Goal: Task Accomplishment & Management: Use online tool/utility

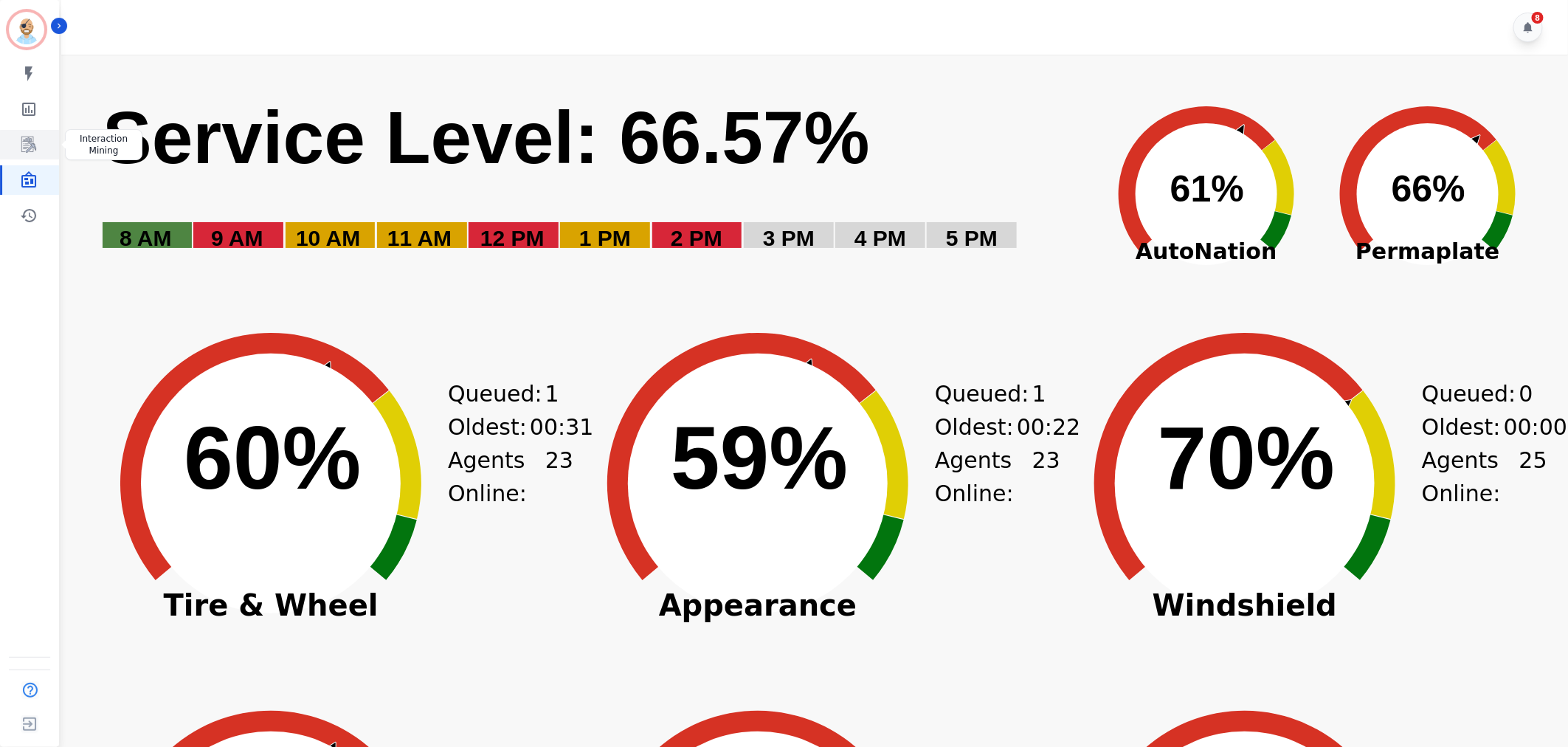
click at [25, 149] on icon "Sidebar" at bounding box center [29, 145] width 18 height 18
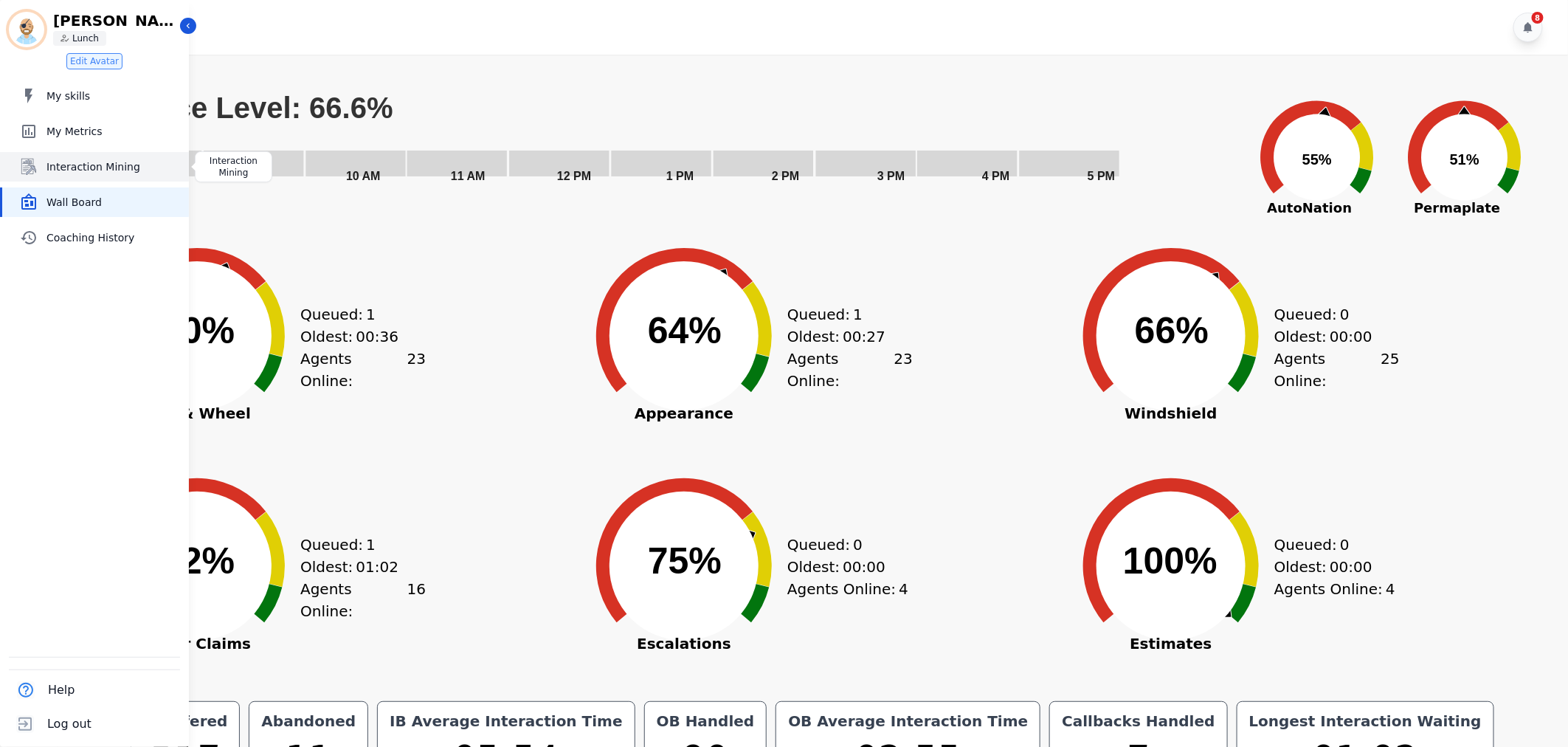
click at [113, 171] on span "Interaction Mining" at bounding box center [114, 166] width 137 height 15
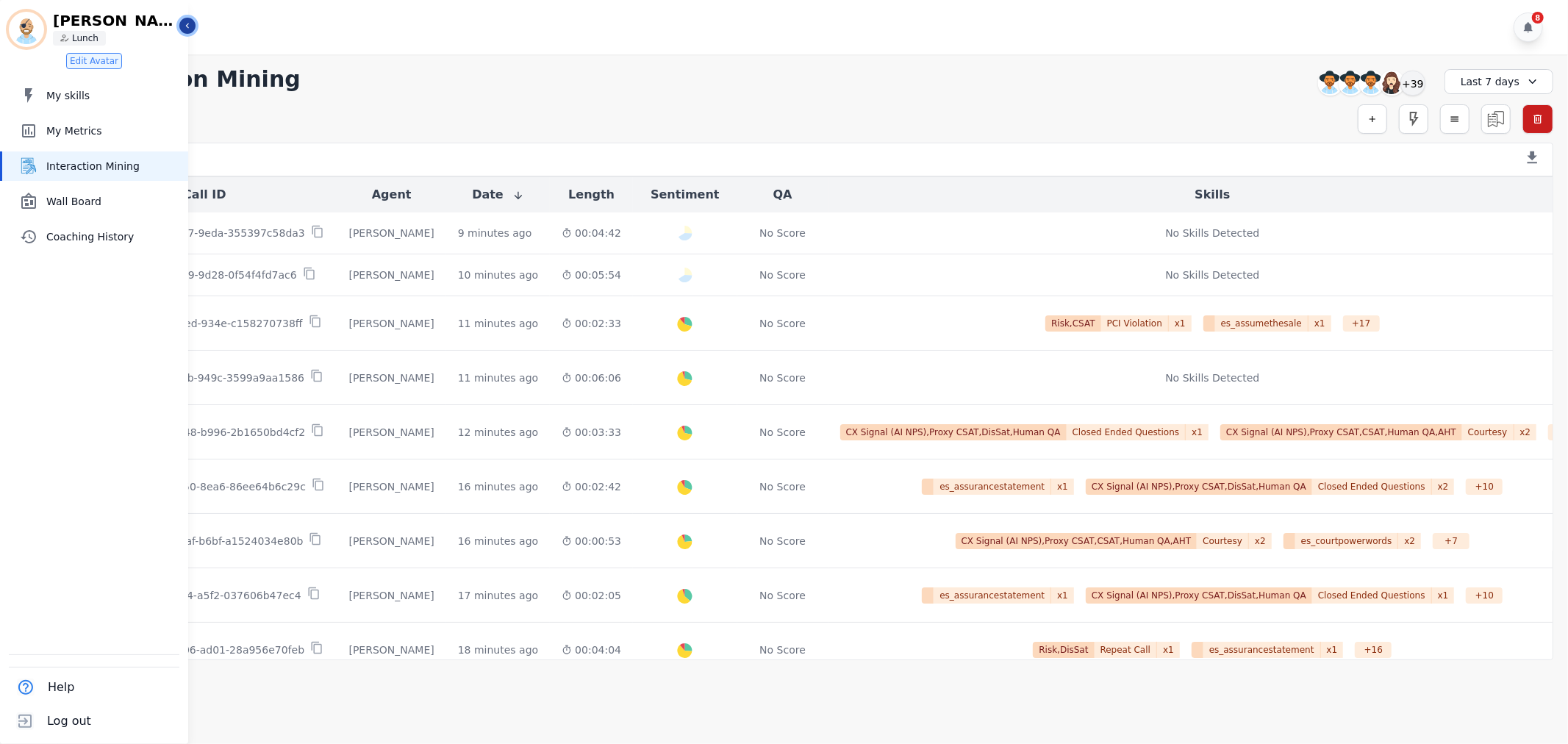
click at [187, 23] on icon "Sidebar" at bounding box center [187, 25] width 11 height 11
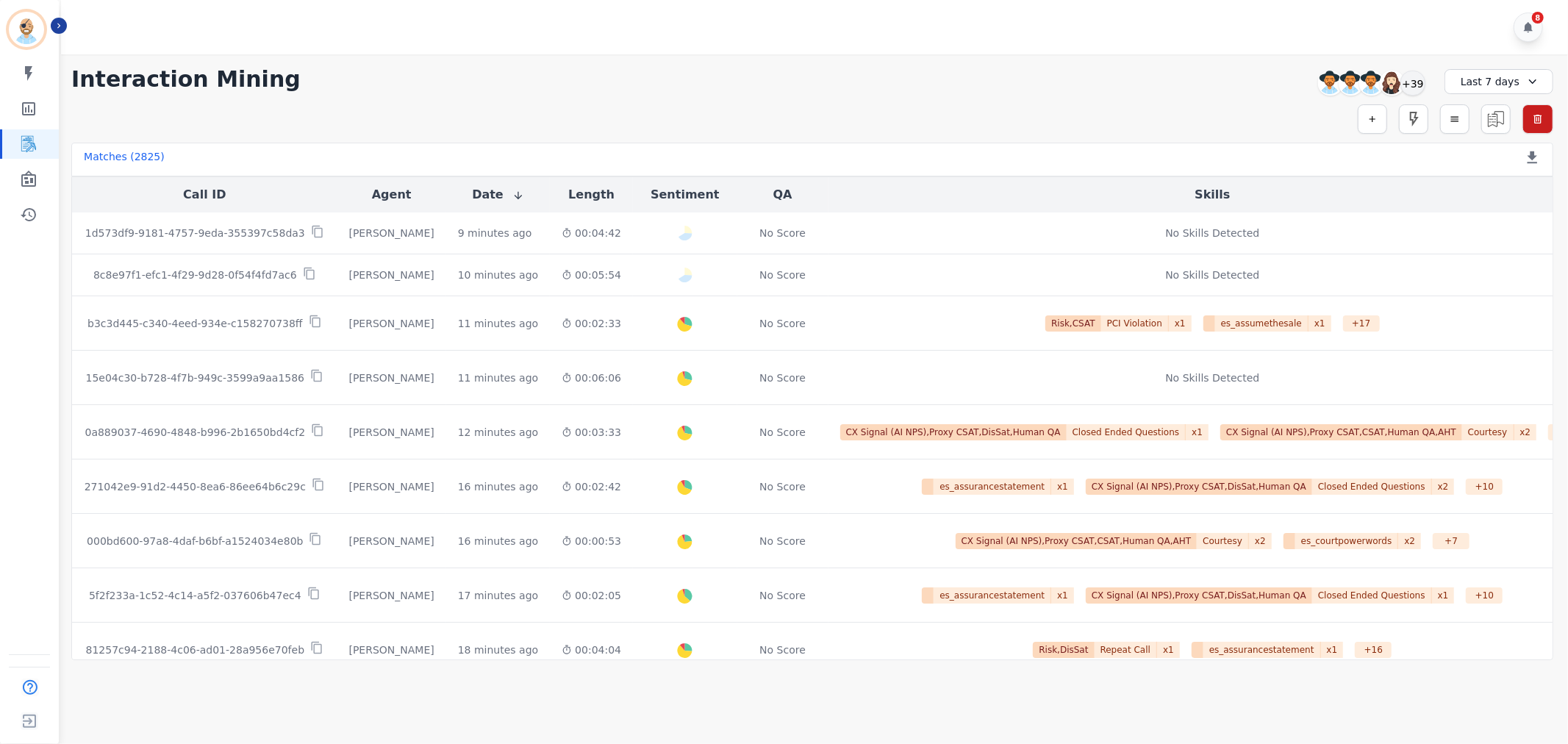
click at [510, 44] on div "8" at bounding box center [816, 27] width 1512 height 55
click at [1412, 81] on div "+39" at bounding box center [1413, 83] width 25 height 25
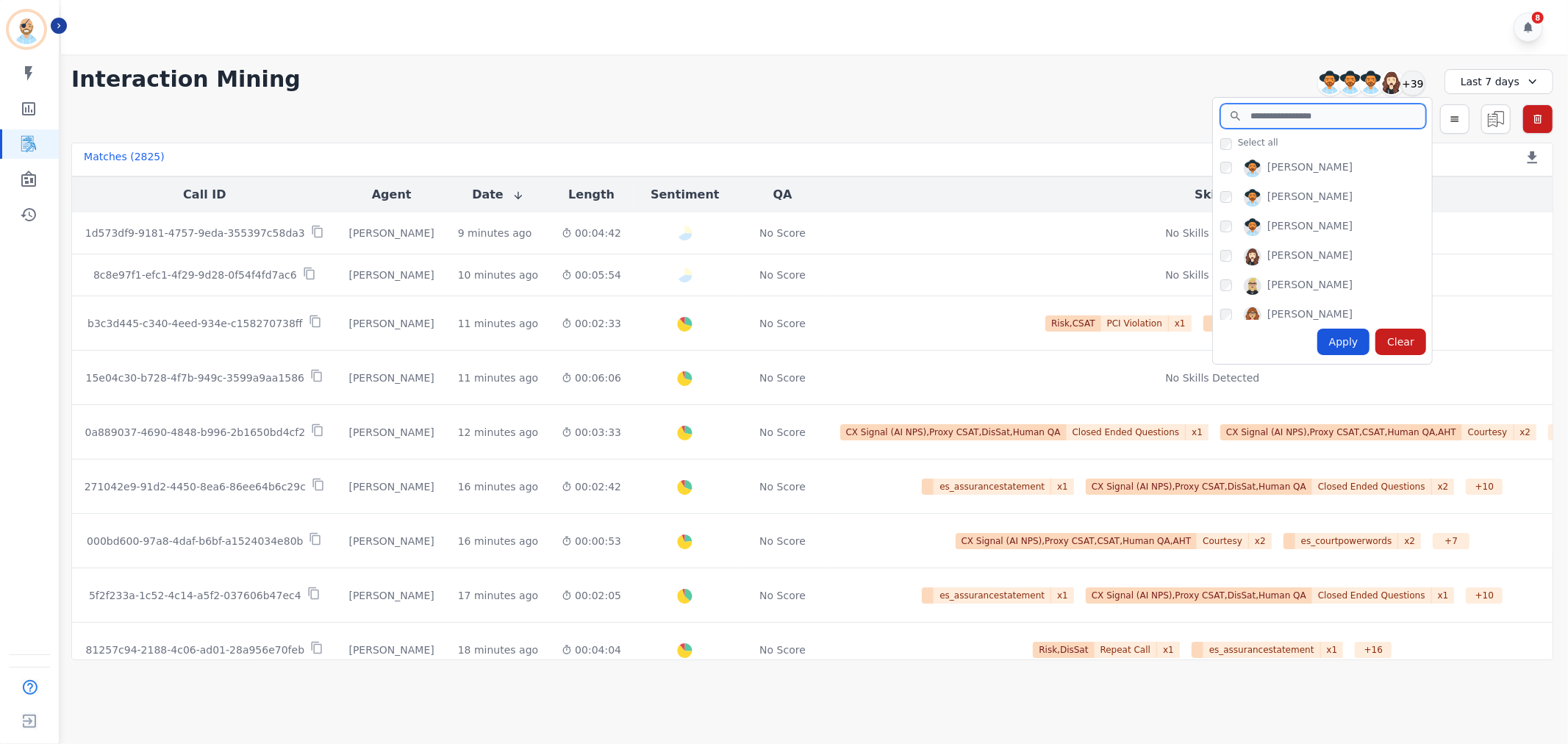
click at [1280, 119] on input "search" at bounding box center [1324, 117] width 206 height 25
click at [1346, 347] on div "Apply" at bounding box center [1345, 341] width 53 height 26
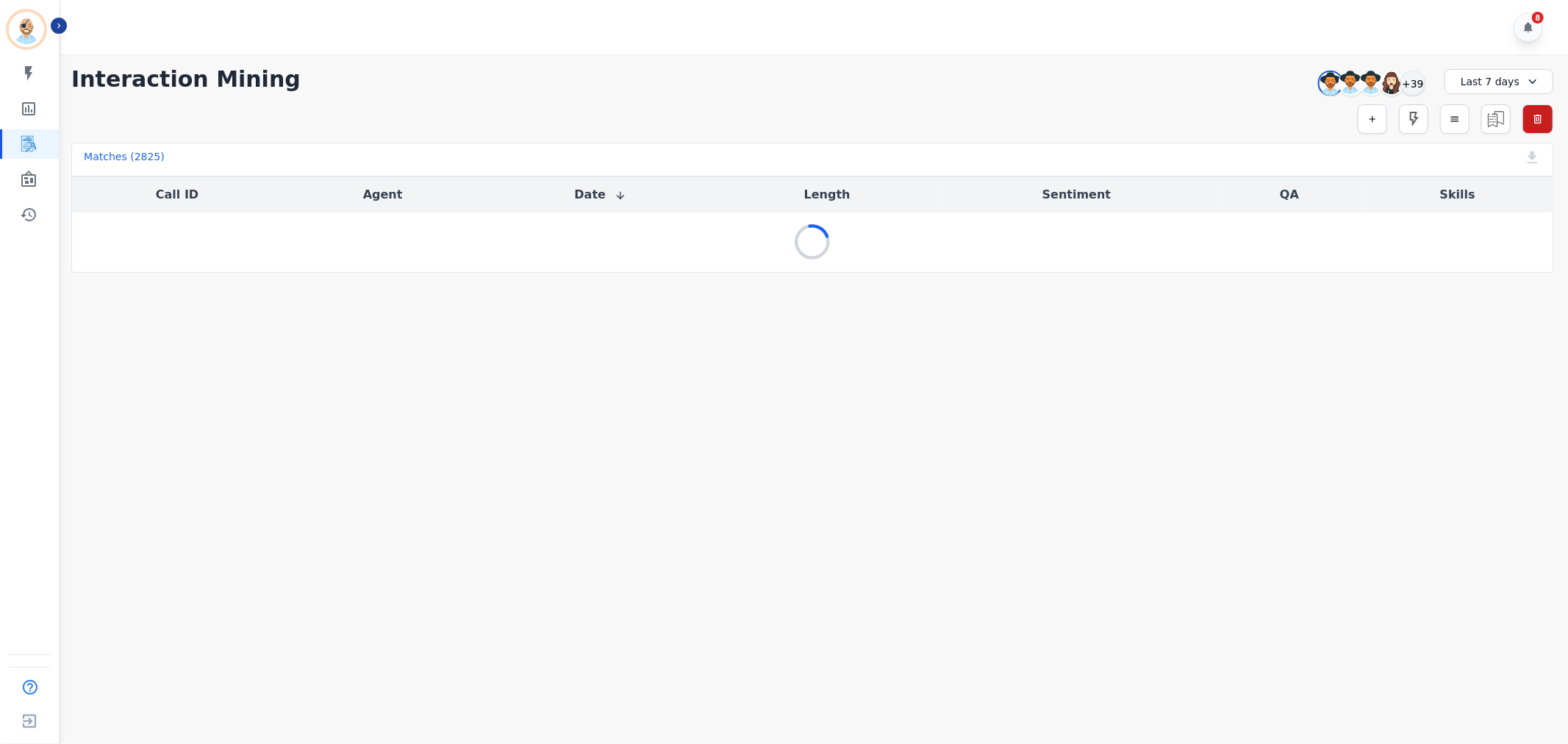
click at [832, 69] on div "**********" at bounding box center [812, 79] width 1483 height 26
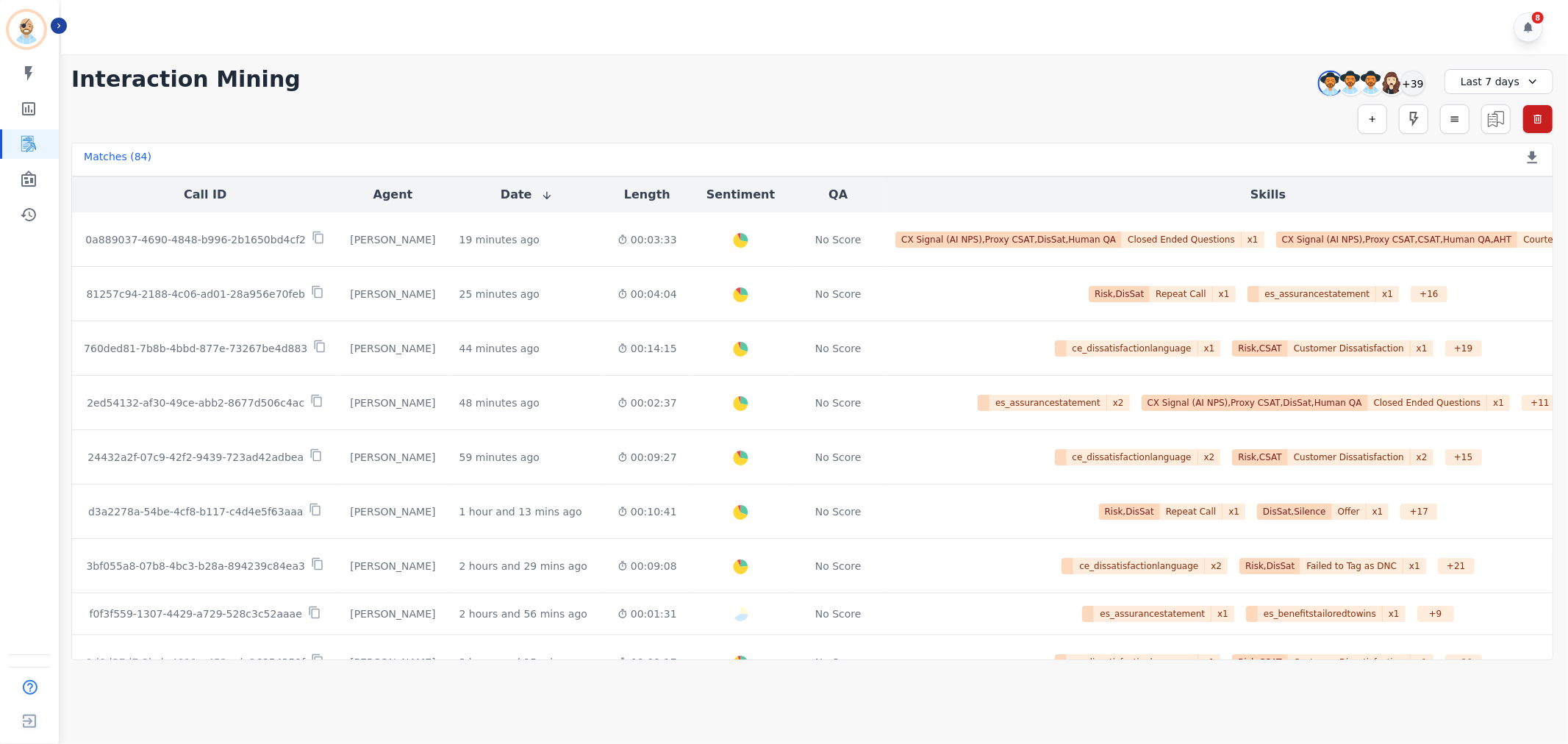
click at [452, 29] on div "8" at bounding box center [816, 27] width 1512 height 55
click at [1521, 25] on div "8" at bounding box center [1529, 27] width 29 height 29
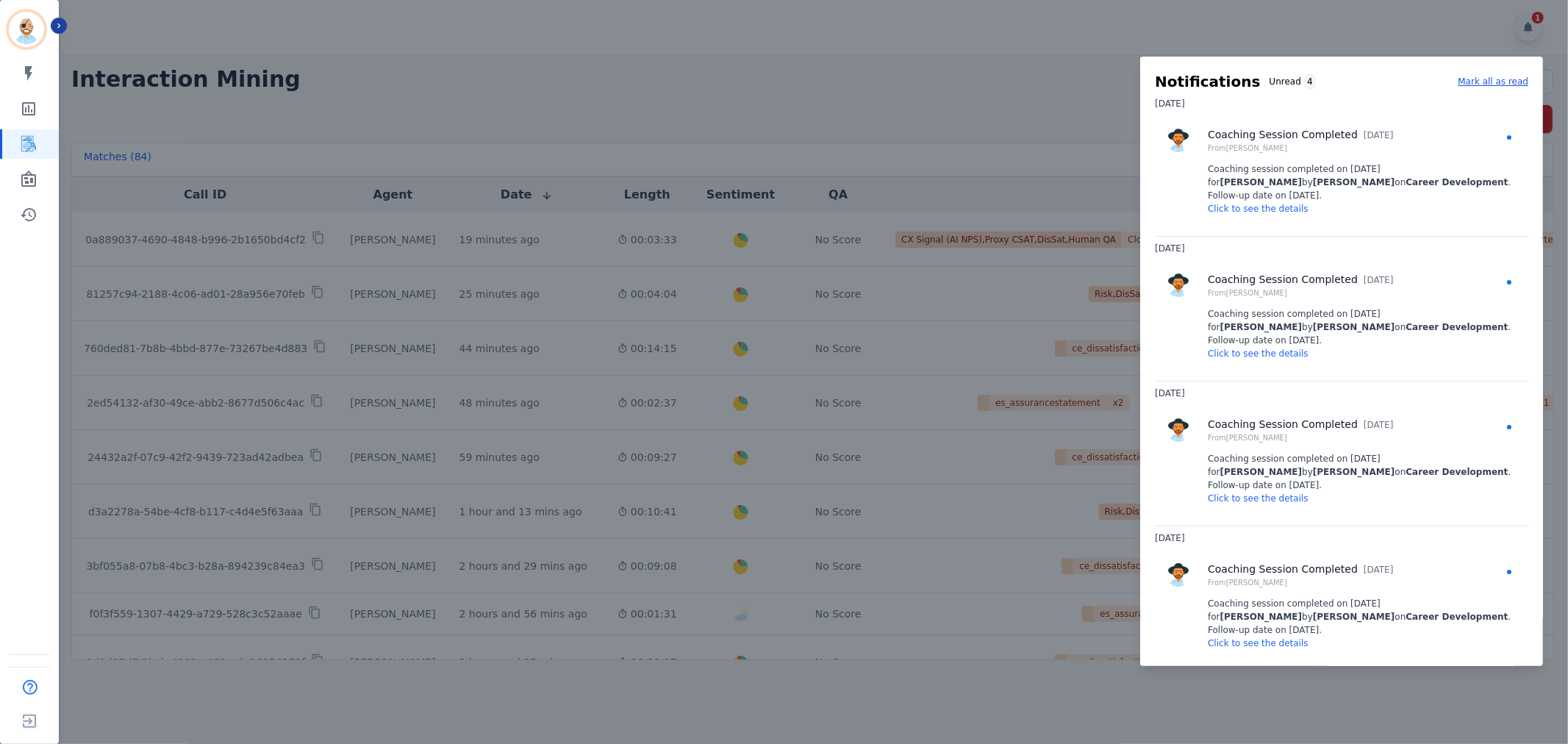
click at [1528, 25] on div at bounding box center [784, 372] width 1568 height 744
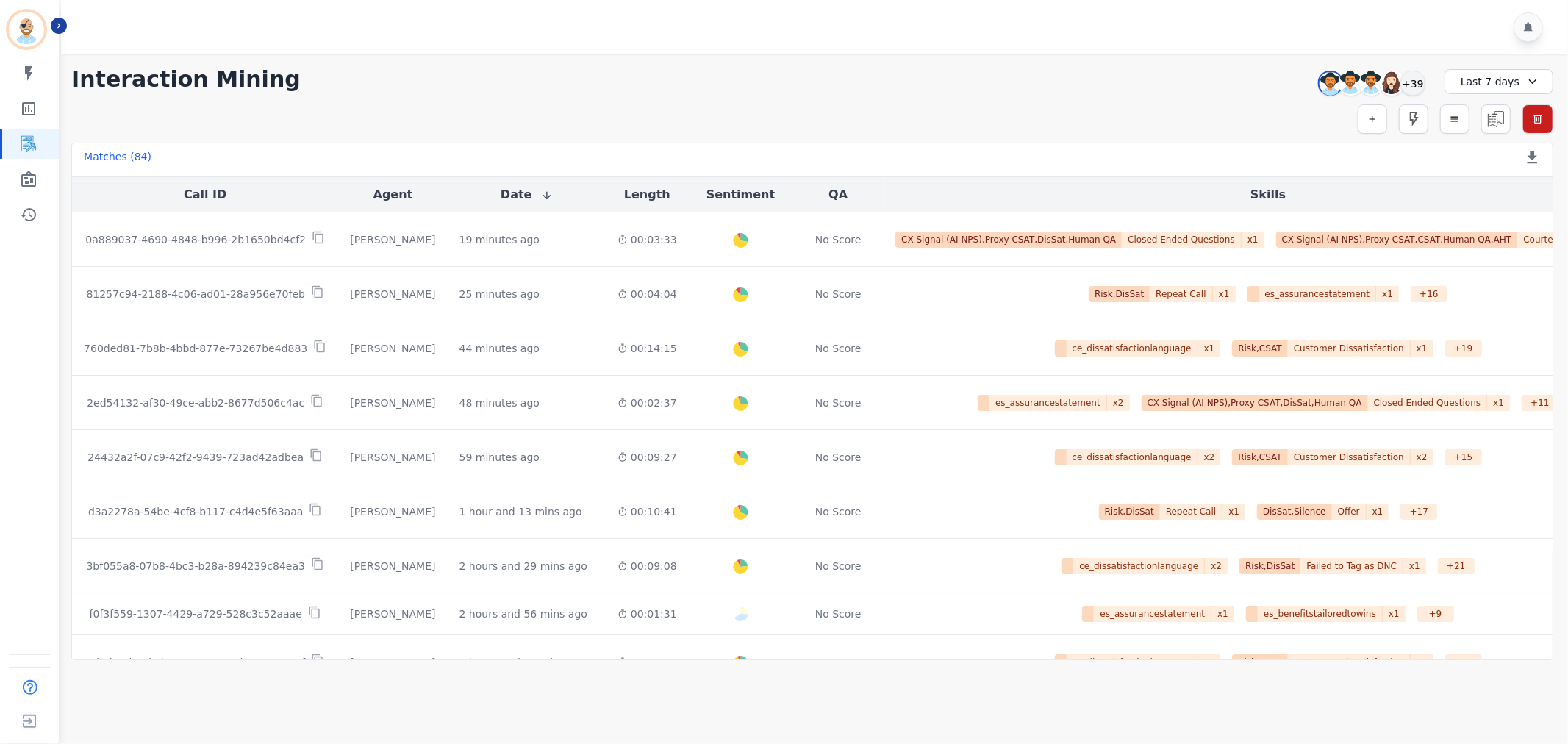
click at [563, 81] on div "**********" at bounding box center [812, 79] width 1483 height 26
click at [489, 34] on div at bounding box center [816, 27] width 1512 height 55
click at [585, 19] on div at bounding box center [816, 27] width 1512 height 55
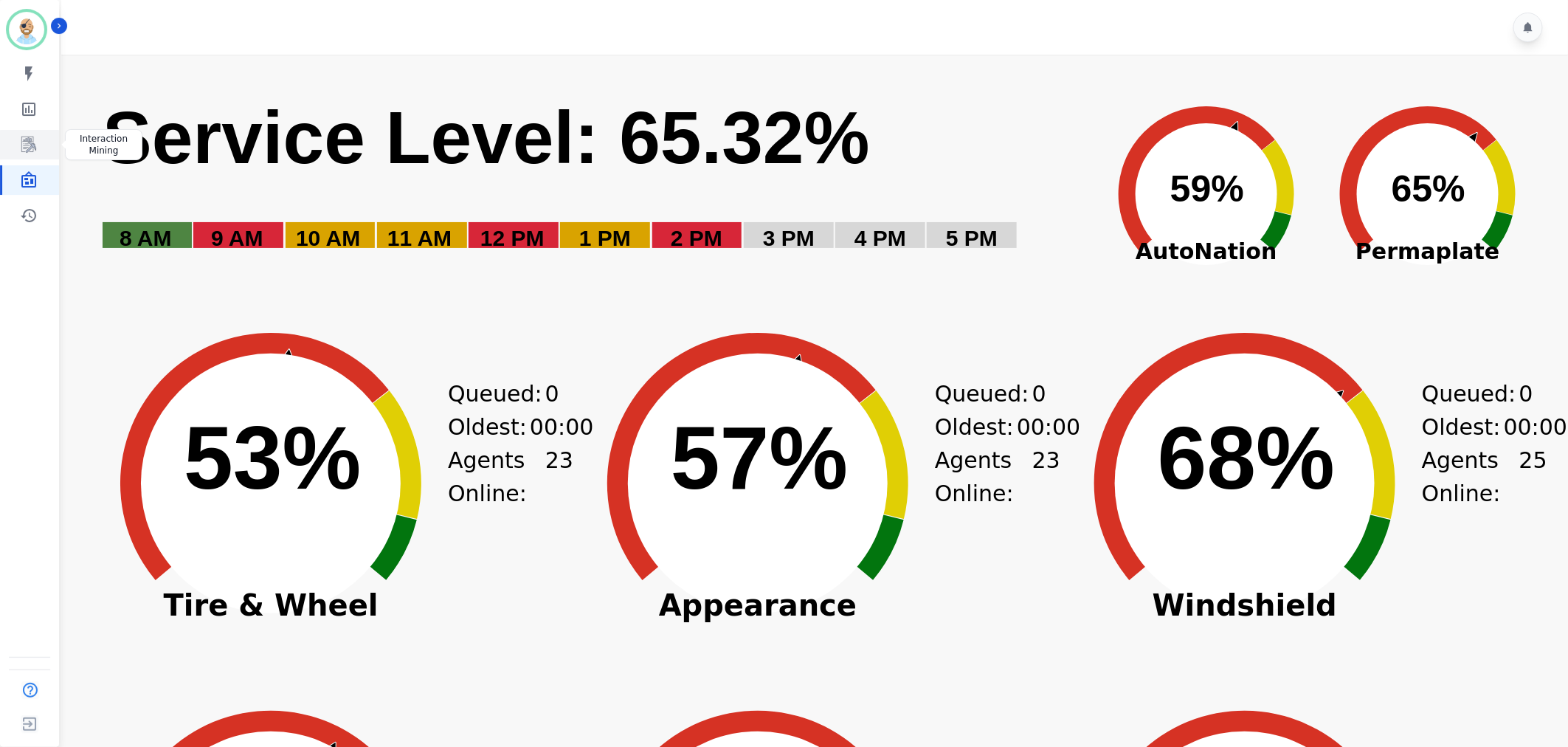
click at [15, 135] on link "Sidebar" at bounding box center [30, 145] width 57 height 30
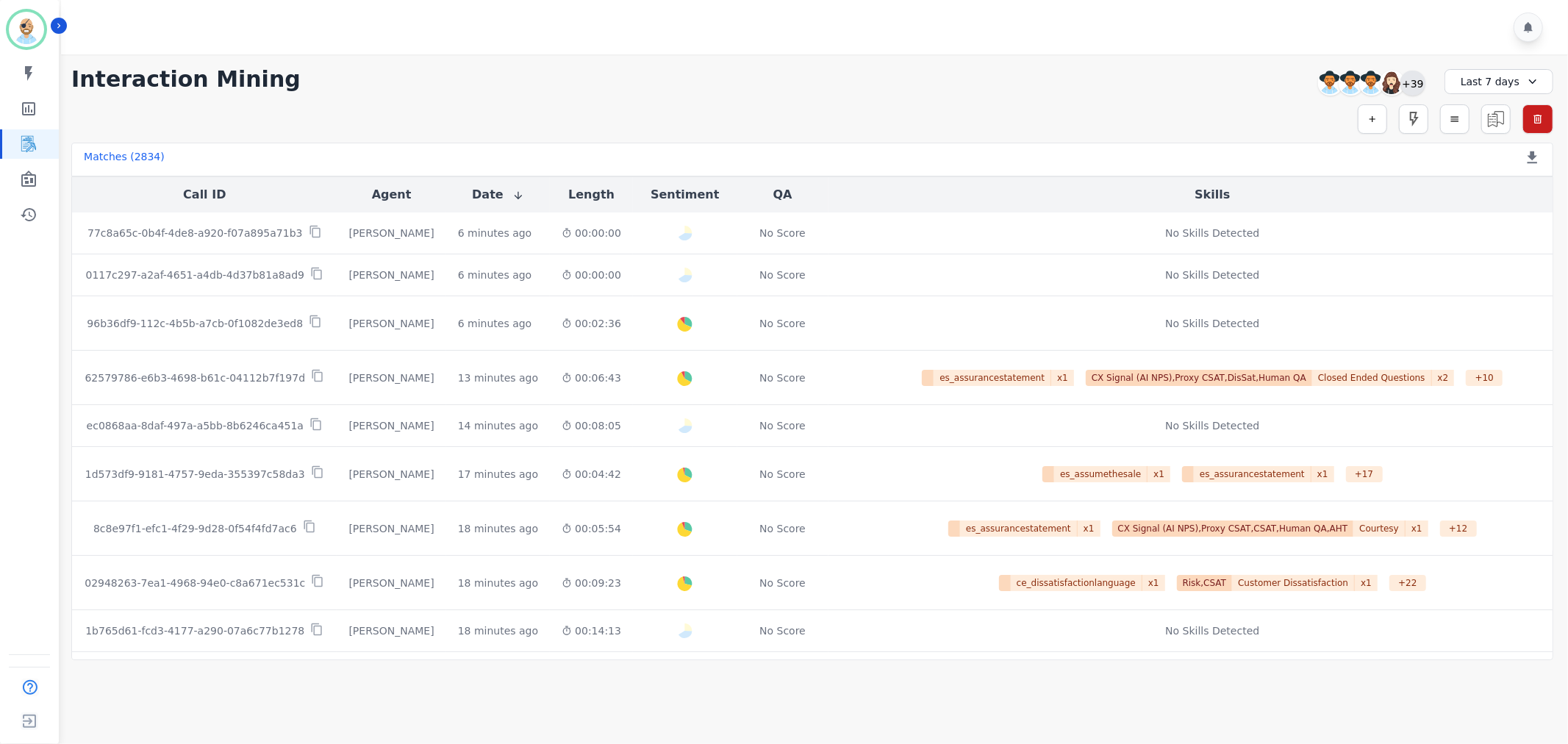
click at [1423, 78] on div "+39" at bounding box center [1413, 83] width 25 height 25
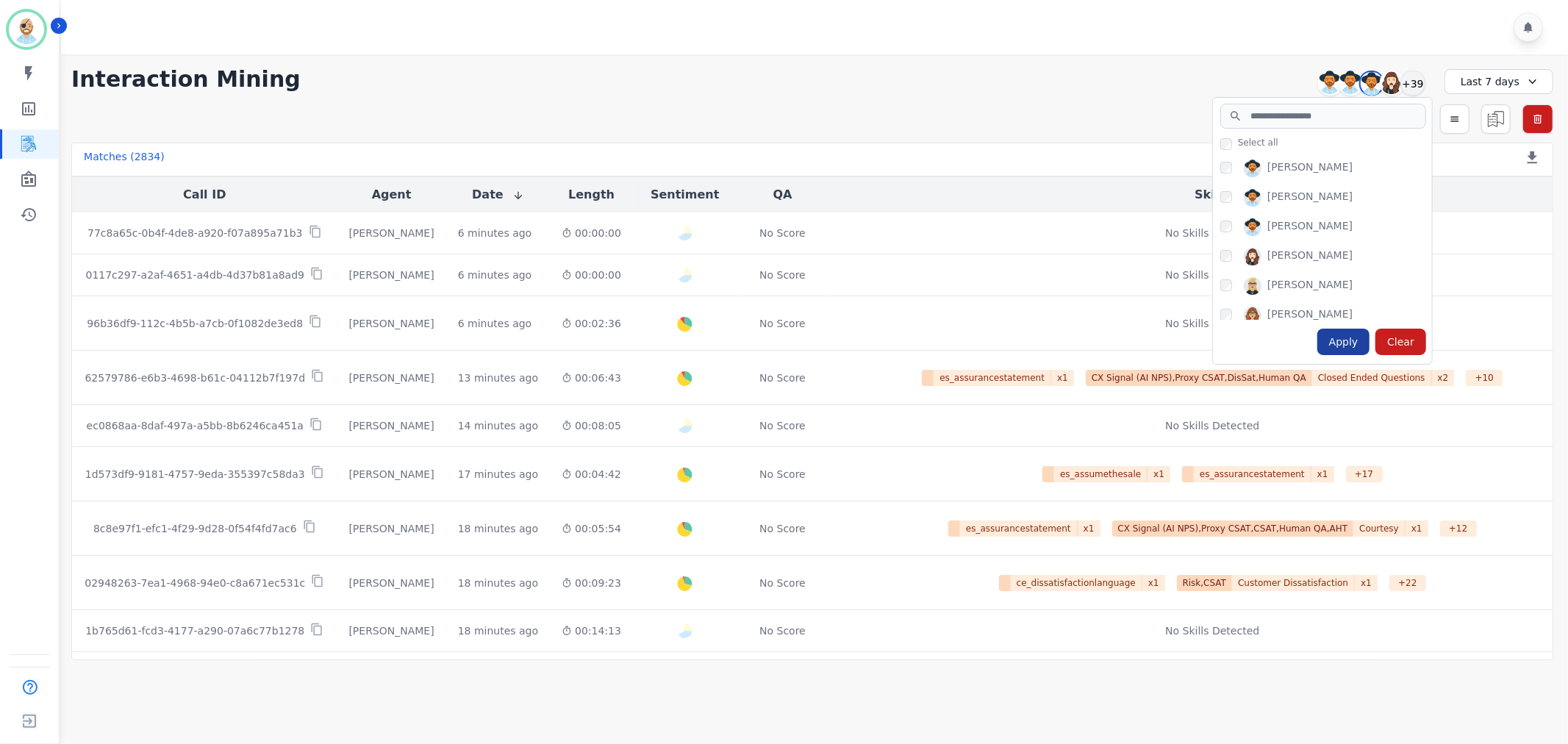
click at [1348, 340] on div "Apply" at bounding box center [1345, 341] width 53 height 26
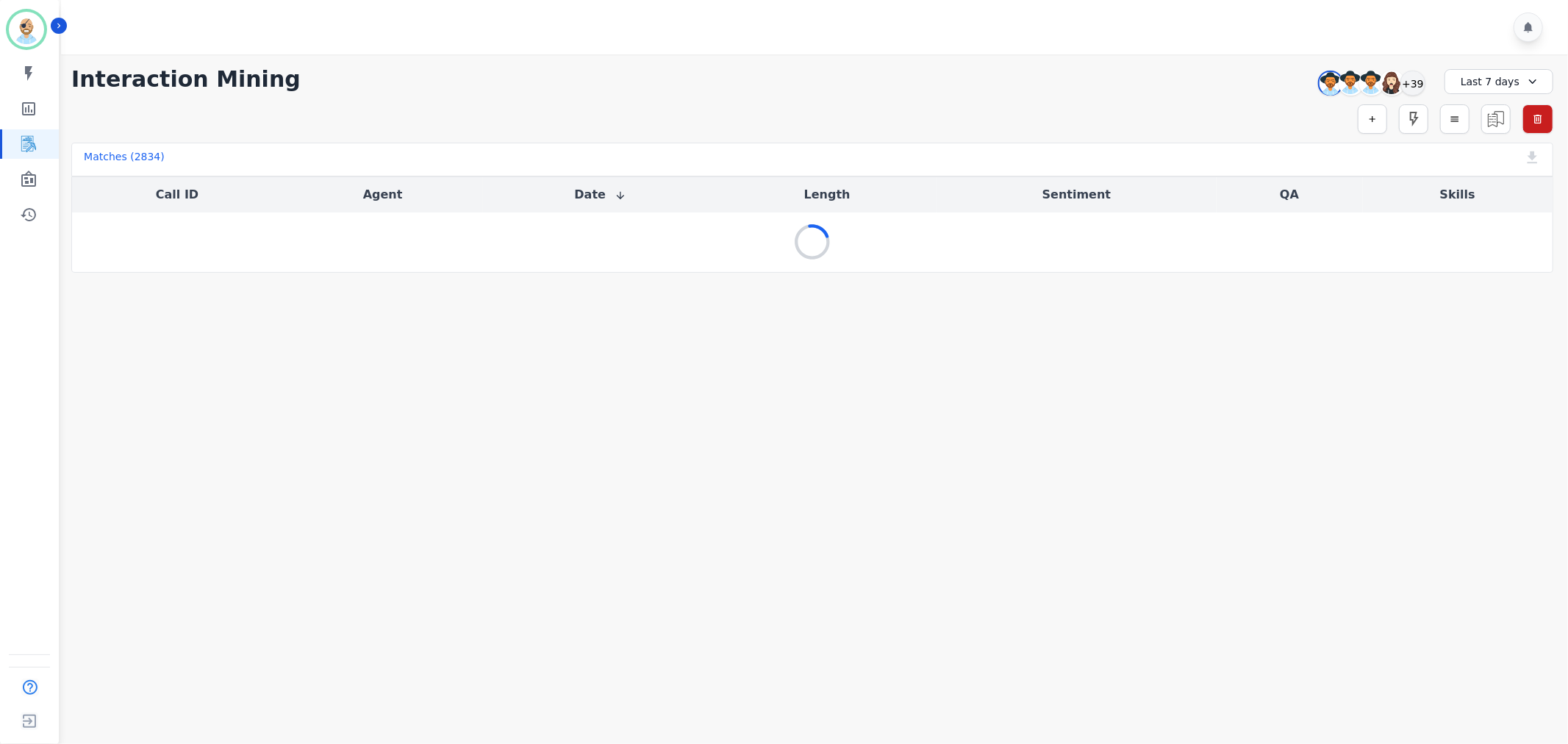
click at [620, 23] on div at bounding box center [816, 27] width 1512 height 55
click at [590, 96] on div "**********" at bounding box center [812, 164] width 1512 height 219
click at [509, 29] on div at bounding box center [816, 27] width 1512 height 55
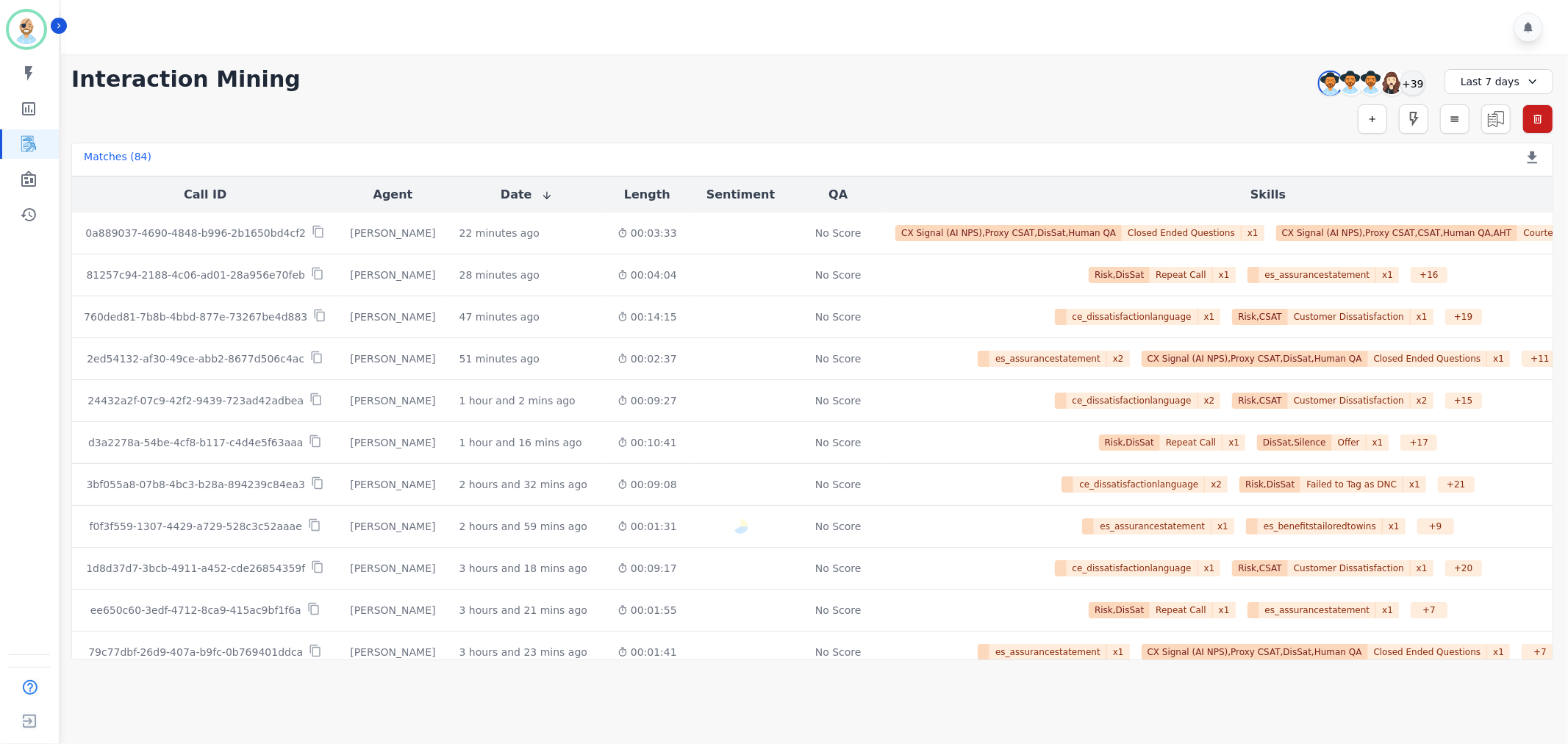
click at [478, 83] on div "**********" at bounding box center [812, 79] width 1483 height 26
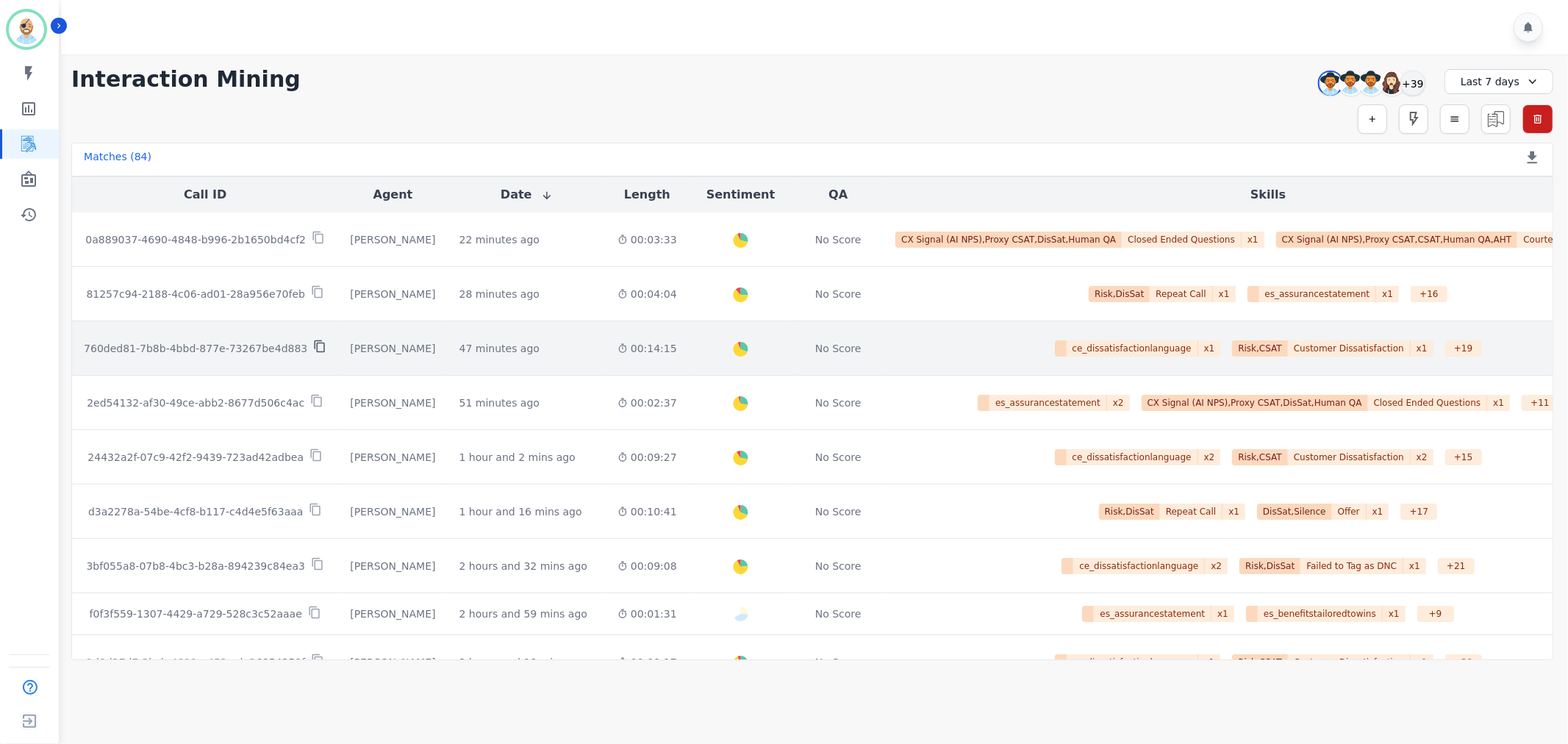
click at [314, 342] on icon at bounding box center [320, 347] width 14 height 14
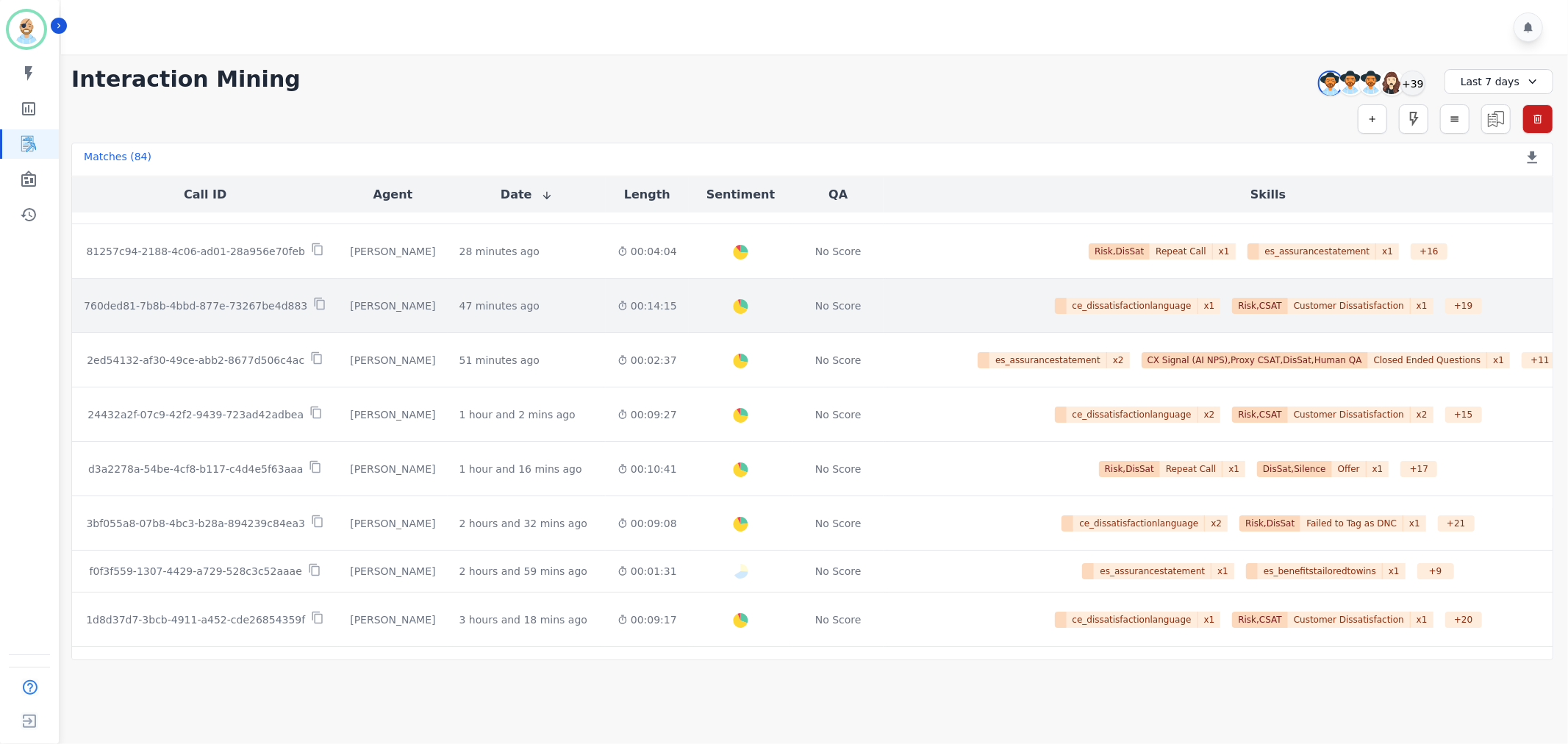
scroll to position [81, 0]
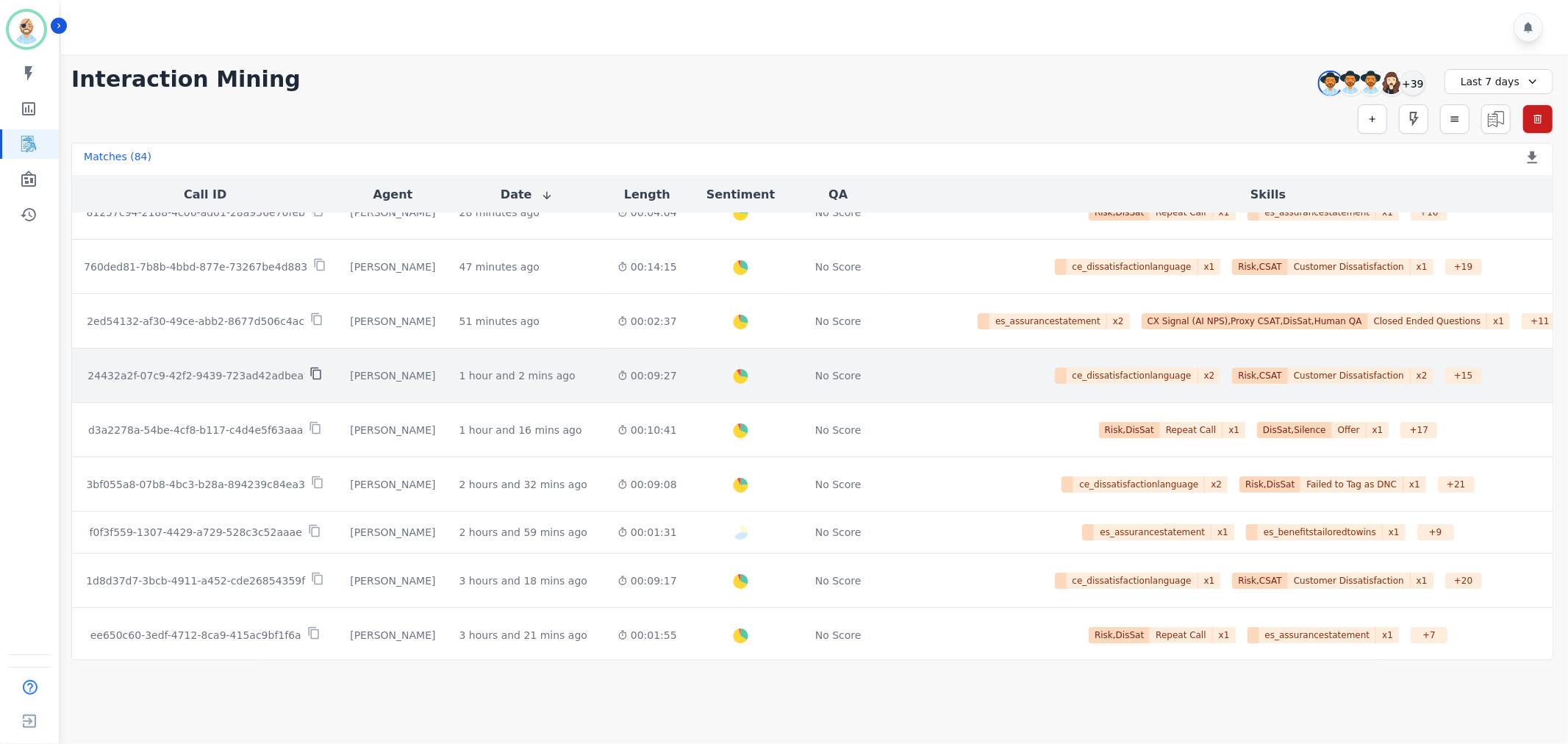
click at [310, 372] on icon at bounding box center [317, 373] width 14 height 14
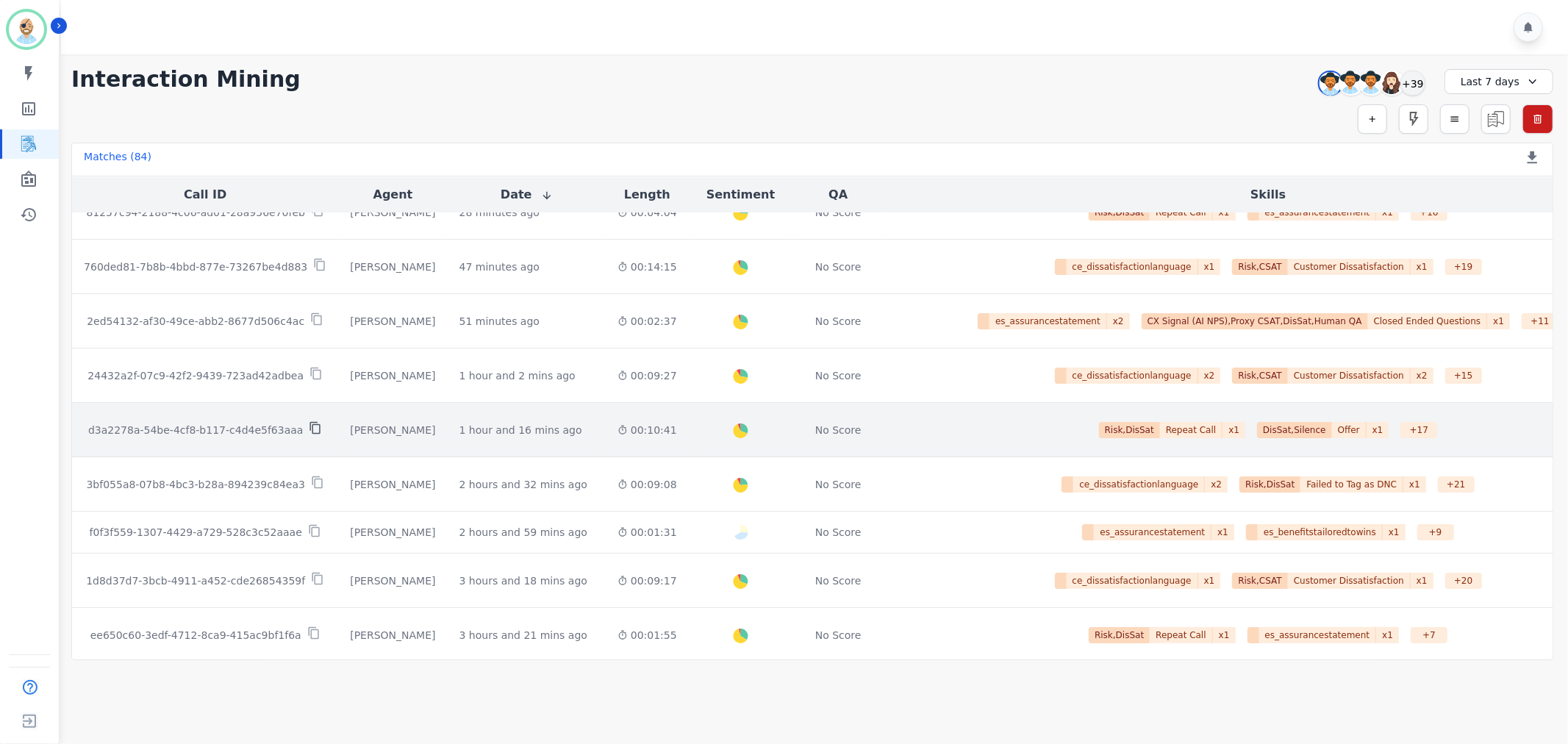
click at [309, 428] on icon at bounding box center [316, 428] width 14 height 14
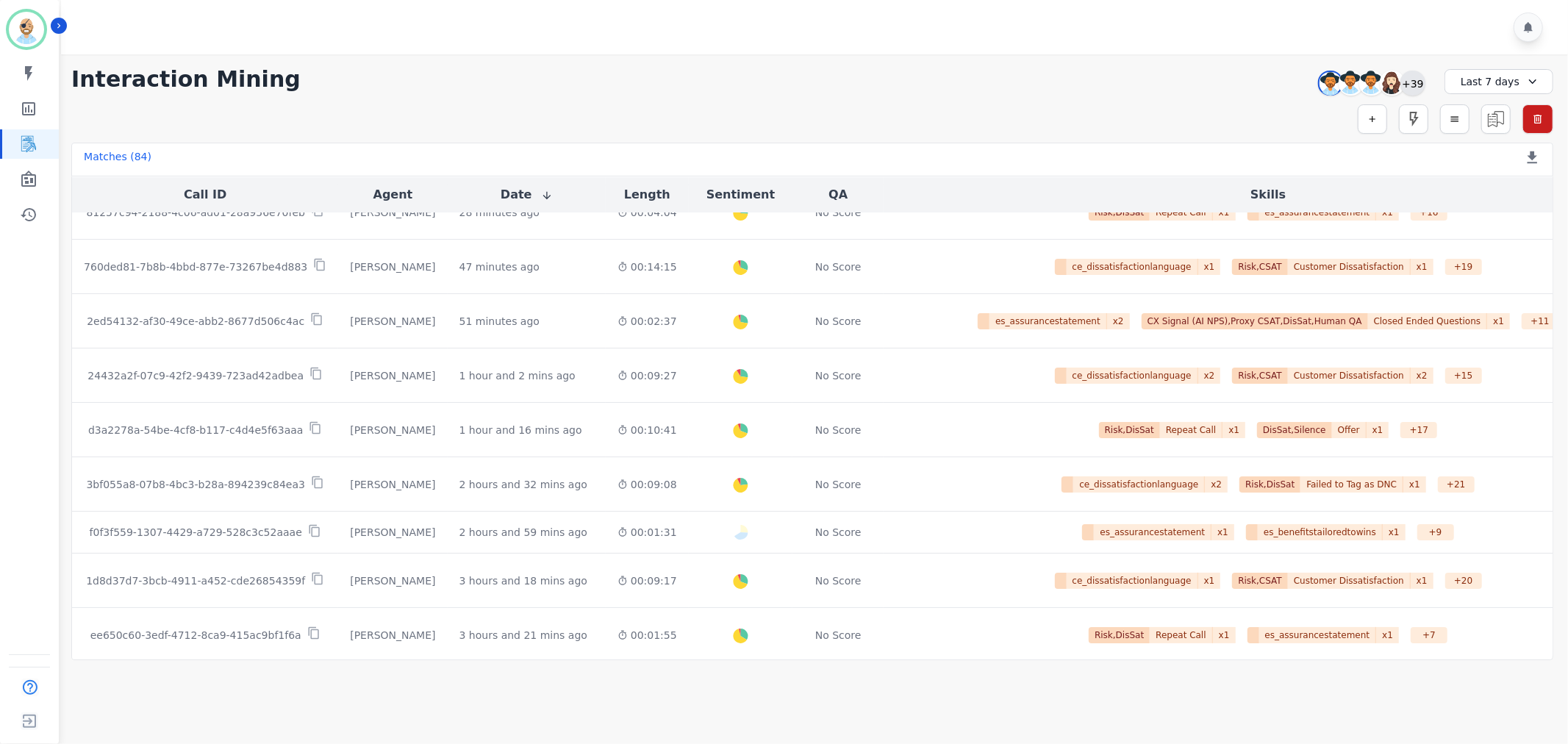
click at [1424, 77] on div "+39" at bounding box center [1413, 83] width 25 height 25
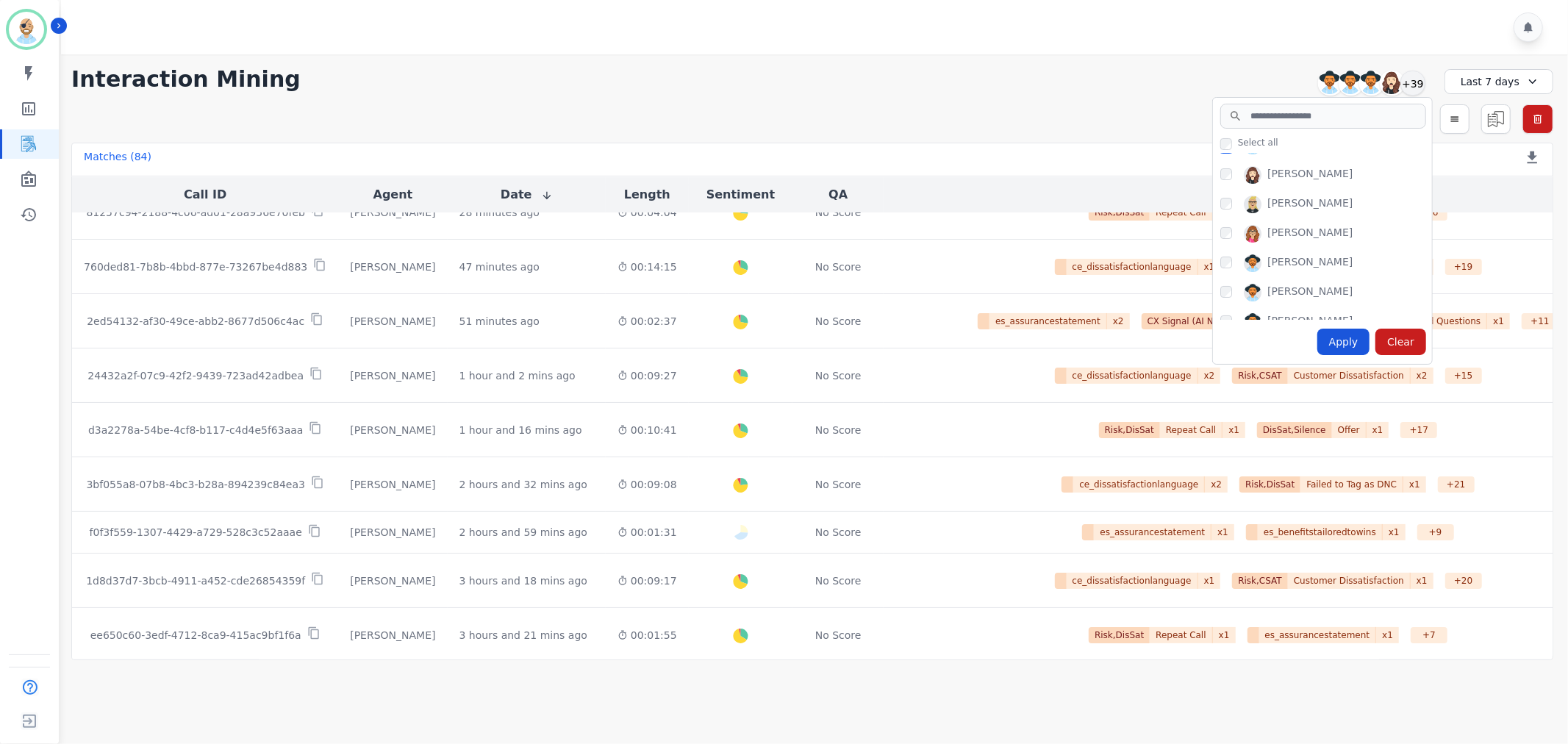
scroll to position [164, 0]
click at [1356, 340] on div "Apply" at bounding box center [1345, 341] width 53 height 26
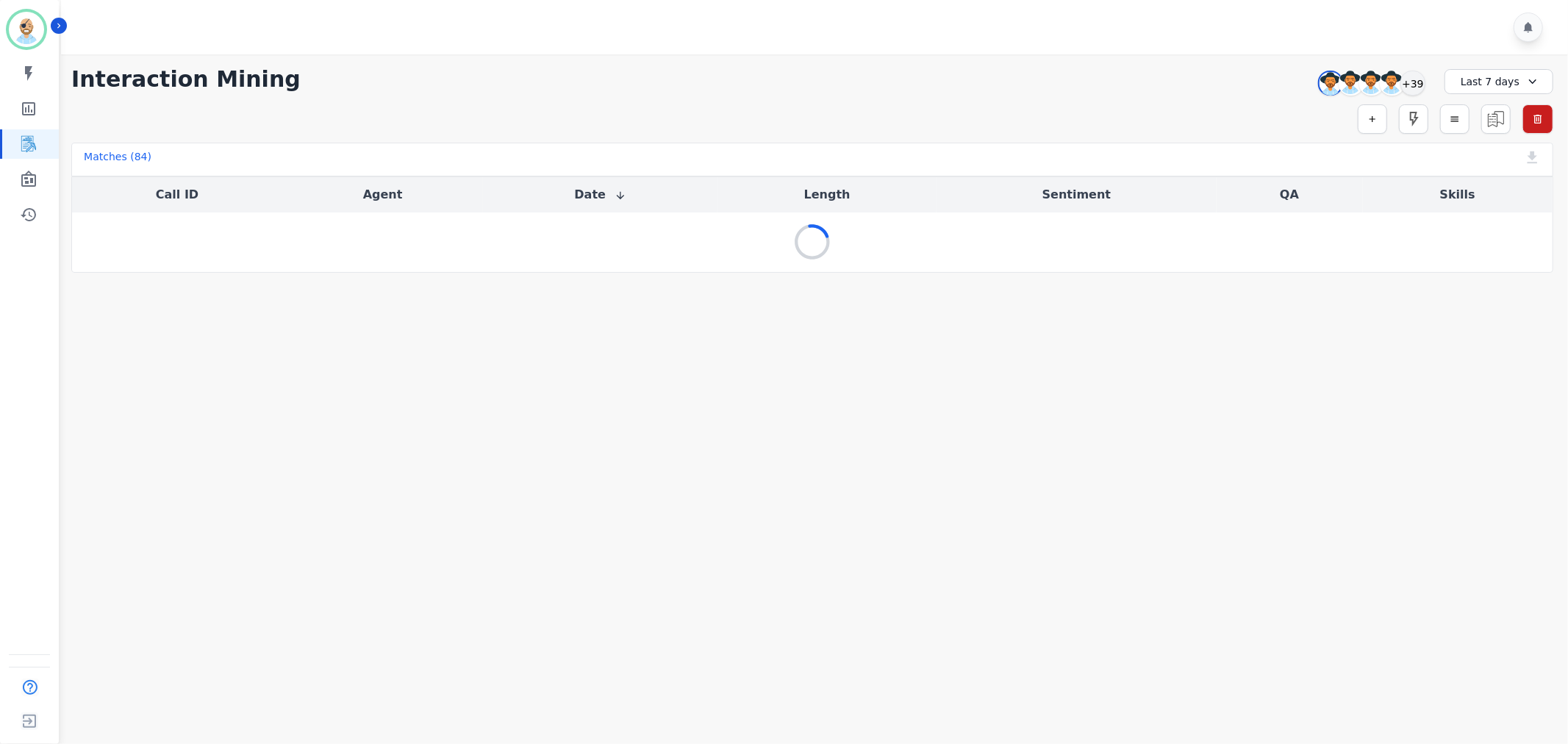
scroll to position [0, 0]
click at [909, 19] on div at bounding box center [816, 27] width 1512 height 55
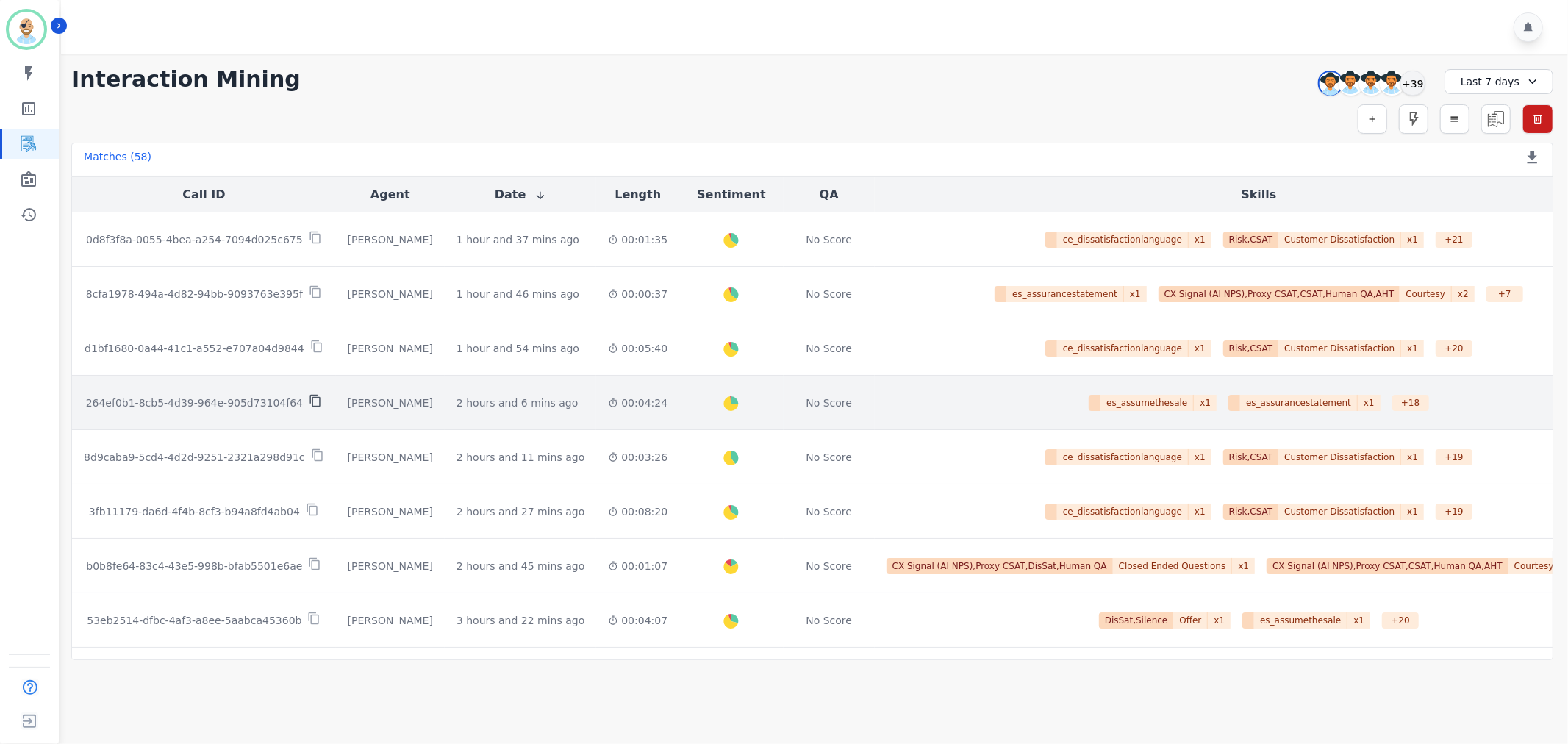
click at [311, 402] on icon at bounding box center [316, 401] width 11 height 13
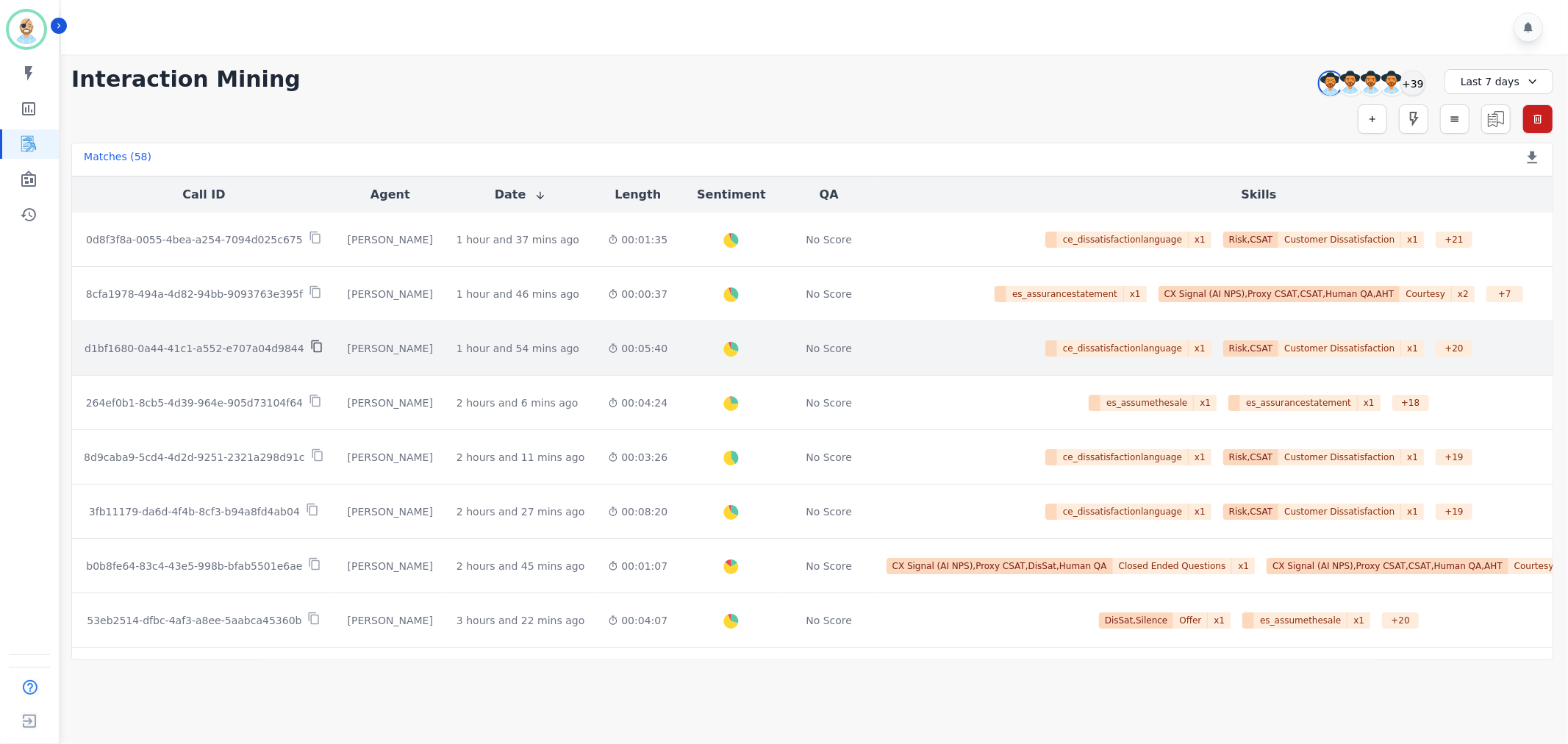
click at [311, 346] on icon at bounding box center [318, 347] width 14 height 14
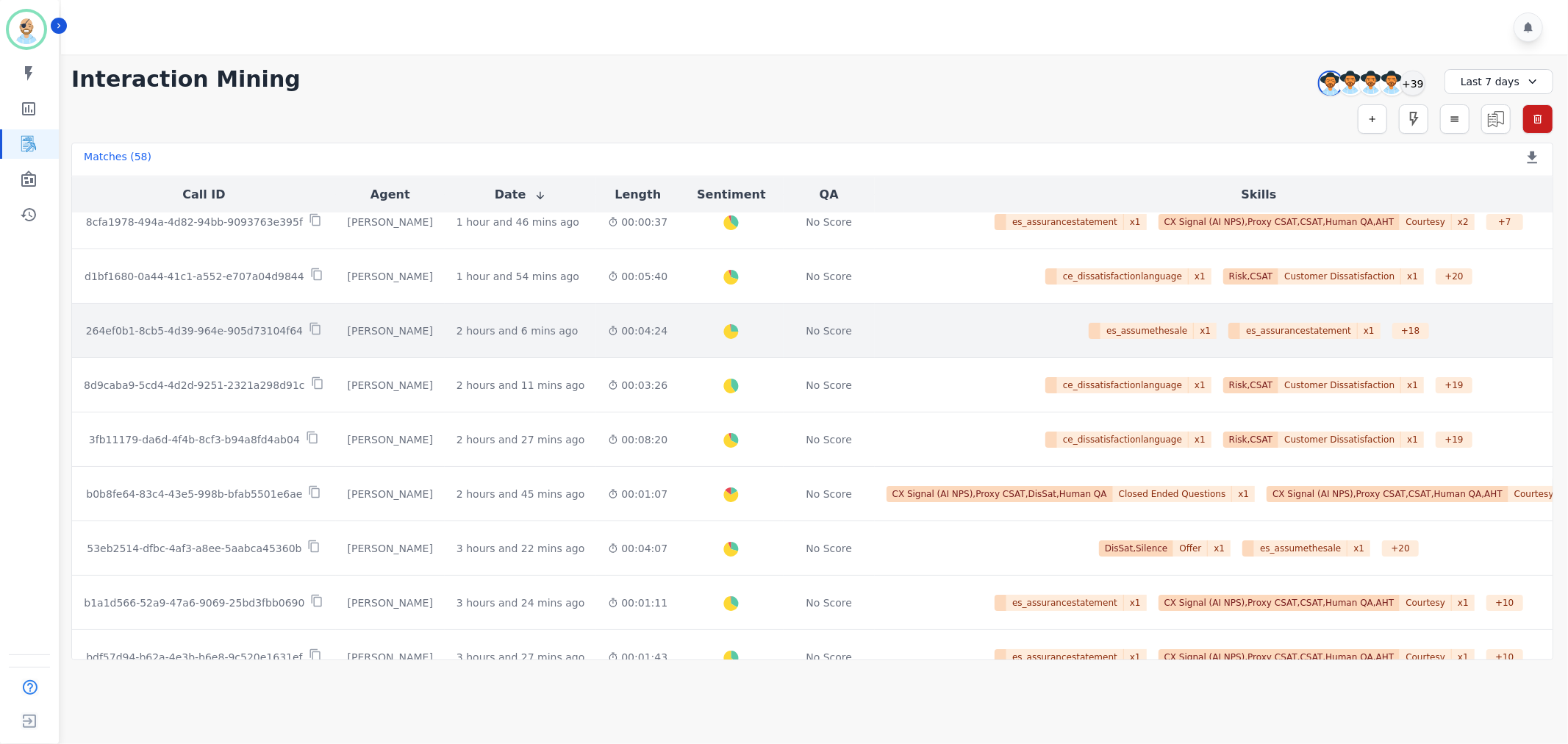
scroll to position [164, 0]
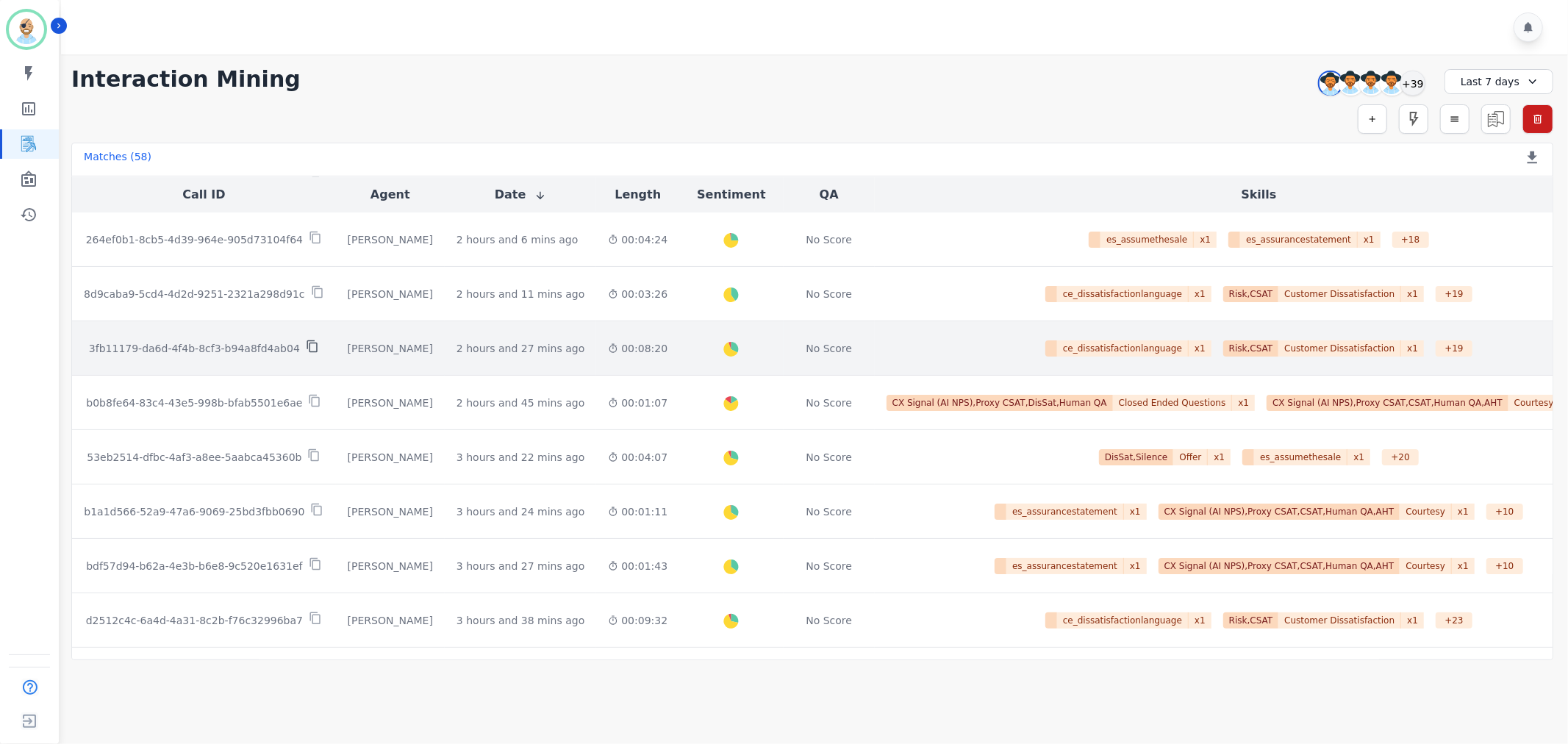
click at [306, 351] on icon at bounding box center [313, 347] width 14 height 14
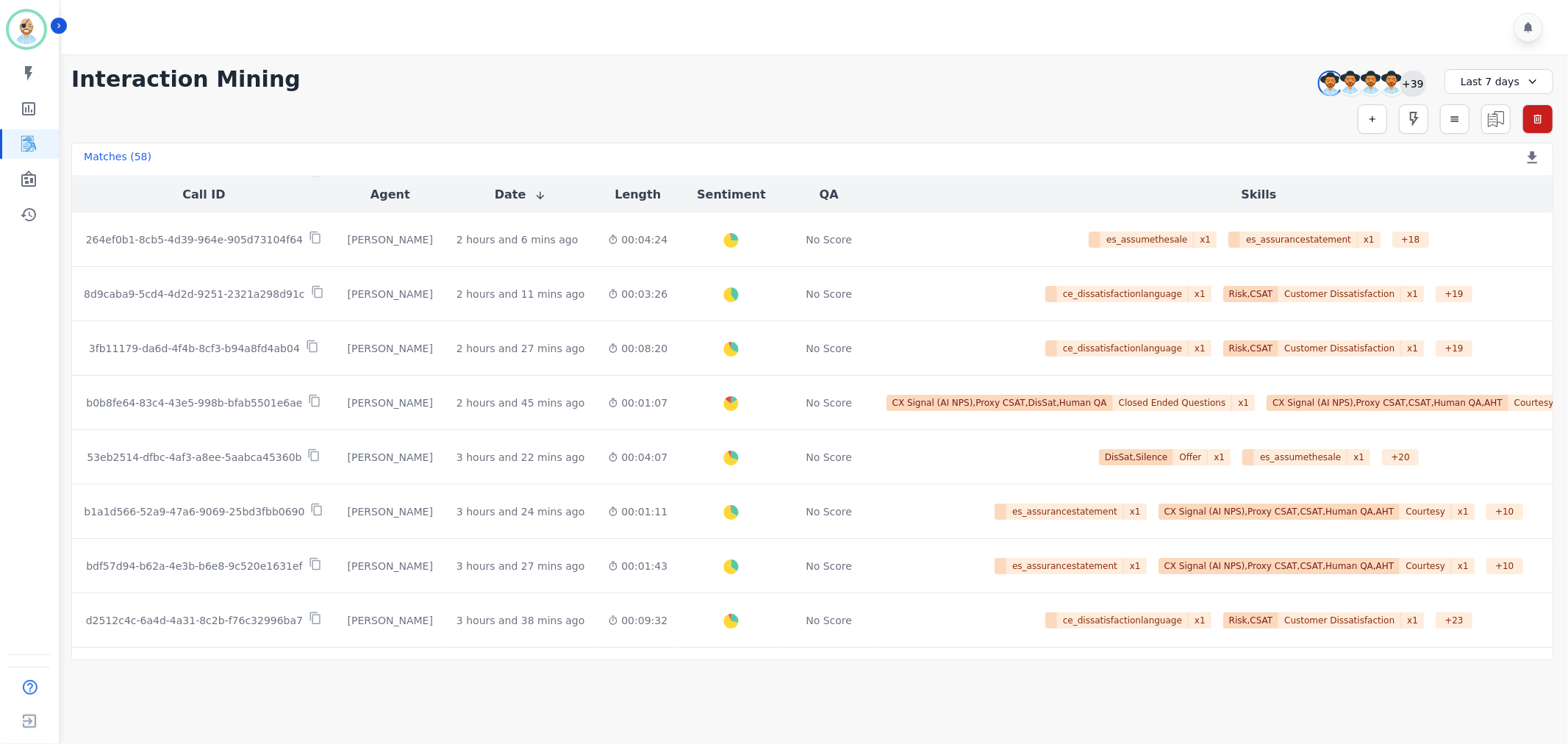
click at [1414, 75] on div "+39" at bounding box center [1413, 83] width 25 height 25
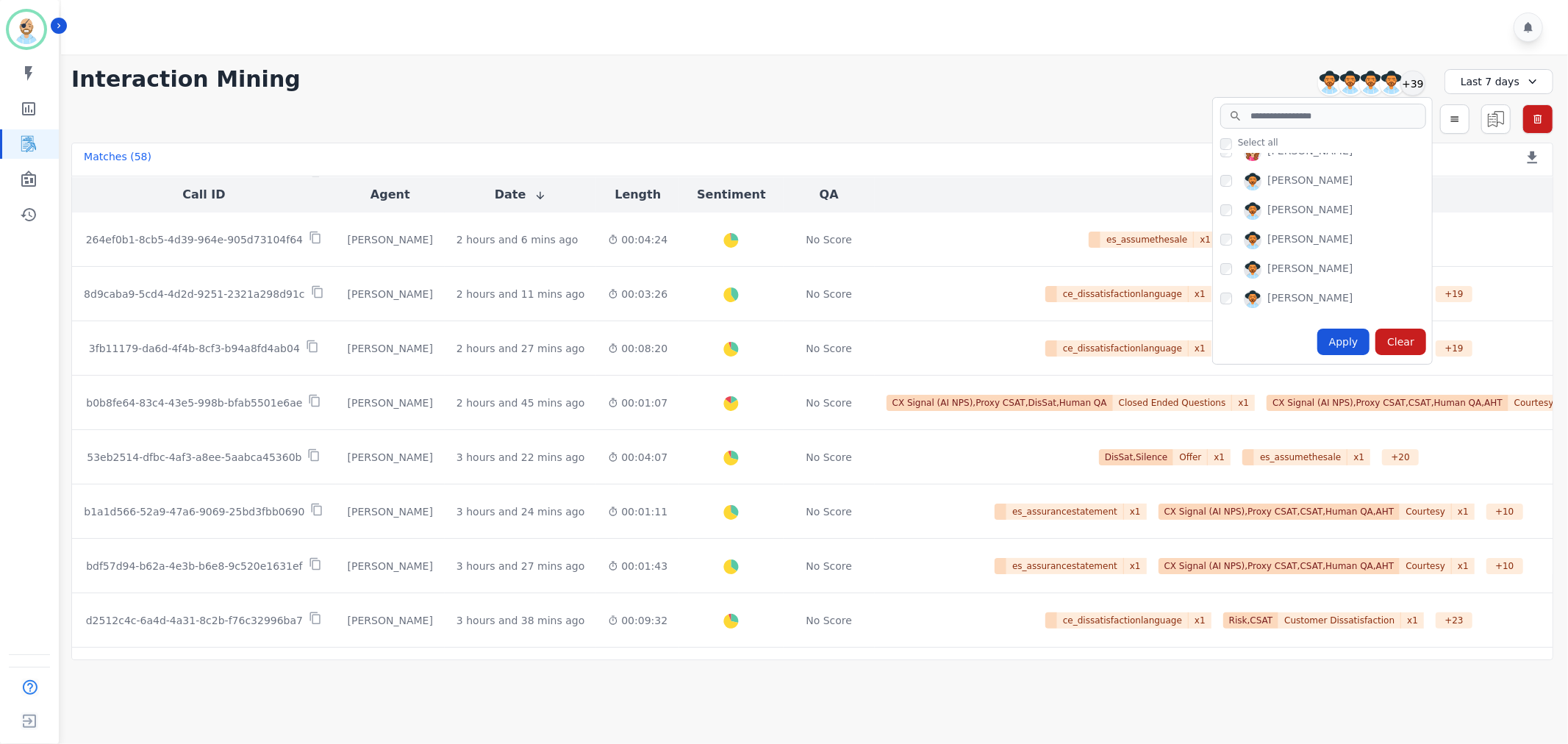
click at [1085, 114] on div "Simple Search Metric Search Advanced Search Saved Rules Clear Filters" at bounding box center [812, 120] width 1483 height 29
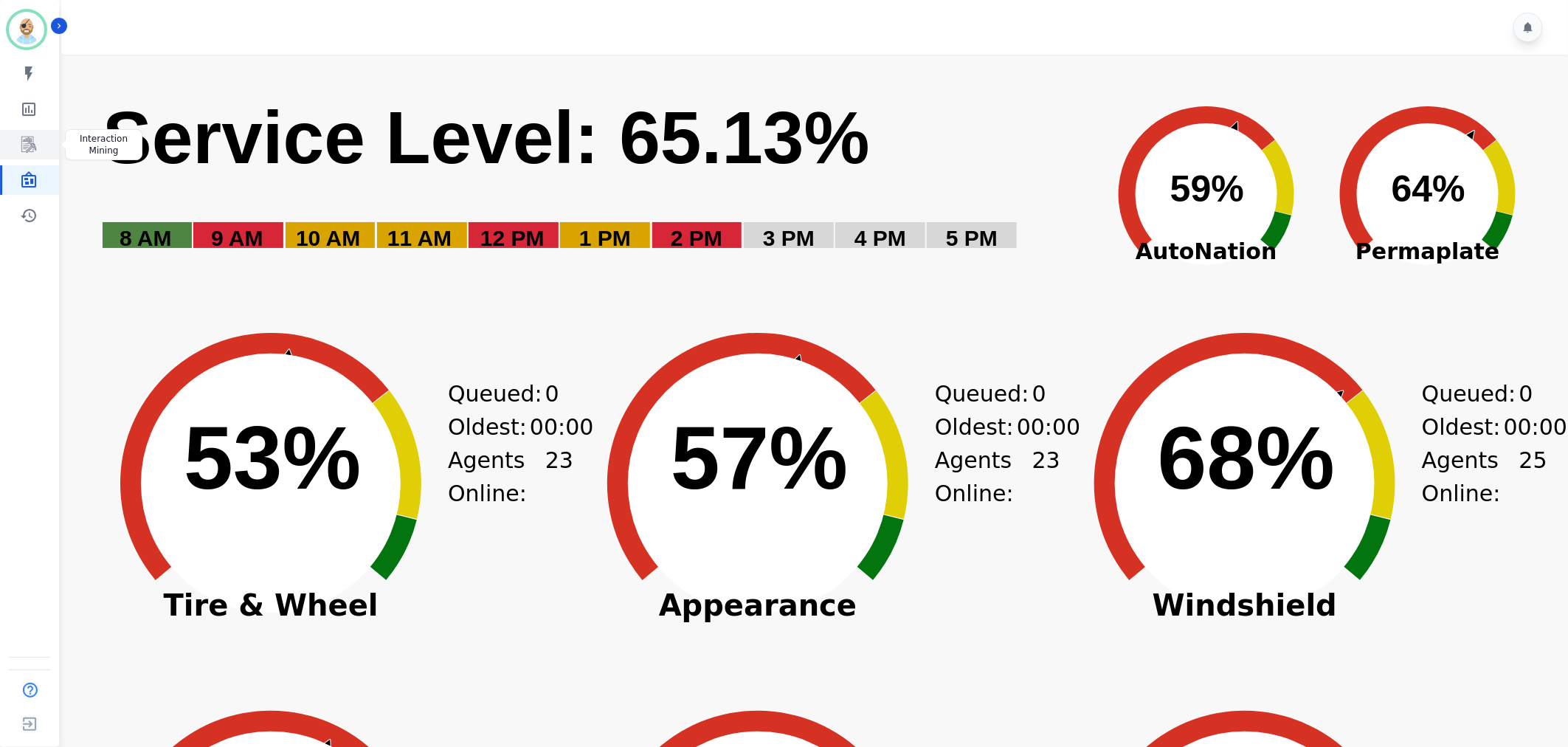
click at [37, 152] on icon "Sidebar" at bounding box center [29, 145] width 18 height 18
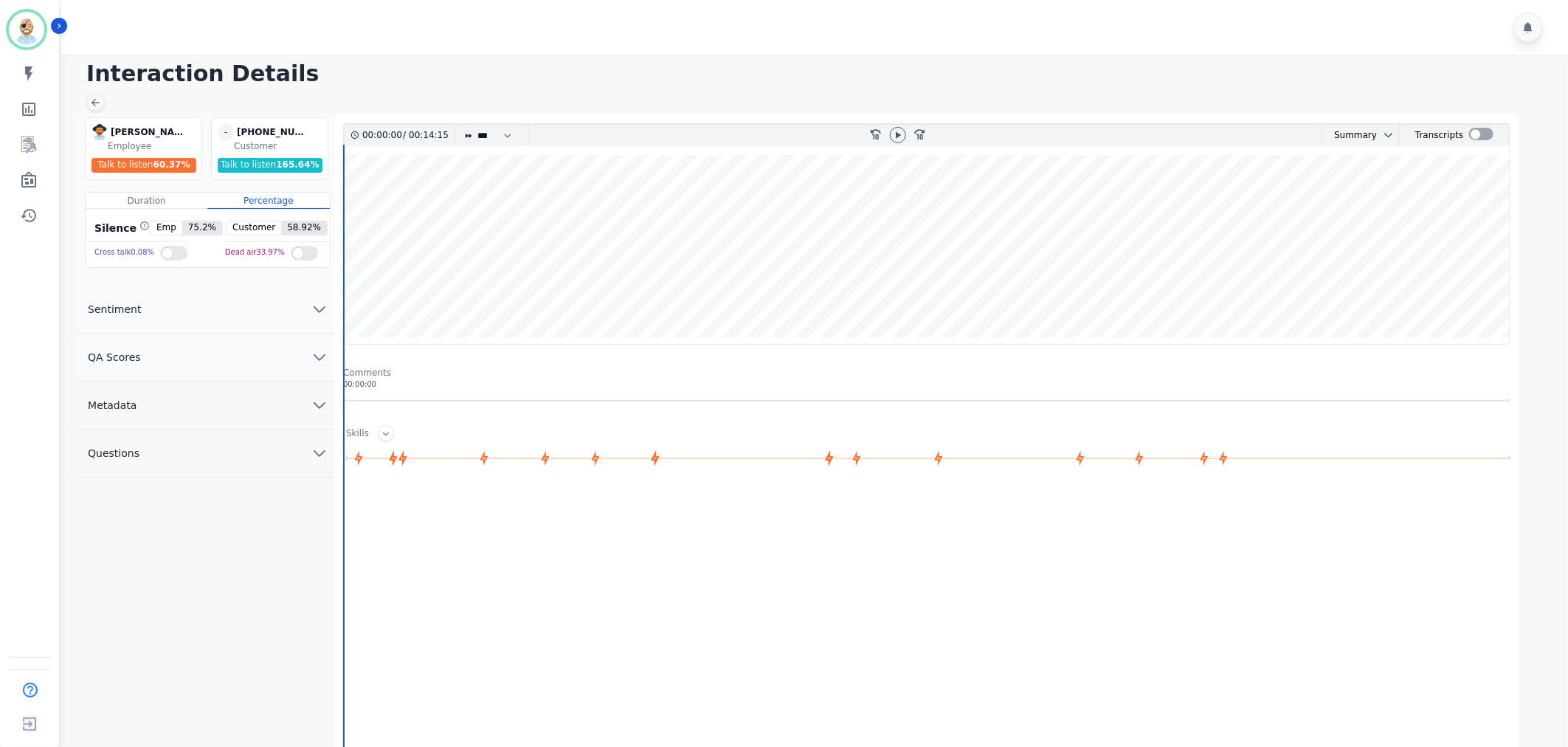
click at [167, 355] on button "QA Scores" at bounding box center [205, 357] width 259 height 48
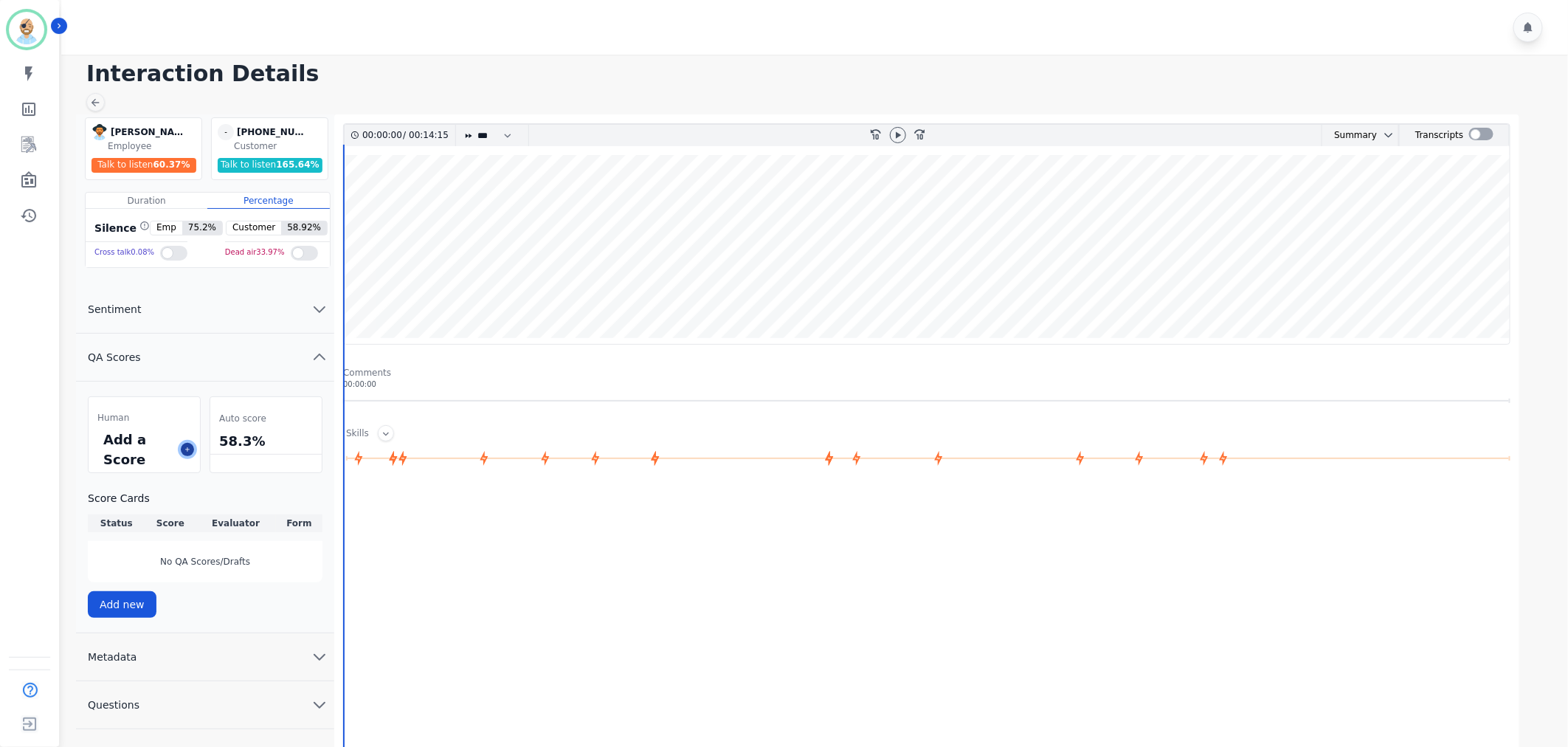
click at [186, 448] on icon at bounding box center [188, 450] width 8 height 8
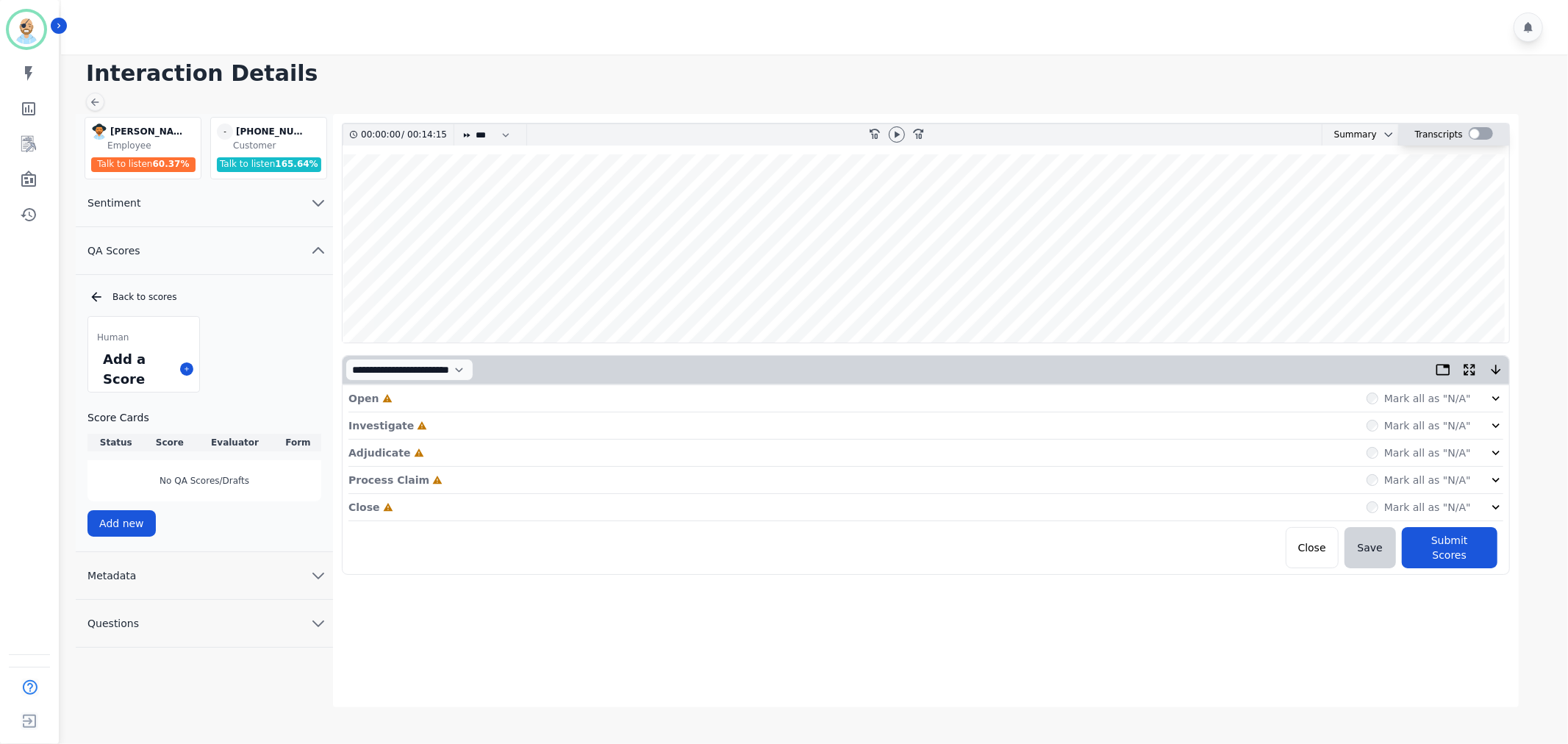
click at [1476, 133] on div at bounding box center [1481, 133] width 24 height 13
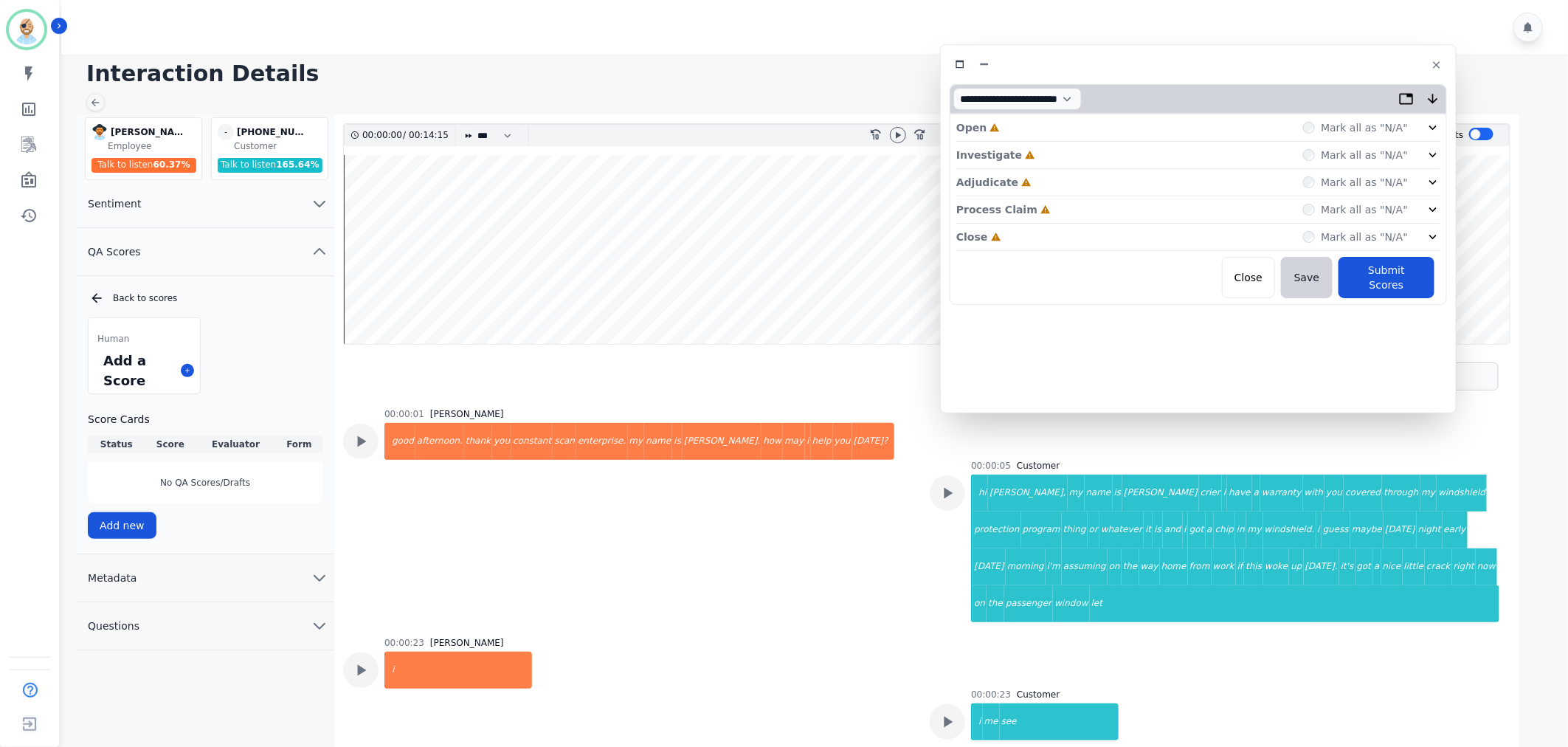
drag, startPoint x: 417, startPoint y: 90, endPoint x: 1294, endPoint y: 72, distance: 877.2
click at [1294, 72] on div at bounding box center [1199, 65] width 498 height 22
click at [1005, 235] on div "Close Incomplete Mark all as "N/A"" at bounding box center [1198, 237] width 484 height 28
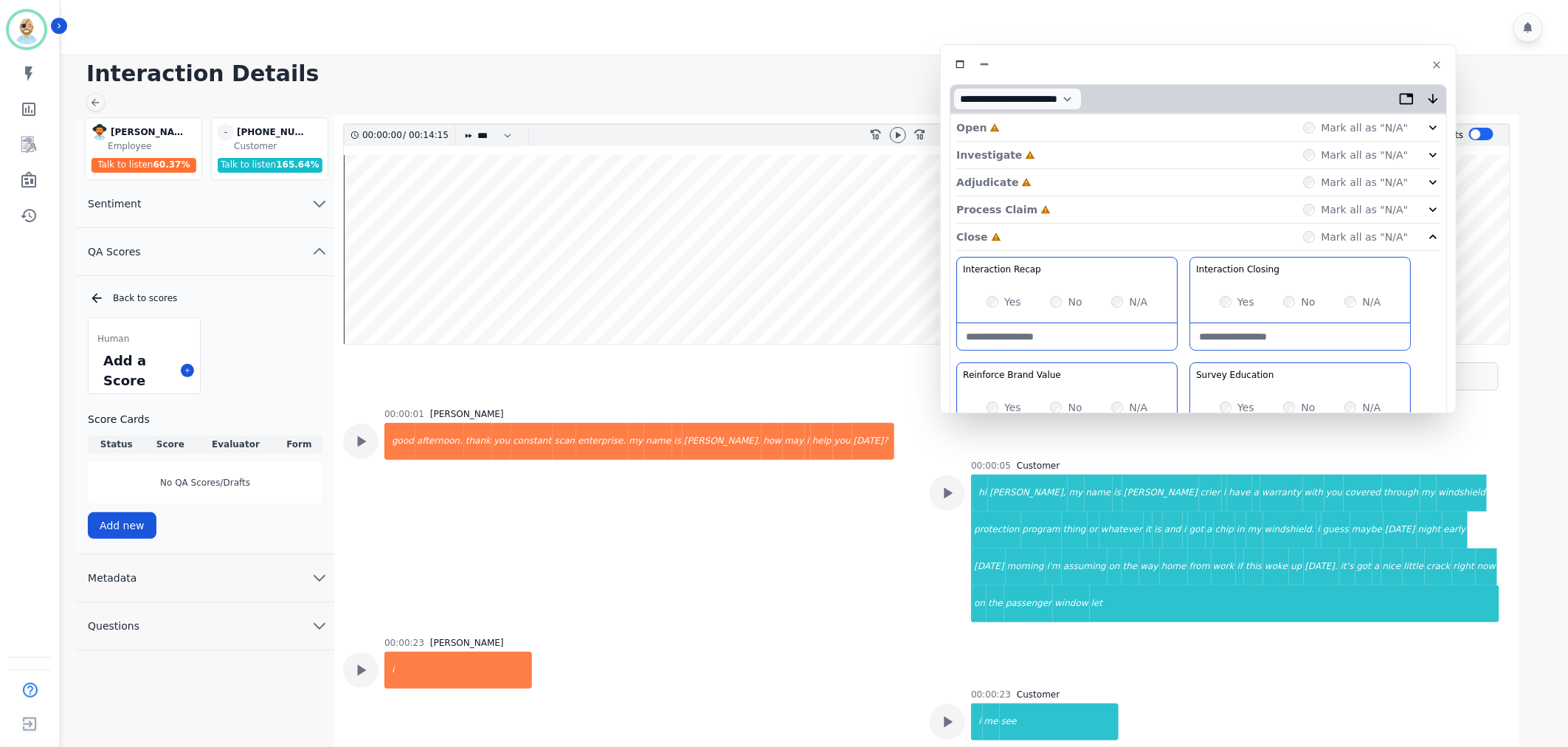
click at [1020, 205] on p "Process Claim" at bounding box center [996, 210] width 82 height 15
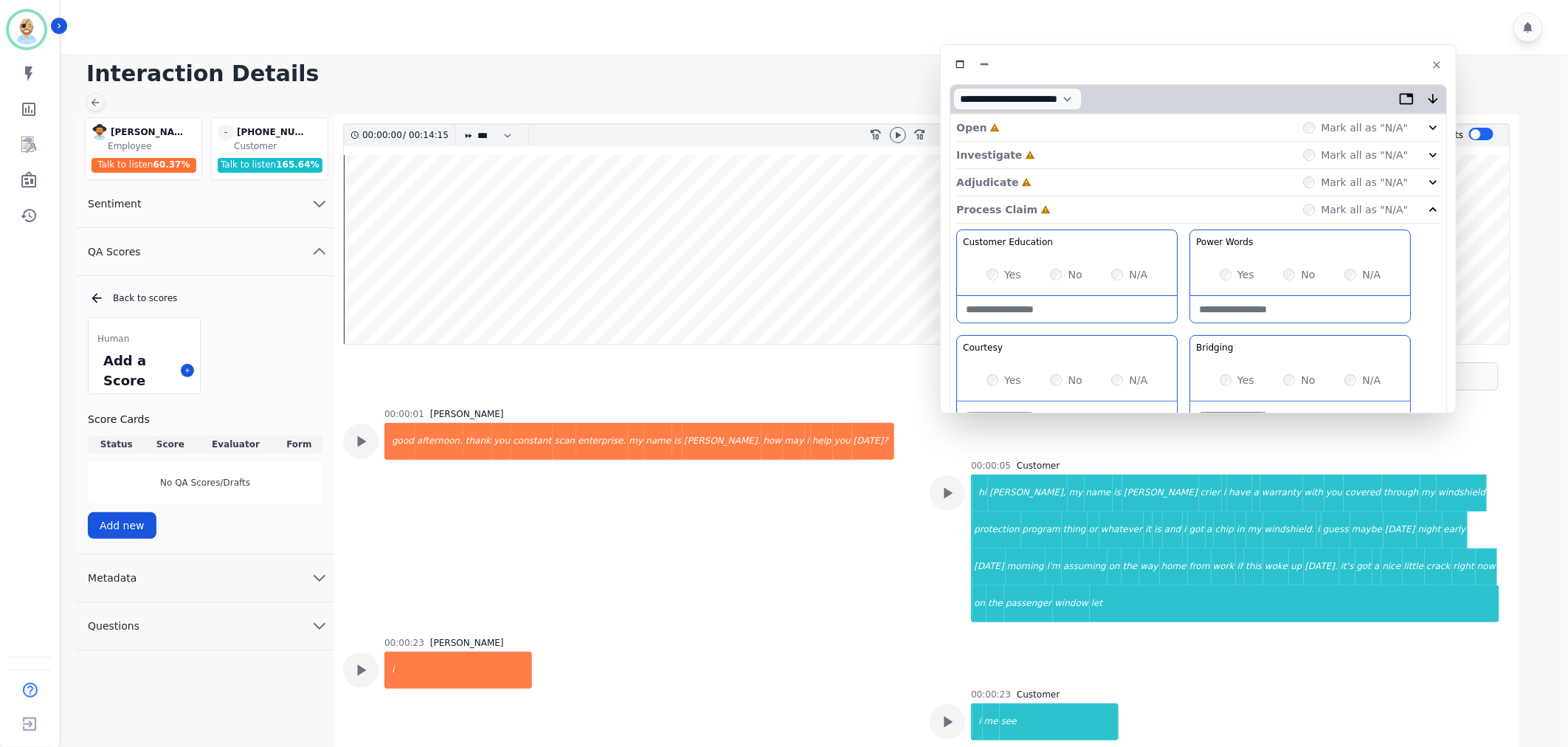
click at [1027, 179] on div "Adjudicate Incomplete Mark all as "N/A"" at bounding box center [1198, 183] width 484 height 28
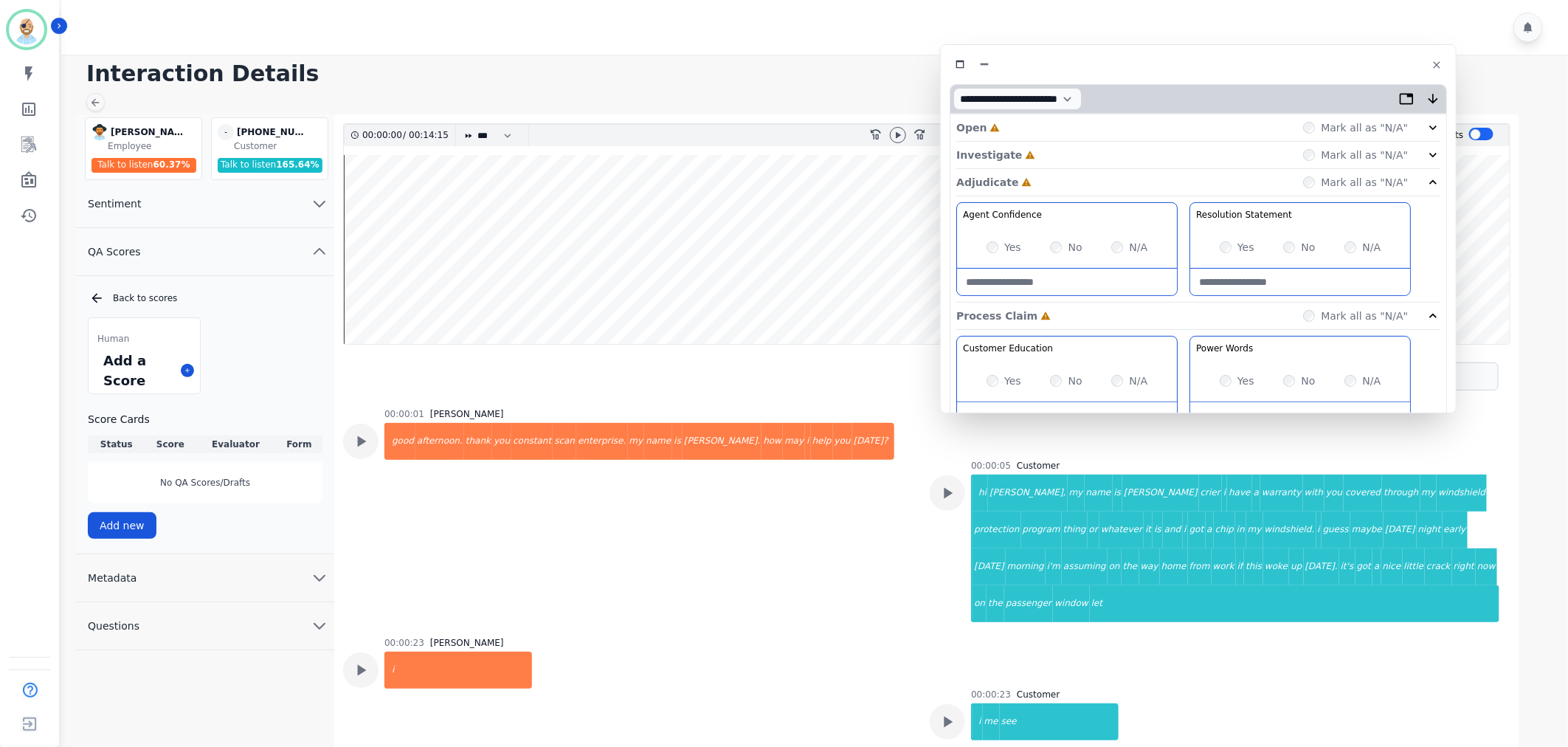
click at [1027, 169] on div "Investigate Incomplete Mark all as "N/A"" at bounding box center [1198, 183] width 484 height 28
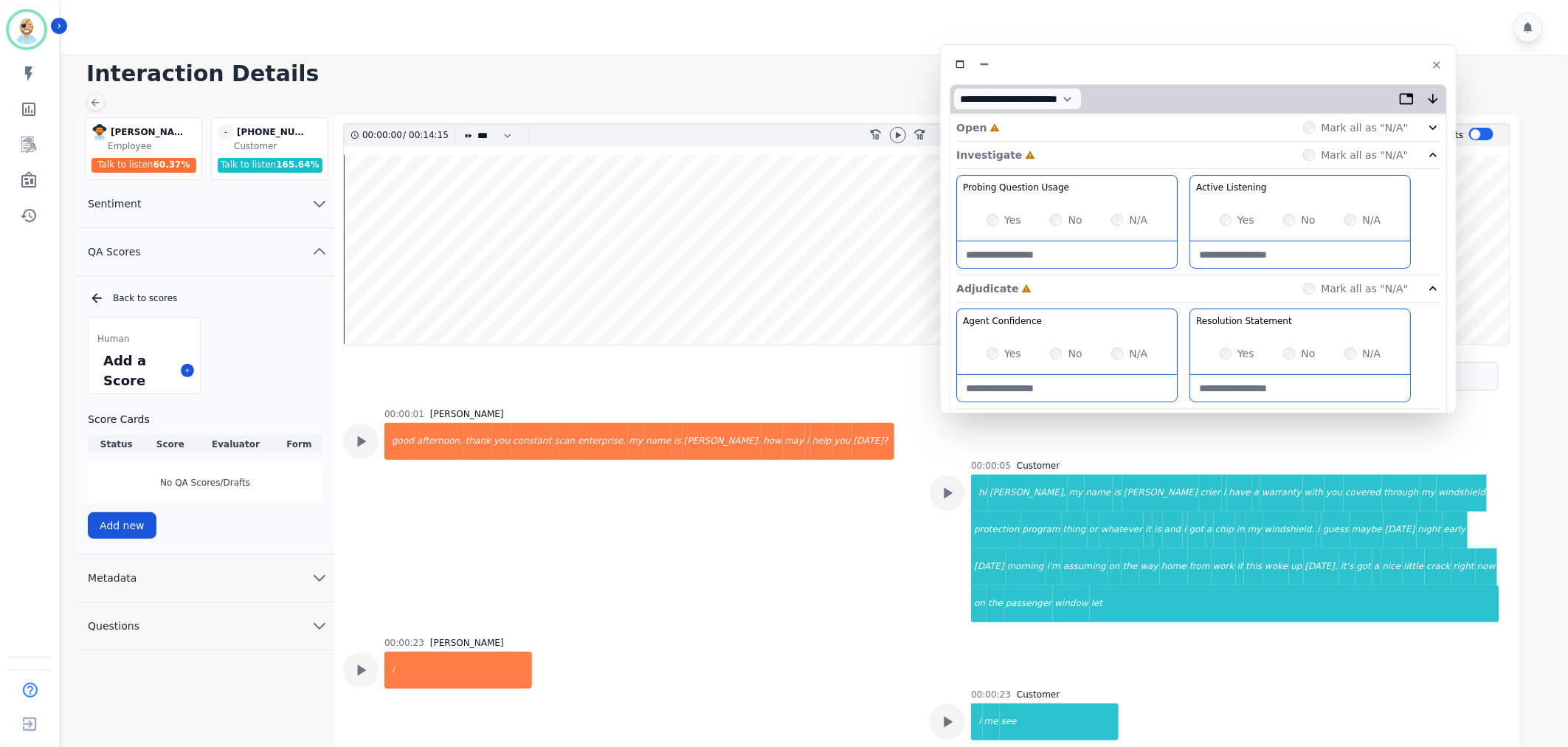
click at [1009, 130] on div "Open Incomplete Mark all as "N/A"" at bounding box center [1198, 128] width 484 height 28
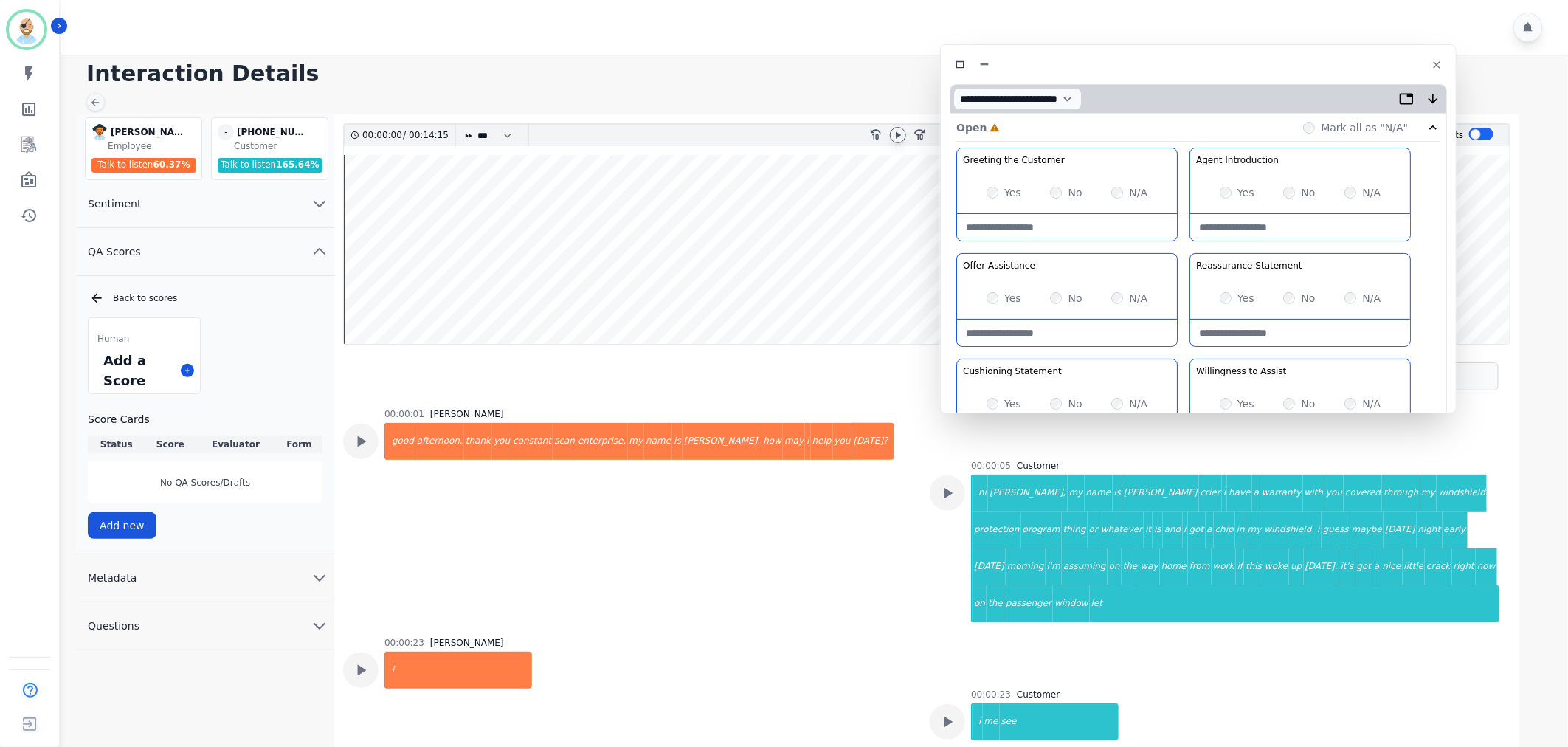
click at [897, 137] on icon at bounding box center [898, 135] width 5 height 7
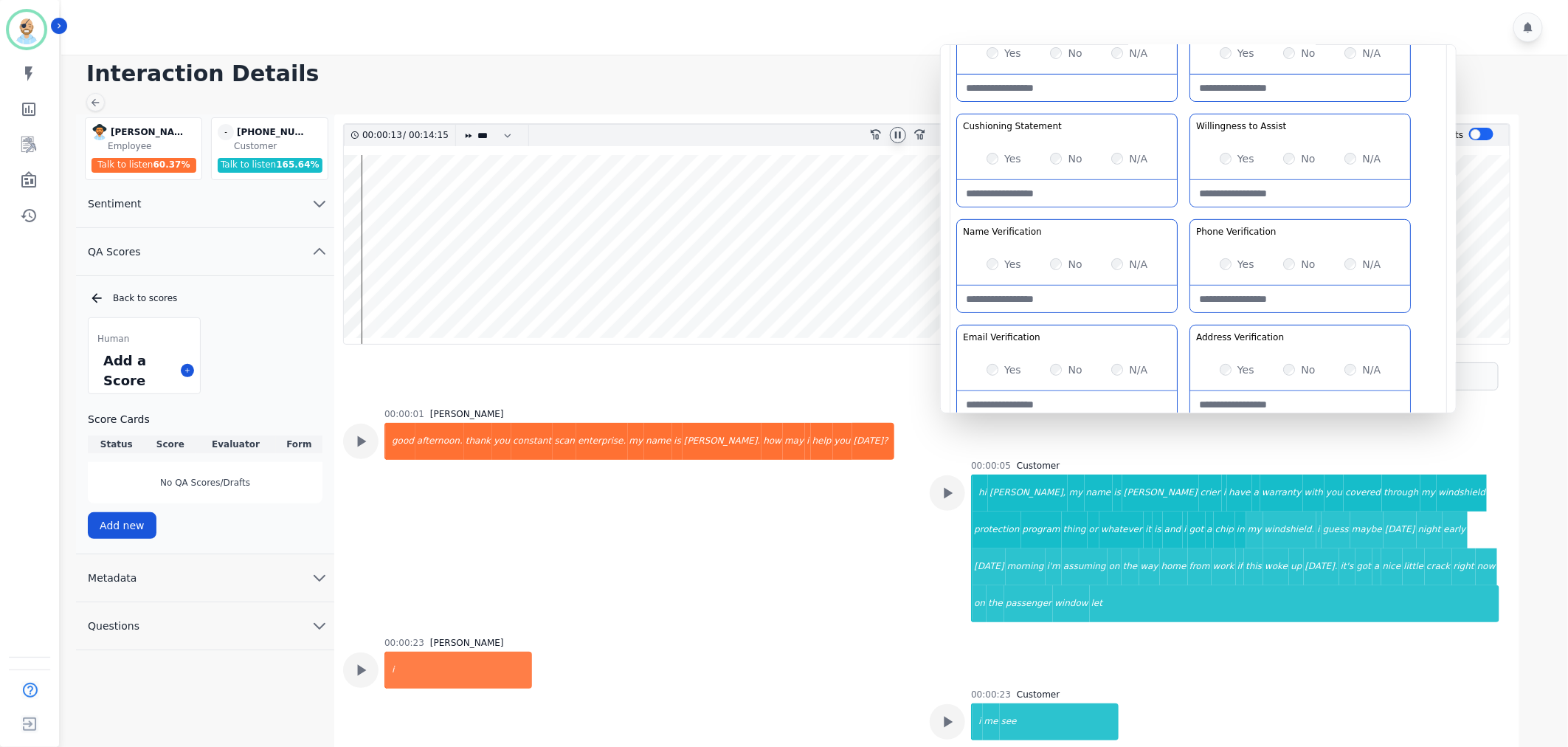
scroll to position [246, 0]
click at [1181, 207] on div "Greeting the Customer Welcome is where we quickly greet our customer as a known…" at bounding box center [1198, 162] width 484 height 523
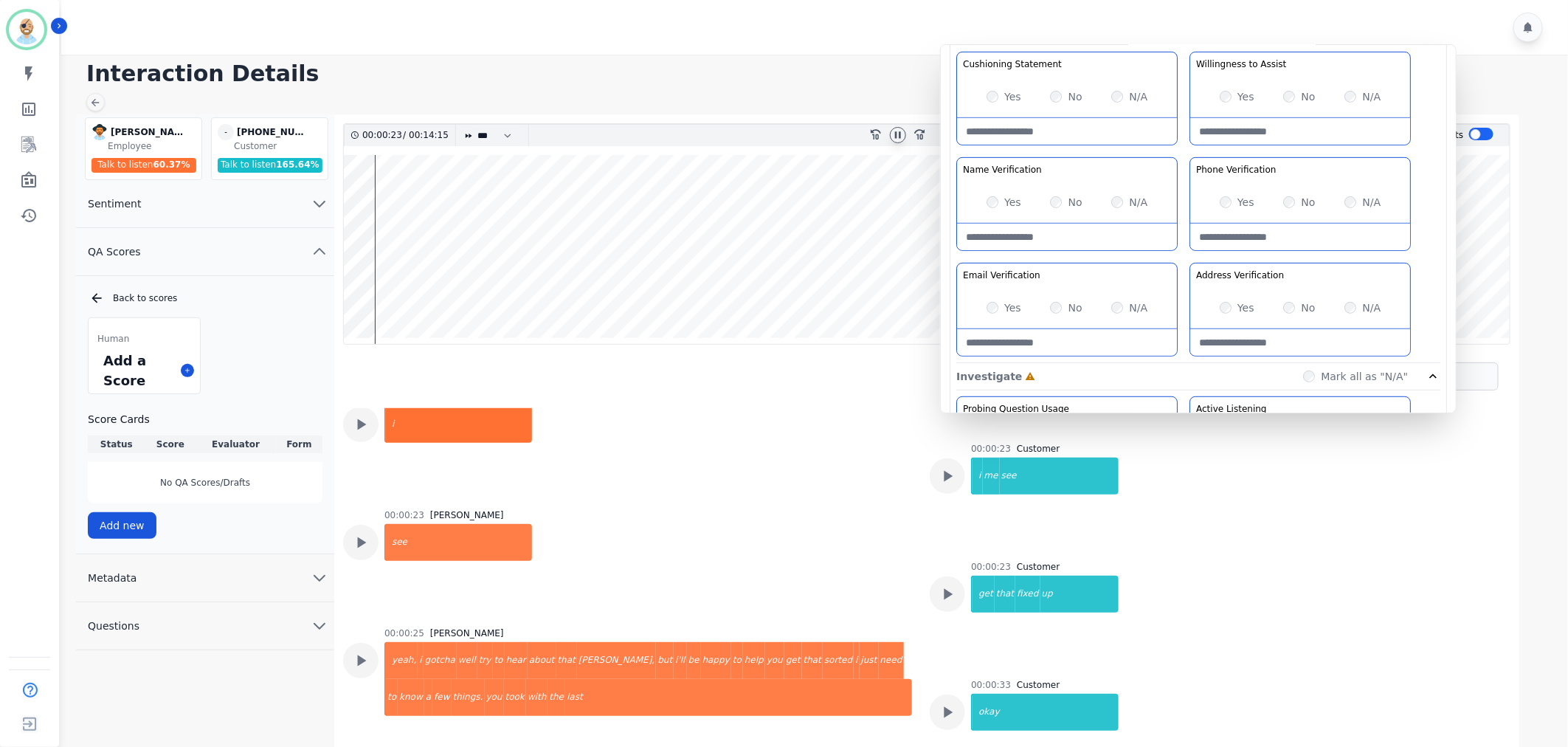
scroll to position [328, 0]
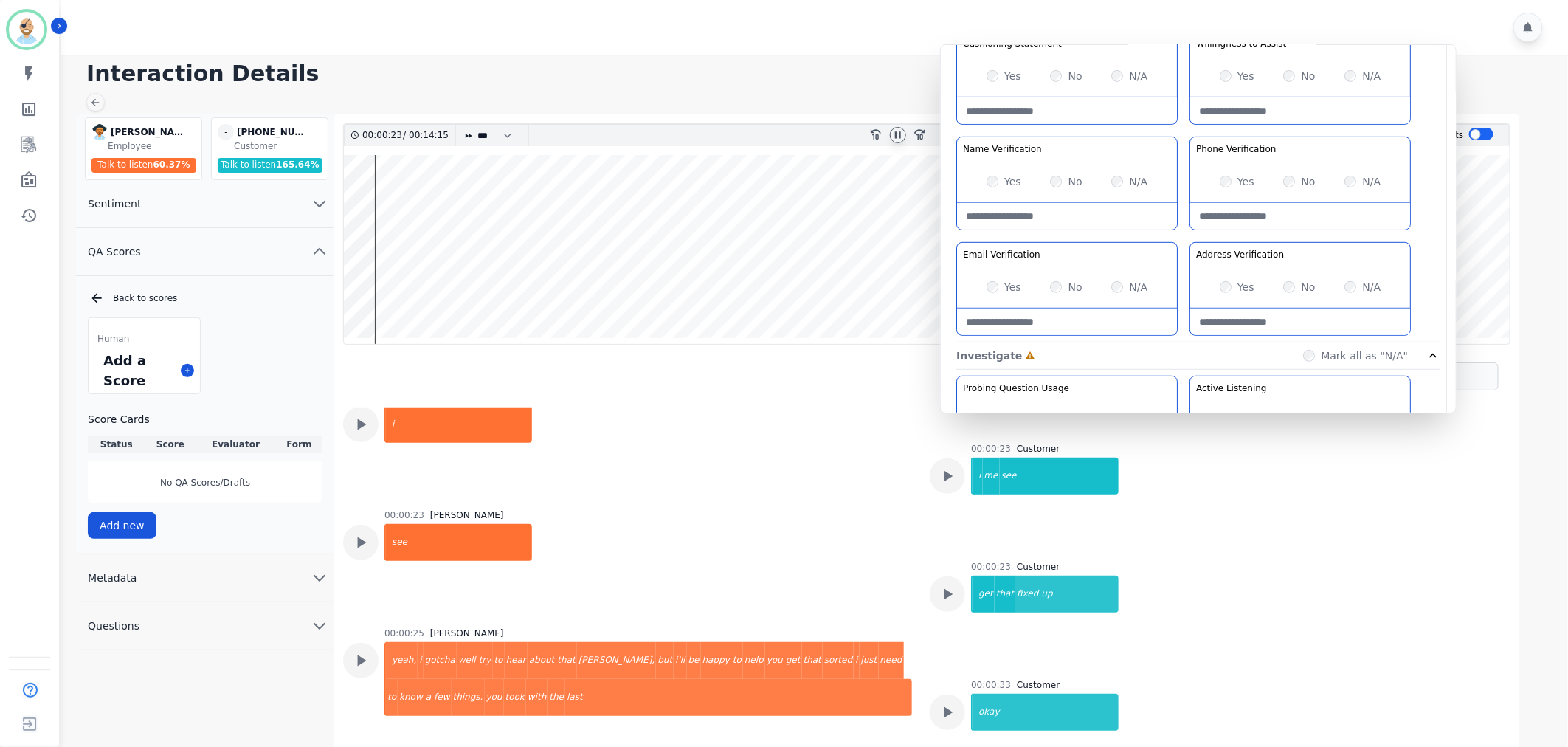
click at [1188, 238] on div "Greeting the Customer Welcome is where we quickly greet our customer as a known…" at bounding box center [1198, 81] width 484 height 523
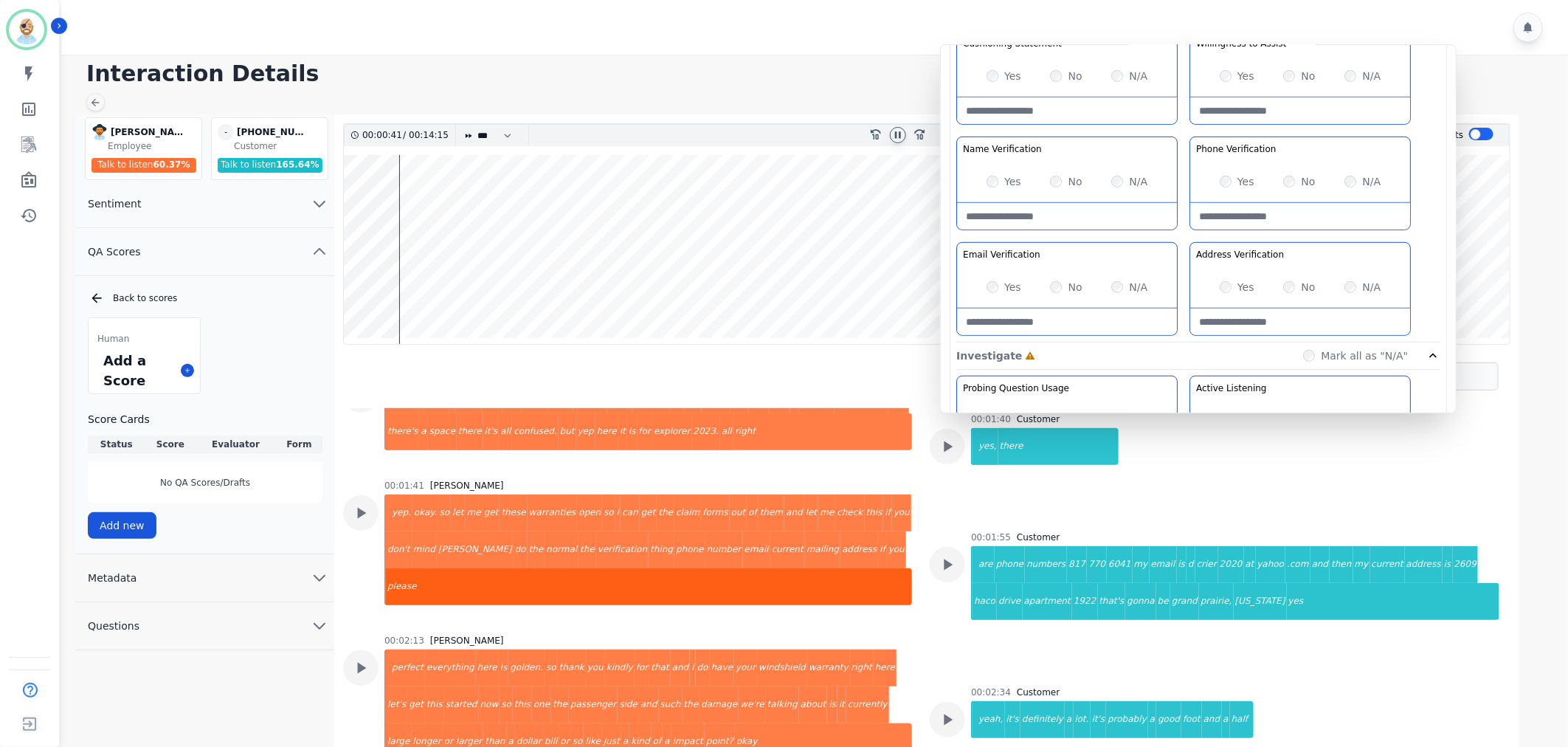
scroll to position [1066, 0]
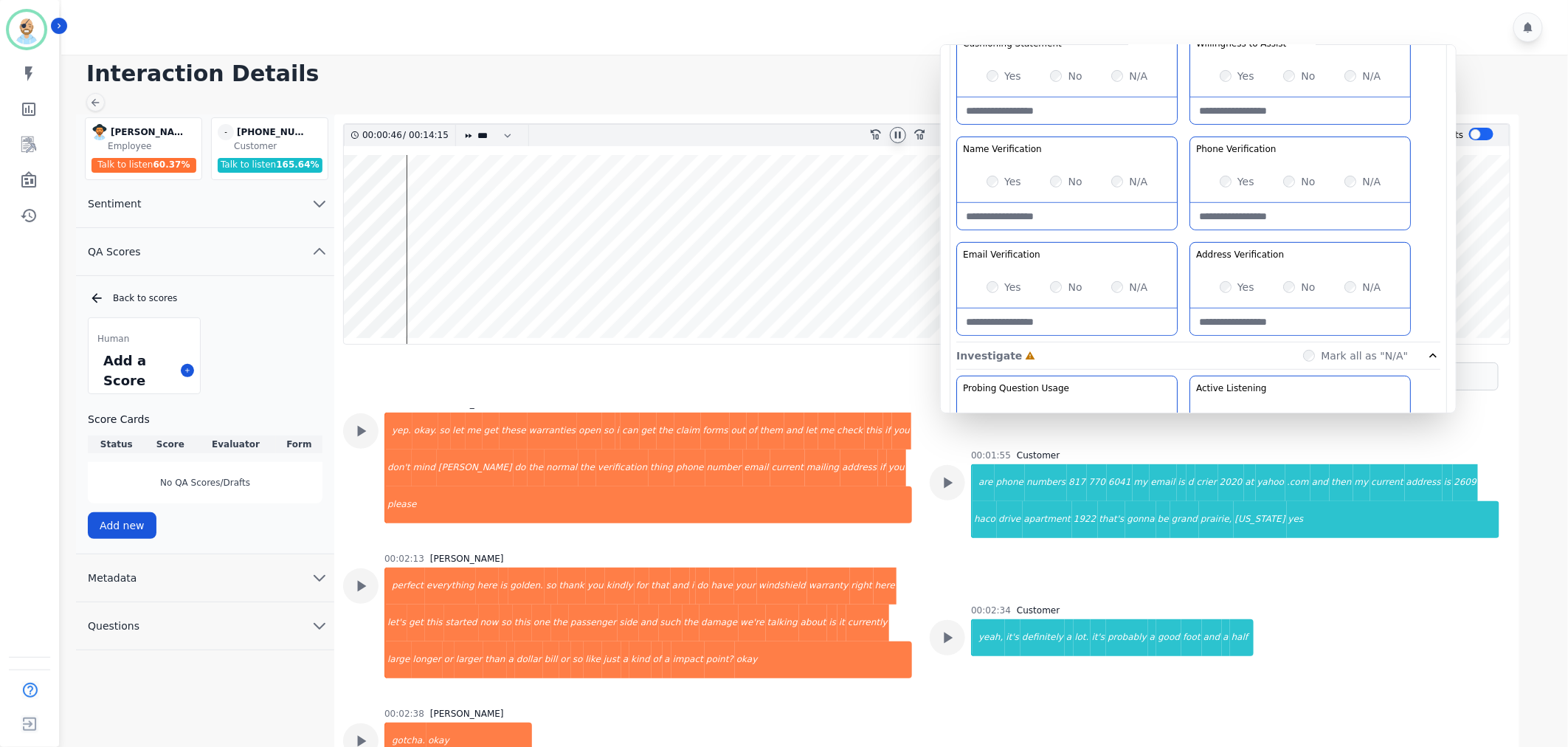
click at [986, 283] on div "Yes No N/A" at bounding box center [1067, 287] width 220 height 41
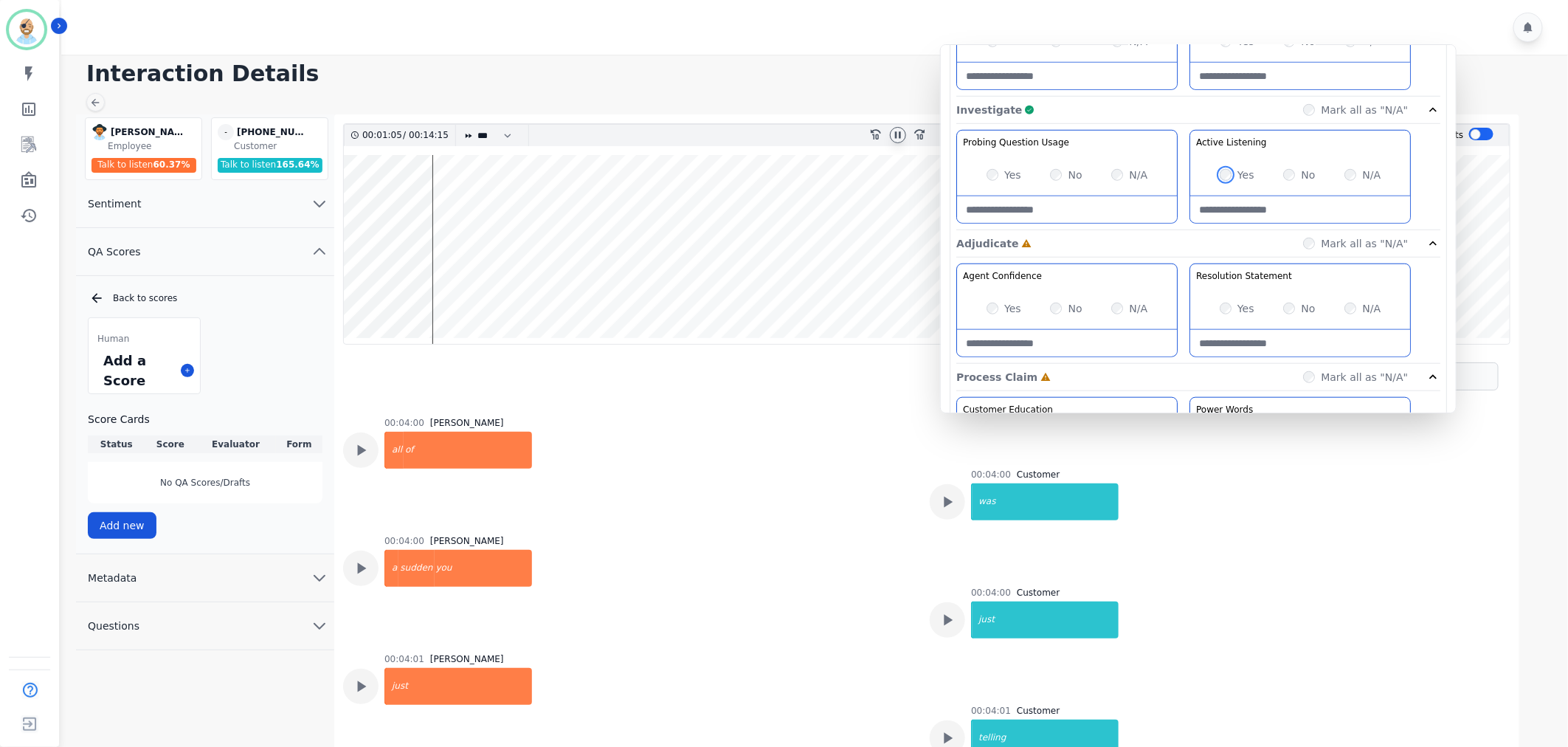
scroll to position [2297, 0]
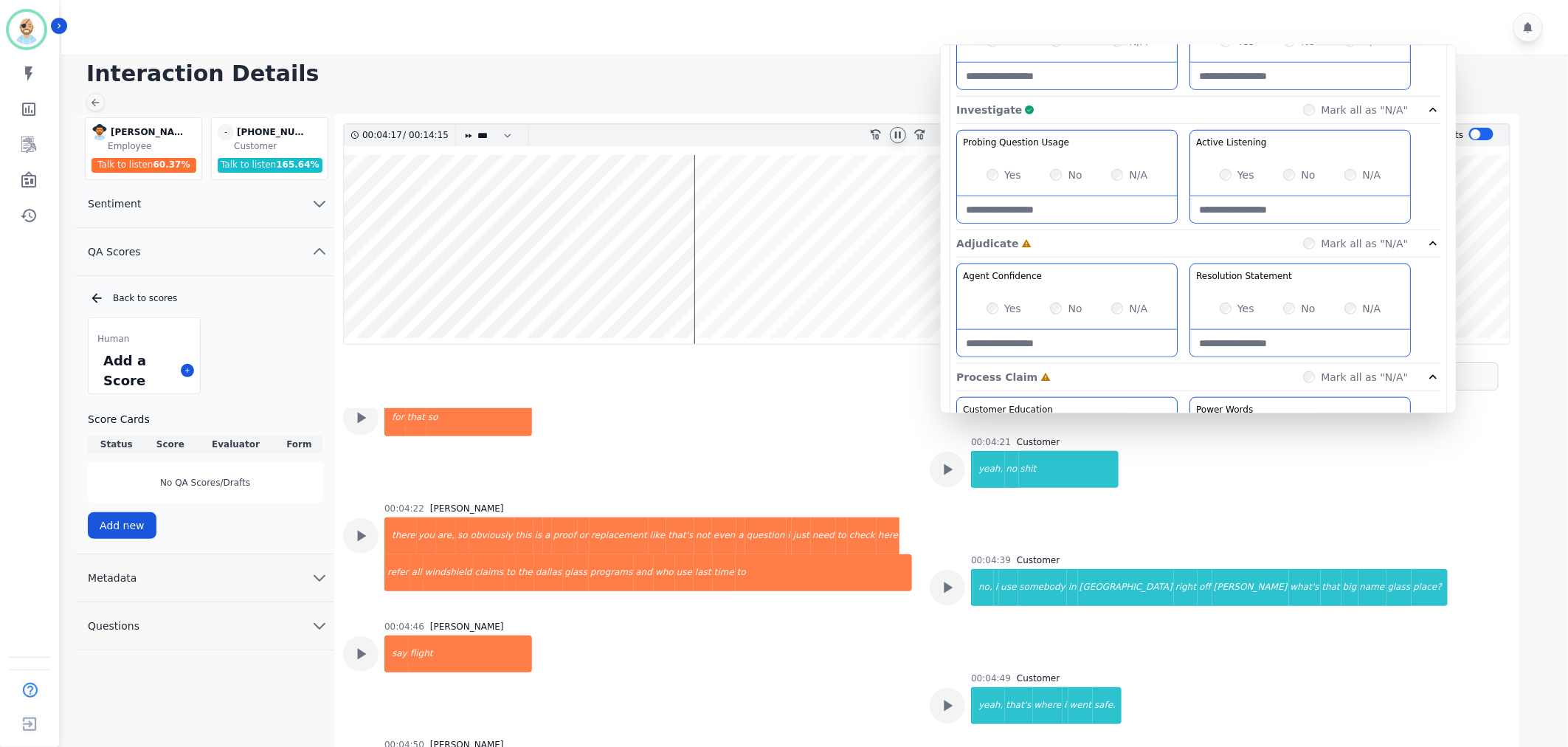
scroll to position [3036, 0]
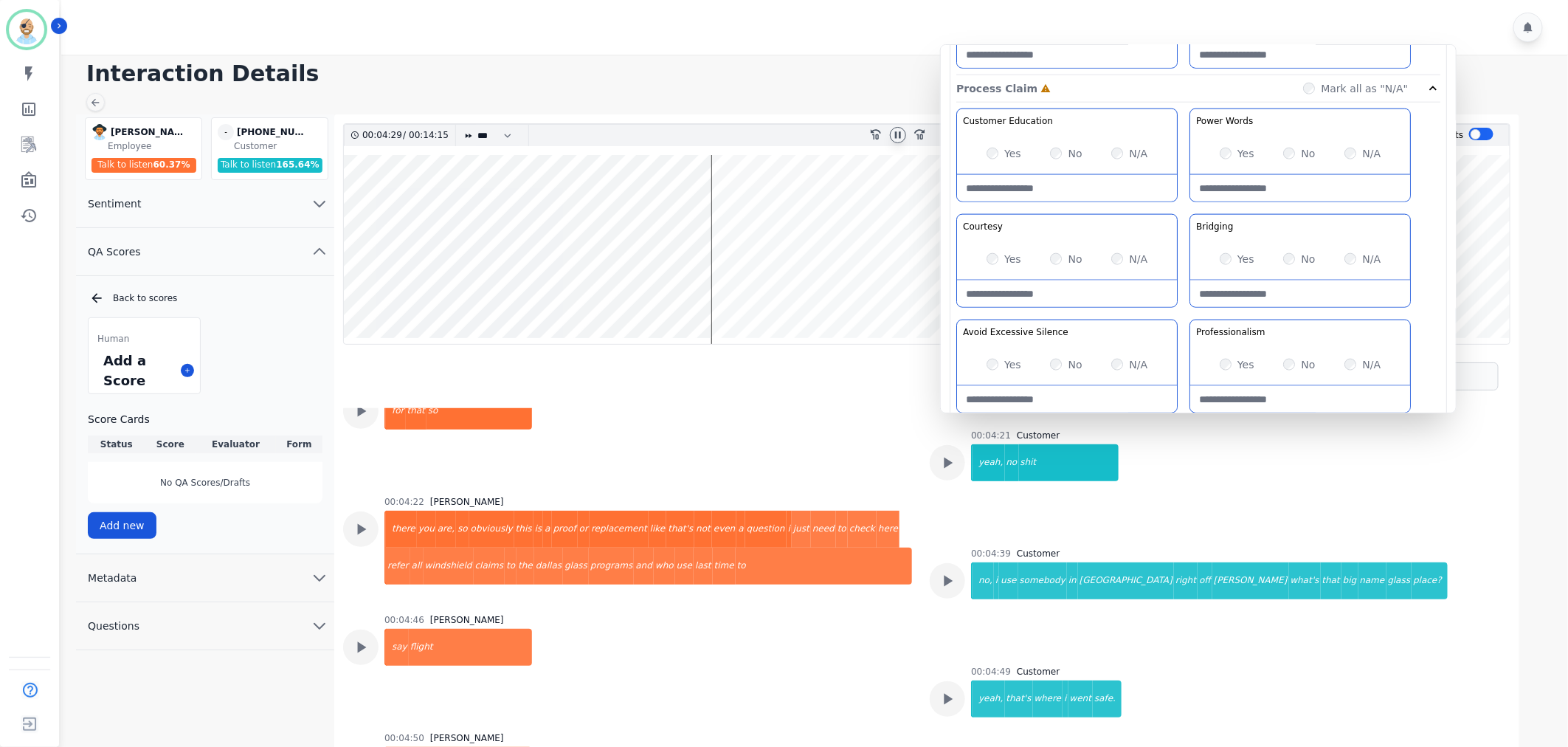
scroll to position [903, 0]
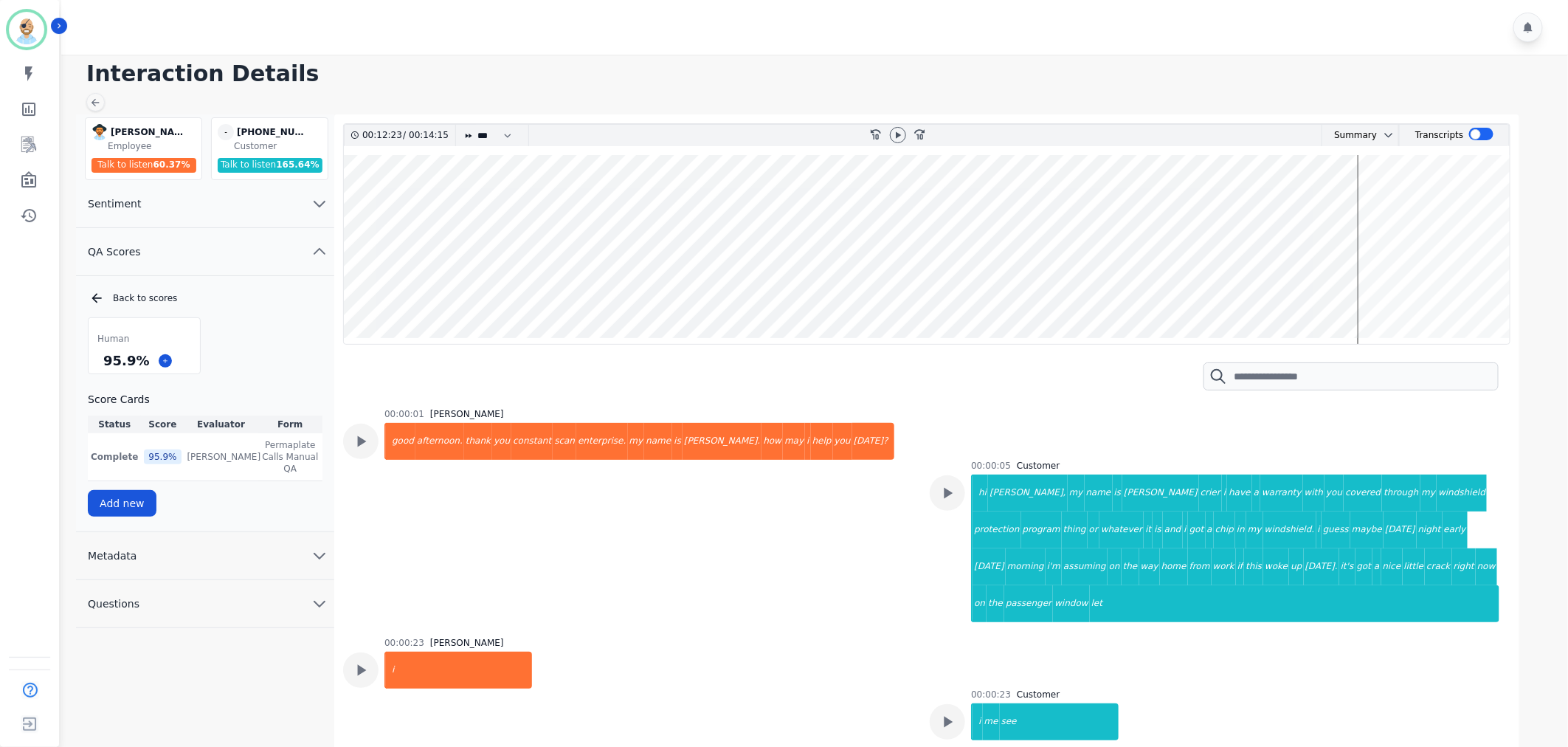
scroll to position [7630, 0]
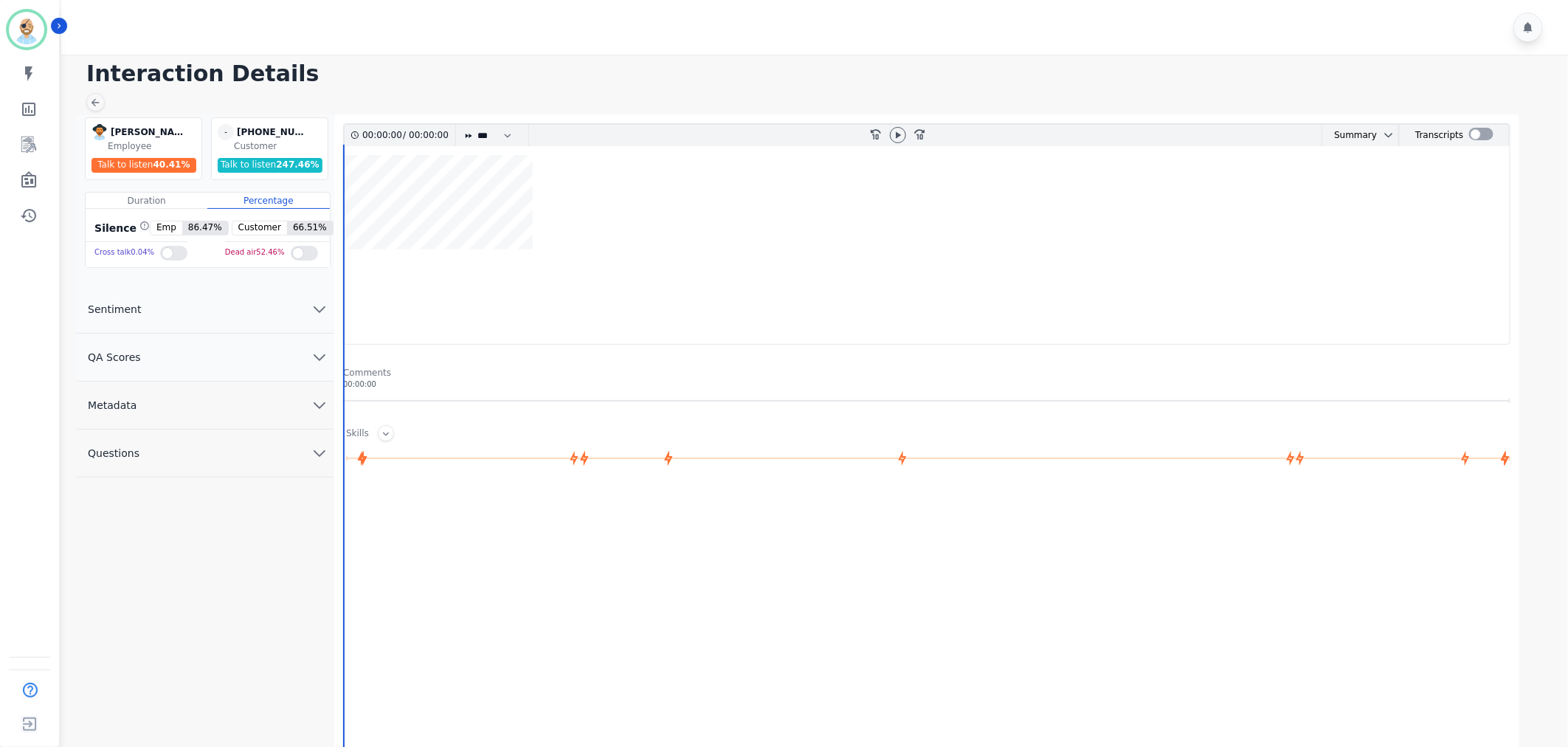
click at [219, 360] on button "QA Scores" at bounding box center [205, 357] width 259 height 48
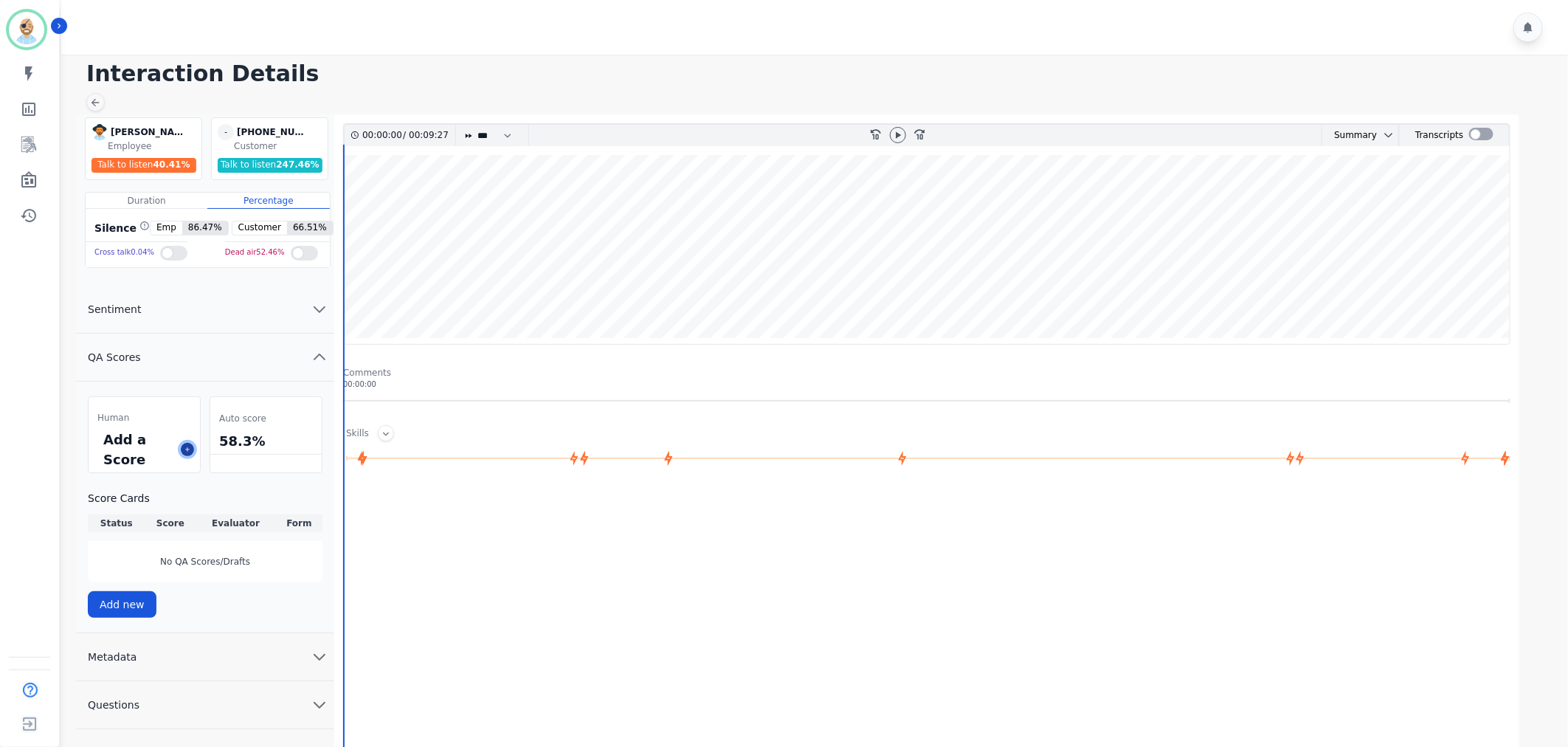
click at [187, 448] on icon at bounding box center [188, 450] width 8 height 8
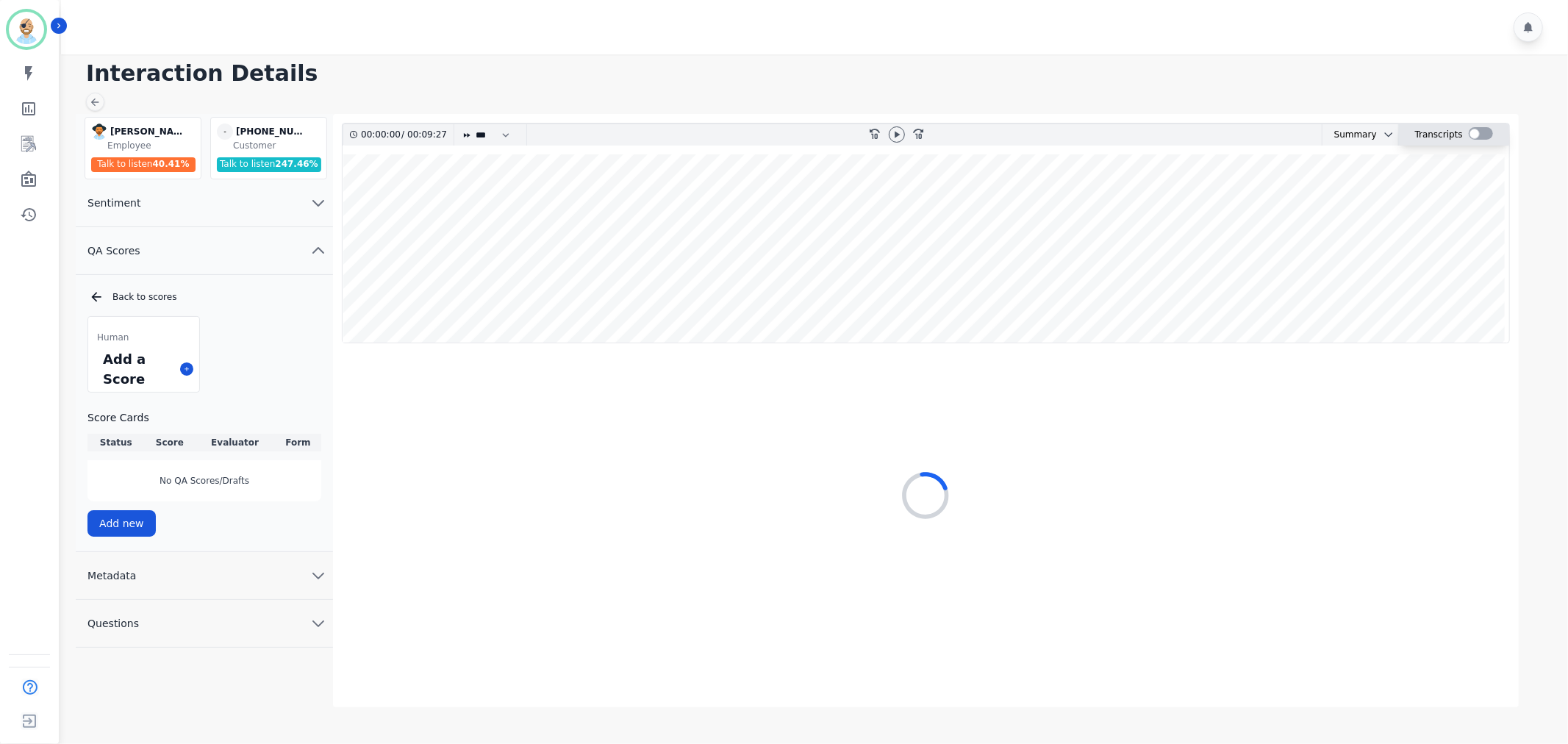
click at [1474, 129] on div at bounding box center [1481, 133] width 24 height 13
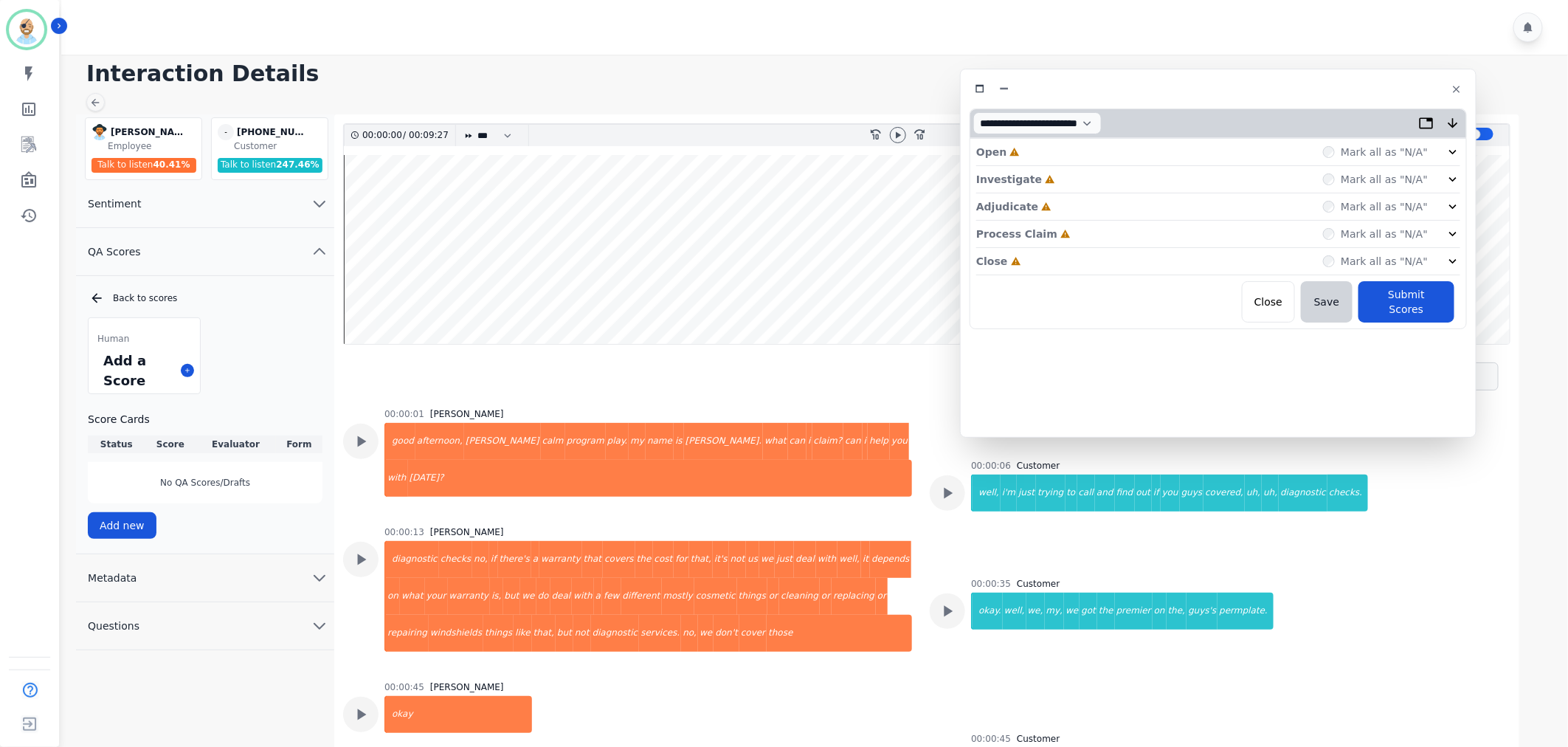
drag, startPoint x: 332, startPoint y: 83, endPoint x: 1229, endPoint y: 91, distance: 897.0
click at [1229, 91] on div at bounding box center [1219, 90] width 498 height 22
click at [897, 141] on icon at bounding box center [898, 135] width 12 height 12
click at [1047, 262] on div "Close Incomplete Mark all as "N/A"" at bounding box center [1219, 263] width 484 height 28
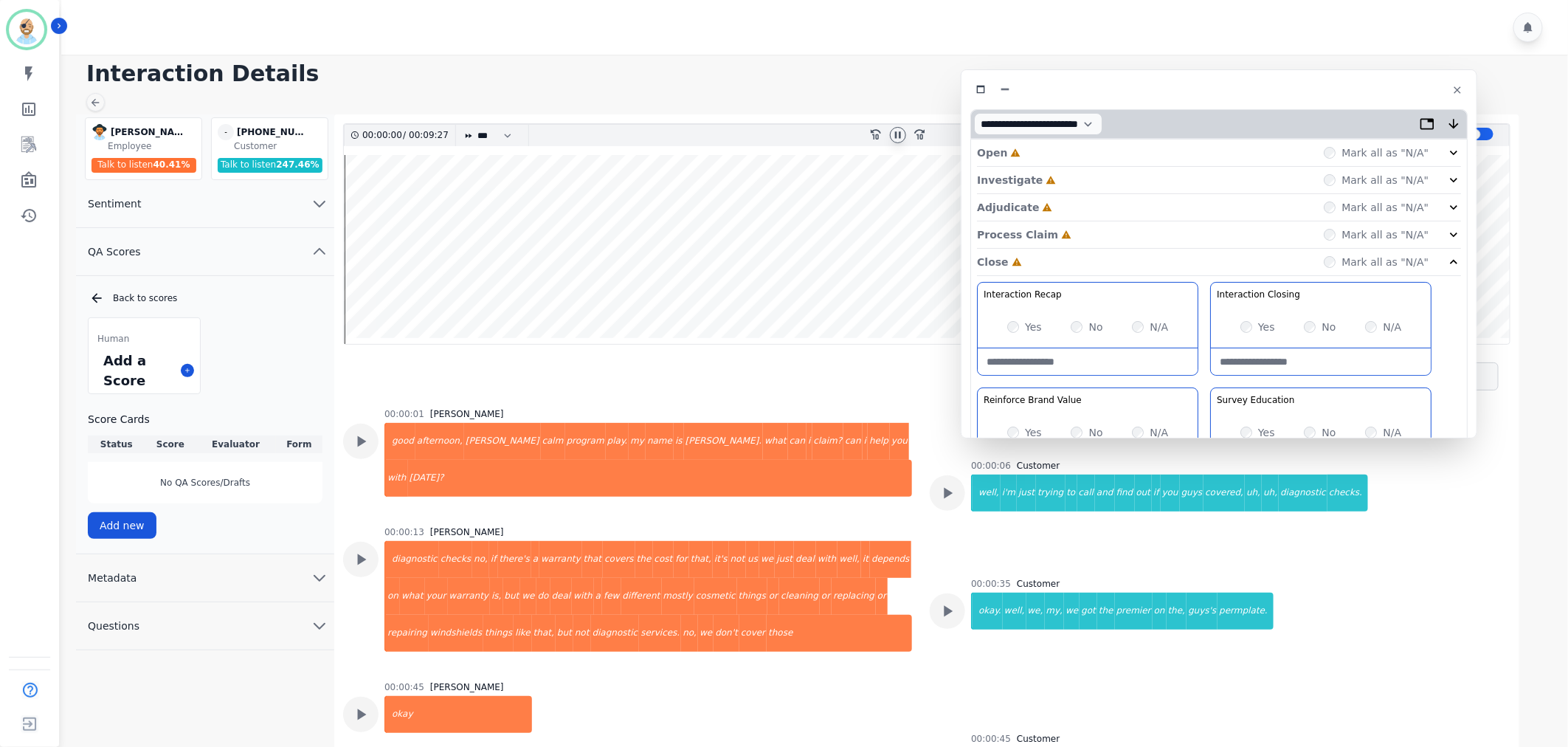
click at [1057, 231] on div "Process Claim Incomplete Mark all as "N/A"" at bounding box center [1219, 235] width 484 height 28
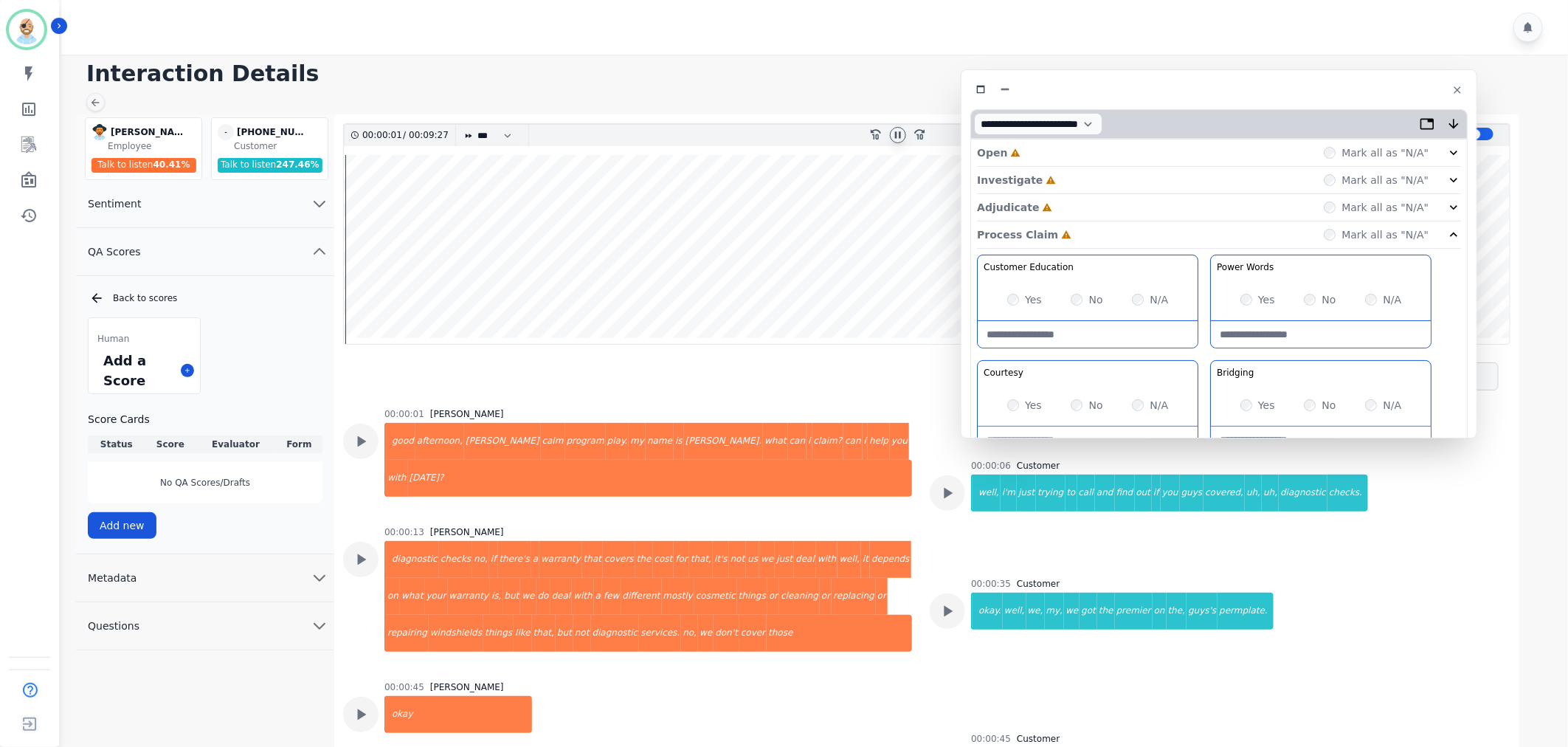
click at [1058, 197] on div "Adjudicate Incomplete Mark all as "N/A"" at bounding box center [1219, 208] width 484 height 28
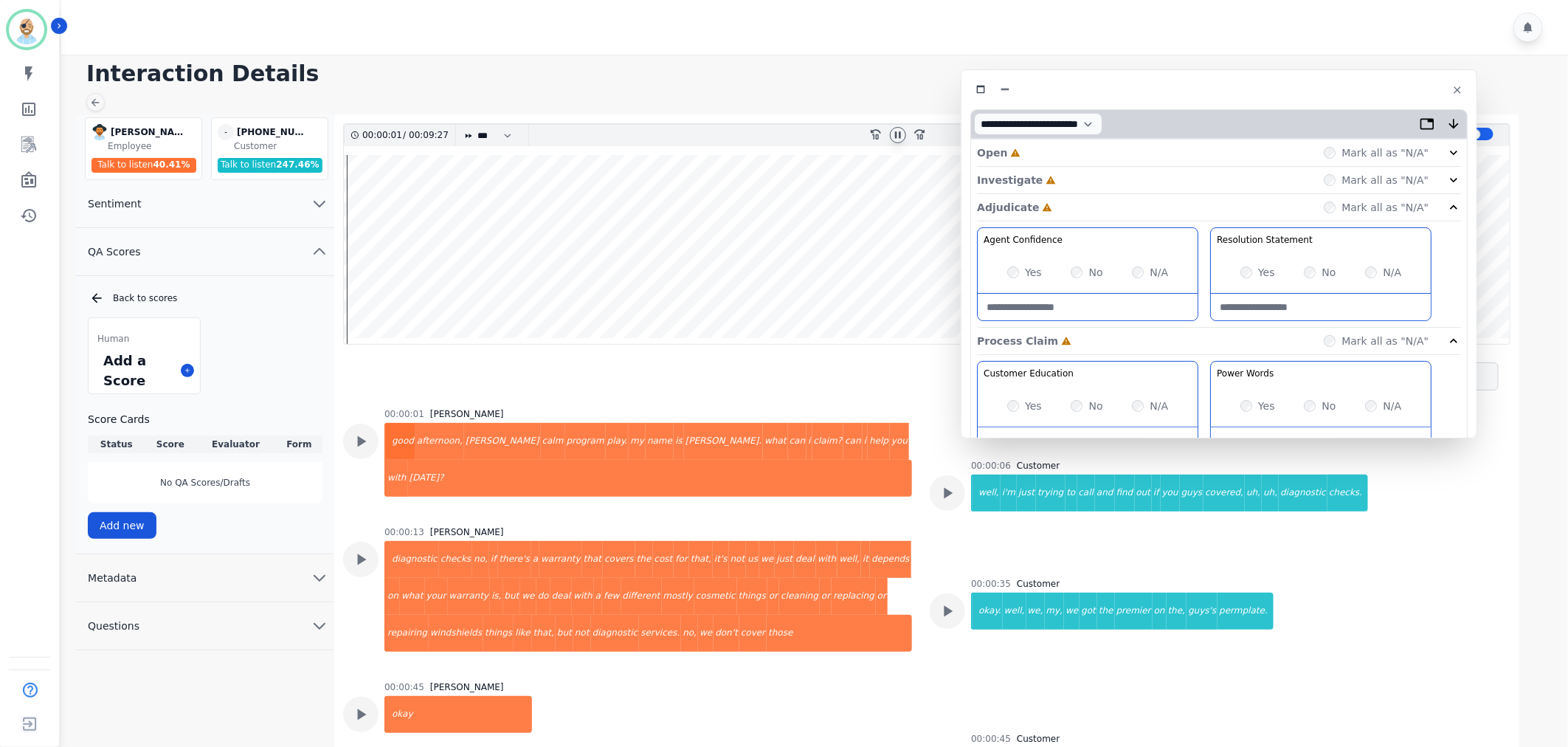
click at [1054, 194] on div "Investigate Incomplete Mark all as "N/A"" at bounding box center [1219, 208] width 484 height 28
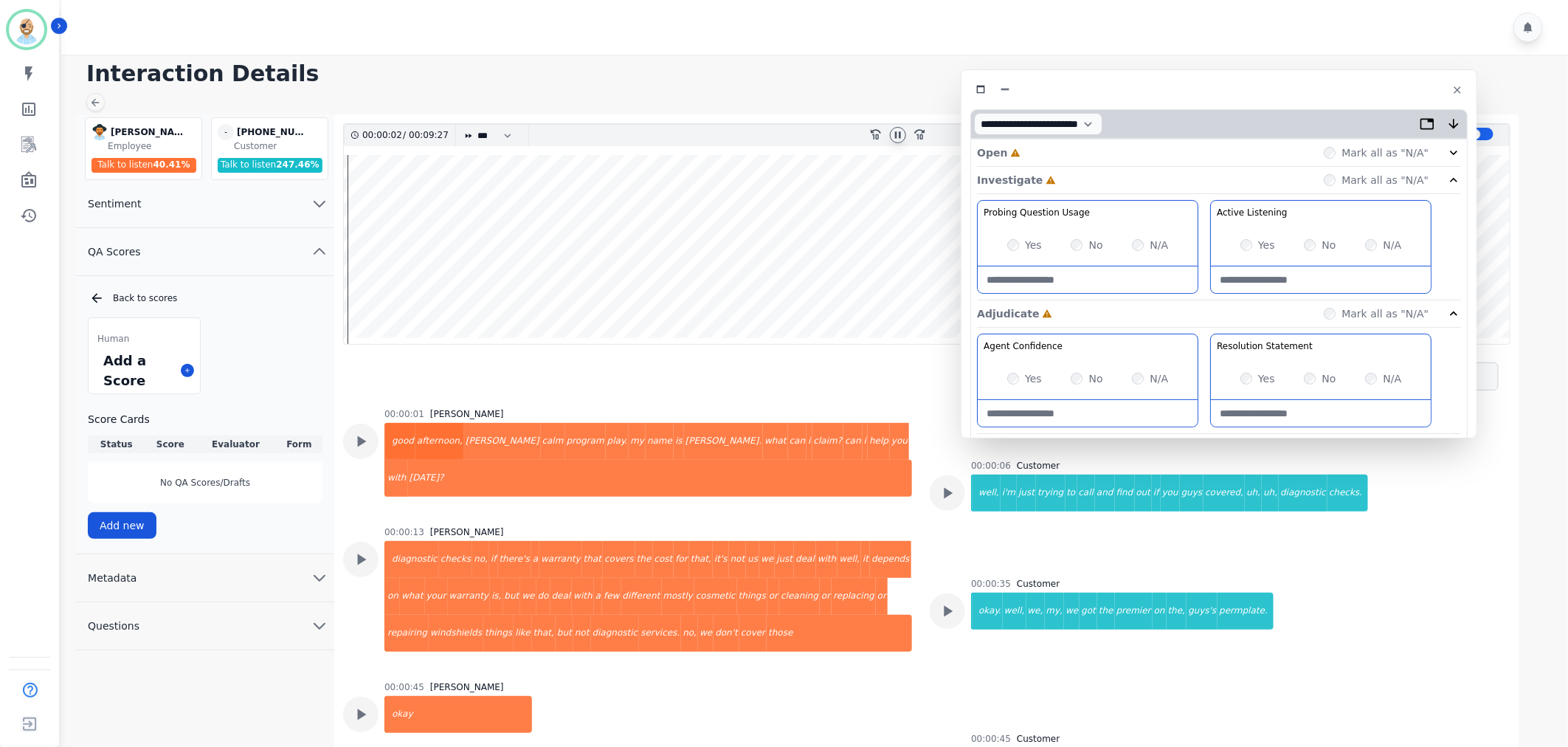
click at [1050, 145] on div "Open Incomplete Mark all as "N/A"" at bounding box center [1219, 154] width 484 height 28
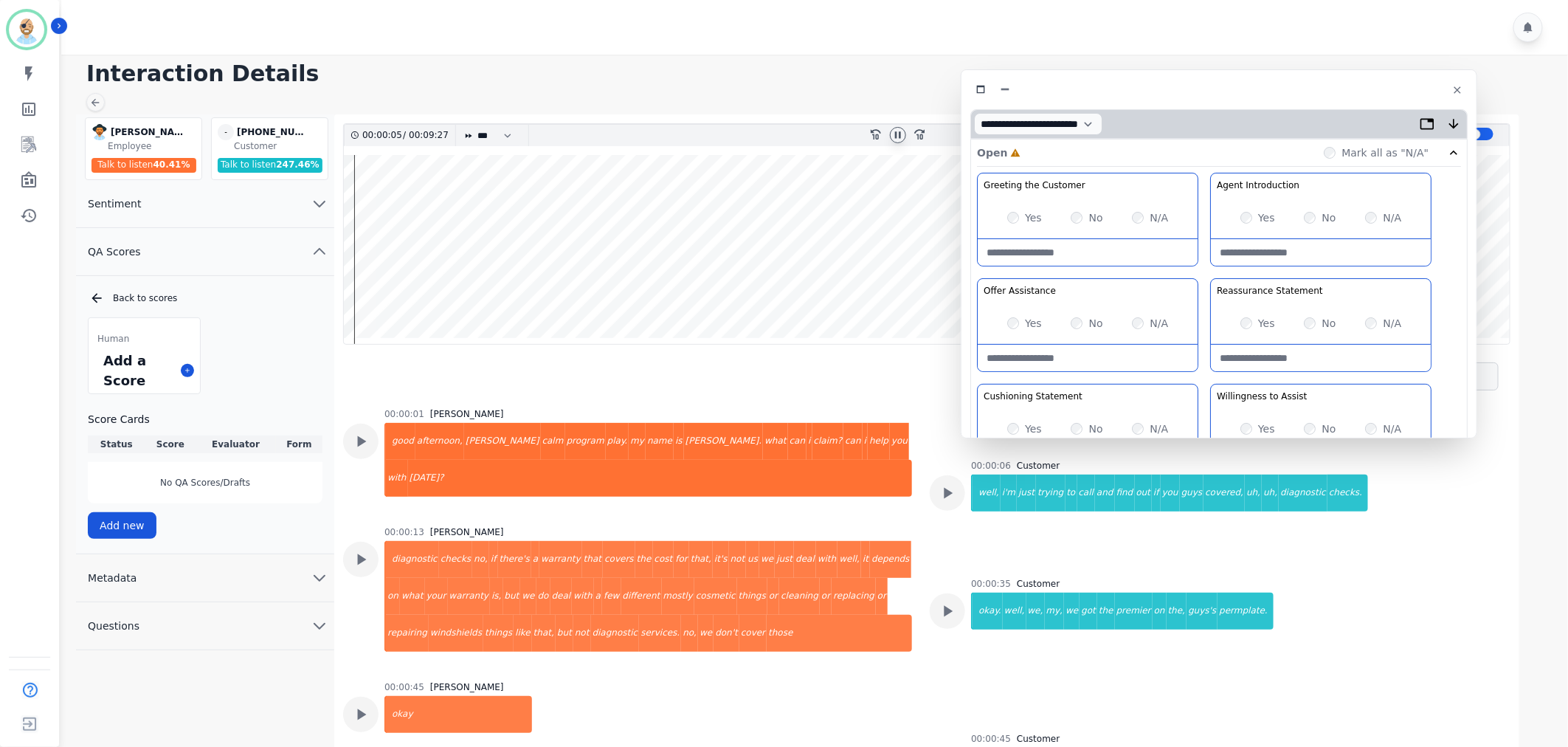
click at [1204, 271] on div "Greeting the Customer Welcome is where we quickly greet our customer as a known…" at bounding box center [1219, 434] width 484 height 523
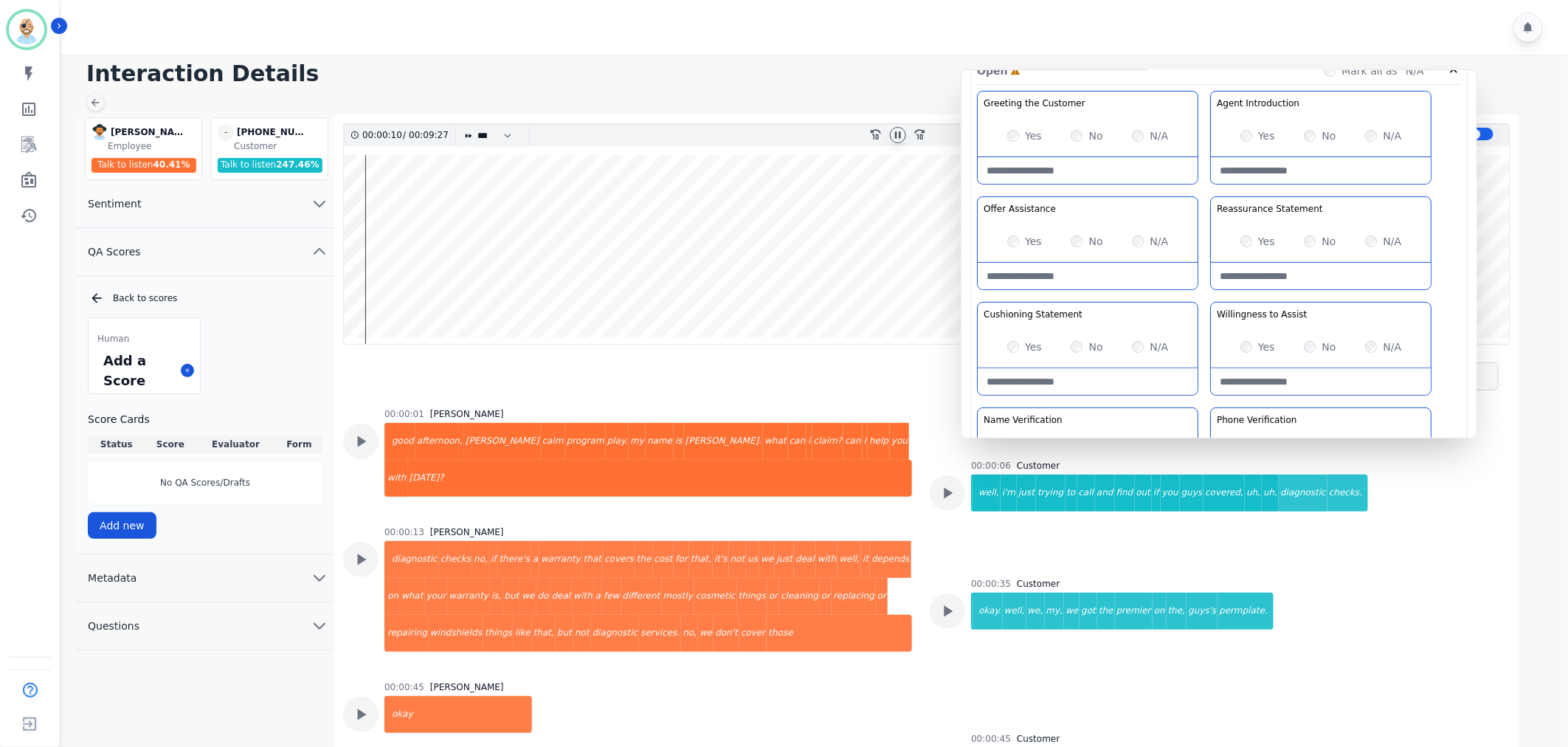
click at [899, 129] on icon at bounding box center [898, 135] width 12 height 12
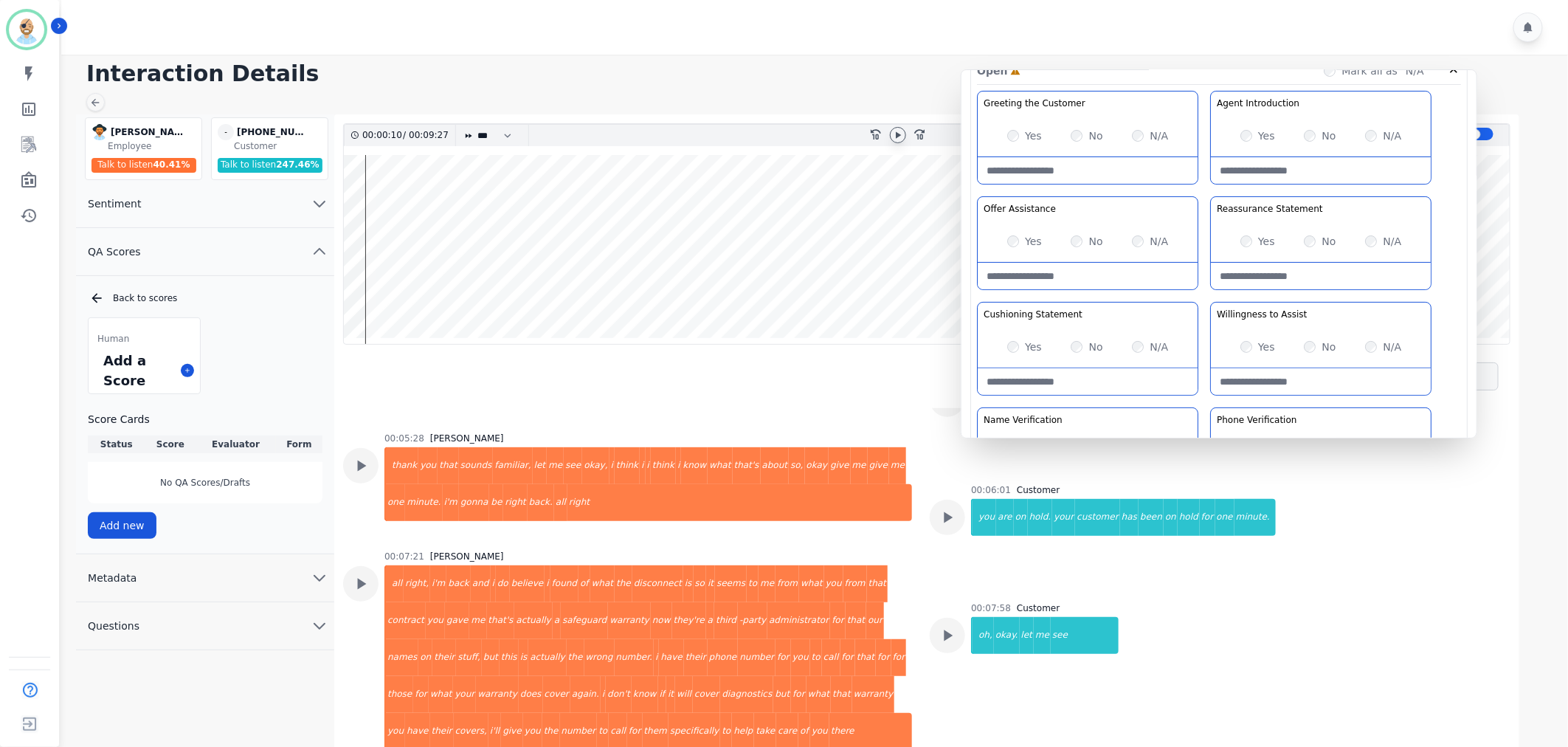
scroll to position [2708, 0]
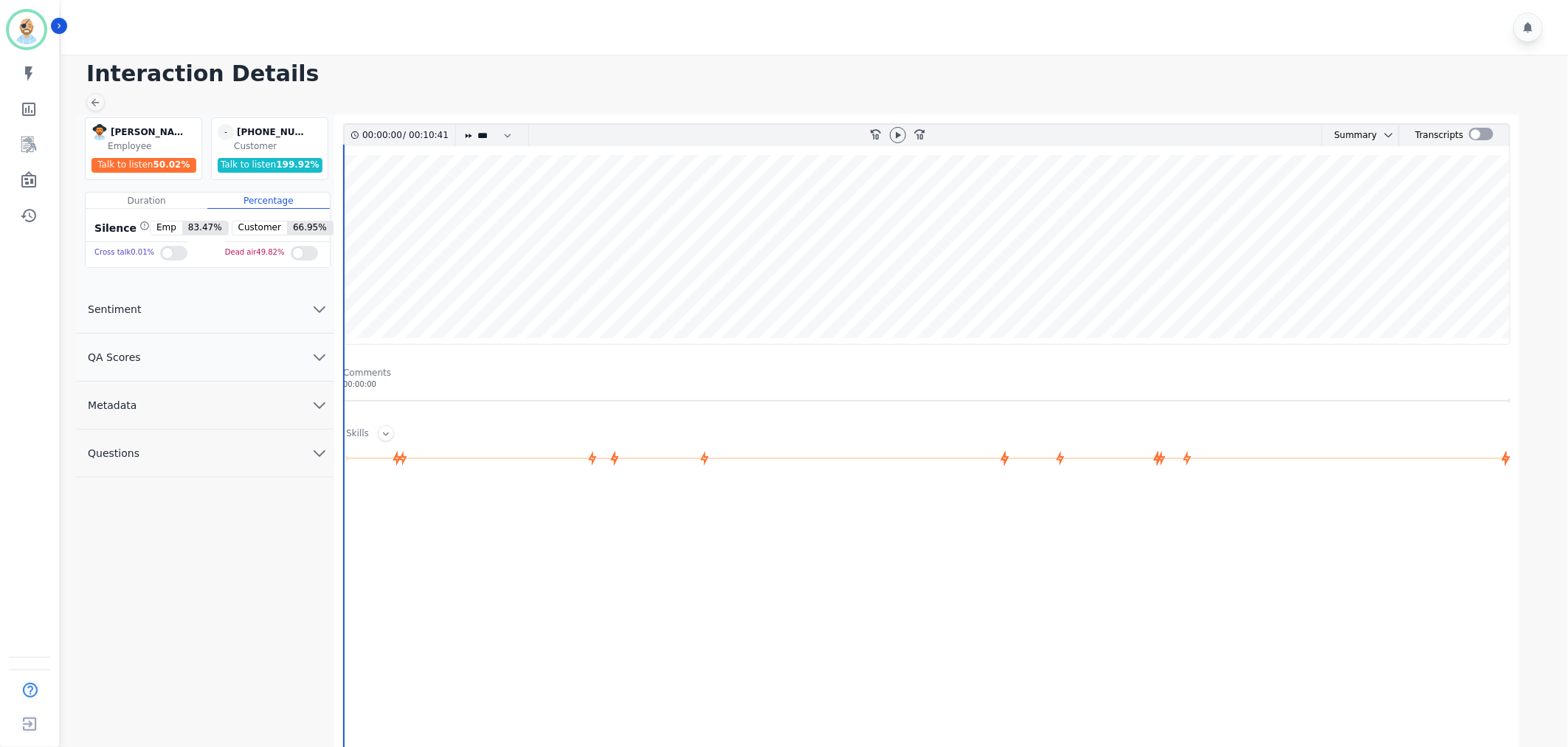
click at [500, 31] on div at bounding box center [816, 28] width 1512 height 55
click at [661, 34] on div at bounding box center [816, 28] width 1512 height 55
click at [198, 356] on button "QA Scores" at bounding box center [205, 357] width 259 height 48
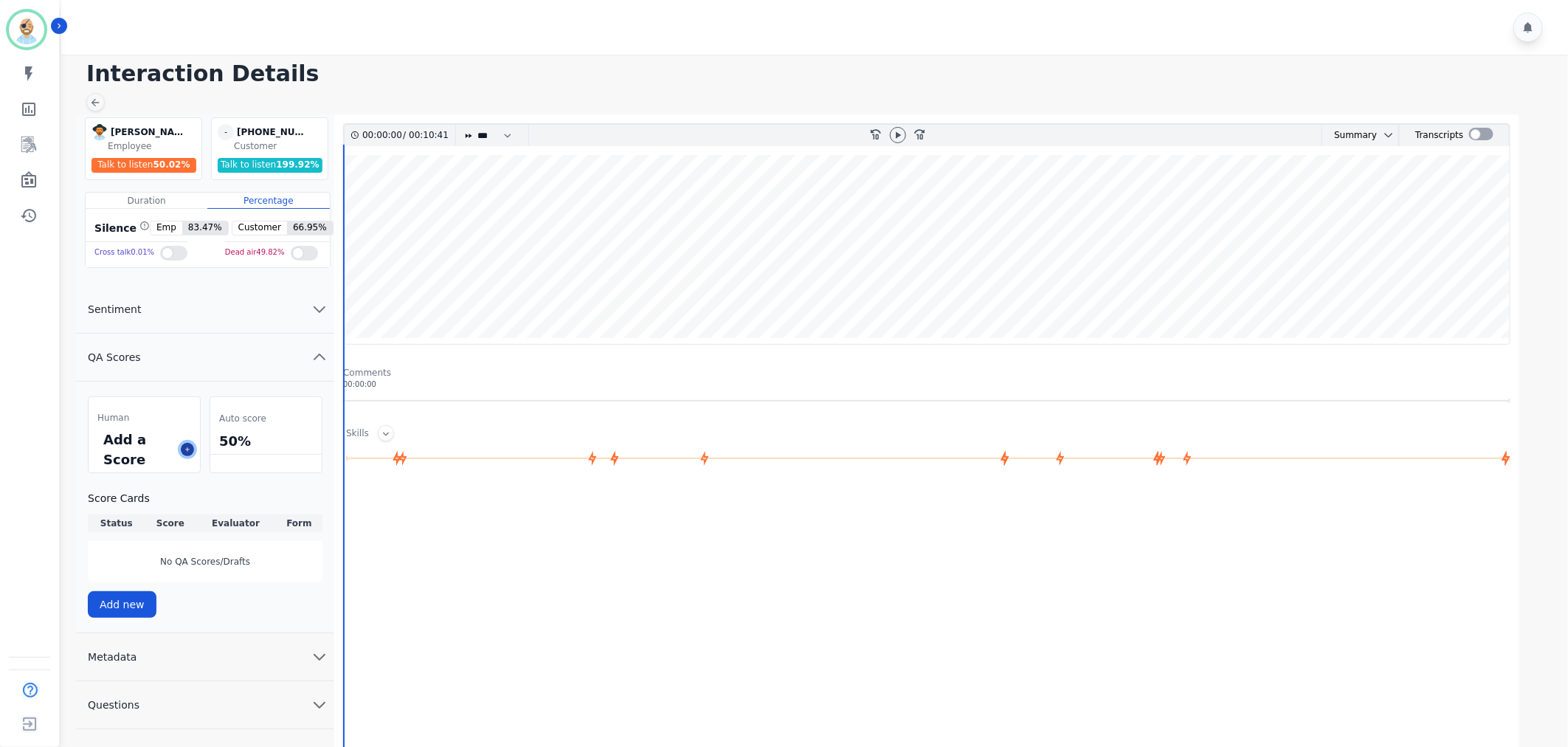
click at [189, 448] on icon at bounding box center [188, 450] width 8 height 8
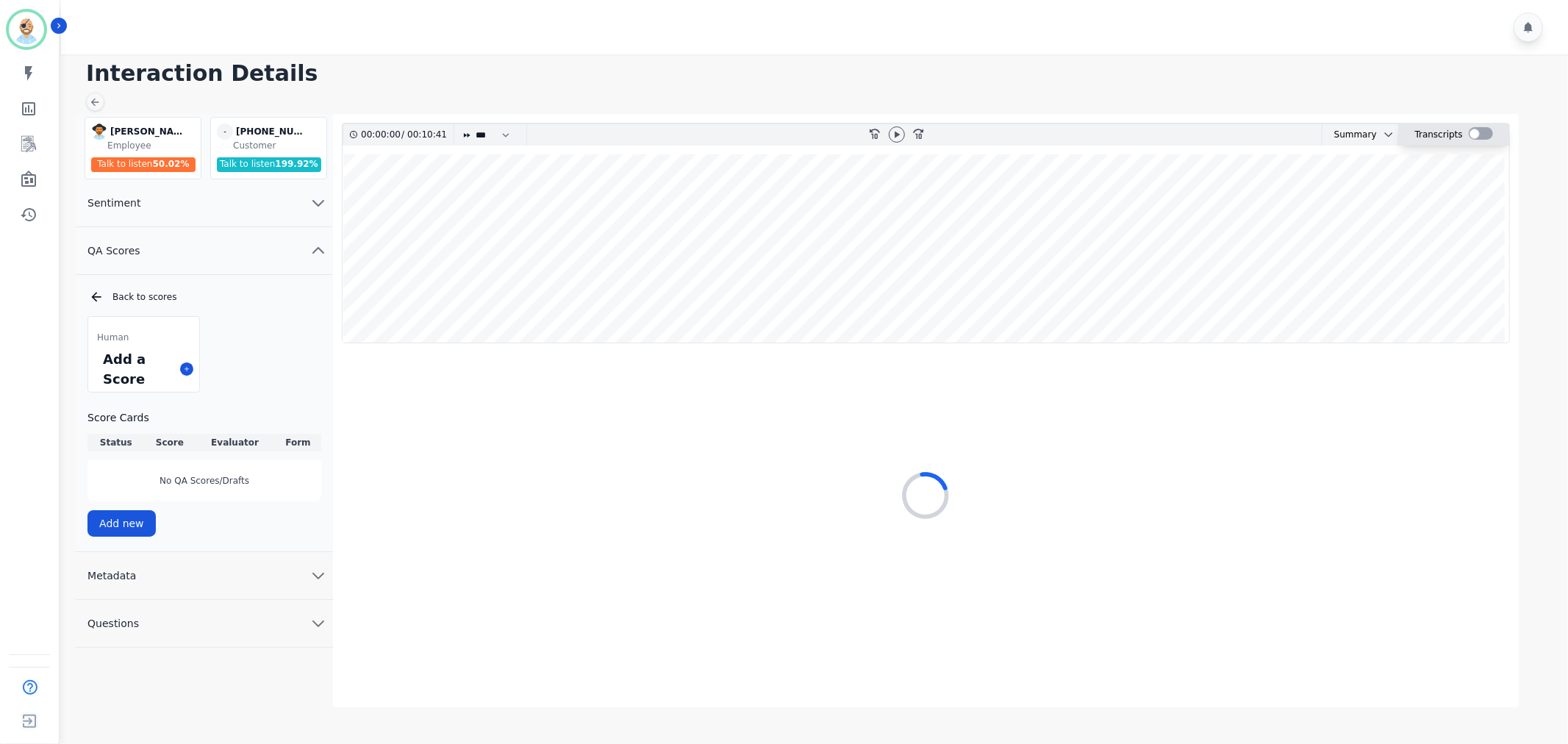
click at [1469, 129] on div at bounding box center [1481, 133] width 24 height 13
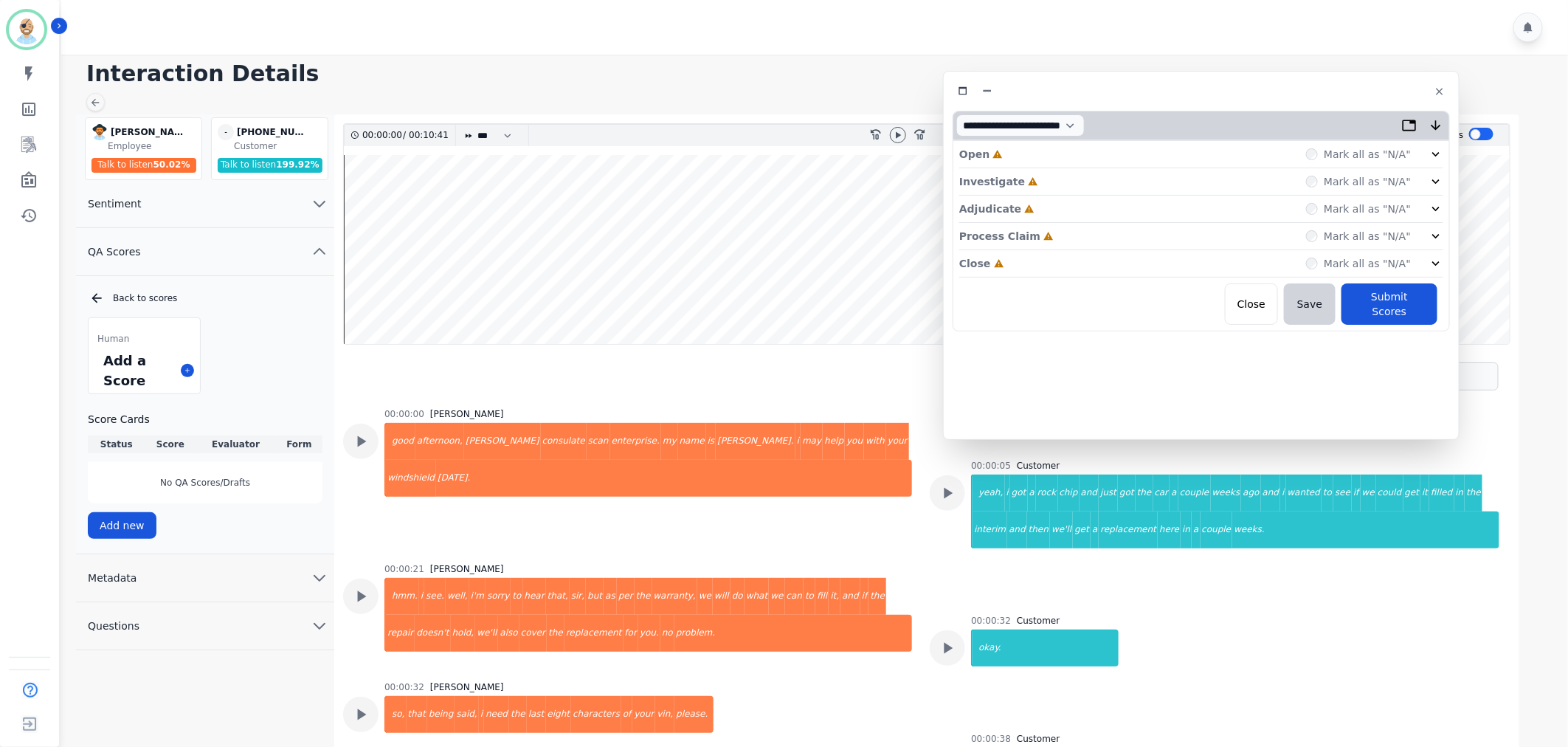
drag, startPoint x: 364, startPoint y: 77, endPoint x: 1243, endPoint y: 86, distance: 879.0
click at [1243, 86] on div at bounding box center [1202, 92] width 498 height 22
click at [897, 133] on icon at bounding box center [898, 135] width 5 height 7
click at [1026, 259] on div "Close Incomplete Mark all as "N/A"" at bounding box center [1201, 264] width 484 height 28
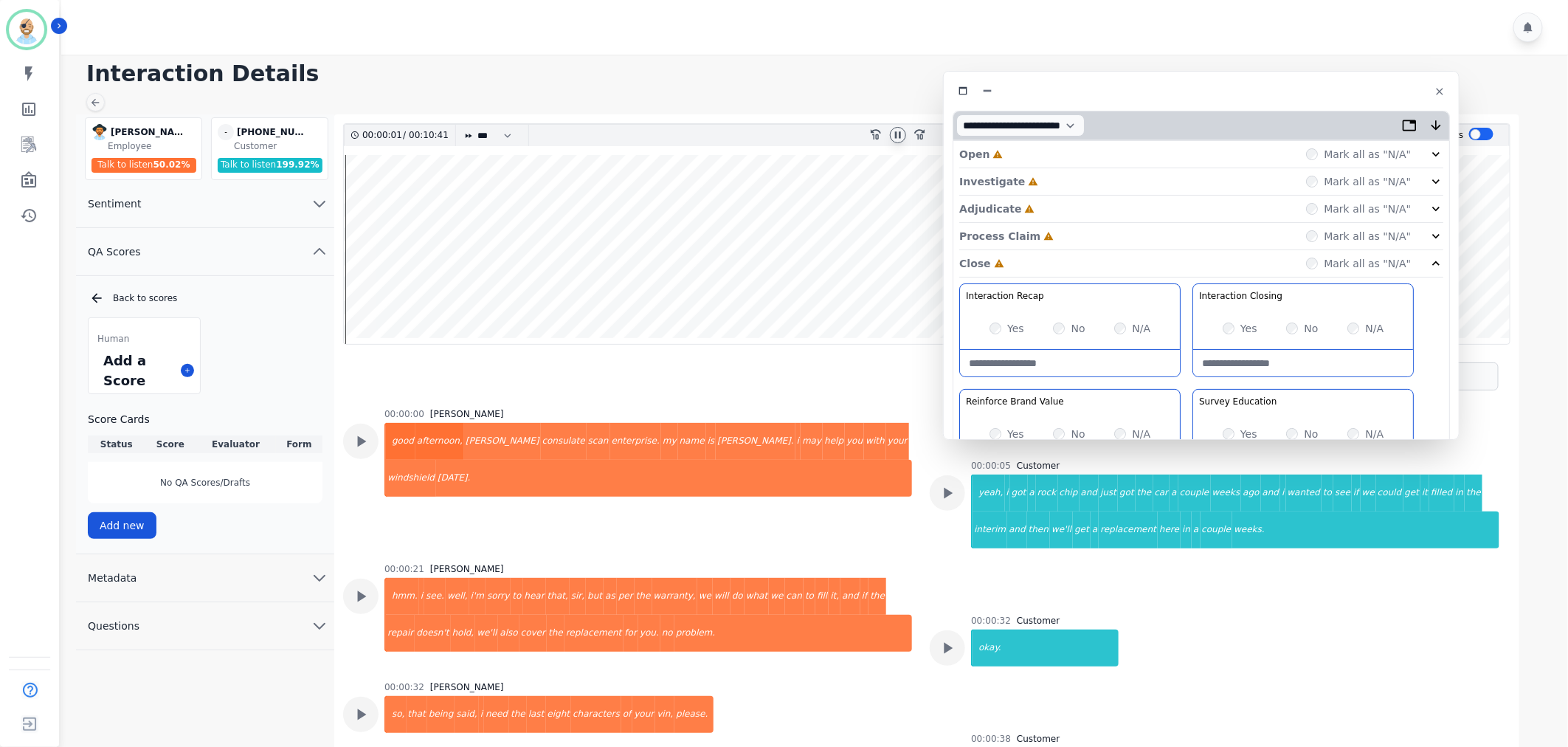
click at [1041, 227] on div "Process Claim Incomplete Mark all as "N/A"" at bounding box center [1201, 237] width 484 height 28
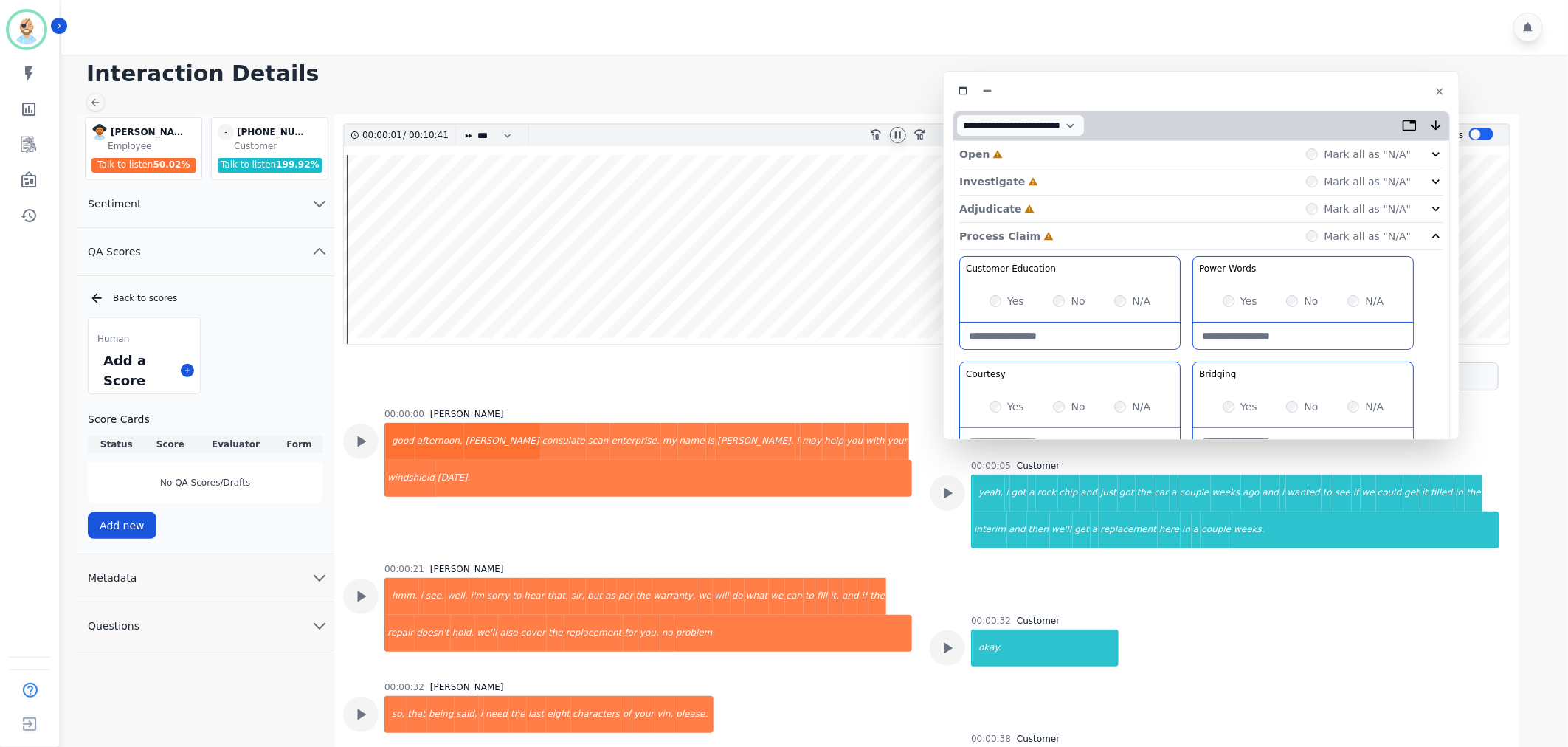
drag, startPoint x: 1046, startPoint y: 212, endPoint x: 1042, endPoint y: 182, distance: 30.3
click at [1046, 211] on div "Adjudicate Incomplete Mark all as "N/A"" at bounding box center [1201, 210] width 484 height 28
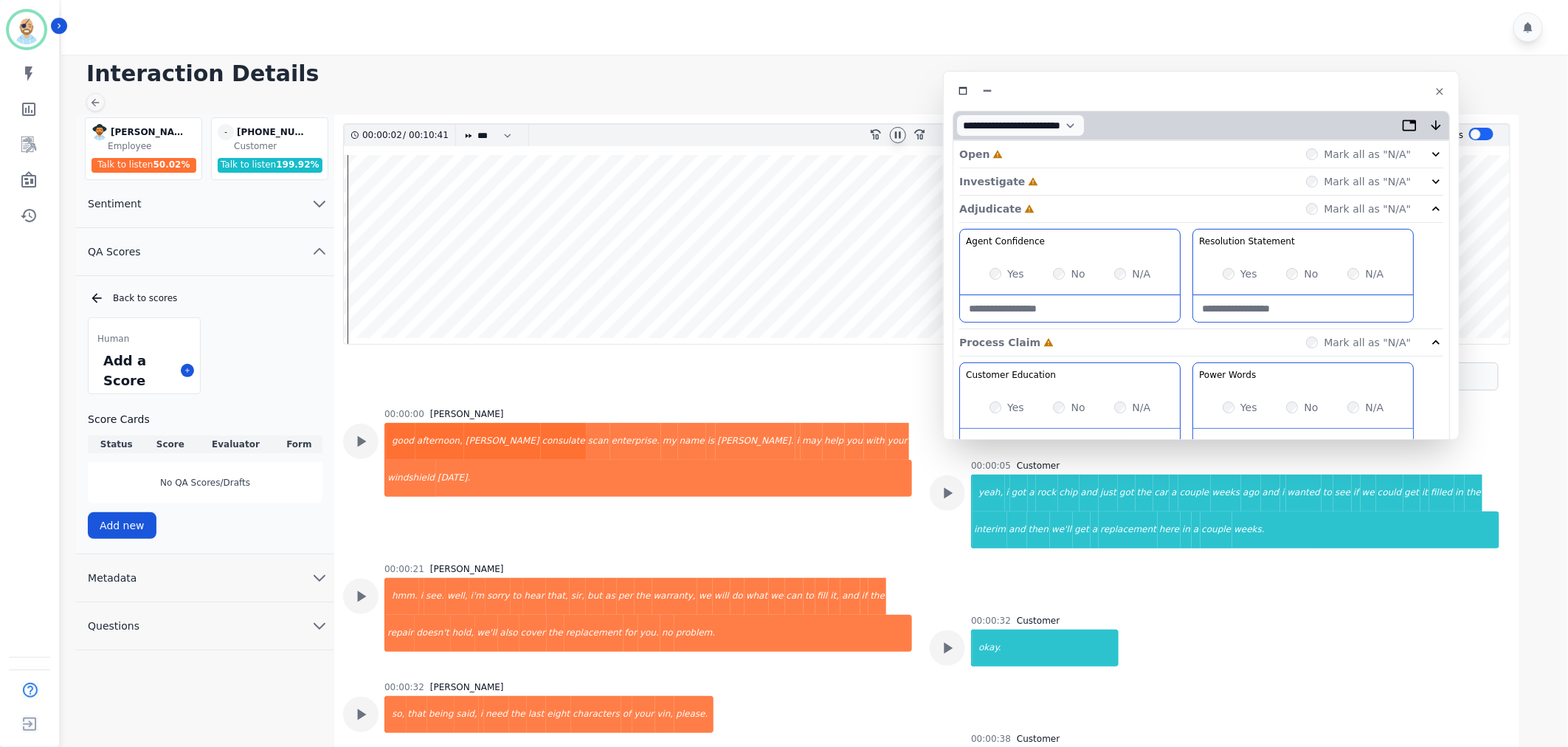
click at [1042, 196] on div "Investigate Incomplete Mark all as "N/A"" at bounding box center [1201, 210] width 484 height 28
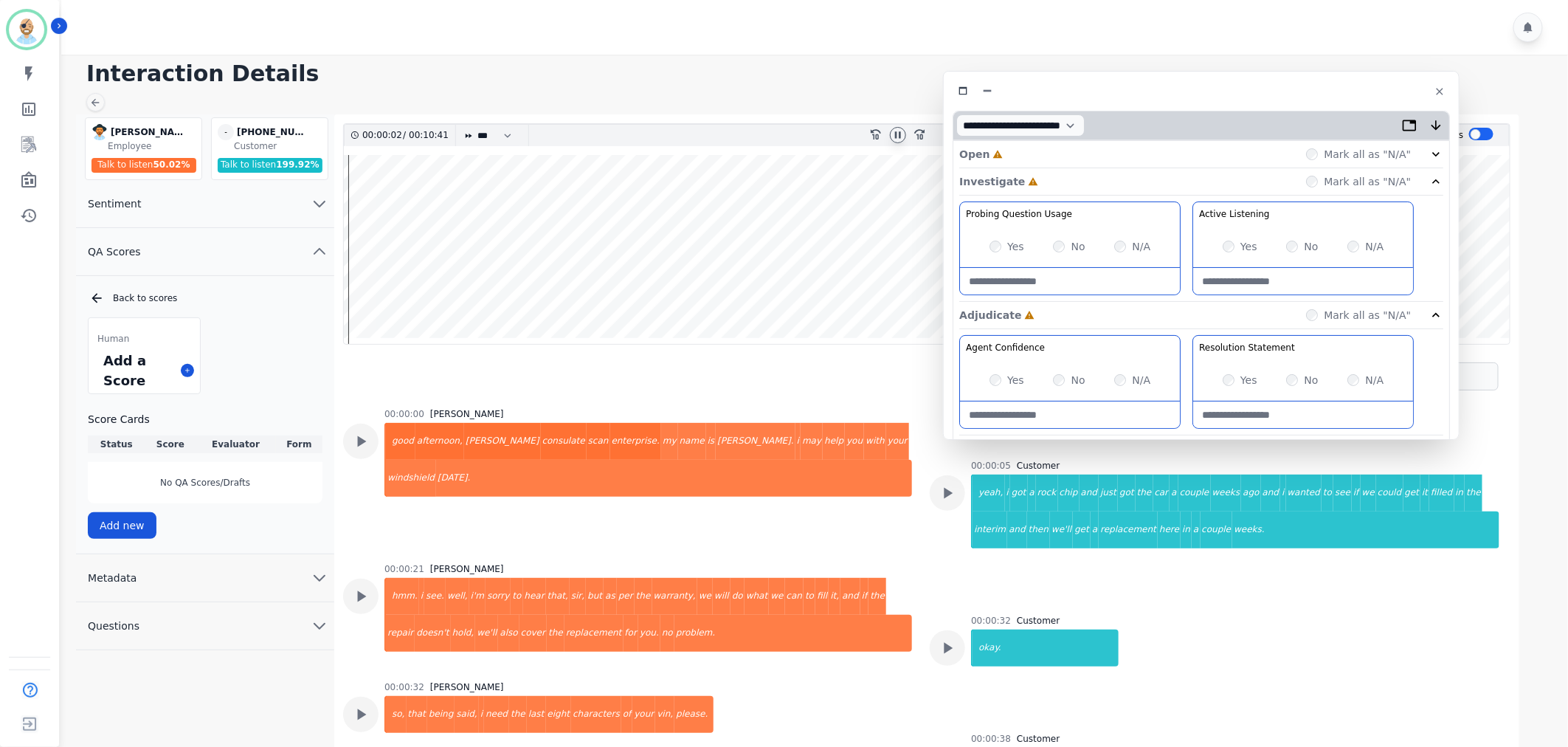
click at [1030, 151] on div "Open Incomplete Mark all as "N/A"" at bounding box center [1201, 155] width 484 height 28
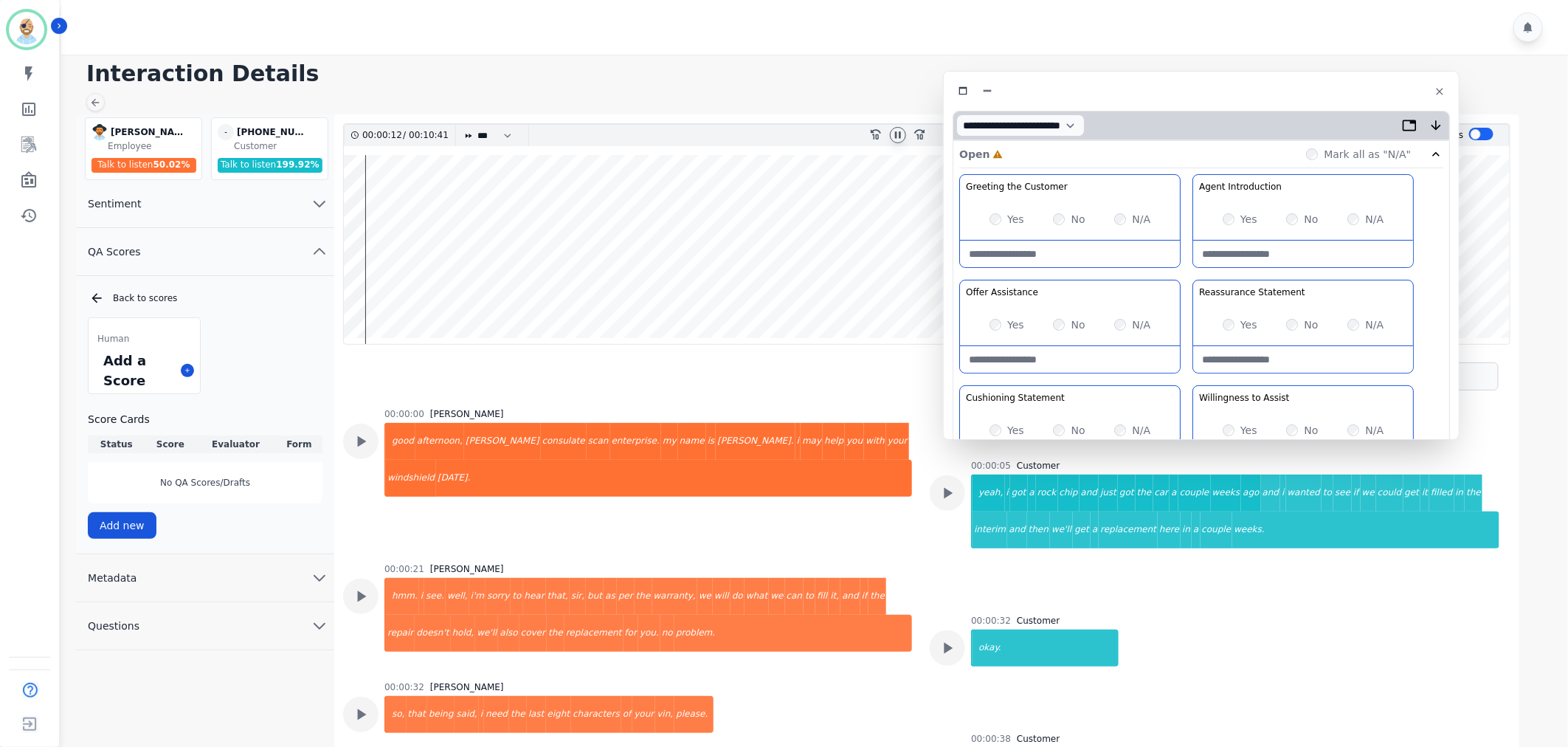
click at [1191, 274] on div "Greeting the Customer Welcome is where we quickly greet our customer as a known…" at bounding box center [1201, 435] width 484 height 523
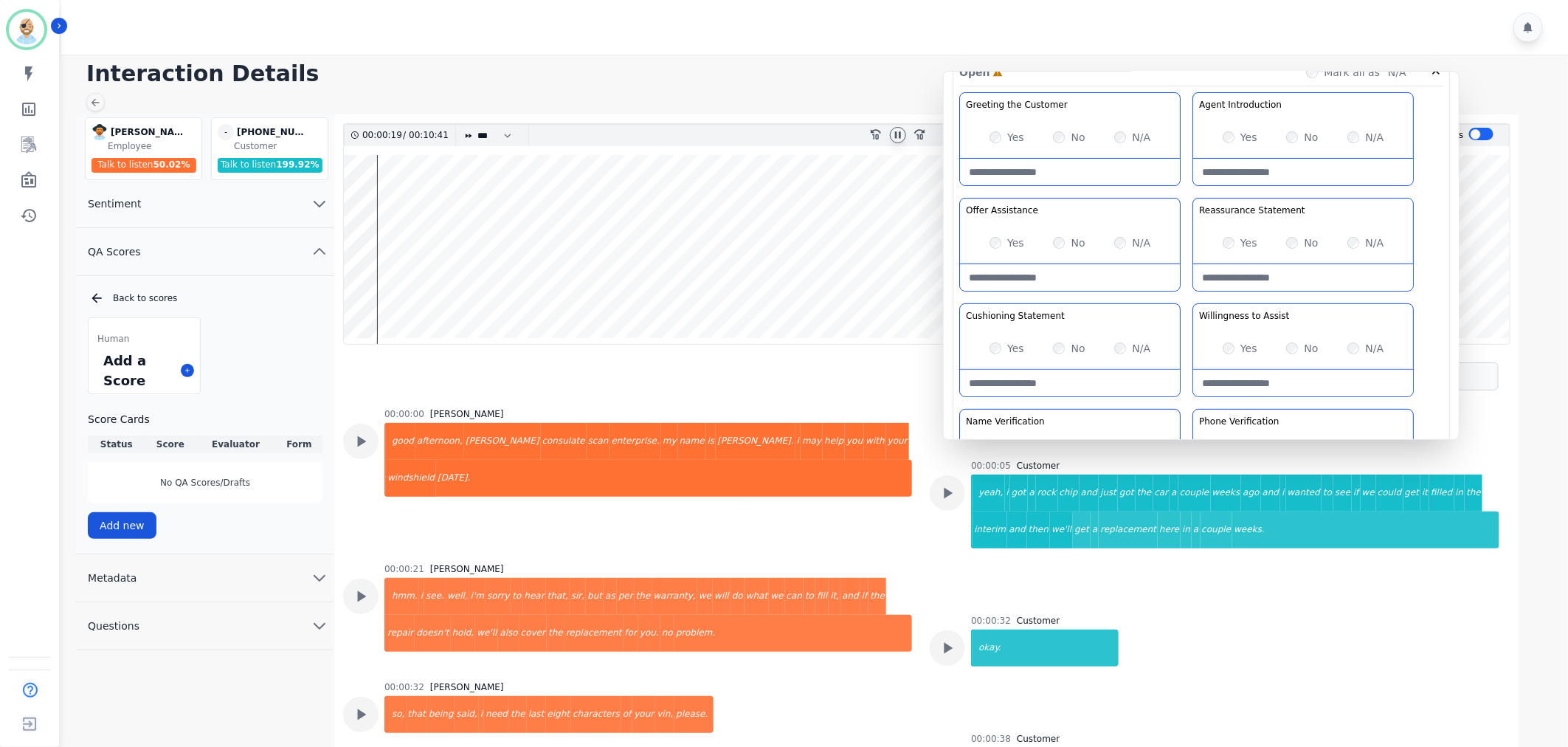
click at [1188, 298] on div "Greeting the Customer Welcome is where we quickly greet our customer as a known…" at bounding box center [1201, 353] width 484 height 523
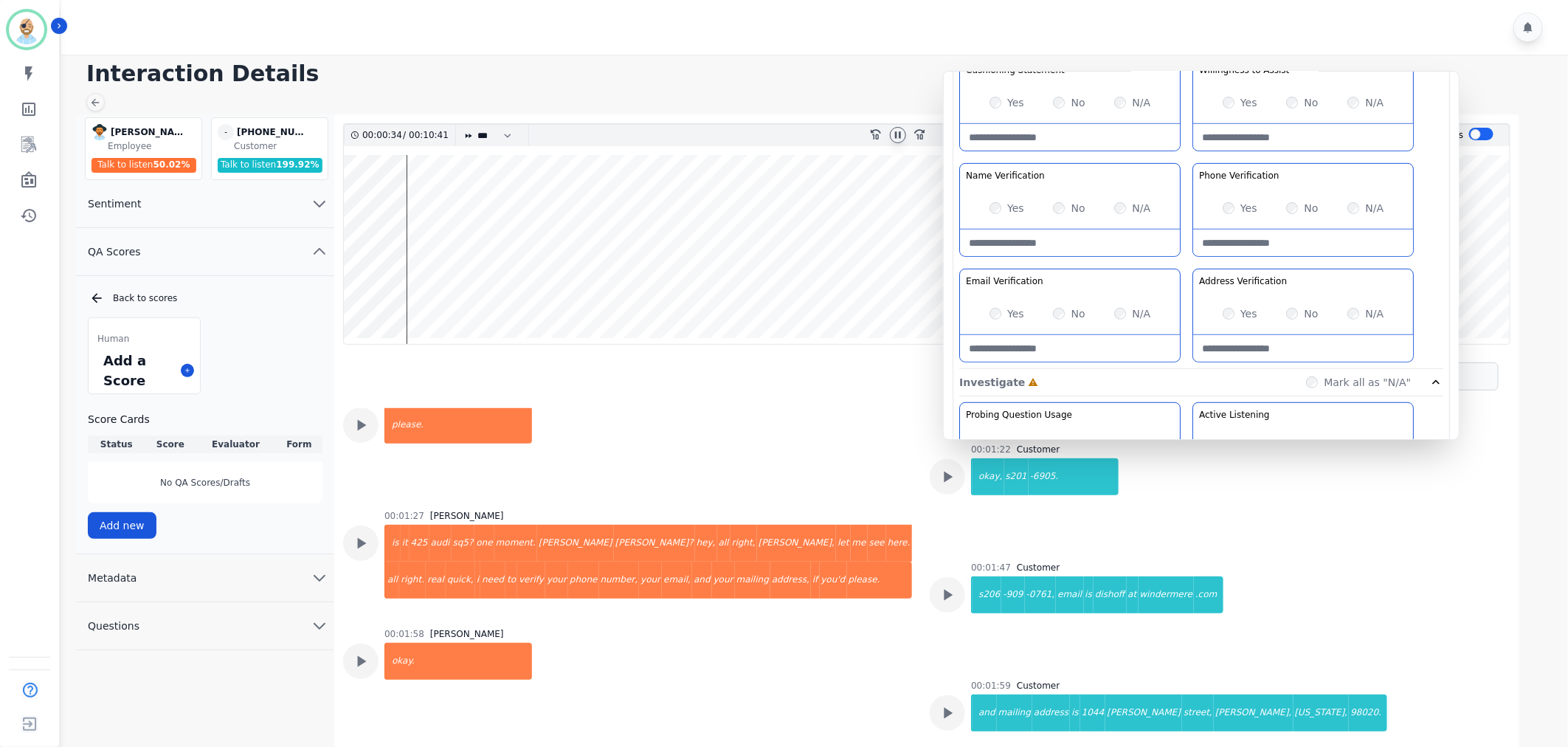
scroll to position [555, 0]
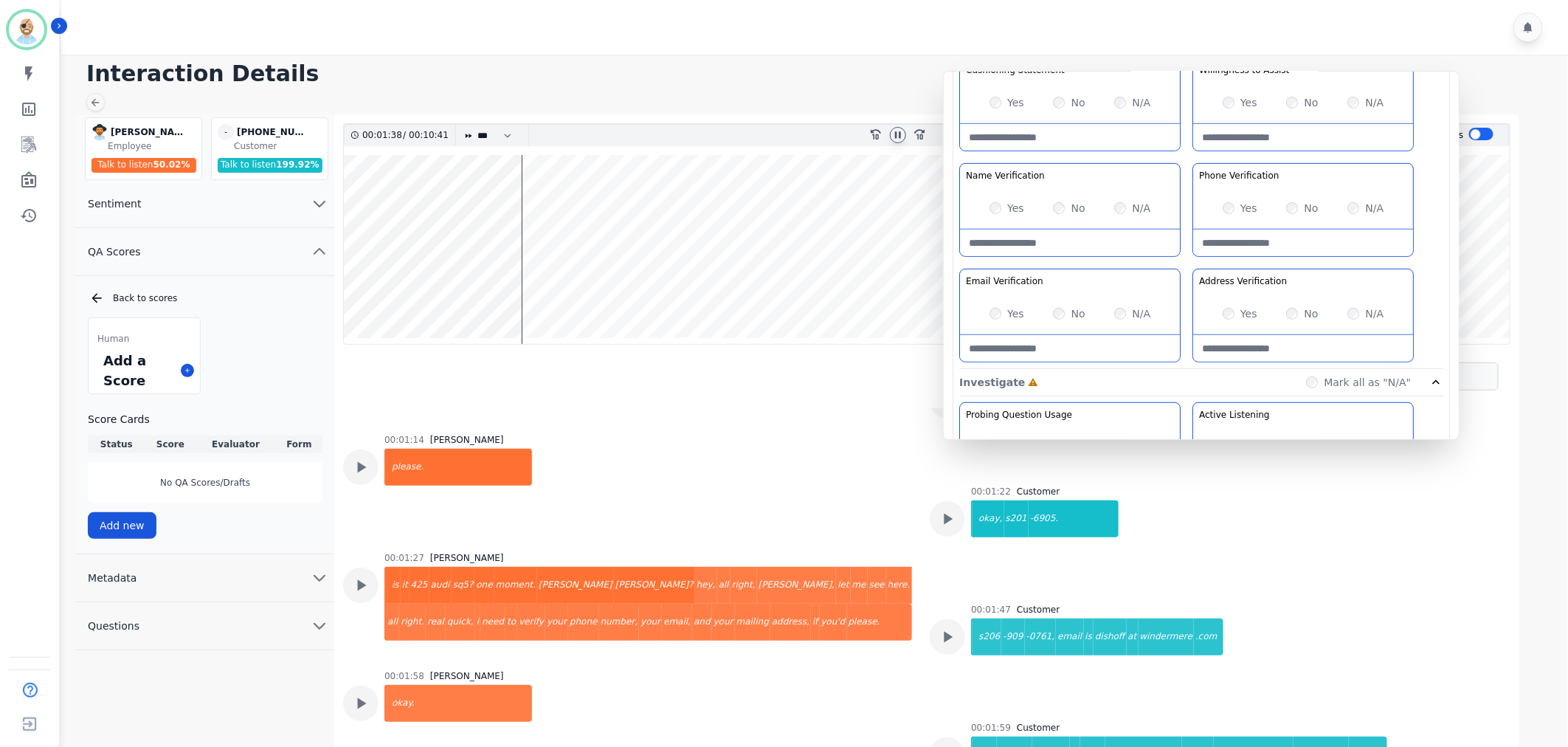
scroll to position [492, 0]
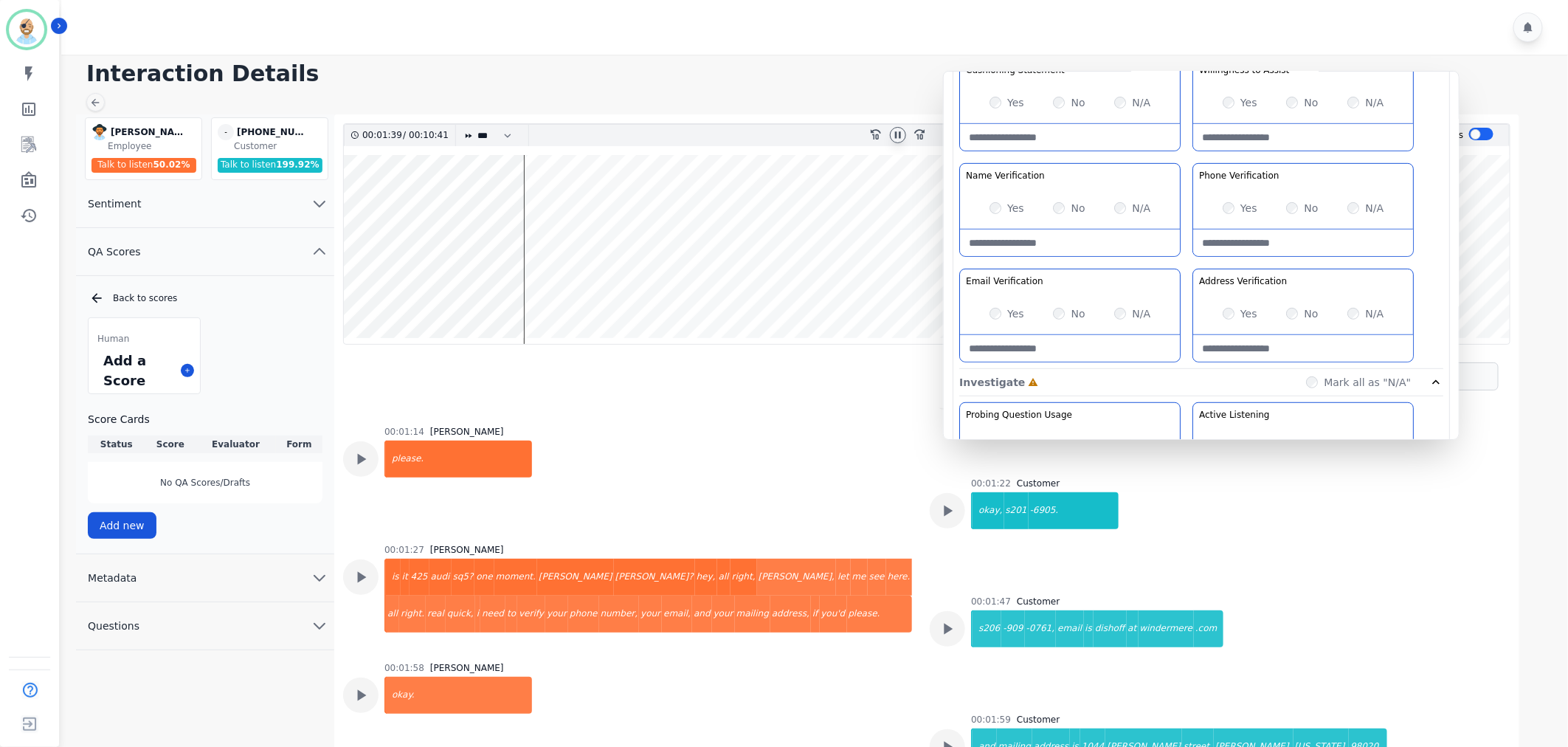
click at [1017, 241] on Verification-note at bounding box center [1070, 242] width 220 height 27
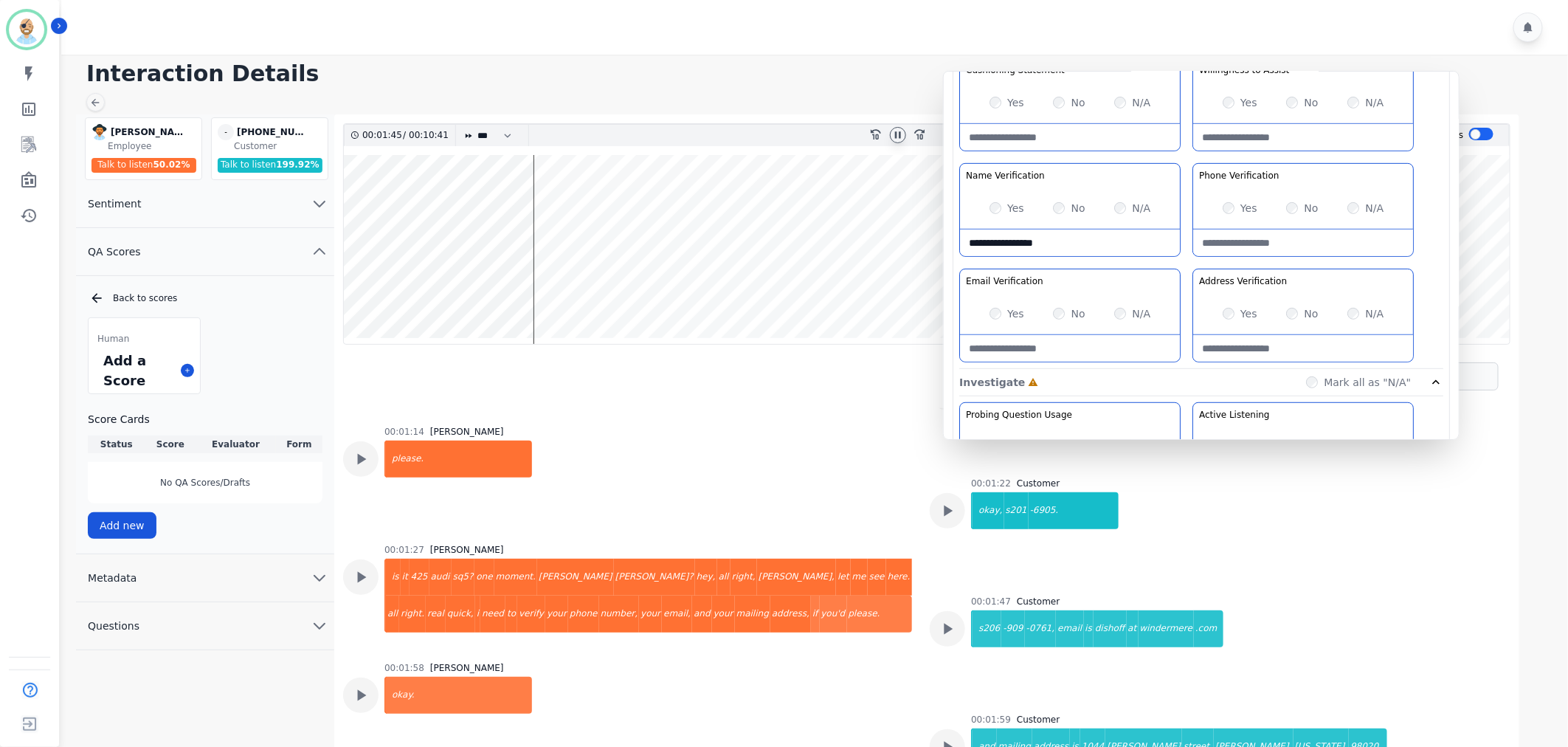
type Verification-note "**********"
click at [1184, 254] on div "Greeting the Customer Welcome is where we quickly greet our customer as a known…" at bounding box center [1201, 107] width 484 height 523
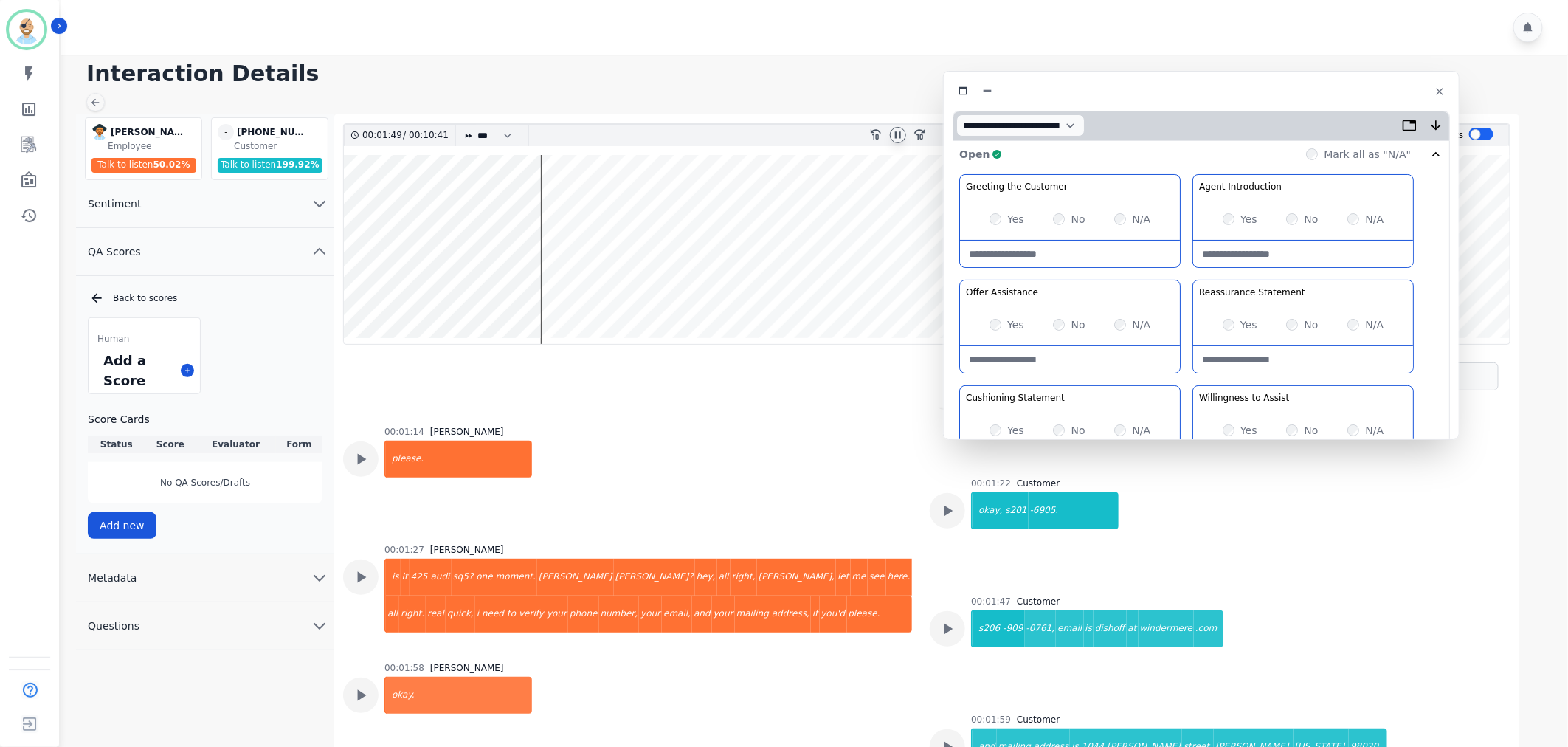
click at [1144, 156] on div "Open Complete Mark all as "N/A"" at bounding box center [1201, 155] width 484 height 28
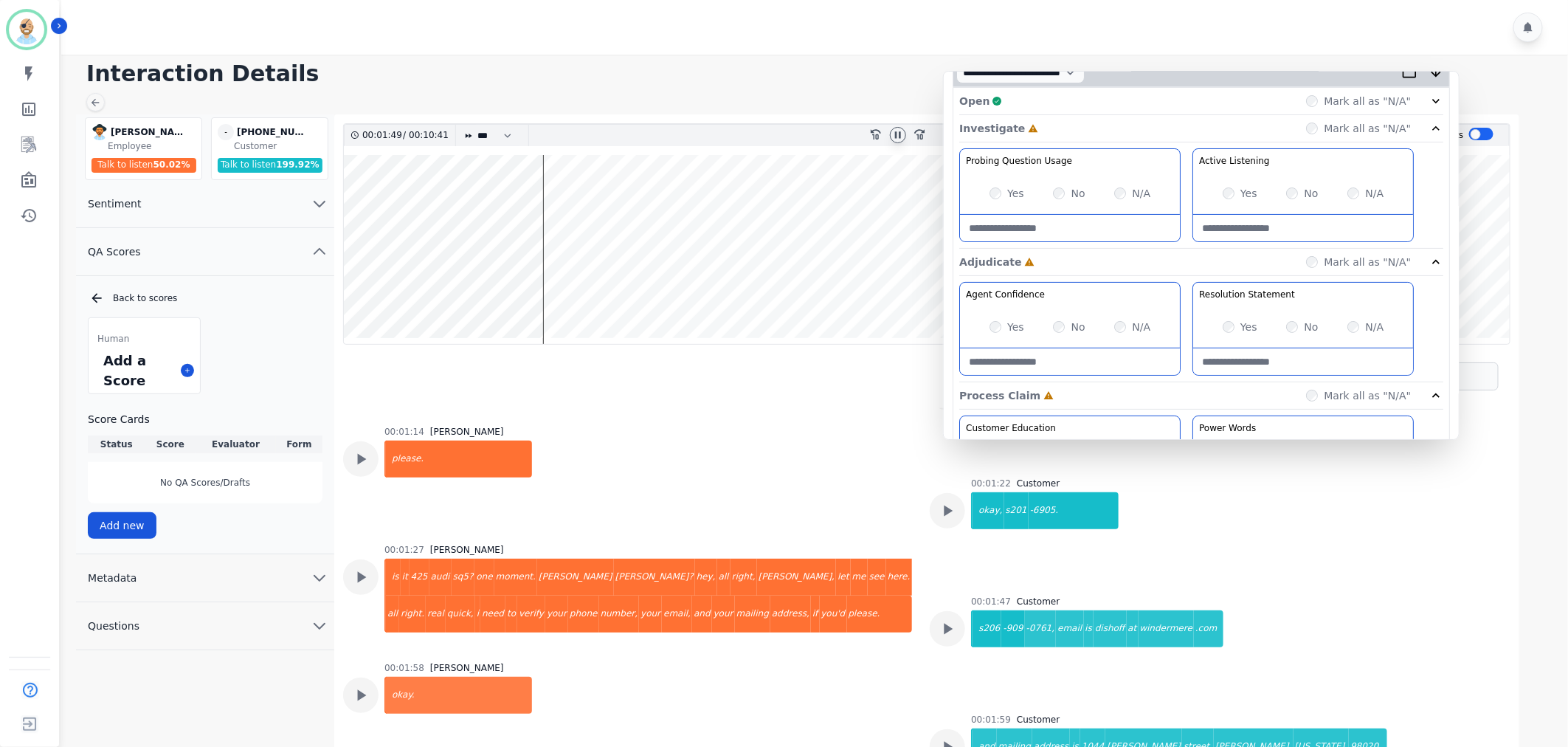
scroll to position [82, 0]
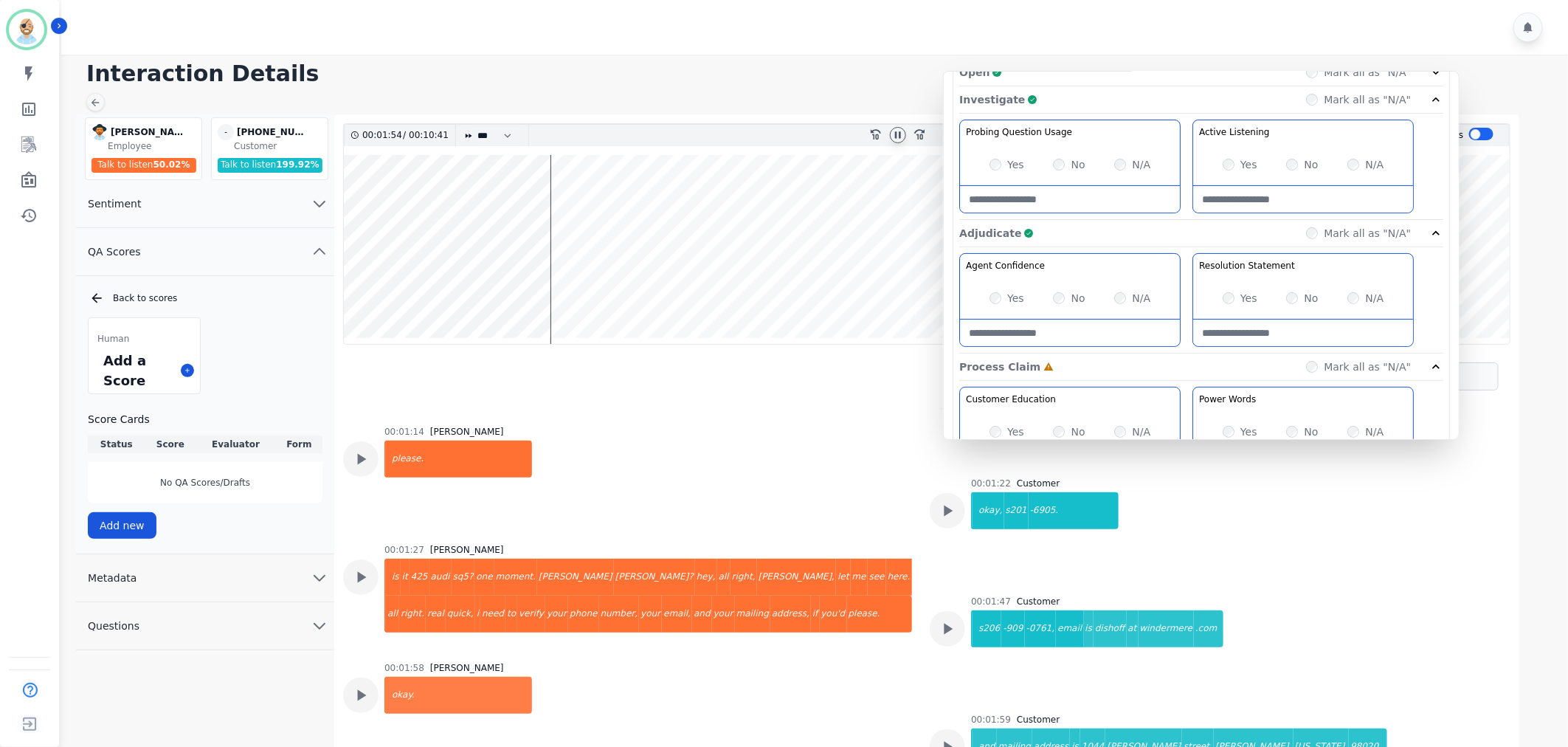
click at [1176, 353] on div "Adjudicate Complete Mark all as "N/A"" at bounding box center [1201, 367] width 484 height 28
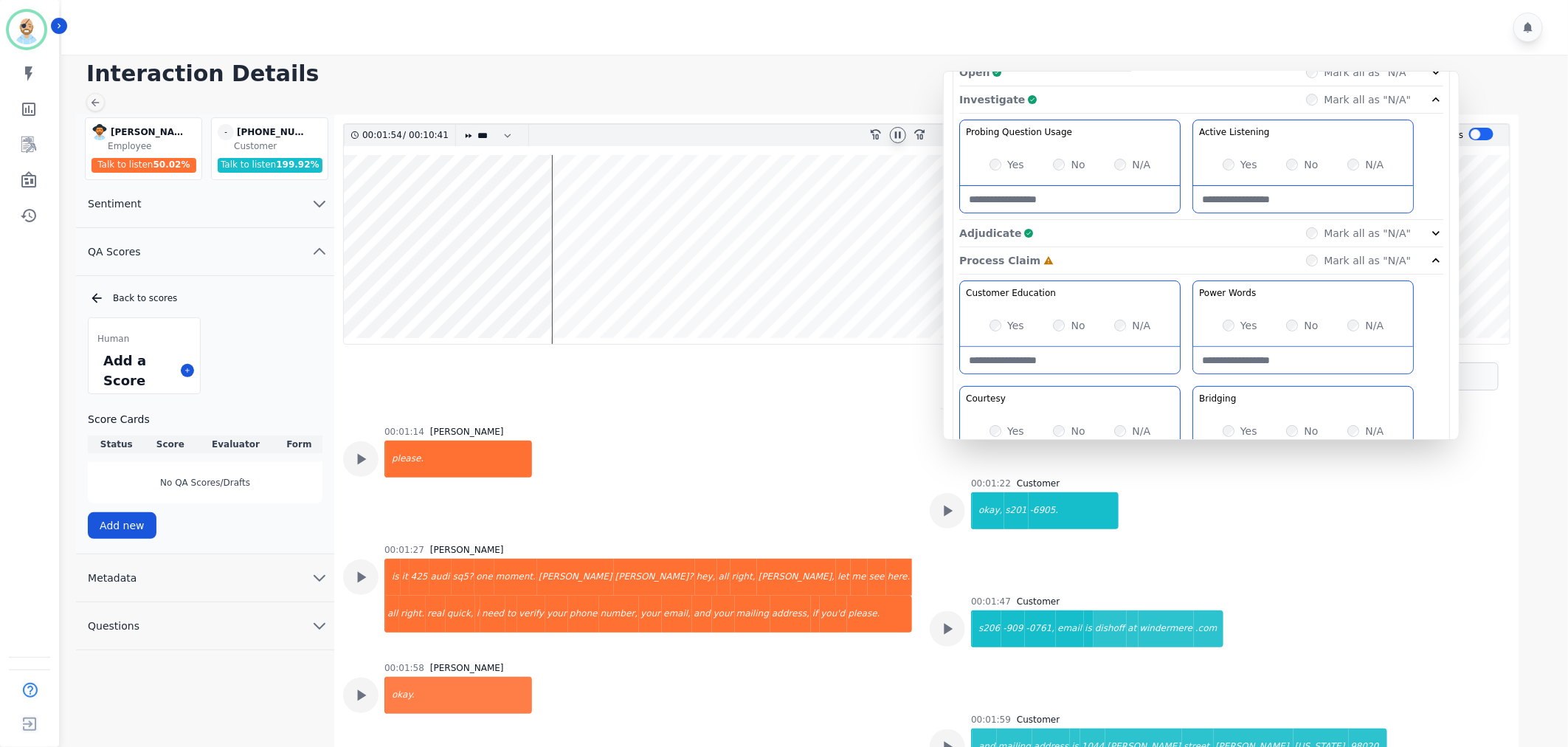
click at [1179, 96] on div "Investigate Complete Mark all as "N/A"" at bounding box center [1201, 100] width 484 height 28
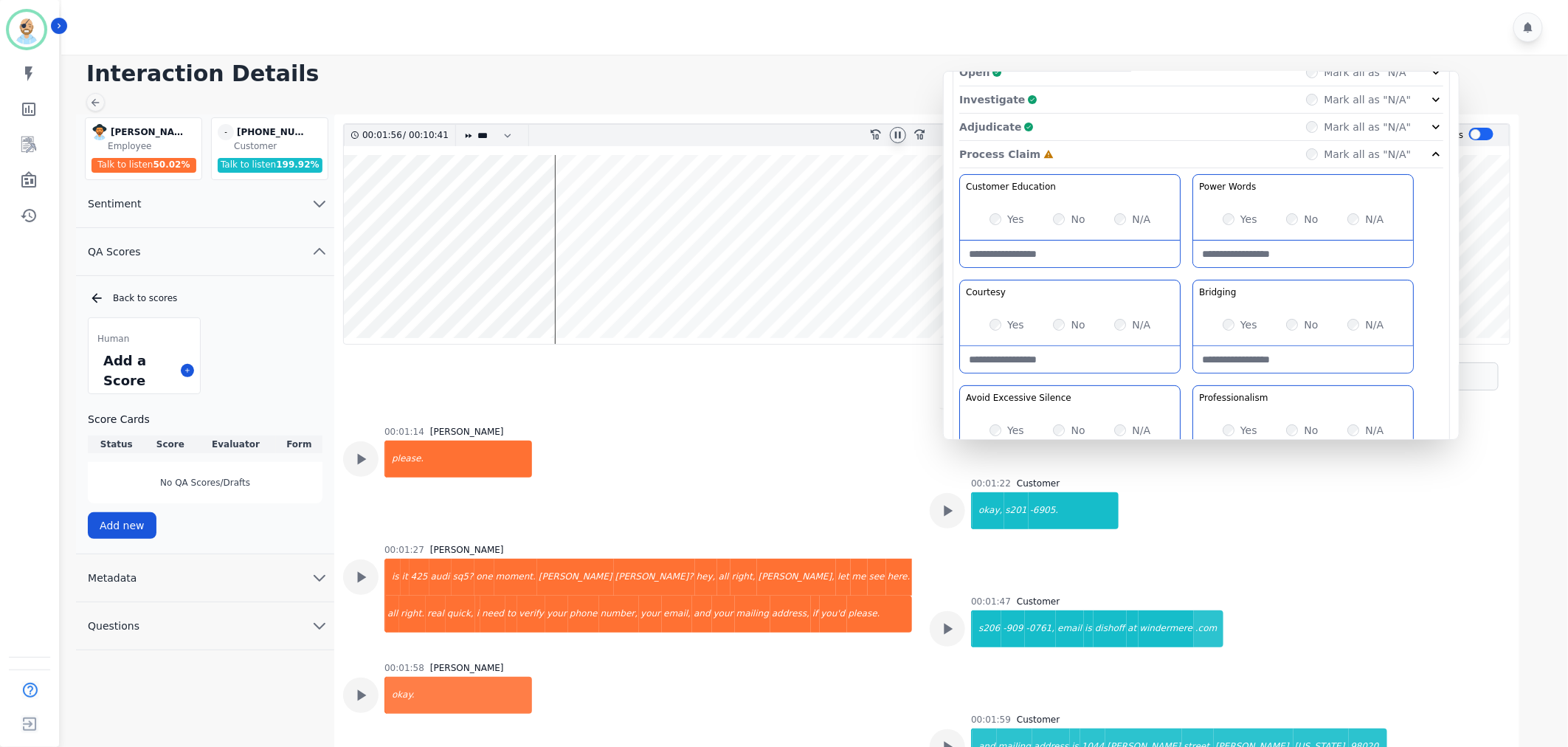
scroll to position [164, 0]
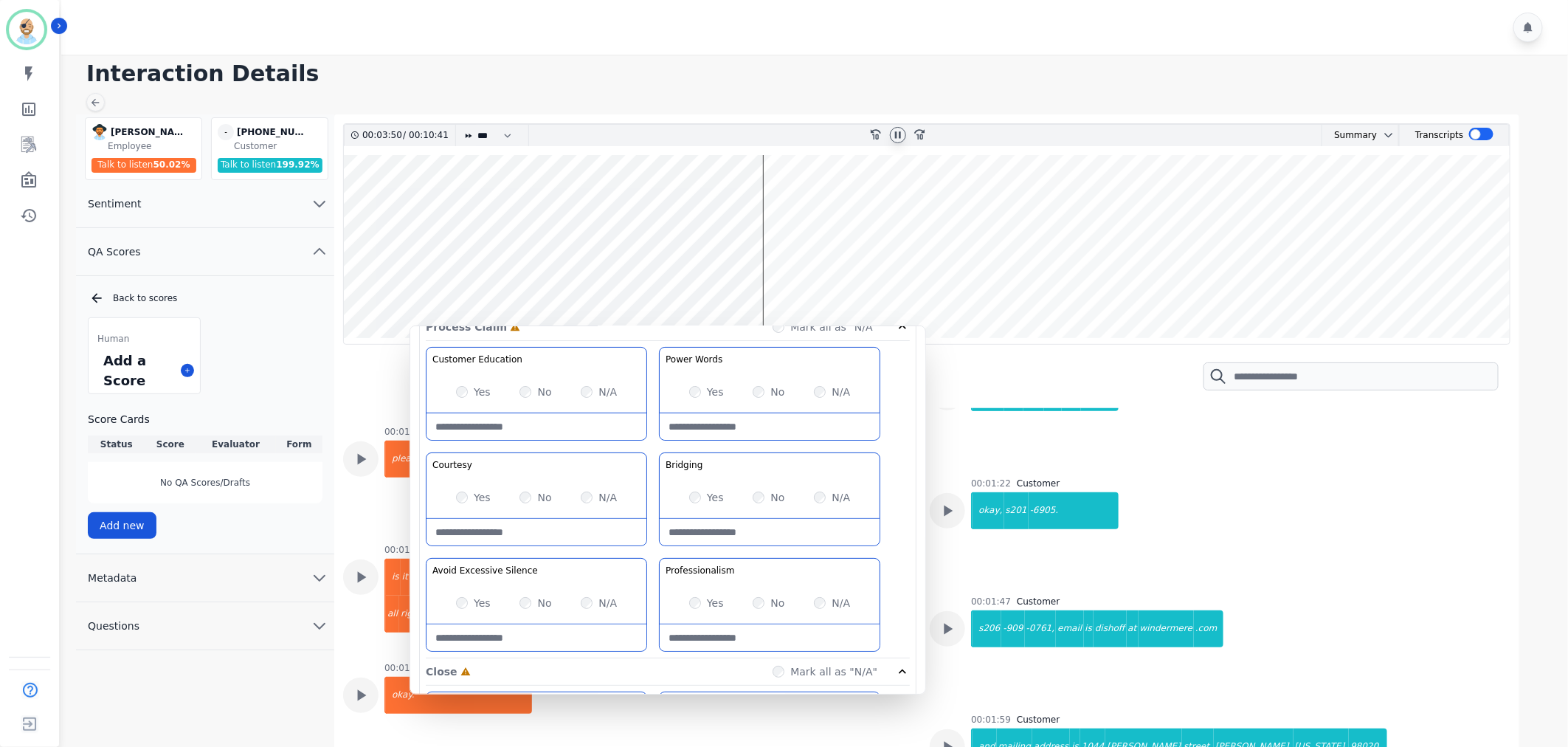
drag, startPoint x: 1185, startPoint y: 111, endPoint x: 652, endPoint y: 366, distance: 590.9
click at [652, 366] on div "Customer Education Educate your customer on how to get the information that the…" at bounding box center [668, 503] width 484 height 312
click at [415, 294] on wave at bounding box center [928, 250] width 1167 height 189
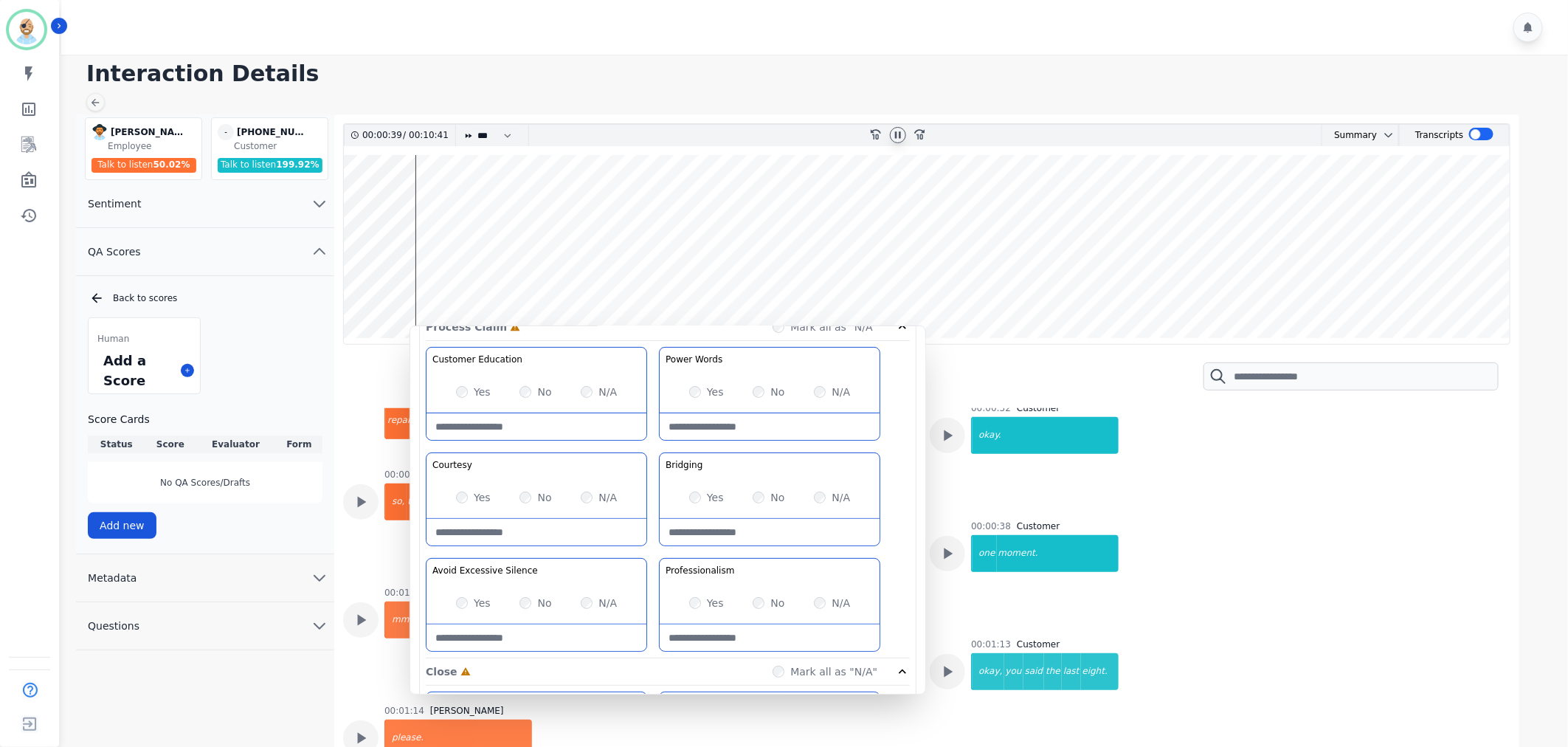
scroll to position [127, 0]
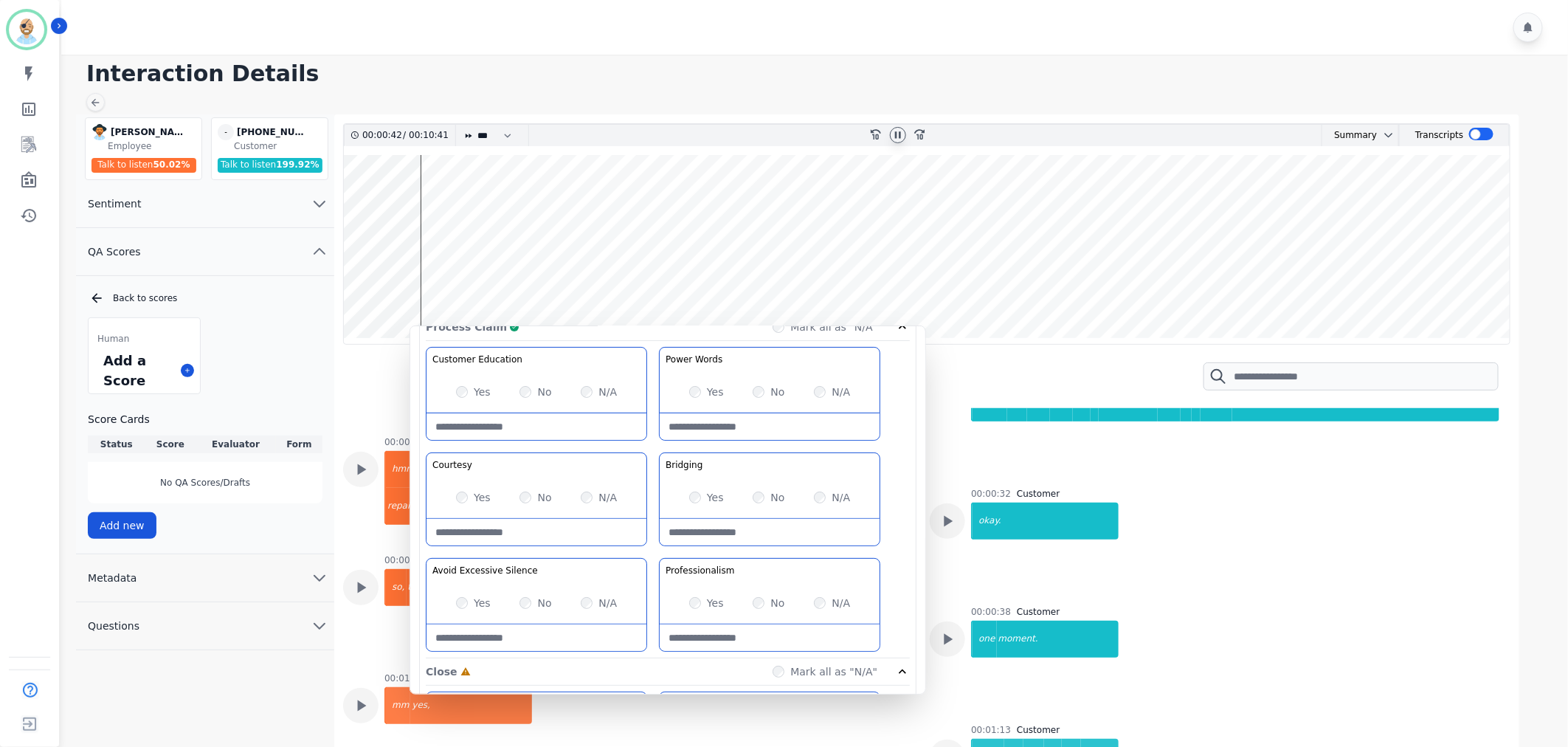
click at [1039, 289] on wave at bounding box center [928, 250] width 1167 height 189
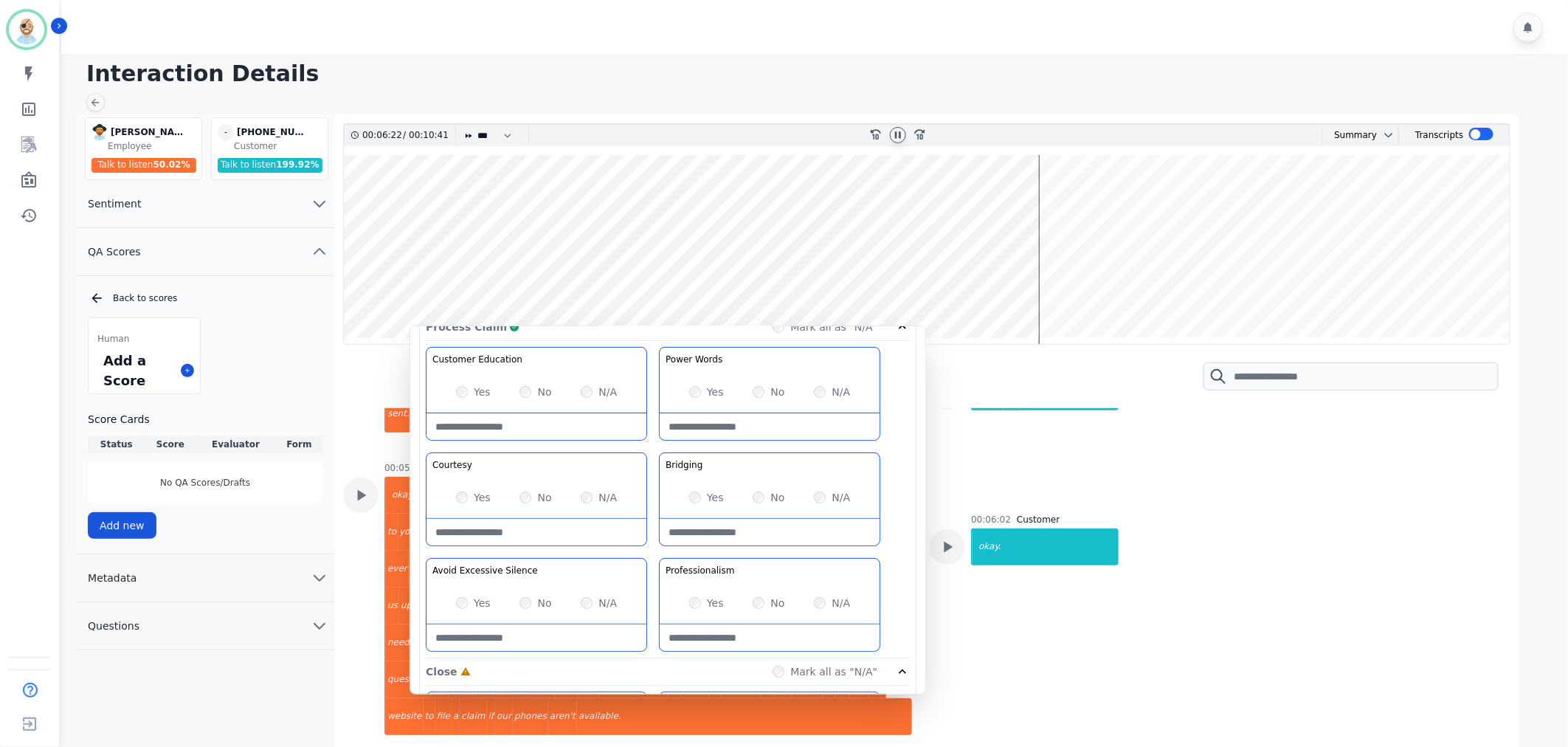
scroll to position [2222, 0]
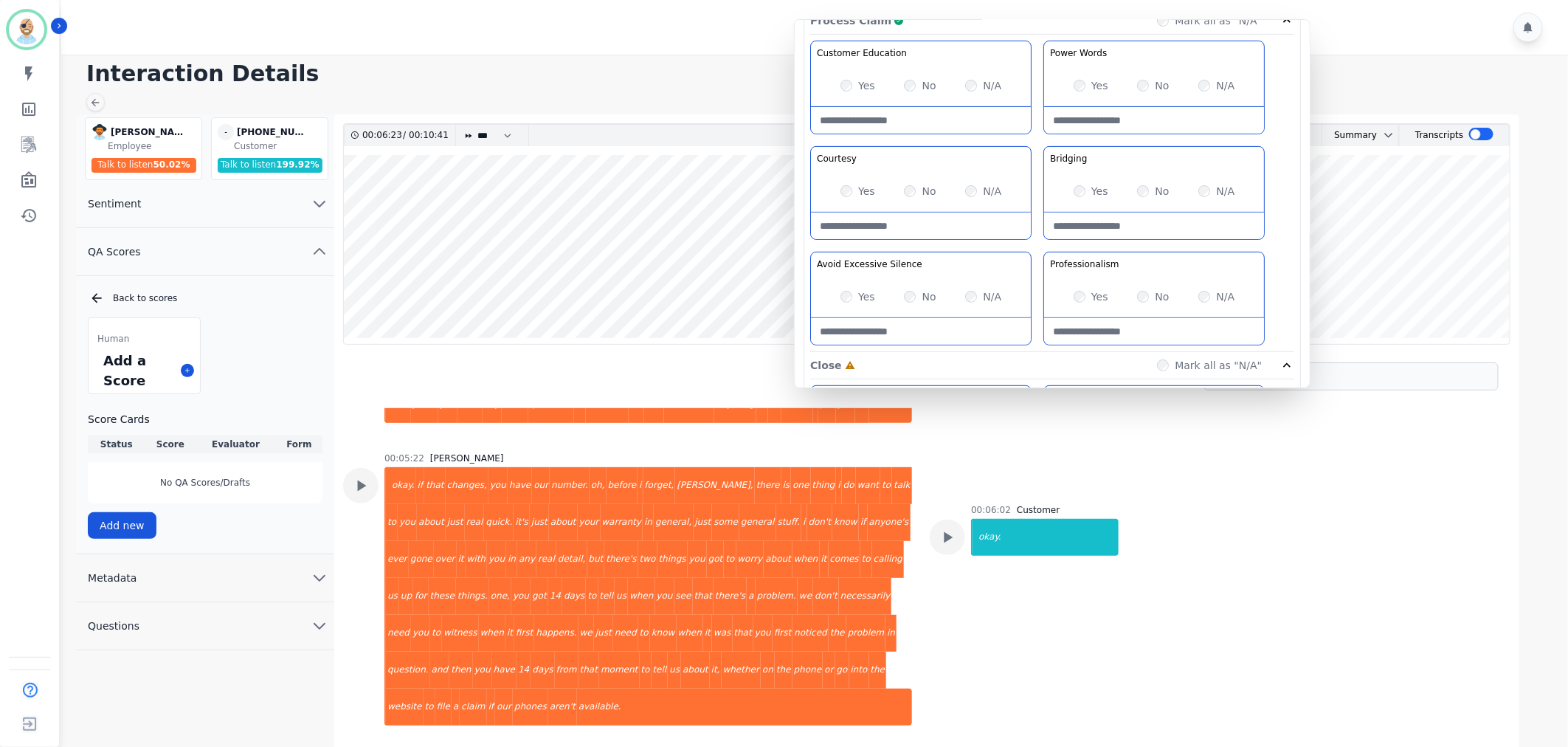
drag, startPoint x: 649, startPoint y: 445, endPoint x: 1036, endPoint y: 137, distance: 494.6
click at [1036, 137] on div "Customer Education Educate your customer on how to get the information that the…" at bounding box center [1053, 196] width 484 height 312
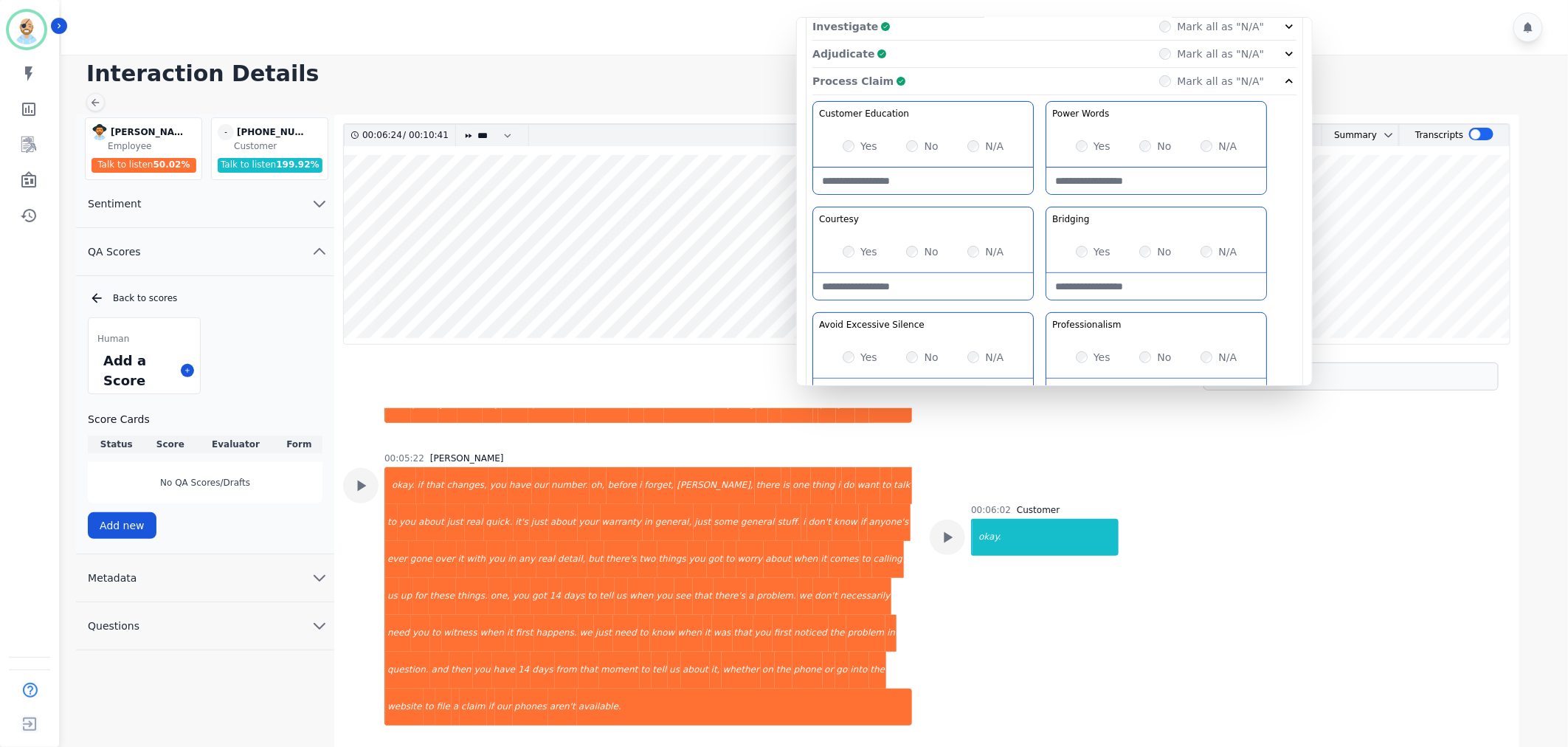
scroll to position [0, 0]
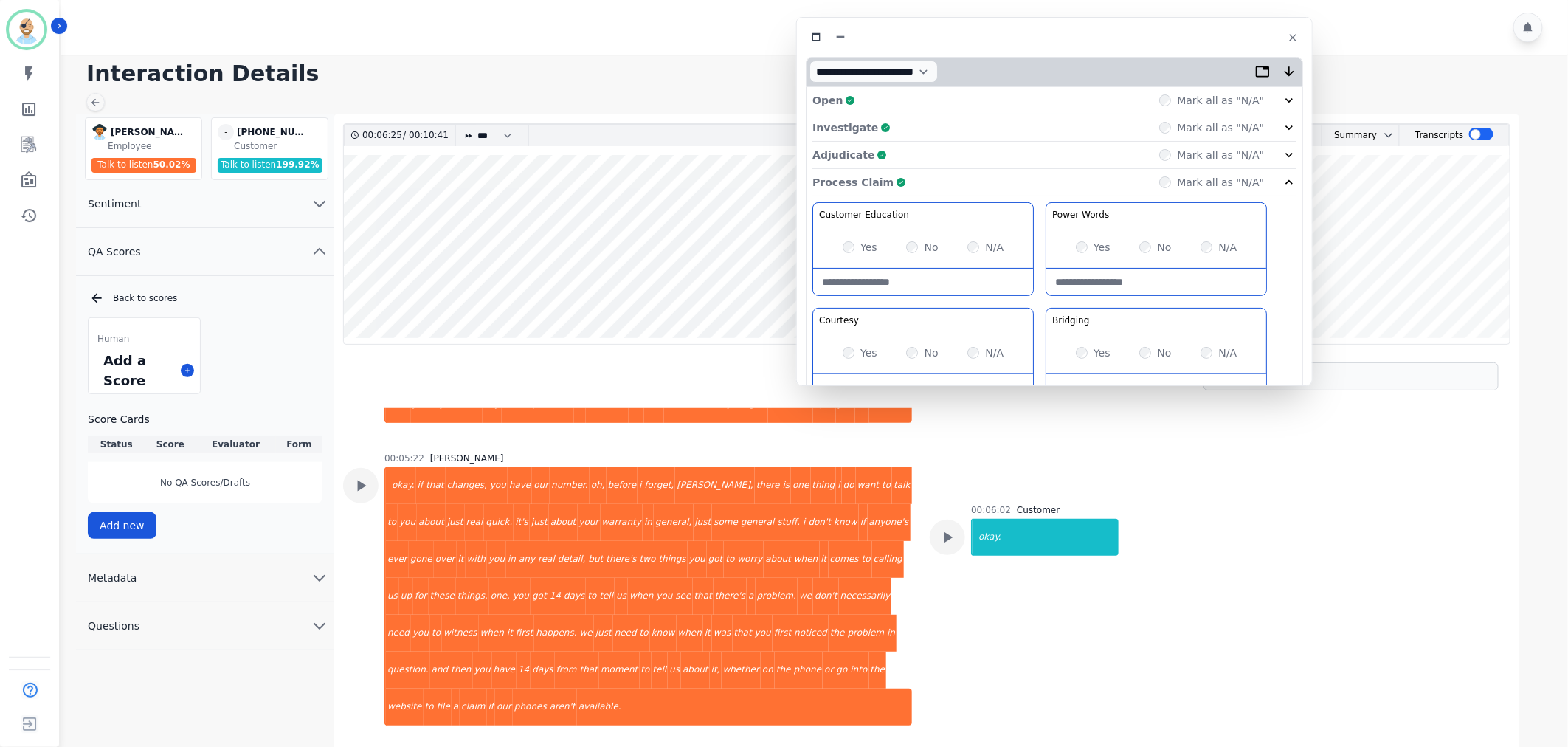
click at [1009, 175] on div "Process Claim Complete Mark all as "N/A"" at bounding box center [1055, 183] width 484 height 28
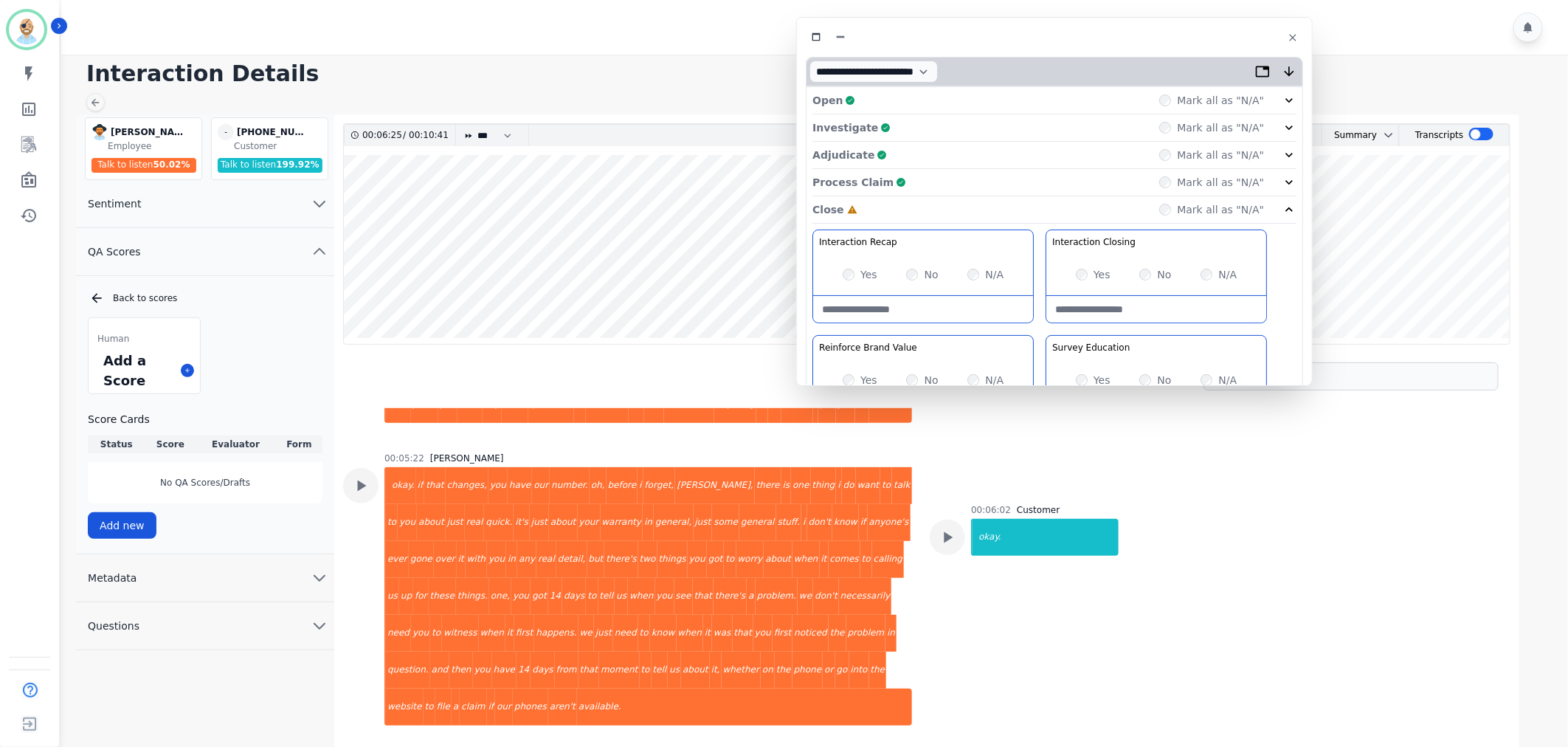
scroll to position [99, 0]
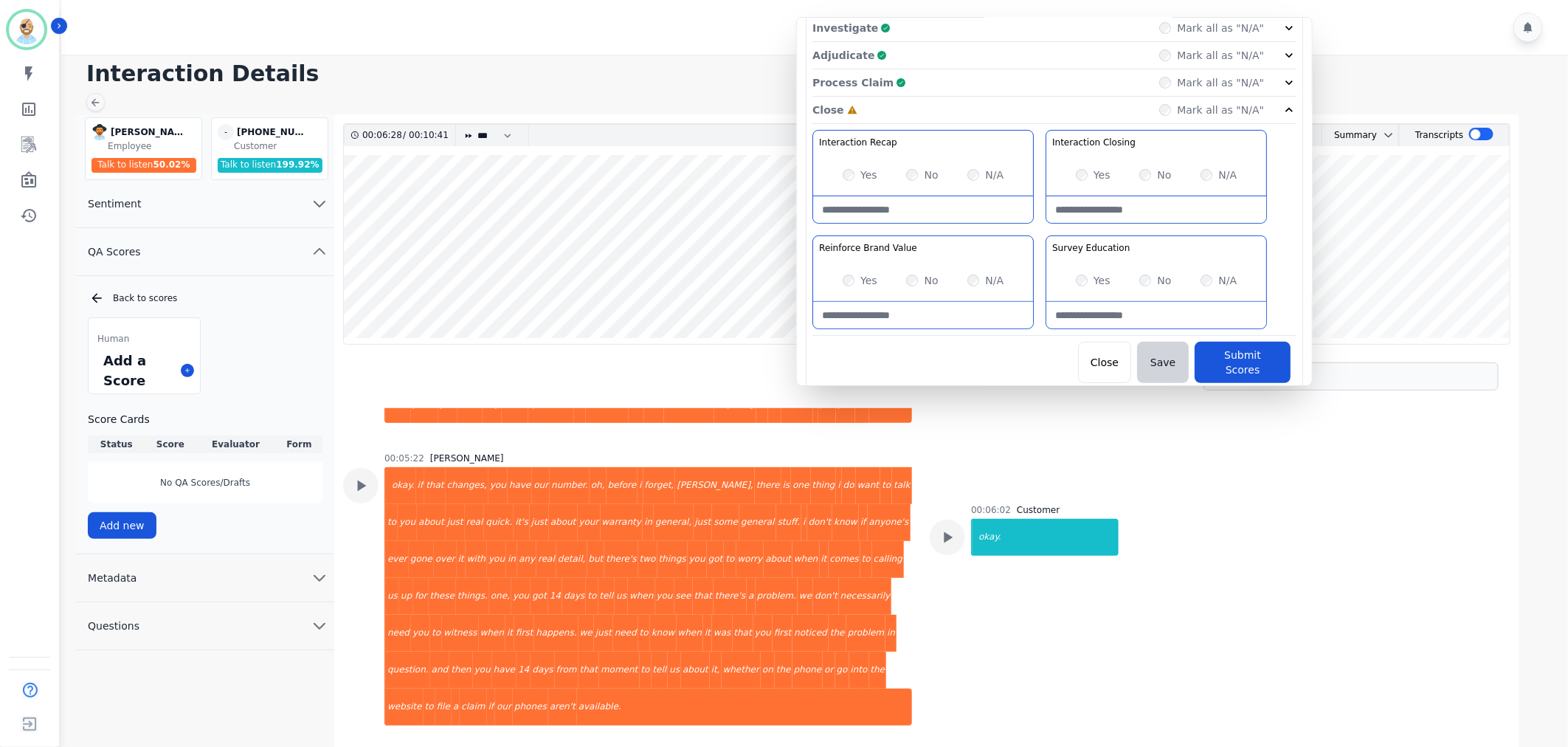
click at [1035, 231] on div "Interaction Recap Effectively summarize the conversation and set expectations f…" at bounding box center [1055, 232] width 484 height 206
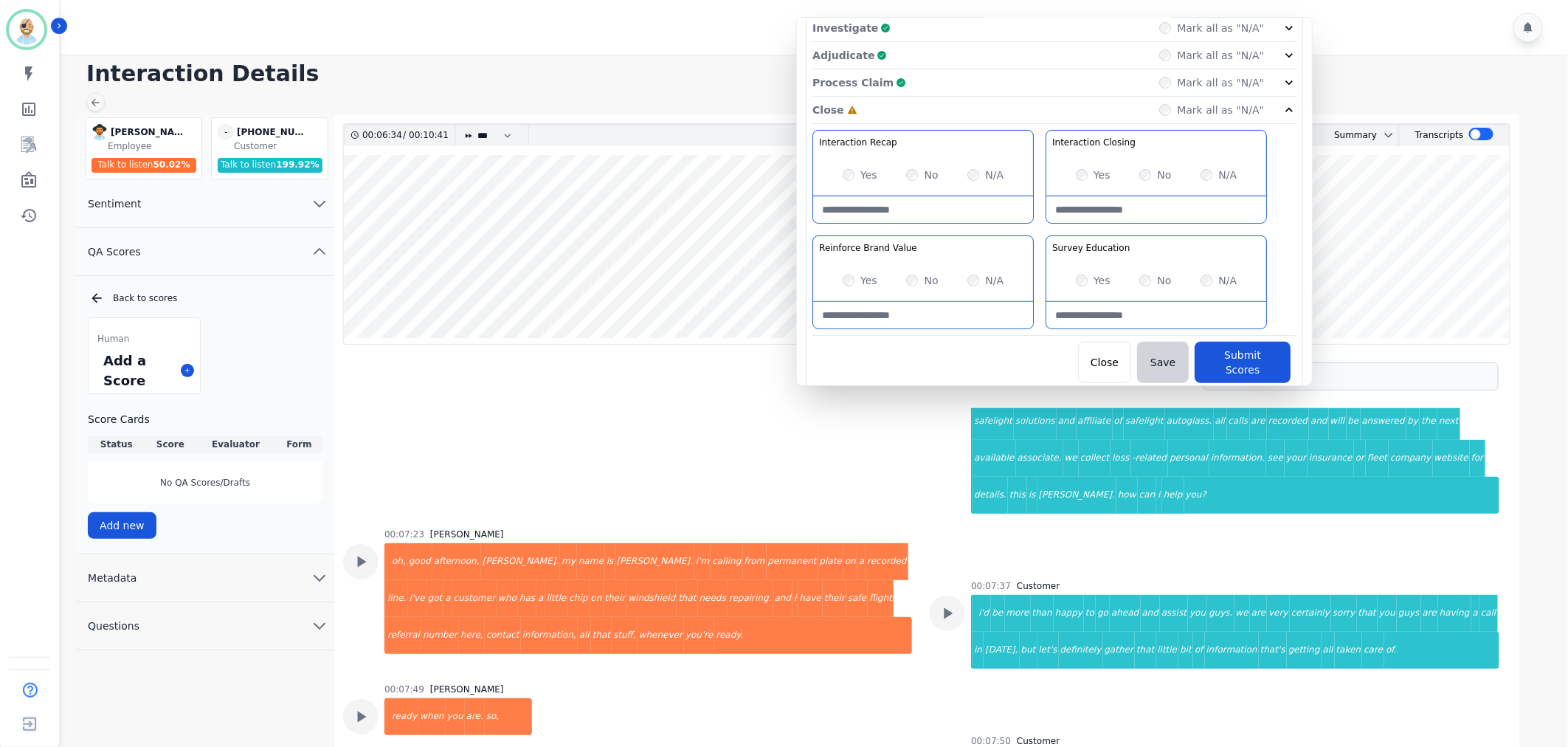
scroll to position [2879, 0]
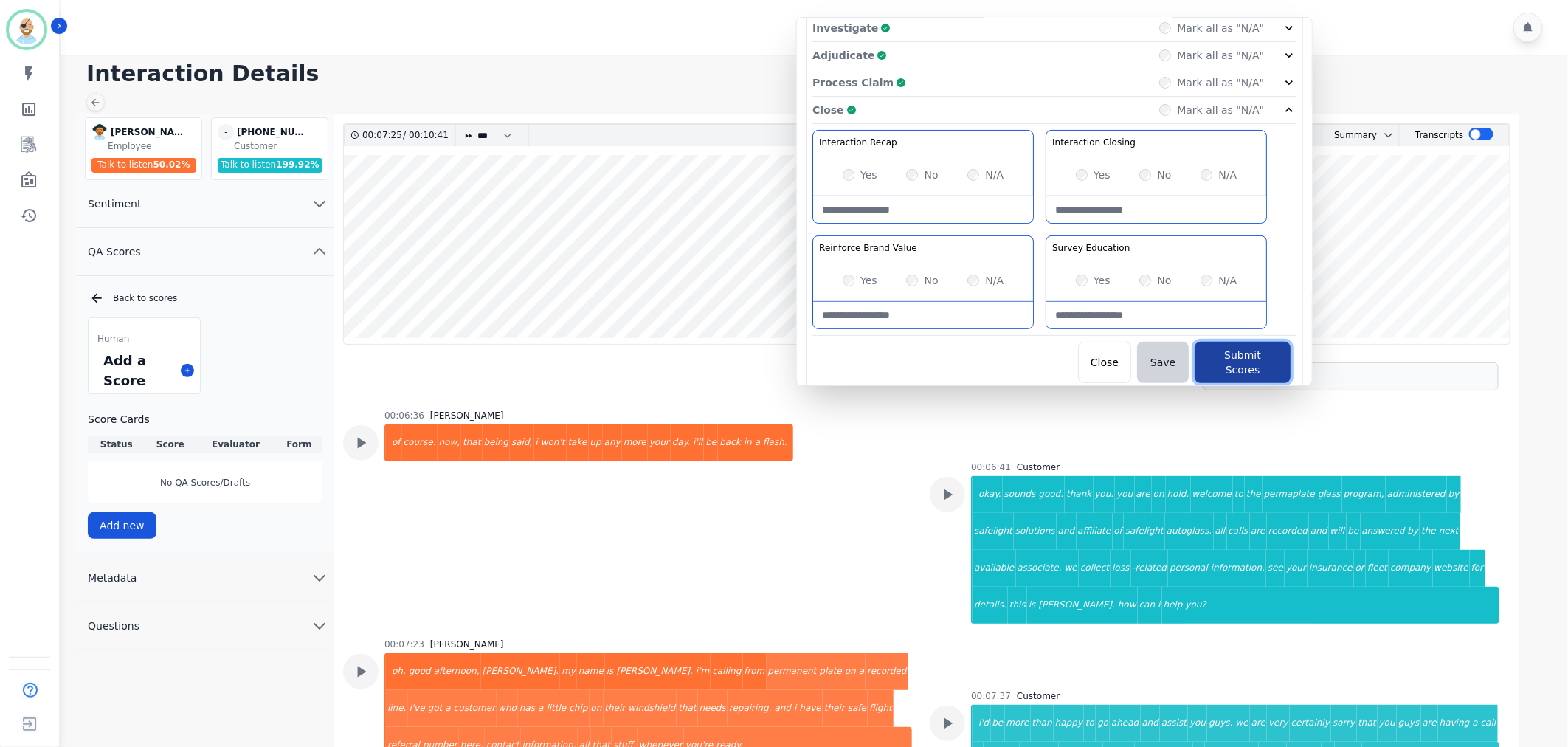
click at [1230, 356] on button "Submit Scores" at bounding box center [1243, 362] width 96 height 41
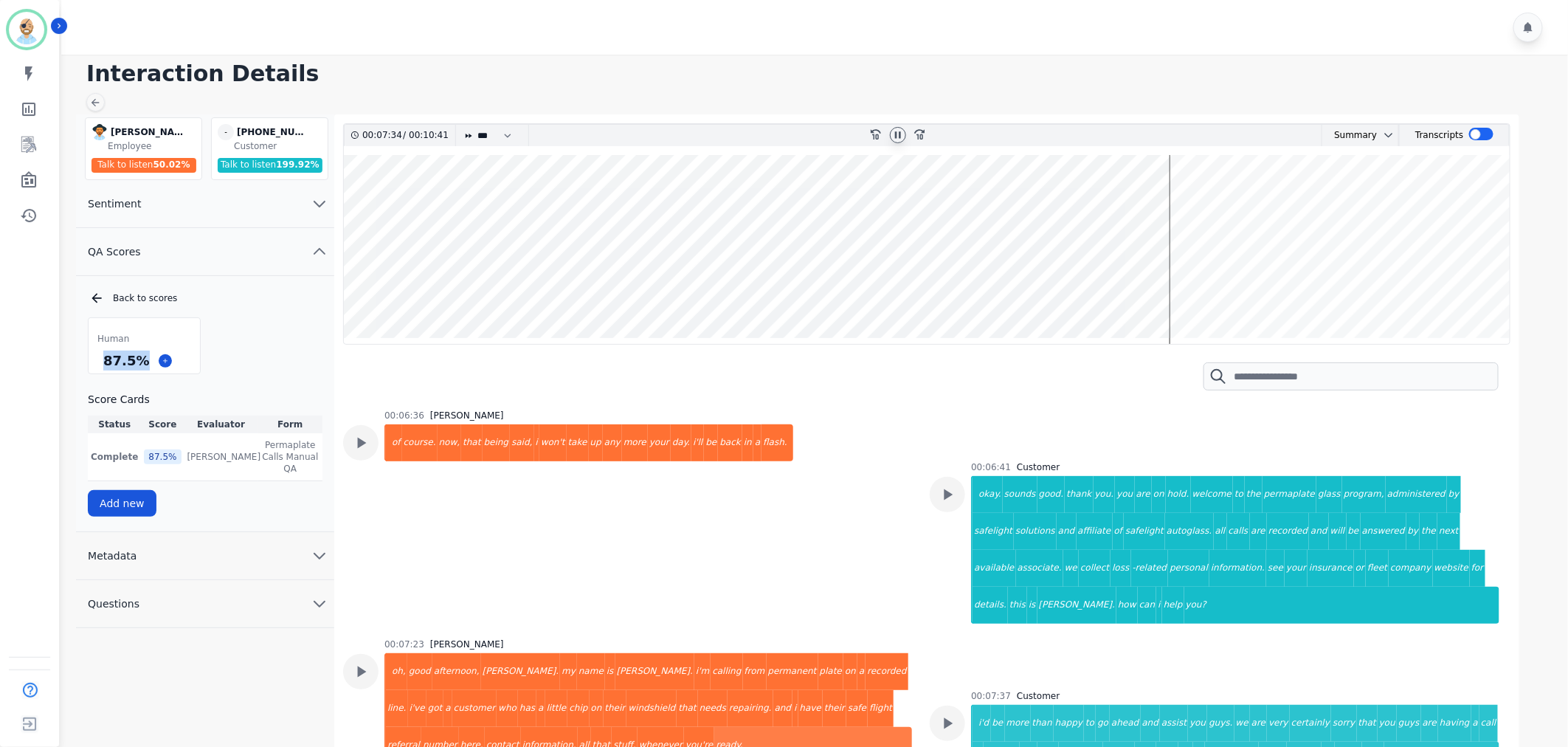
drag, startPoint x: 141, startPoint y: 363, endPoint x: 102, endPoint y: 364, distance: 39.0
click at [102, 364] on div "87.5 %" at bounding box center [126, 360] width 52 height 26
copy div "87.5 %"
click at [229, 348] on div "Human 87.5 % Score Cards Status Score Evaluator Form Complete 87.5 % Clint Huds…" at bounding box center [205, 417] width 235 height 200
click at [897, 136] on icon at bounding box center [898, 135] width 12 height 12
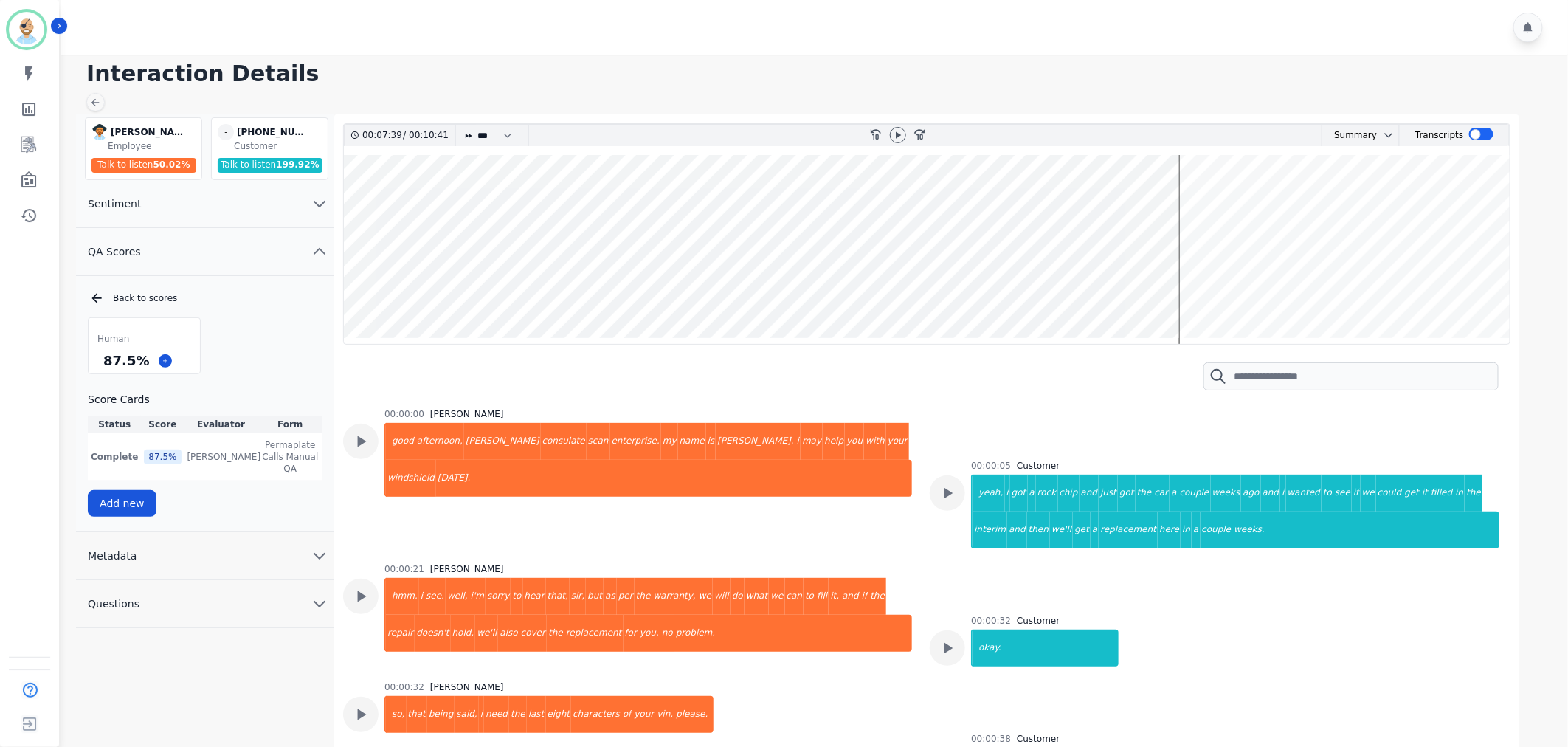
scroll to position [2879, 0]
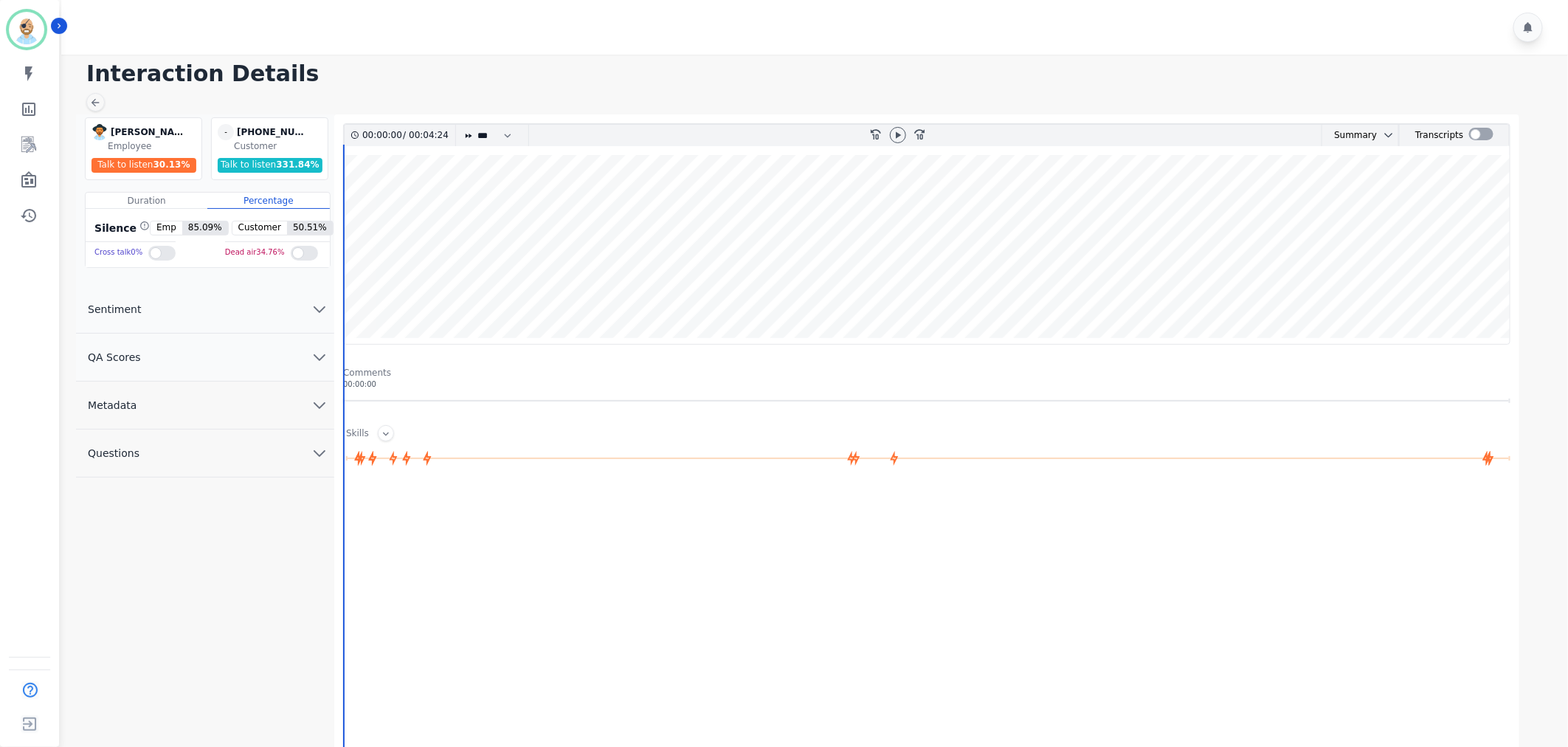
click at [227, 366] on button "QA Scores" at bounding box center [205, 357] width 259 height 48
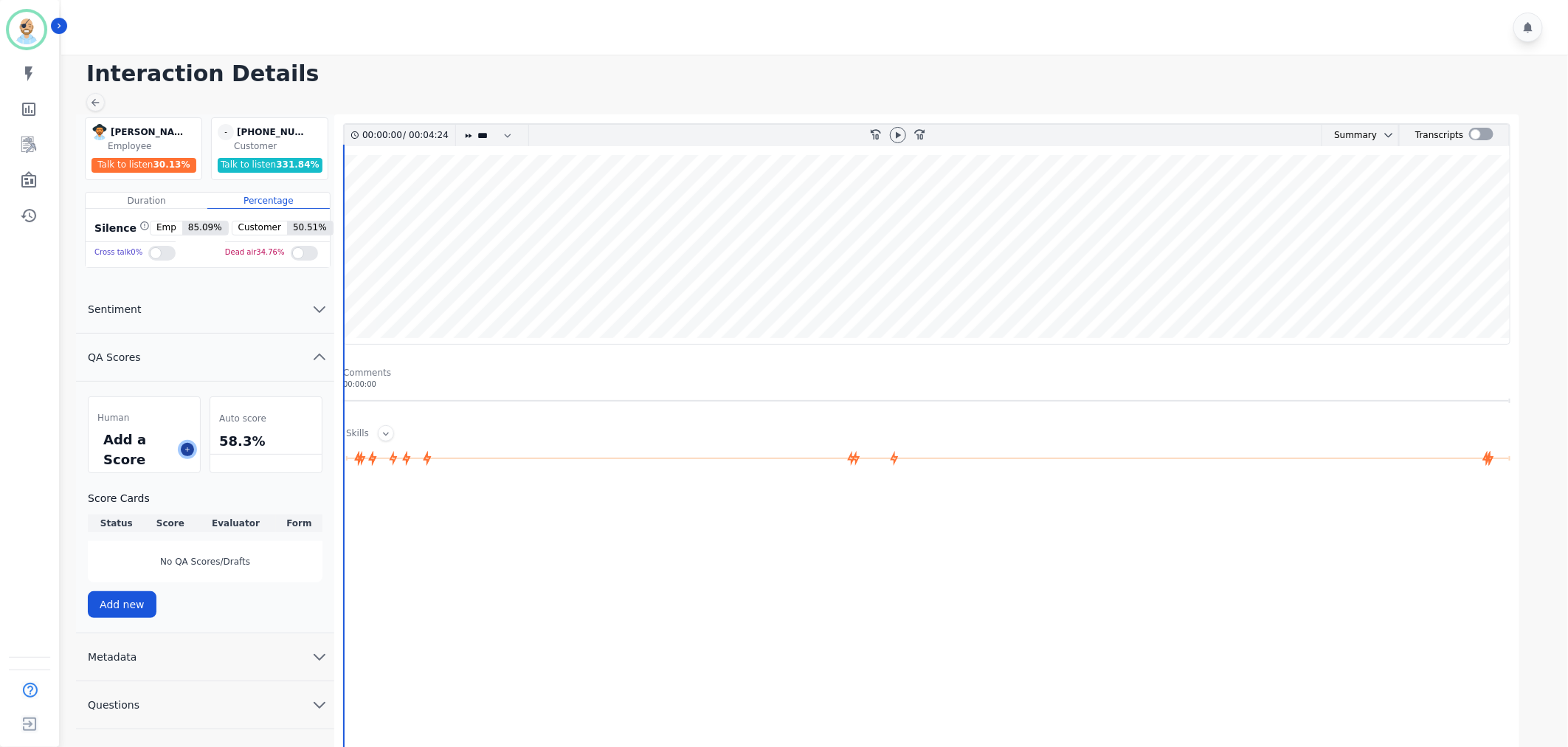
click at [188, 449] on icon at bounding box center [188, 450] width 8 height 8
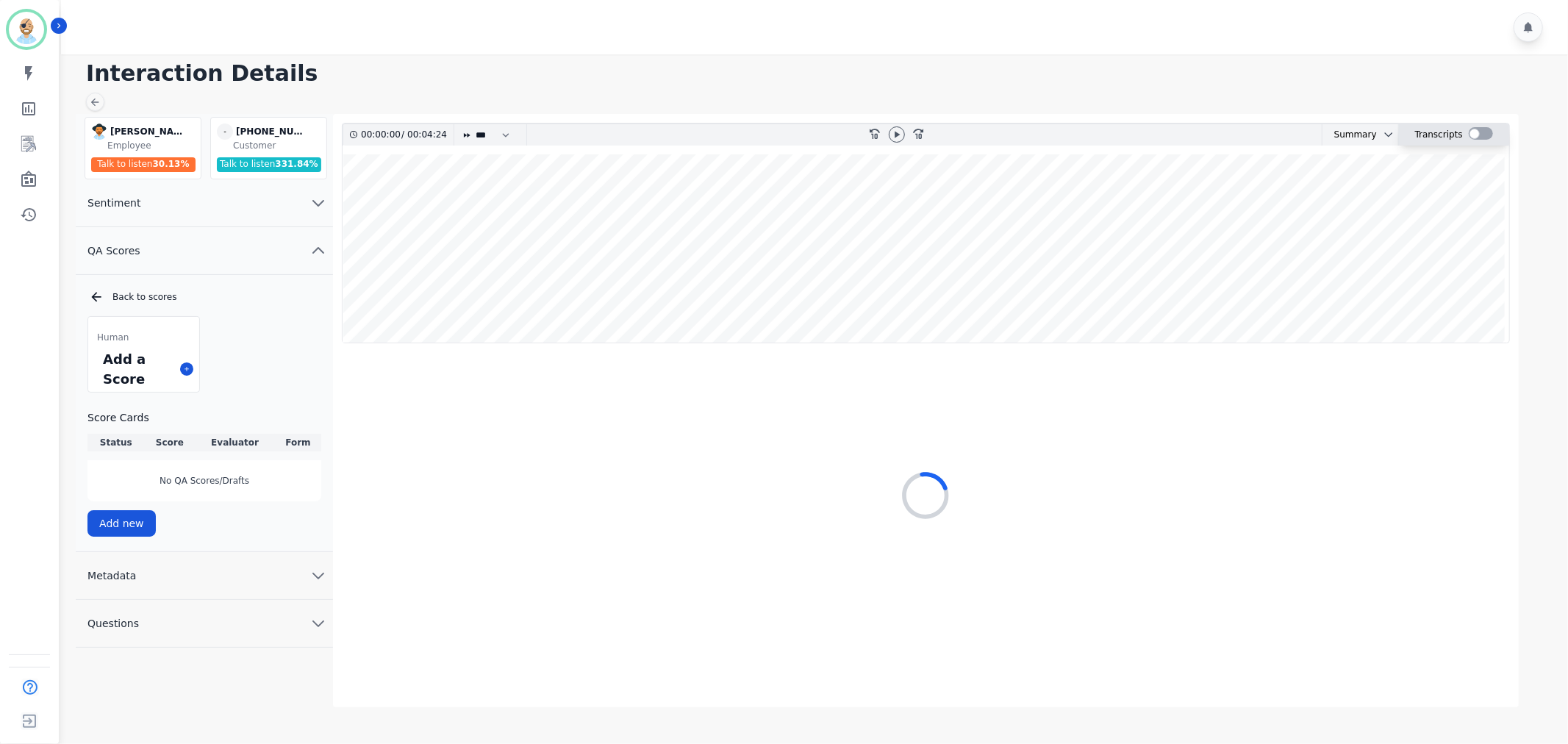
click at [1477, 131] on div at bounding box center [1481, 133] width 24 height 13
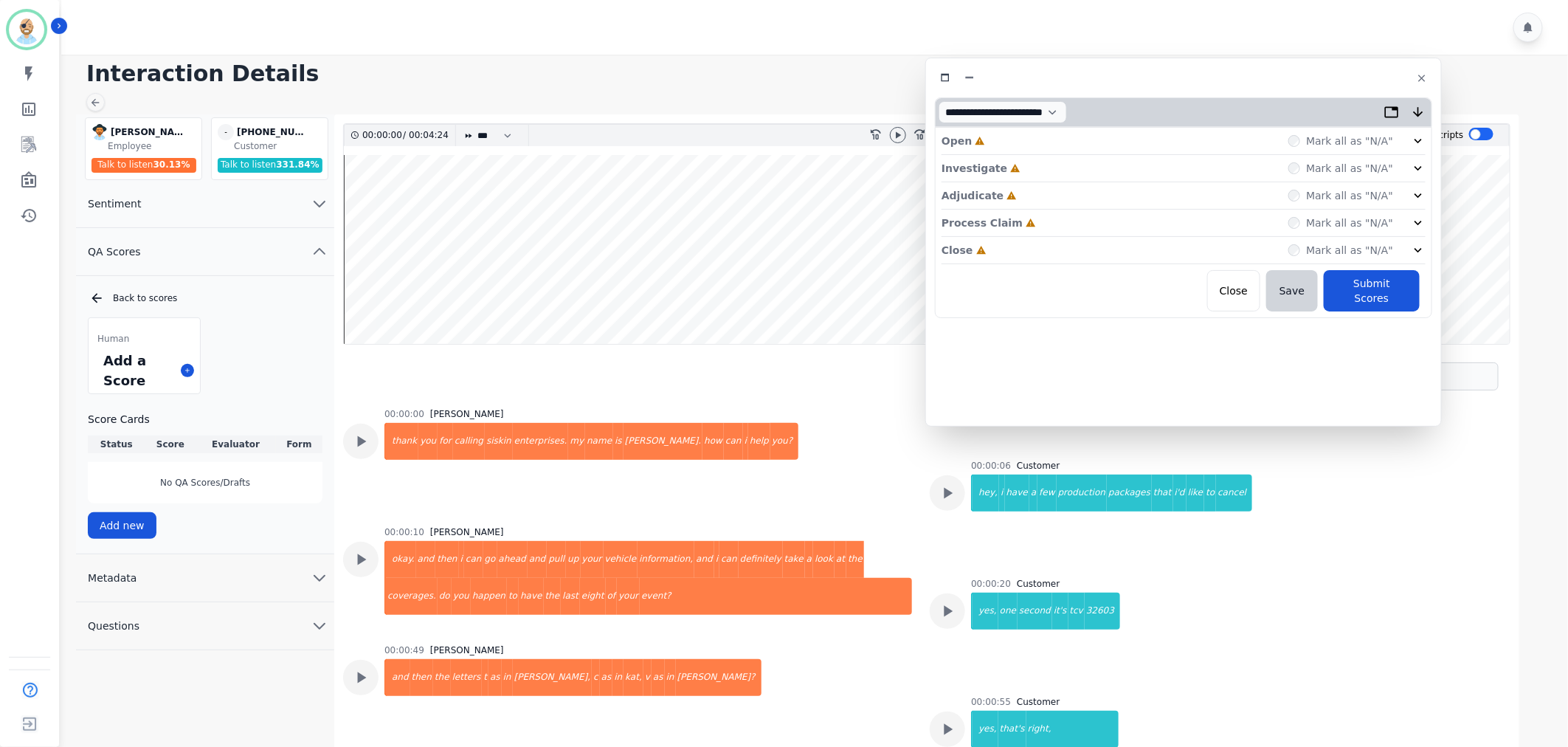
drag, startPoint x: 410, startPoint y: 91, endPoint x: 1316, endPoint y: 85, distance: 906.0
click at [1316, 85] on div at bounding box center [1184, 78] width 498 height 22
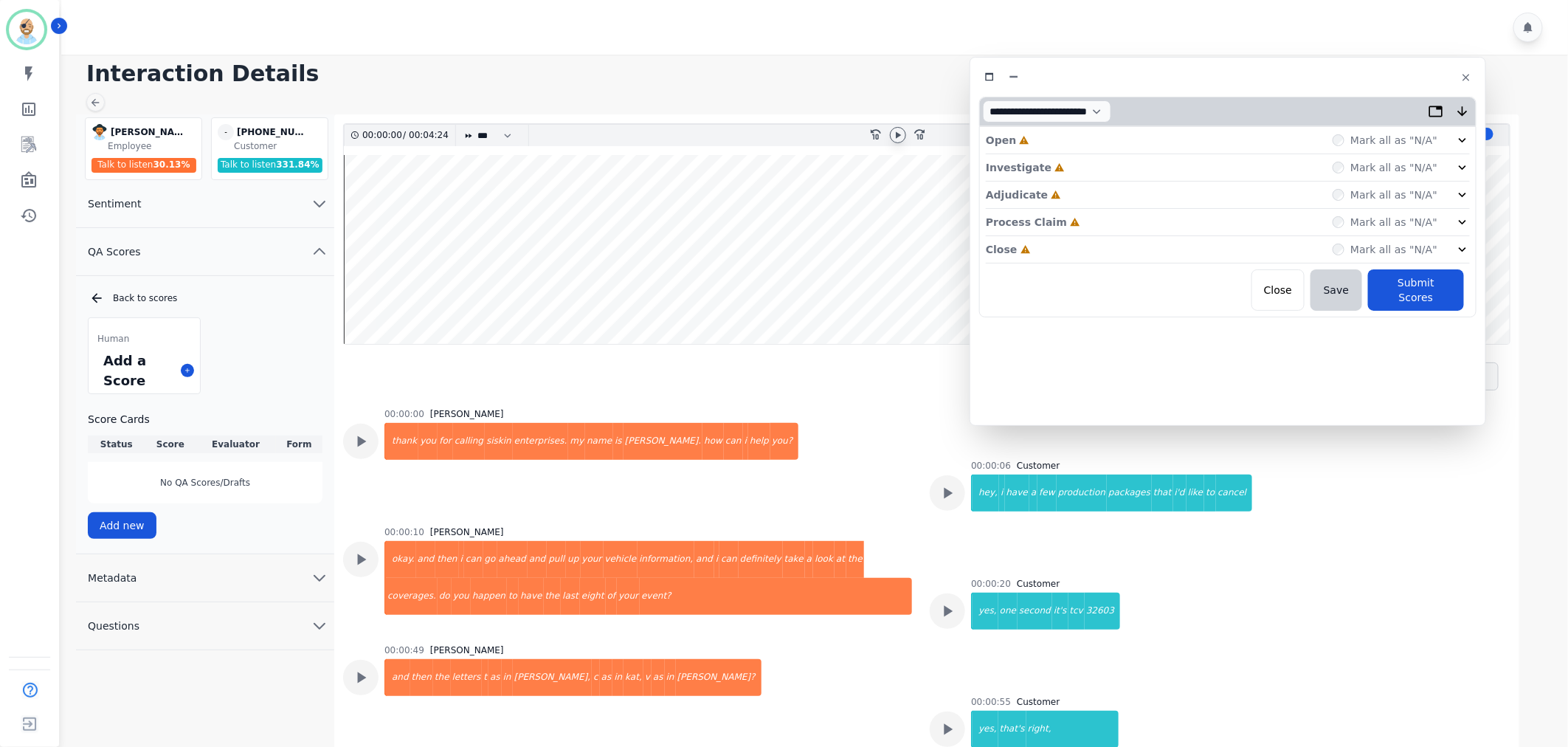
click at [890, 130] on div at bounding box center [898, 135] width 17 height 17
click at [1032, 251] on div "Close Incomplete Mark all as "N/A"" at bounding box center [1228, 250] width 484 height 28
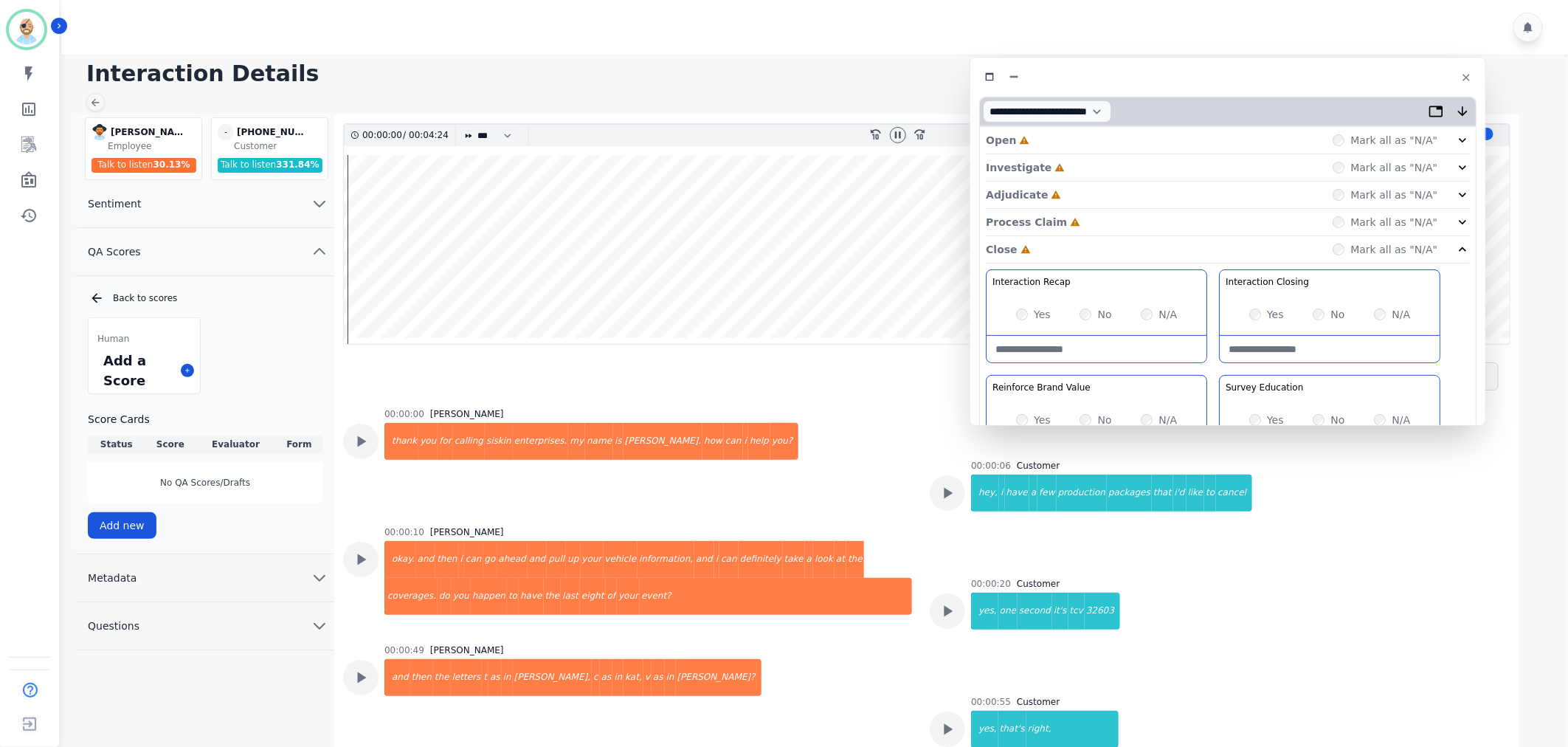
click at [1087, 218] on div "Process Claim Incomplete Mark all as "N/A"" at bounding box center [1228, 222] width 484 height 28
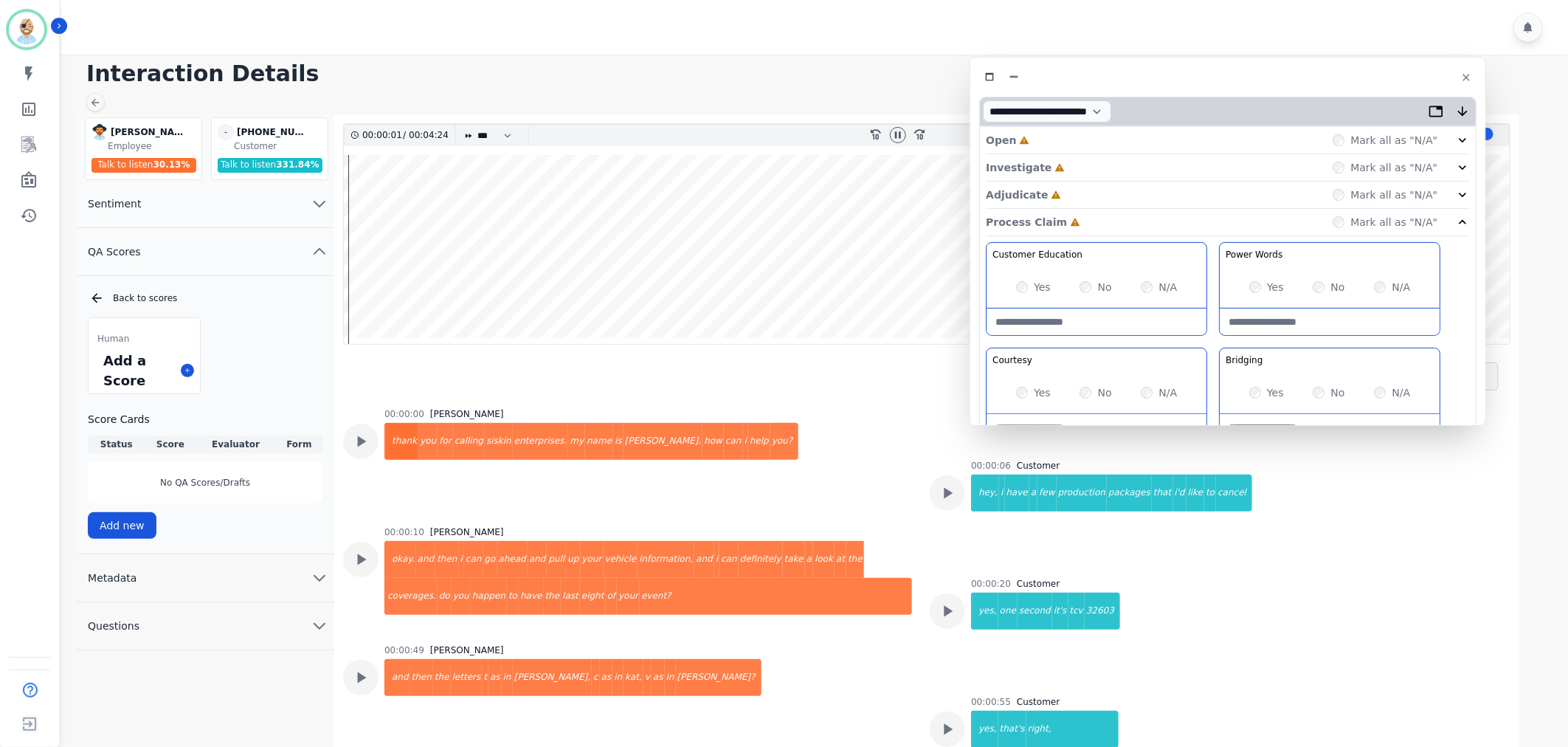
click at [1087, 193] on div "Adjudicate Incomplete Mark all as "N/A"" at bounding box center [1228, 196] width 484 height 28
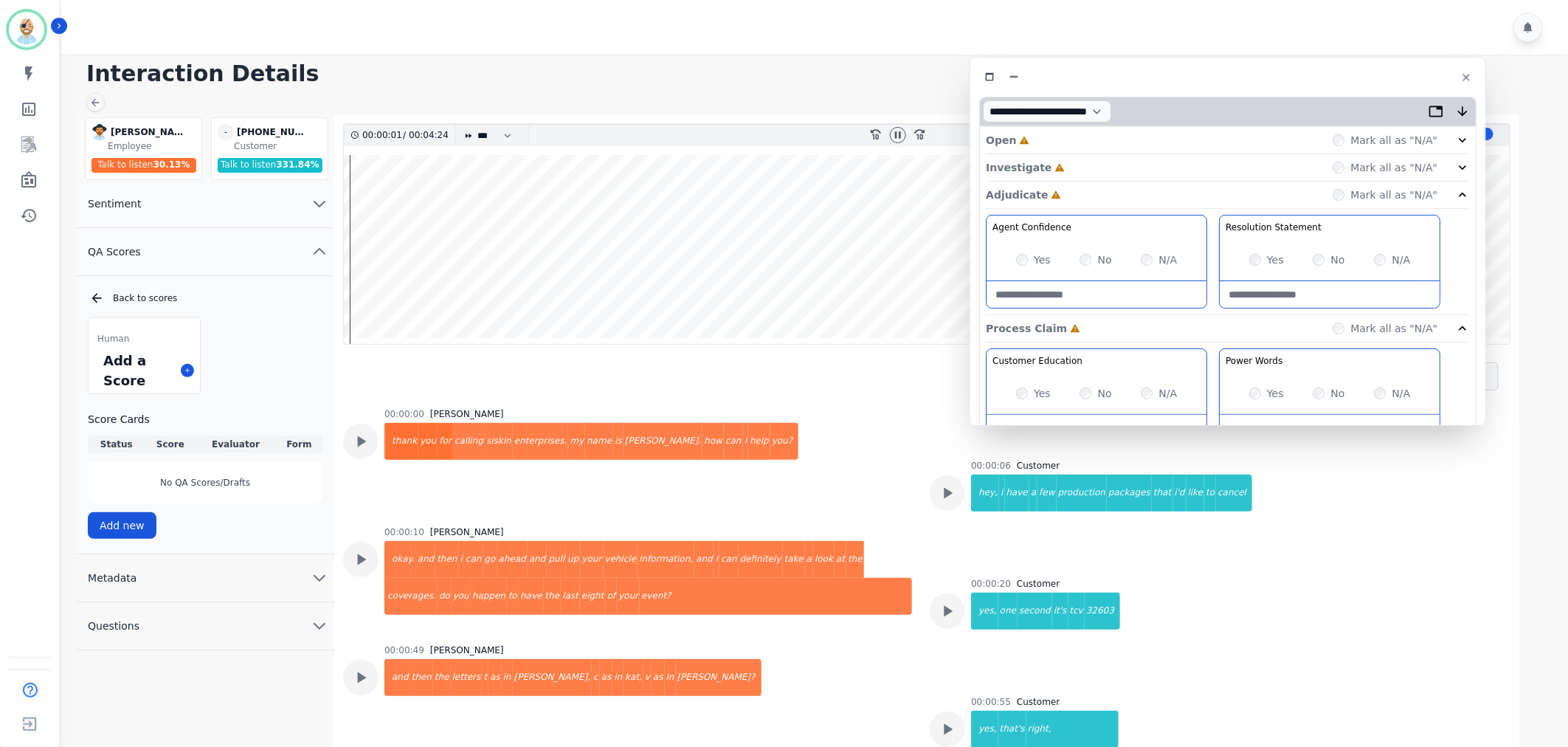
click at [1086, 182] on div "Investigate Incomplete Mark all as "N/A"" at bounding box center [1228, 196] width 484 height 28
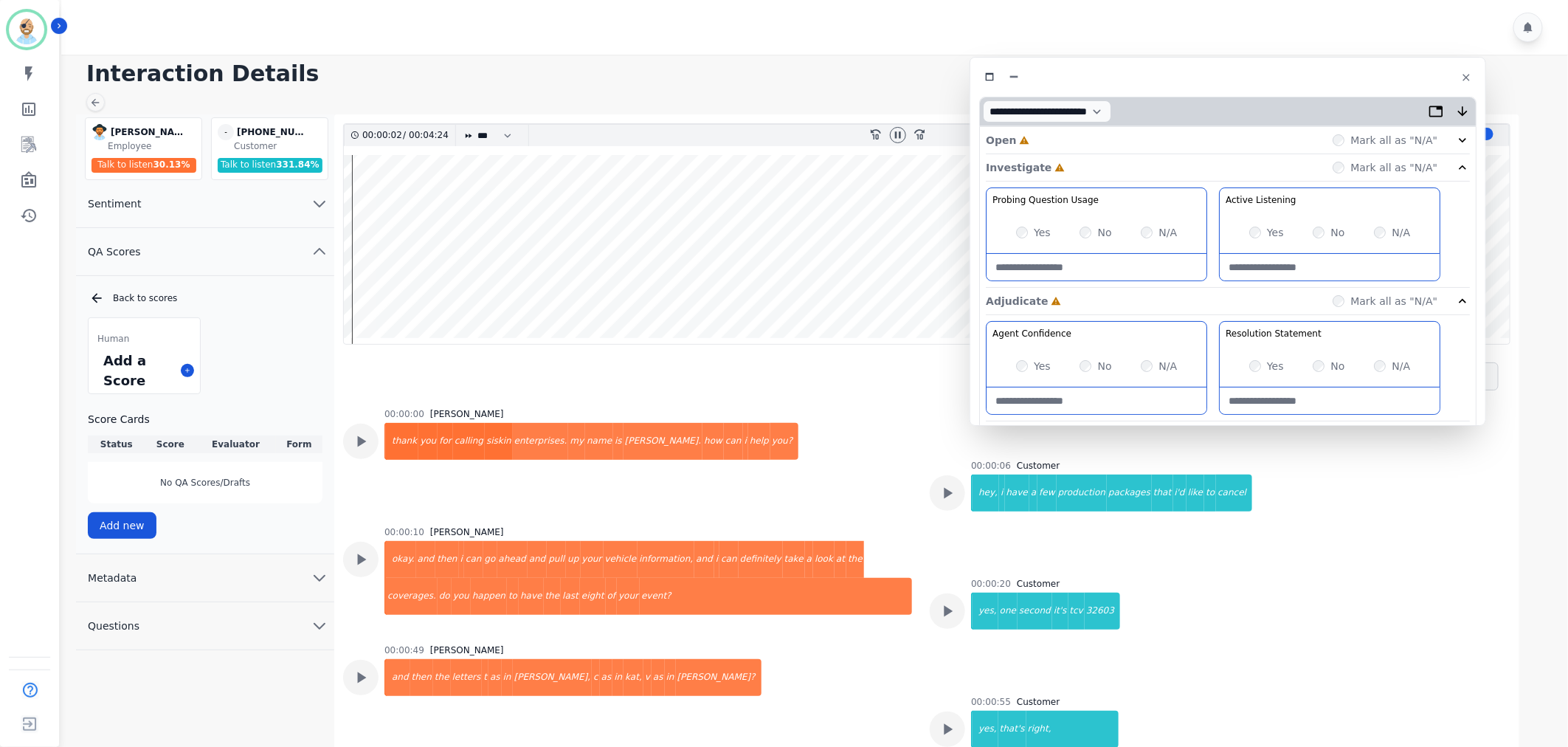
click at [1086, 138] on div "Open Incomplete Mark all as "N/A"" at bounding box center [1228, 141] width 484 height 28
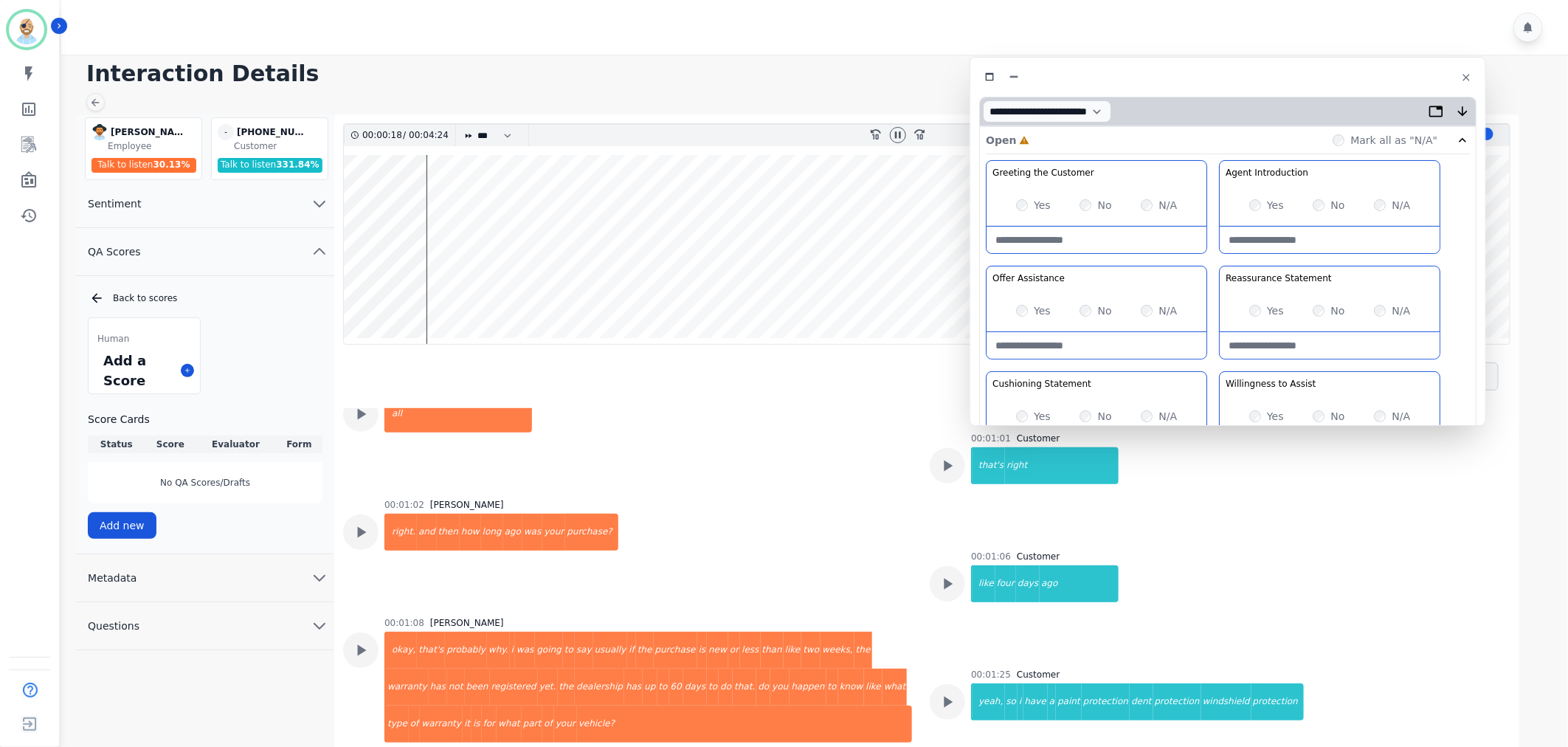
scroll to position [555, 0]
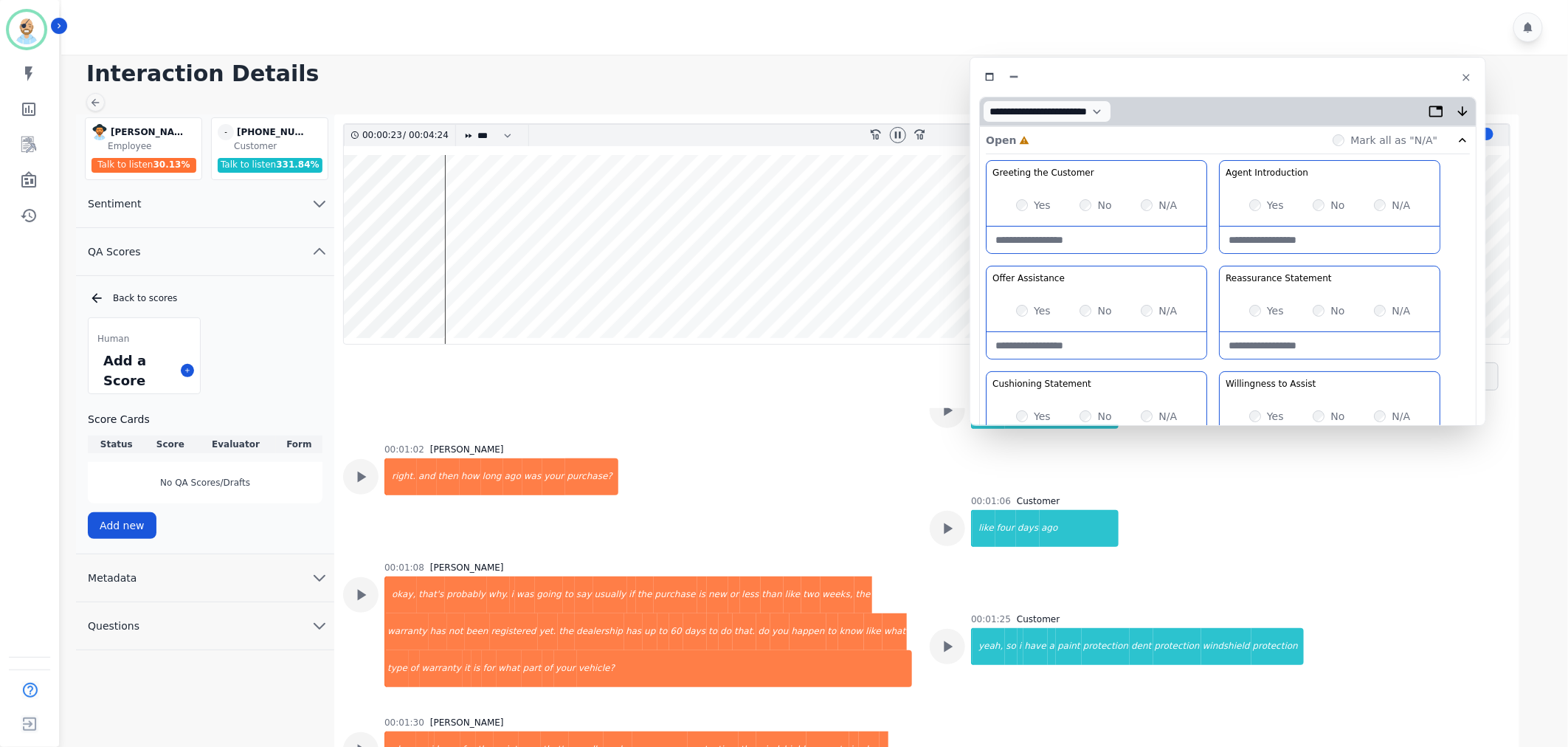
click at [902, 125] on div at bounding box center [898, 136] width 23 height 22
click at [899, 137] on icon at bounding box center [898, 135] width 6 height 7
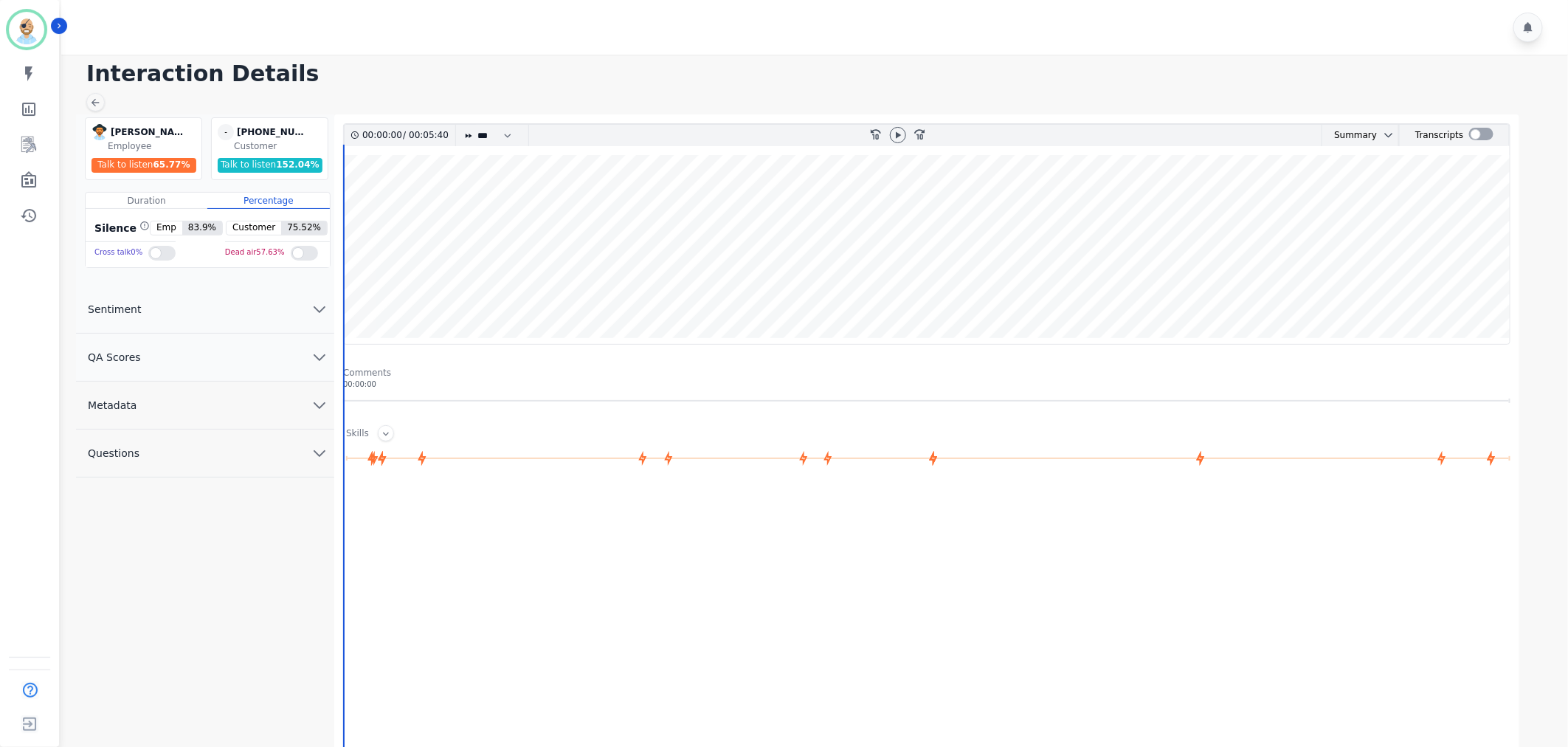
click at [257, 358] on button "QA Scores" at bounding box center [205, 357] width 259 height 48
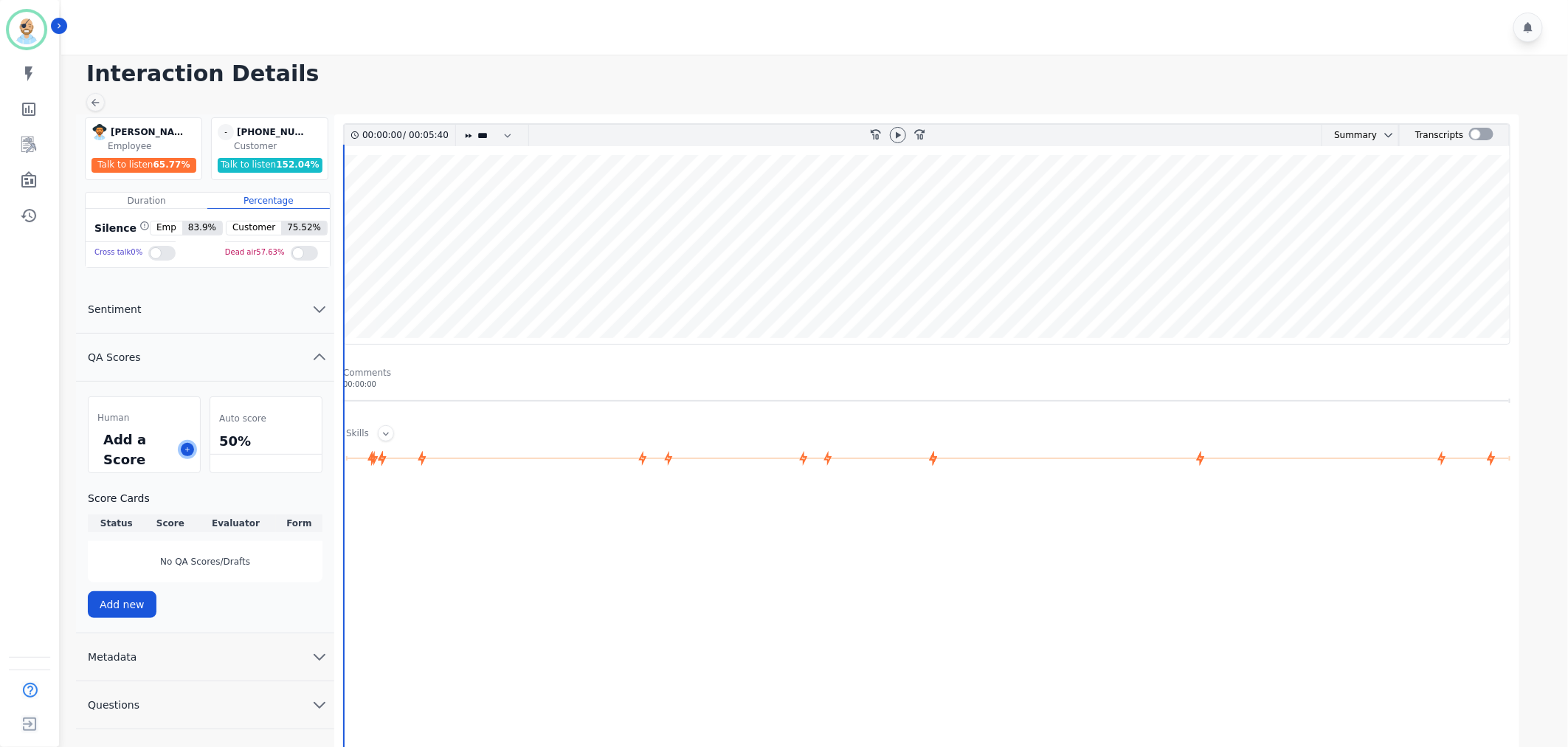
drag, startPoint x: 186, startPoint y: 446, endPoint x: 237, endPoint y: 442, distance: 51.2
click at [187, 446] on icon at bounding box center [188, 450] width 8 height 8
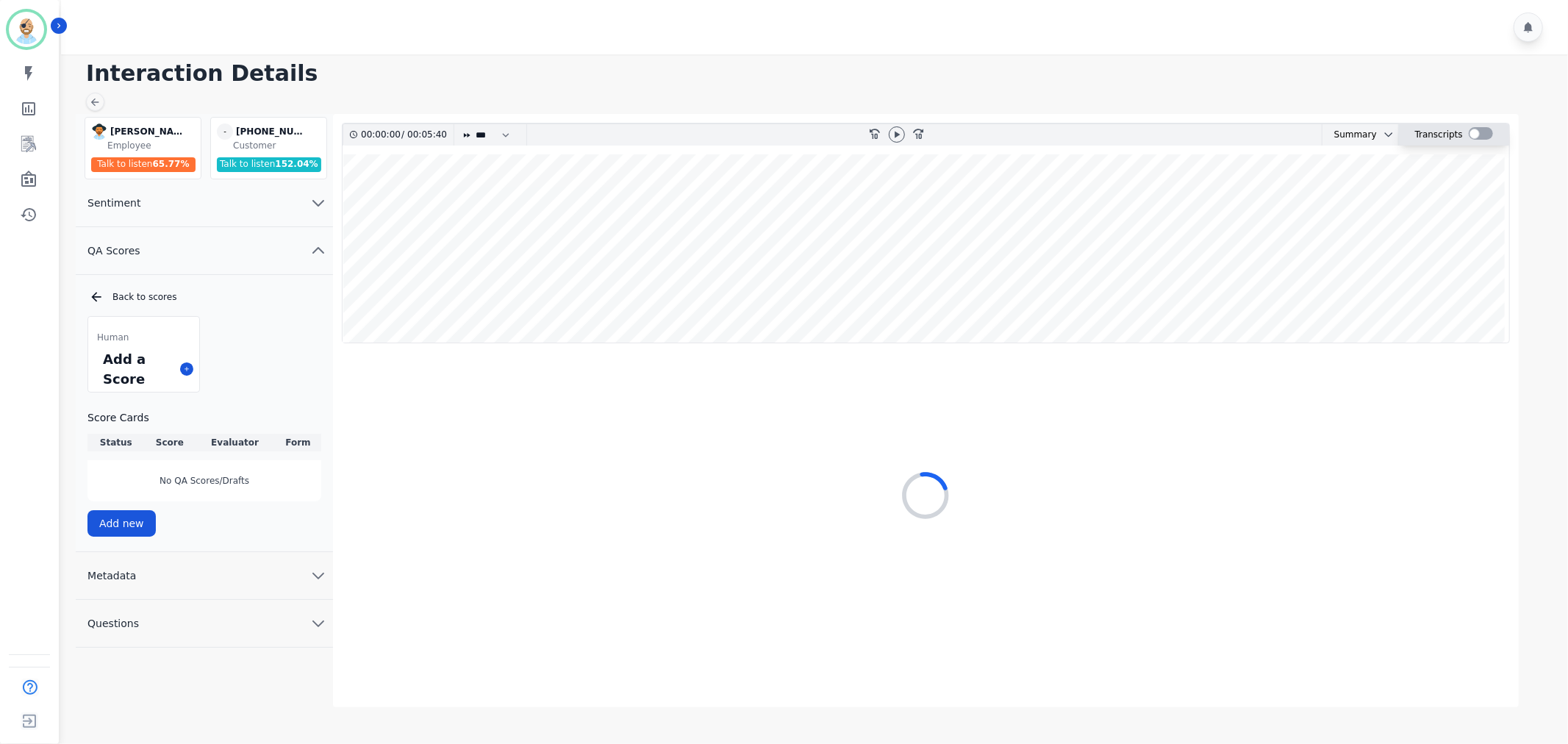
click at [1478, 127] on div at bounding box center [1481, 133] width 24 height 13
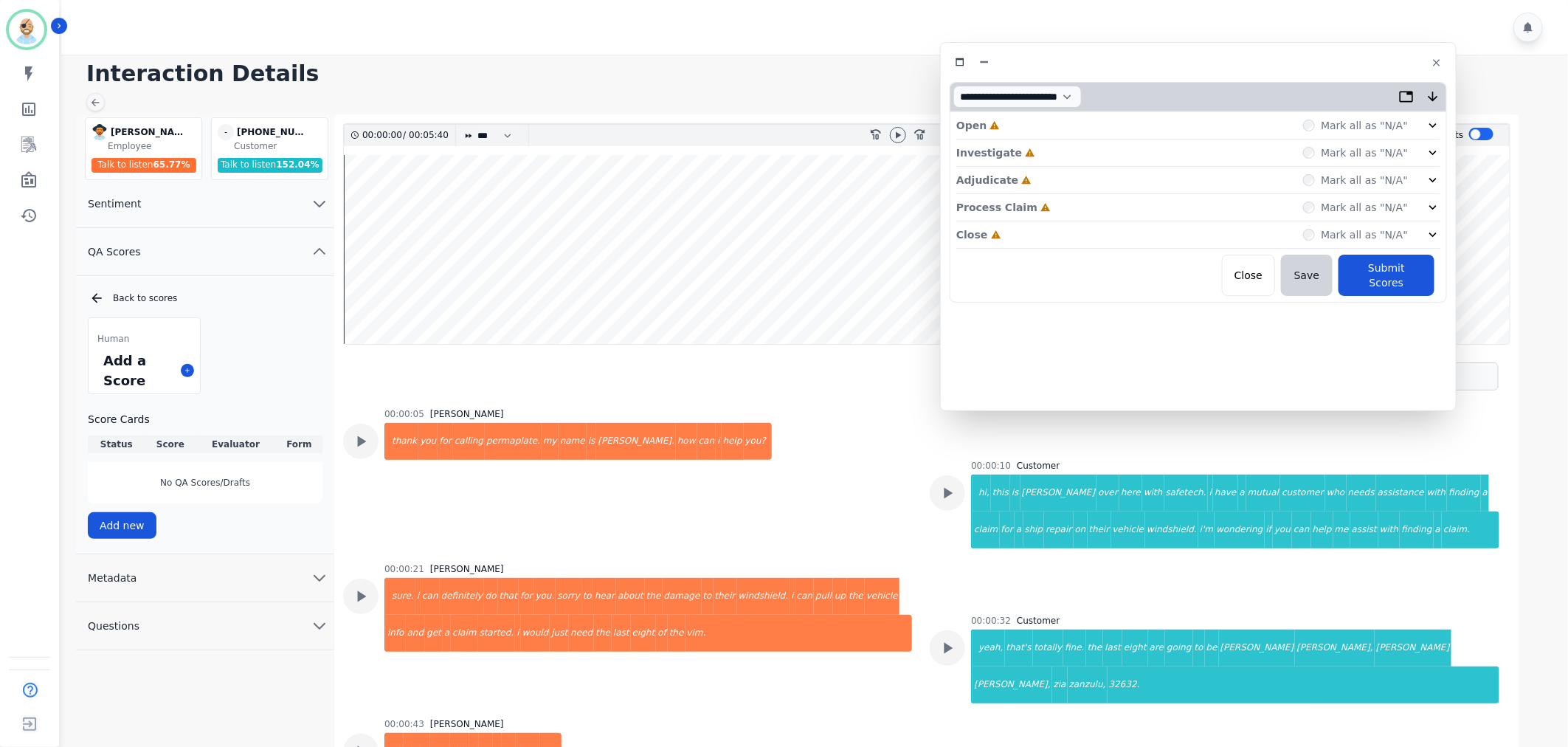
drag, startPoint x: 403, startPoint y: 76, endPoint x: 1282, endPoint y: 57, distance: 879.2
click at [1282, 57] on div at bounding box center [1199, 63] width 498 height 22
click at [1042, 240] on div "Close Incomplete Mark all as "N/A"" at bounding box center [1200, 236] width 484 height 28
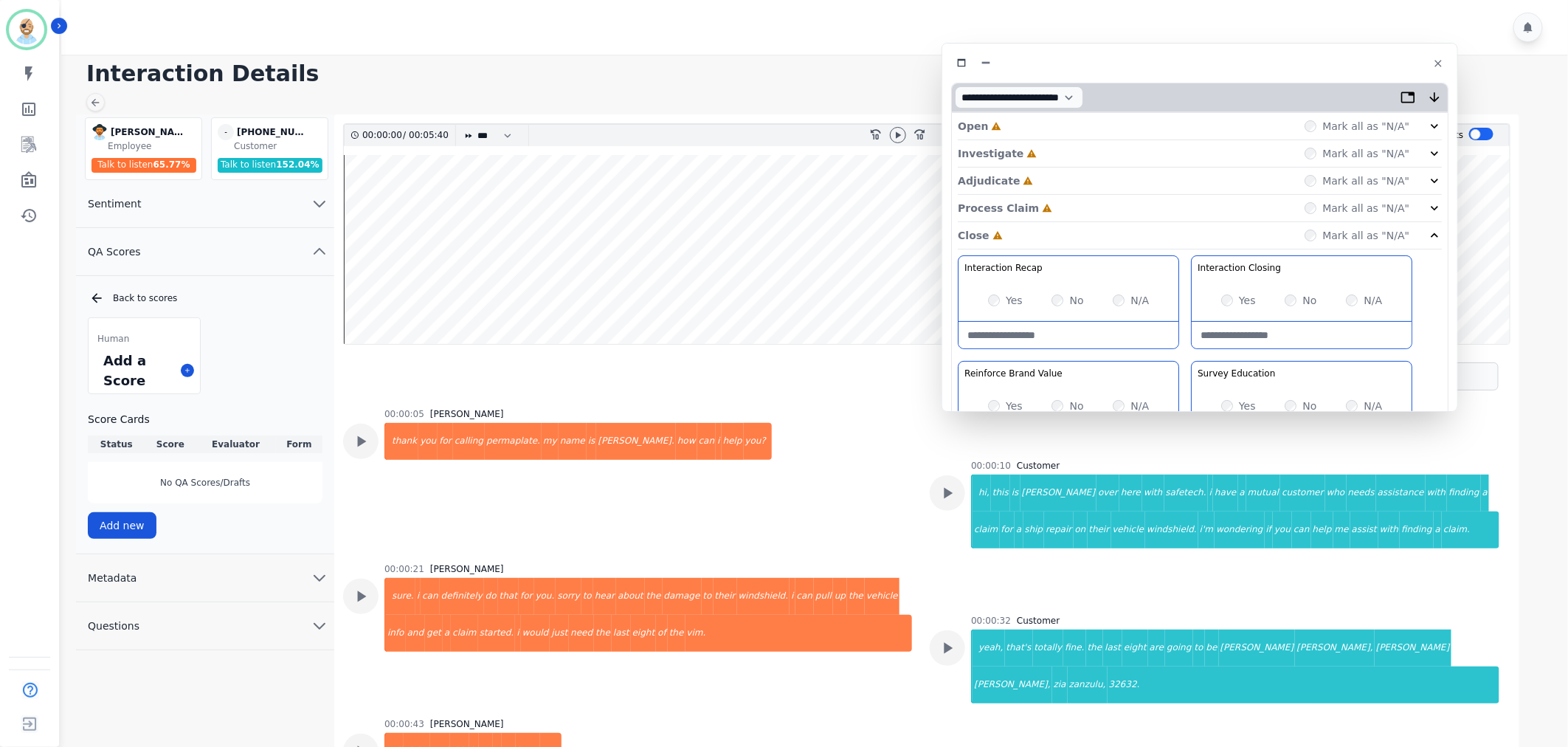
click at [1057, 211] on div "Process Claim Incomplete Mark all as "N/A"" at bounding box center [1200, 209] width 484 height 28
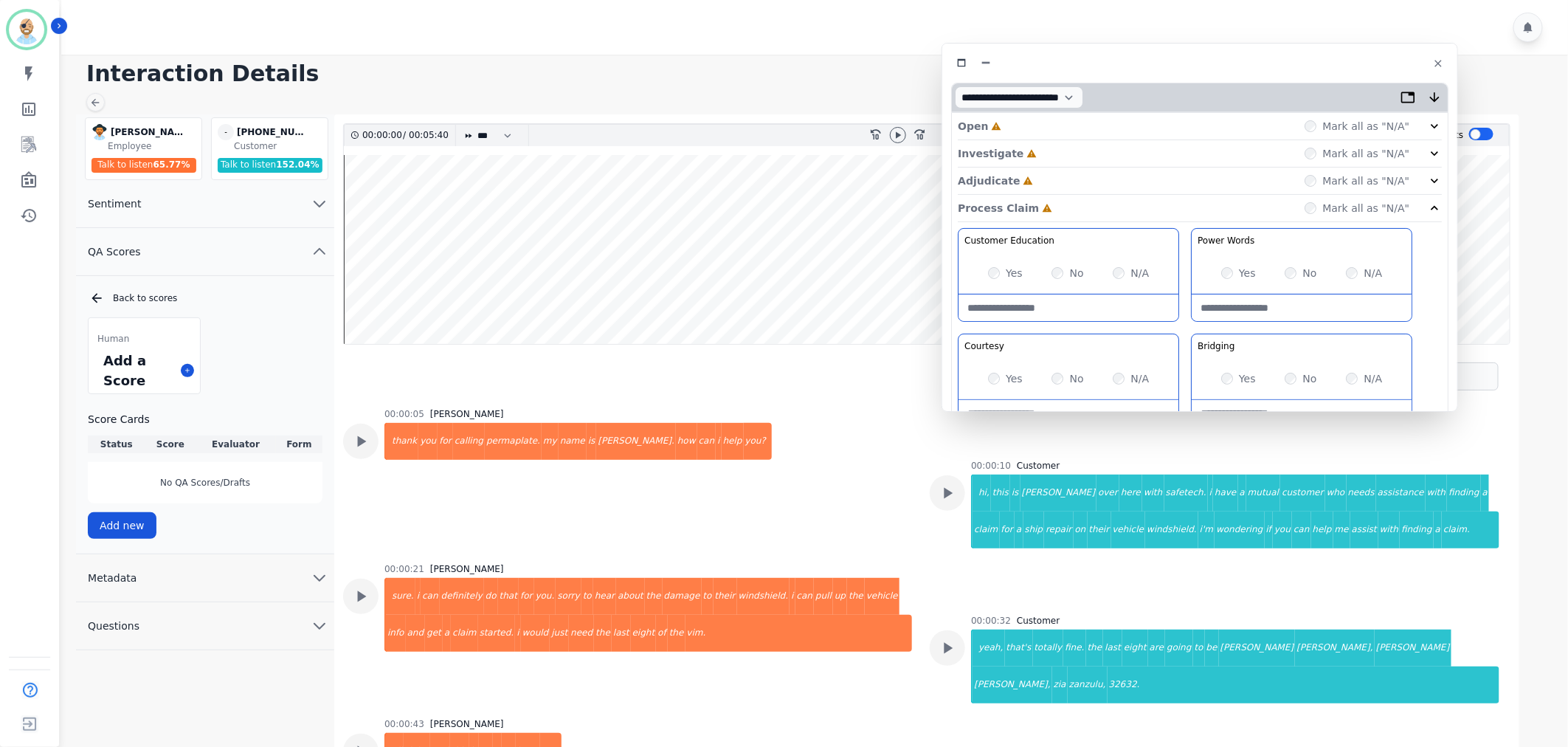
click at [1057, 179] on div "Adjudicate Incomplete Mark all as "N/A"" at bounding box center [1200, 181] width 484 height 28
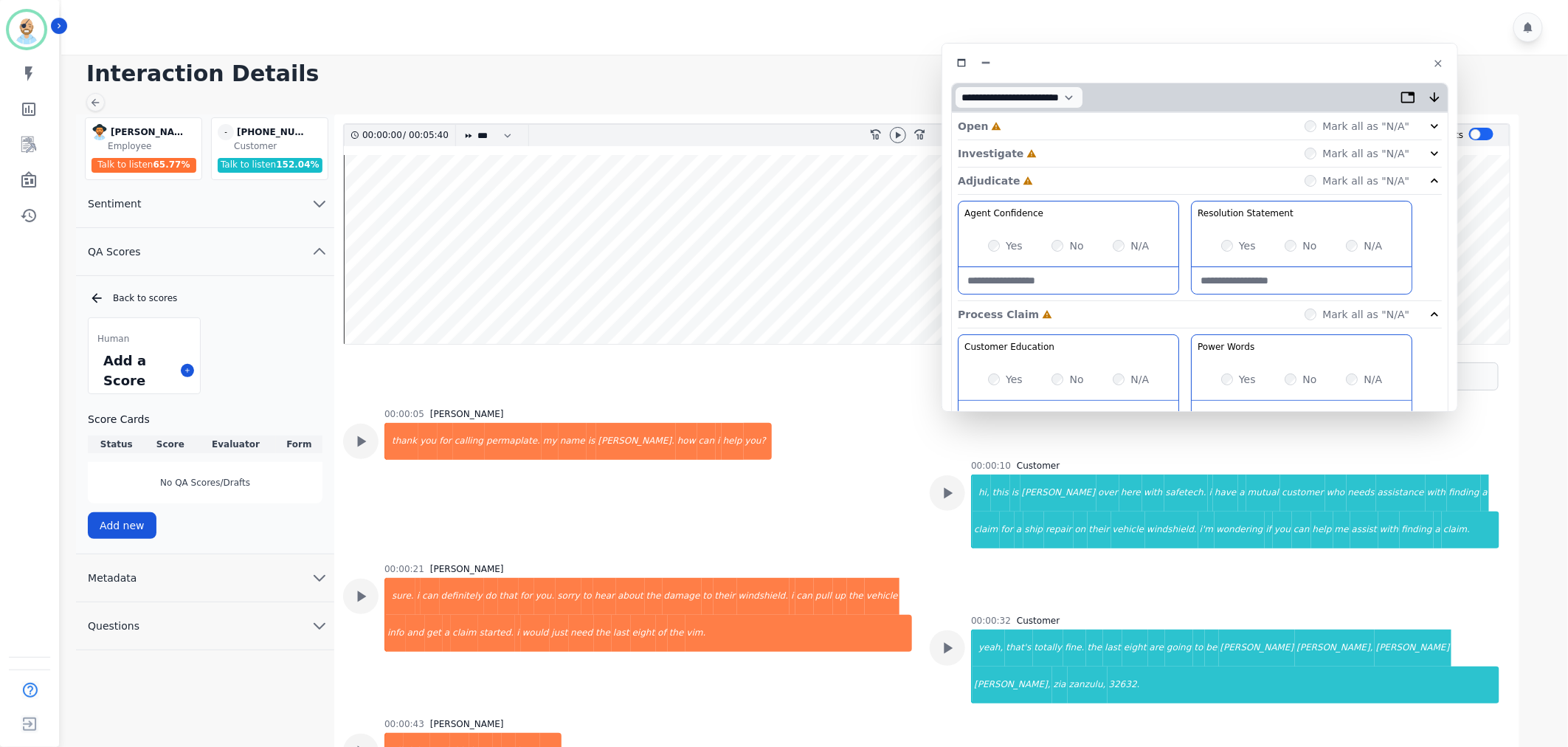
click at [1059, 167] on div "Investigate Incomplete Mark all as "N/A"" at bounding box center [1200, 181] width 484 height 28
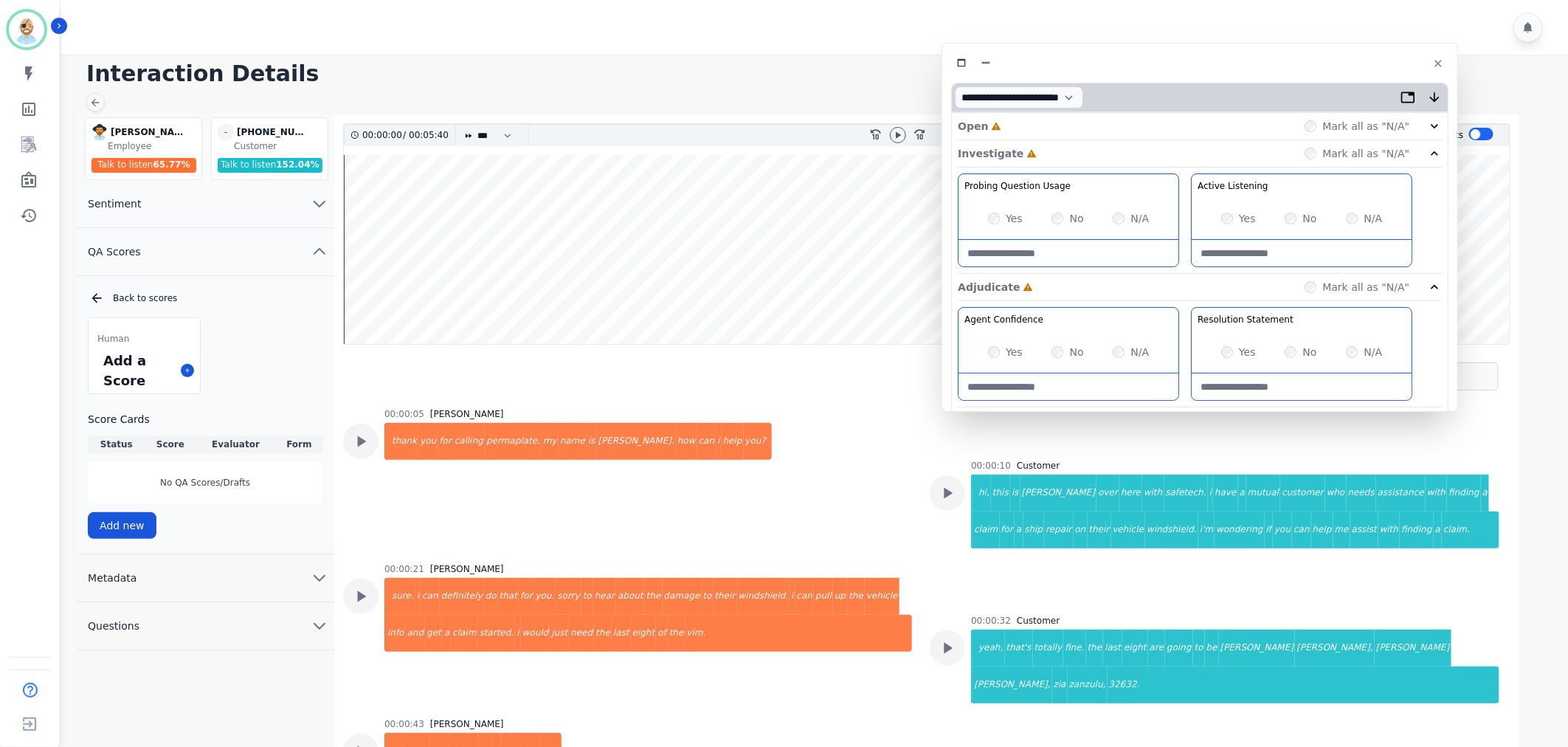
click at [1060, 126] on div "Open Incomplete Mark all as "N/A"" at bounding box center [1200, 127] width 484 height 28
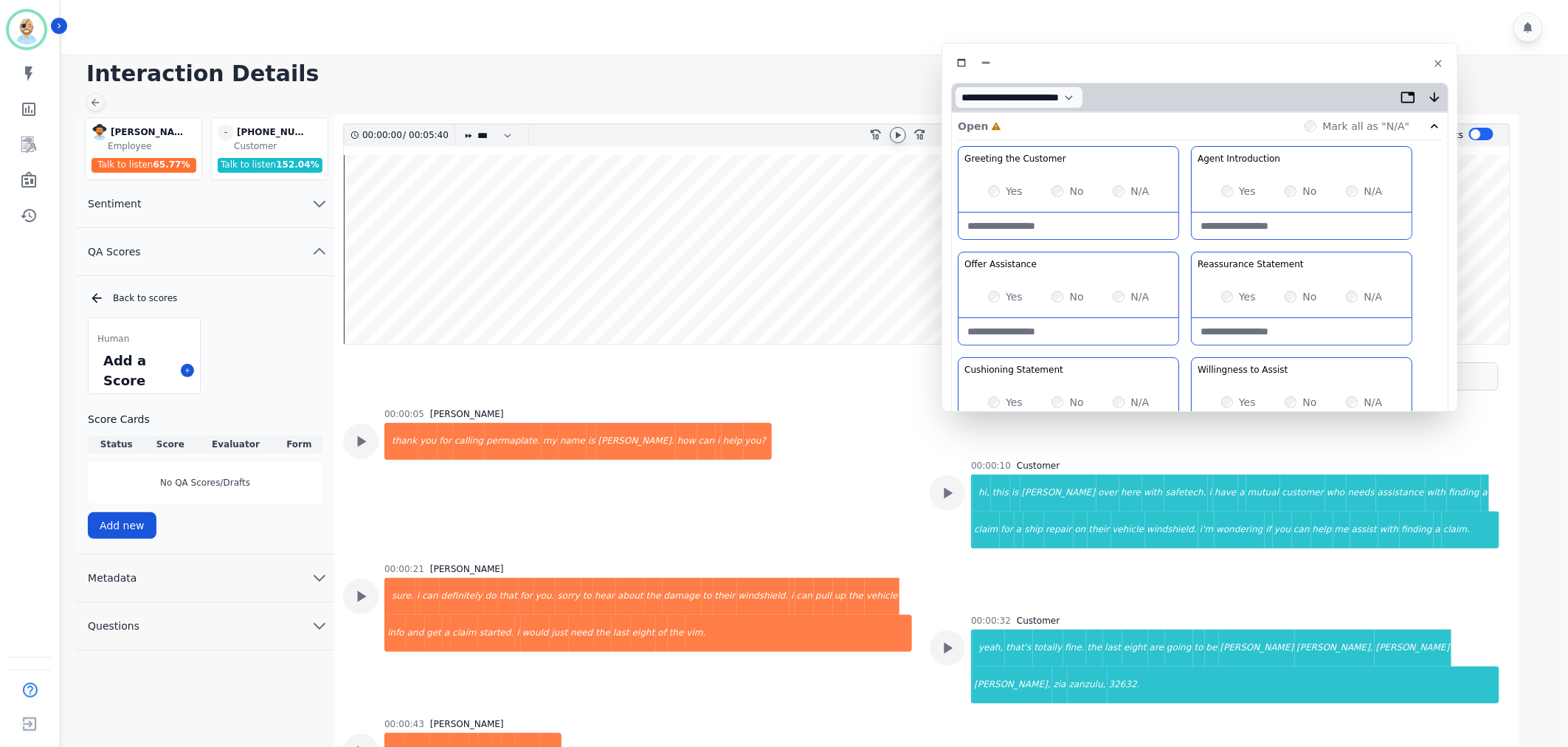
click at [896, 135] on icon at bounding box center [898, 135] width 5 height 7
click at [1000, 294] on div "Yes" at bounding box center [1005, 296] width 34 height 15
click at [1184, 246] on div "Greeting the Customer Welcome is where we quickly greet our customer as a known…" at bounding box center [1200, 407] width 484 height 523
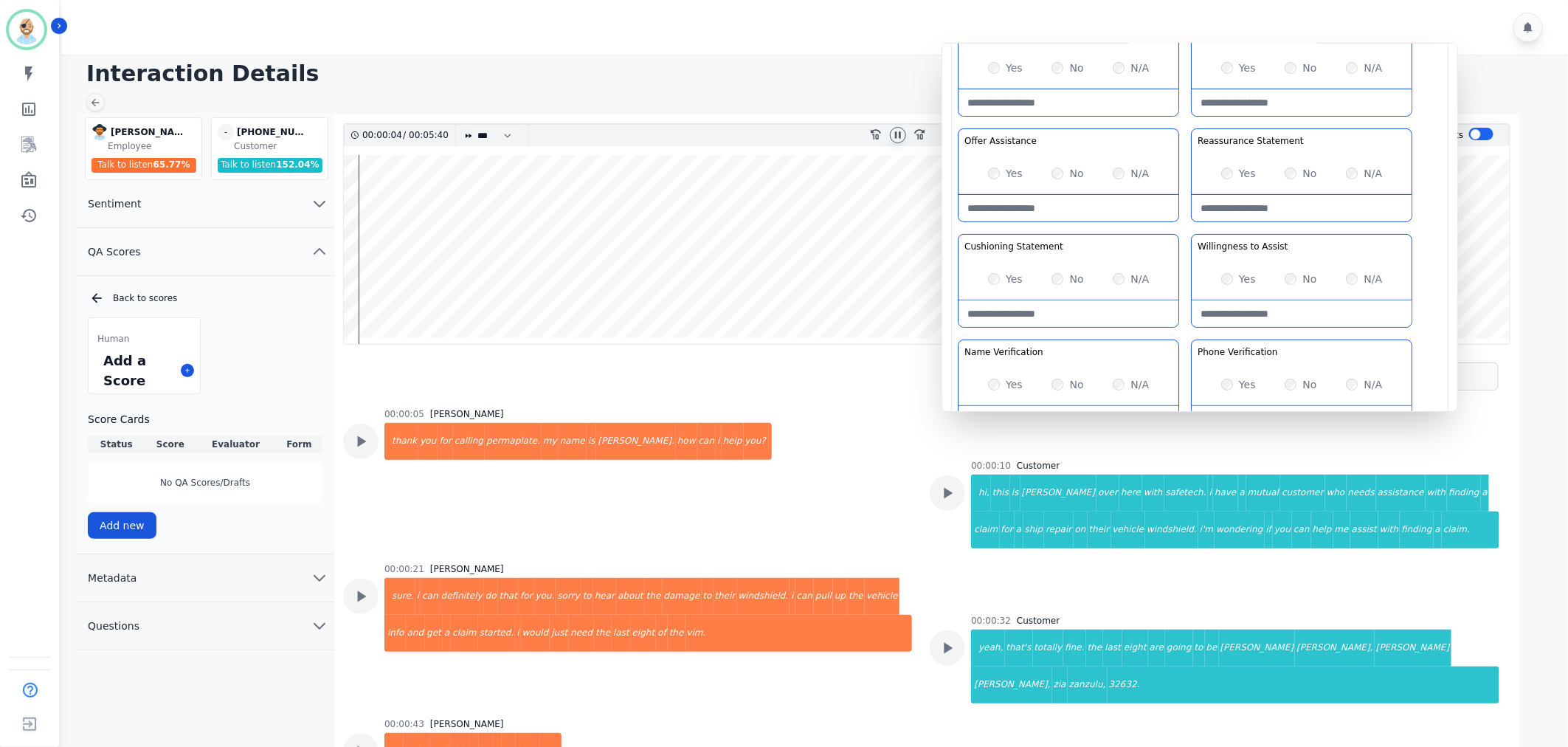
scroll to position [164, 0]
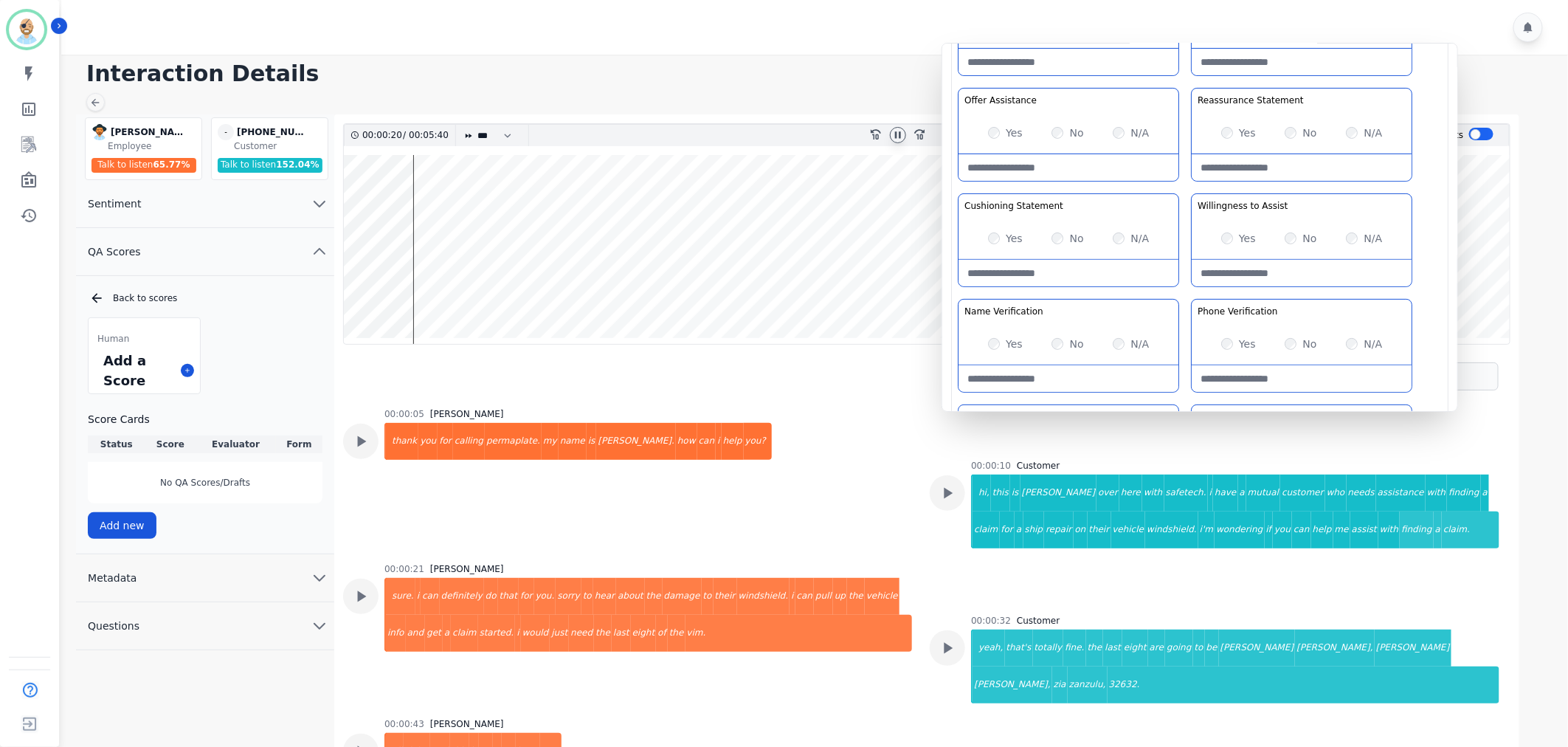
click at [1187, 291] on div "Greeting the Customer Welcome is where we quickly greet our customer as a known…" at bounding box center [1200, 243] width 484 height 523
click at [1229, 245] on div "Yes" at bounding box center [1238, 238] width 34 height 15
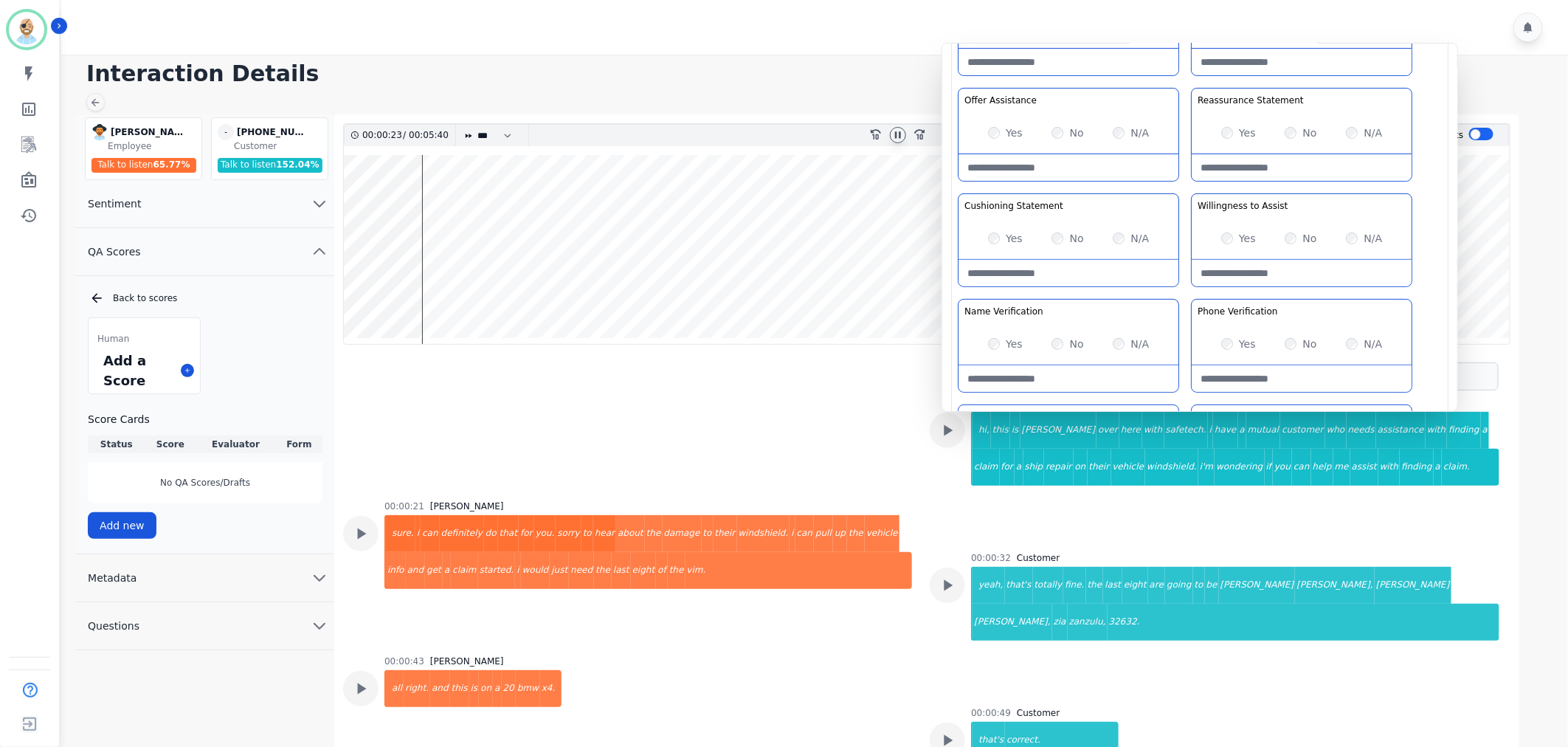
click at [1188, 187] on div "Greeting the Customer Welcome is where we quickly greet our customer as a known…" at bounding box center [1200, 243] width 484 height 523
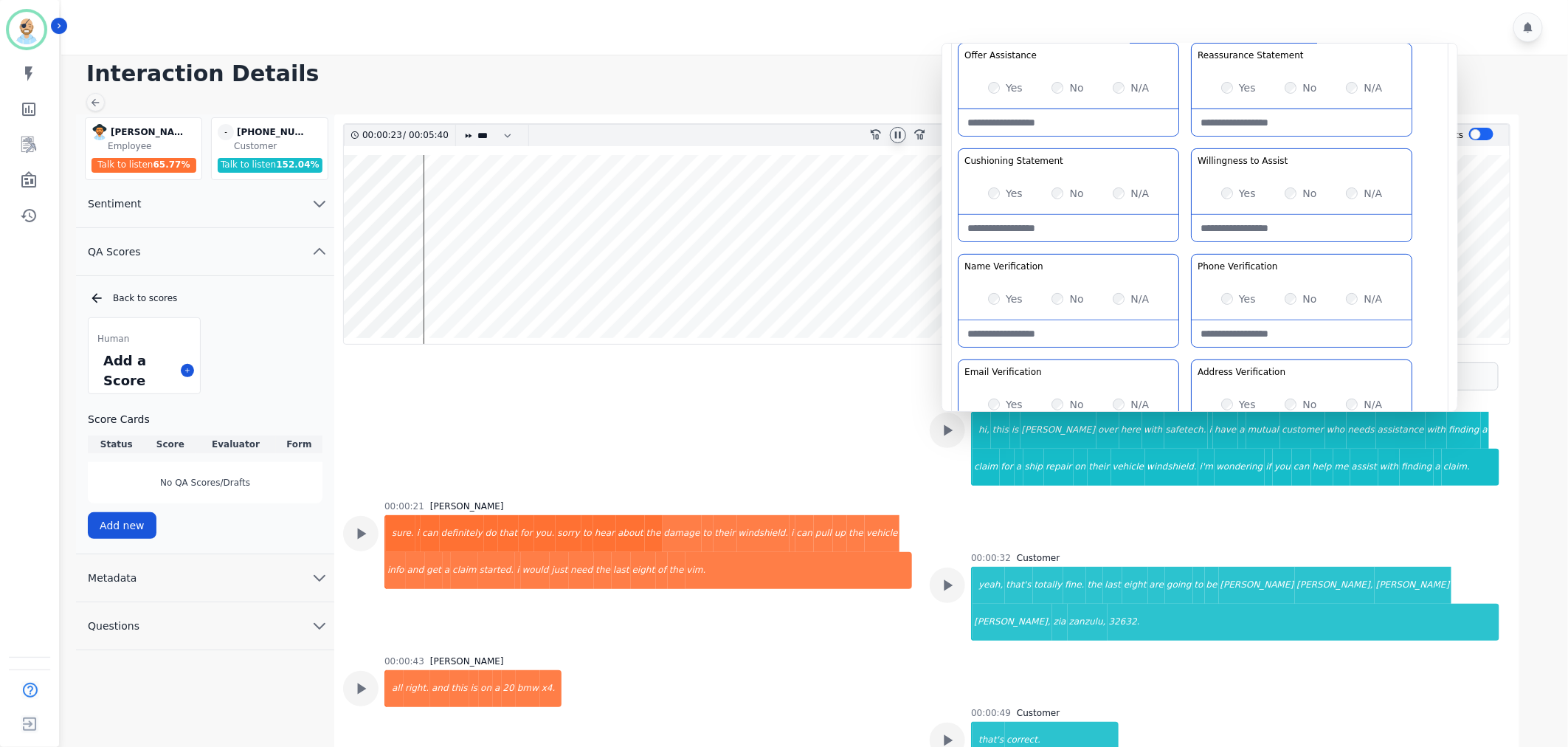
scroll to position [246, 0]
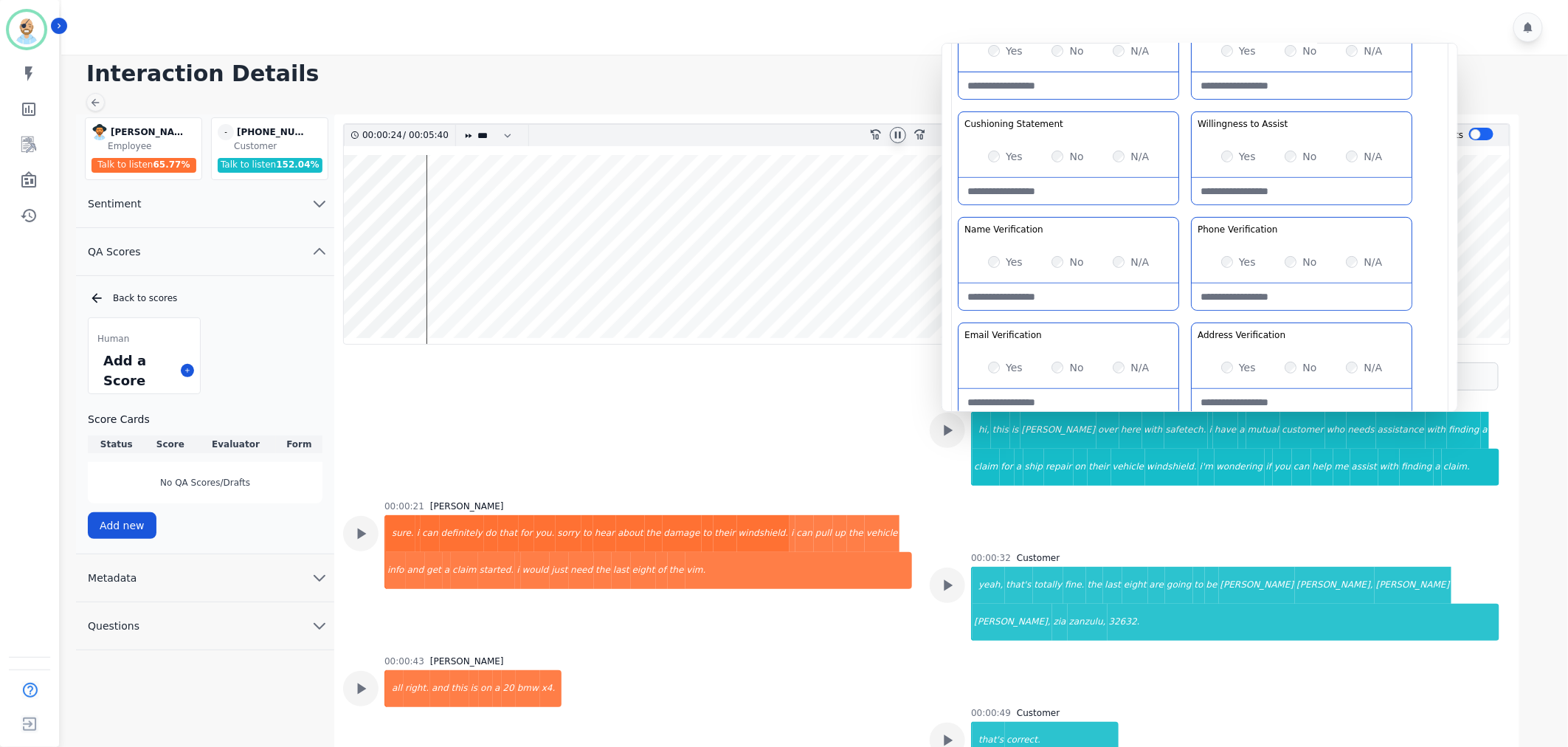
click at [1181, 209] on div "Greeting the Customer Welcome is where we quickly greet our customer as a known…" at bounding box center [1200, 161] width 484 height 523
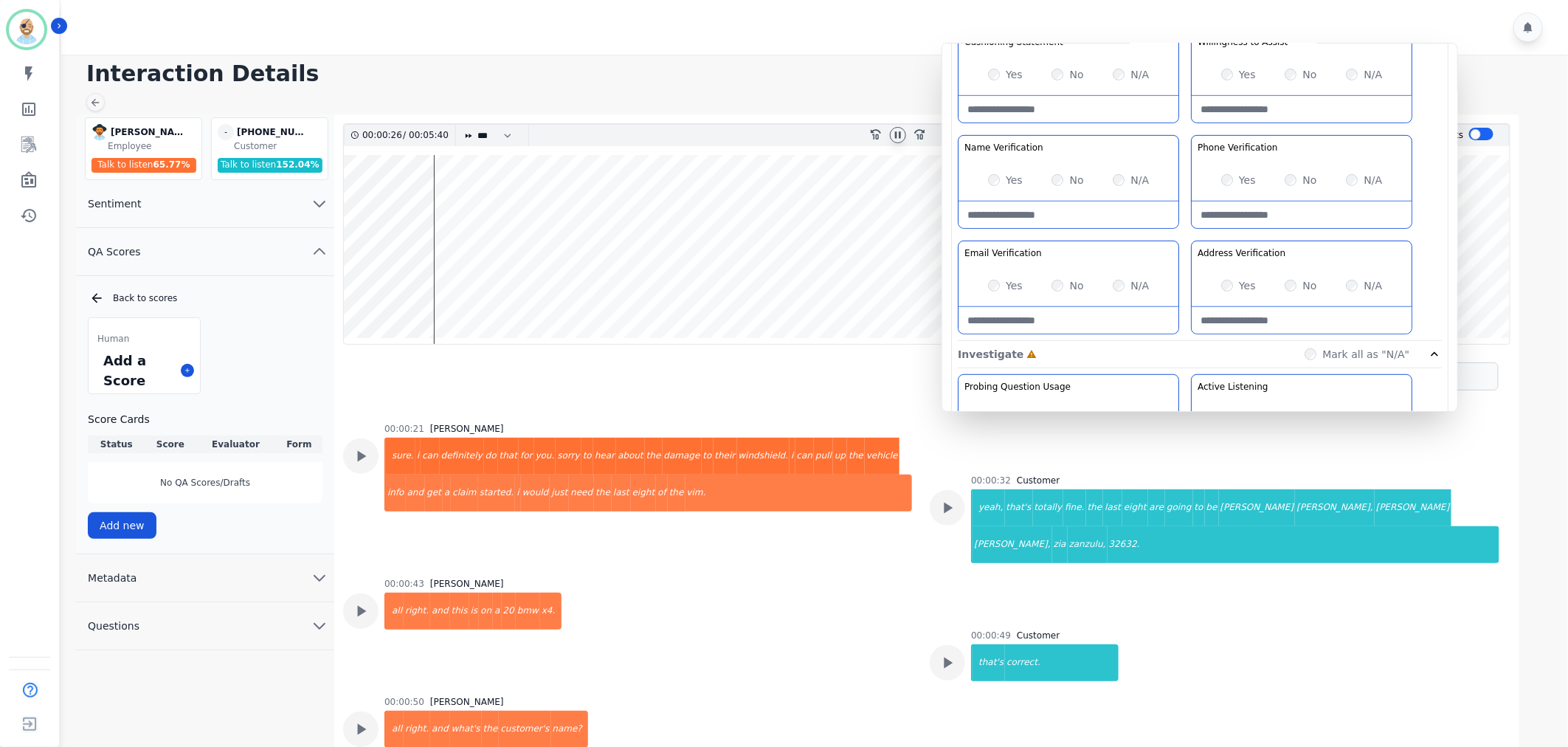
scroll to position [226, 0]
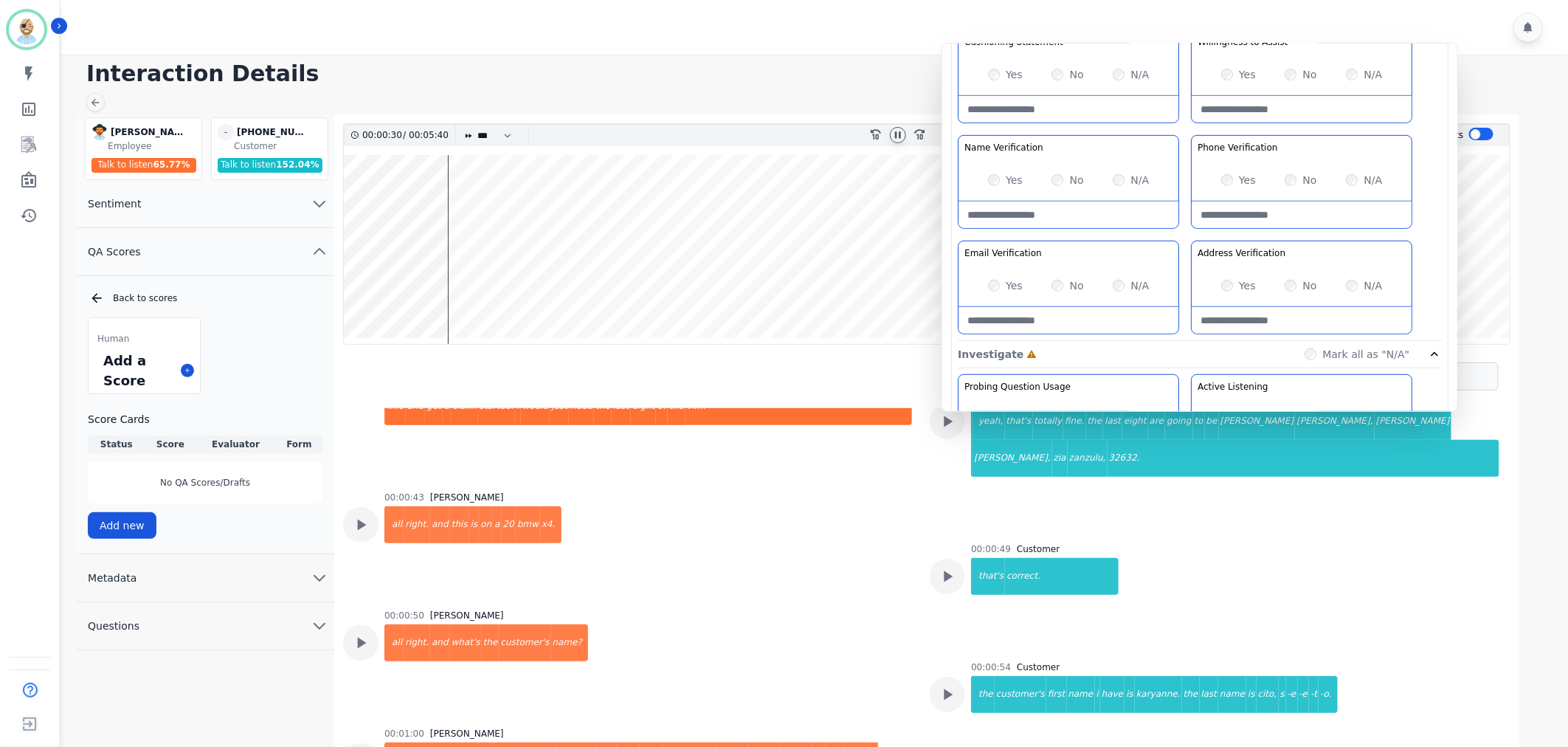
click at [1185, 232] on div "Greeting the Customer Welcome is where we quickly greet our customer as a known…" at bounding box center [1200, 79] width 484 height 523
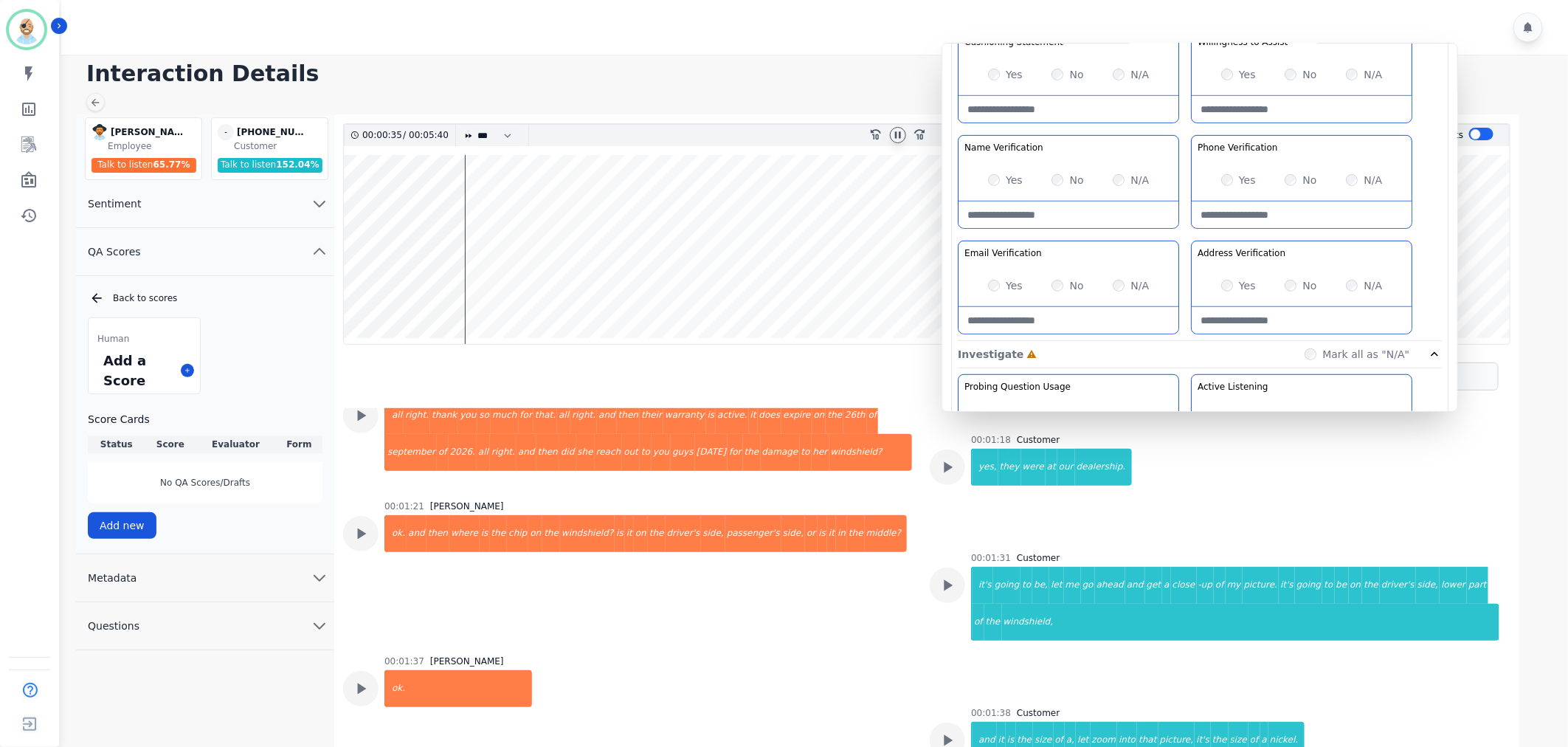
scroll to position [638, 0]
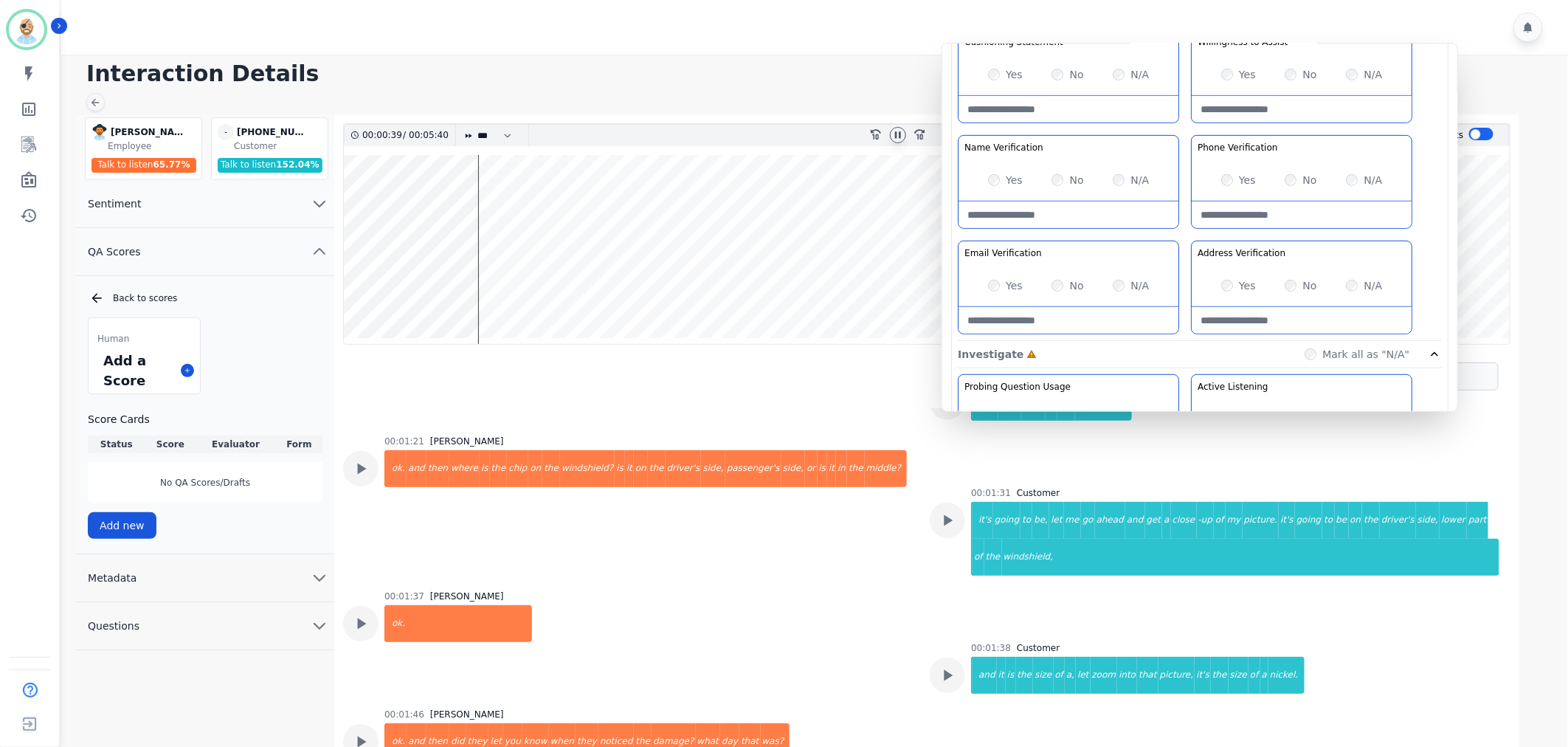
click at [1187, 234] on div "Greeting the Customer Welcome is where we quickly greet our customer as a known…" at bounding box center [1200, 79] width 484 height 523
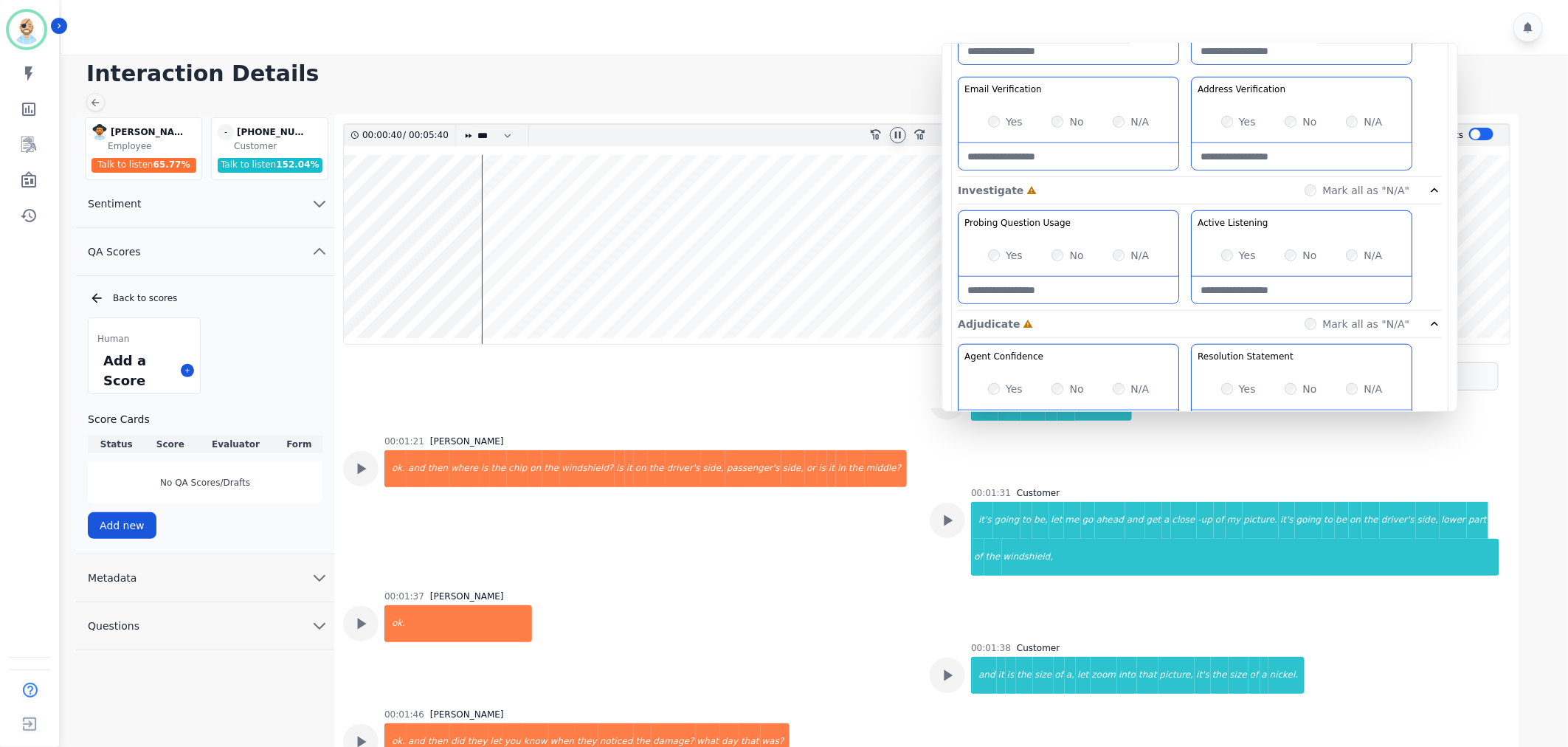
scroll to position [574, 0]
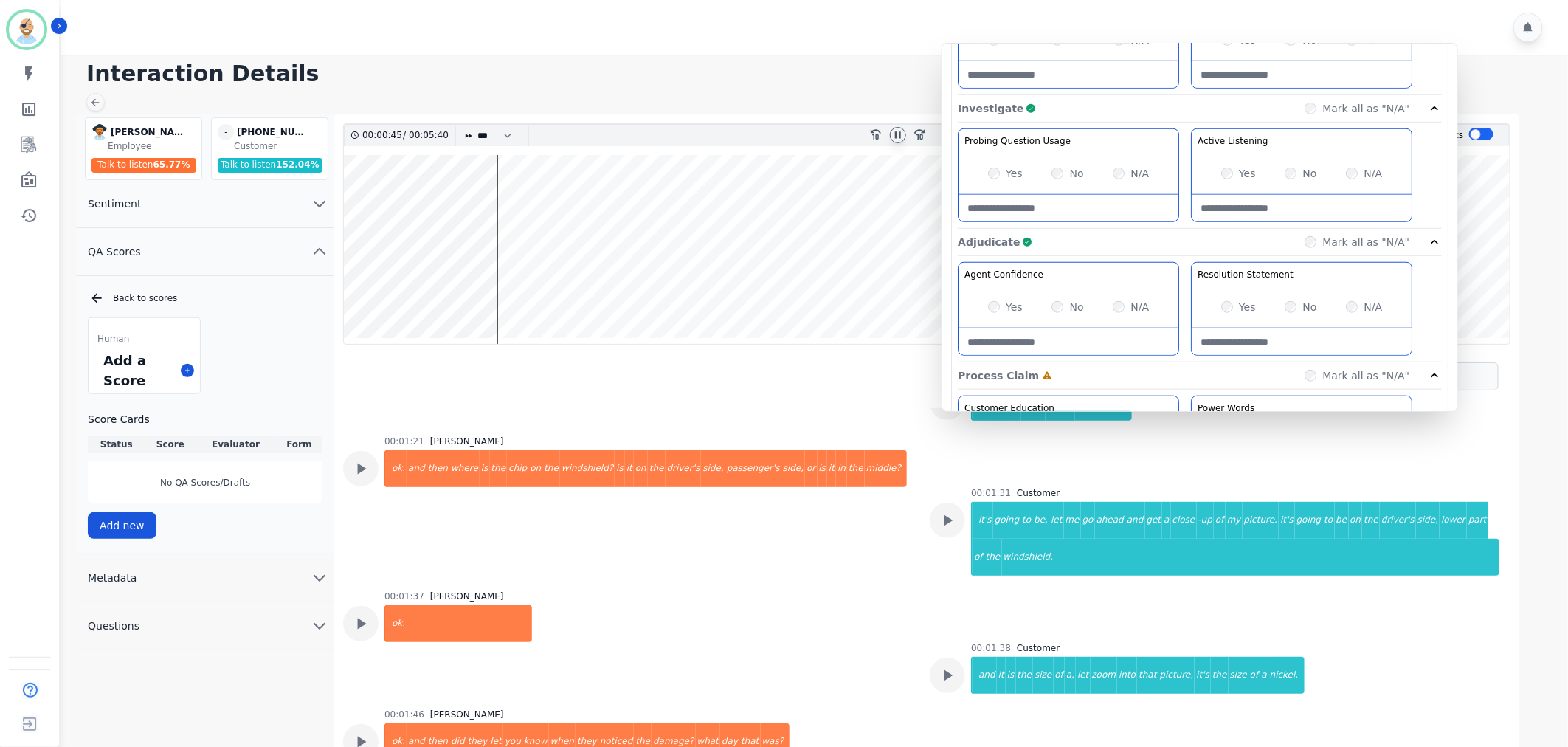
click at [1185, 396] on div "Agent Confidence Gain your customers trust by being knowledgeable and confident…" at bounding box center [1200, 551] width 484 height 312
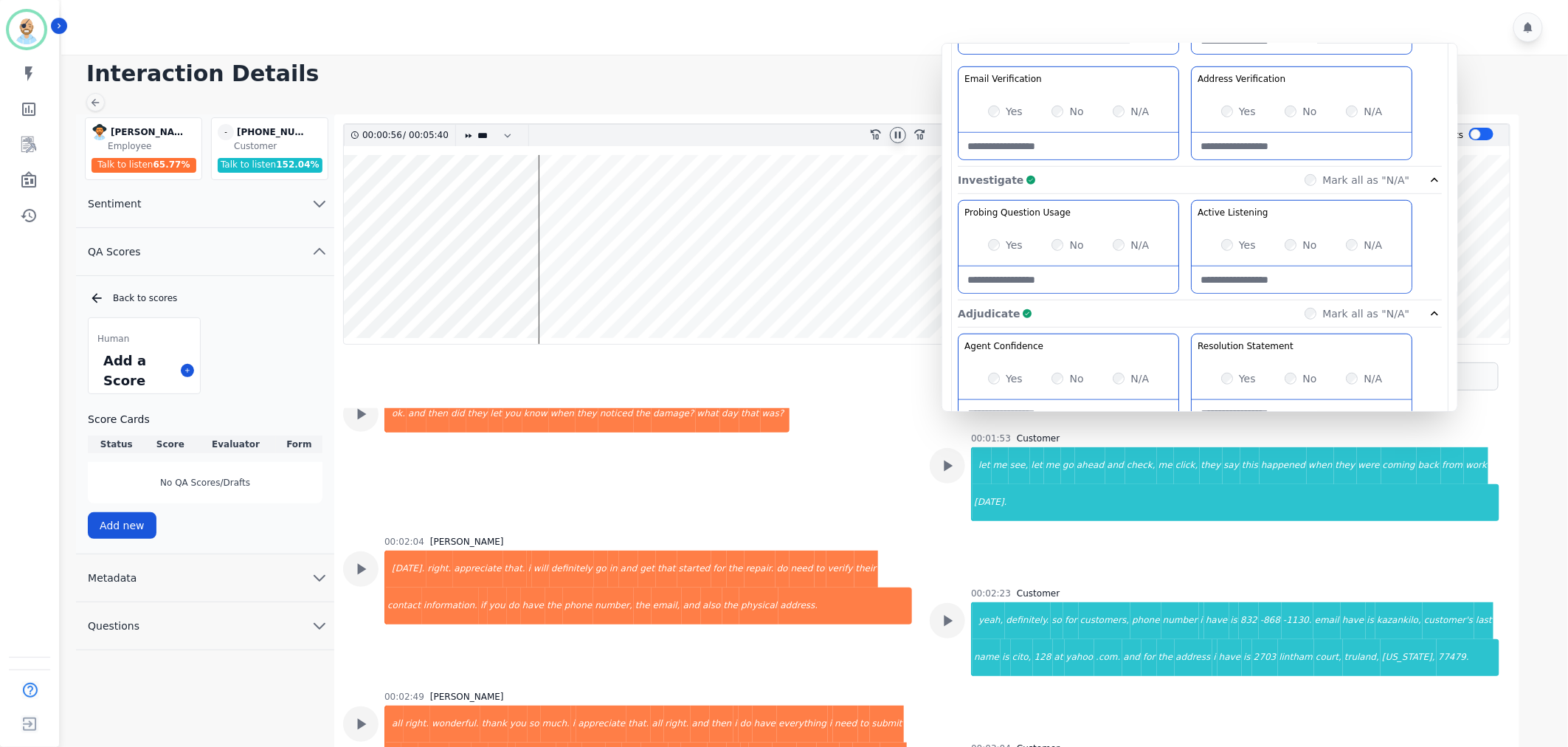
scroll to position [328, 0]
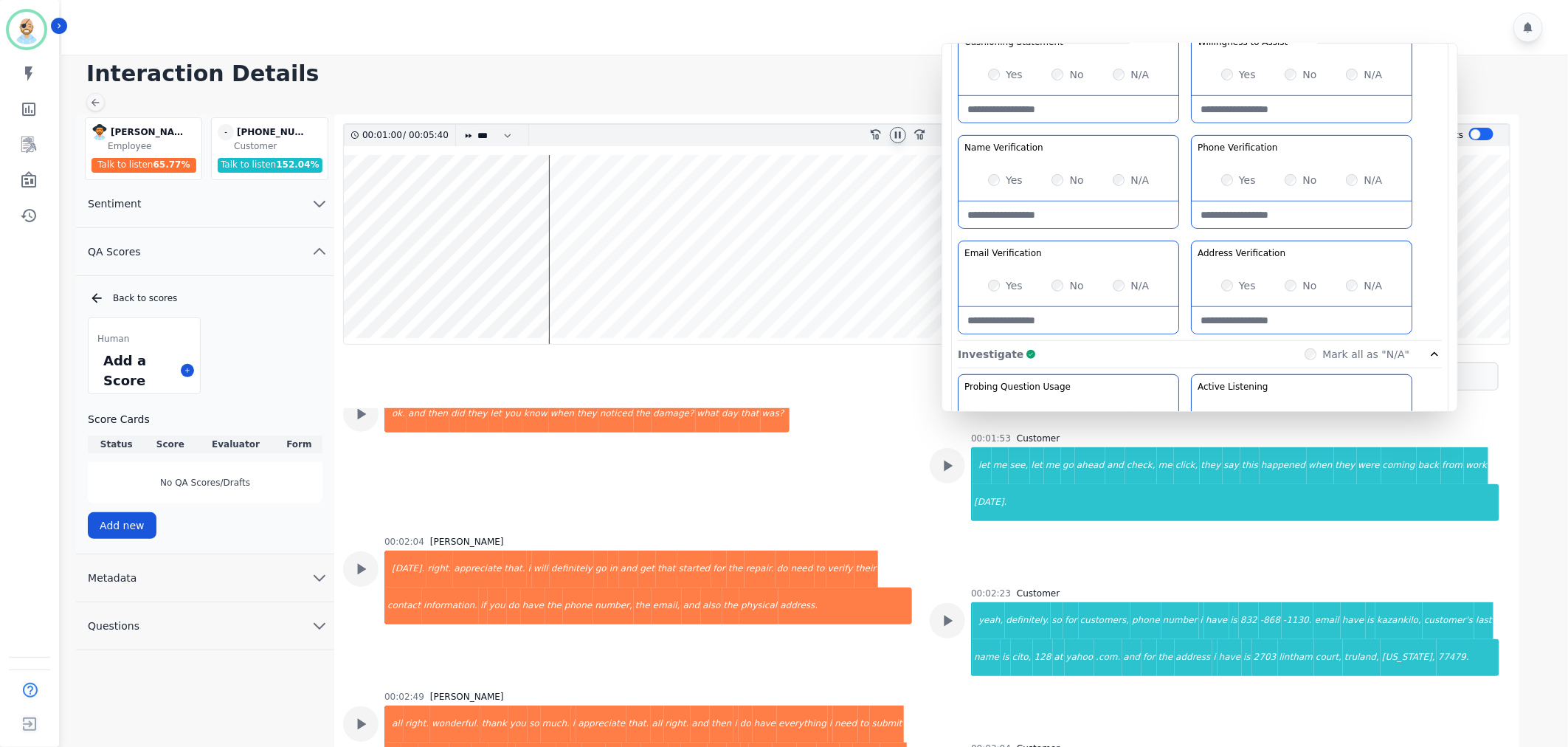
click at [1186, 231] on div "Greeting the Customer Welcome is where we quickly greet our customer as a known…" at bounding box center [1200, 79] width 484 height 523
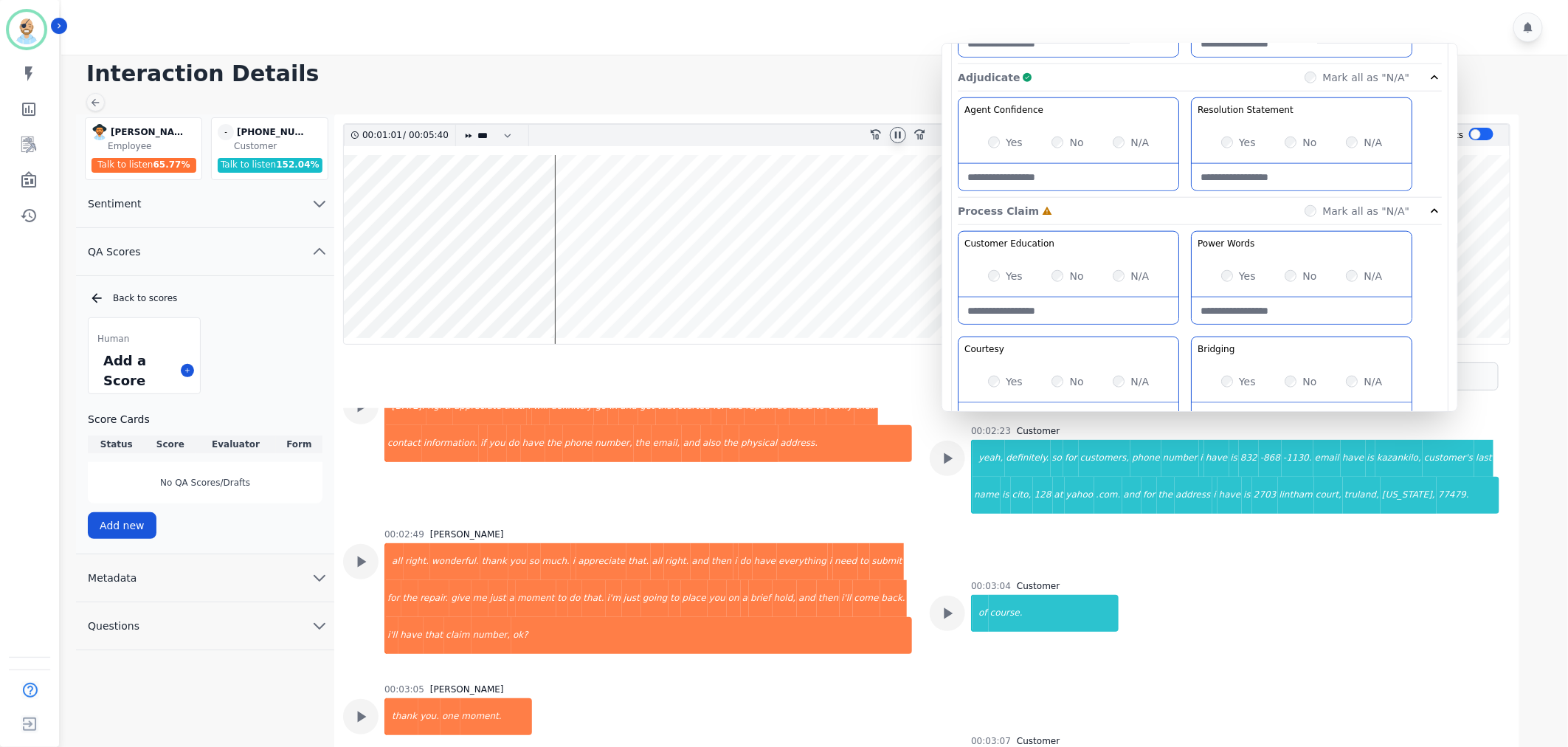
scroll to position [1130, 0]
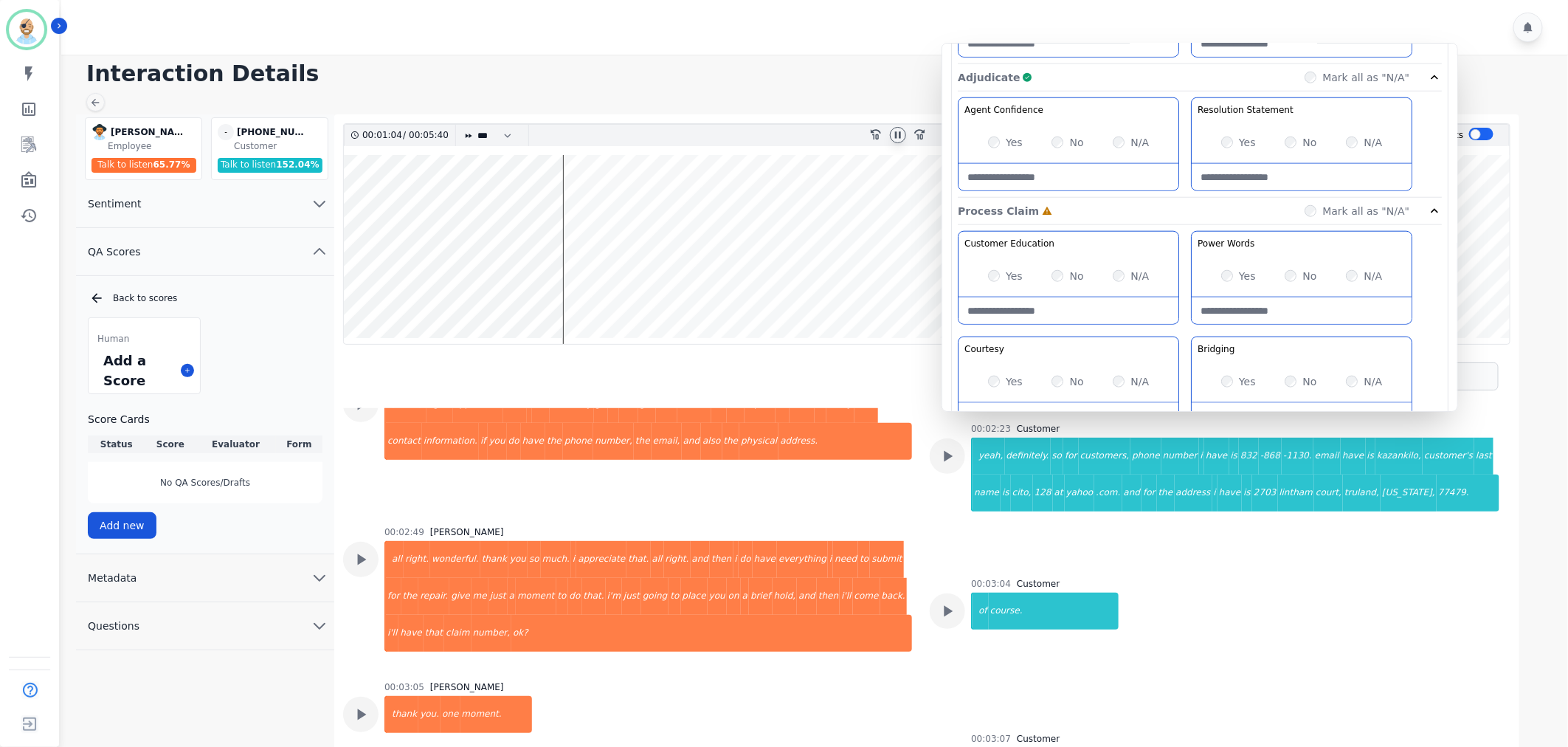
click at [341, 437] on div "00:01:04 / 00:05:40 * * * **** * *** * **** rewind-10 fast-forward-10 Summary A…" at bounding box center [927, 466] width 1185 height 704
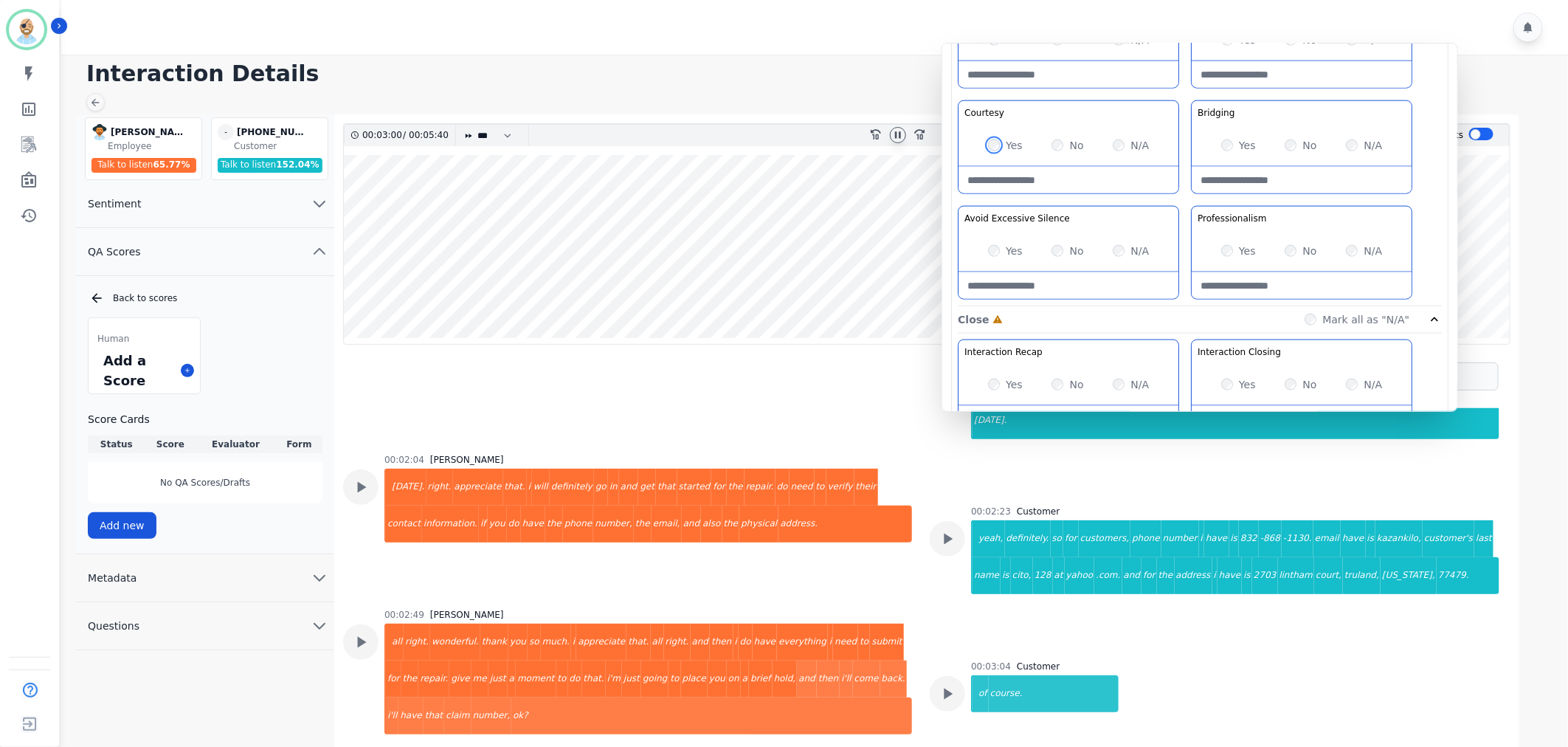
scroll to position [984, 0]
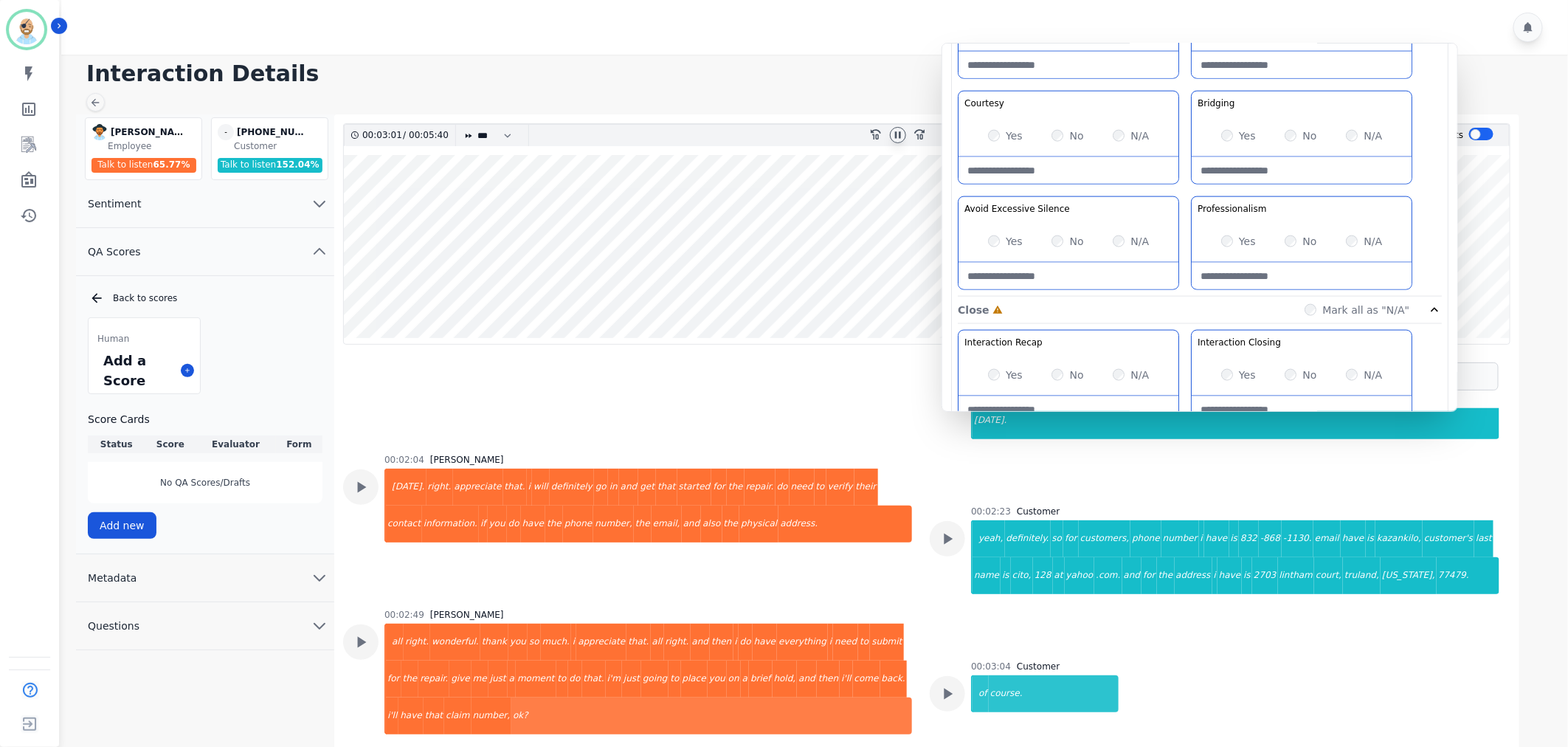
click at [1223, 238] on div "Yes" at bounding box center [1238, 241] width 34 height 15
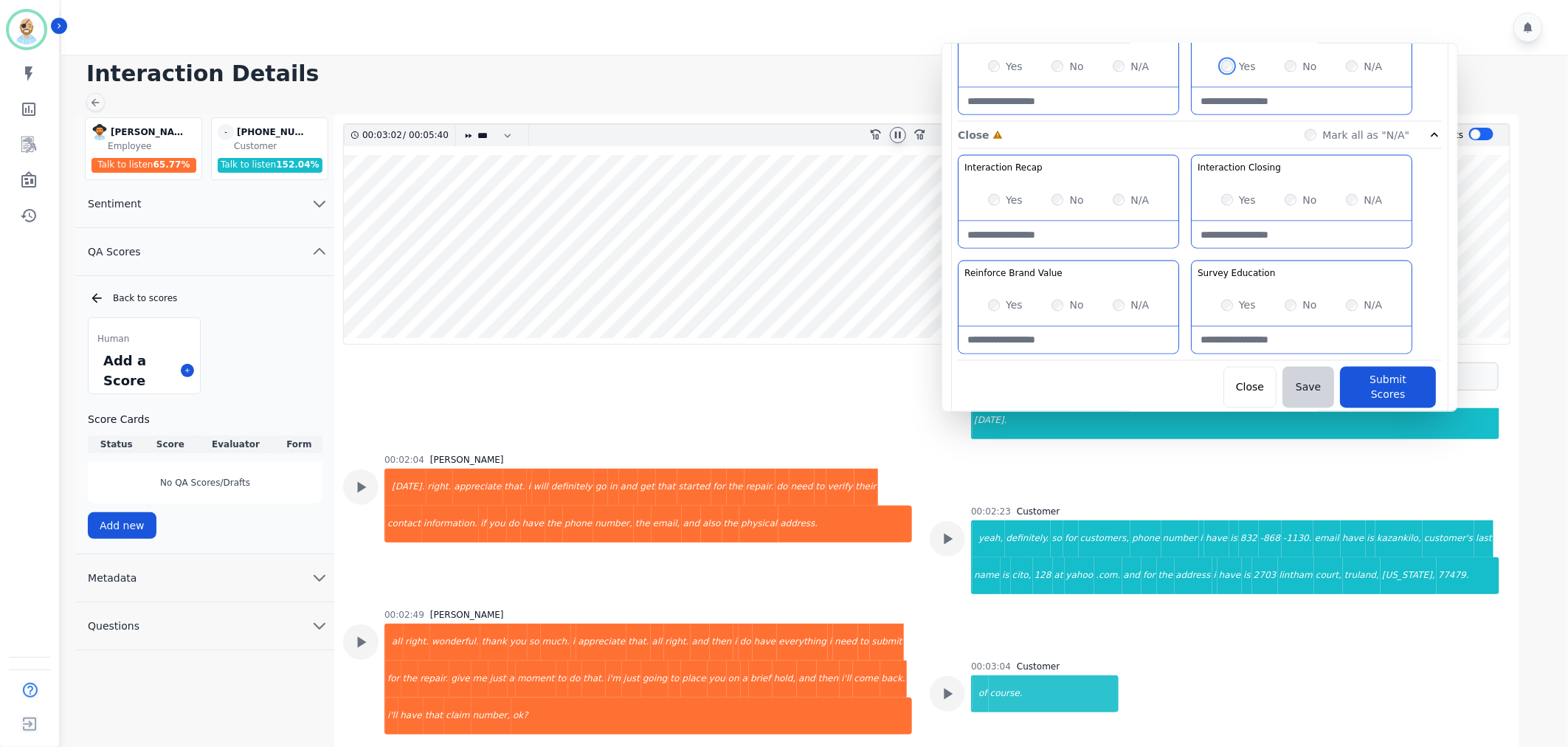
scroll to position [1161, 0]
click at [1181, 256] on div "Interaction Recap Effectively summarize the conversation and set expectations f…" at bounding box center [1200, 256] width 484 height 206
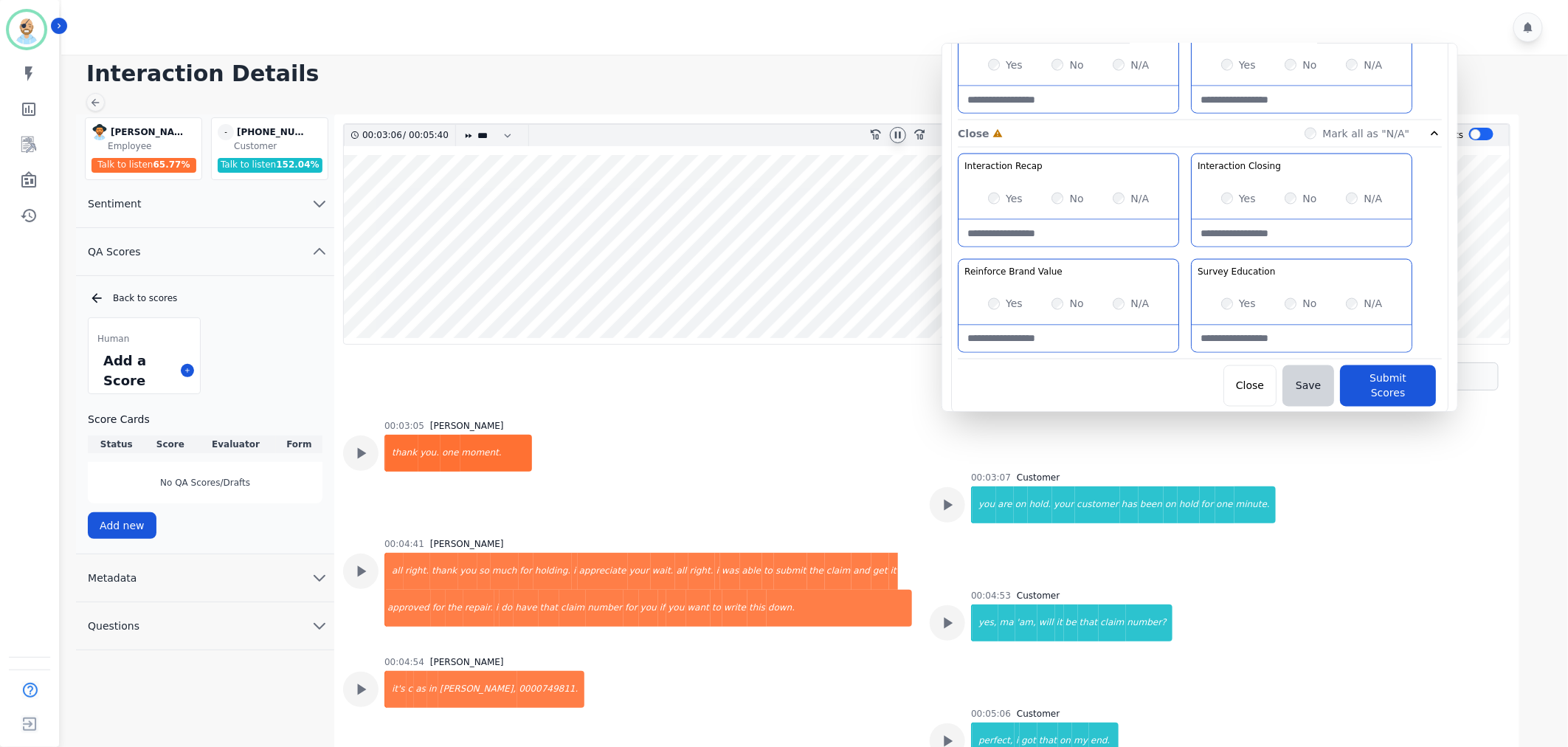
scroll to position [1812, 0]
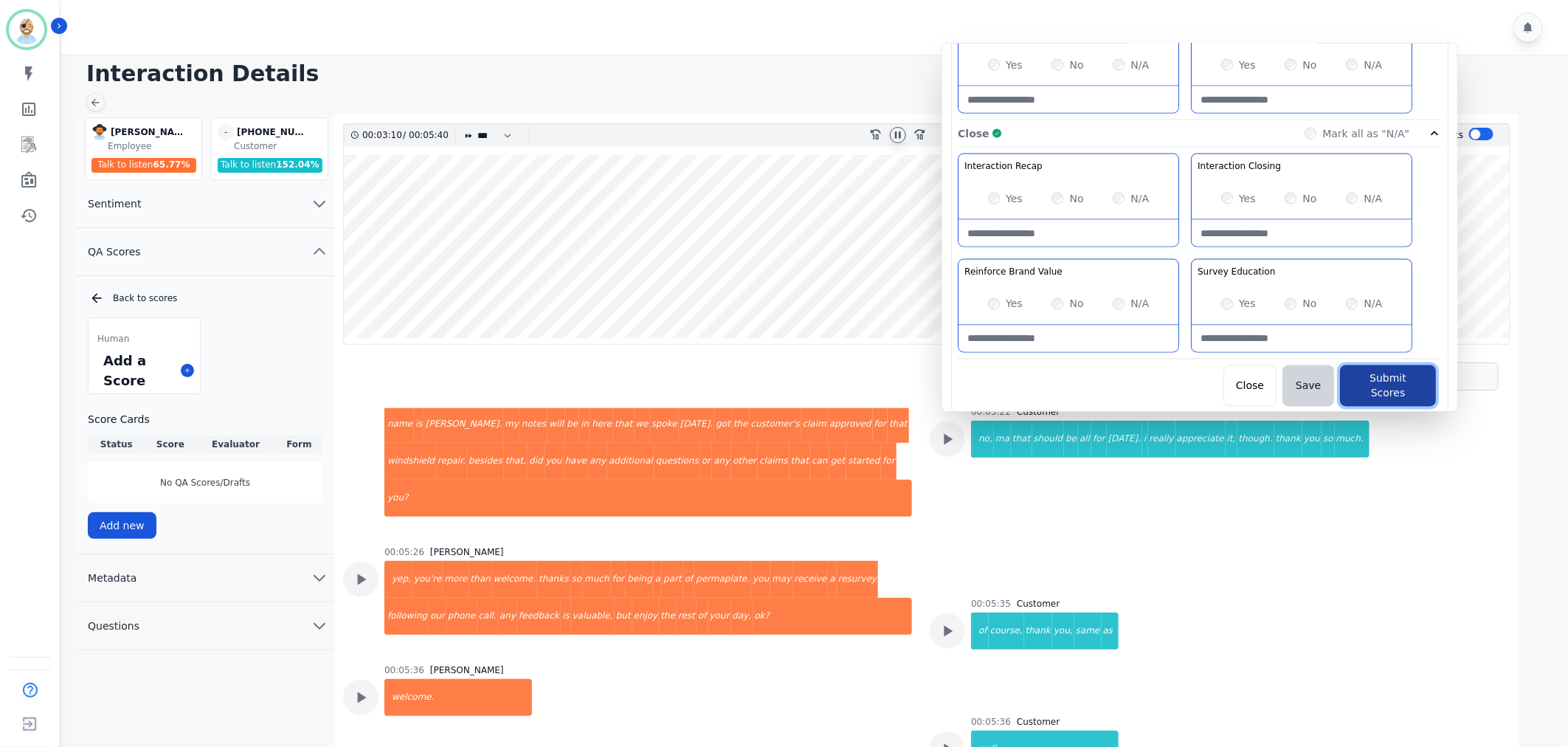
click at [1383, 375] on button "Submit Scores" at bounding box center [1389, 386] width 96 height 41
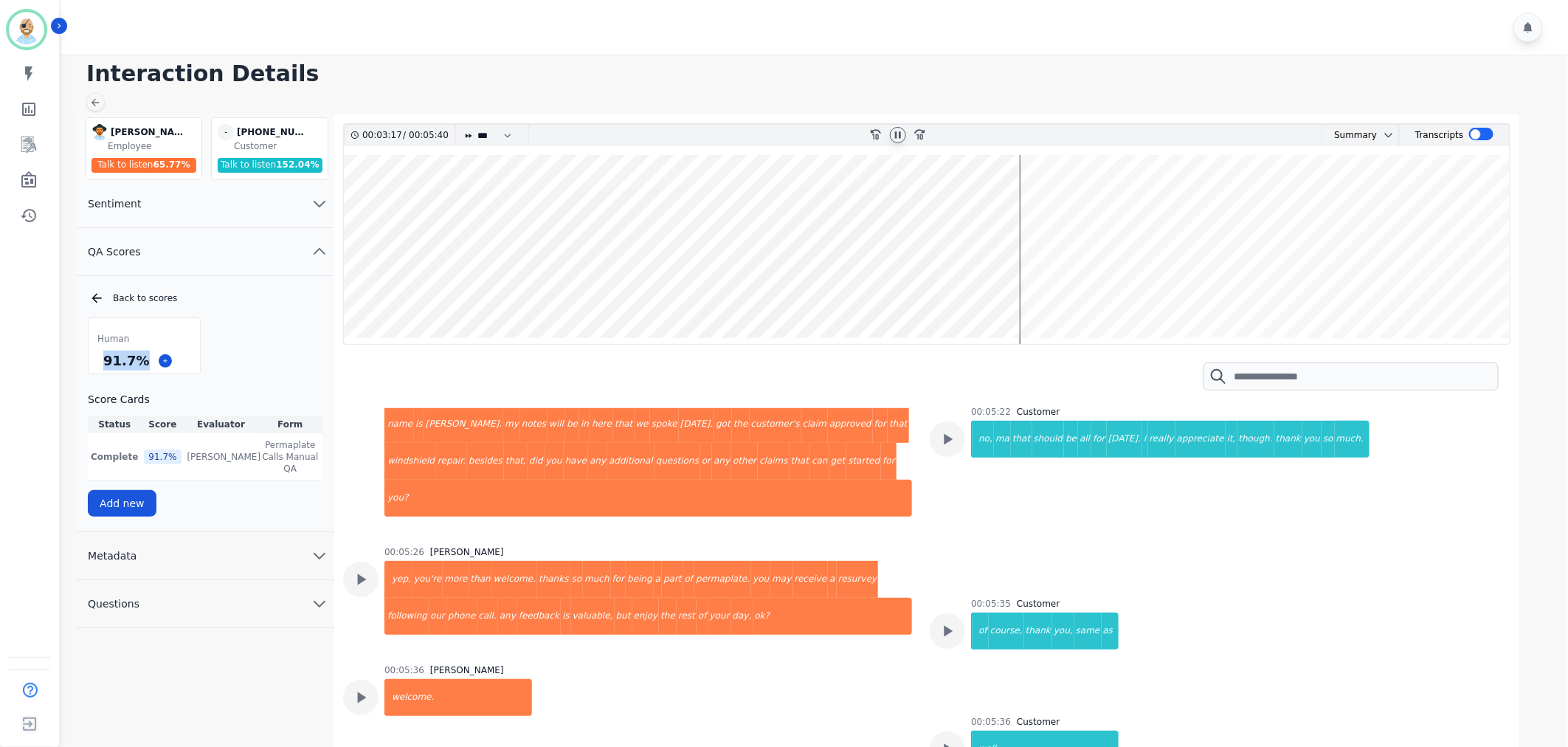
drag, startPoint x: 141, startPoint y: 357, endPoint x: 100, endPoint y: 364, distance: 41.6
click at [100, 364] on div "91.7 %" at bounding box center [126, 360] width 52 height 26
copy div "91.7 %"
click at [894, 132] on icon at bounding box center [898, 135] width 12 height 12
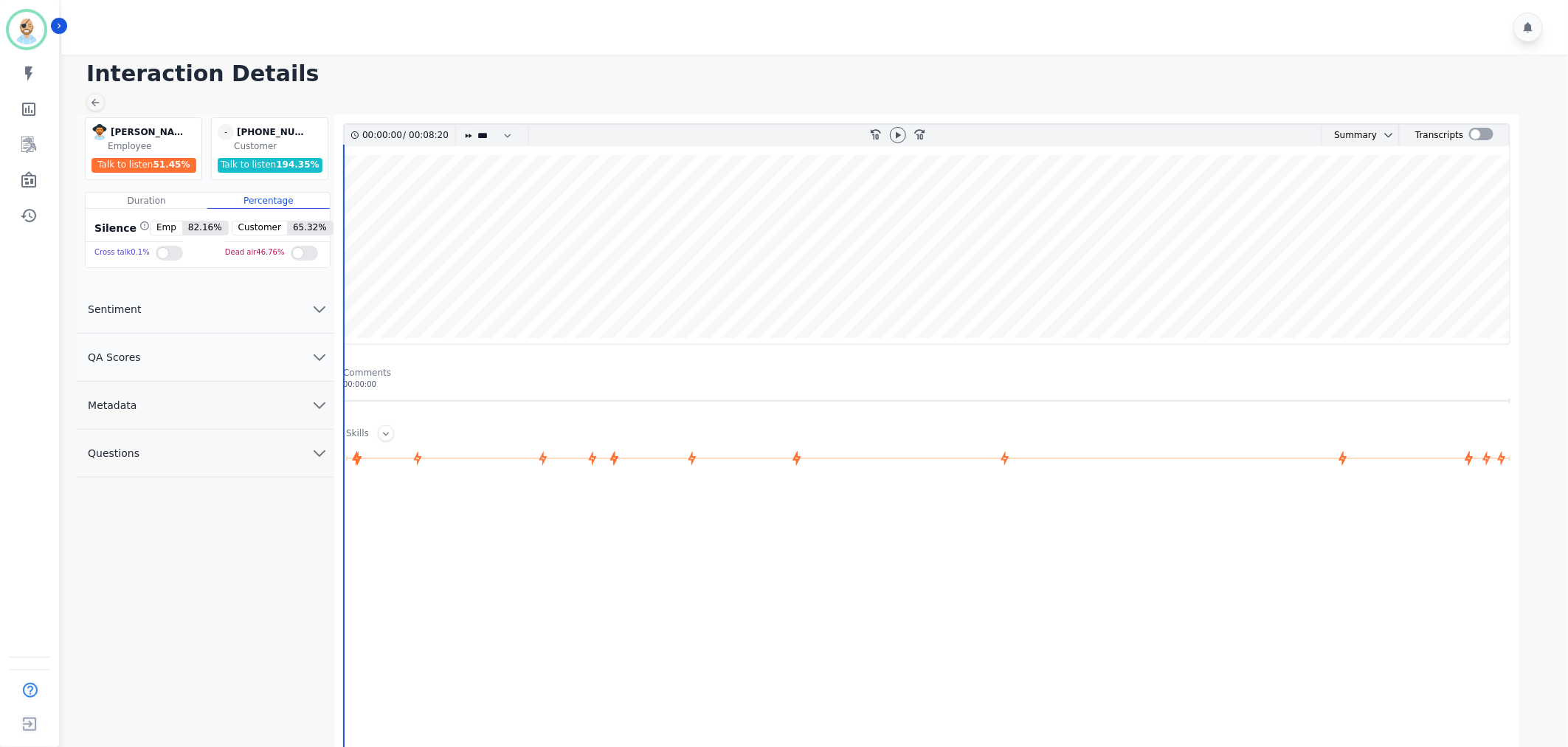
click at [230, 356] on button "QA Scores" at bounding box center [205, 357] width 259 height 48
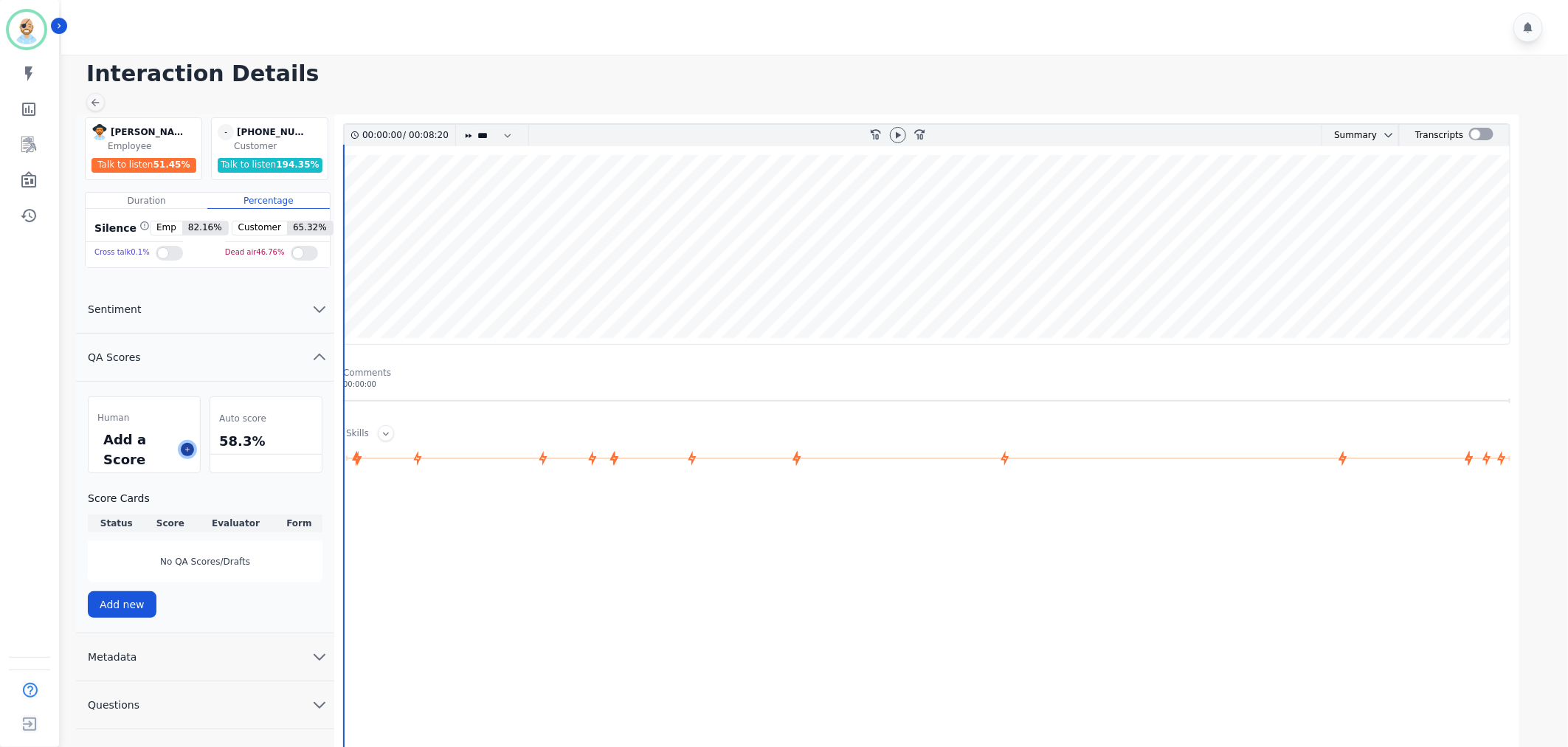
click at [186, 446] on icon at bounding box center [188, 450] width 8 height 8
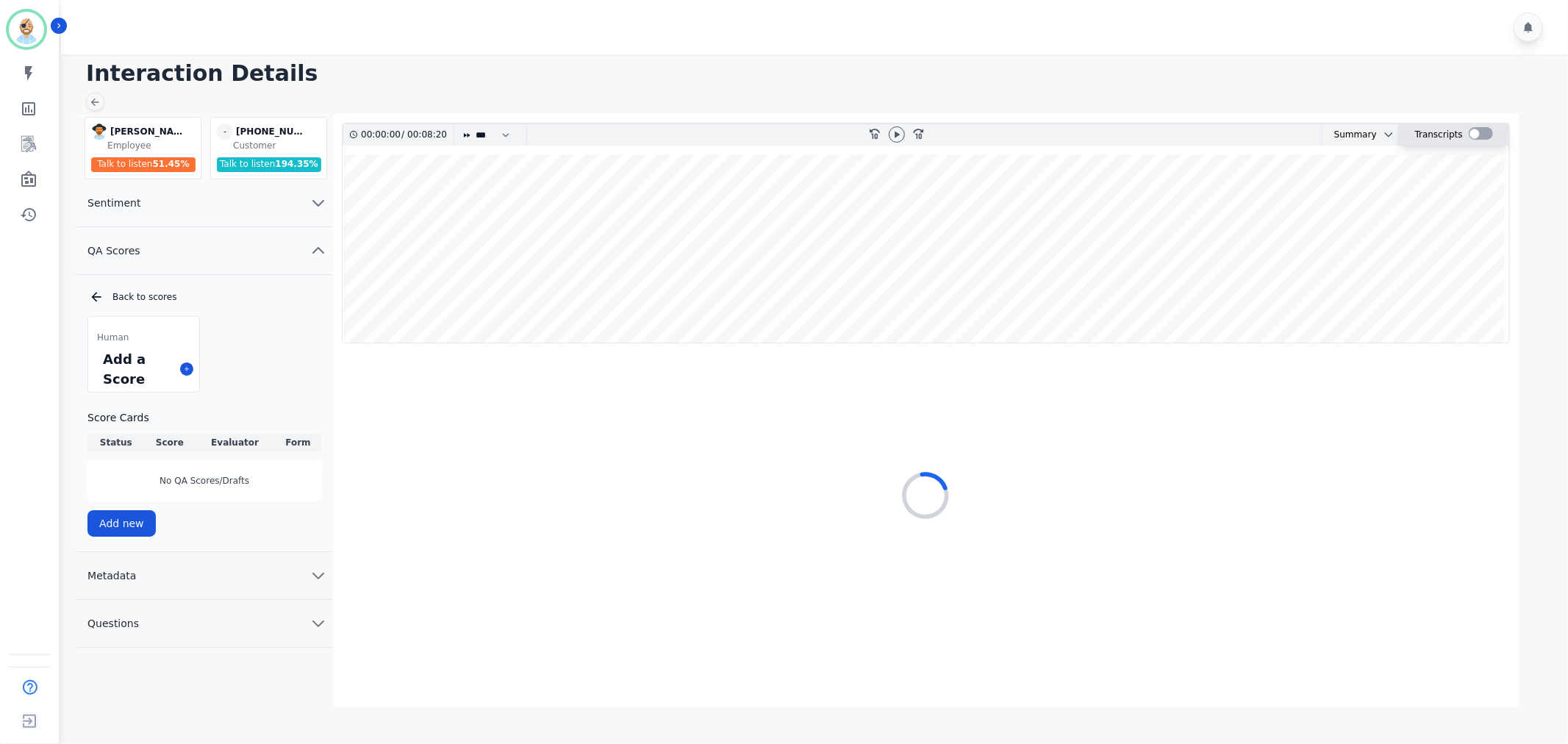
click at [1473, 133] on div at bounding box center [1481, 133] width 24 height 13
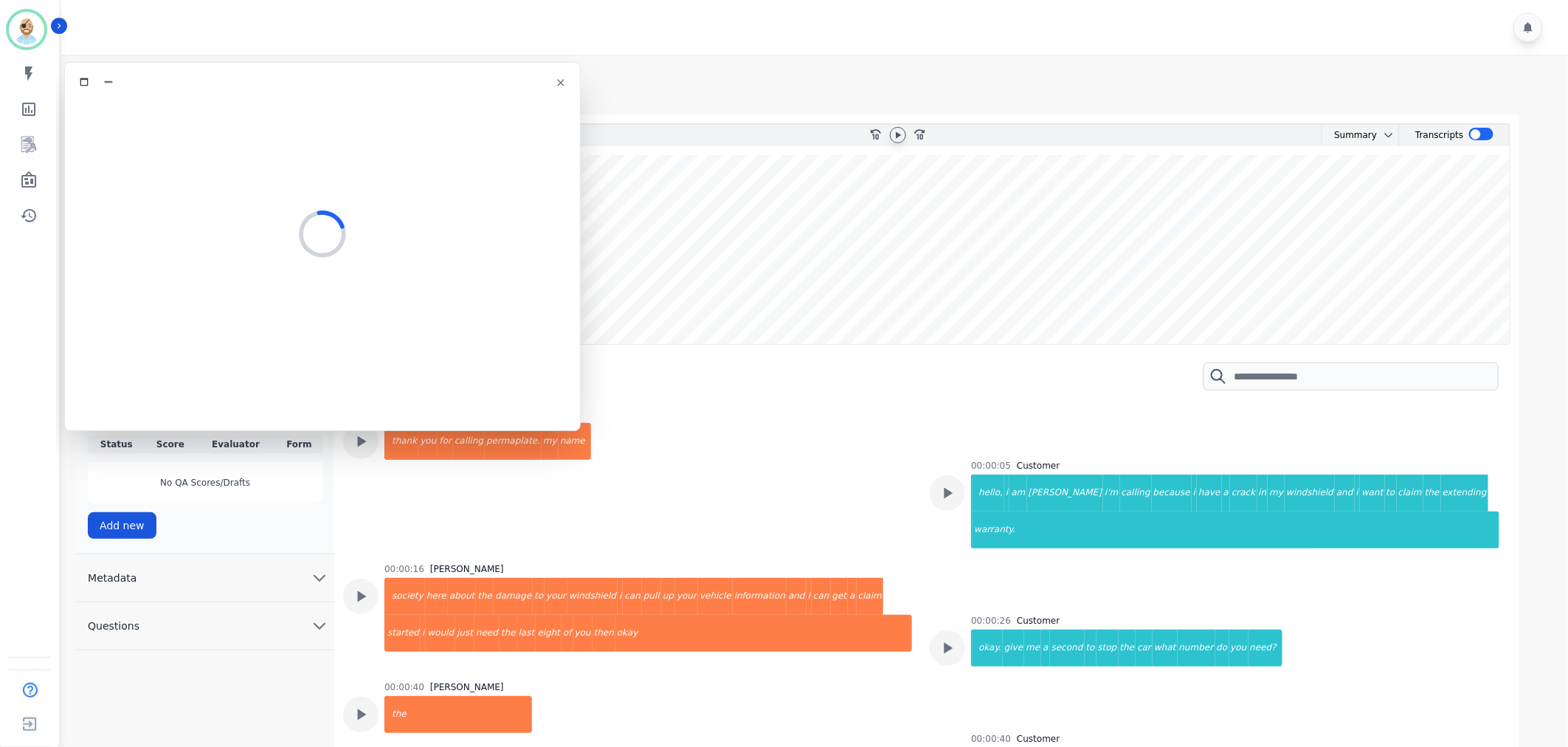
click at [892, 131] on icon at bounding box center [898, 135] width 12 height 12
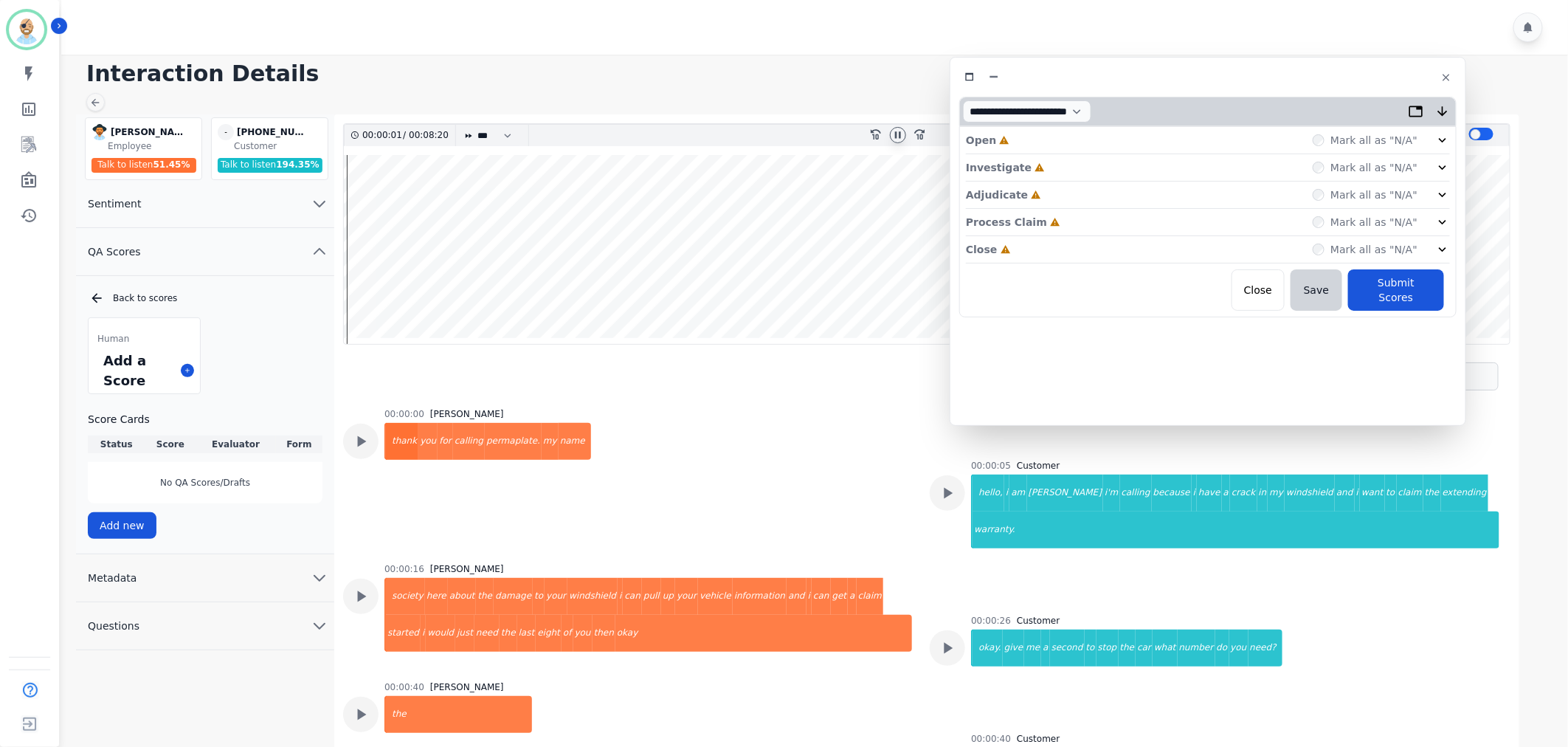
drag, startPoint x: 409, startPoint y: 76, endPoint x: 1296, endPoint y: 71, distance: 887.0
click at [1296, 71] on div at bounding box center [1208, 78] width 498 height 22
click at [1051, 249] on div "Close Incomplete Mark all as "N/A"" at bounding box center [1208, 250] width 484 height 28
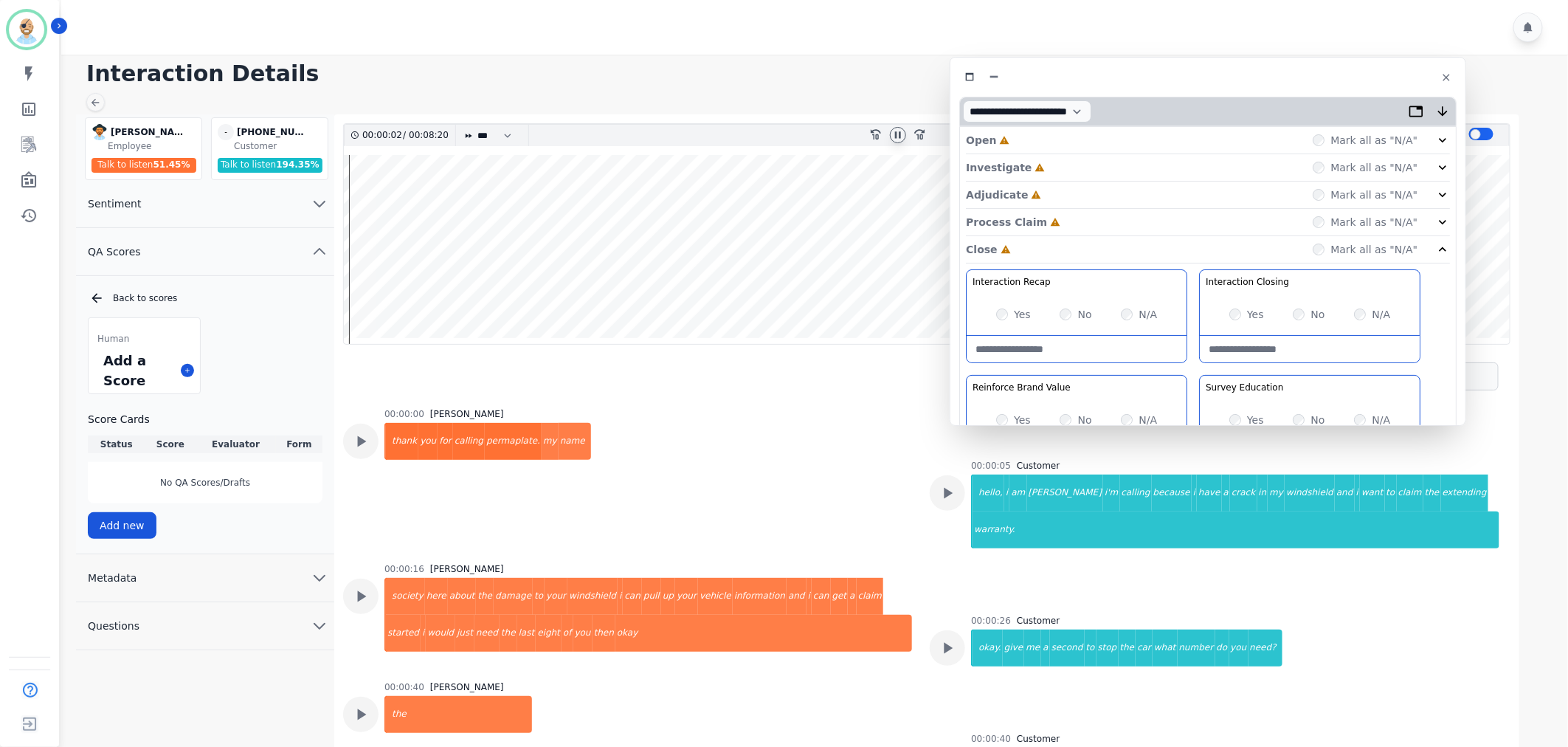
click at [1059, 213] on div "Process Claim Incomplete Mark all as "N/A"" at bounding box center [1208, 222] width 484 height 28
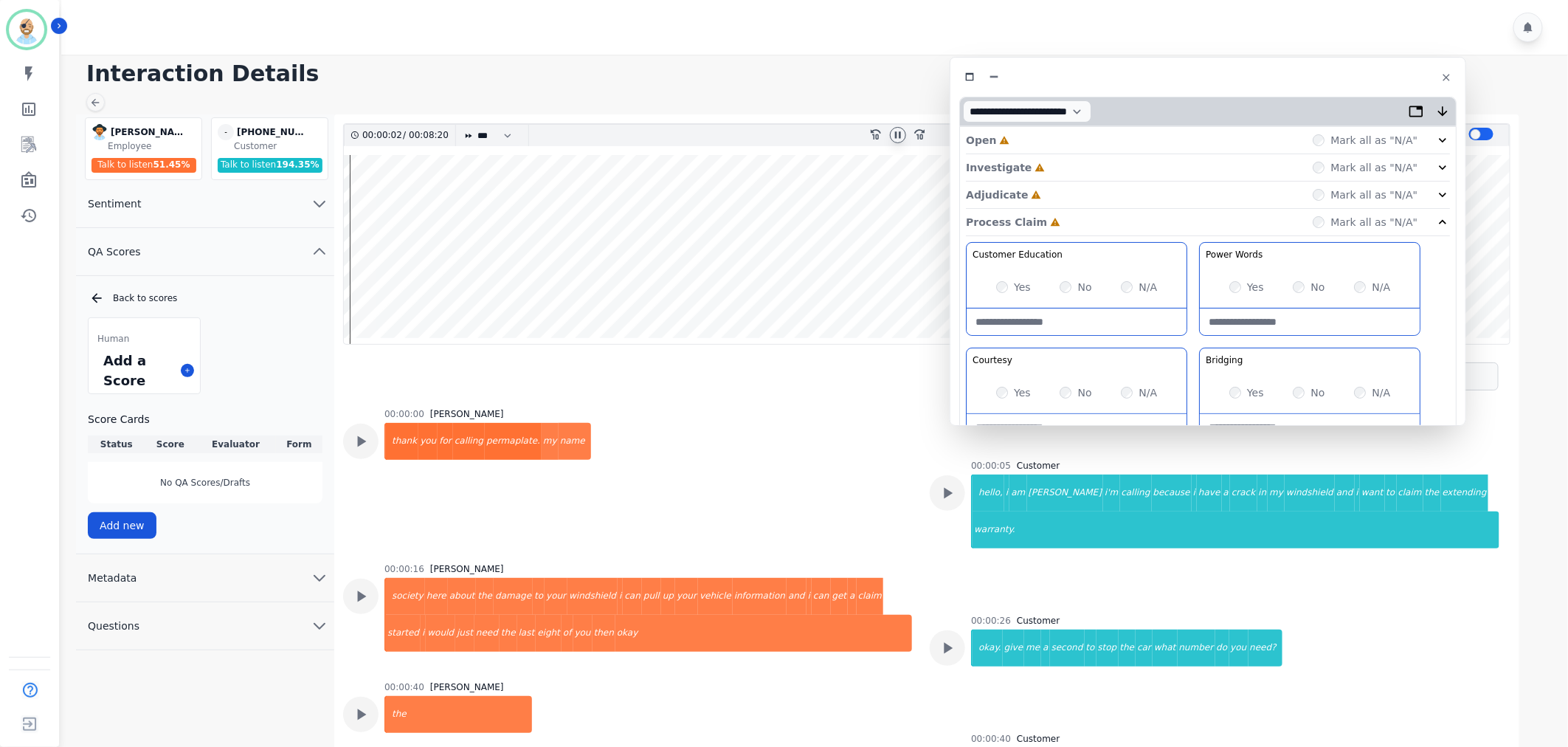
click at [1063, 185] on div "Adjudicate Incomplete Mark all as "N/A"" at bounding box center [1208, 196] width 484 height 28
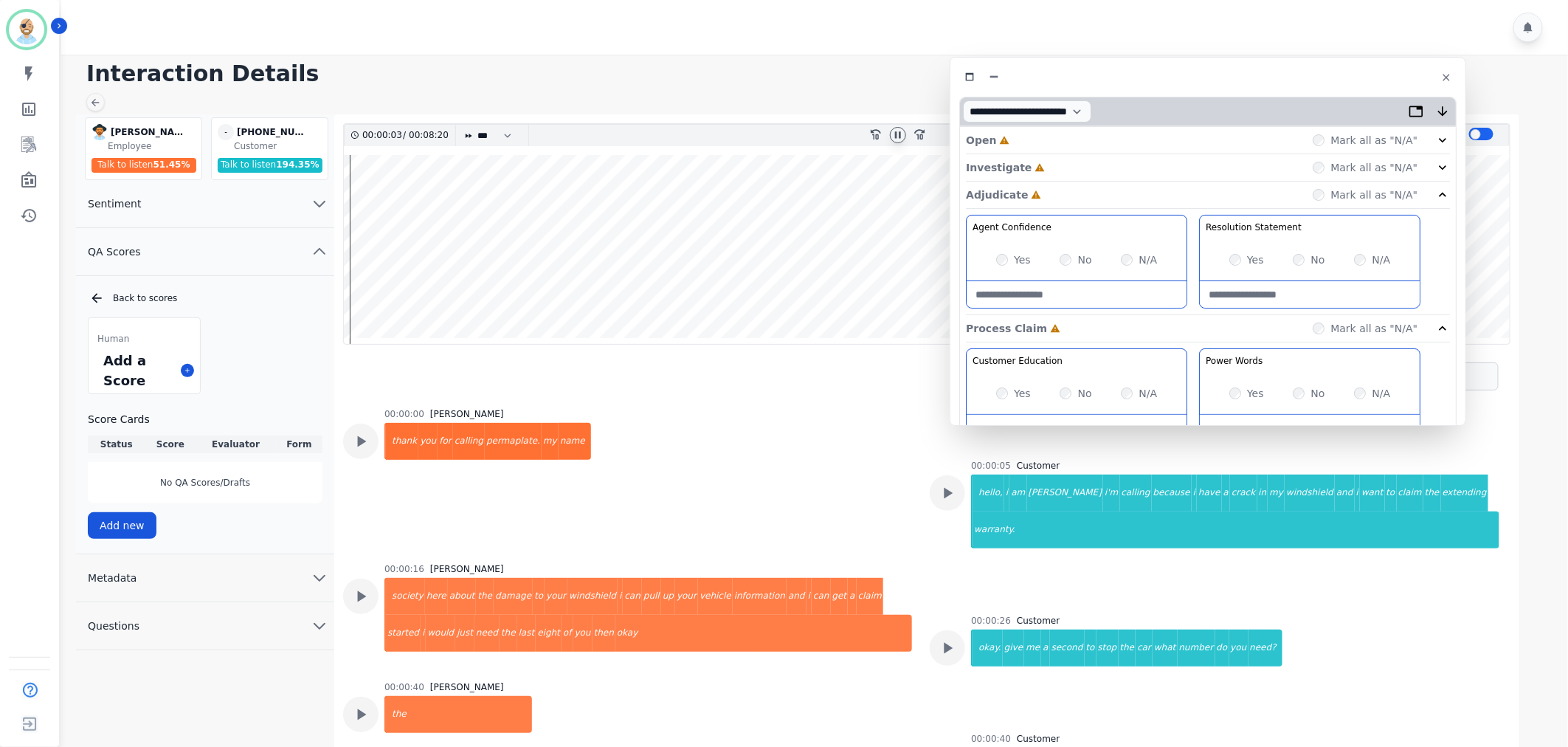
click at [1065, 182] on div "Investigate Incomplete Mark all as "N/A"" at bounding box center [1208, 196] width 484 height 28
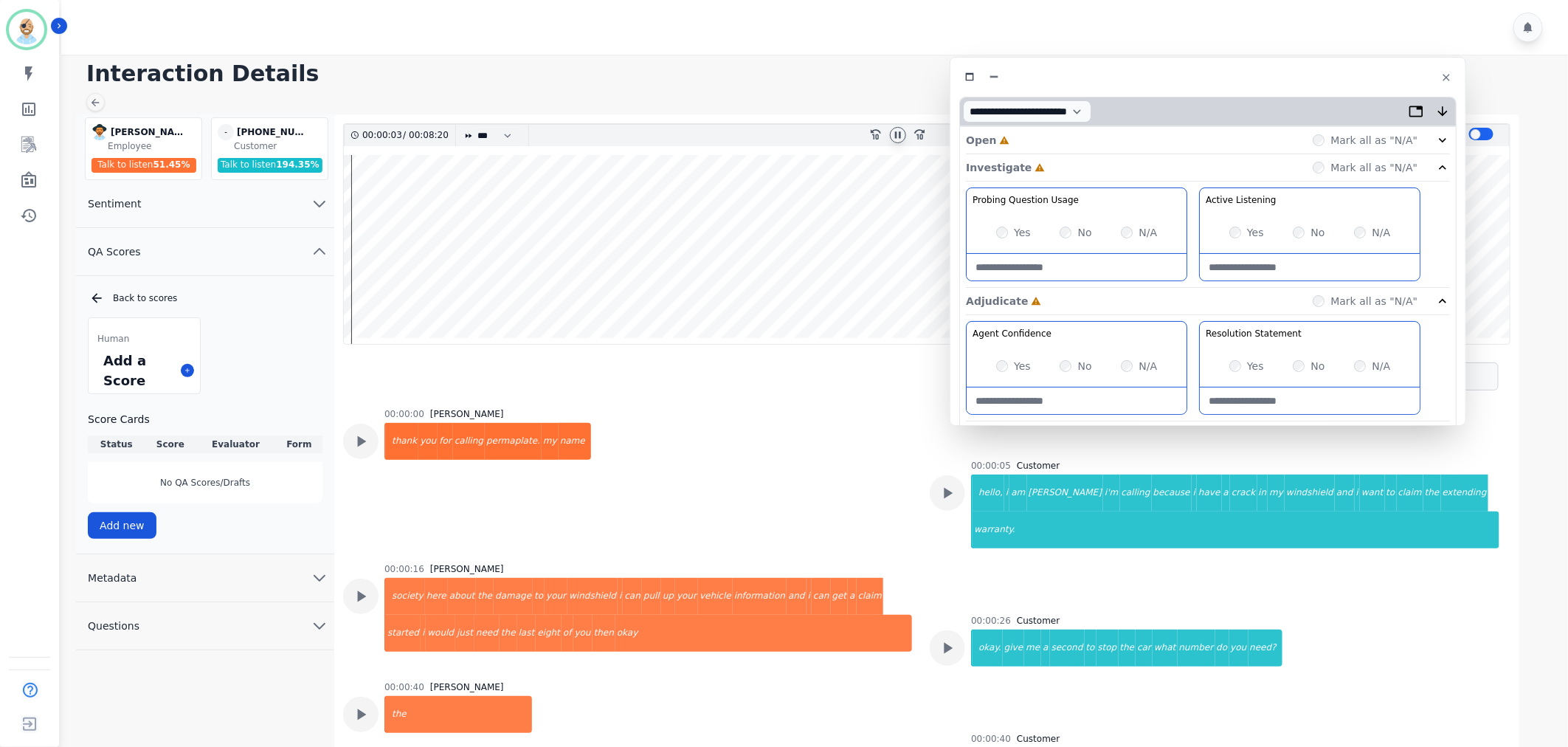
click at [1067, 143] on div "Open Incomplete Mark all as "N/A"" at bounding box center [1208, 141] width 484 height 28
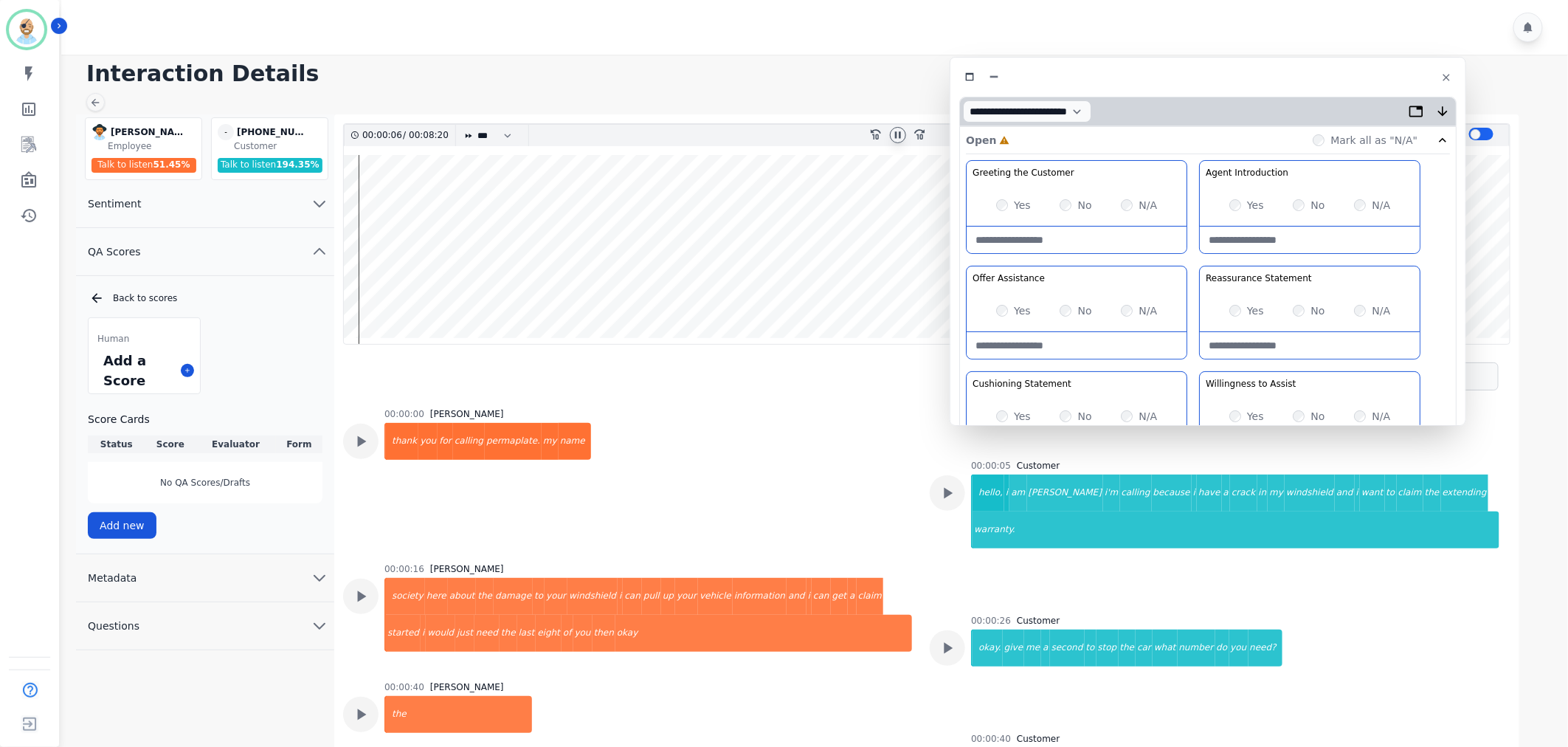
click at [1196, 261] on div "Greeting the Customer Welcome is where we quickly greet our customer as a known…" at bounding box center [1208, 421] width 484 height 523
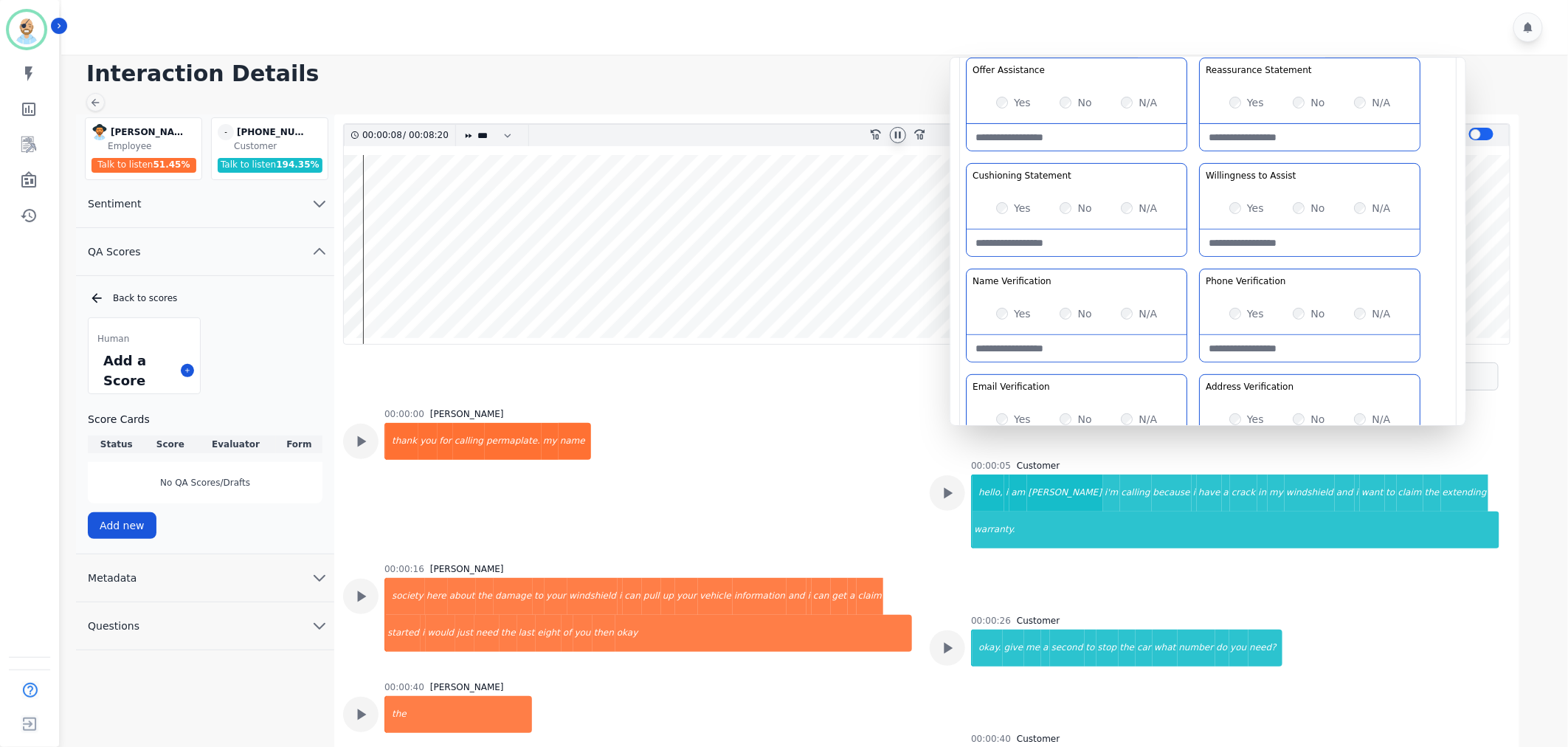
scroll to position [246, 0]
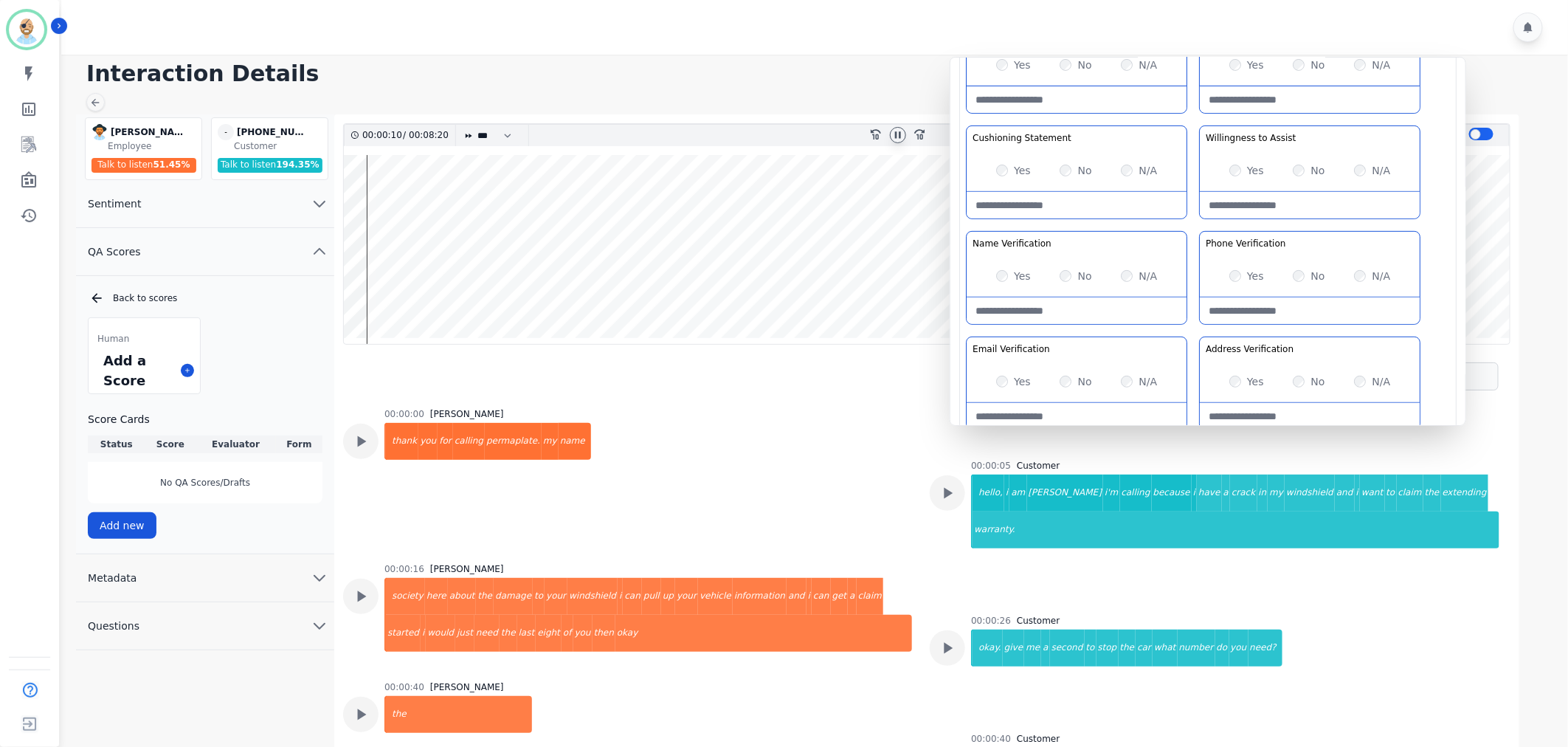
click at [1187, 226] on div "Greeting the Customer Welcome is where we quickly greet our customer as a known…" at bounding box center [1208, 175] width 484 height 523
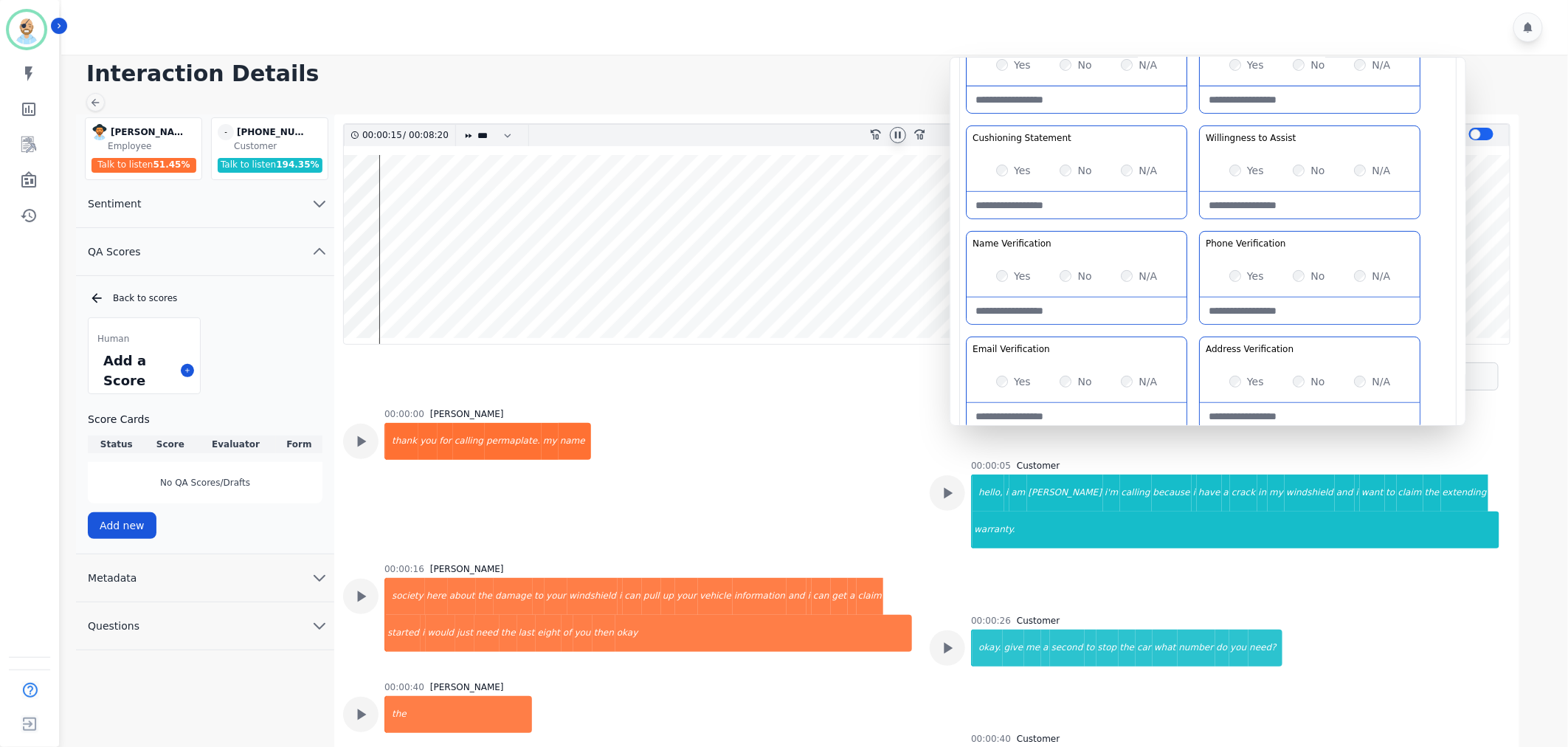
click at [1196, 122] on div "Greeting the Customer Welcome is where we quickly greet our customer as a known…" at bounding box center [1208, 175] width 484 height 523
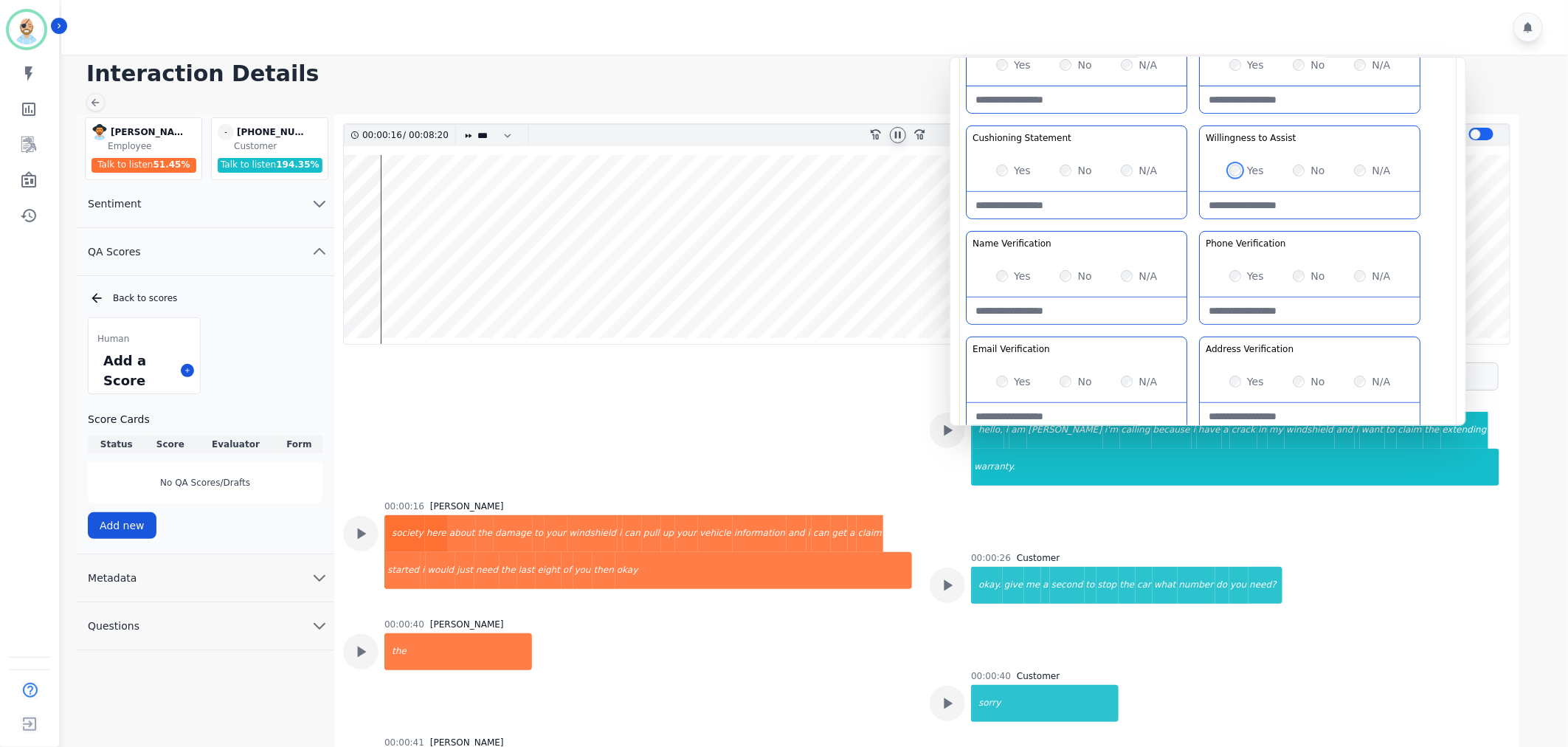
scroll to position [164, 0]
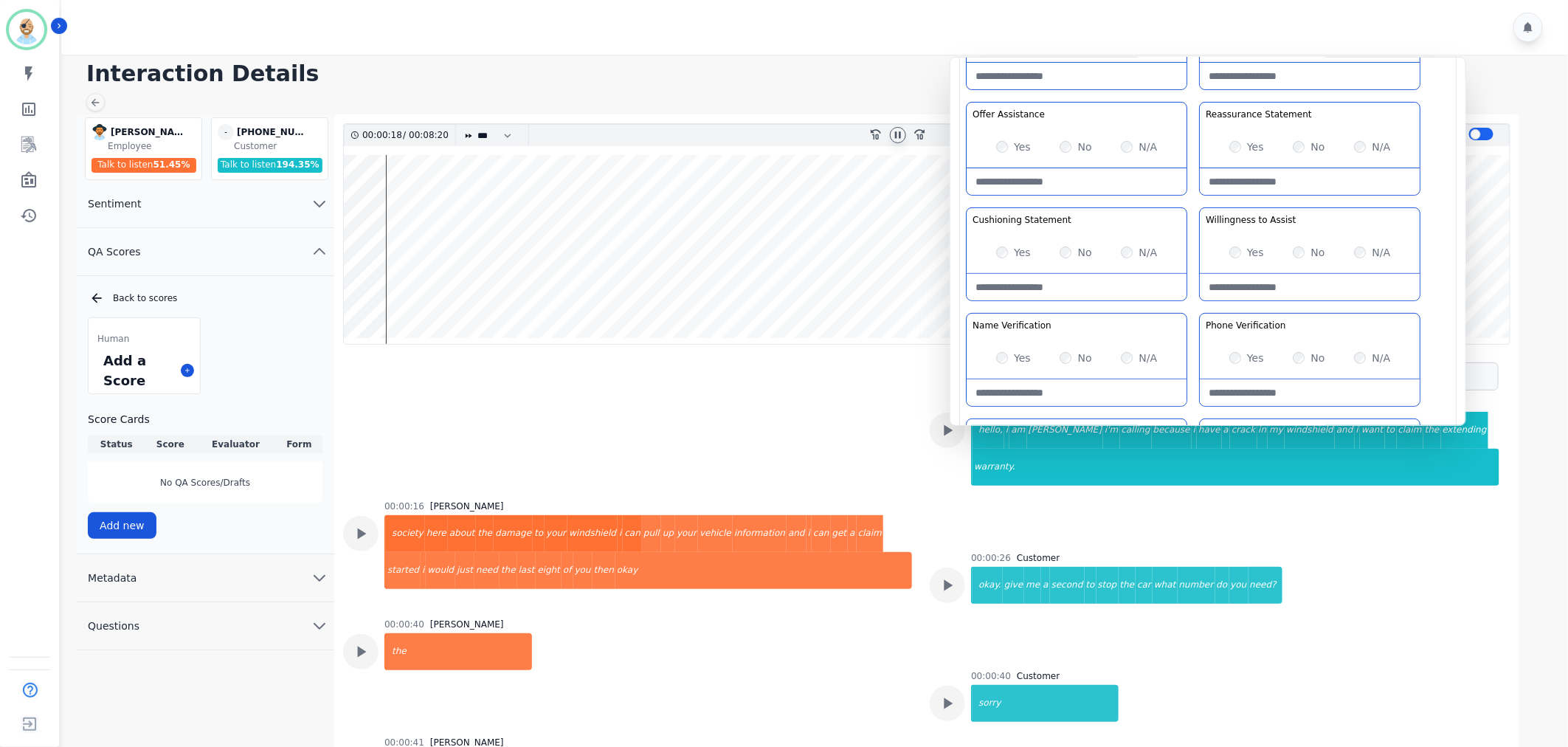
click at [1198, 197] on div "Greeting the Customer Welcome is where we quickly greet our customer as a known…" at bounding box center [1208, 257] width 484 height 523
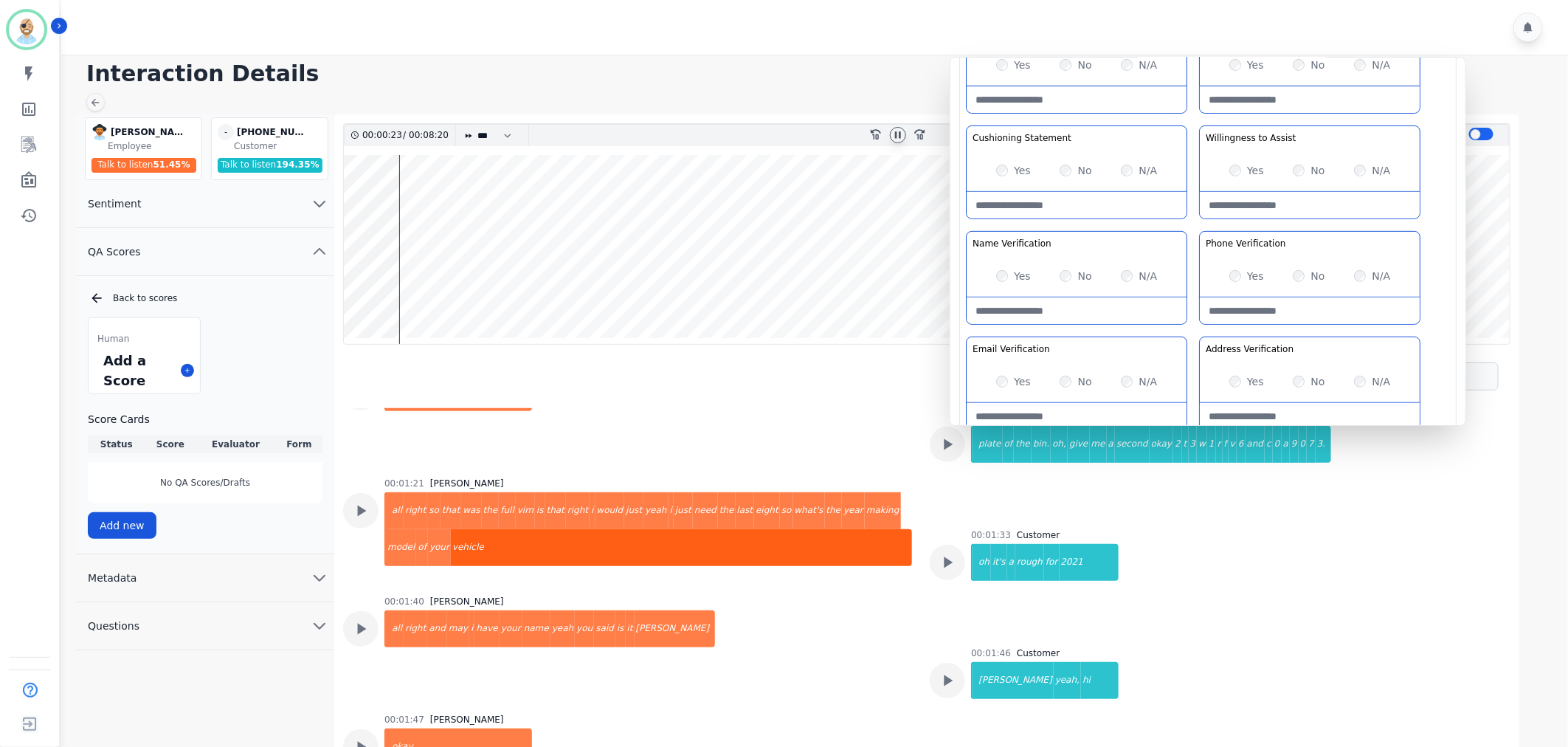
scroll to position [801, 0]
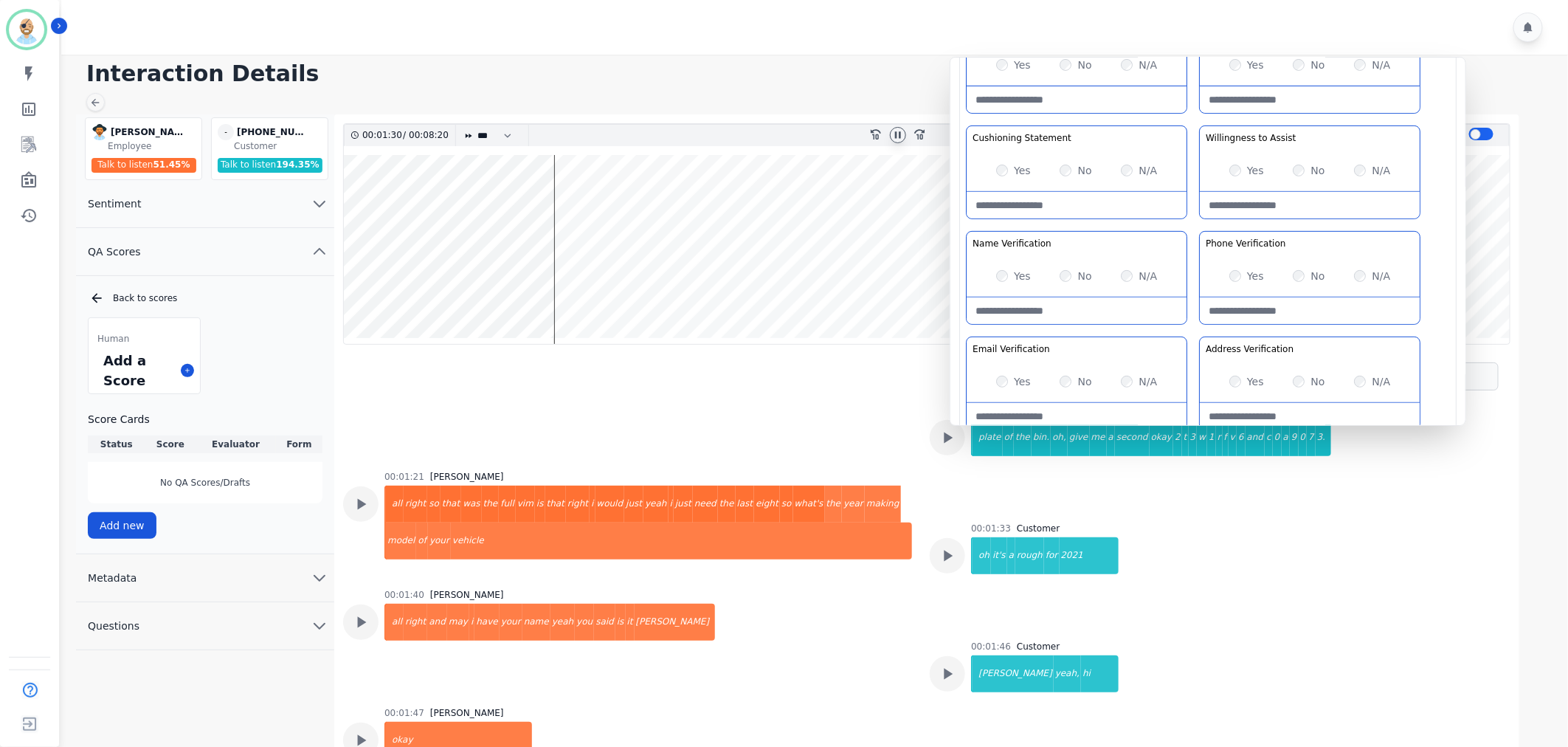
scroll to position [328, 0]
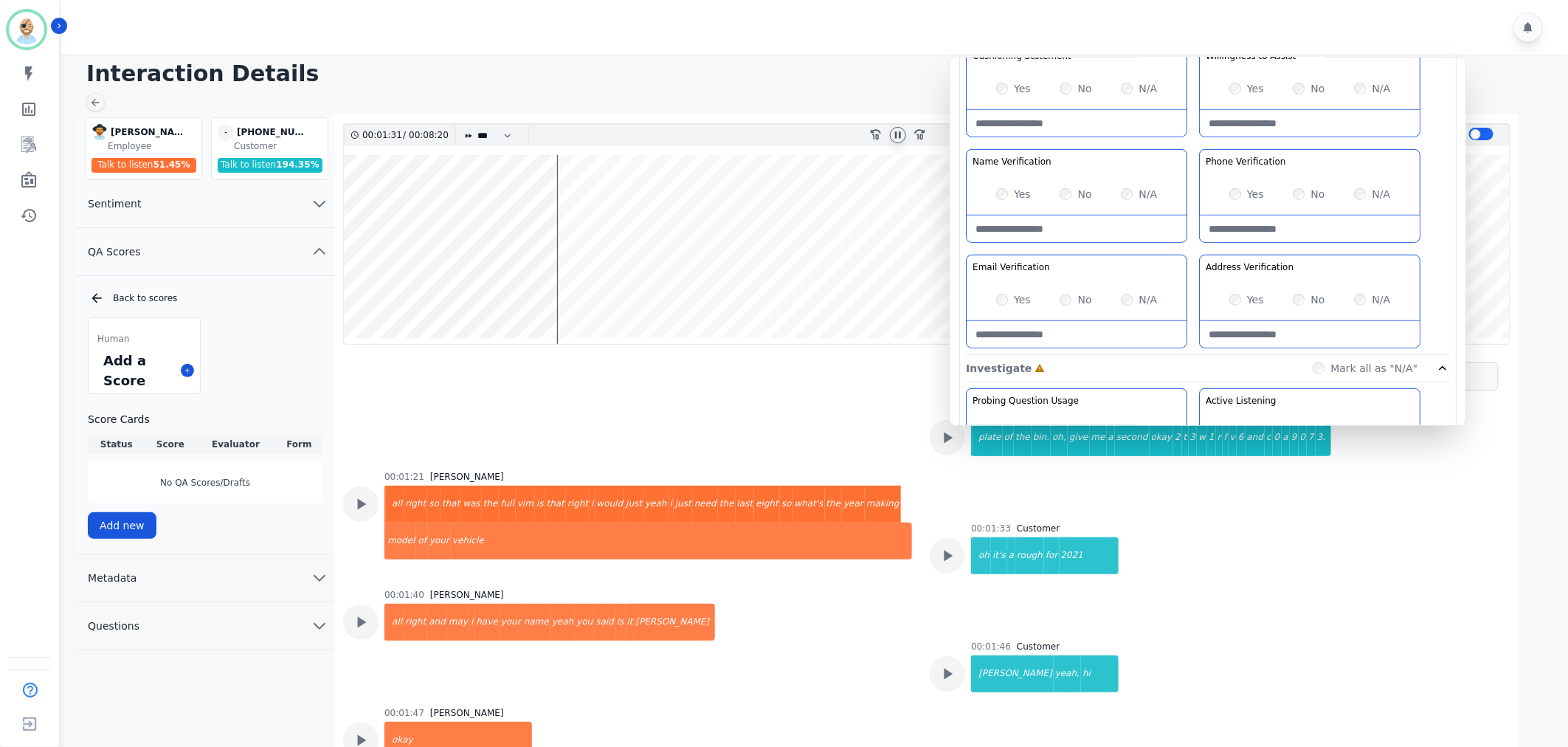
click at [1192, 249] on div "Greeting the Customer Welcome is where we quickly greet our customer as a known…" at bounding box center [1208, 93] width 484 height 523
click at [1197, 138] on div "Greeting the Customer Welcome is where we quickly greet our customer as a known…" at bounding box center [1208, 93] width 484 height 523
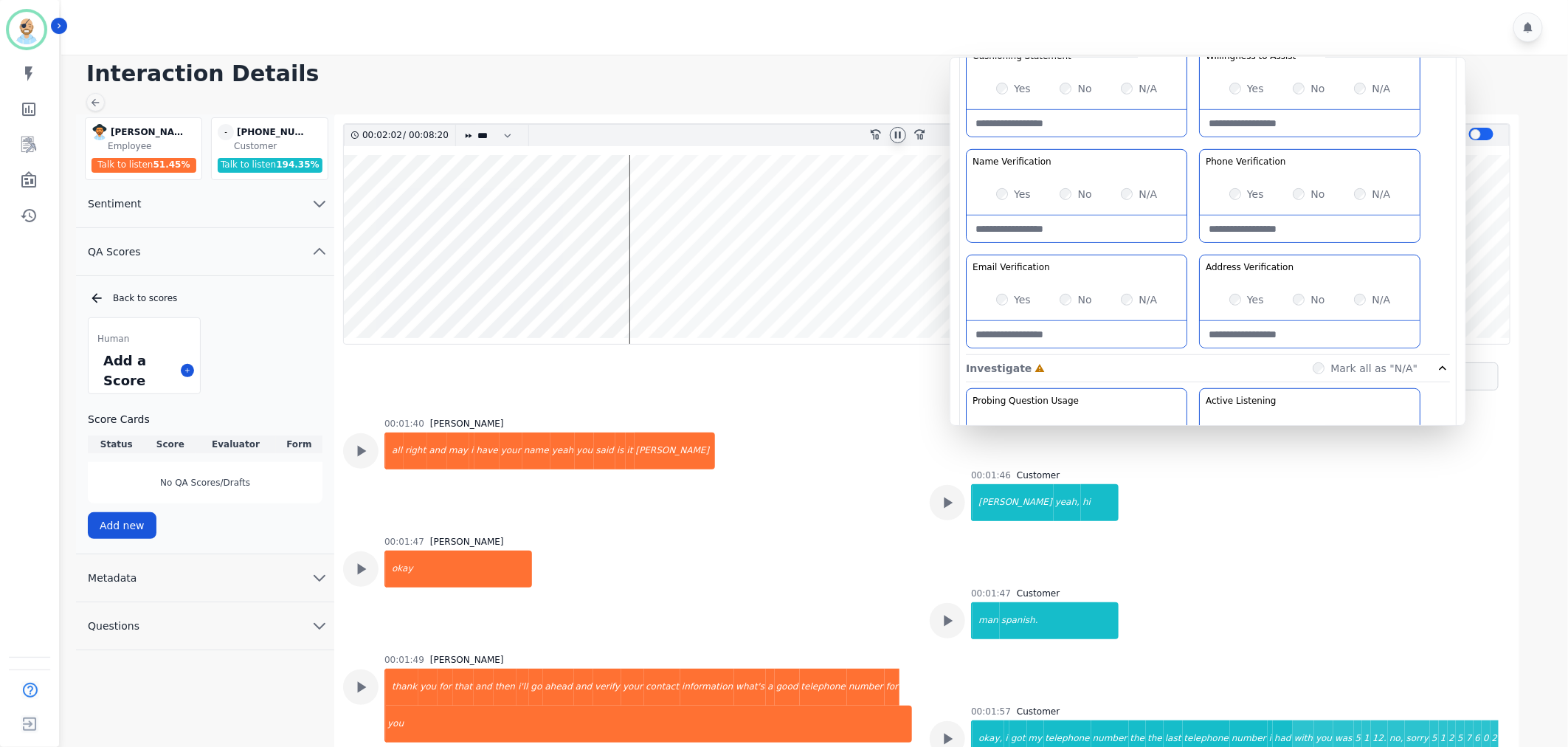
scroll to position [1047, 0]
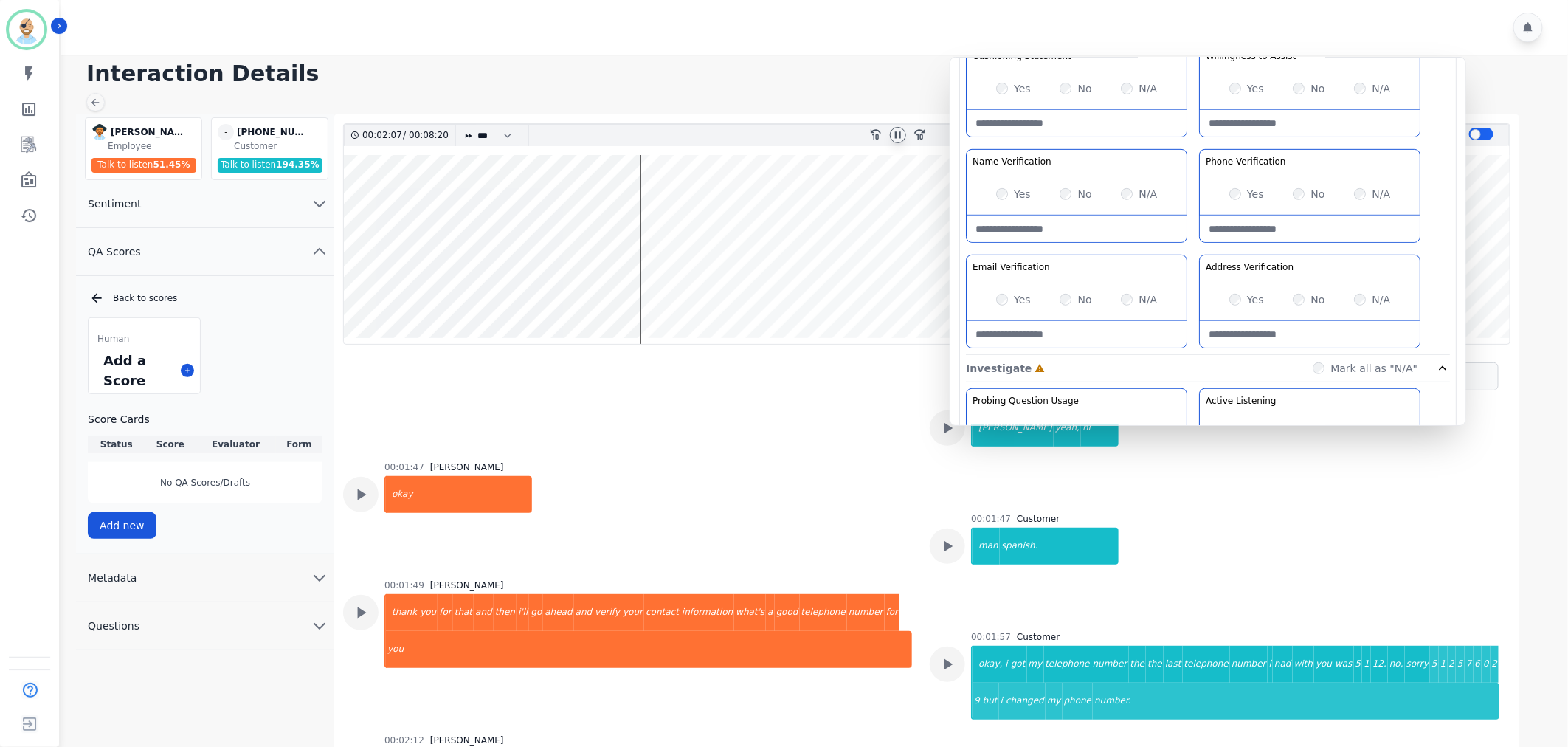
click at [1194, 244] on div "Greeting the Customer Welcome is where we quickly greet our customer as a known…" at bounding box center [1208, 93] width 484 height 523
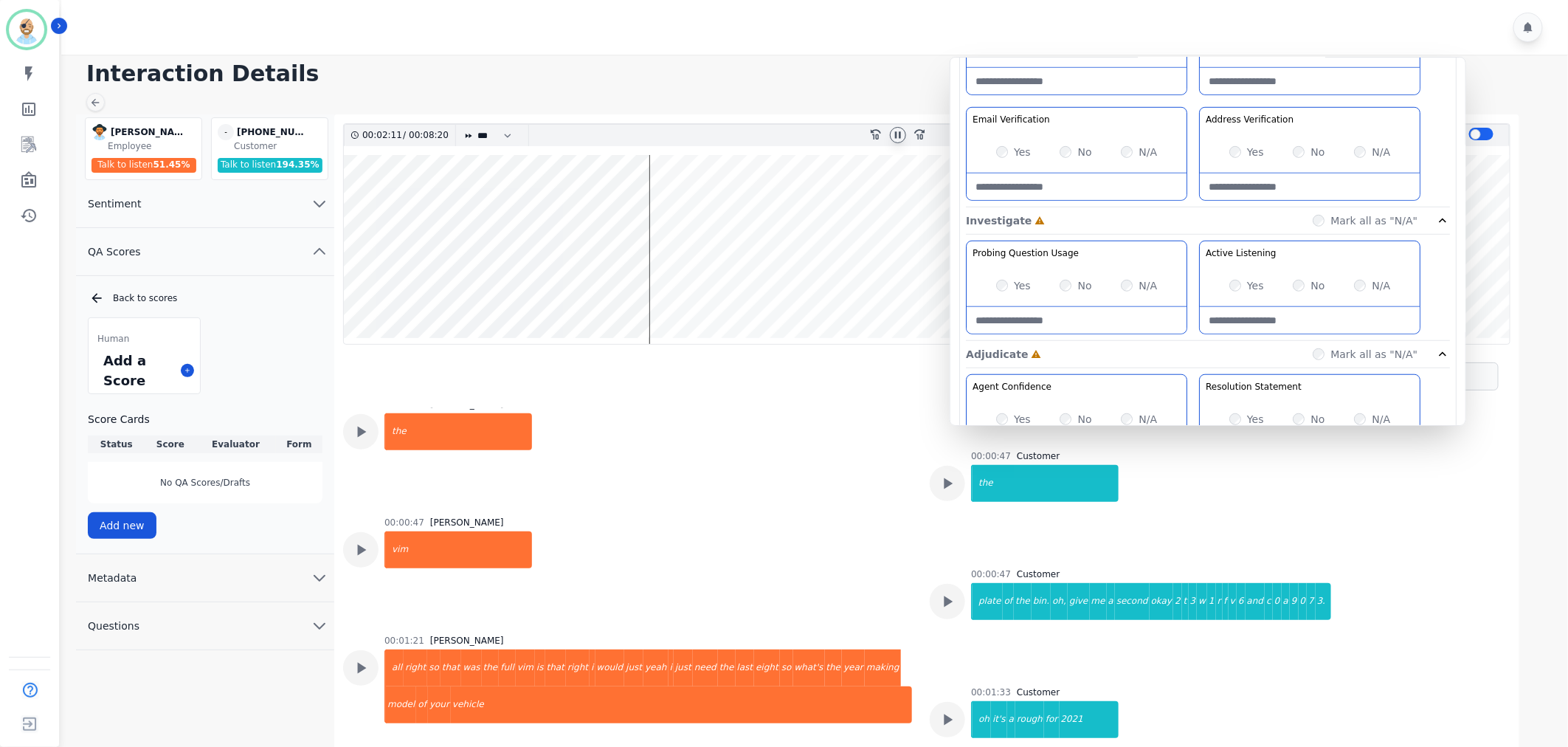
scroll to position [492, 0]
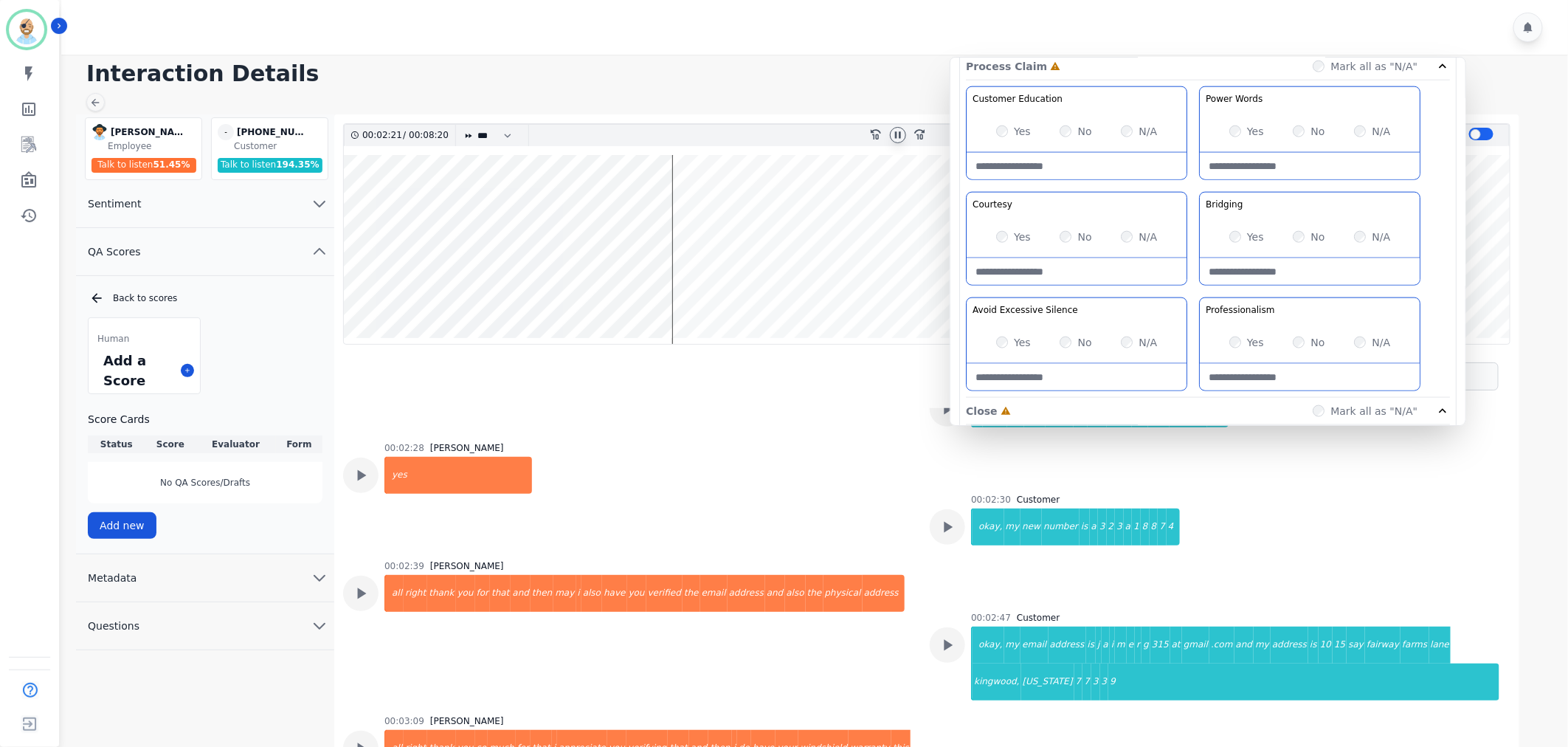
scroll to position [903, 0]
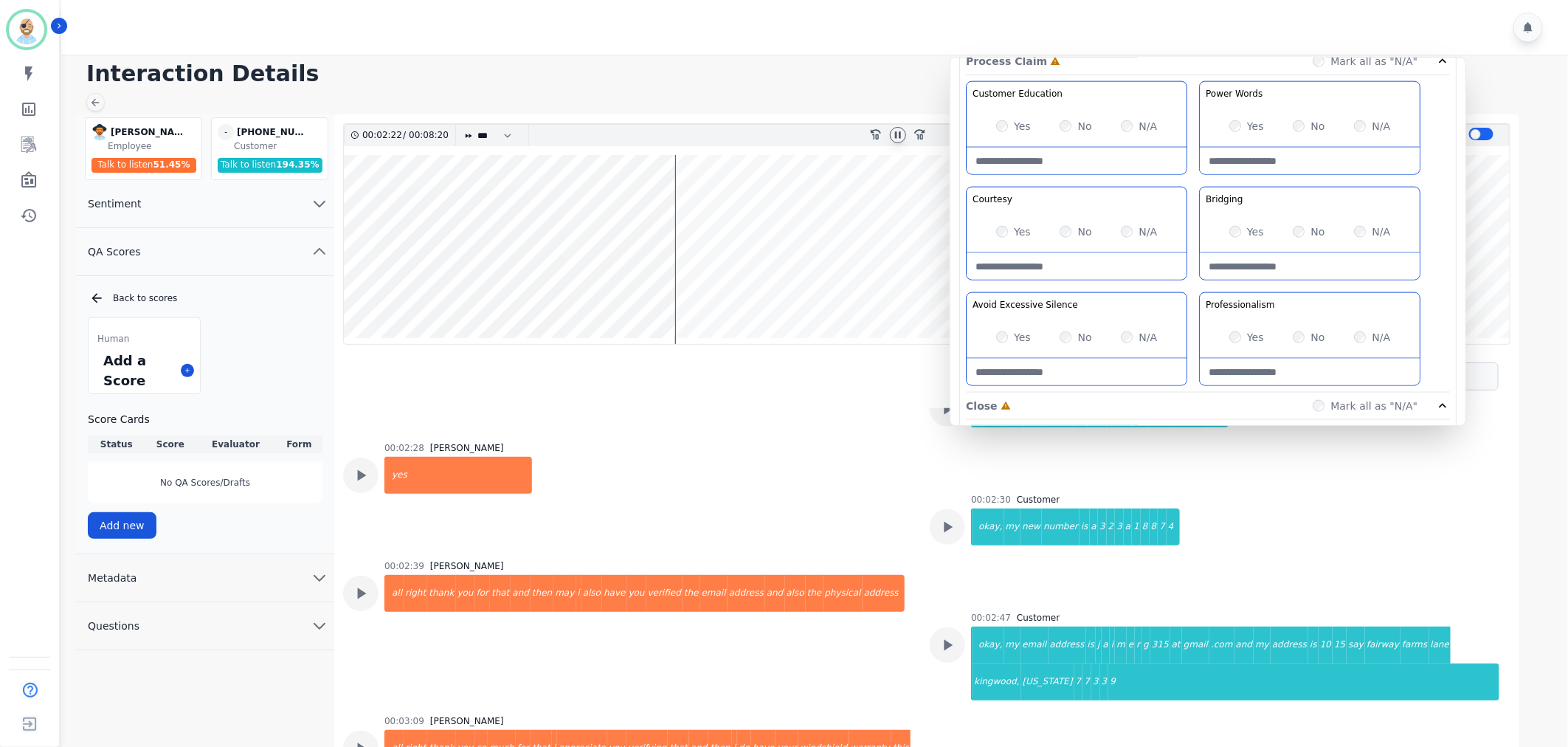
click at [1193, 280] on div "Customer Education Educate your customer on how to get the information that the…" at bounding box center [1208, 237] width 484 height 312
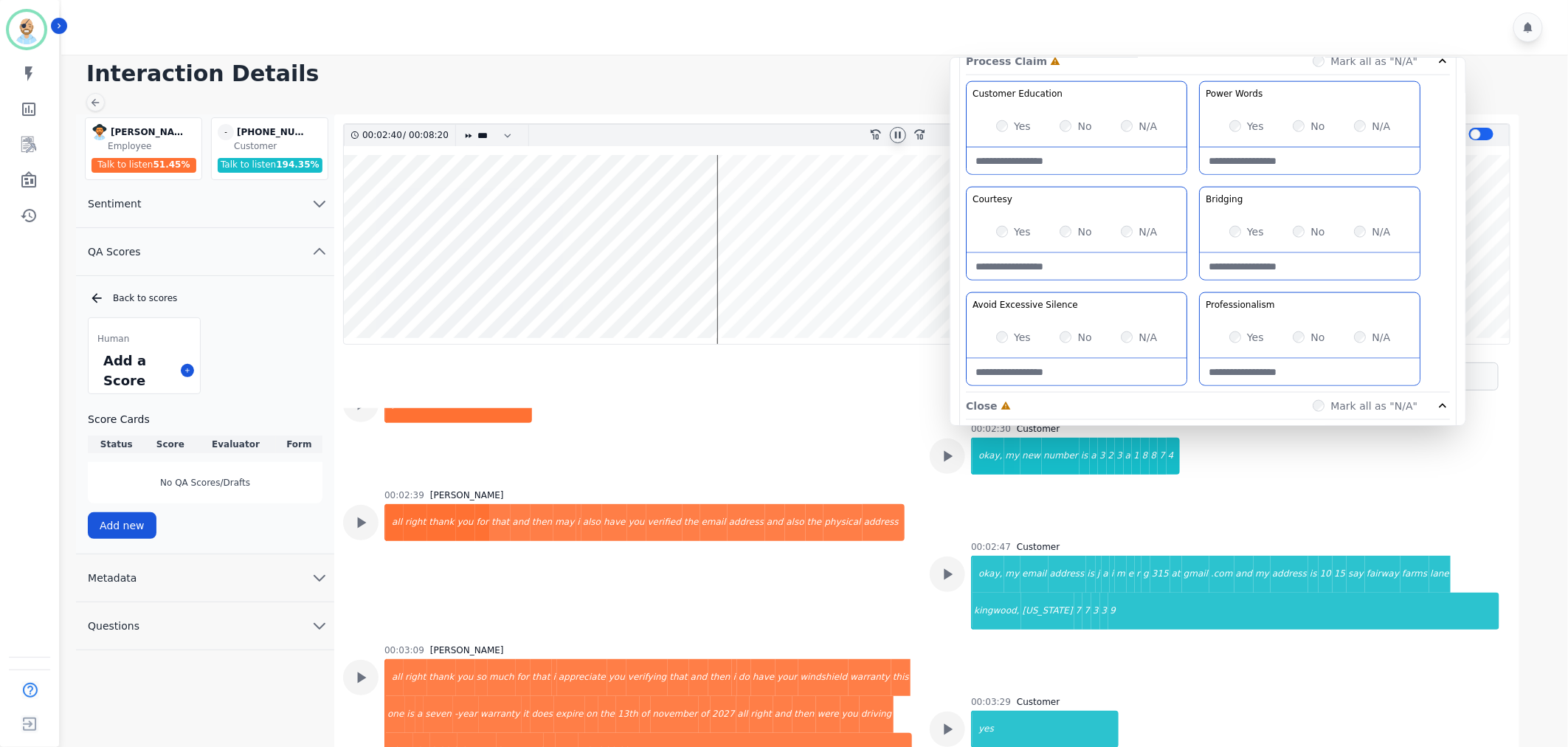
scroll to position [1622, 0]
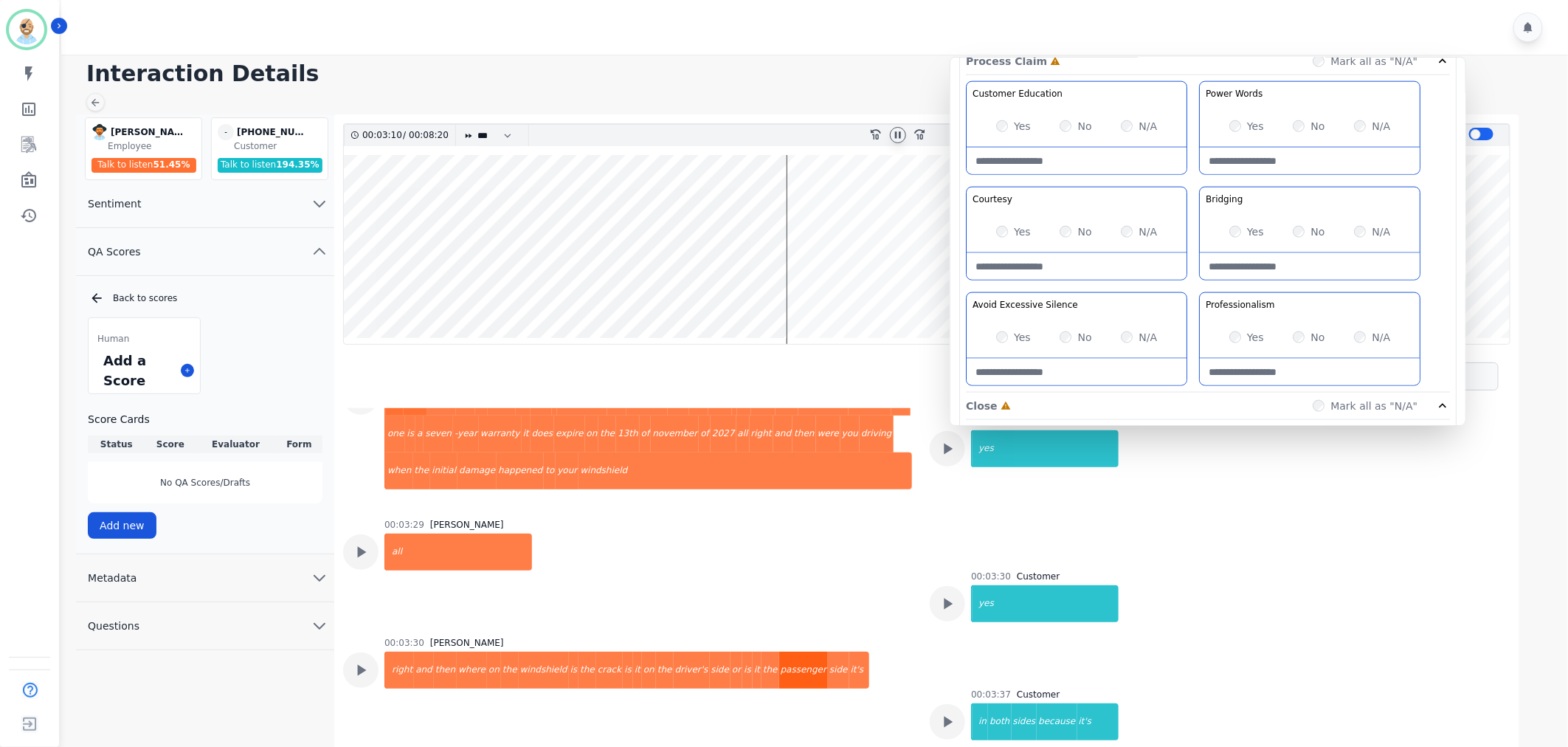
scroll to position [1868, 0]
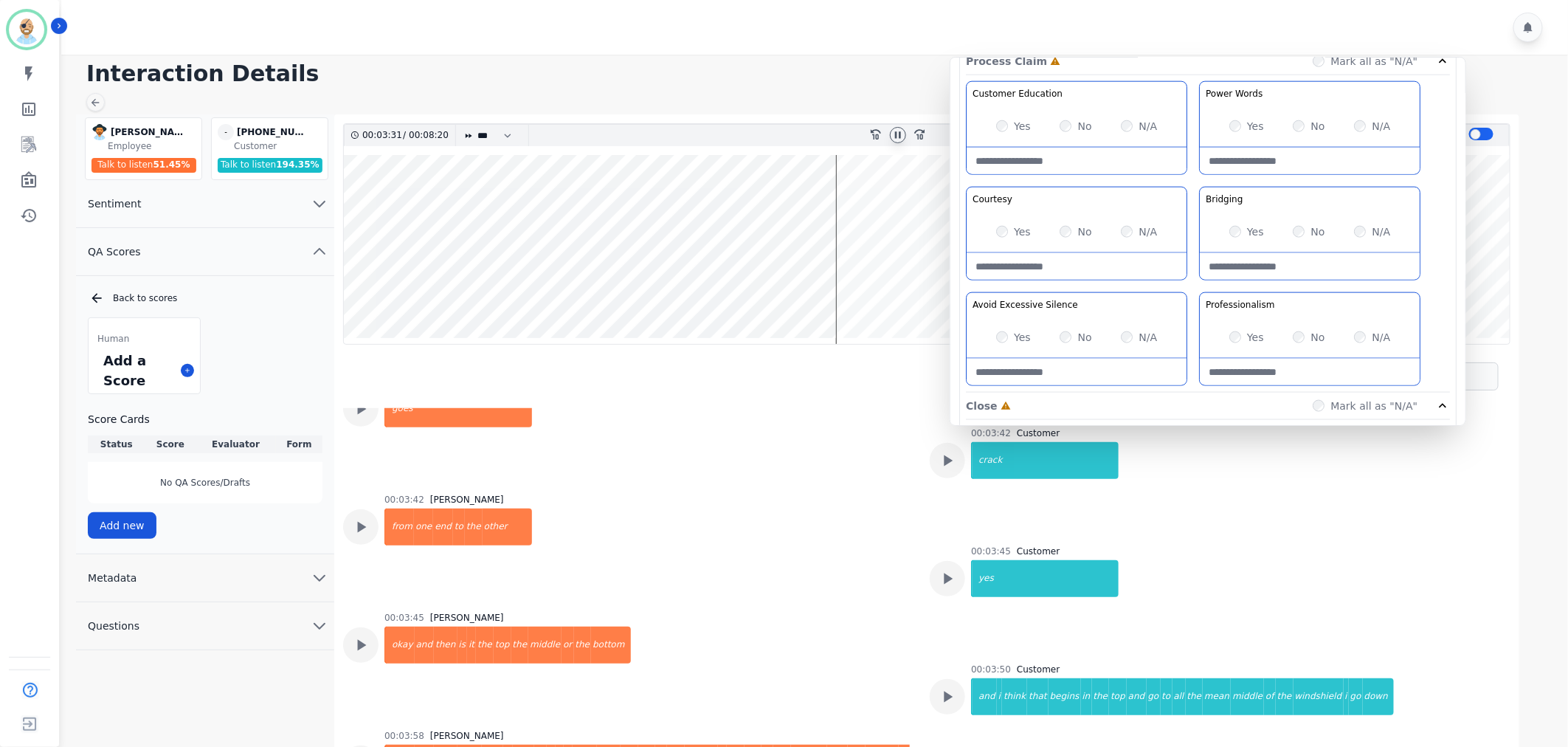
scroll to position [2524, 0]
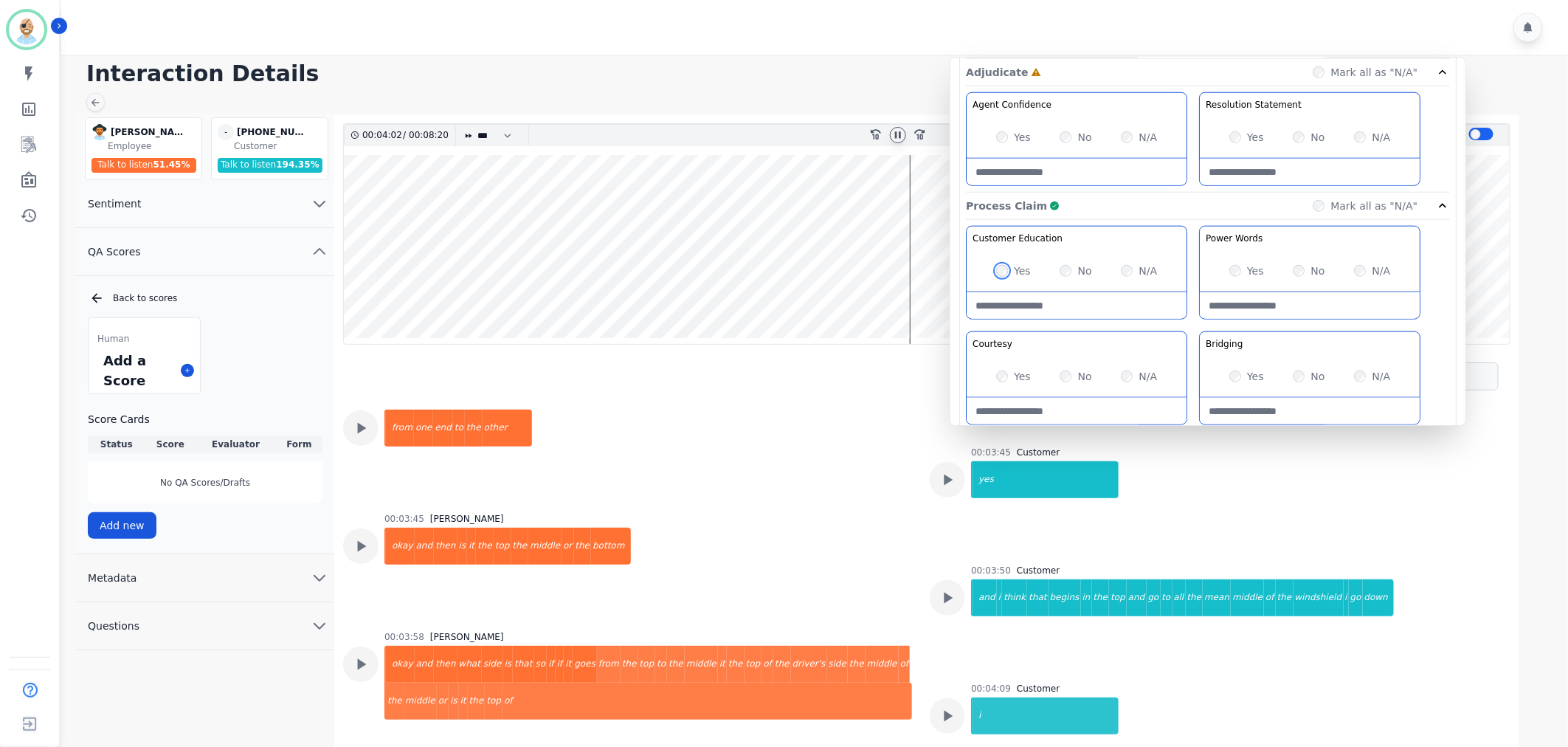
scroll to position [655, 0]
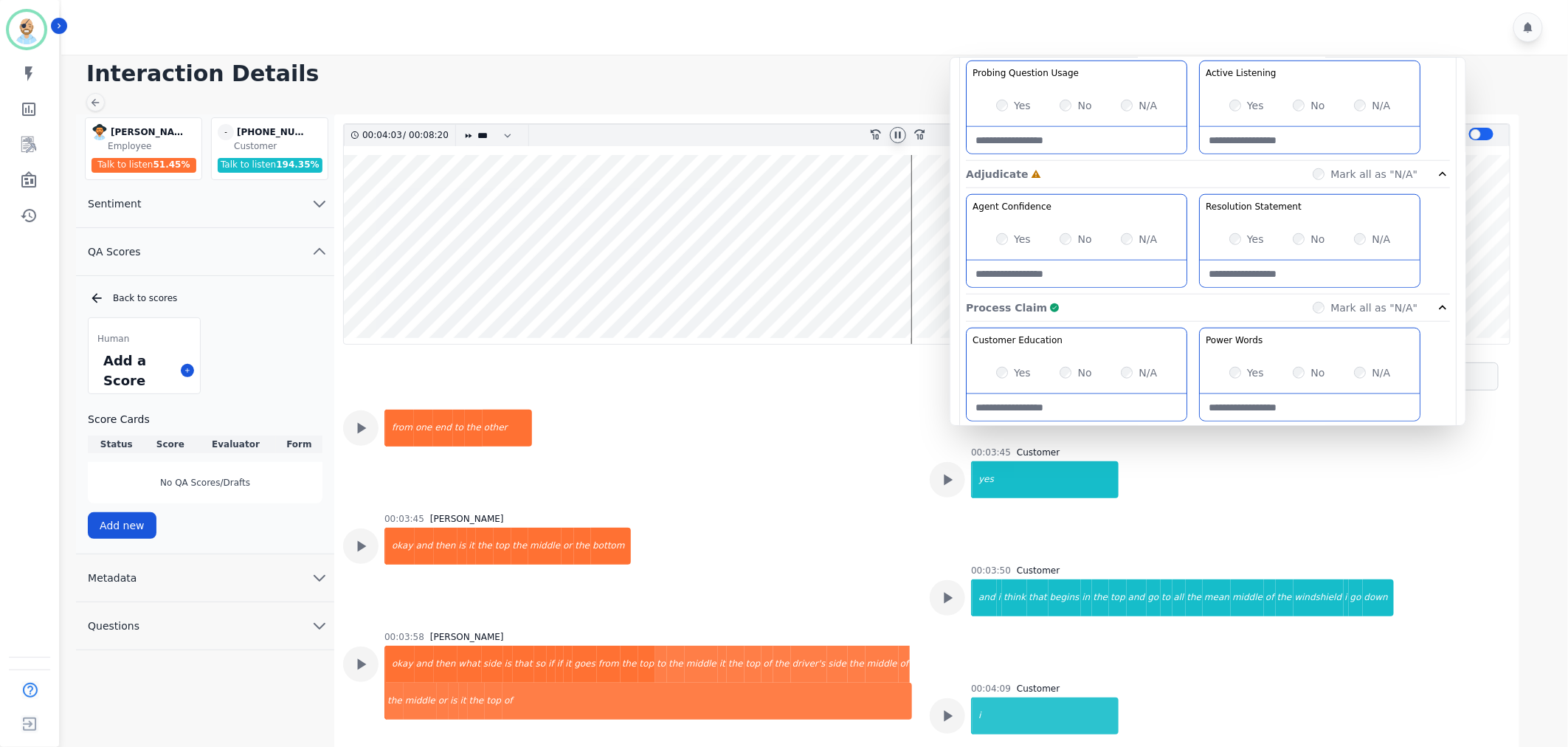
click at [1146, 309] on div "Process Claim Complete Mark all as "N/A"" at bounding box center [1208, 308] width 484 height 28
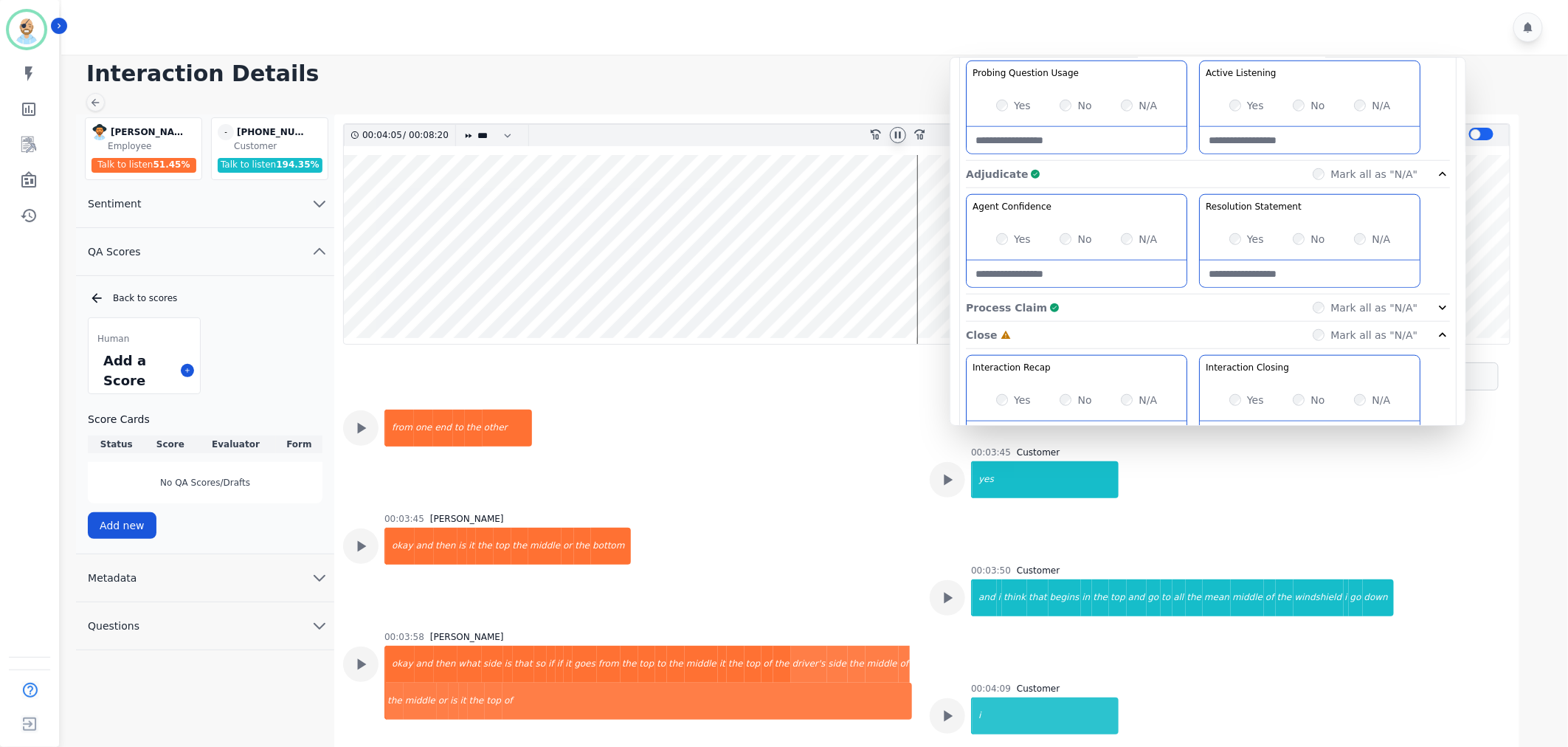
click at [1187, 294] on div "Adjudicate Complete Mark all as "N/A"" at bounding box center [1208, 308] width 484 height 28
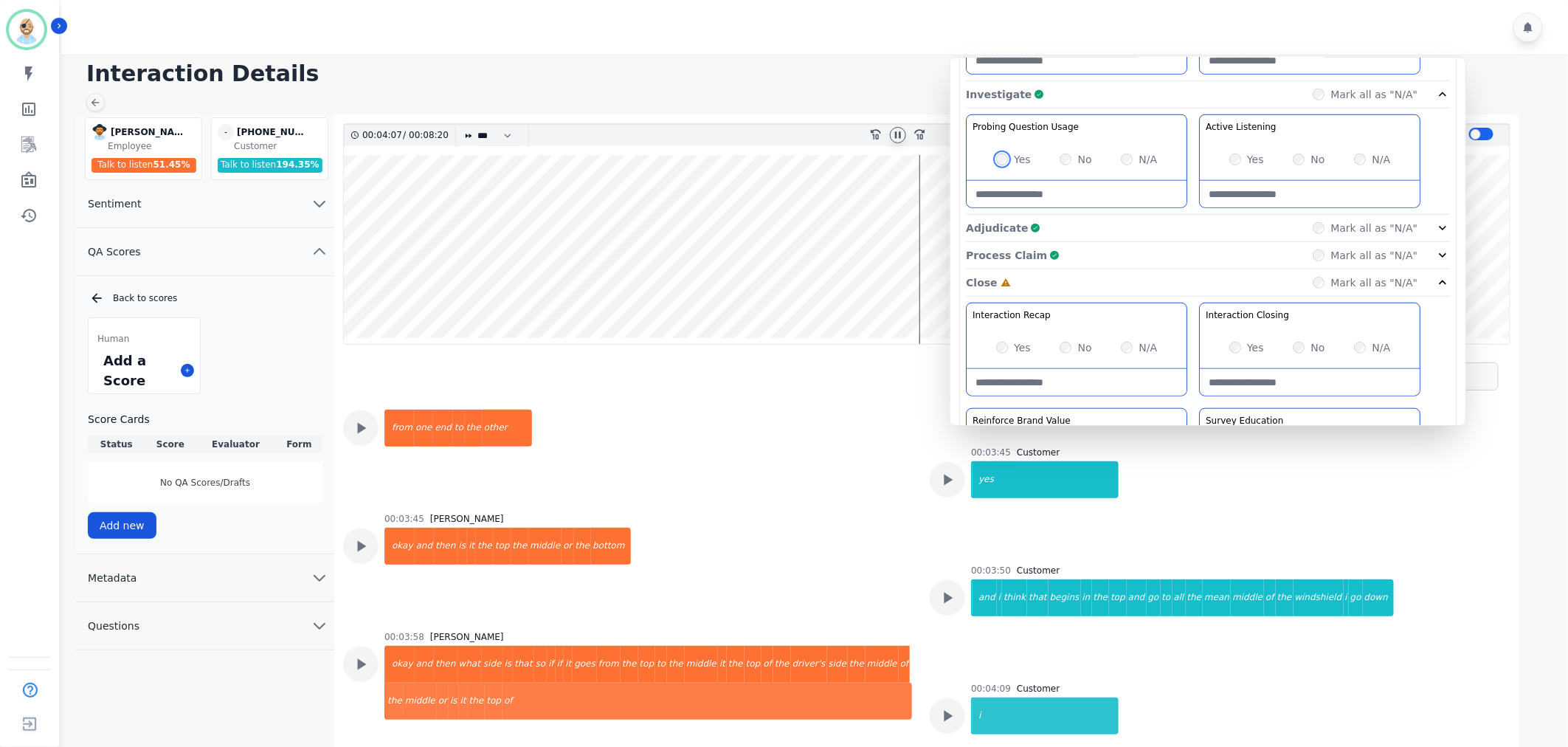
scroll to position [574, 0]
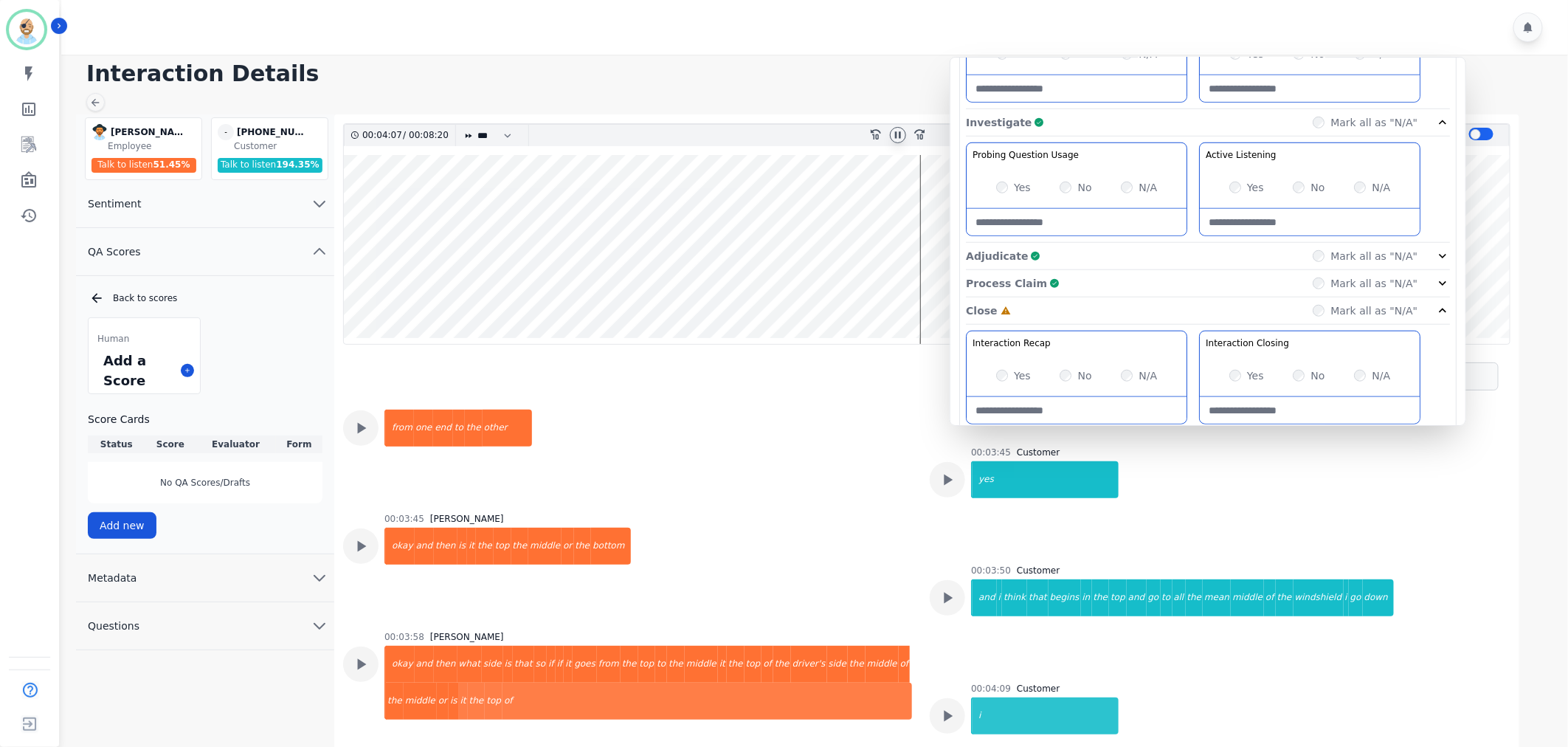
click at [1175, 123] on div "Investigate Complete Mark all as "N/A"" at bounding box center [1208, 123] width 484 height 28
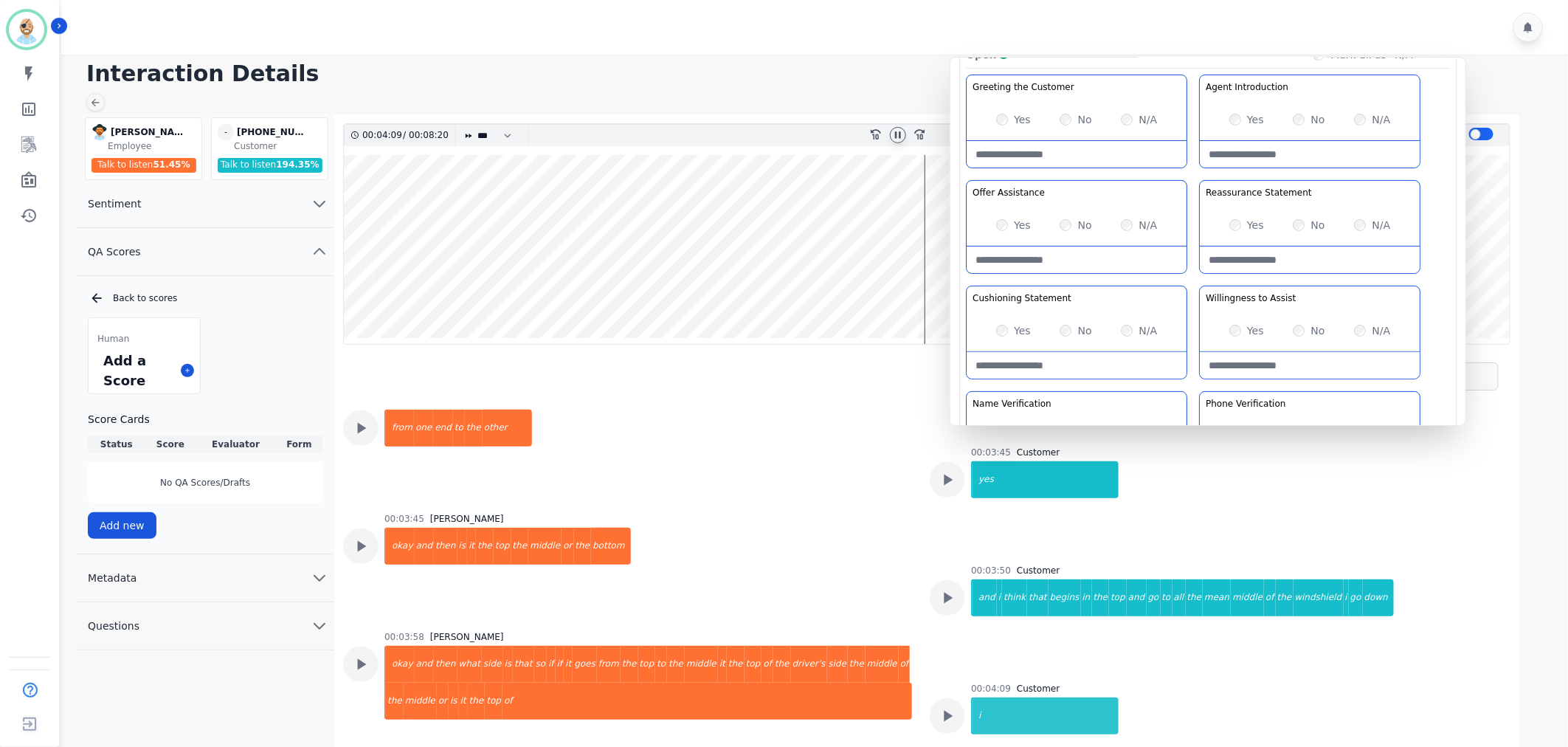
scroll to position [0, 0]
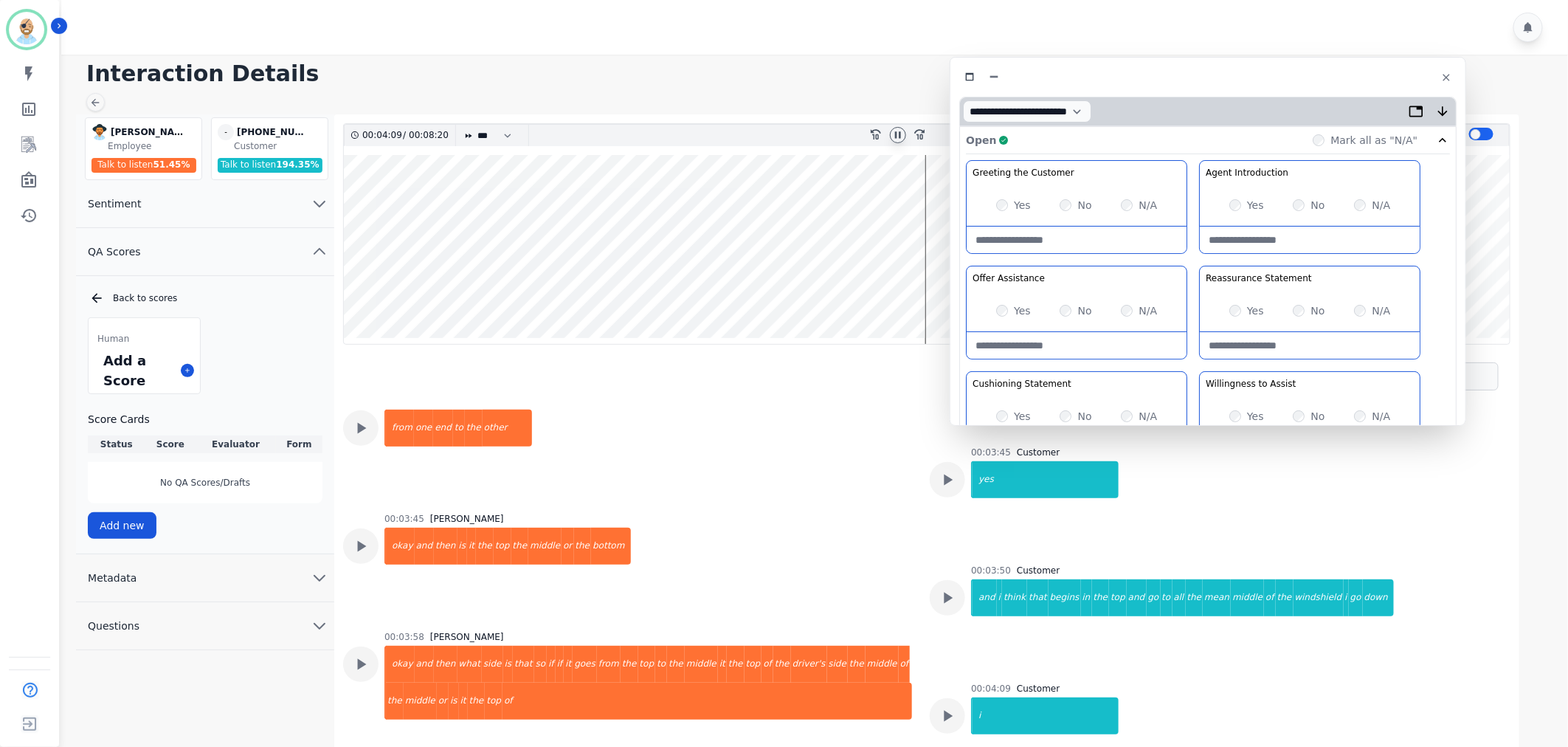
click at [1161, 130] on div "Open Complete Mark all as "N/A"" at bounding box center [1208, 141] width 484 height 28
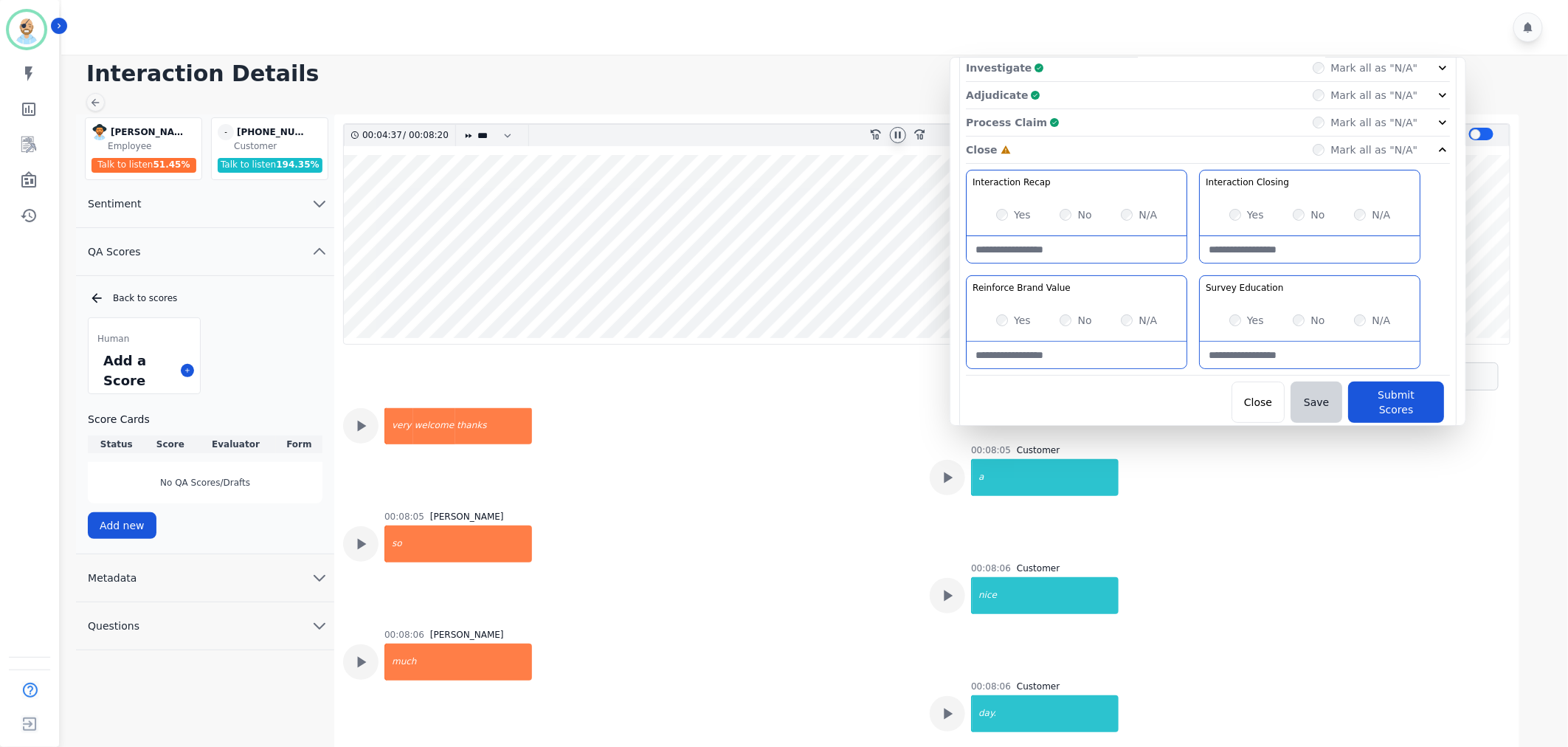
scroll to position [5807, 0]
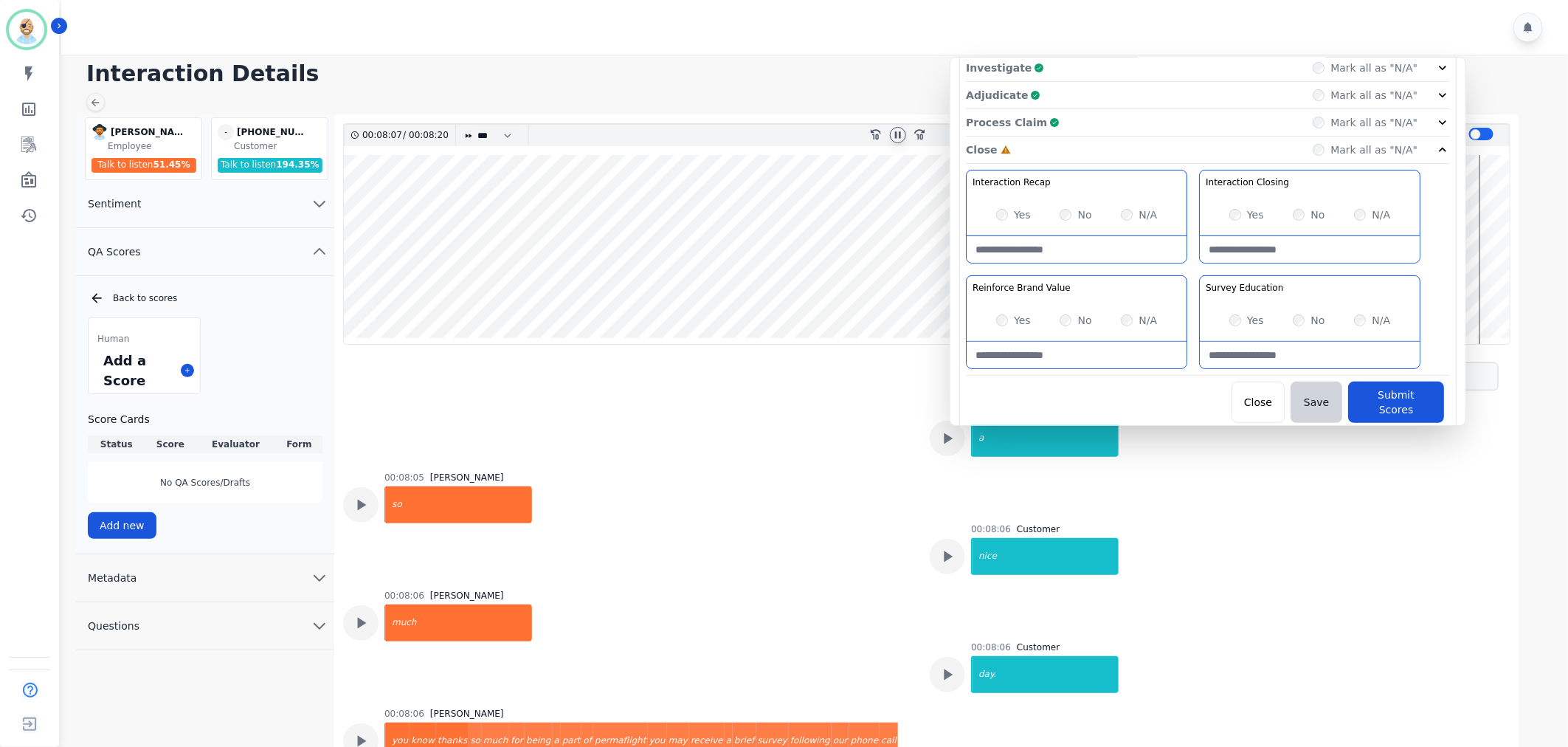
scroll to position [5970, 0]
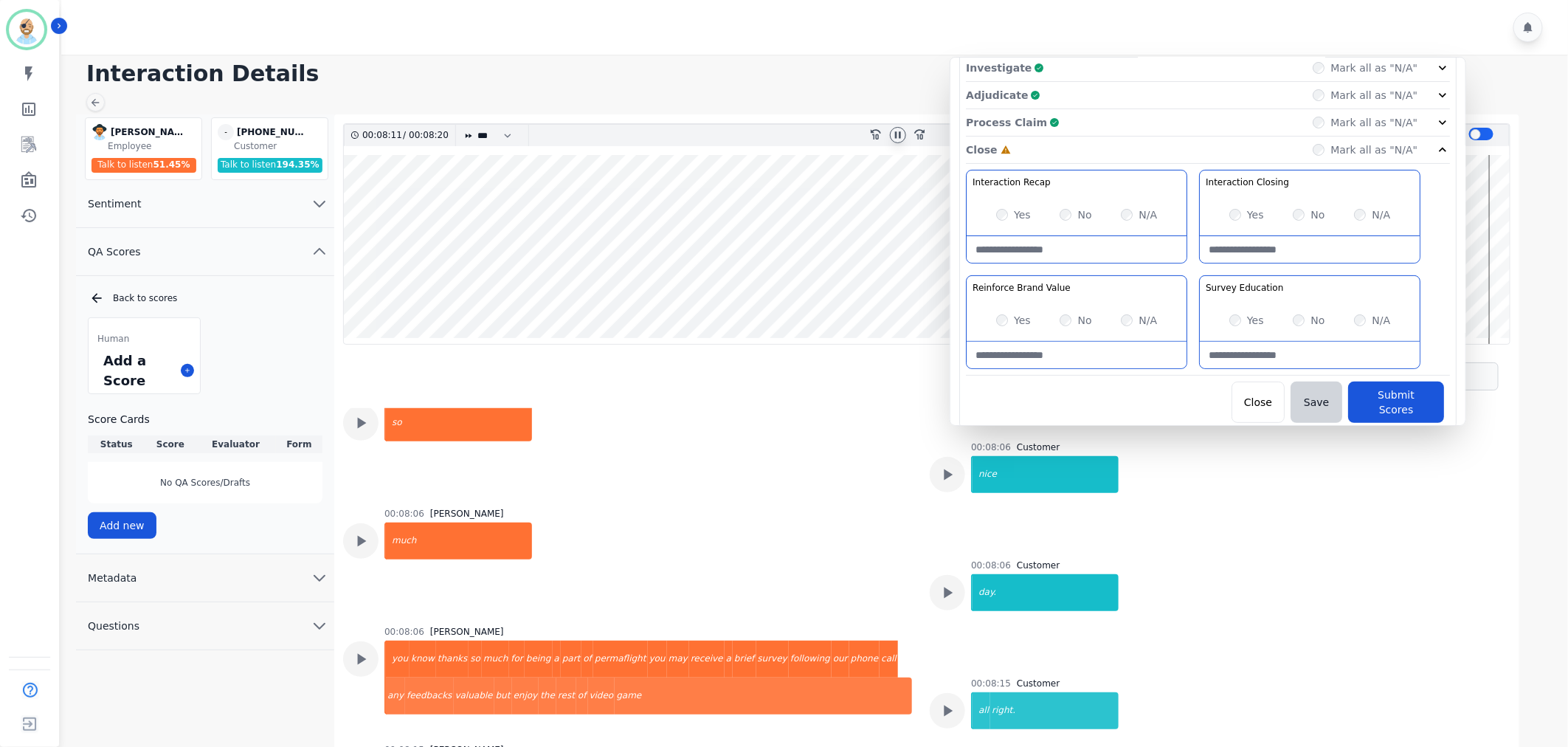
click at [1234, 205] on div "Yes No N/A" at bounding box center [1310, 215] width 220 height 41
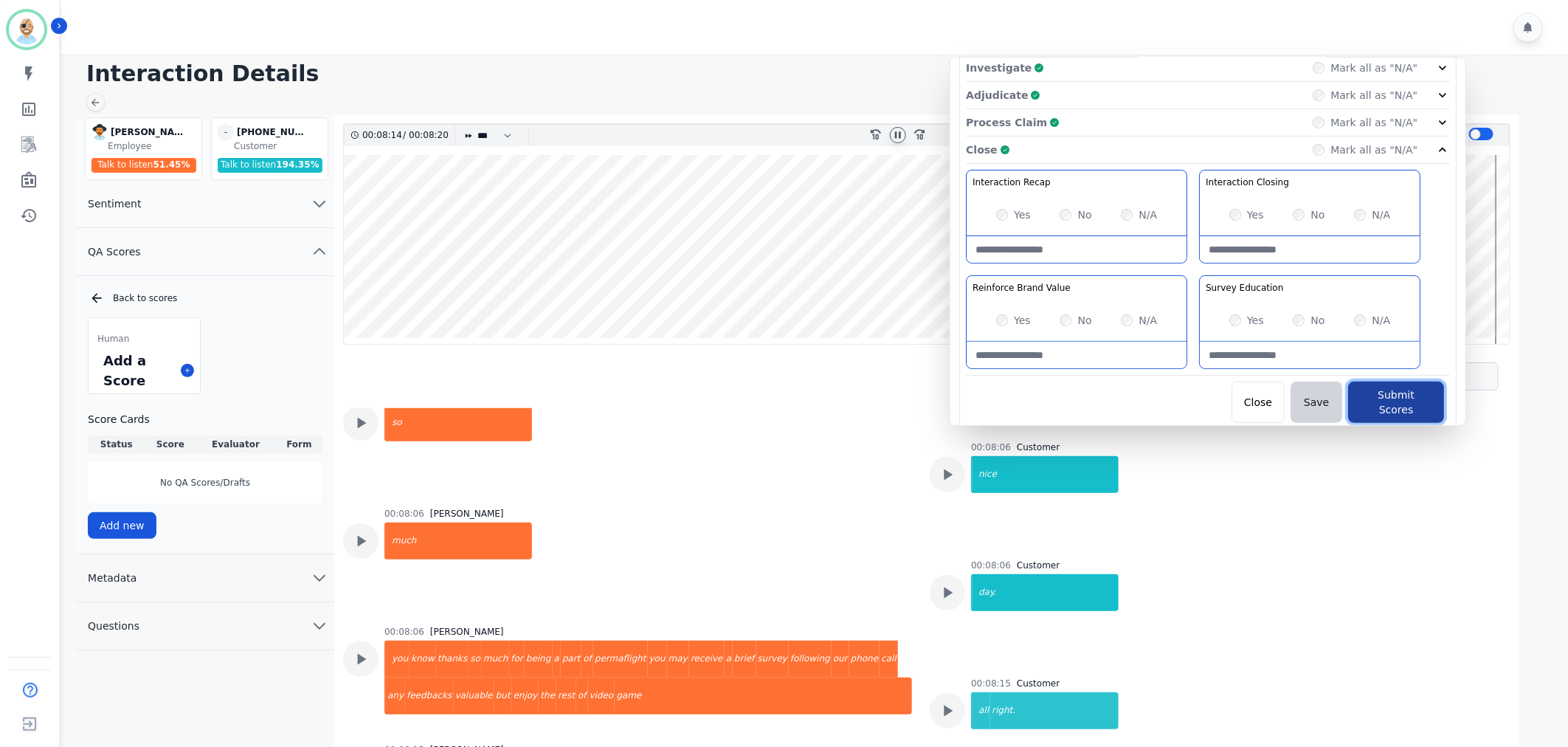
click at [1376, 390] on button "Submit Scores" at bounding box center [1397, 403] width 96 height 41
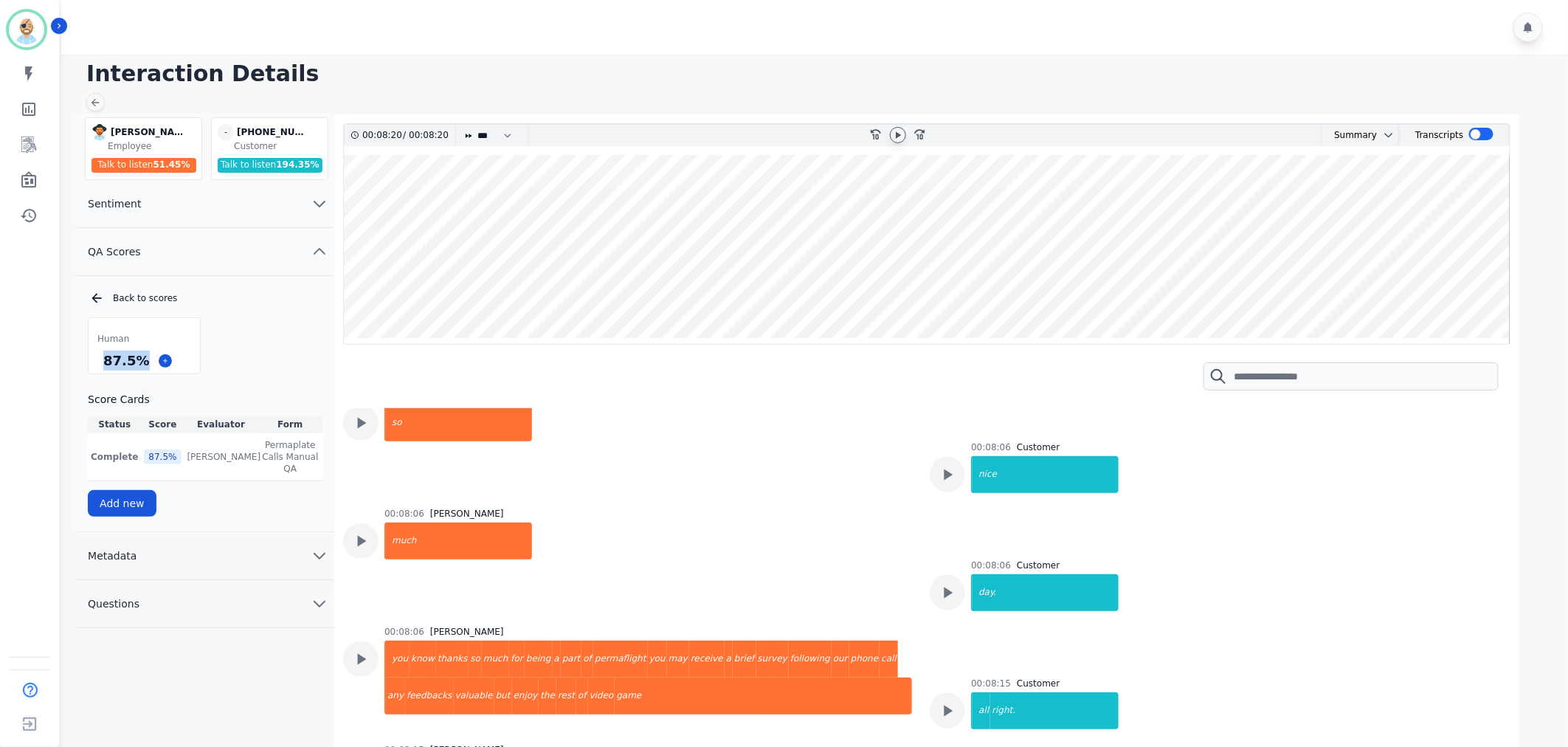
drag, startPoint x: 143, startPoint y: 358, endPoint x: 101, endPoint y: 359, distance: 42.0
click at [101, 359] on div "87.5 %" at bounding box center [126, 360] width 52 height 26
copy div "87.5 %"
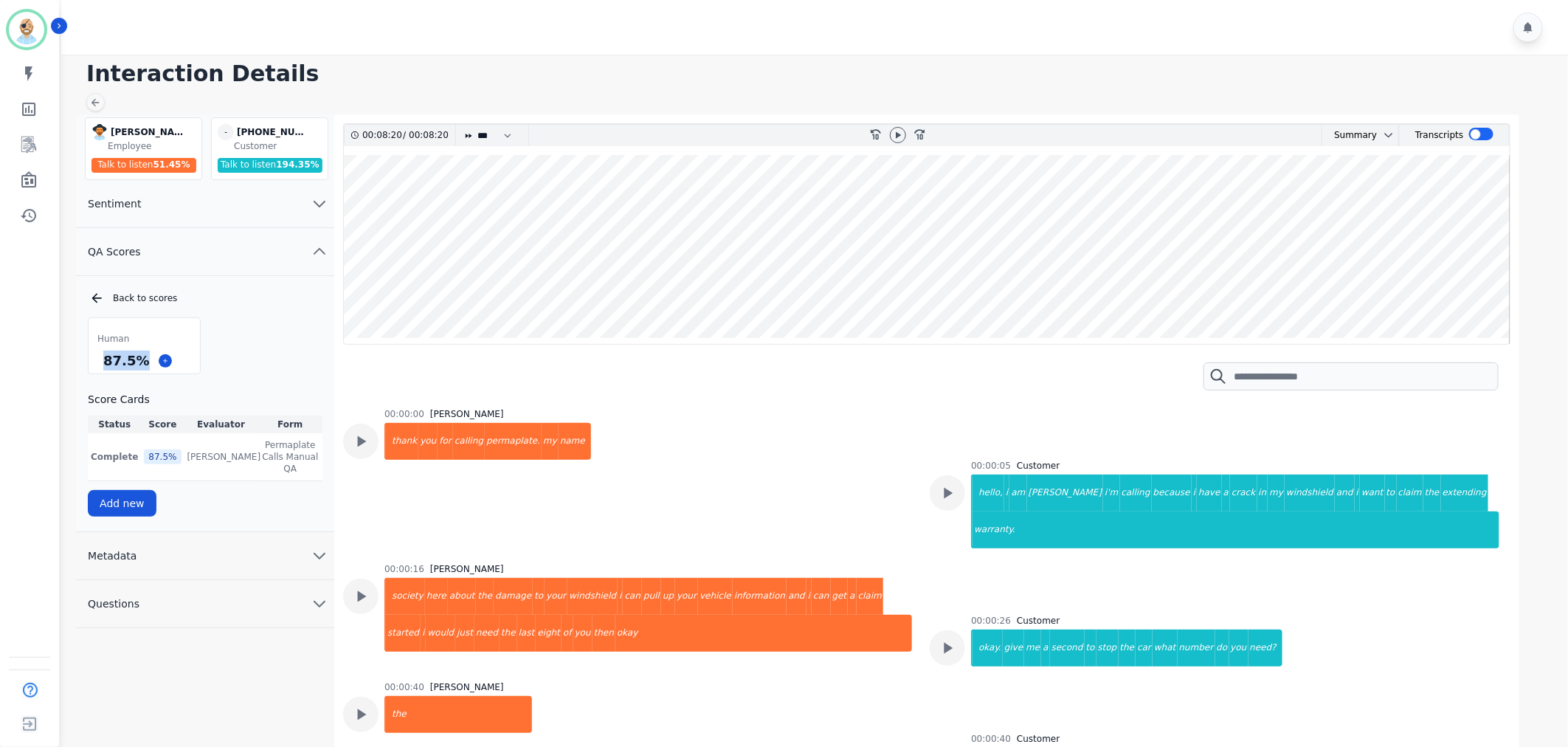
scroll to position [5970, 0]
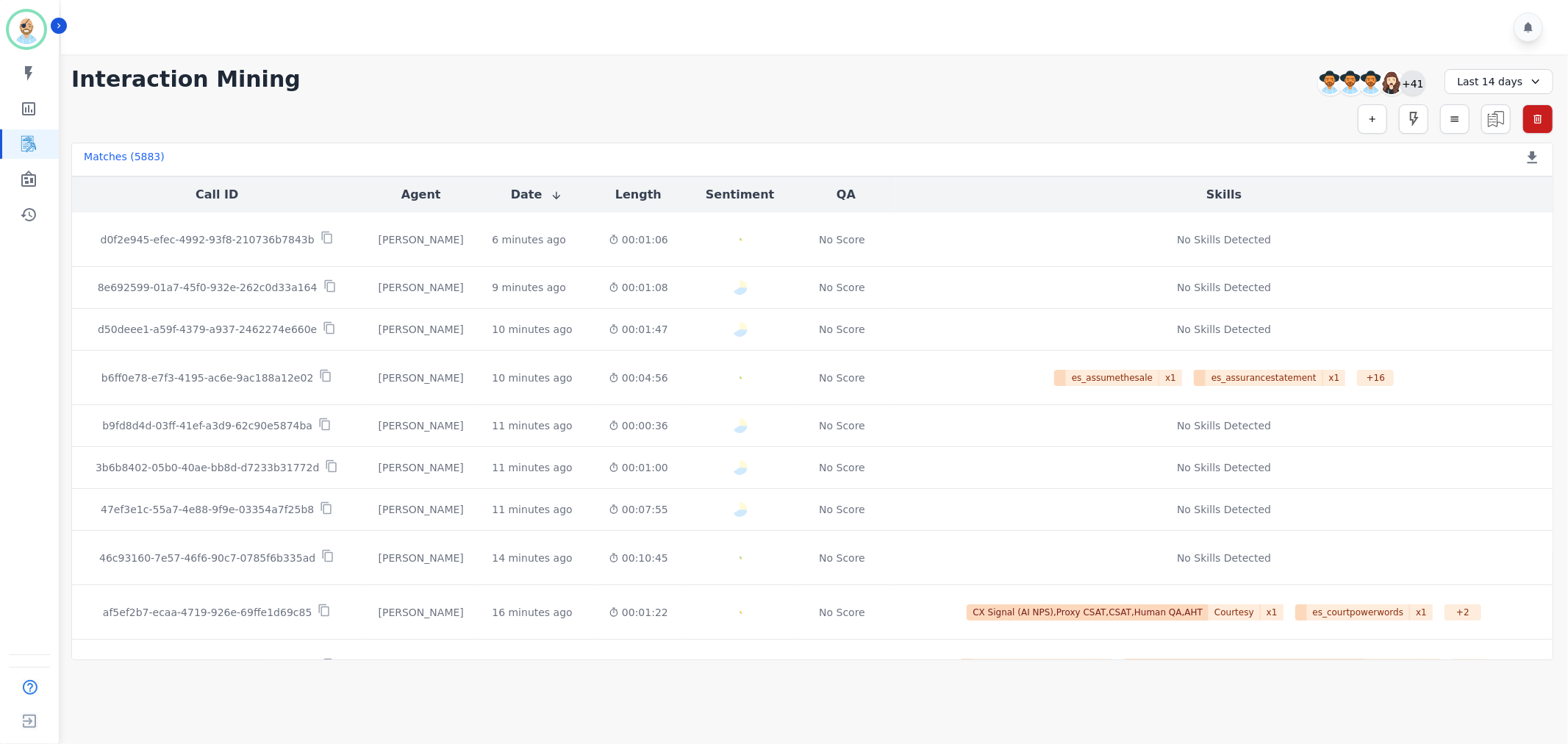
click at [1415, 81] on div "+41" at bounding box center [1413, 83] width 25 height 25
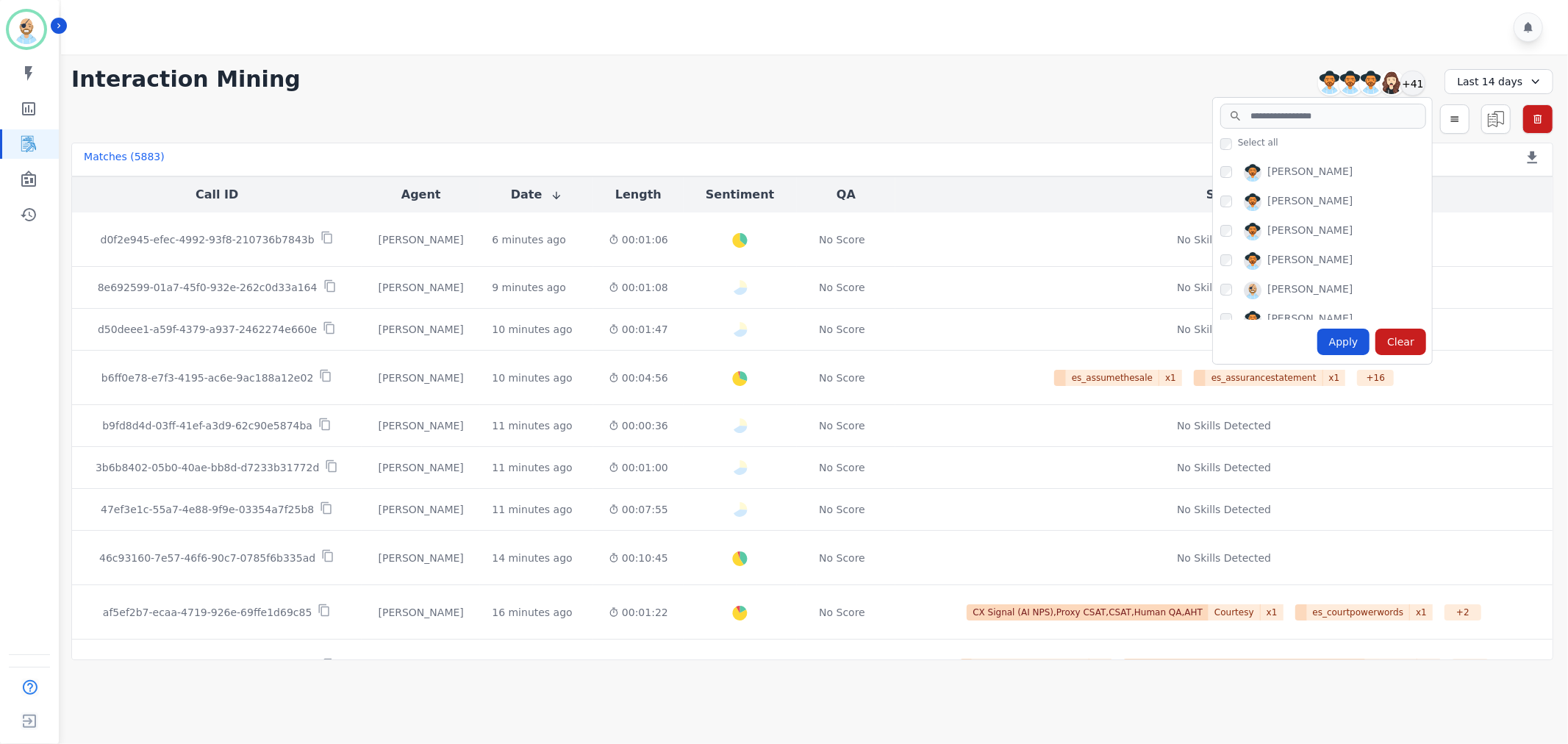
scroll to position [245, 0]
click at [1348, 341] on div "Apply" at bounding box center [1345, 341] width 53 height 26
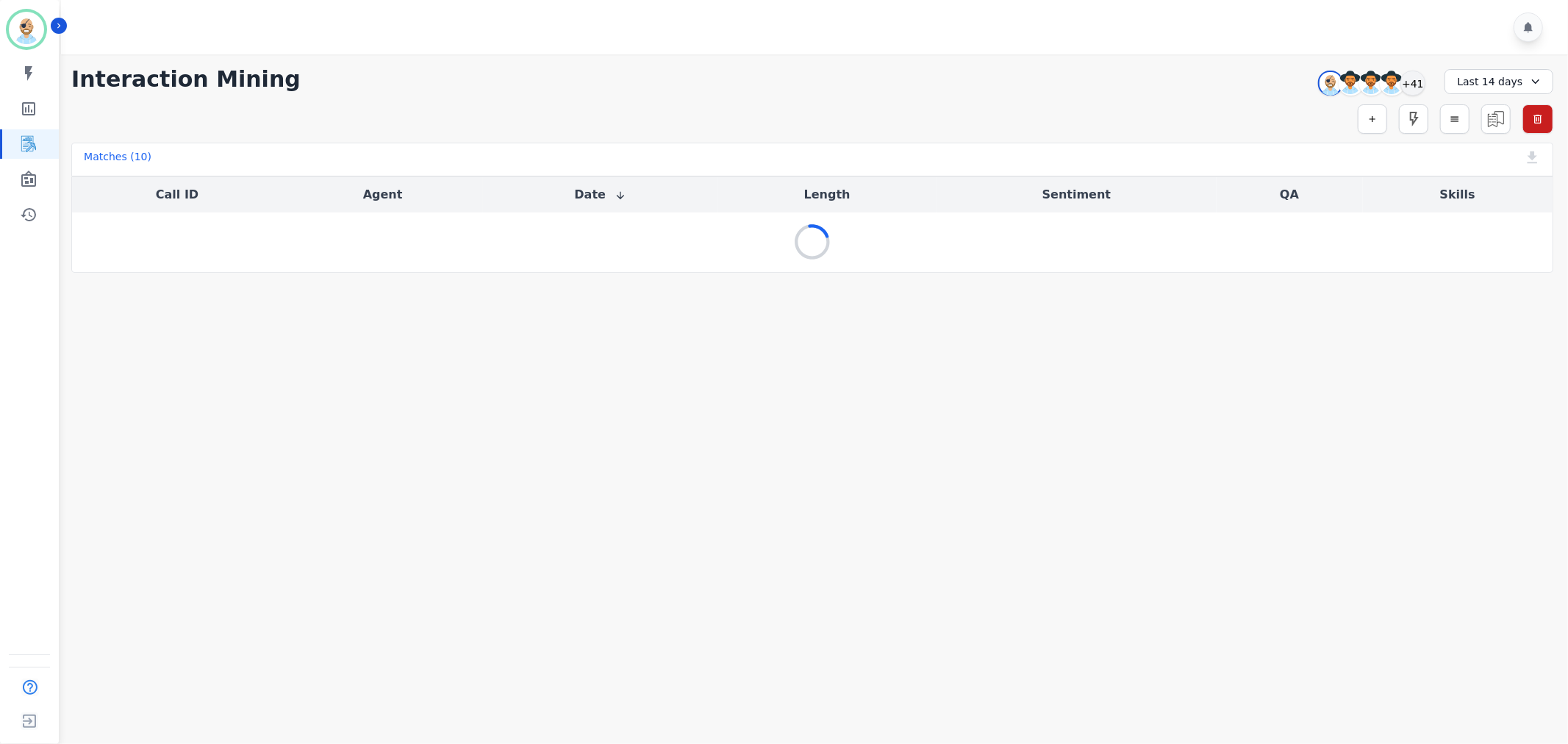
click at [838, 44] on div at bounding box center [816, 27] width 1512 height 55
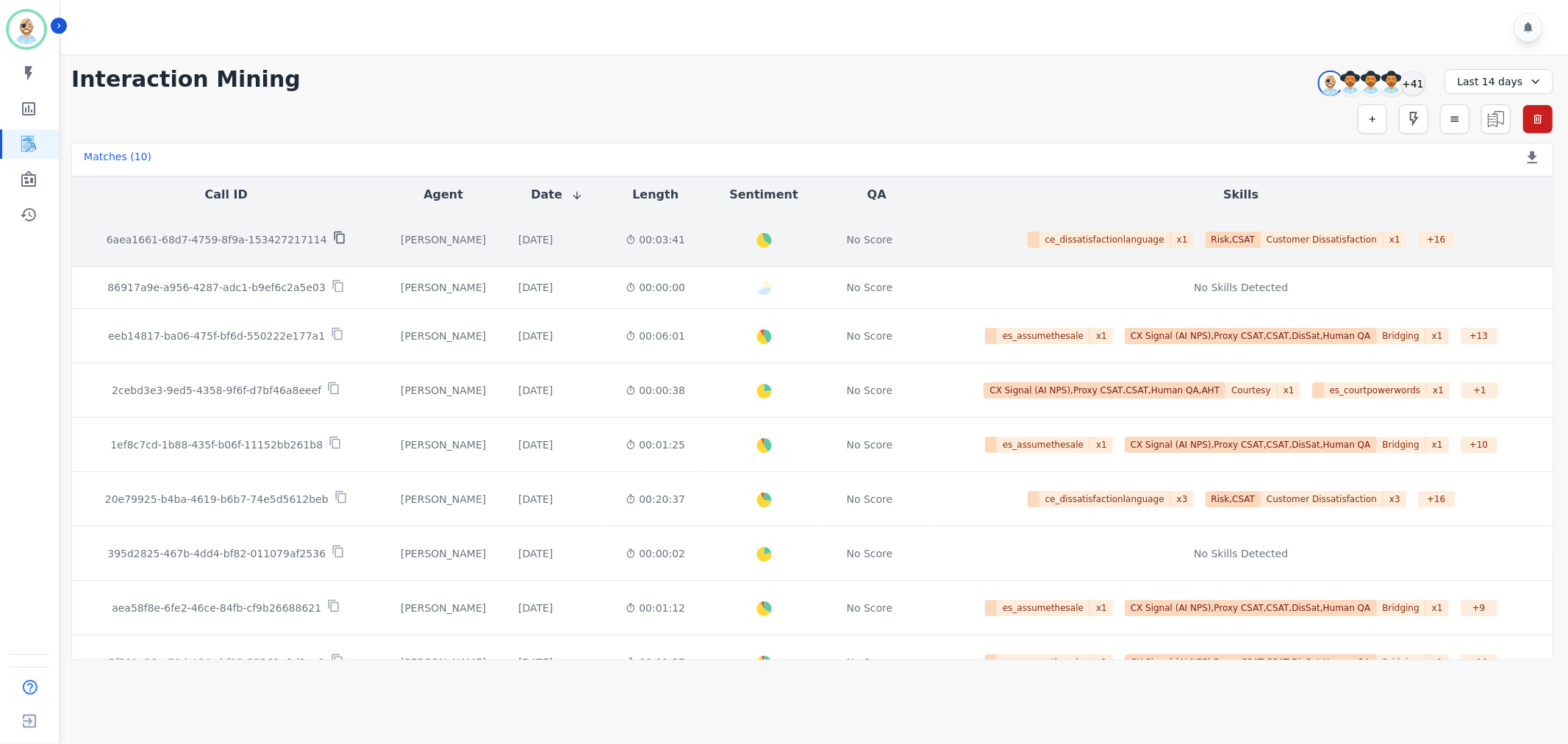
click at [334, 236] on icon at bounding box center [339, 237] width 11 height 13
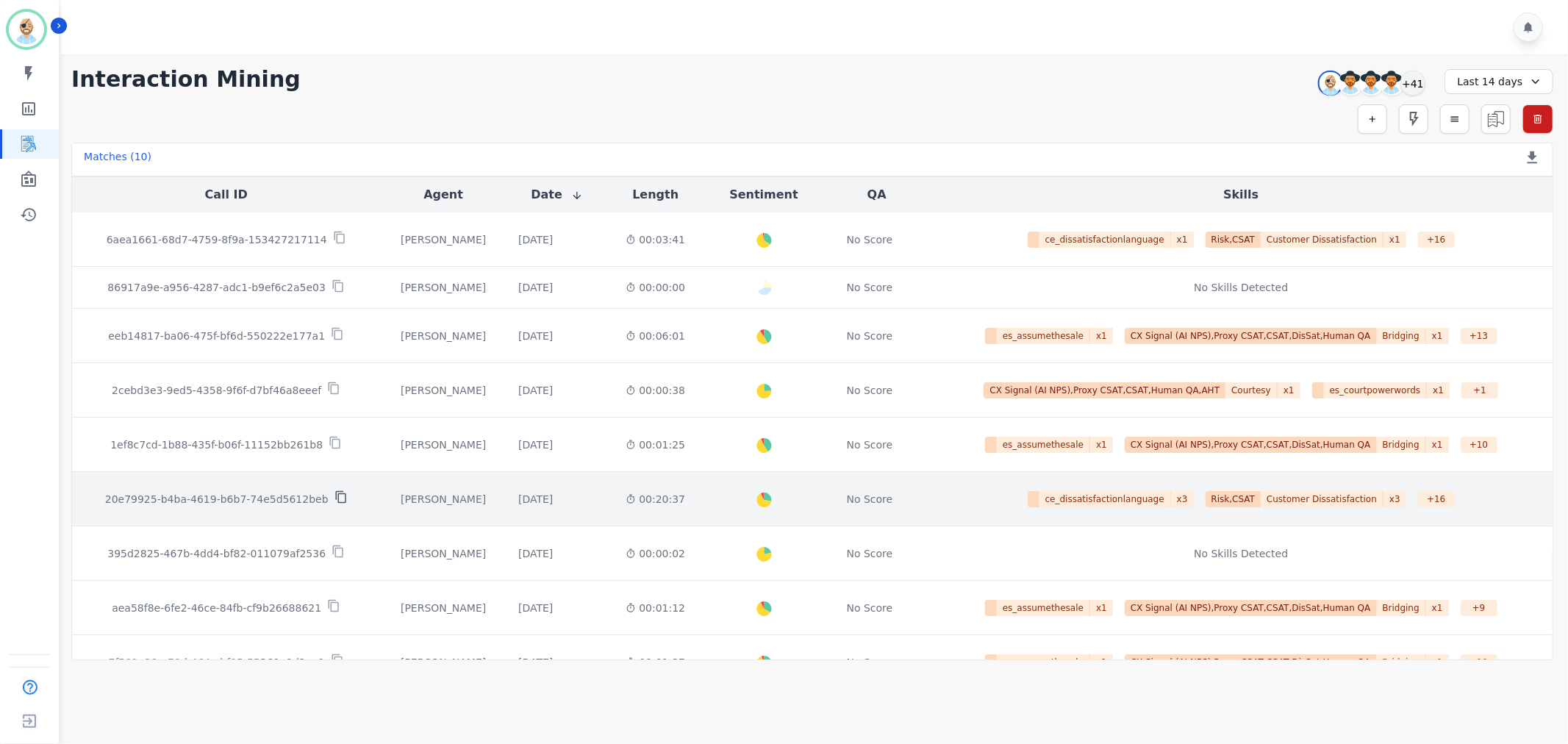
click at [334, 499] on icon at bounding box center [341, 497] width 14 height 14
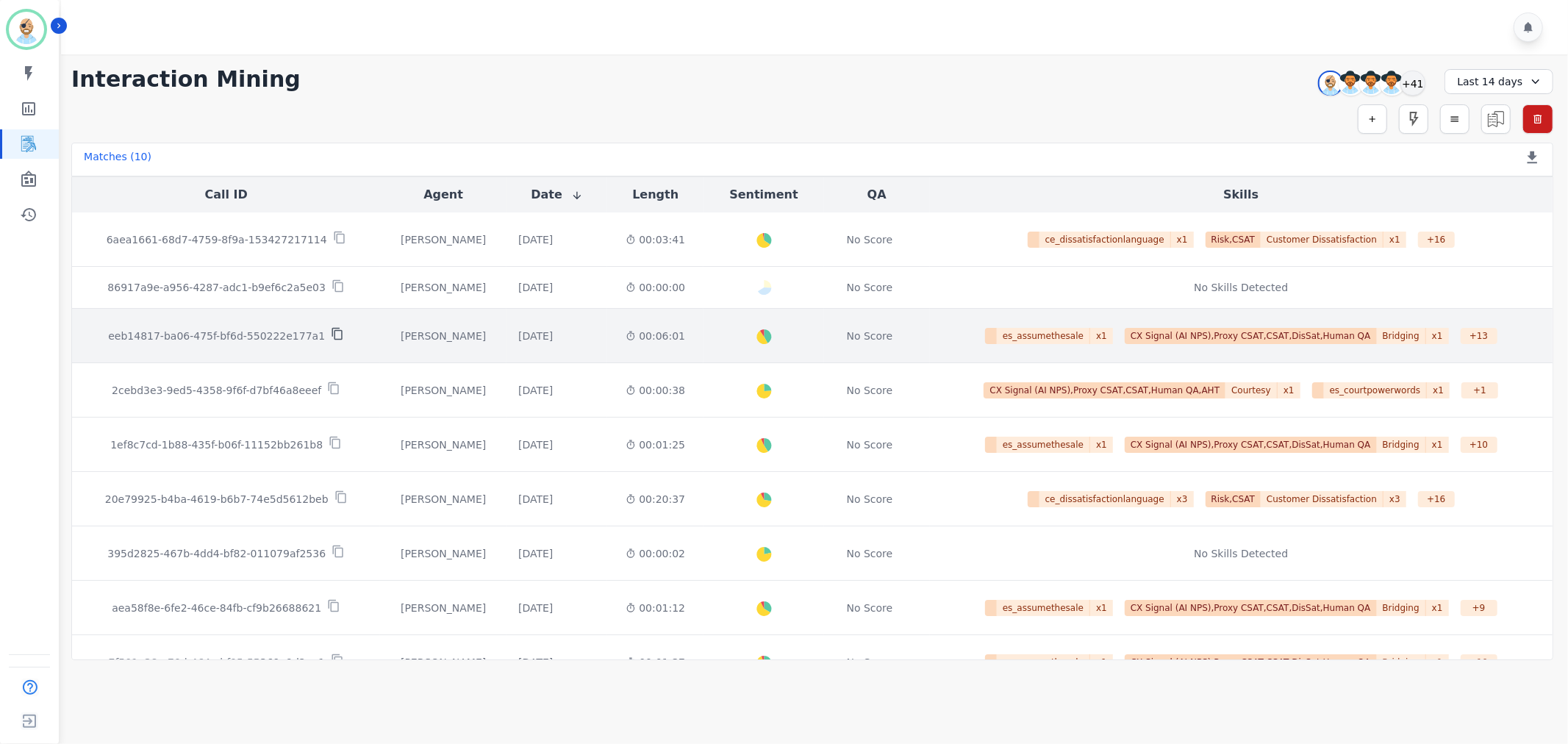
click at [331, 329] on icon at bounding box center [338, 334] width 14 height 14
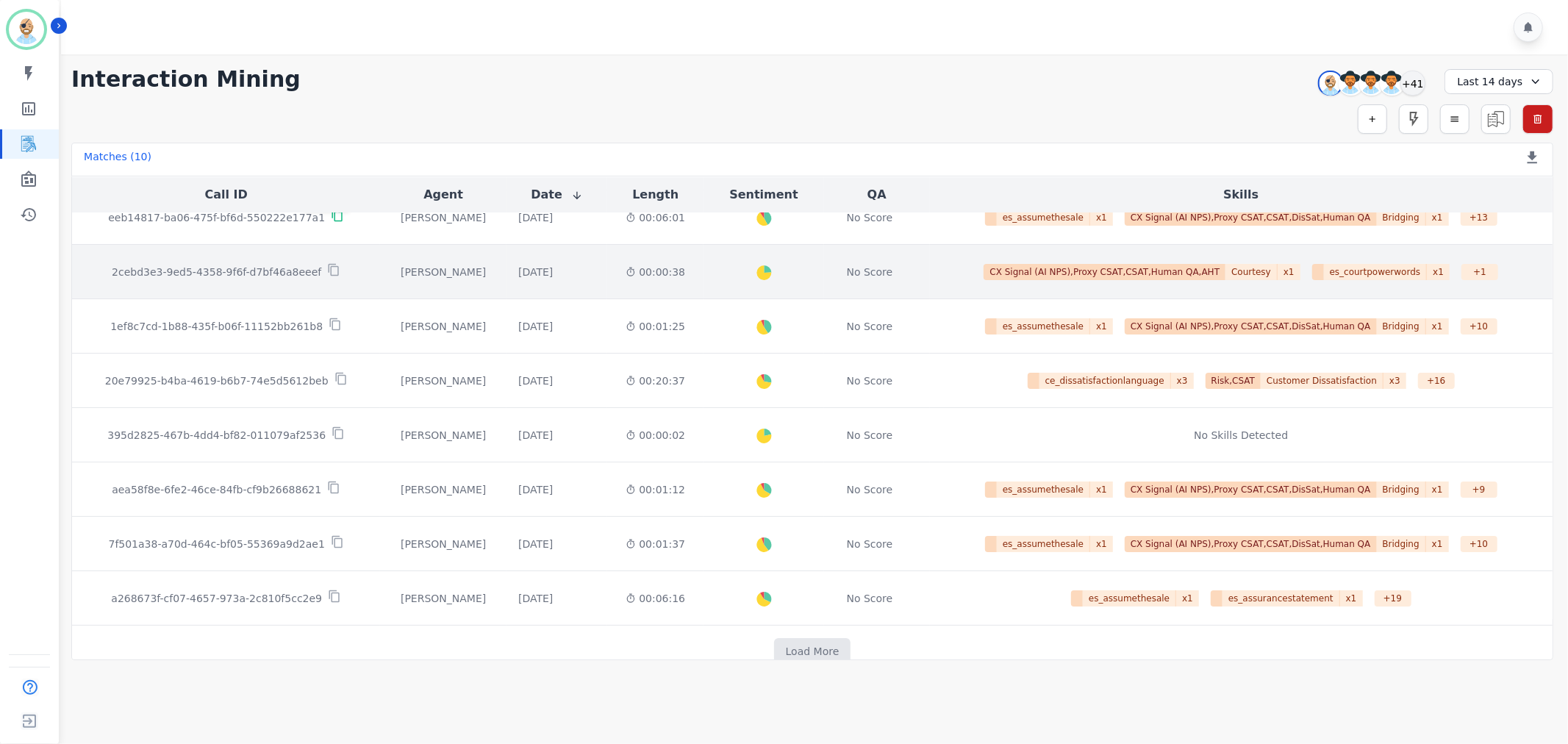
scroll to position [146, 0]
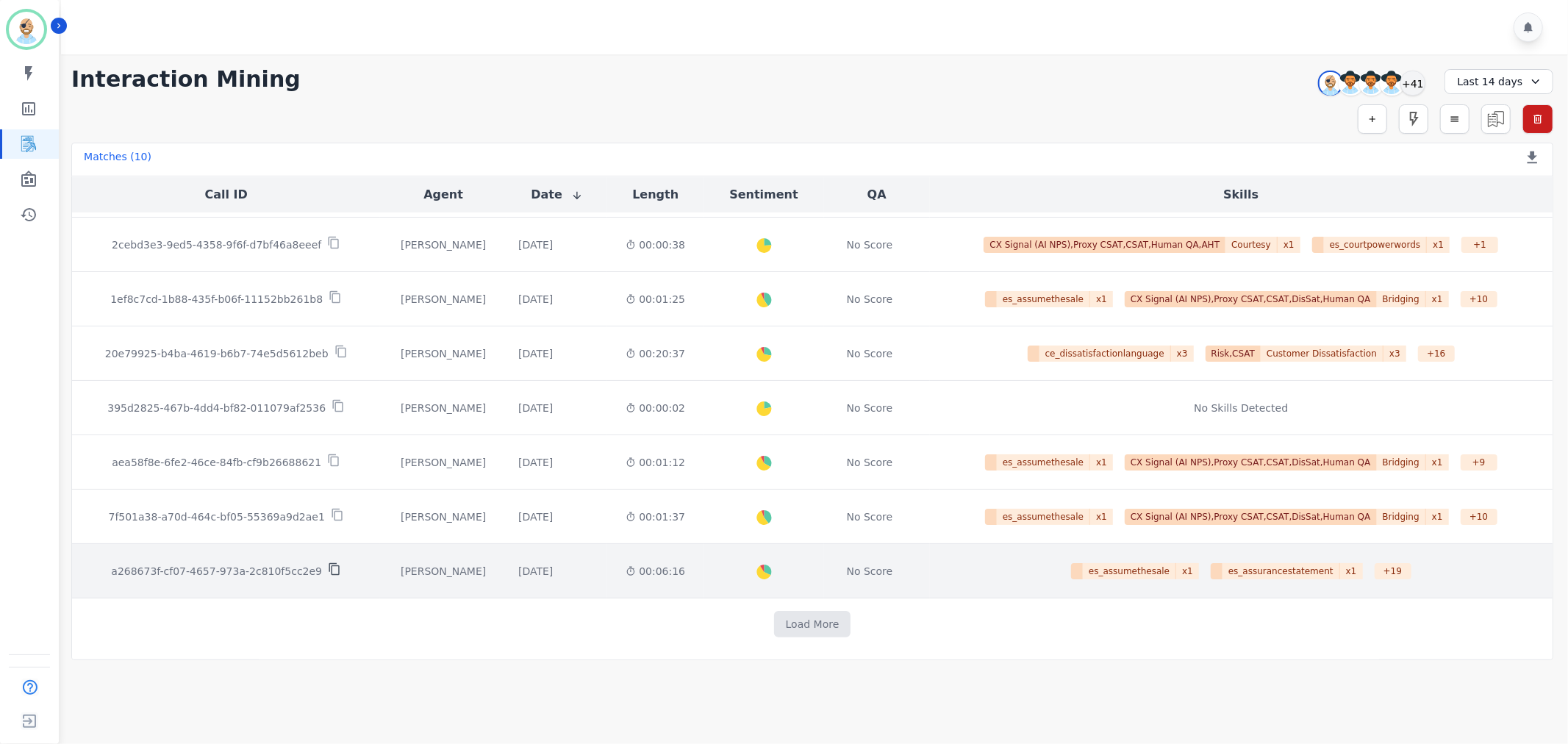
click at [329, 570] on icon at bounding box center [334, 570] width 11 height 13
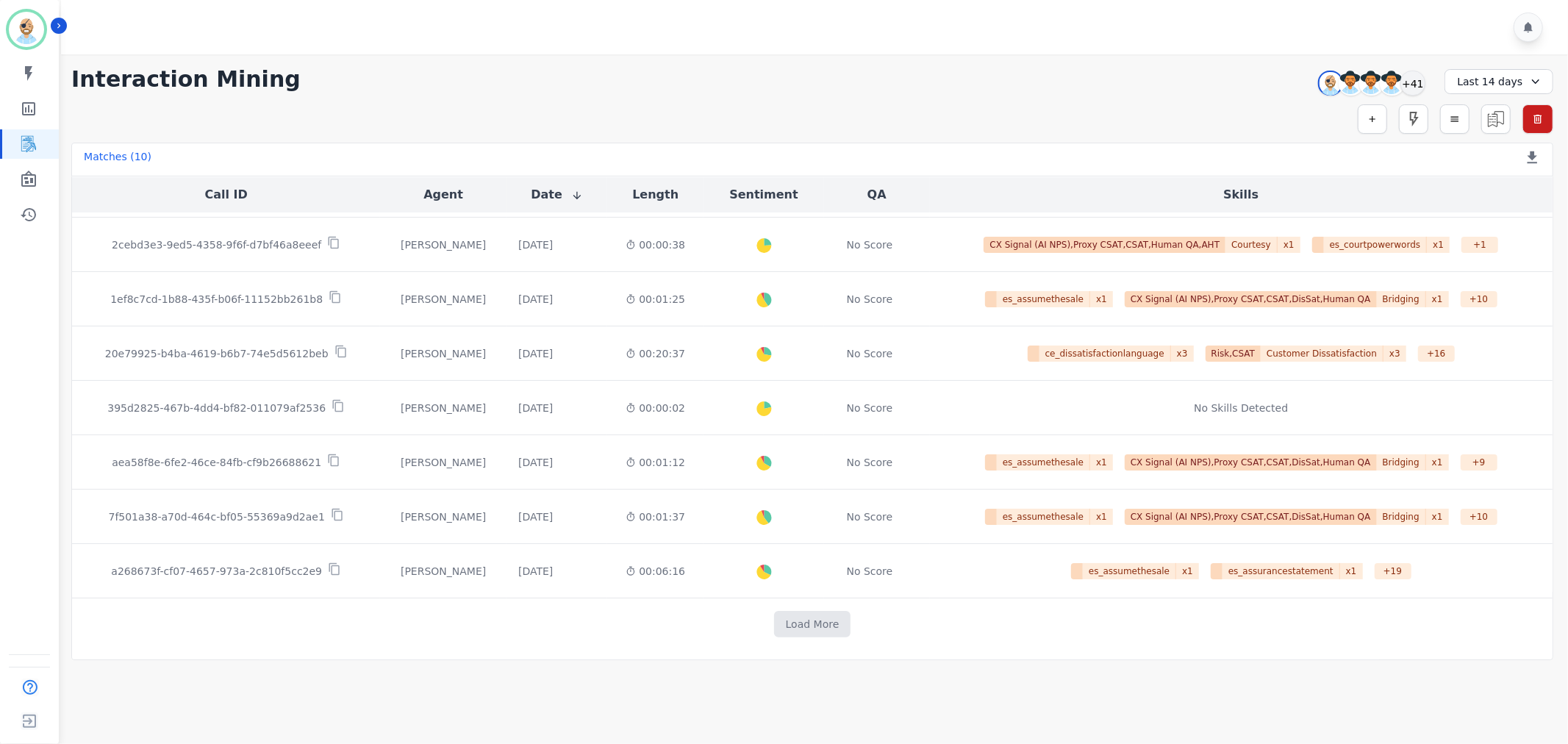
click at [540, 94] on div "**********" at bounding box center [812, 358] width 1512 height 606
click at [1419, 85] on div "+41" at bounding box center [1413, 83] width 25 height 25
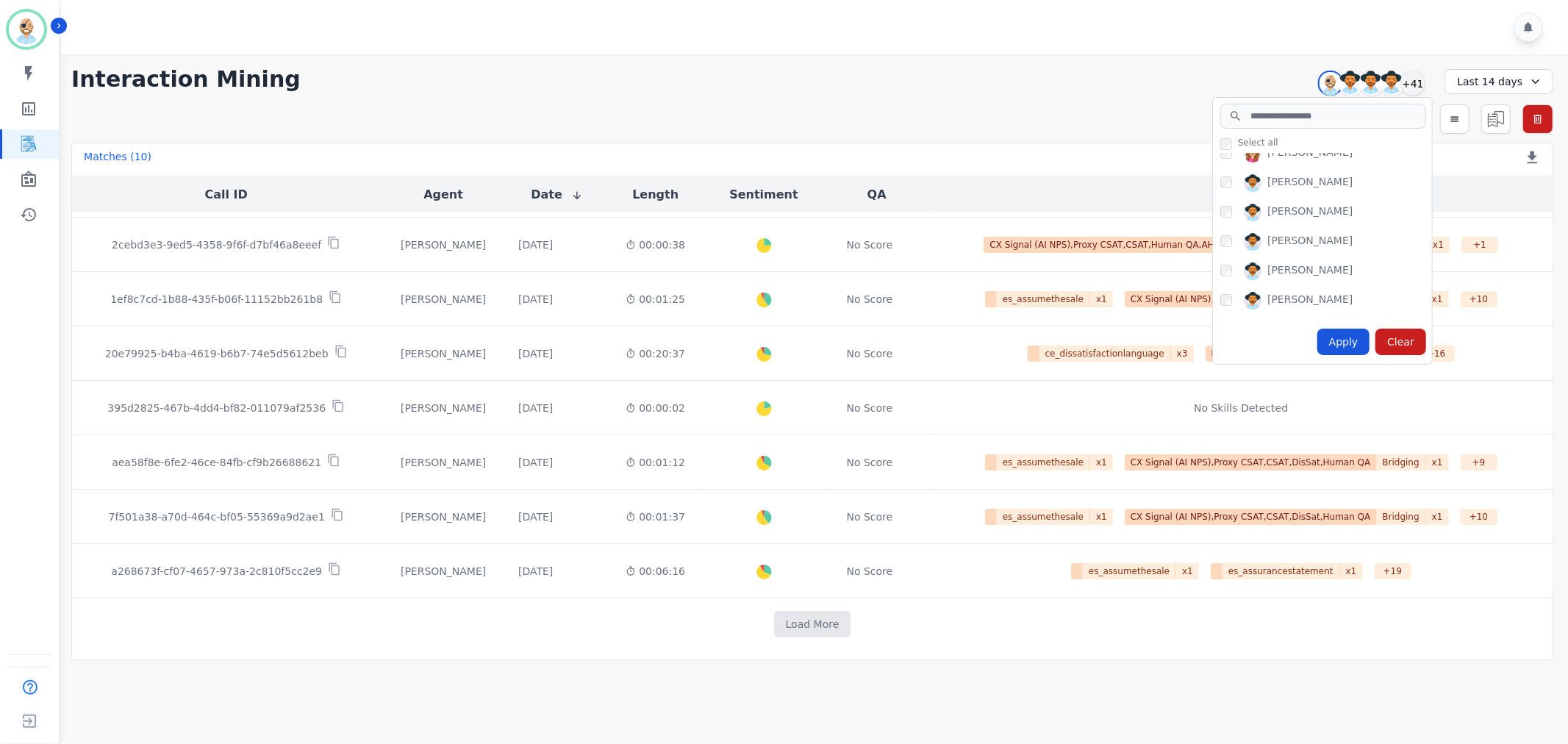
scroll to position [245, 0]
click at [1336, 333] on div "Apply" at bounding box center [1345, 341] width 53 height 26
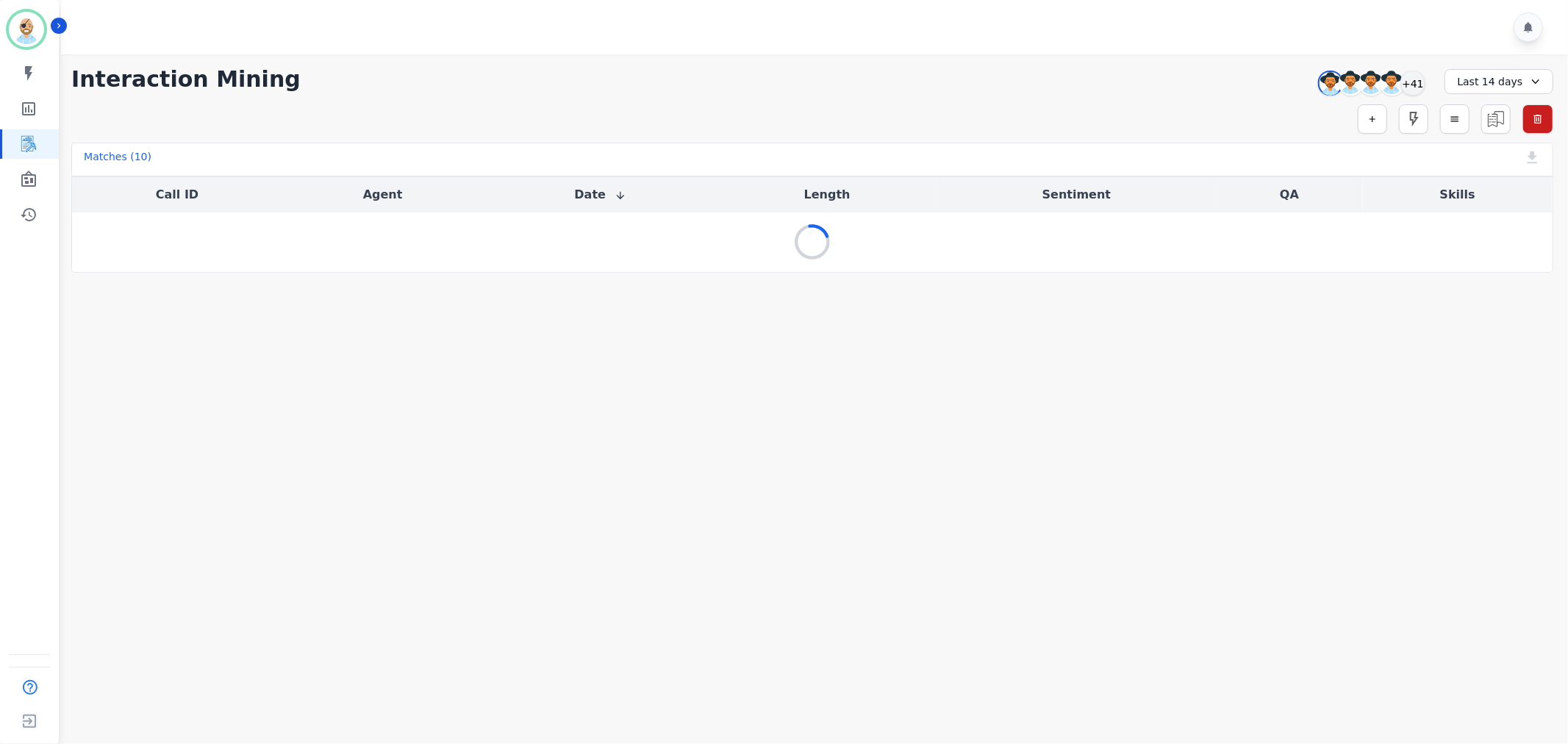
scroll to position [0, 0]
click at [885, 58] on div "**********" at bounding box center [812, 164] width 1512 height 219
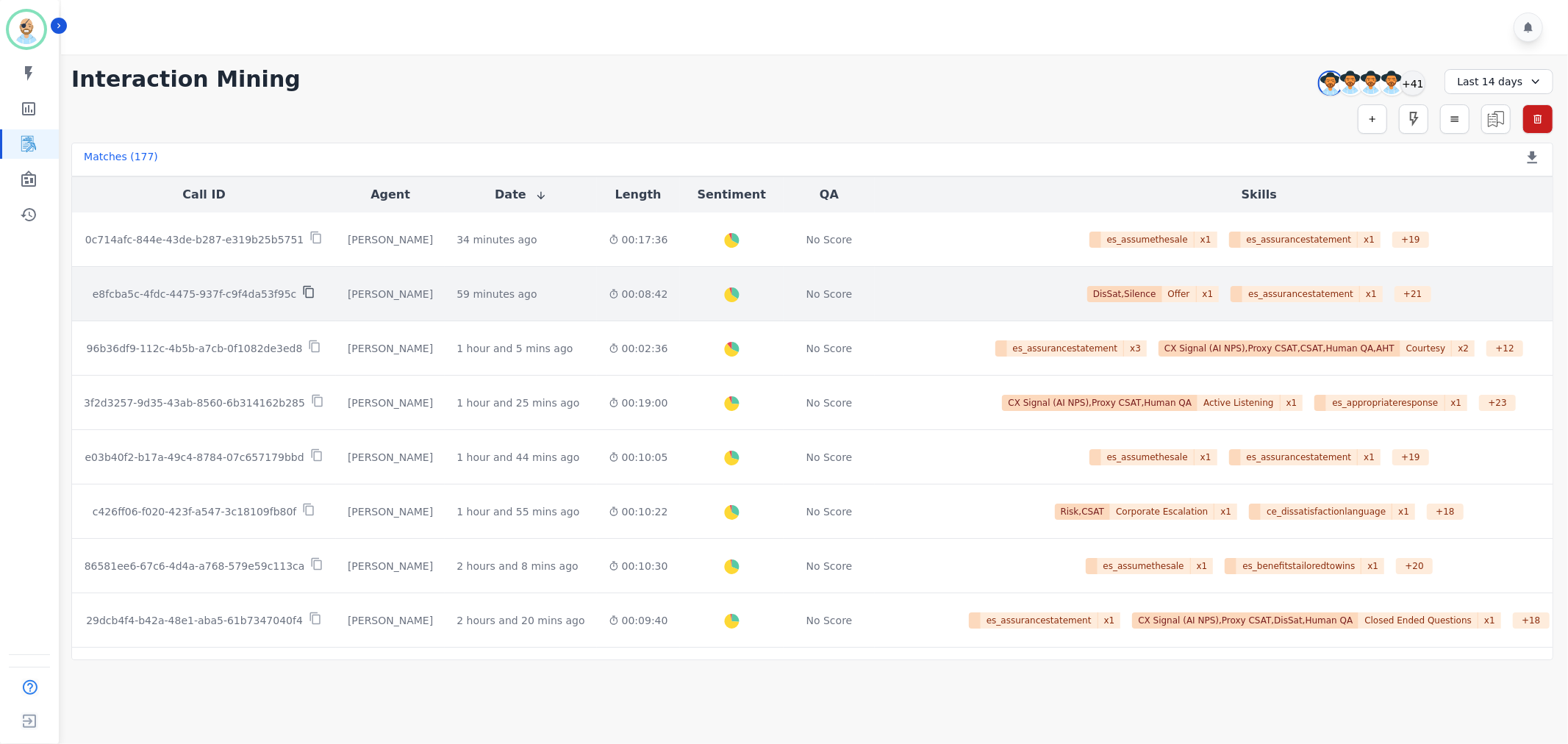
click at [302, 292] on icon at bounding box center [309, 292] width 14 height 14
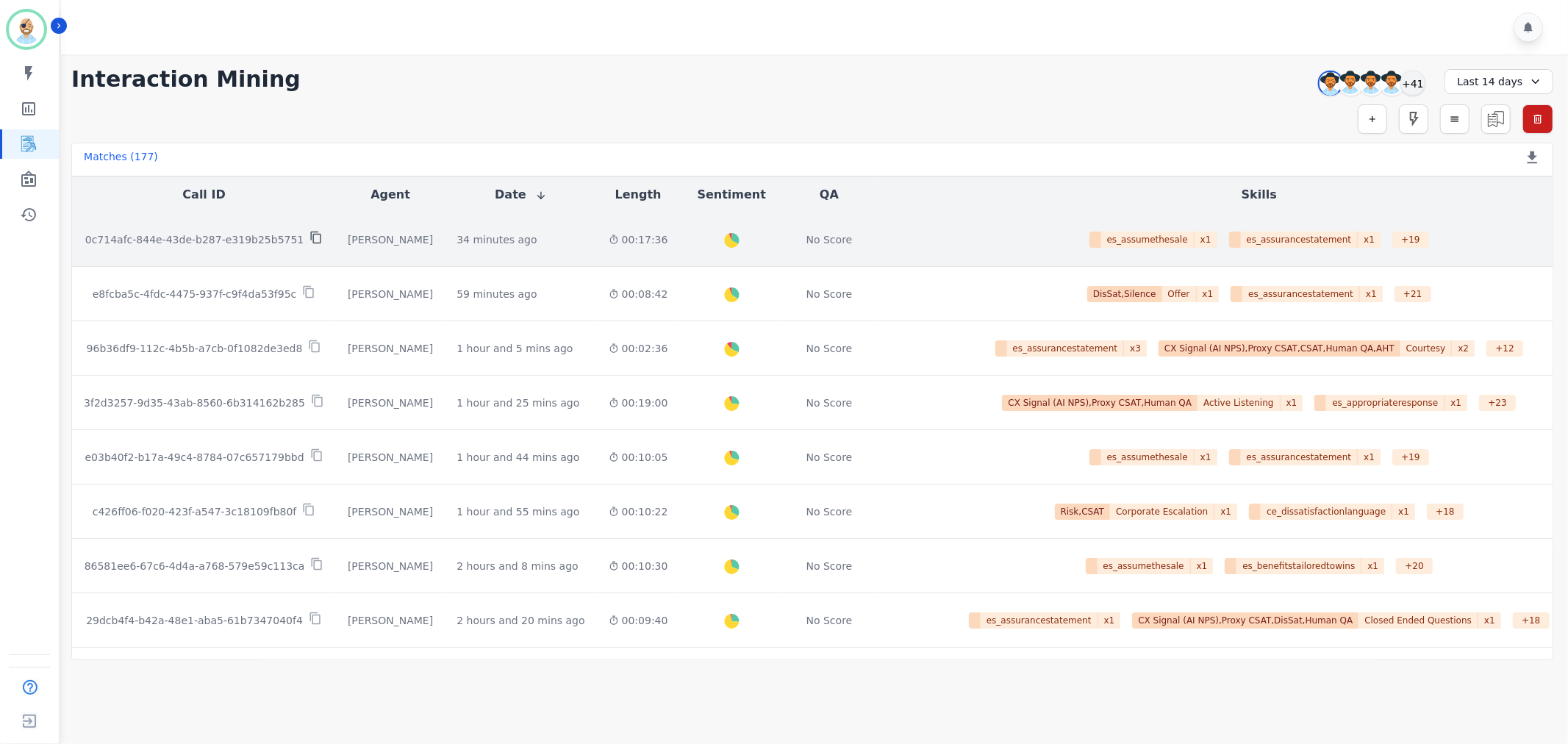
click at [310, 236] on icon at bounding box center [317, 238] width 14 height 14
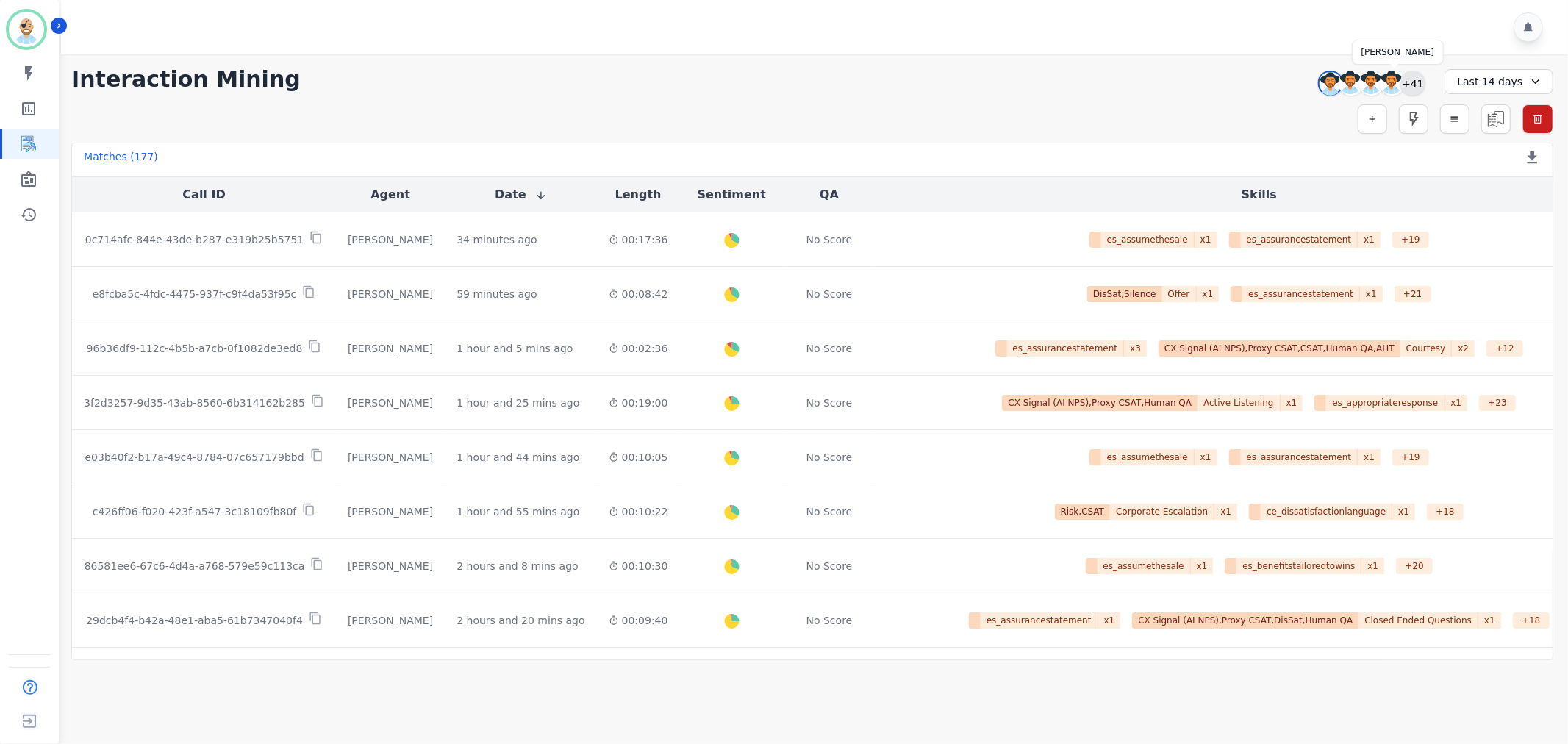
click at [1412, 78] on div "+41" at bounding box center [1413, 83] width 25 height 25
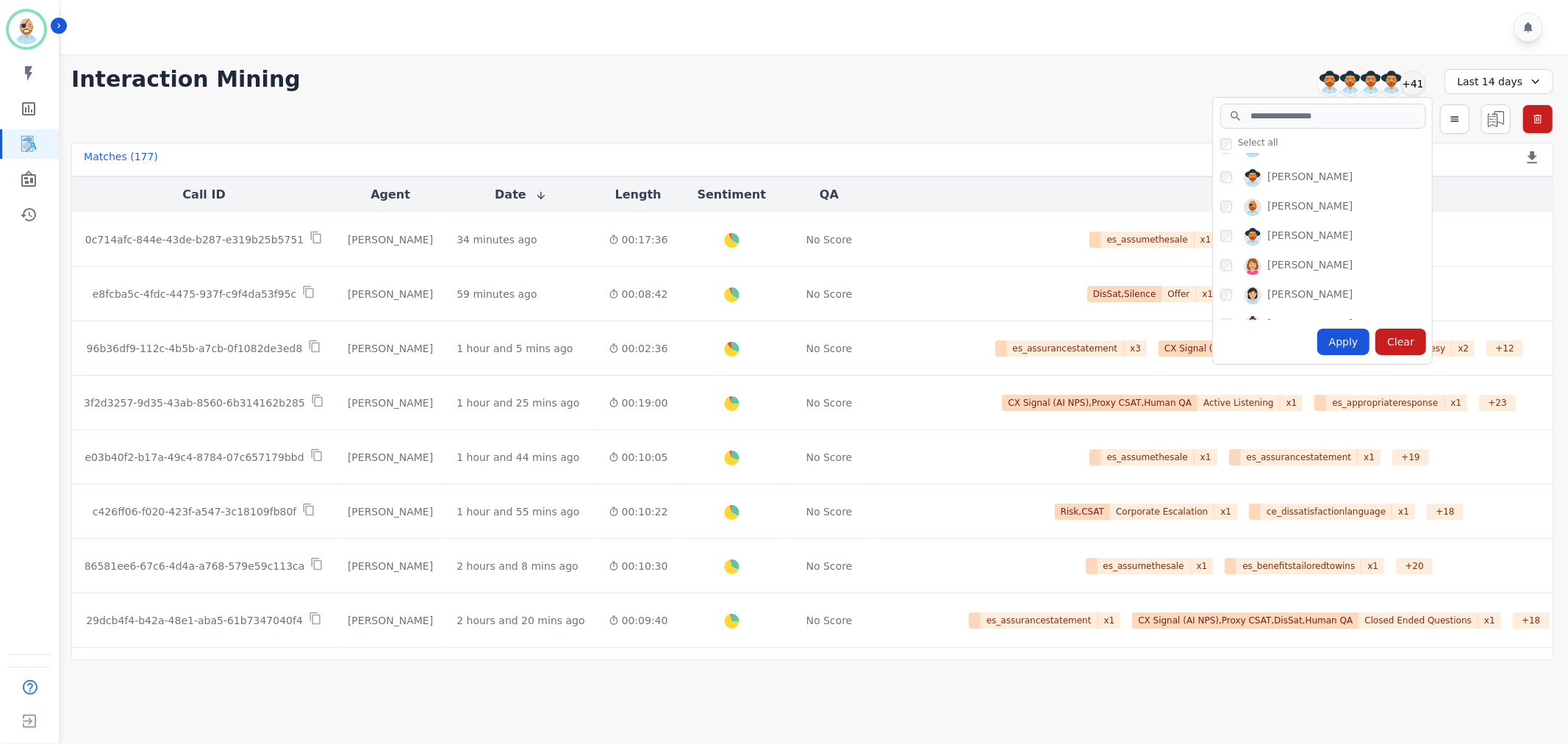
scroll to position [490, 0]
click at [1362, 346] on div "Apply" at bounding box center [1345, 341] width 53 height 26
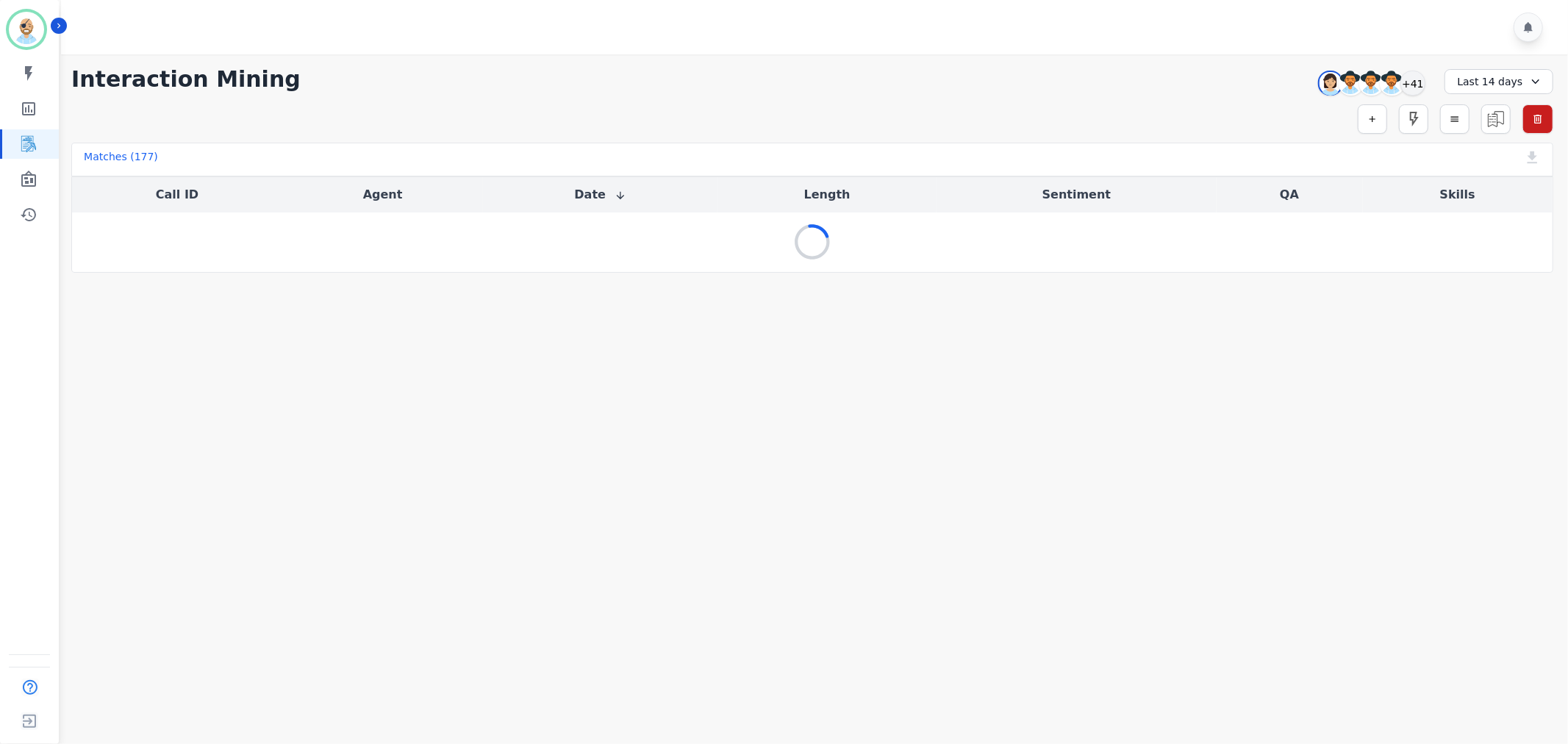
click at [891, 34] on div at bounding box center [816, 27] width 1512 height 55
click at [813, 74] on div "**********" at bounding box center [812, 79] width 1483 height 26
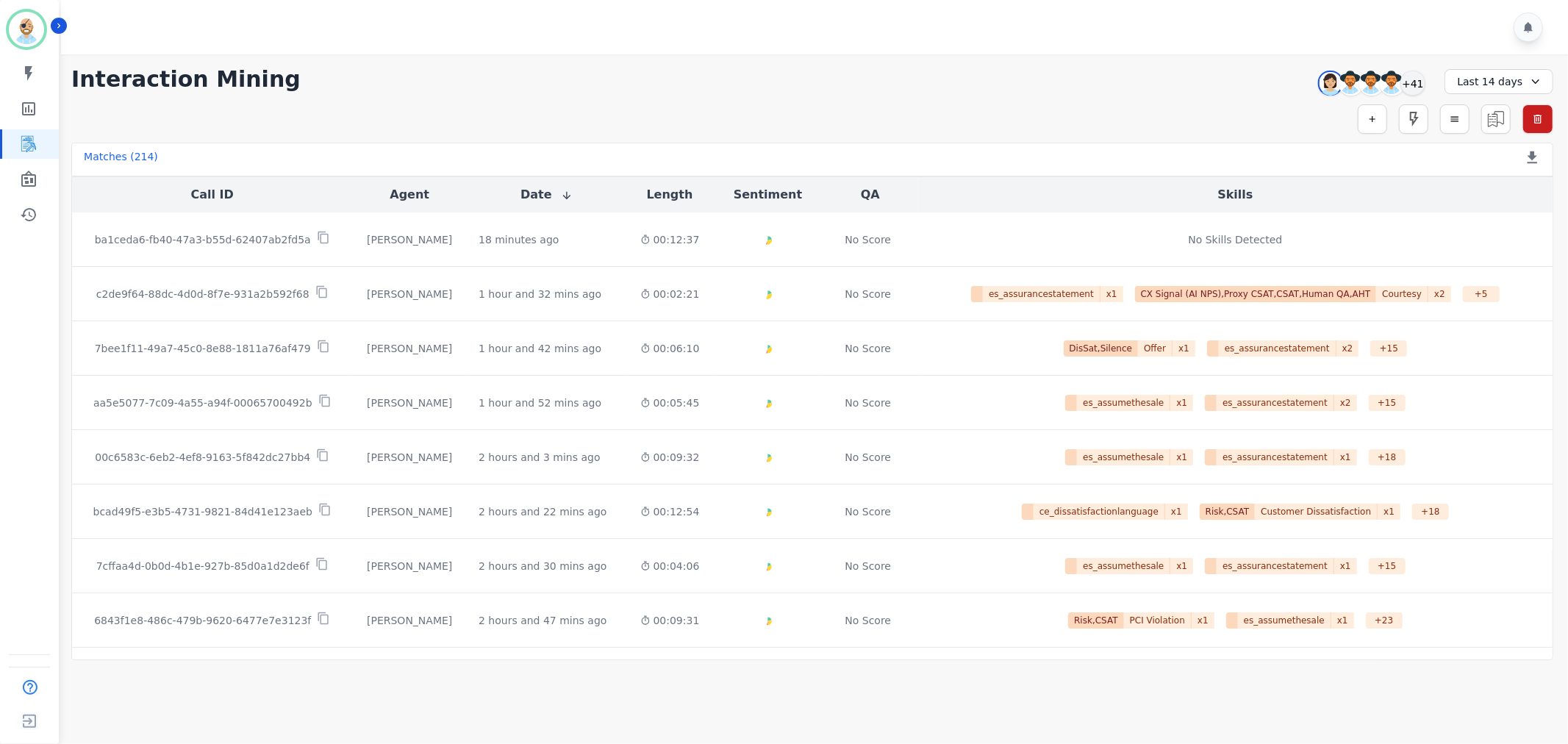
click at [625, 53] on div at bounding box center [816, 27] width 1512 height 55
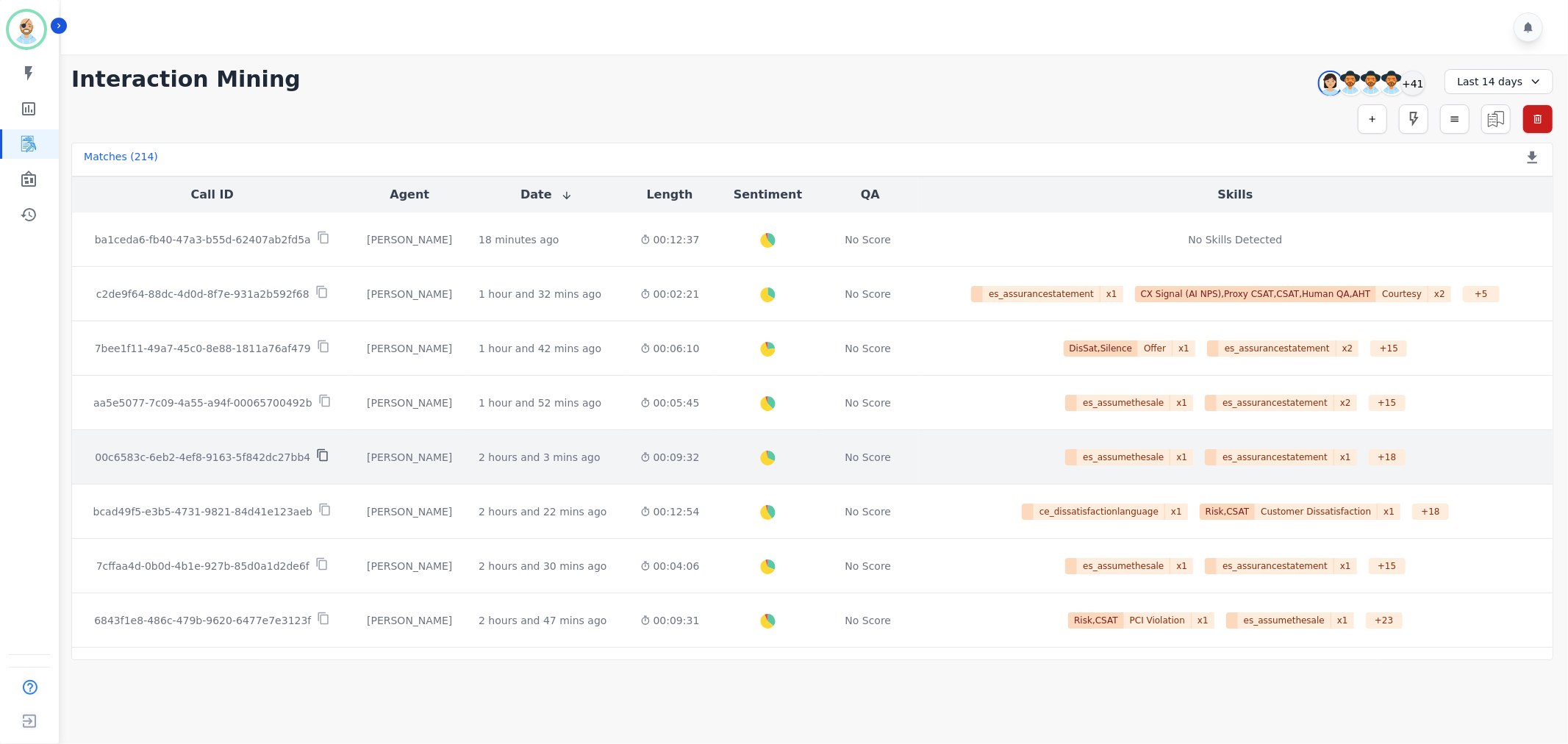
click at [317, 455] on icon at bounding box center [323, 456] width 14 height 14
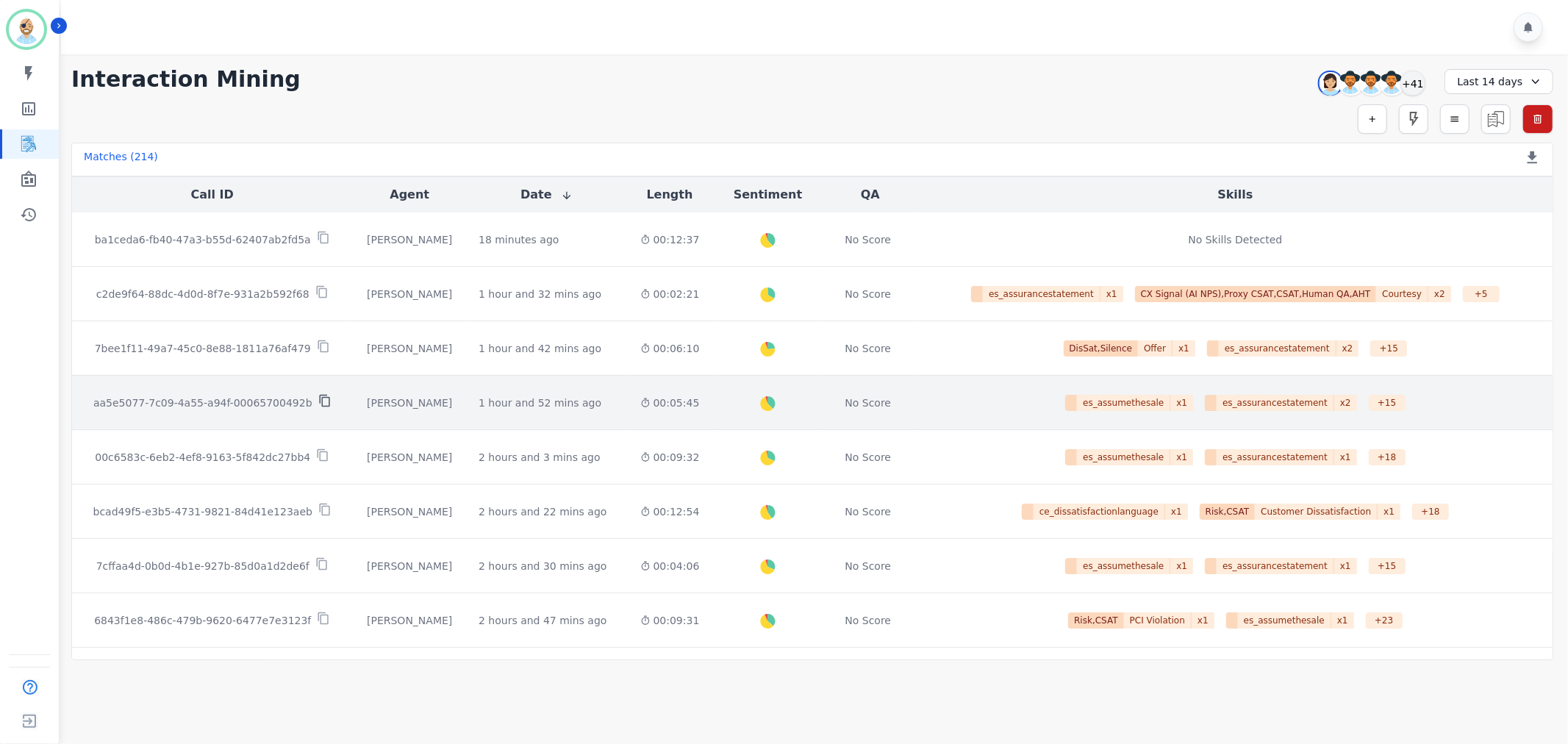
click at [318, 399] on icon at bounding box center [325, 401] width 14 height 14
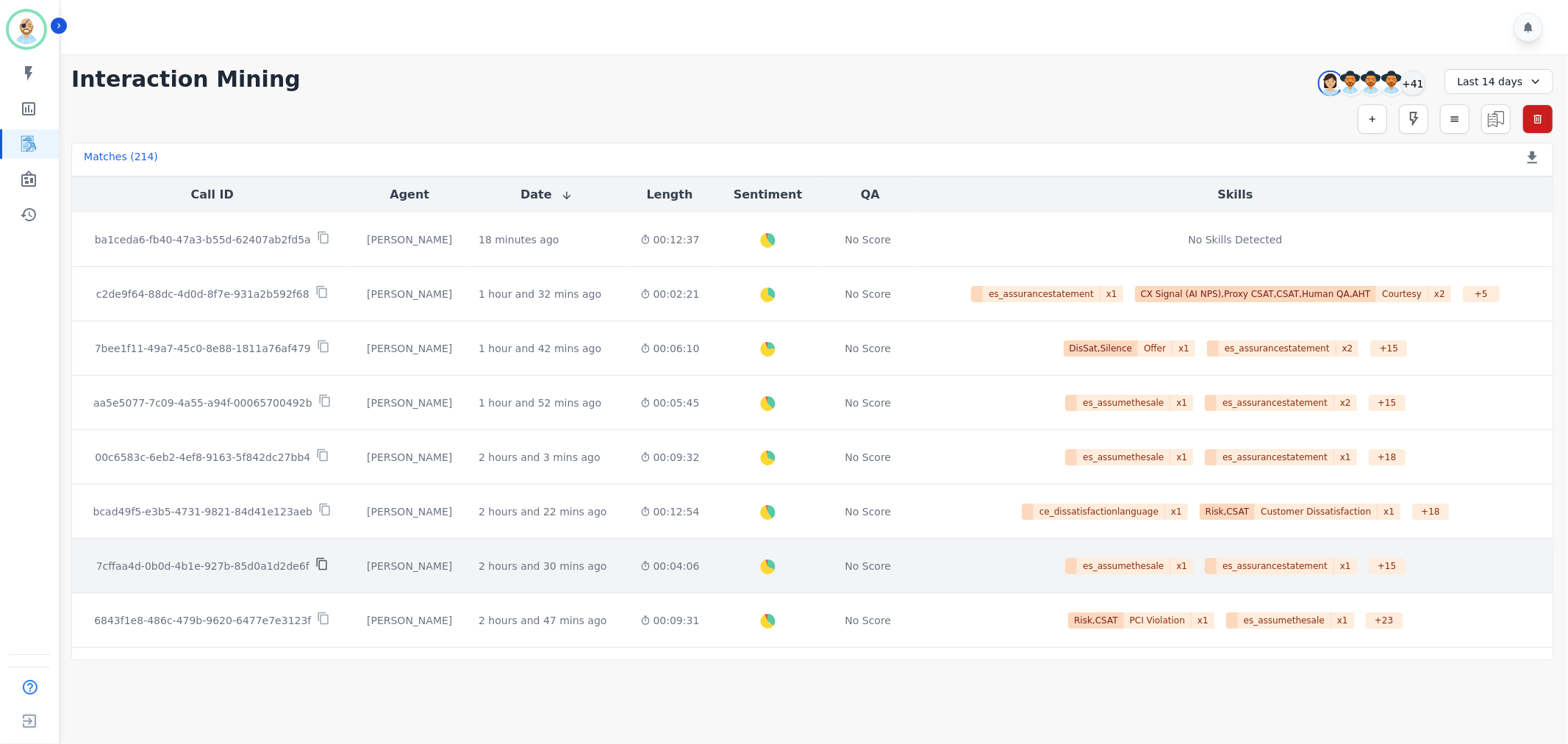
click at [316, 565] on icon at bounding box center [322, 565] width 14 height 14
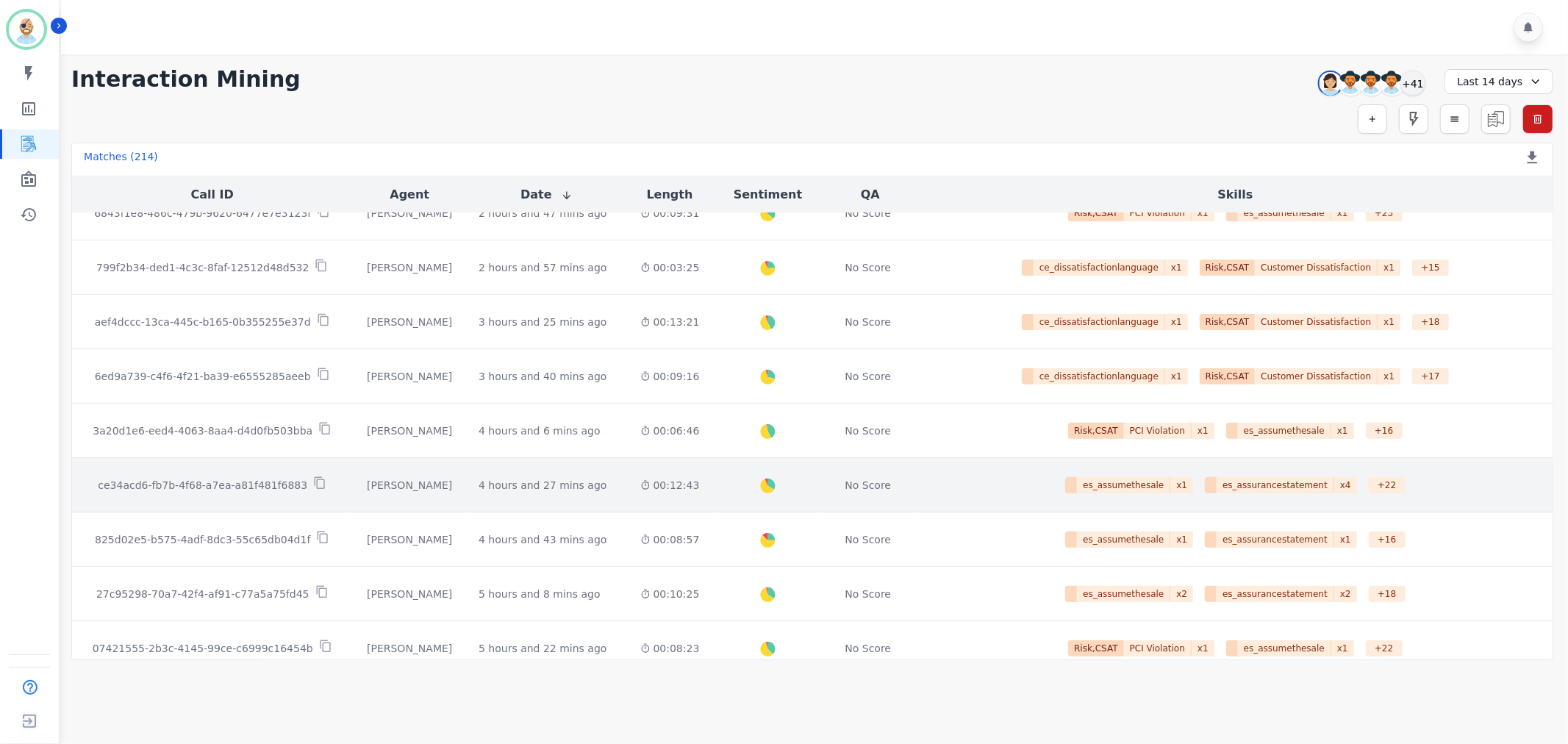
scroll to position [408, 0]
click at [314, 479] on icon at bounding box center [320, 482] width 14 height 14
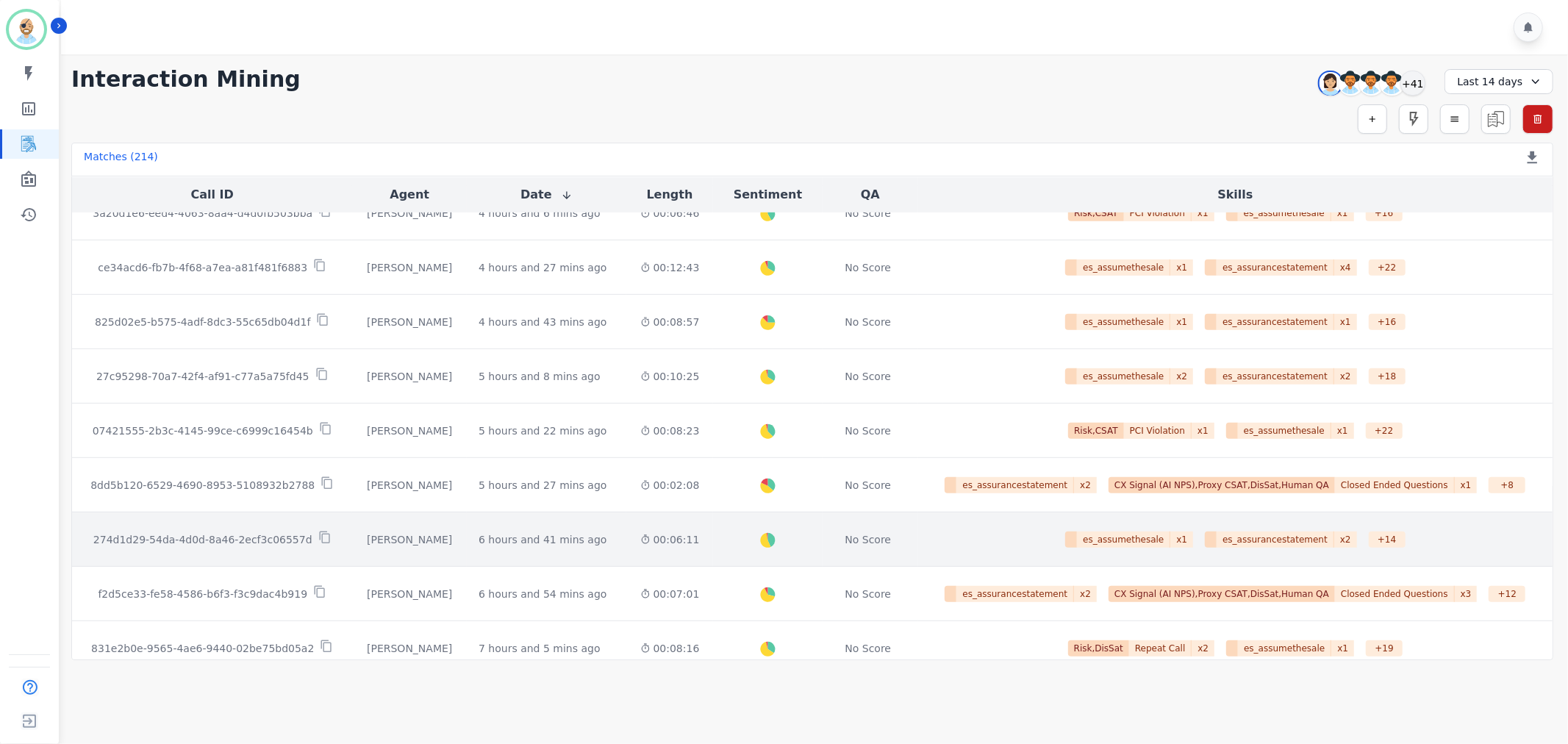
scroll to position [703, 0]
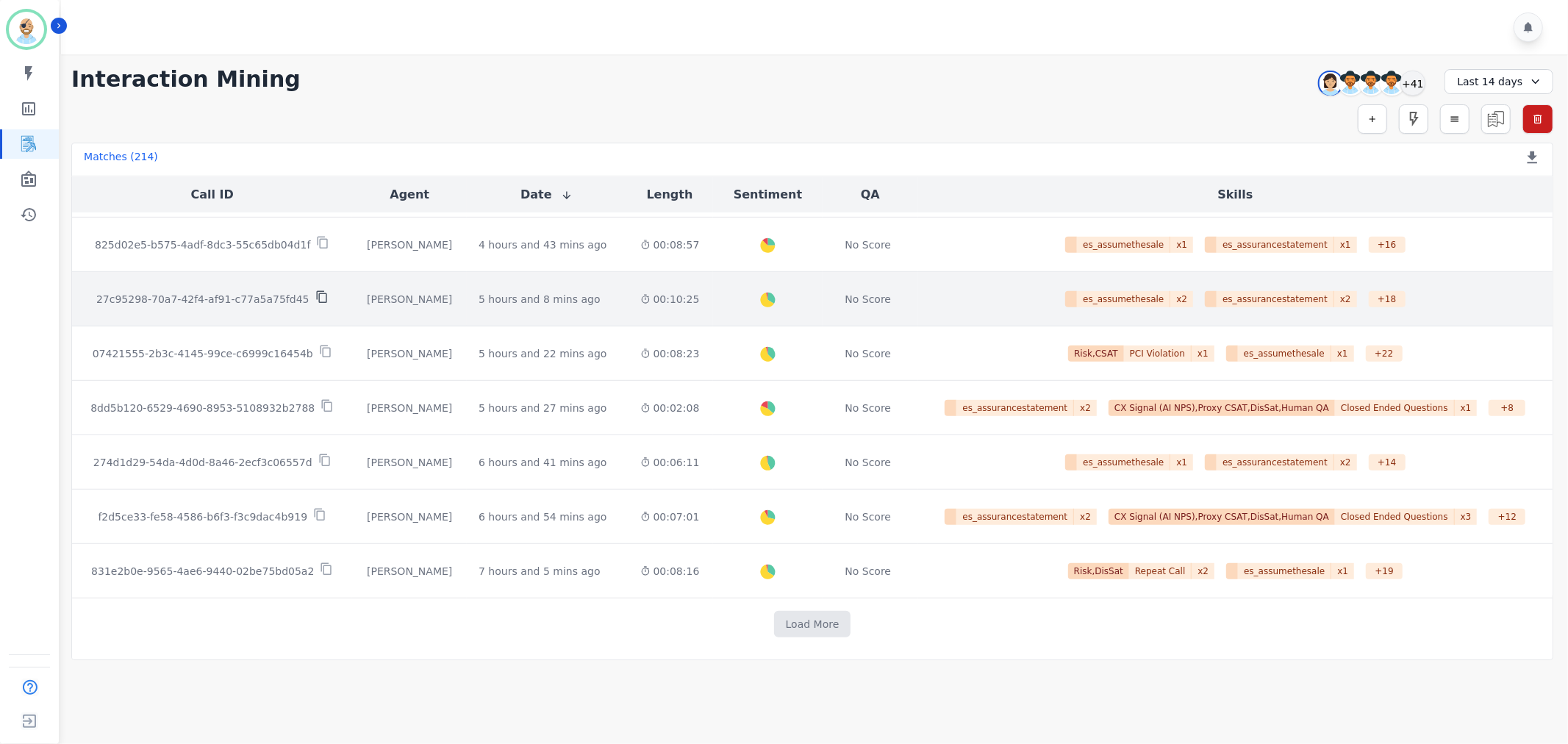
click at [316, 296] on icon at bounding box center [322, 297] width 14 height 14
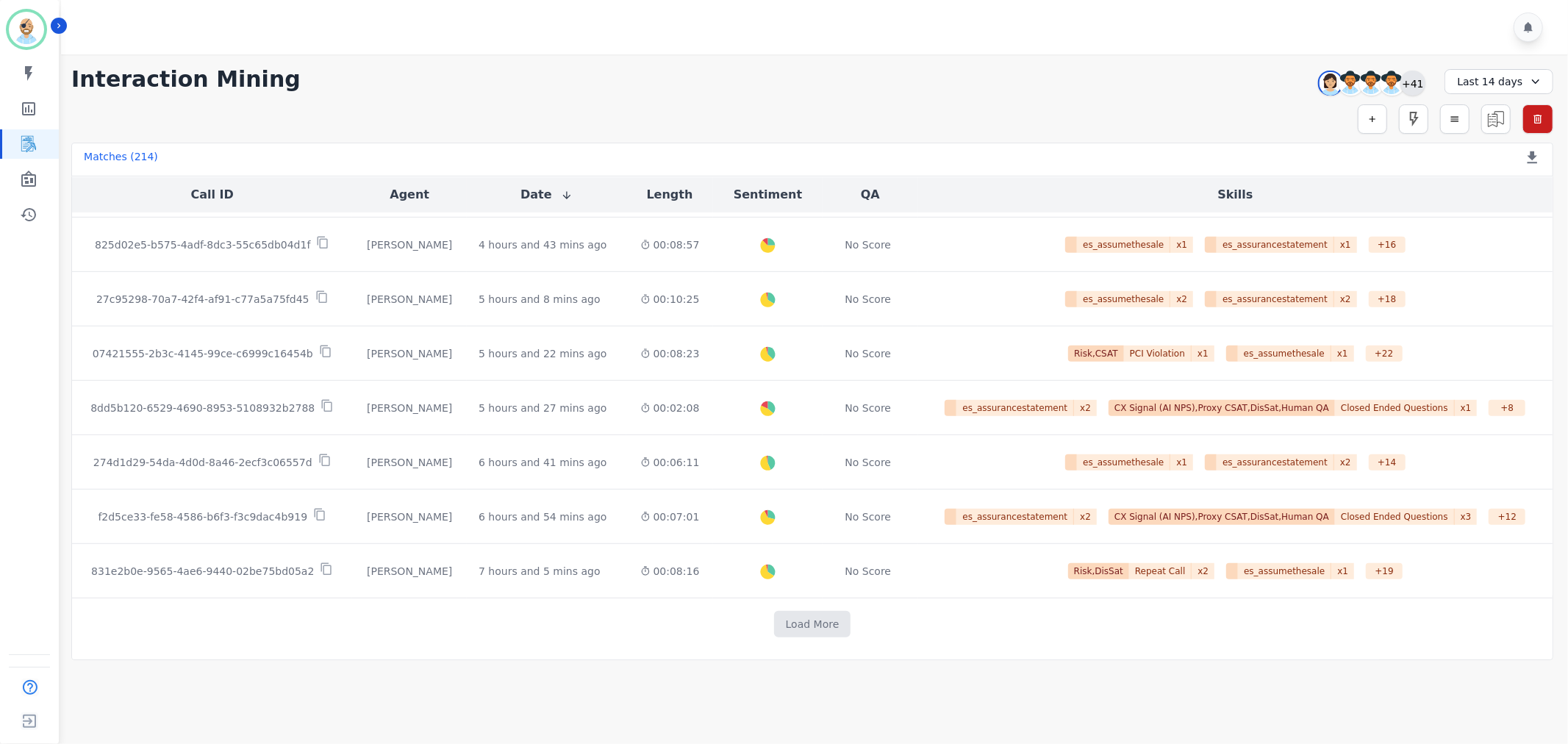
click at [1413, 74] on div "+41" at bounding box center [1413, 83] width 25 height 25
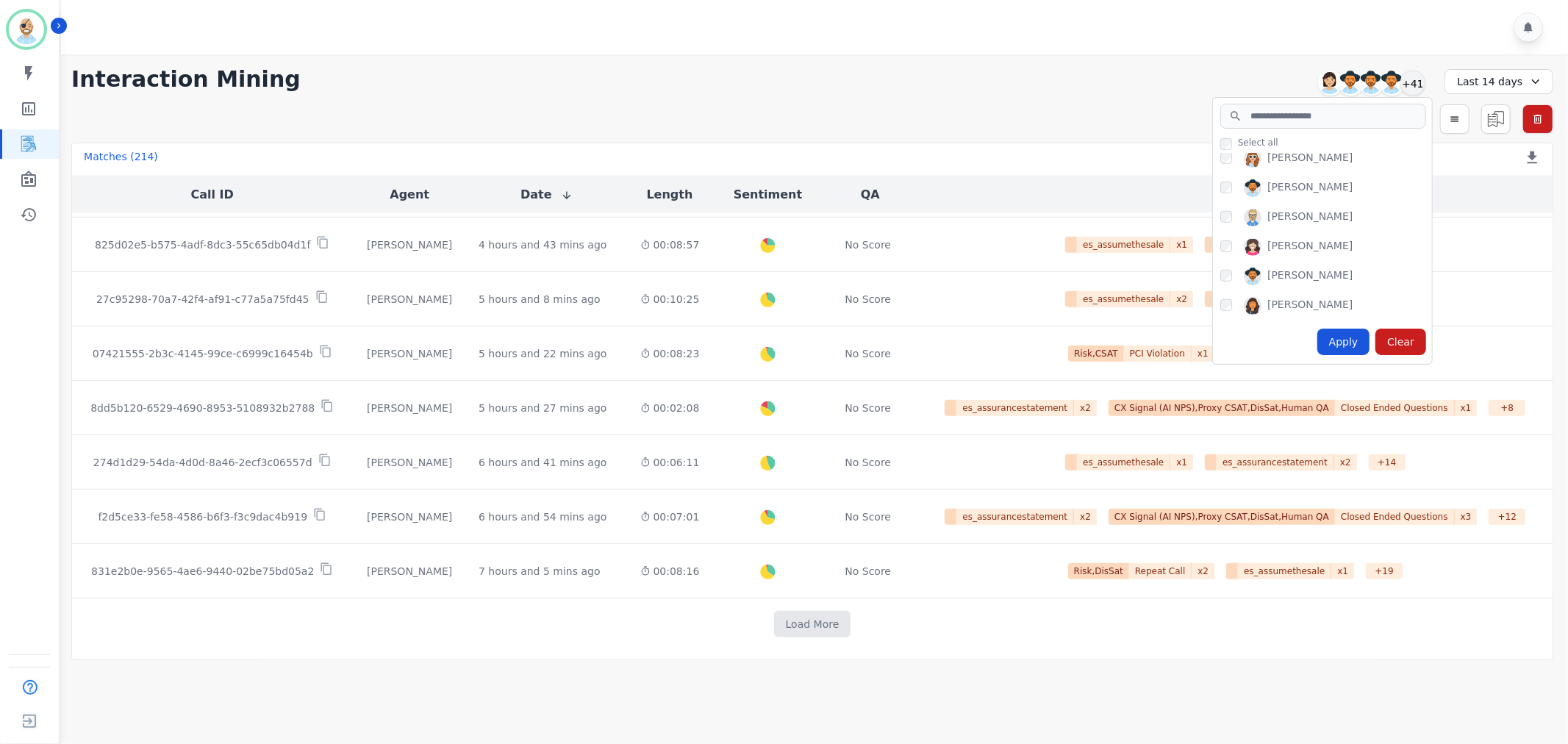
scroll to position [1062, 0]
click at [1361, 333] on div "Apply" at bounding box center [1345, 341] width 53 height 26
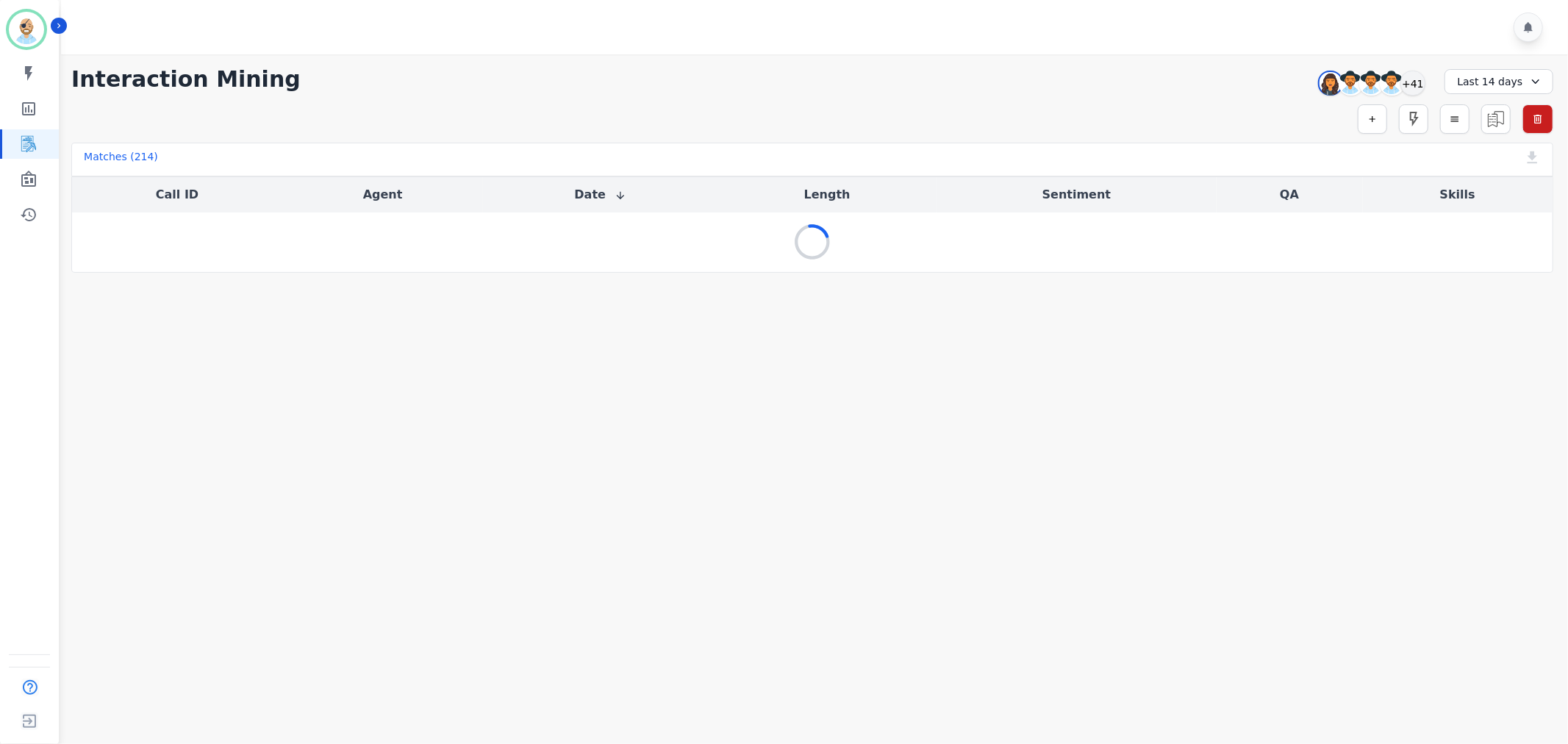
scroll to position [0, 0]
click at [1005, 49] on div at bounding box center [816, 27] width 1512 height 55
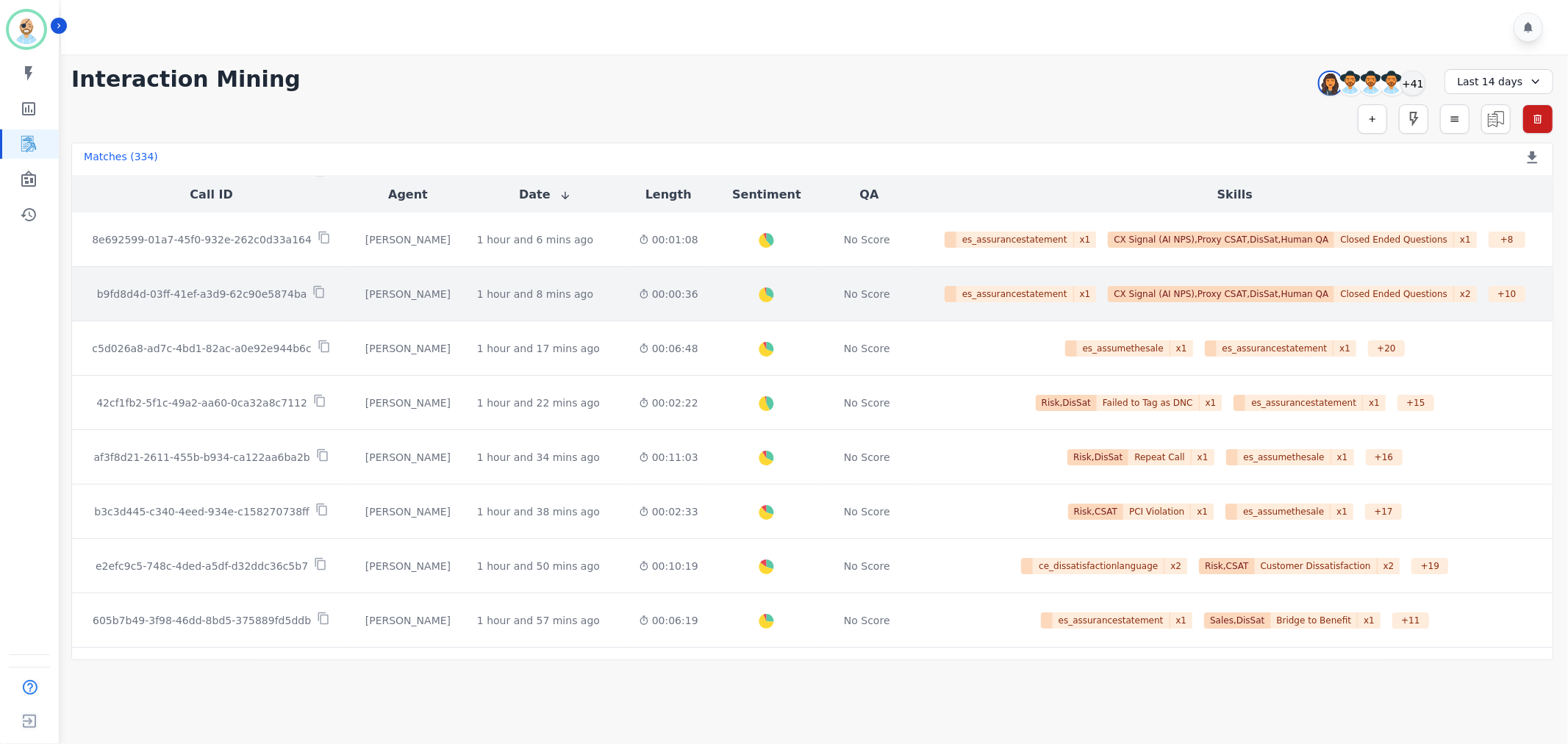
scroll to position [81, 0]
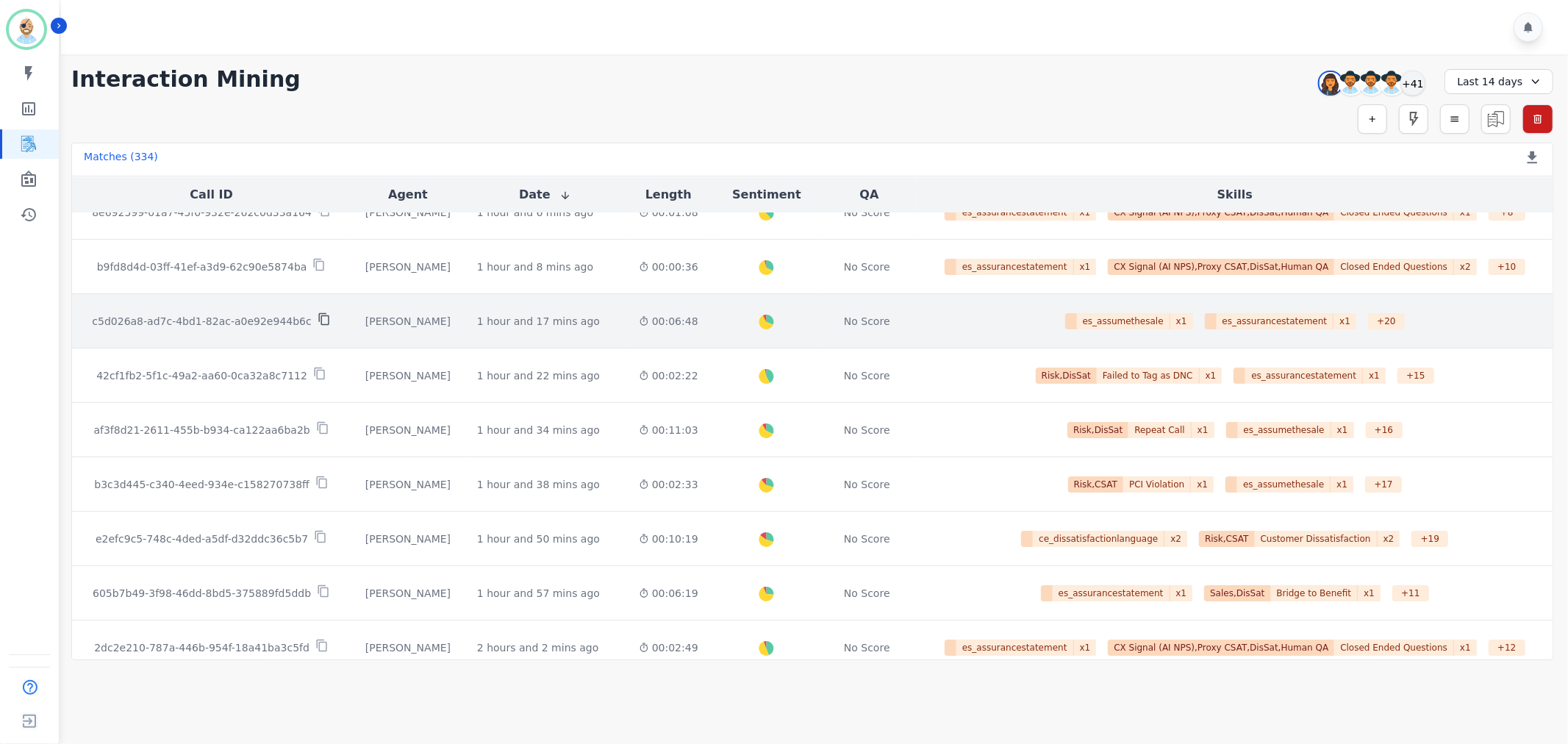
click at [318, 315] on icon at bounding box center [324, 320] width 14 height 14
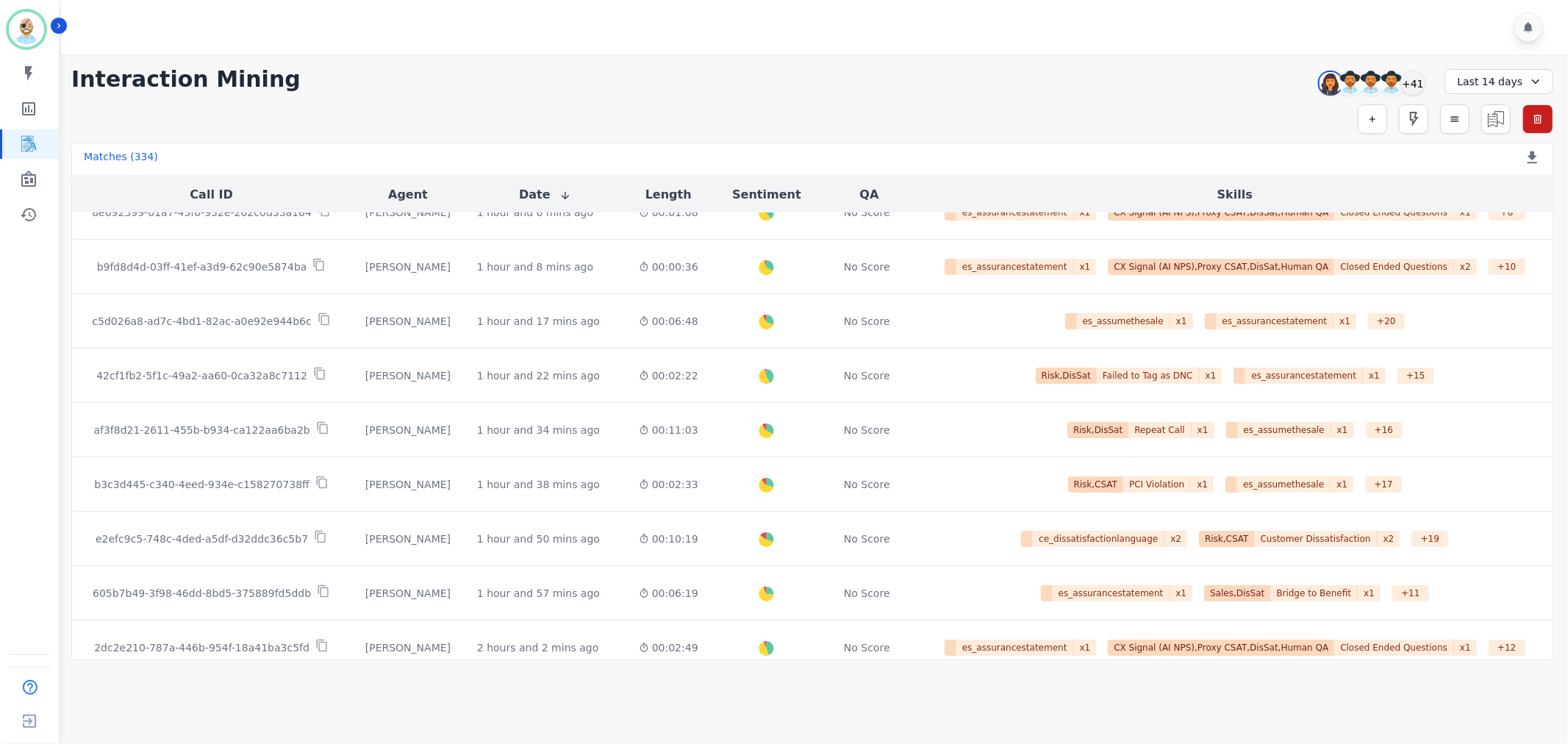
click at [840, 68] on div "**********" at bounding box center [812, 79] width 1483 height 26
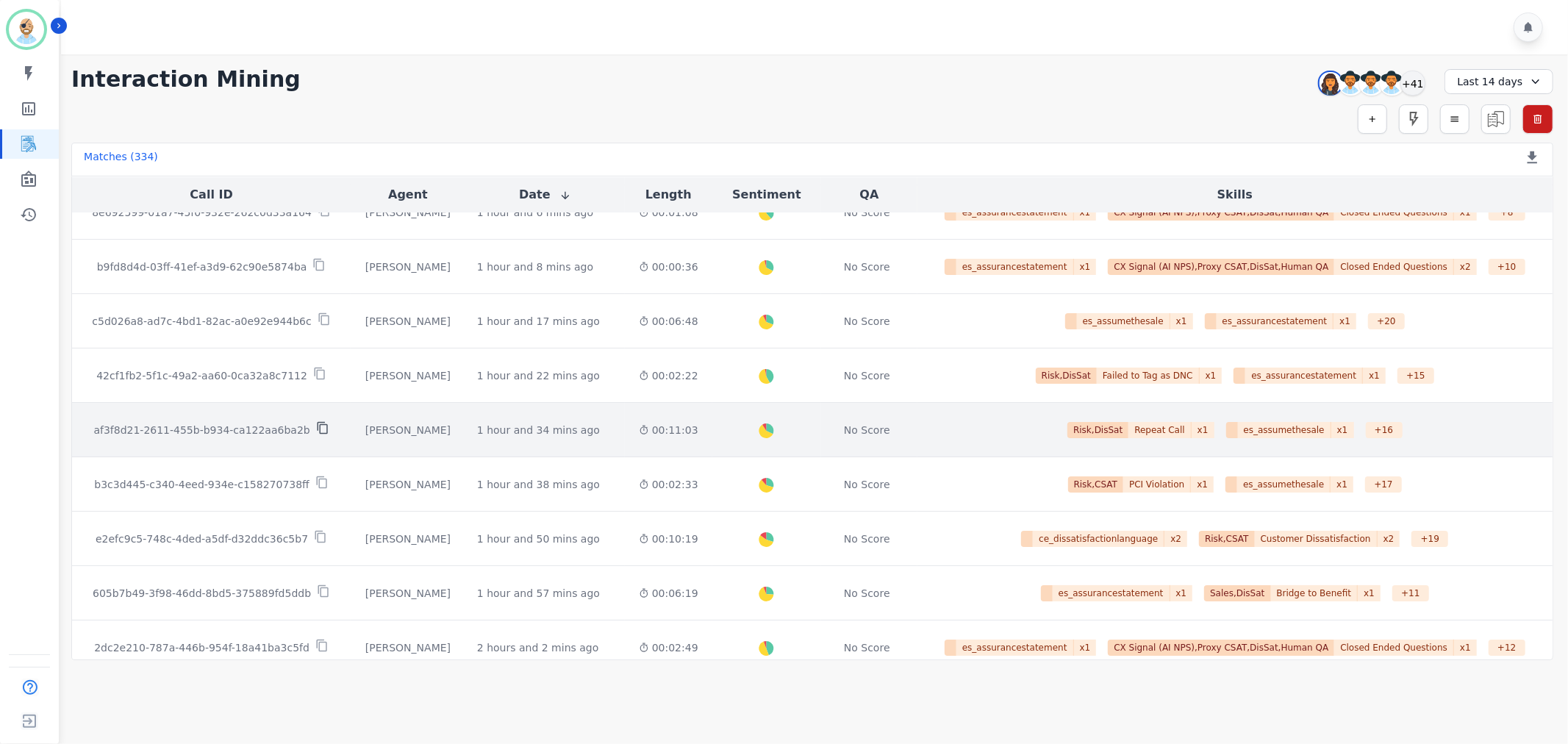
click at [317, 422] on icon at bounding box center [321, 428] width 11 height 13
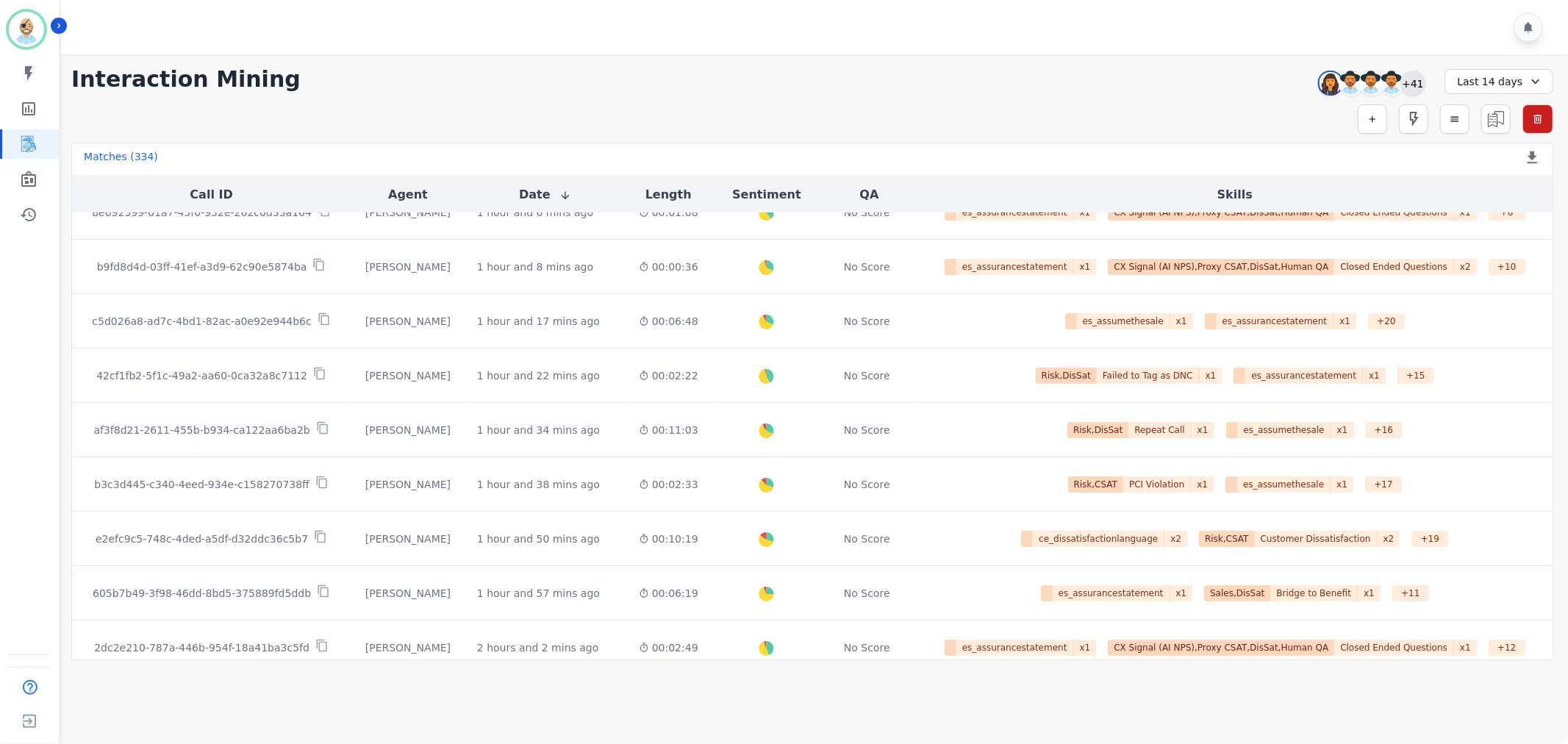
click at [1415, 77] on div "+41" at bounding box center [1413, 83] width 25 height 25
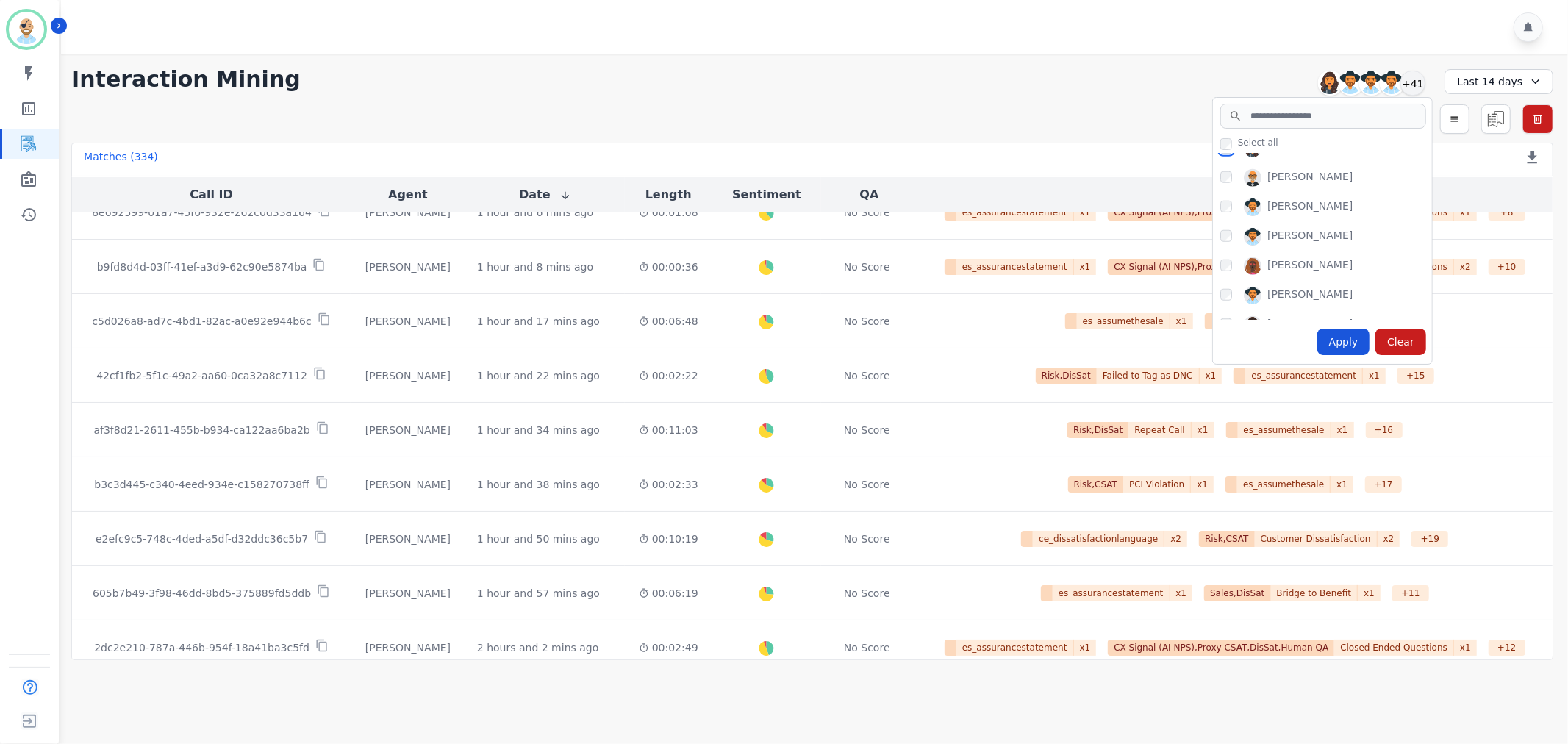
scroll to position [1157, 0]
click at [1362, 336] on div "Apply" at bounding box center [1345, 341] width 53 height 26
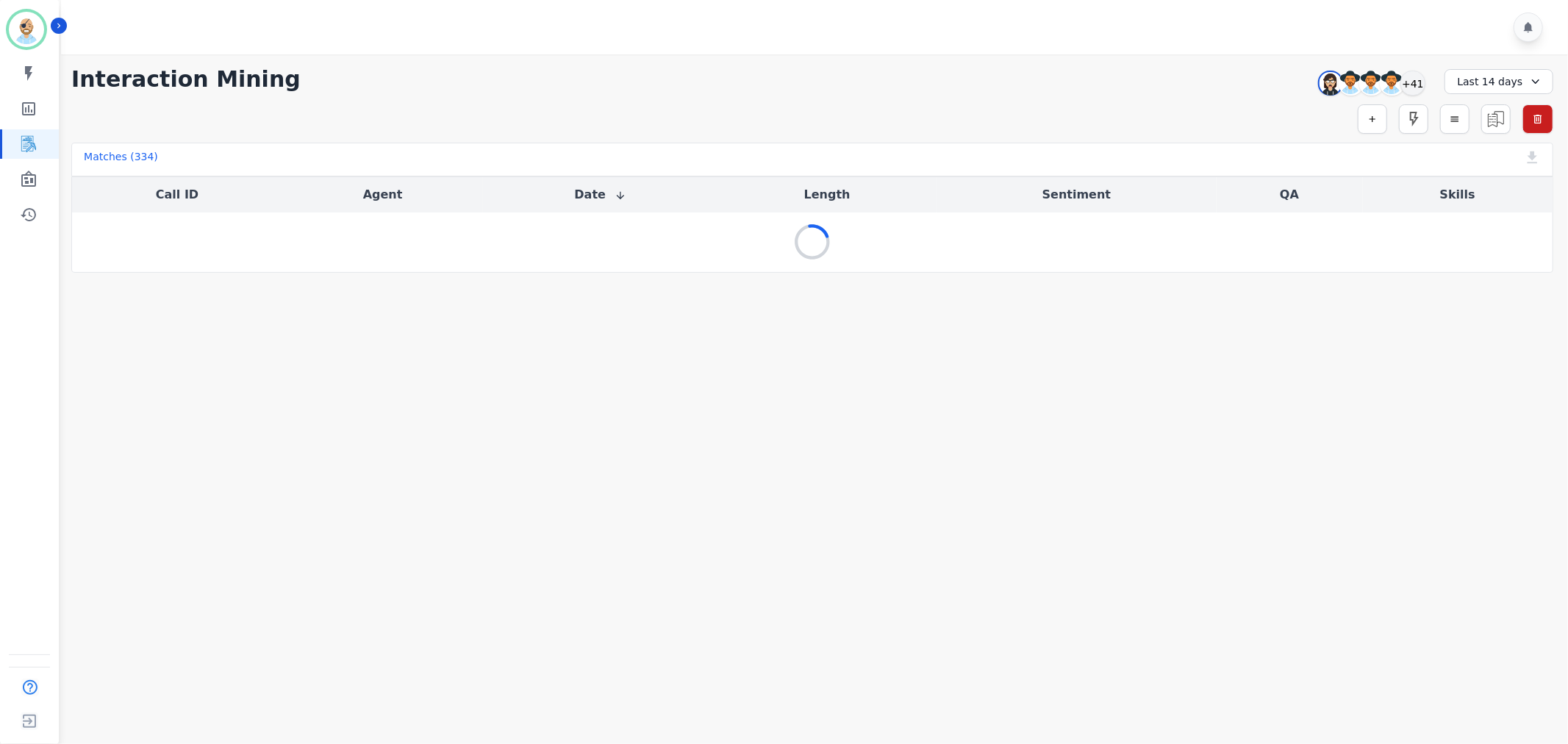
click at [947, 24] on div at bounding box center [816, 27] width 1512 height 55
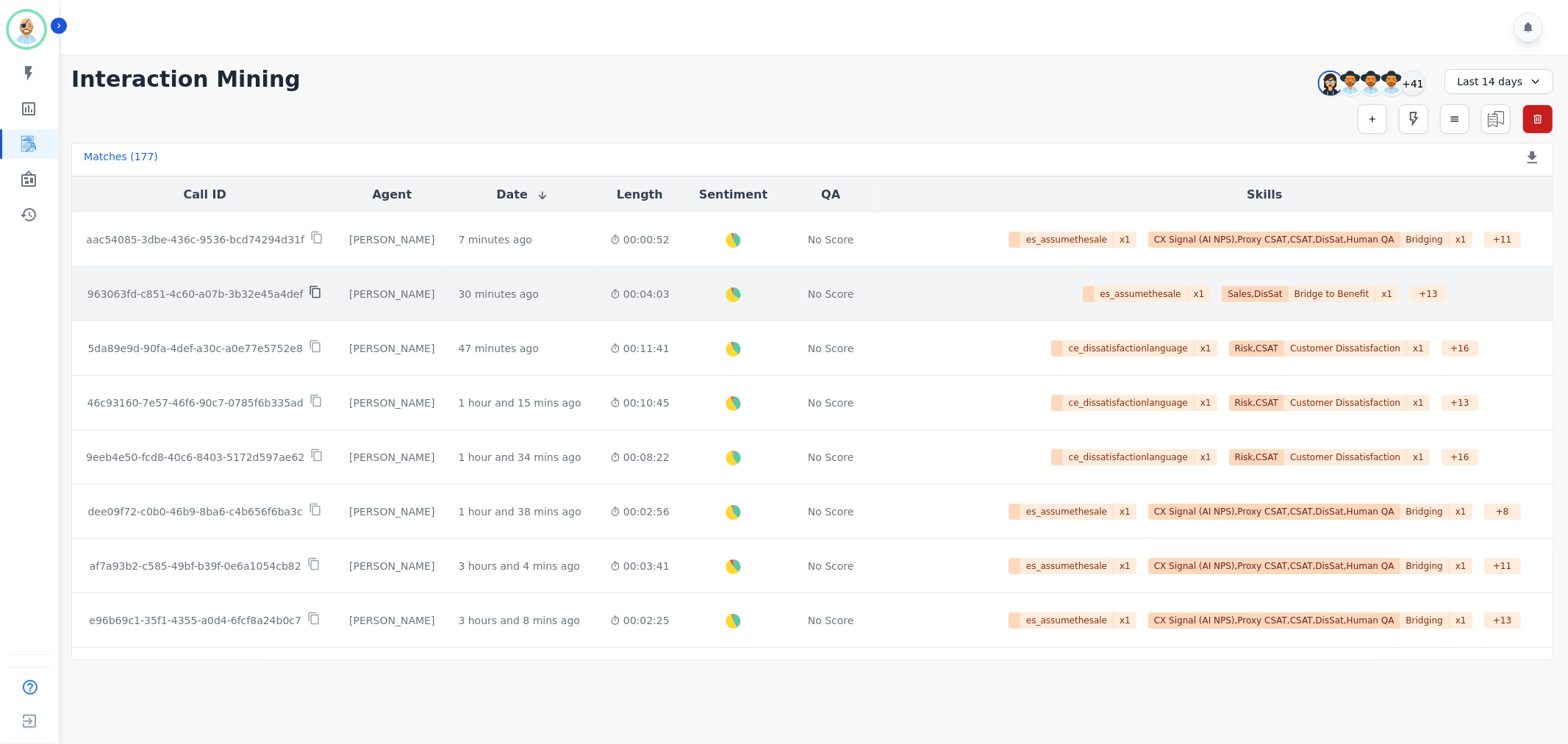
click at [309, 295] on icon at bounding box center [316, 292] width 14 height 14
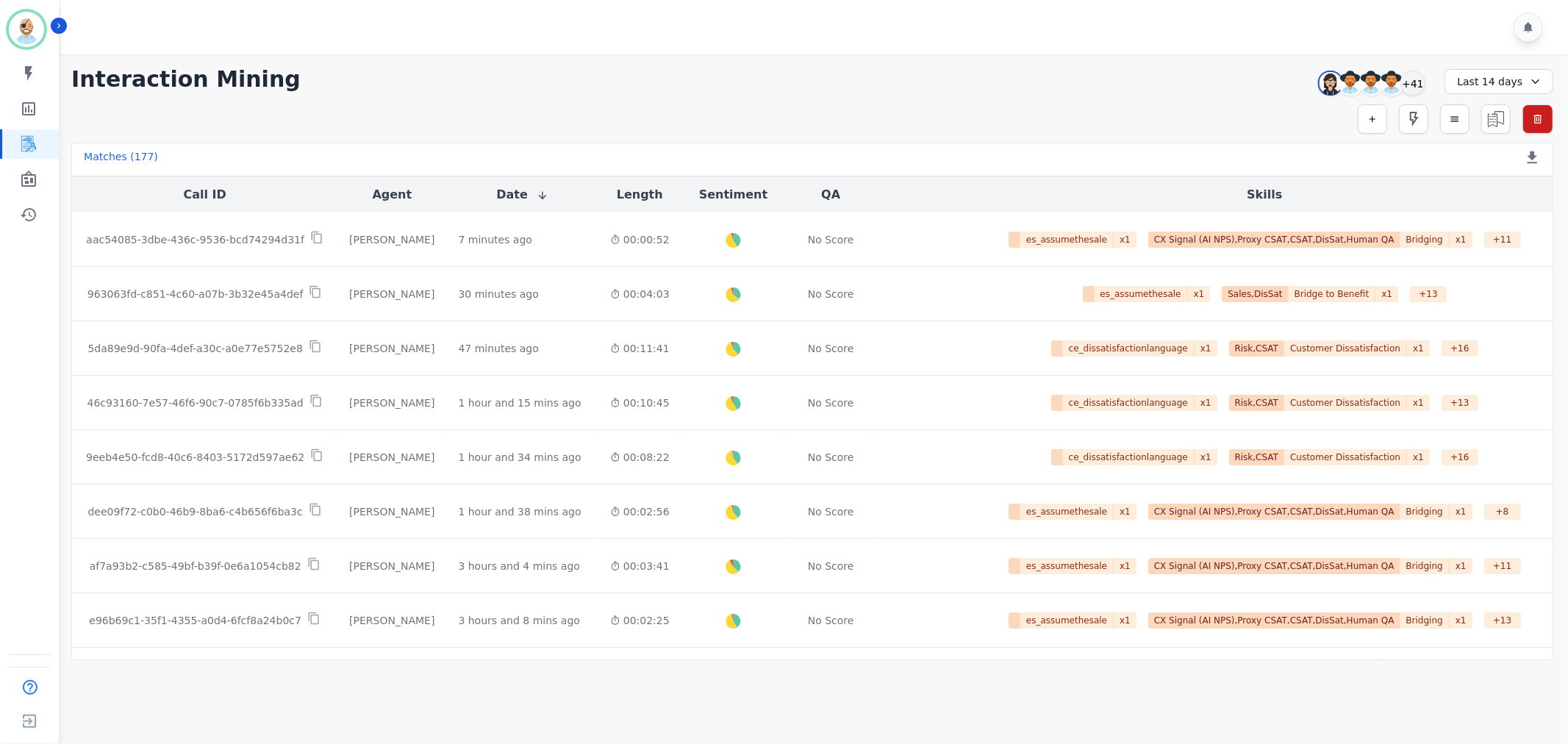
click at [478, 90] on div "**********" at bounding box center [812, 79] width 1483 height 26
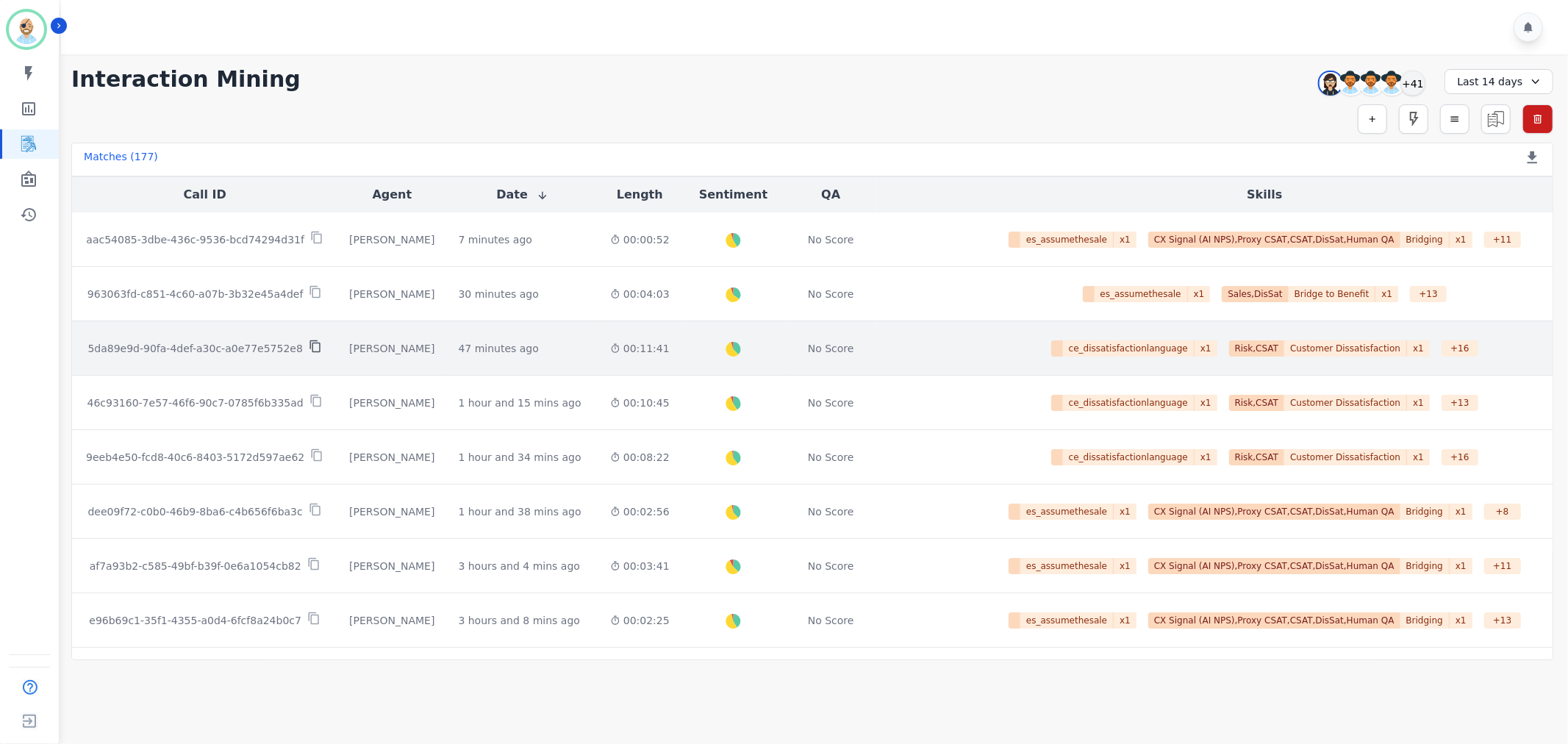
click at [309, 341] on icon at bounding box center [316, 347] width 14 height 14
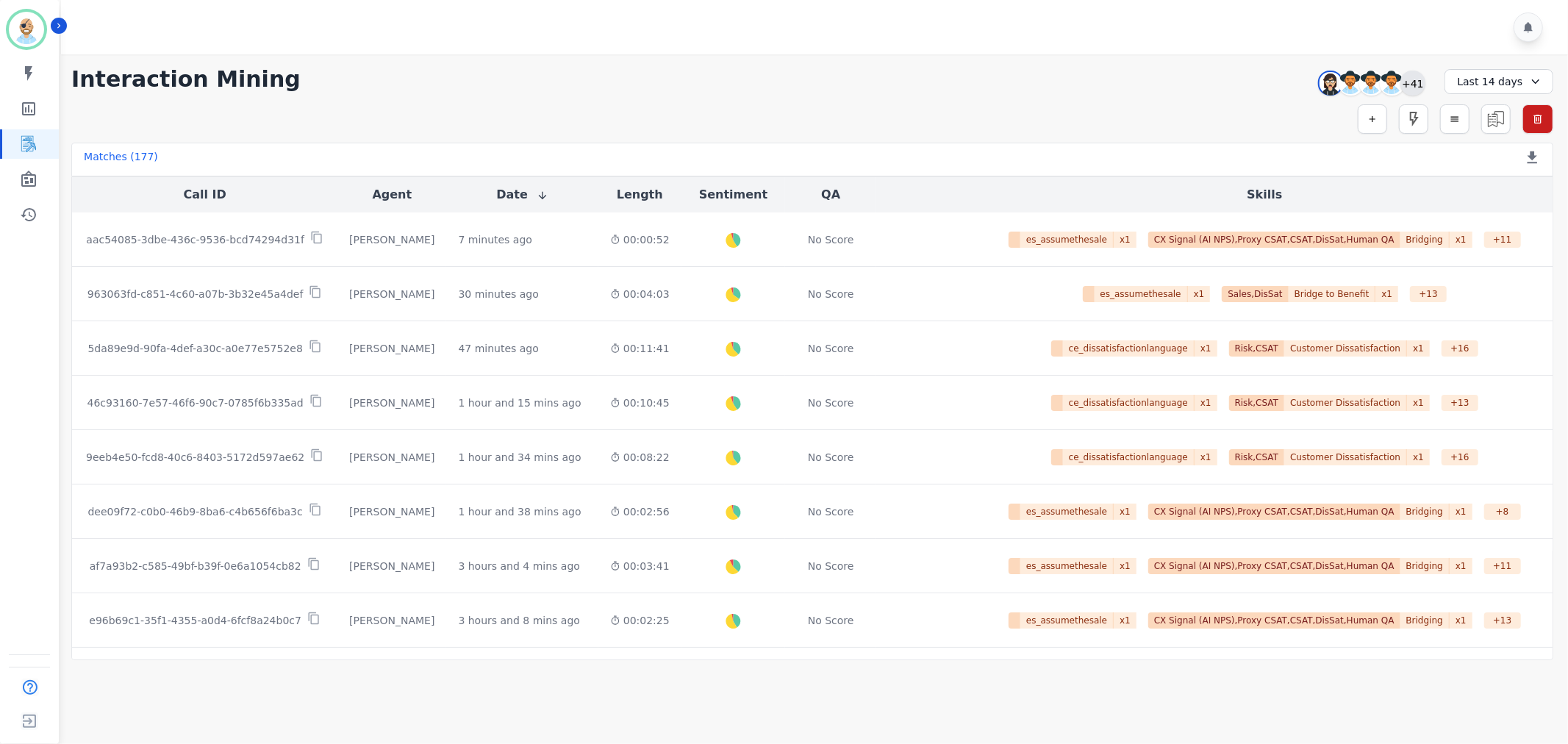
click at [1412, 75] on div "+41" at bounding box center [1413, 83] width 25 height 25
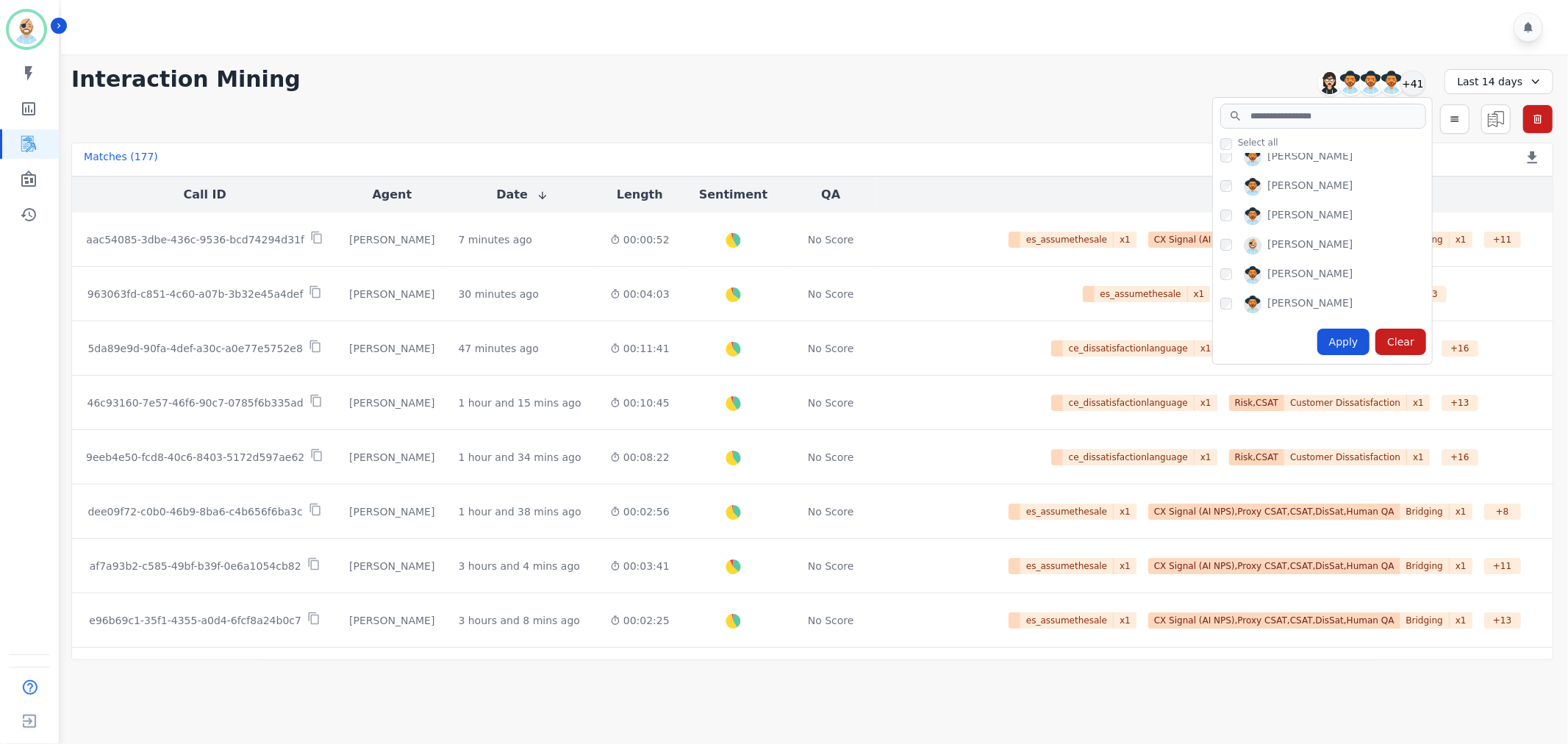
scroll to position [245, 0]
click at [1342, 340] on div "Apply" at bounding box center [1345, 341] width 53 height 26
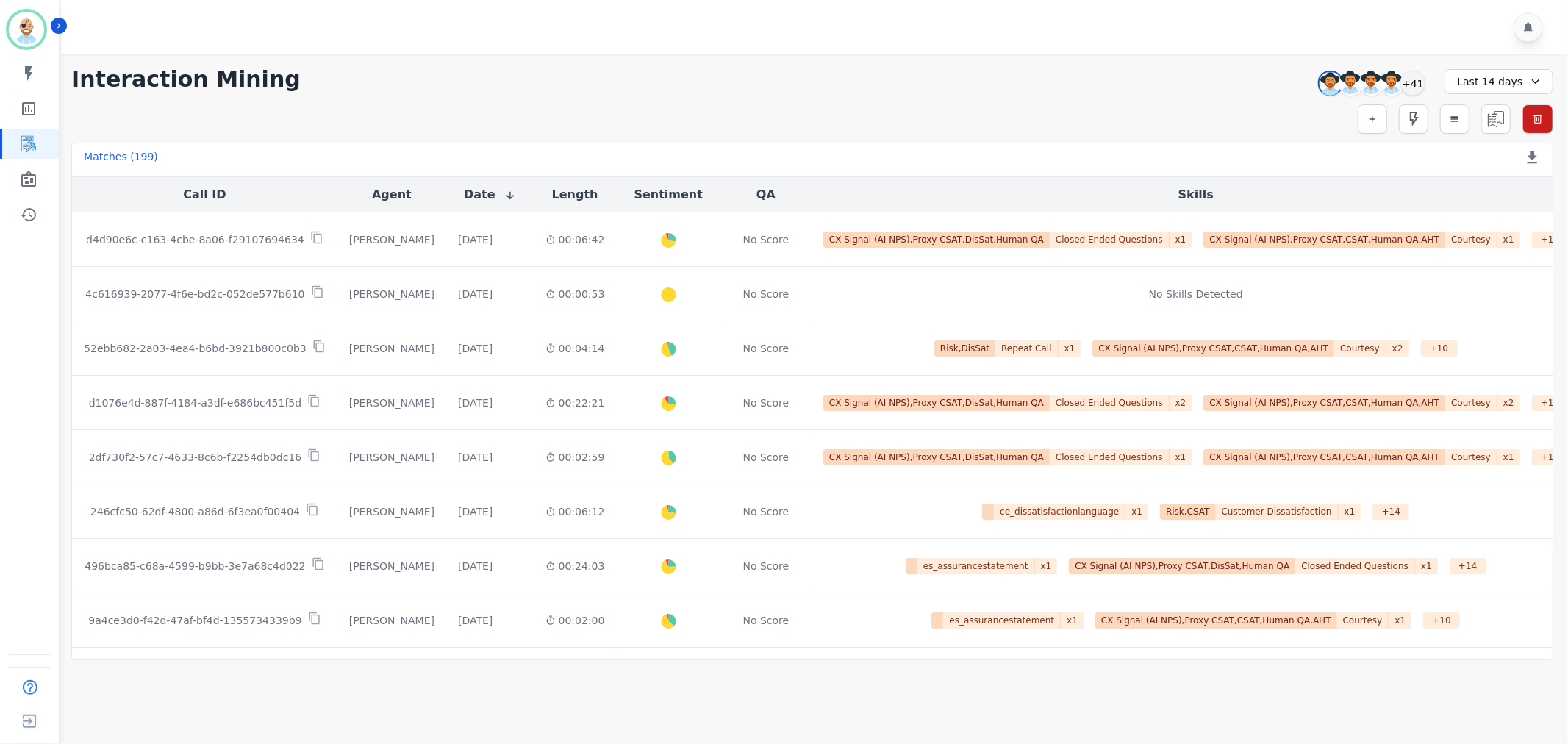
click at [482, 94] on div "**********" at bounding box center [812, 358] width 1512 height 606
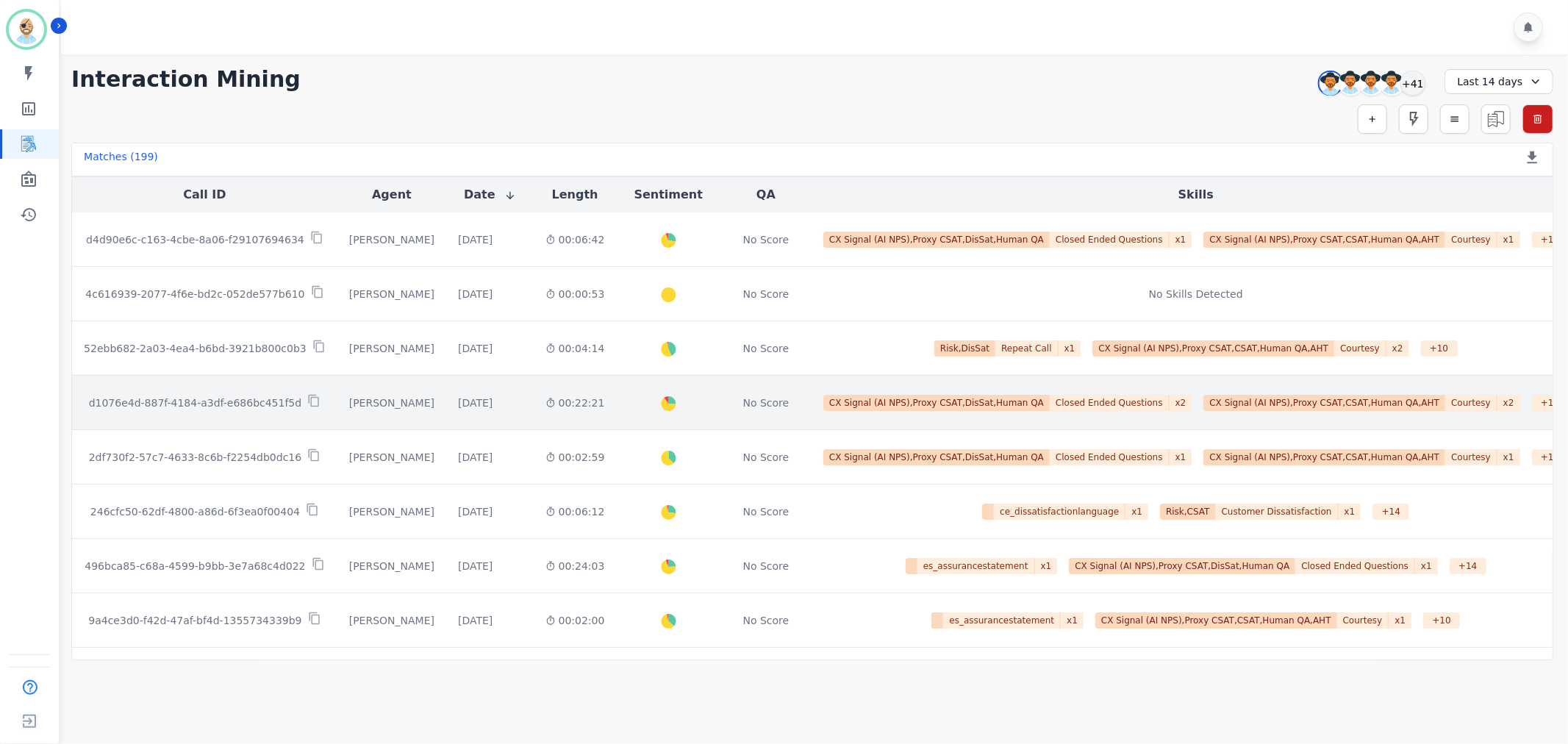
scroll to position [81, 0]
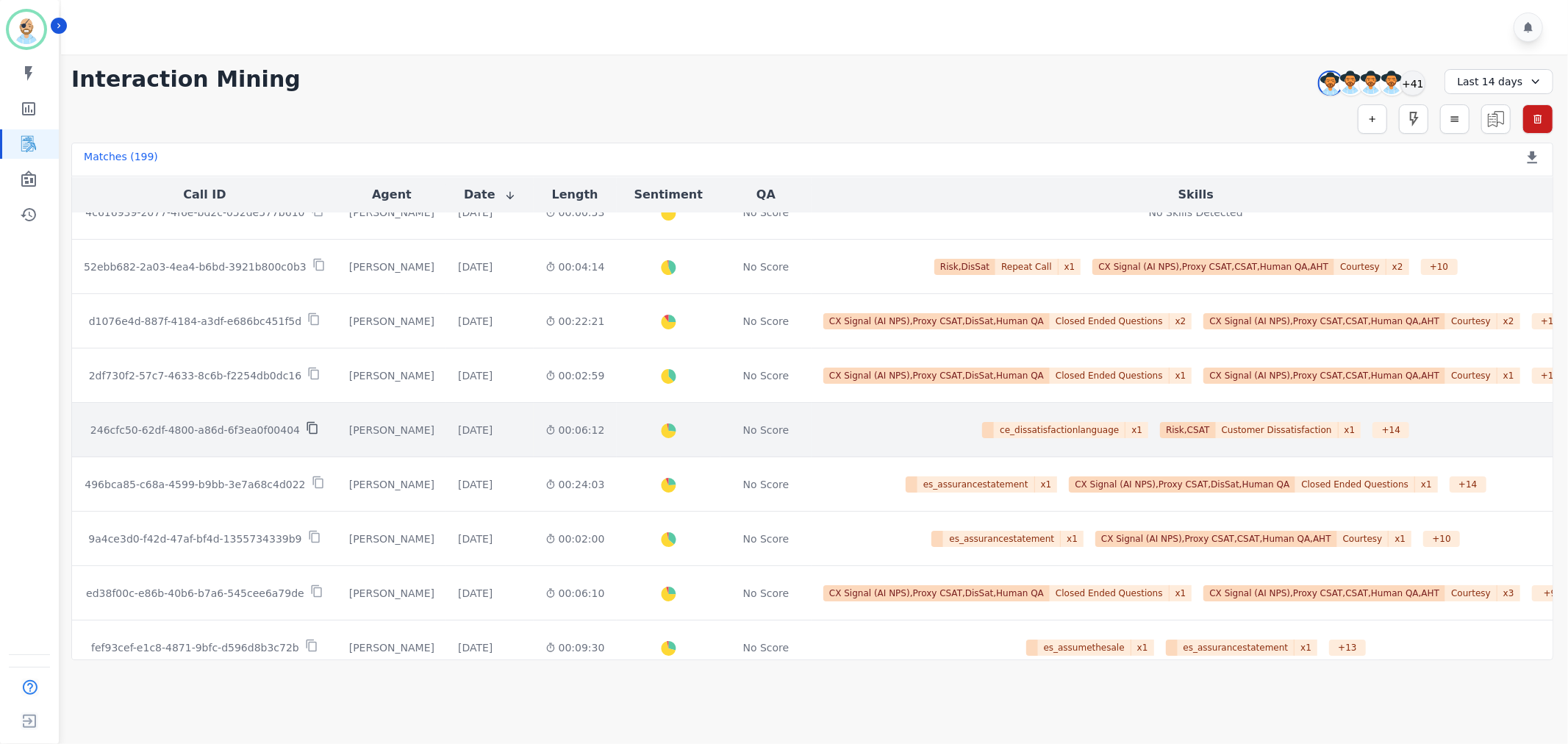
click at [306, 426] on icon at bounding box center [313, 428] width 14 height 14
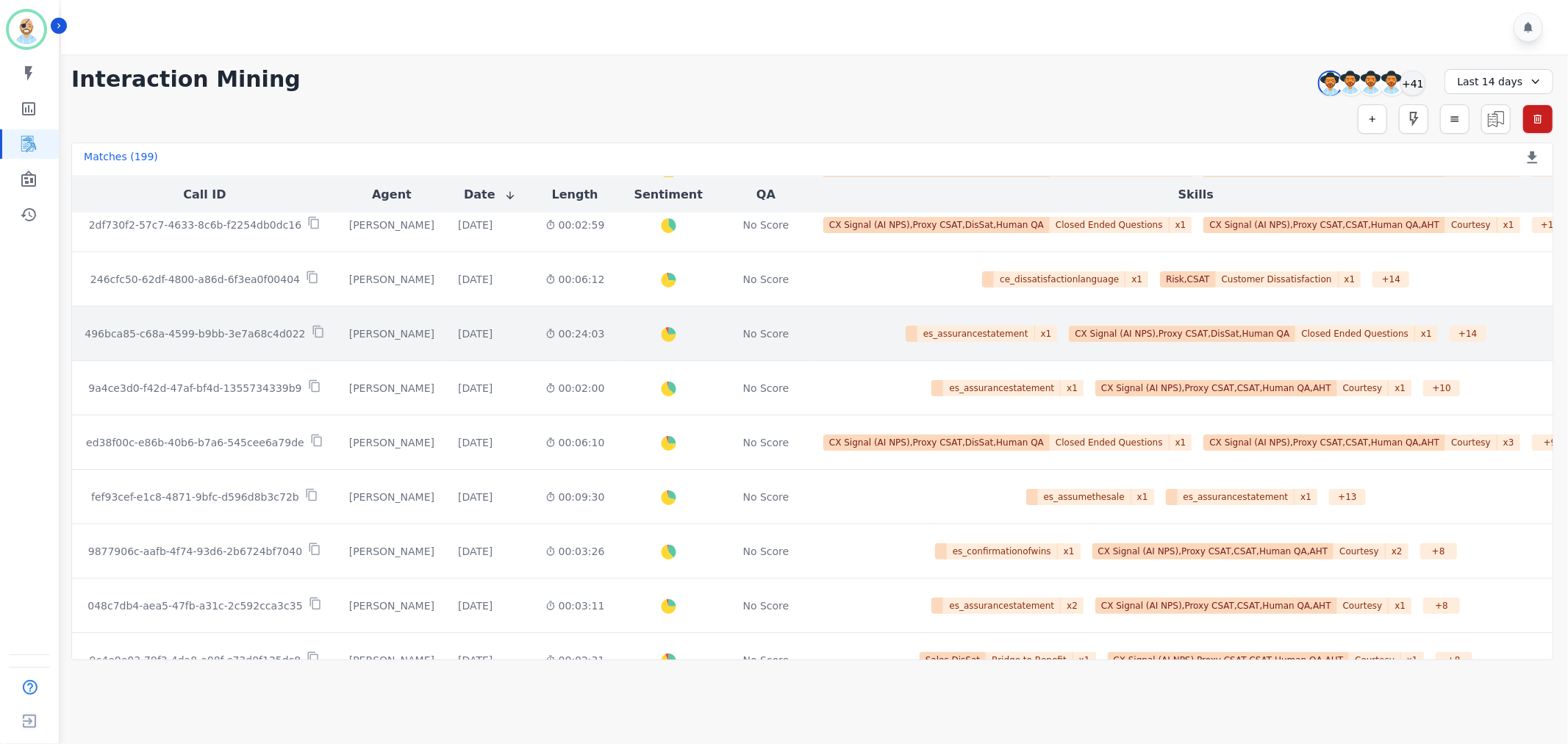
scroll to position [245, 0]
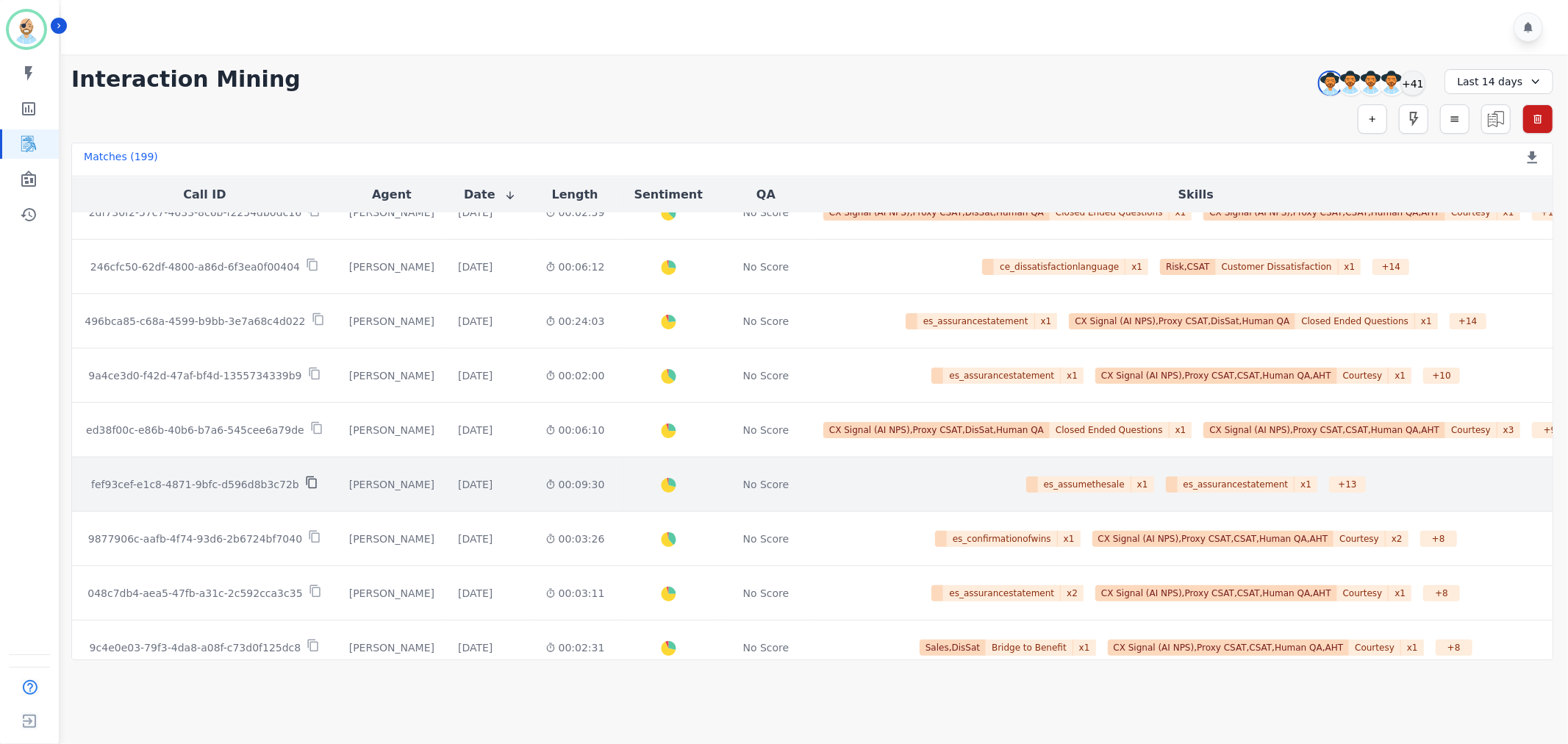
click at [306, 479] on icon at bounding box center [311, 482] width 11 height 13
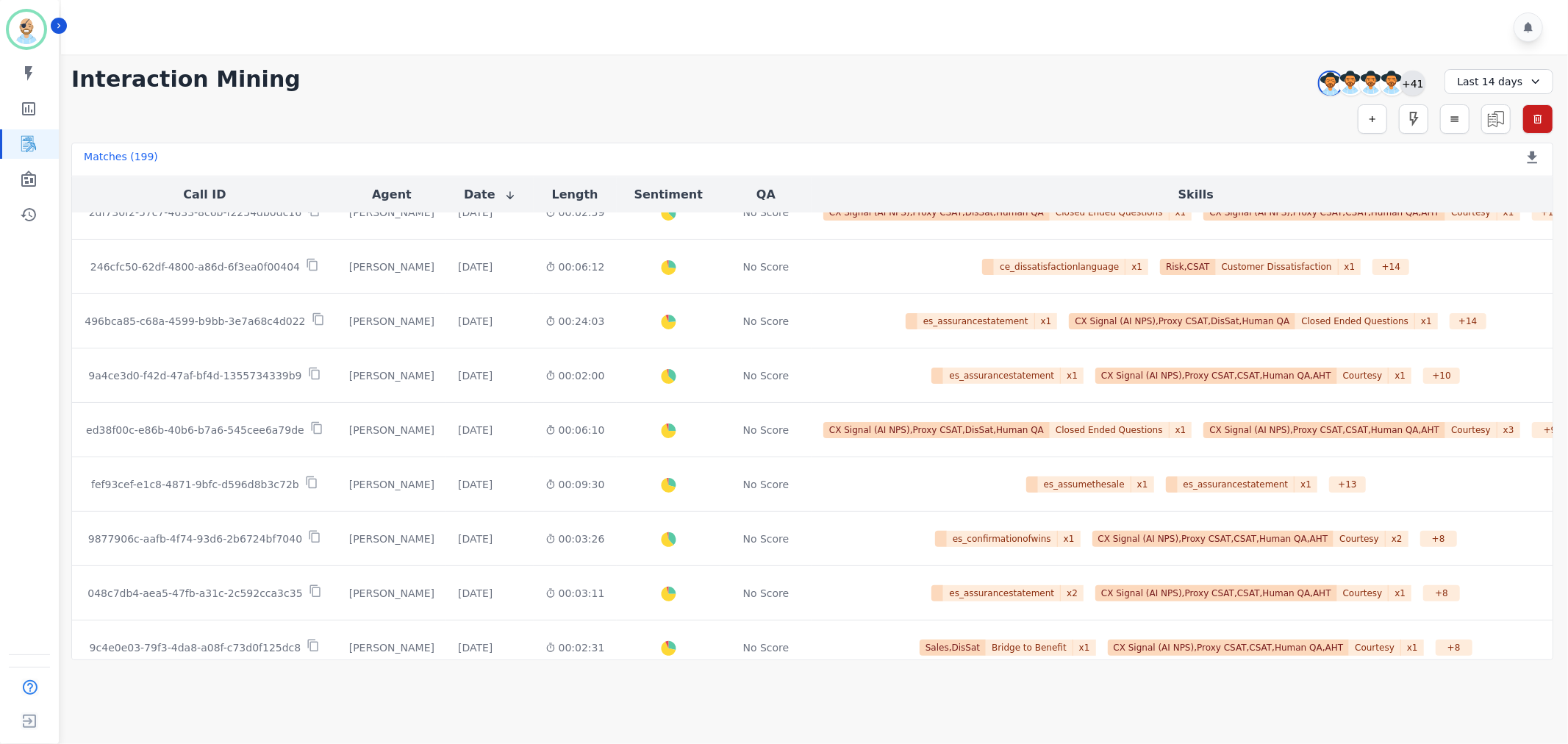
click at [1413, 75] on div "+41" at bounding box center [1413, 83] width 25 height 25
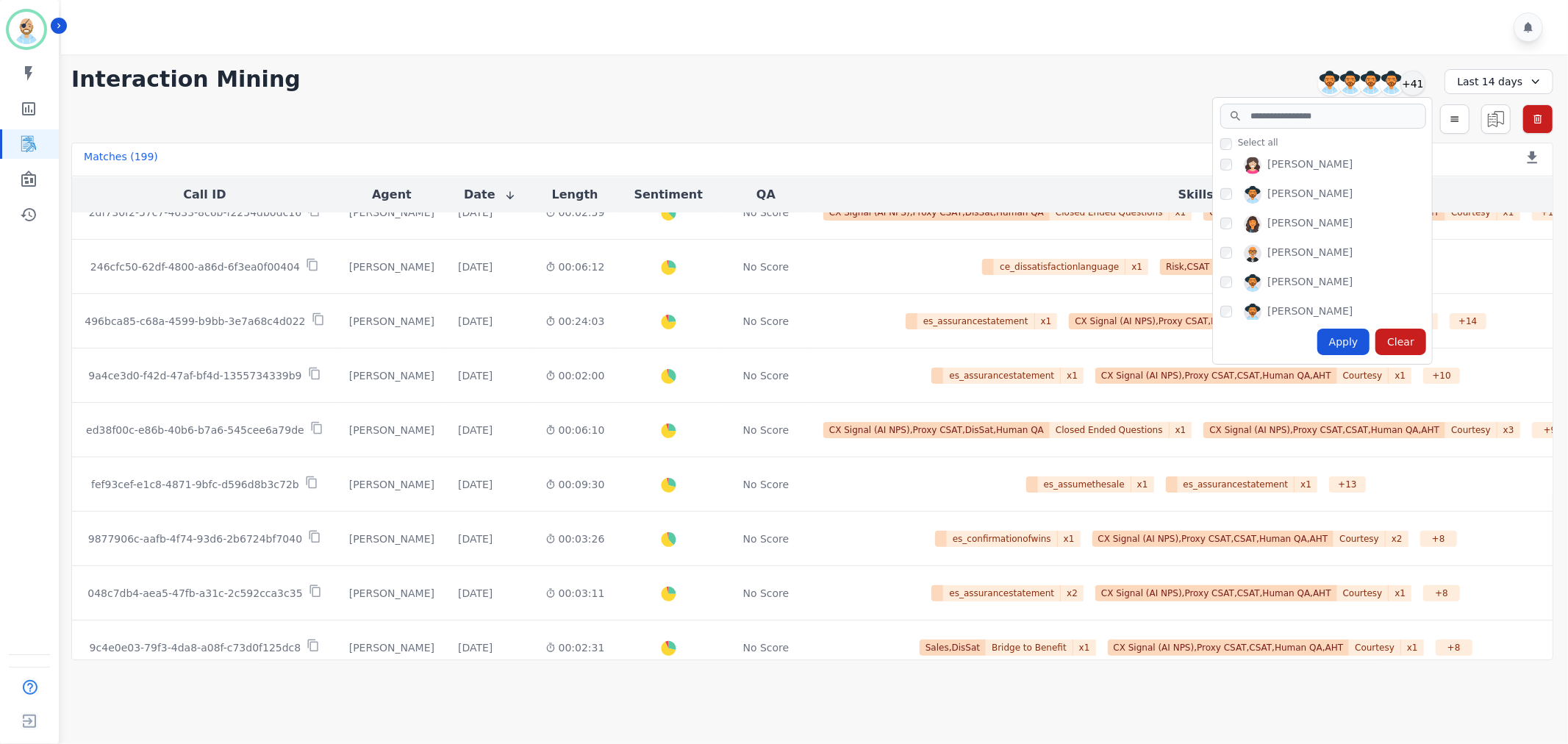
scroll to position [1144, 0]
click at [1219, 225] on div "Amy Small Angel Rozalez Anthony Chinnici Ashley Walles Audrey Waters Barbara Ba…" at bounding box center [1323, 237] width 220 height 167
click at [1348, 340] on div "Apply" at bounding box center [1345, 341] width 53 height 26
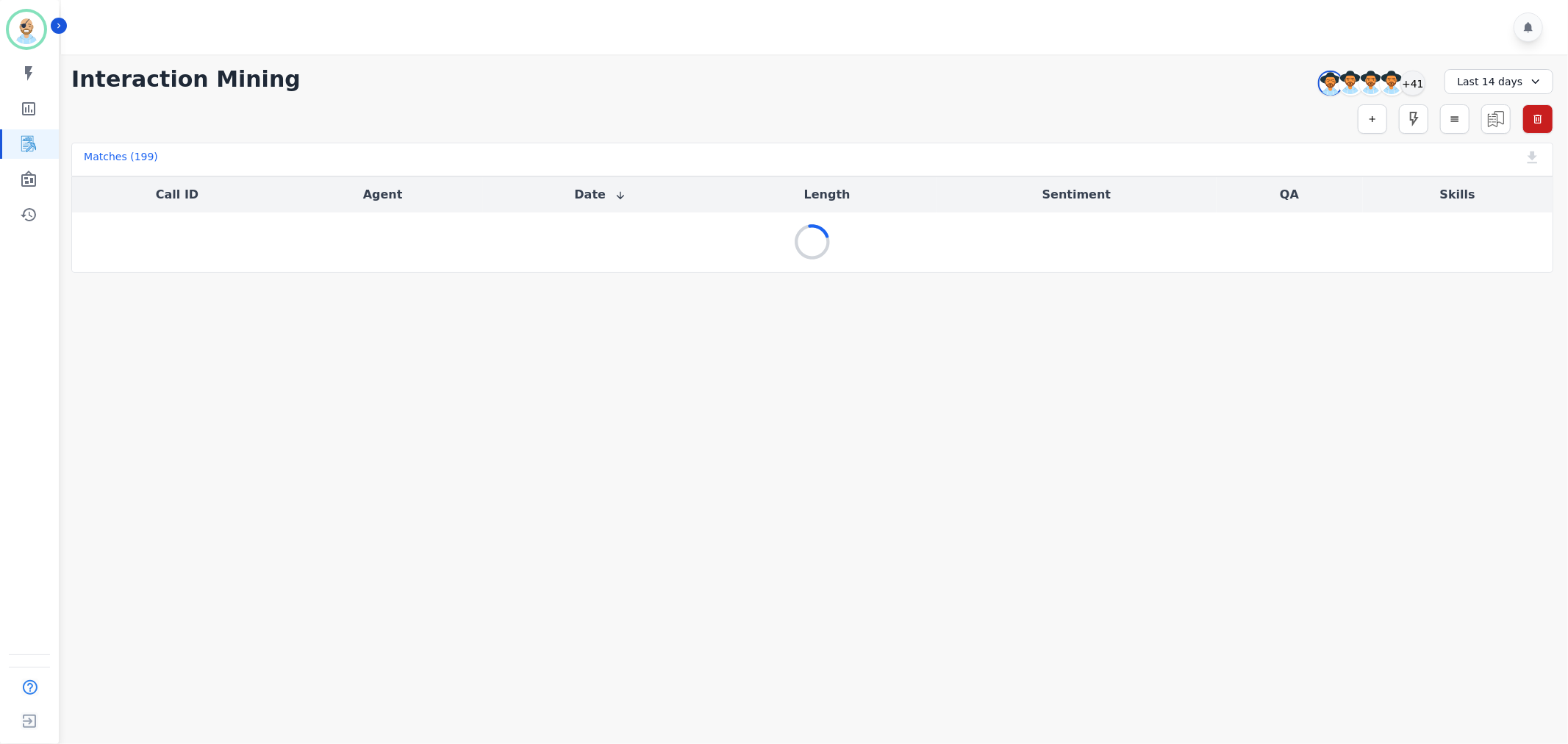
click at [1059, 84] on div "**********" at bounding box center [812, 79] width 1483 height 26
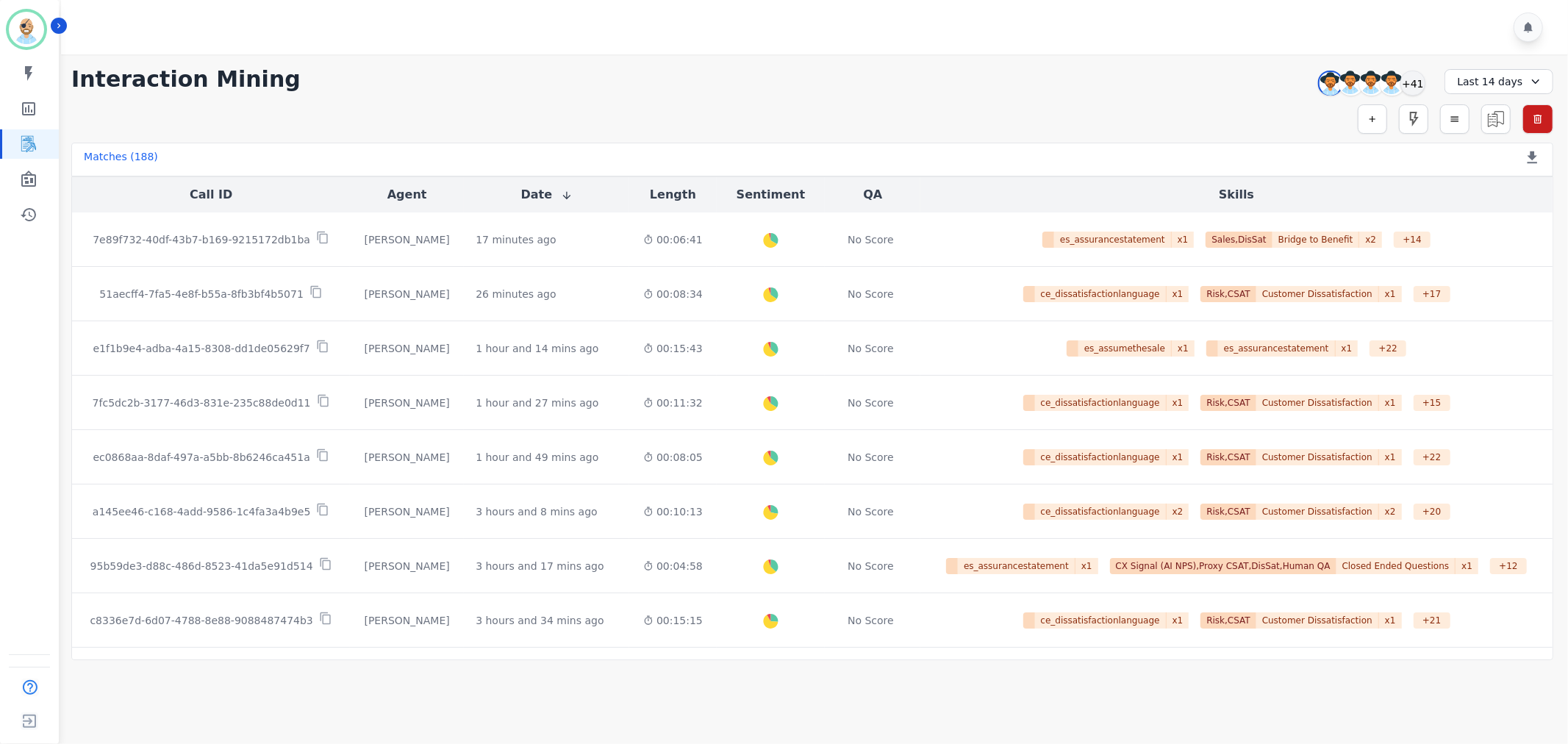
click at [741, 46] on div at bounding box center [816, 27] width 1512 height 55
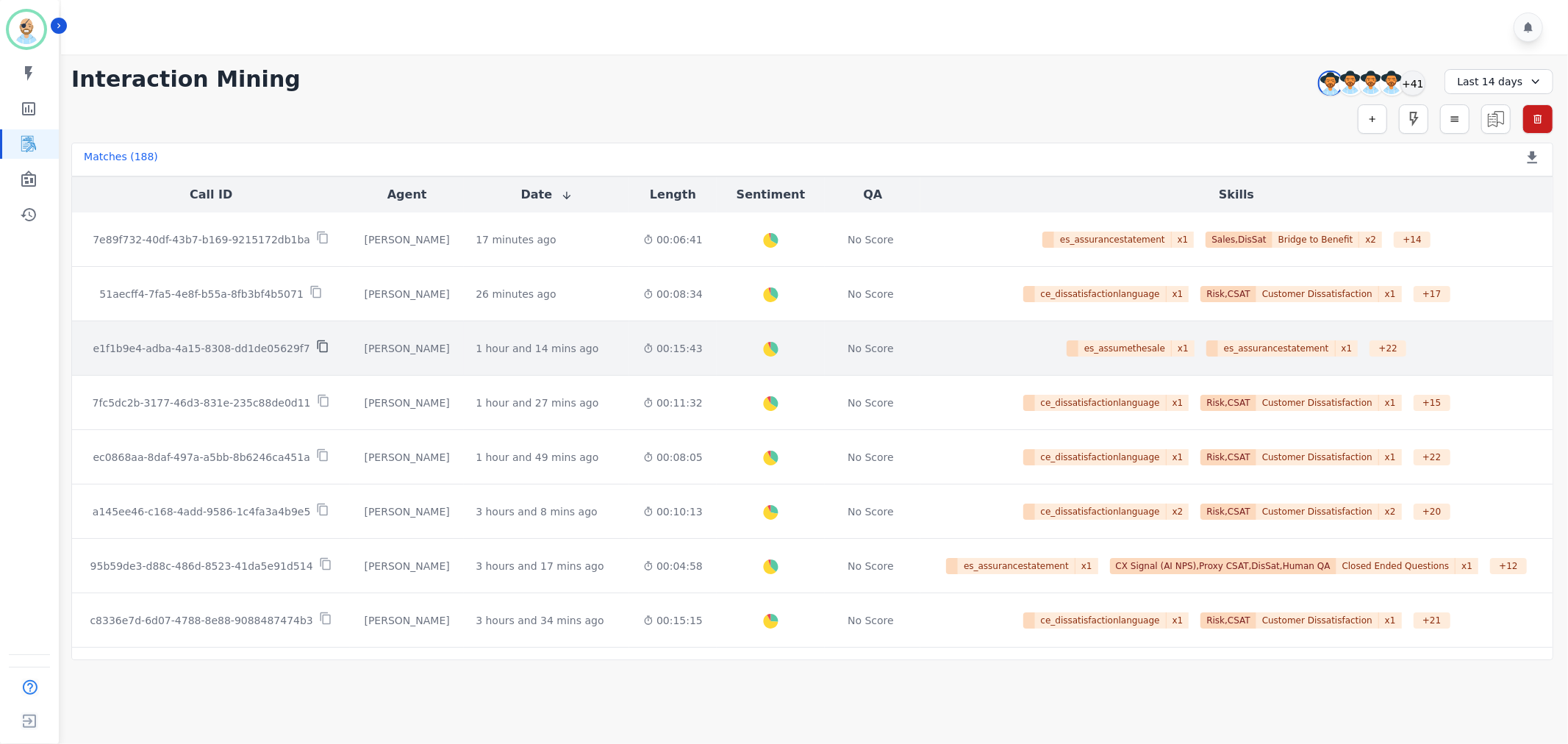
click at [317, 348] on icon at bounding box center [323, 347] width 14 height 14
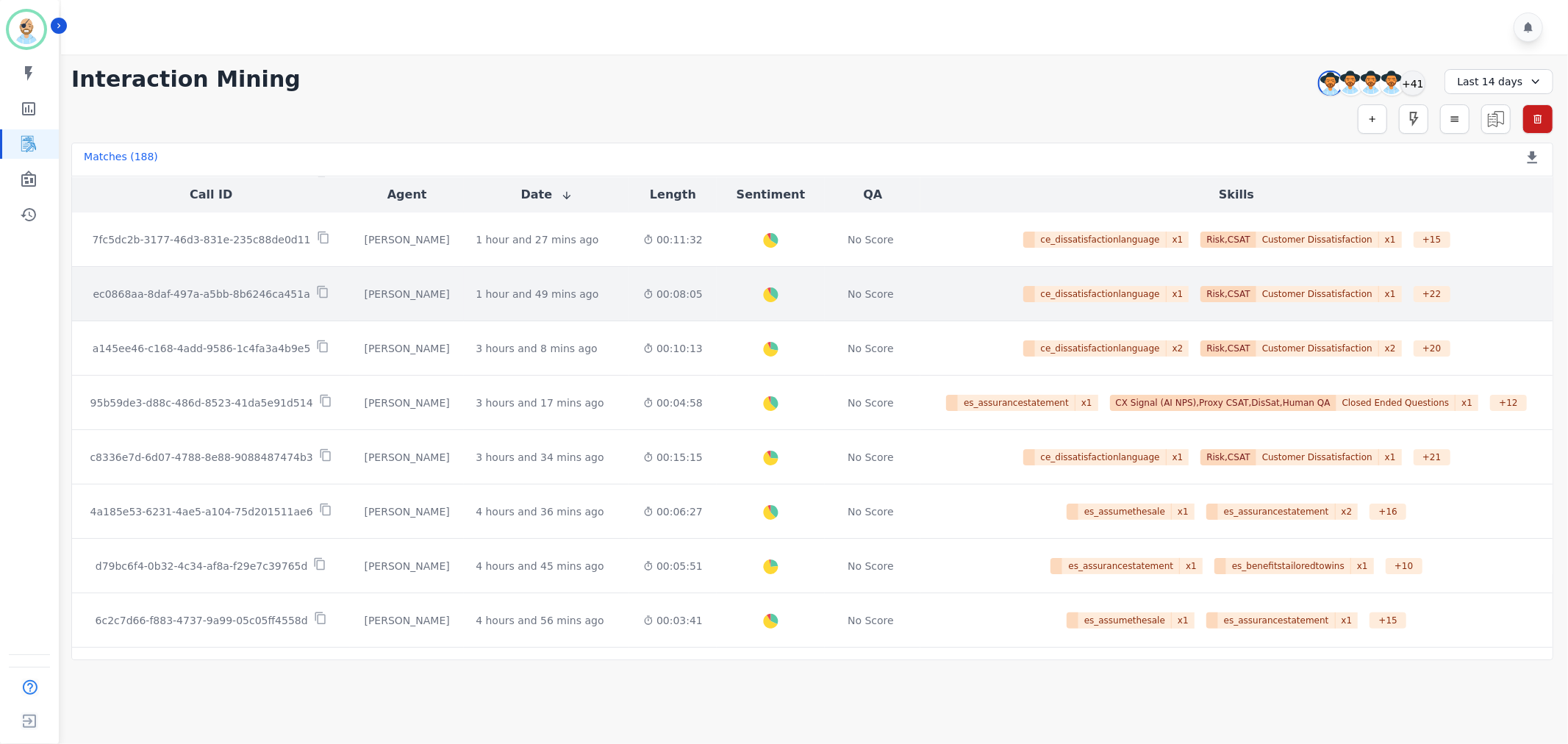
scroll to position [245, 0]
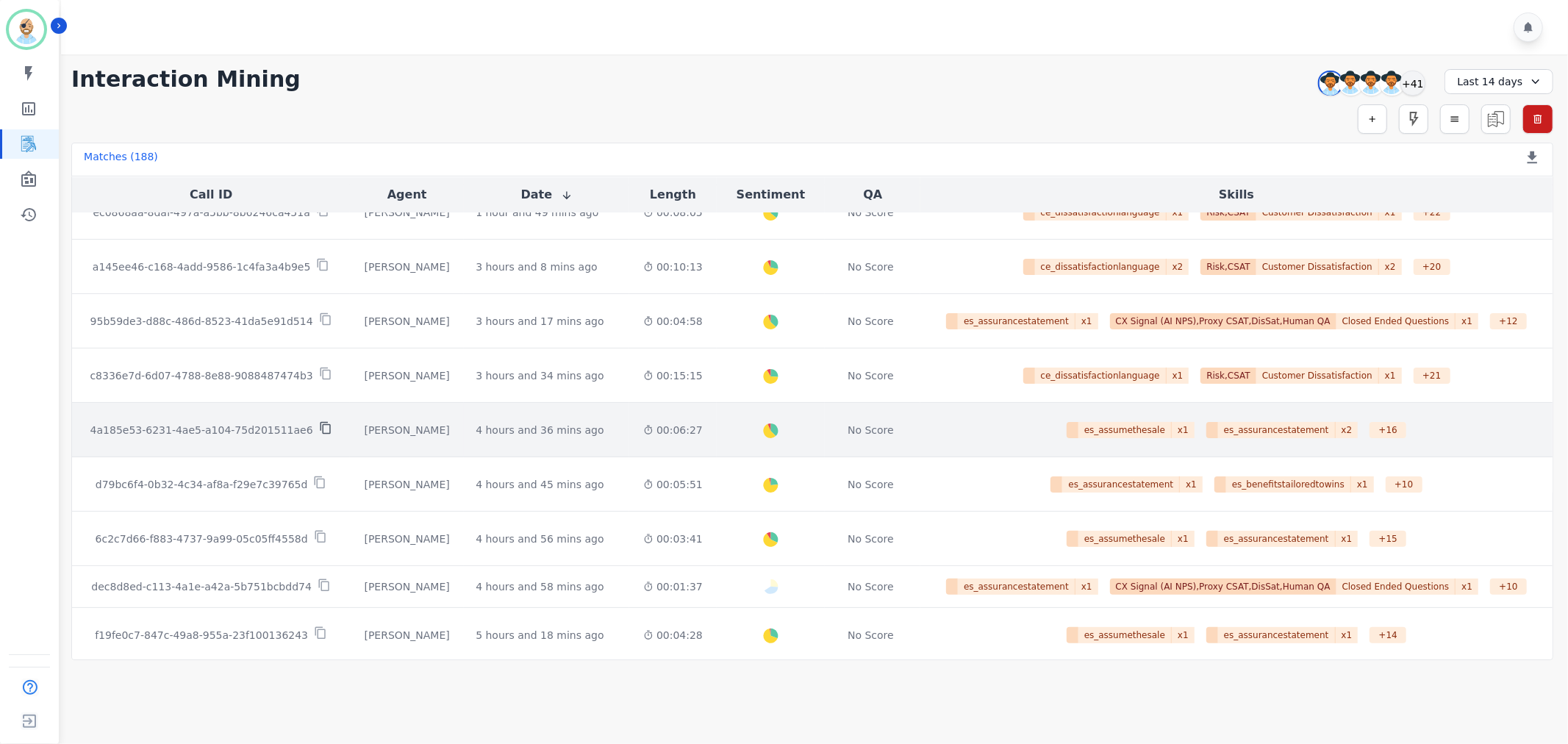
click at [319, 430] on icon at bounding box center [326, 428] width 14 height 14
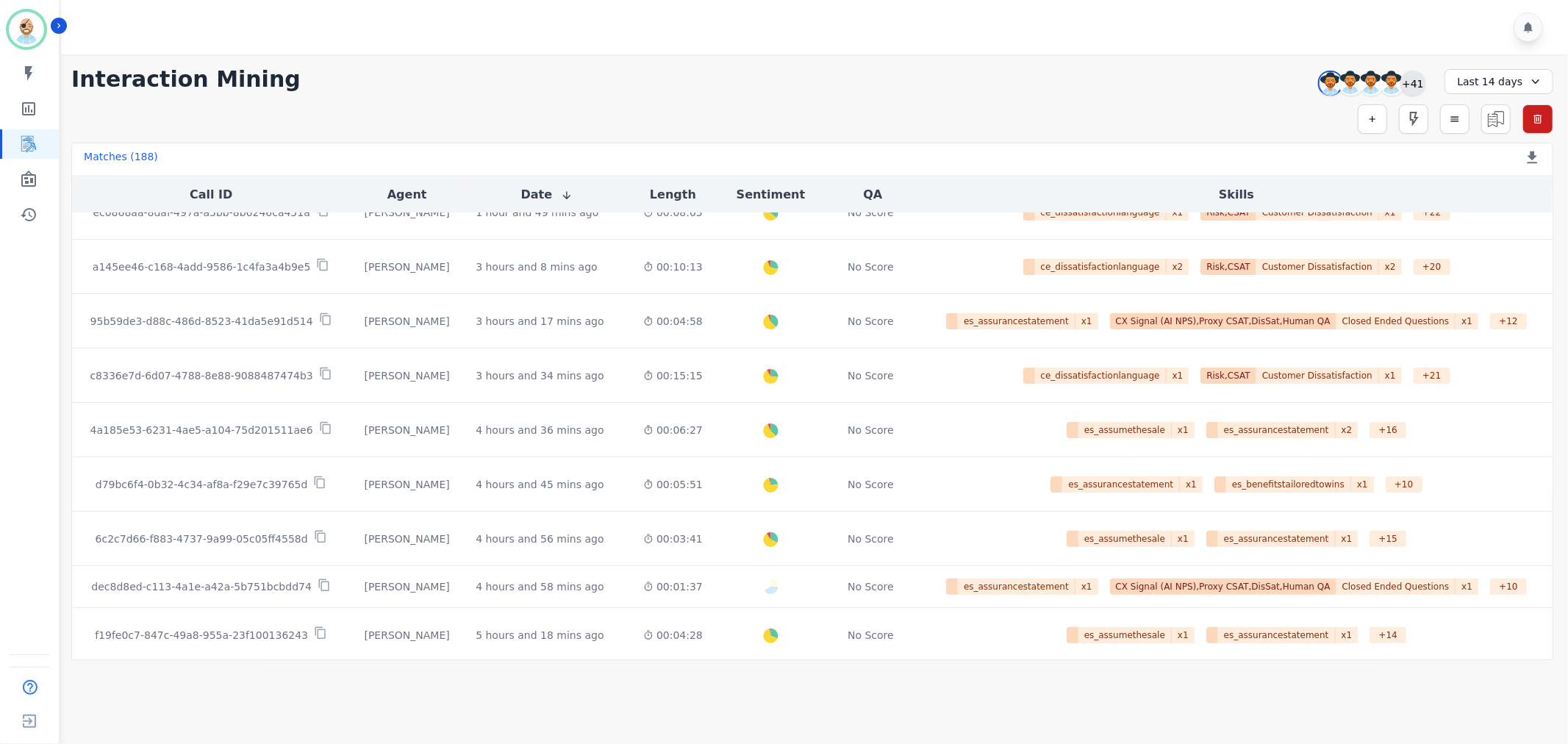
click at [1416, 86] on div "+41" at bounding box center [1413, 83] width 25 height 25
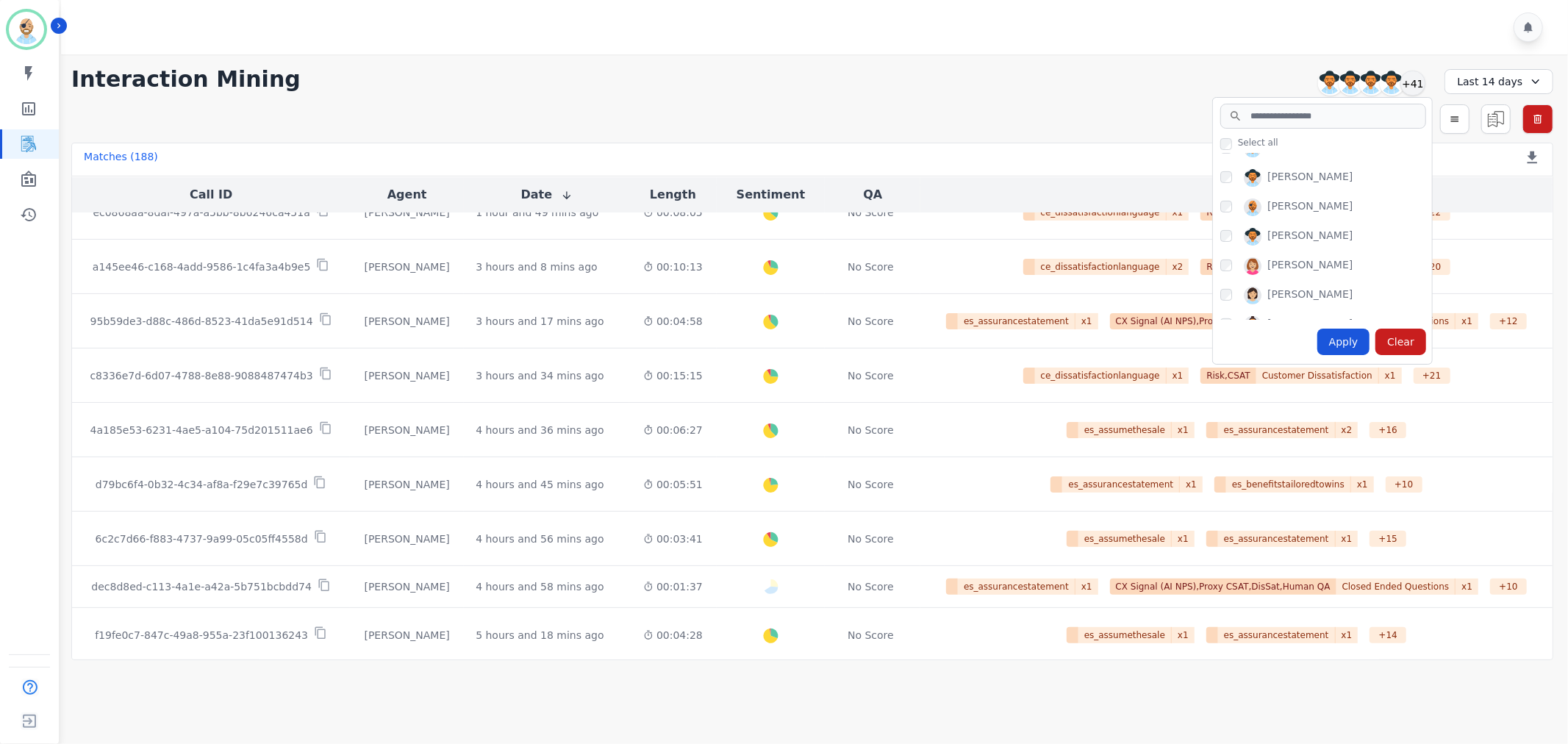
scroll to position [421, 0]
click at [1339, 328] on div "Apply" at bounding box center [1345, 341] width 53 height 26
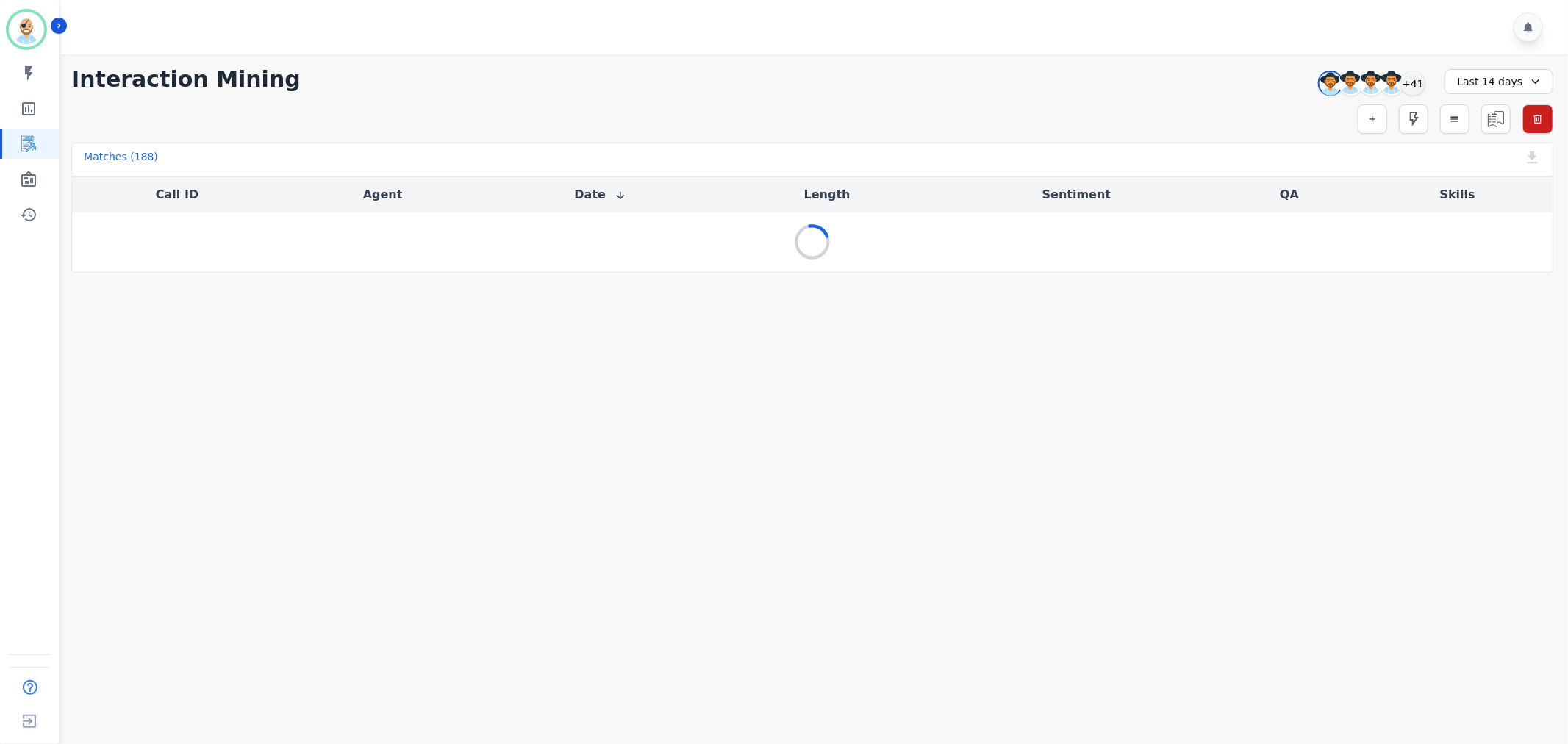
scroll to position [0, 0]
click at [885, 14] on div at bounding box center [816, 27] width 1512 height 55
click at [659, 20] on div at bounding box center [816, 27] width 1512 height 55
click at [490, 15] on div at bounding box center [816, 27] width 1512 height 55
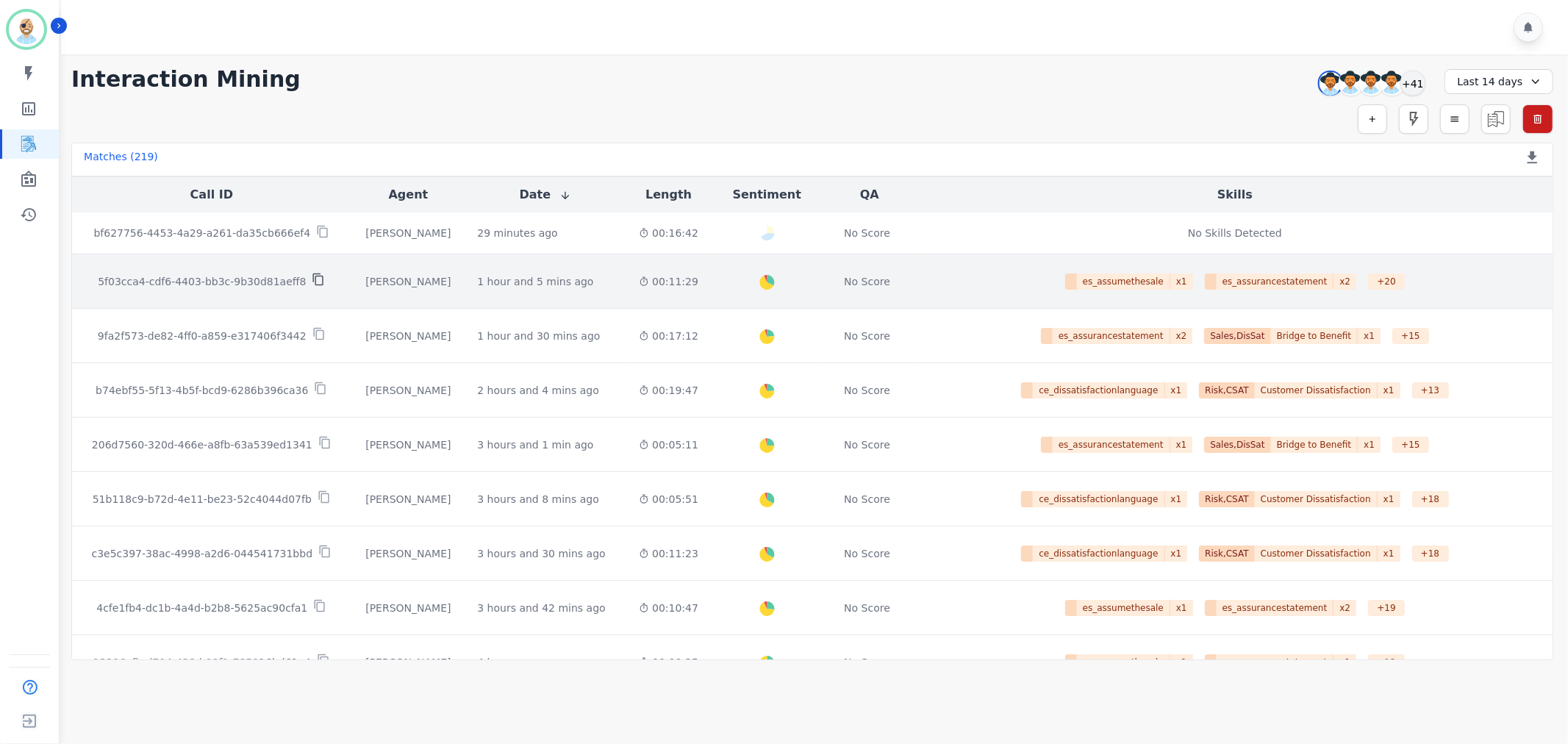
click at [312, 278] on icon at bounding box center [318, 279] width 14 height 14
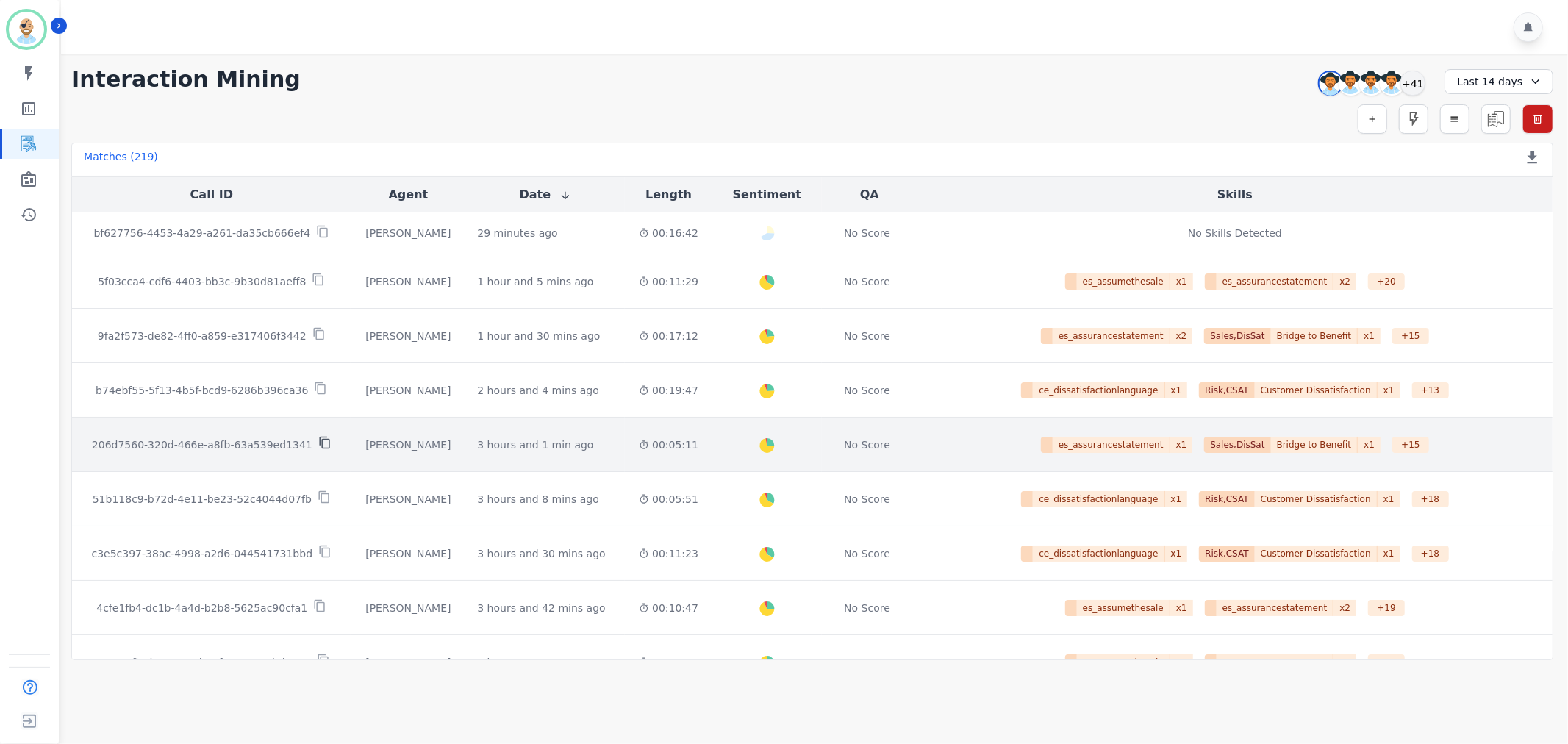
click at [318, 440] on icon at bounding box center [325, 443] width 14 height 14
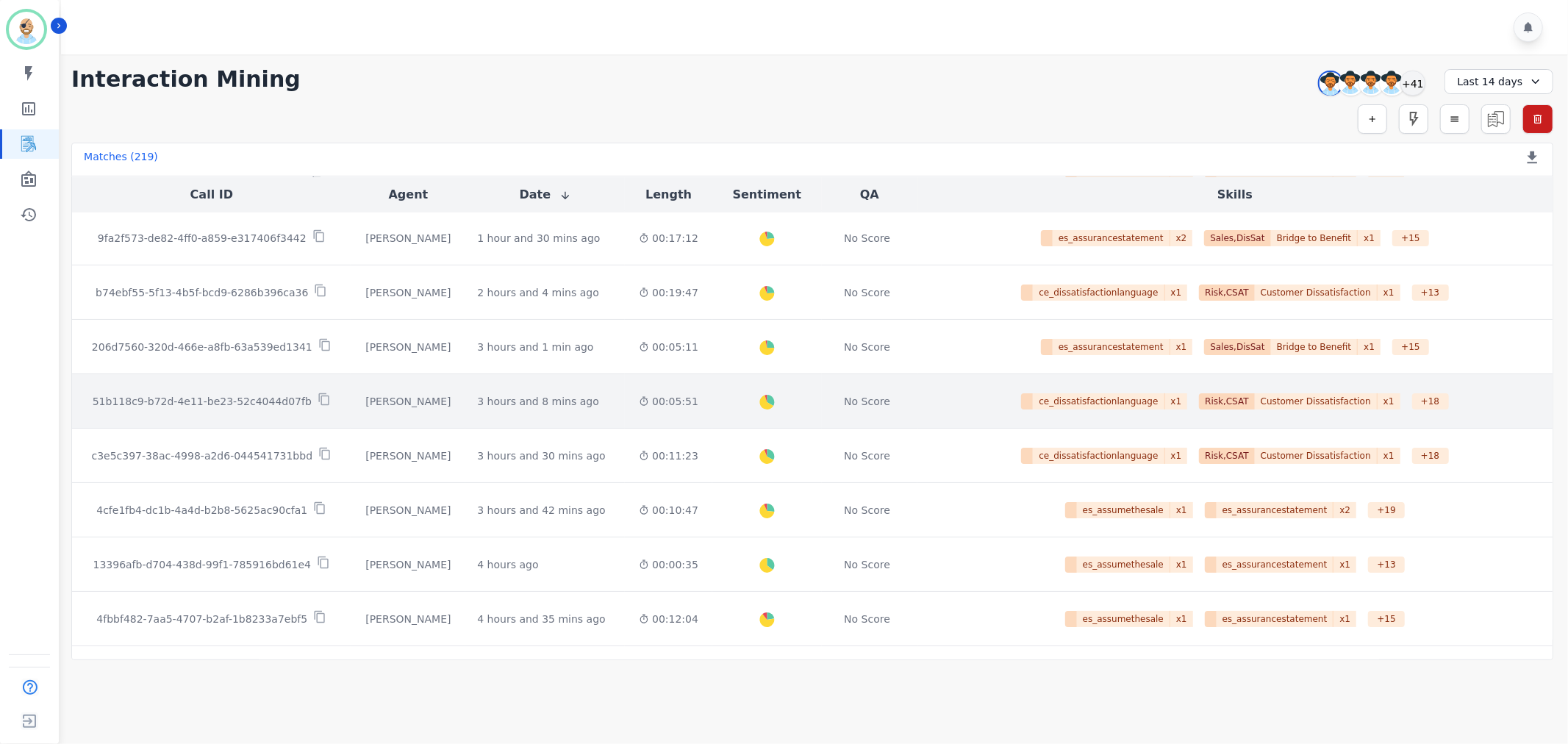
scroll to position [245, 0]
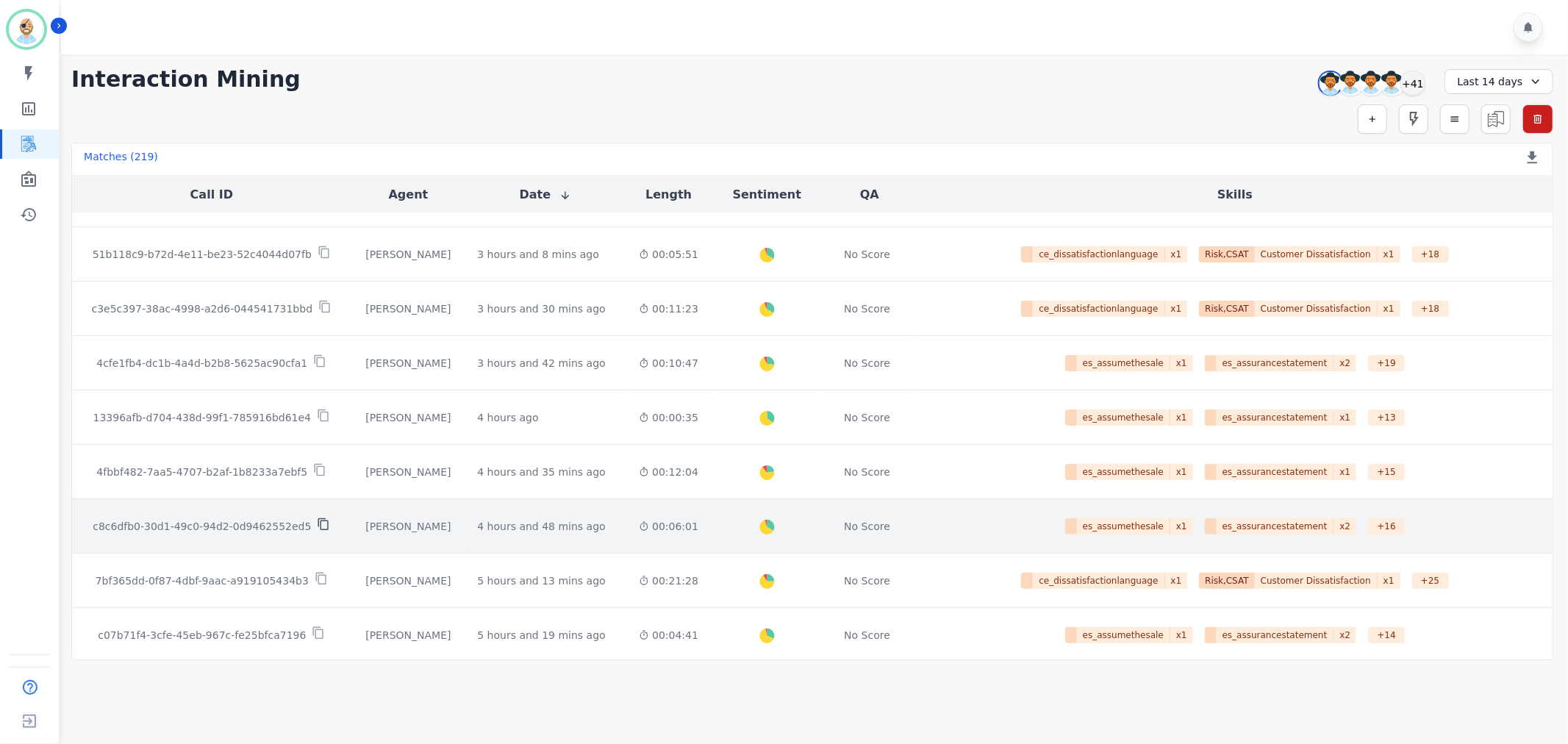
click at [318, 523] on icon at bounding box center [323, 524] width 11 height 13
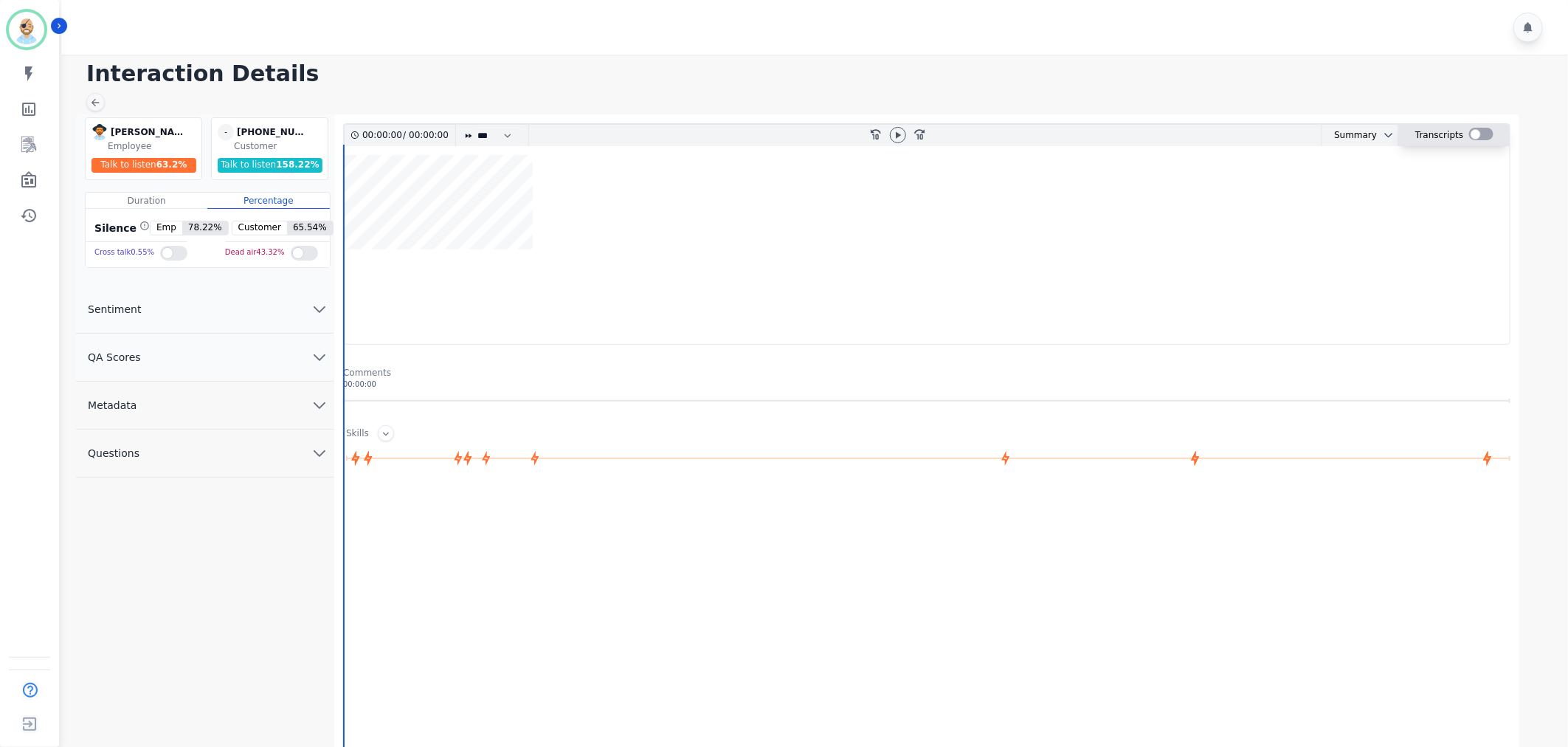
click at [1478, 130] on div at bounding box center [1481, 134] width 25 height 13
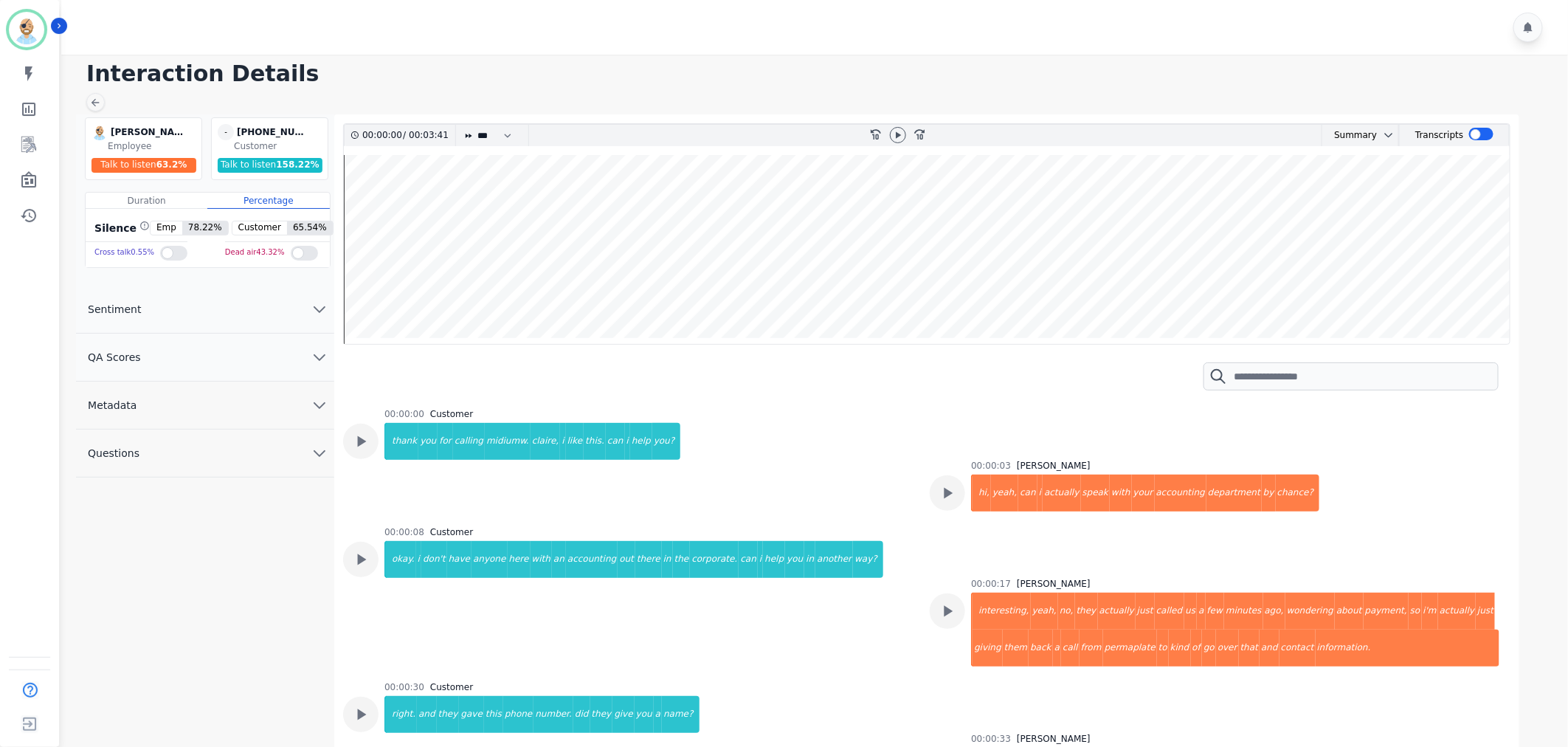
click at [1061, 2] on div at bounding box center [816, 28] width 1512 height 55
click at [365, 437] on icon at bounding box center [361, 442] width 20 height 20
click at [898, 135] on icon at bounding box center [898, 135] width 12 height 12
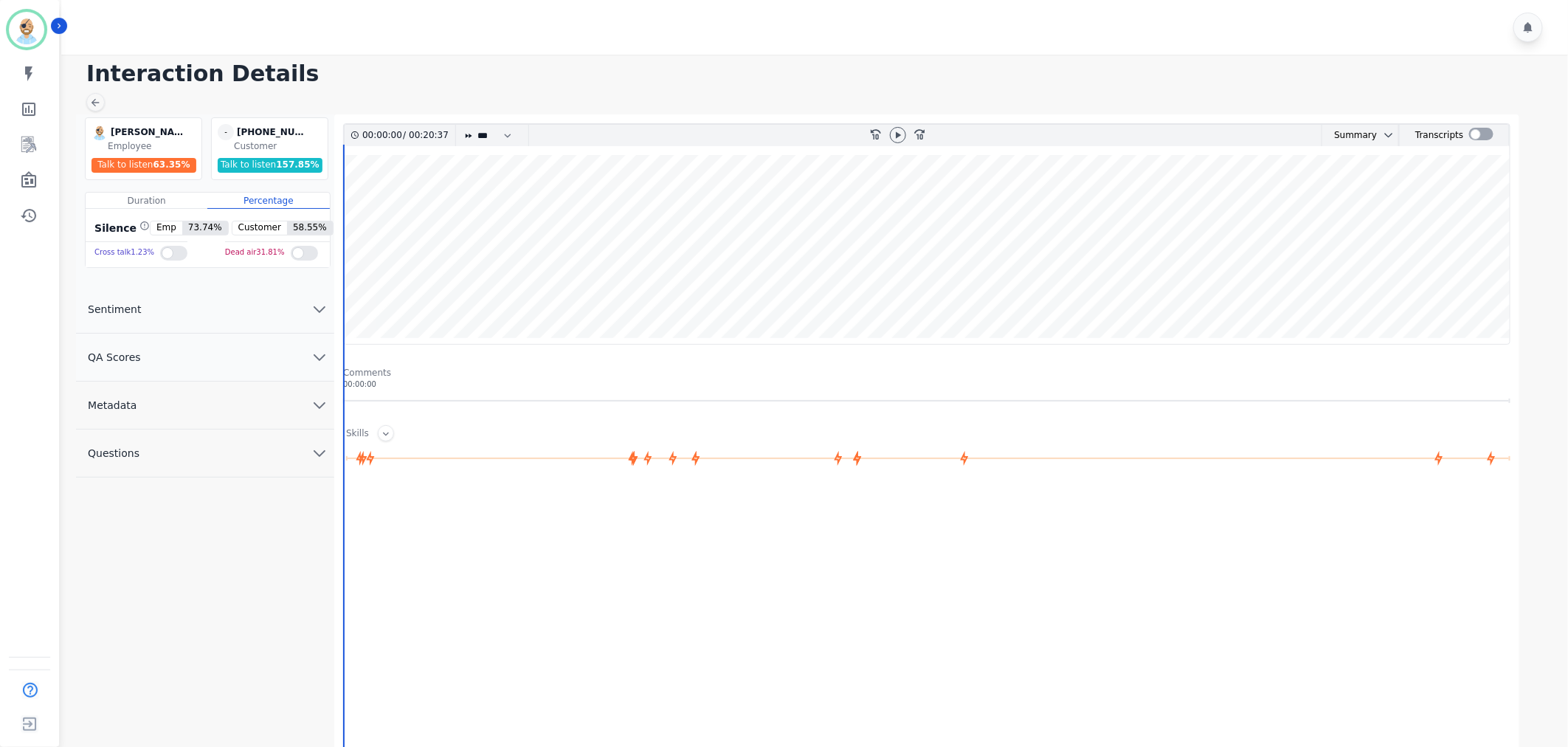
click at [270, 364] on button "QA Scores" at bounding box center [205, 357] width 259 height 48
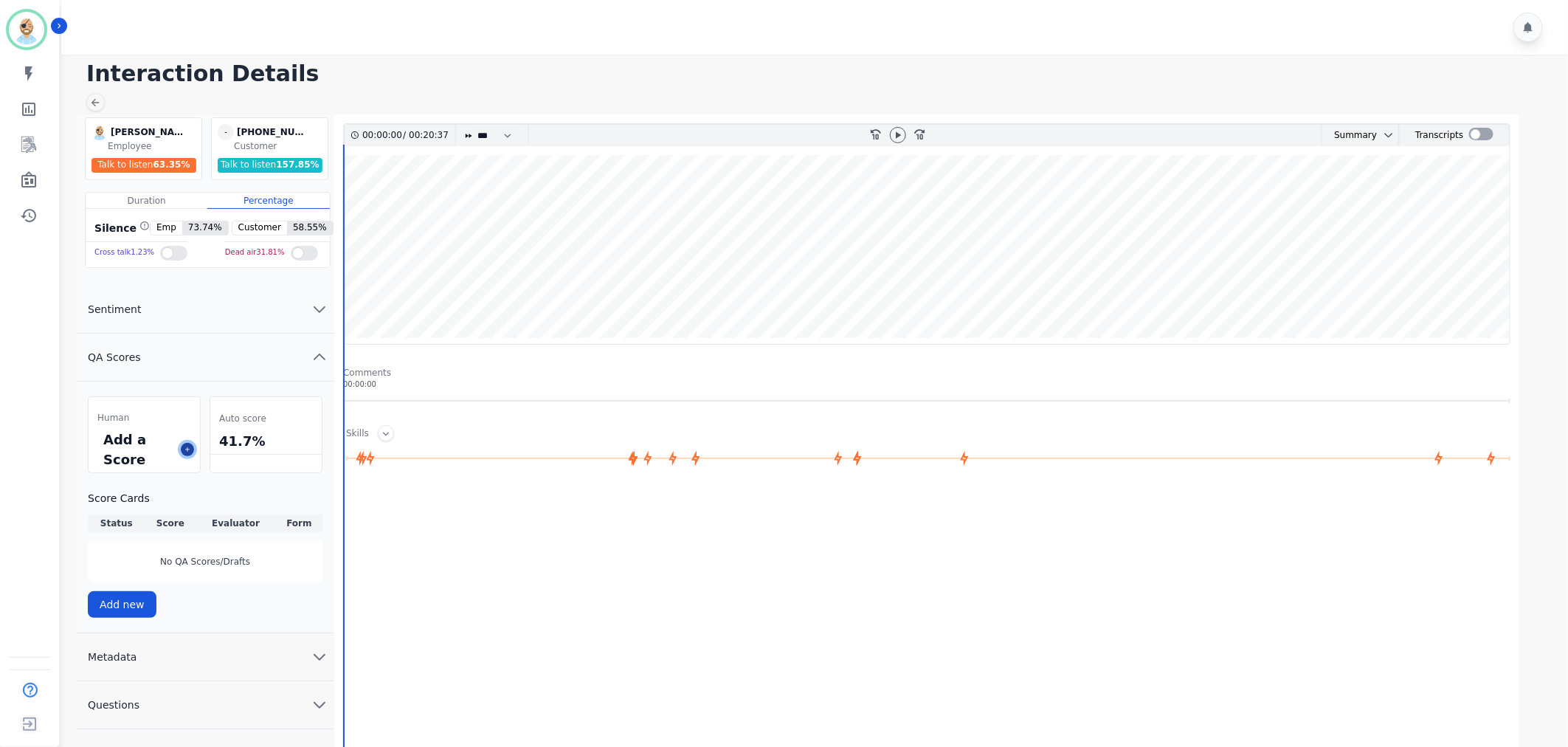
click at [190, 452] on icon at bounding box center [188, 450] width 8 height 8
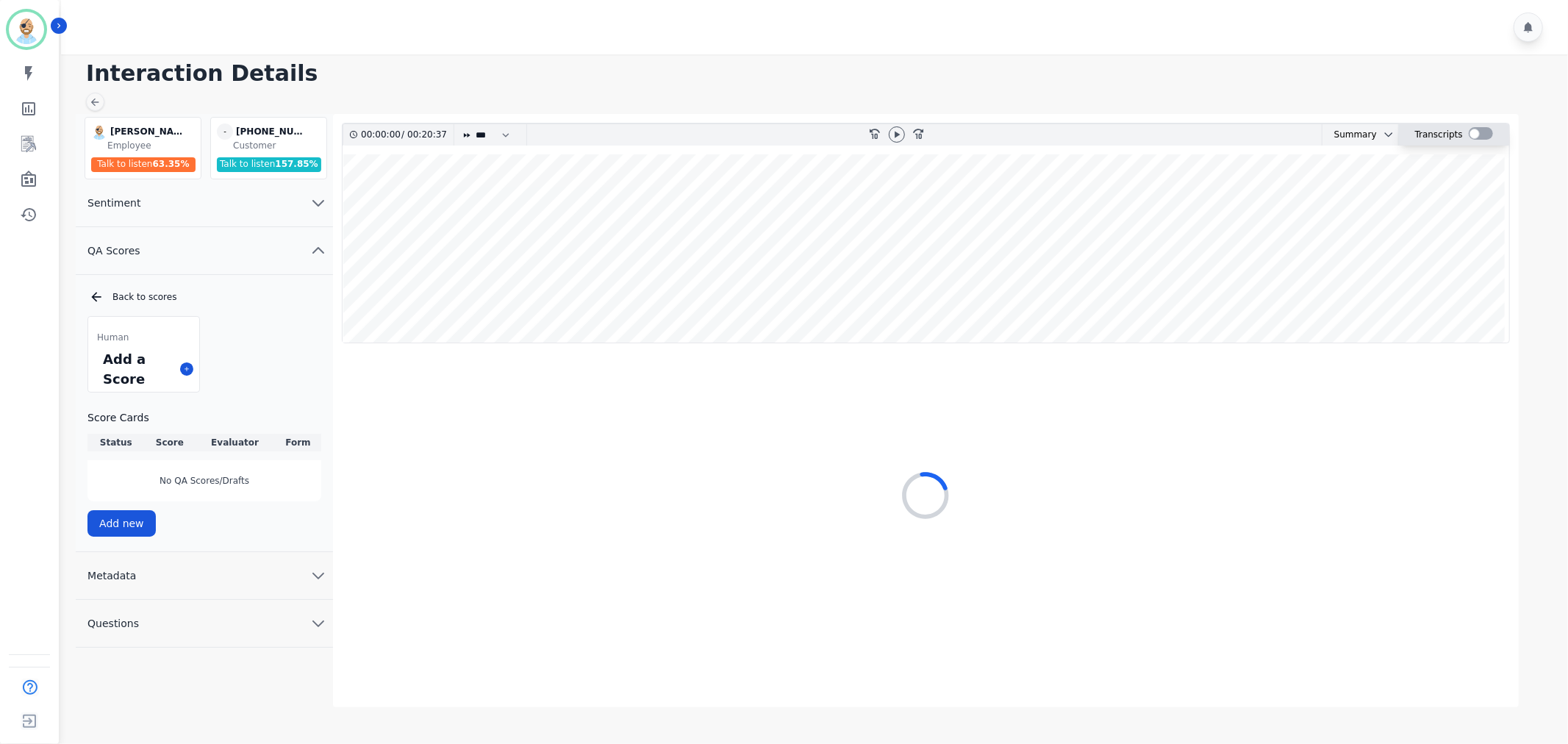
click at [1479, 125] on div at bounding box center [1481, 135] width 24 height 22
click at [1478, 127] on div at bounding box center [1481, 133] width 24 height 13
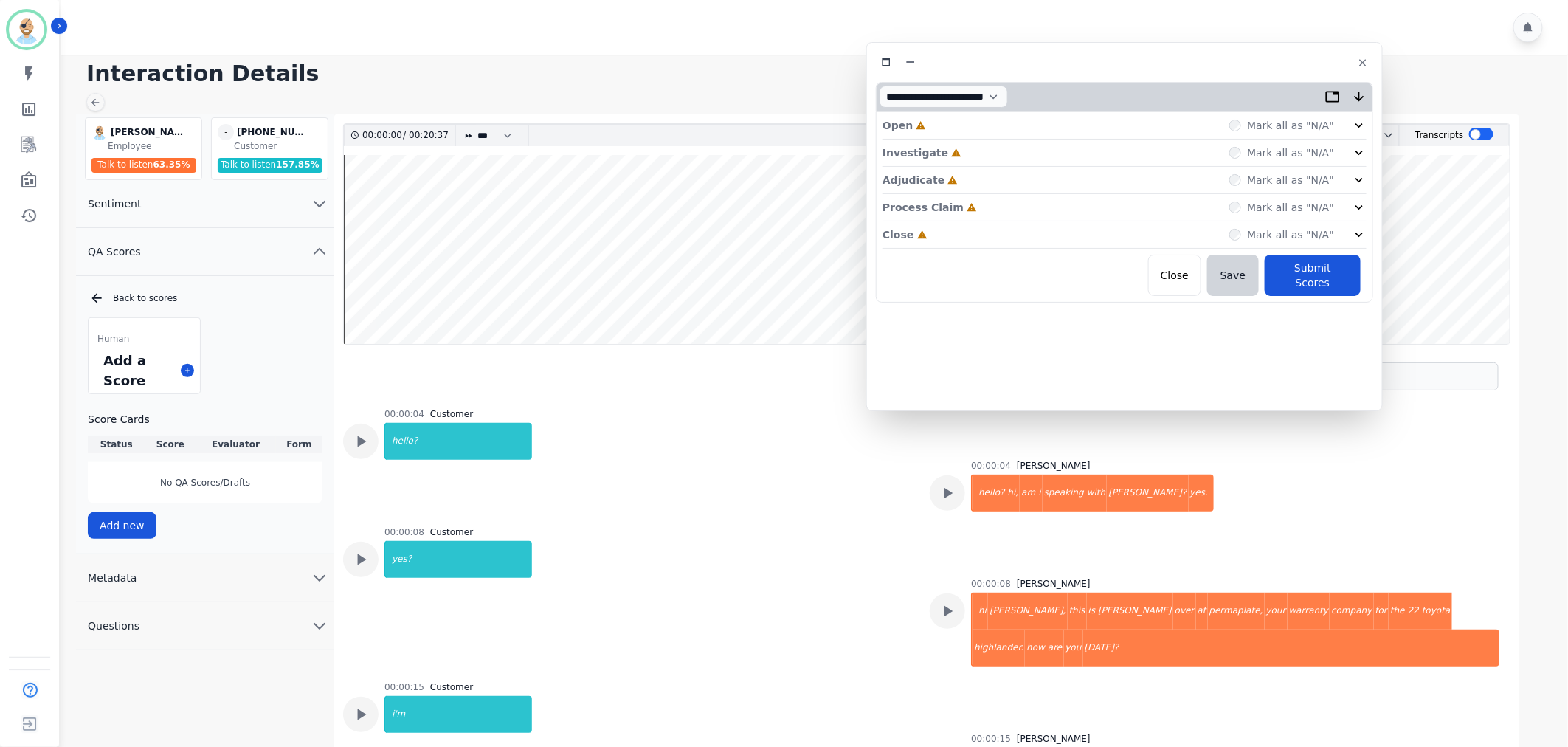
drag, startPoint x: 356, startPoint y: 96, endPoint x: 1159, endPoint y: 76, distance: 803.2
click at [1159, 76] on div "**********" at bounding box center [1124, 226] width 516 height 369
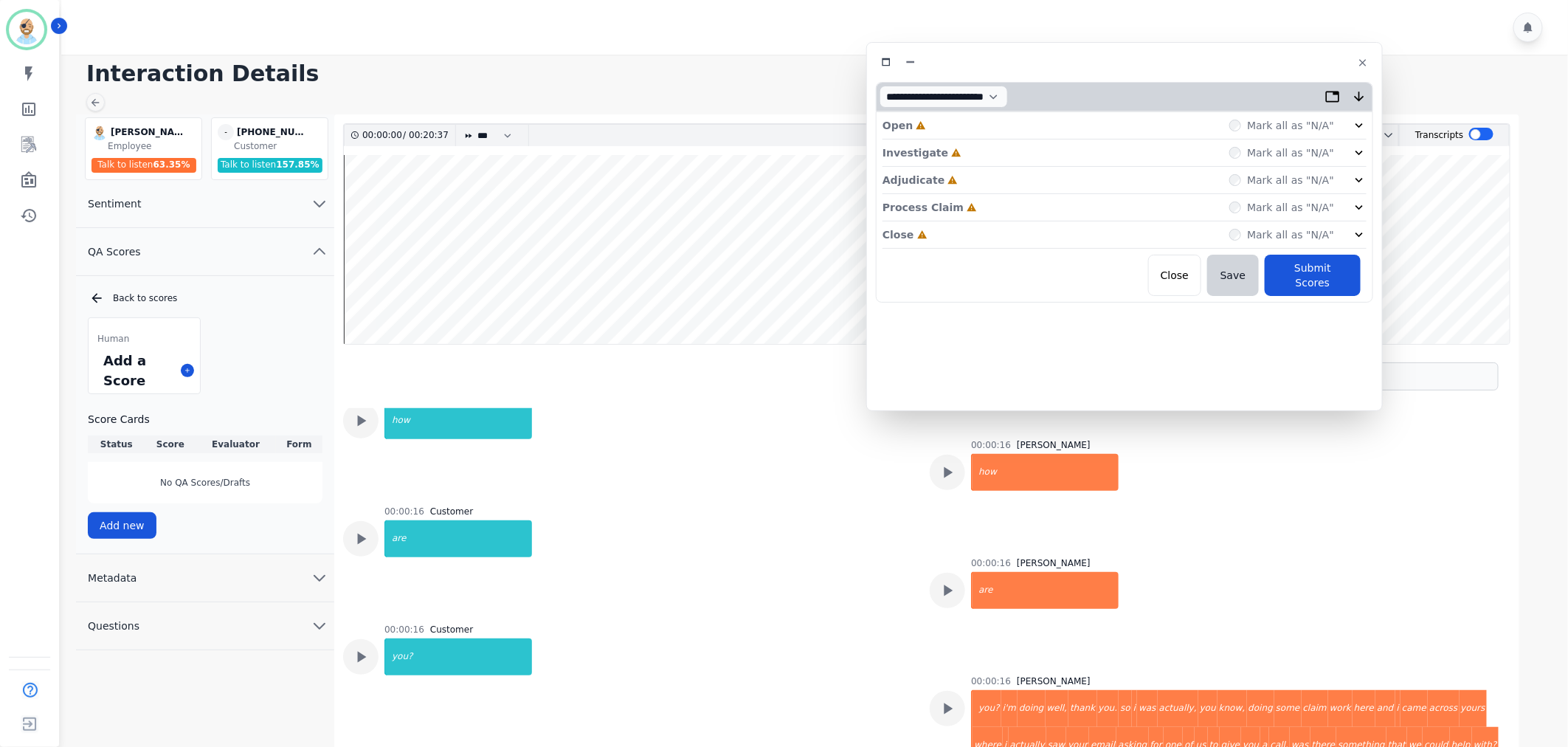
scroll to position [574, 0]
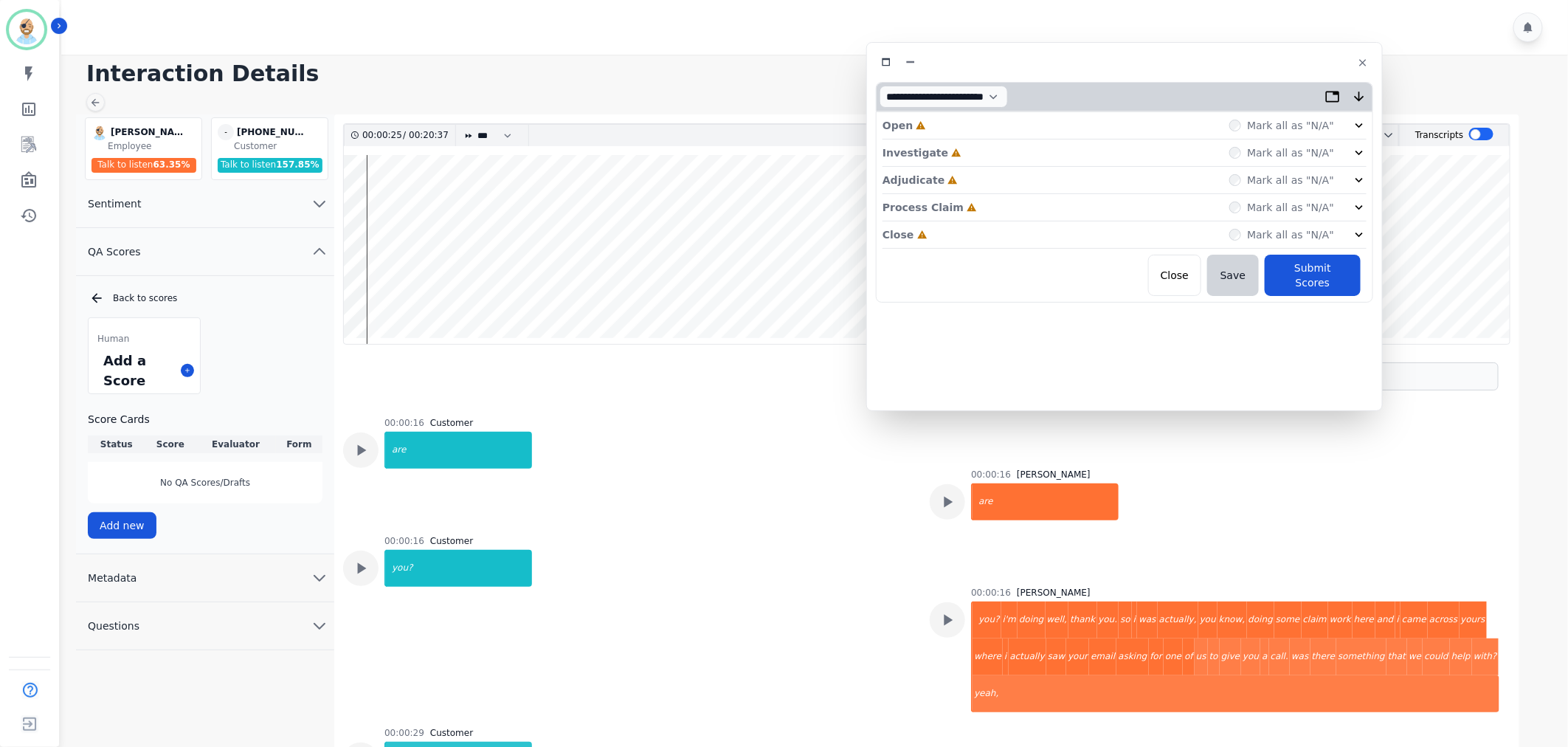
scroll to position [655, 0]
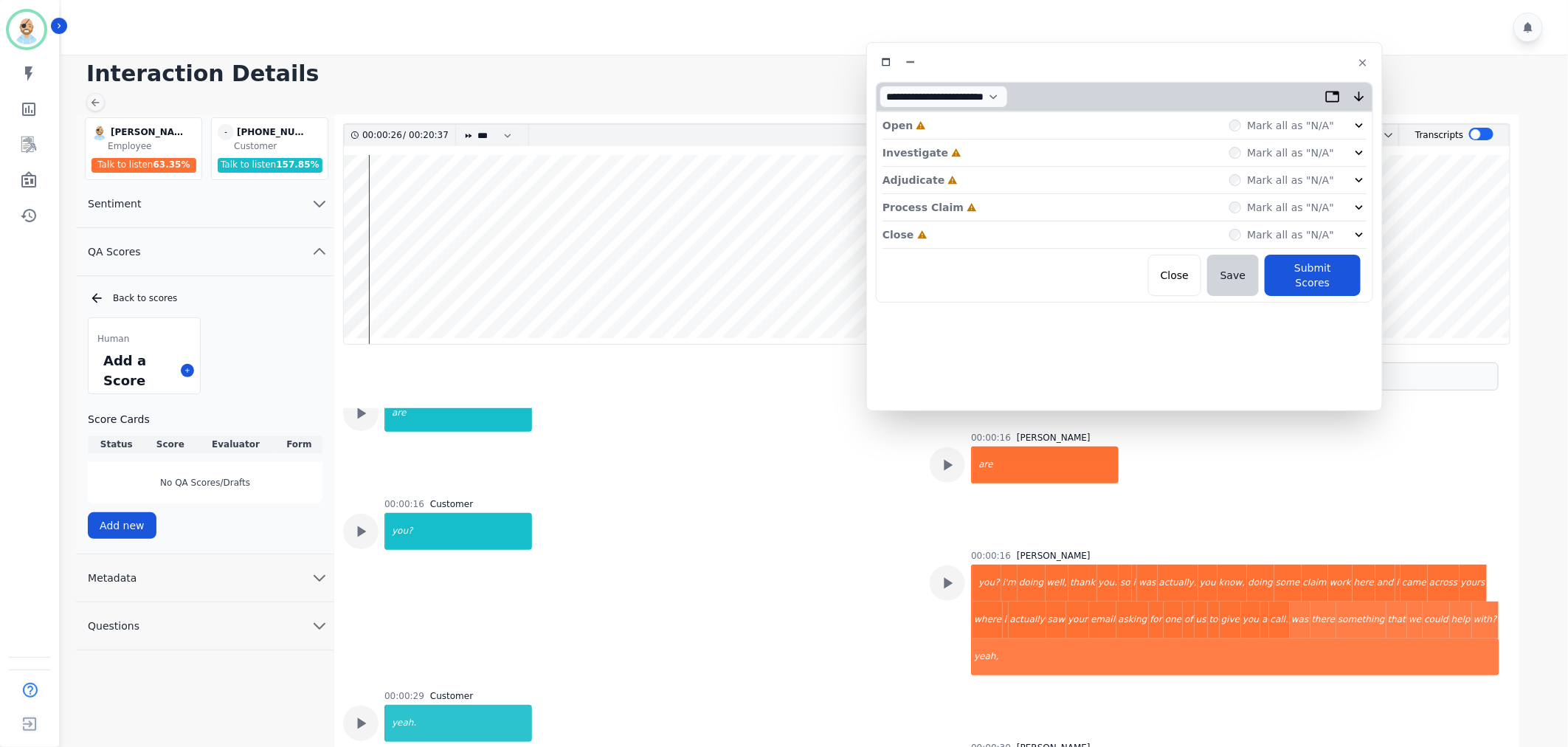
click at [959, 238] on div "Close Incomplete Mark all as "N/A"" at bounding box center [1124, 235] width 484 height 28
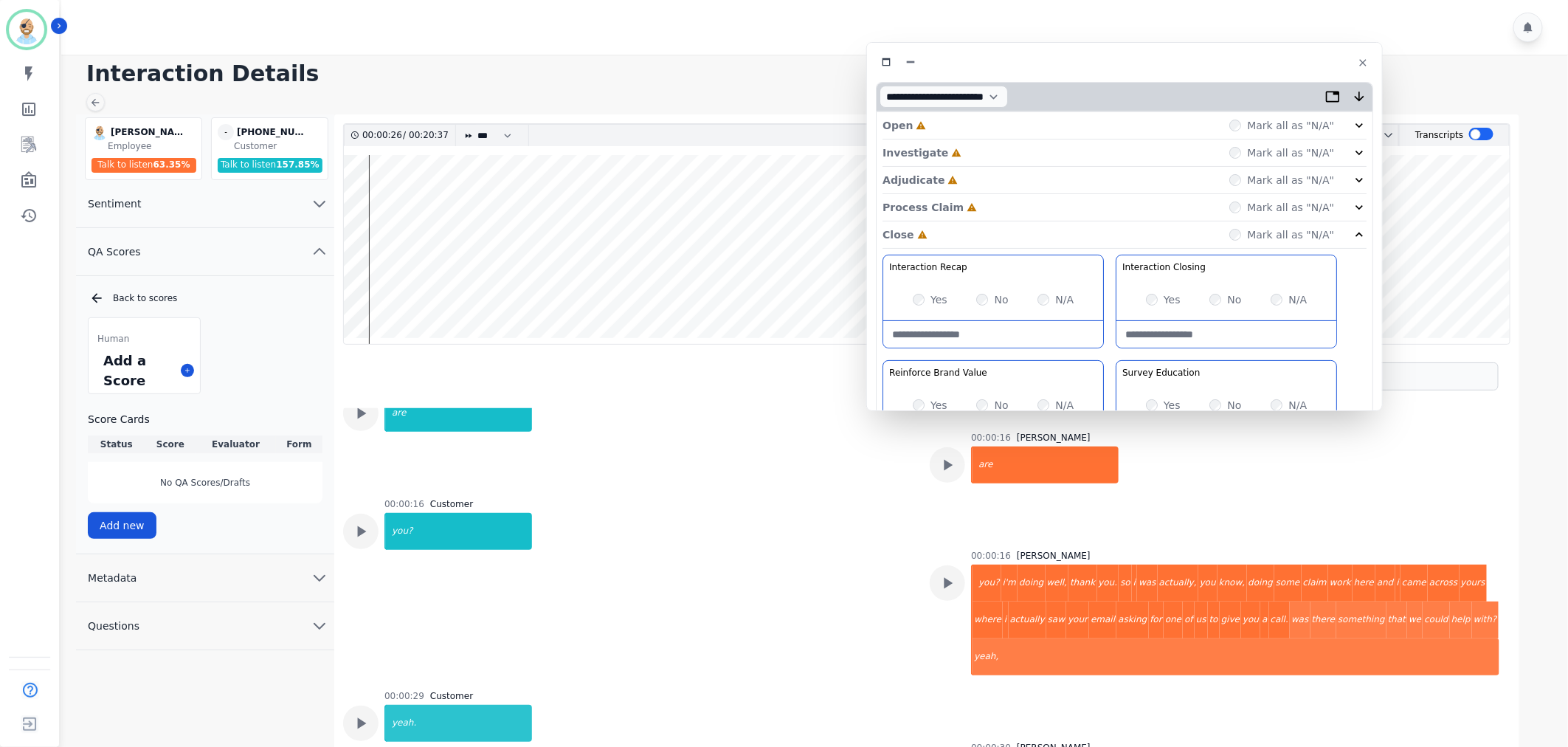
click at [965, 201] on div "Process Claim Incomplete Mark all as "N/A"" at bounding box center [1124, 208] width 484 height 28
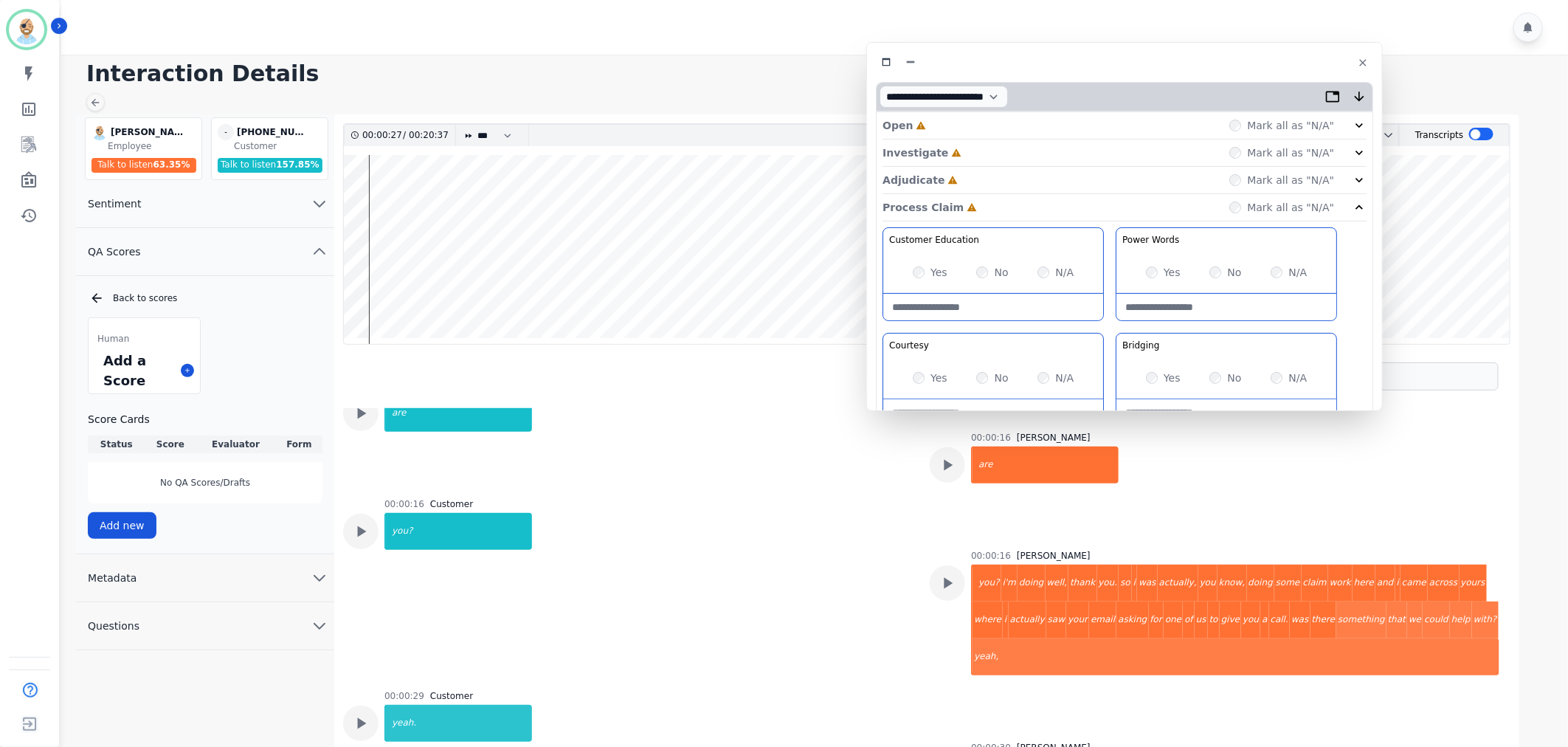
click at [965, 182] on div "Adjudicate Incomplete Mark all as "N/A"" at bounding box center [1124, 181] width 484 height 28
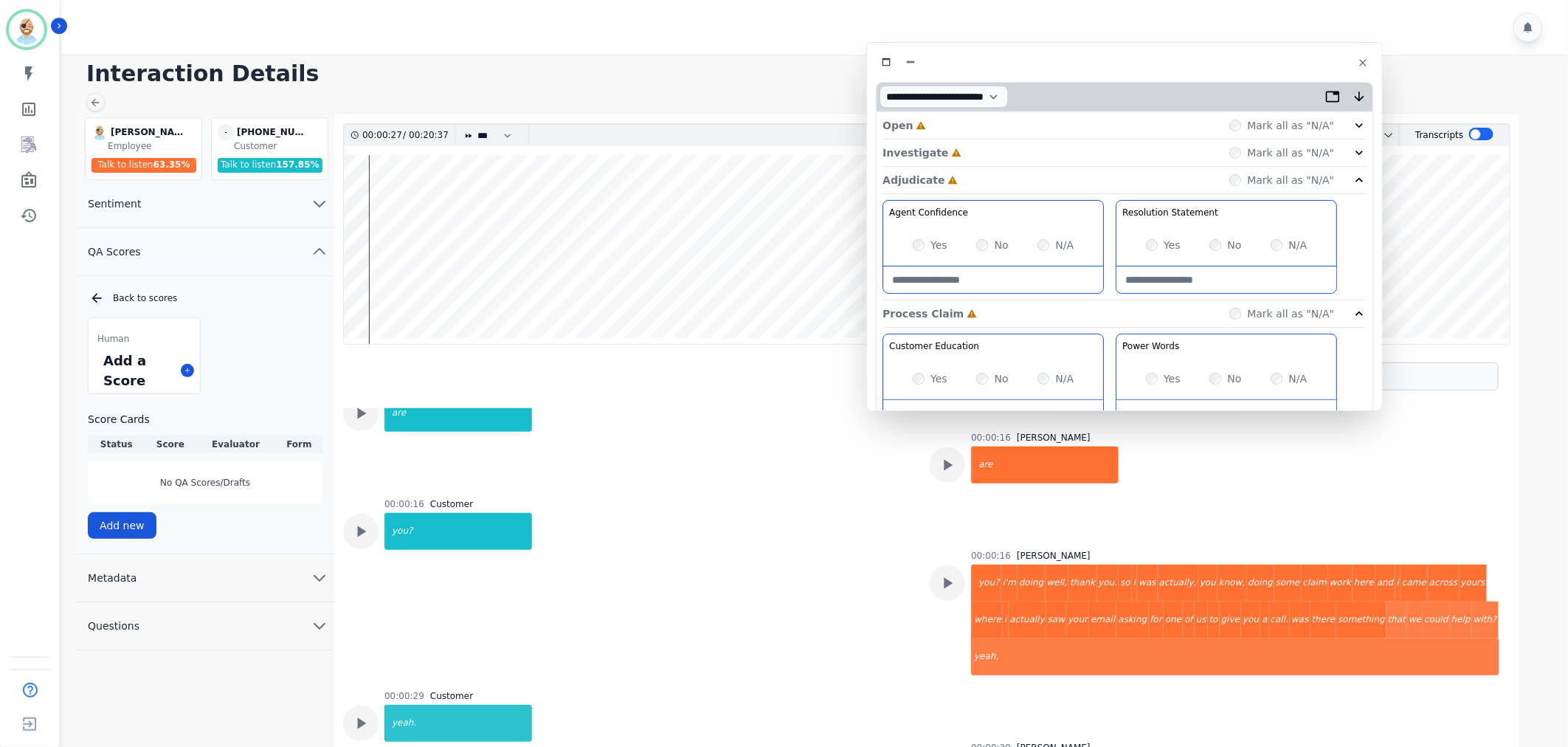
click at [964, 167] on div "Investigate Incomplete Mark all as "N/A"" at bounding box center [1124, 181] width 484 height 28
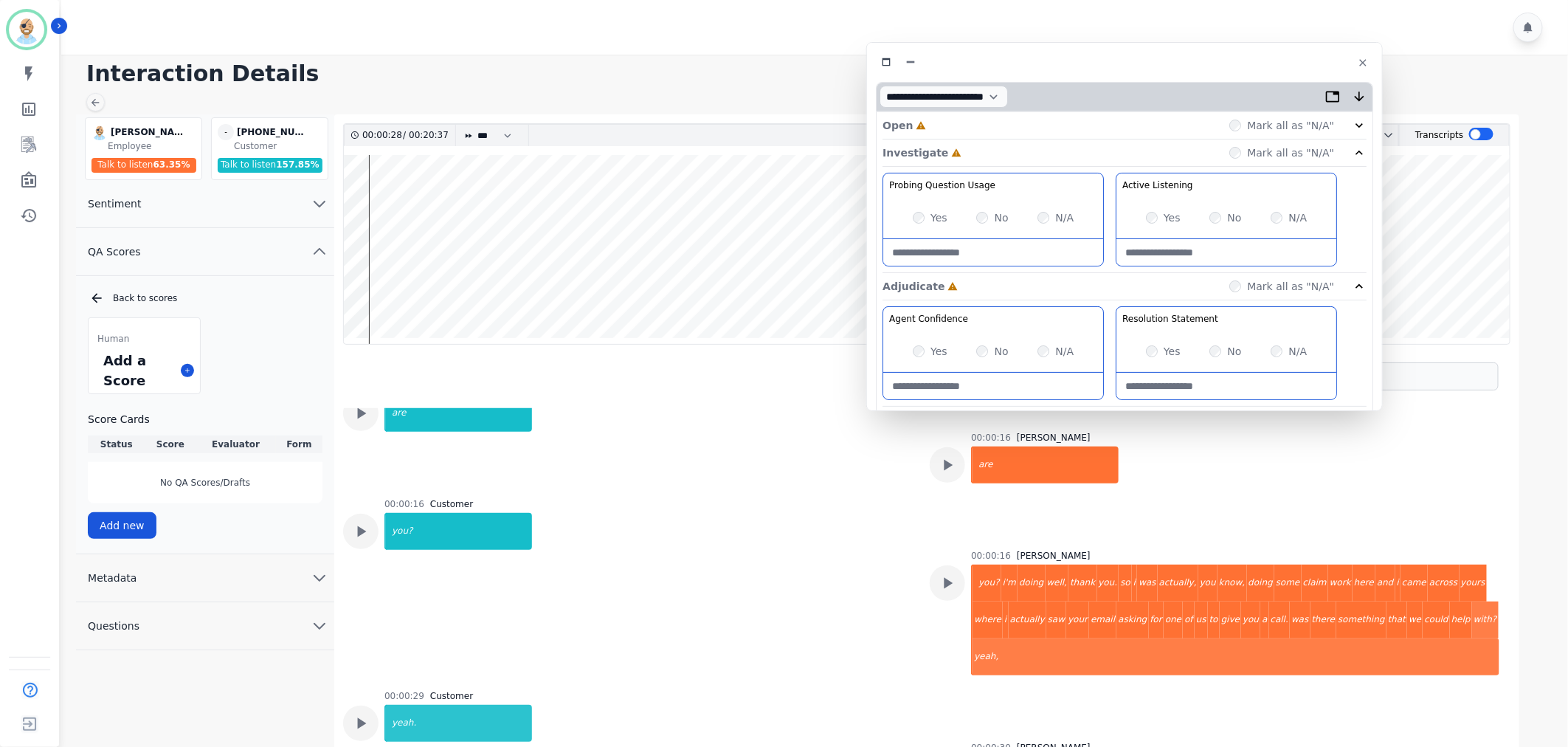
click at [961, 122] on div "Open Incomplete Mark all as "N/A"" at bounding box center [1124, 126] width 484 height 28
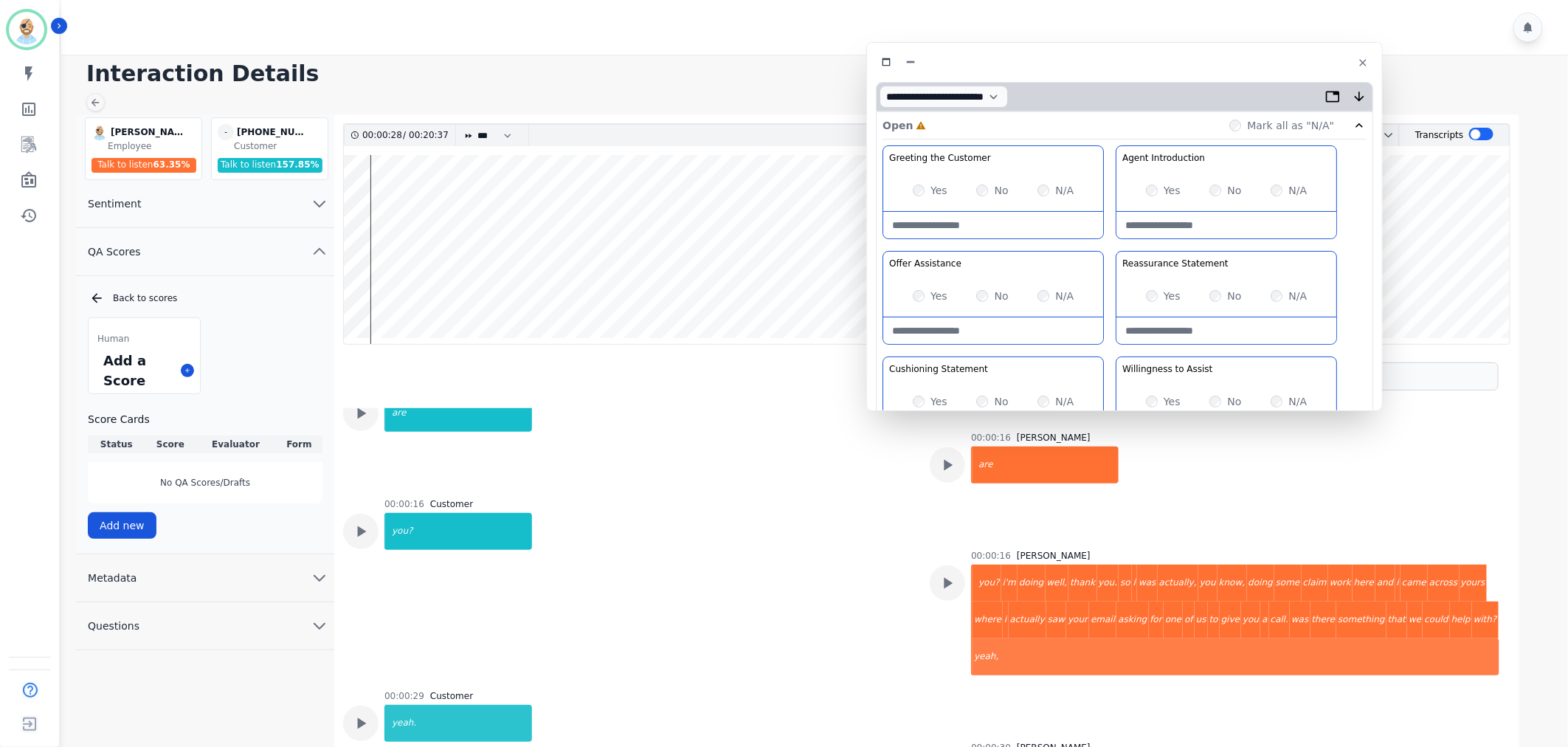
click at [912, 193] on div "Yes No N/A" at bounding box center [994, 191] width 220 height 41
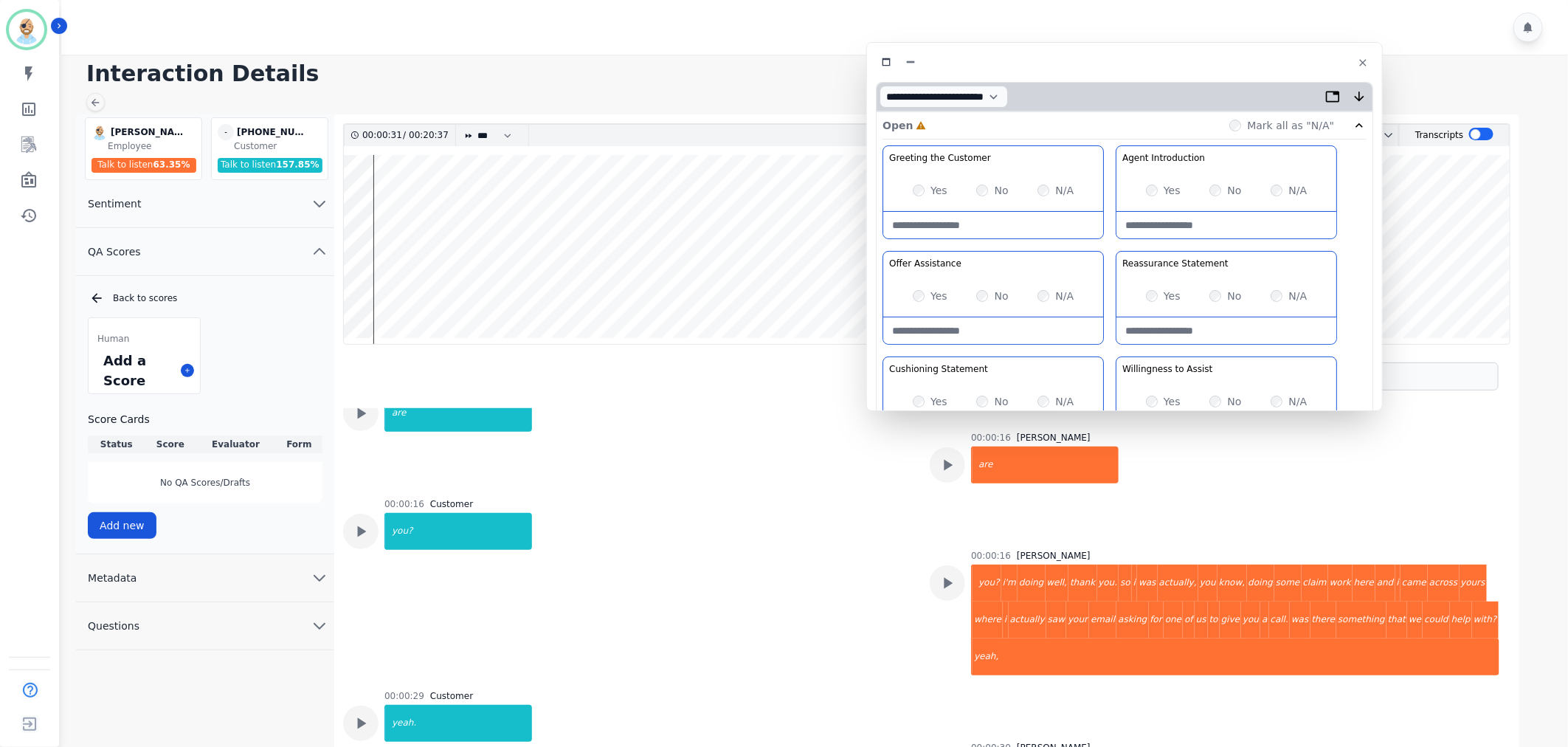
click at [1110, 241] on div "Greeting the Customer Welcome is where we quickly greet our customer as a known…" at bounding box center [1124, 406] width 484 height 523
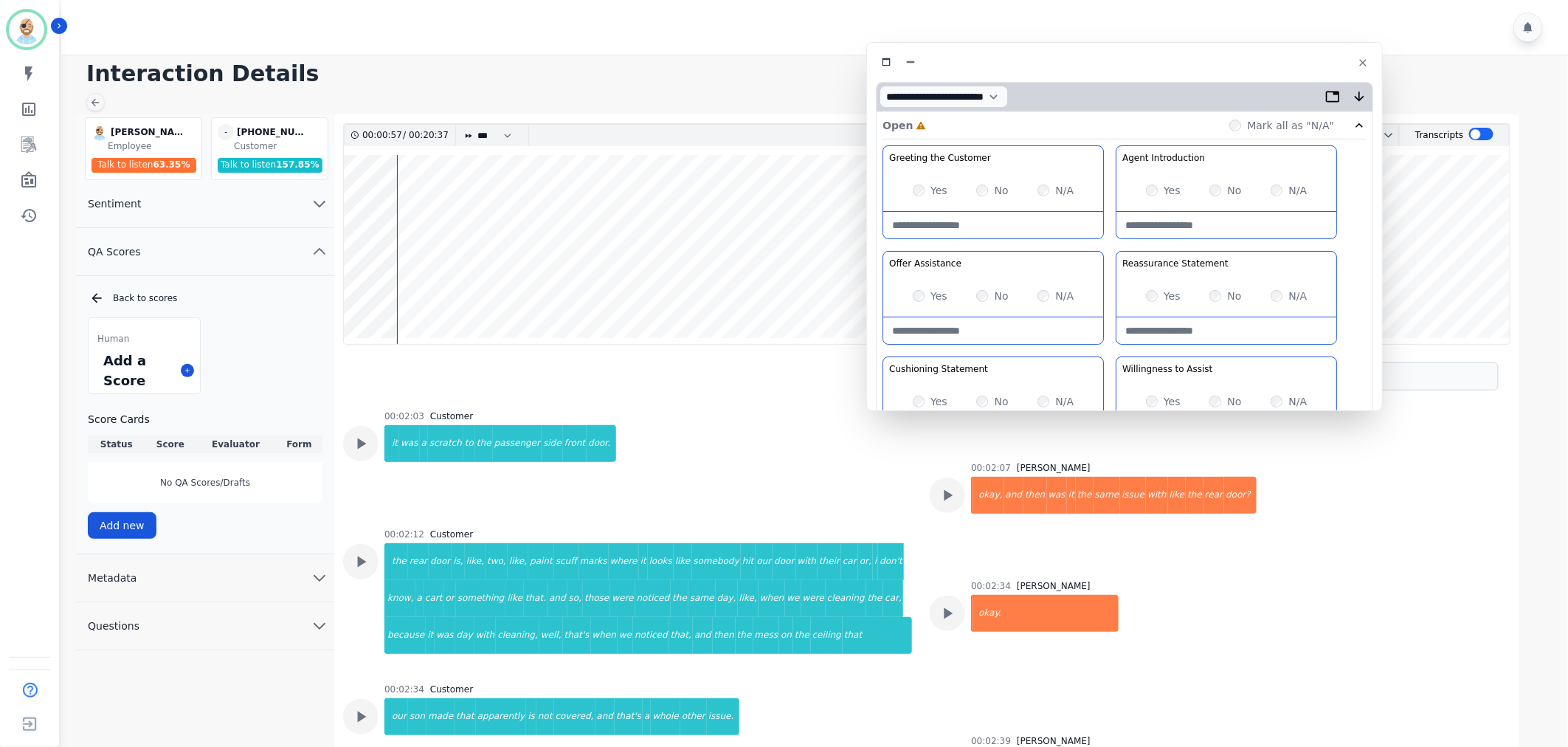
scroll to position [18051, 0]
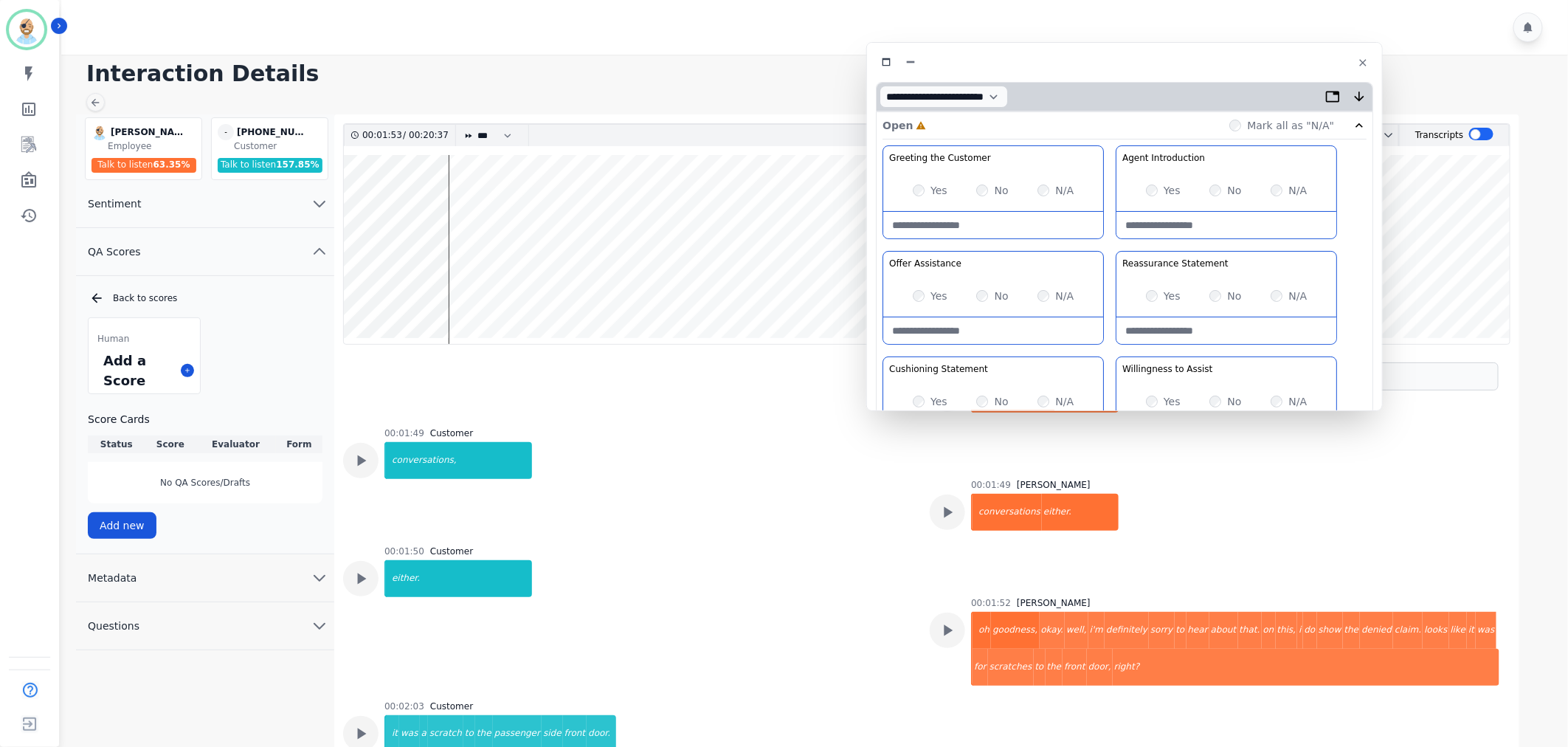
scroll to position [164, 0]
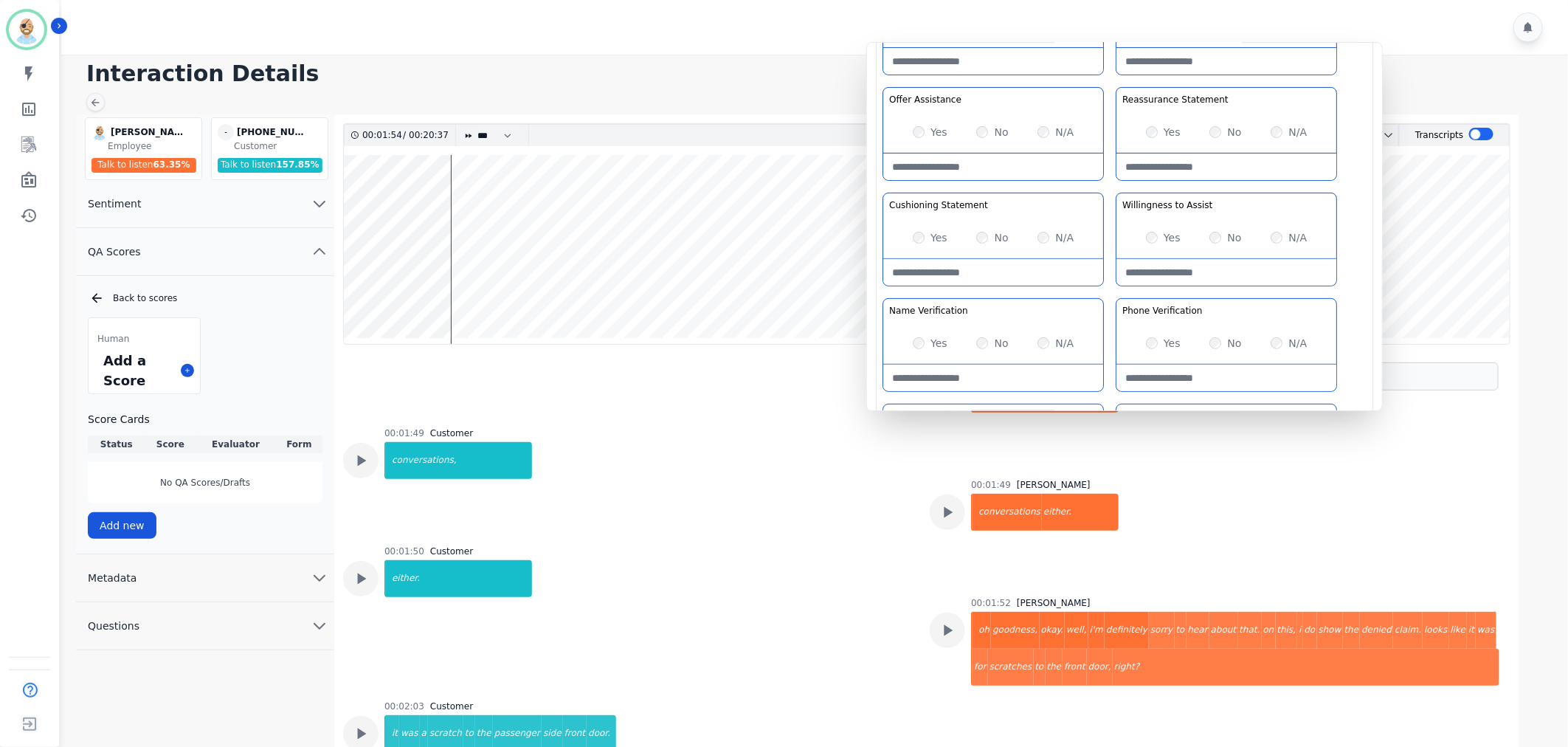
click at [1112, 185] on div "Greeting the Customer Welcome is where we quickly greet our customer as a known…" at bounding box center [1124, 242] width 484 height 523
click at [1113, 191] on div "Greeting the Customer Welcome is where we quickly greet our customer as a known…" at bounding box center [1124, 242] width 484 height 523
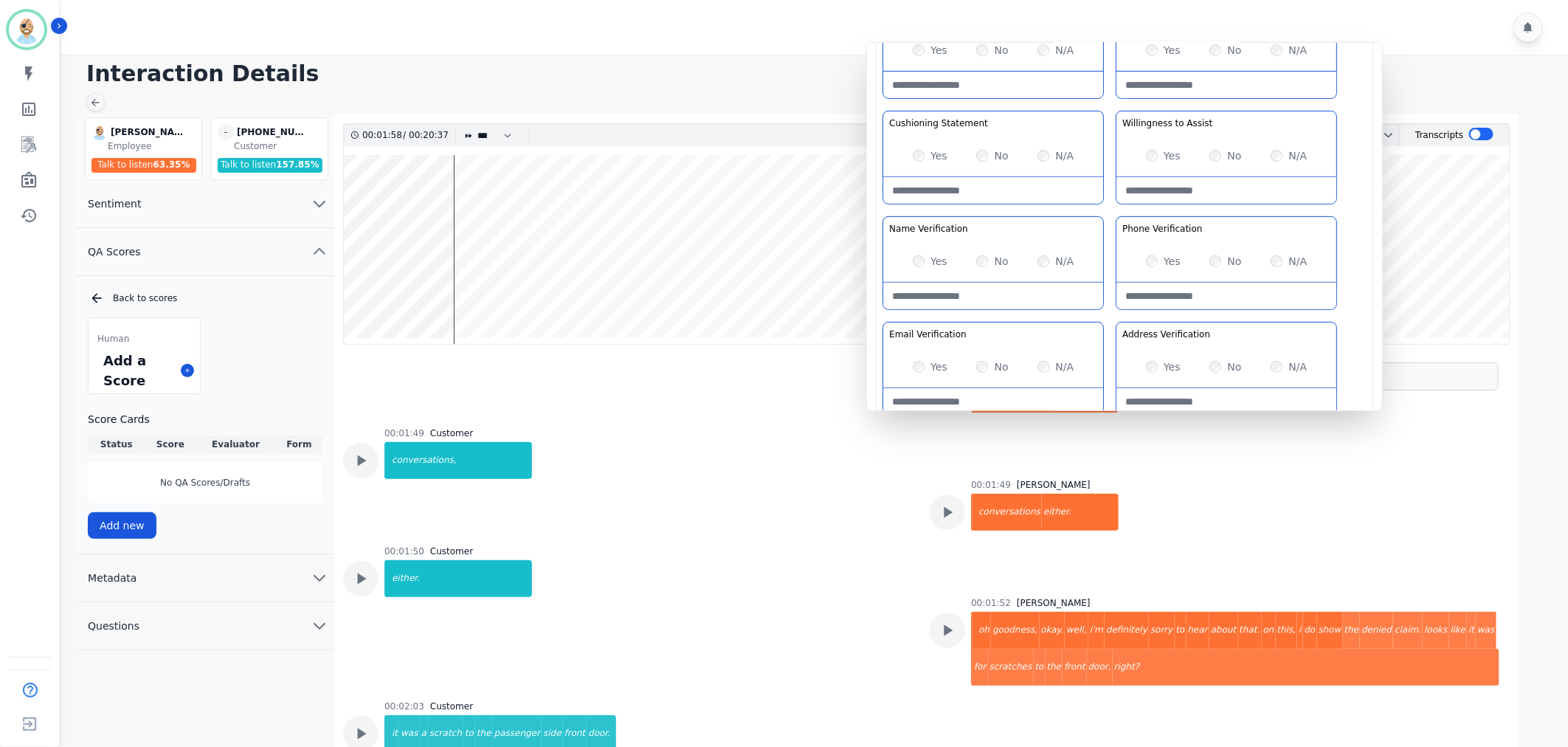
scroll to position [328, 0]
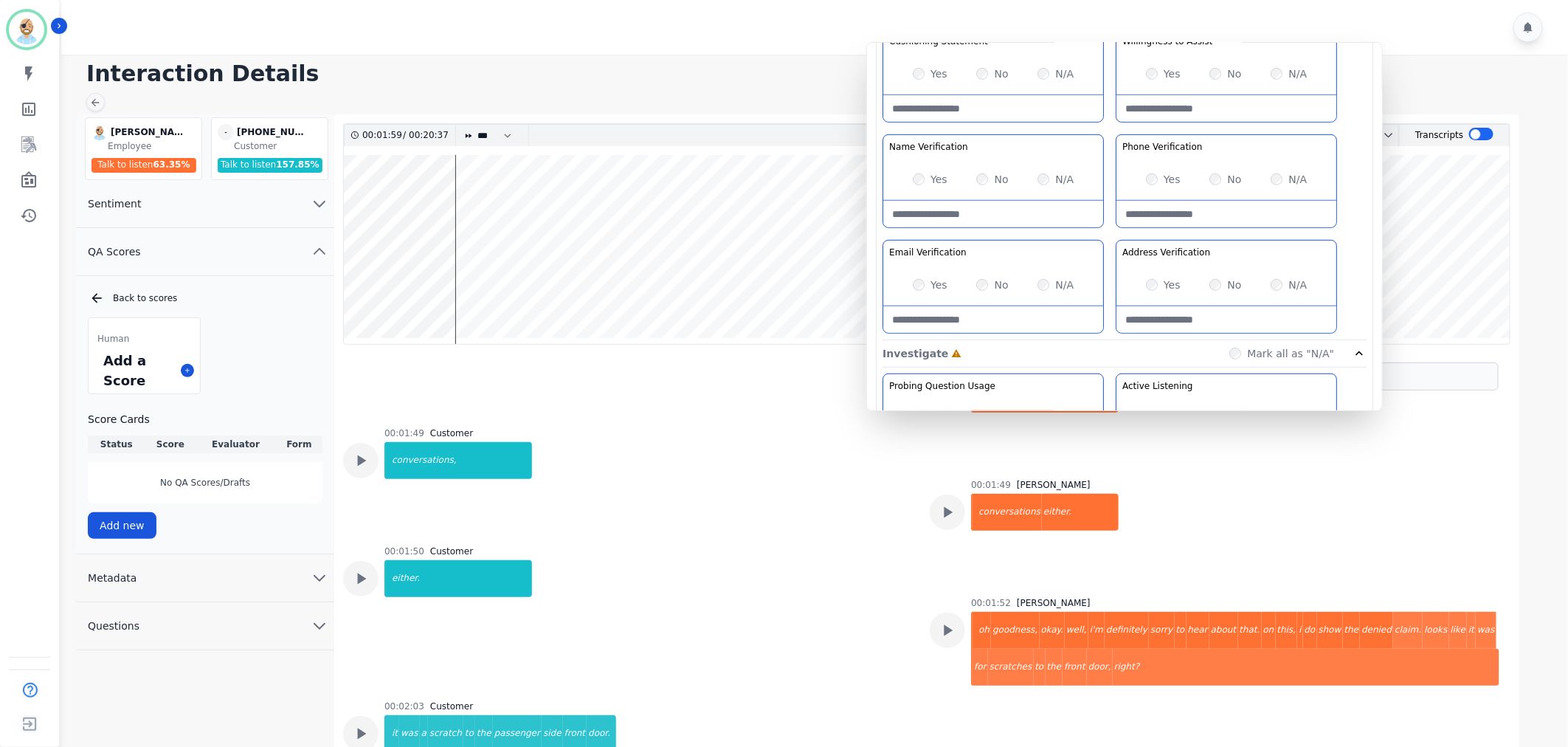
click at [1108, 229] on div "Greeting the Customer Welcome is where we quickly greet our customer as a known…" at bounding box center [1124, 79] width 484 height 523
click at [1108, 231] on div "Greeting the Customer Welcome is where we quickly greet our customer as a known…" at bounding box center [1124, 79] width 484 height 523
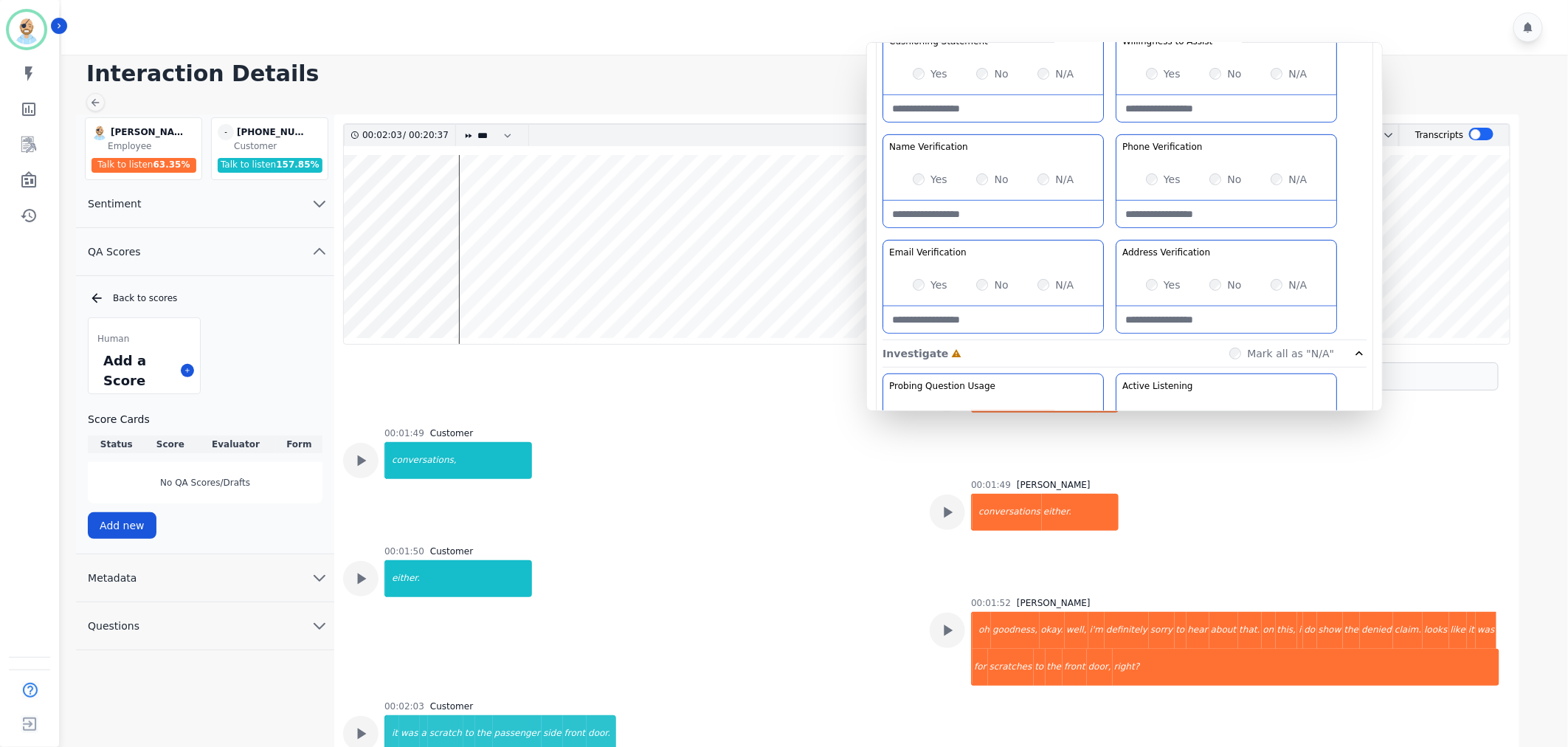
click at [1208, 215] on Verification-note at bounding box center [1227, 214] width 220 height 27
type Verification-note "*******"
click at [1113, 233] on div "Greeting the Customer Welcome is where we quickly greet our customer as a known…" at bounding box center [1124, 79] width 484 height 523
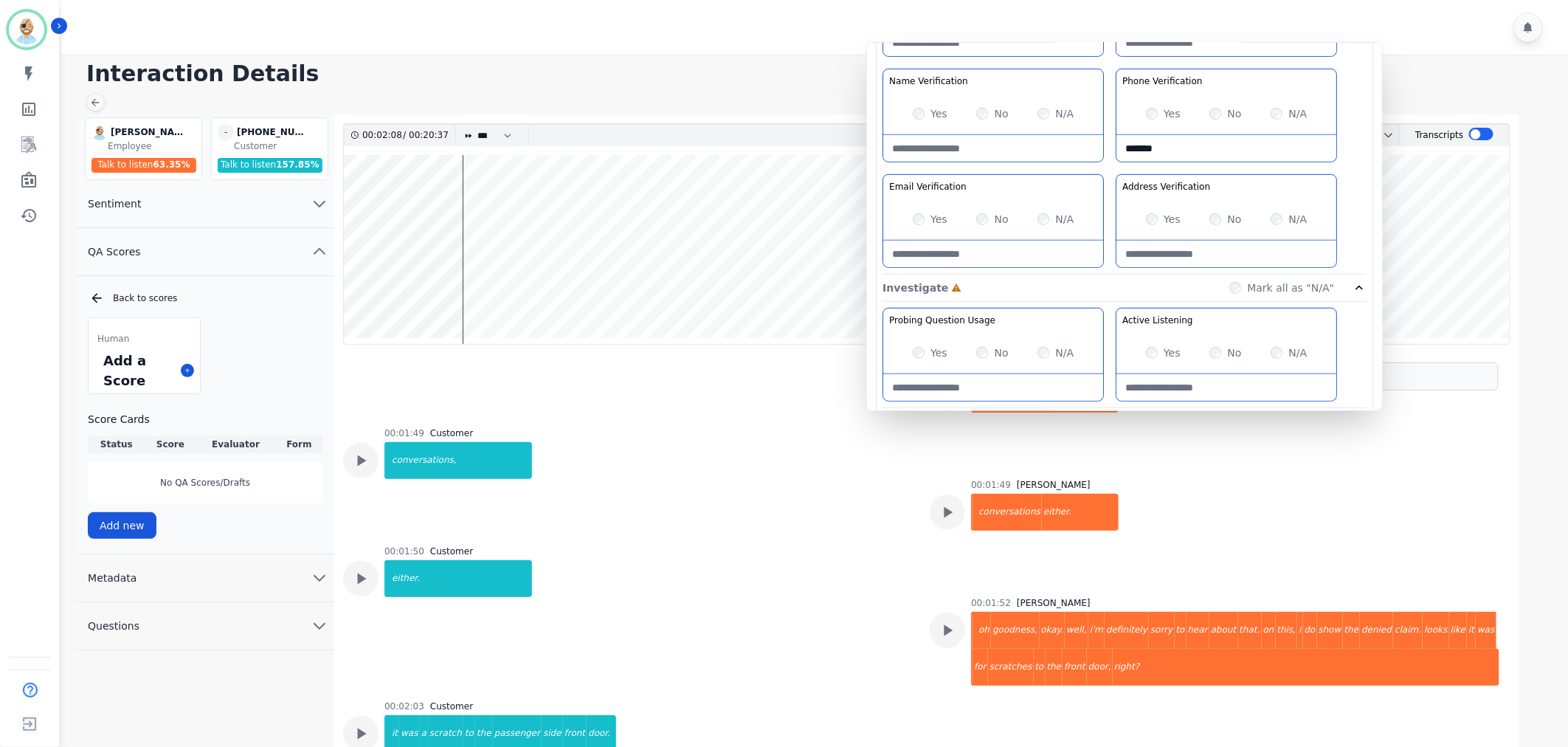
scroll to position [409, 0]
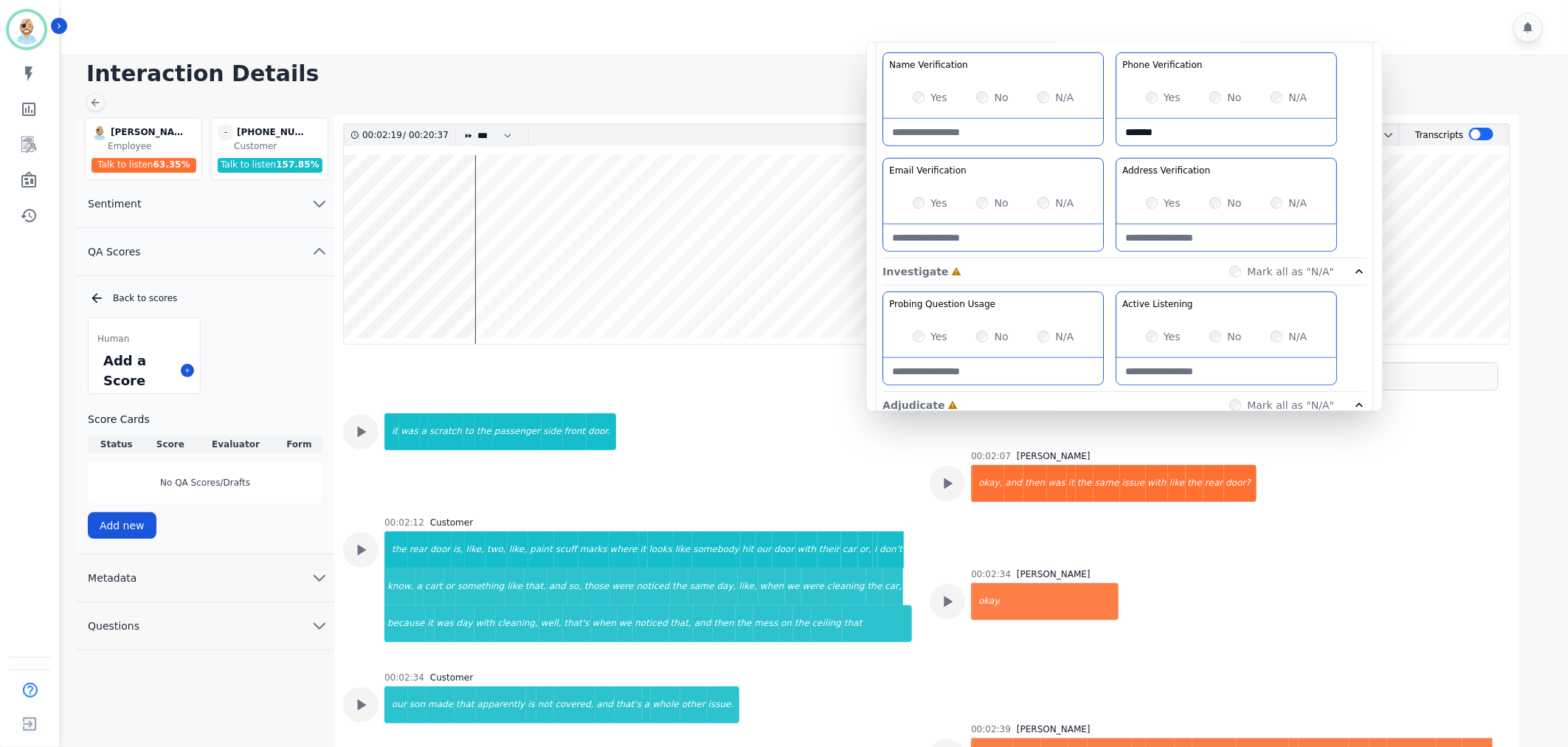
scroll to position [18461, 0]
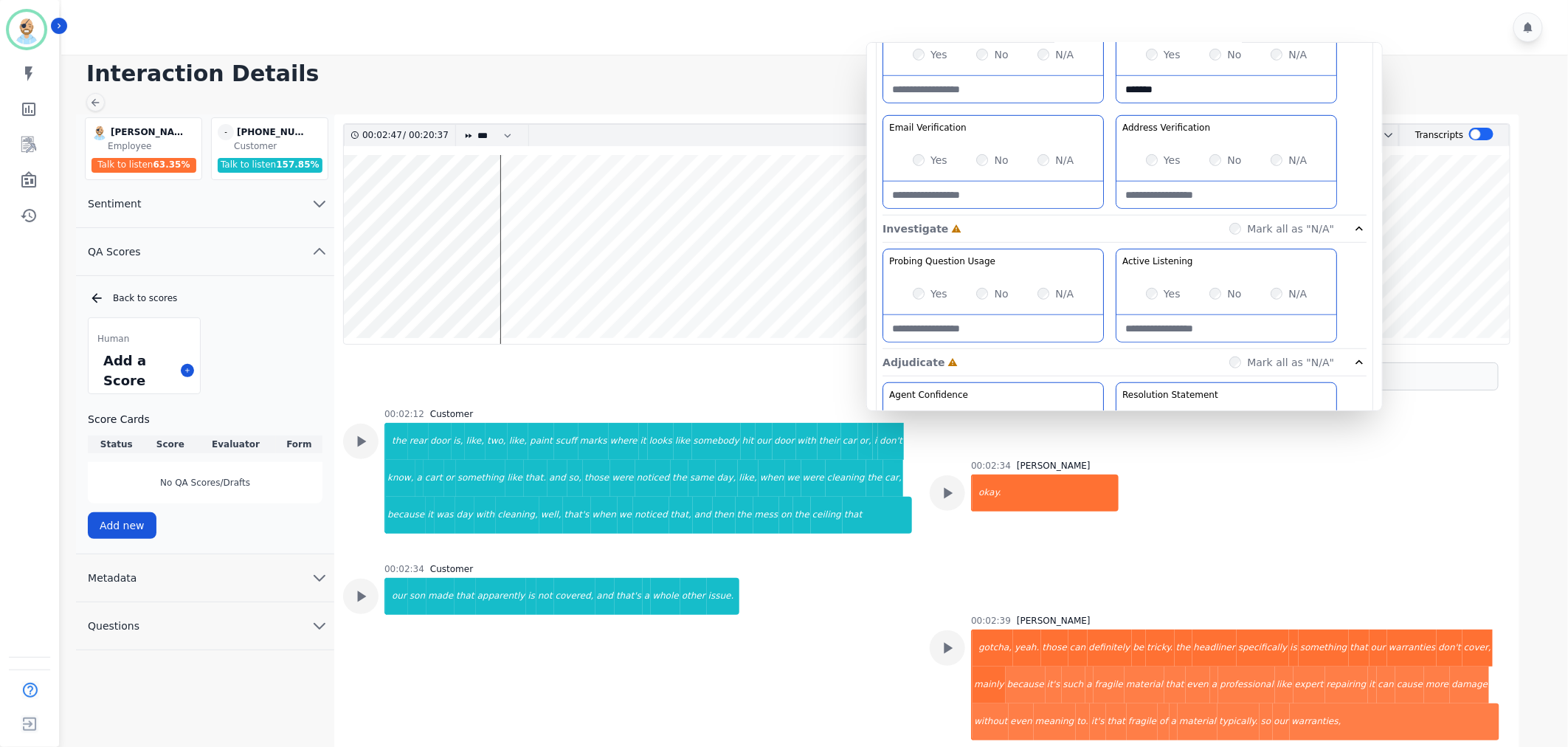
scroll to position [492, 0]
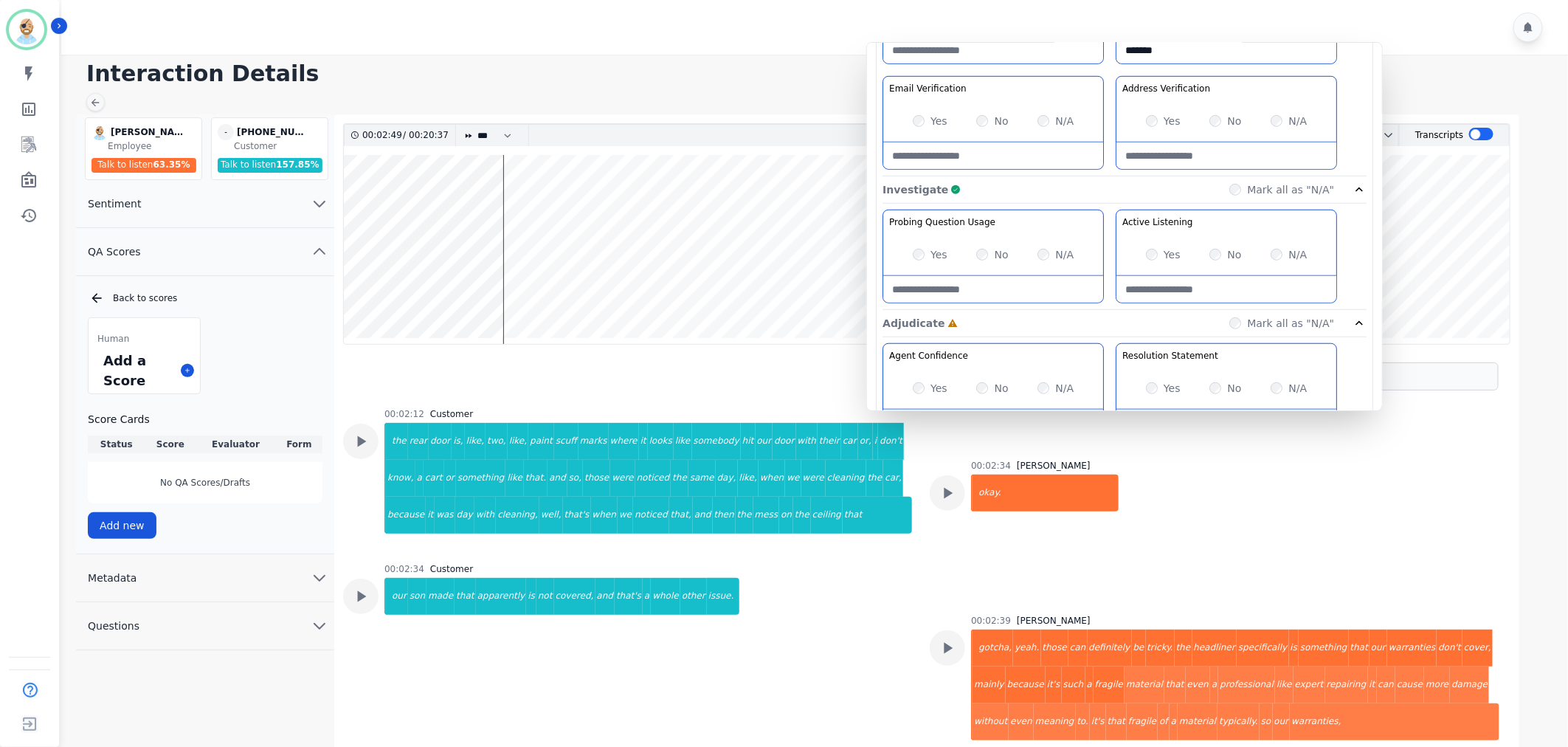
click at [1113, 229] on div "Probing Question Usage Probing through asking open-ended questions will allow y…" at bounding box center [1124, 260] width 484 height 100
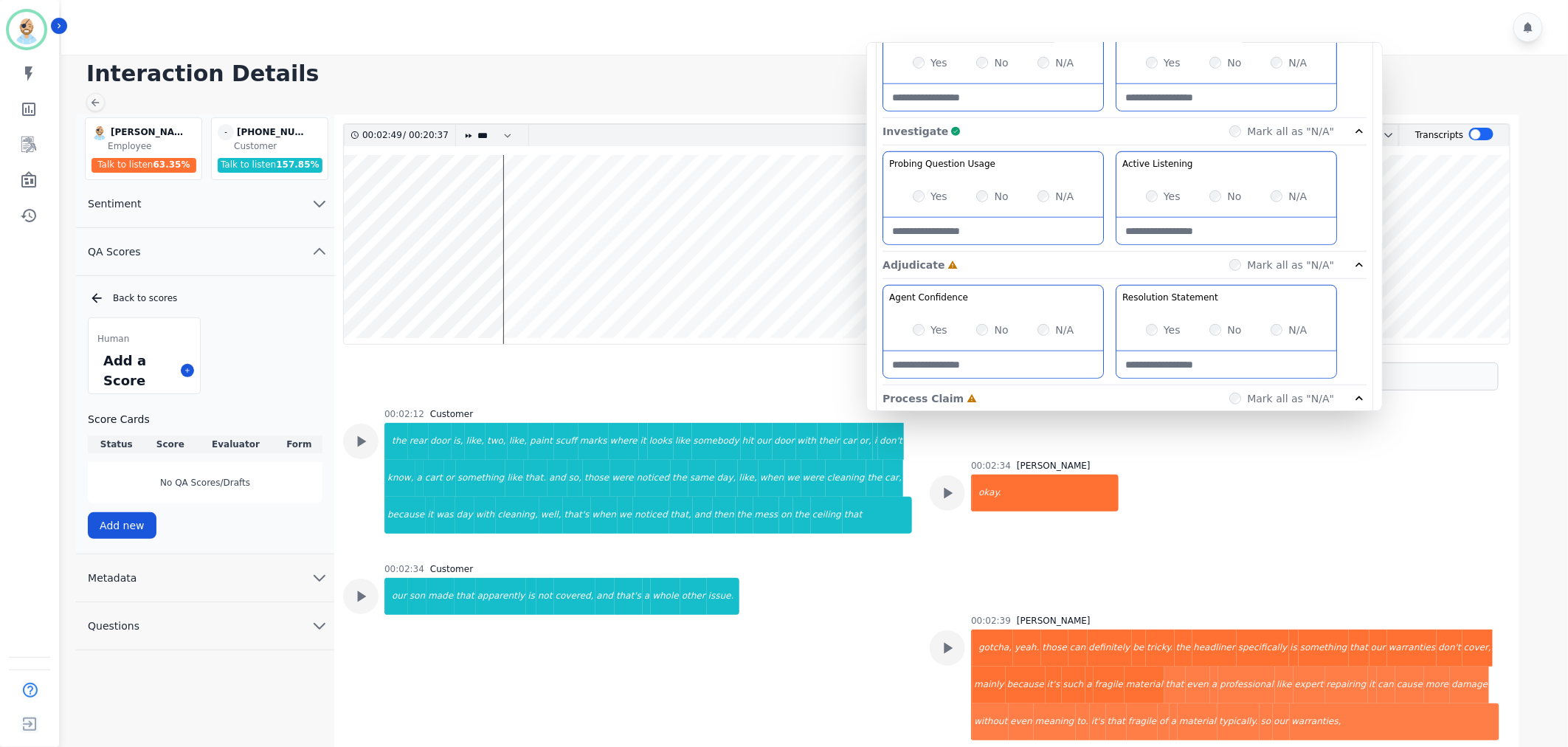
scroll to position [655, 0]
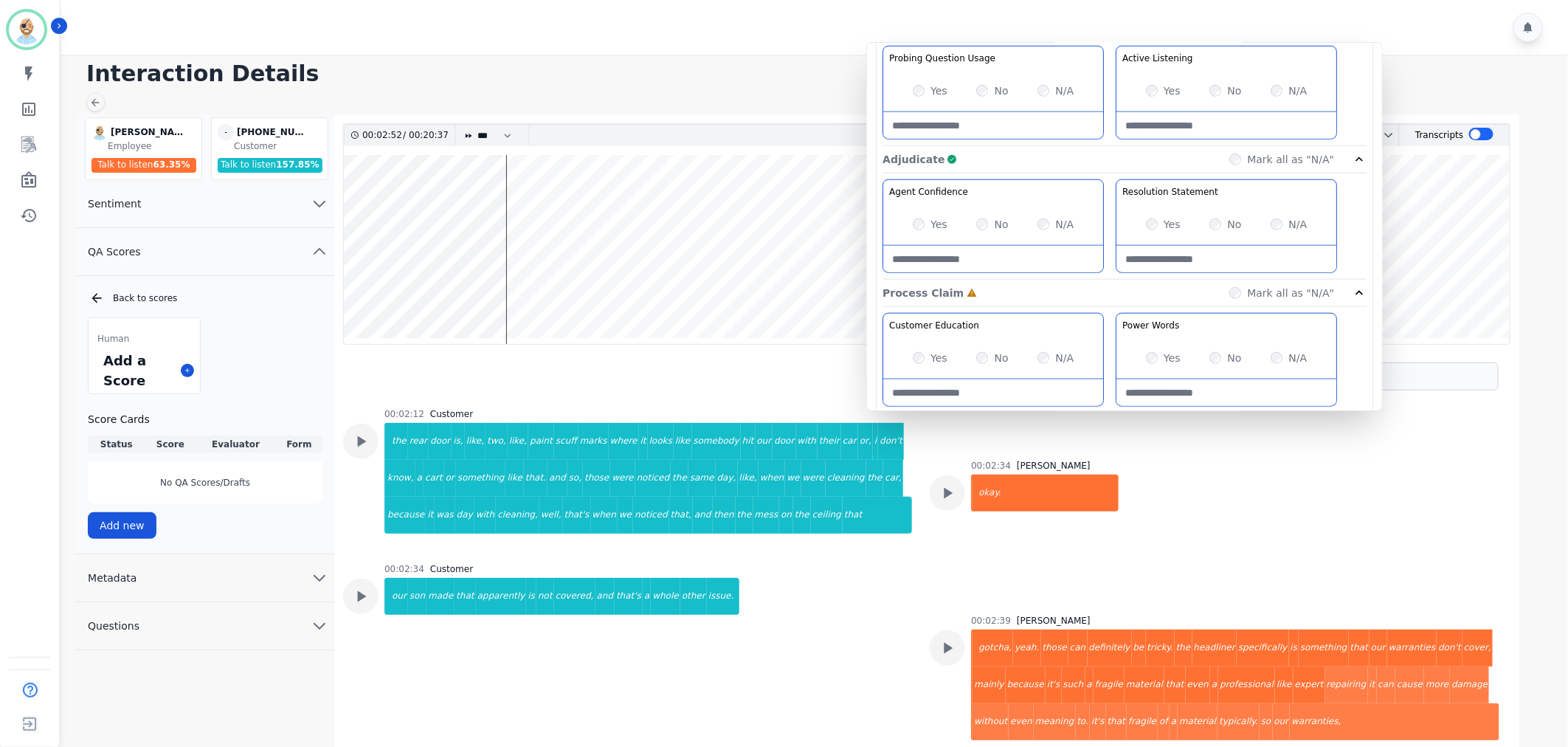
click at [1107, 313] on div "Agent Confidence Gain your customers trust by being knowledgeable and confident…" at bounding box center [1124, 468] width 484 height 312
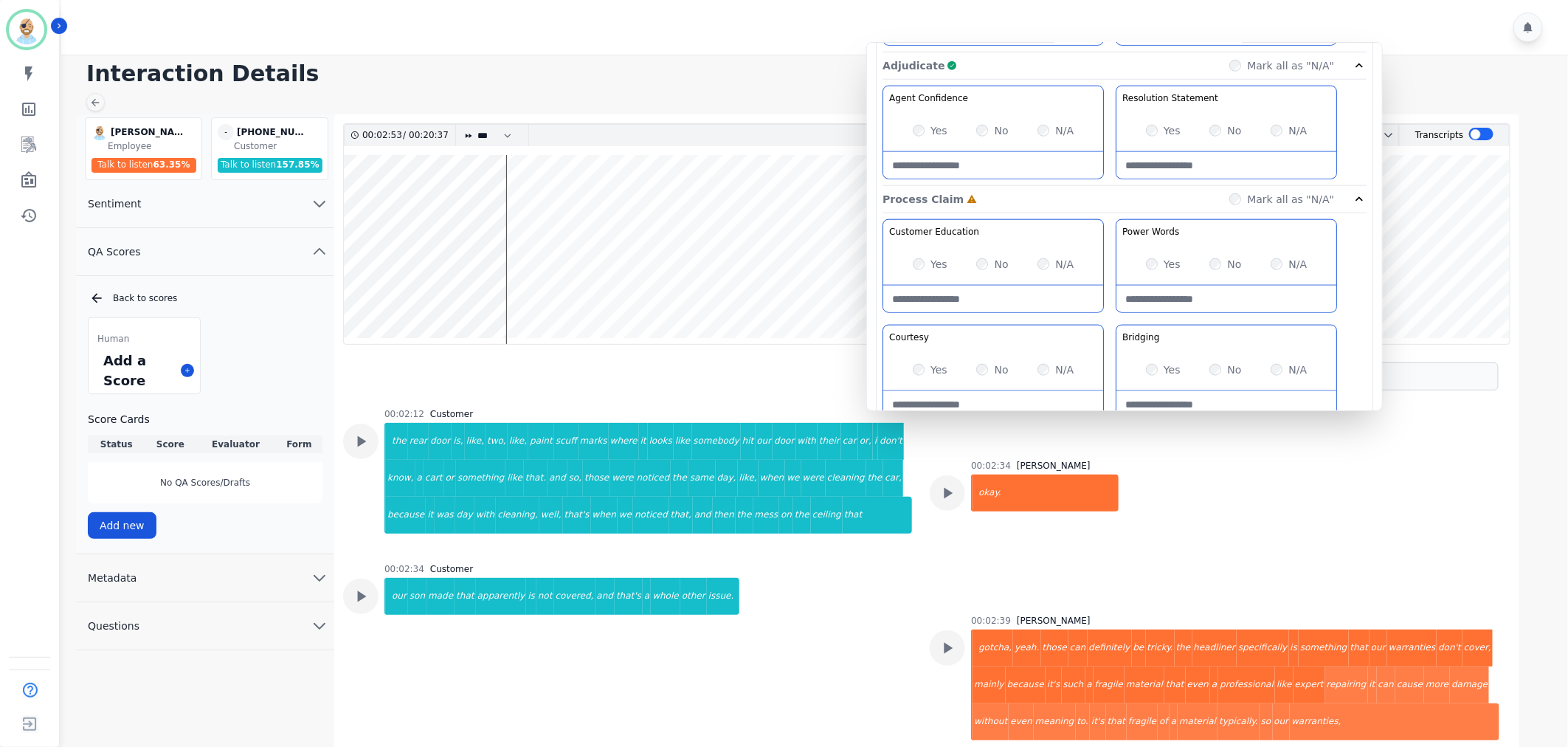
scroll to position [821, 0]
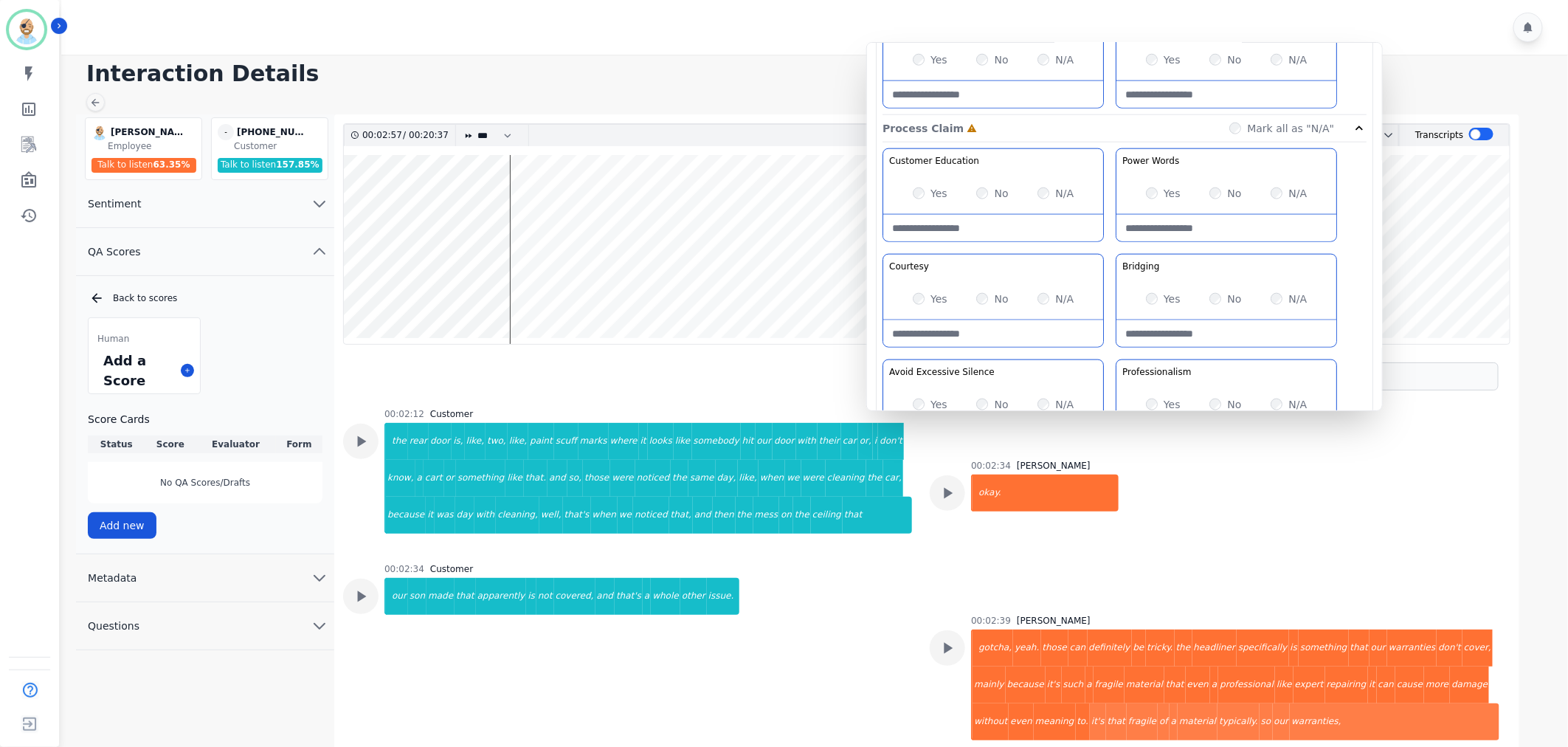
click at [1110, 247] on div "Customer Education Educate your customer on how to get the information that the…" at bounding box center [1124, 304] width 484 height 312
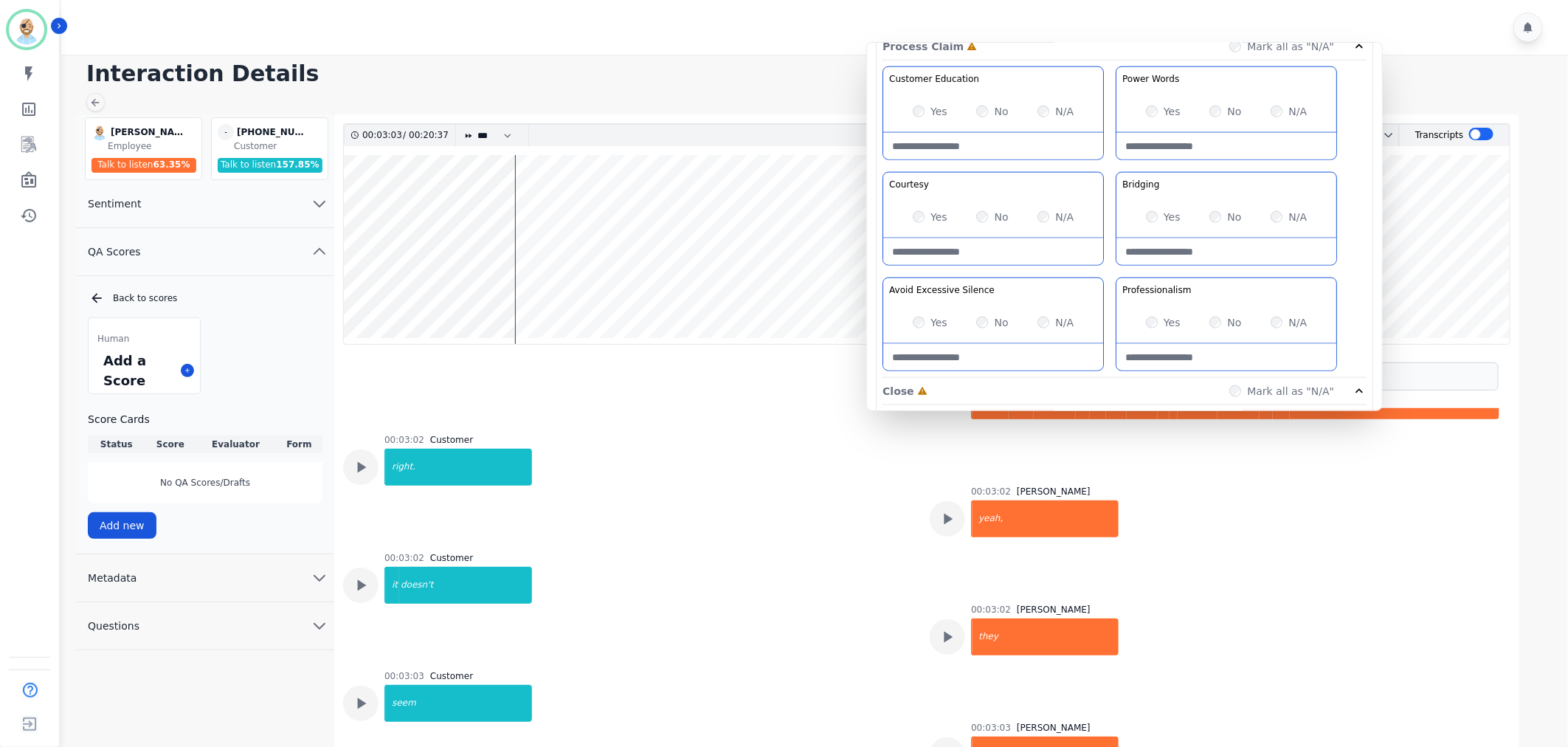
scroll to position [18789, 0]
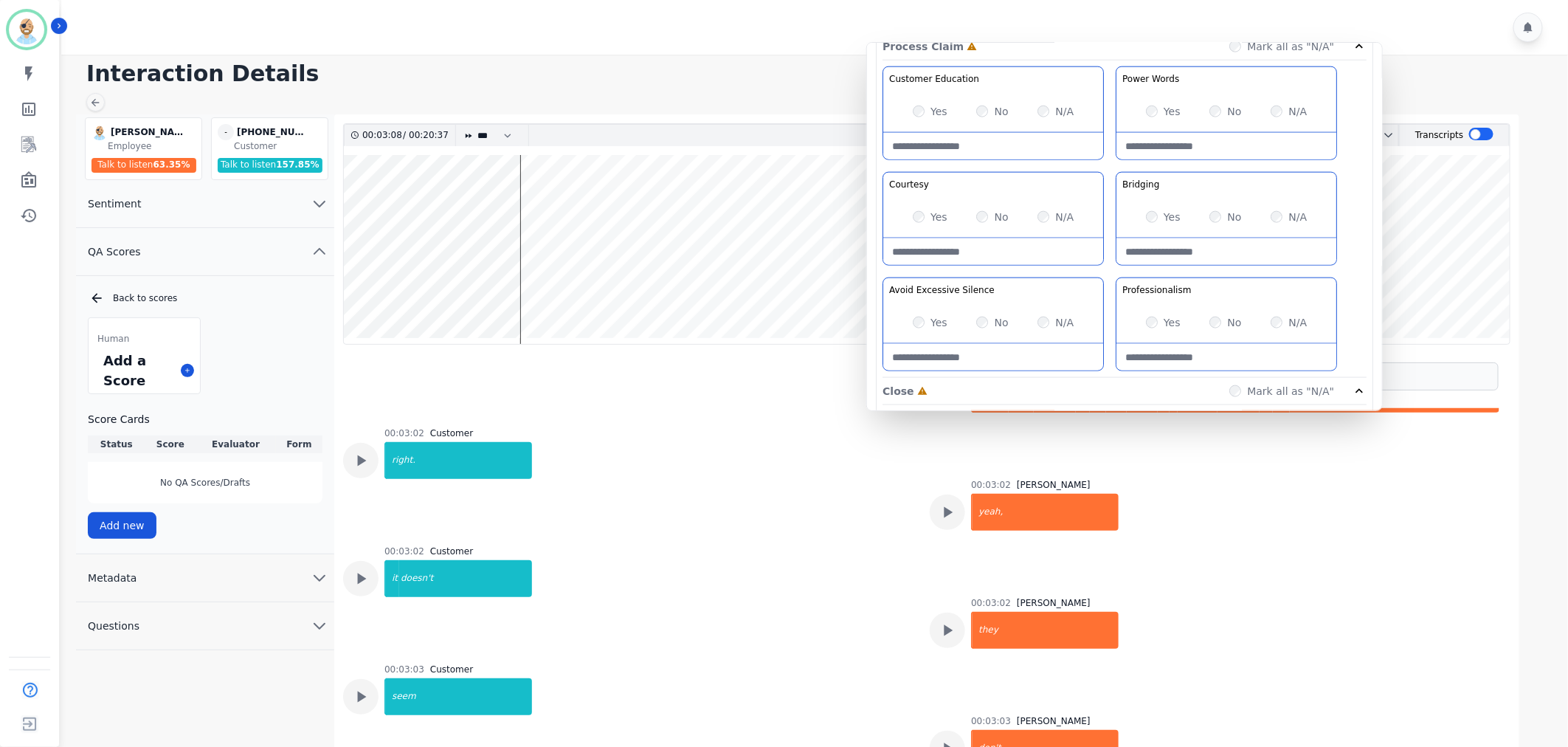
click at [1108, 272] on div "Customer Education Educate your customer on how to get the information that the…" at bounding box center [1124, 222] width 484 height 312
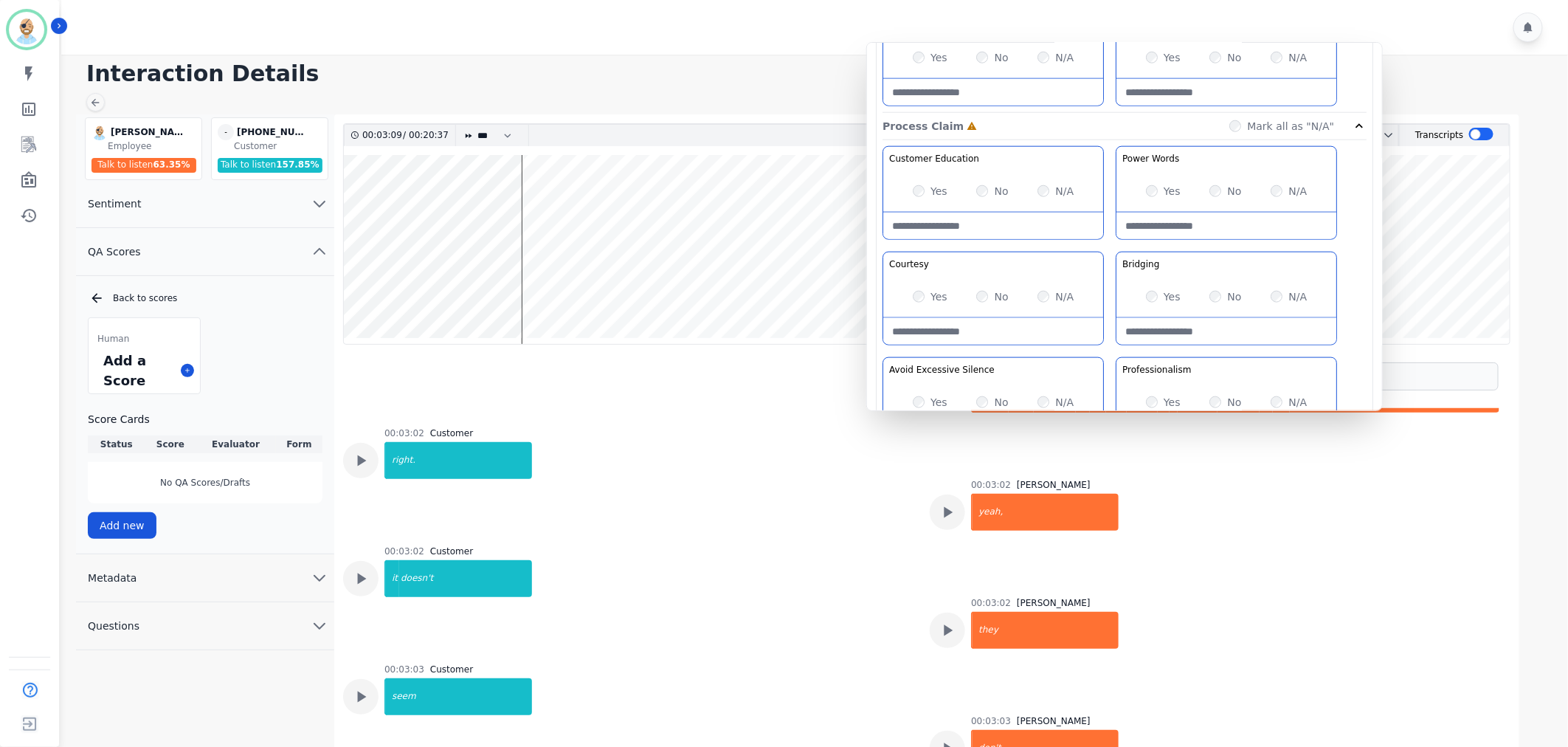
scroll to position [821, 0]
click at [1107, 249] on div "Customer Education Educate your customer on how to get the information that the…" at bounding box center [1124, 304] width 484 height 312
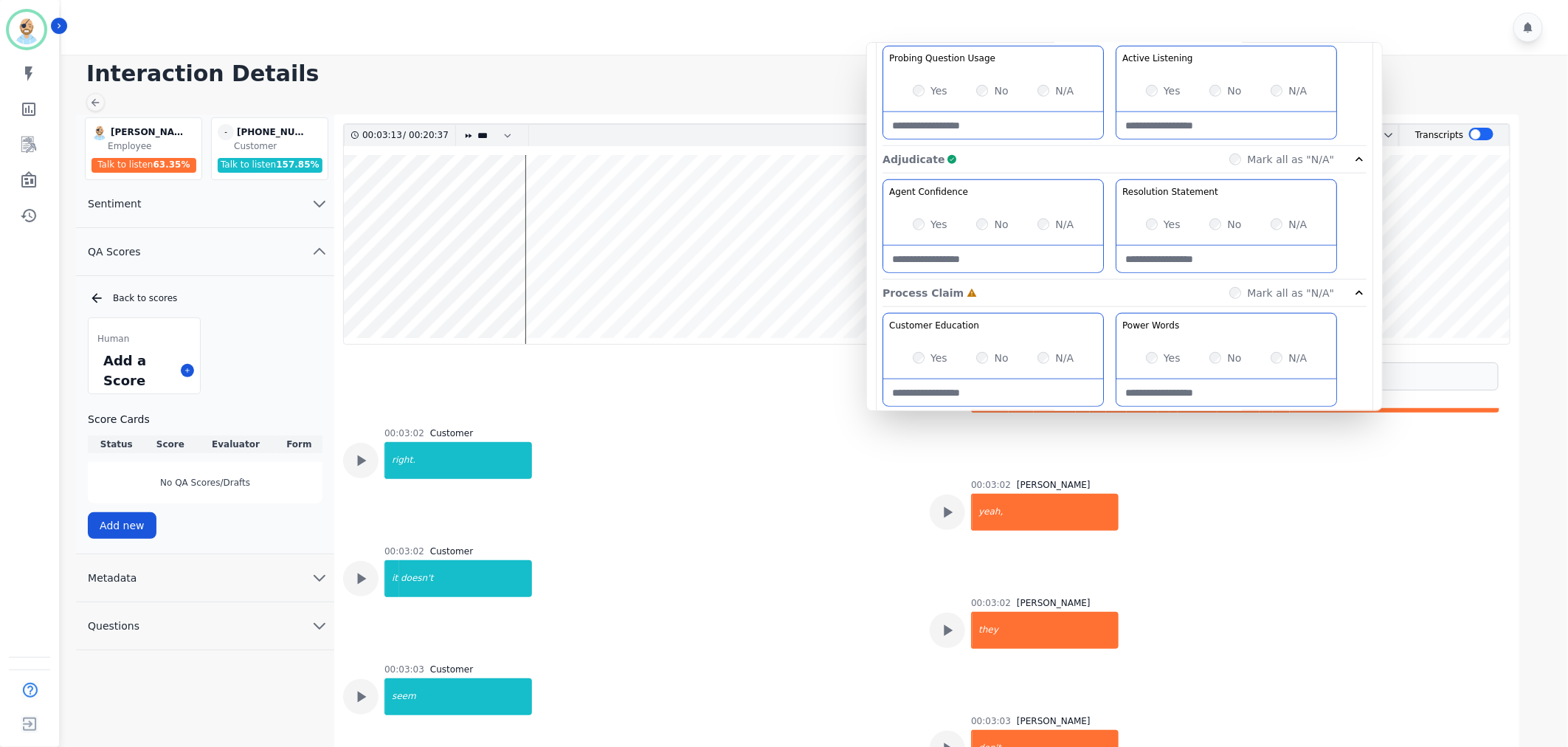
click at [1107, 313] on div "Agent Confidence Gain your customers trust by being knowledgeable and confident…" at bounding box center [1124, 468] width 484 height 312
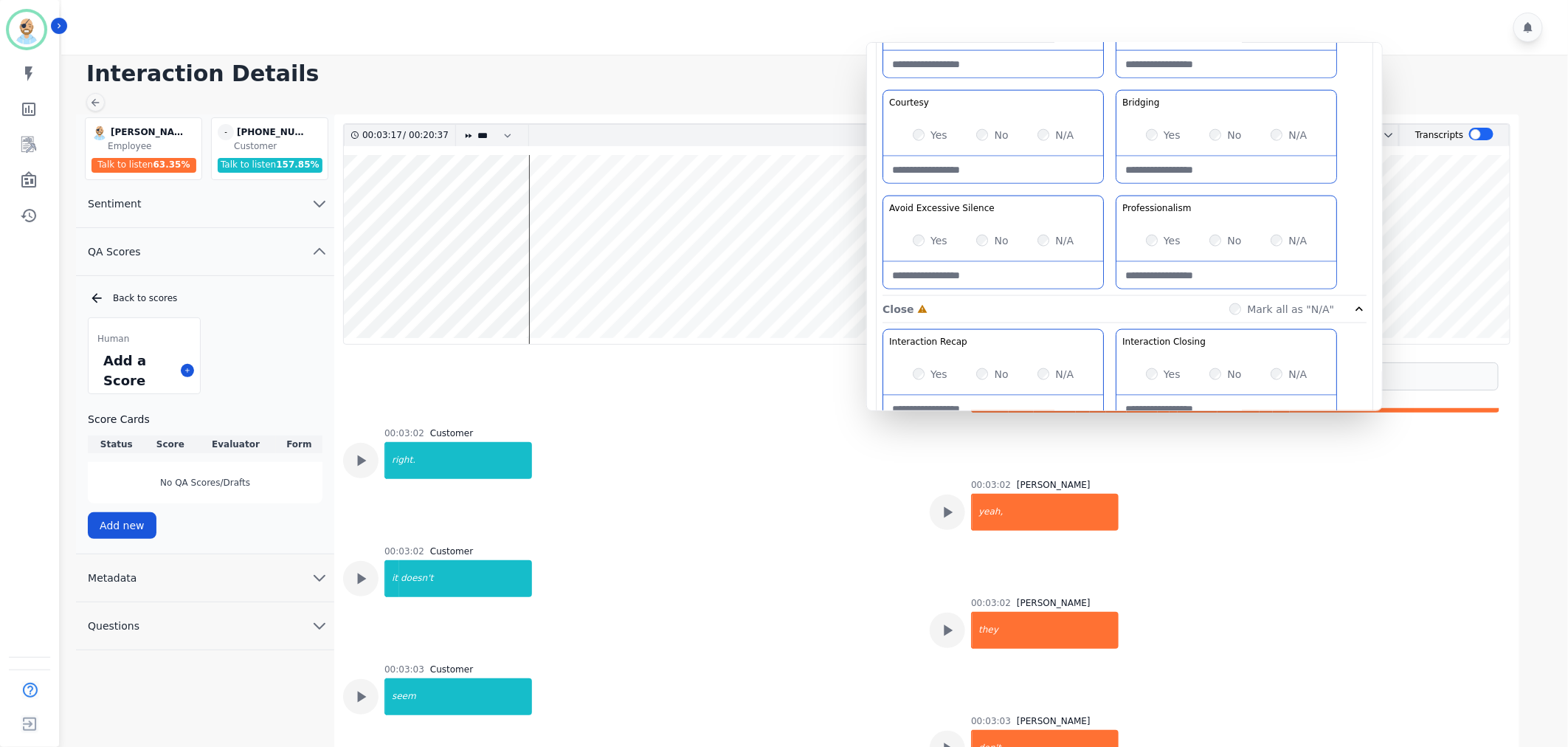
scroll to position [599, 0]
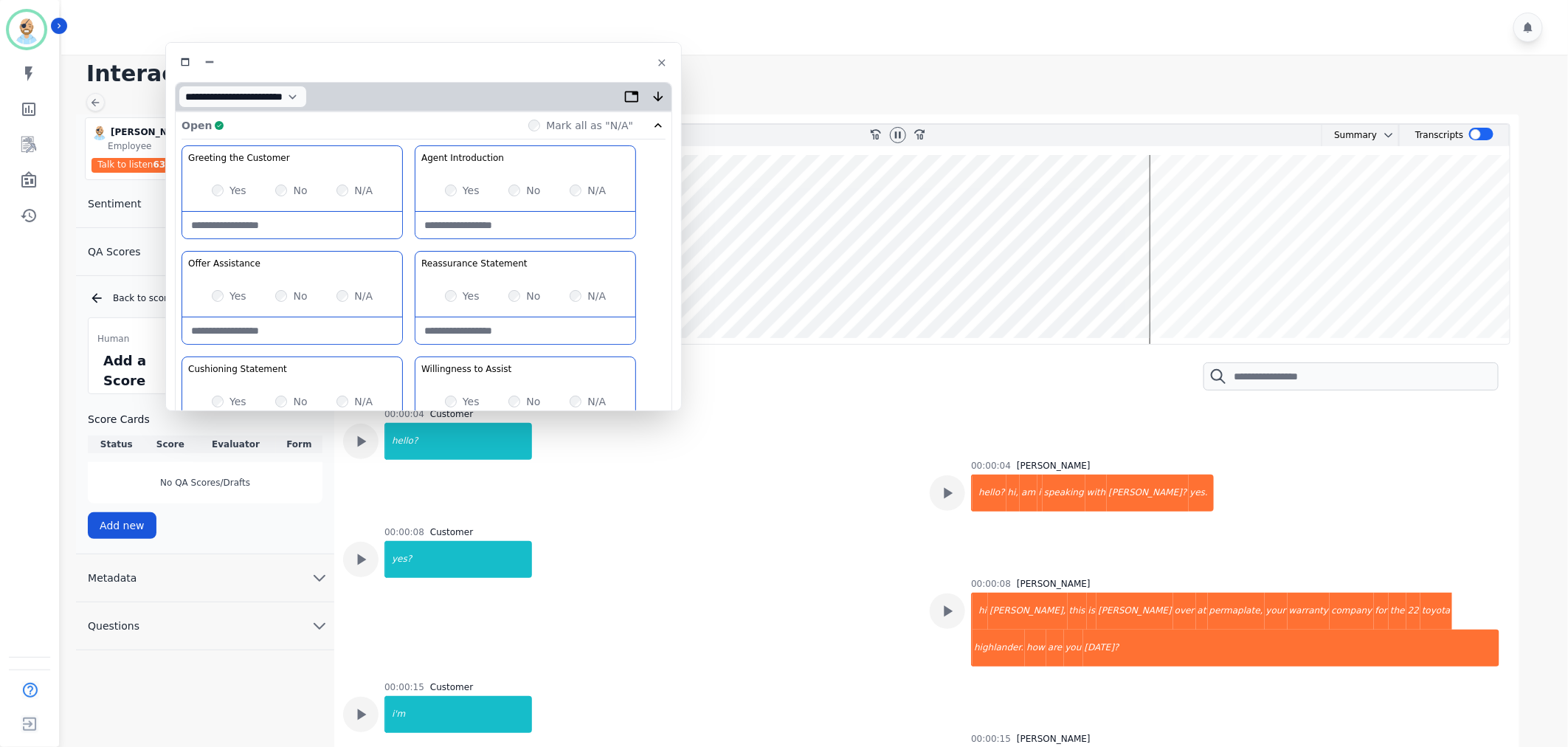
click at [955, 511] on div at bounding box center [947, 493] width 35 height 35
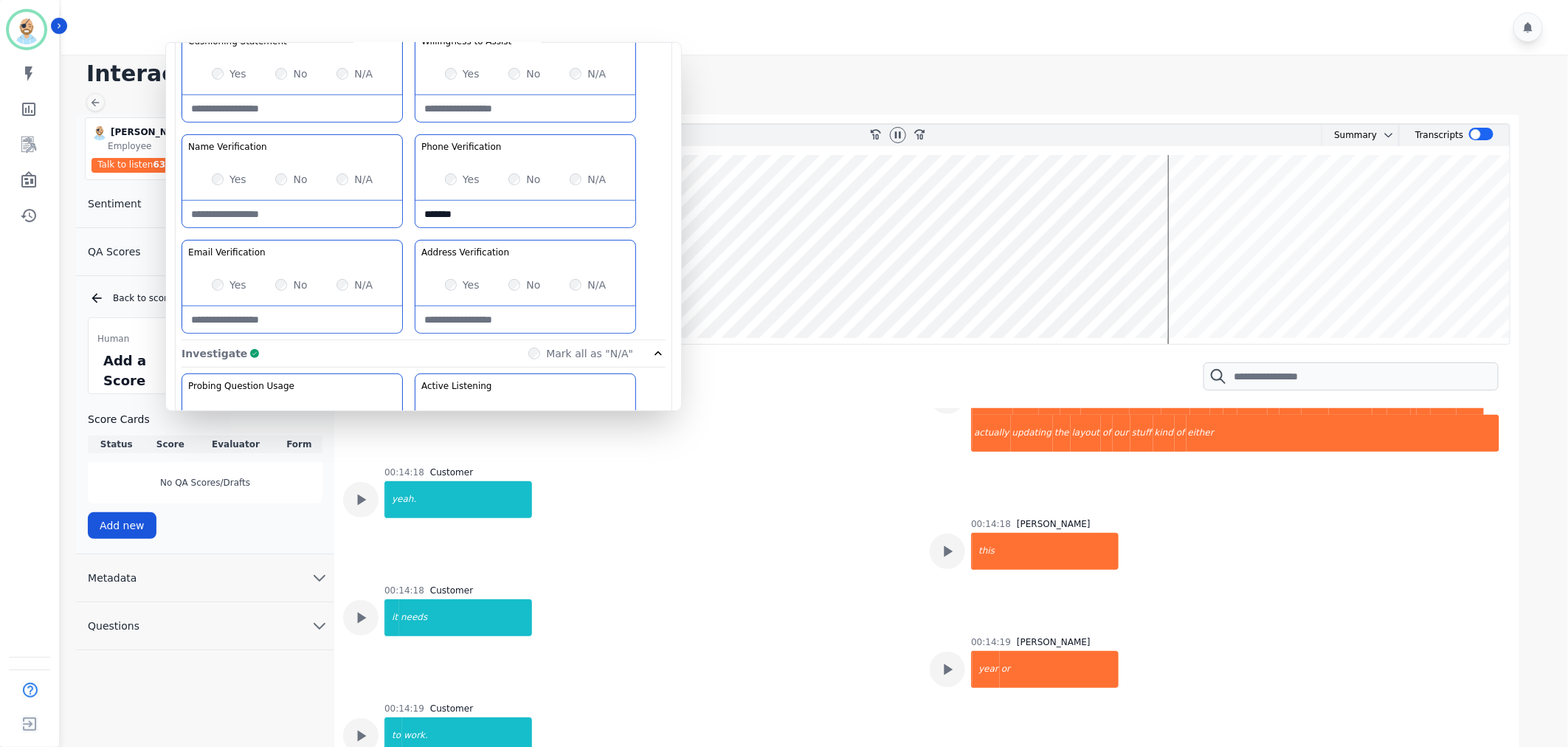
scroll to position [56207, 0]
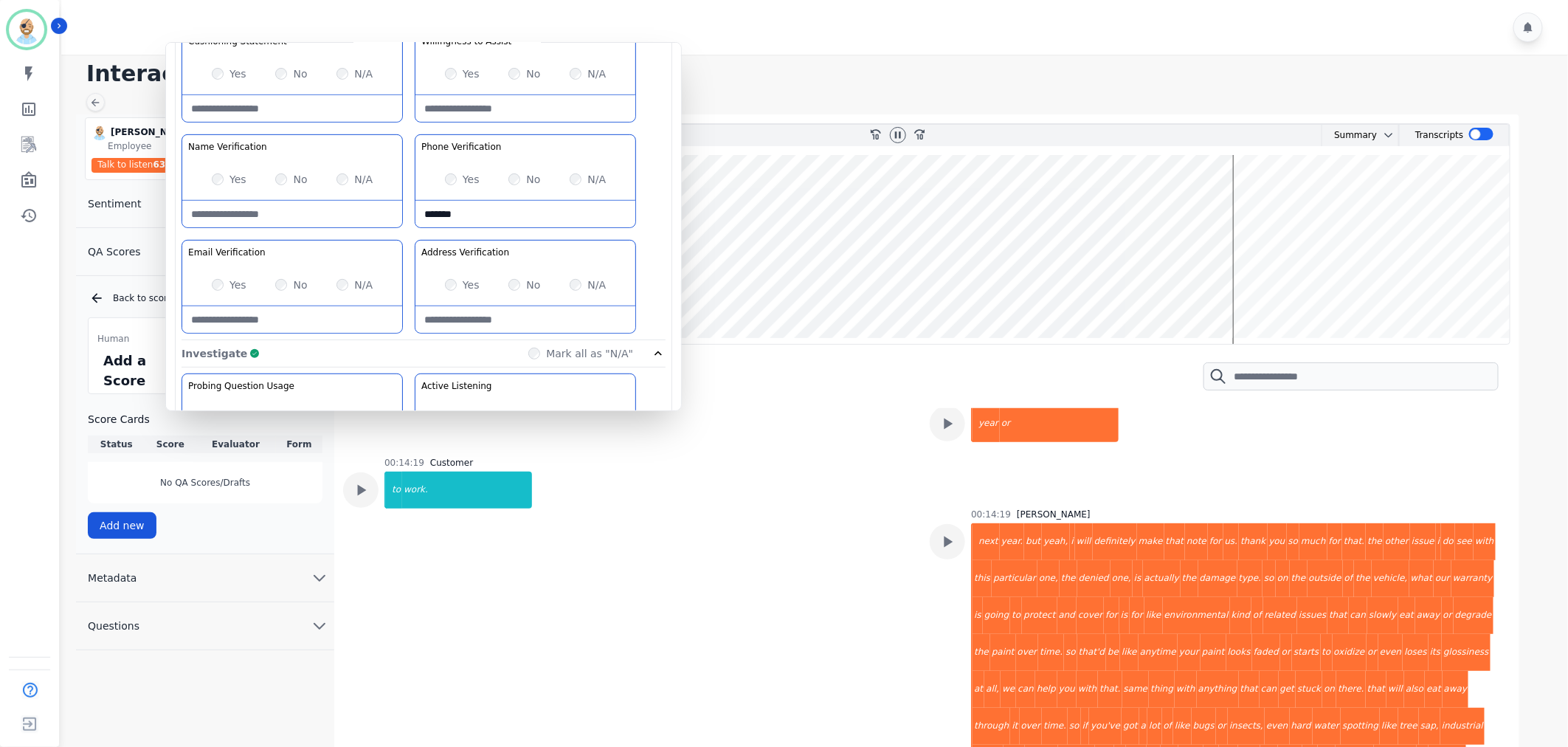
scroll to position [56371, 0]
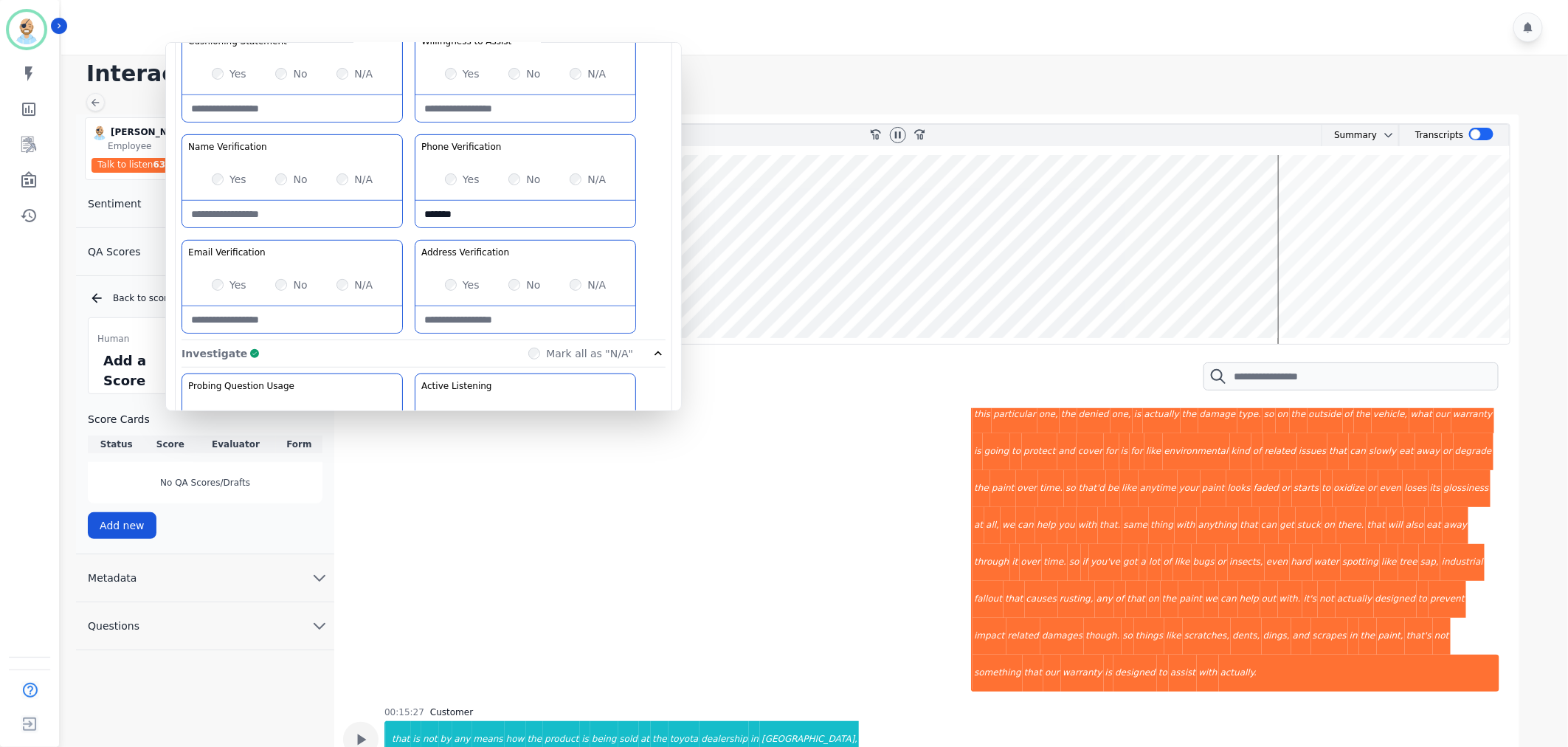
scroll to position [67120, 0]
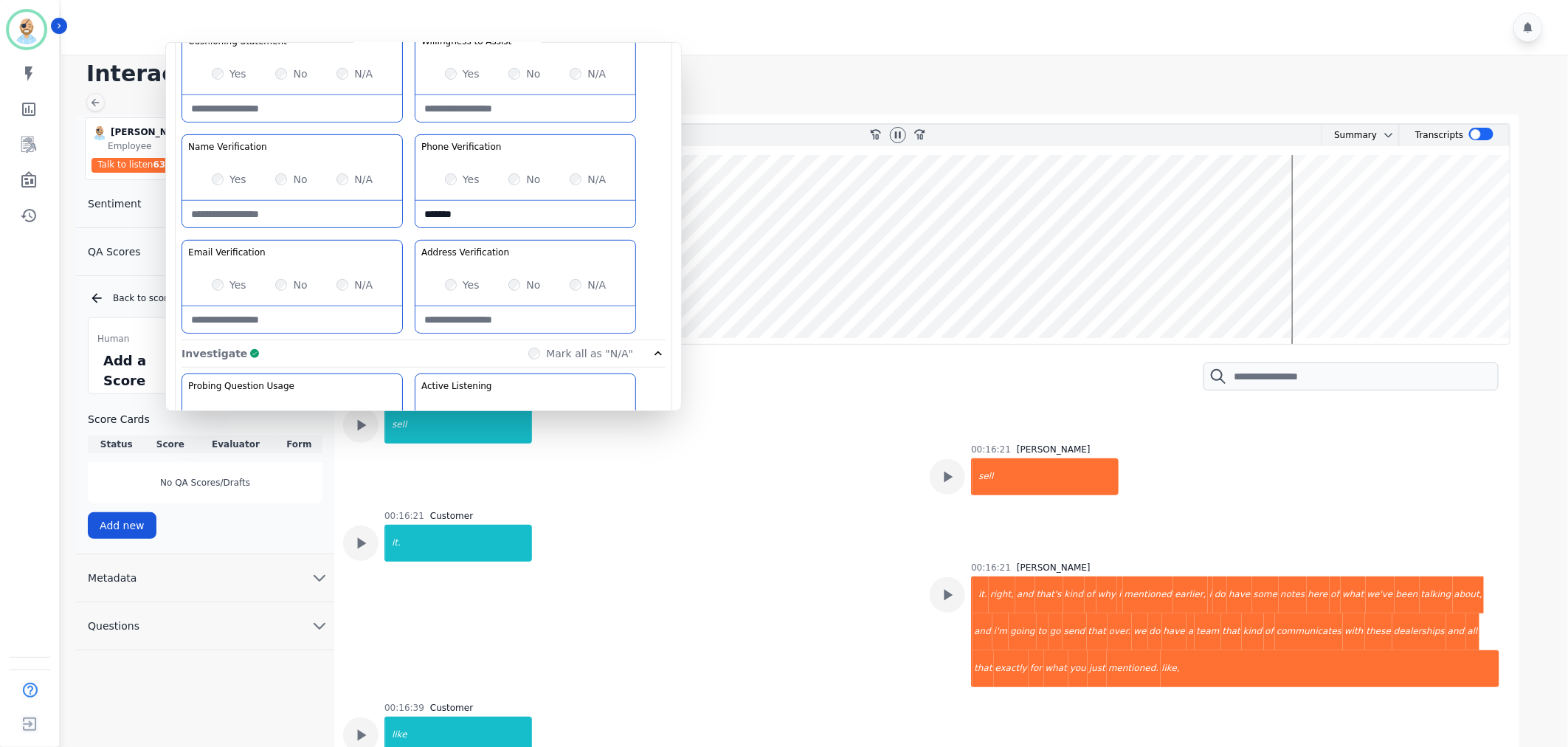
click at [895, 133] on icon at bounding box center [898, 135] width 6 height 7
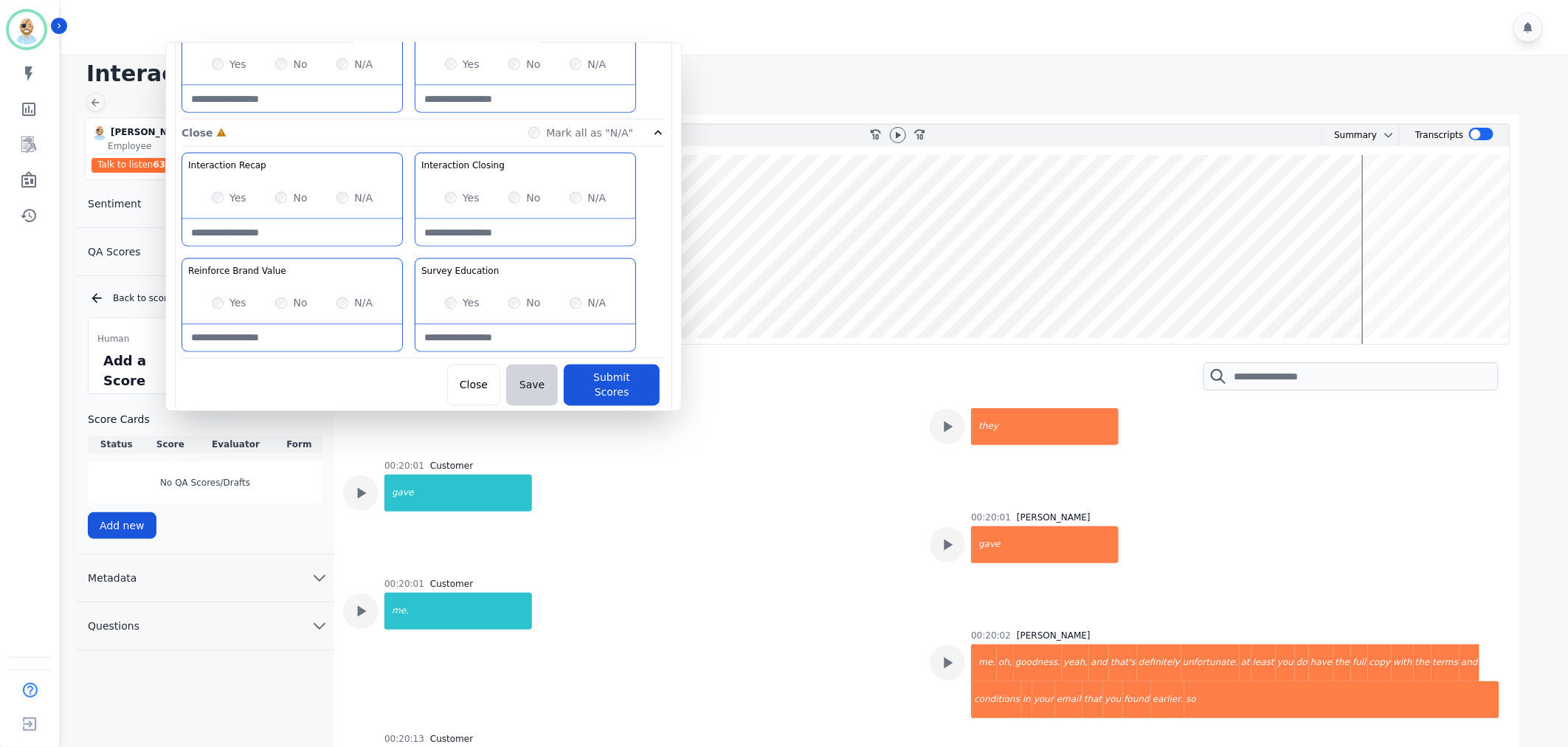
scroll to position [89672, 0]
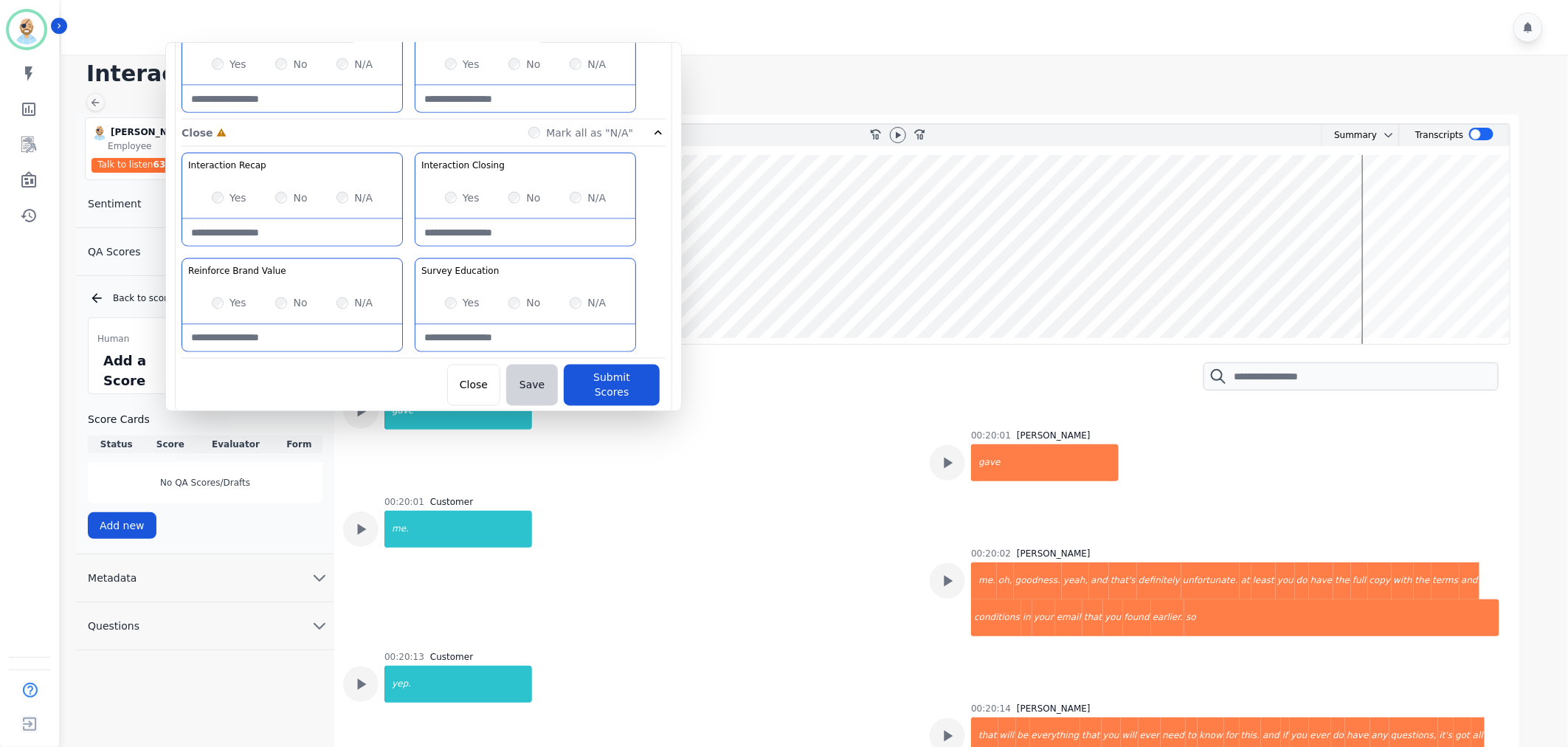
click at [569, 301] on div "Yes No N/A" at bounding box center [525, 303] width 220 height 41
click at [617, 381] on button "Submit Scores" at bounding box center [612, 386] width 96 height 41
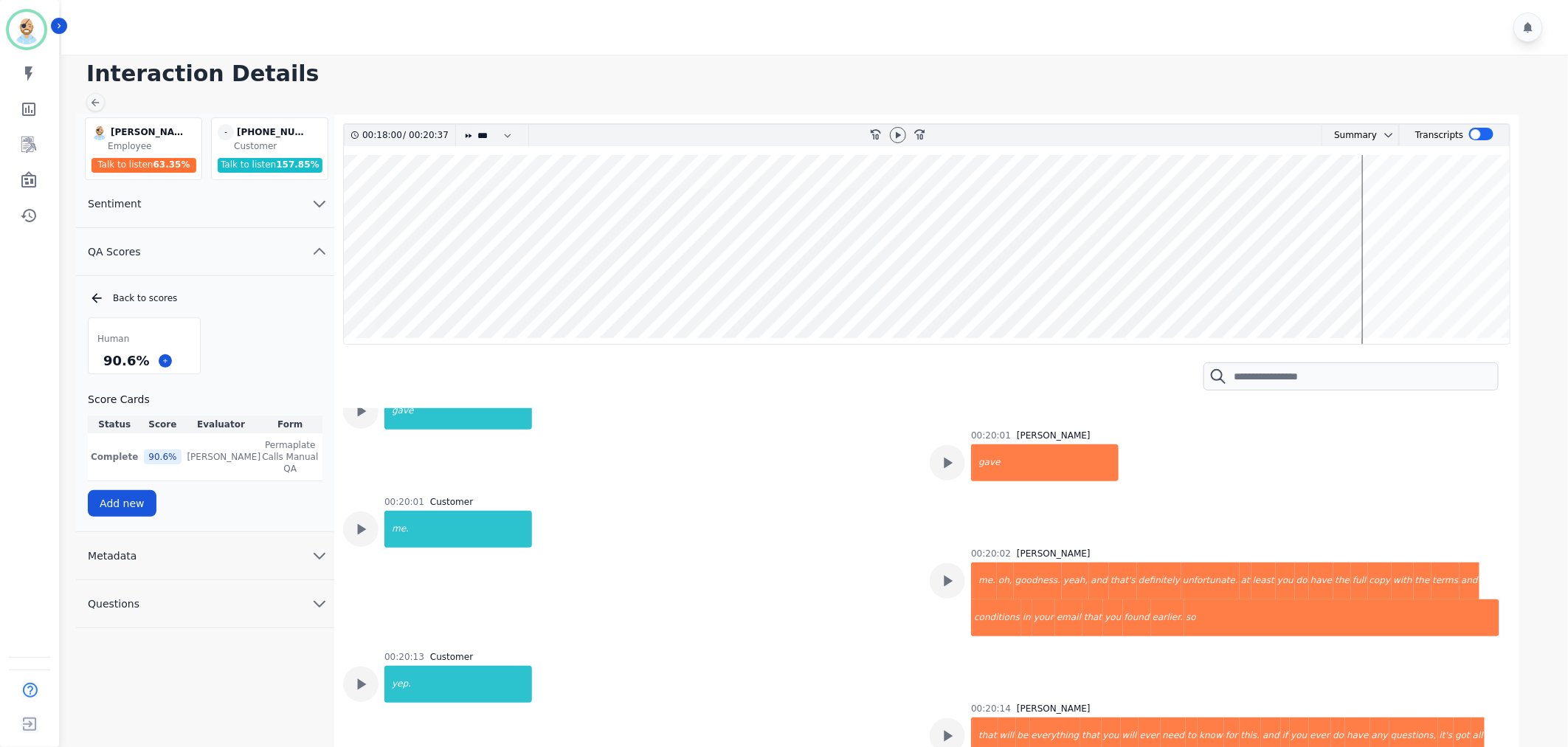
click at [277, 354] on div "Human 90.6 % Score Cards Status Score Evaluator Form Complete 90.6 % Clint Huds…" at bounding box center [205, 417] width 235 height 200
drag, startPoint x: 143, startPoint y: 360, endPoint x: 102, endPoint y: 363, distance: 41.1
click at [102, 363] on div "90.6 %" at bounding box center [126, 360] width 52 height 26
copy div "90.6 %"
click at [280, 353] on div "Human 90.6 % Score Cards Status Score Evaluator Form Complete 90.6 % Clint Huds…" at bounding box center [205, 417] width 235 height 200
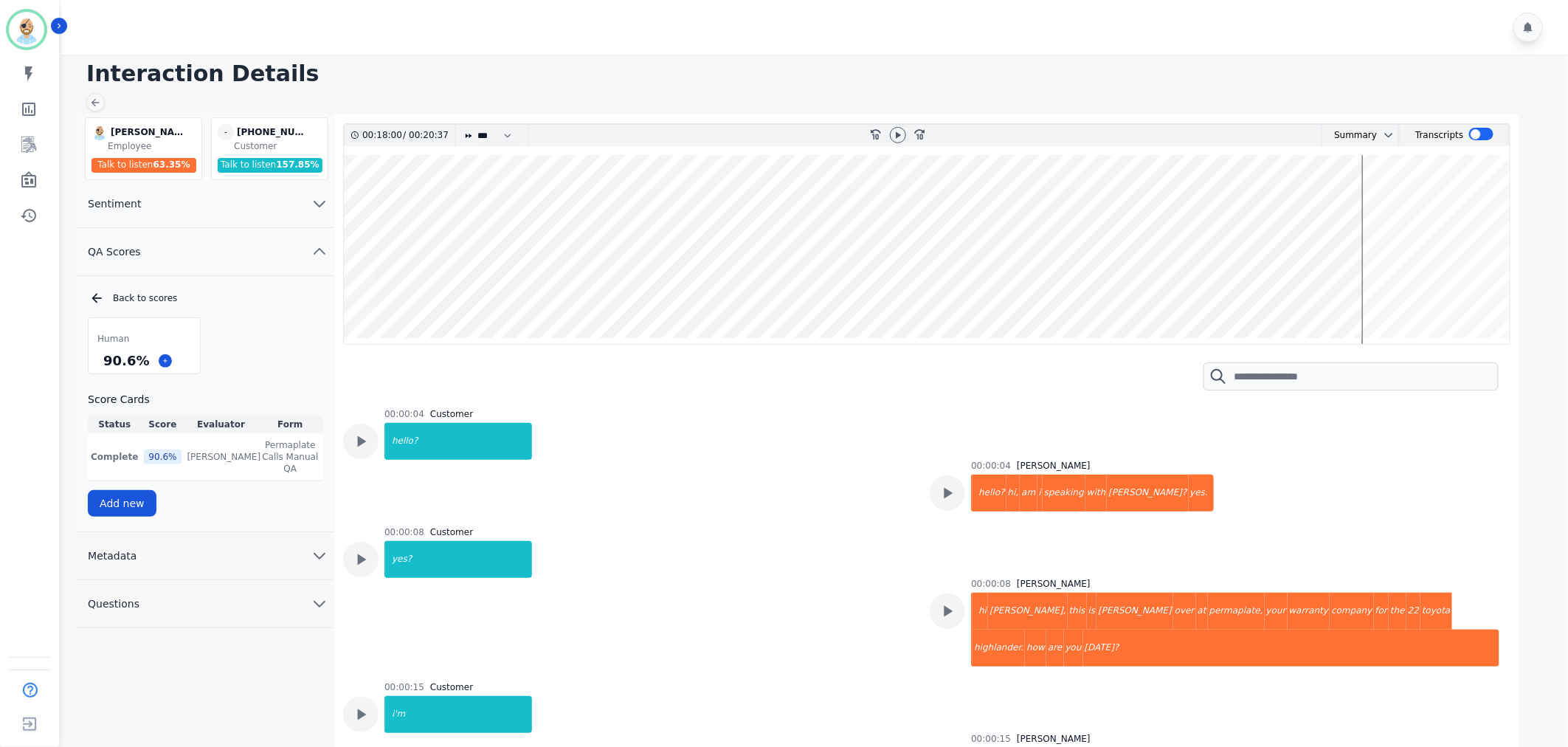
scroll to position [89672, 0]
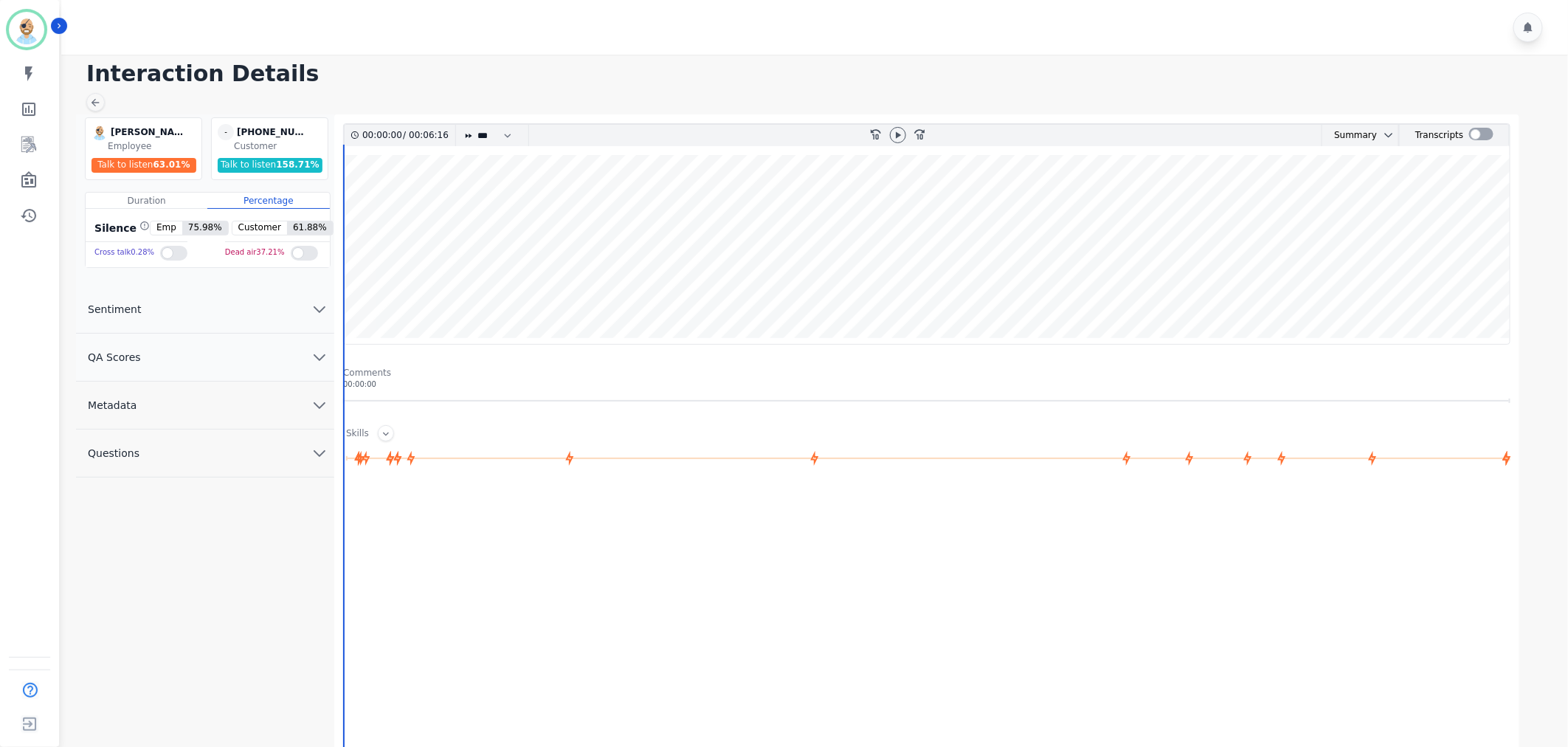
click at [257, 350] on button "QA Scores" at bounding box center [205, 357] width 259 height 48
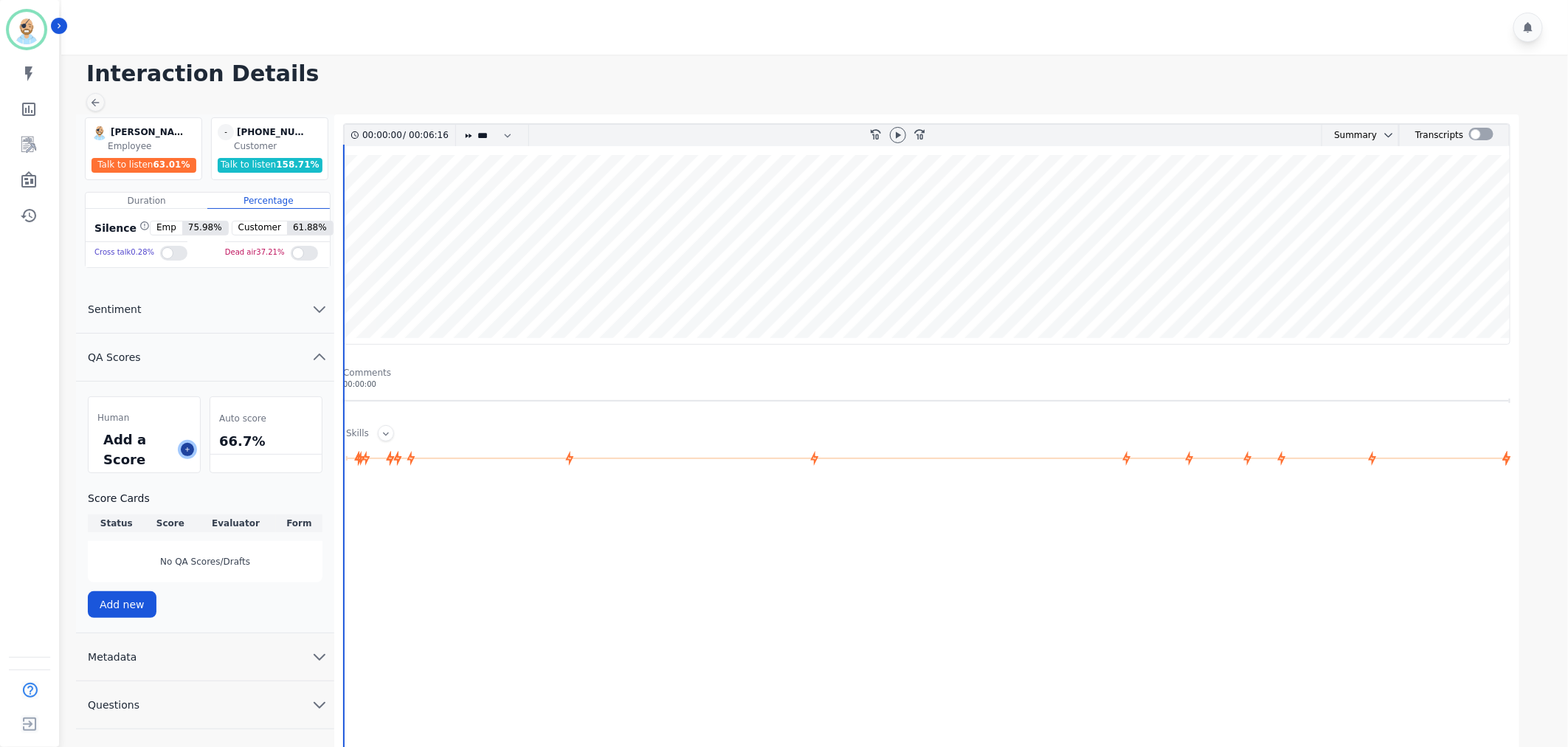
click at [185, 448] on icon at bounding box center [188, 450] width 8 height 8
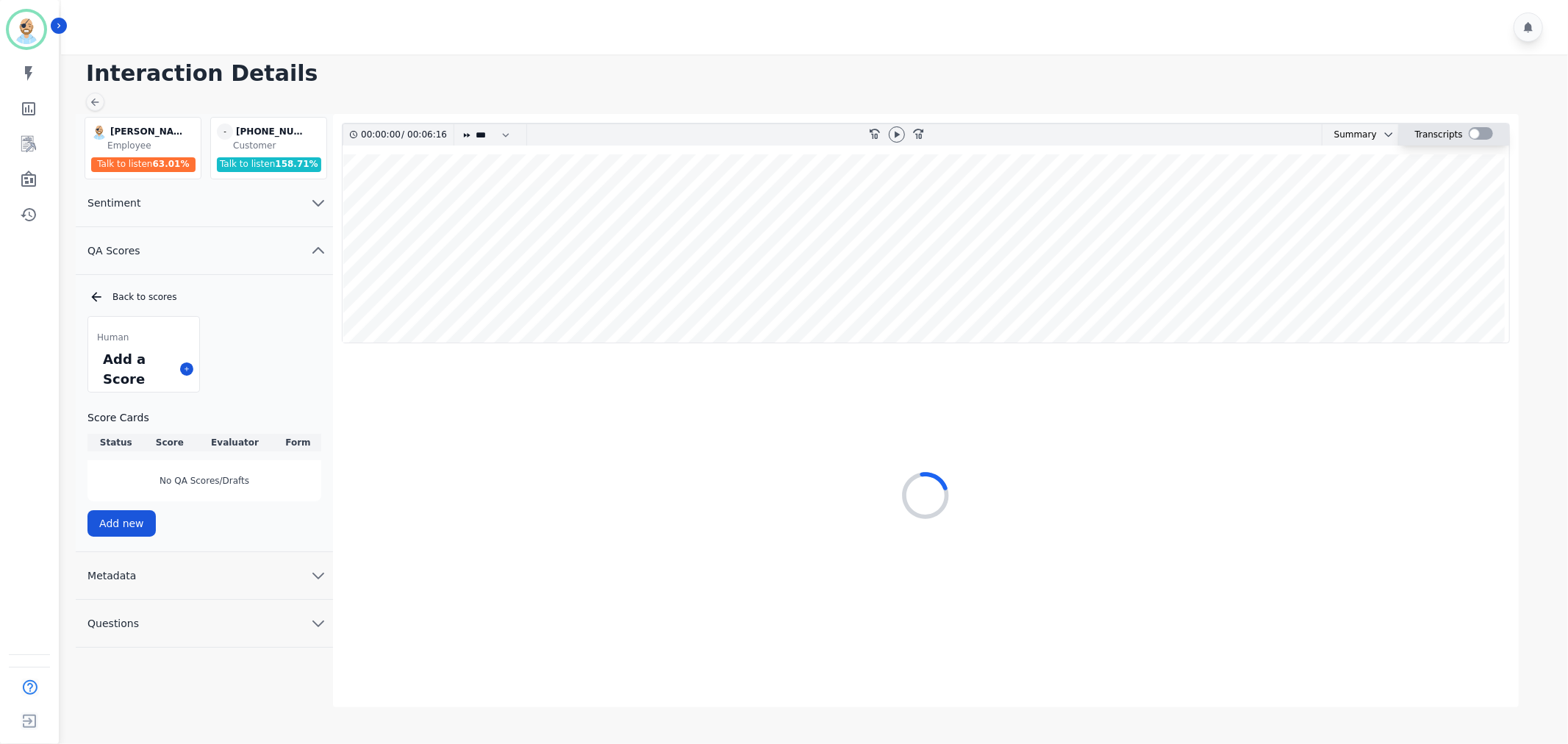
click at [1474, 133] on div at bounding box center [1481, 133] width 24 height 13
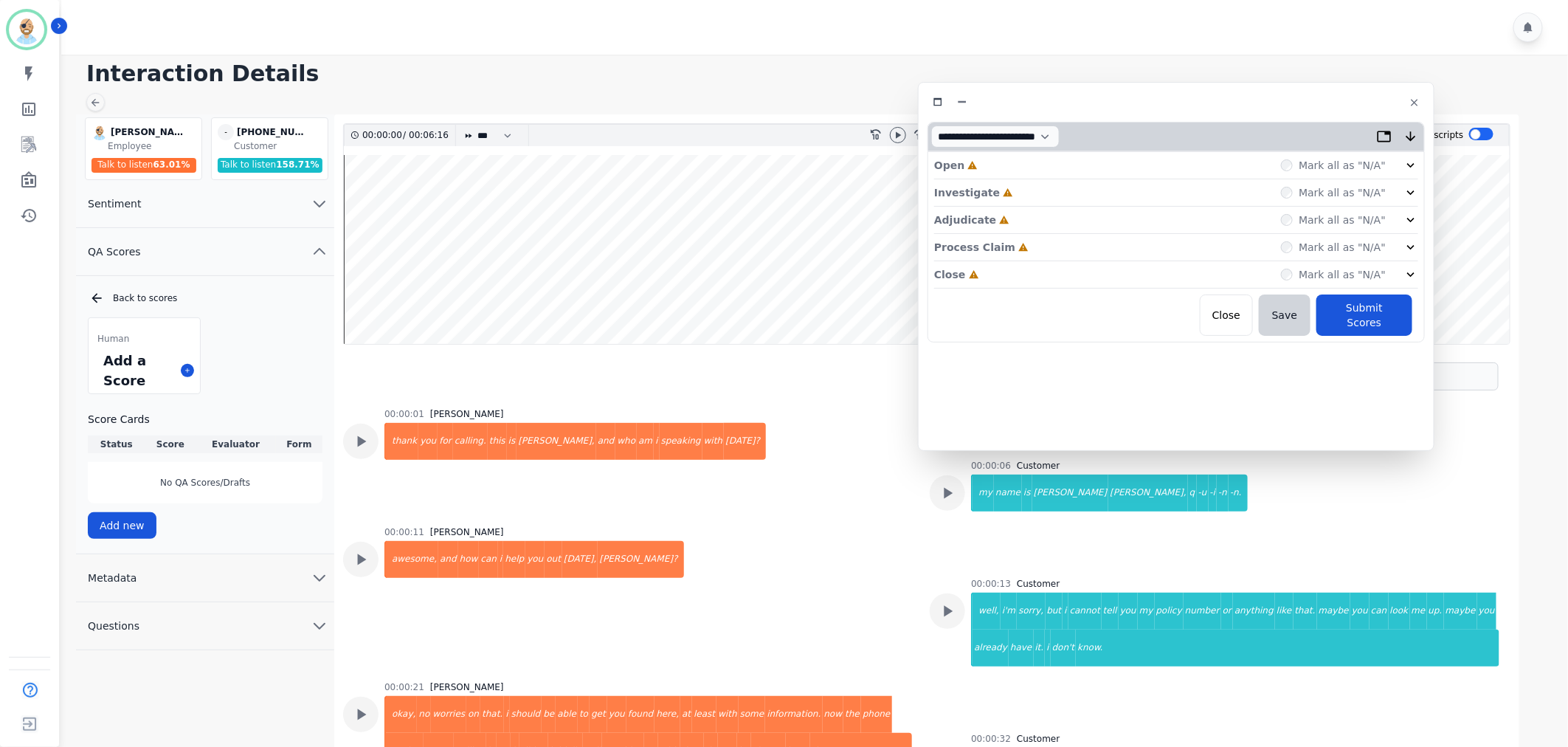
drag, startPoint x: 416, startPoint y: 80, endPoint x: 1270, endPoint y: 99, distance: 854.2
click at [1270, 99] on div at bounding box center [1176, 102] width 498 height 22
click at [1058, 270] on div "Close Incomplete Mark all as "N/A"" at bounding box center [1176, 276] width 484 height 28
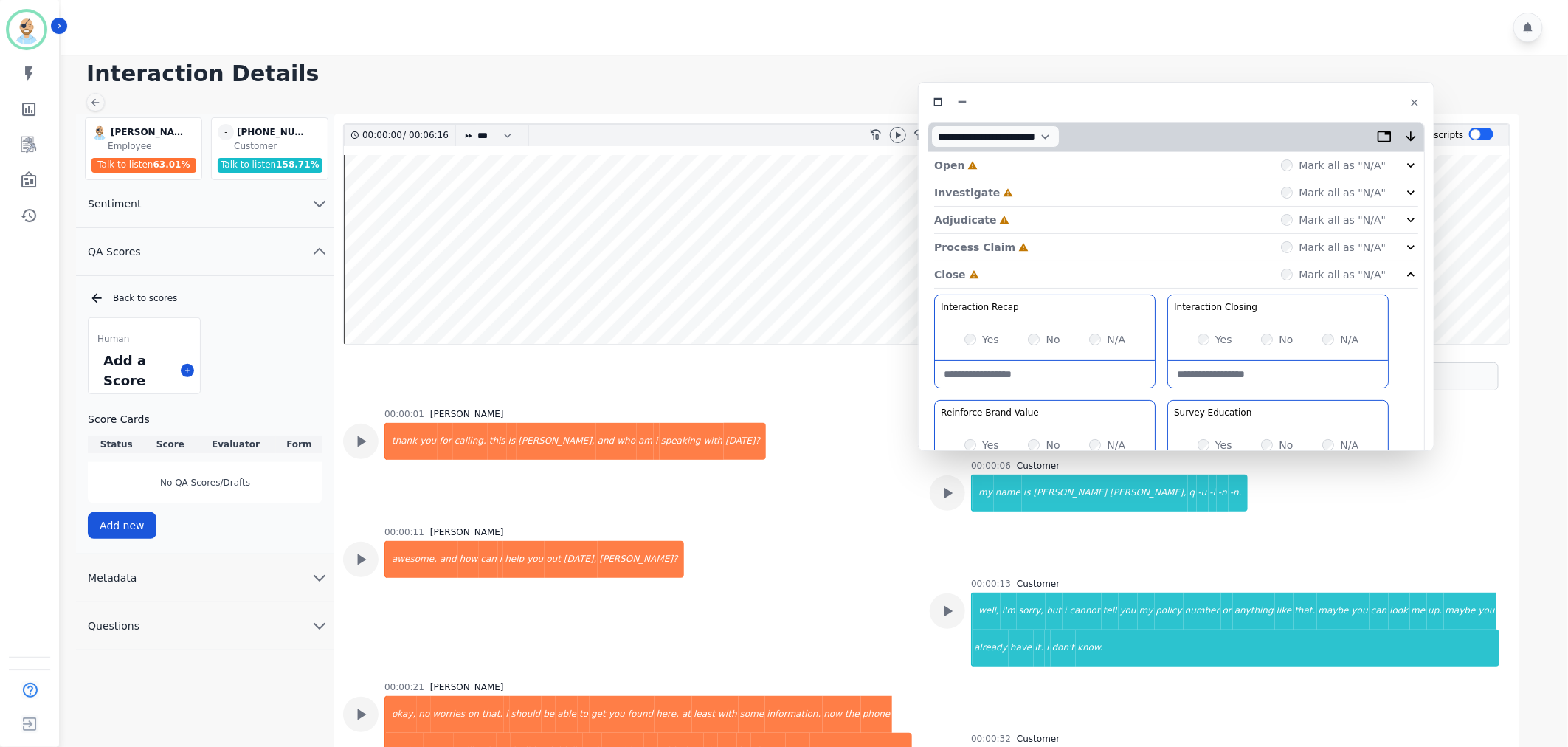
click at [1056, 247] on div "Process Claim Incomplete Mark all as "N/A"" at bounding box center [1176, 248] width 484 height 28
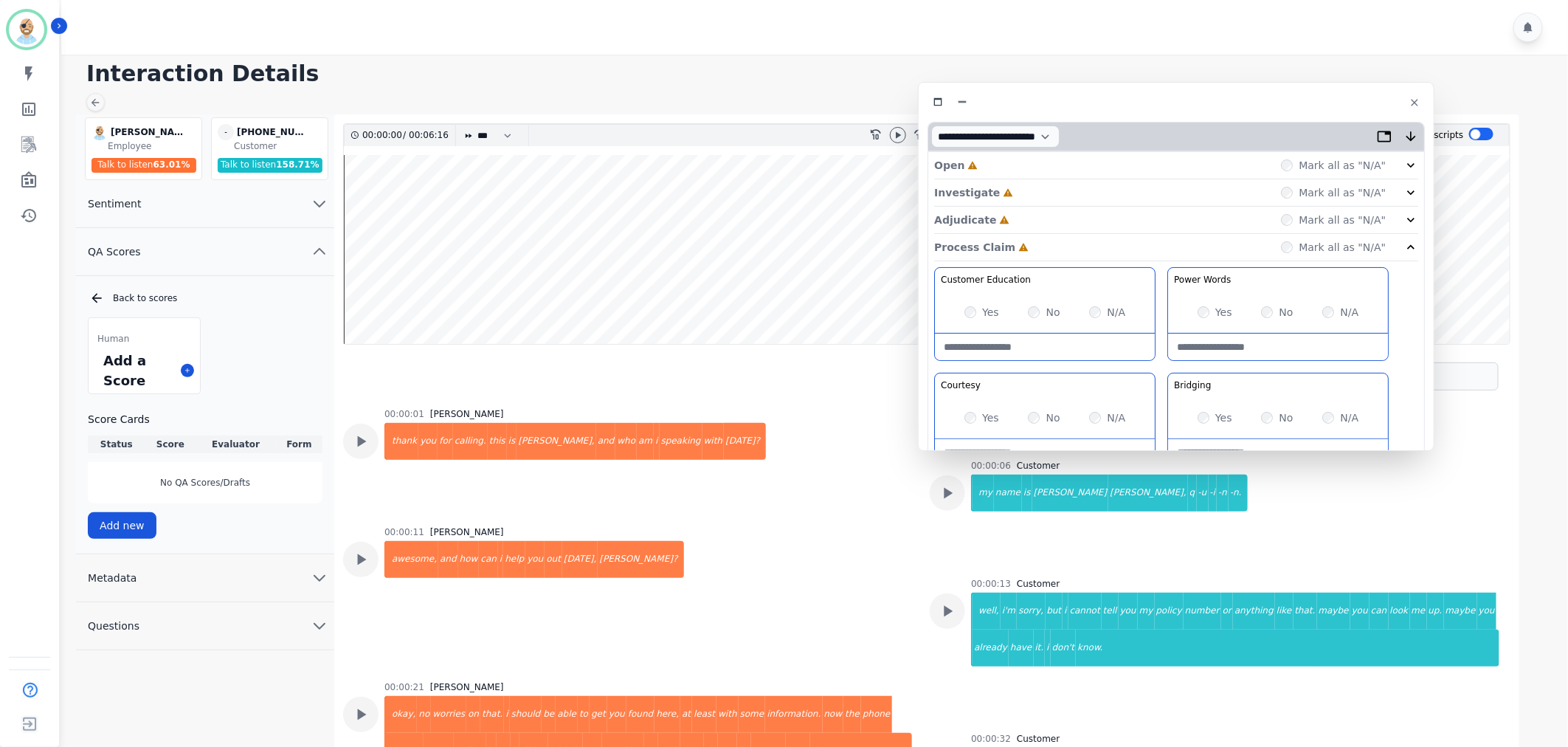
click at [1056, 218] on div "Adjudicate Incomplete Mark all as "N/A"" at bounding box center [1176, 220] width 484 height 28
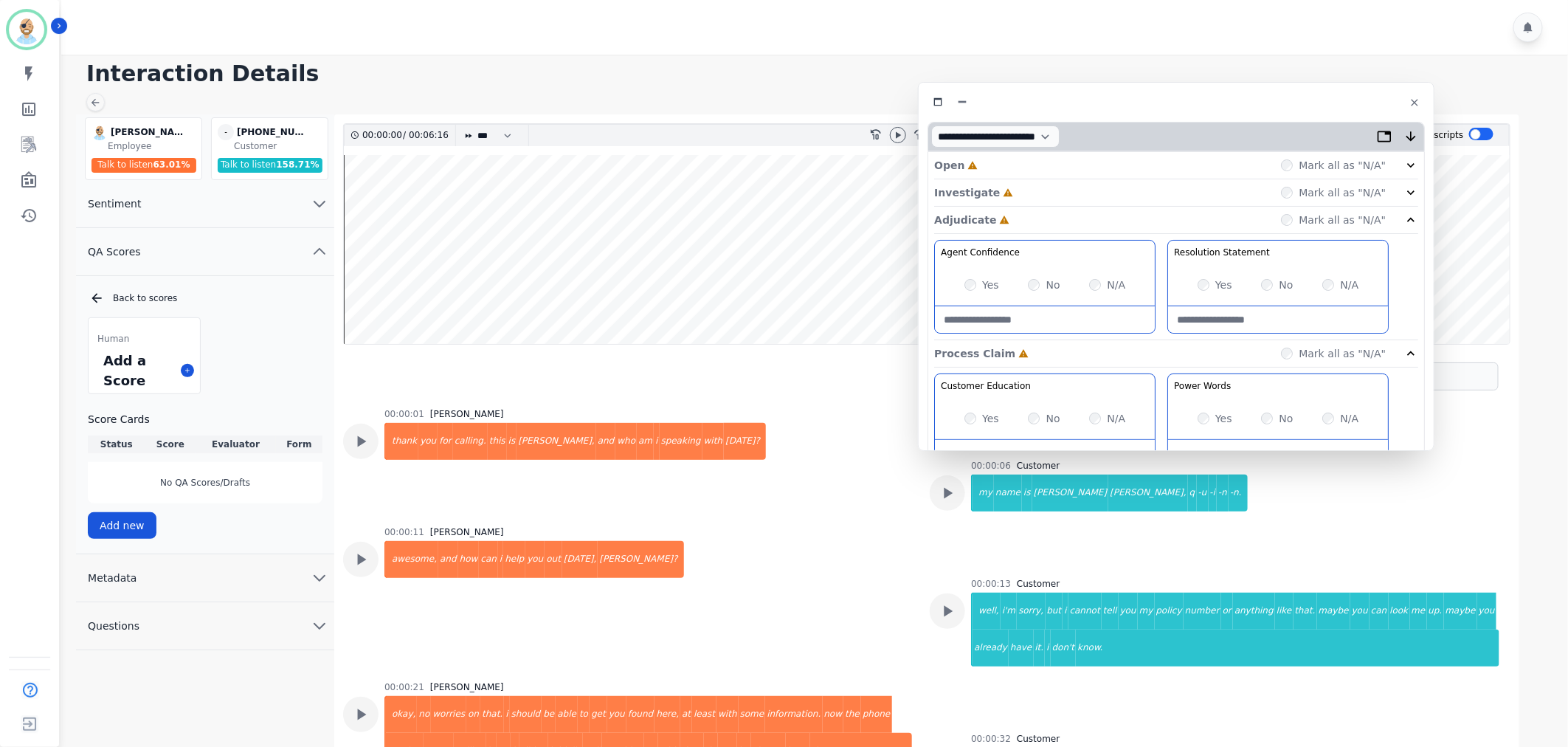
click at [1059, 207] on div "Investigate Incomplete Mark all as "N/A"" at bounding box center [1176, 220] width 484 height 28
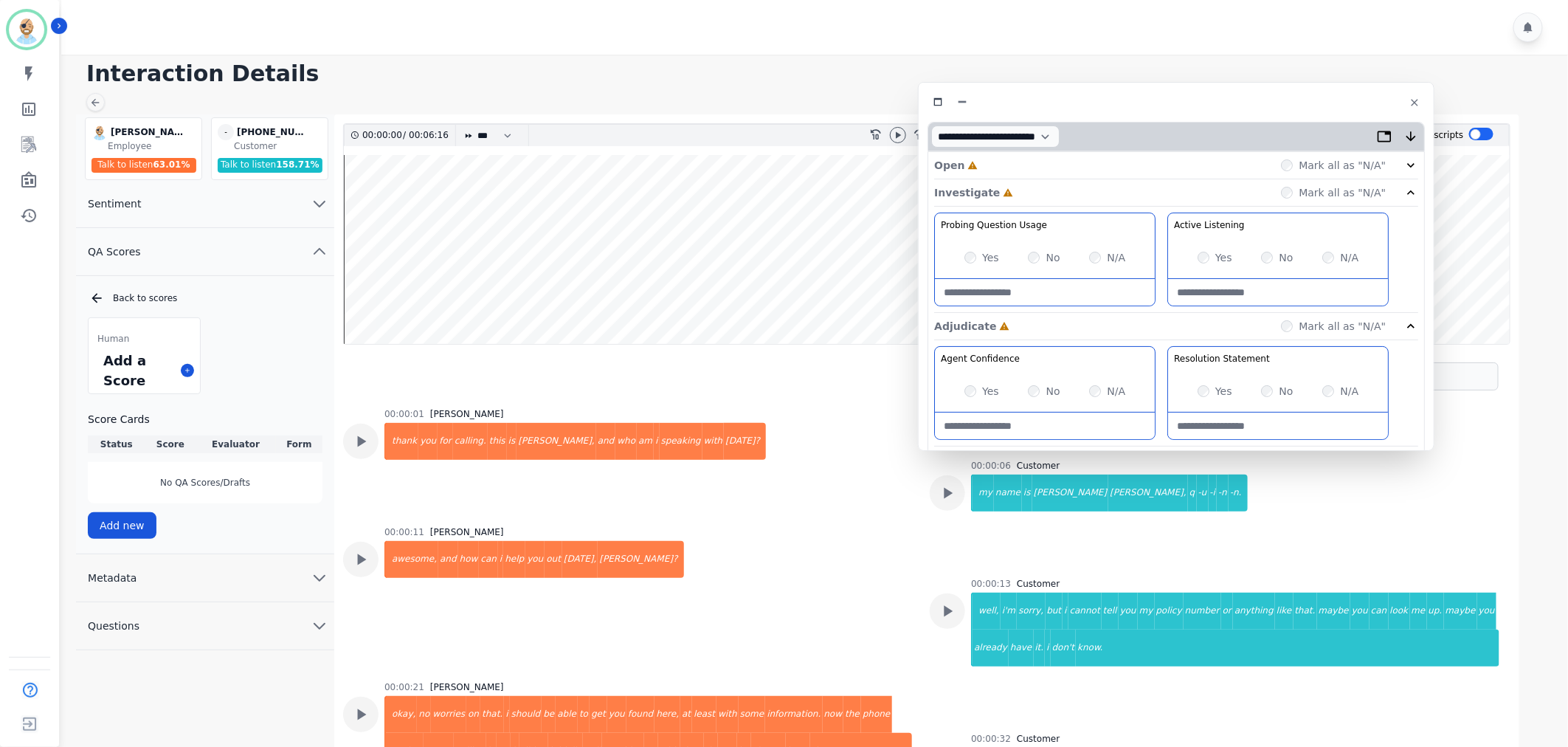
click at [1061, 159] on div "Open Incomplete Mark all as "N/A"" at bounding box center [1176, 166] width 484 height 28
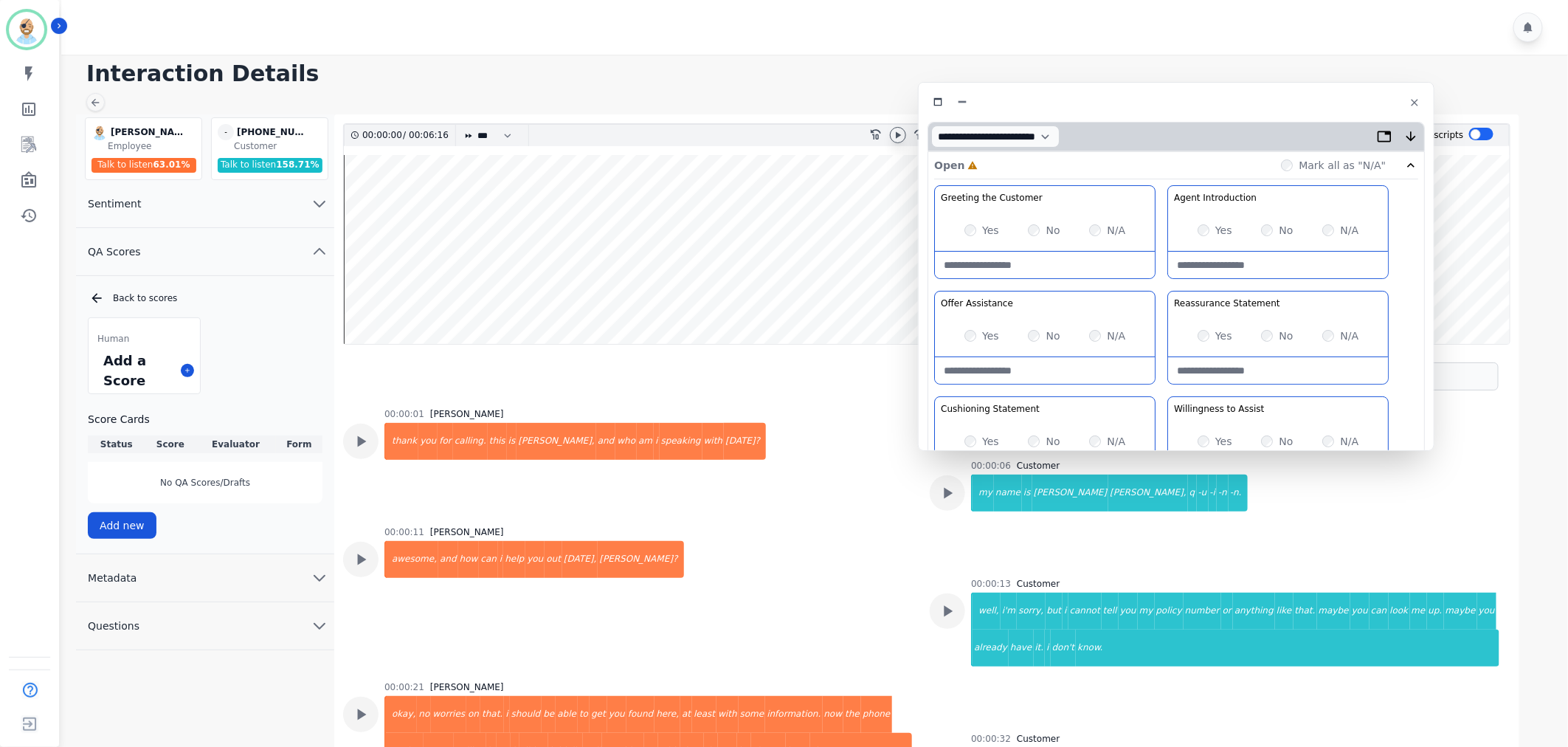
click at [895, 135] on icon at bounding box center [898, 135] width 12 height 12
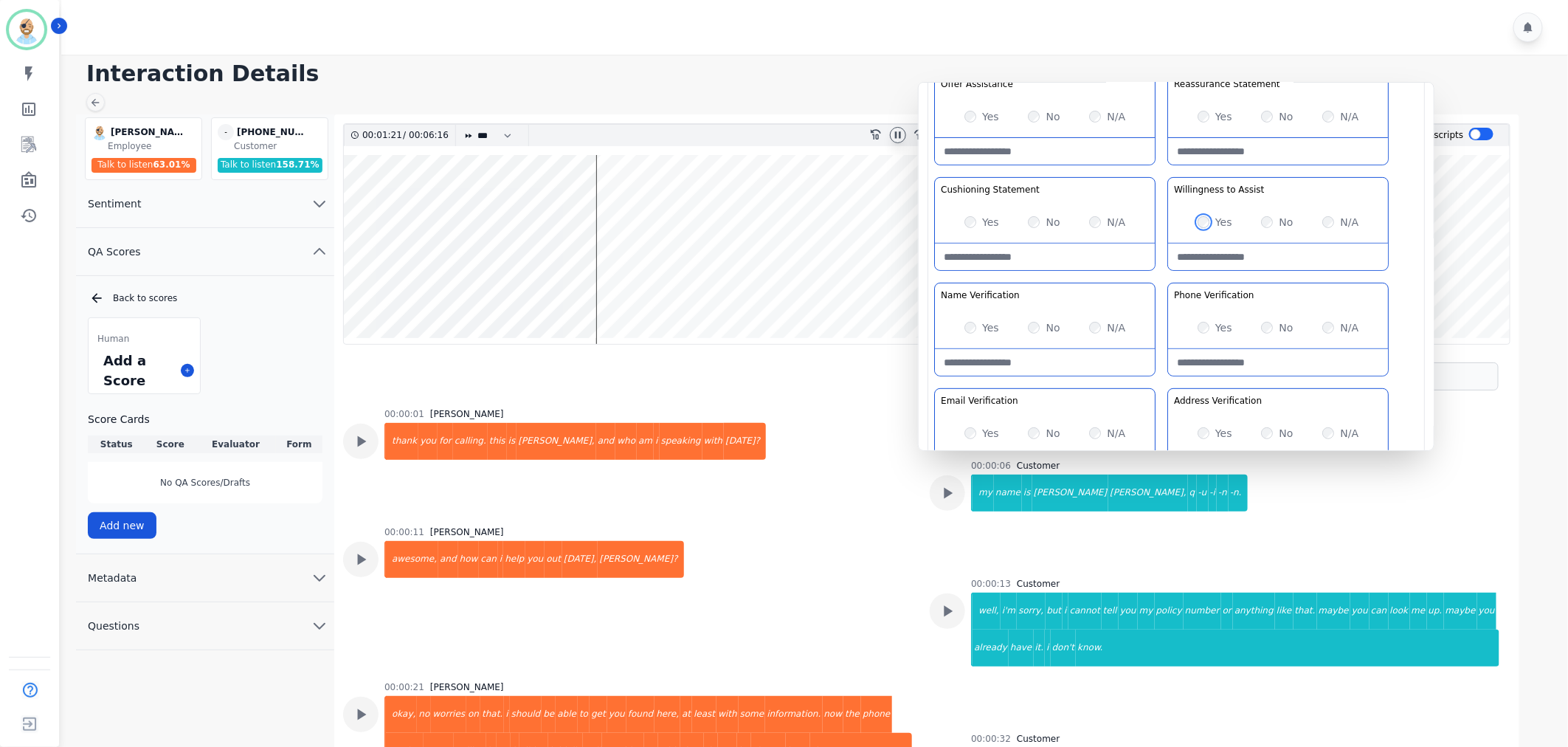
scroll to position [246, 0]
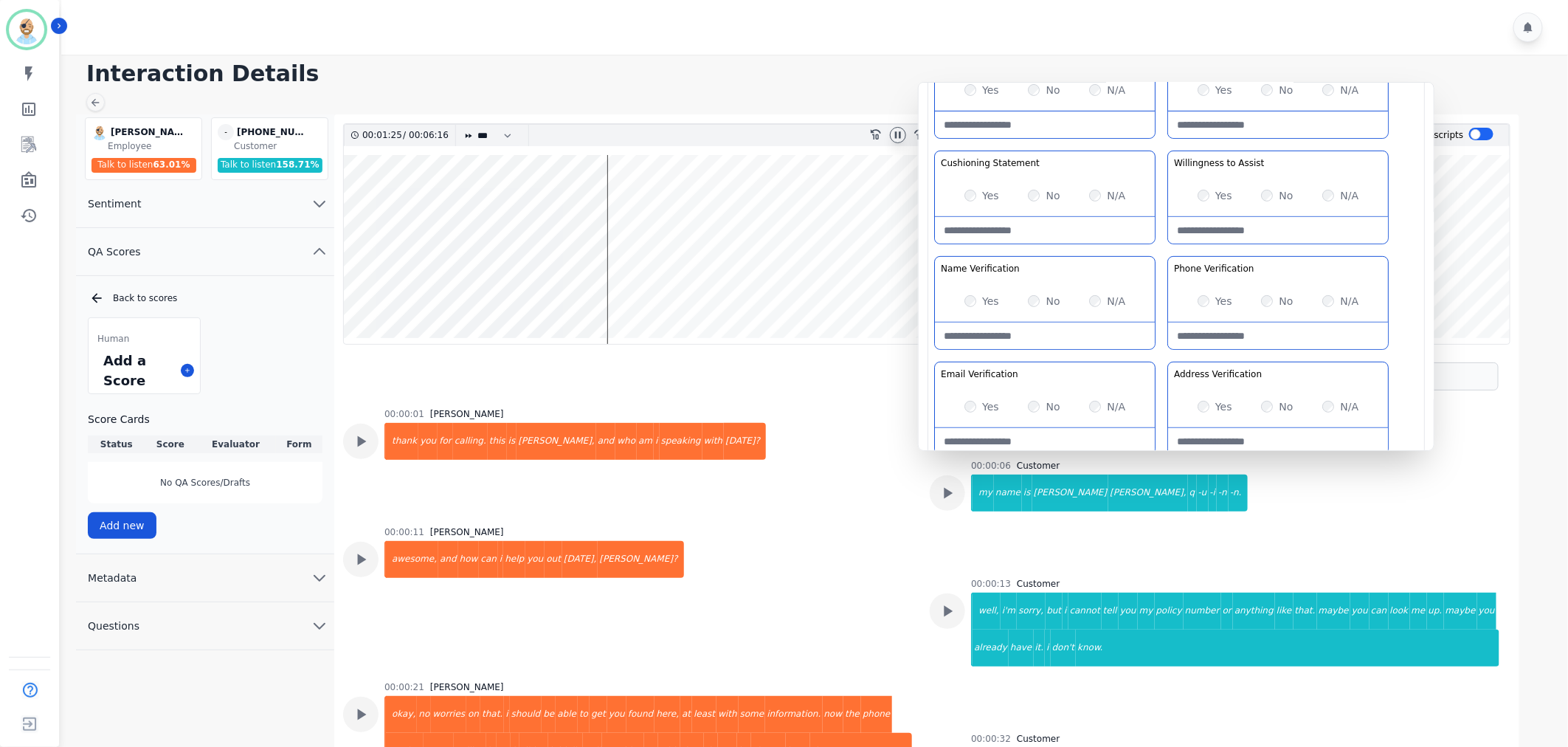
click at [1169, 355] on div "Greeting the Customer Welcome is where we quickly greet our customer as a known…" at bounding box center [1176, 200] width 484 height 523
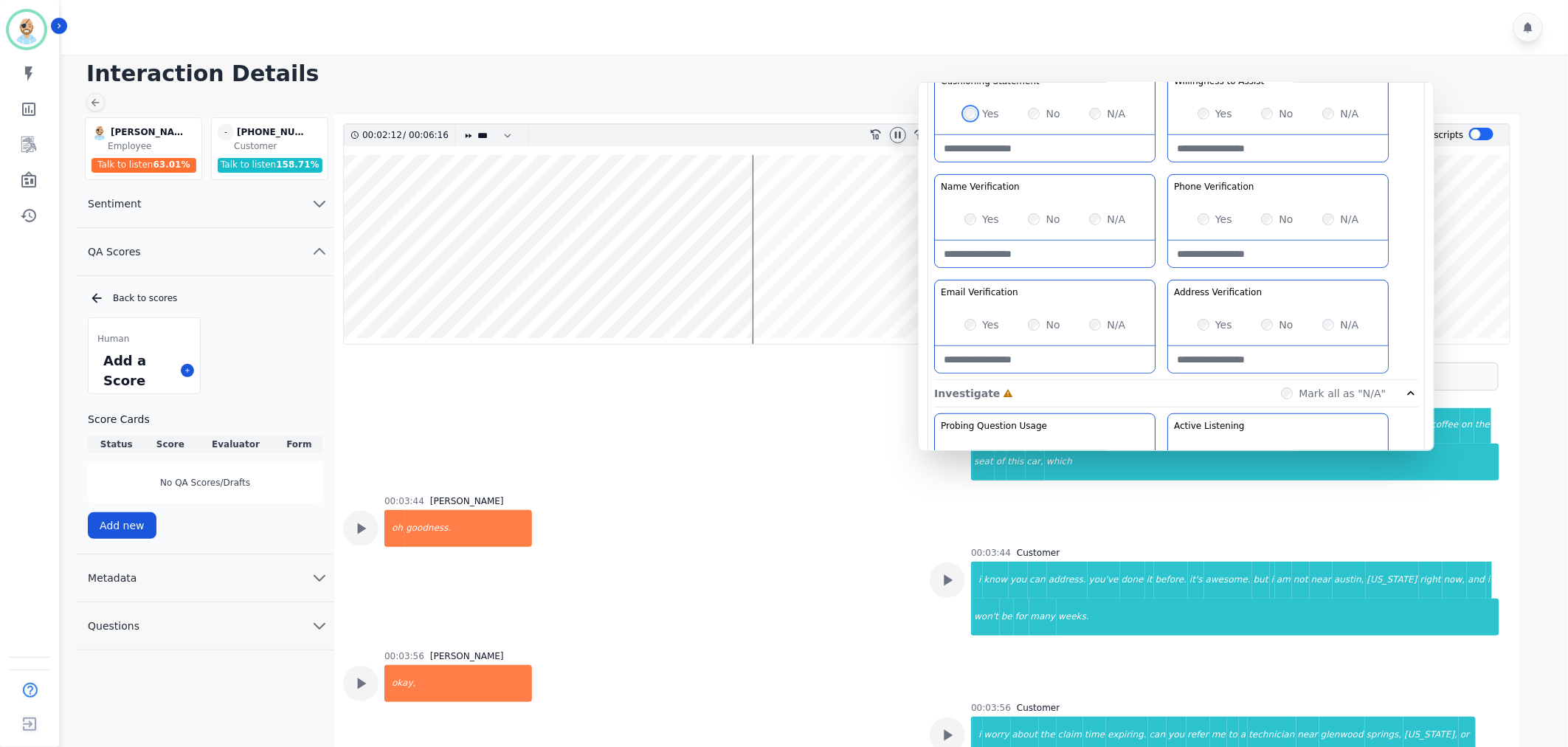
scroll to position [4513, 0]
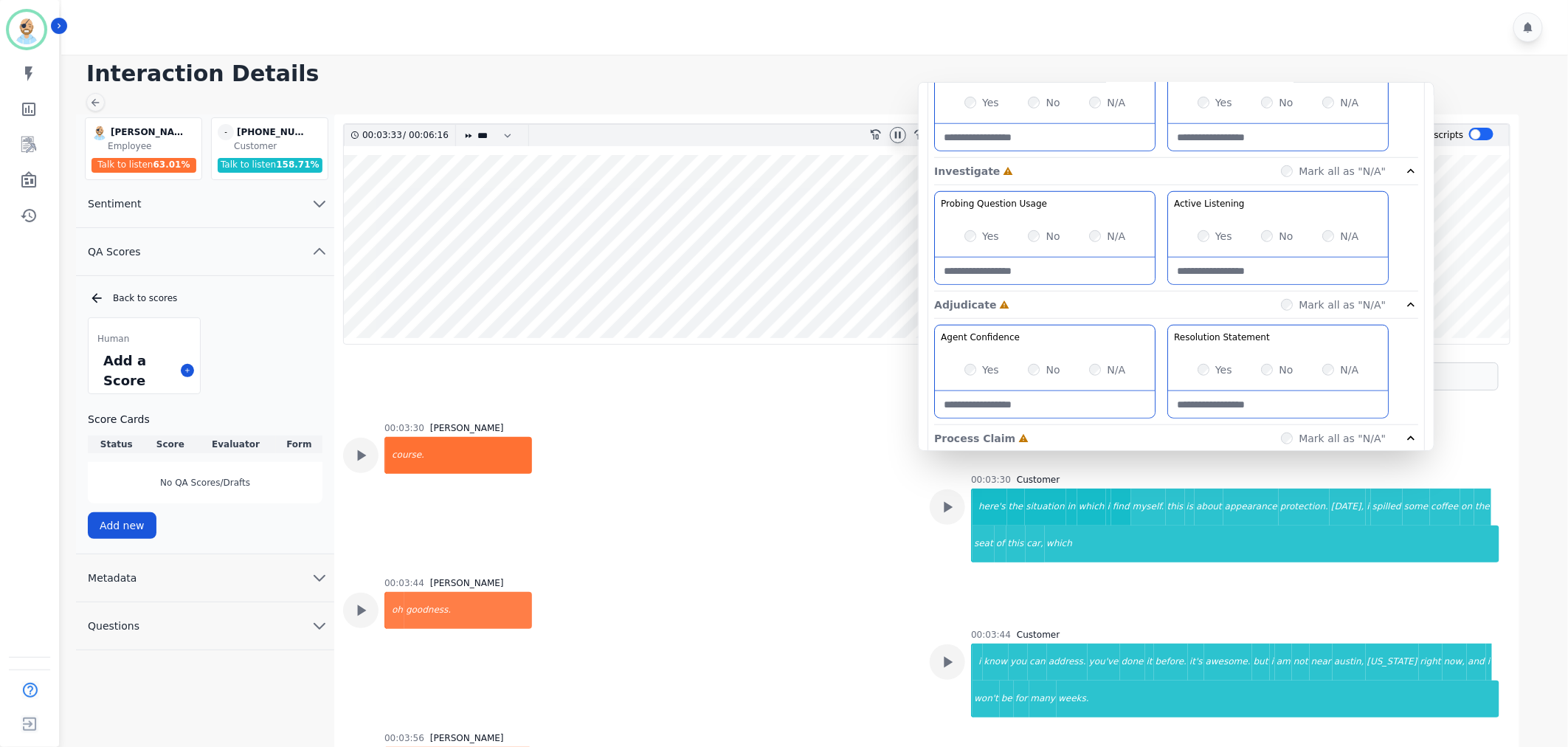
scroll to position [574, 0]
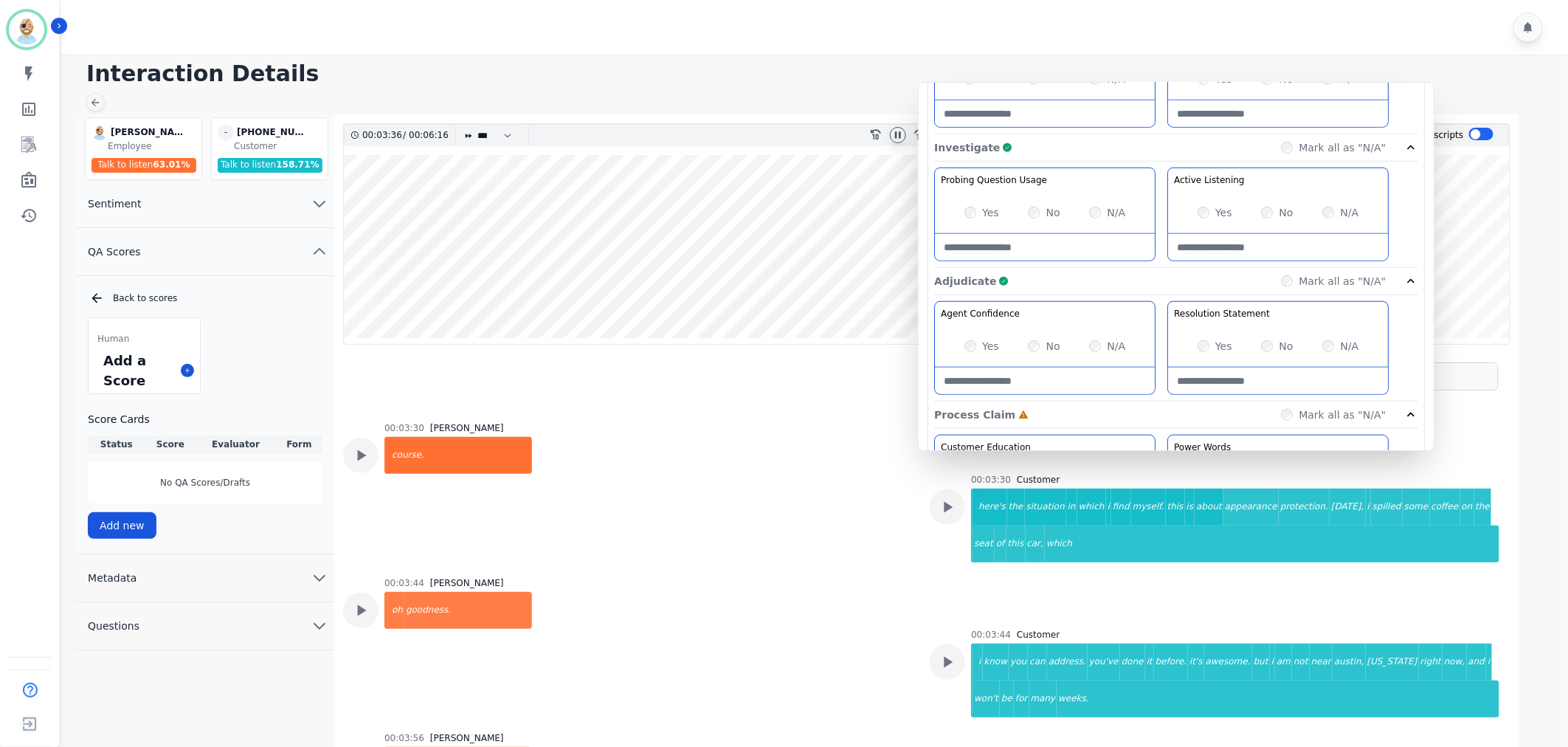
click at [1133, 402] on div "Adjudicate Complete Mark all as "N/A"" at bounding box center [1176, 415] width 484 height 28
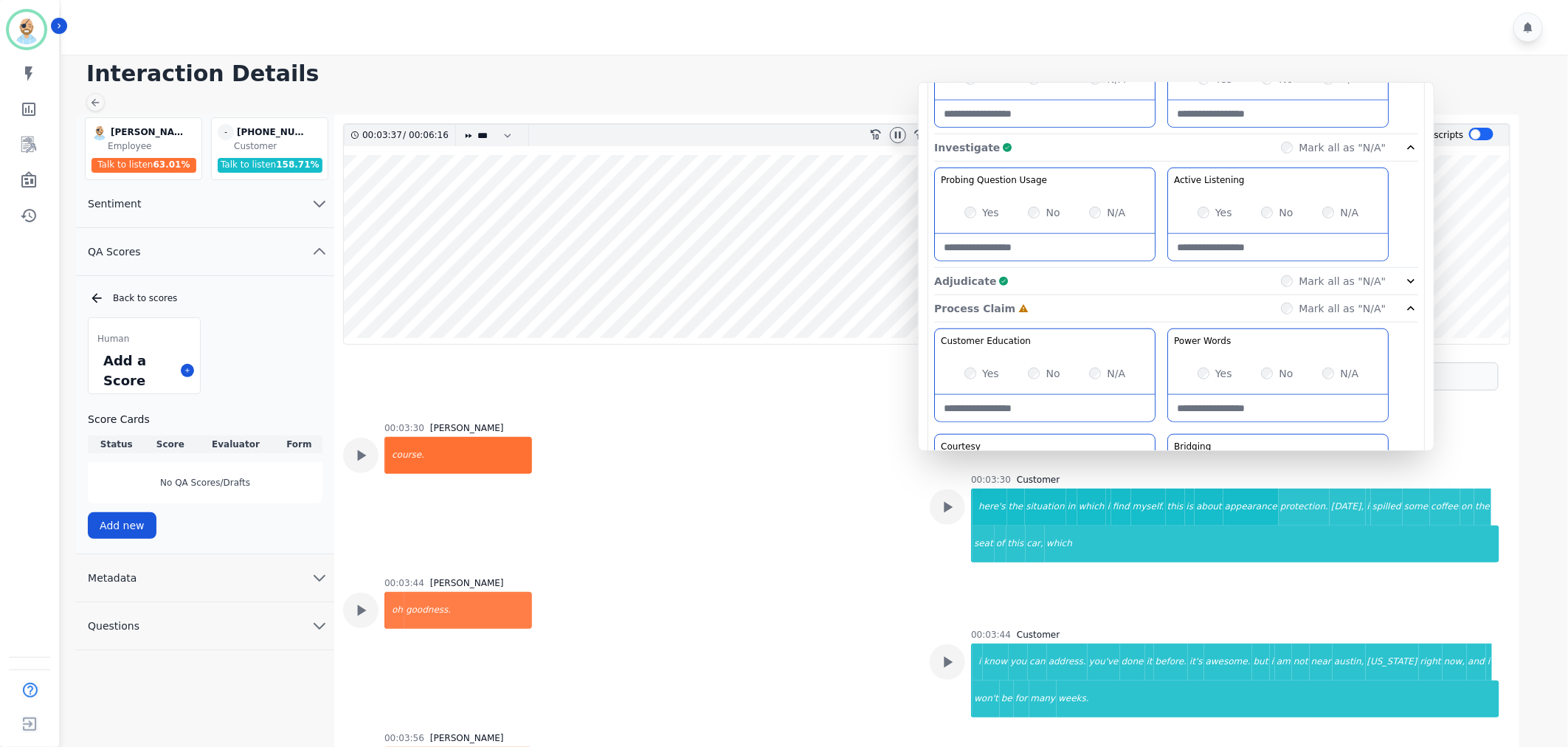
click at [1147, 152] on div "Investigate Complete Mark all as "N/A"" at bounding box center [1176, 149] width 484 height 28
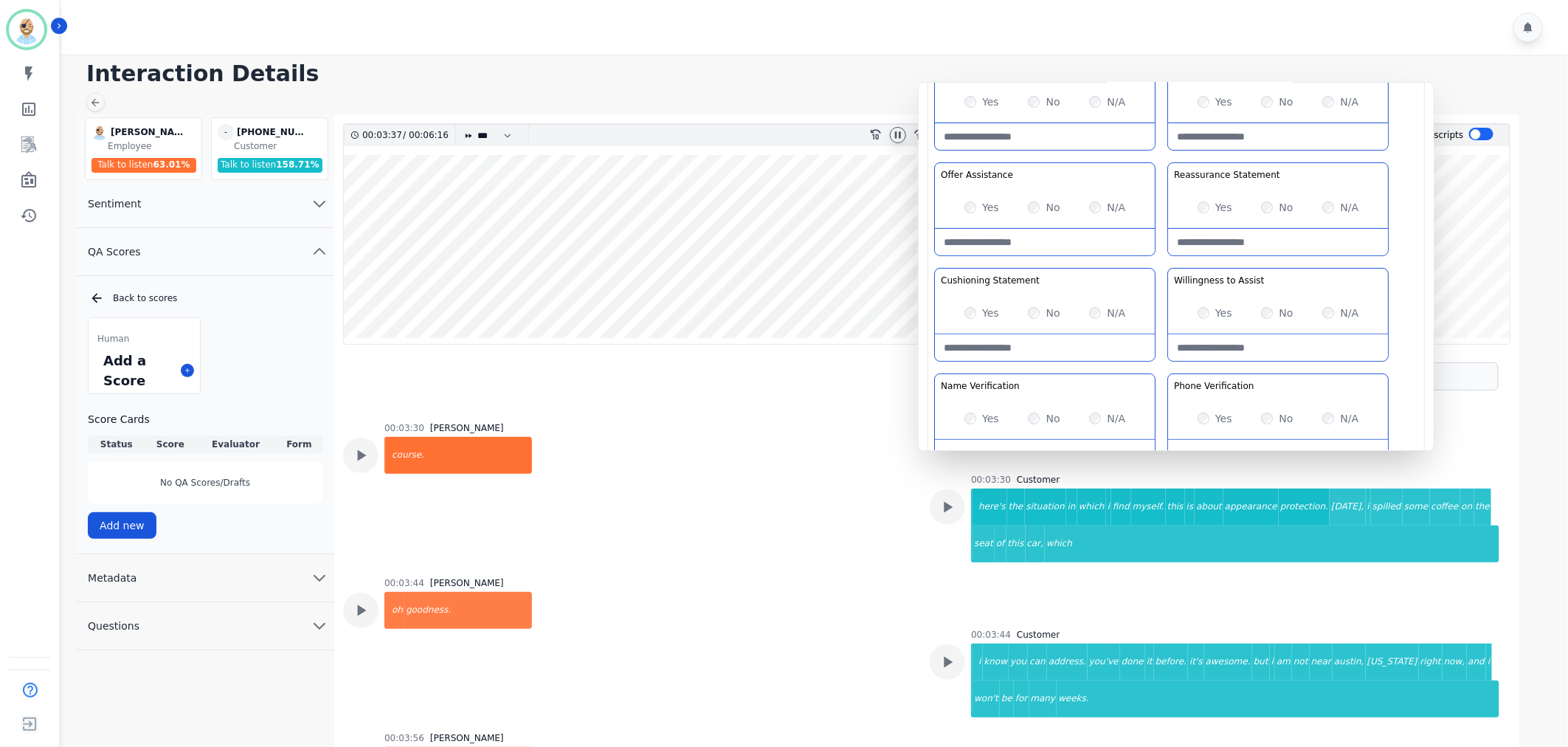
scroll to position [0, 0]
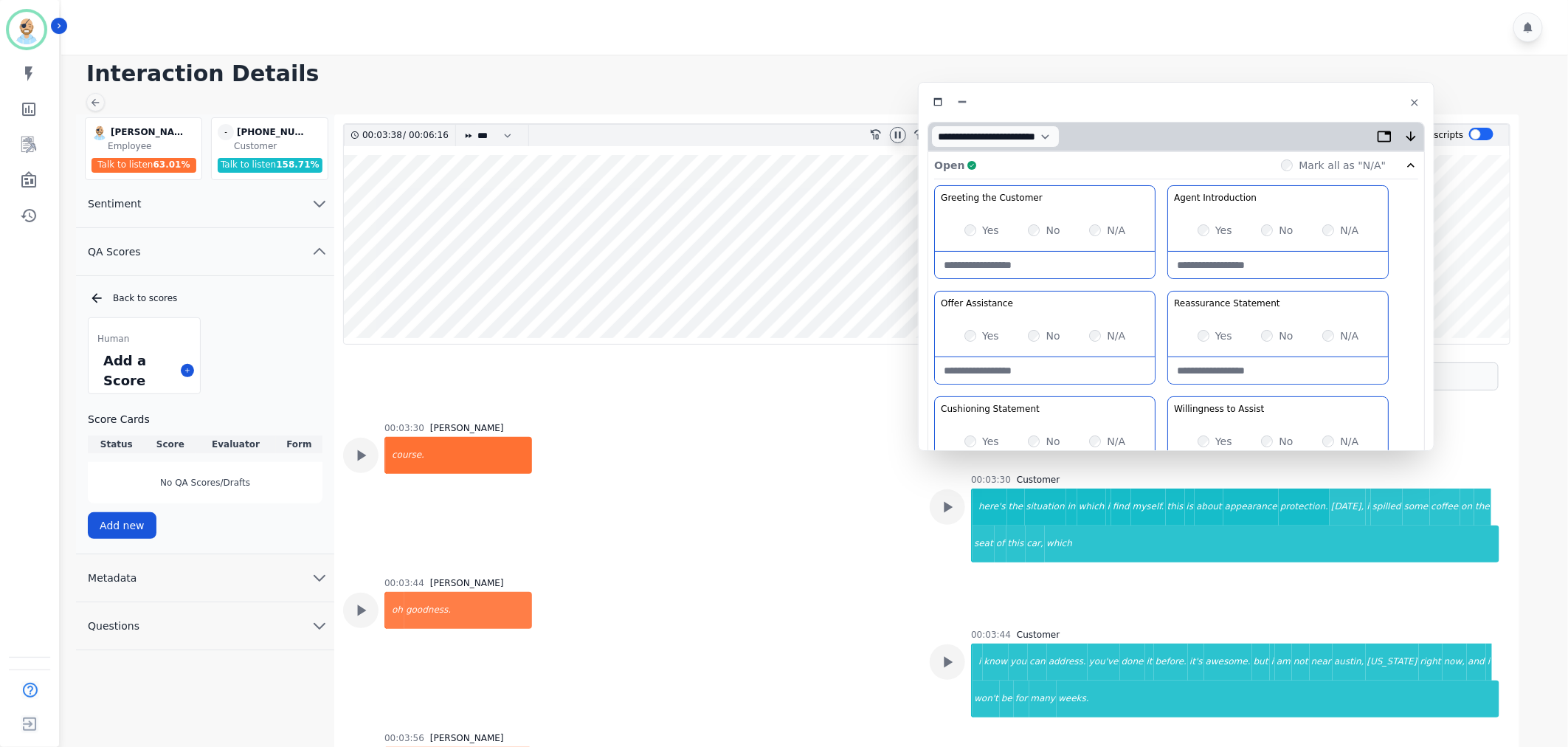
click at [1146, 157] on div "Open Complete Mark all as "N/A"" at bounding box center [1176, 166] width 484 height 28
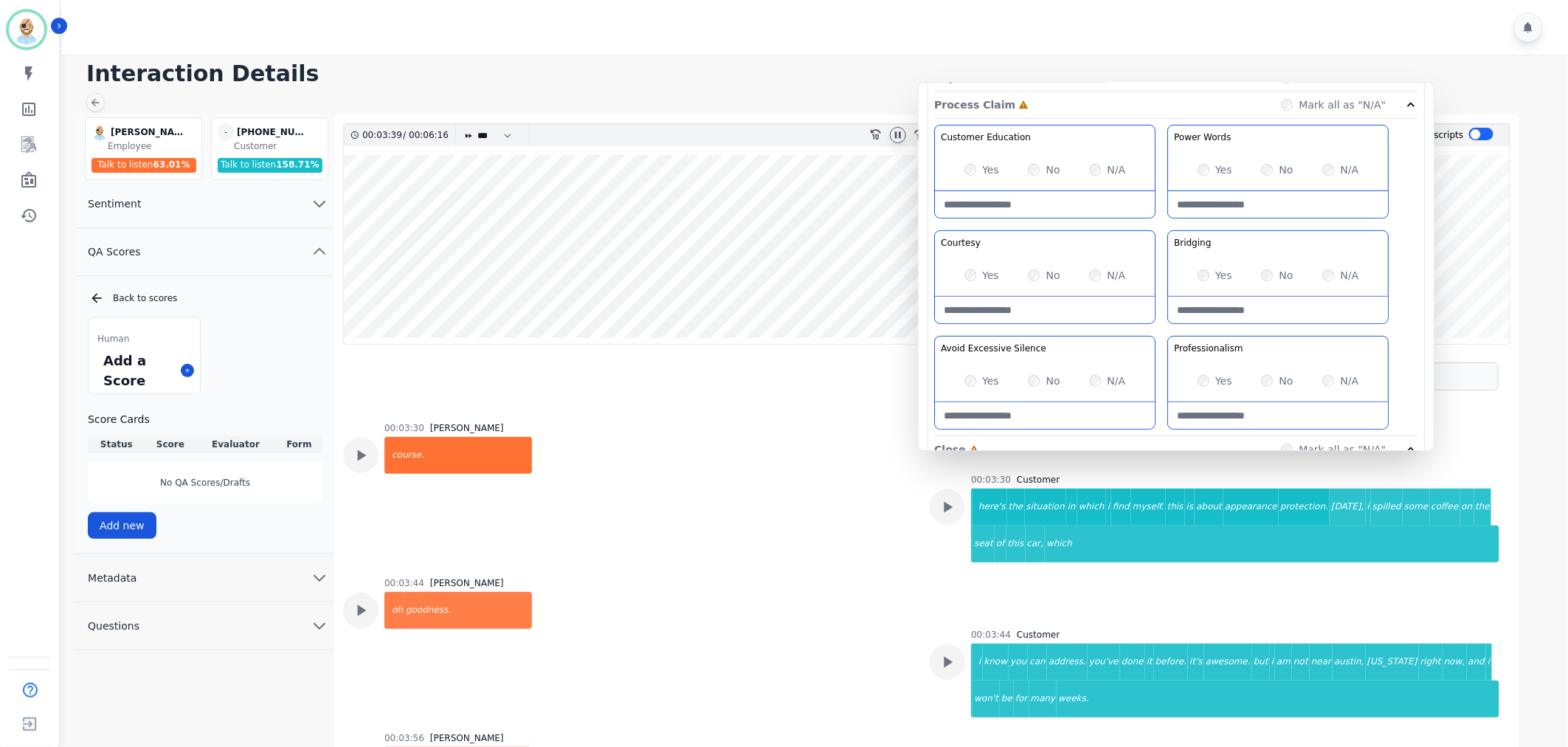
scroll to position [164, 0]
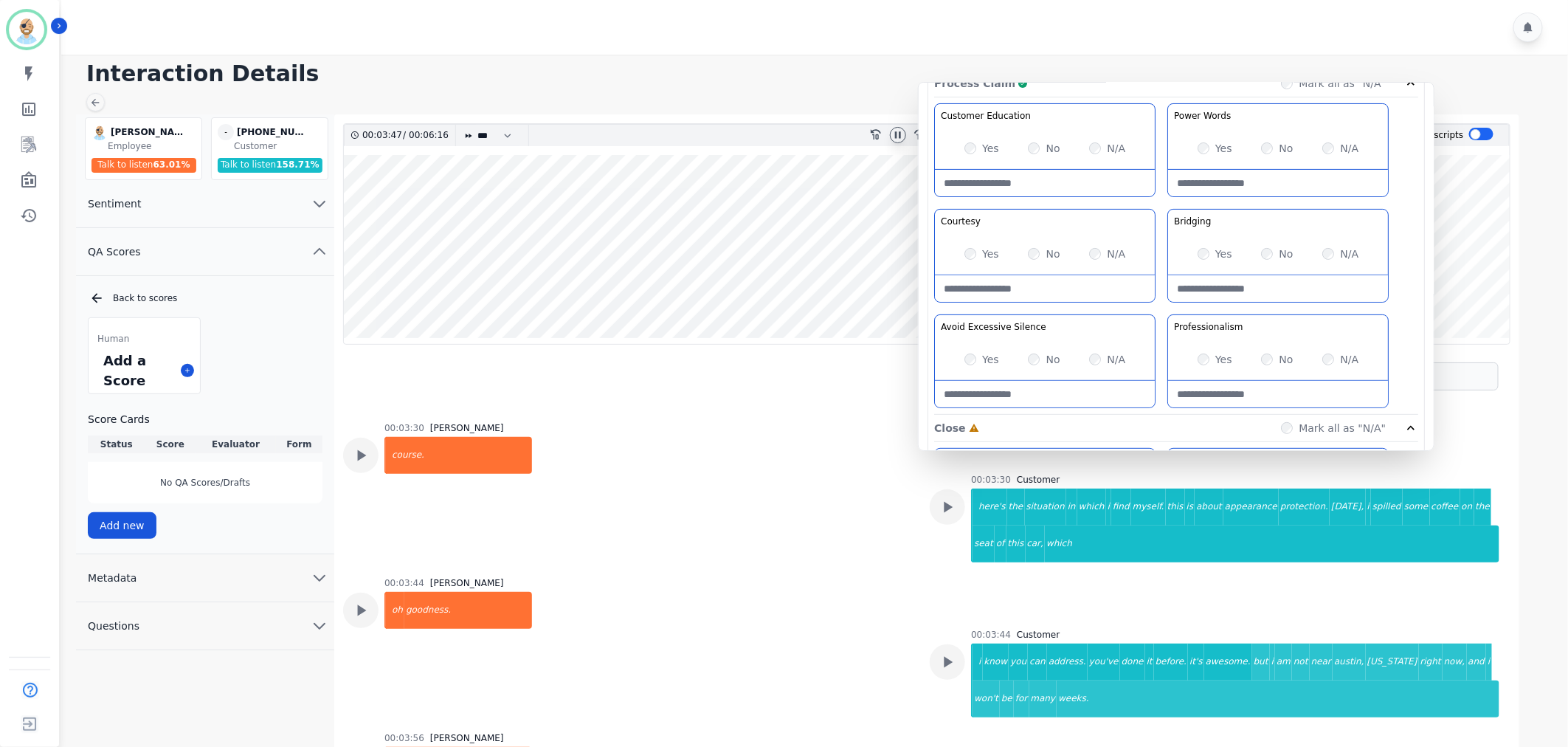
click at [1167, 304] on div "Customer Education Educate your customer on how to get the information that the…" at bounding box center [1176, 259] width 484 height 312
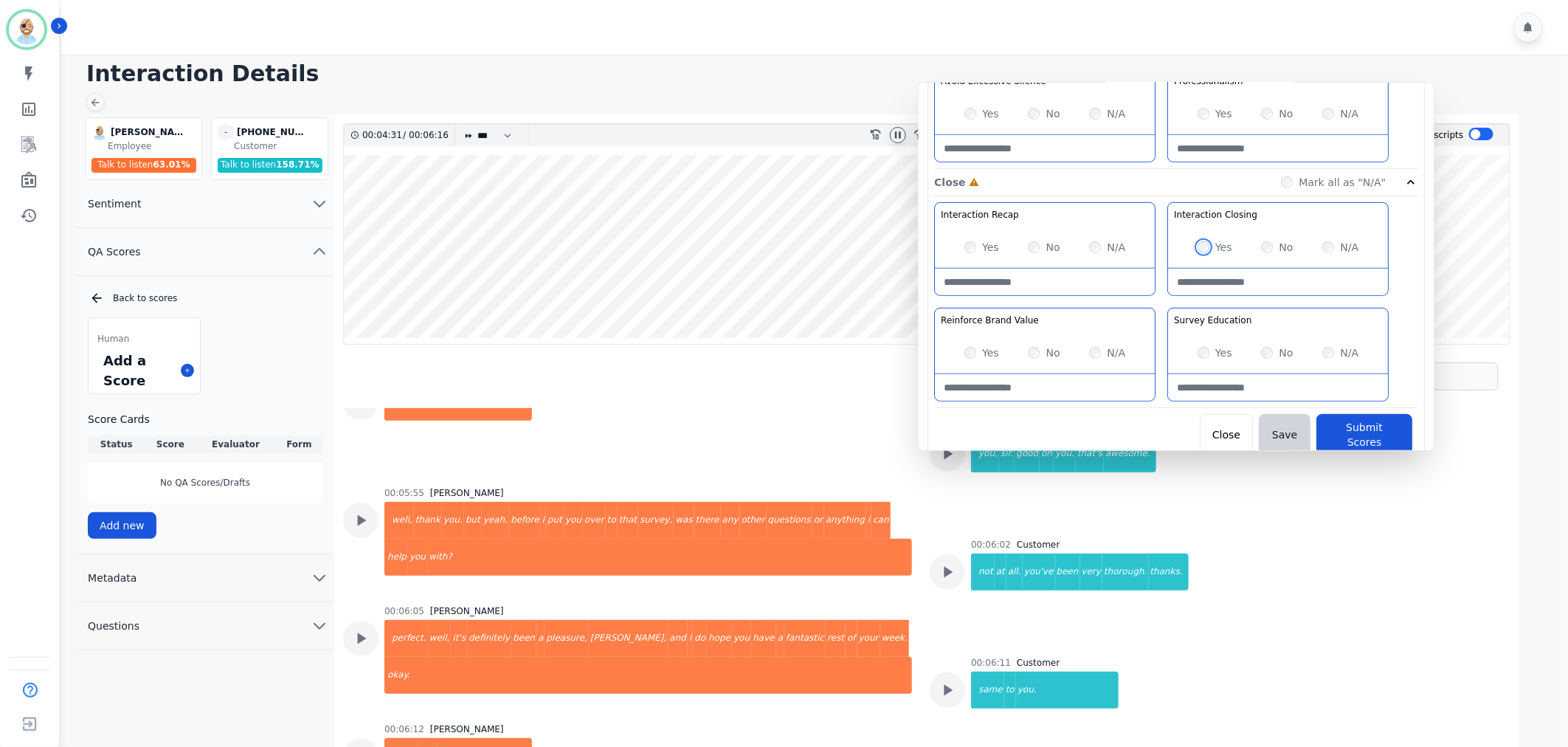
scroll to position [7186, 0]
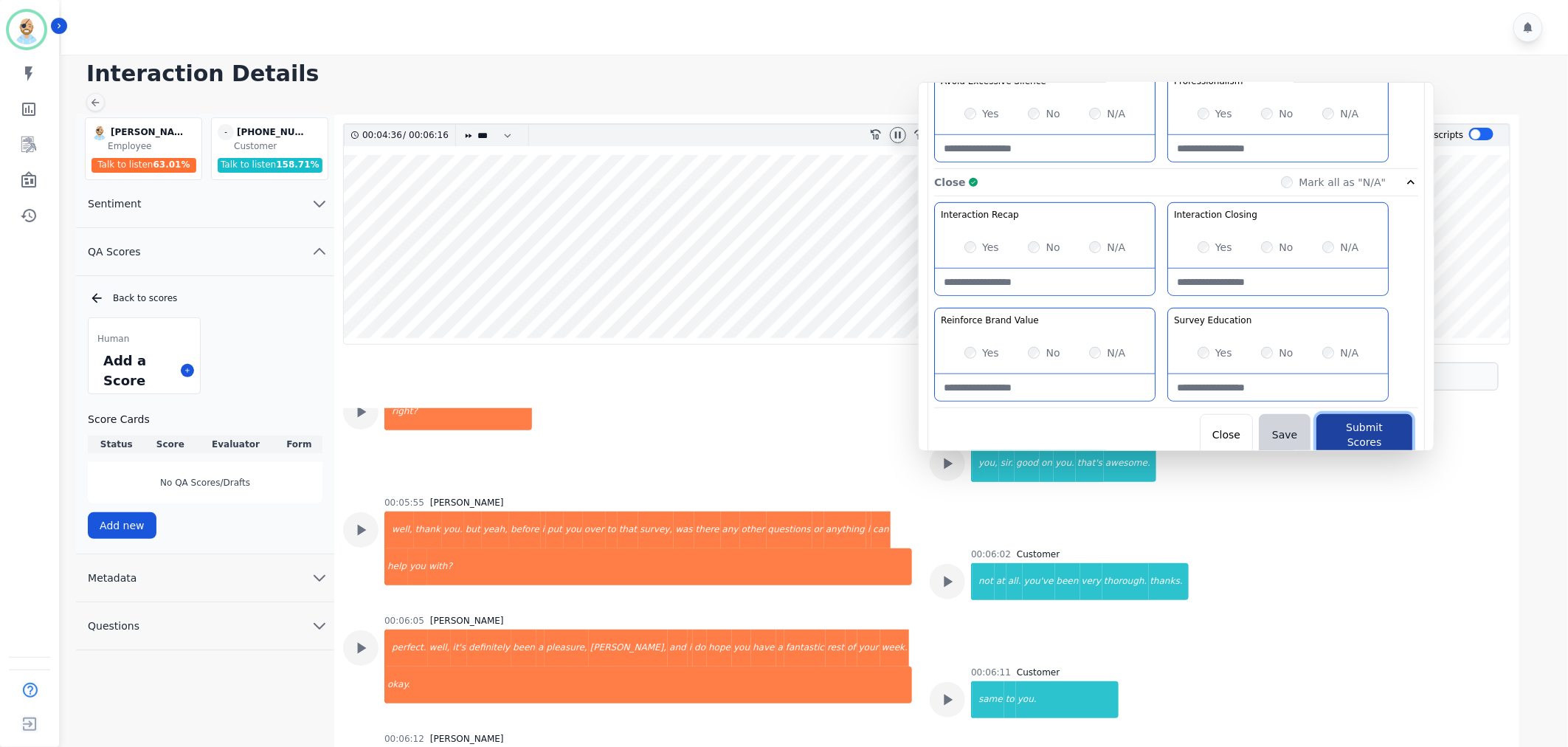
click at [1361, 421] on button "Submit Scores" at bounding box center [1365, 435] width 96 height 41
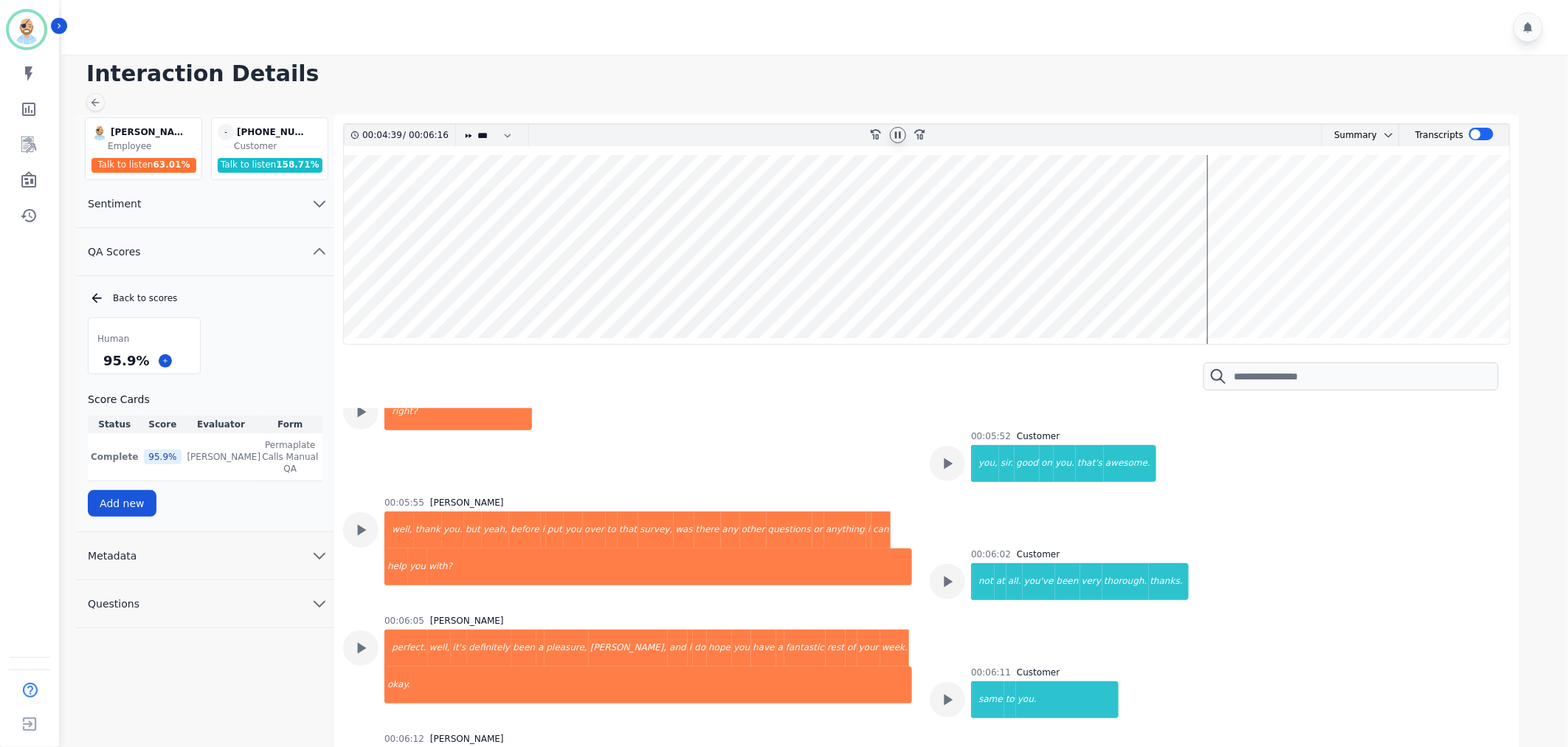
click at [264, 350] on div "Human 95.9 % Score Cards Status Score Evaluator Form Complete 95.9 % [PERSON_NA…" at bounding box center [205, 417] width 235 height 200
drag, startPoint x: 141, startPoint y: 364, endPoint x: 102, endPoint y: 356, distance: 39.8
click at [102, 356] on div "95.9 %" at bounding box center [126, 360] width 52 height 26
copy div "95.9 %"
click at [220, 347] on div "Human 95.9 % Score Cards Status Score Evaluator Form Complete 95.9 % [PERSON_NA…" at bounding box center [205, 417] width 235 height 200
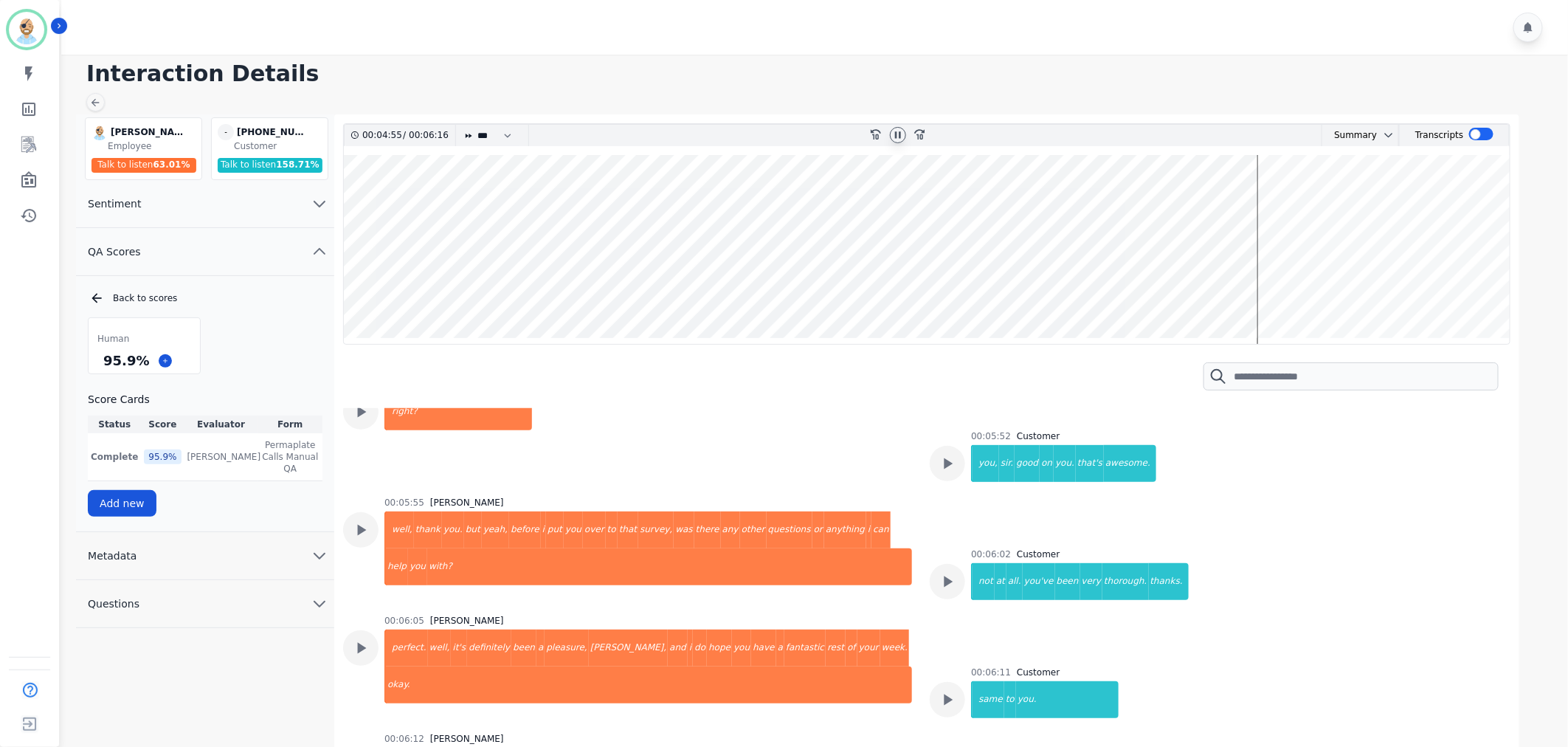
click at [894, 135] on icon at bounding box center [898, 135] width 12 height 12
click at [658, 9] on div at bounding box center [816, 28] width 1512 height 55
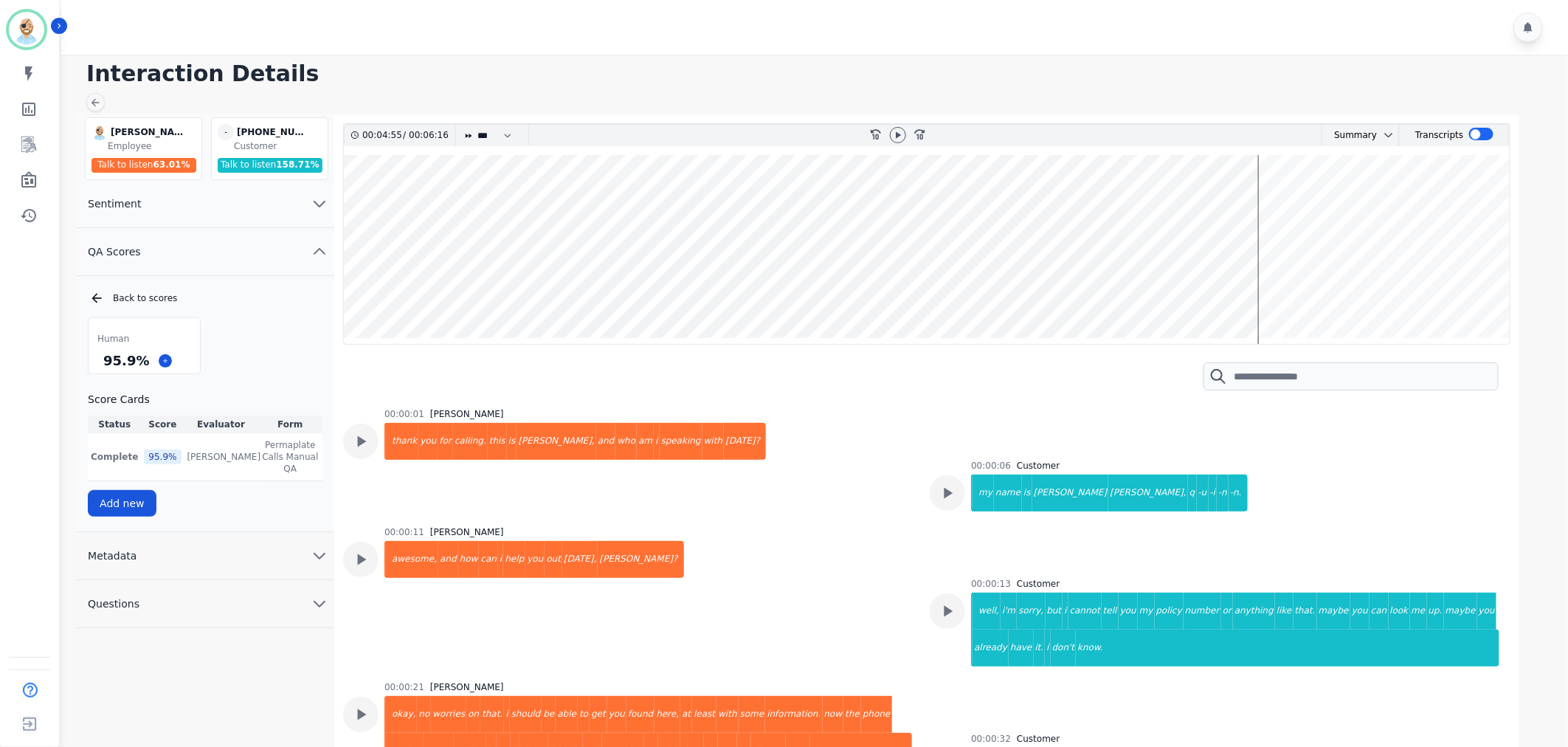
scroll to position [7186, 0]
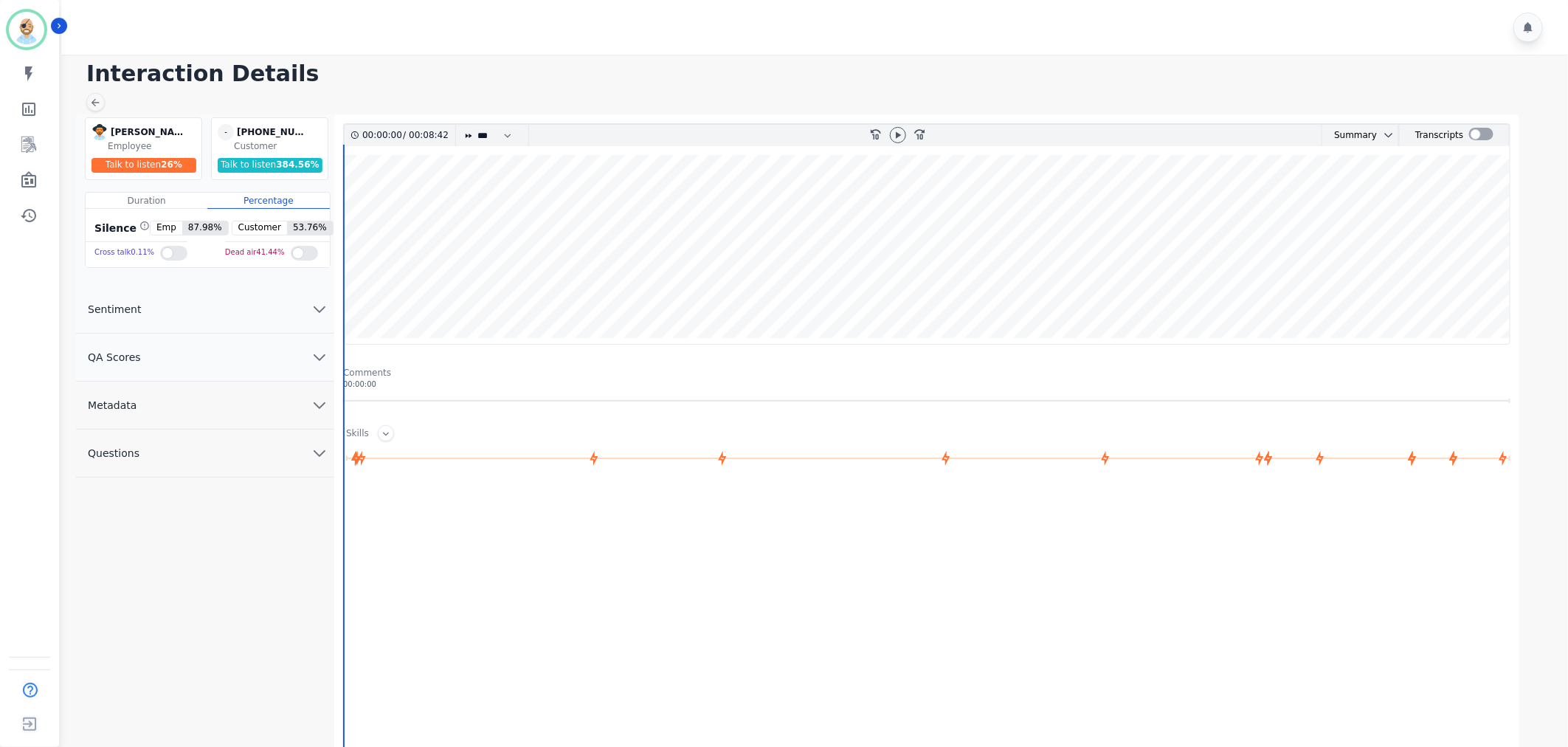
click at [282, 360] on button "QA Scores" at bounding box center [205, 357] width 259 height 48
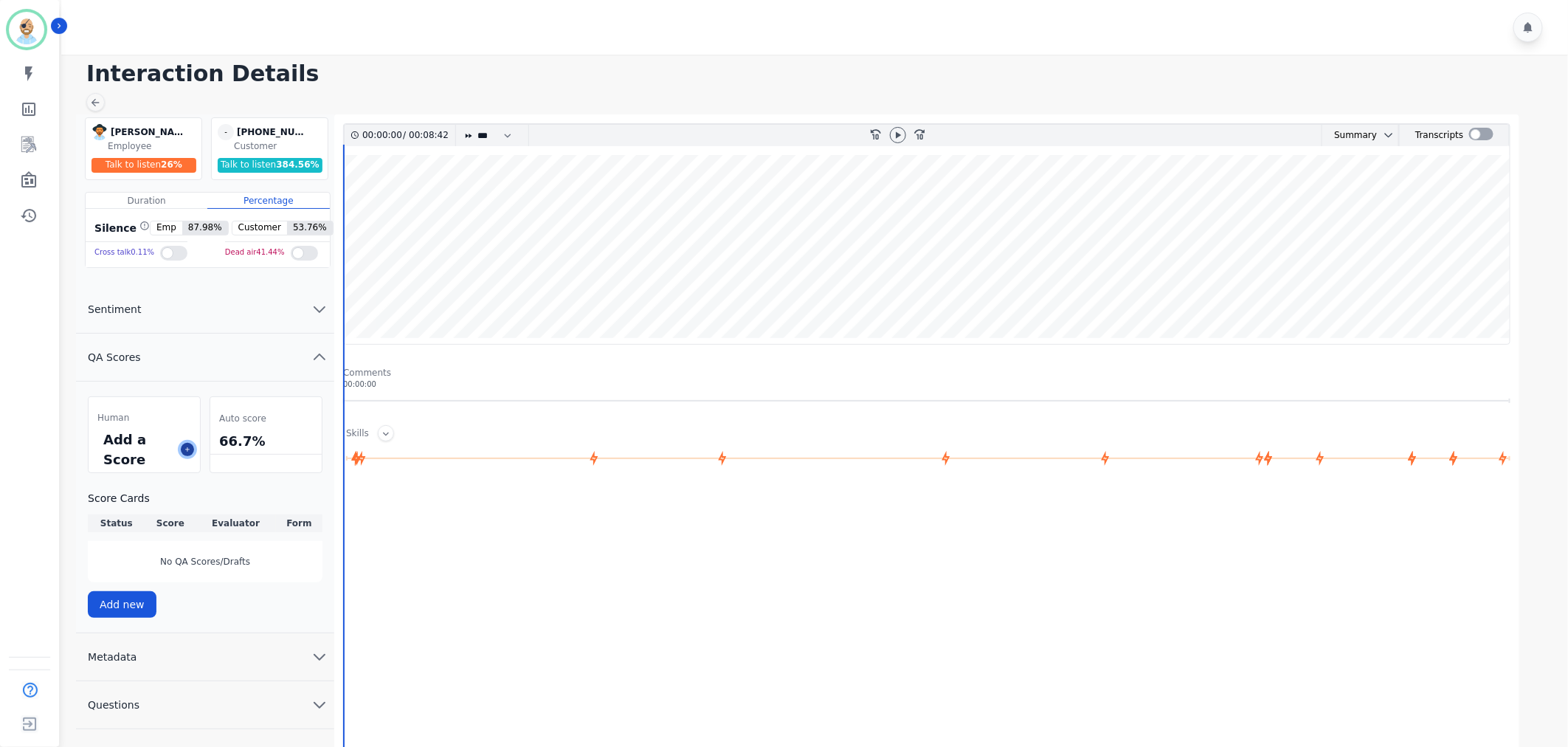
click at [192, 448] on button at bounding box center [188, 450] width 14 height 14
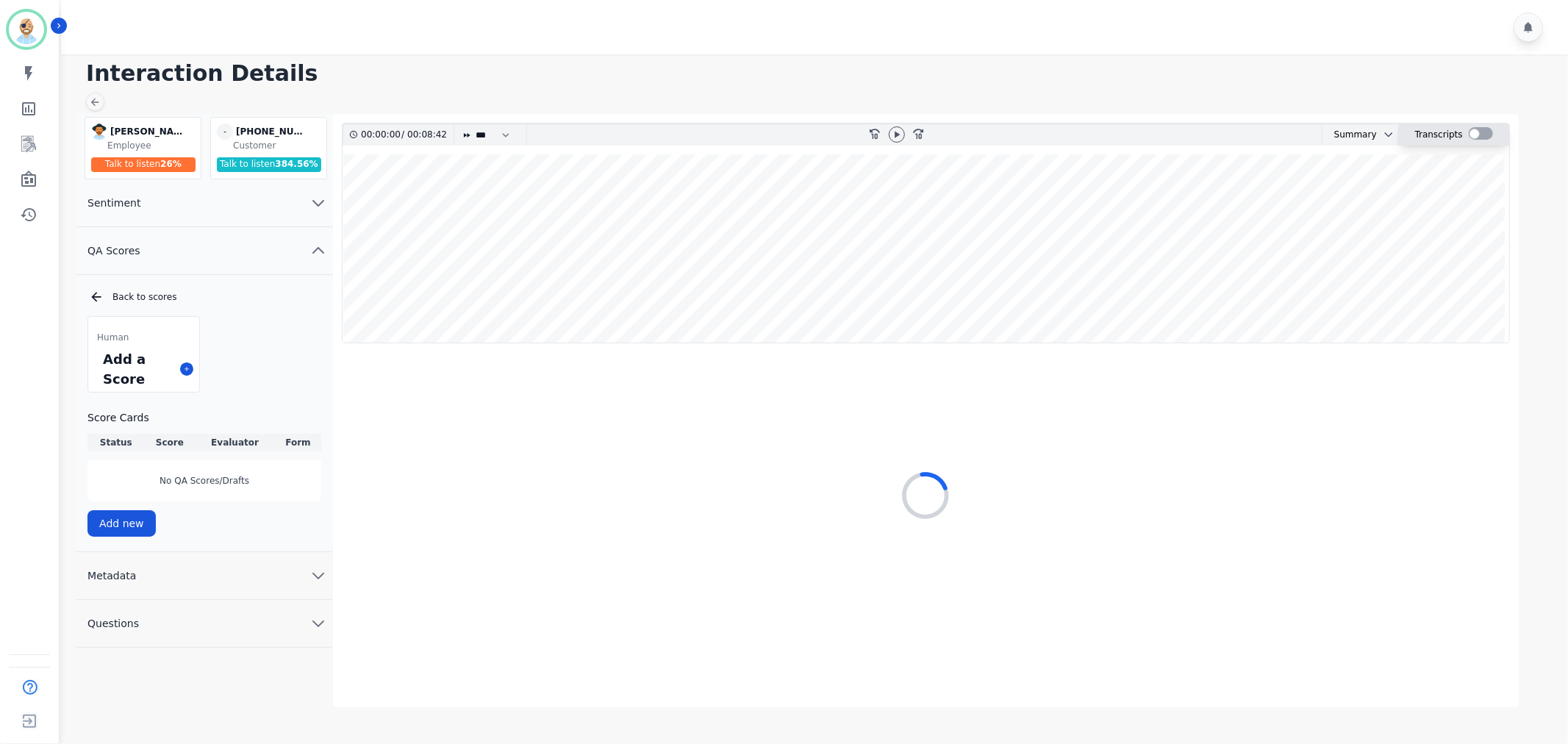
drag, startPoint x: 1480, startPoint y: 125, endPoint x: 1481, endPoint y: 133, distance: 8.1
click at [1481, 133] on div at bounding box center [1481, 135] width 24 height 22
click at [1481, 133] on div at bounding box center [1481, 133] width 24 height 13
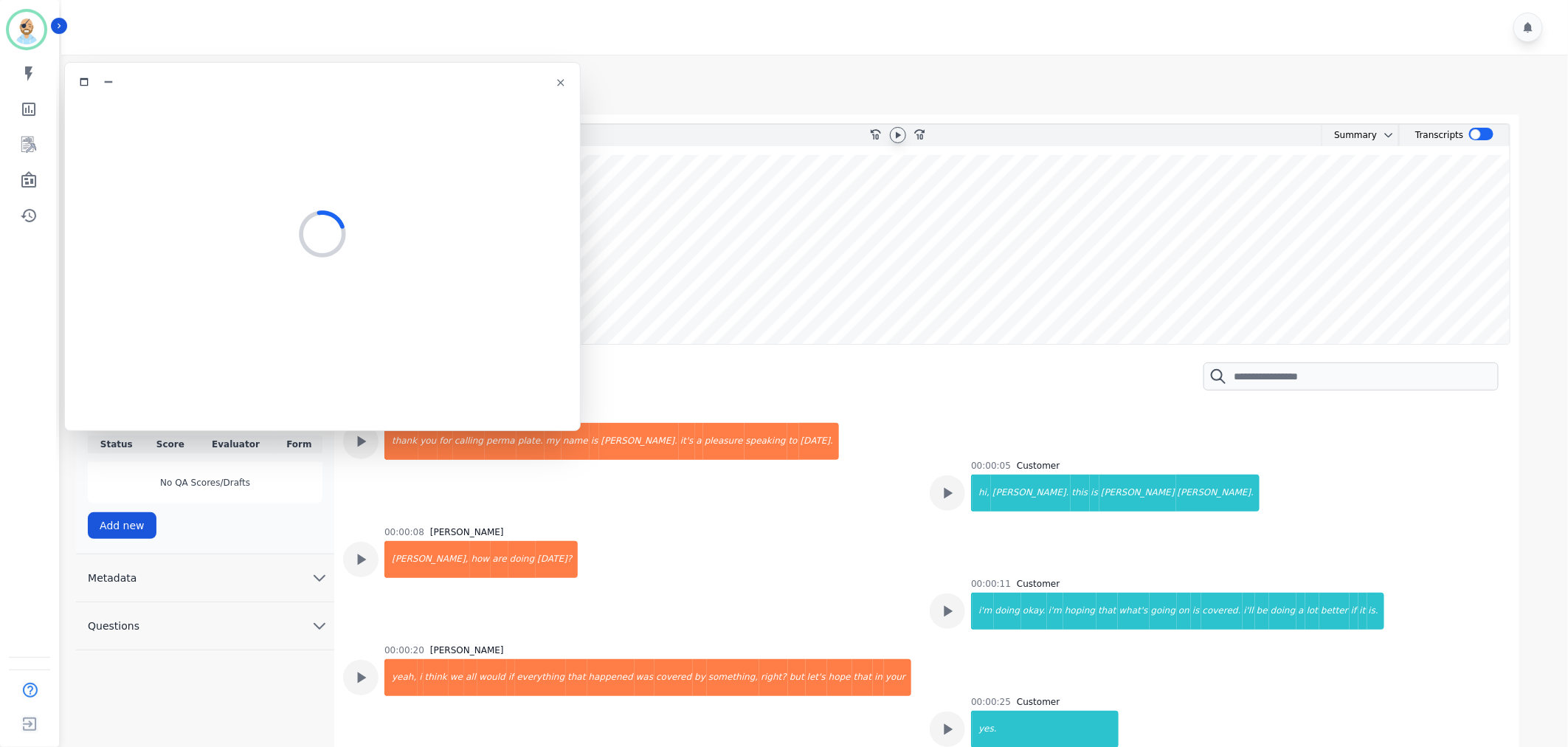
click at [898, 128] on div at bounding box center [898, 135] width 17 height 17
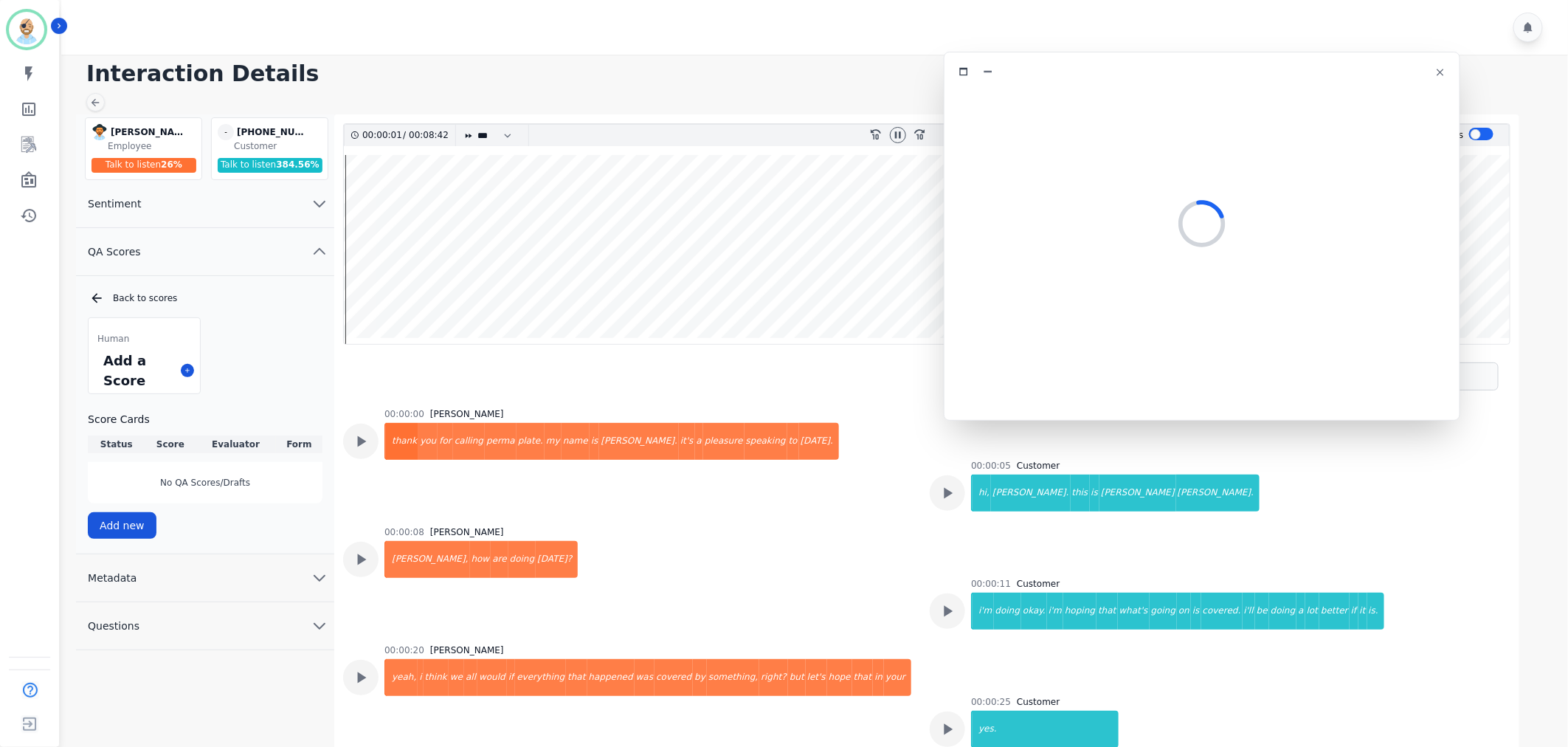
drag, startPoint x: 458, startPoint y: 92, endPoint x: 1338, endPoint y: 82, distance: 880.1
click at [1338, 82] on div at bounding box center [1202, 236] width 516 height 369
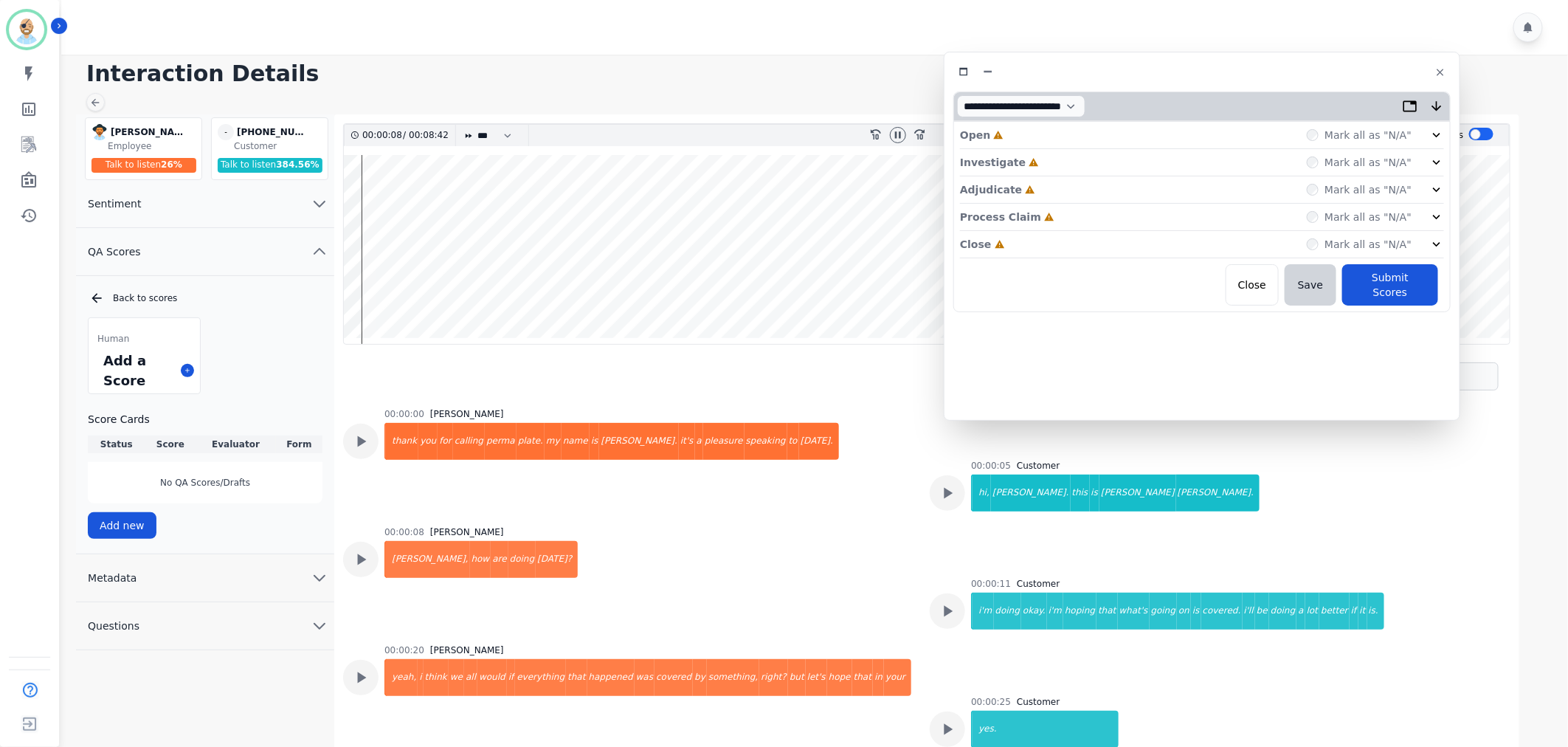
scroll to position [63, 0]
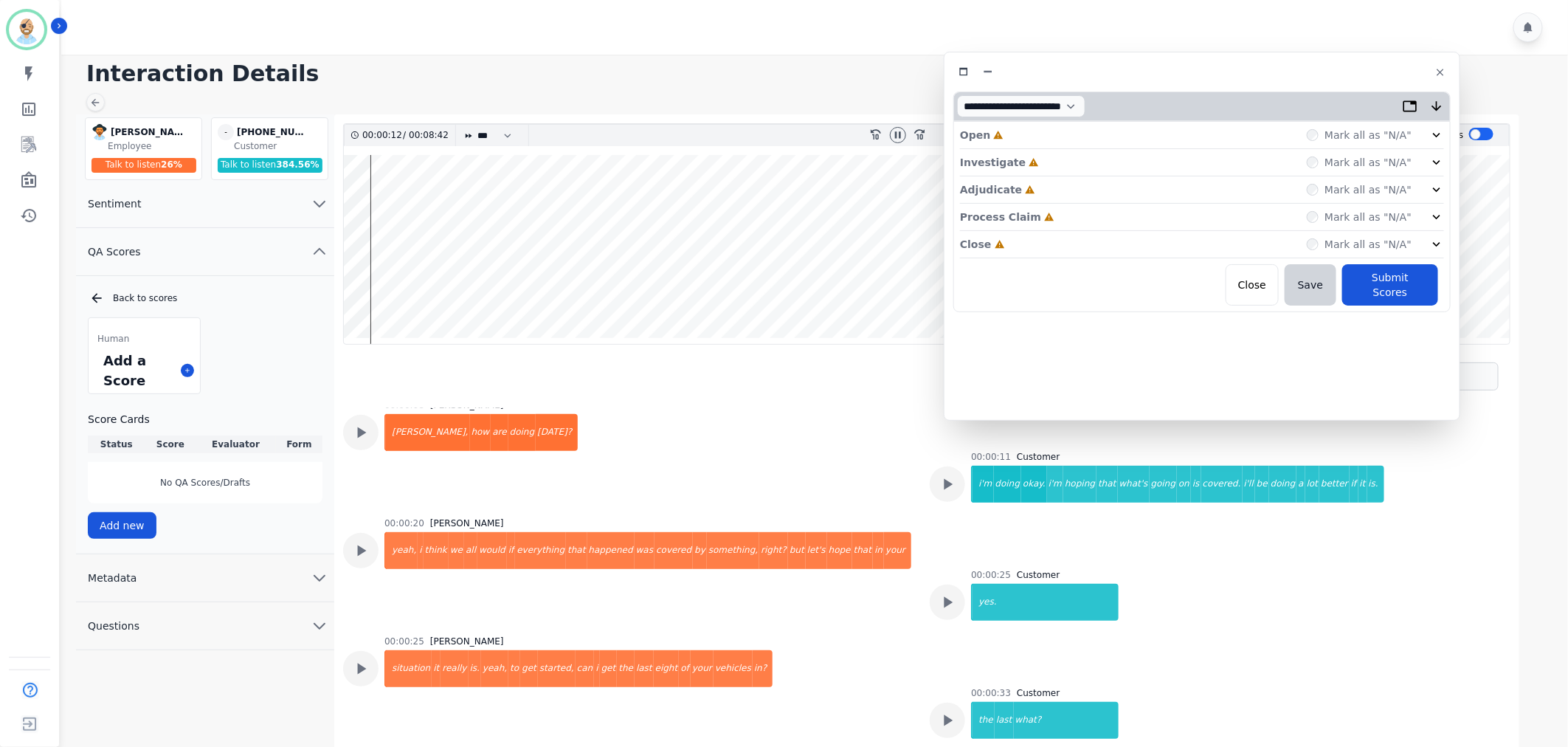
click at [1107, 251] on div "Close Incomplete Mark all as "N/A"" at bounding box center [1202, 245] width 484 height 28
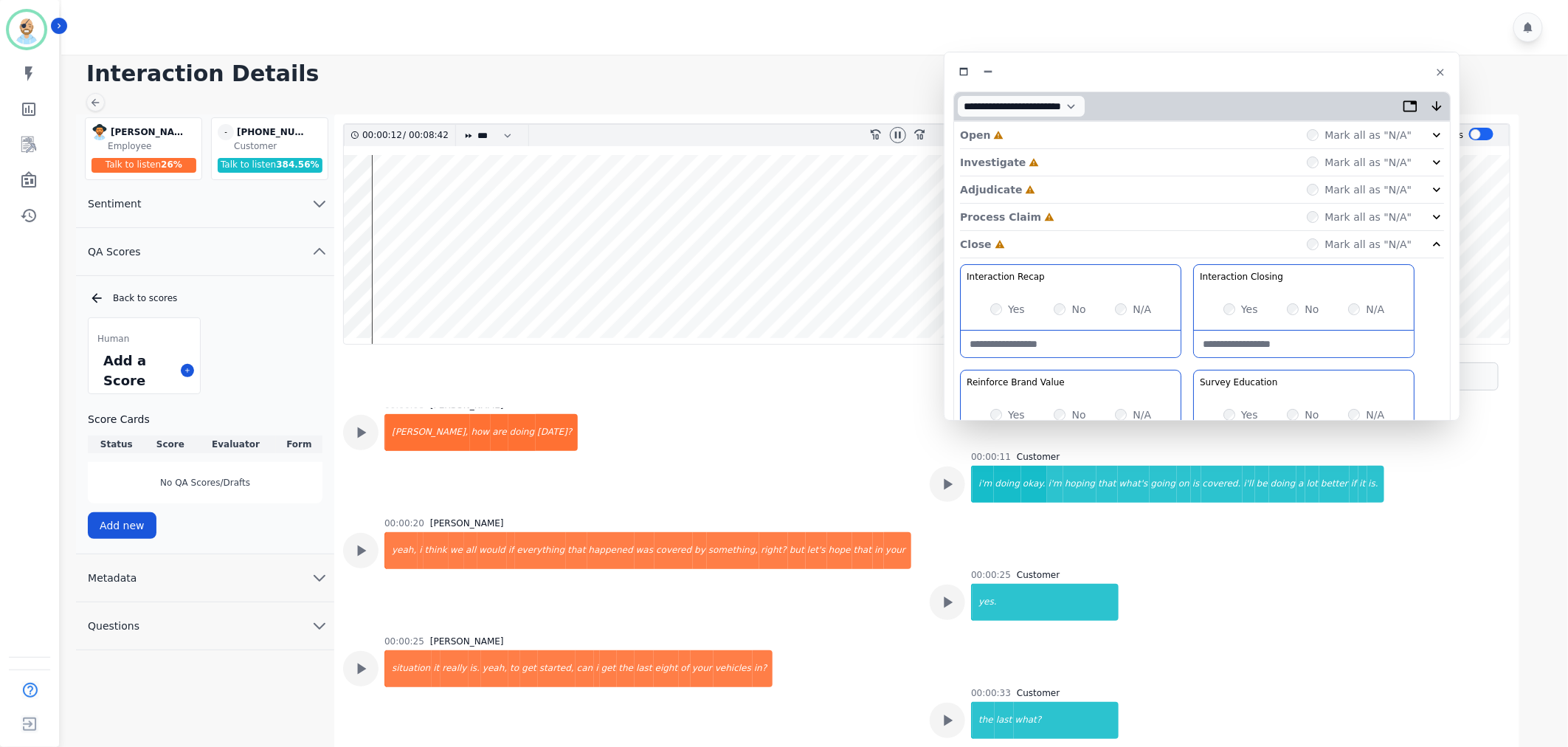
click at [1098, 215] on div "Process Claim Incomplete Mark all as "N/A"" at bounding box center [1202, 218] width 484 height 28
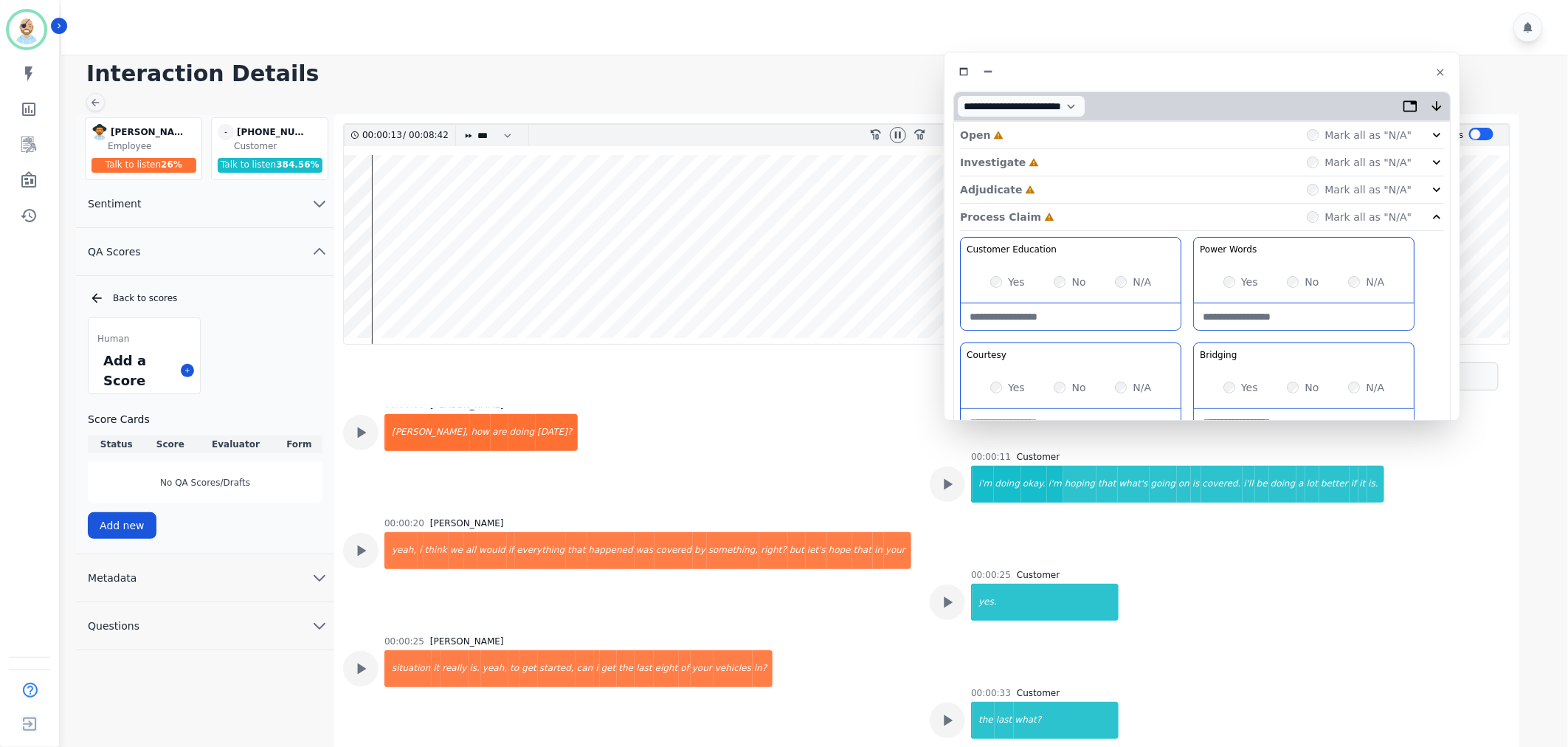
click at [1094, 185] on div "Adjudicate Incomplete Mark all as "N/A"" at bounding box center [1202, 190] width 484 height 28
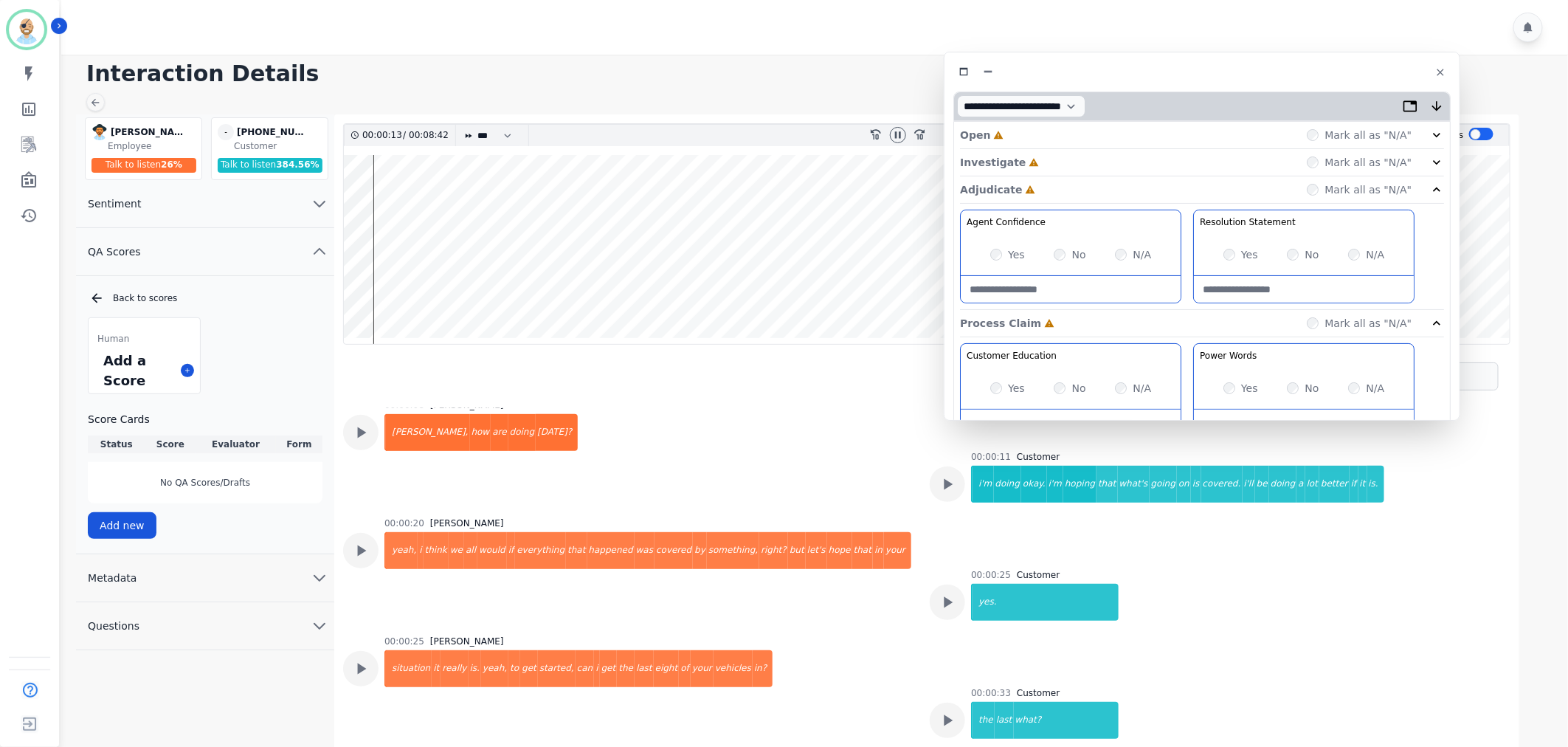
drag, startPoint x: 1094, startPoint y: 170, endPoint x: 1095, endPoint y: 156, distance: 14.0
click at [1094, 176] on div "Investigate Incomplete Mark all as "N/A"" at bounding box center [1202, 190] width 484 height 28
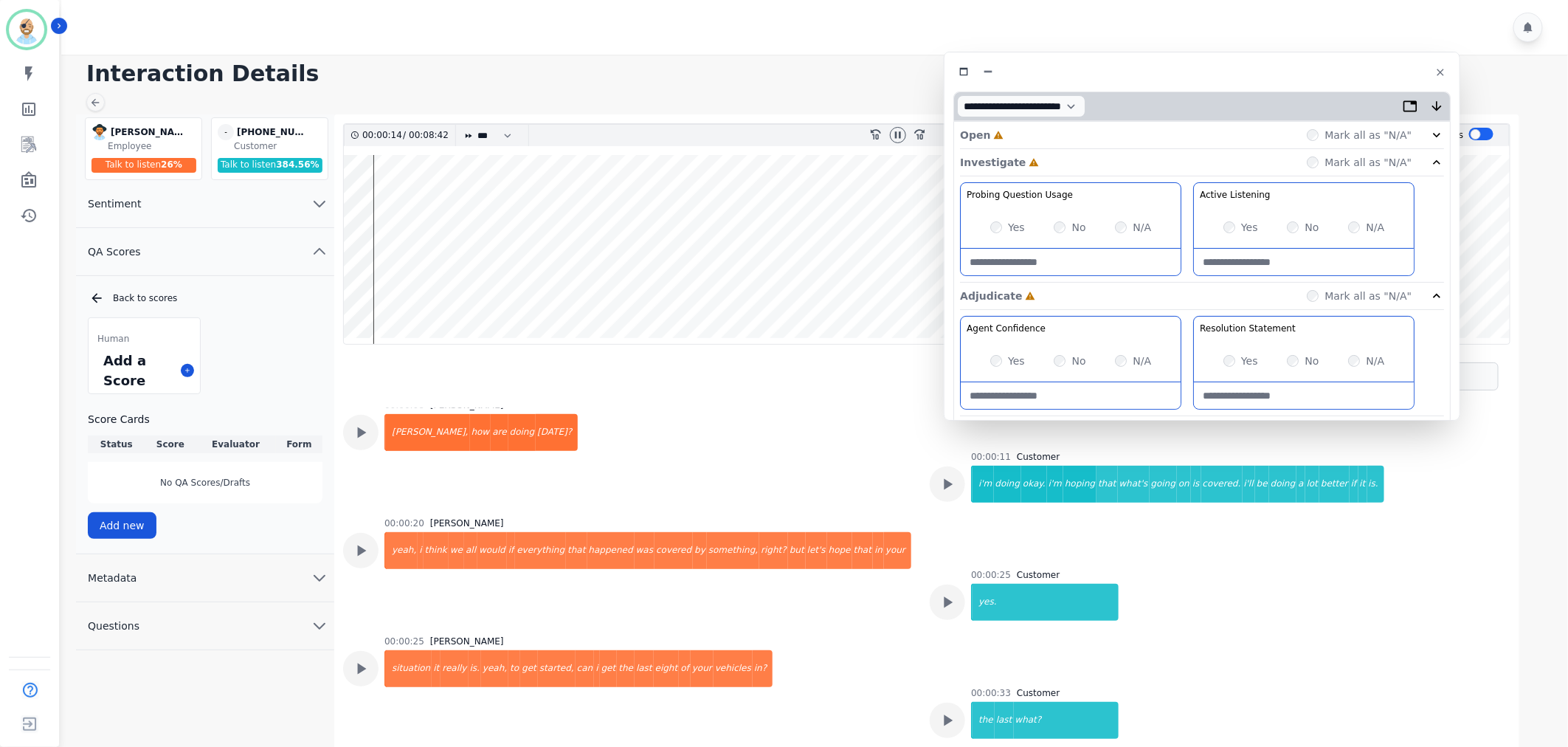
click at [1093, 135] on div "Open Incomplete Mark all as "N/A"" at bounding box center [1202, 136] width 484 height 28
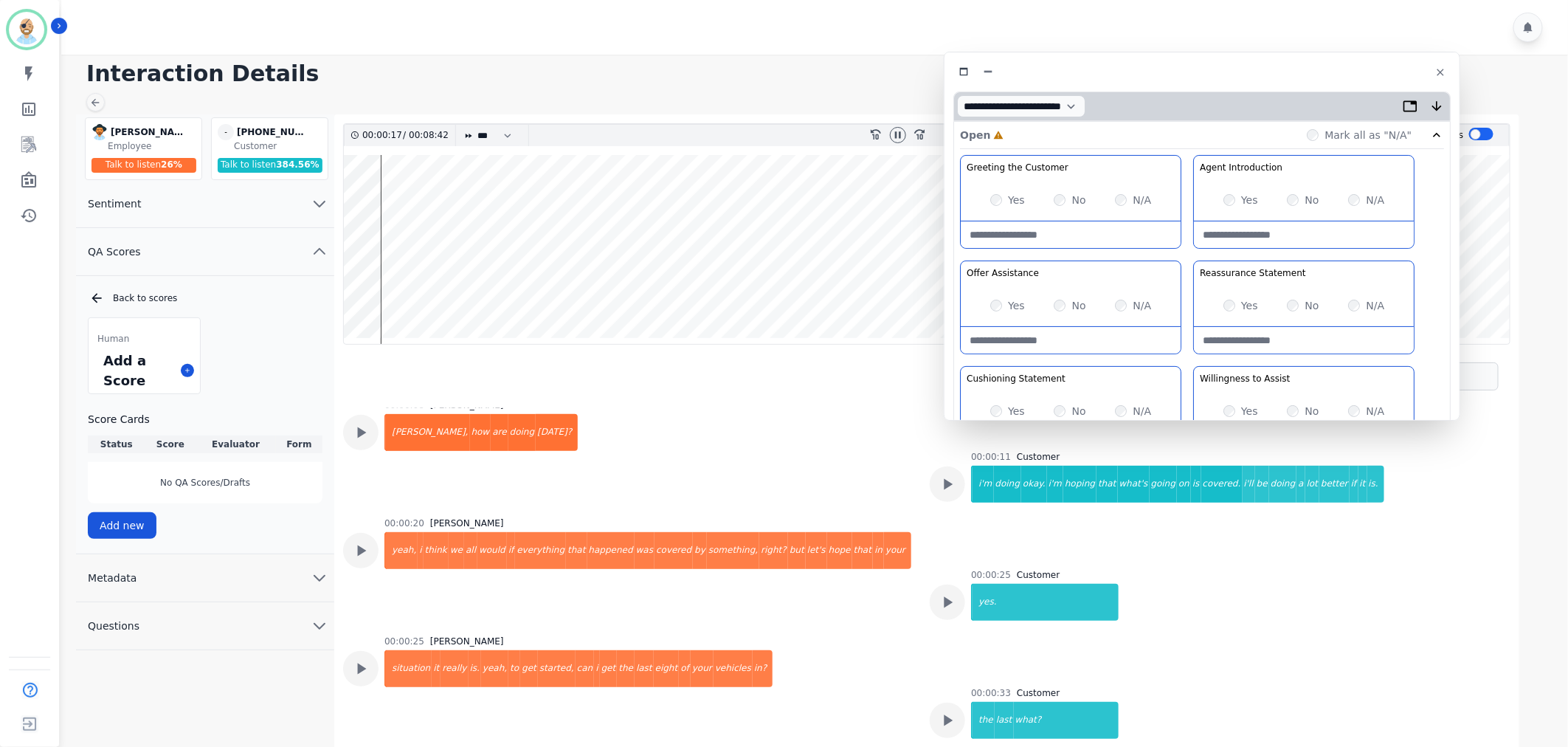
click at [1188, 247] on div "Greeting the Customer Welcome is where we quickly greet our customer as a known…" at bounding box center [1202, 416] width 484 height 523
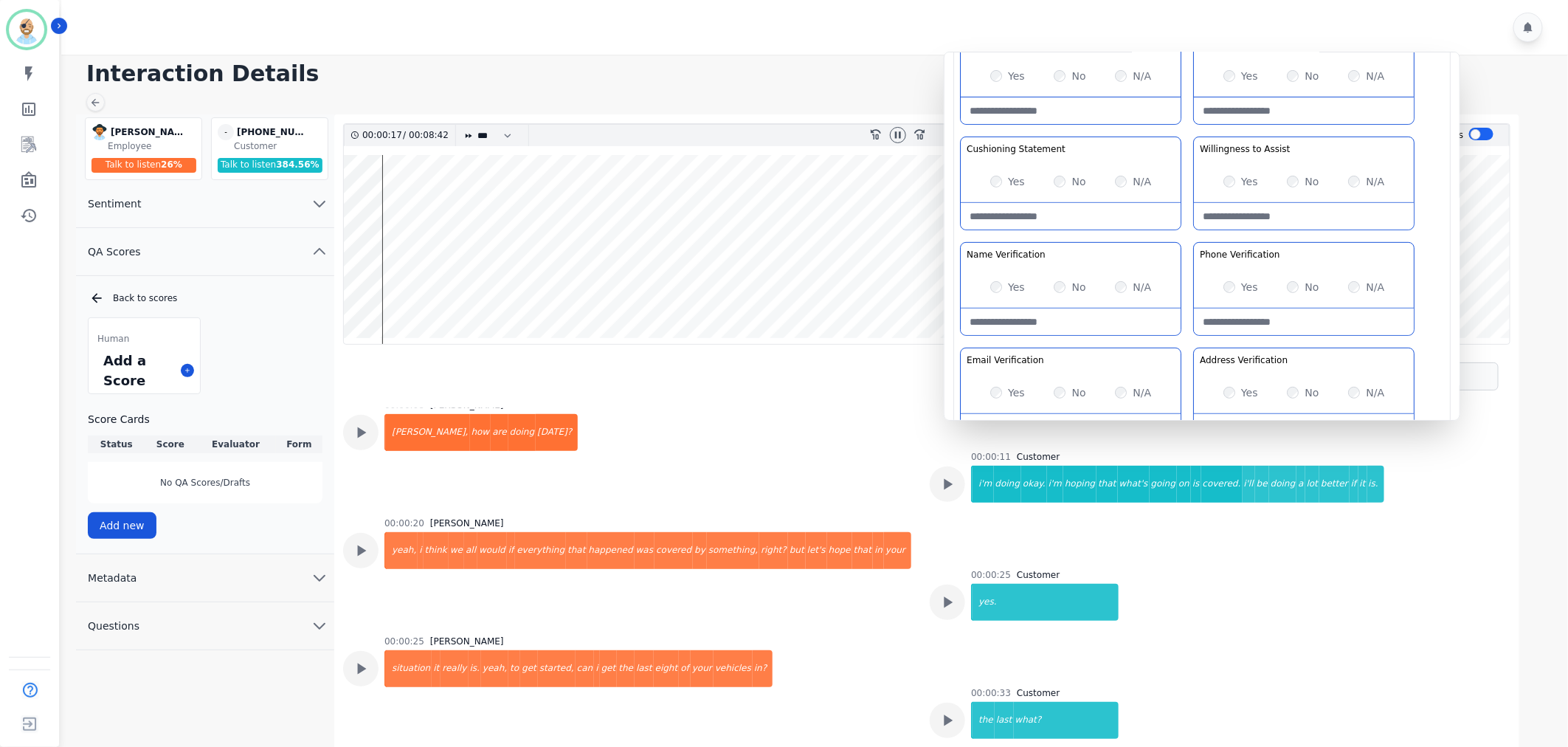
scroll to position [246, 0]
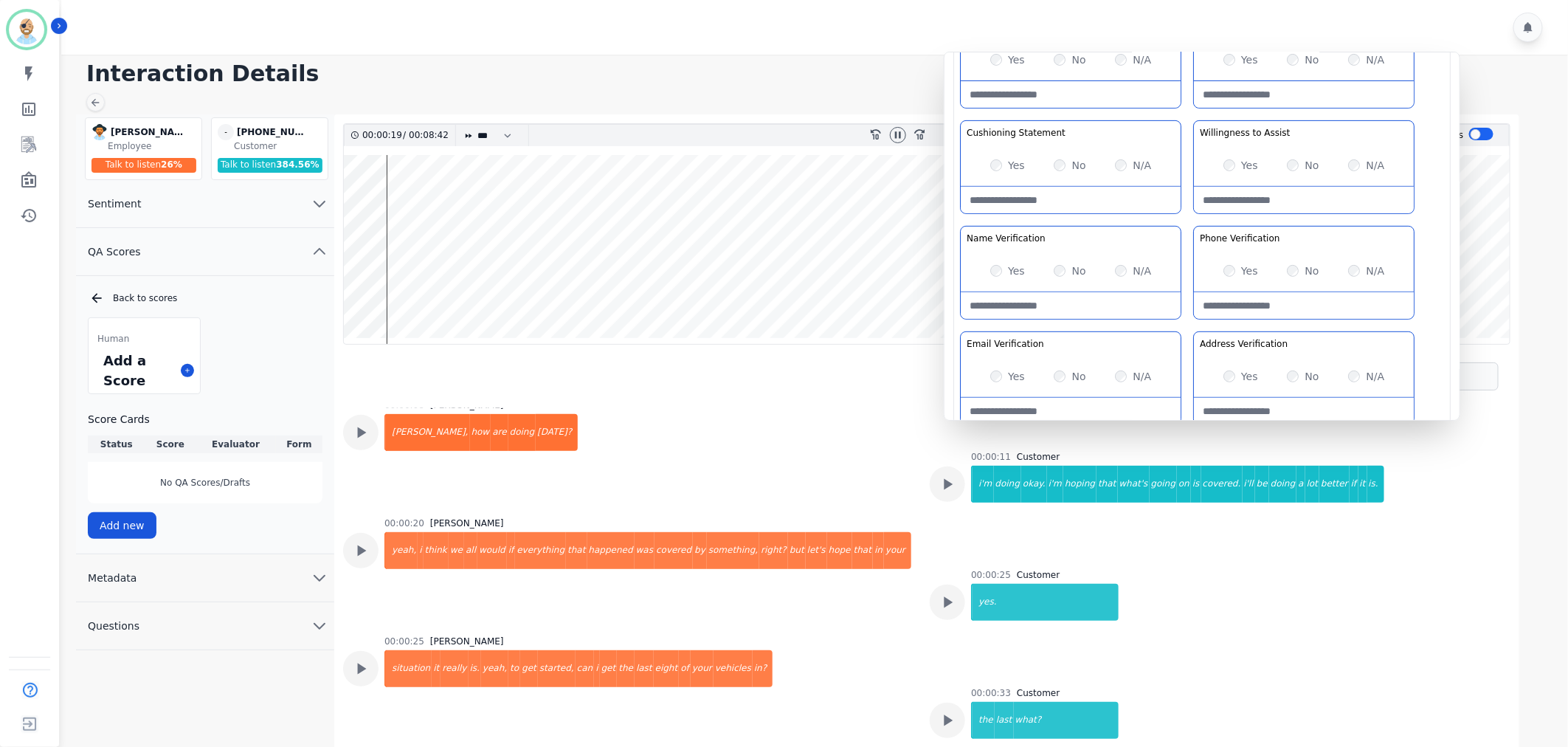
click at [1190, 220] on div "Greeting the Customer Welcome is where we quickly greet our customer as a known…" at bounding box center [1202, 170] width 484 height 523
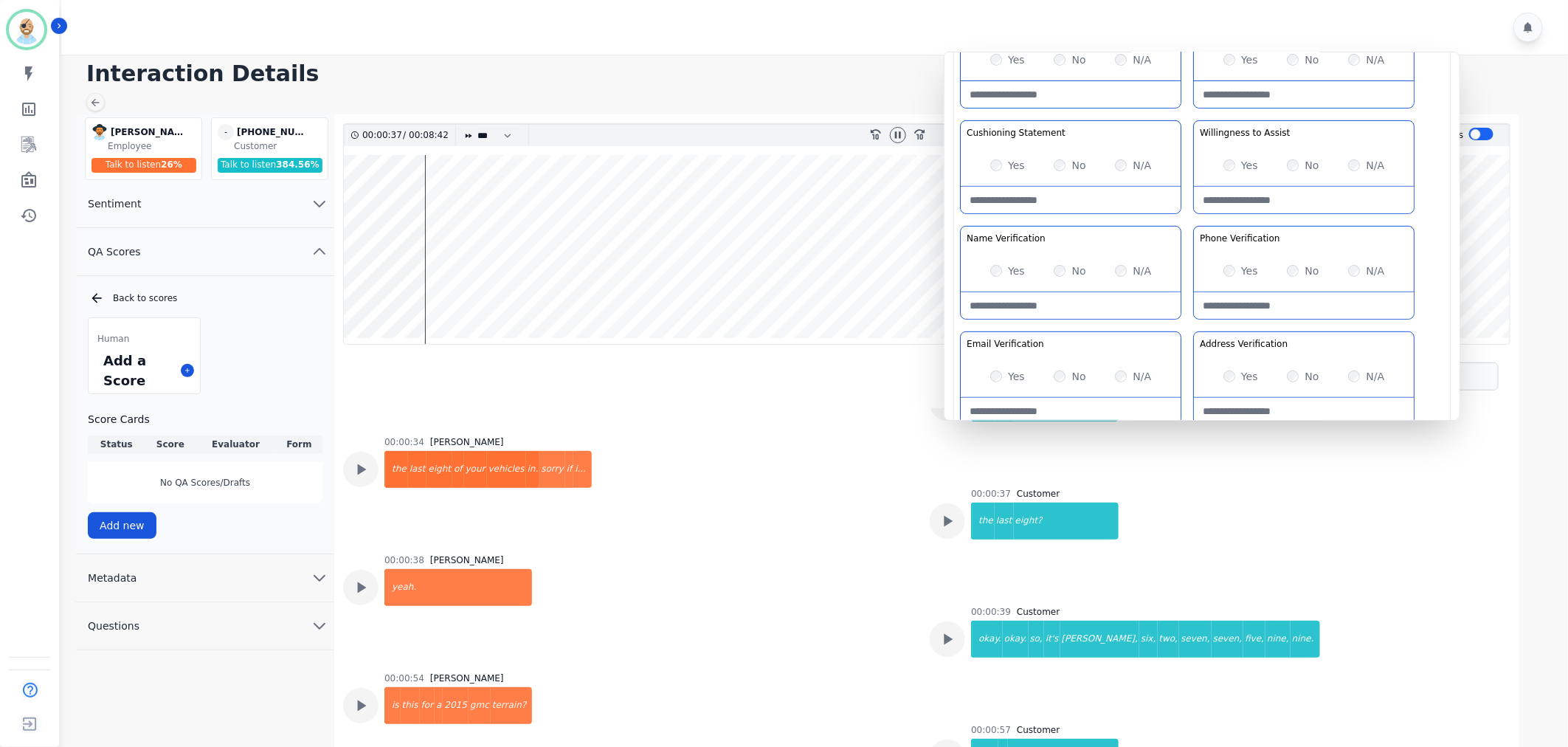
click at [1191, 221] on div "Greeting the Customer Welcome is where we quickly greet our customer as a known…" at bounding box center [1202, 170] width 484 height 523
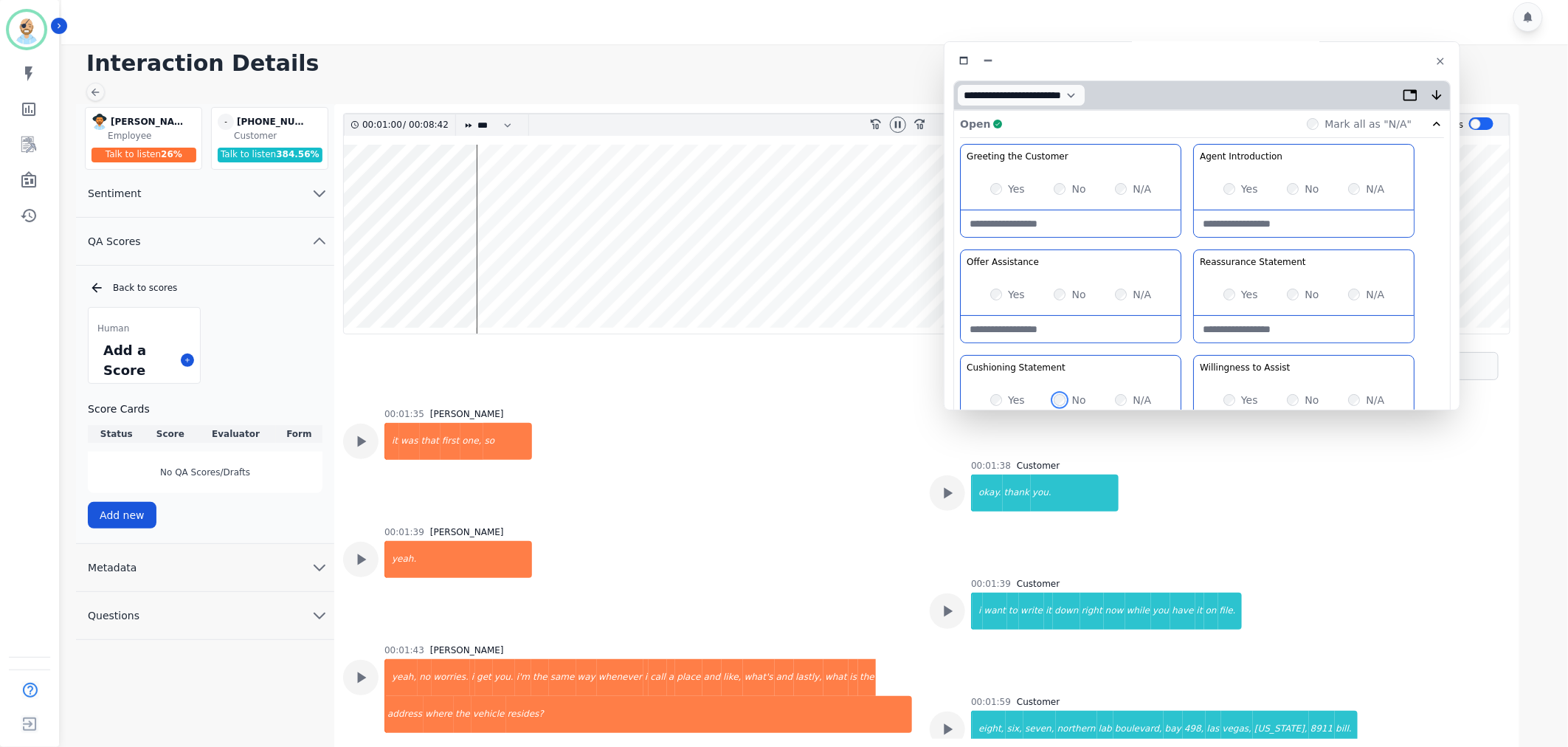
scroll to position [0, 0]
click at [1130, 120] on div "Open Complete Mark all as "N/A"" at bounding box center [1202, 125] width 484 height 28
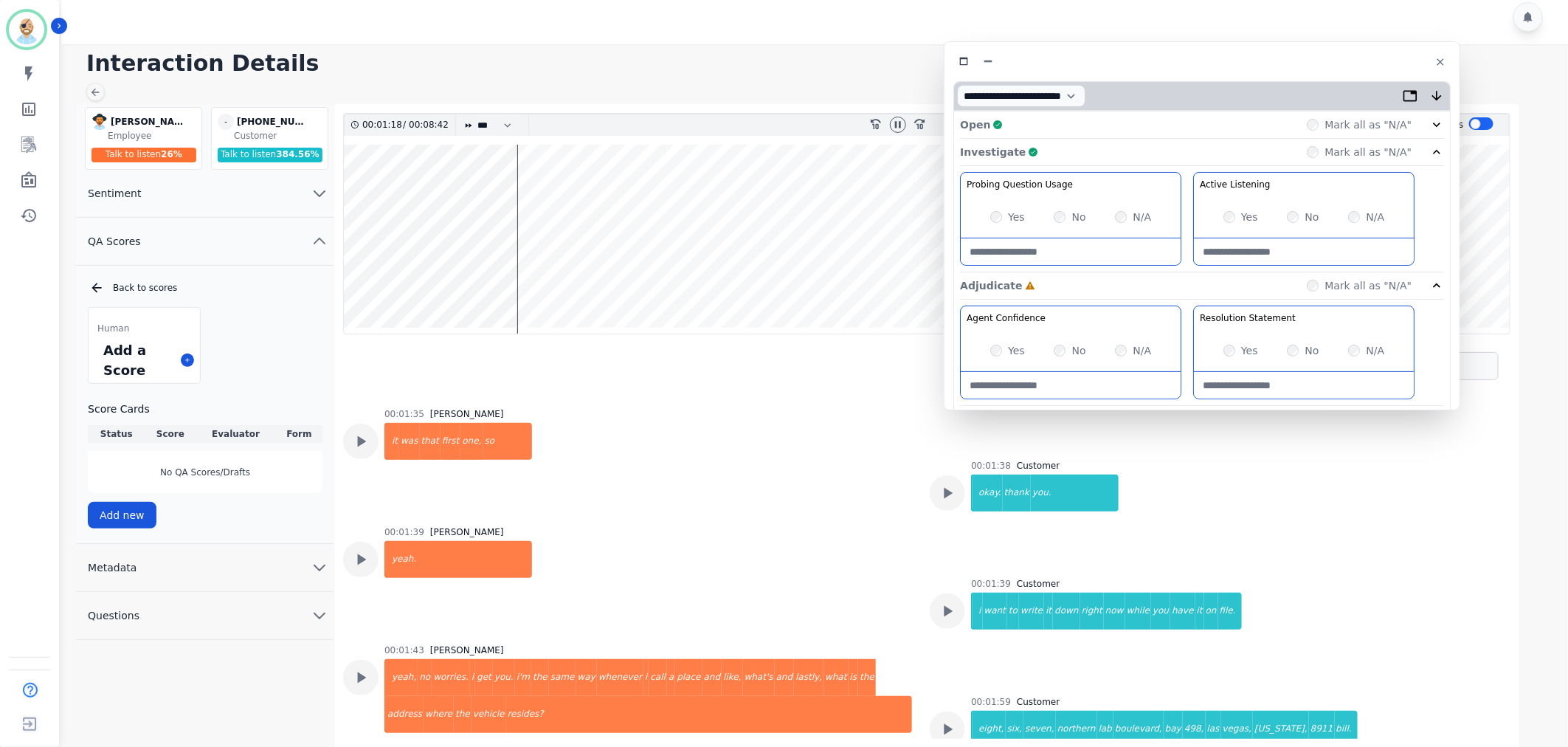
click at [1198, 153] on div "Investigate Complete Mark all as "N/A"" at bounding box center [1202, 153] width 484 height 28
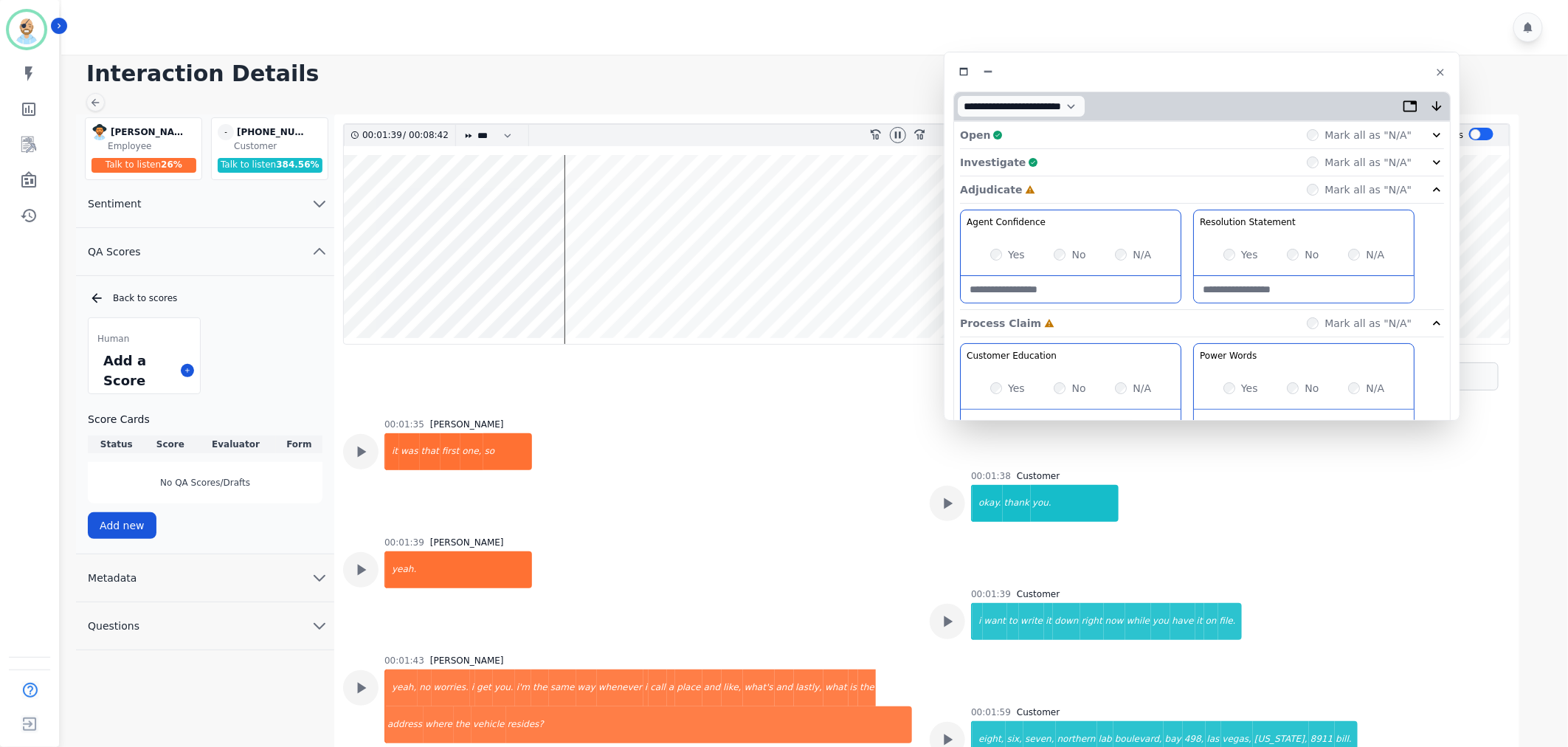
click at [991, 259] on div "Yes" at bounding box center [1007, 254] width 34 height 15
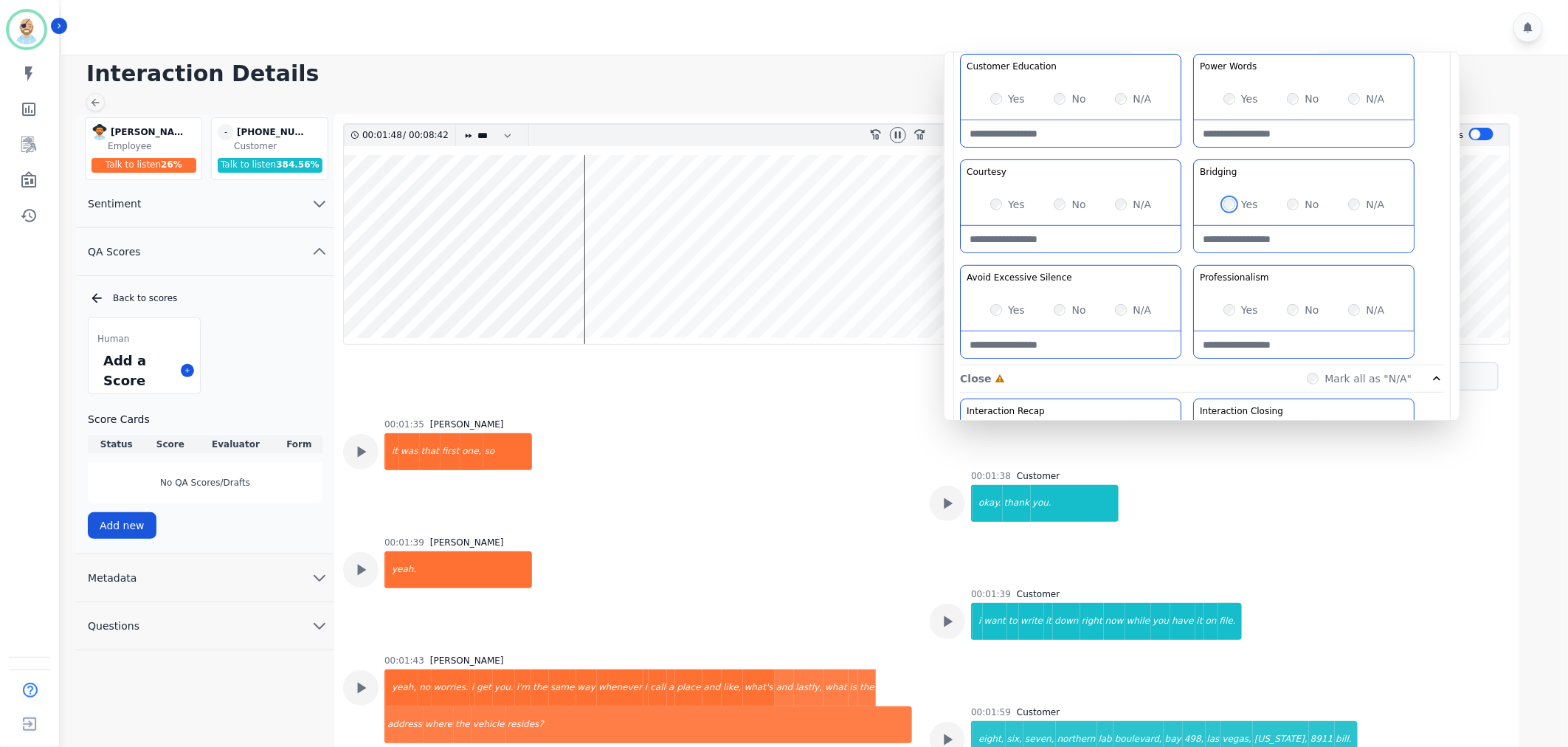
scroll to position [328, 0]
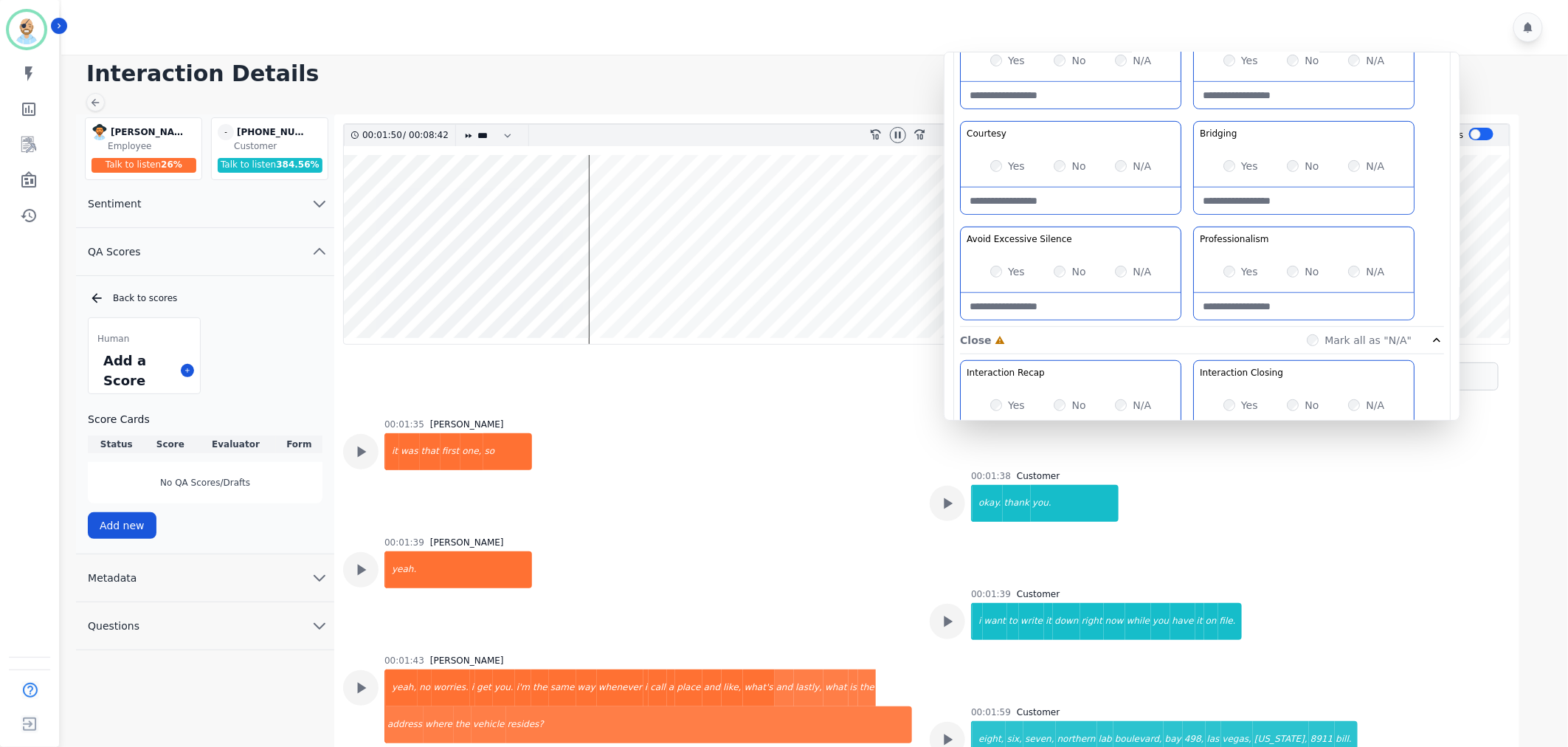
click at [1192, 216] on div "Customer Education Educate your customer on how to get the information that the…" at bounding box center [1202, 171] width 484 height 312
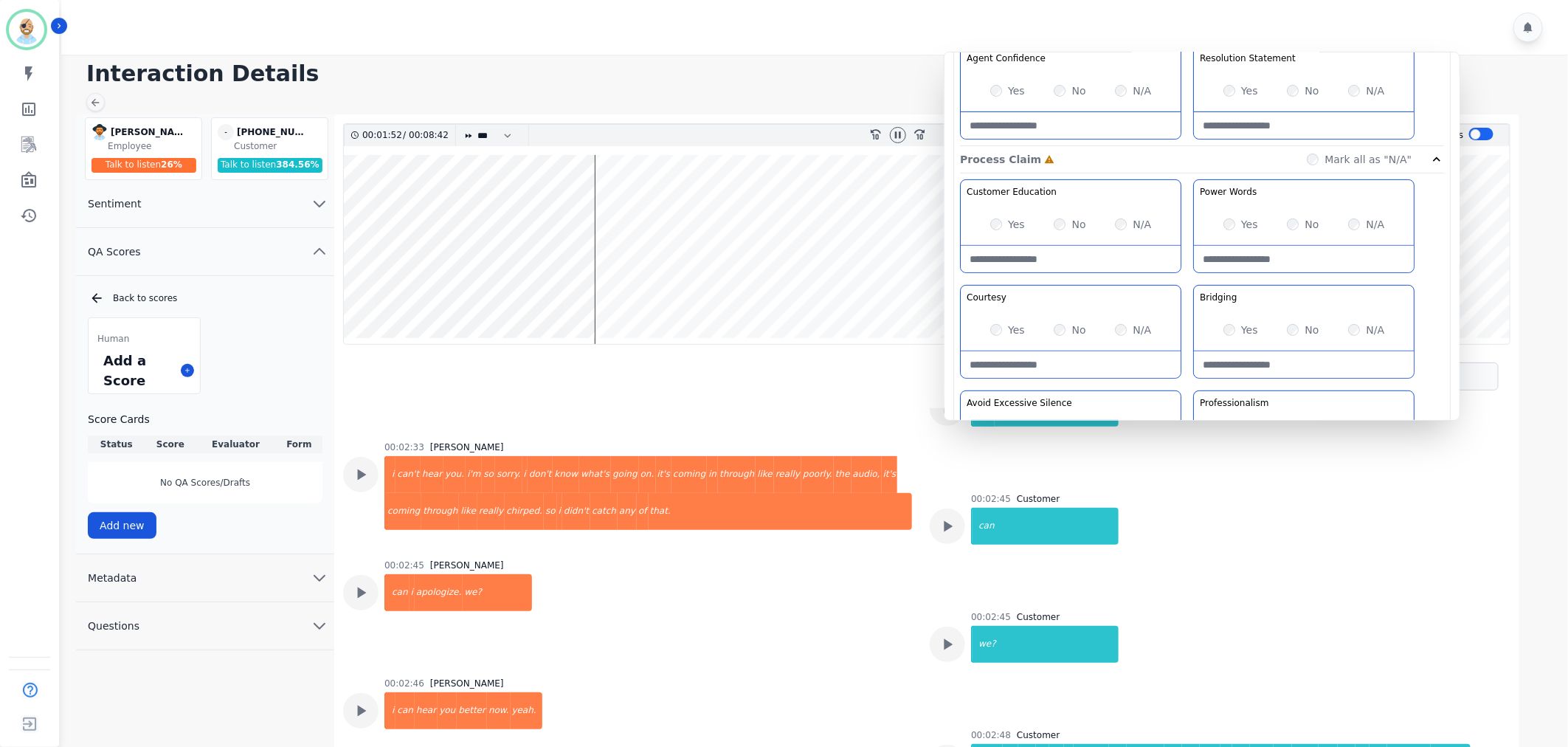
scroll to position [1948, 0]
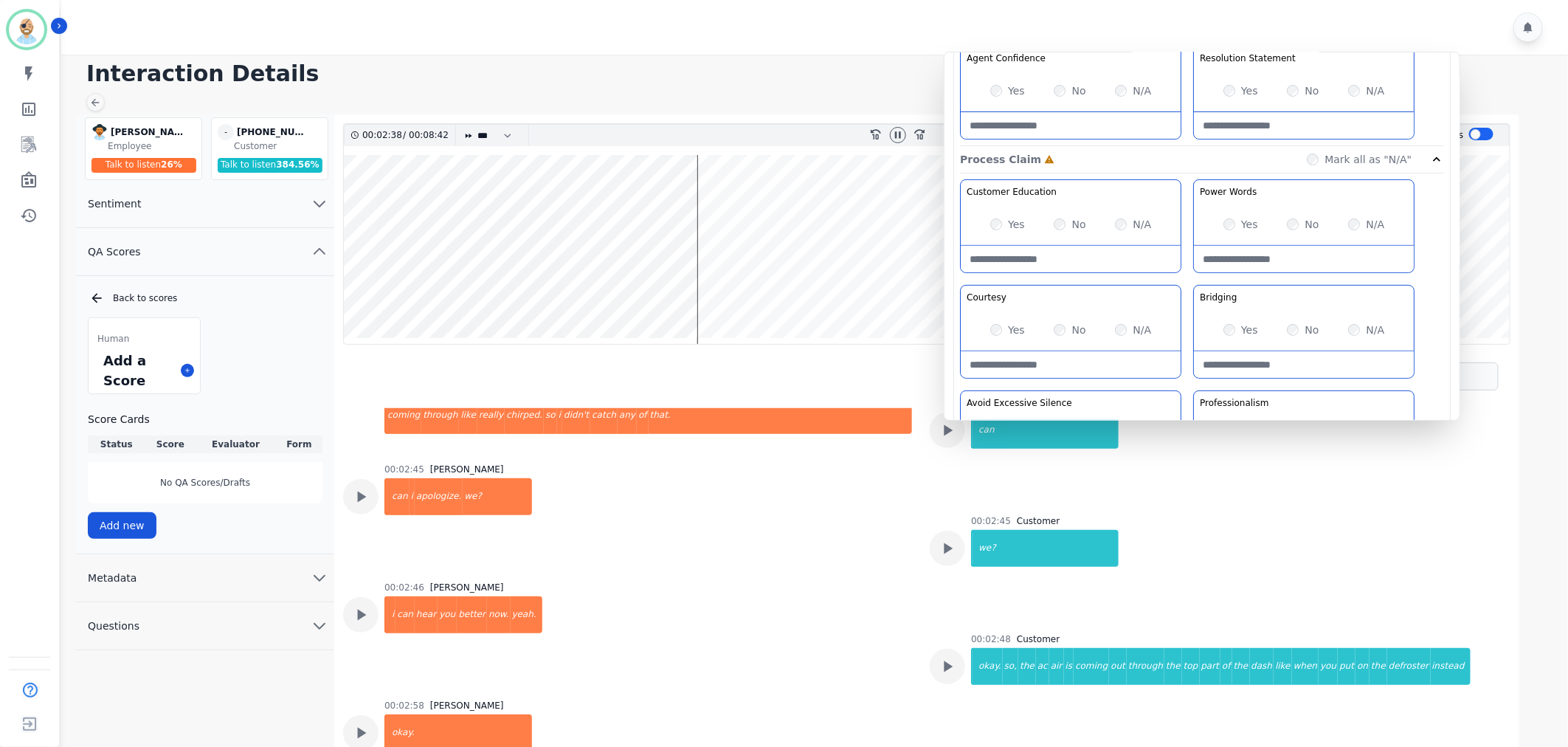
scroll to position [2029, 0]
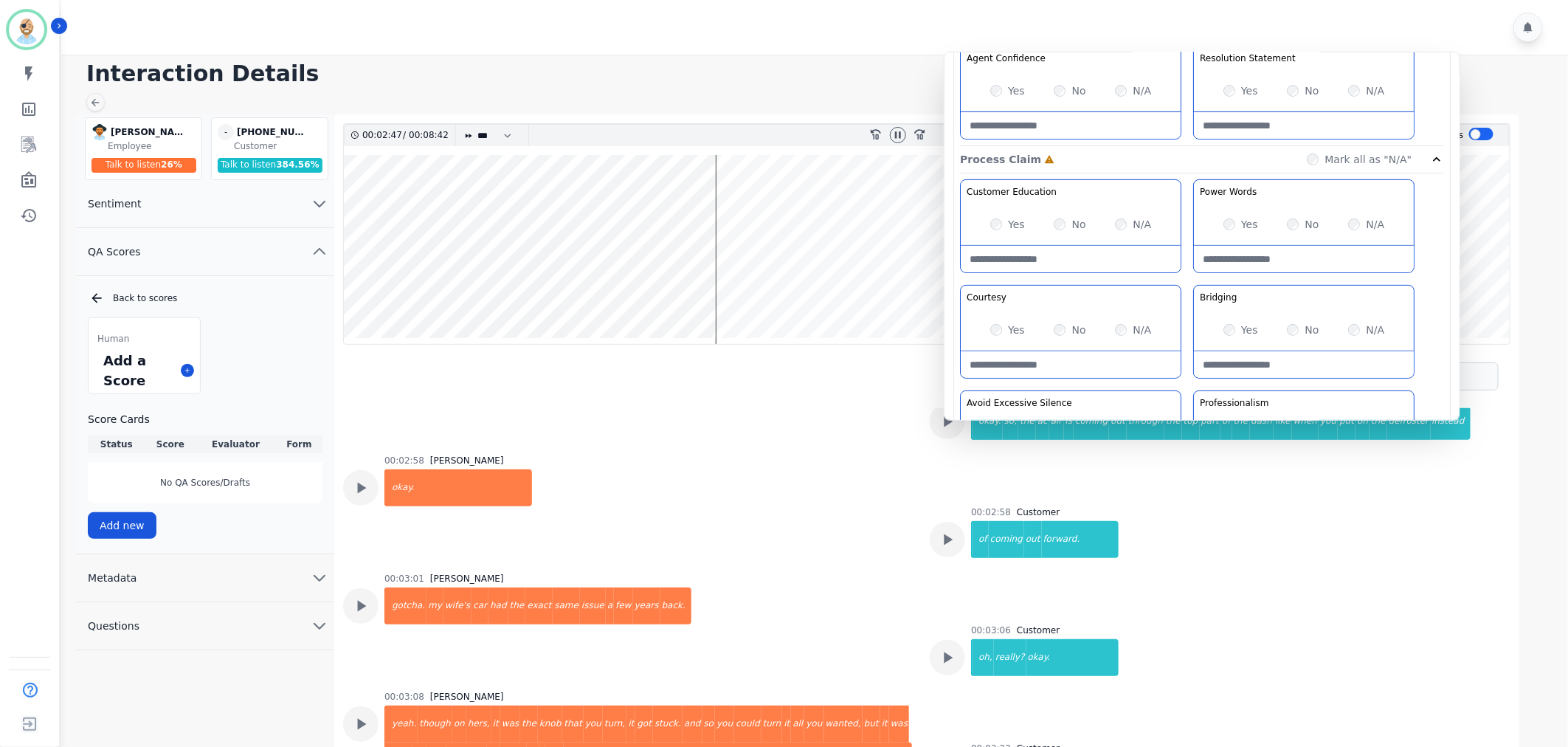
scroll to position [2358, 0]
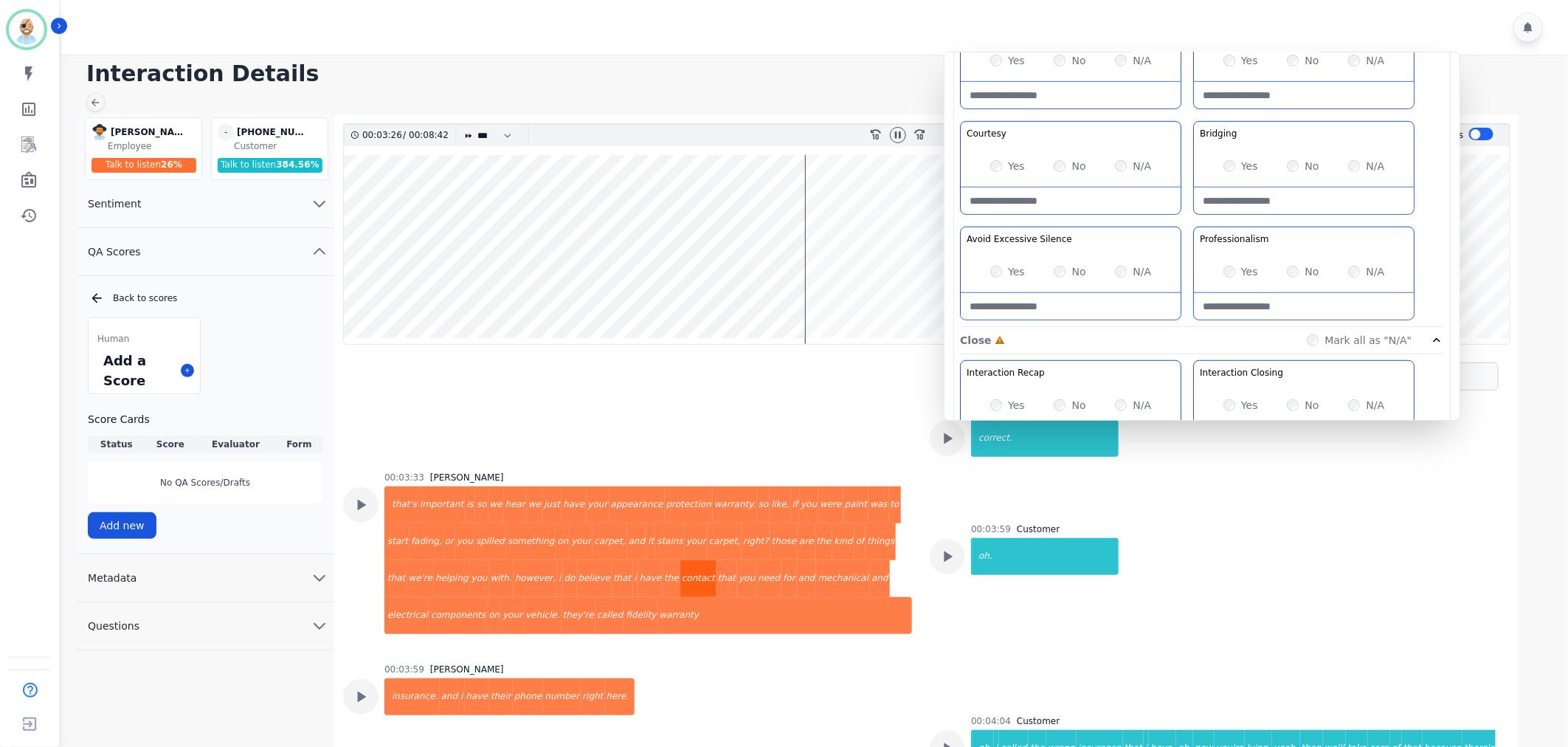
scroll to position [2768, 0]
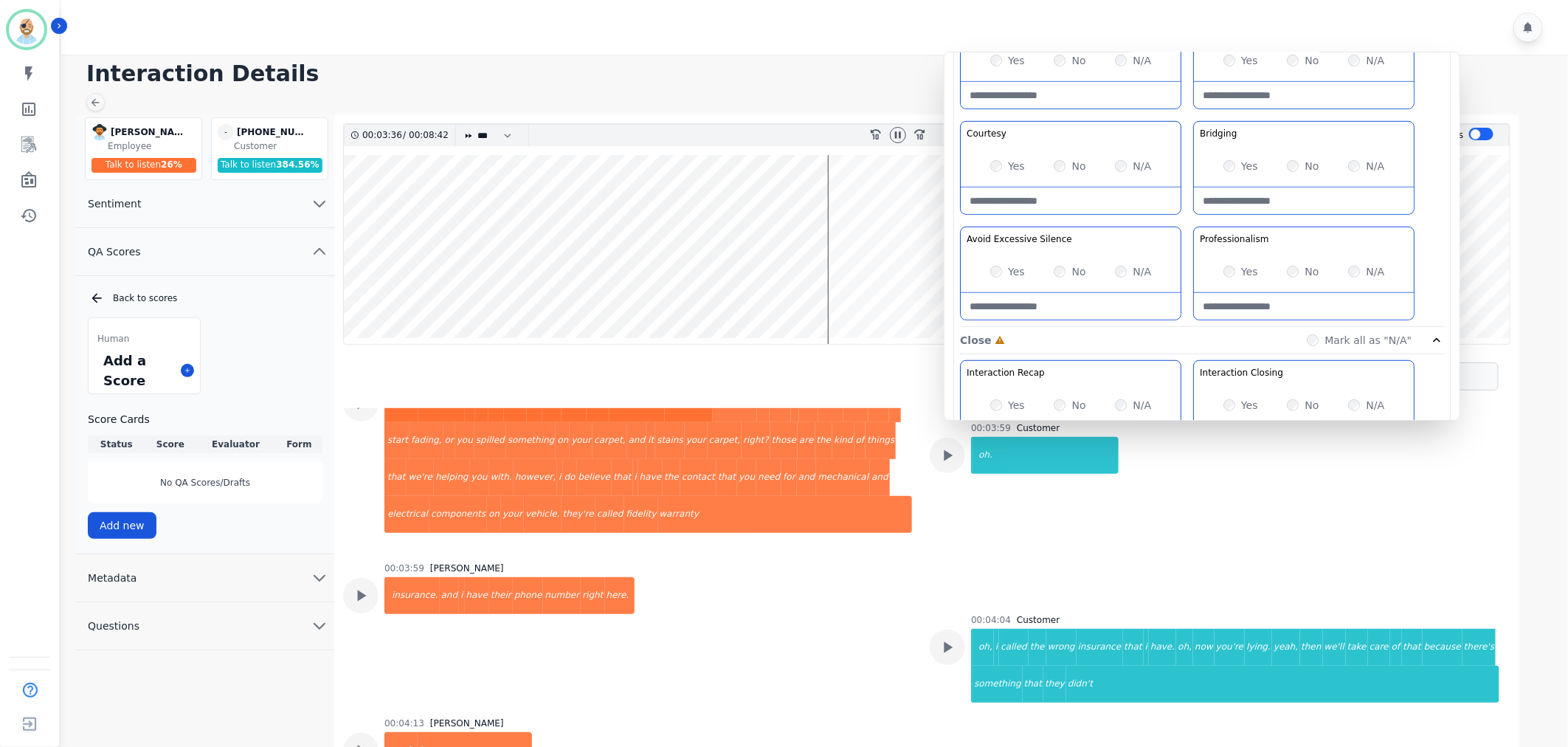
scroll to position [2933, 0]
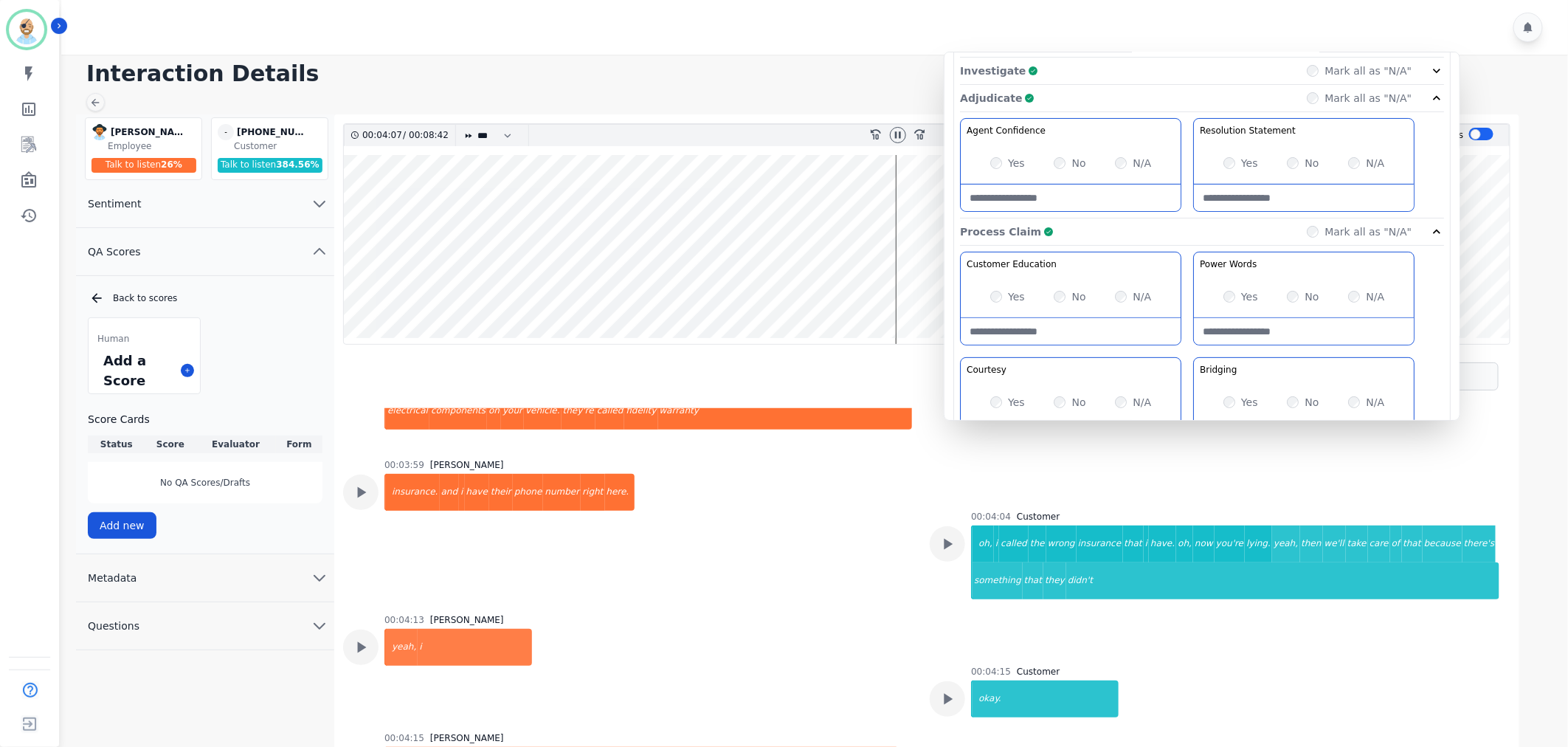
scroll to position [0, 0]
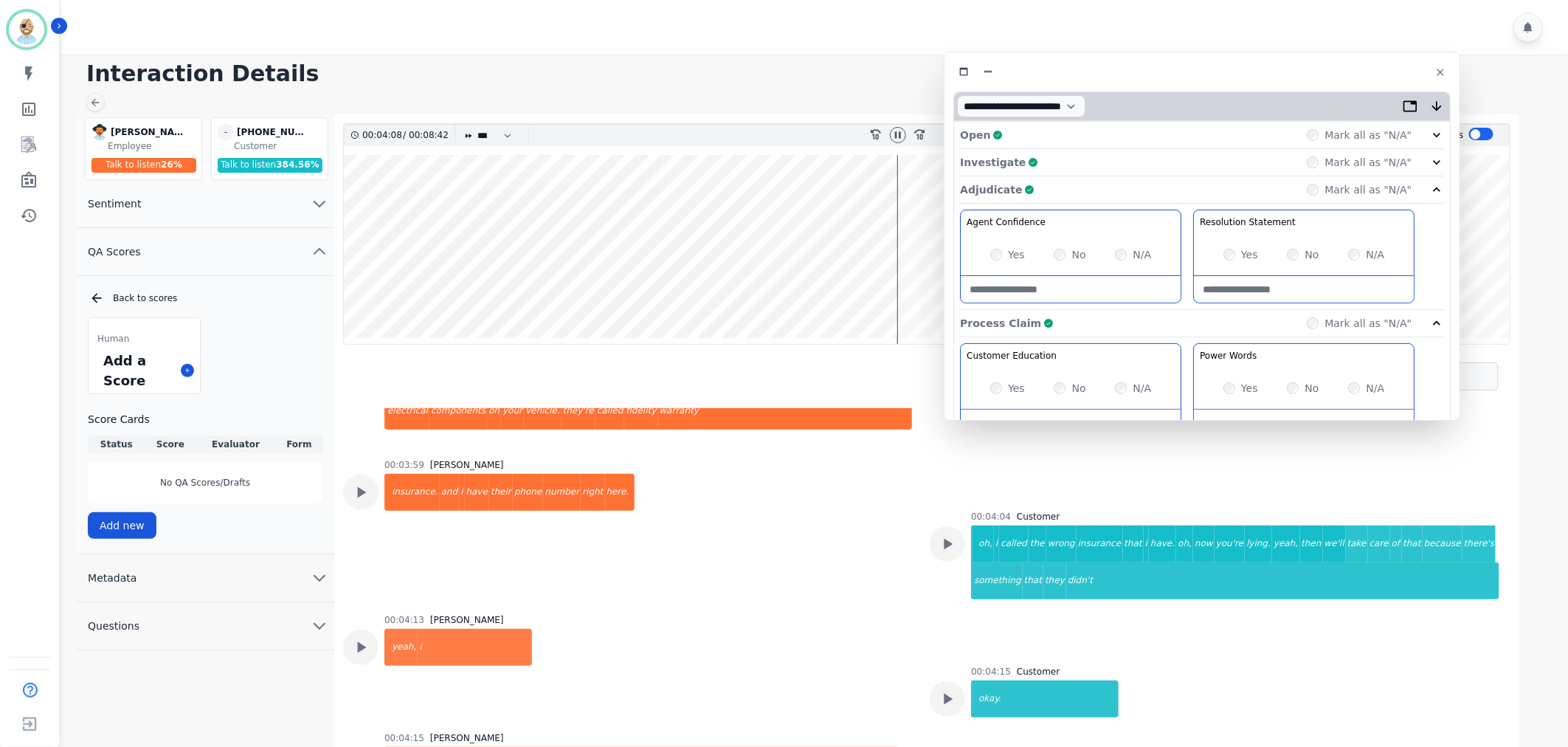
click at [1117, 315] on div "Process Claim Complete Mark all as "N/A"" at bounding box center [1202, 324] width 484 height 28
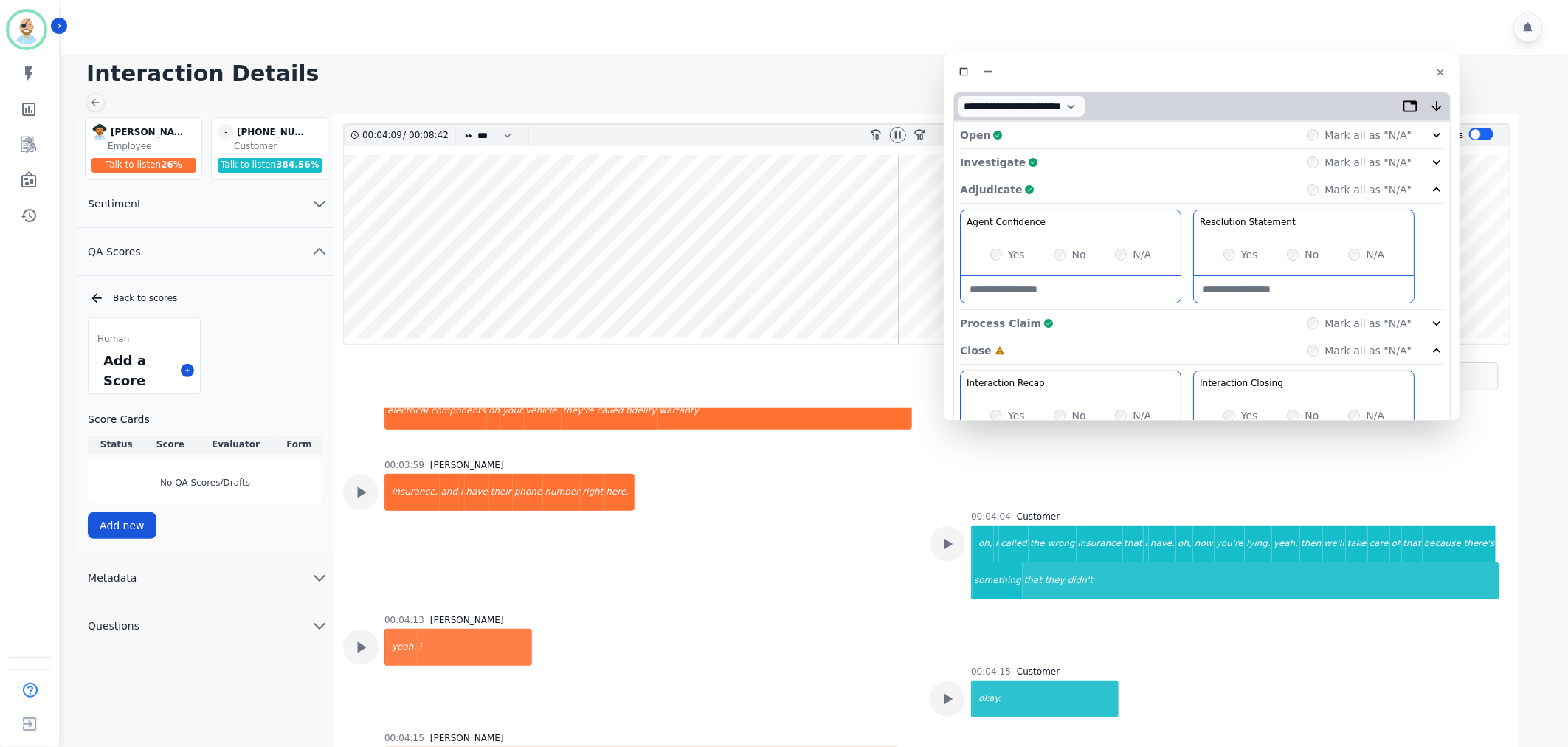
click at [1106, 310] on div "Adjudicate Complete Mark all as "N/A"" at bounding box center [1202, 324] width 484 height 28
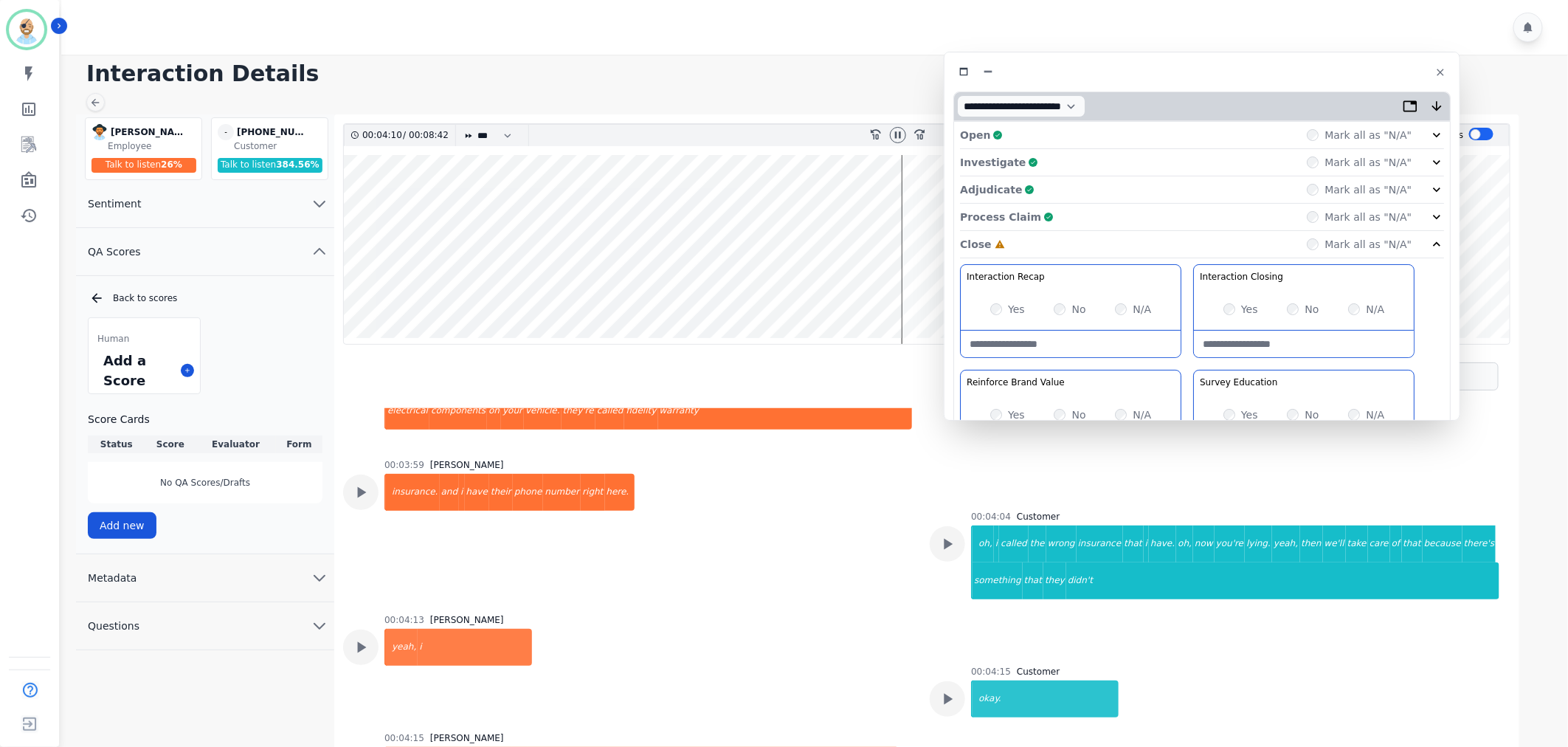
click at [1115, 176] on div "Investigate Complete Mark all as "N/A"" at bounding box center [1202, 190] width 484 height 28
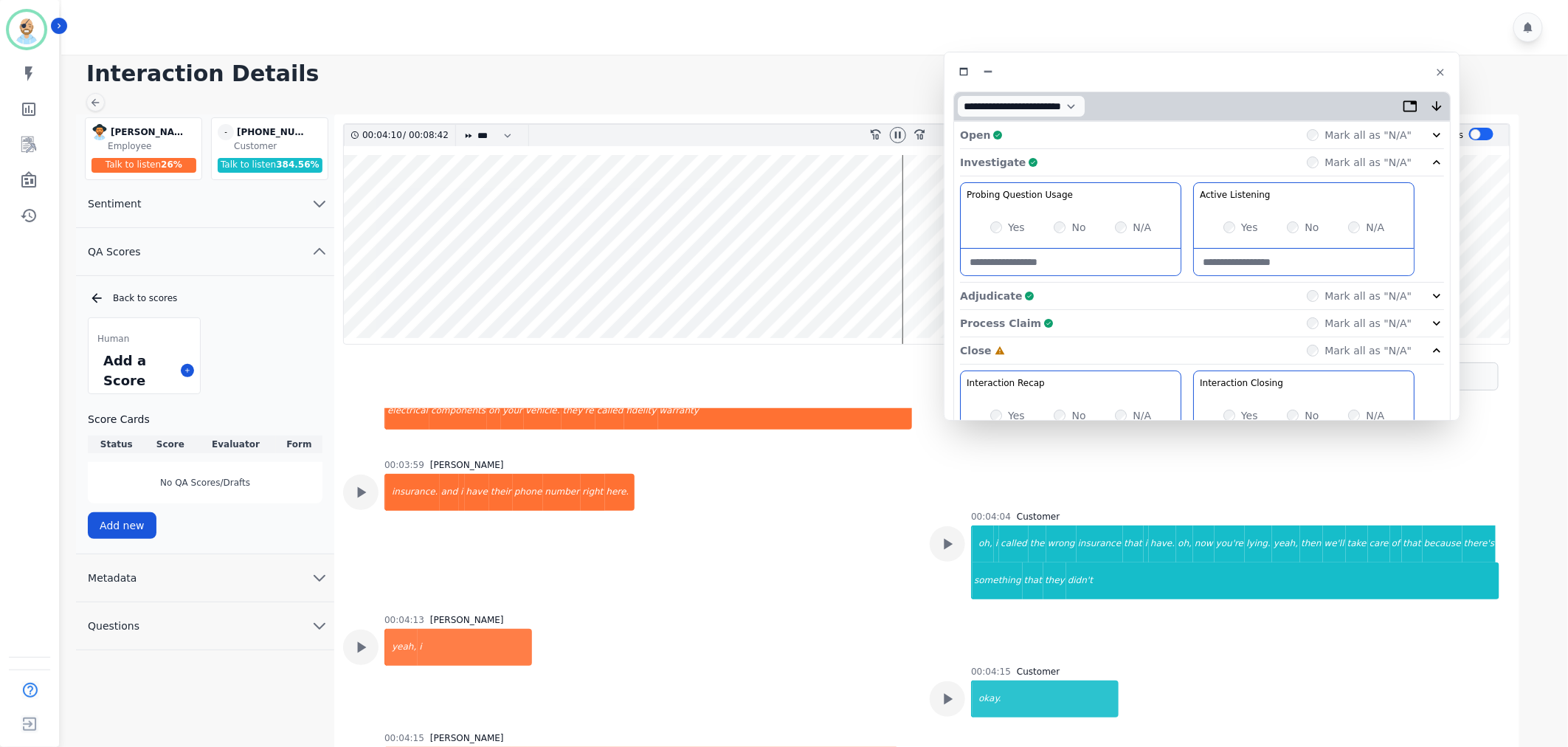
click at [1115, 163] on div "Investigate Complete Mark all as "N/A"" at bounding box center [1202, 163] width 484 height 28
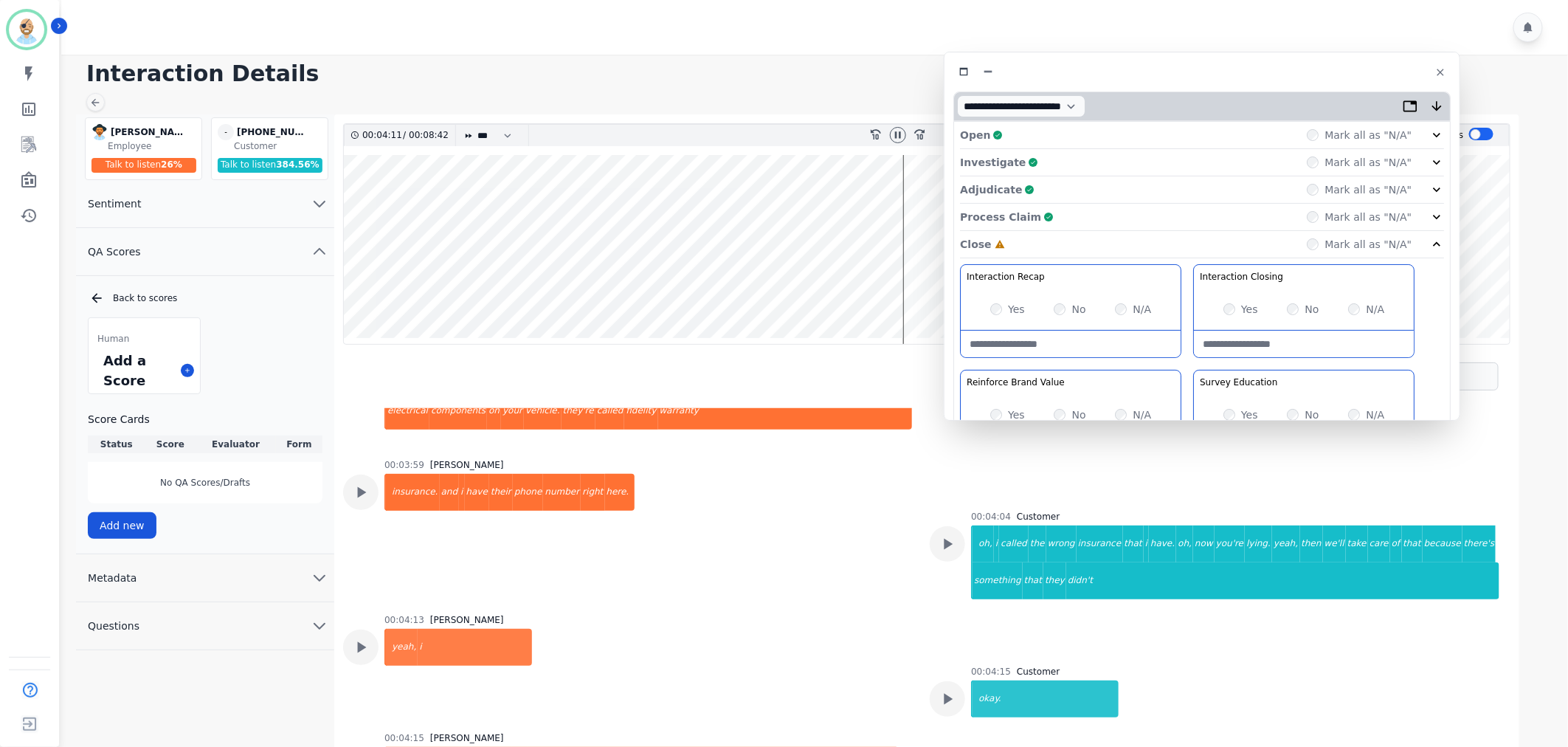
click at [1110, 136] on div "Open Complete Mark all as "N/A"" at bounding box center [1202, 136] width 484 height 28
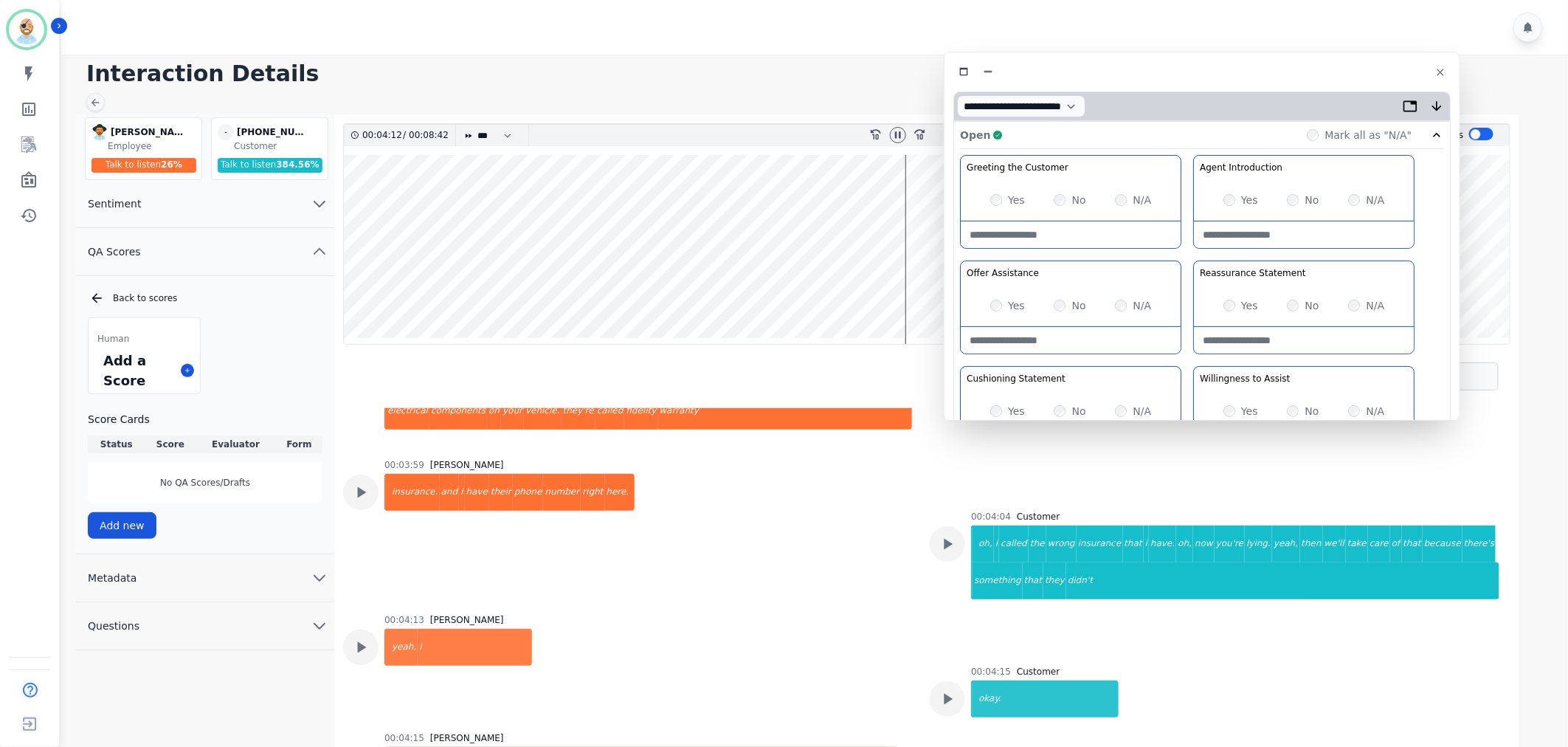
click at [1110, 136] on div "Open Complete Mark all as "N/A"" at bounding box center [1202, 136] width 484 height 28
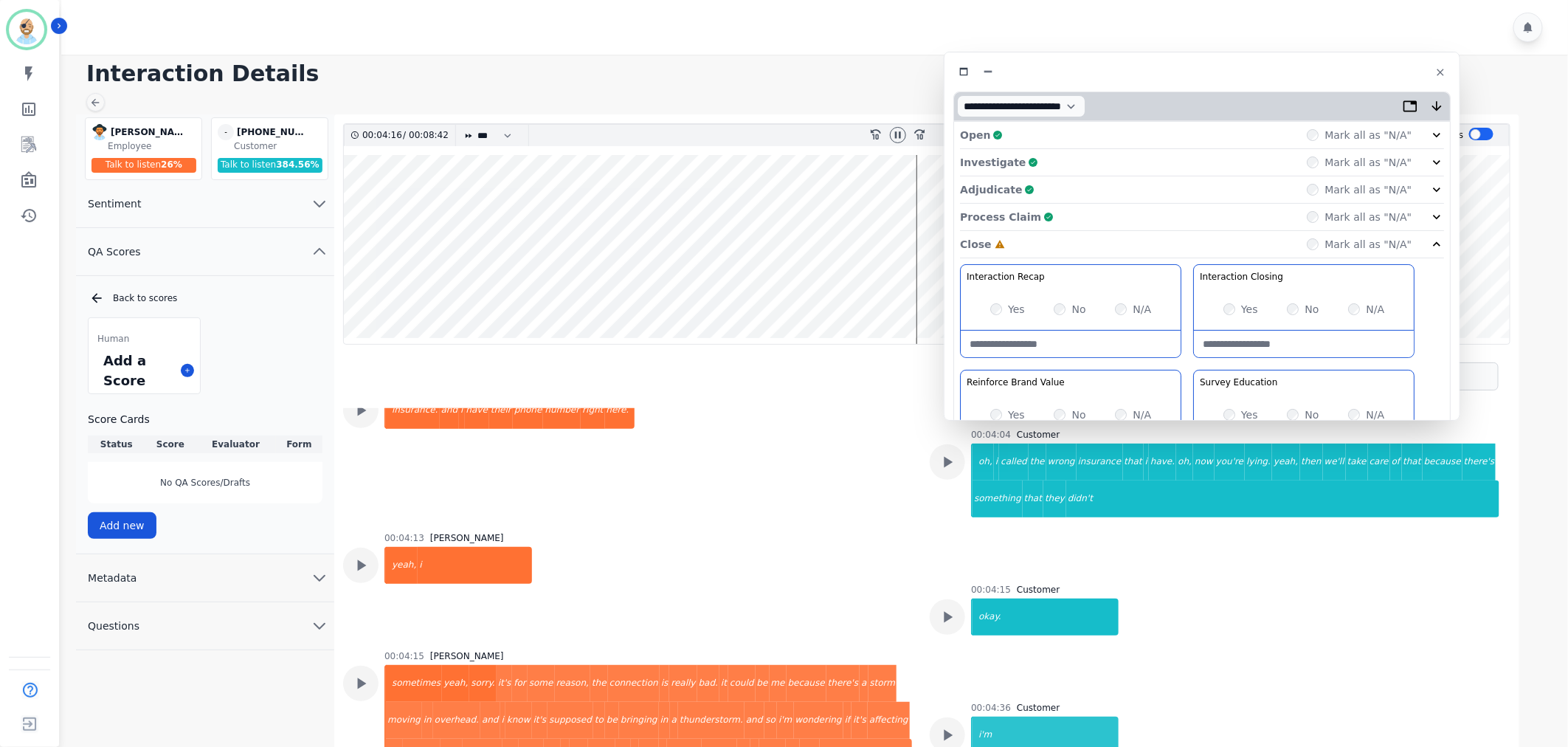
click at [1037, 223] on div "Process Claim Complete Mark all as "N/A"" at bounding box center [1202, 218] width 484 height 28
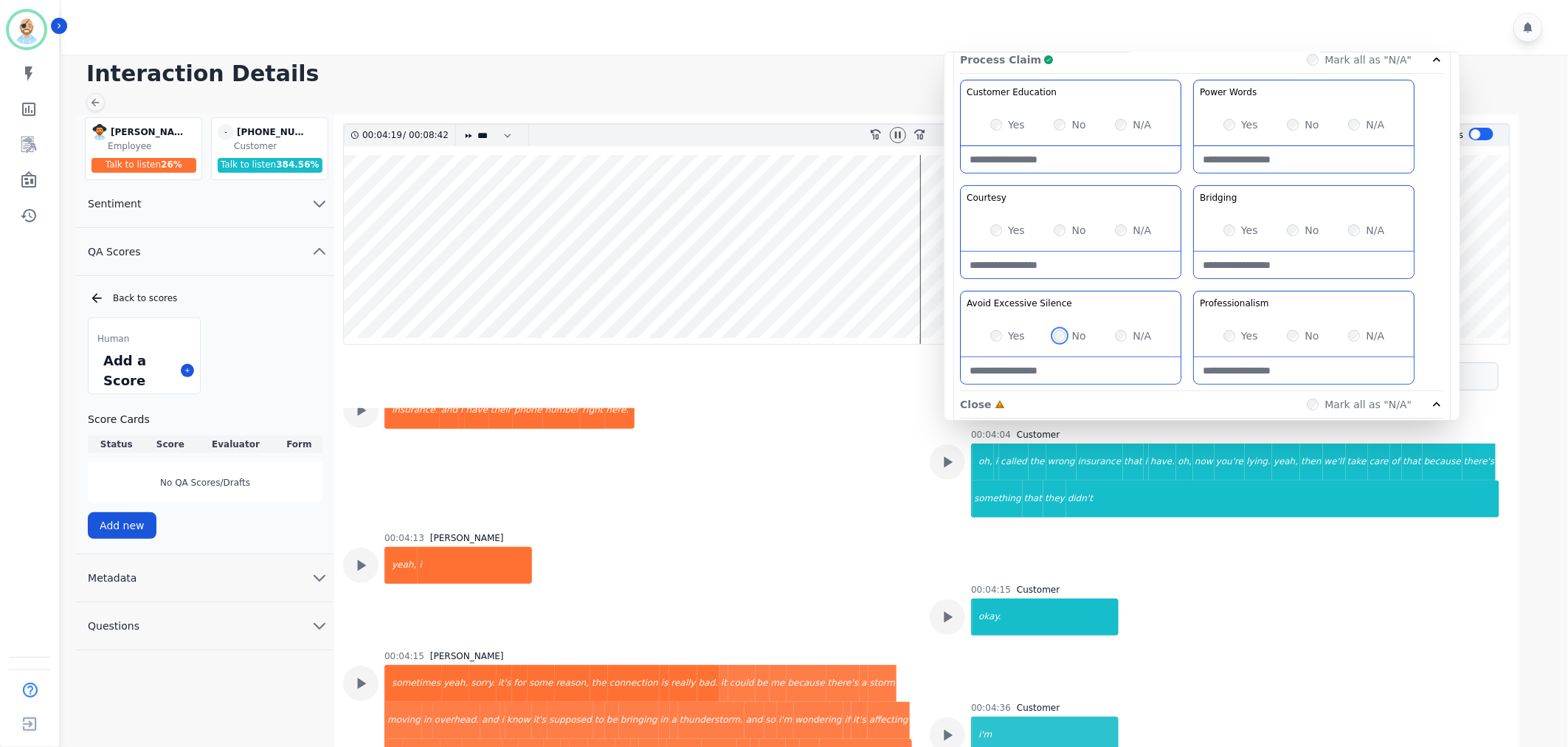
scroll to position [82, 0]
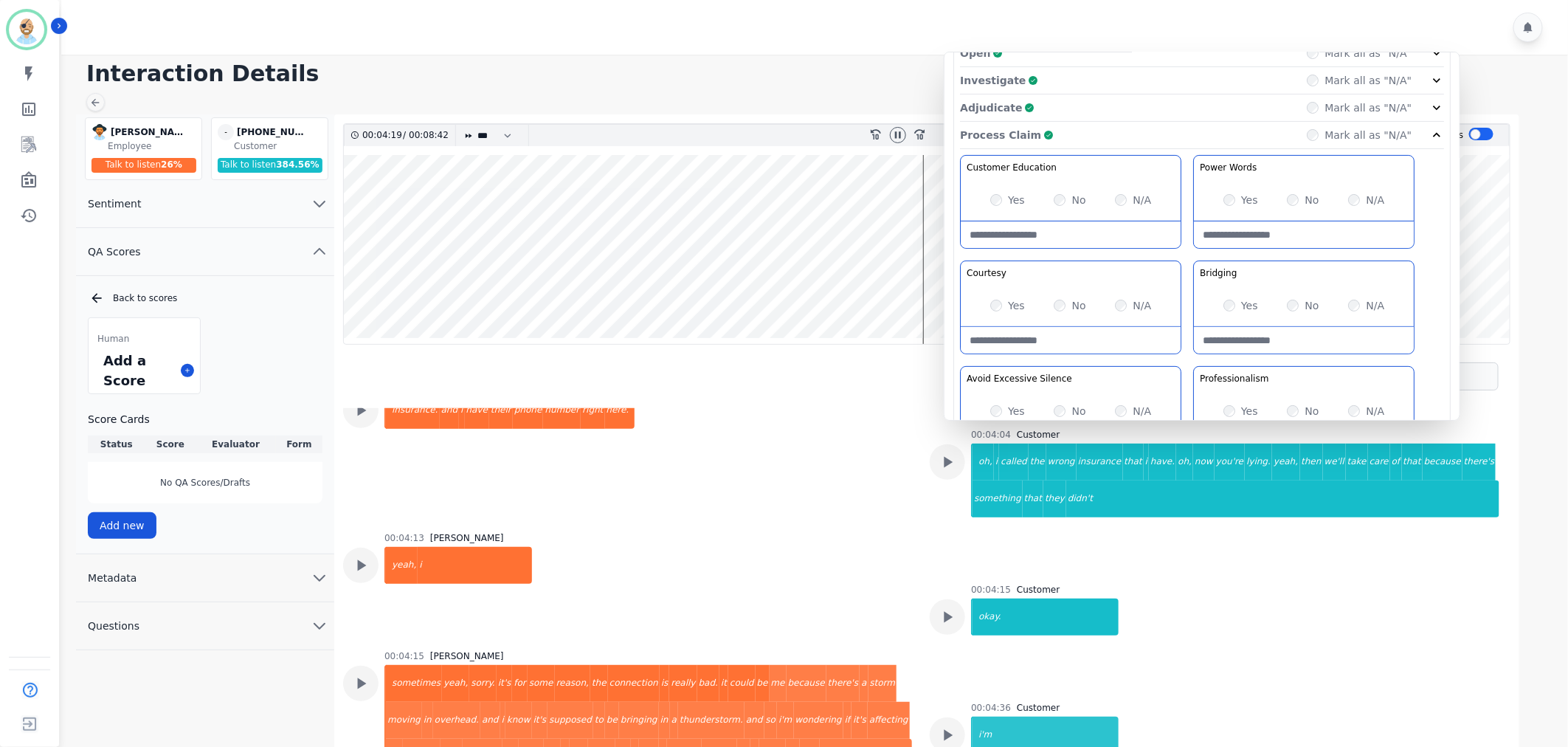
click at [1074, 138] on div "Process Claim Complete Mark all as "N/A"" at bounding box center [1202, 136] width 484 height 28
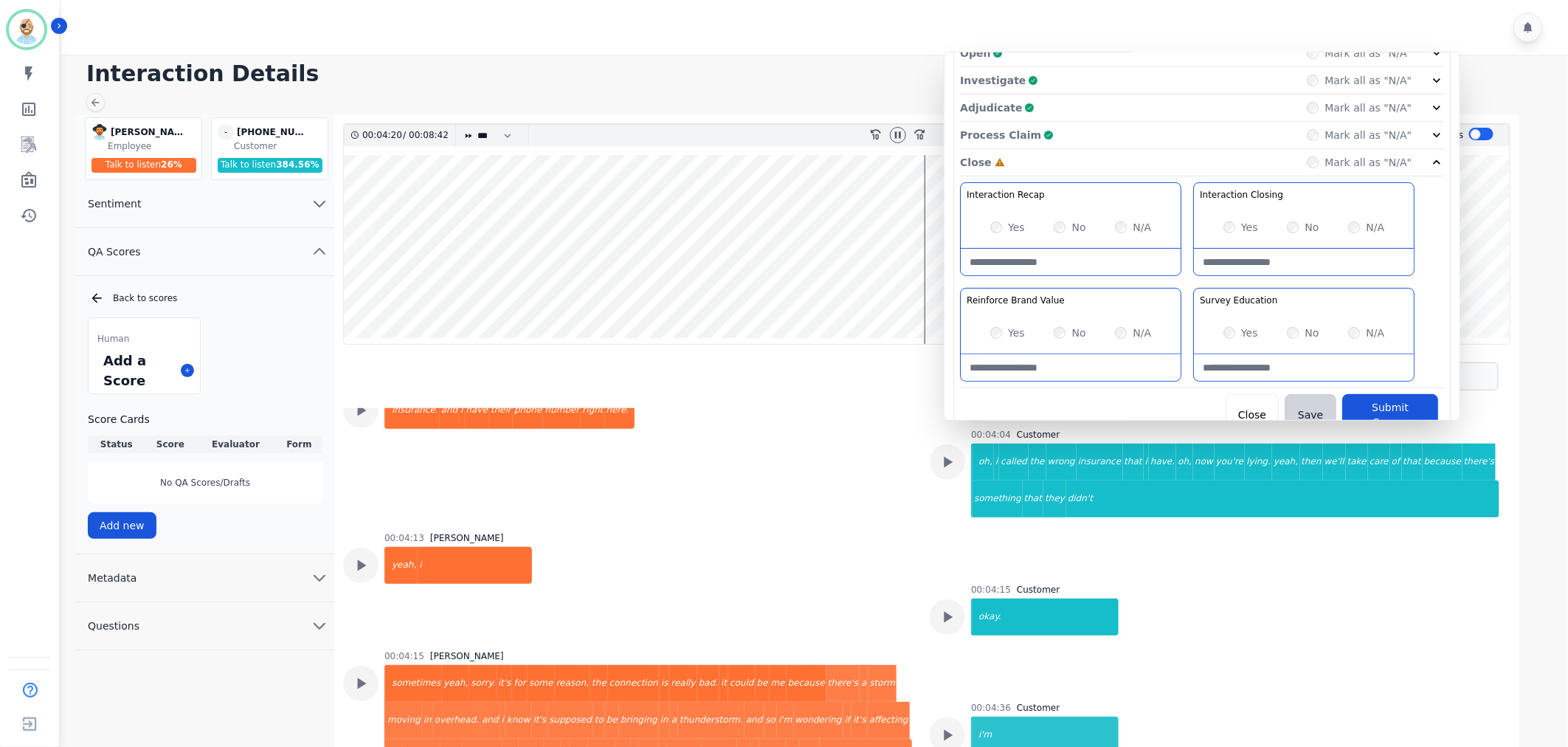
scroll to position [99, 0]
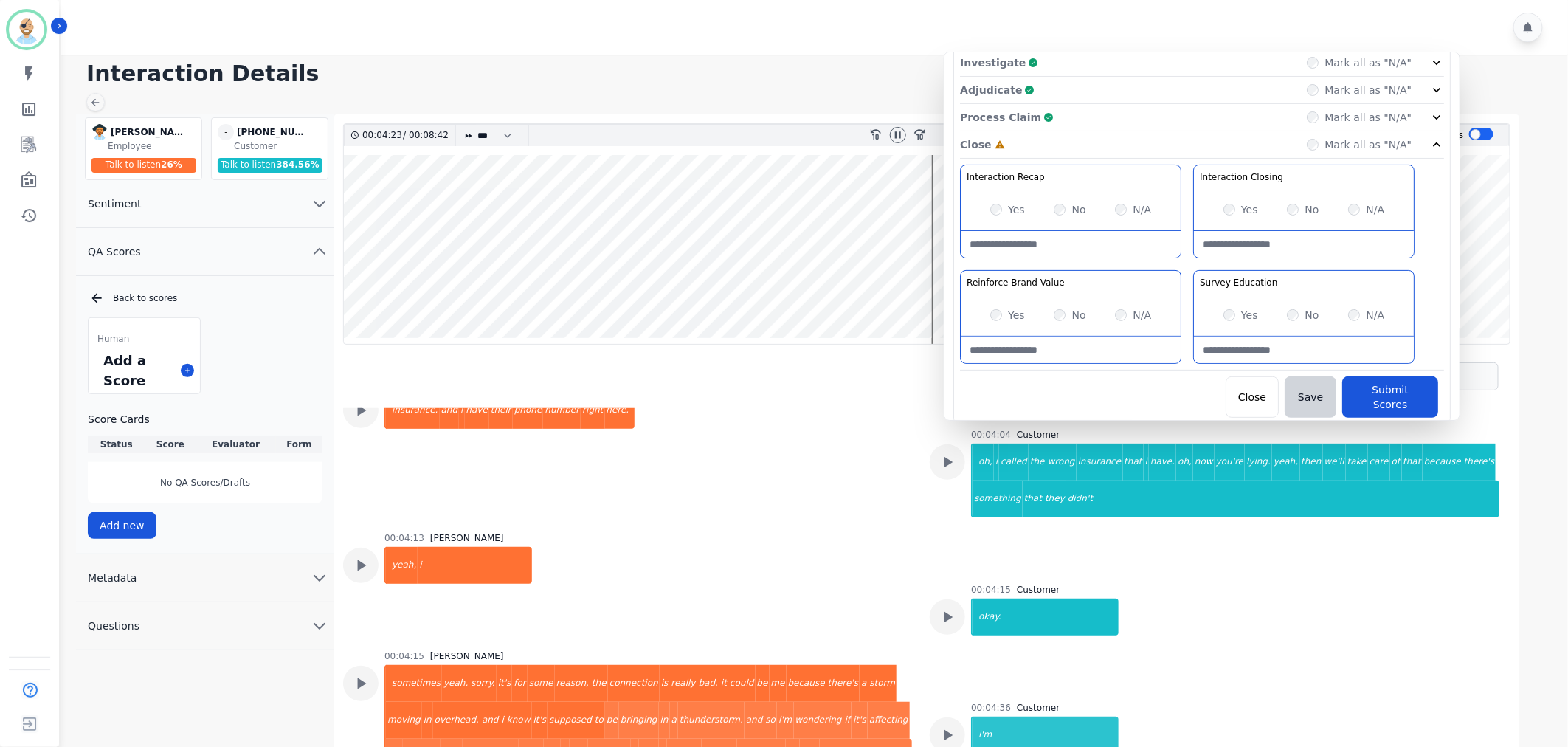
click at [1183, 261] on div "Interaction Recap Effectively summarize the conversation and set expectations f…" at bounding box center [1202, 267] width 484 height 206
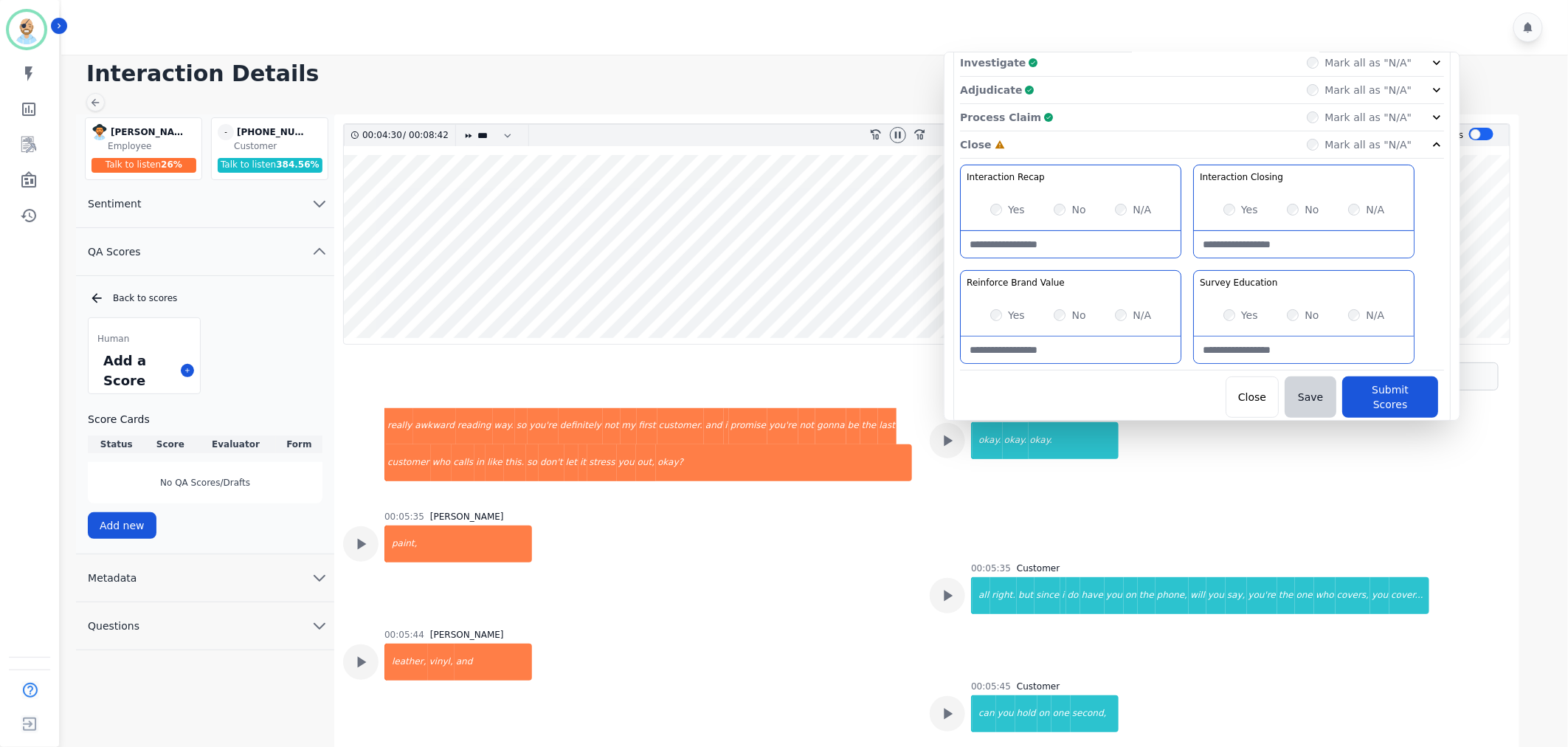
scroll to position [4080, 0]
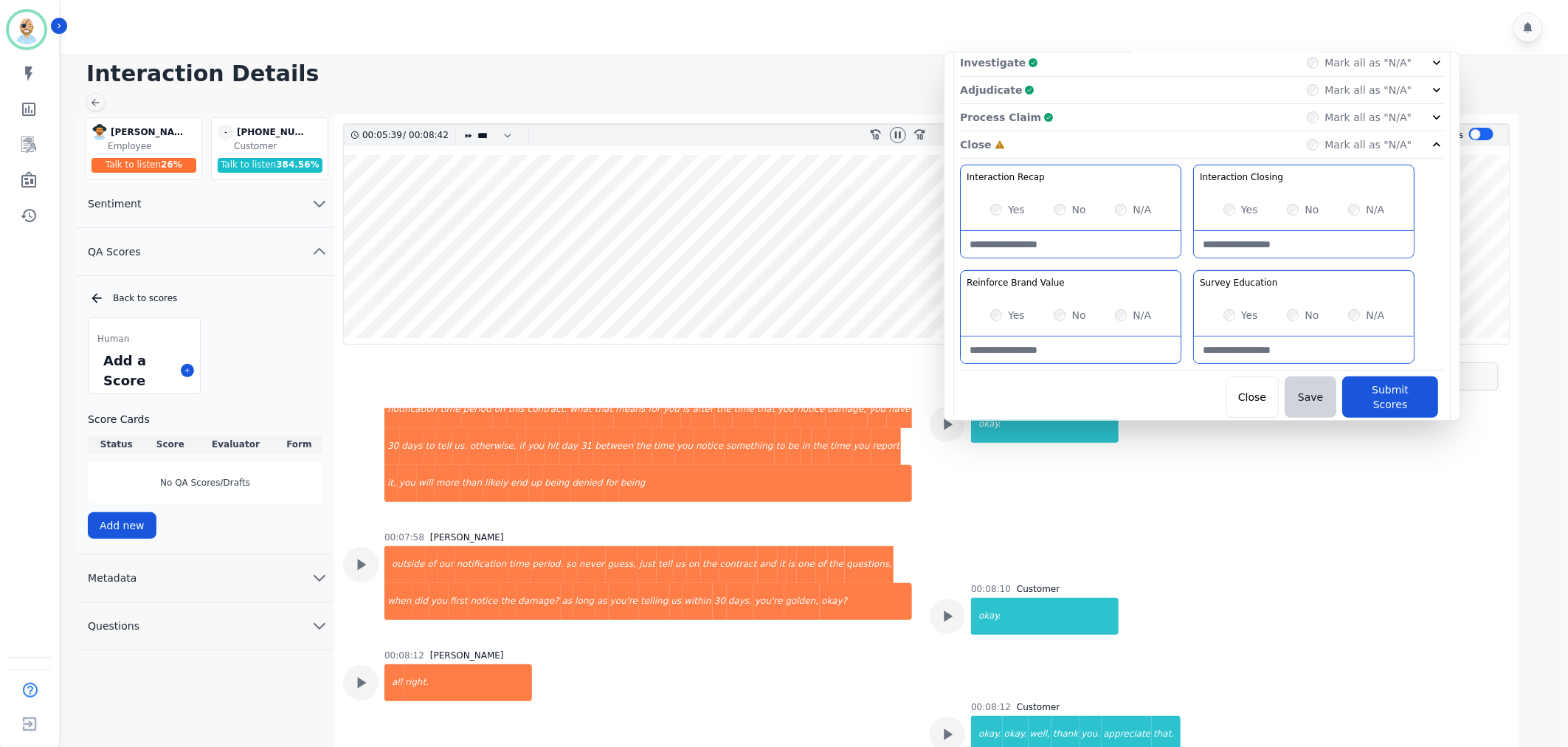
scroll to position [5968, 0]
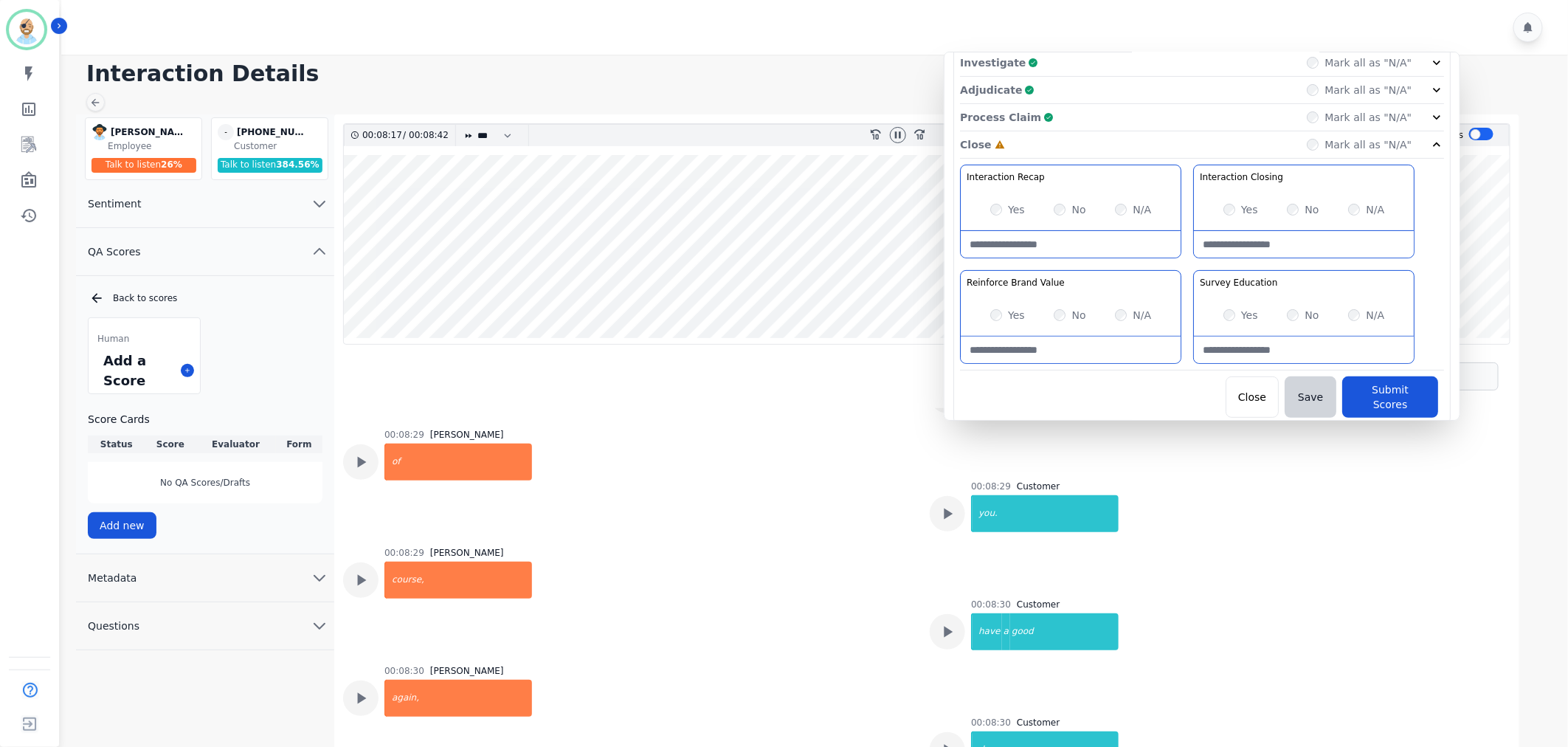
scroll to position [11, 0]
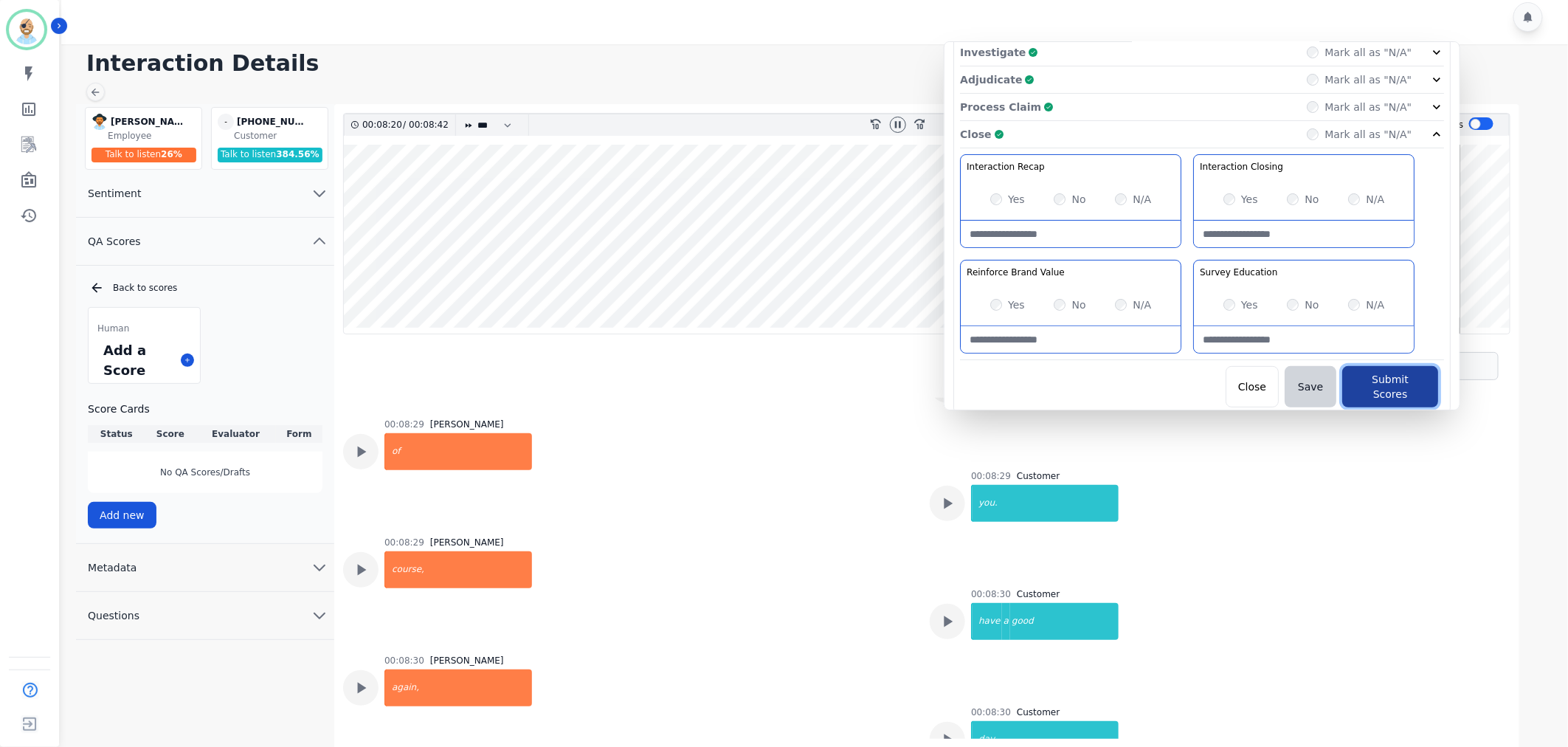
click at [1408, 372] on button "Submit Scores" at bounding box center [1391, 387] width 96 height 41
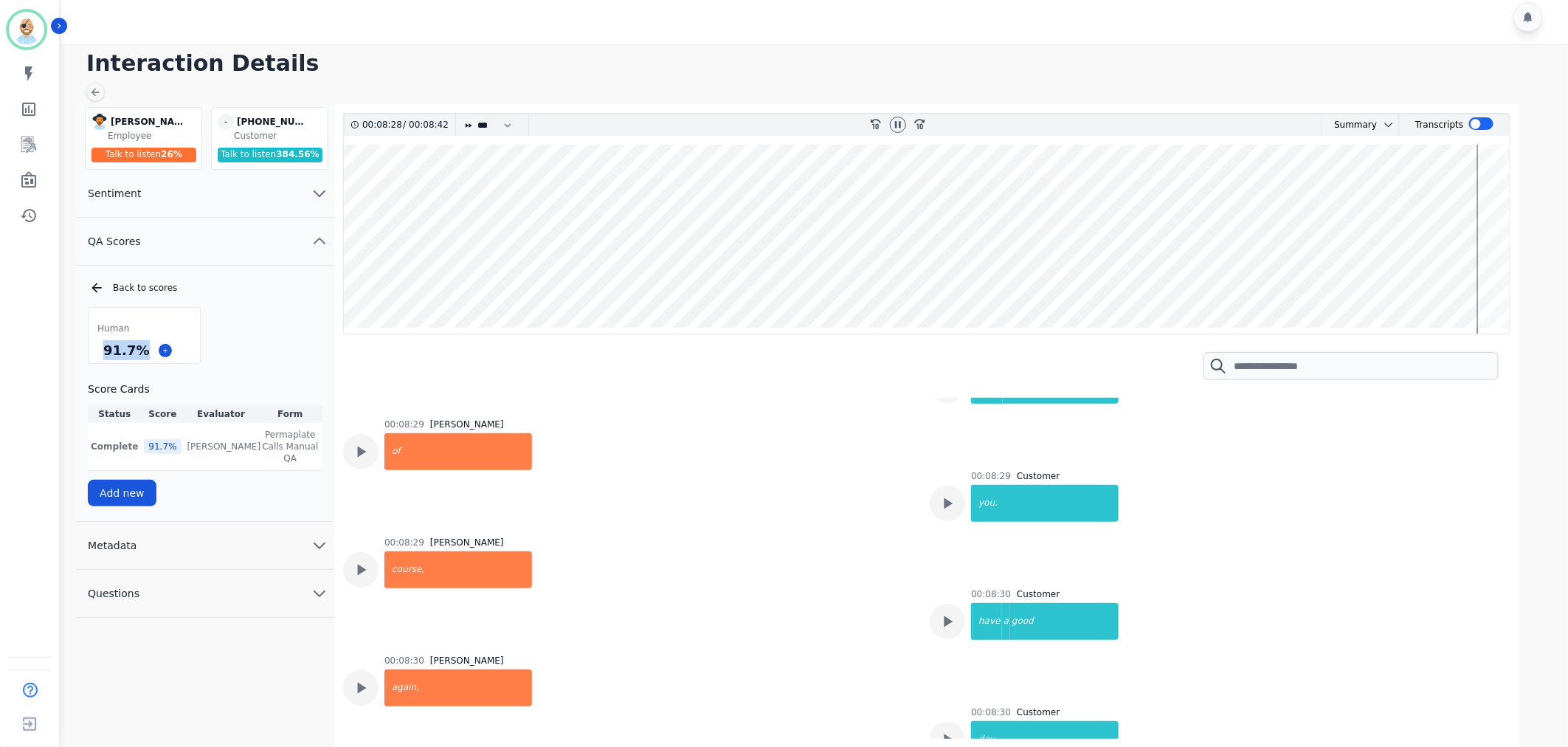
drag, startPoint x: 144, startPoint y: 347, endPoint x: 104, endPoint y: 349, distance: 40.0
click at [104, 349] on div "91.7 %" at bounding box center [126, 350] width 52 height 26
copy div "91.7 %"
click at [232, 338] on div "Human 91.7 % Score Cards Status Score Evaluator Form Complete 91.7 % Clint Huds…" at bounding box center [205, 406] width 235 height 200
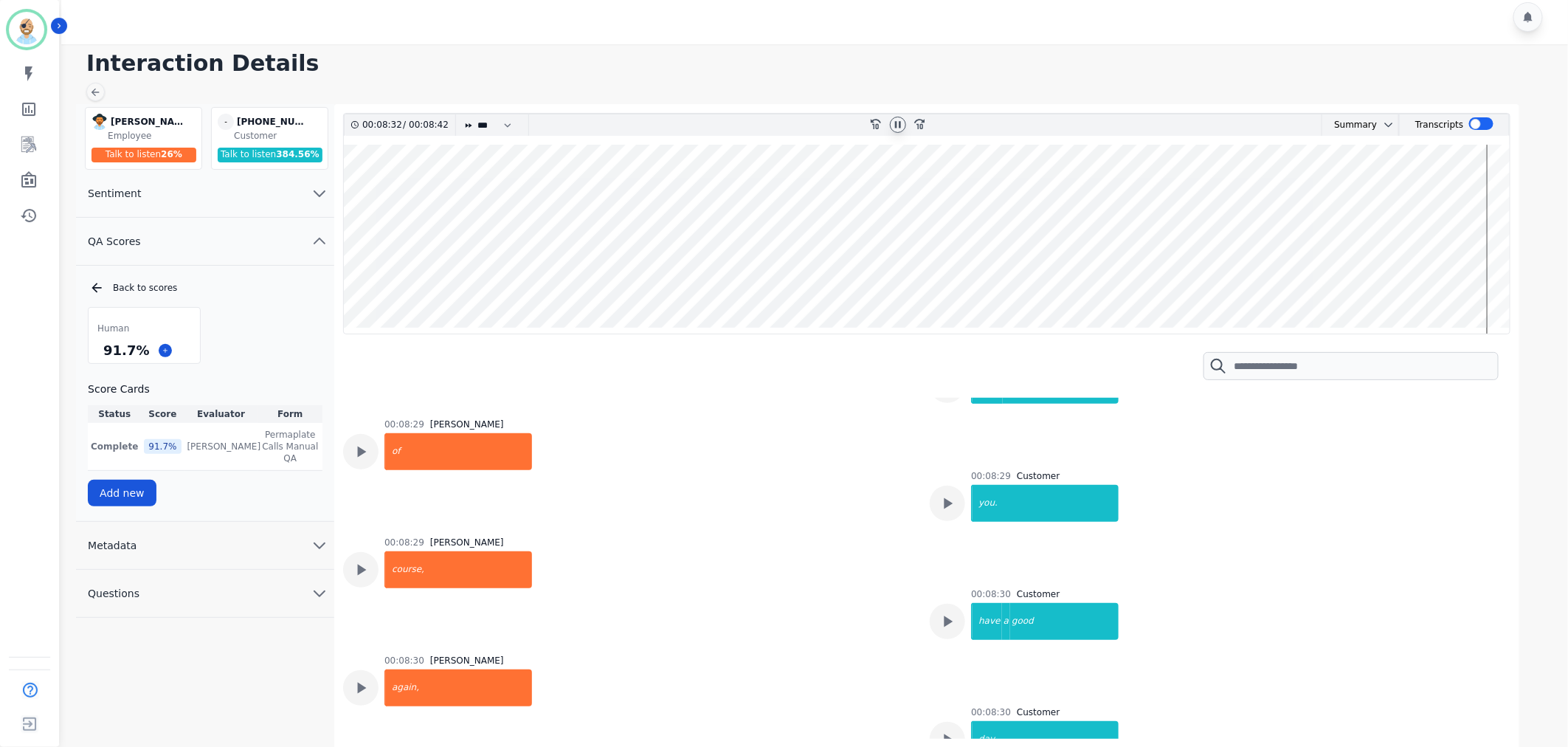
click at [894, 121] on icon at bounding box center [898, 125] width 12 height 12
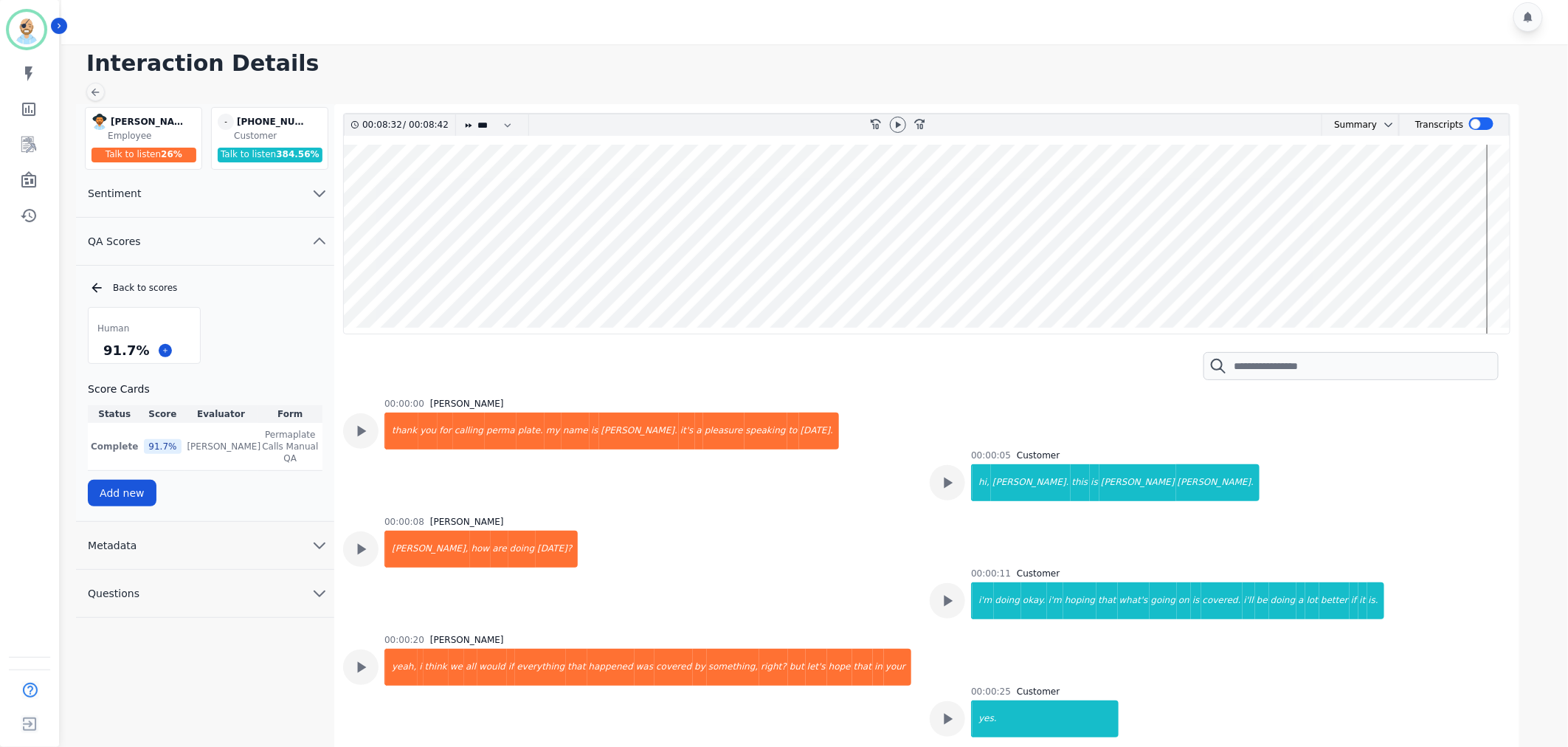
scroll to position [6522, 0]
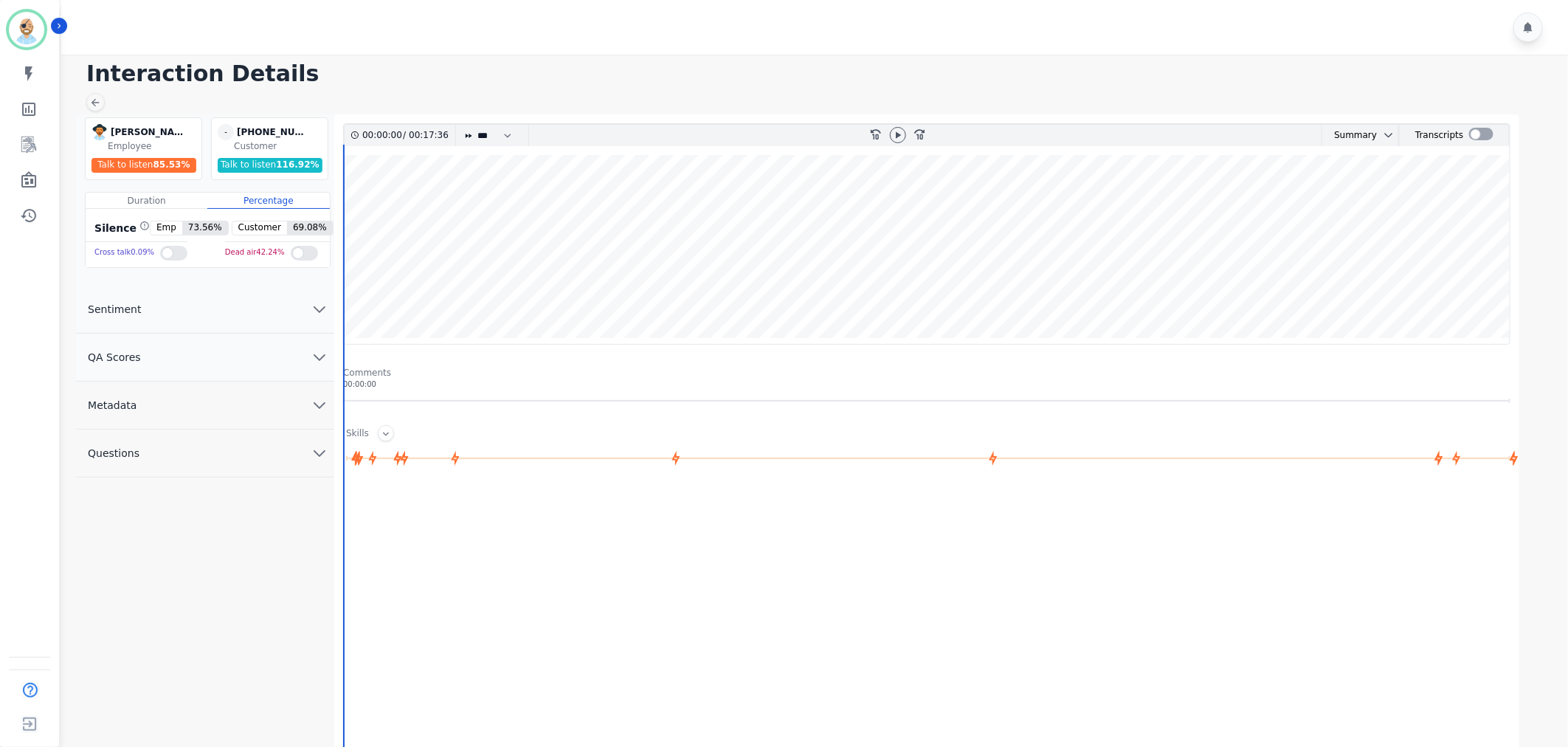
click at [224, 360] on button "QA Scores" at bounding box center [205, 357] width 259 height 48
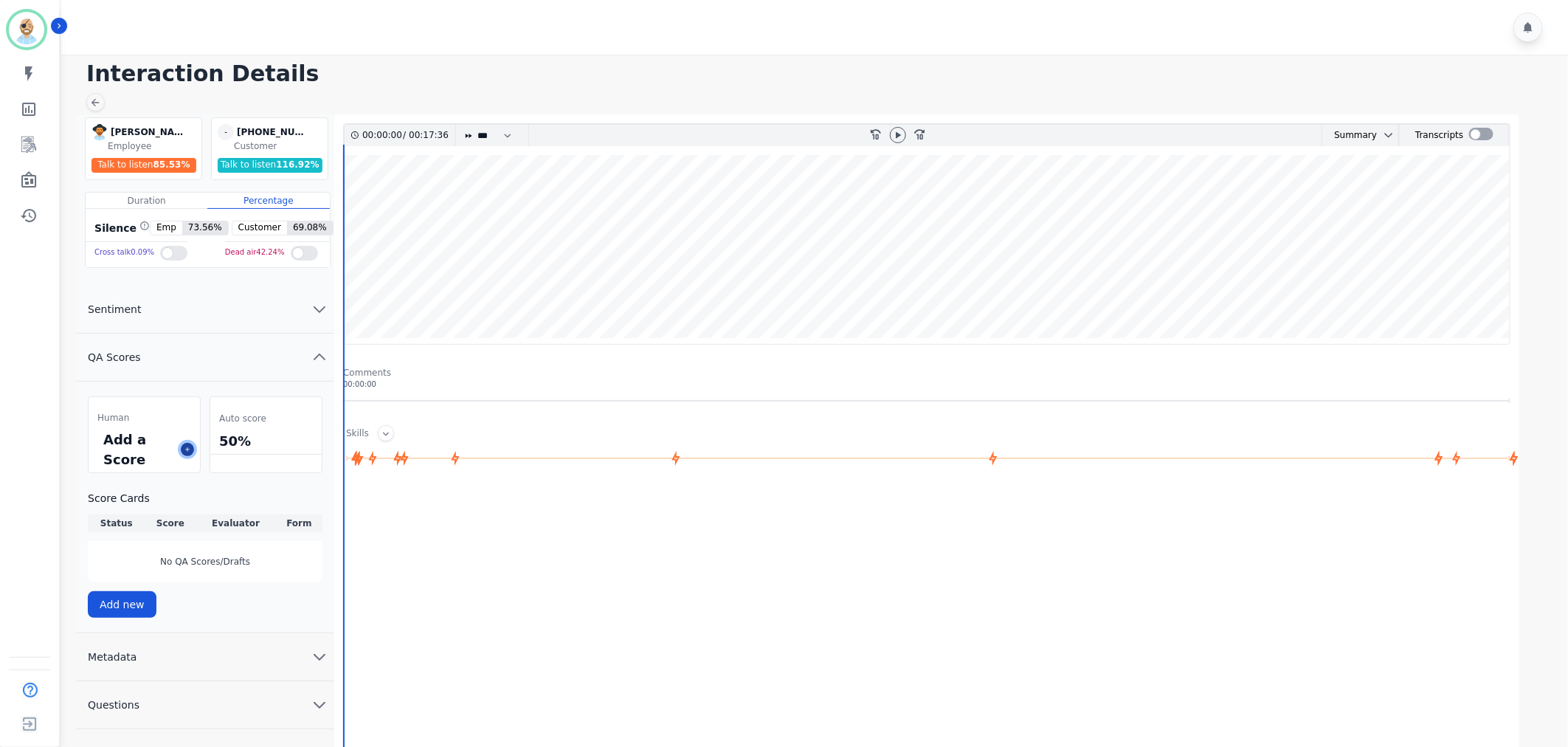
click at [192, 452] on button at bounding box center [188, 450] width 14 height 14
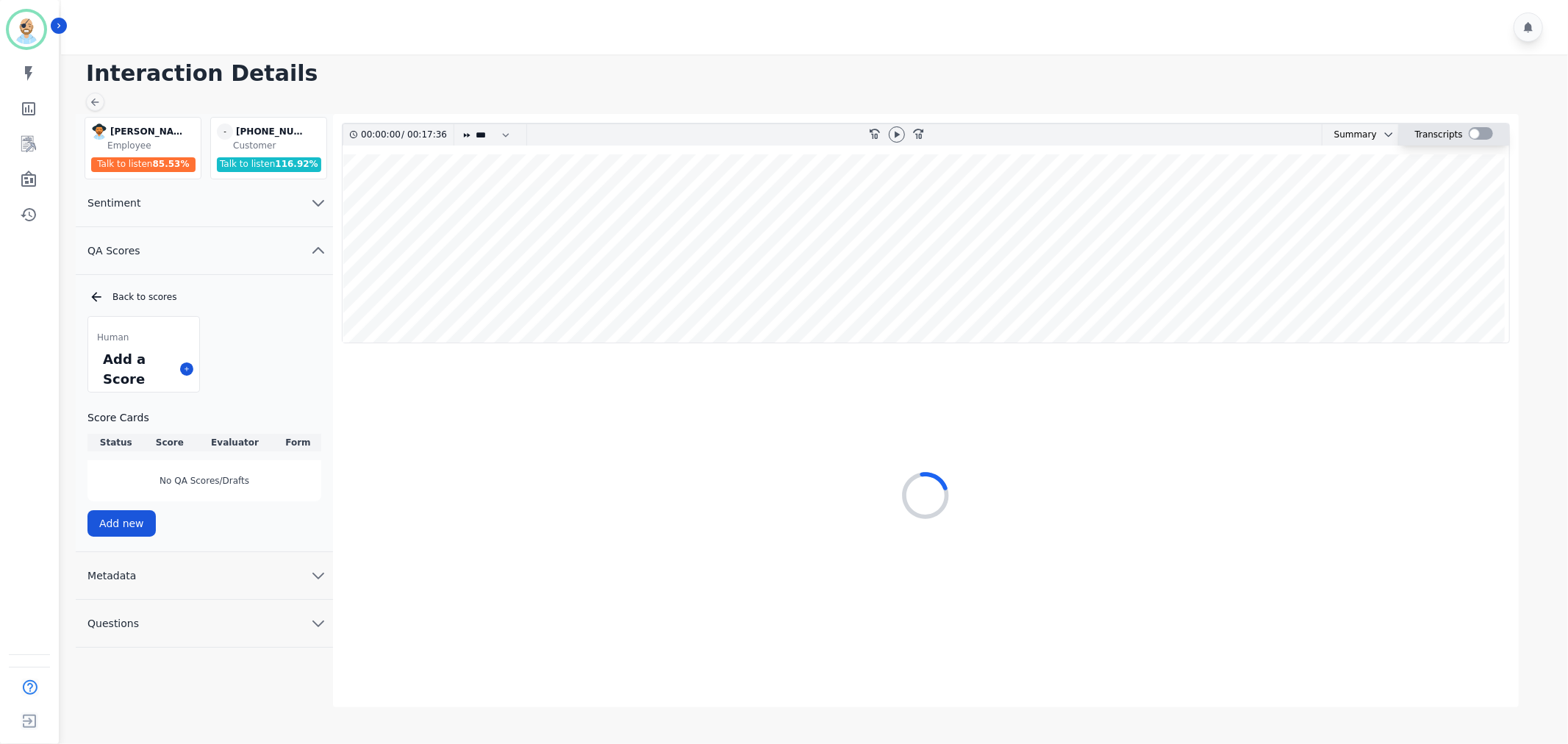
click at [1489, 133] on div at bounding box center [1481, 133] width 24 height 13
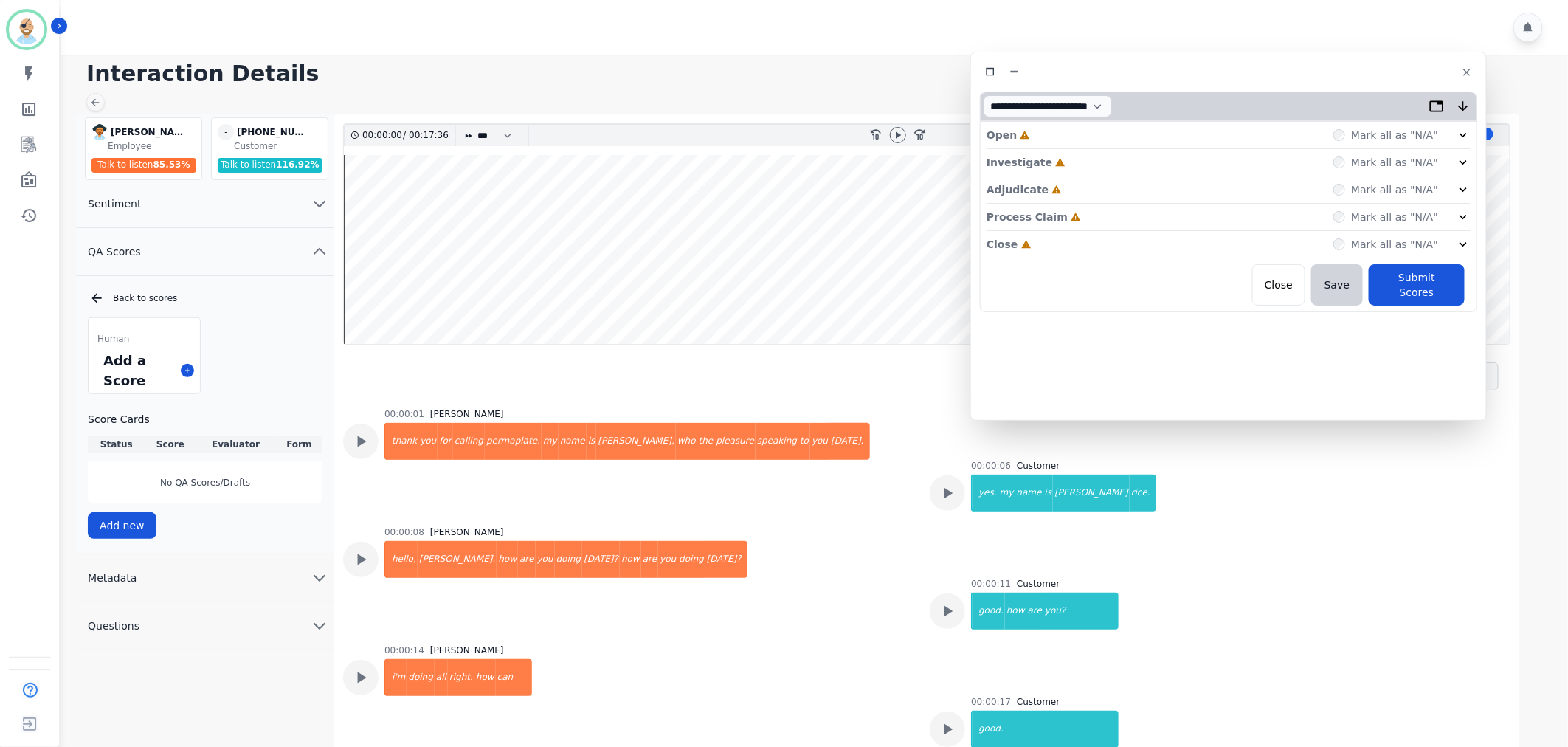
drag, startPoint x: 434, startPoint y: 79, endPoint x: 1341, endPoint y: 69, distance: 907.1
click at [1341, 69] on div at bounding box center [1229, 72] width 498 height 22
click at [1094, 237] on div "Close Incomplete Mark all as "N/A"" at bounding box center [1229, 245] width 484 height 28
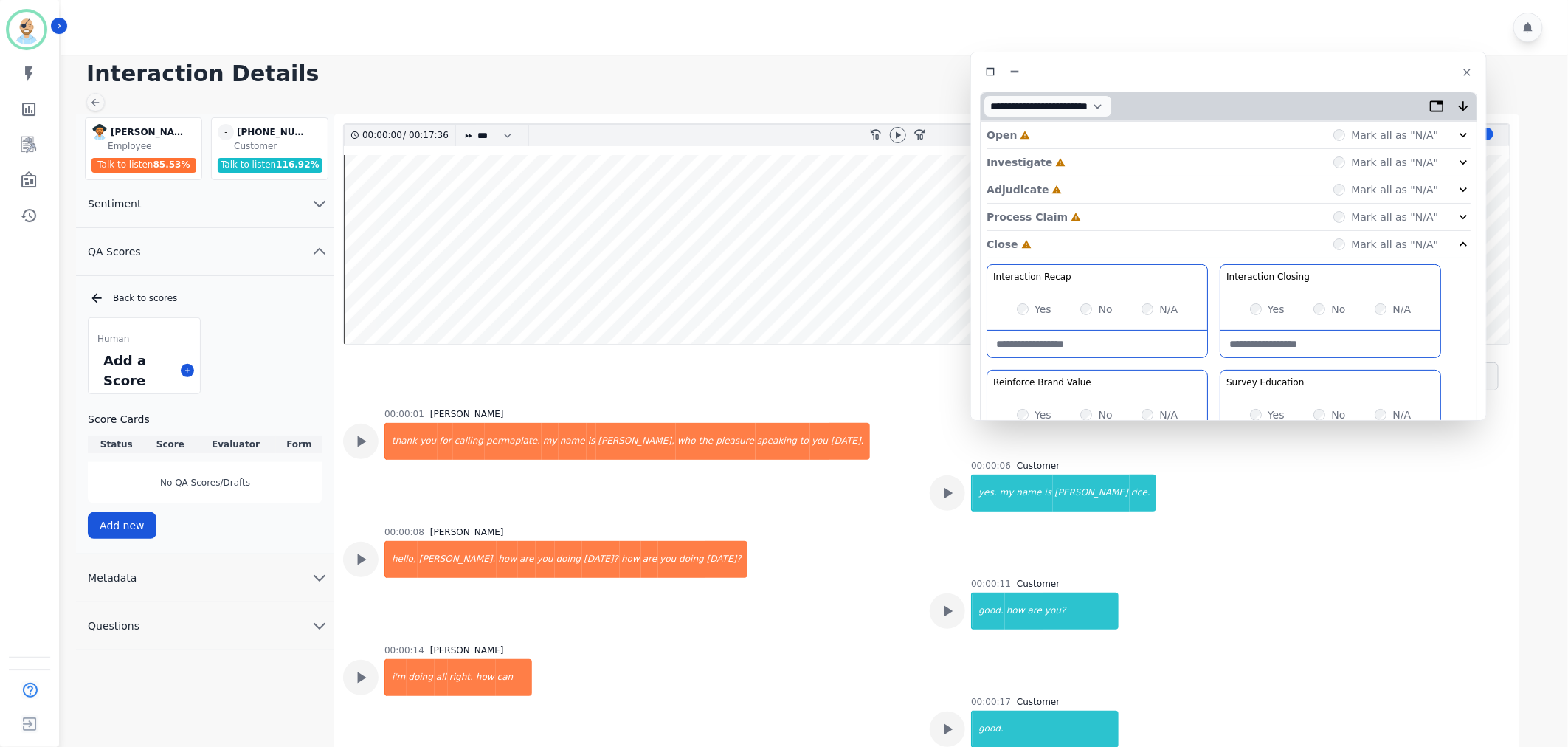
click at [1100, 212] on div "Process Claim Incomplete Mark all as "N/A"" at bounding box center [1229, 218] width 484 height 28
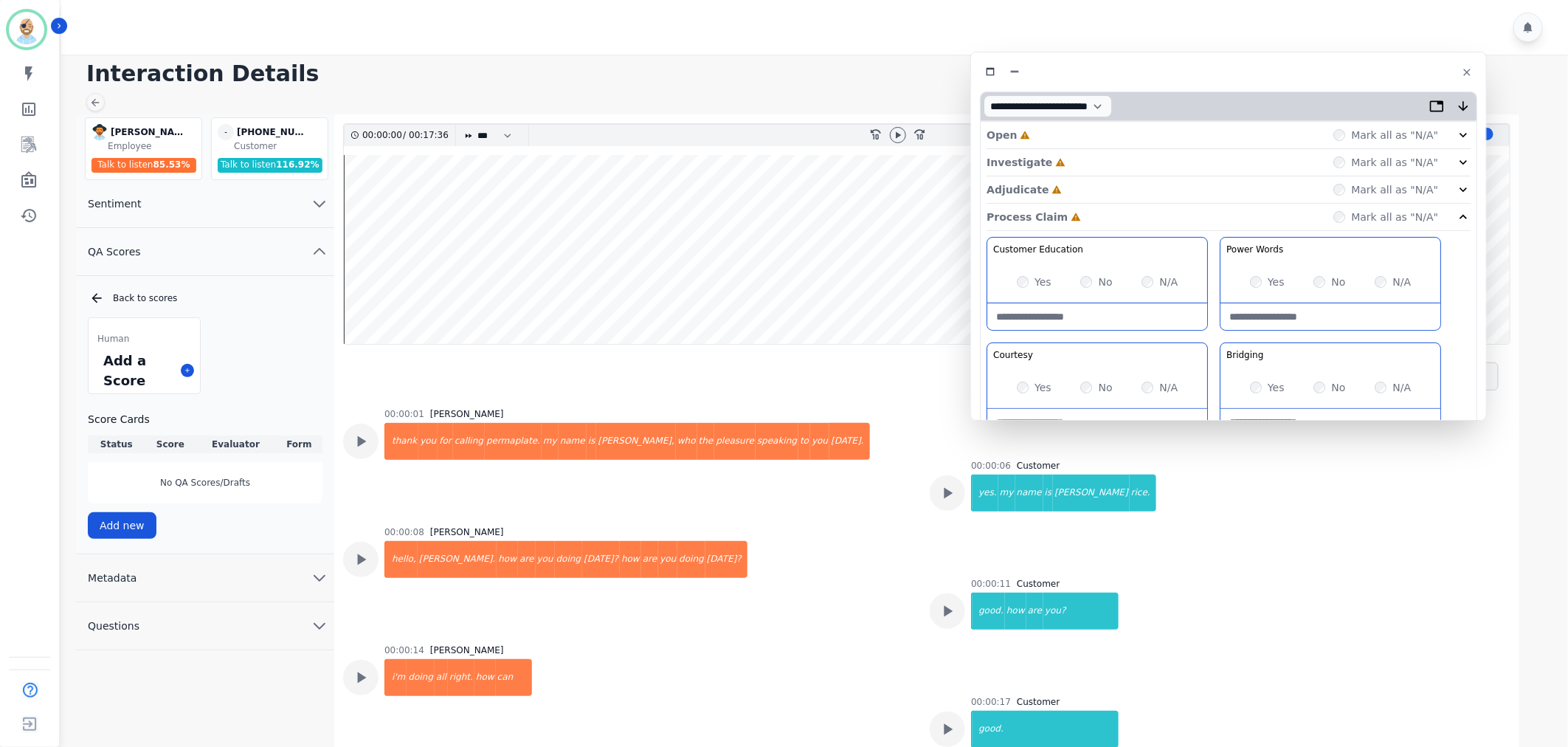
click at [1101, 182] on div "Adjudicate Incomplete Mark all as "N/A"" at bounding box center [1229, 190] width 484 height 28
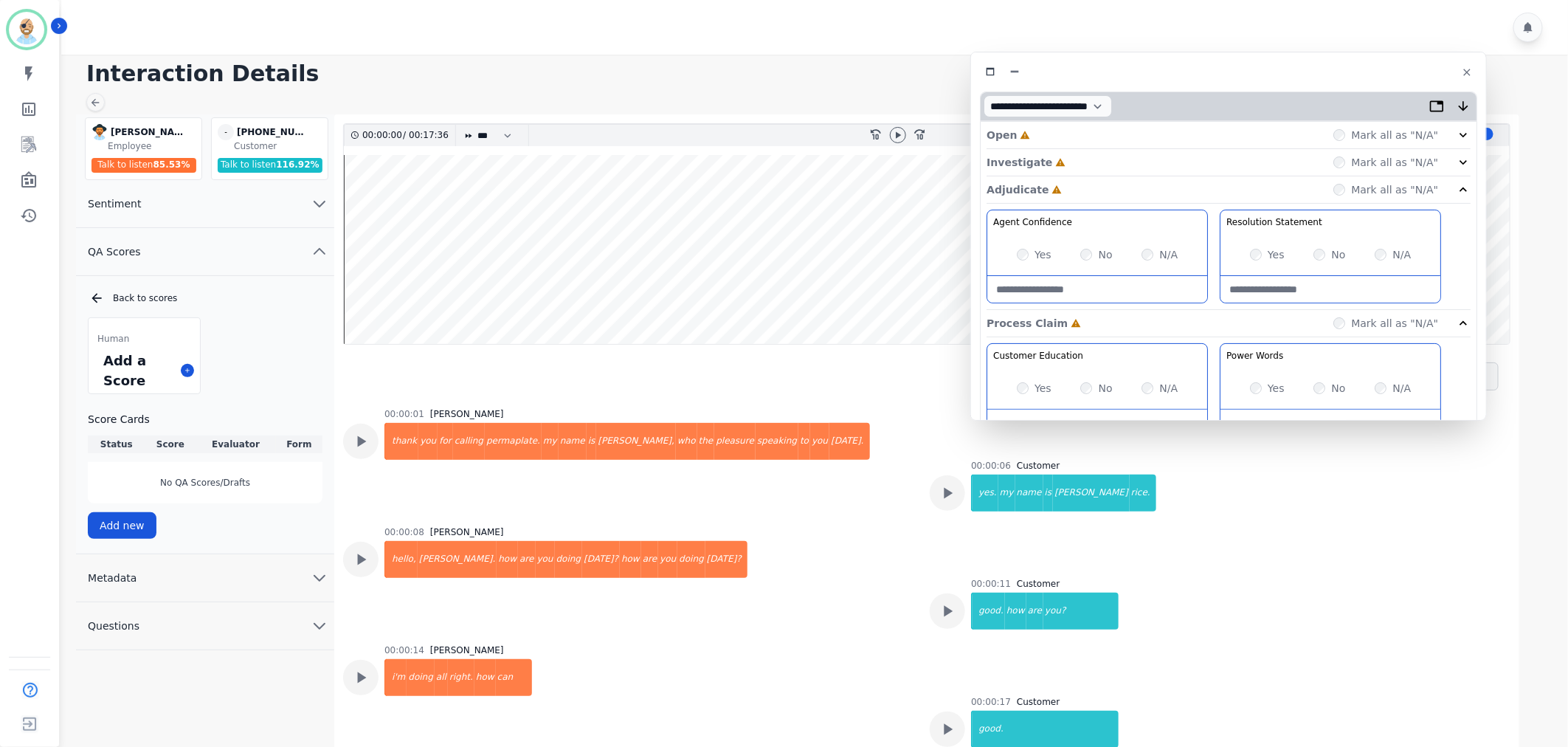
click at [1103, 176] on div "Investigate Incomplete Mark all as "N/A"" at bounding box center [1229, 190] width 484 height 28
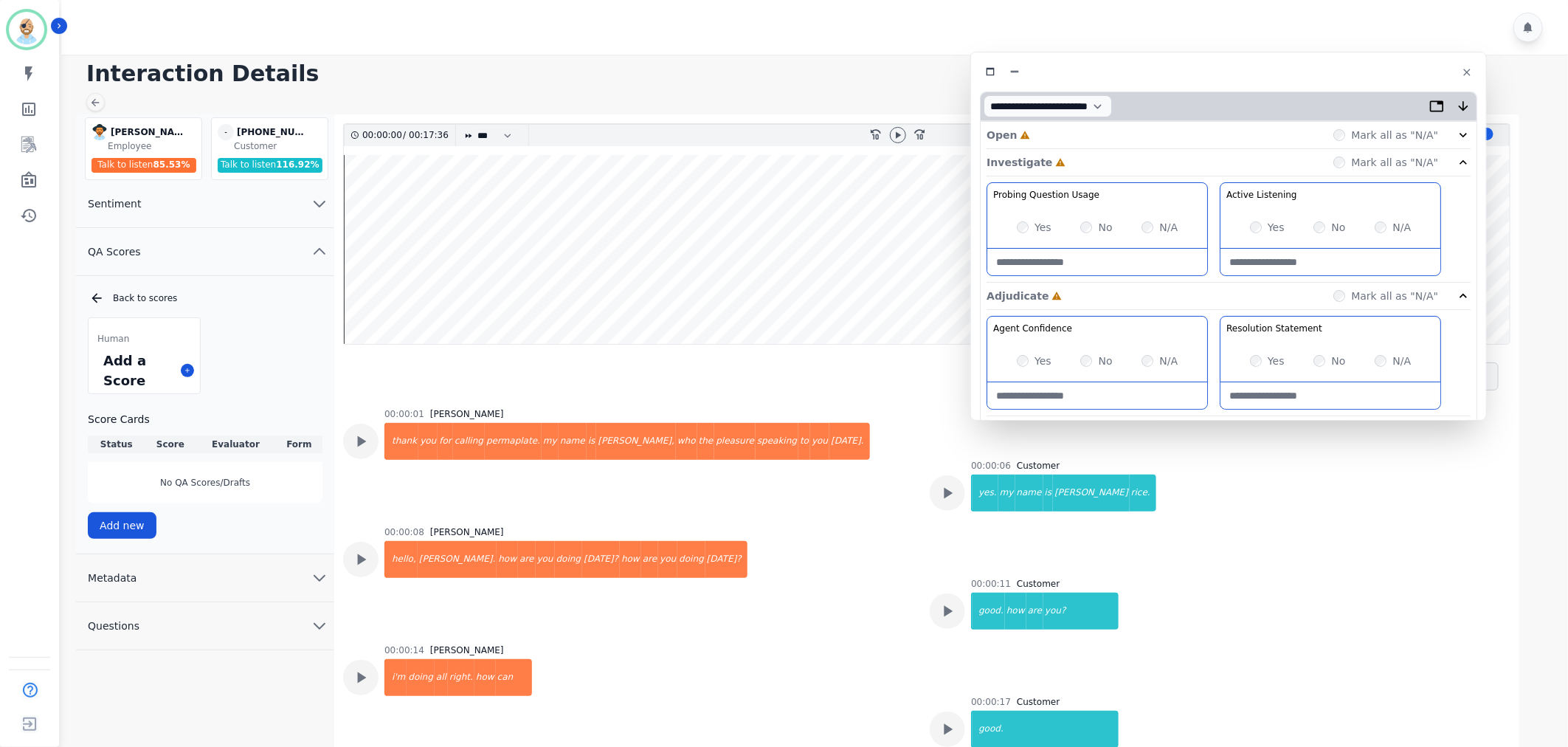
click at [1100, 122] on div "Open Incomplete Mark all as "N/A"" at bounding box center [1229, 136] width 484 height 28
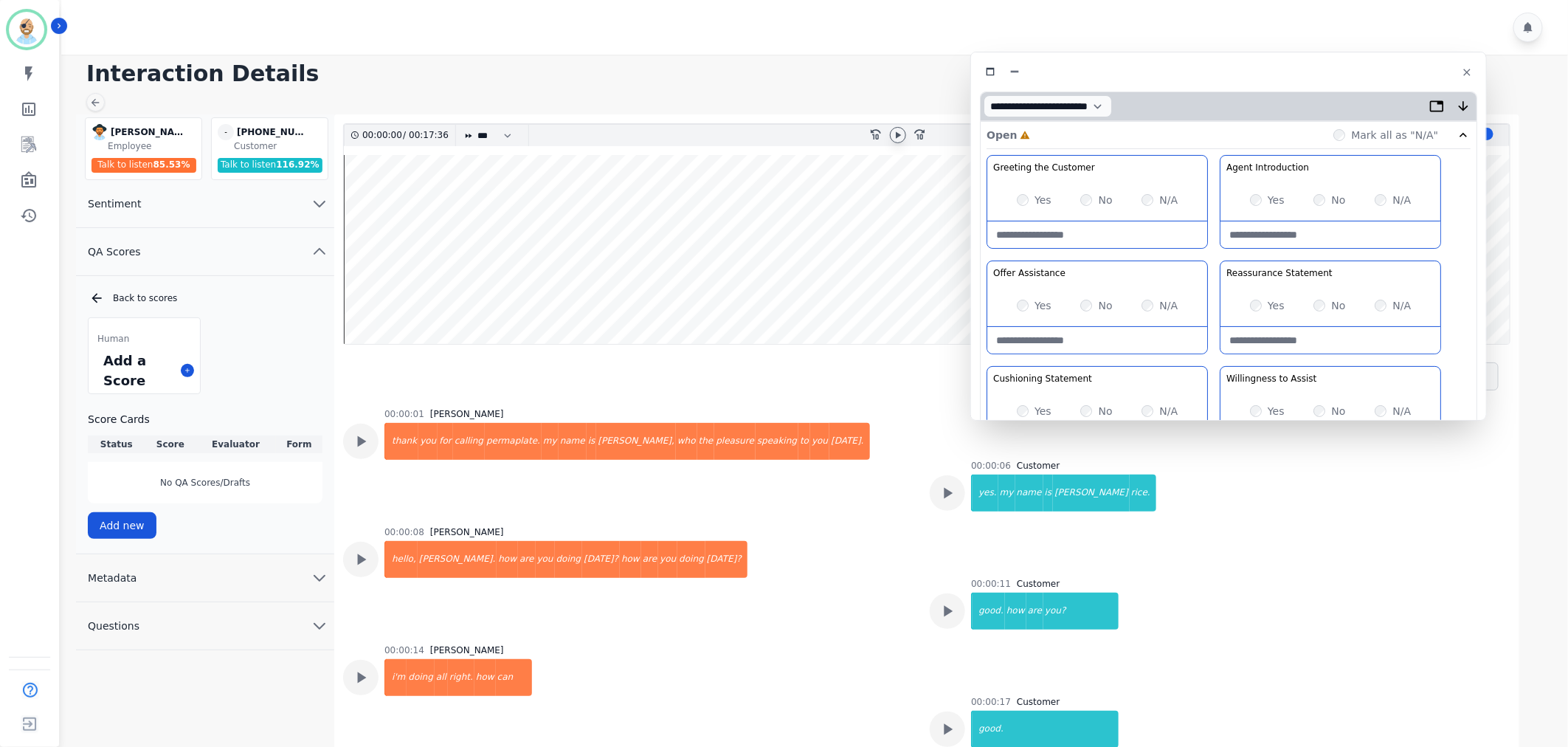
click at [903, 129] on icon at bounding box center [898, 135] width 12 height 12
click at [1214, 260] on div "Greeting the Customer Welcome is where we quickly greet our customer as a known…" at bounding box center [1229, 416] width 484 height 523
click at [897, 135] on icon at bounding box center [898, 135] width 12 height 12
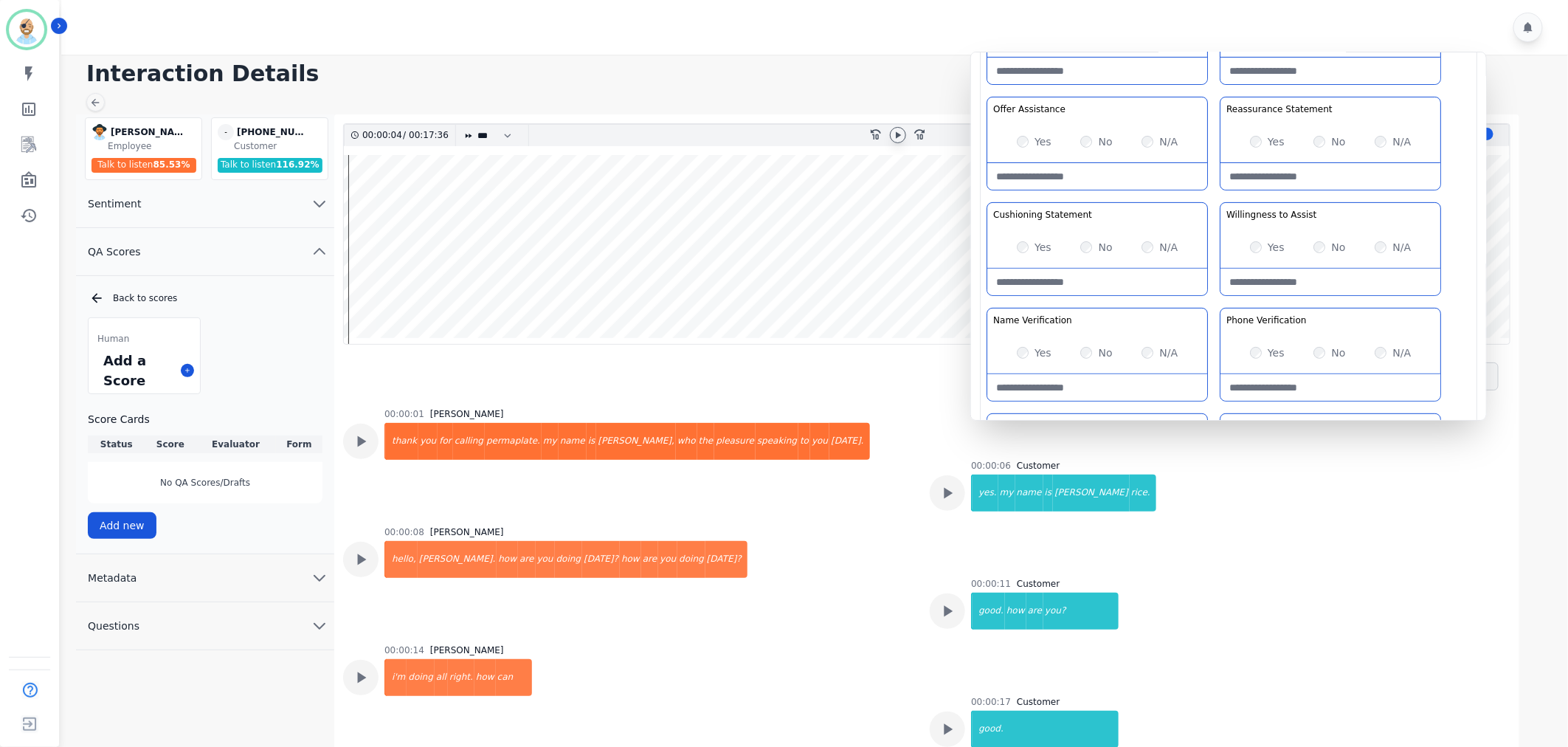
click at [1218, 301] on div "Greeting the Customer Welcome is where we quickly greet our customer as a known…" at bounding box center [1229, 252] width 484 height 523
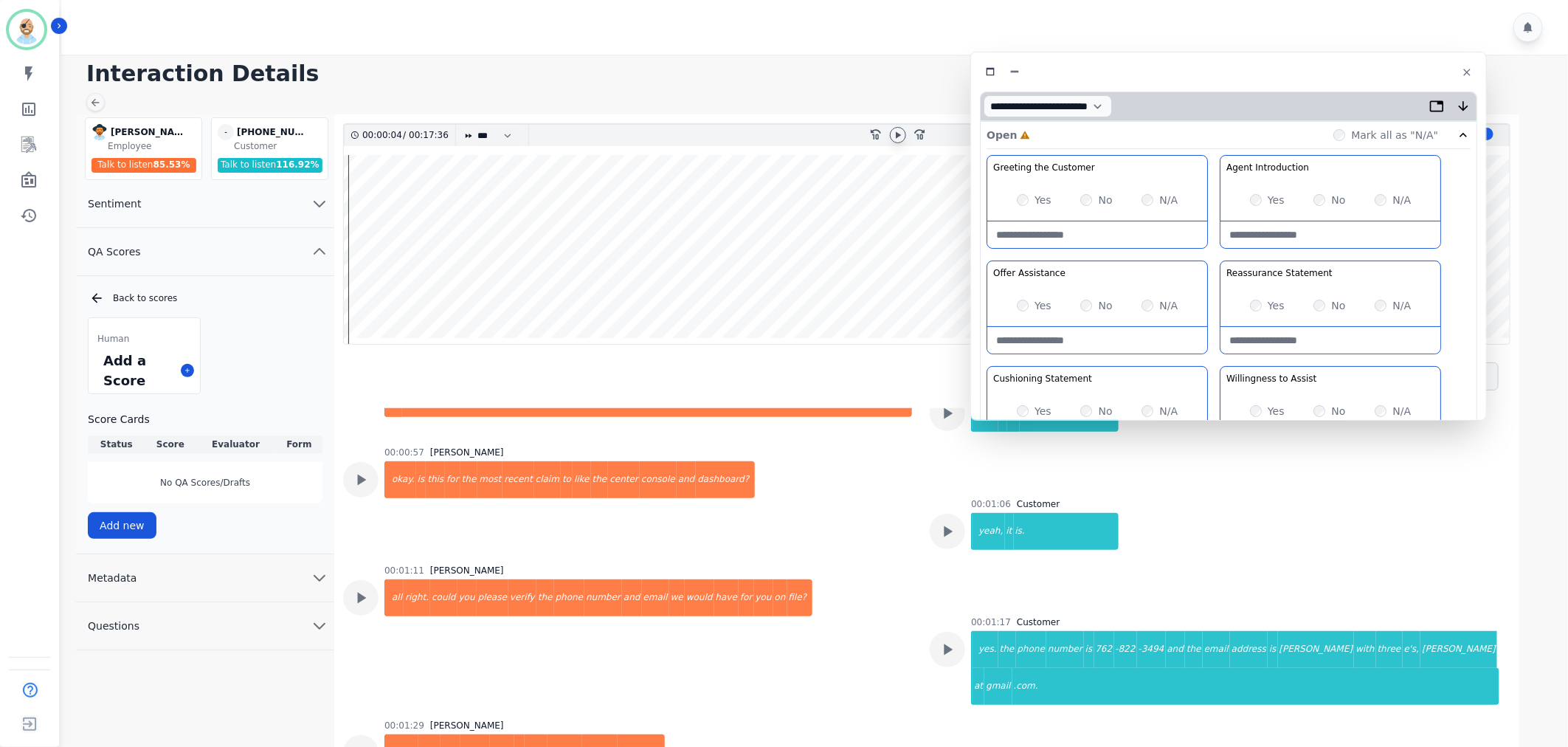
scroll to position [655, 0]
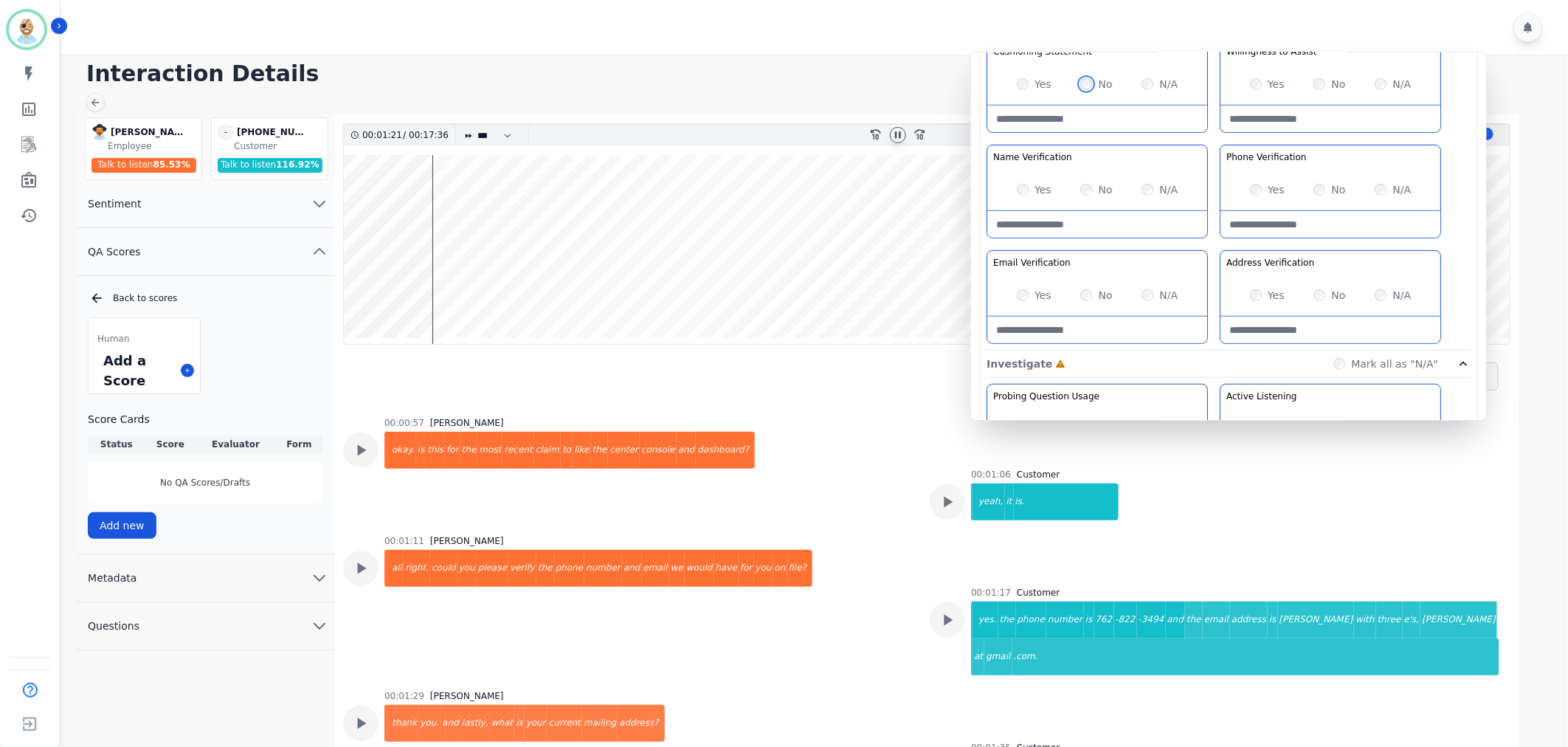
scroll to position [328, 0]
click at [1017, 300] on div "Yes" at bounding box center [1034, 294] width 34 height 15
click at [1218, 241] on div "Greeting the Customer Welcome is where we quickly greet our customer as a known…" at bounding box center [1229, 88] width 484 height 523
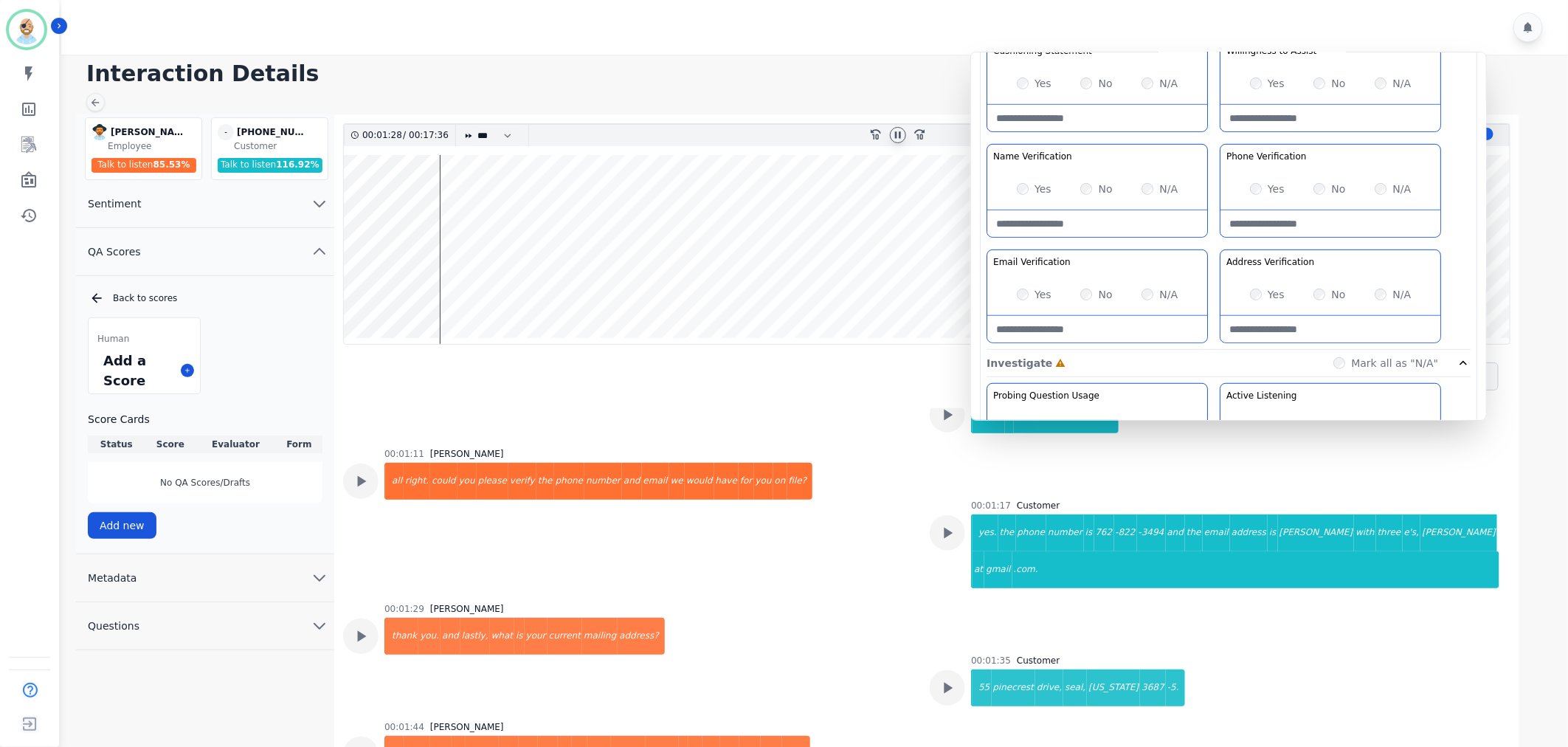
scroll to position [821, 0]
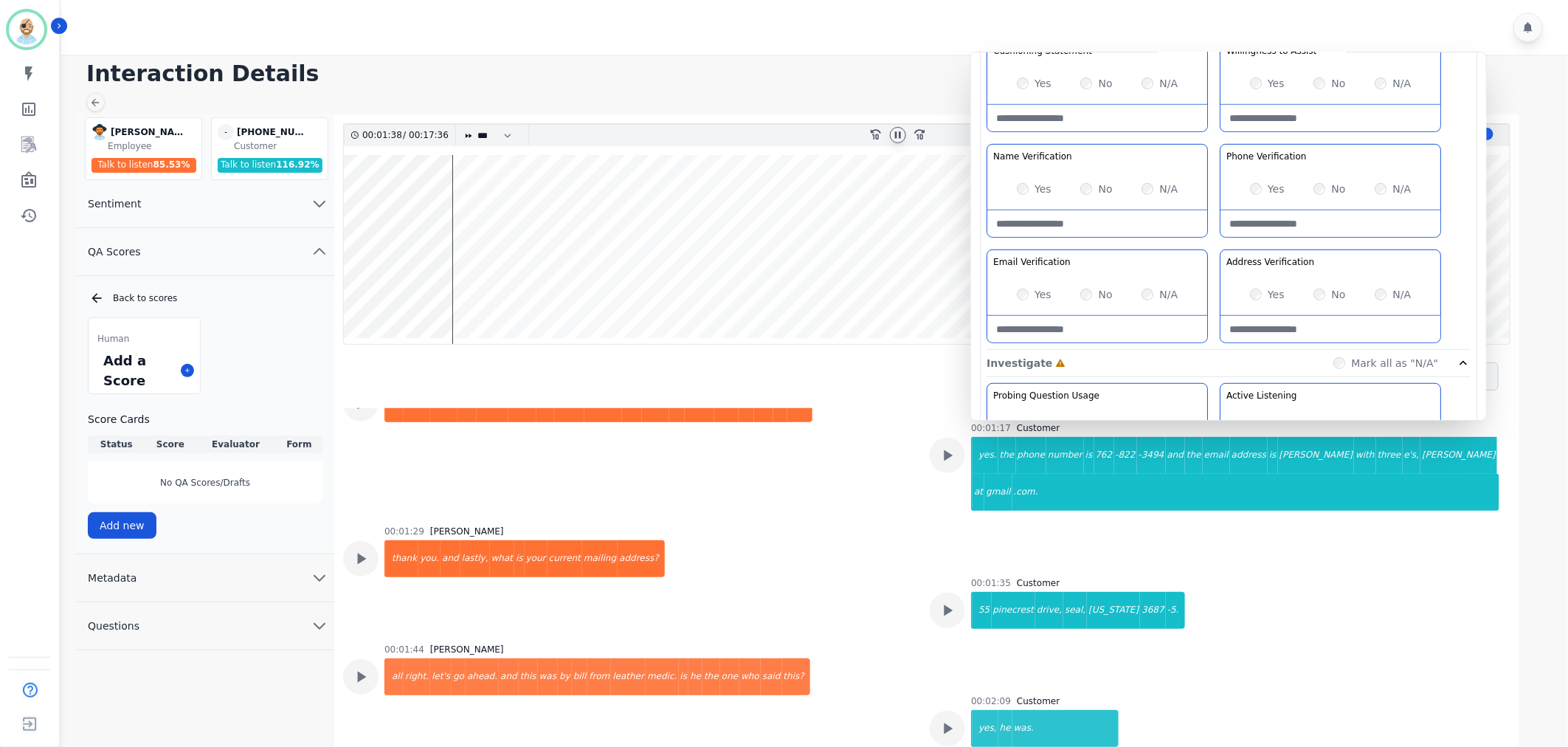
click at [900, 131] on icon at bounding box center [898, 135] width 12 height 12
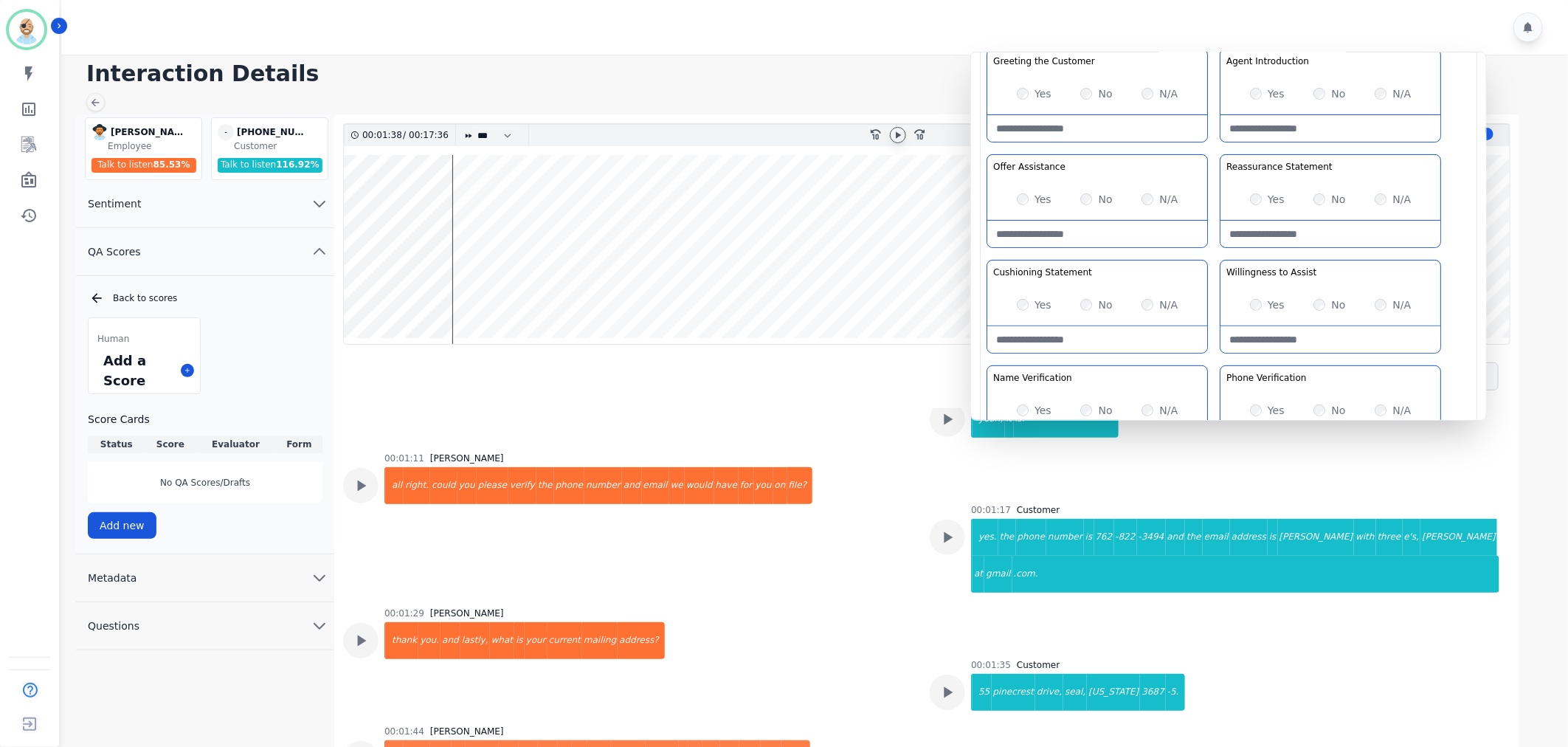
scroll to position [0, 0]
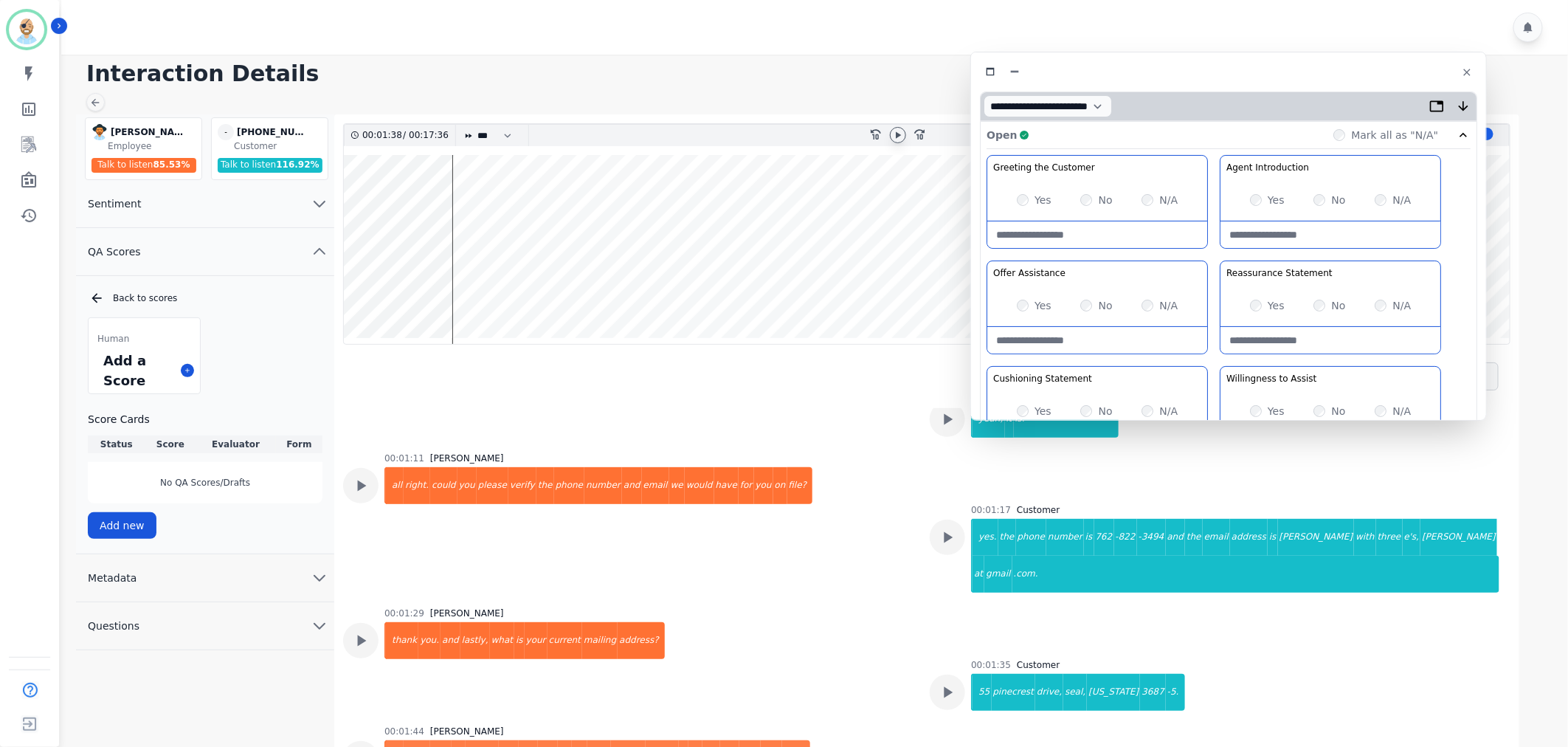
click at [1190, 133] on div "Open Complete Mark all as "N/A"" at bounding box center [1229, 136] width 484 height 28
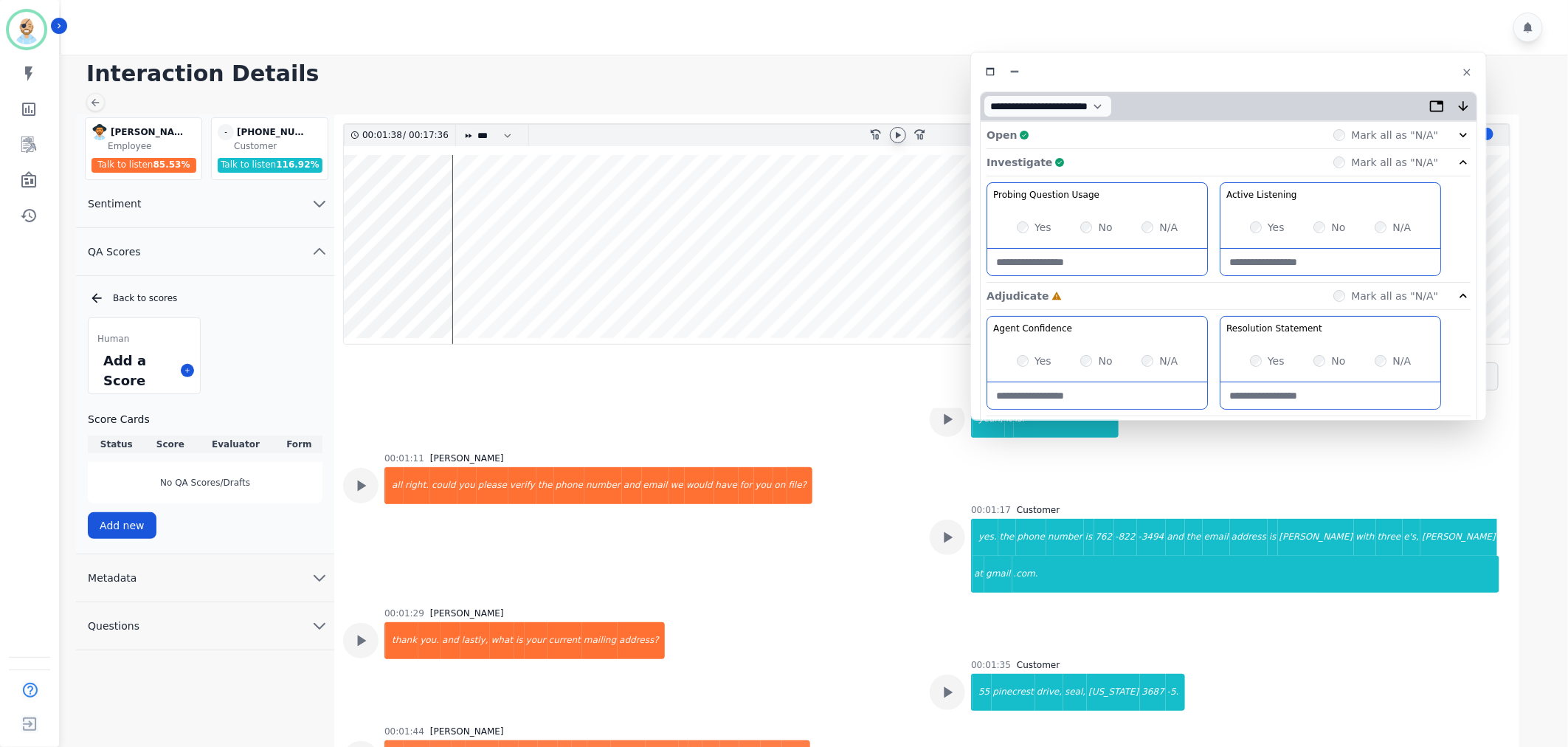
click at [1204, 160] on div "Investigate Complete Mark all as "N/A"" at bounding box center [1229, 163] width 484 height 28
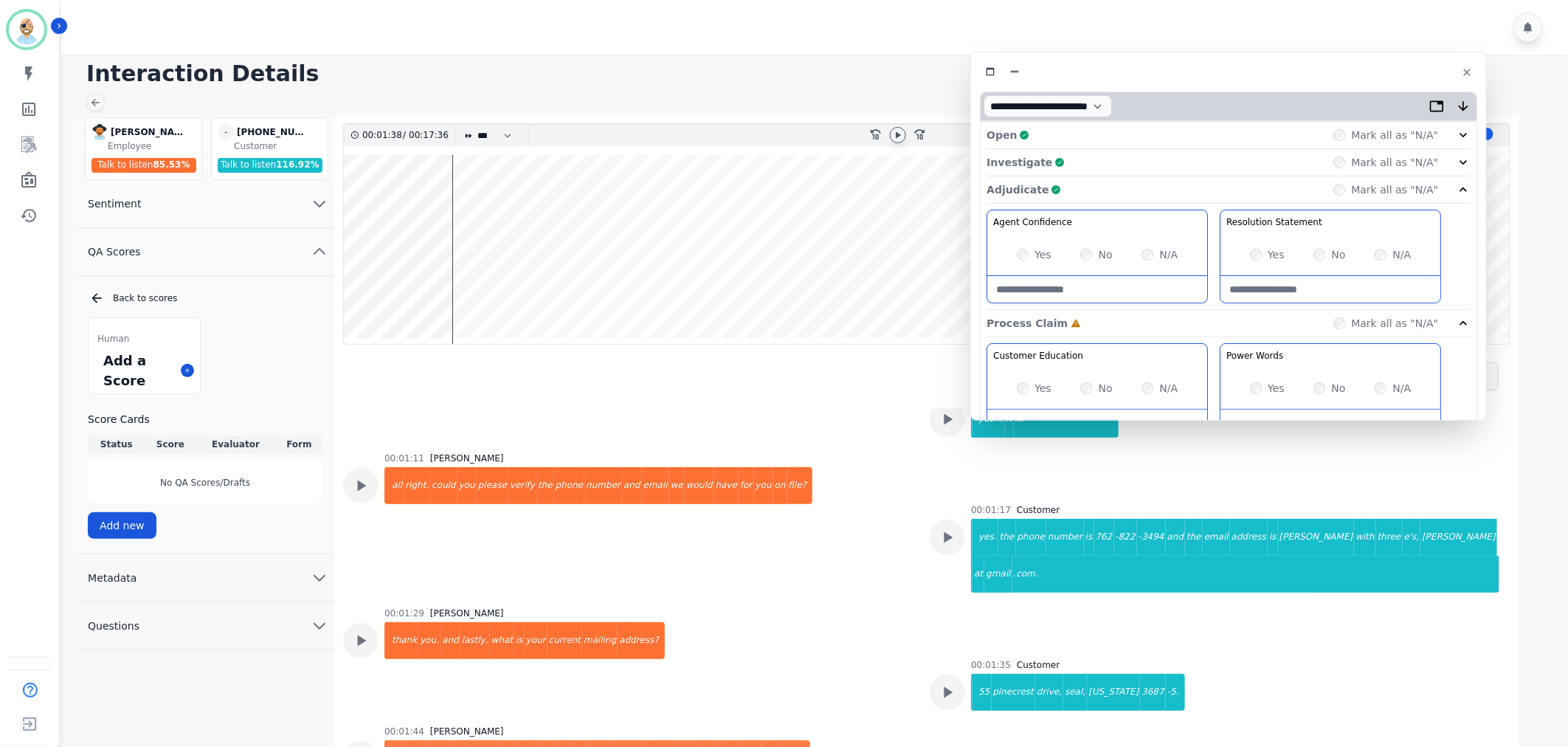
click at [1230, 310] on div "Adjudicate Complete Mark all as "N/A"" at bounding box center [1229, 324] width 484 height 28
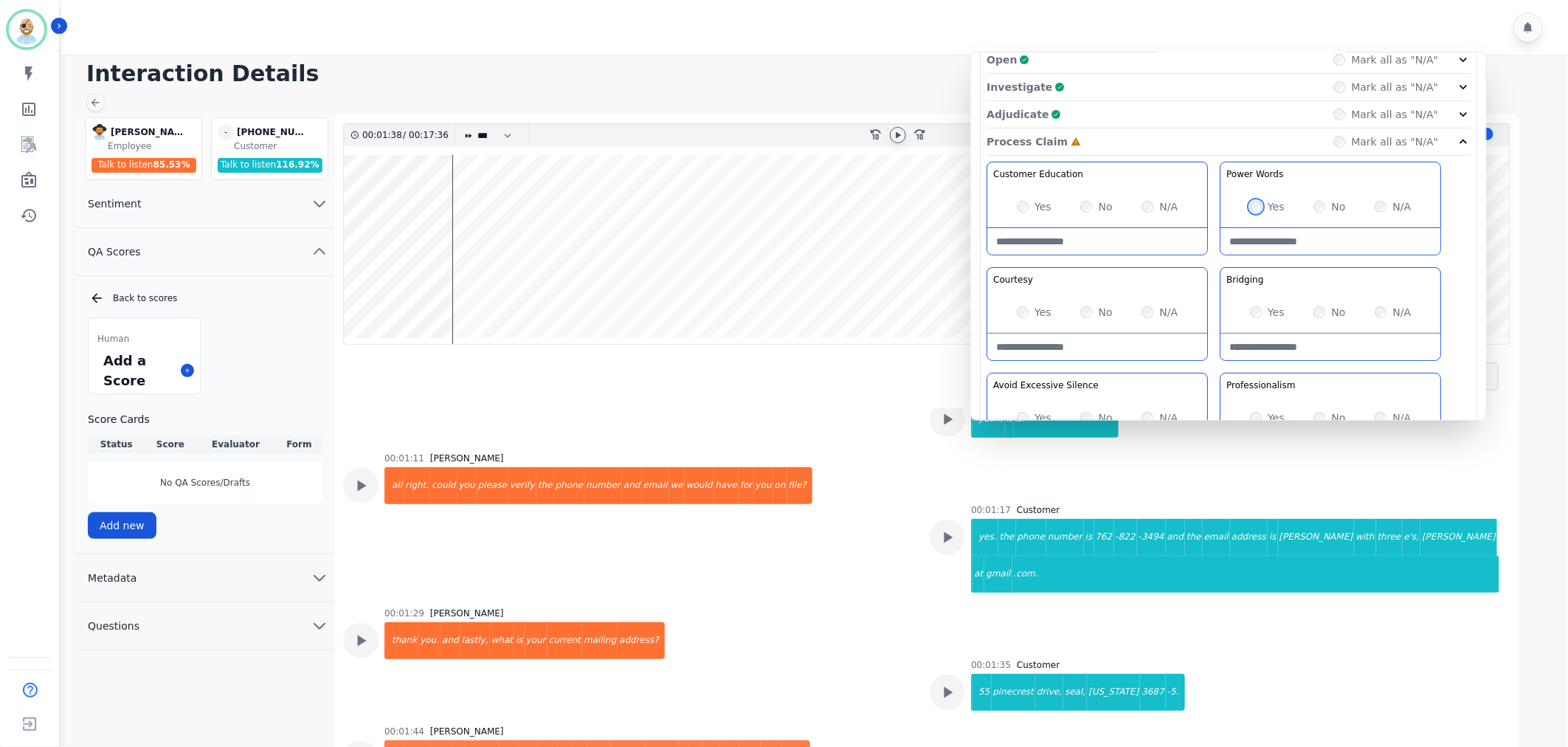
scroll to position [164, 0]
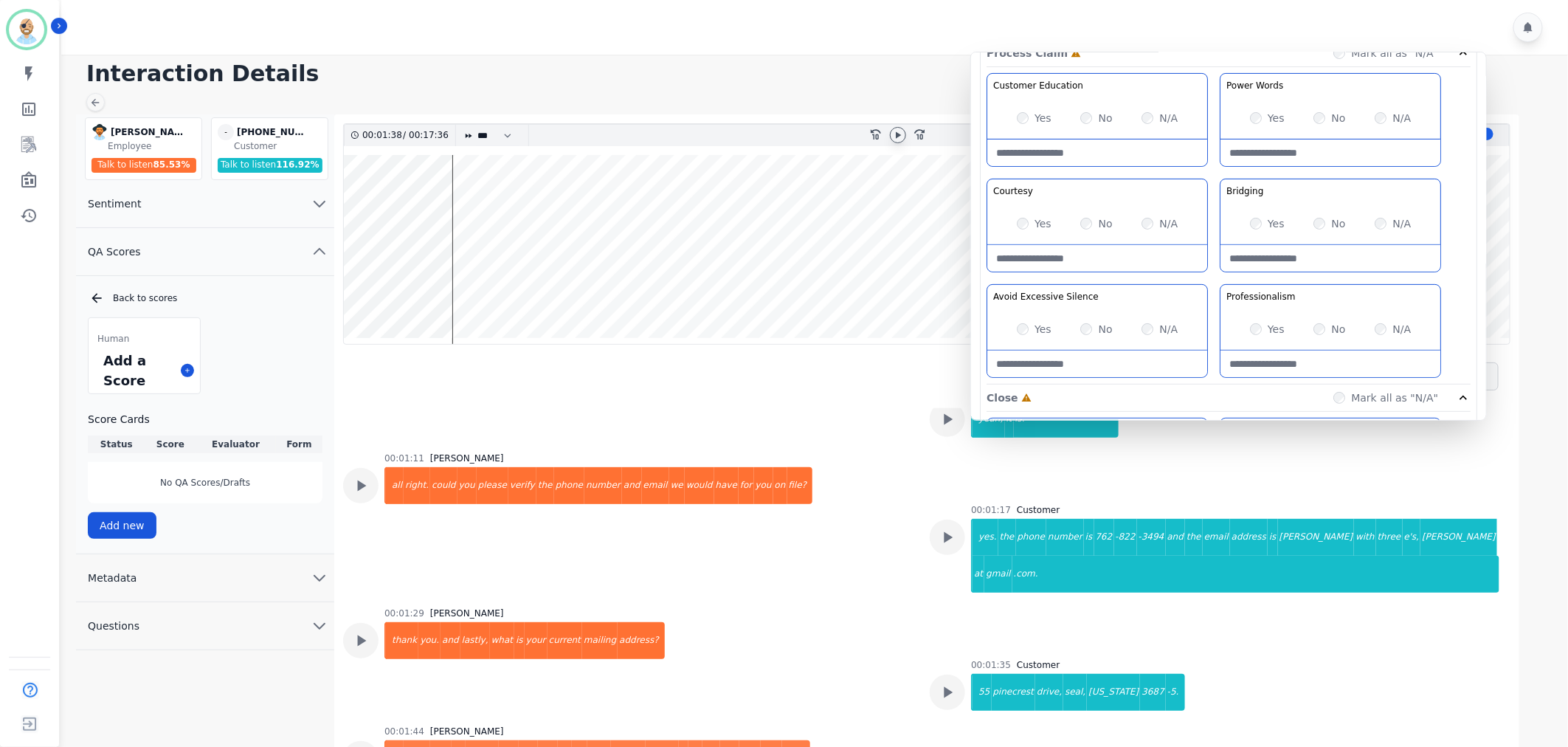
click at [1262, 326] on div "Yes" at bounding box center [1267, 329] width 34 height 15
click at [1259, 327] on div "Yes" at bounding box center [1267, 329] width 34 height 15
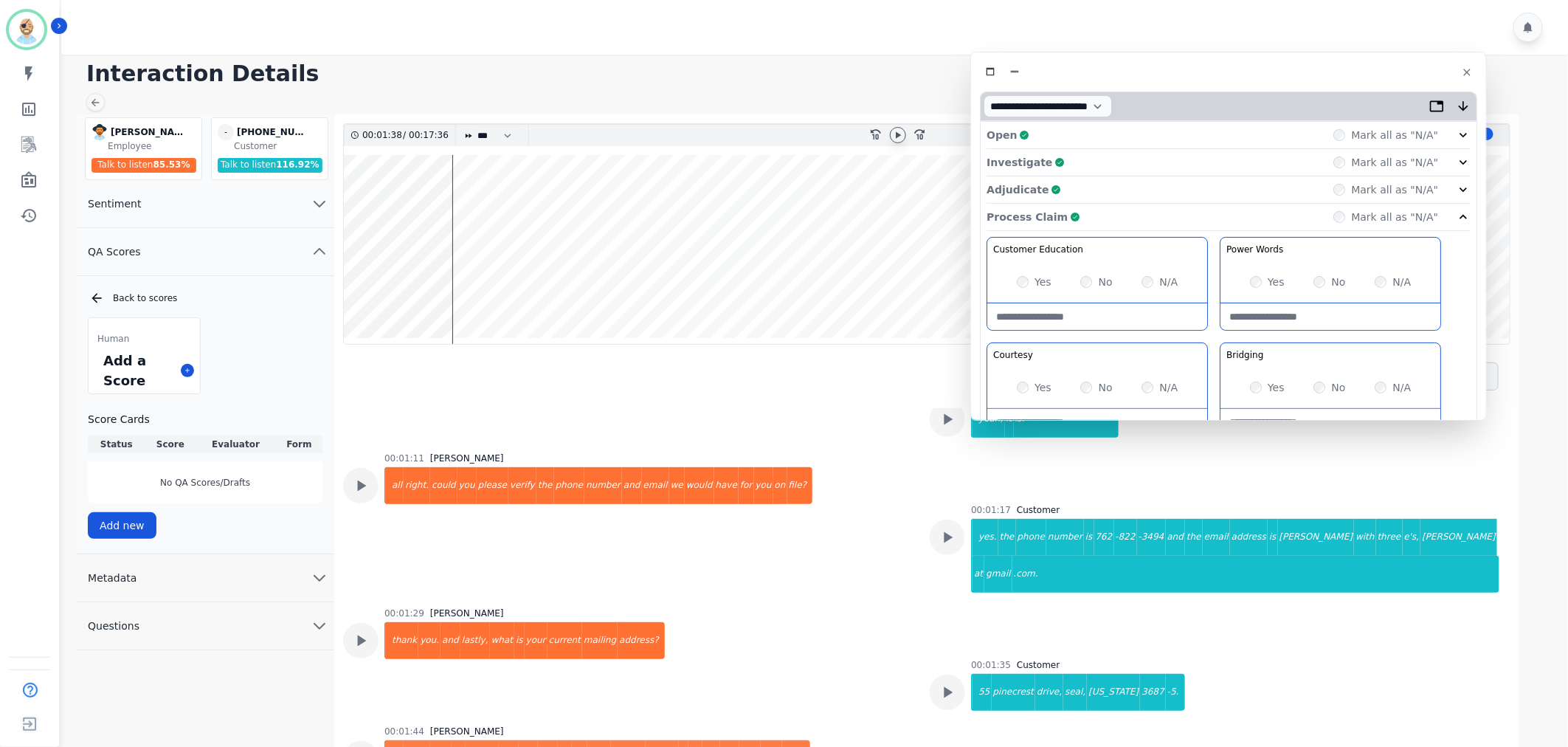
click at [1162, 183] on div "Adjudicate Complete Mark all as "N/A"" at bounding box center [1229, 190] width 484 height 28
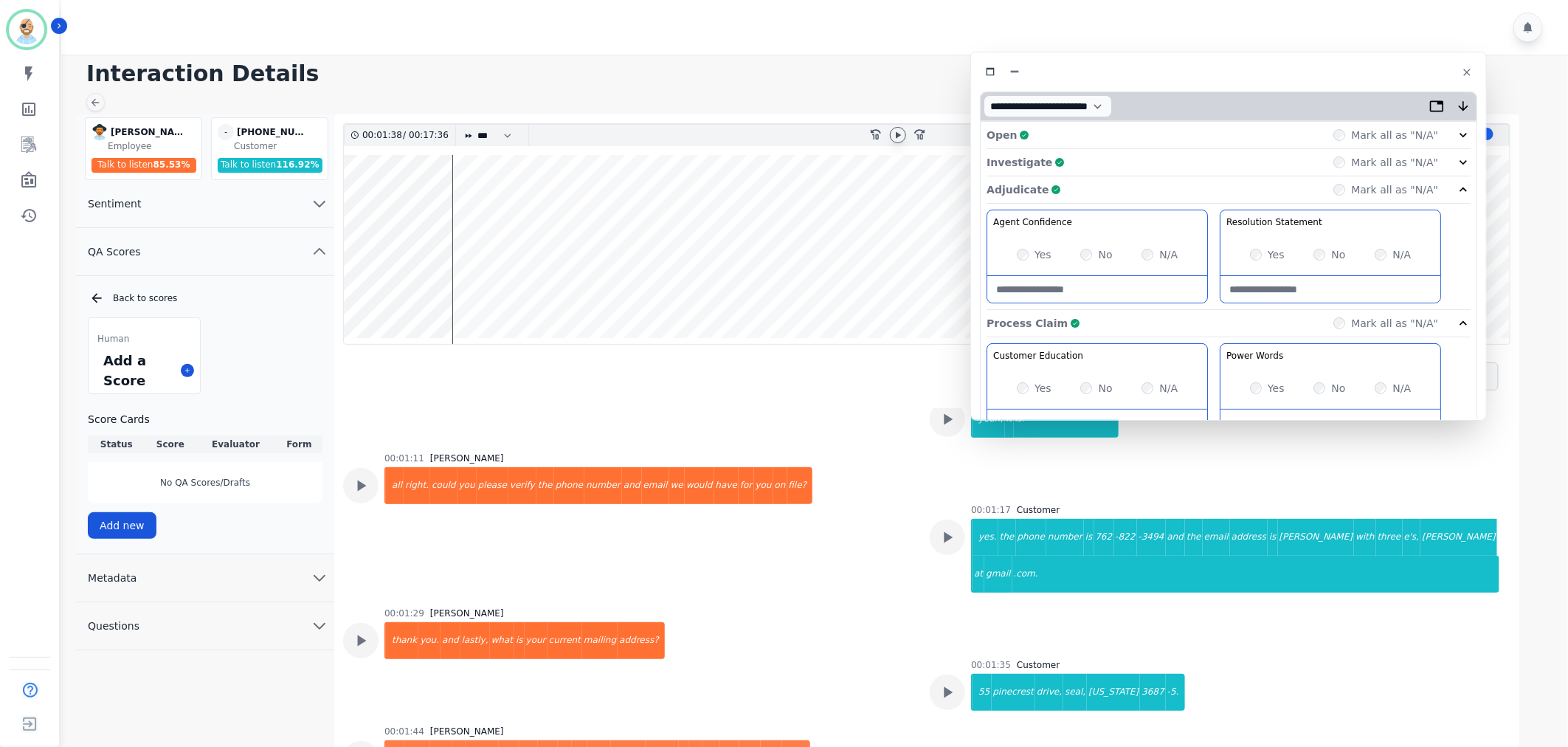
click at [1164, 176] on div "Investigate Complete Mark all as "N/A"" at bounding box center [1229, 190] width 484 height 28
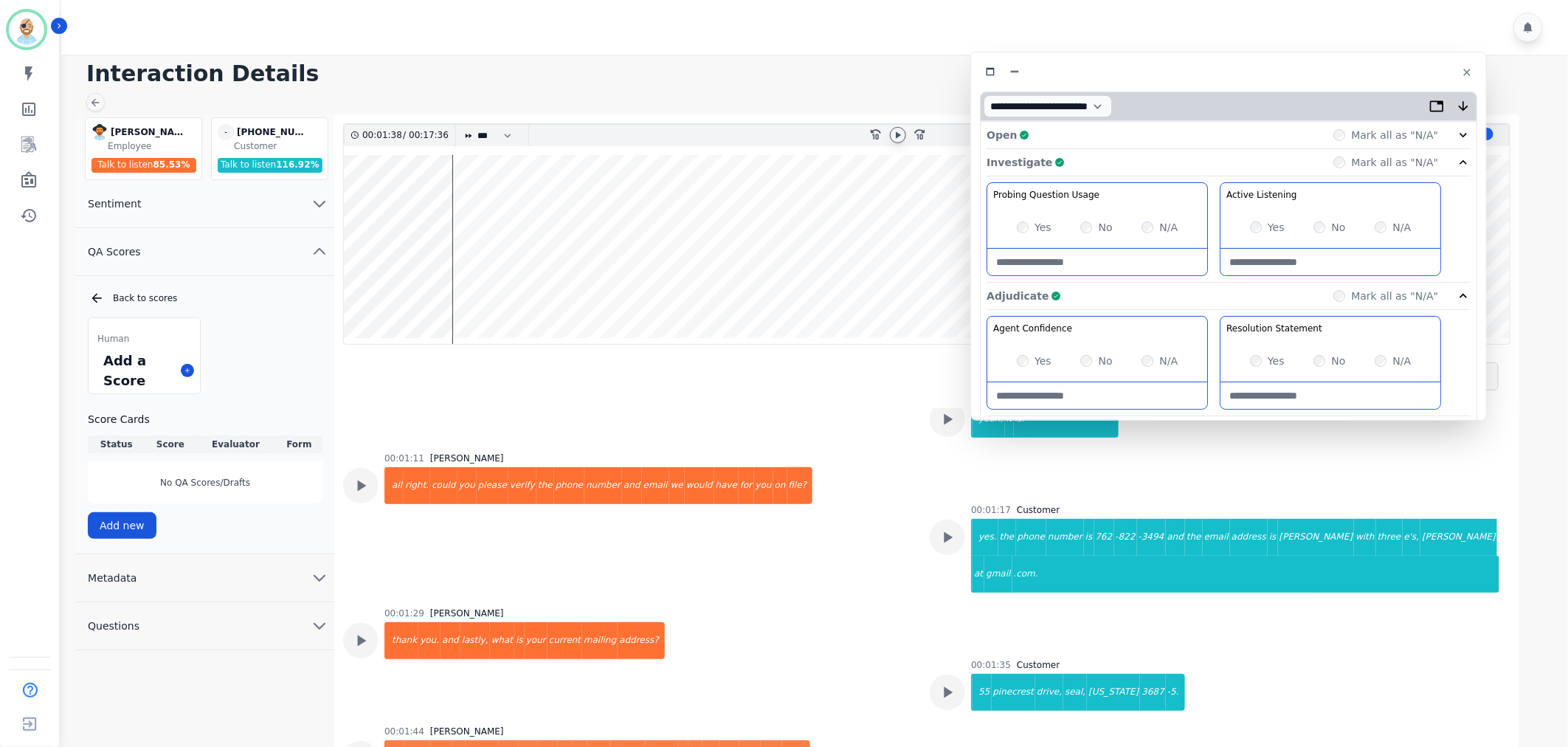
click at [1164, 145] on div "Open Complete Mark all as "N/A"" at bounding box center [1229, 136] width 484 height 28
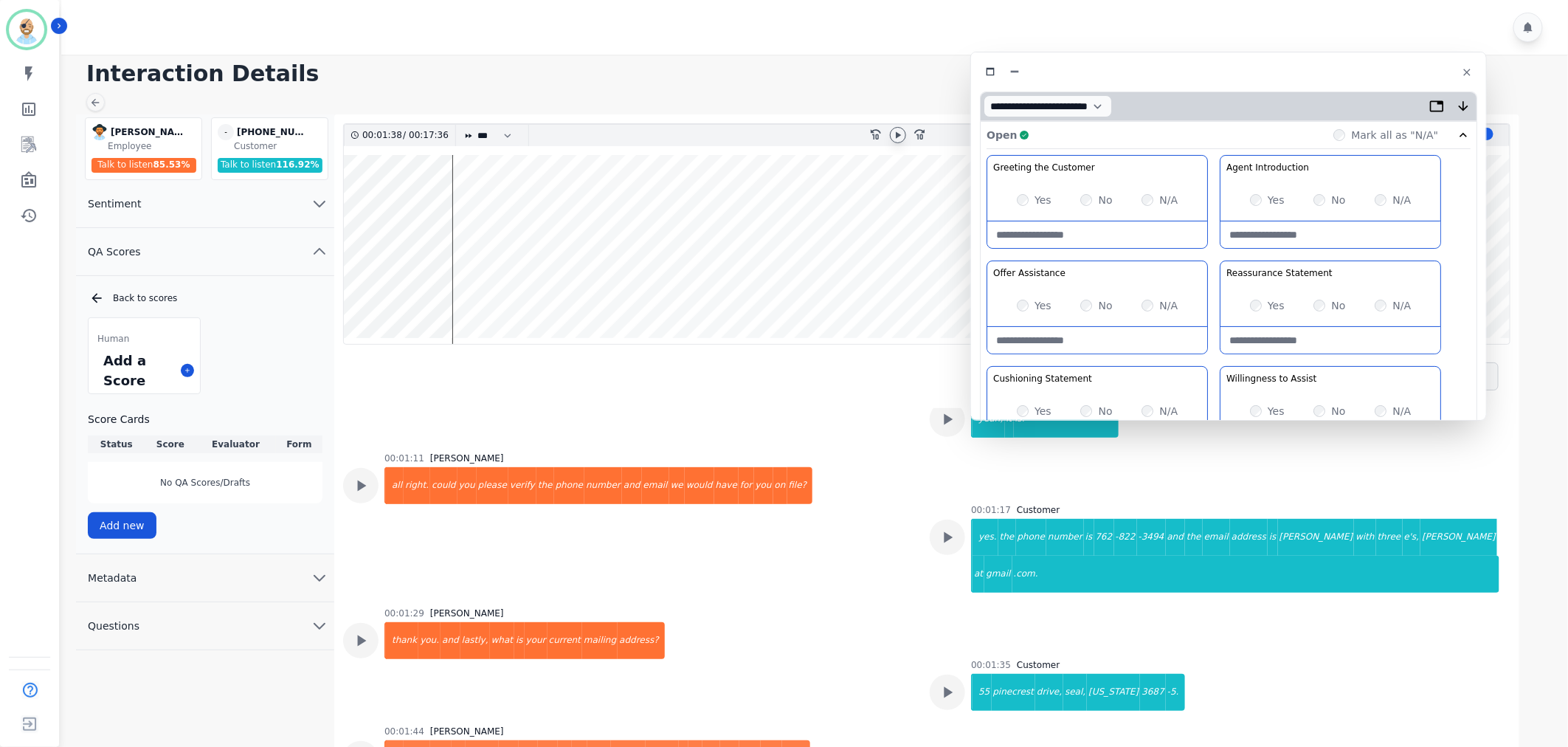
click at [897, 134] on icon at bounding box center [898, 135] width 5 height 7
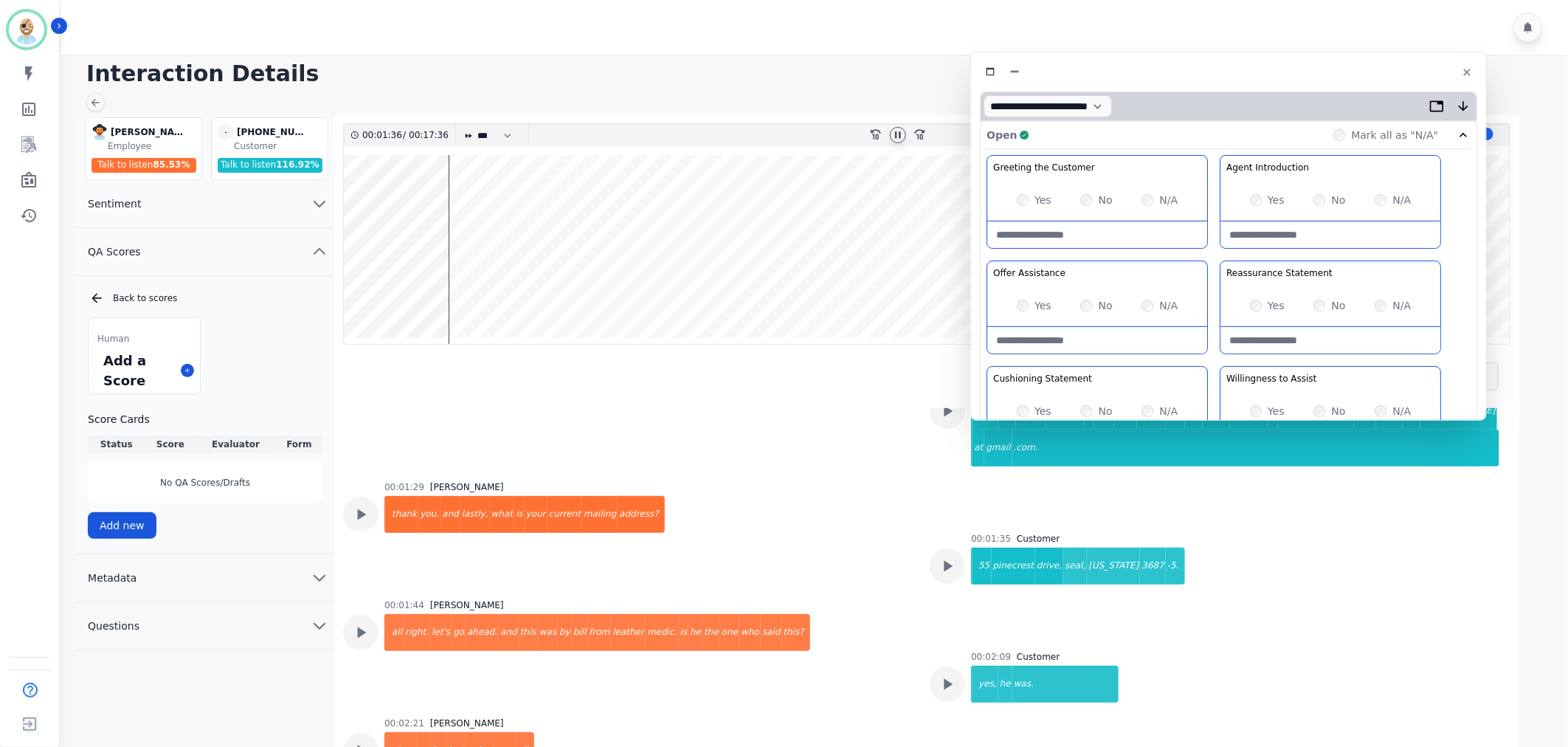
scroll to position [903, 0]
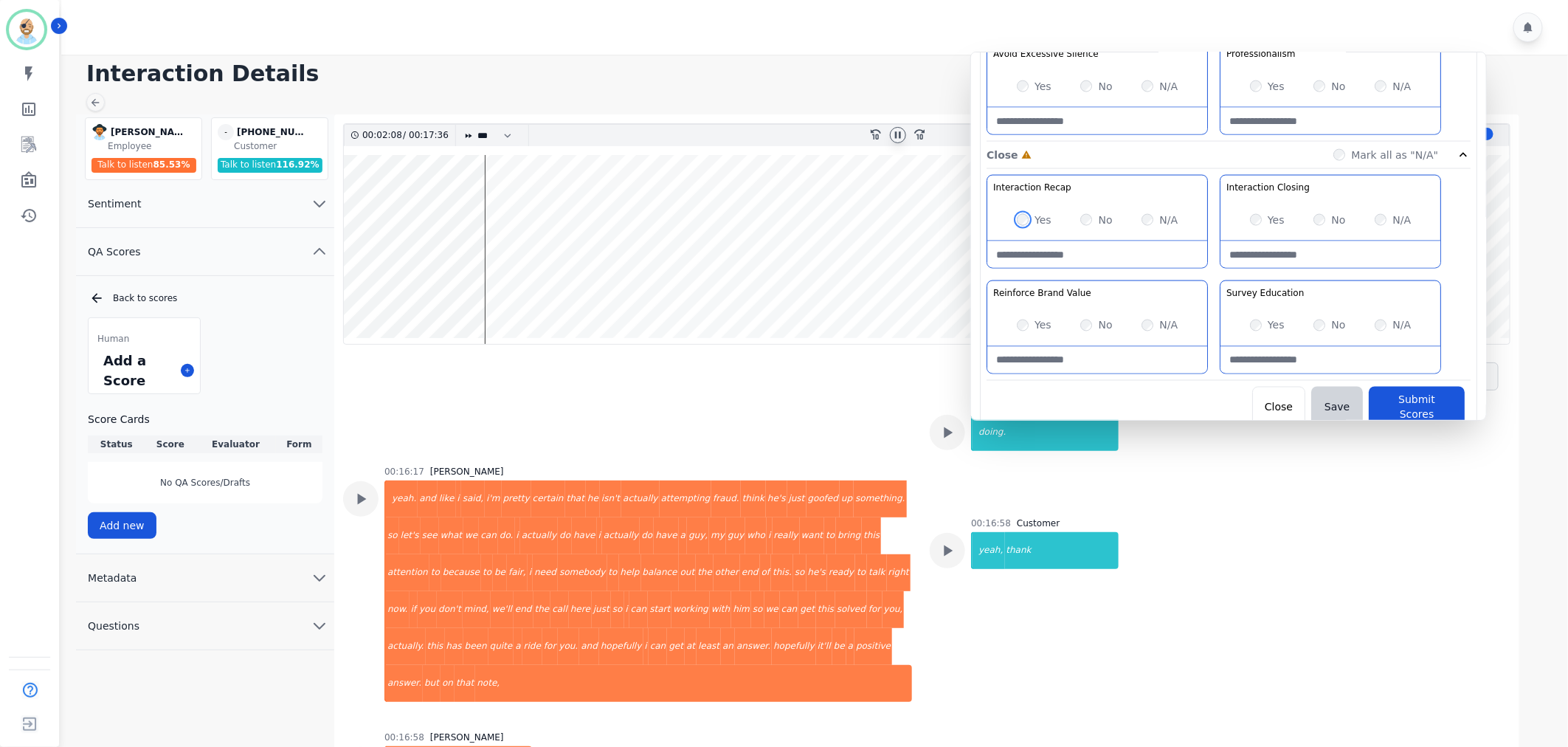
scroll to position [7615, 0]
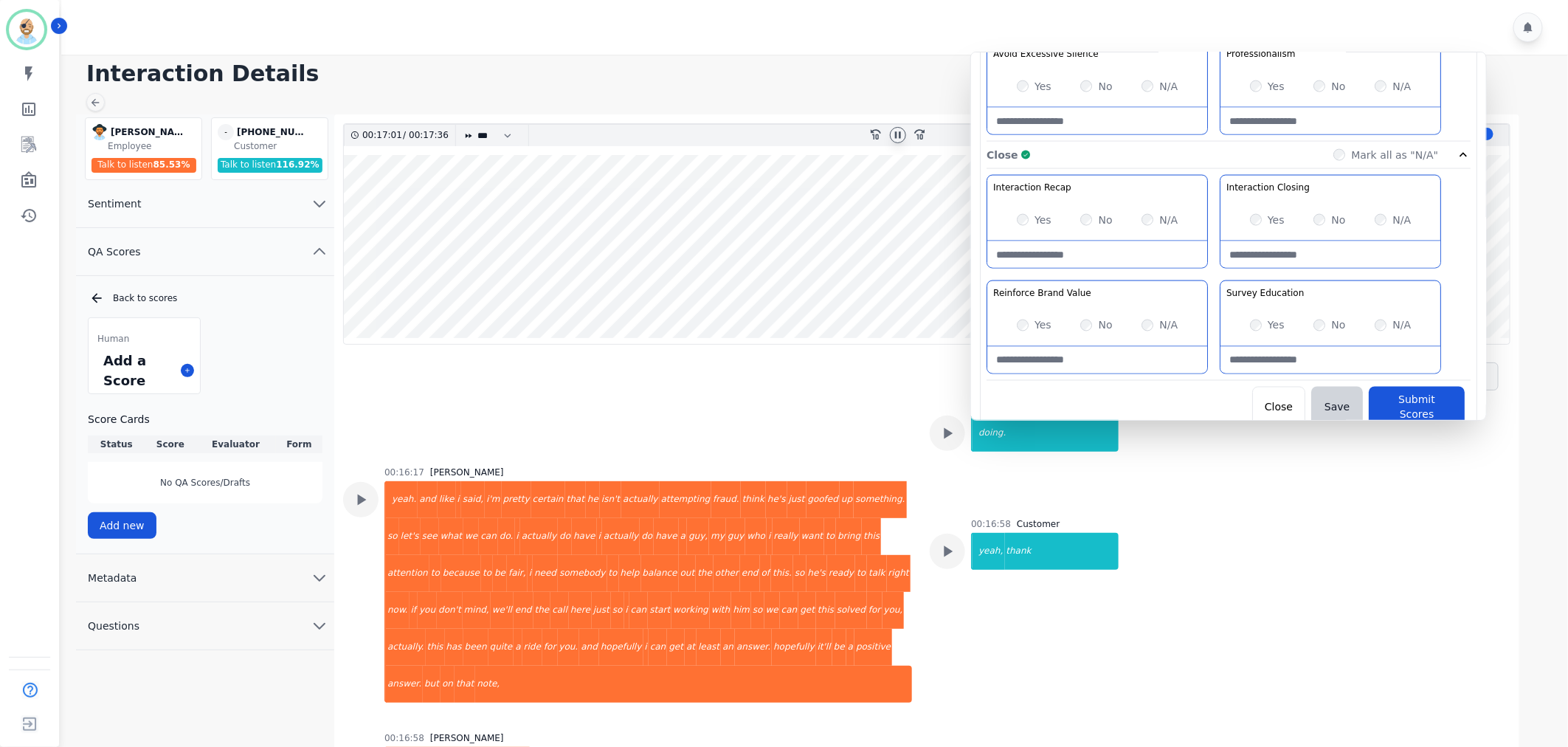
click at [1216, 271] on div "Interaction Recap Effectively summarize the conversation and set expectations f…" at bounding box center [1229, 278] width 484 height 206
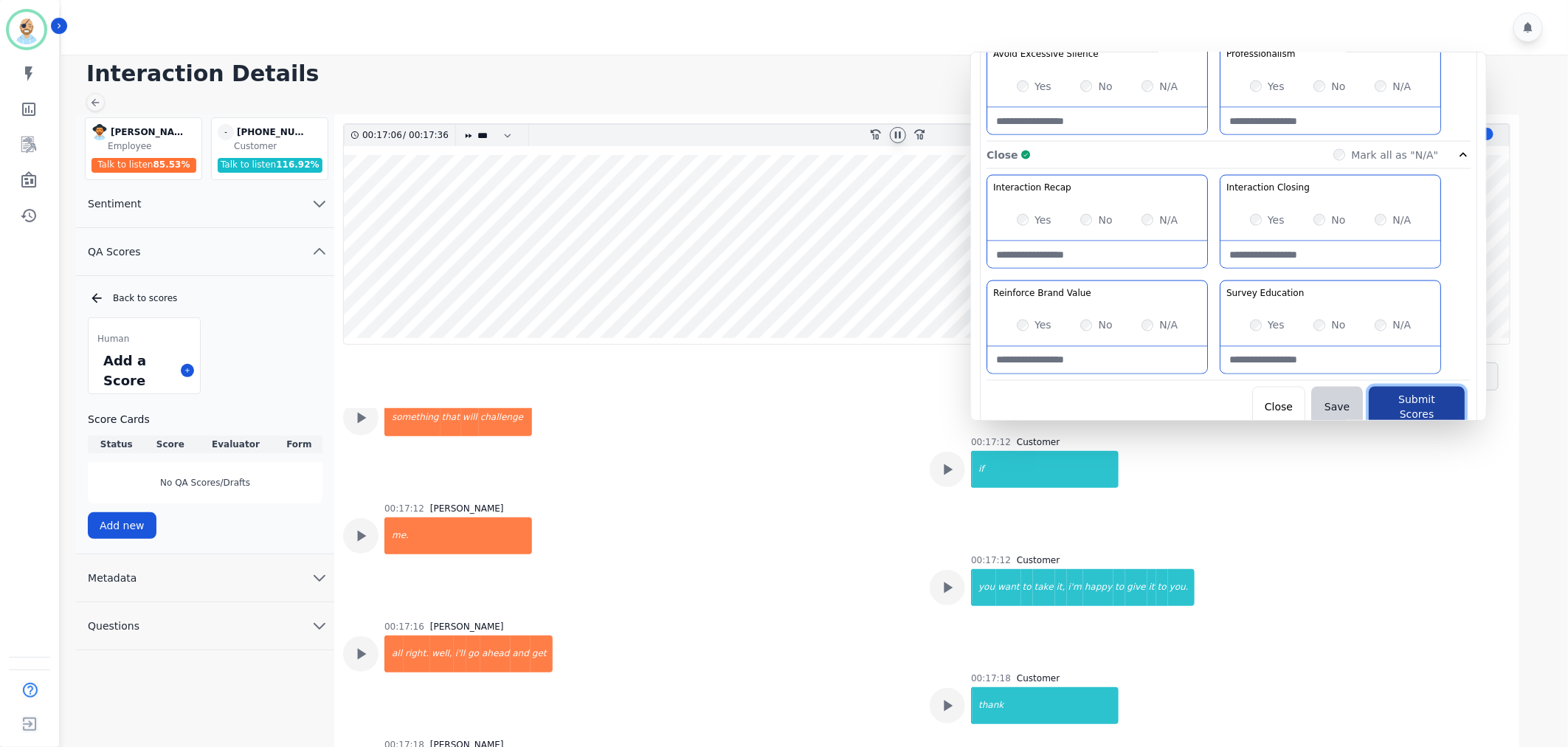
click at [1388, 403] on button "Submit Scores" at bounding box center [1417, 407] width 96 height 41
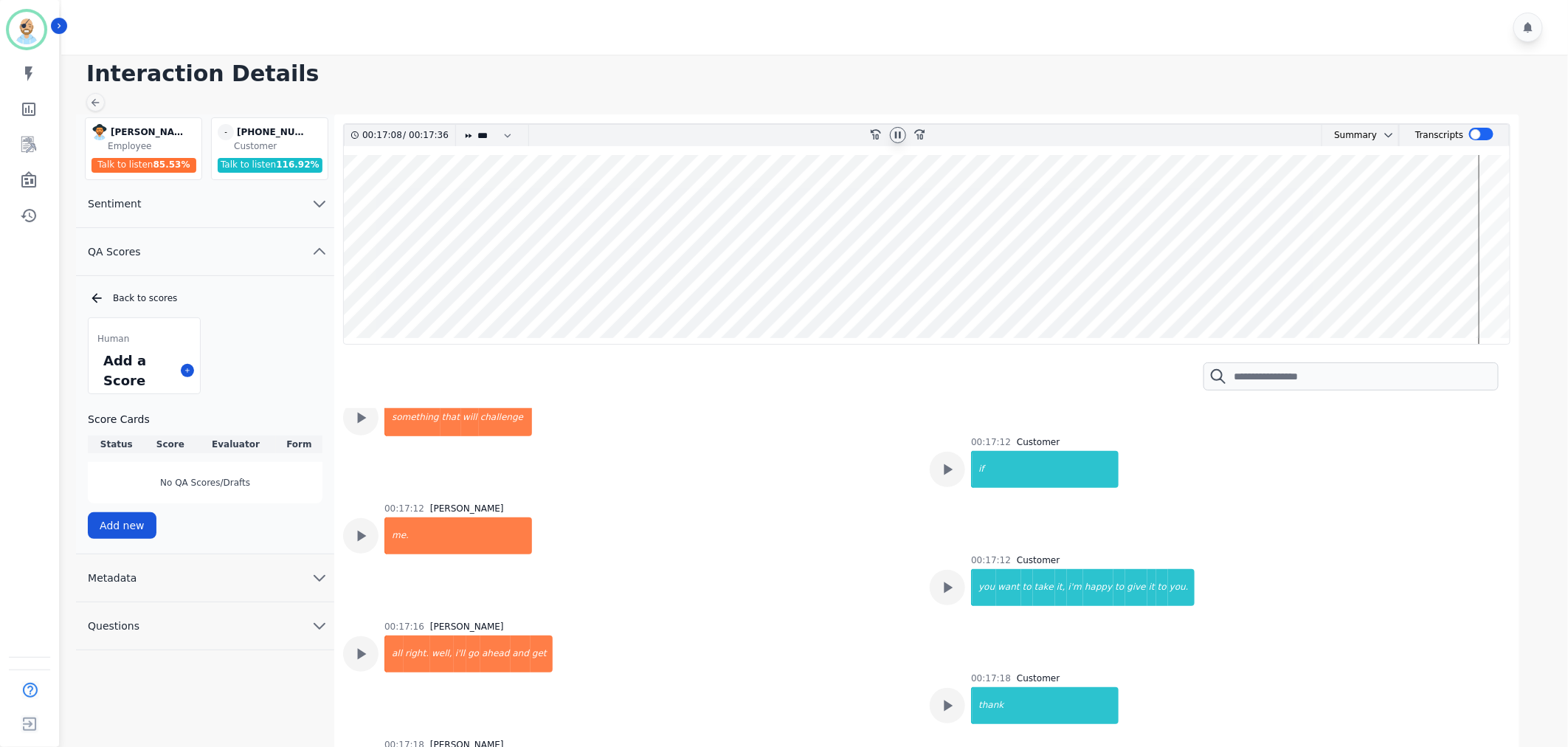
click at [897, 143] on div at bounding box center [898, 135] width 17 height 17
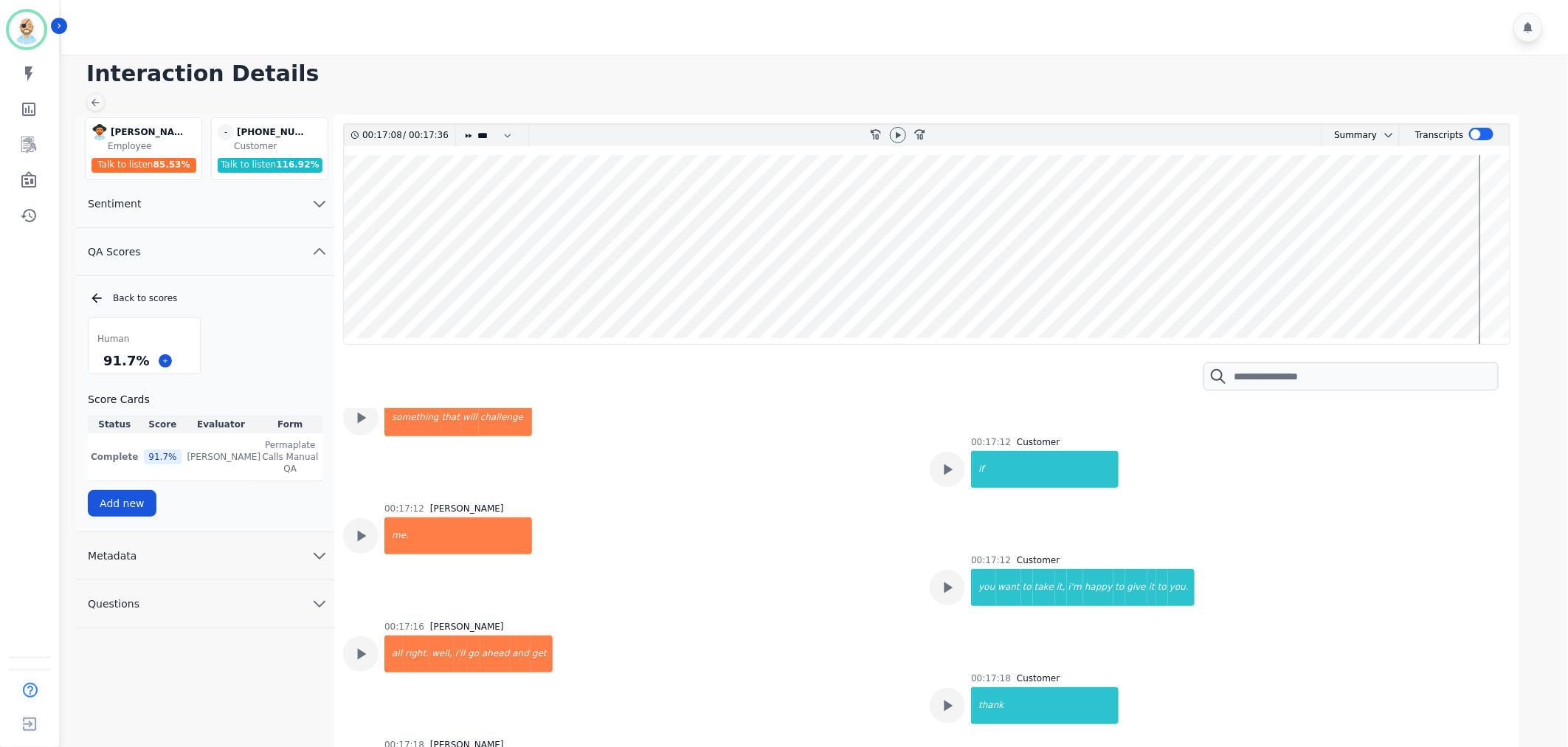
click at [693, 32] on div at bounding box center [816, 28] width 1512 height 55
drag, startPoint x: 141, startPoint y: 362, endPoint x: 101, endPoint y: 356, distance: 40.4
click at [101, 356] on div "91.7 %" at bounding box center [126, 360] width 52 height 26
copy div "91.7 %"
click at [276, 333] on div "Human 91.7 % Score Cards Status Score Evaluator Form Complete 91.7 % Clint Huds…" at bounding box center [205, 417] width 235 height 200
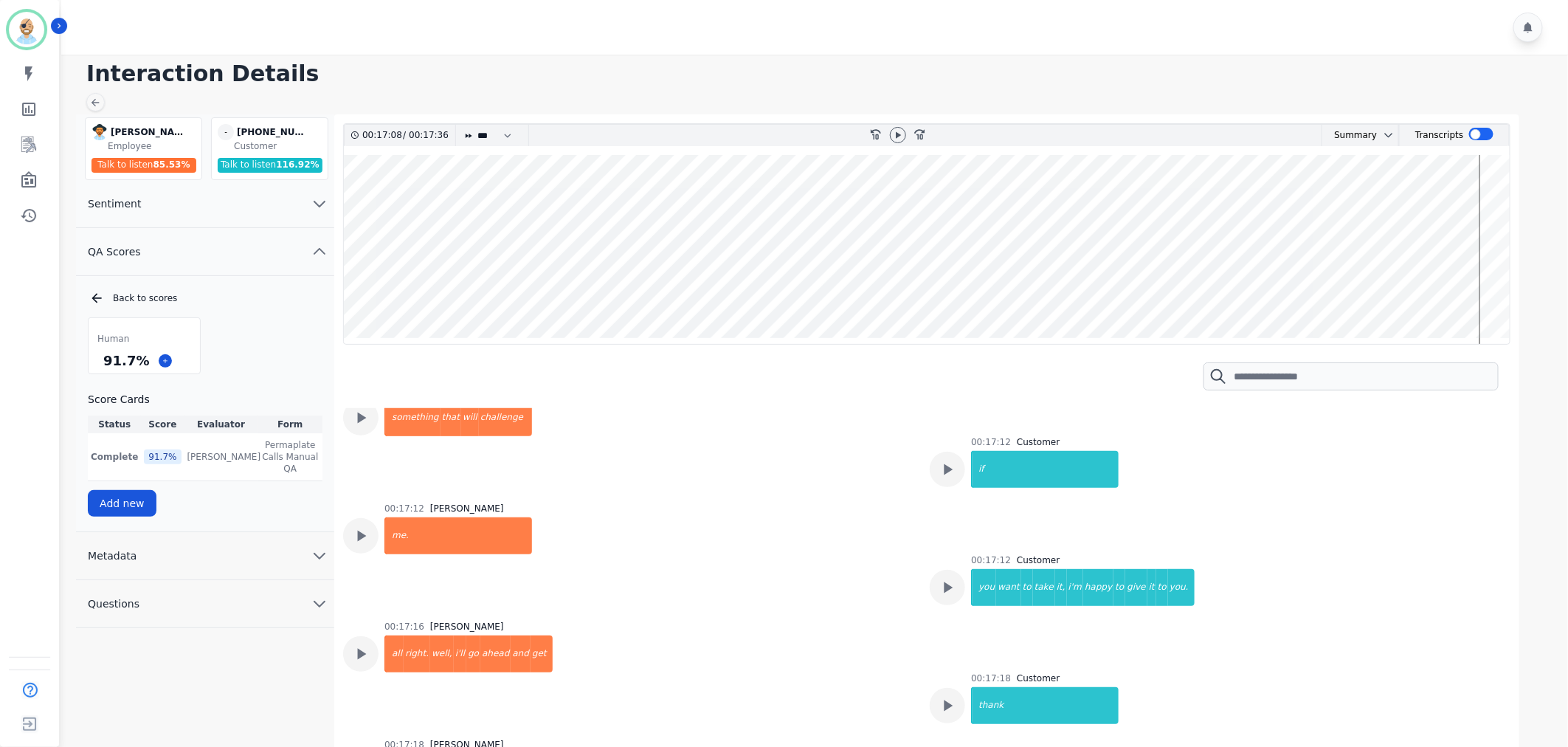
click at [552, 13] on div at bounding box center [816, 28] width 1512 height 55
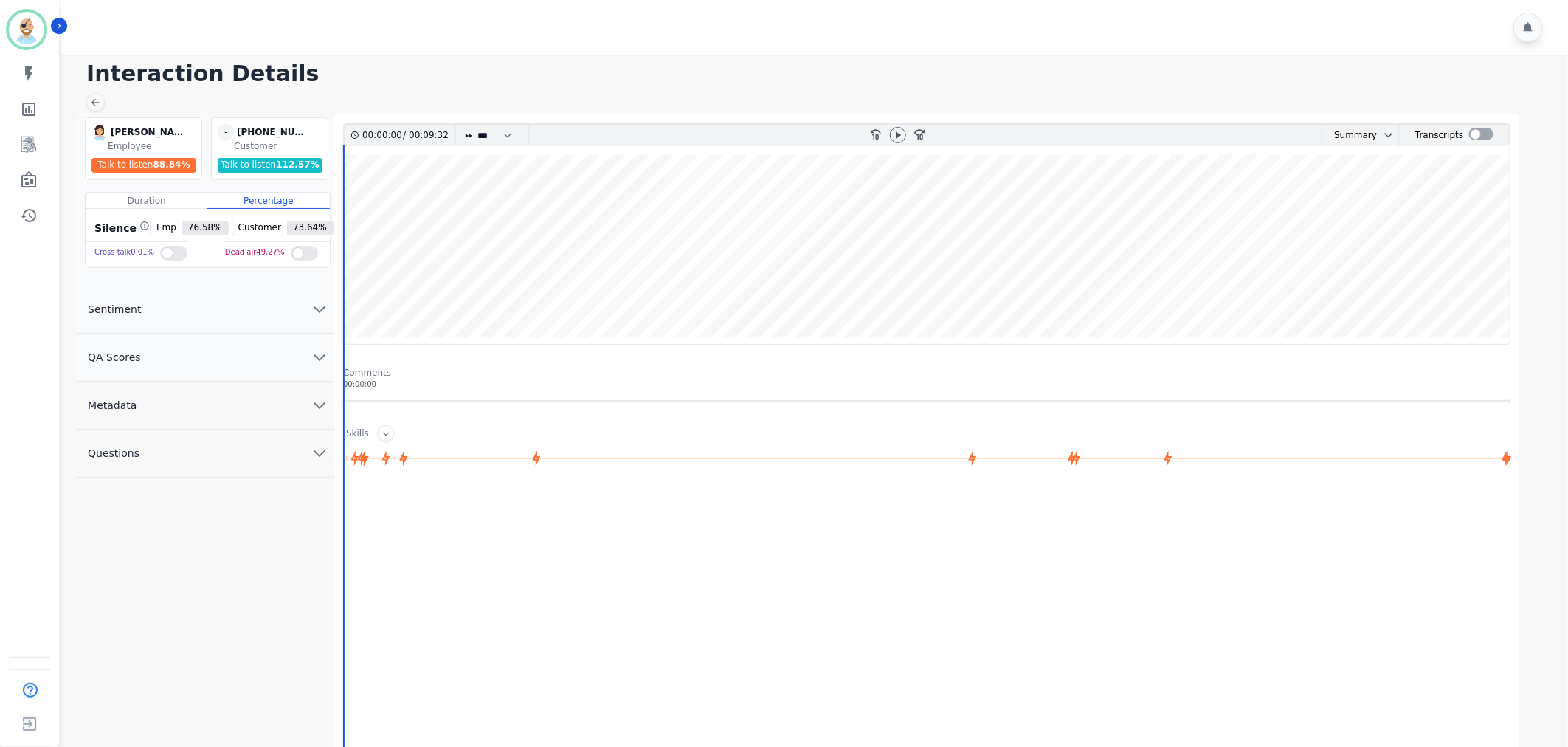
click at [260, 368] on button "QA Scores" at bounding box center [205, 357] width 259 height 48
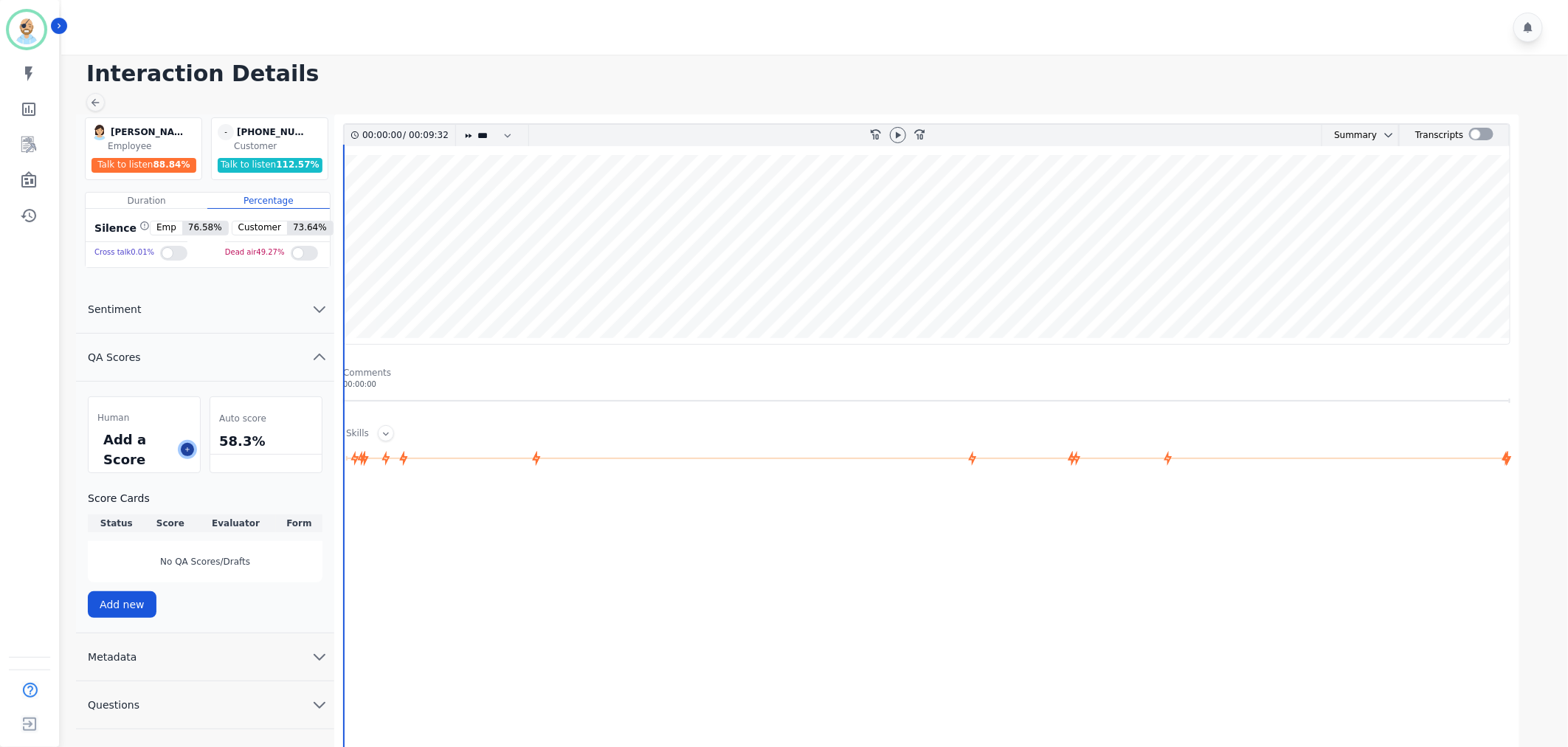
click at [183, 445] on button at bounding box center [188, 450] width 14 height 14
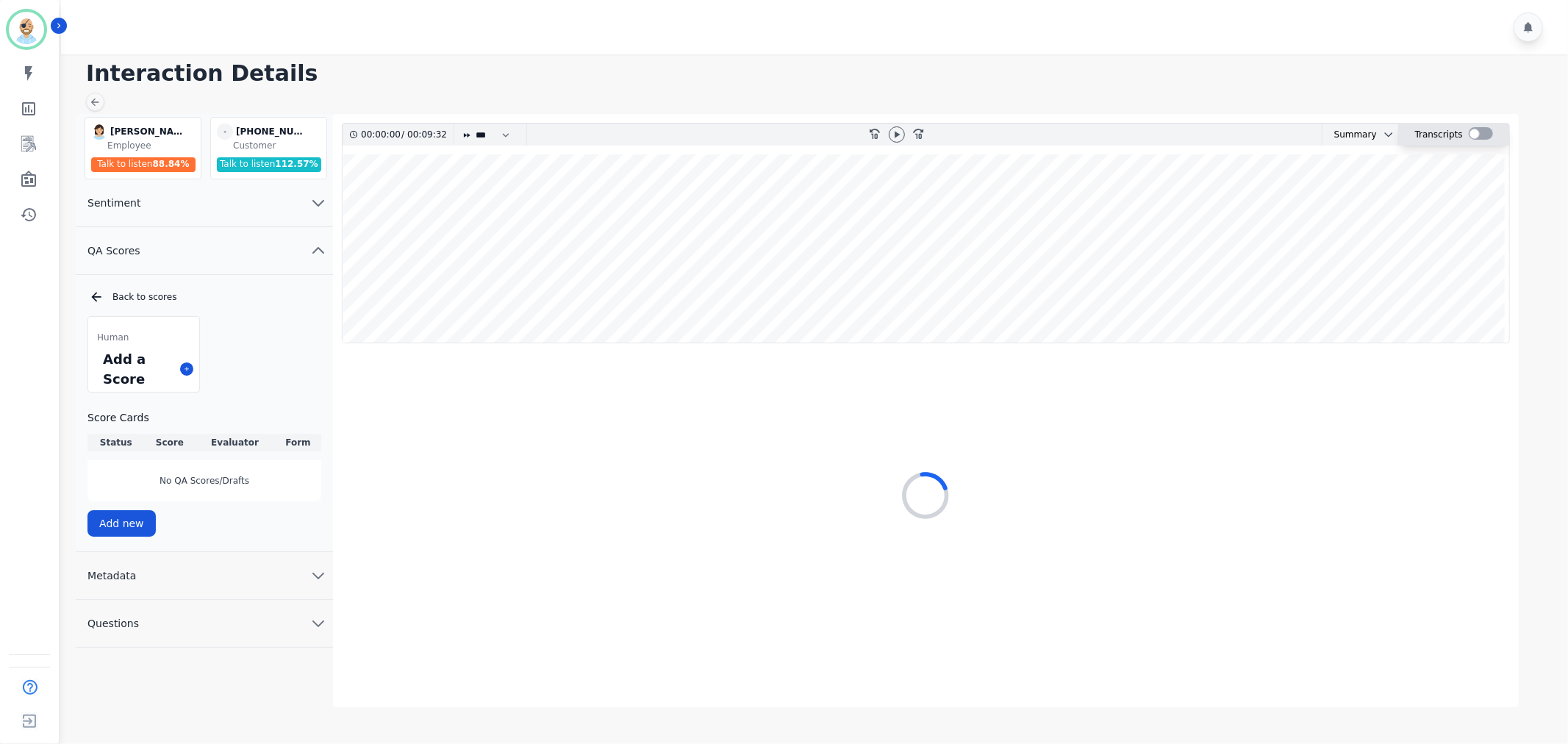
click at [1486, 133] on div at bounding box center [1481, 133] width 24 height 13
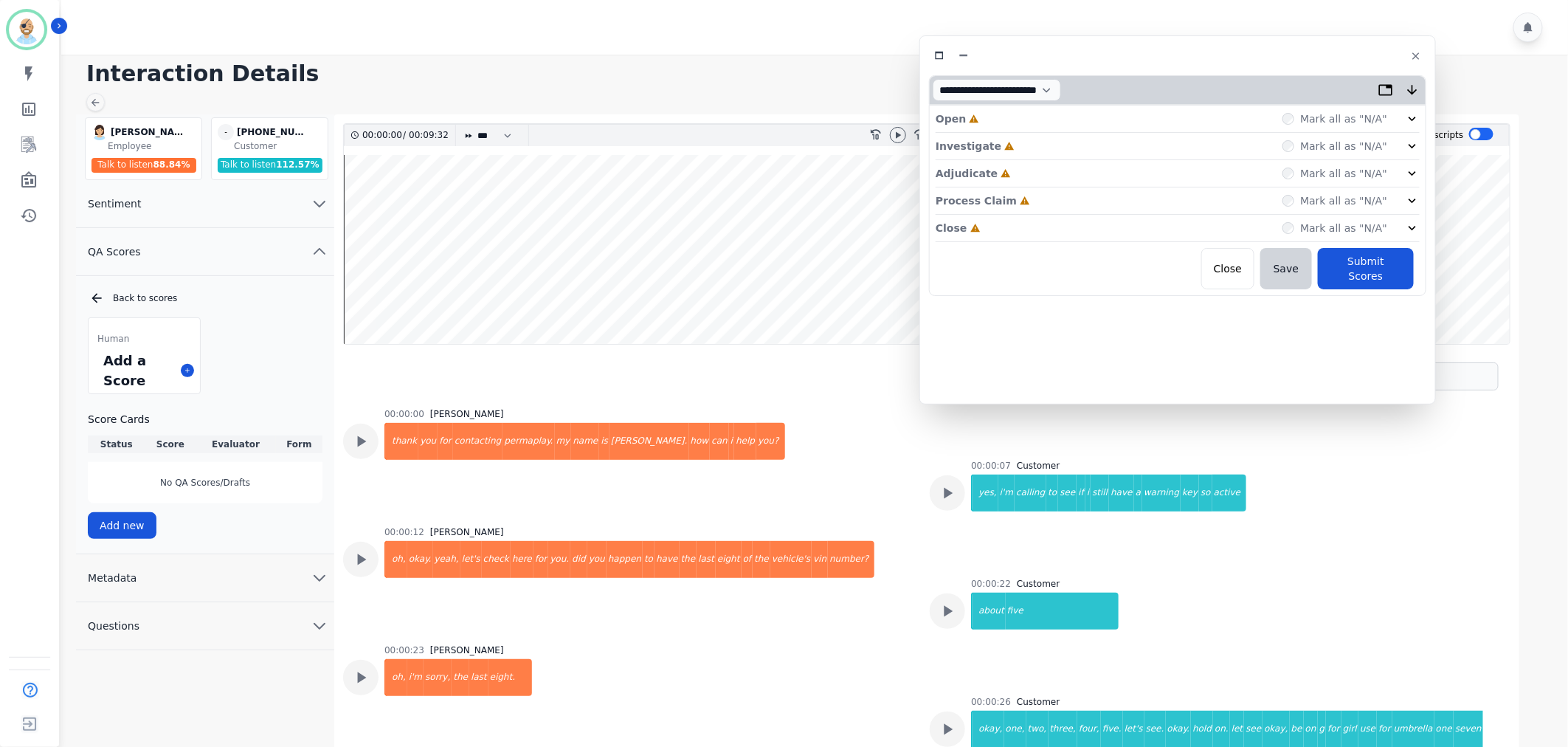
drag, startPoint x: 378, startPoint y: 79, endPoint x: 1236, endPoint y: 52, distance: 858.4
click at [1236, 52] on div at bounding box center [1178, 56] width 498 height 22
click at [1041, 223] on div "Close Incomplete Mark all as "N/A"" at bounding box center [1180, 228] width 484 height 28
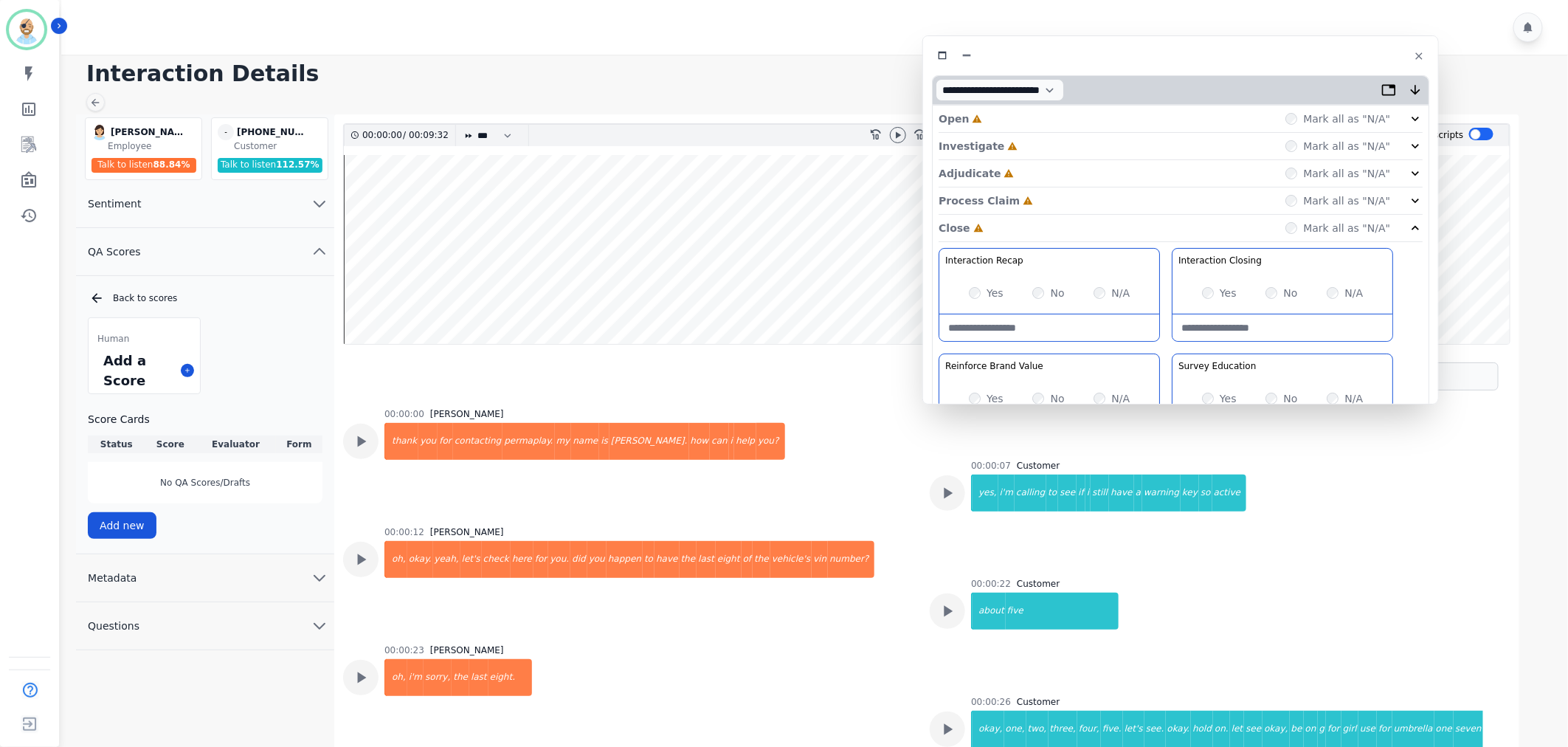
click at [1038, 201] on div "Process Claim Incomplete Mark all as "N/A"" at bounding box center [1180, 202] width 484 height 28
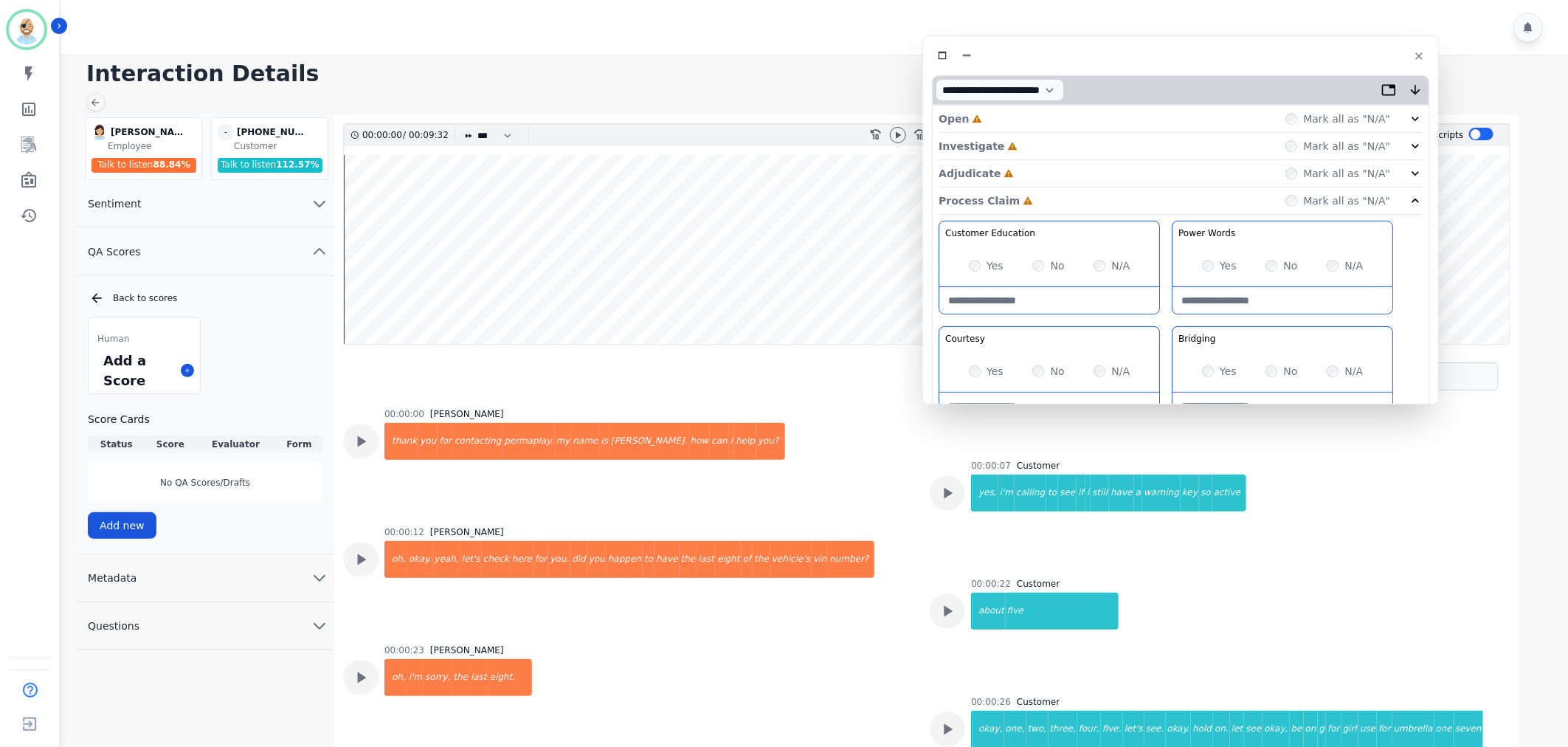
click at [1036, 168] on div "Adjudicate Incomplete Mark all as "N/A"" at bounding box center [1180, 174] width 484 height 28
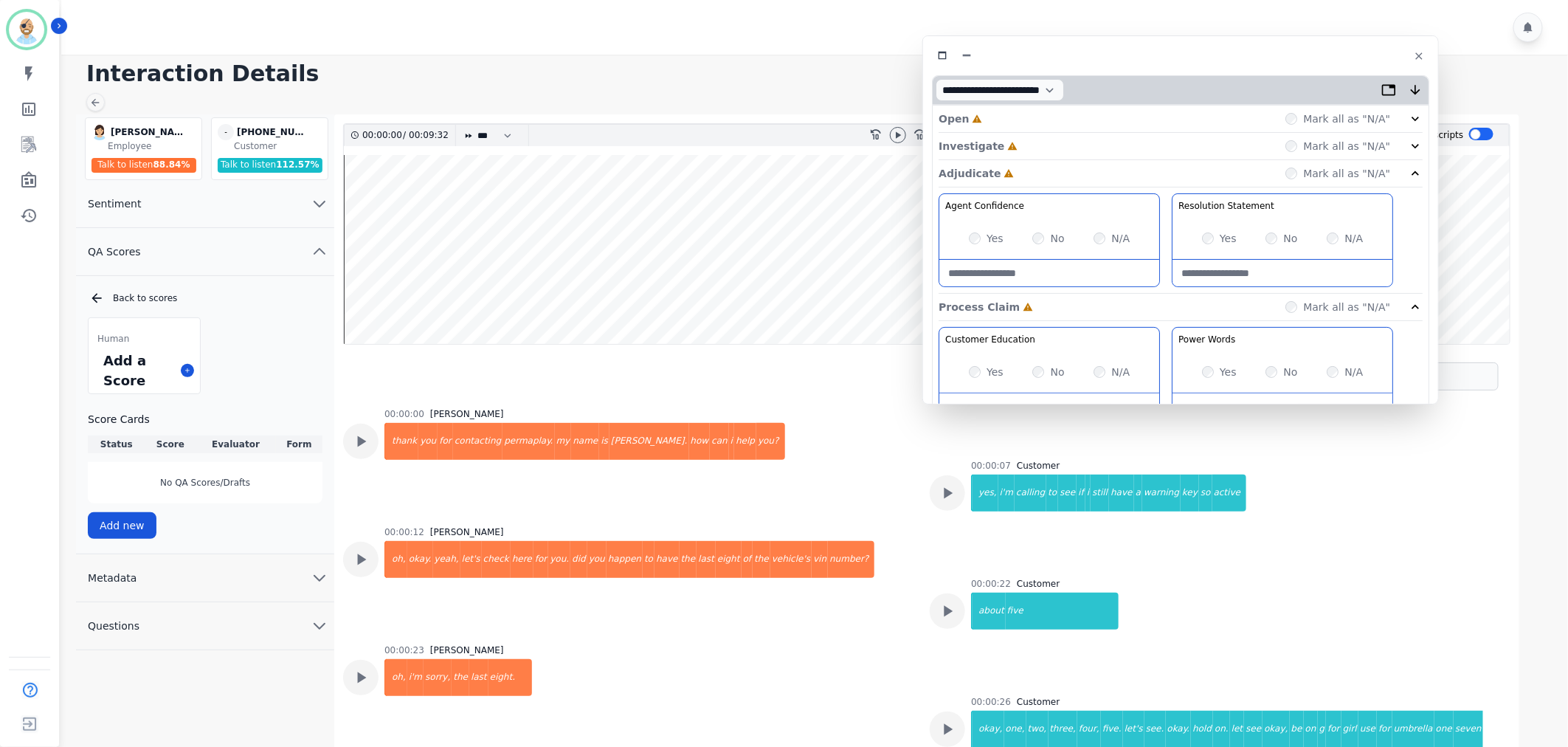
click at [1036, 160] on div "Investigate Incomplete Mark all as "N/A"" at bounding box center [1180, 174] width 484 height 28
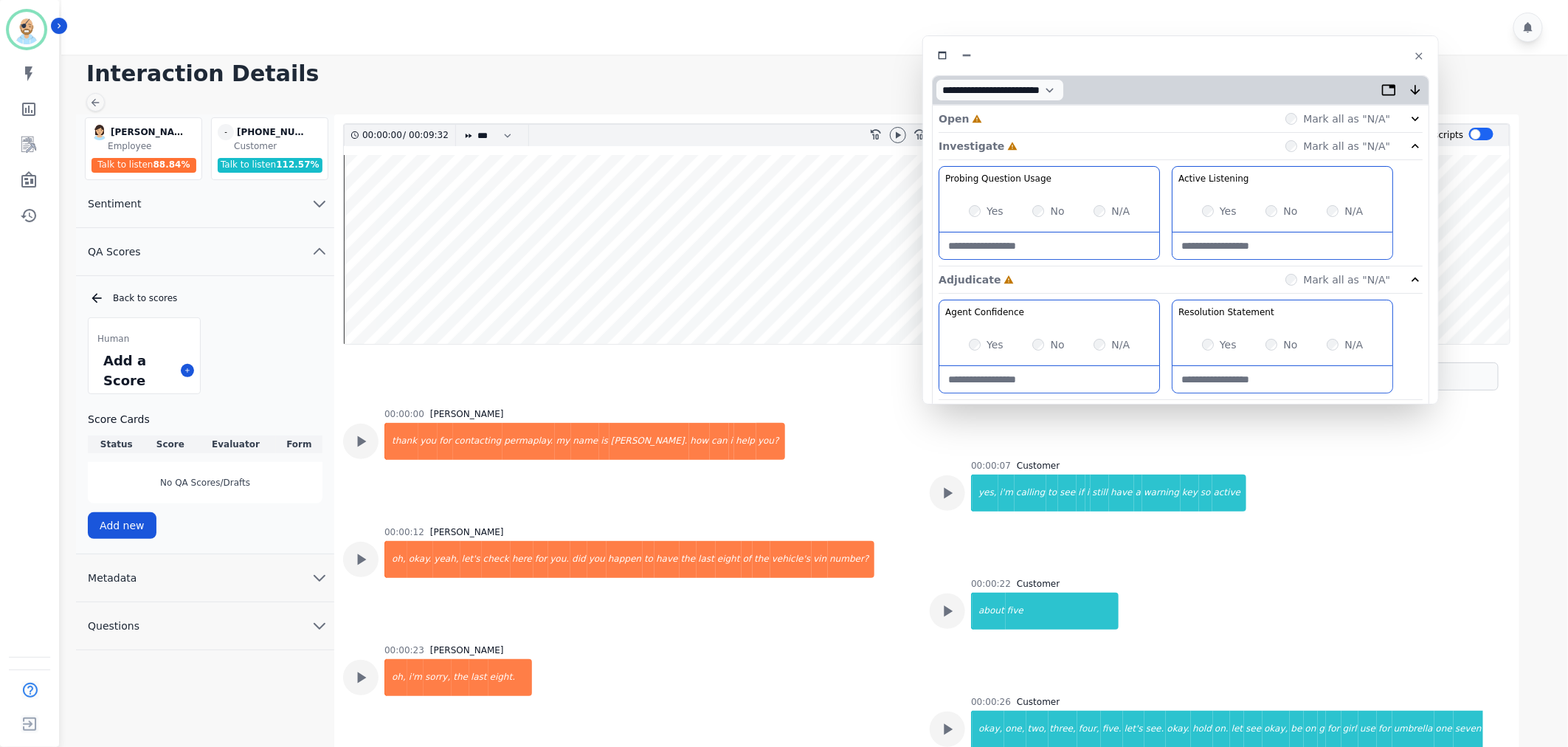
click at [1035, 118] on div "Open Incomplete Mark all as "N/A"" at bounding box center [1180, 119] width 484 height 28
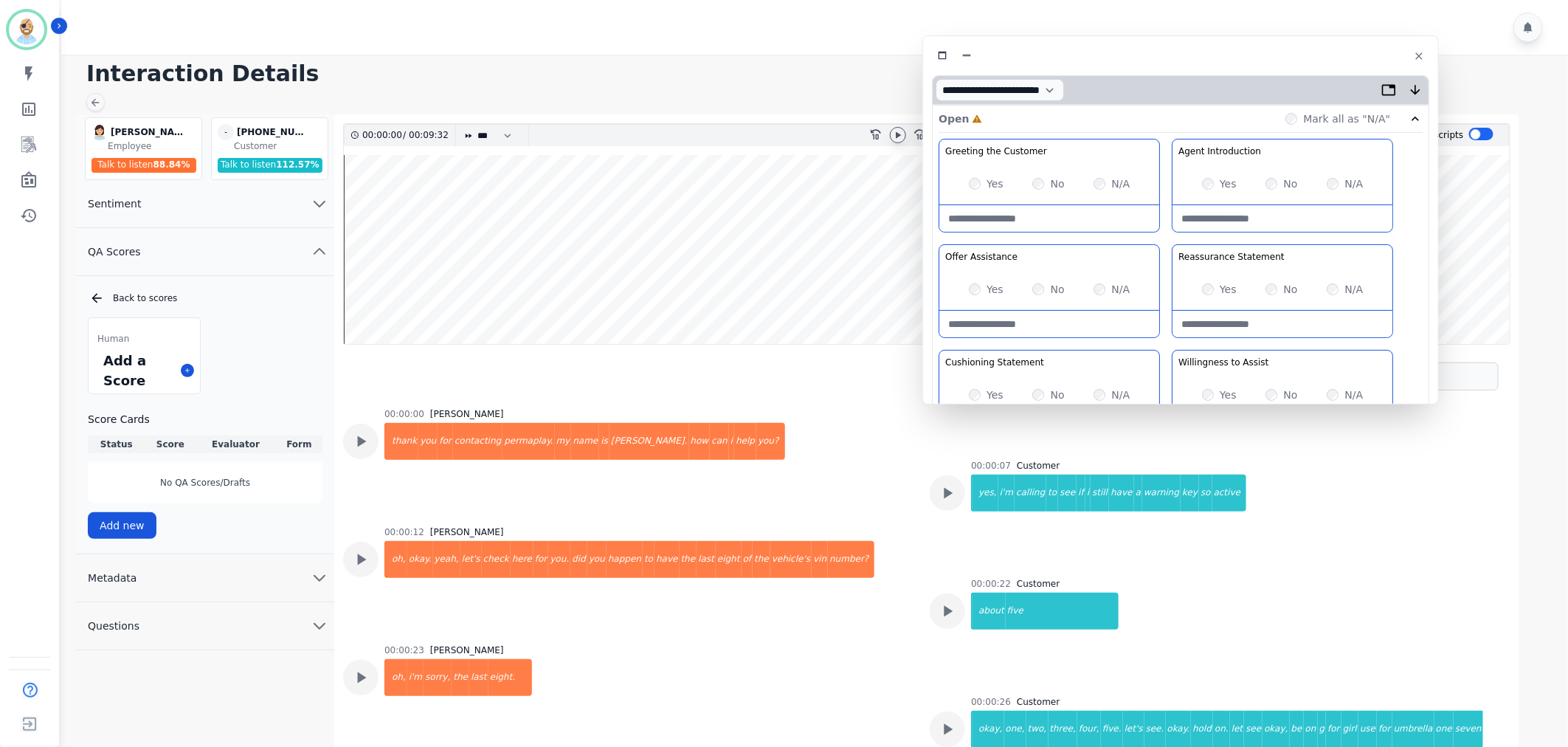
click at [895, 133] on icon at bounding box center [898, 135] width 12 height 12
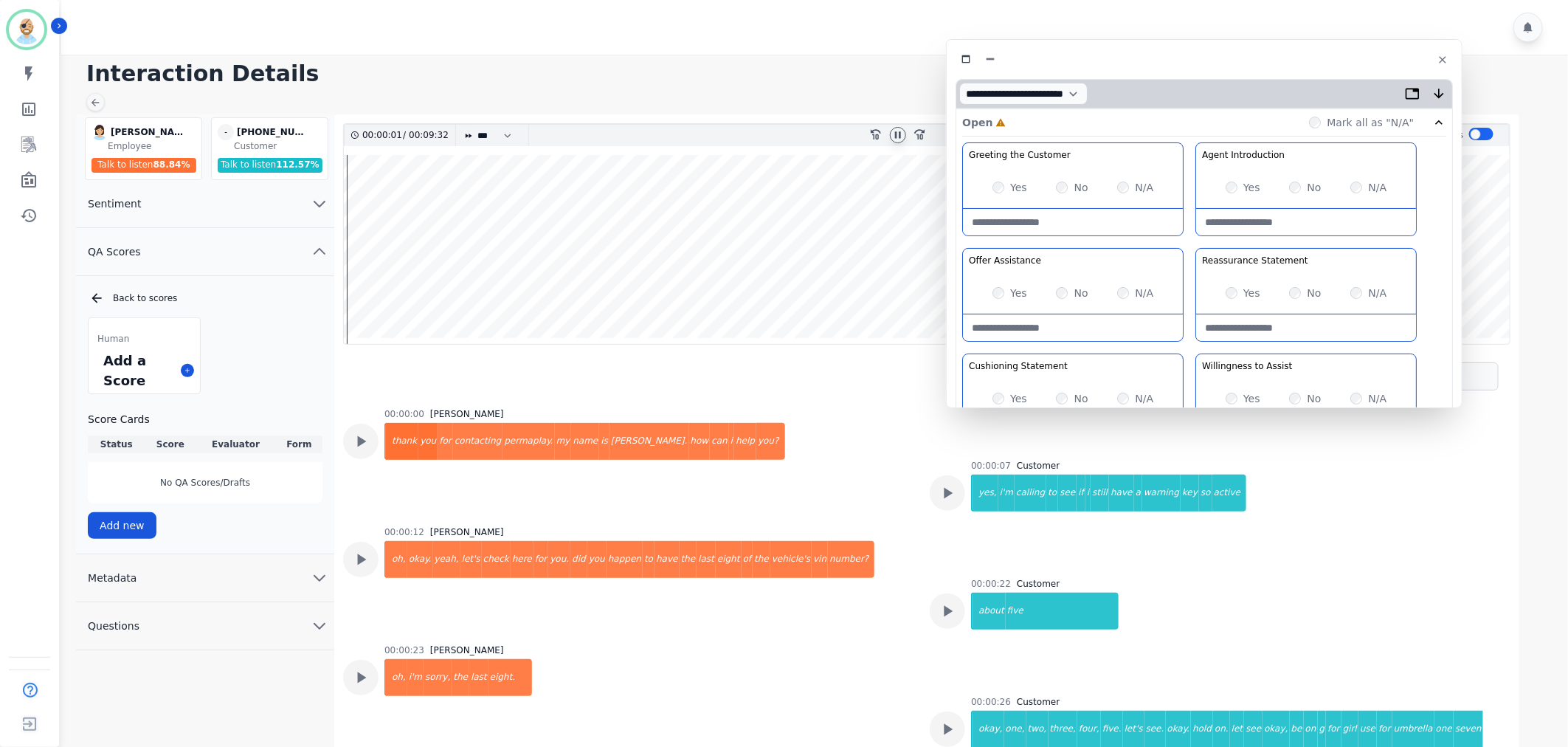
drag, startPoint x: 1139, startPoint y: 57, endPoint x: 1163, endPoint y: 61, distance: 24.3
click at [1163, 61] on div at bounding box center [1205, 60] width 498 height 22
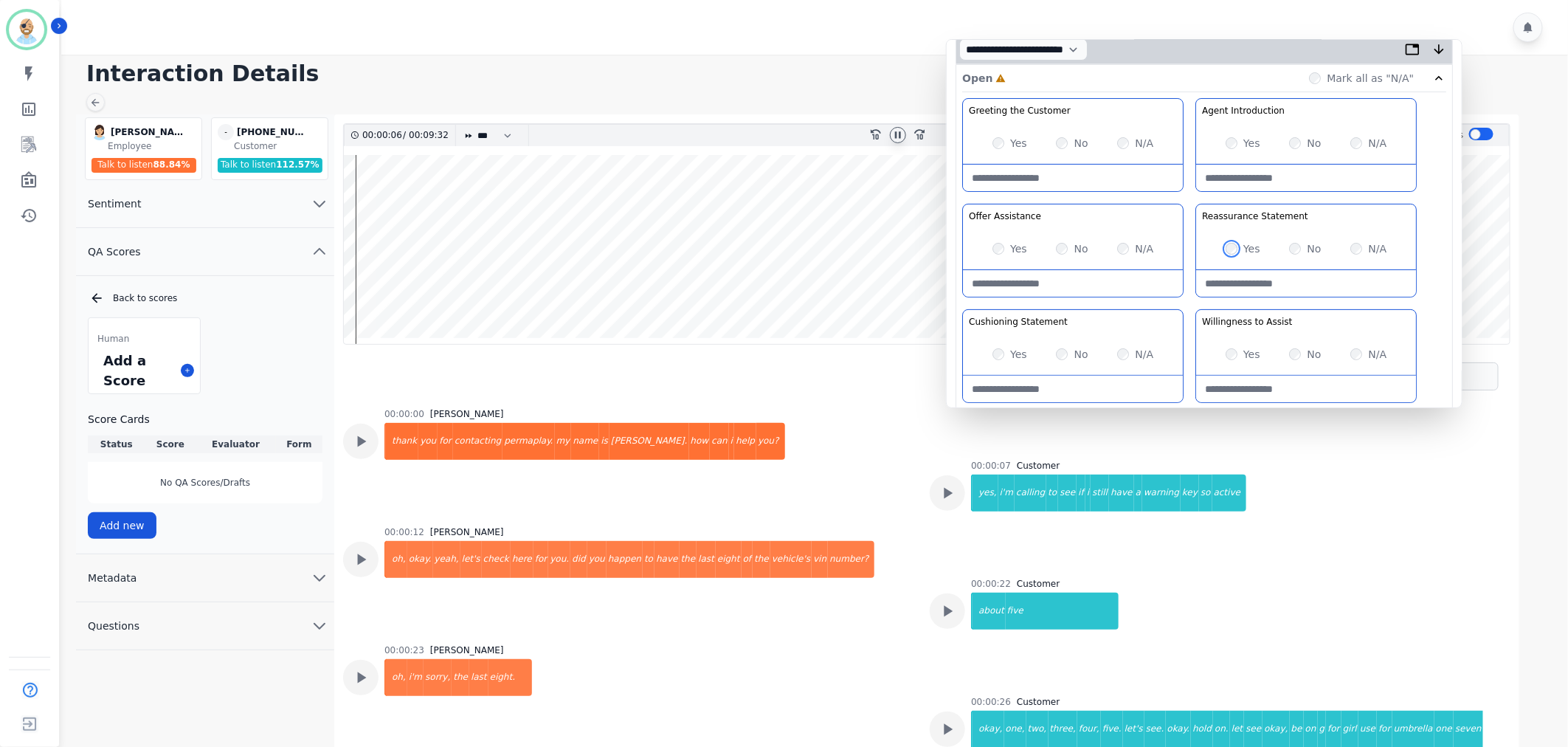
scroll to position [164, 0]
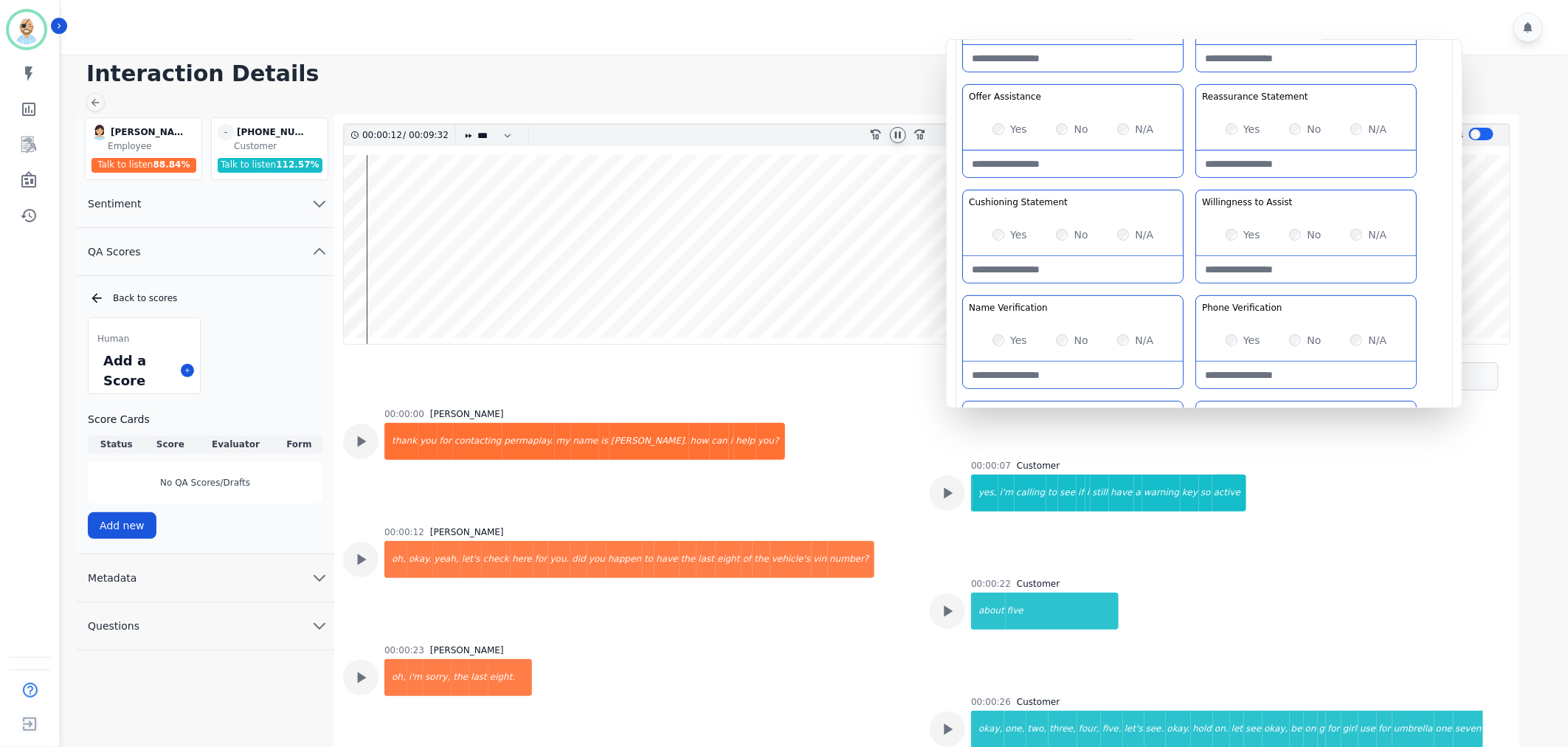
click at [1193, 179] on div "Greeting the Customer Welcome is where we quickly greet our customer as a known…" at bounding box center [1204, 239] width 484 height 523
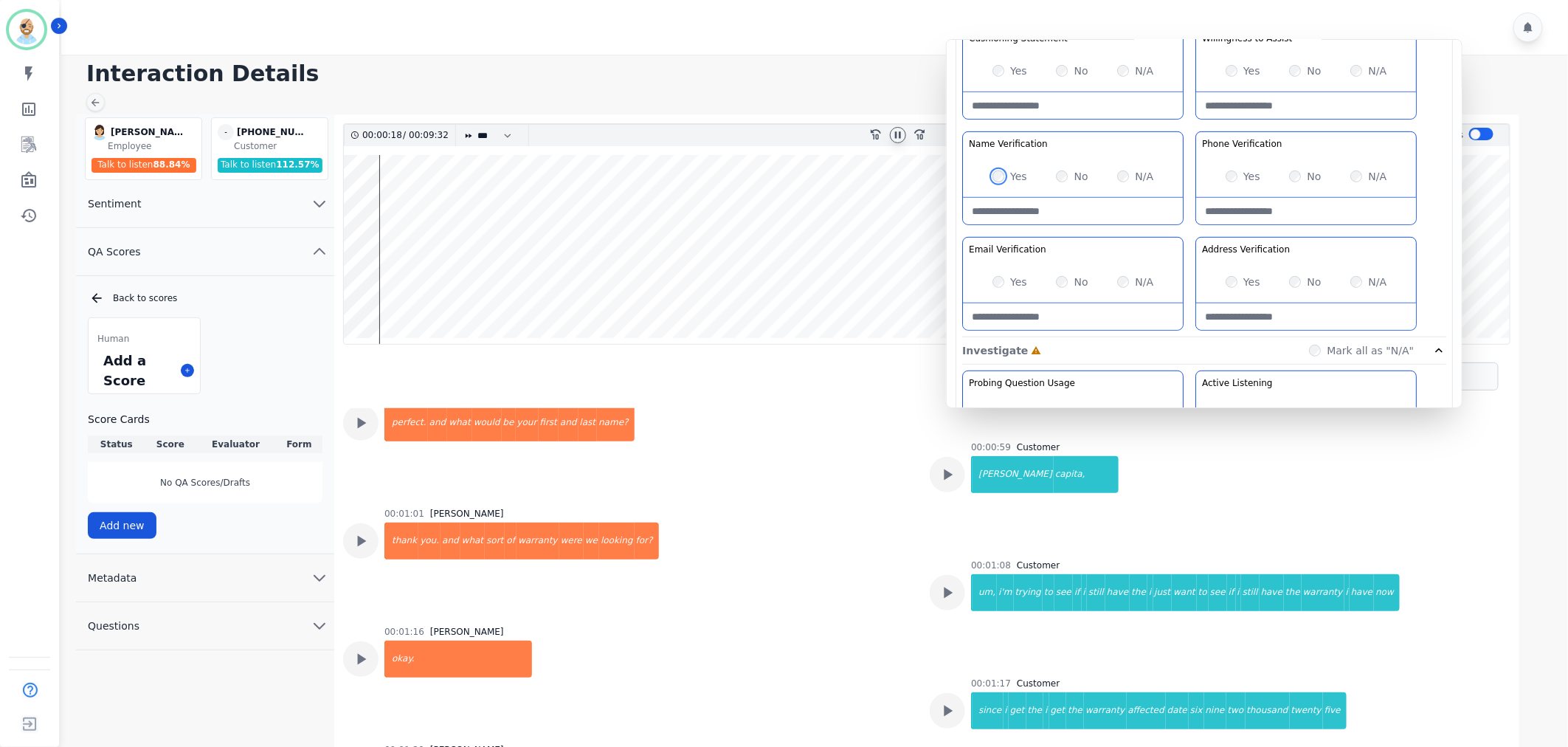
scroll to position [555, 0]
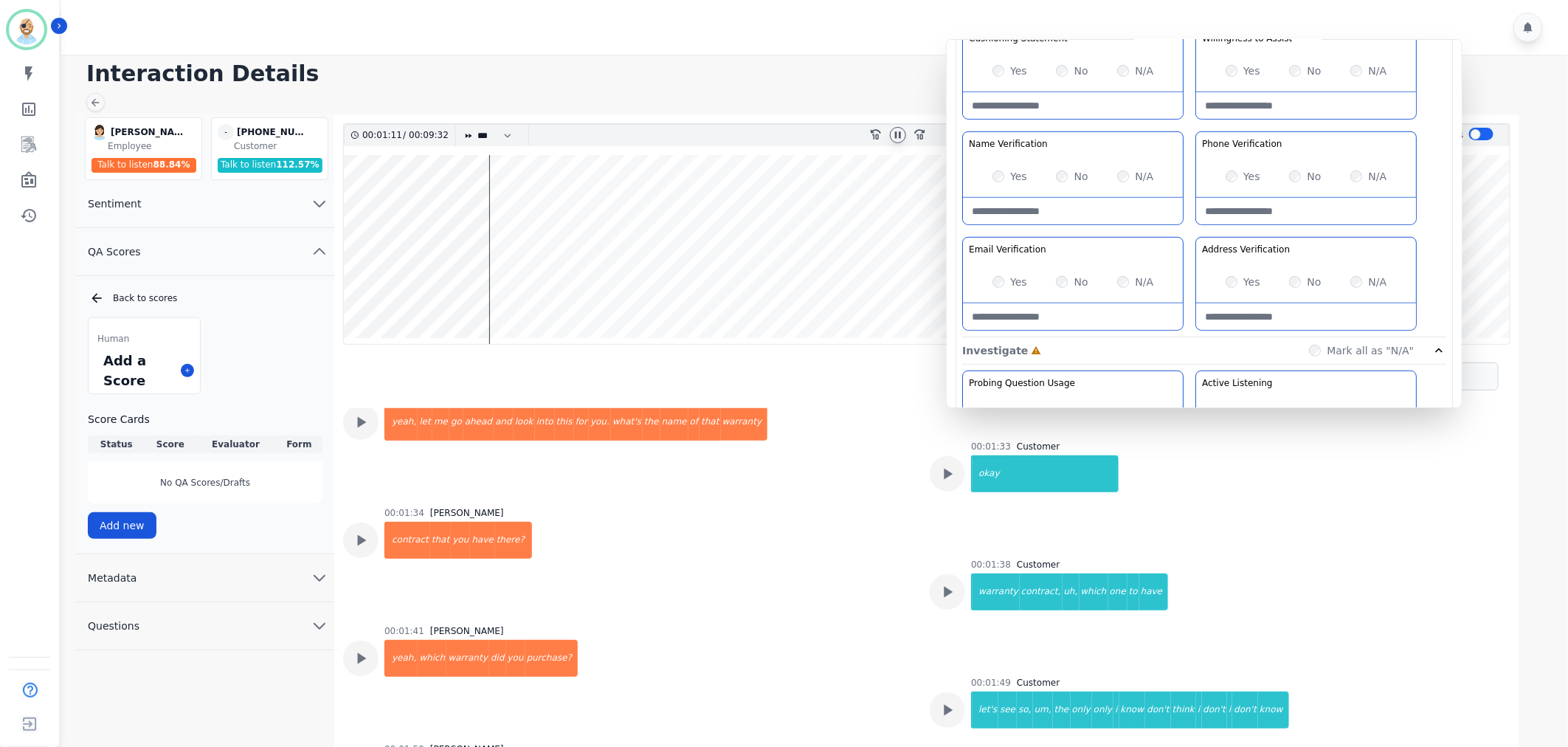
scroll to position [965, 0]
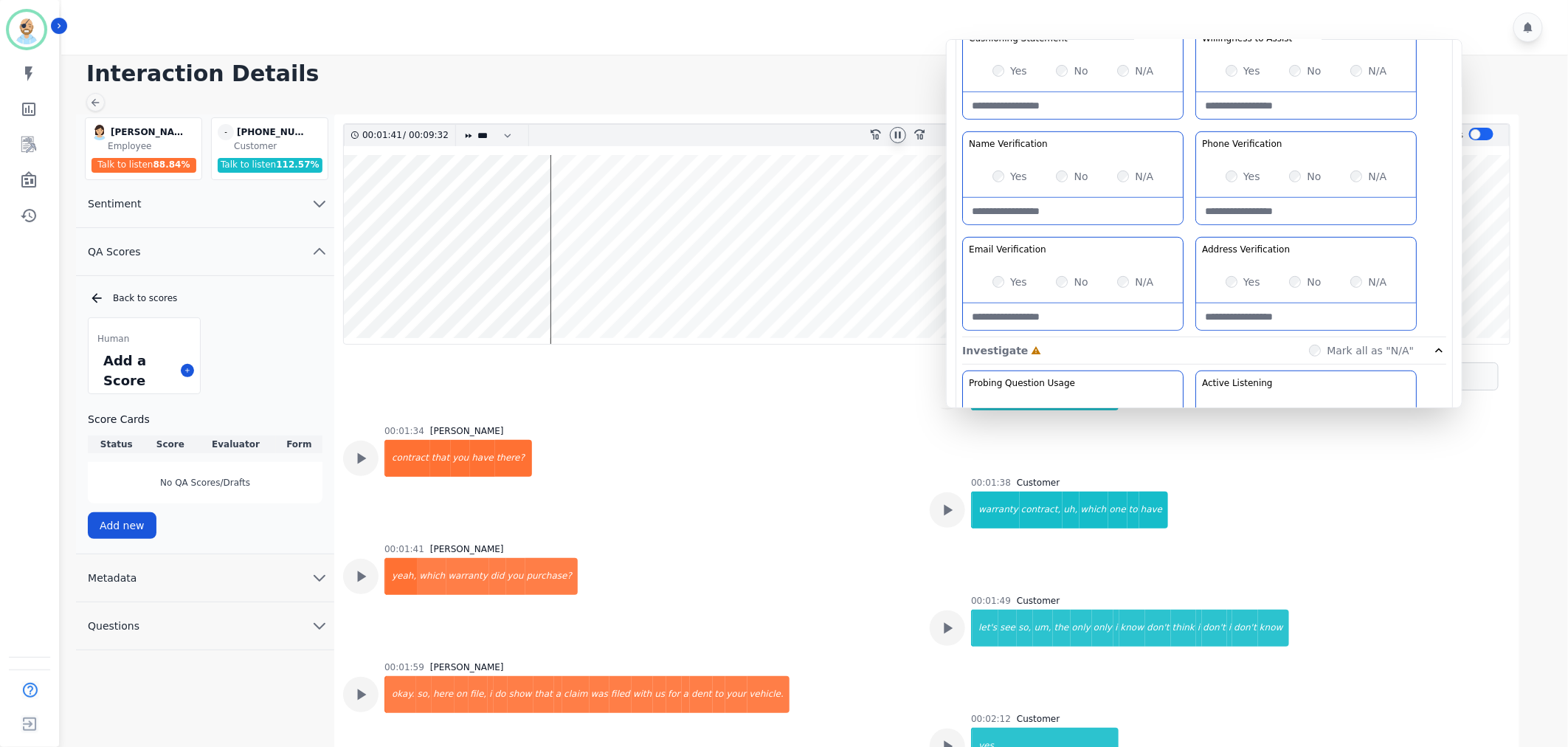
scroll to position [1047, 0]
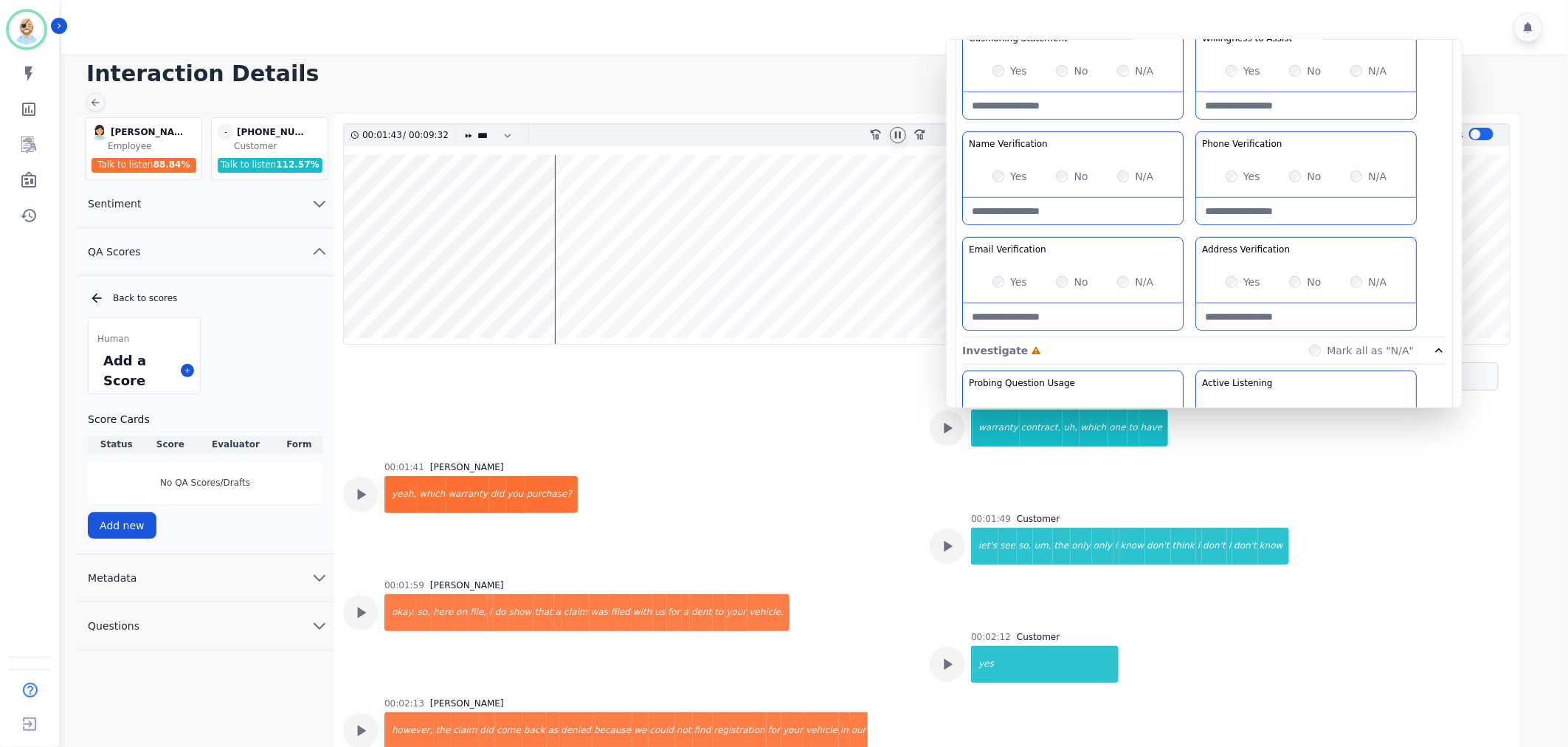
click at [897, 136] on icon at bounding box center [898, 135] width 6 height 7
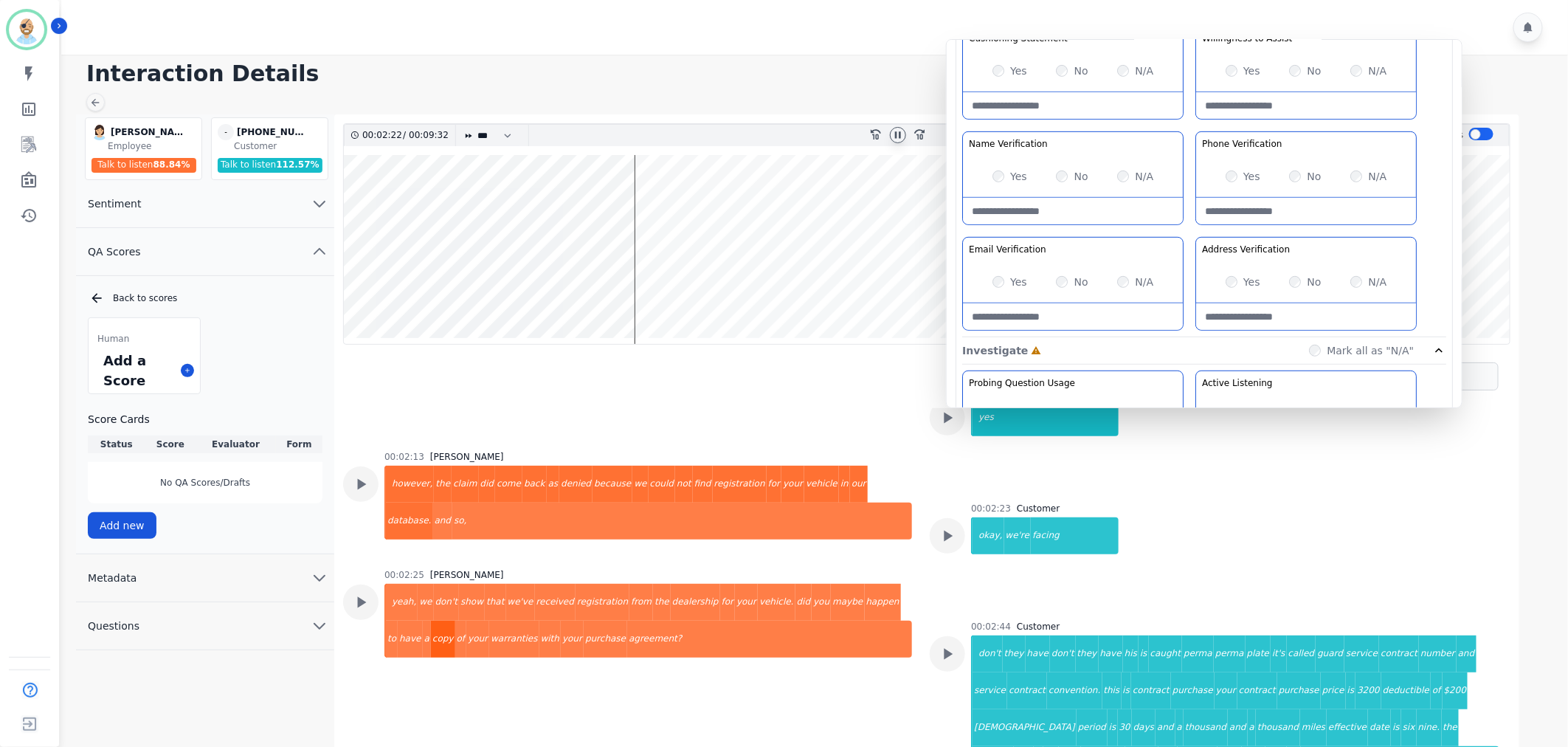
scroll to position [1376, 0]
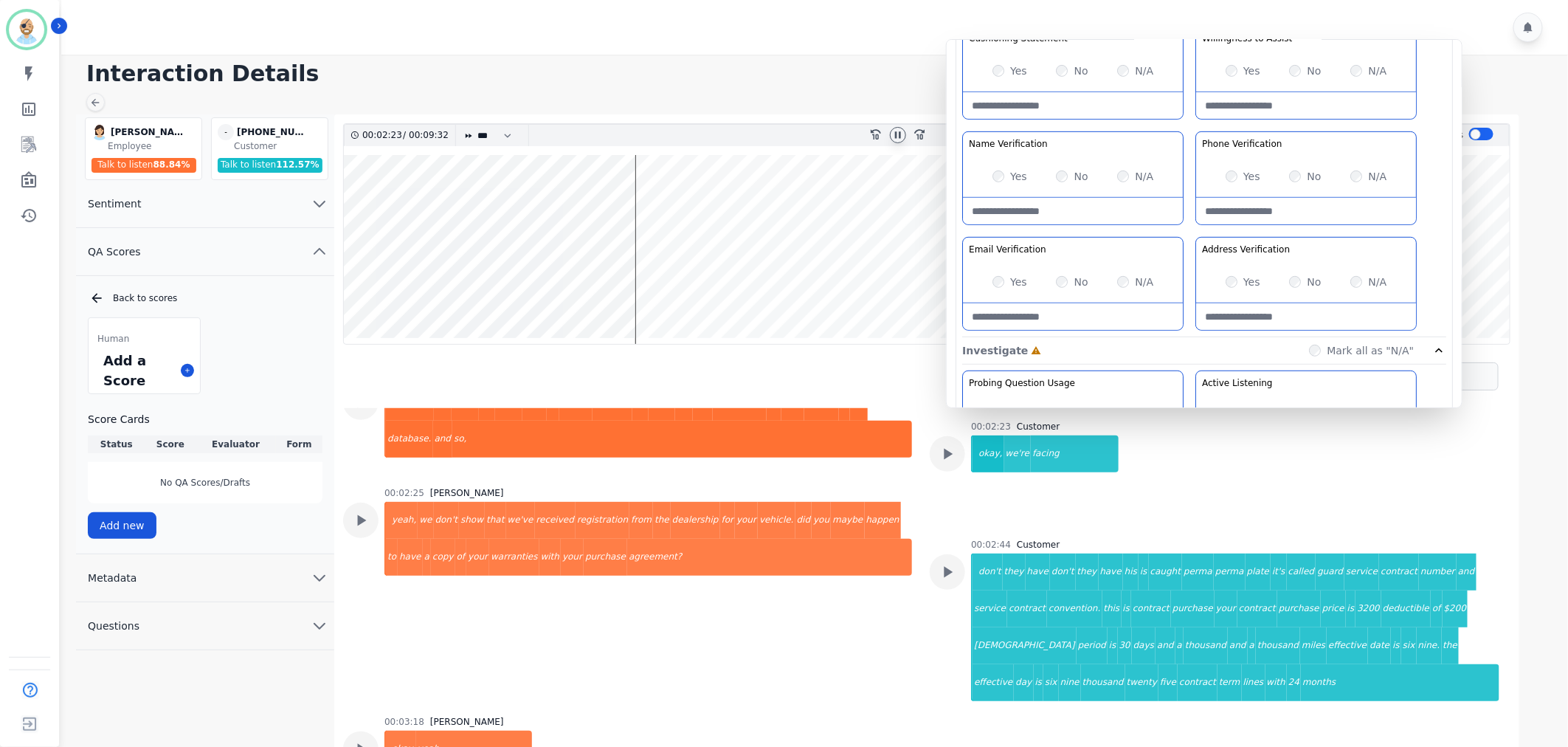
click at [682, 585] on div "00:02:25 [PERSON_NAME] yeah, we don't show that we've received registration fro…" at bounding box center [648, 592] width 527 height 212
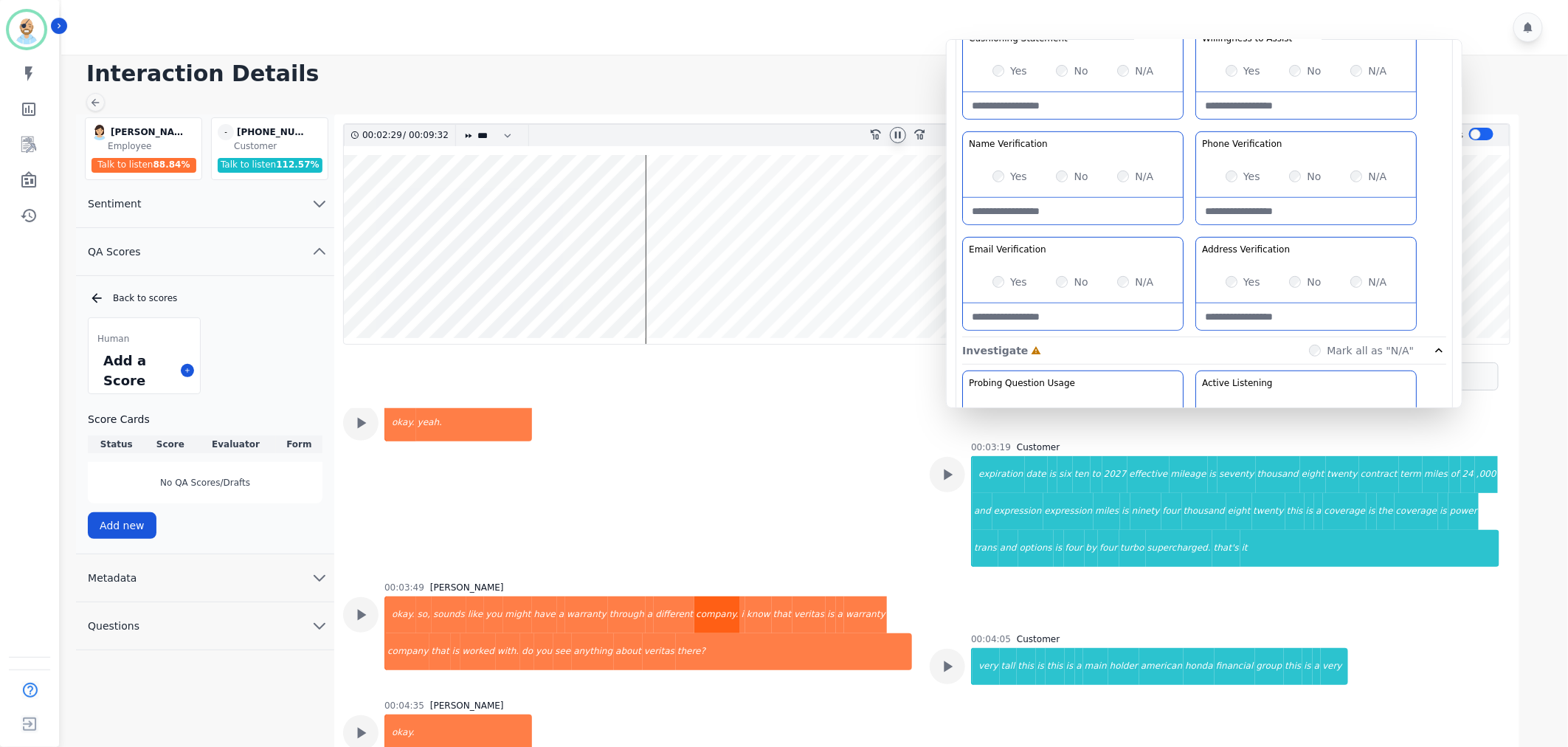
scroll to position [1704, 0]
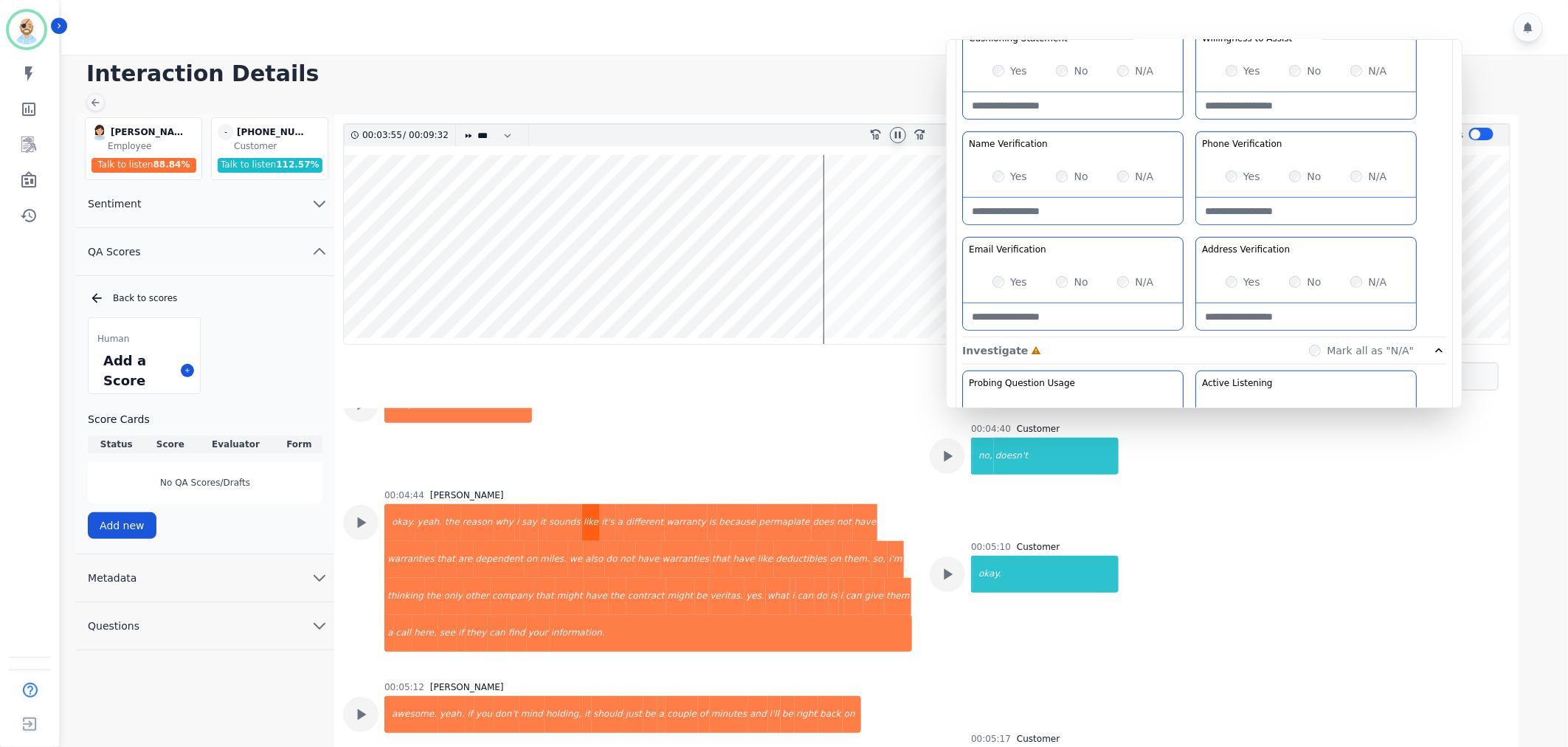
scroll to position [2032, 0]
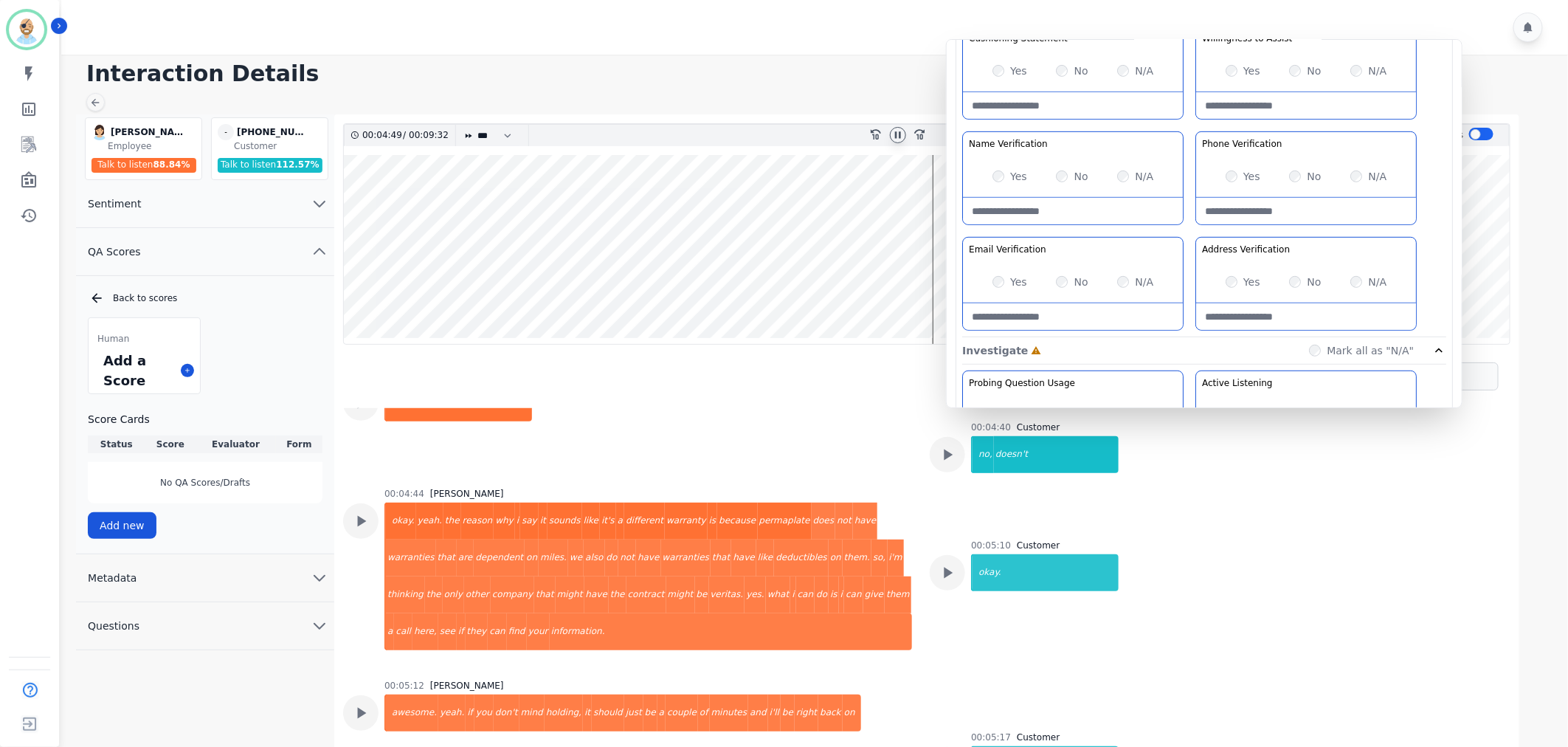
click at [1193, 230] on div "Greeting the Customer Welcome is where we quickly greet our customer as a known…" at bounding box center [1204, 76] width 484 height 523
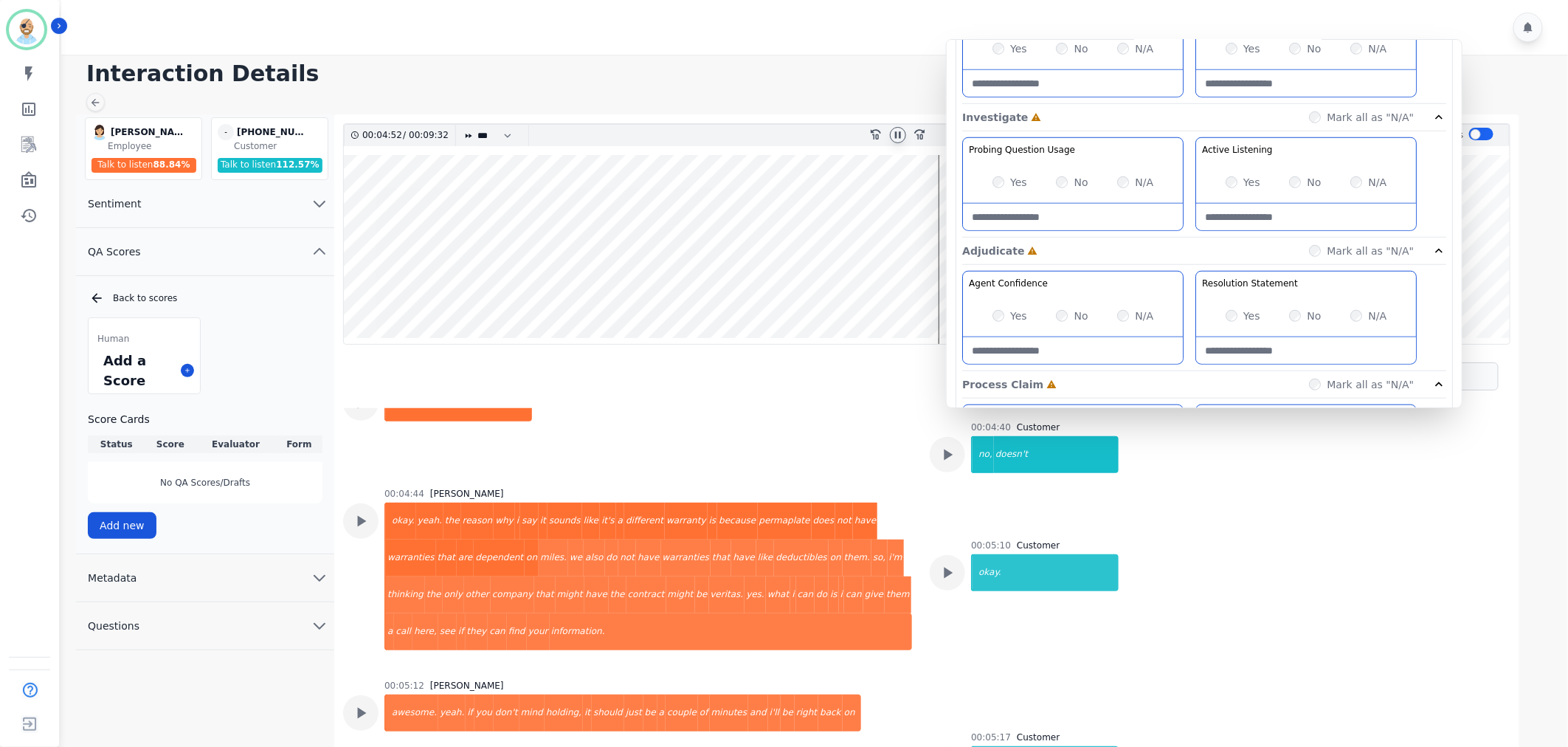
scroll to position [574, 0]
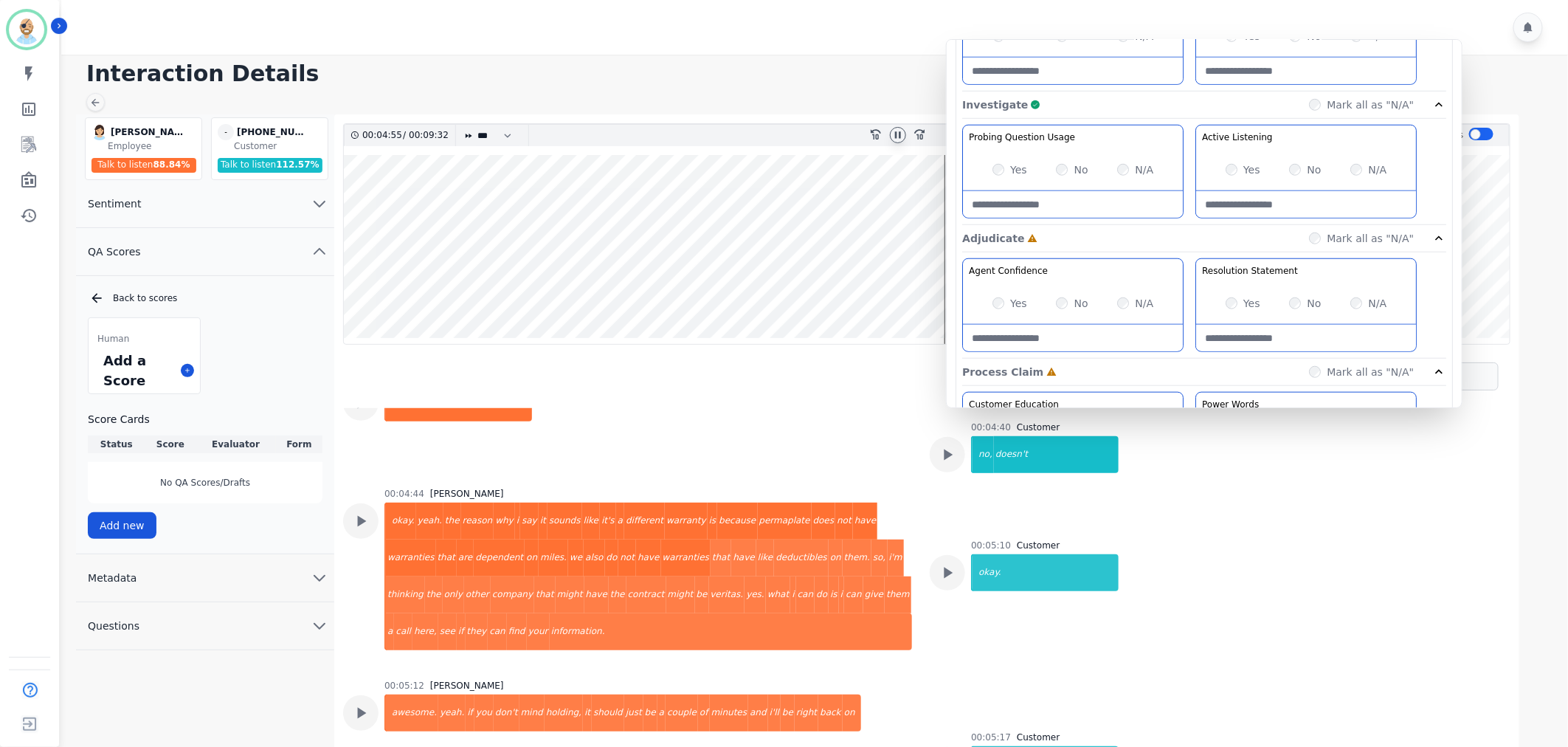
click at [1190, 193] on div "Probing Question Usage Probing through asking open-ended questions will allow y…" at bounding box center [1204, 175] width 484 height 100
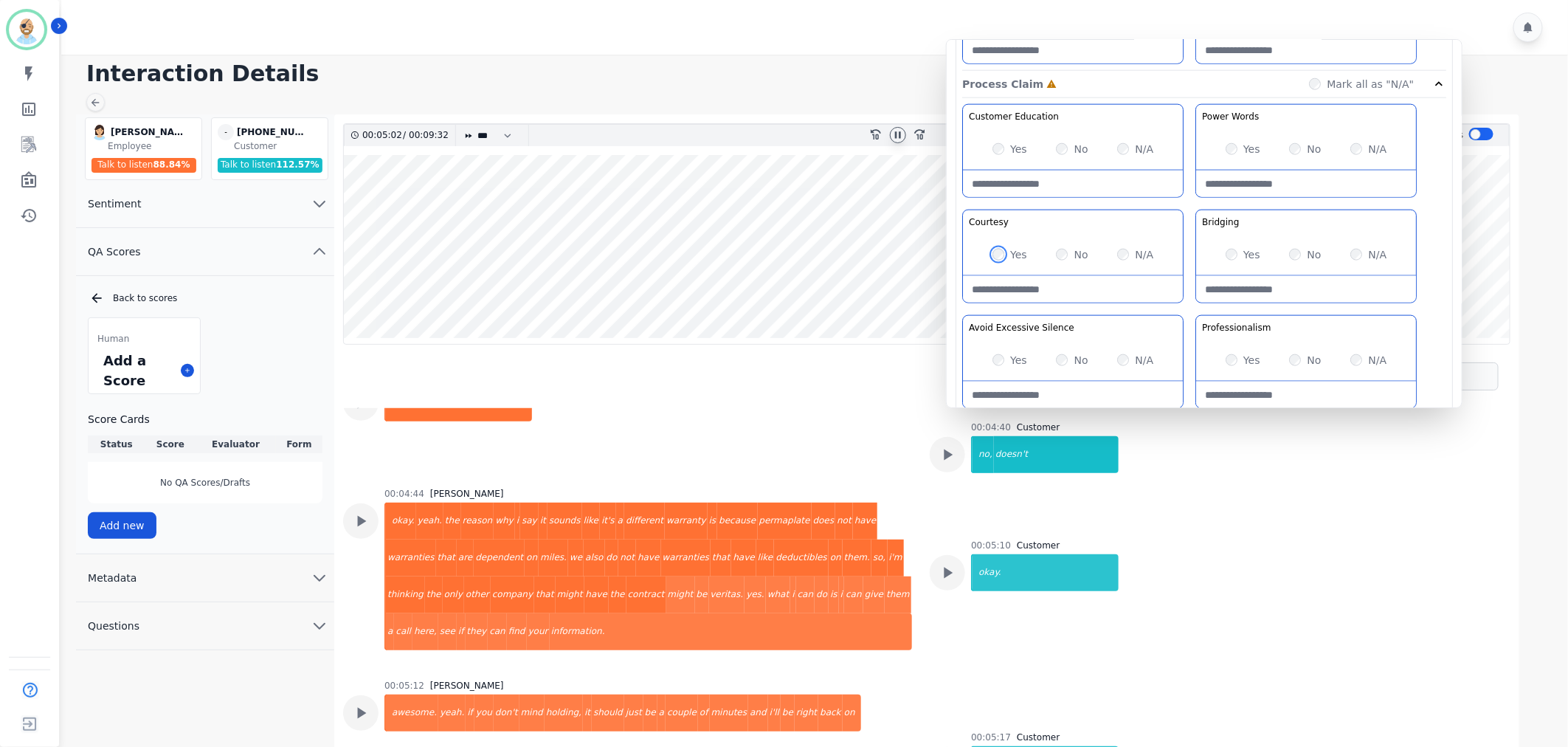
scroll to position [984, 0]
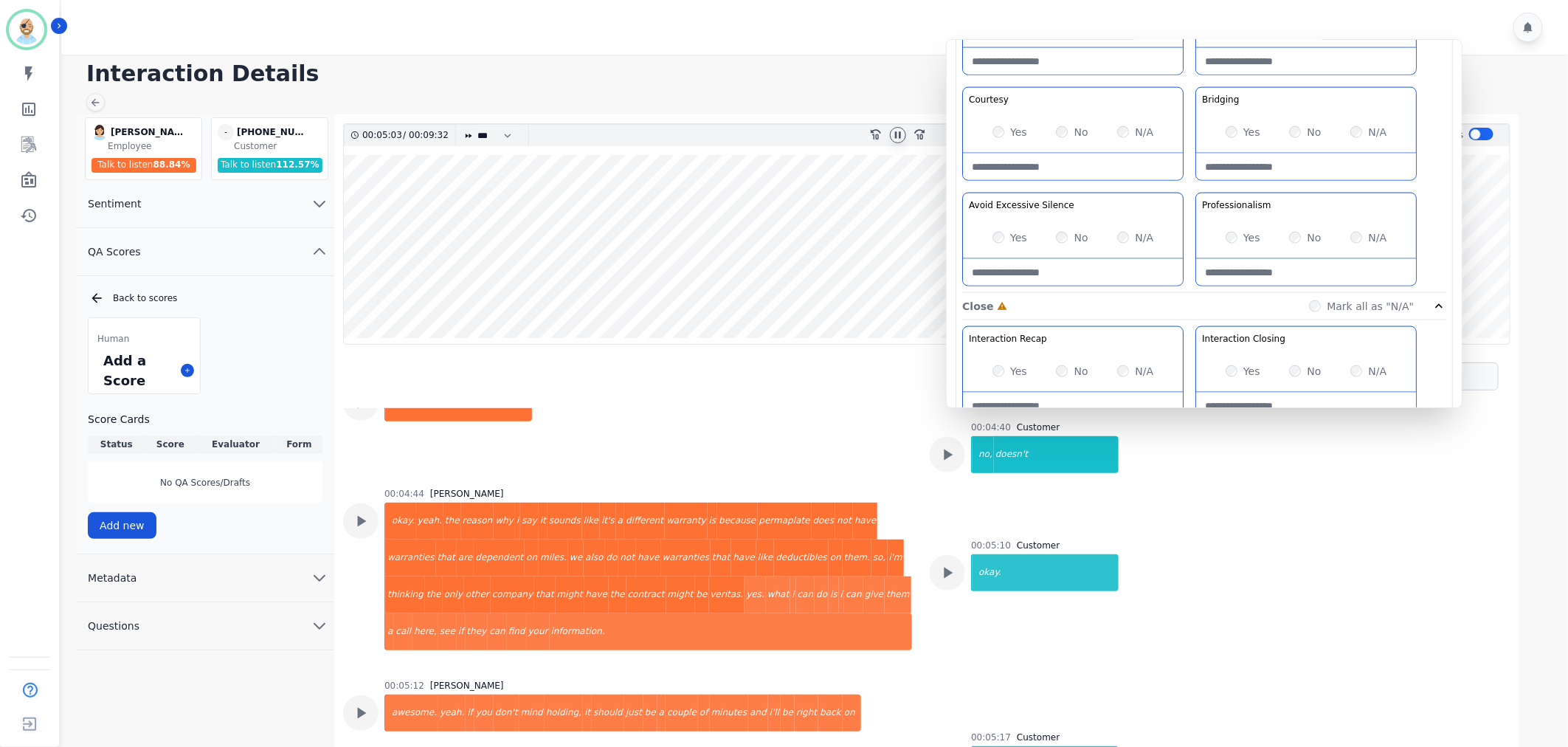
click at [1184, 185] on div "Customer Education Educate your customer on how to get the information that the…" at bounding box center [1204, 137] width 484 height 312
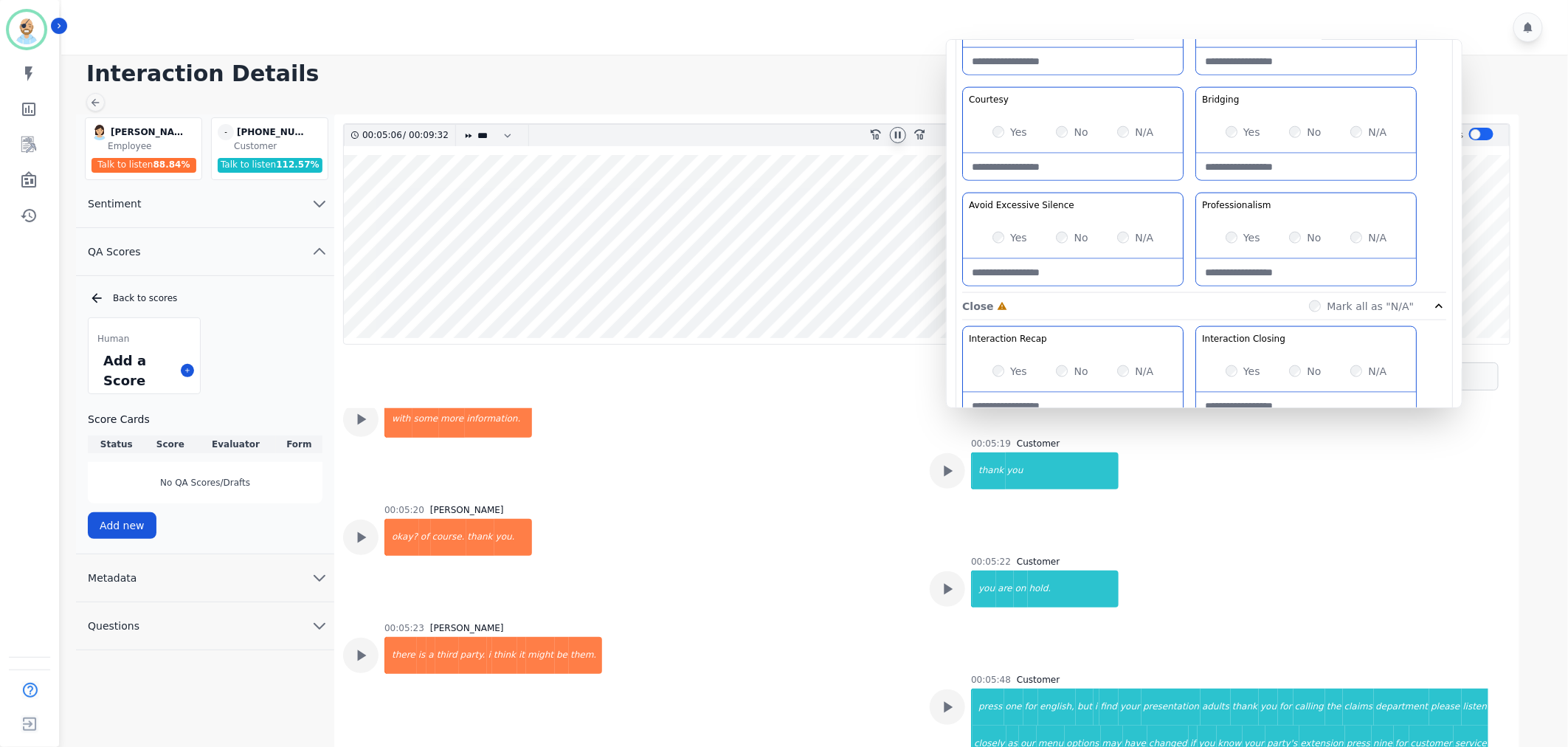
scroll to position [2607, 0]
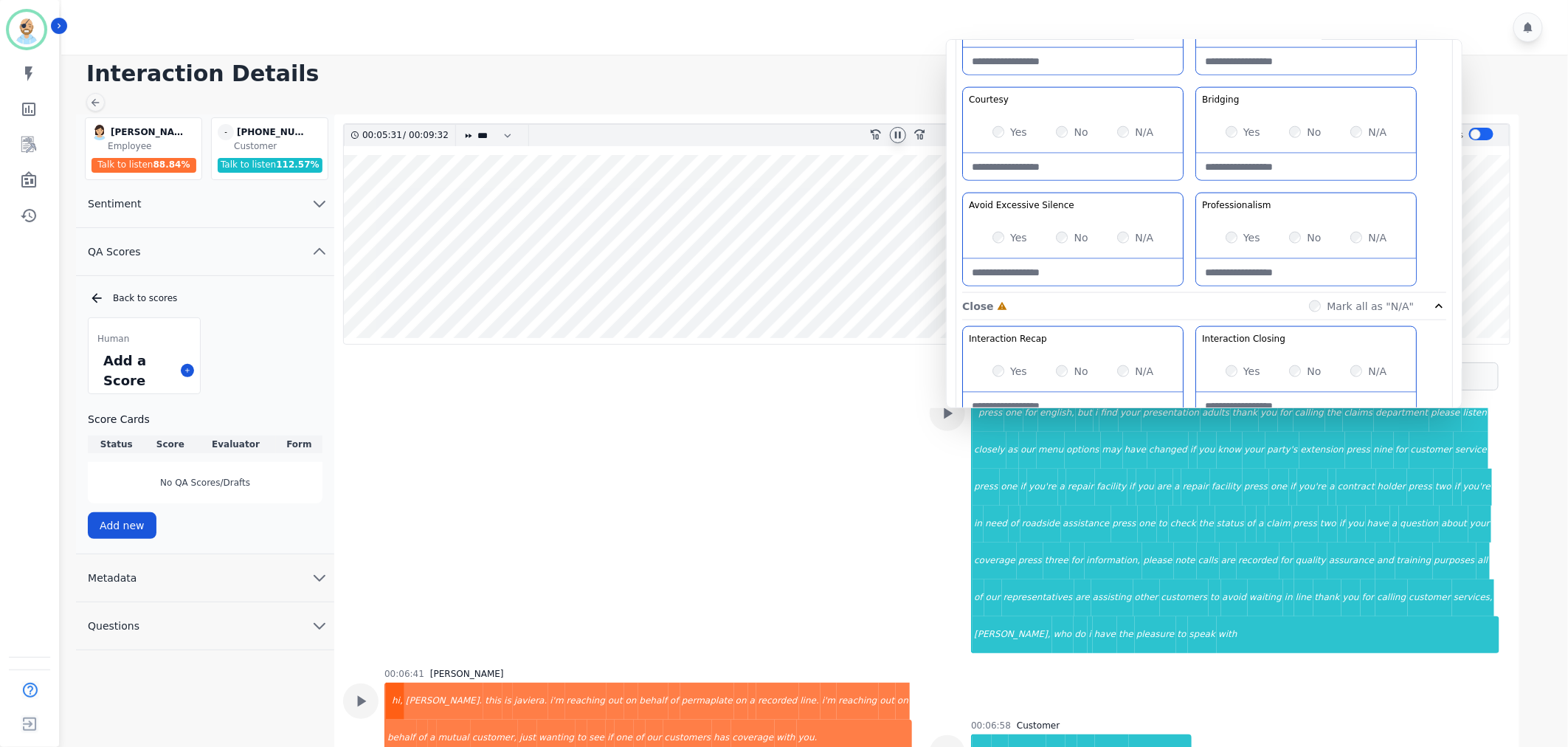
scroll to position [2852, 0]
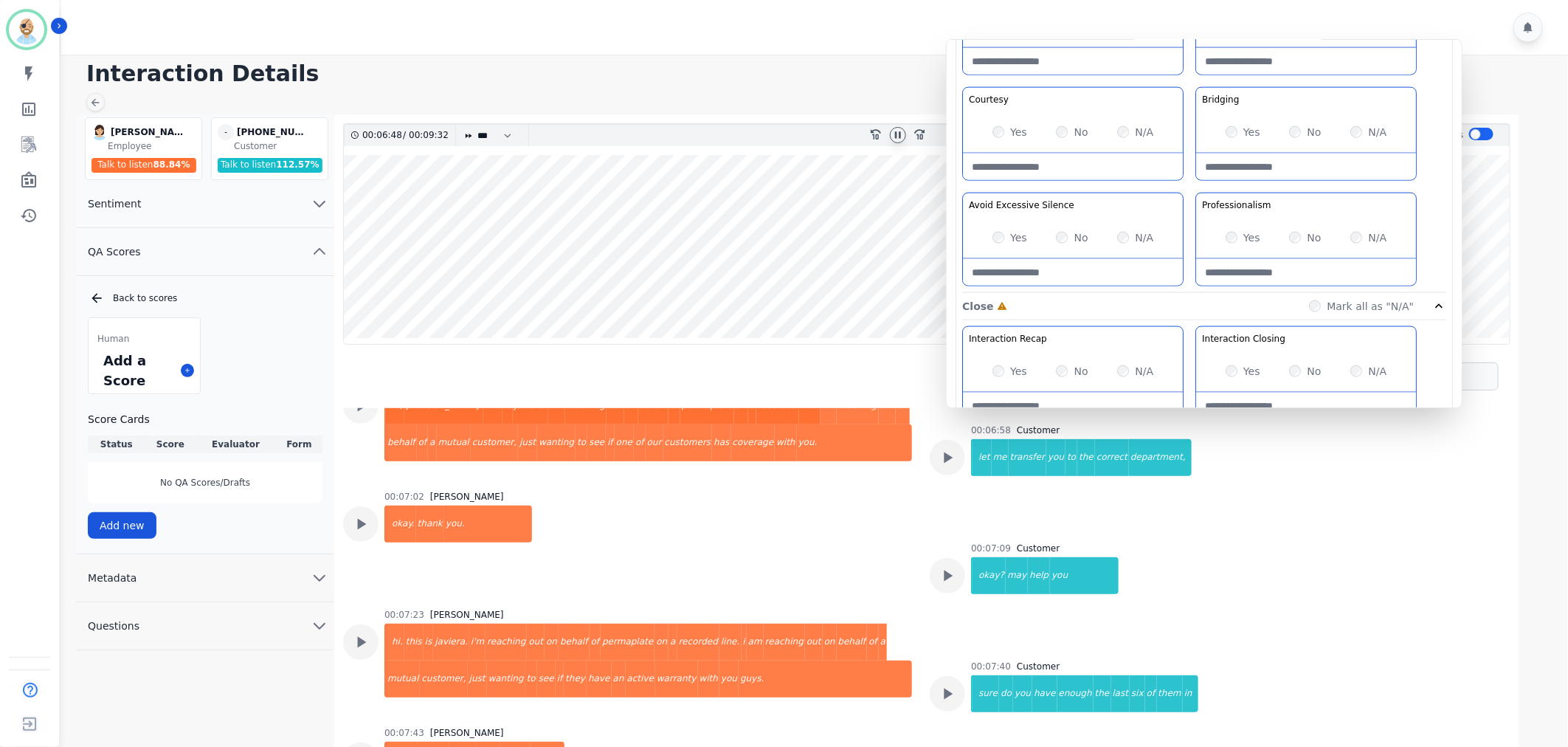
scroll to position [3181, 0]
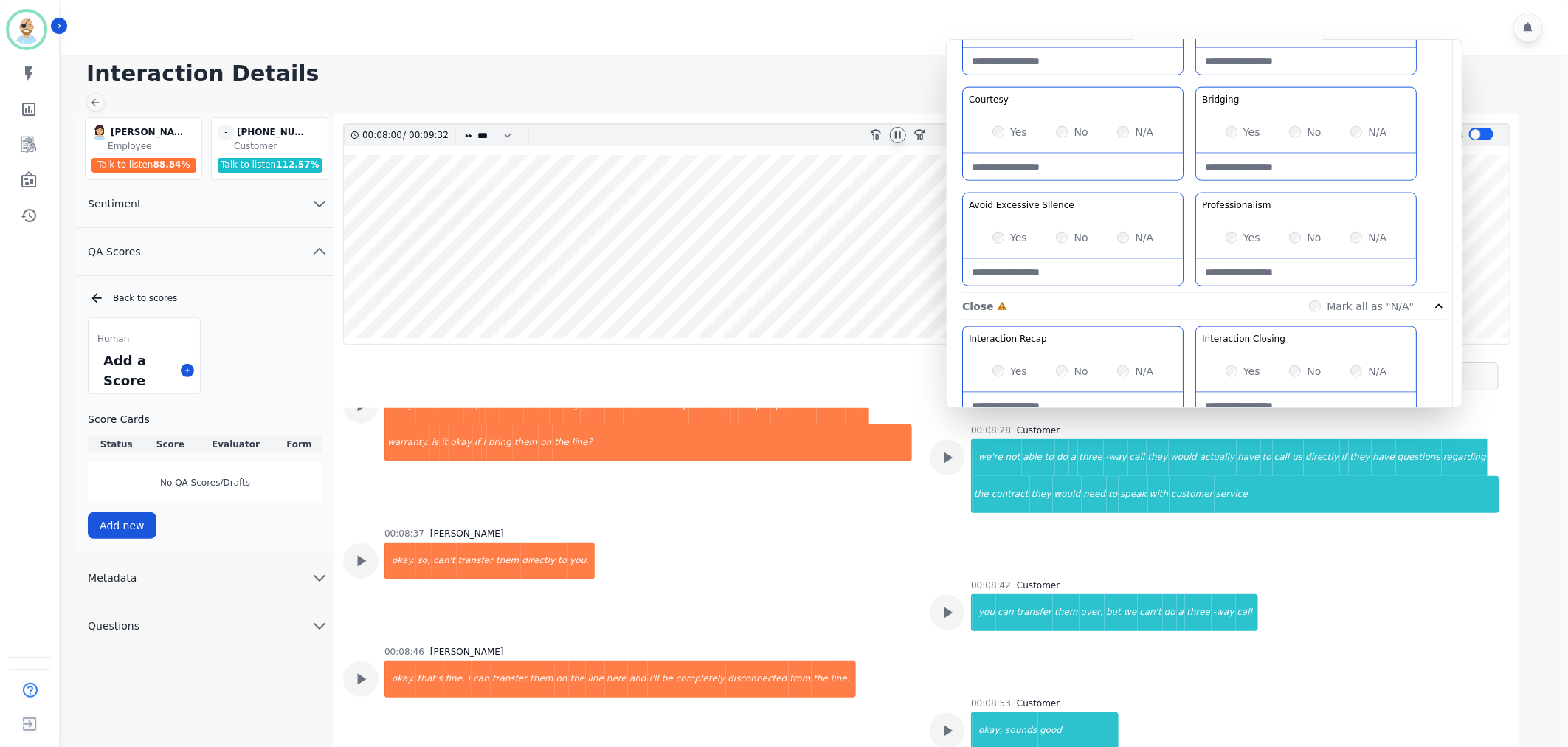
scroll to position [4001, 0]
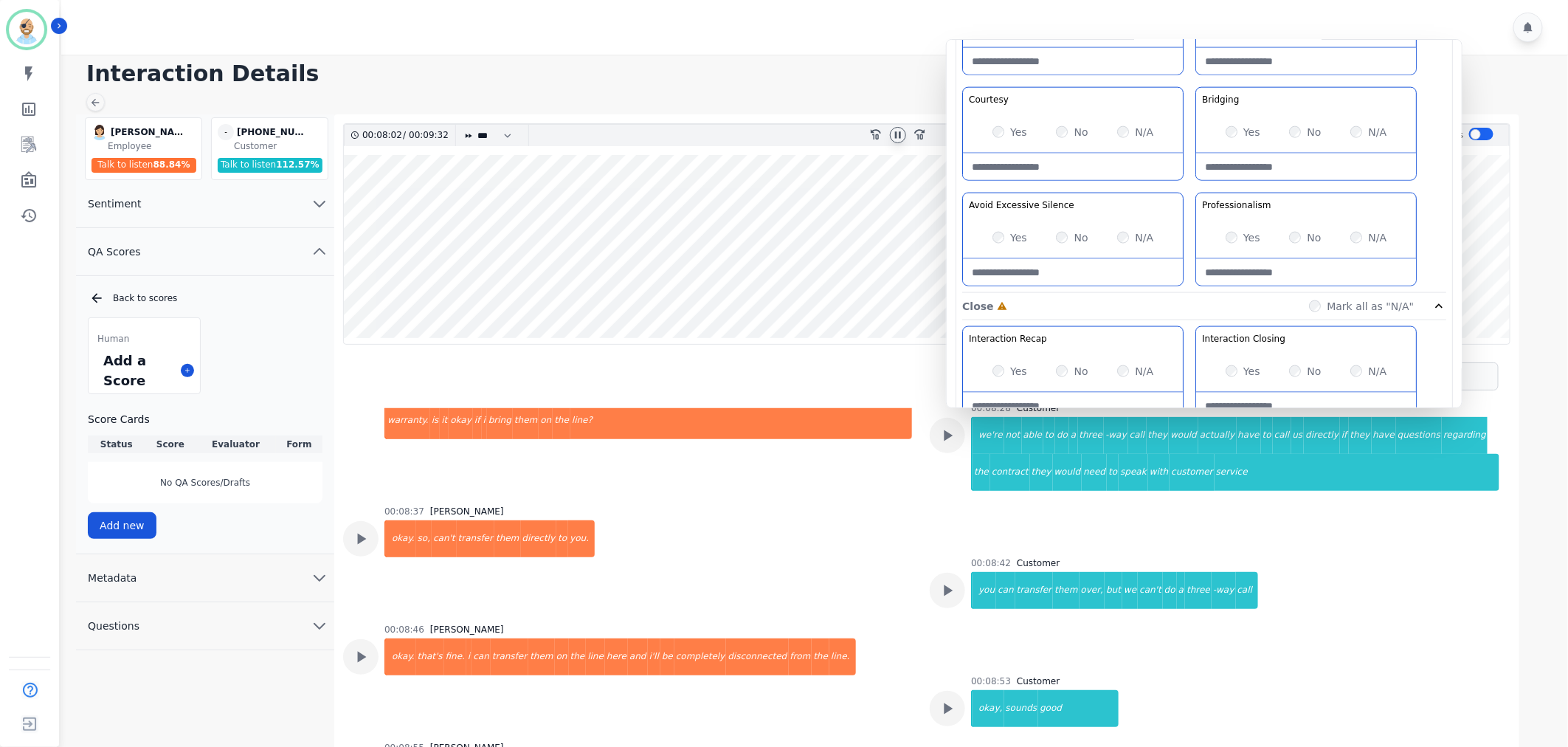
click at [850, 624] on div "00:08:46 Javiera Carrasco okay. that's fine. i can transfer them on the line he…" at bounding box center [628, 674] width 569 height 100
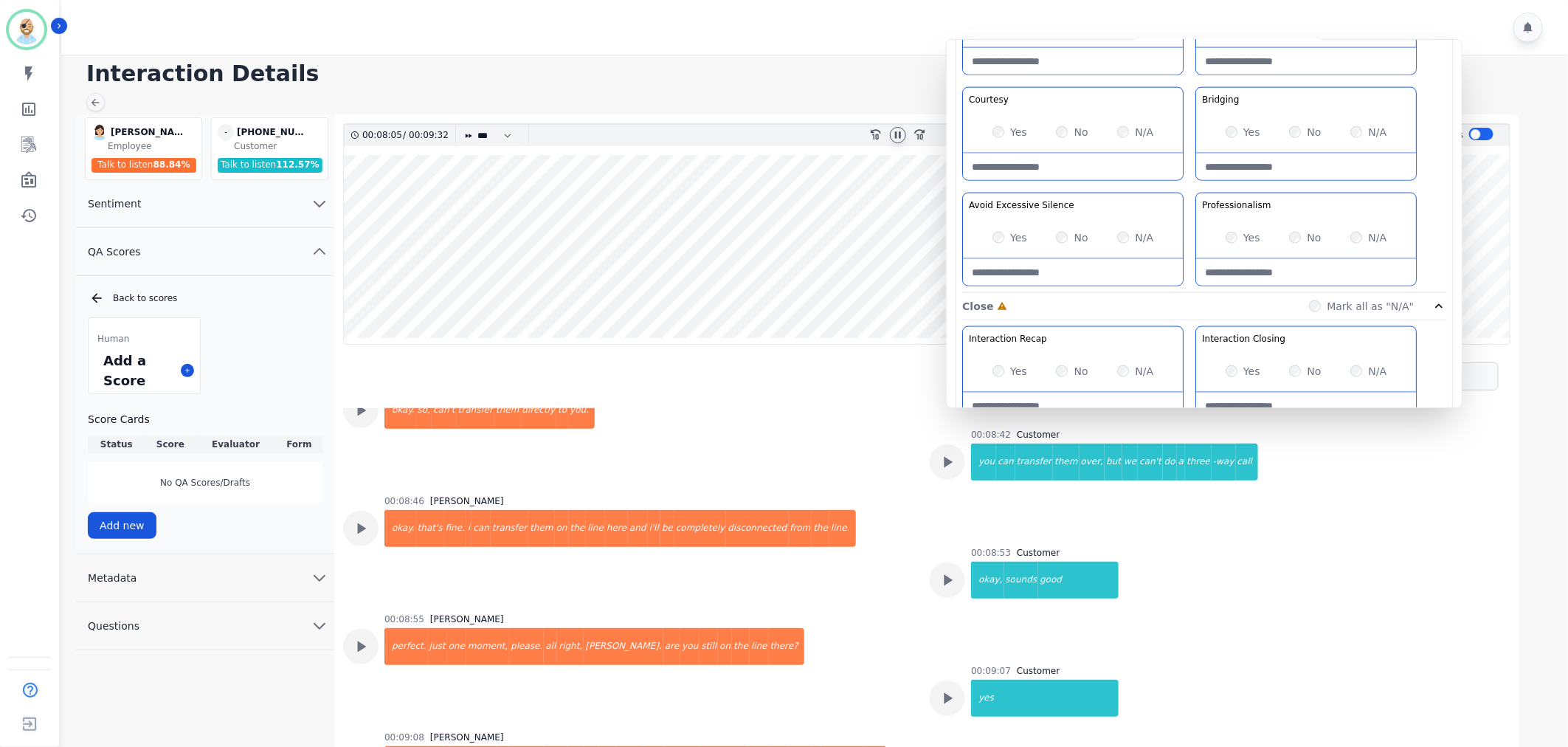
scroll to position [4166, 0]
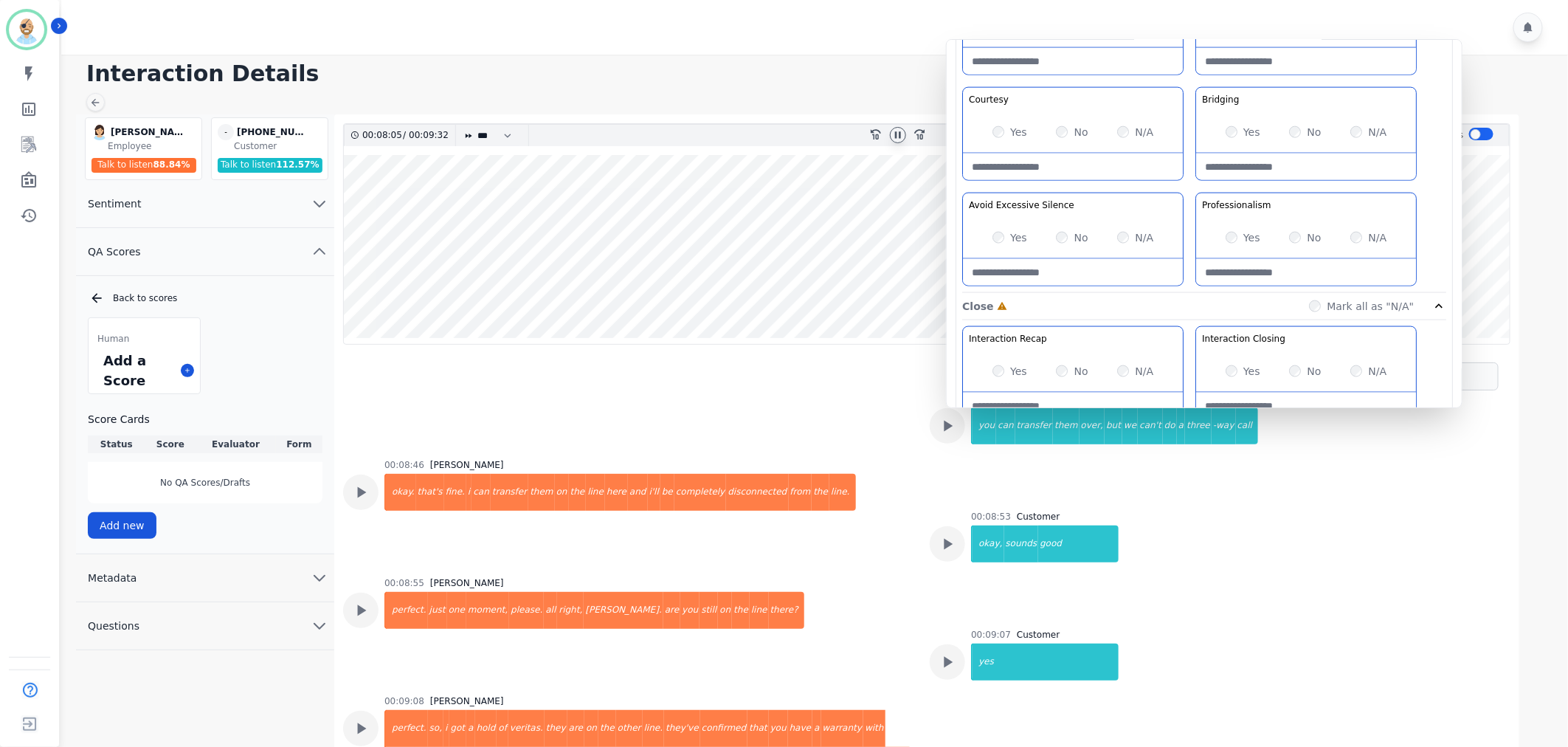
click at [850, 578] on div "00:08:55 Javiera Carrasco perfect. just one moment, please. all right, eric. ar…" at bounding box center [628, 628] width 569 height 100
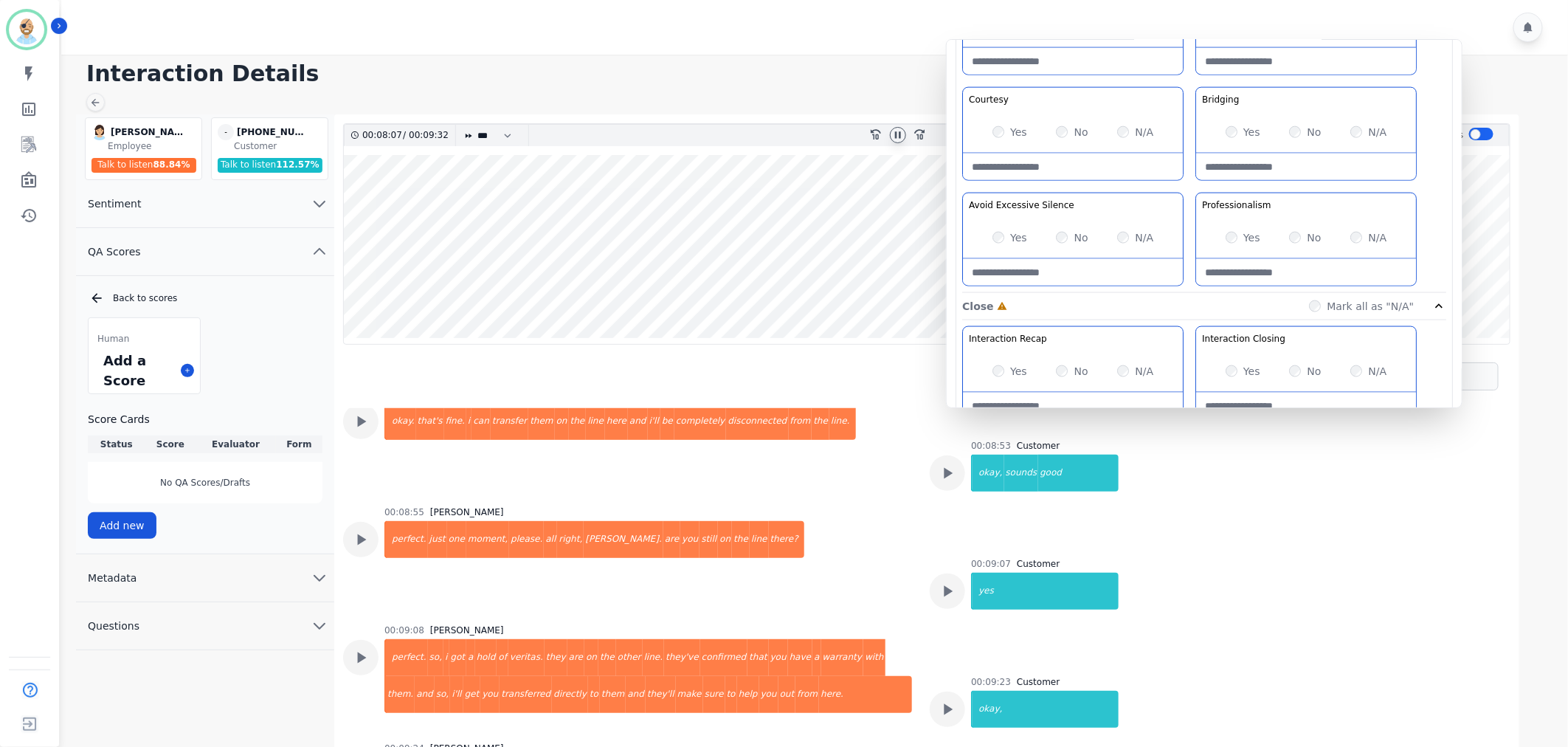
scroll to position [4248, 0]
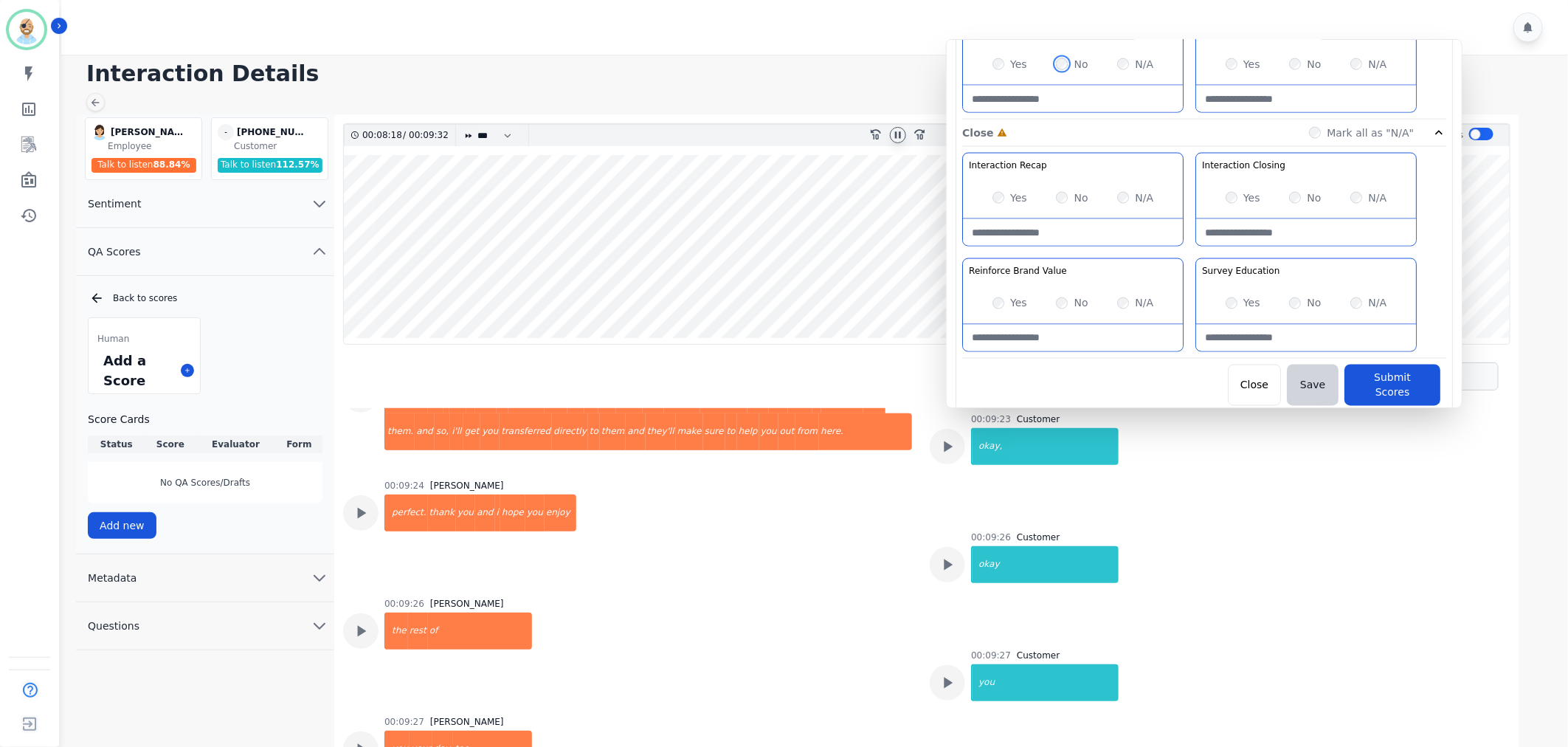
scroll to position [1161, 0]
click at [1365, 377] on button "Submit Scores" at bounding box center [1393, 383] width 96 height 41
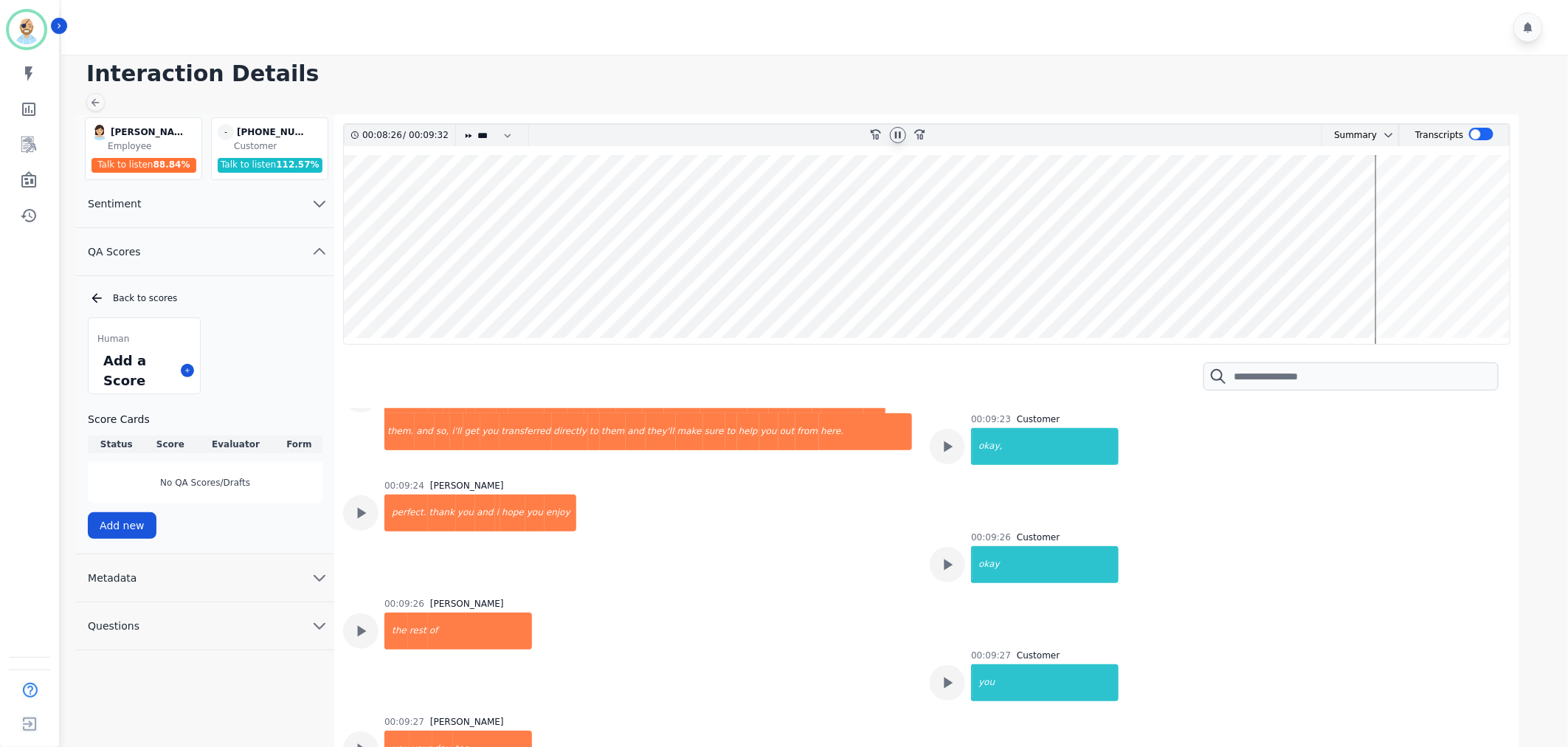
click at [753, 17] on div at bounding box center [816, 28] width 1512 height 55
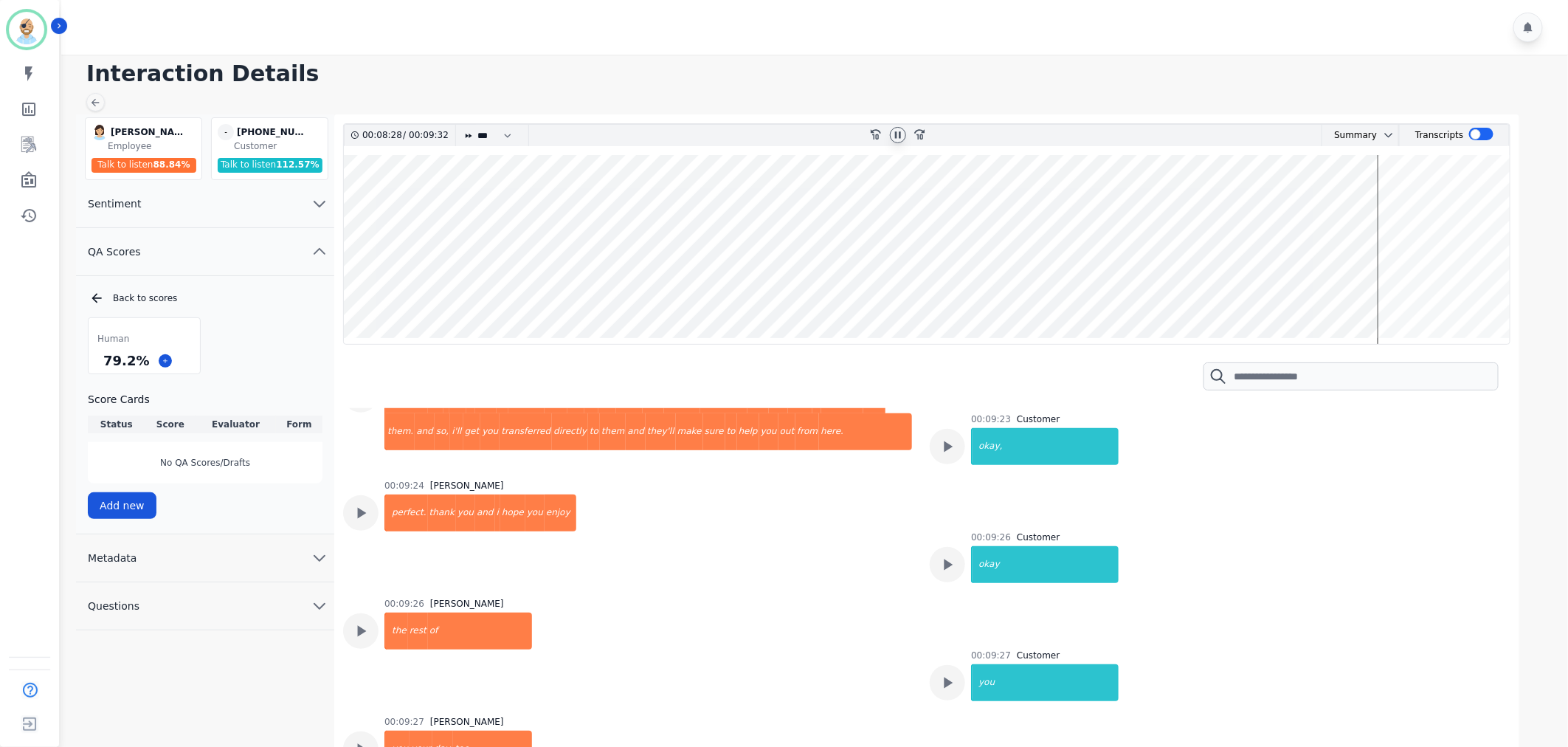
click at [899, 137] on icon at bounding box center [898, 135] width 6 height 7
click at [775, 46] on div at bounding box center [816, 28] width 1512 height 55
click at [229, 321] on div "Human 79.2 % Score Cards Status Score Evaluator Form Complete 79.2 % Clint Huds…" at bounding box center [205, 417] width 235 height 200
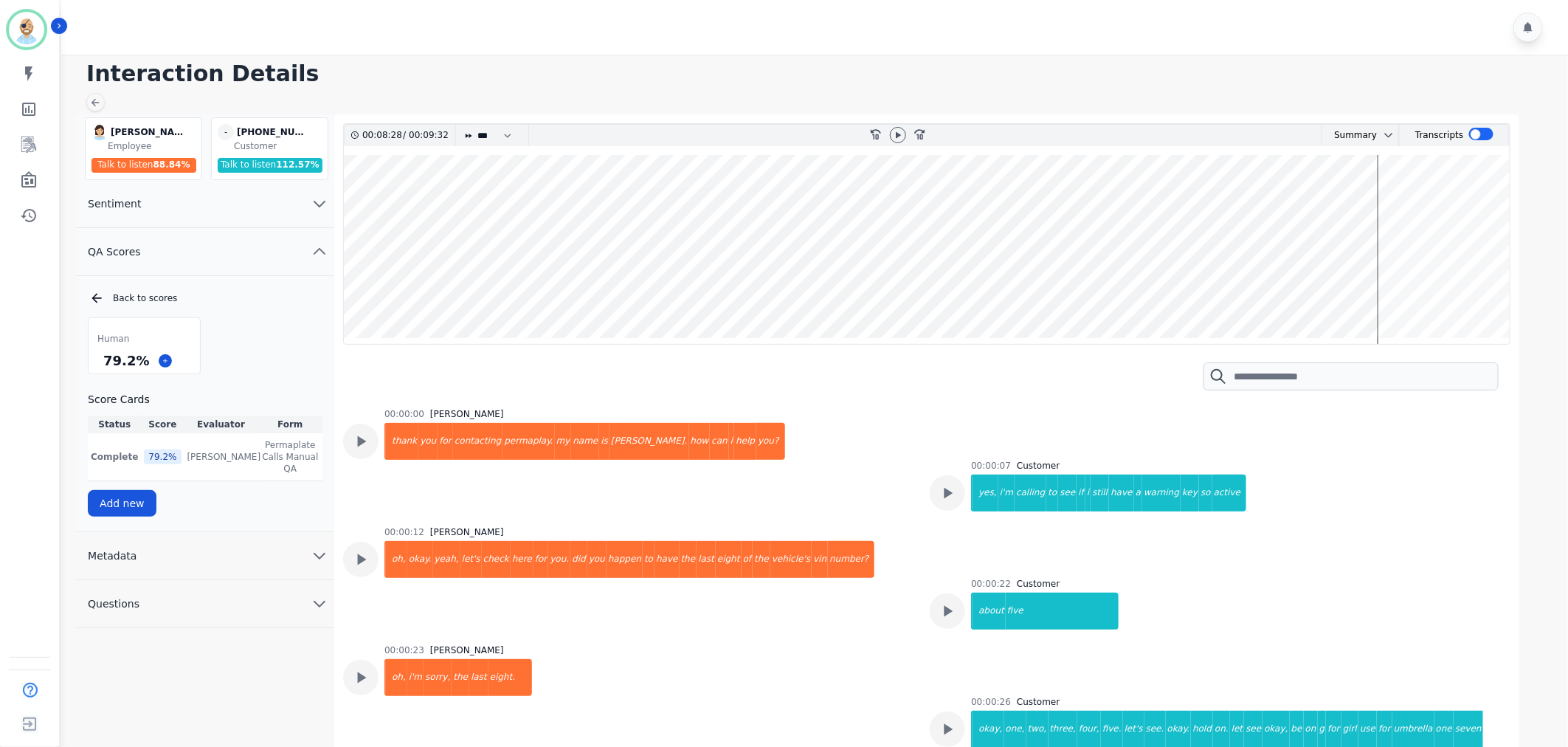
scroll to position [4500, 0]
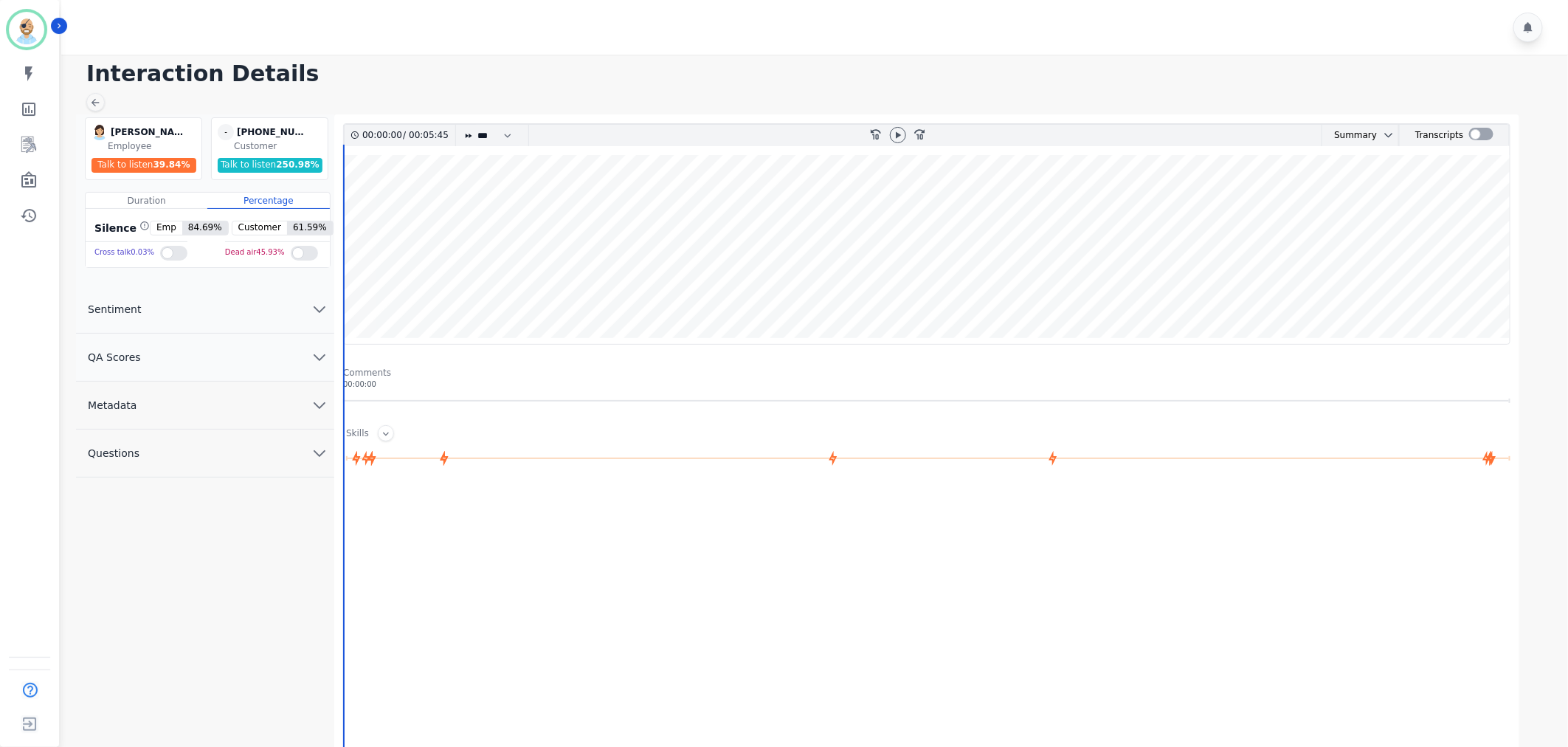
click at [1048, 23] on div at bounding box center [816, 28] width 1512 height 55
click at [1484, 134] on div at bounding box center [1481, 134] width 25 height 13
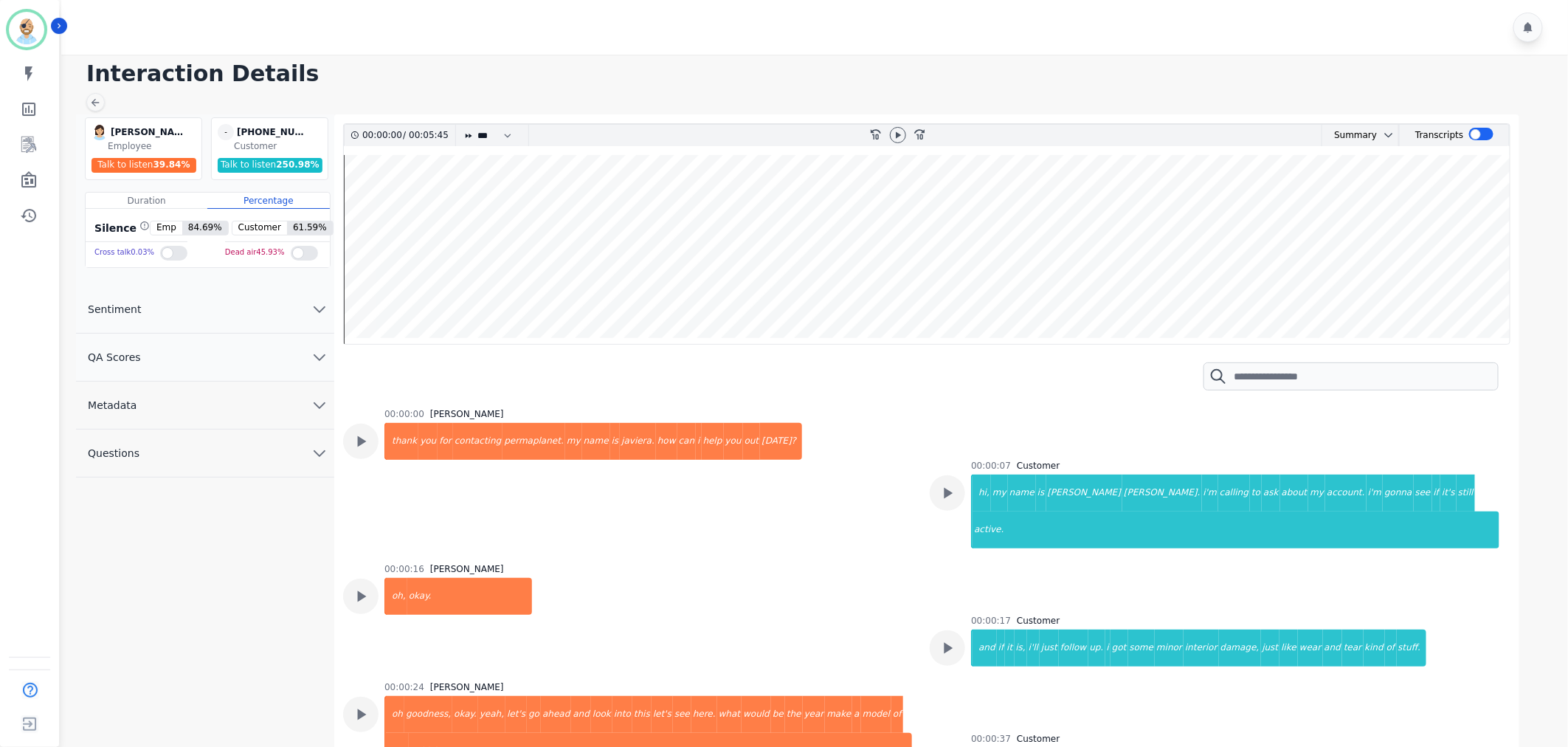
click at [235, 364] on button "QA Scores" at bounding box center [205, 357] width 259 height 48
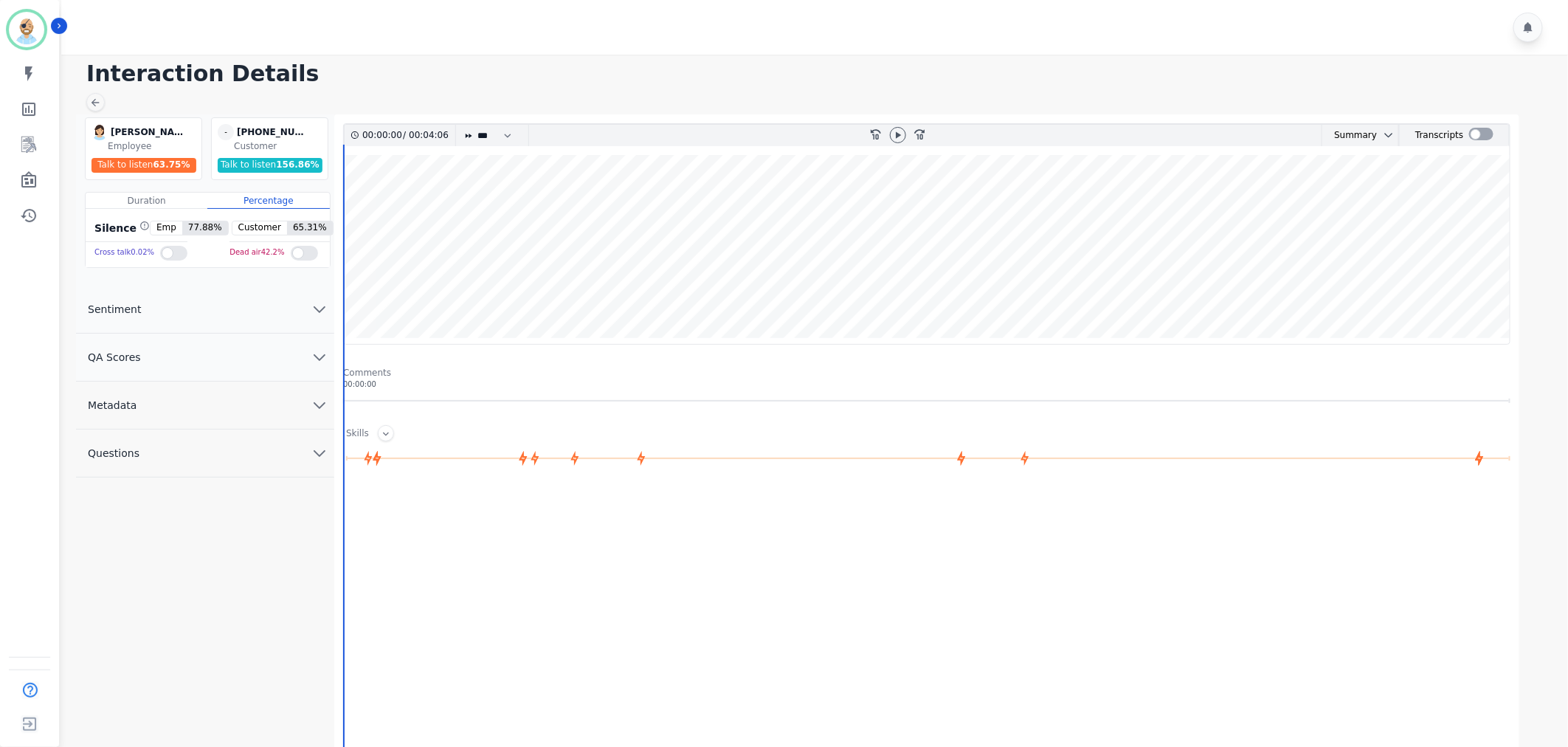
click at [682, 14] on div at bounding box center [816, 28] width 1512 height 55
click at [681, 72] on h1 "Interaction Details" at bounding box center [820, 74] width 1468 height 27
click at [679, 27] on div at bounding box center [816, 28] width 1512 height 55
click at [238, 347] on button "QA Scores" at bounding box center [205, 357] width 259 height 48
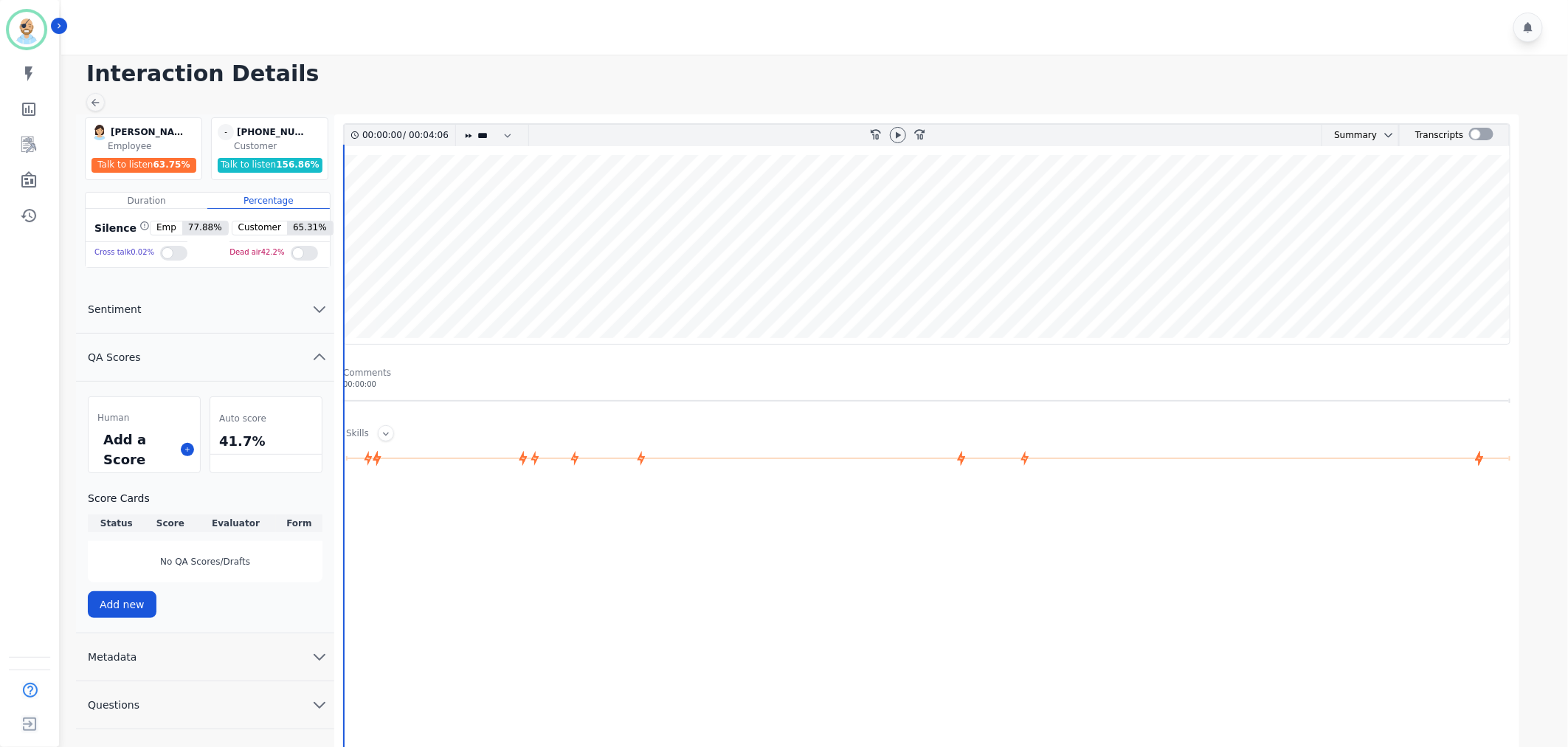
click at [592, 34] on div at bounding box center [816, 28] width 1512 height 55
click at [1491, 134] on label at bounding box center [1481, 134] width 25 height 13
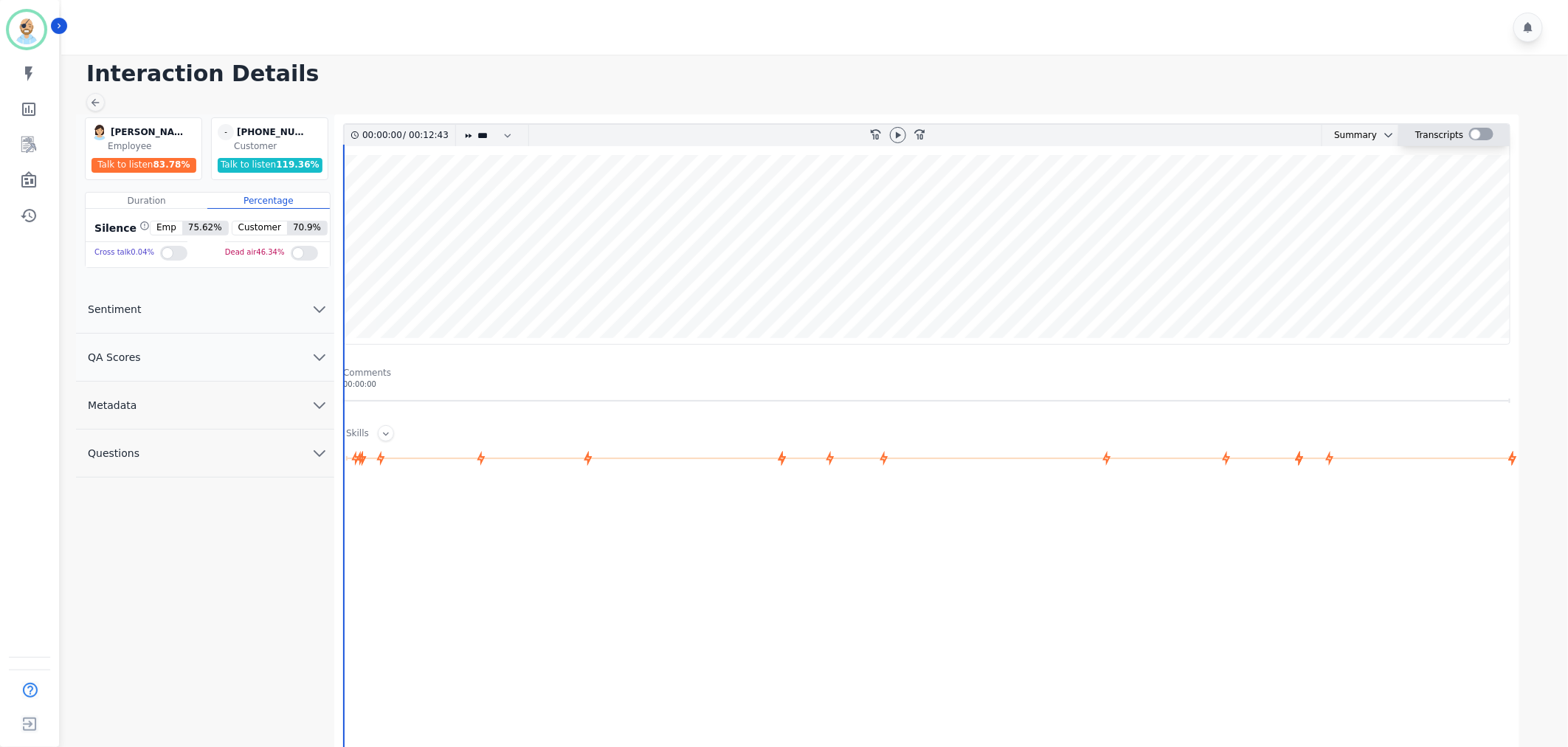
click at [1483, 129] on div at bounding box center [1481, 134] width 25 height 13
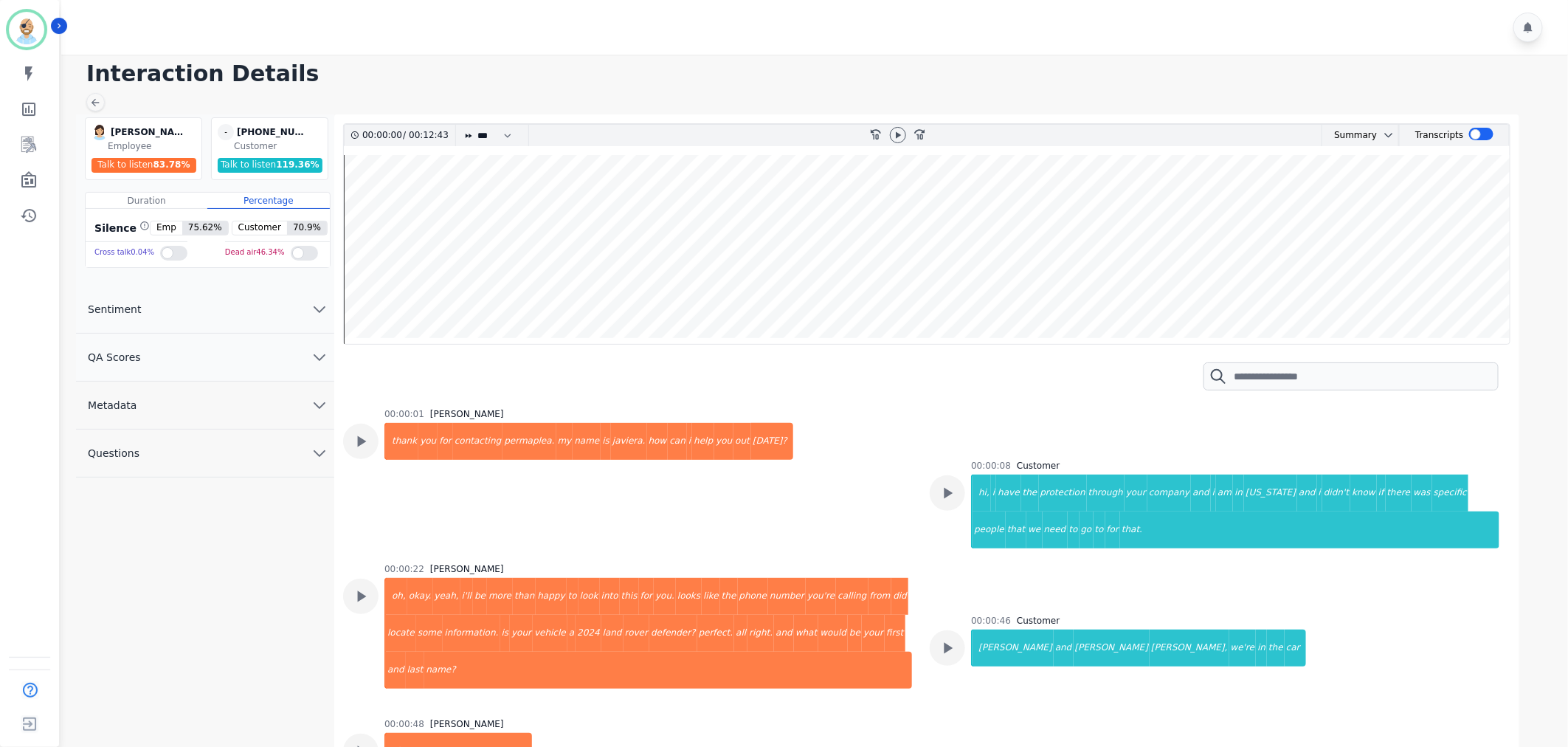
click at [827, 445] on div "00:00:01 [PERSON_NAME] thank you for contacting permaplea. my name is [GEOGRAPH…" at bounding box center [628, 477] width 569 height 138
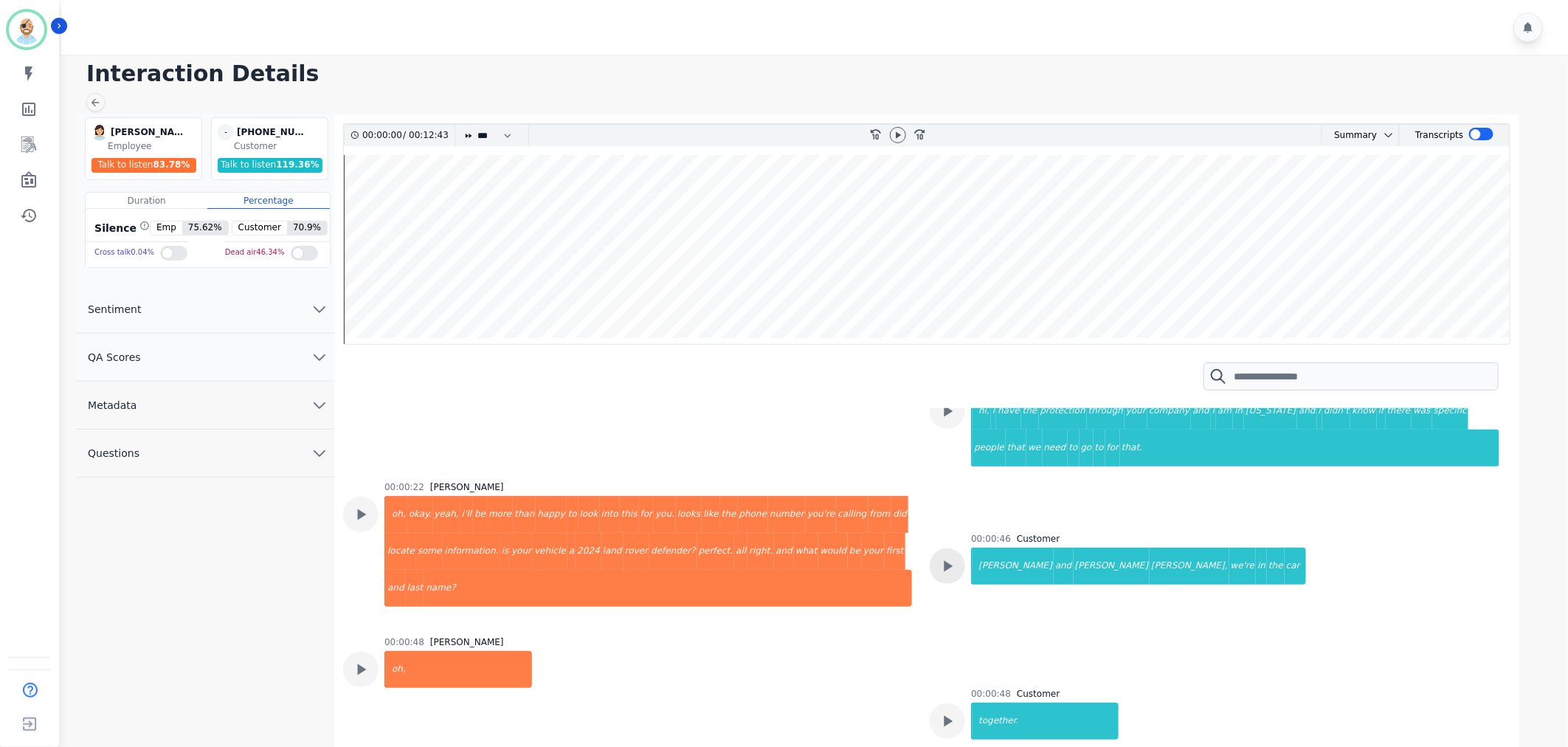
click at [949, 421] on icon at bounding box center [948, 411] width 20 height 20
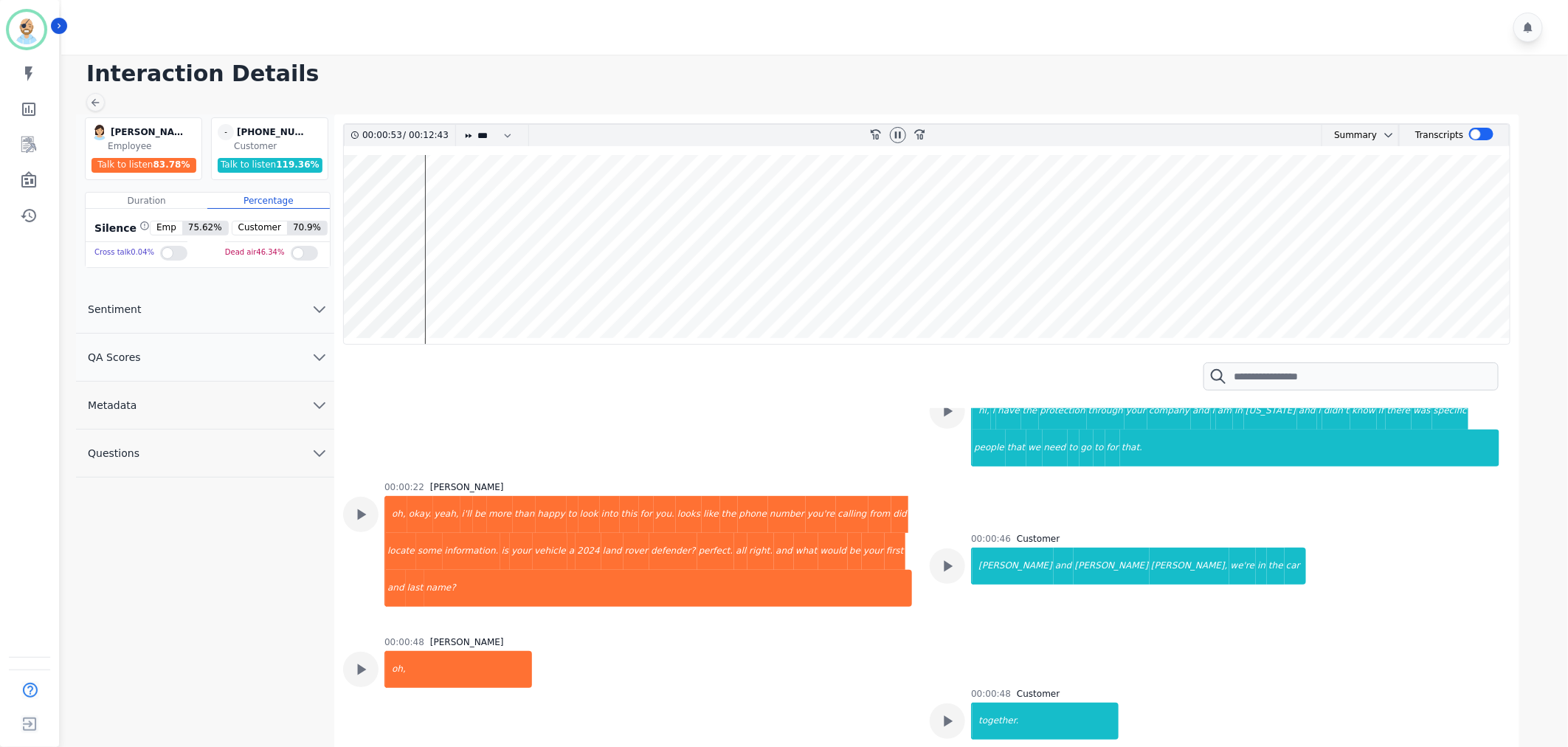
click at [267, 334] on button "QA Scores" at bounding box center [205, 357] width 259 height 48
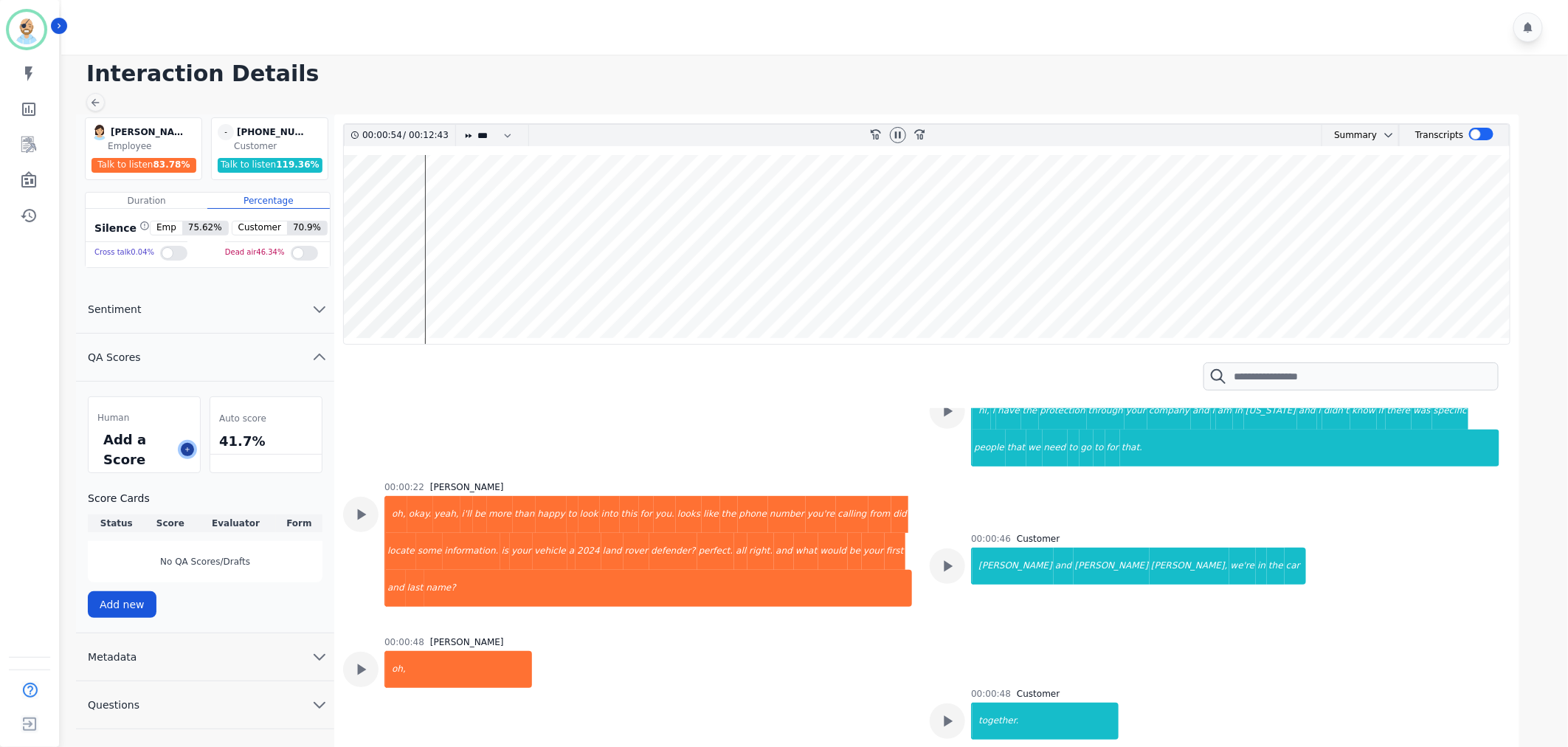
click at [186, 451] on icon at bounding box center [188, 450] width 8 height 8
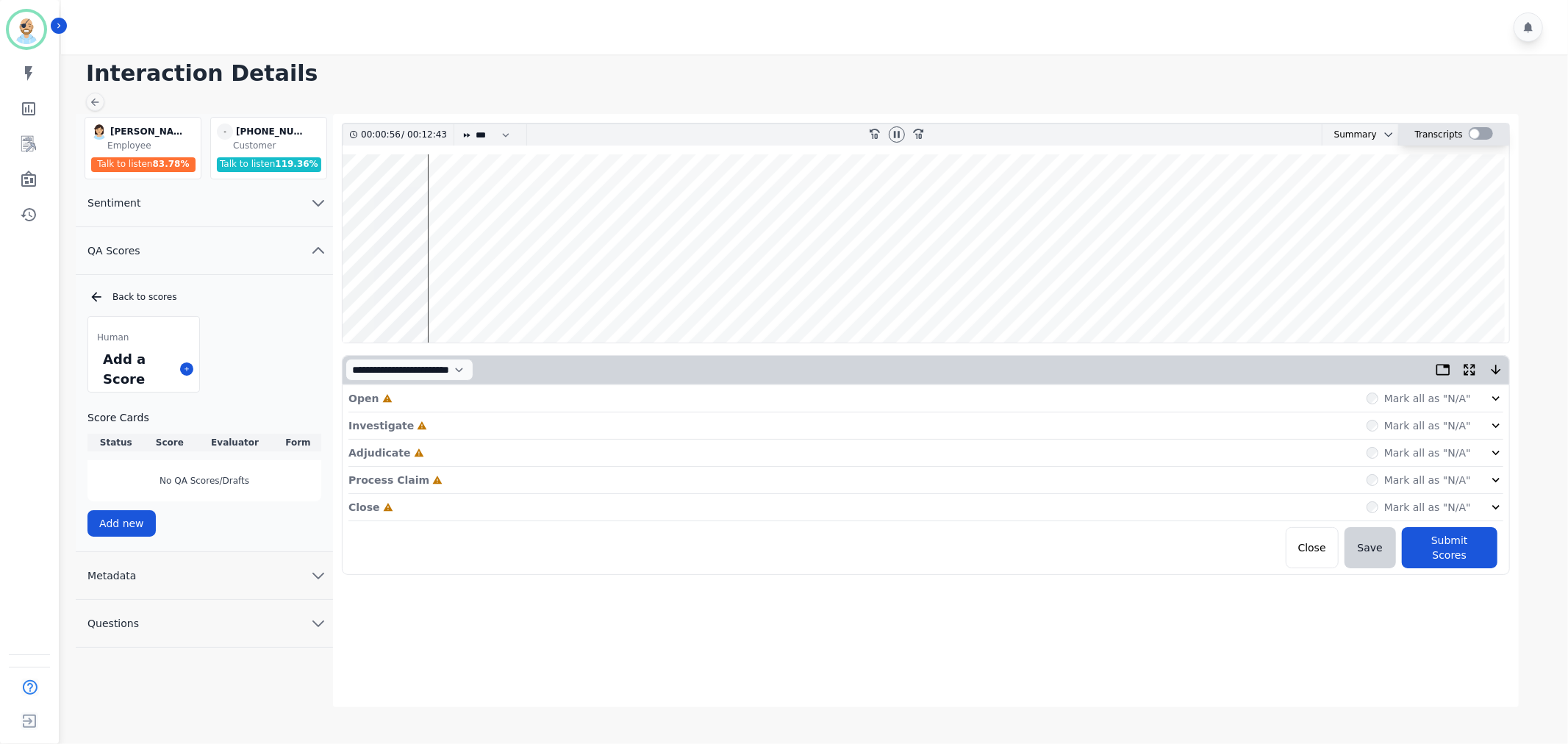
click at [1481, 133] on div at bounding box center [1481, 133] width 24 height 13
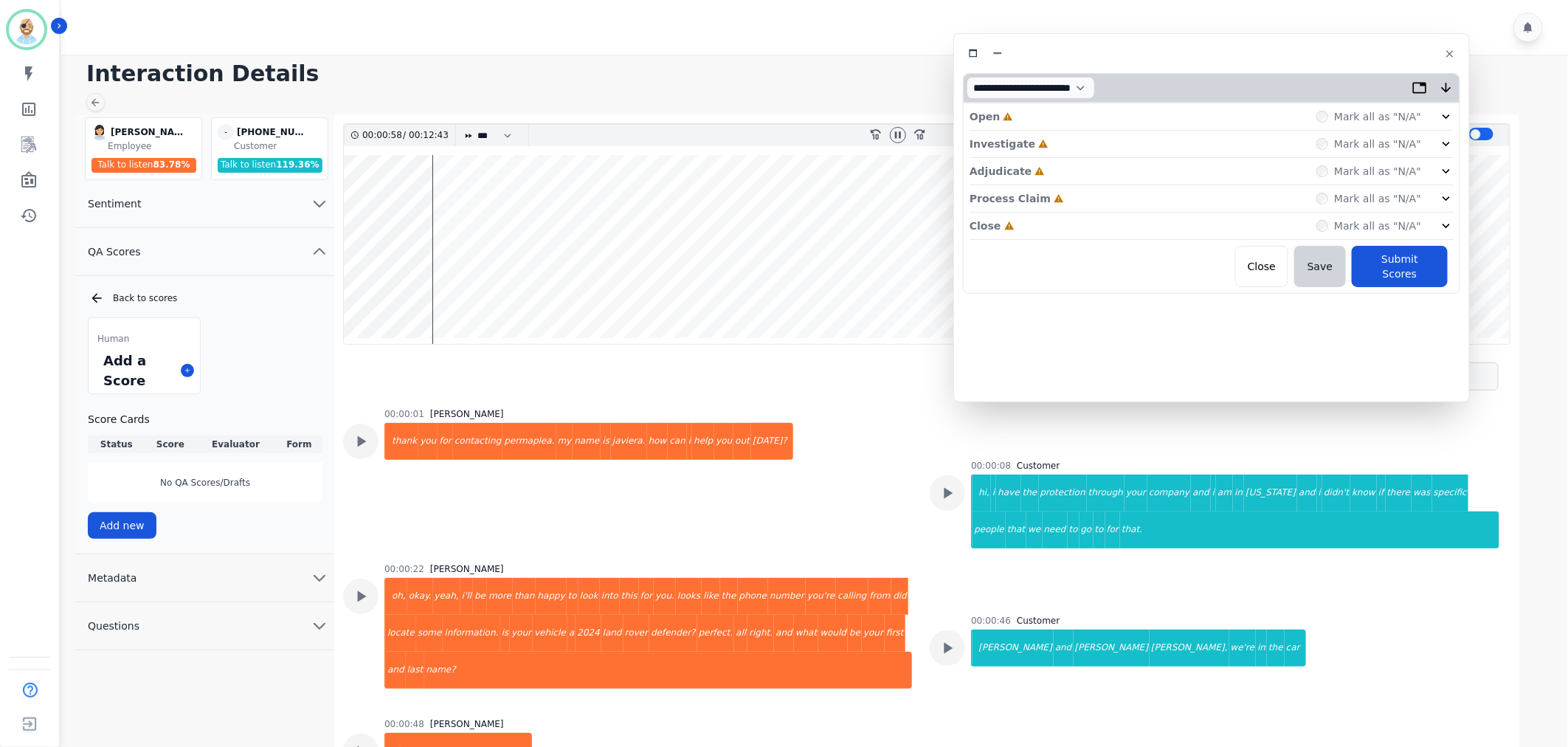
drag, startPoint x: 491, startPoint y: 82, endPoint x: 1380, endPoint y: 53, distance: 889.5
click at [1380, 53] on div at bounding box center [1212, 54] width 498 height 22
click at [1135, 231] on div "Close Incomplete Mark all as "N/A"" at bounding box center [1212, 226] width 484 height 28
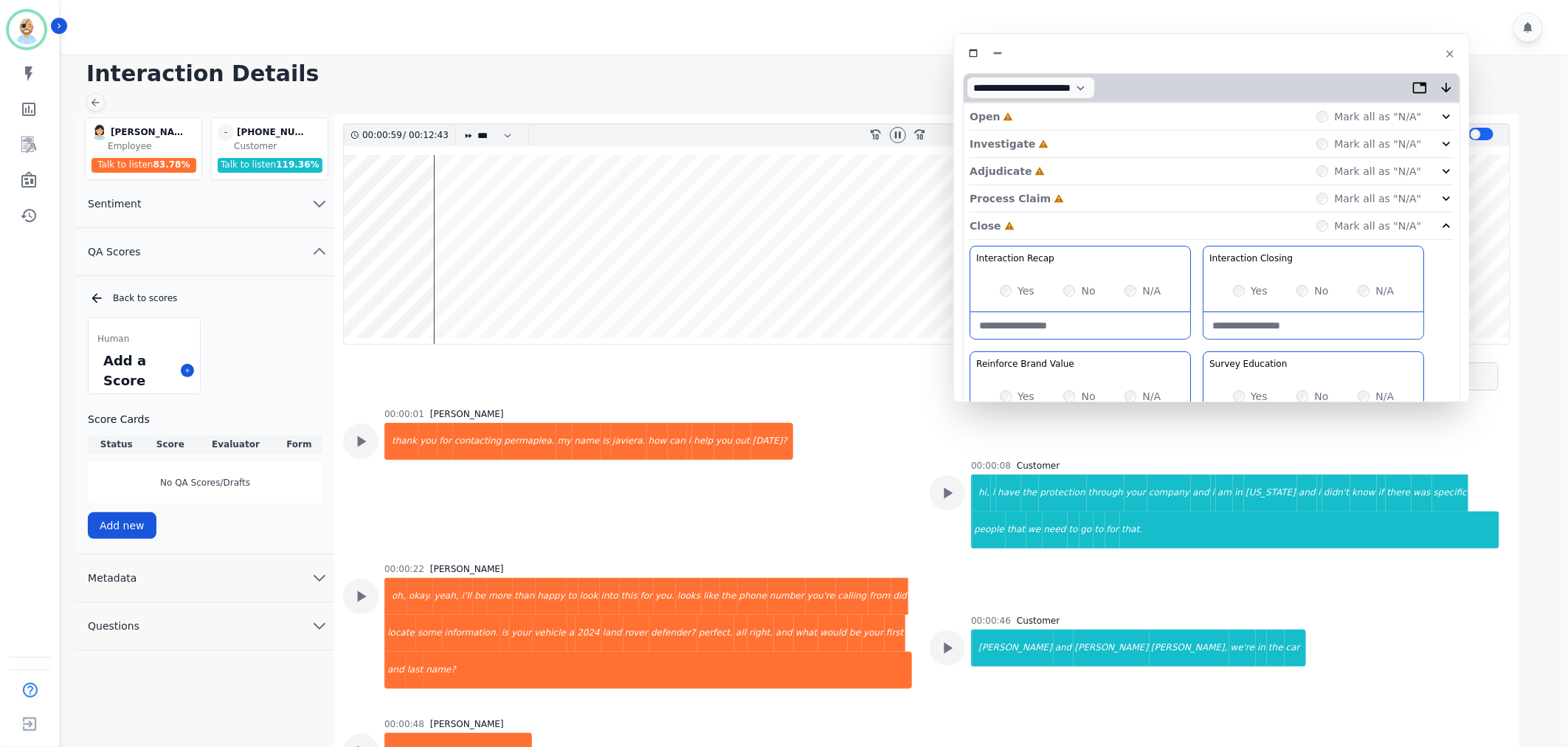
click at [1130, 201] on div "Process Claim Incomplete Mark all as "N/A"" at bounding box center [1212, 199] width 484 height 28
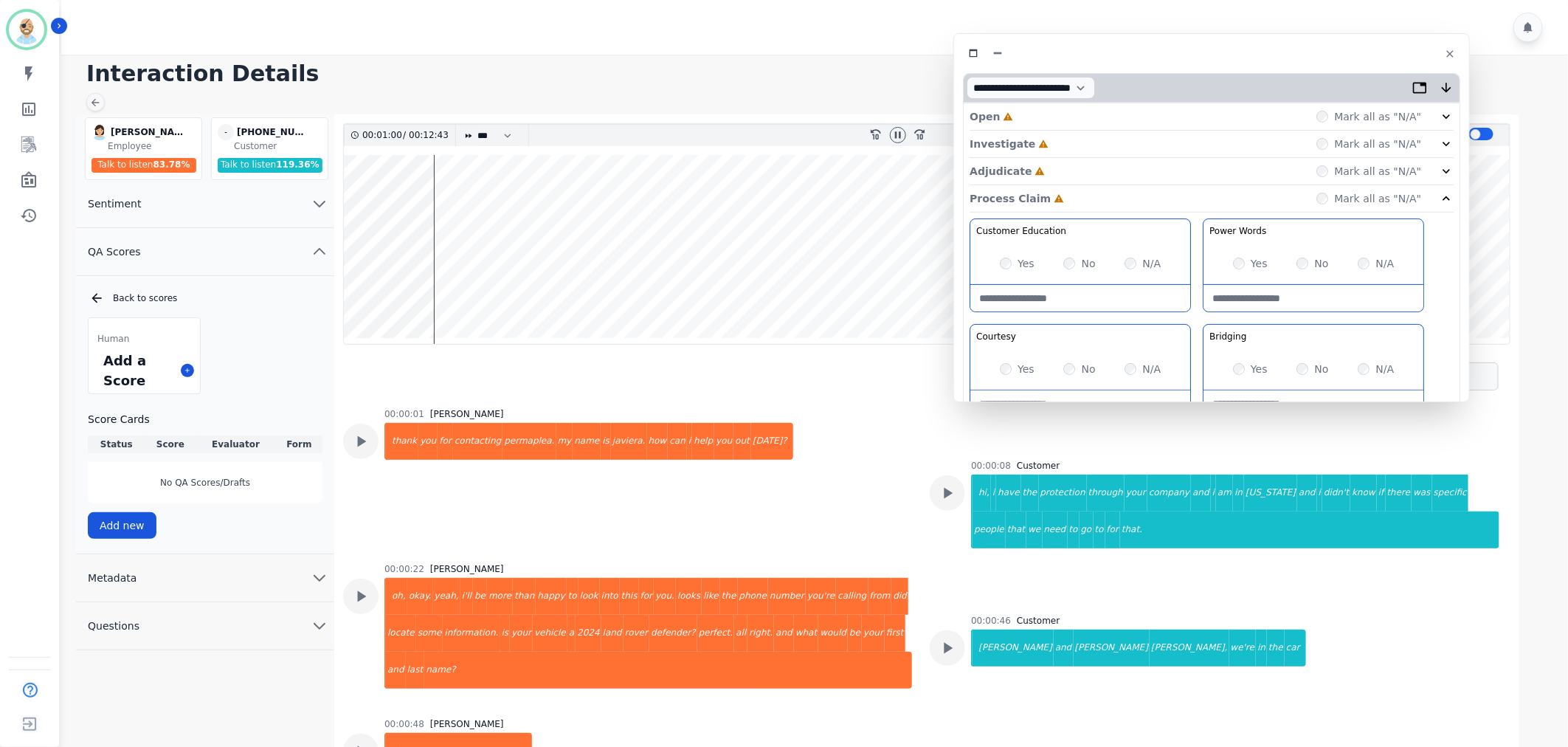
click at [1139, 163] on div "Adjudicate Incomplete Mark all as "N/A"" at bounding box center [1212, 172] width 484 height 28
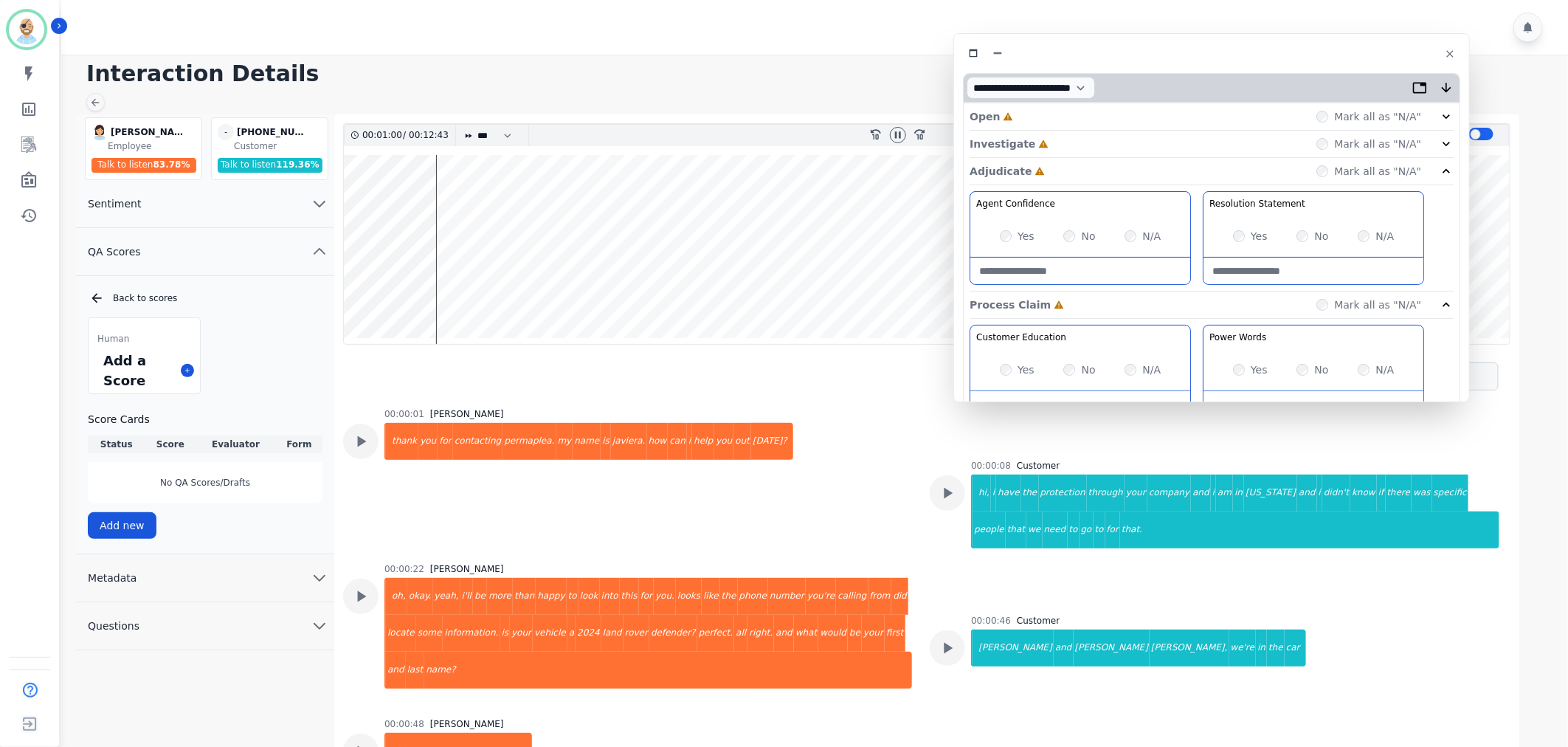
click at [1141, 158] on div "Investigate Incomplete Mark all as "N/A"" at bounding box center [1212, 172] width 484 height 28
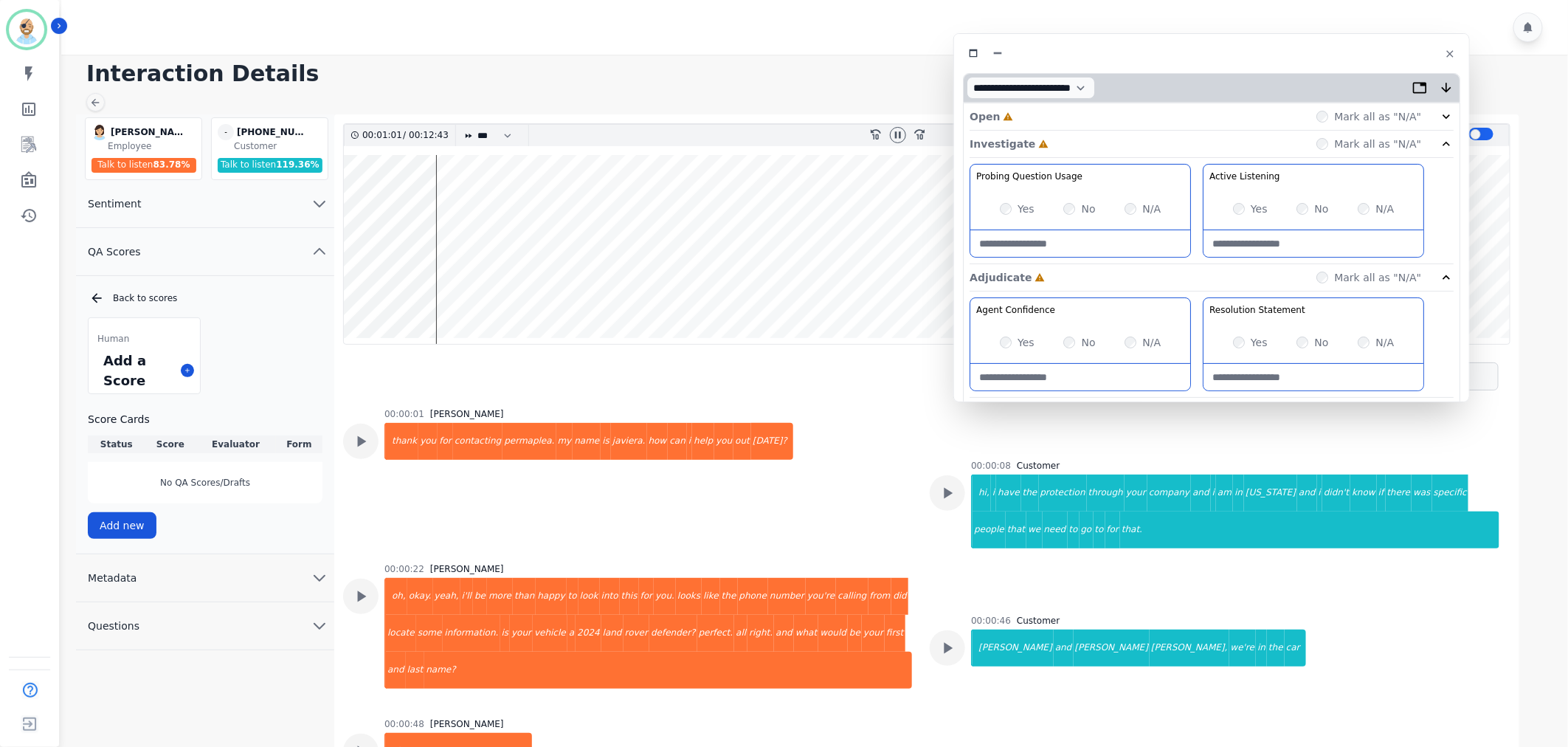
click at [1134, 113] on div "Open Incomplete Mark all as "N/A"" at bounding box center [1212, 117] width 484 height 28
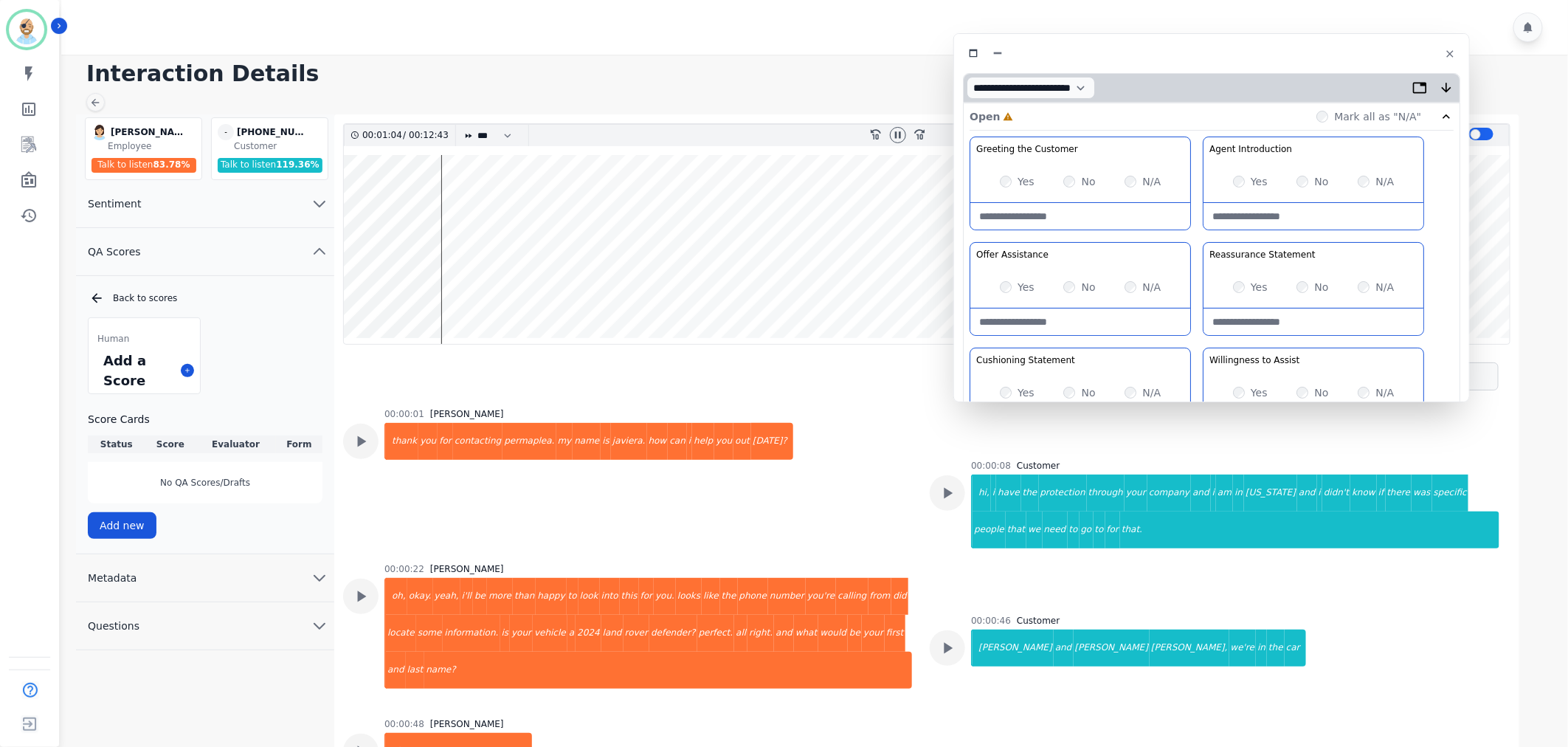
click at [1199, 245] on div "Greeting the Customer Welcome is where we quickly greet our customer as a known…" at bounding box center [1212, 398] width 484 height 523
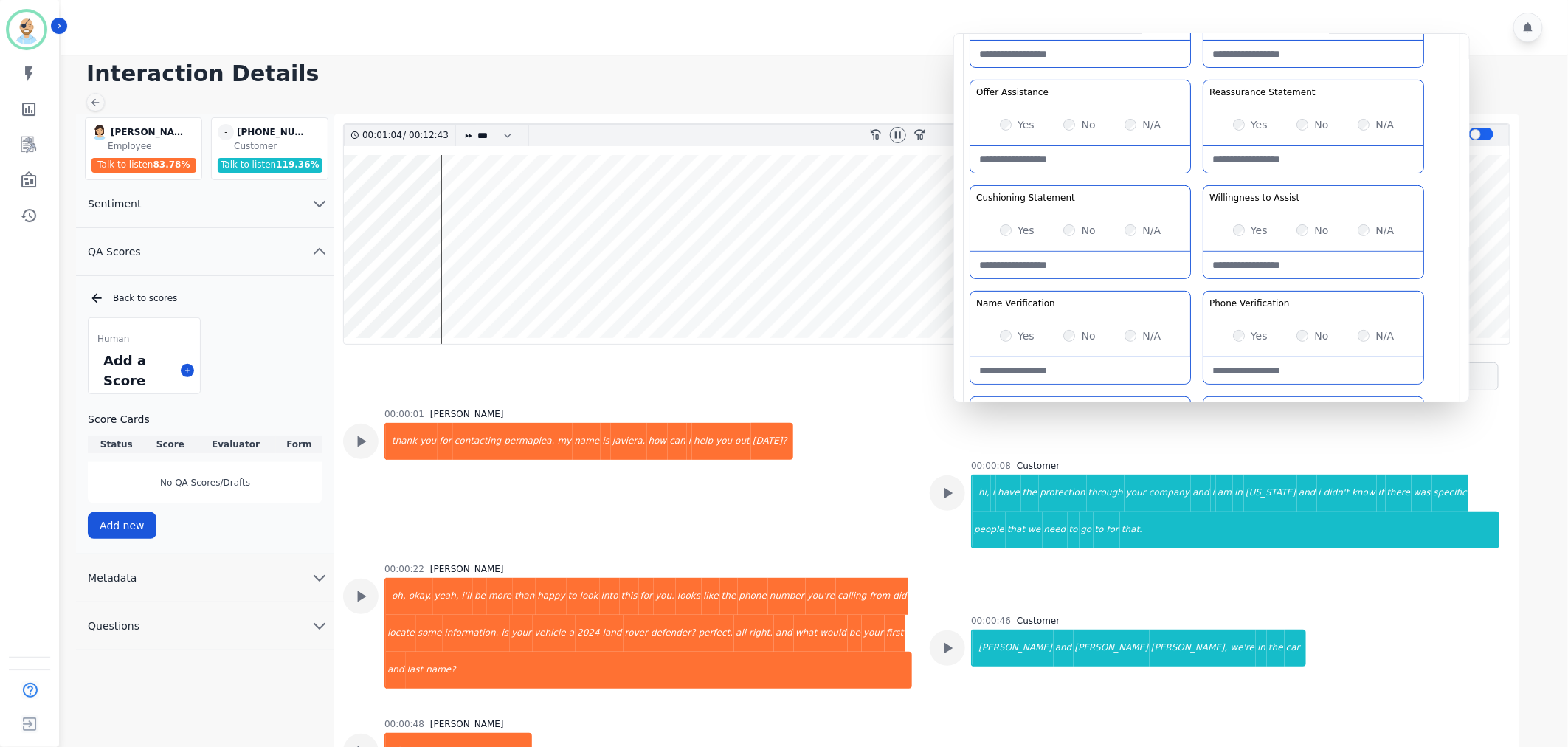
scroll to position [164, 0]
click at [1198, 176] on div "Greeting the Customer Welcome is where we quickly greet our customer as a known…" at bounding box center [1212, 233] width 484 height 523
click at [1067, 220] on div "Yes No N/A" at bounding box center [1081, 229] width 220 height 41
click at [1197, 282] on div "Greeting the Customer Welcome is where we quickly greet our customer as a known…" at bounding box center [1212, 233] width 484 height 523
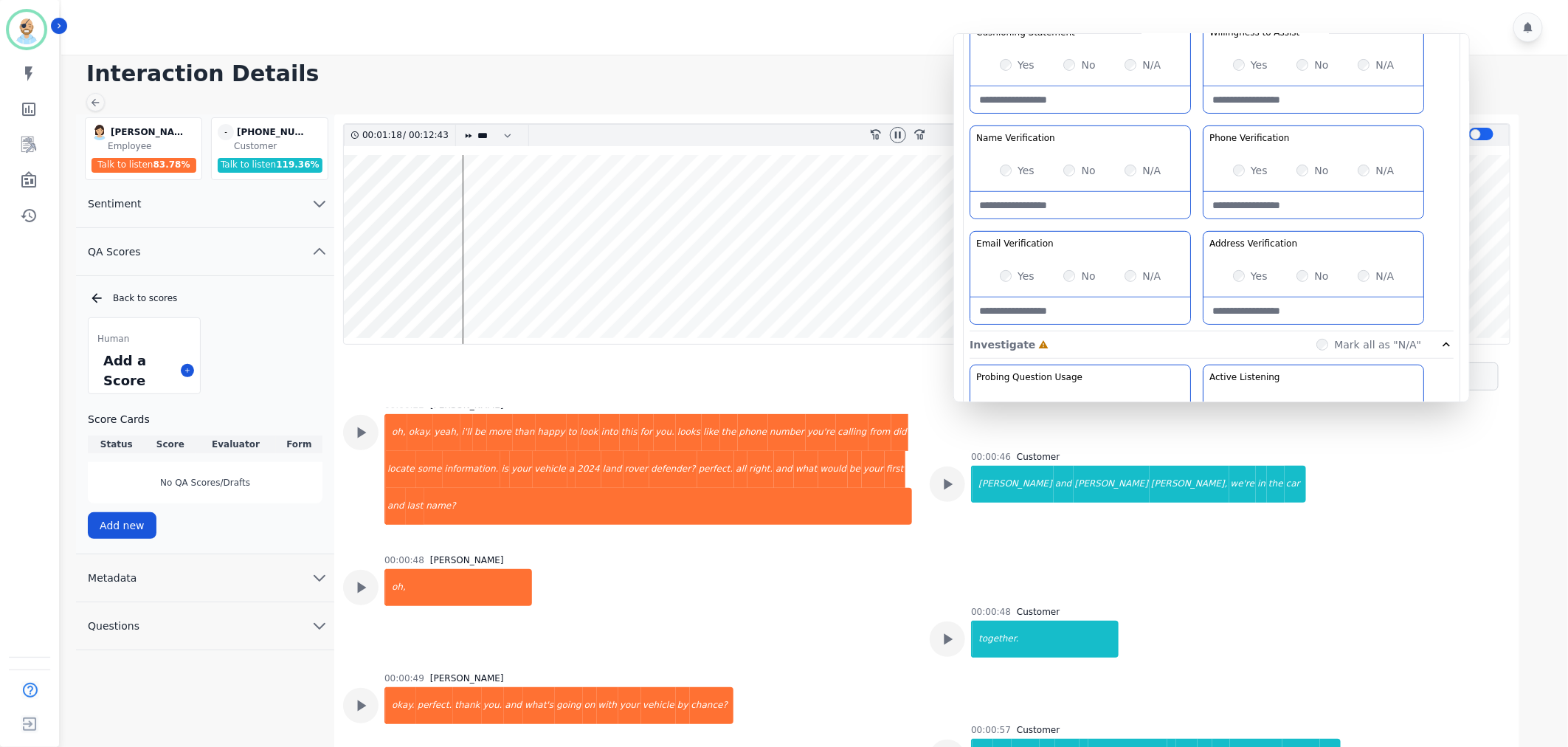
click at [1196, 213] on div "Greeting the Customer Welcome is where we quickly greet our customer as a known…" at bounding box center [1212, 70] width 484 height 523
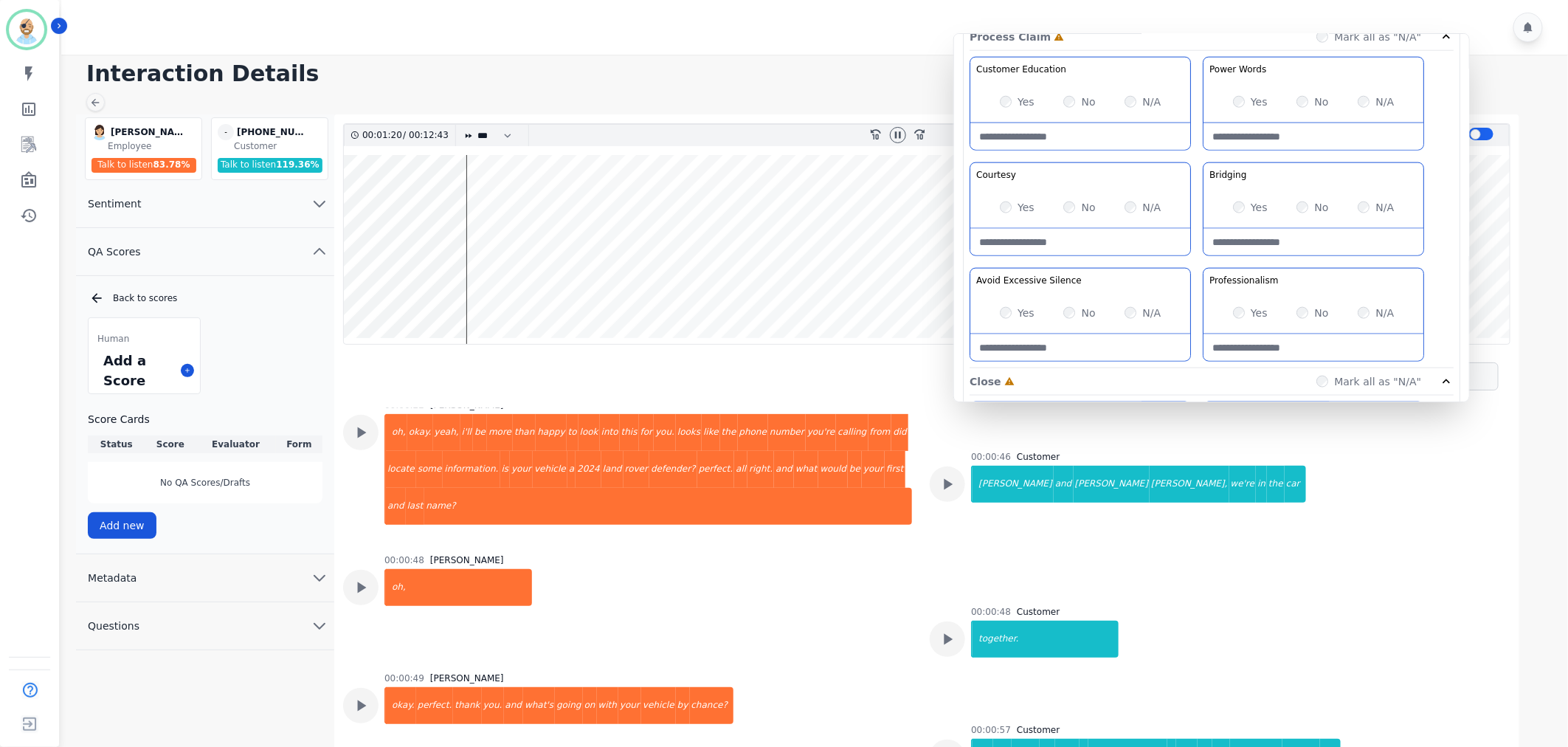
scroll to position [903, 0]
click at [1204, 263] on div "Customer Education Educate your customer on how to get the information that the…" at bounding box center [1212, 214] width 484 height 312
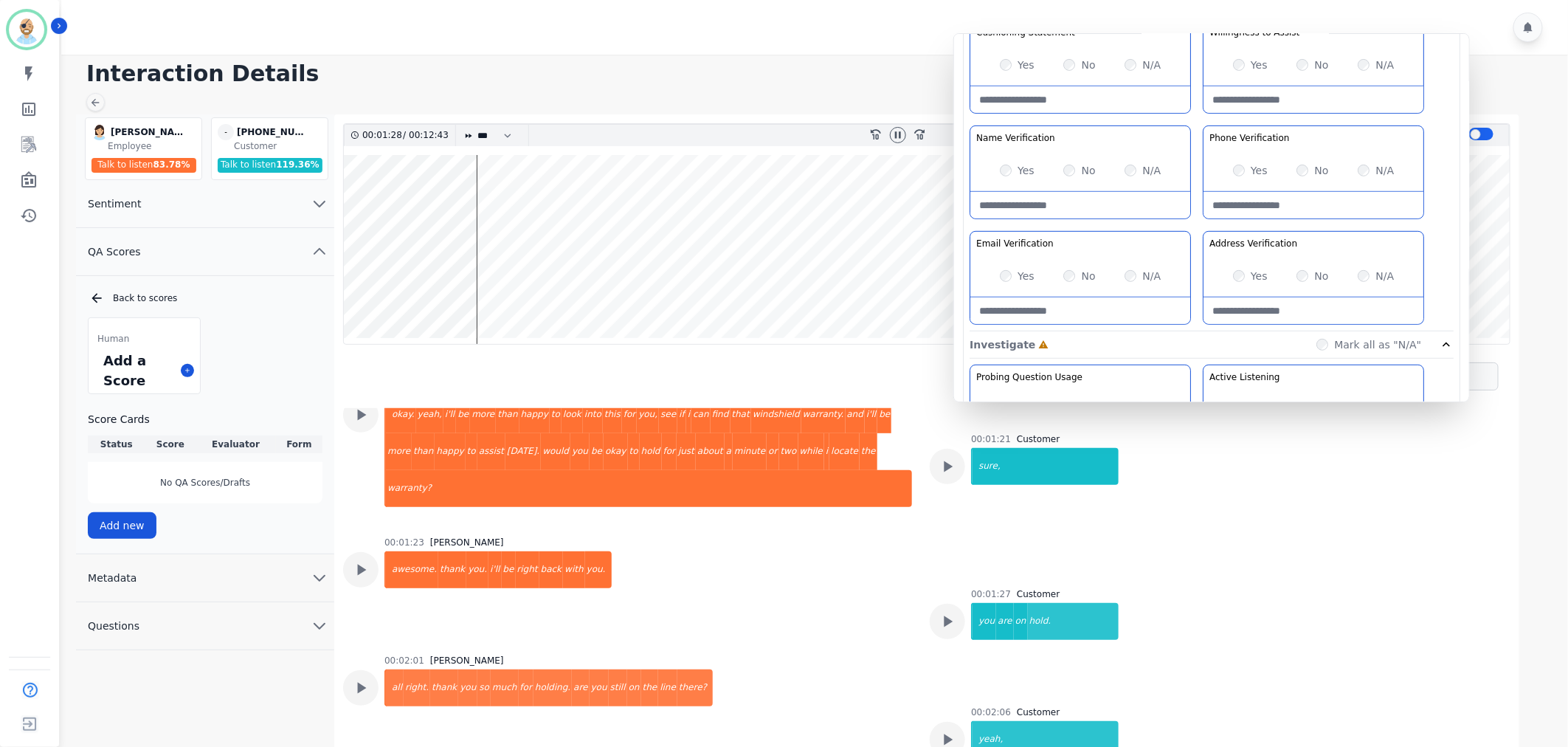
scroll to position [821, 0]
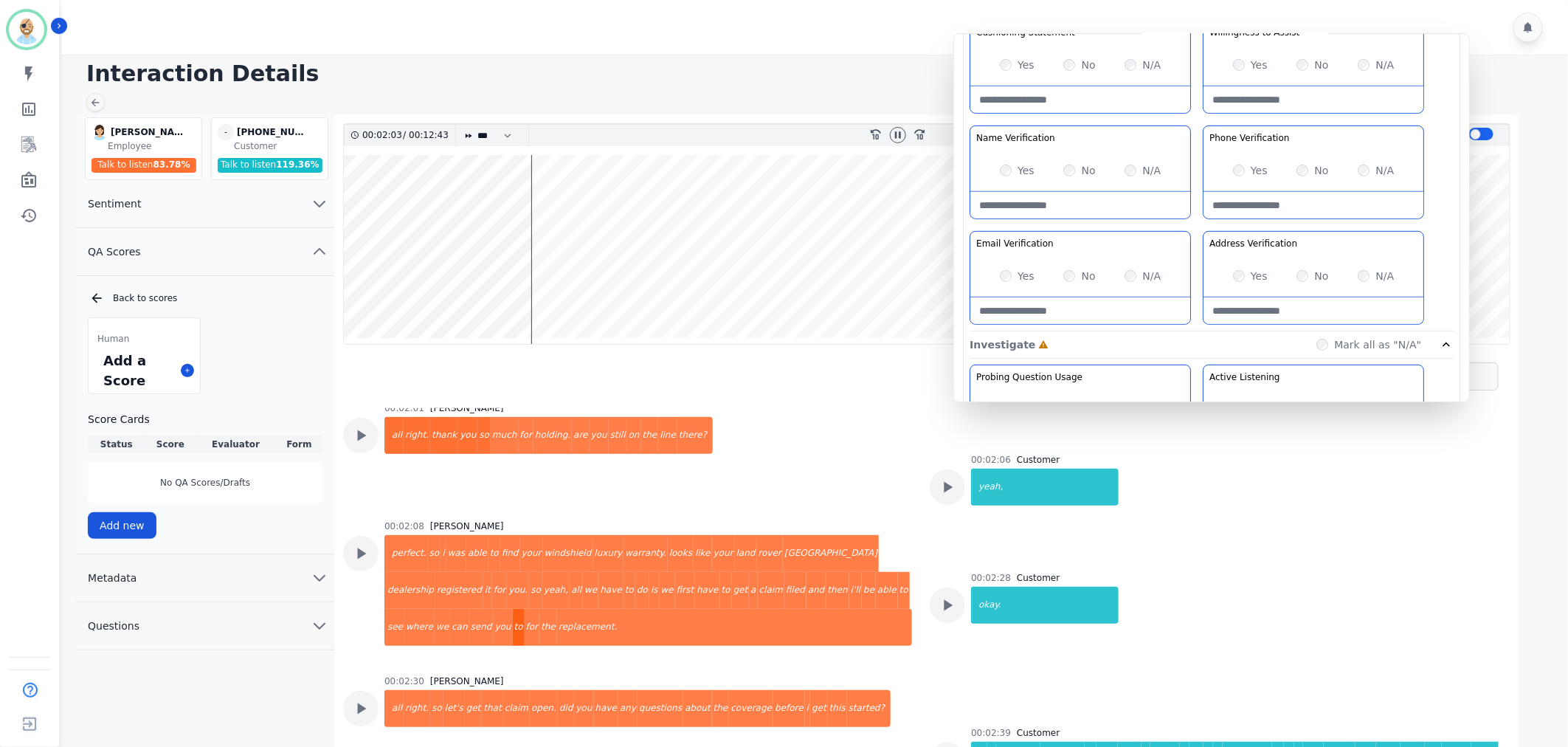
scroll to position [1066, 0]
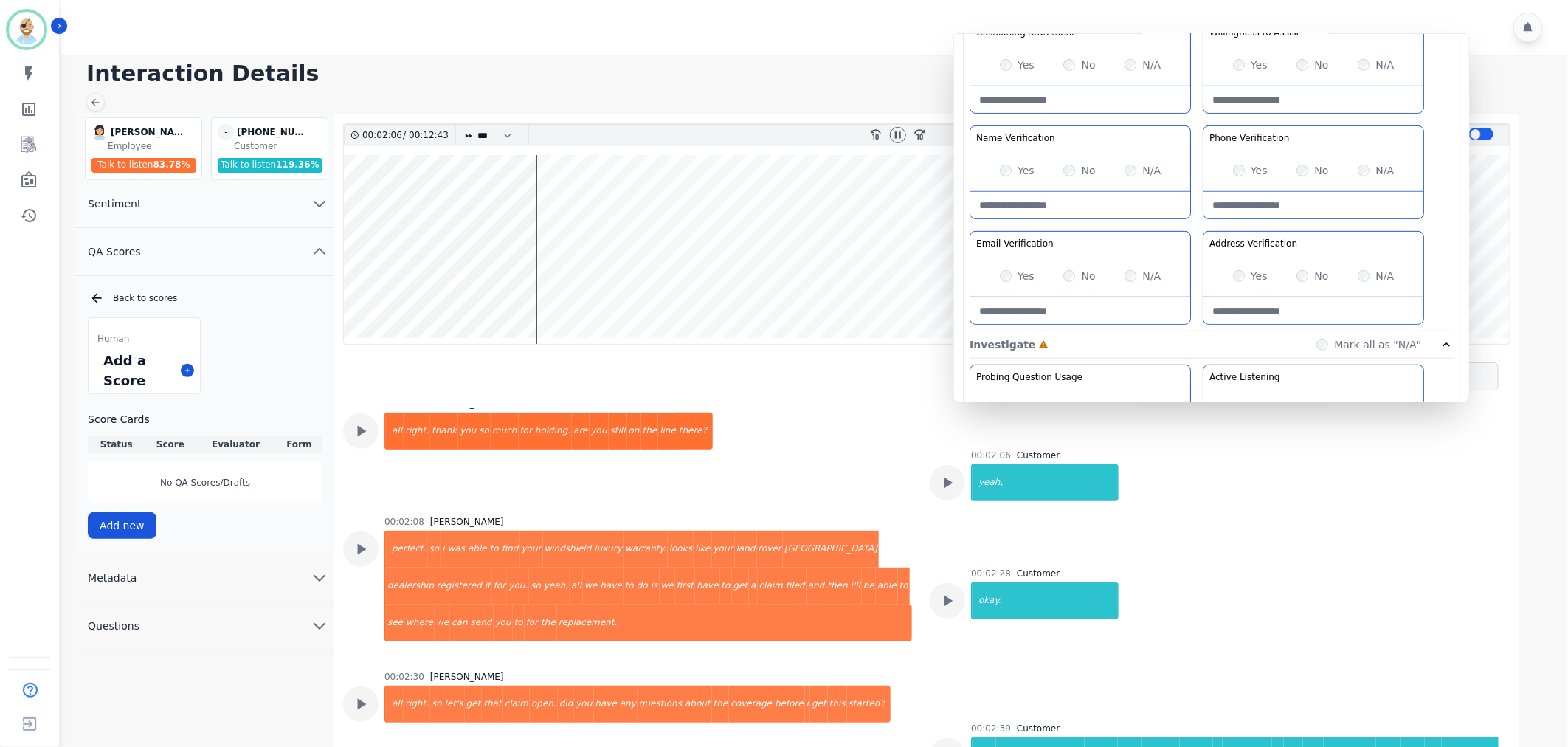
click at [1192, 221] on div "Greeting the Customer Welcome is where we quickly greet our customer as a known…" at bounding box center [1212, 70] width 484 height 523
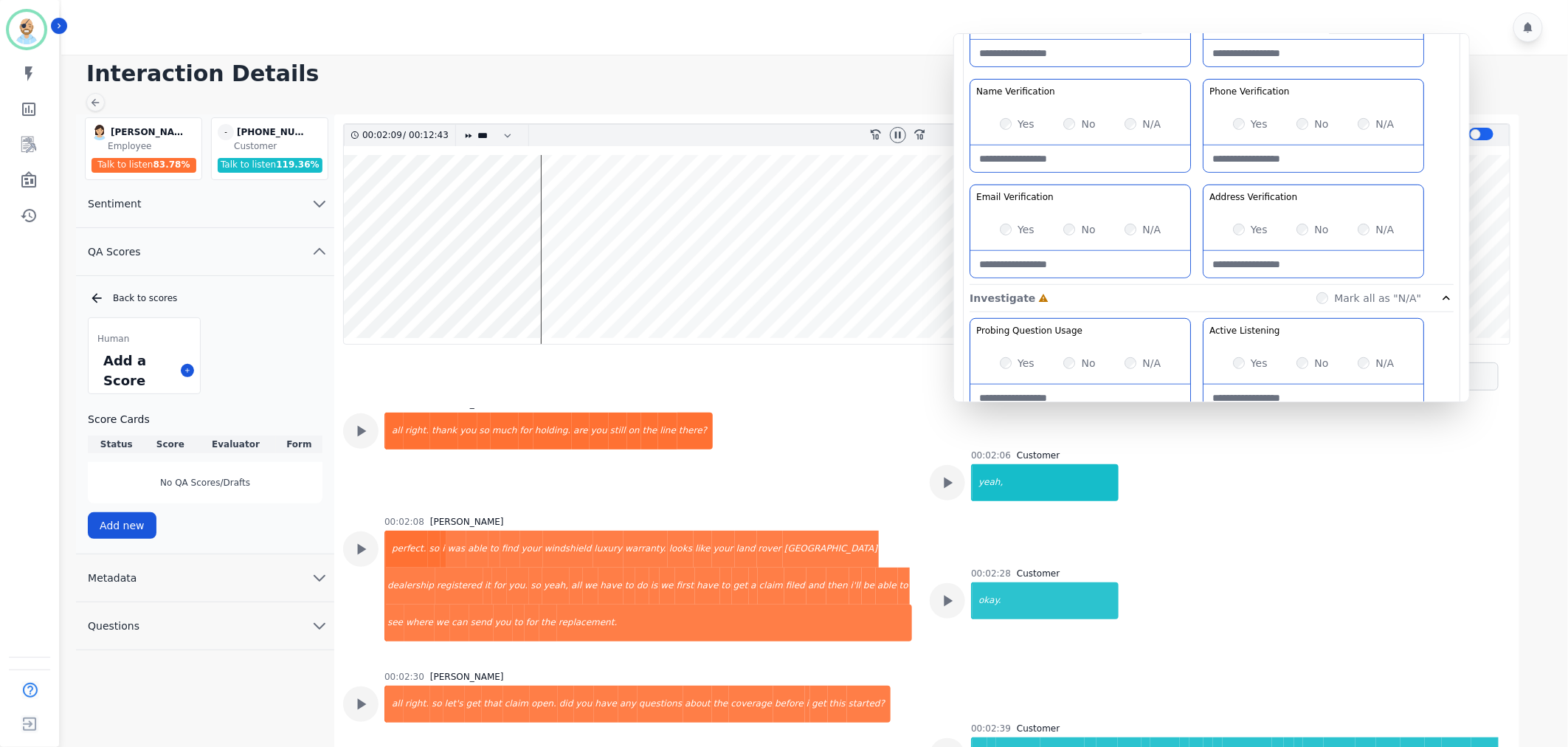
scroll to position [492, 0]
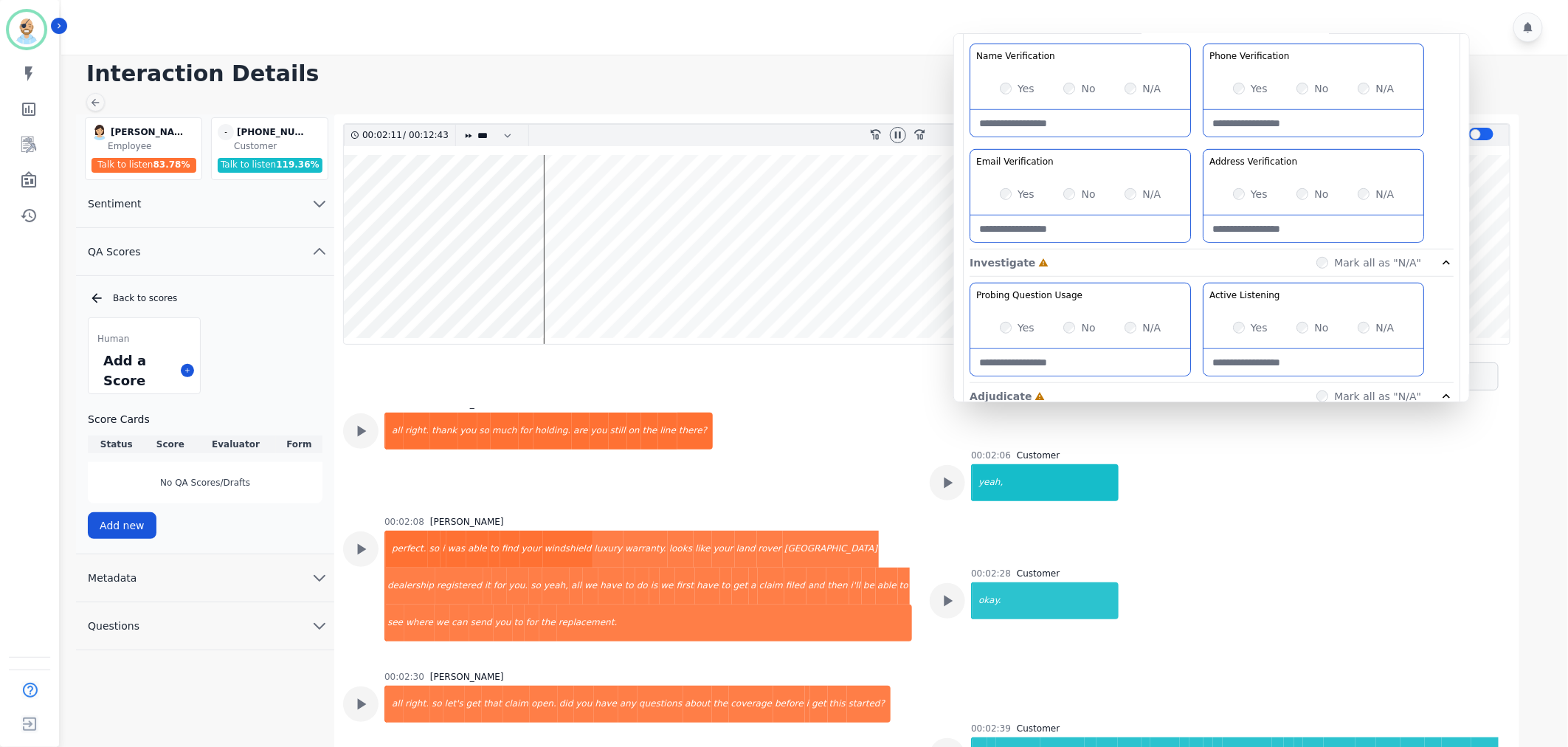
scroll to position [328, 0]
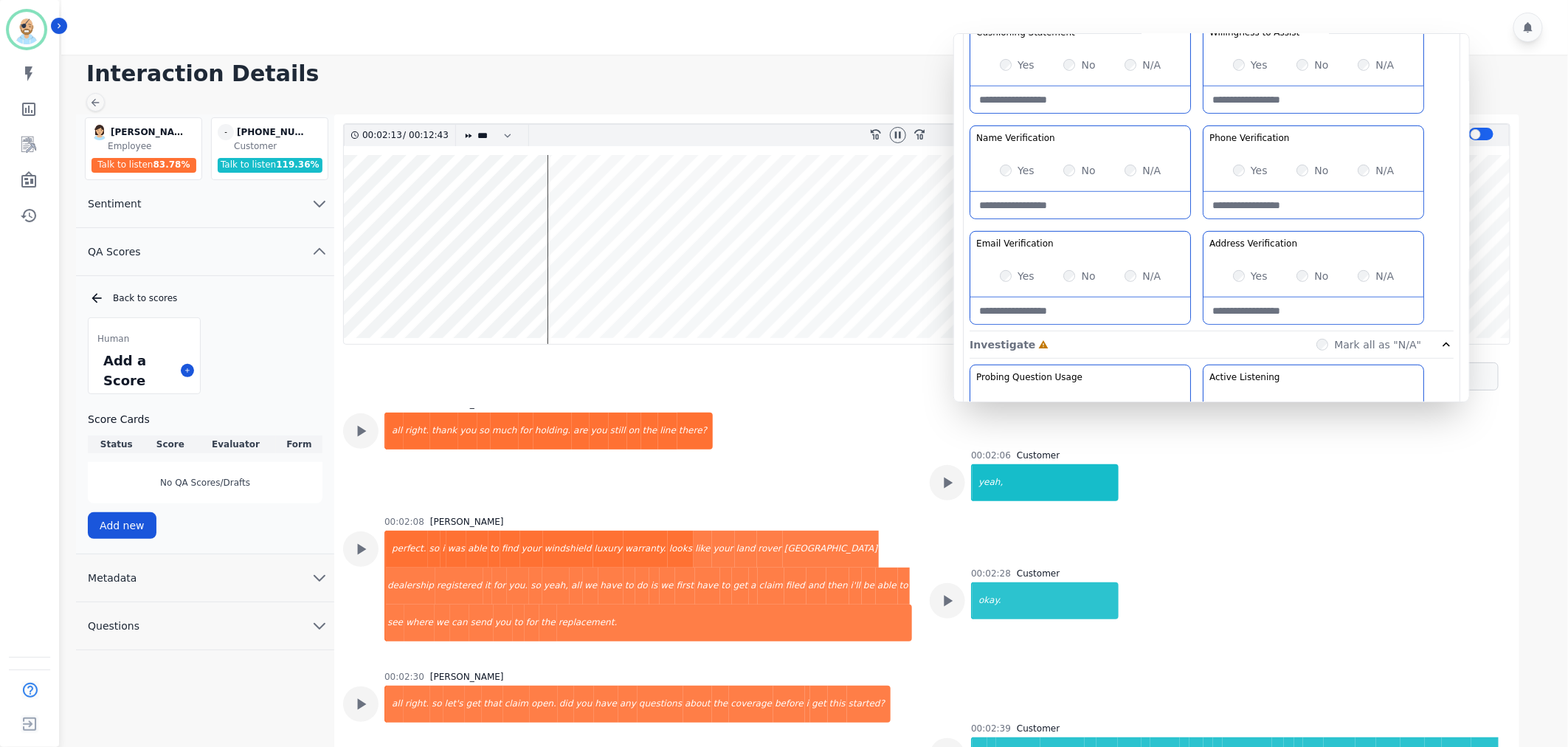
click at [1197, 144] on div "Greeting the Customer Welcome is where we quickly greet our customer as a known…" at bounding box center [1212, 70] width 484 height 523
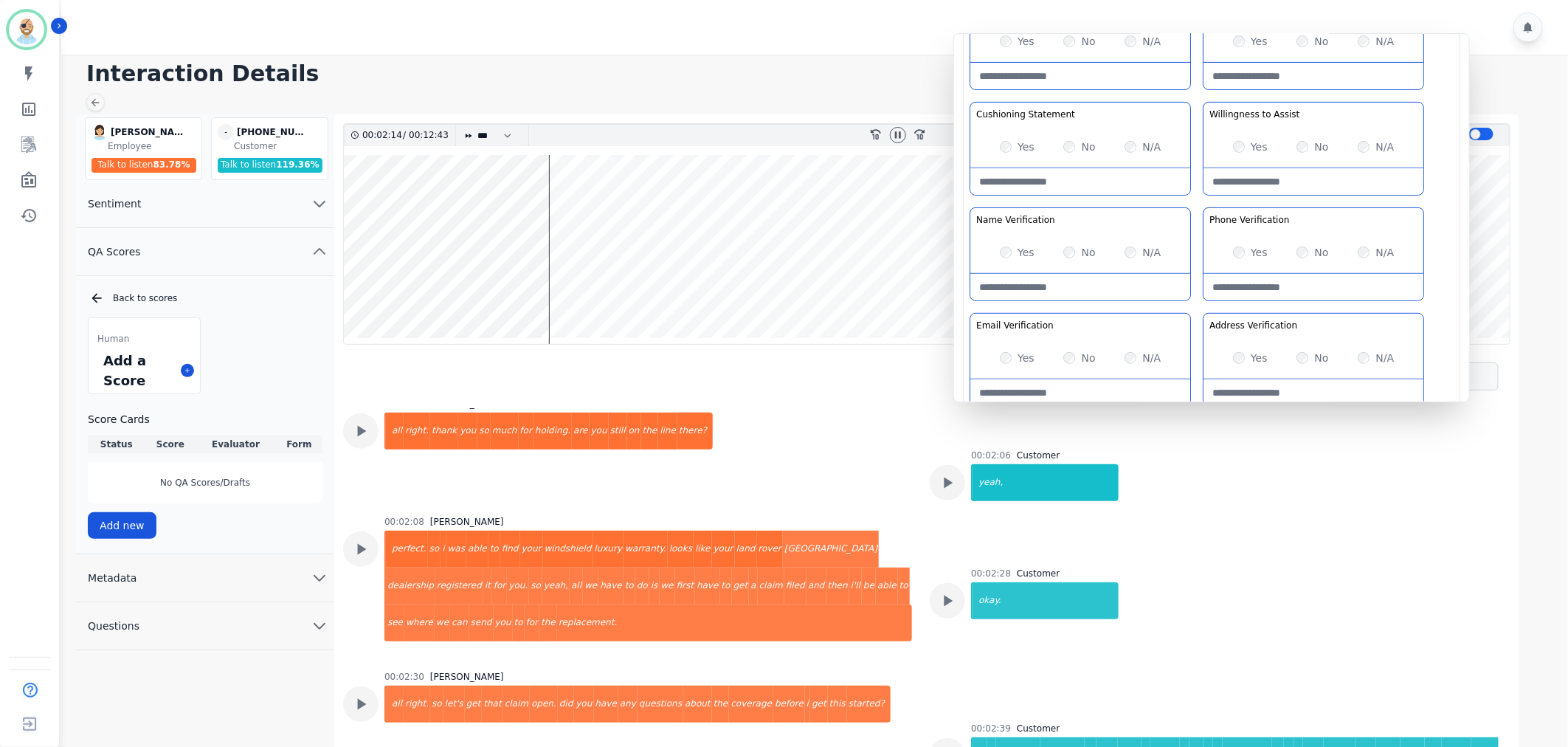
click at [1197, 144] on div "Greeting the Customer Welcome is where we quickly greet our customer as a known…" at bounding box center [1212, 152] width 484 height 523
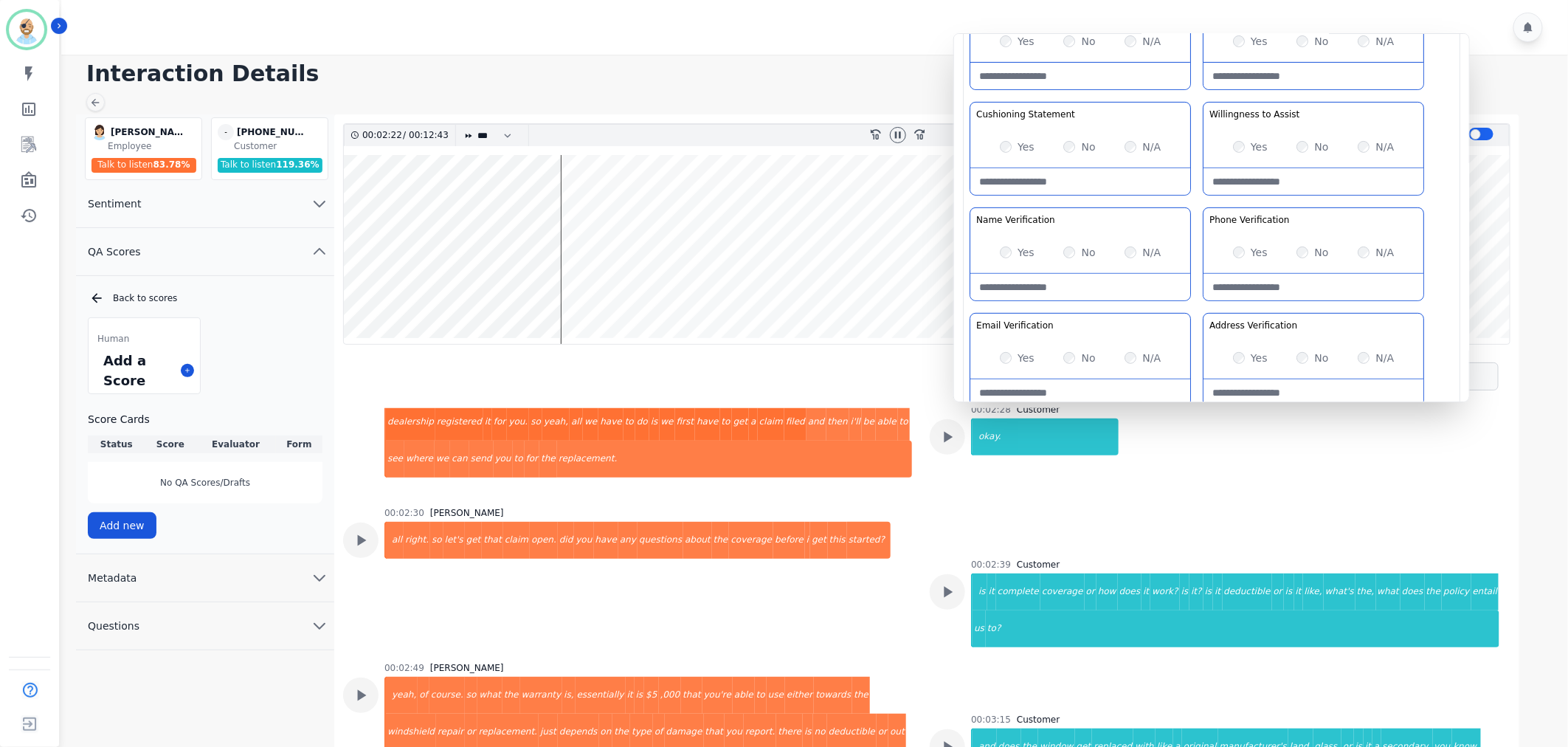
scroll to position [1312, 0]
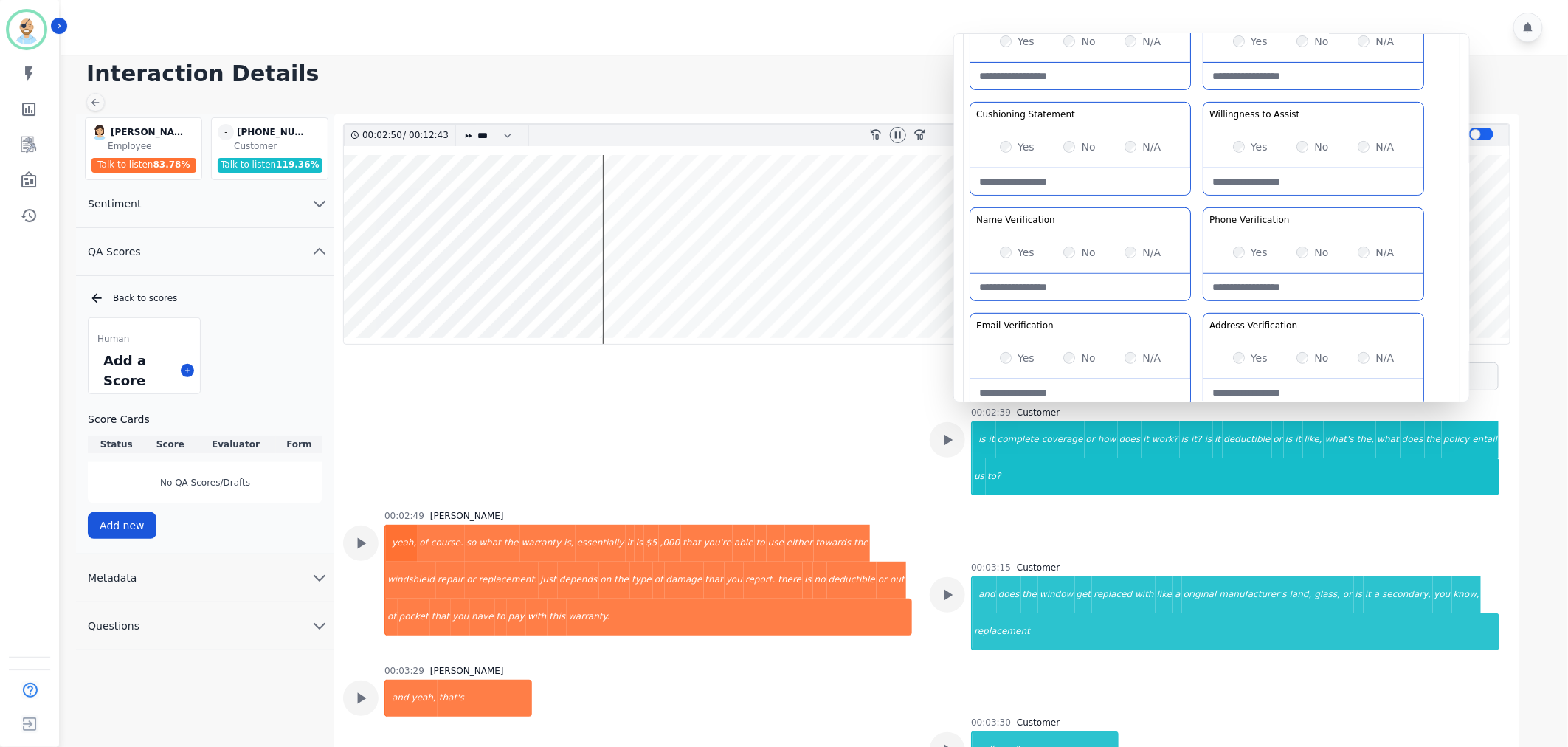
scroll to position [1805, 0]
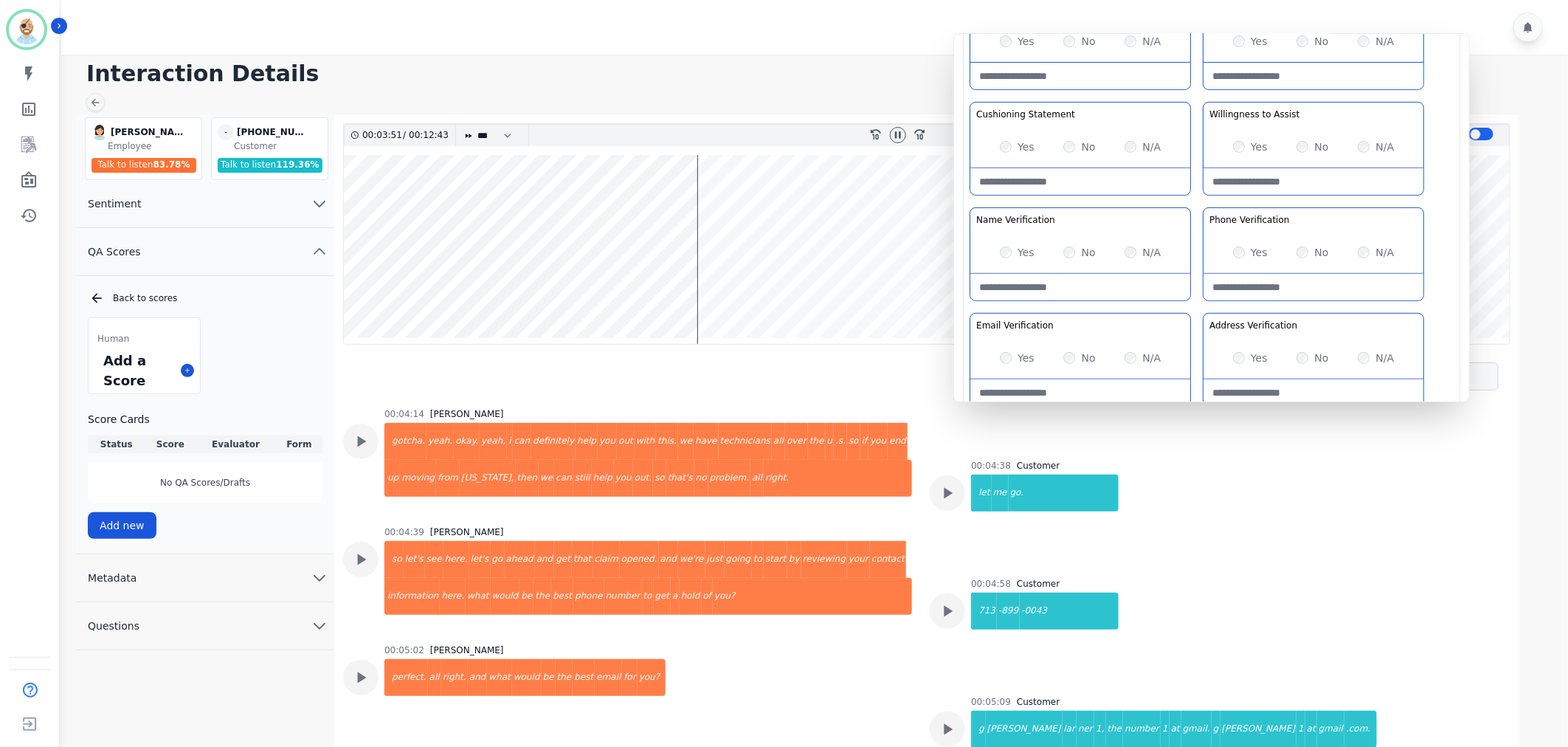
scroll to position [2543, 0]
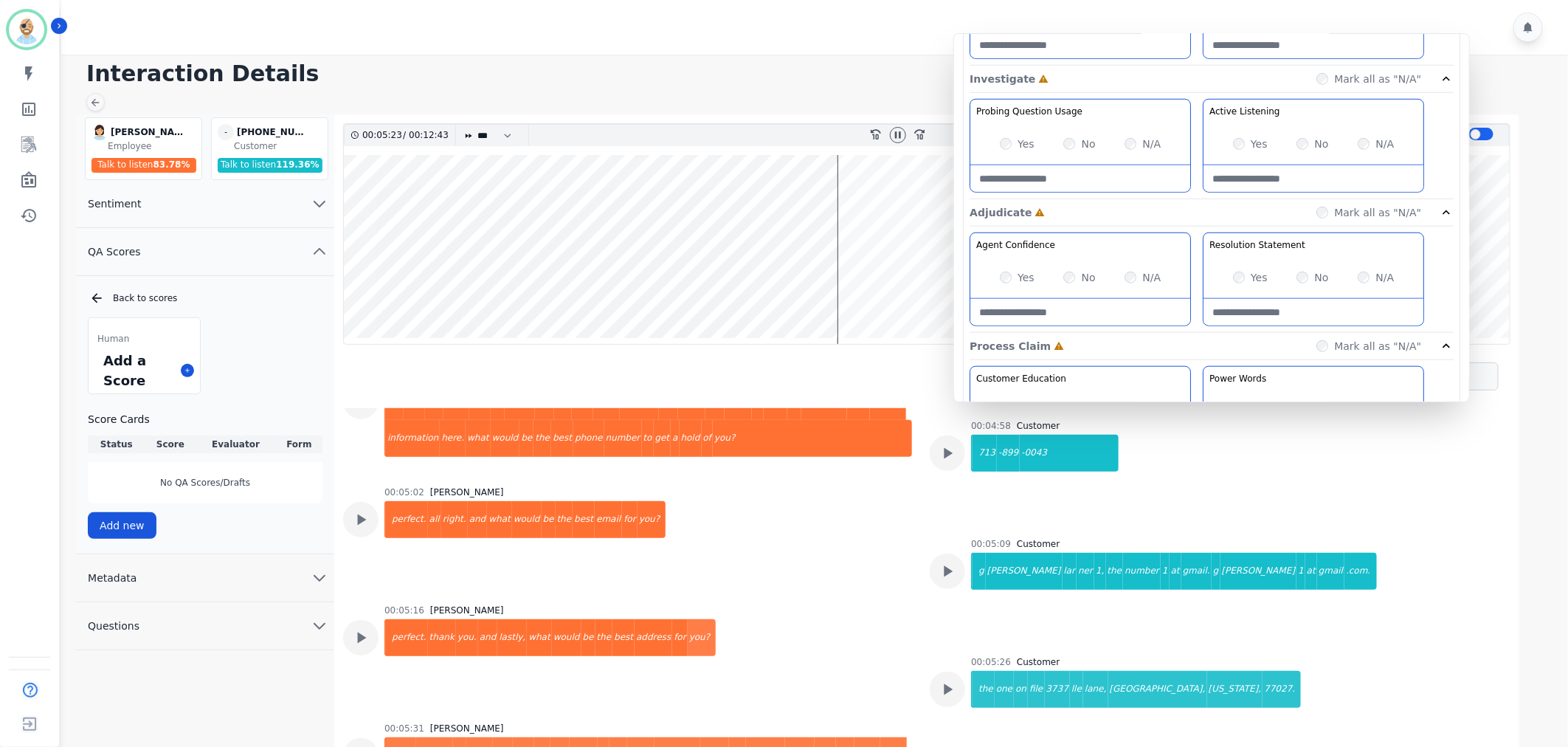
scroll to position [655, 0]
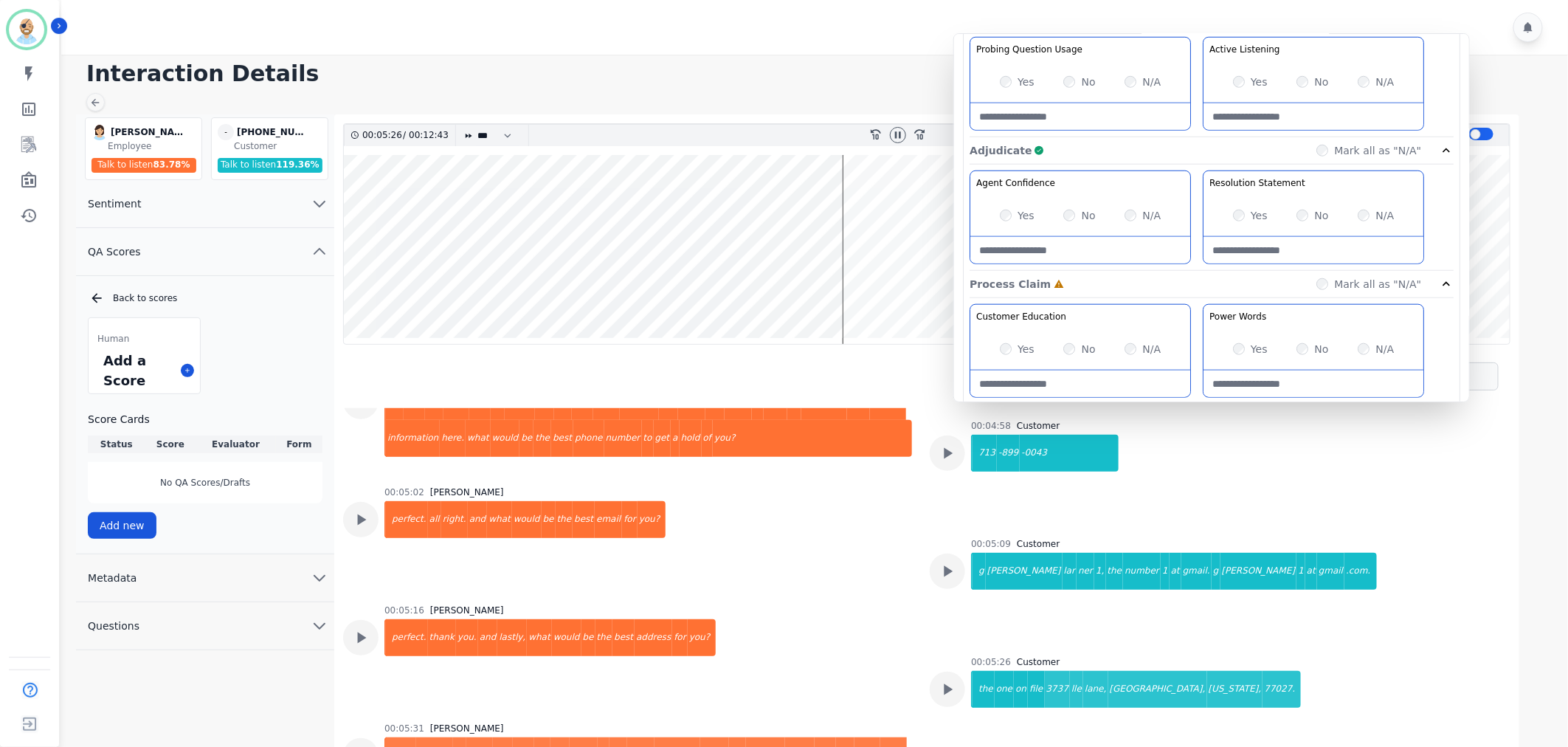
click at [1214, 271] on div "Adjudicate Complete Mark all as "N/A"" at bounding box center [1212, 284] width 484 height 28
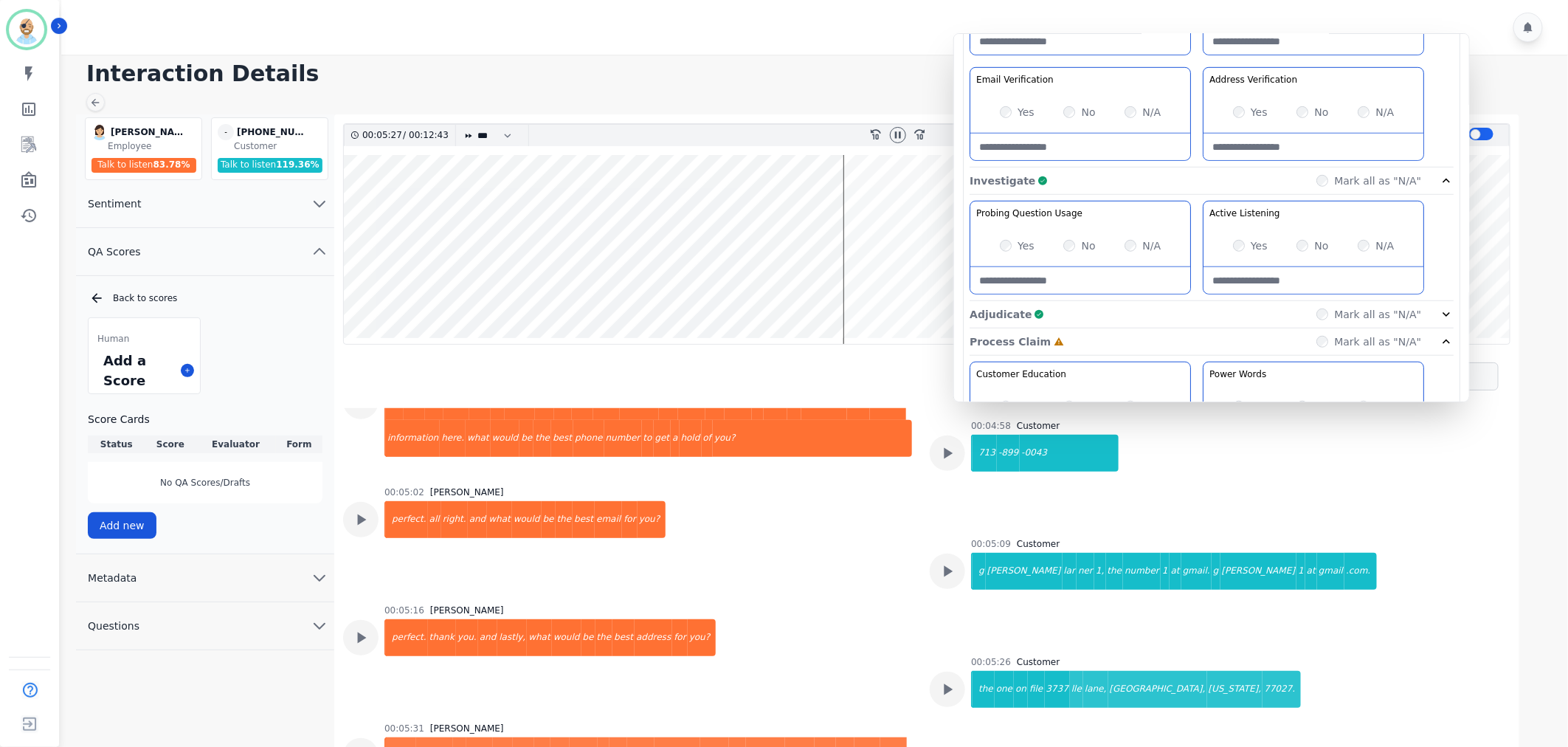
click at [1185, 183] on div "Investigate Complete Mark all as "N/A"" at bounding box center [1212, 181] width 484 height 28
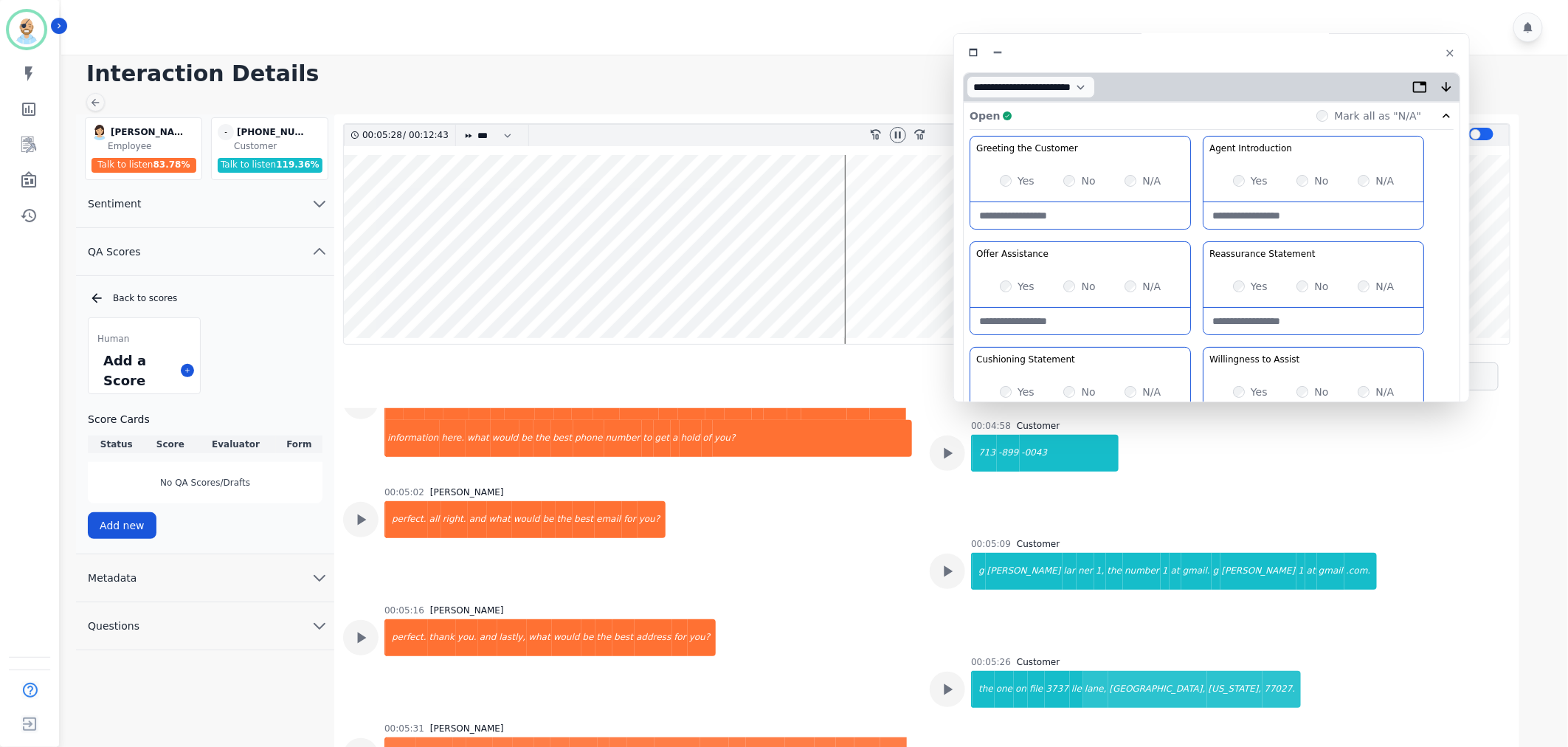
scroll to position [0, 0]
click at [1186, 112] on div "Open Complete Mark all as "N/A"" at bounding box center [1212, 117] width 484 height 28
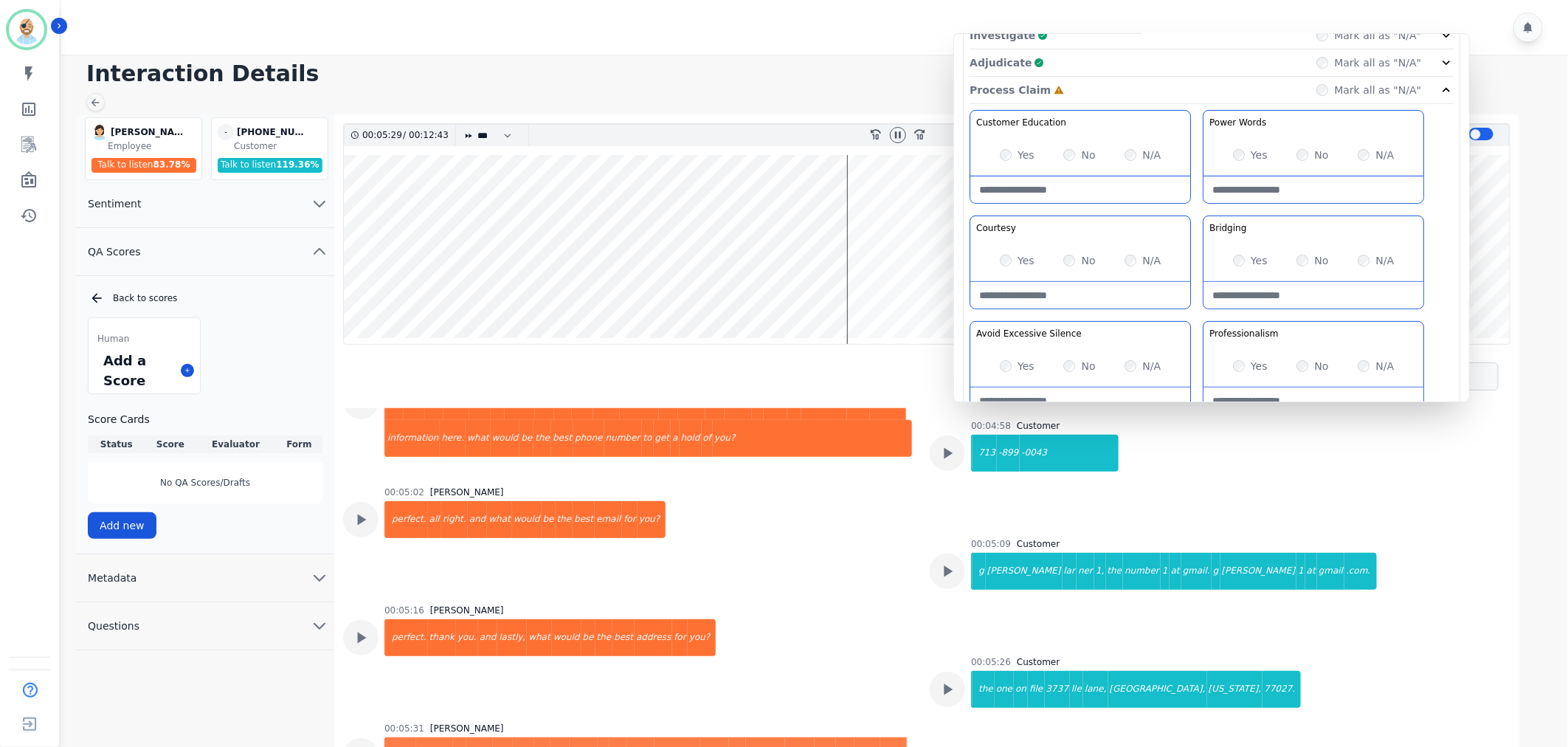
scroll to position [164, 0]
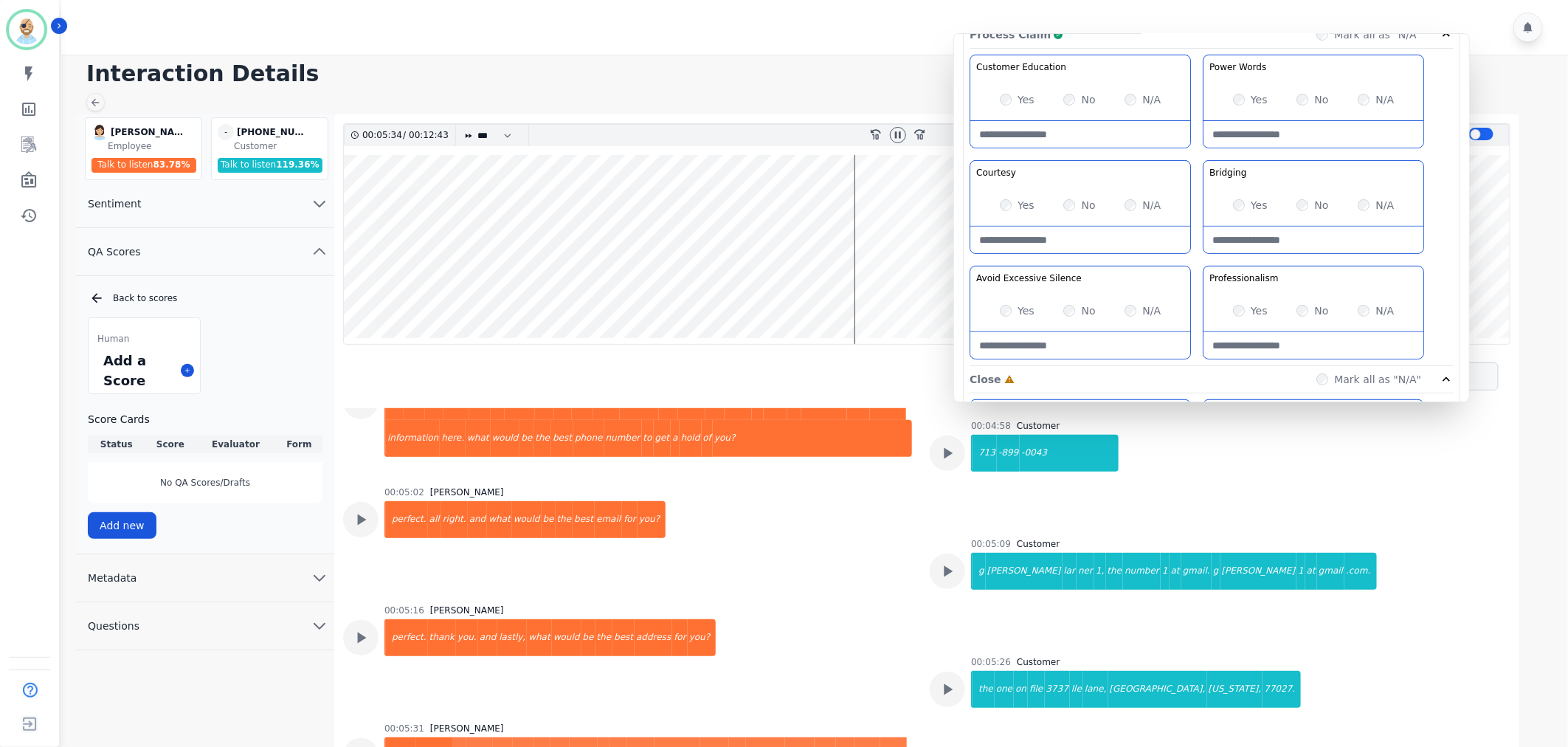
click at [1199, 265] on div "Customer Education Educate your customer on how to get the information that the…" at bounding box center [1212, 211] width 484 height 312
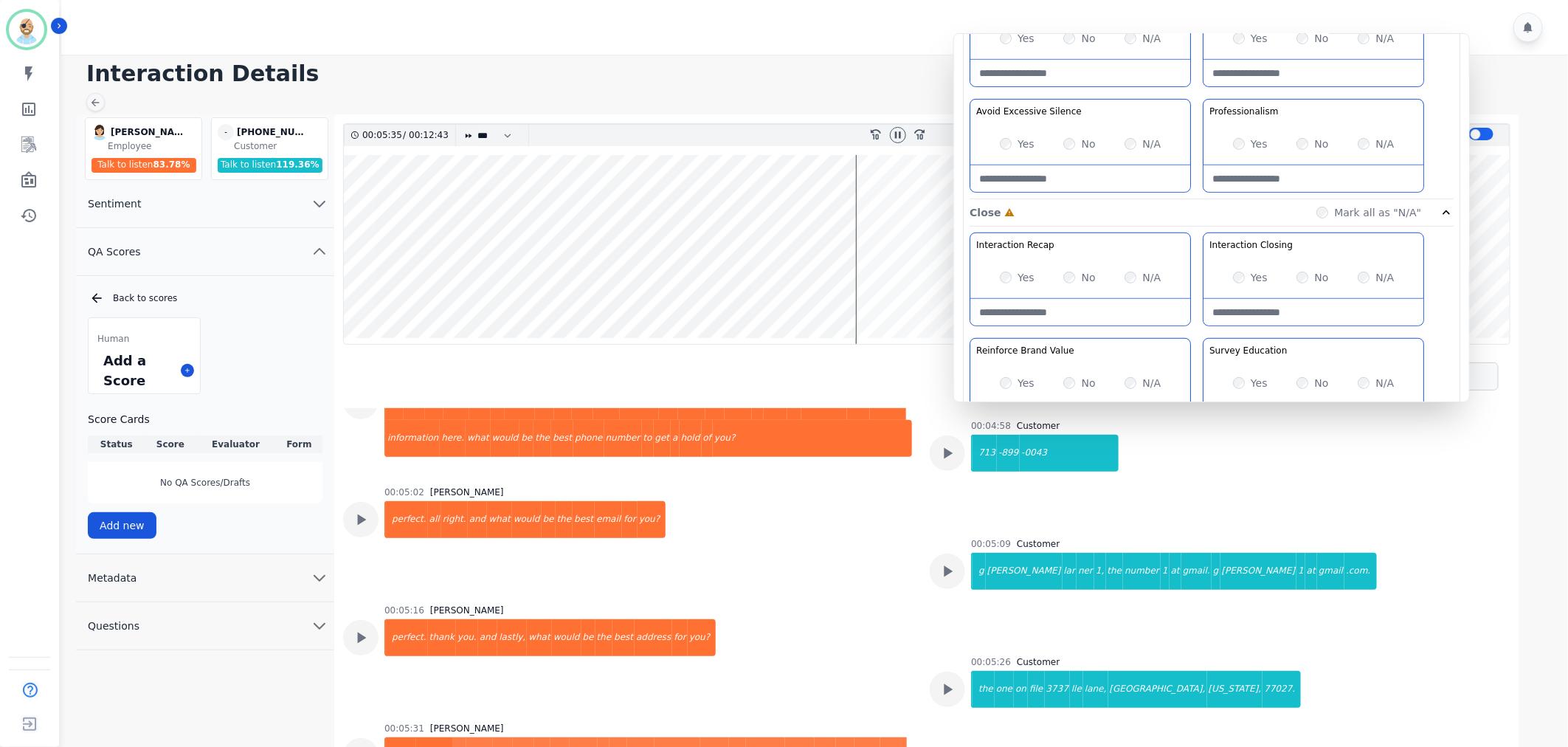
scroll to position [409, 0]
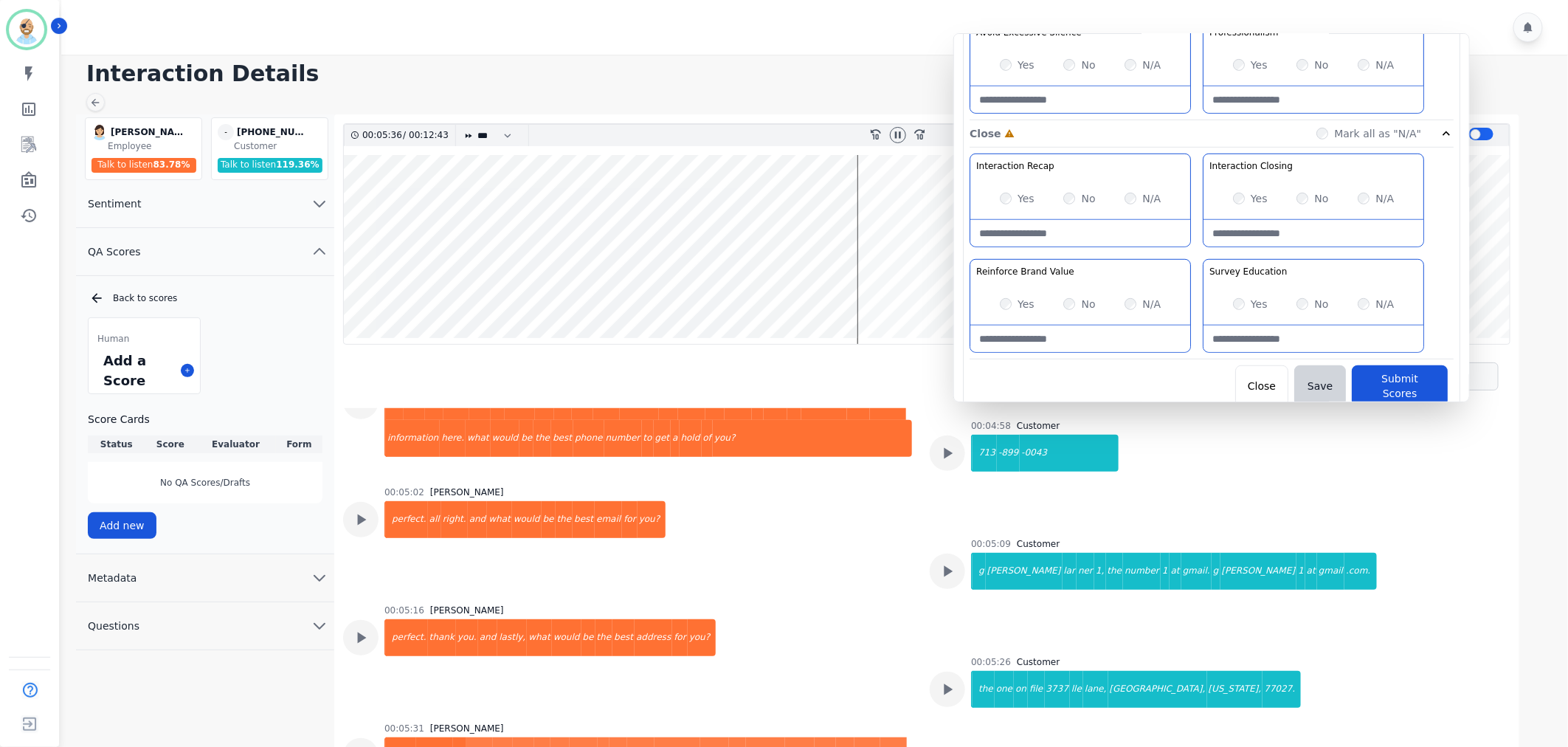
click at [1011, 203] on div "Yes" at bounding box center [1017, 198] width 34 height 15
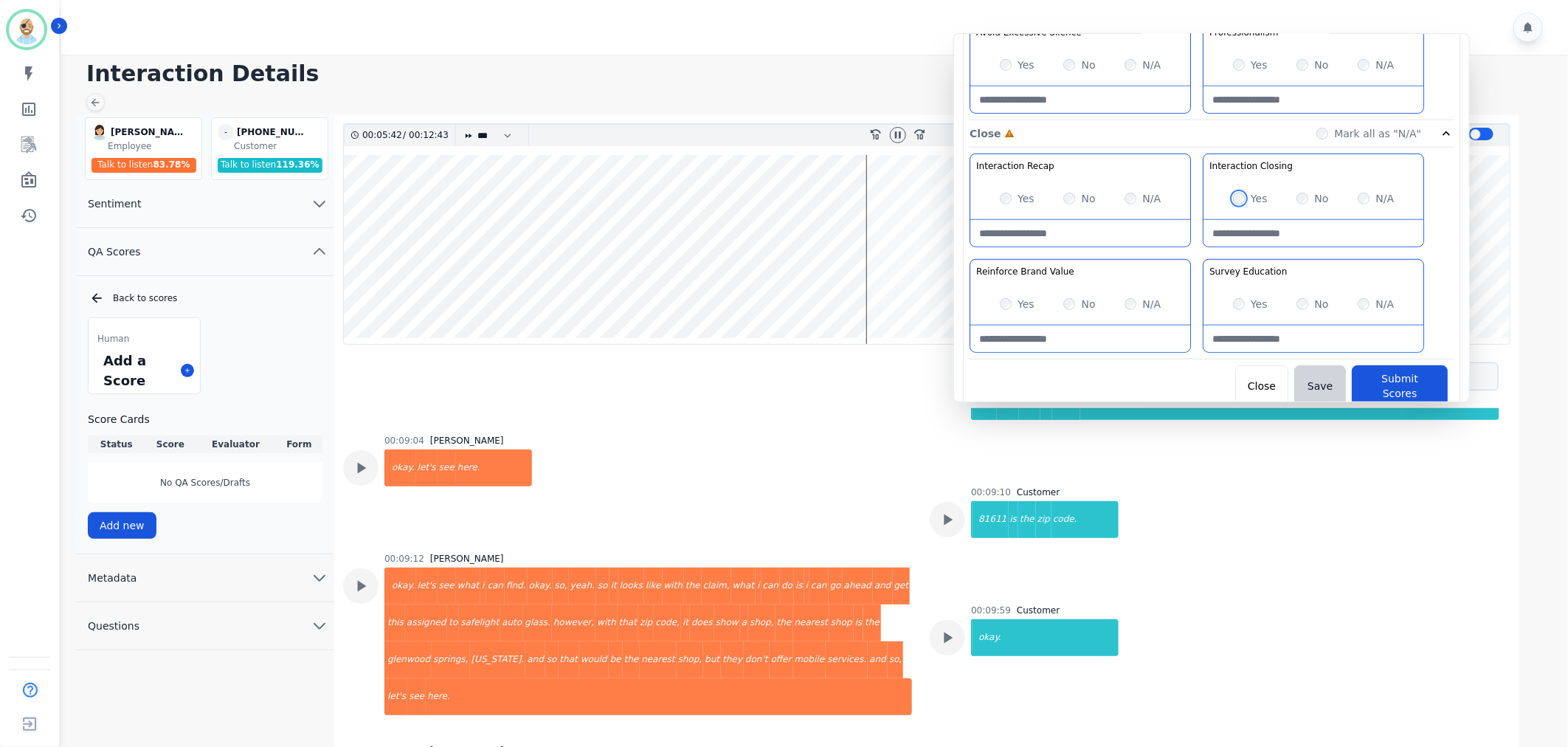
scroll to position [4431, 0]
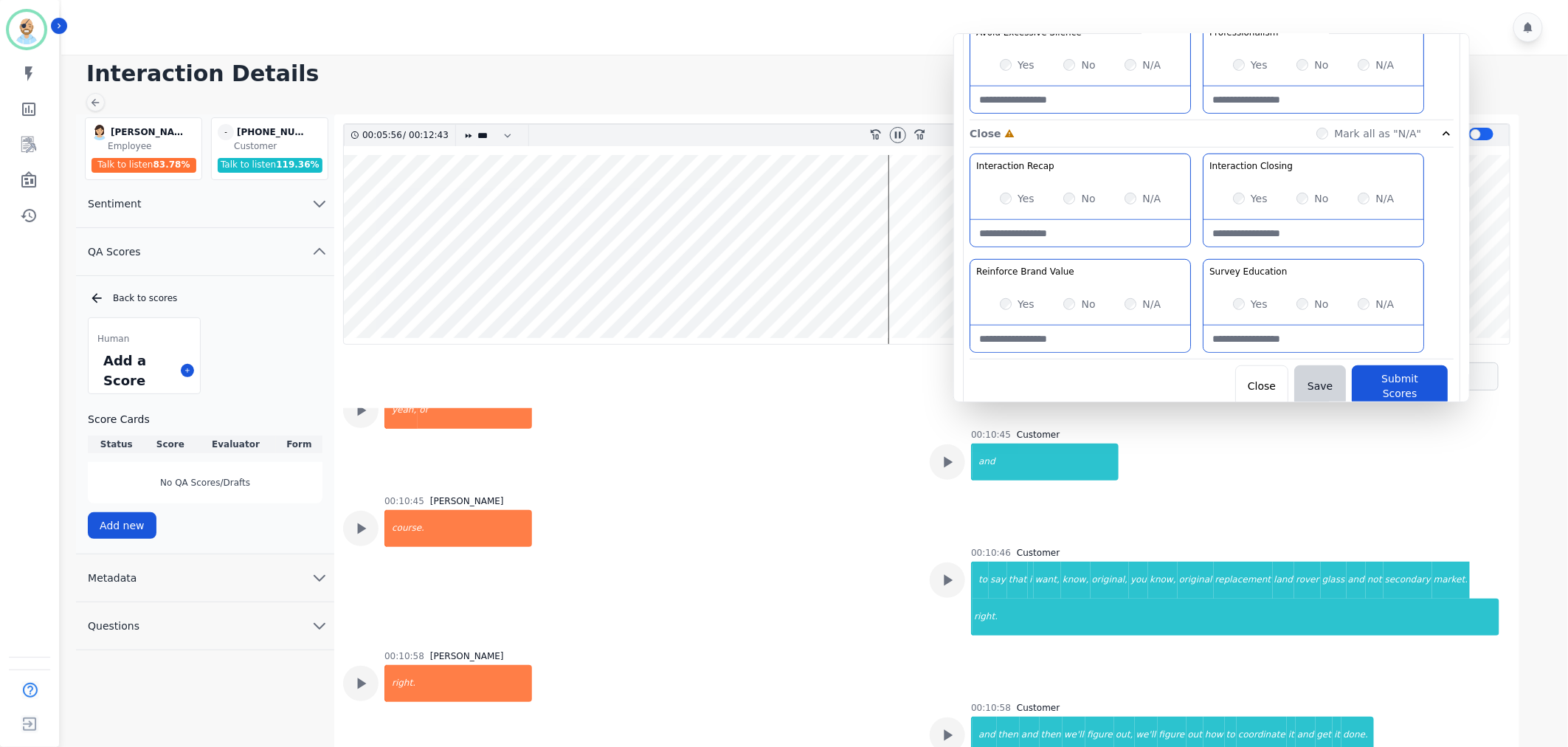
scroll to position [5169, 0]
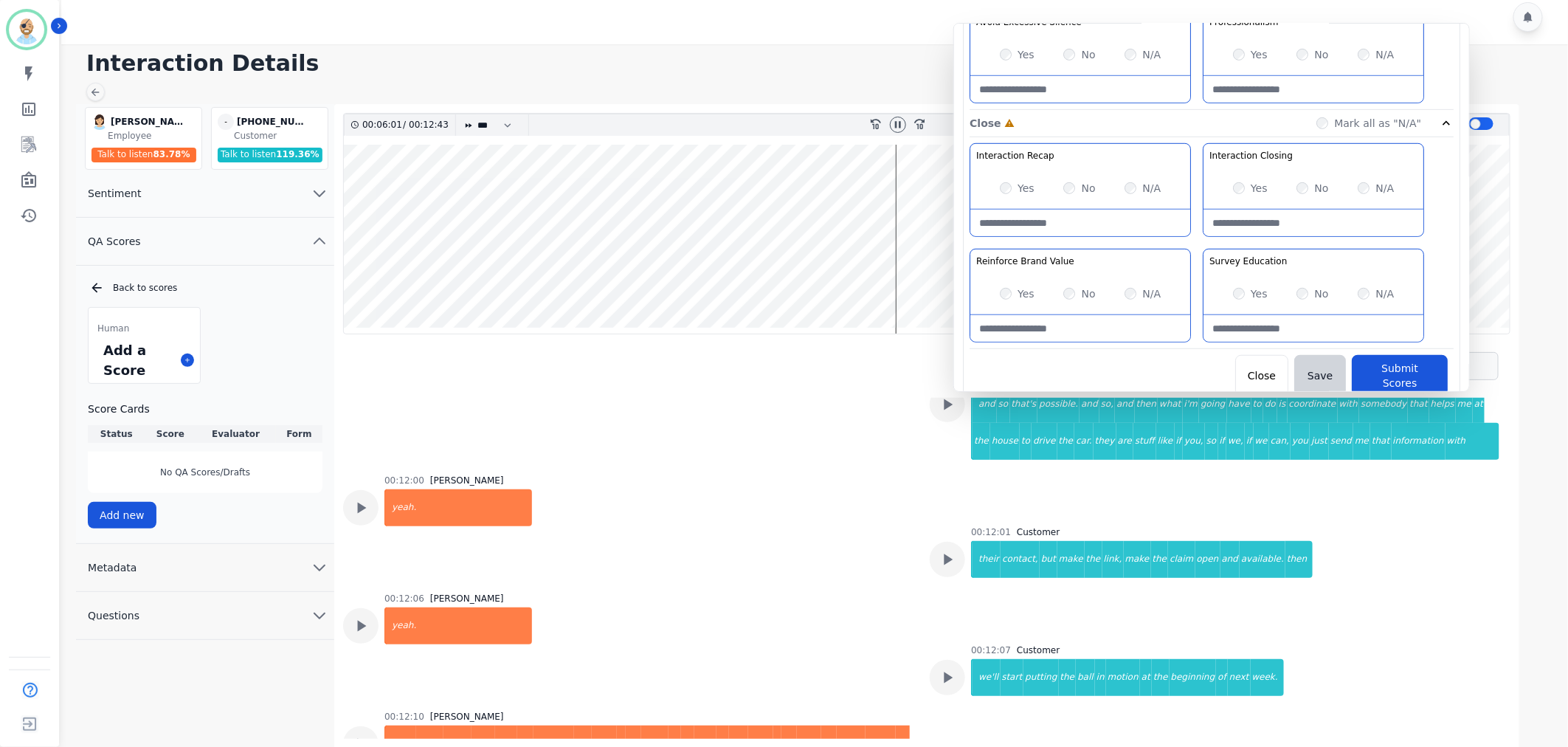
scroll to position [5928, 0]
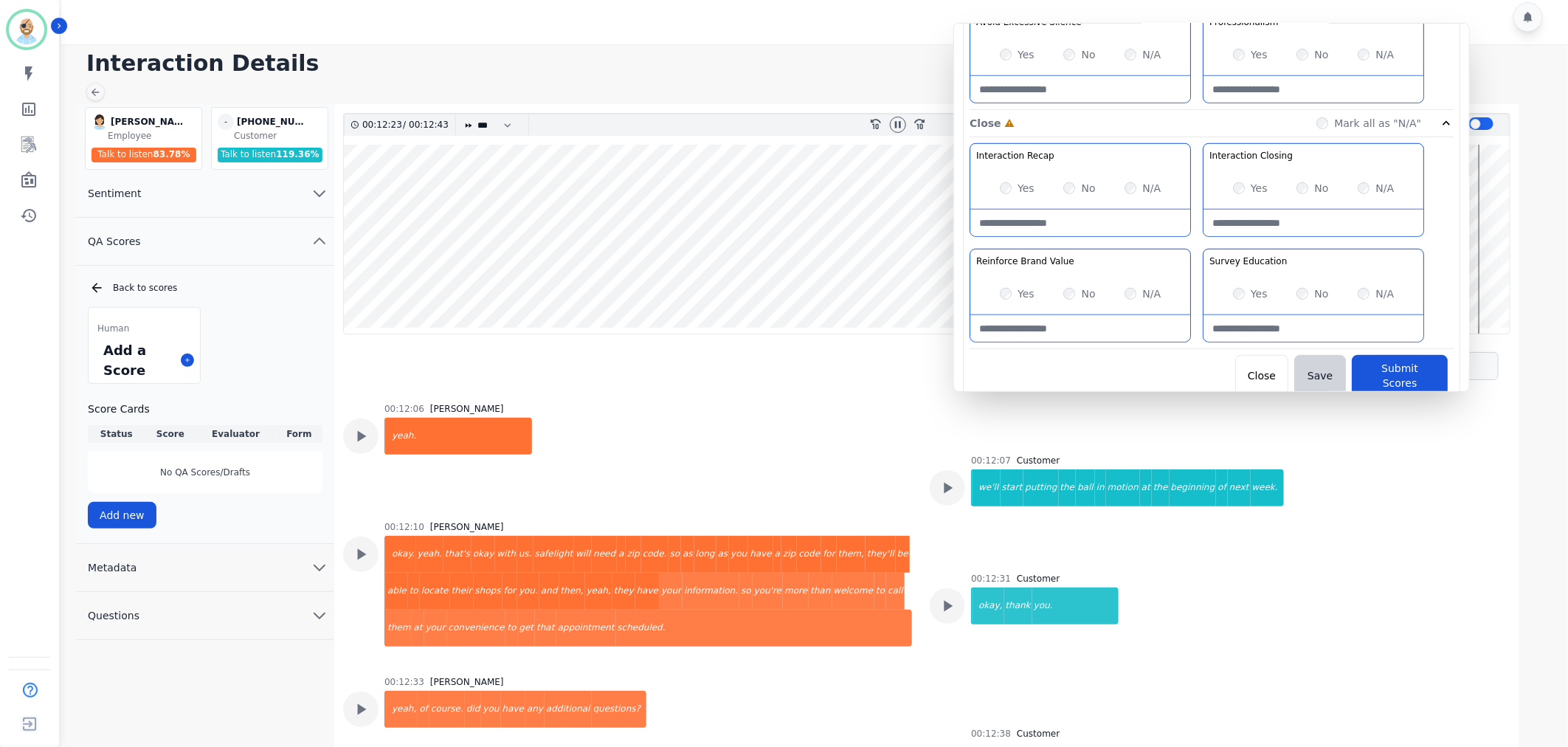
scroll to position [6256, 0]
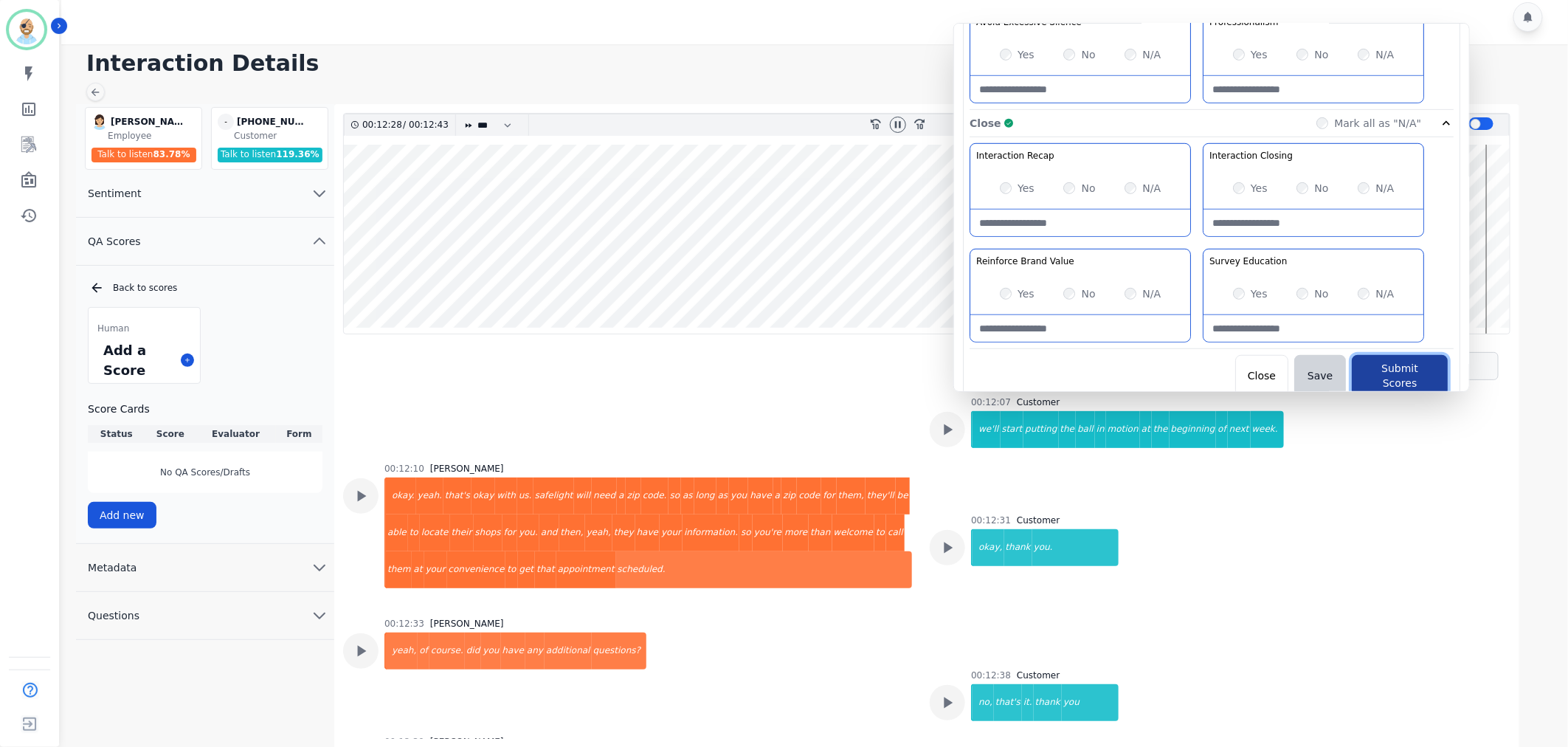
click at [1396, 377] on button "Submit Scores" at bounding box center [1401, 376] width 96 height 41
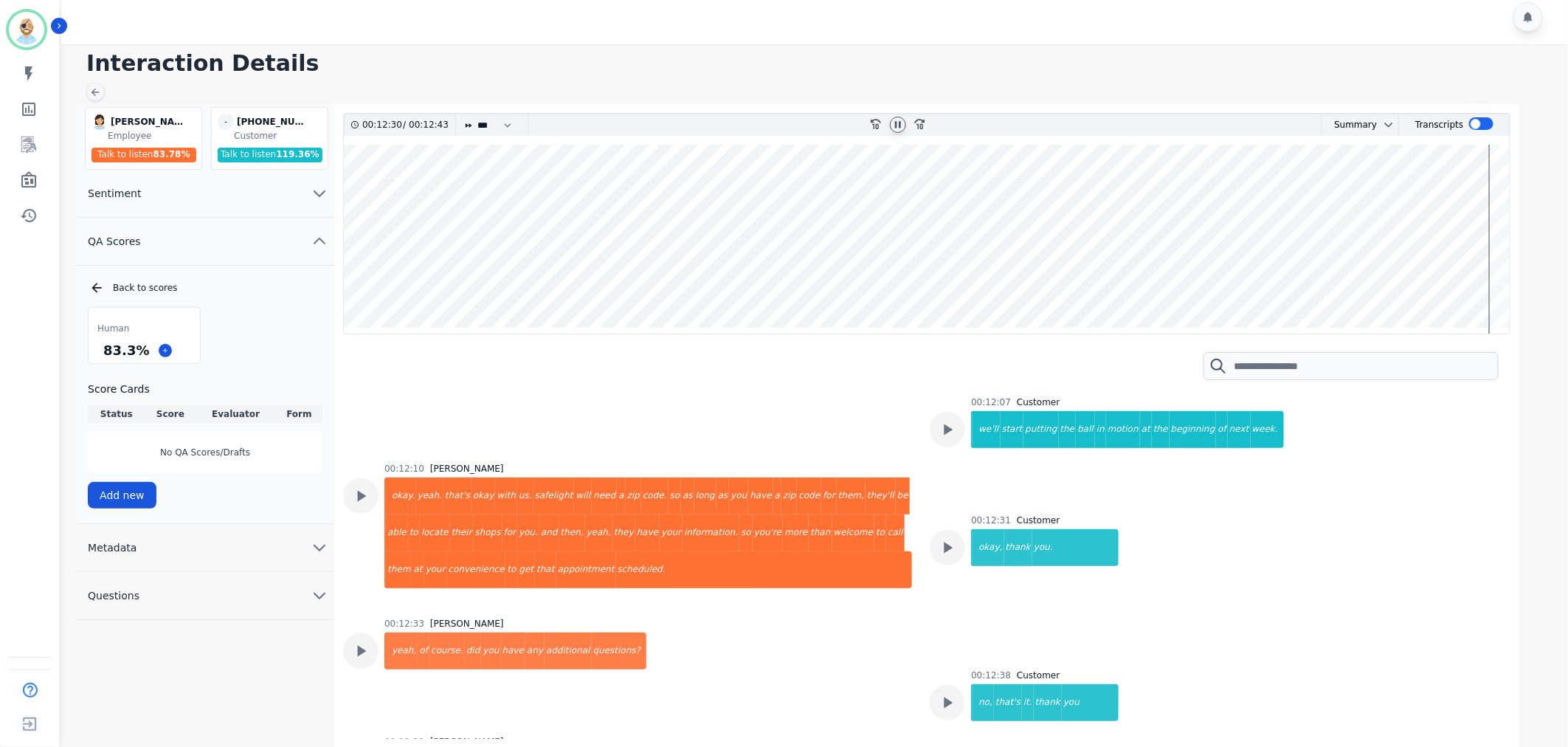
click at [894, 121] on icon at bounding box center [898, 125] width 12 height 12
drag, startPoint x: 143, startPoint y: 351, endPoint x: 103, endPoint y: 352, distance: 40.0
click at [103, 352] on div "83.3 %" at bounding box center [126, 350] width 52 height 26
copy div "83.3 %"
click at [242, 341] on div "Human 83.3 % Score Cards Status Score Evaluator Form Complete 83.3 % Clint Huds…" at bounding box center [205, 406] width 235 height 200
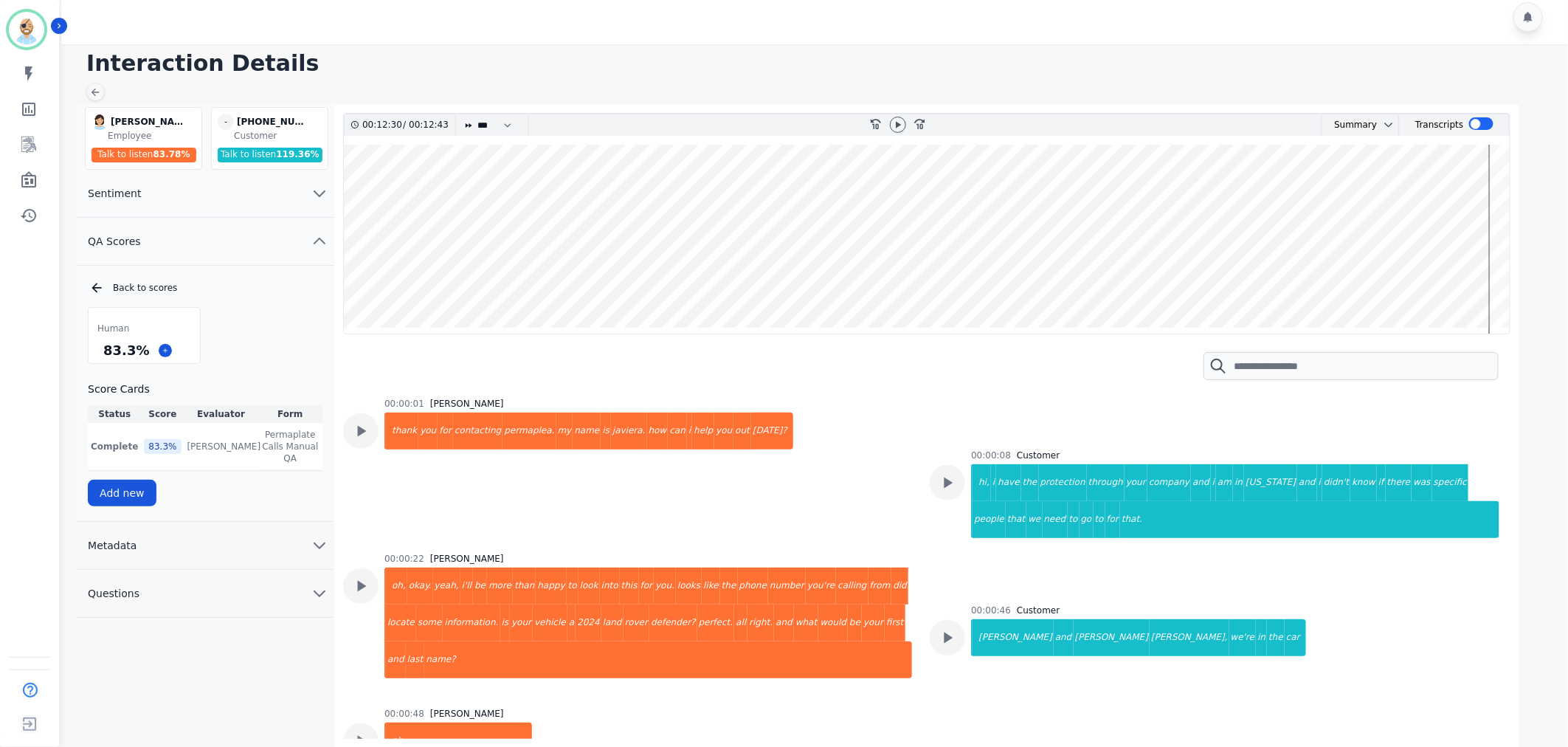
scroll to position [6256, 0]
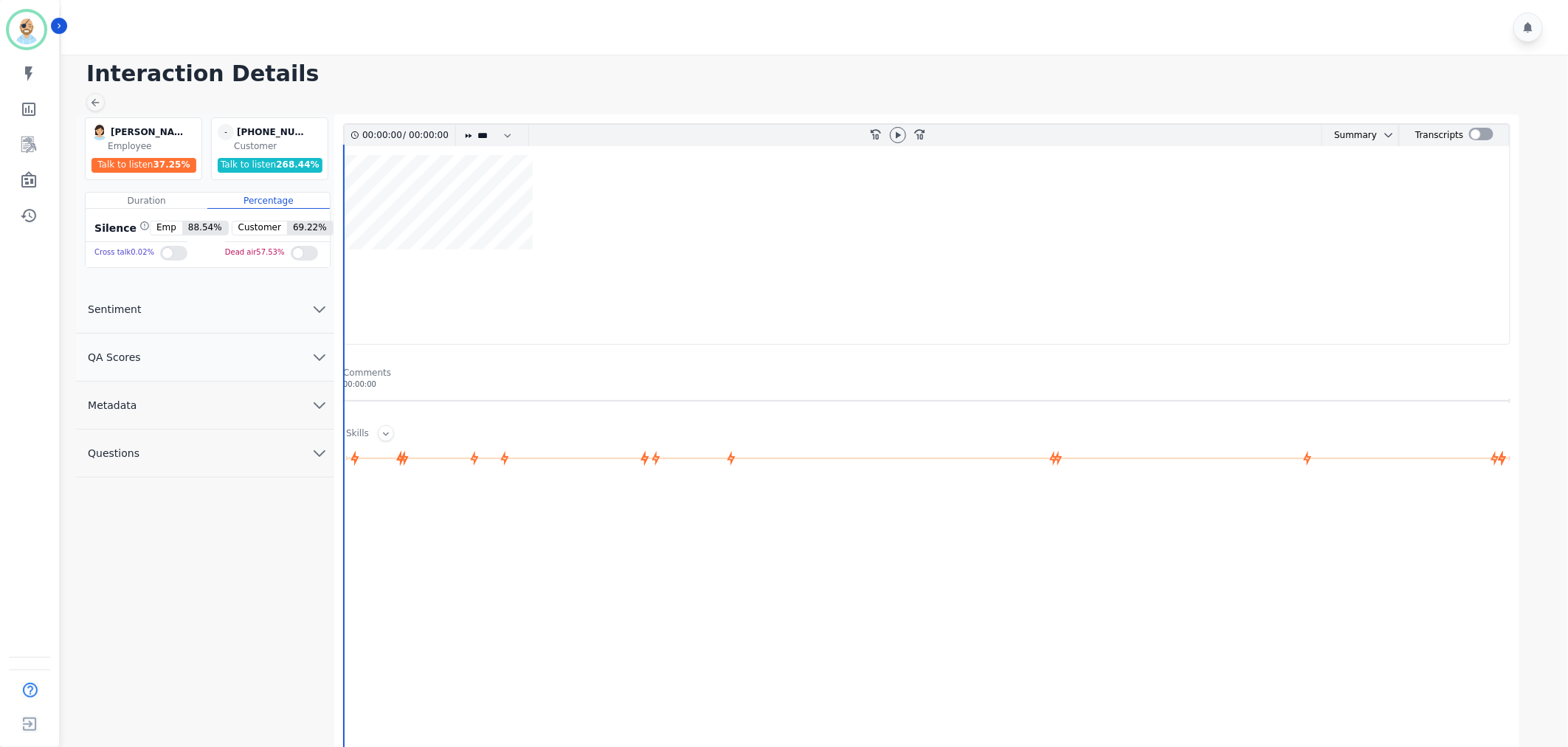
click at [269, 342] on button "QA Scores" at bounding box center [205, 357] width 259 height 48
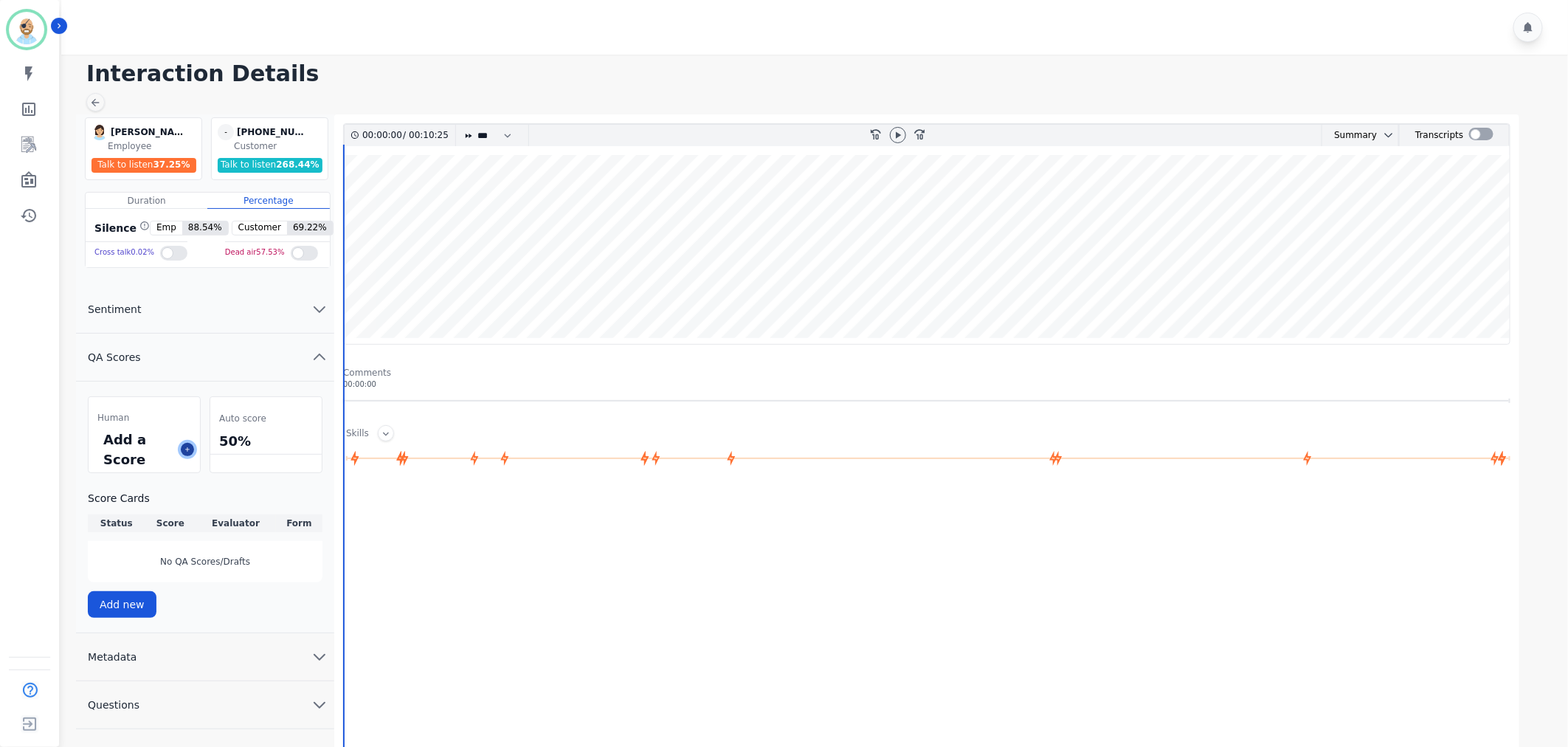
click at [182, 448] on button at bounding box center [188, 450] width 14 height 14
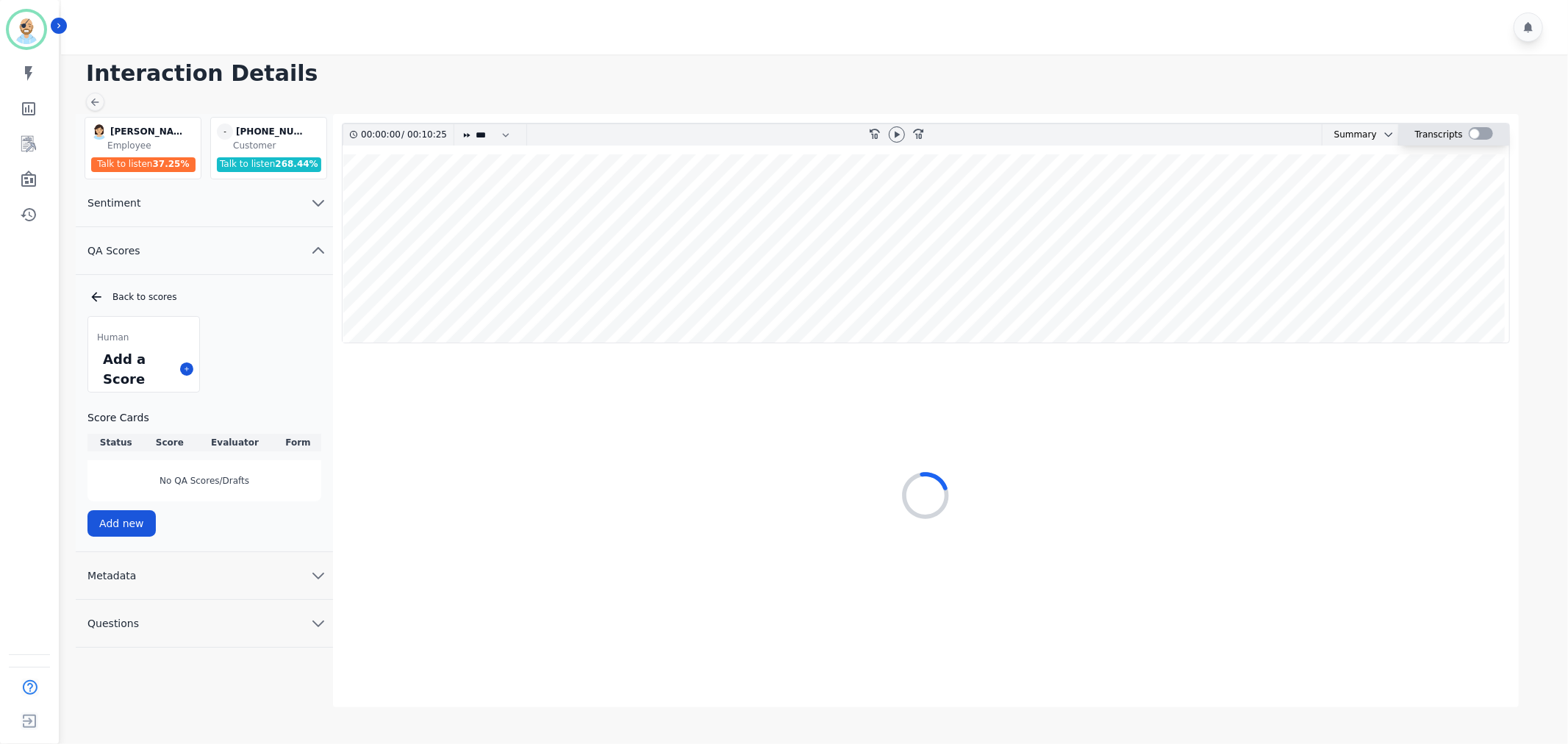
click at [1472, 134] on div at bounding box center [1481, 133] width 24 height 13
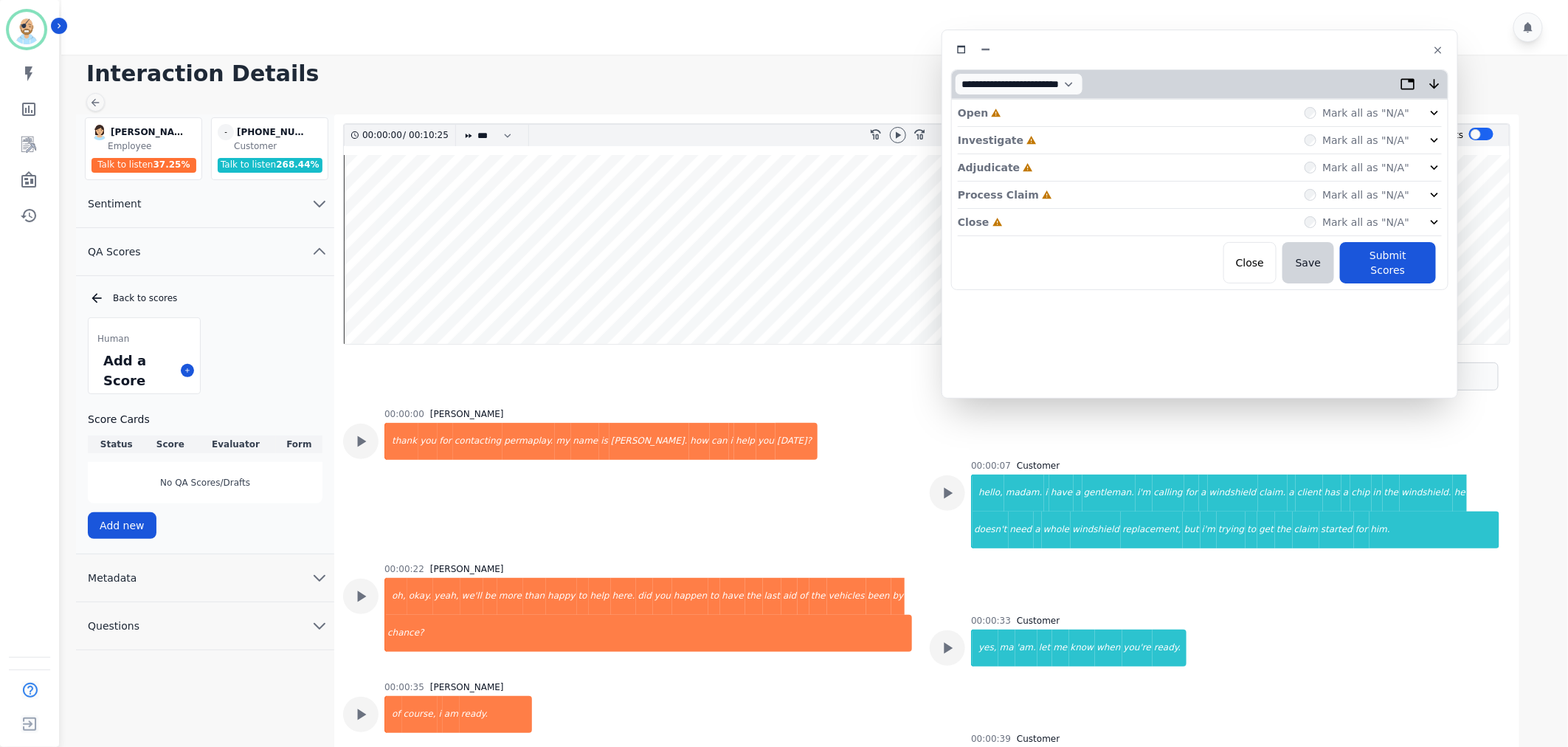
drag, startPoint x: 434, startPoint y: 88, endPoint x: 1316, endPoint y: 55, distance: 882.6
click at [1316, 55] on div at bounding box center [1200, 50] width 498 height 22
click at [1113, 216] on div "Close Incomplete Mark all as "N/A"" at bounding box center [1204, 223] width 484 height 28
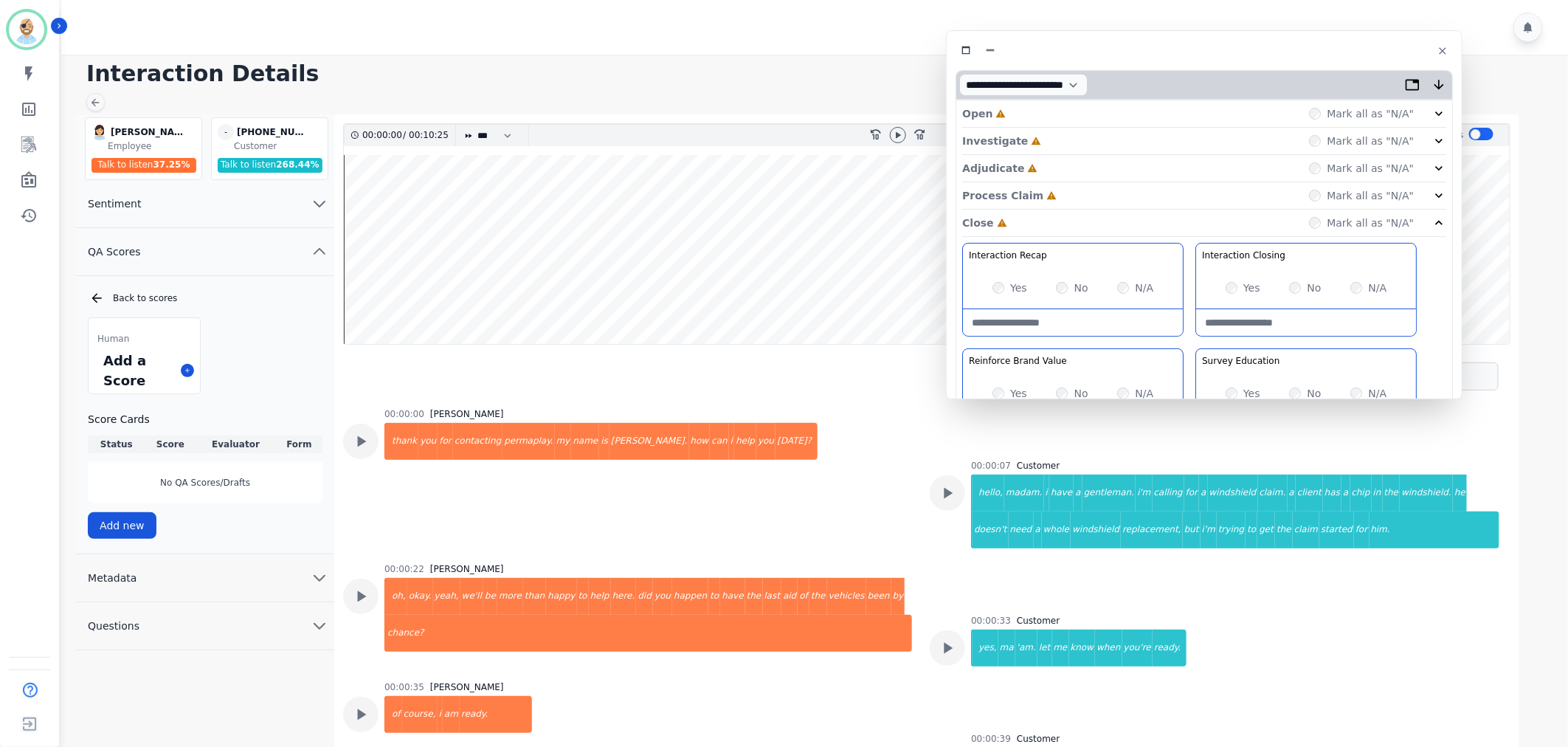
click at [1111, 200] on div "Process Claim Incomplete Mark all as "N/A"" at bounding box center [1204, 196] width 484 height 28
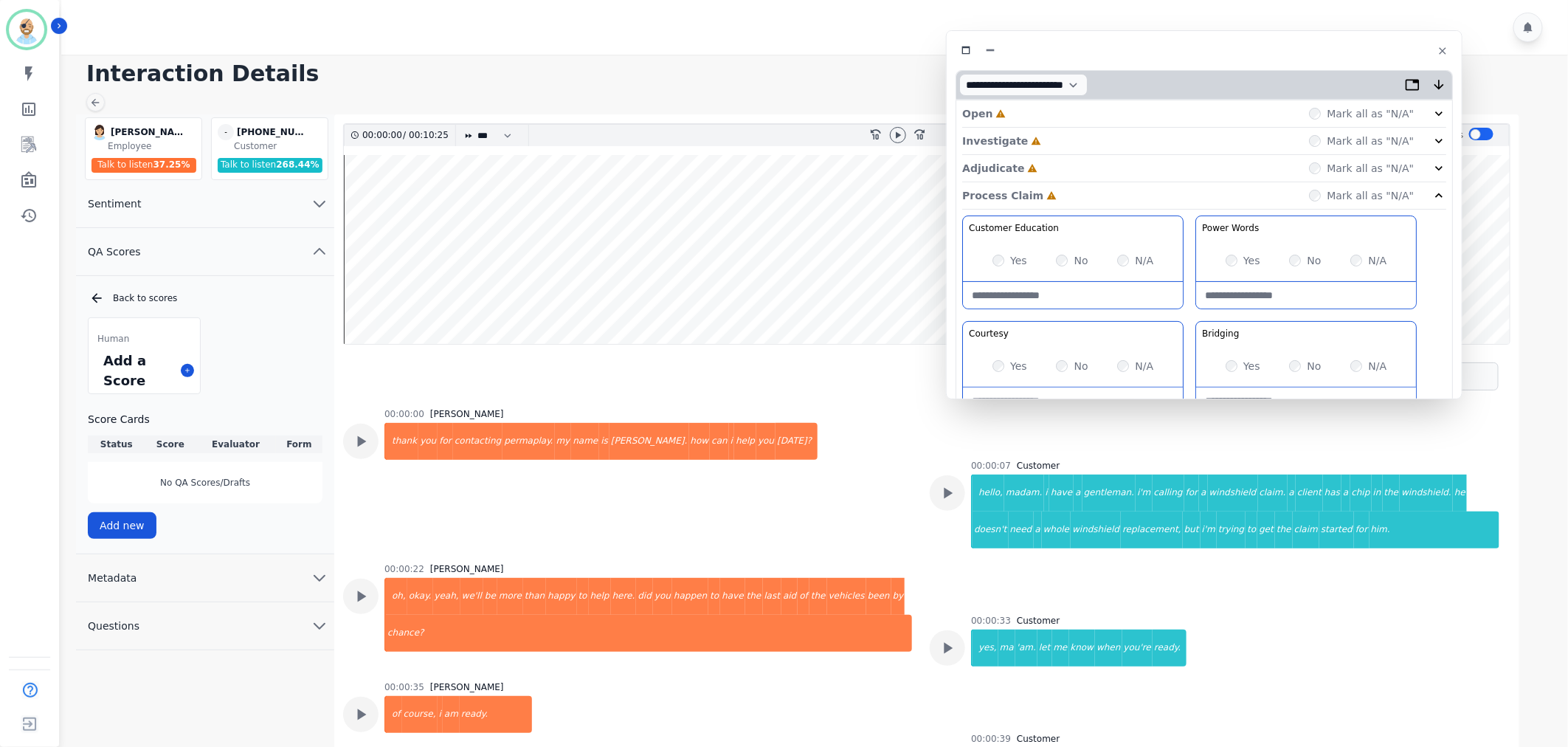
click at [1113, 167] on div "Adjudicate Incomplete Mark all as "N/A"" at bounding box center [1204, 169] width 484 height 28
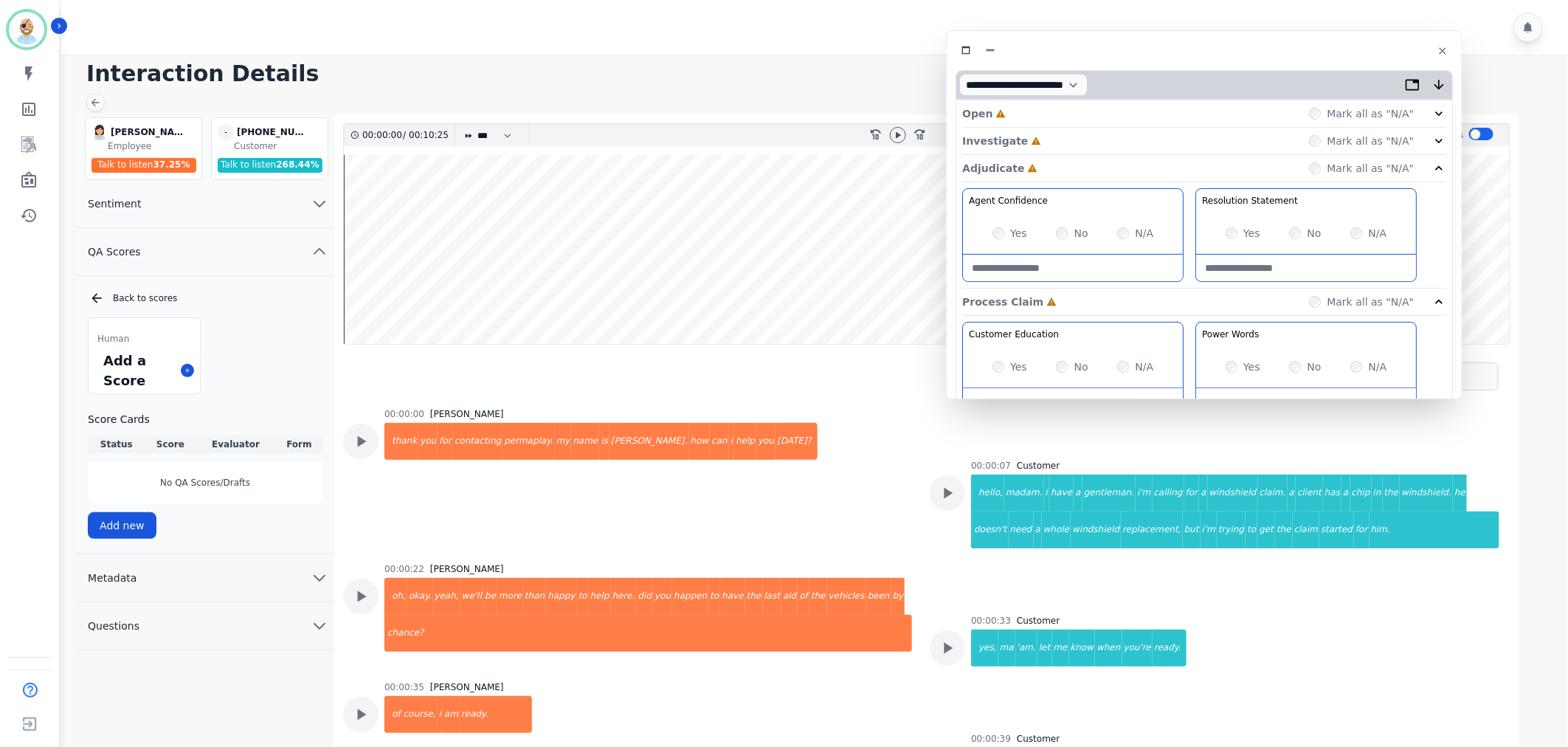
click at [1116, 156] on div "Investigate Incomplete Mark all as "N/A"" at bounding box center [1204, 169] width 484 height 28
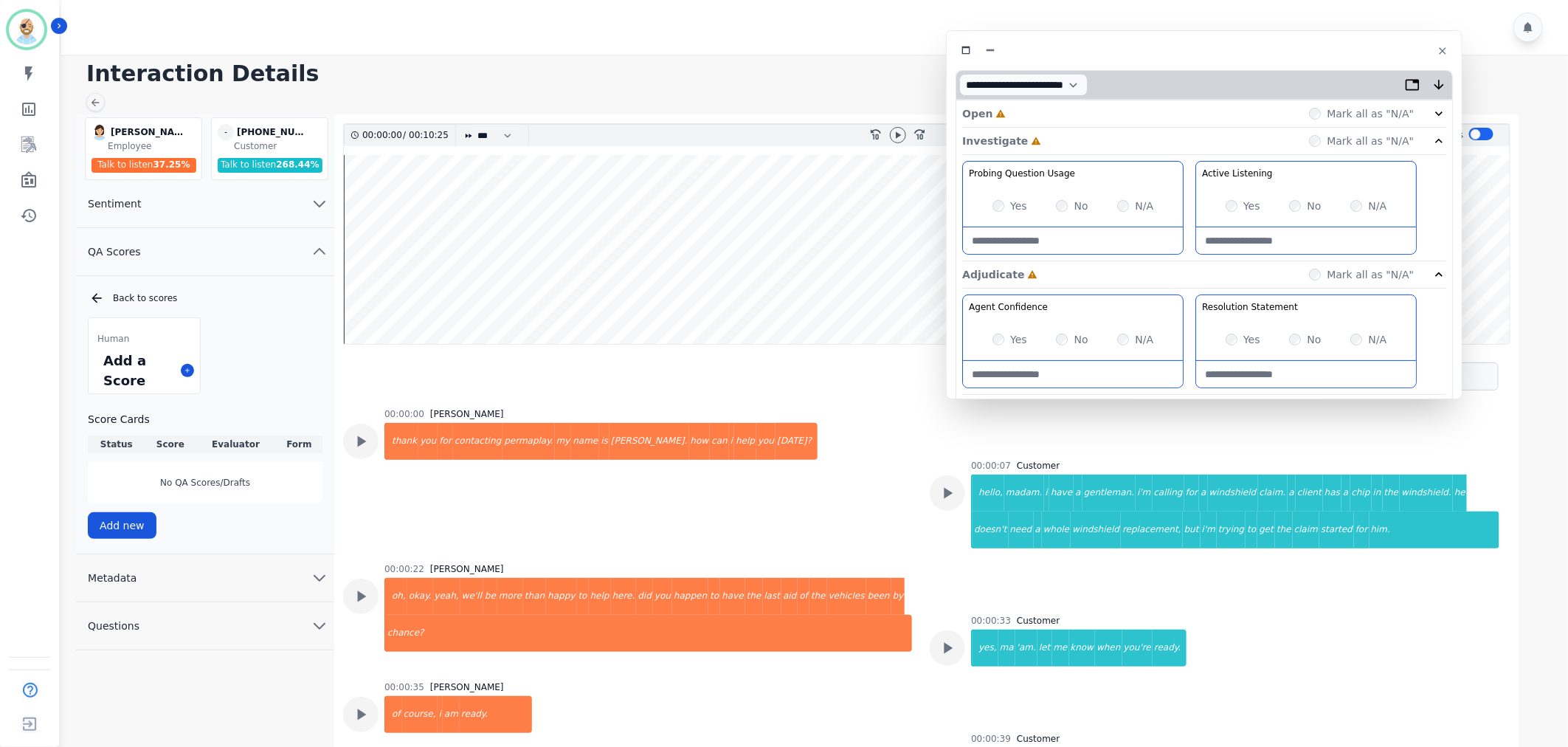
click at [1116, 111] on div "Open Incomplete Mark all as "N/A"" at bounding box center [1204, 114] width 484 height 28
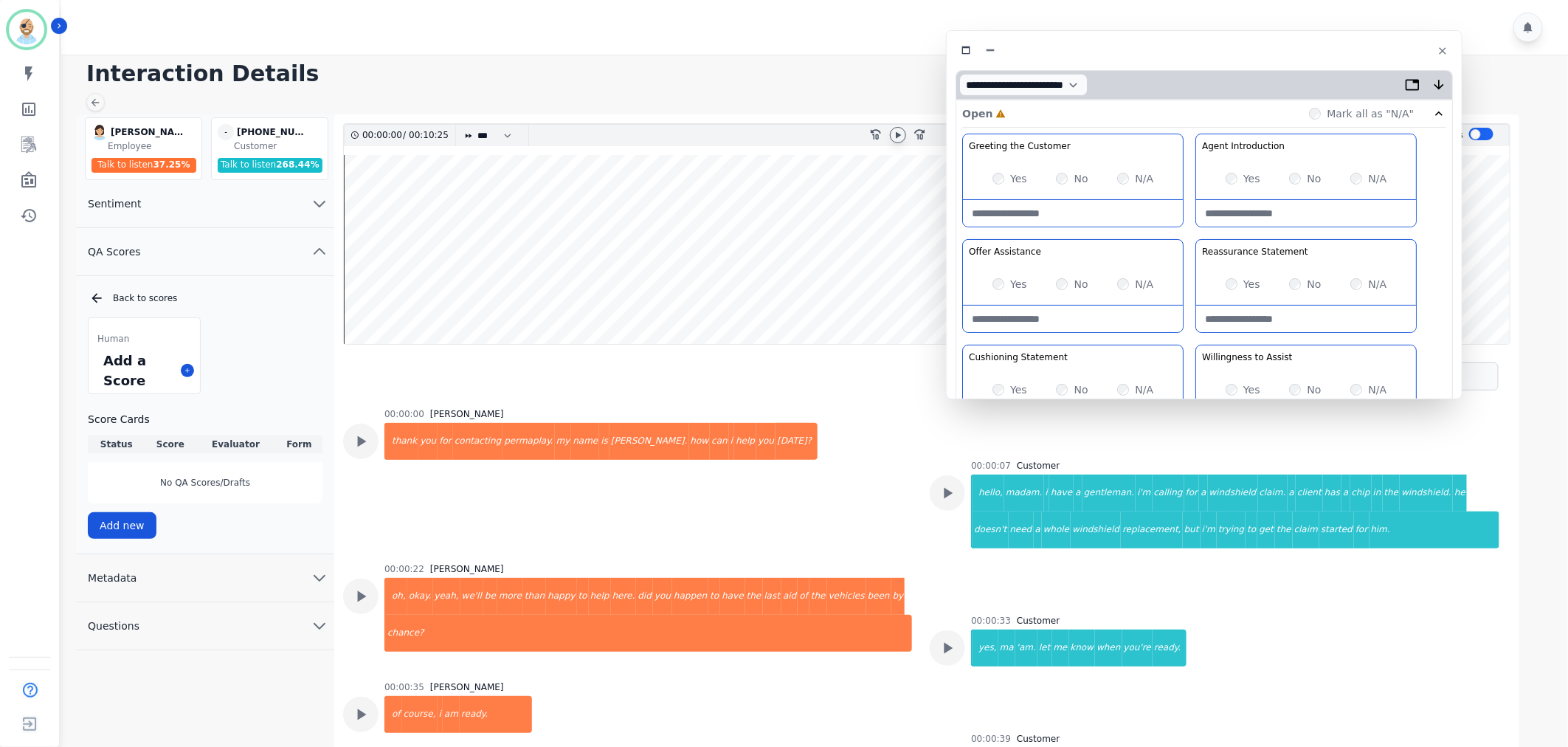
click at [893, 133] on icon at bounding box center [898, 135] width 12 height 12
click at [1185, 337] on div "Greeting the Customer Welcome is where we quickly greet our customer as a known…" at bounding box center [1204, 395] width 484 height 523
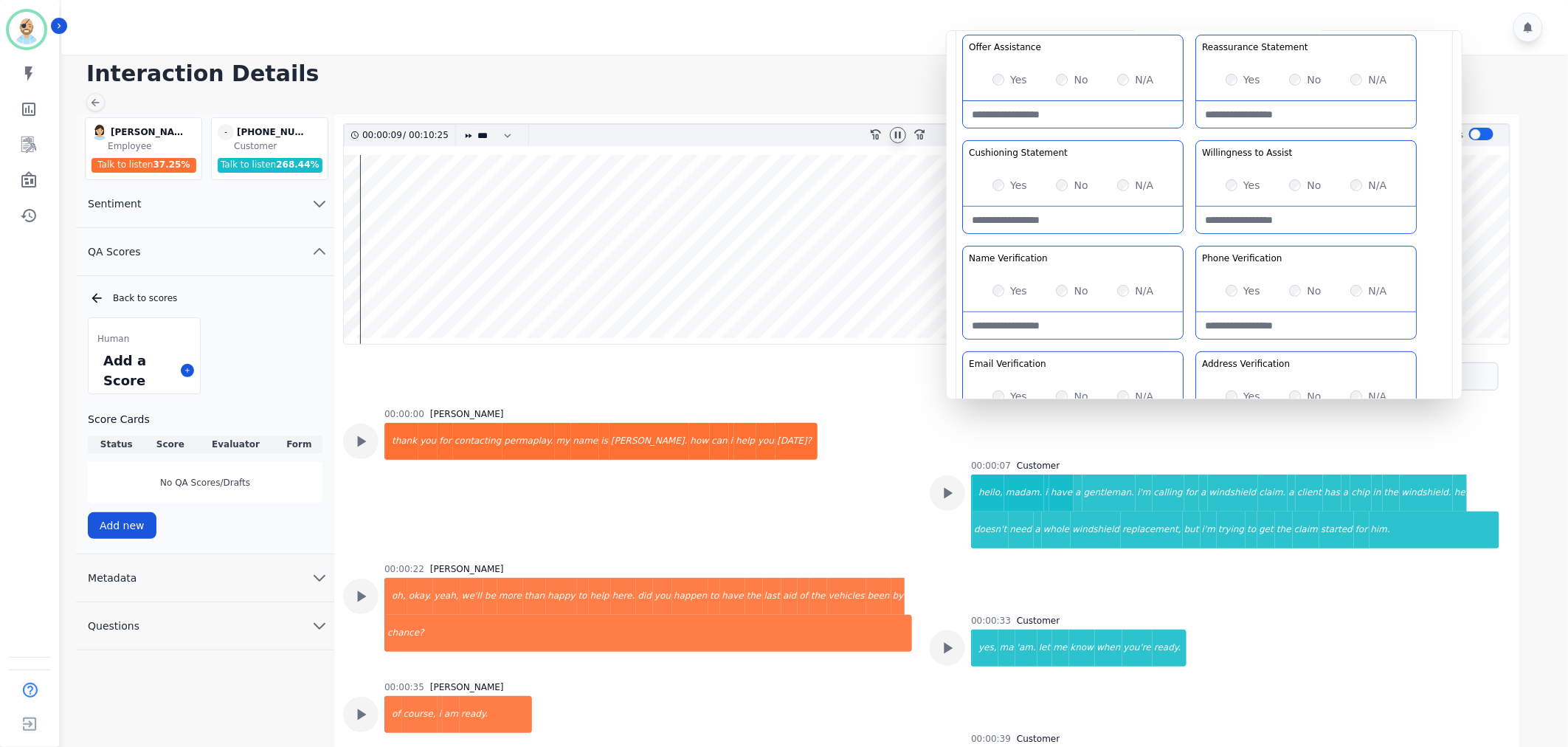
scroll to position [246, 0]
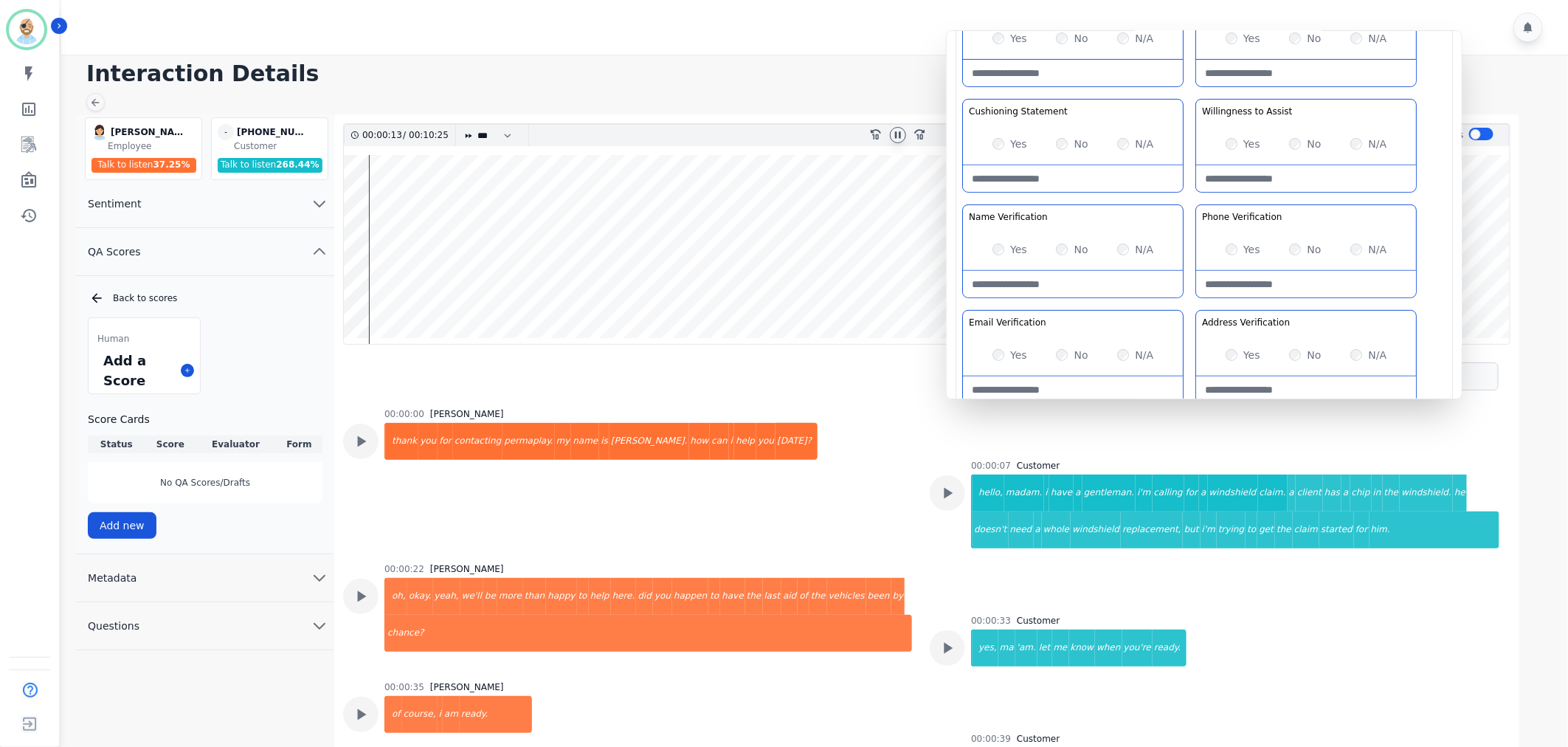
click at [1187, 194] on div "Greeting the Customer Welcome is where we quickly greet our customer as a known…" at bounding box center [1204, 149] width 484 height 523
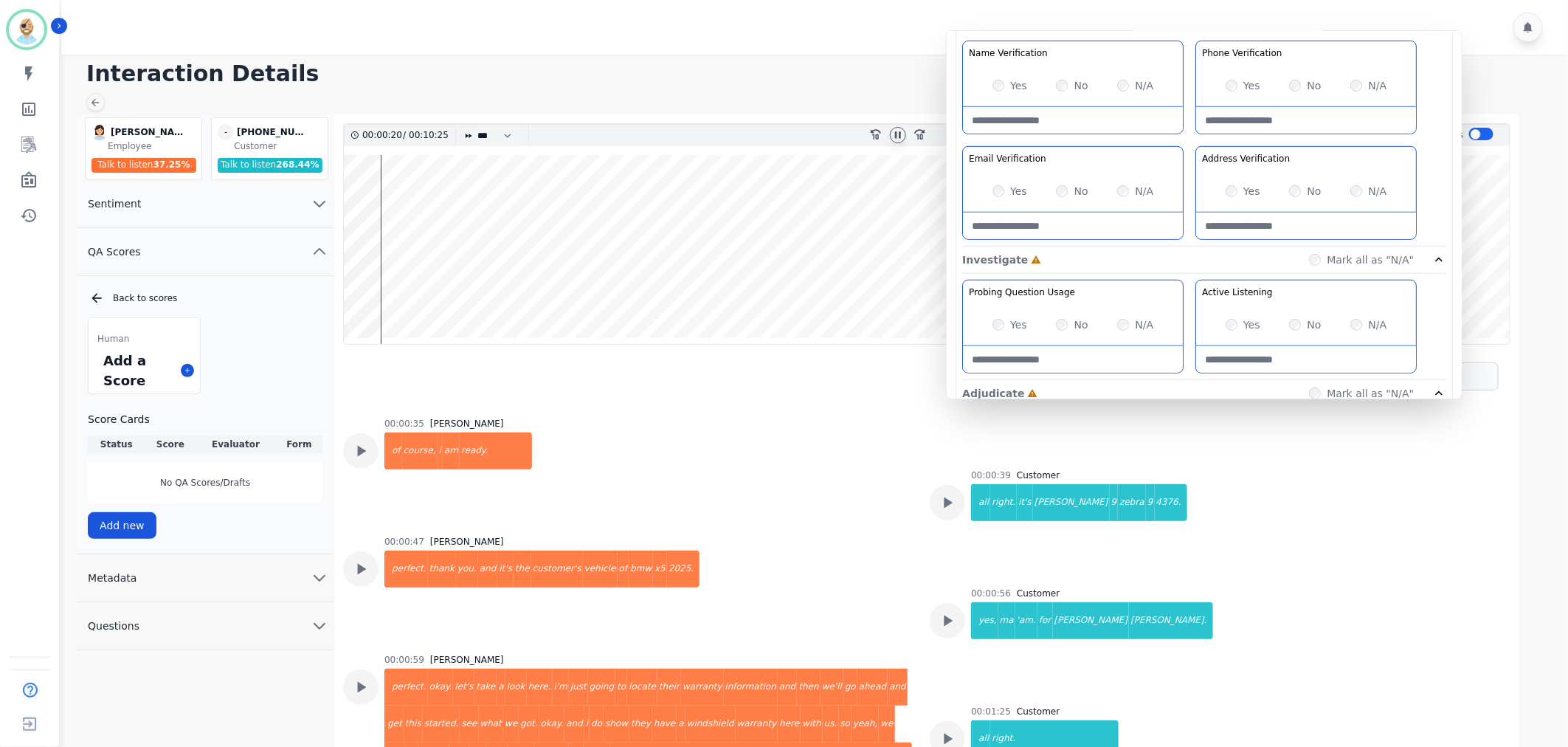
scroll to position [409, 0]
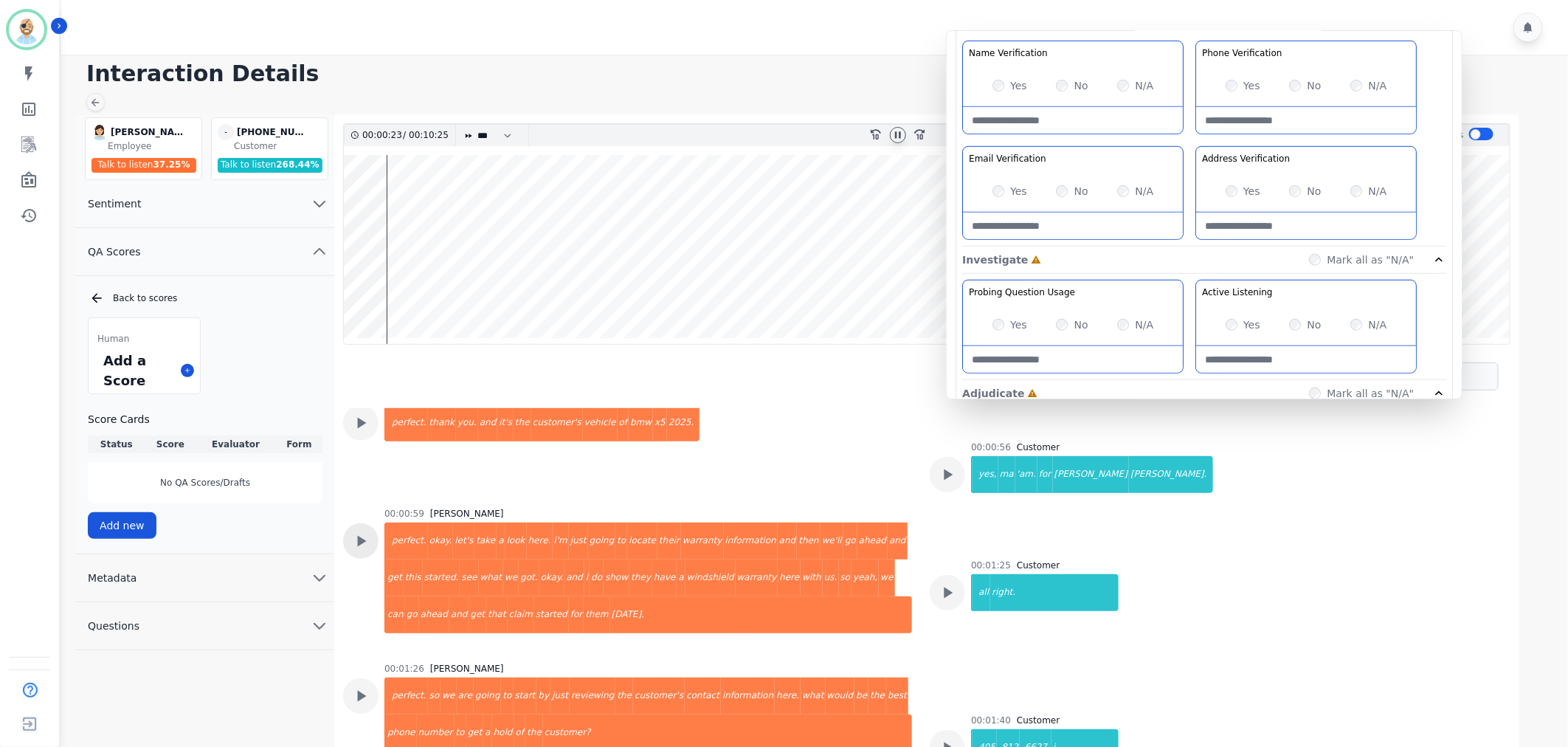
click at [370, 41] on icon at bounding box center [361, 32] width 20 height 20
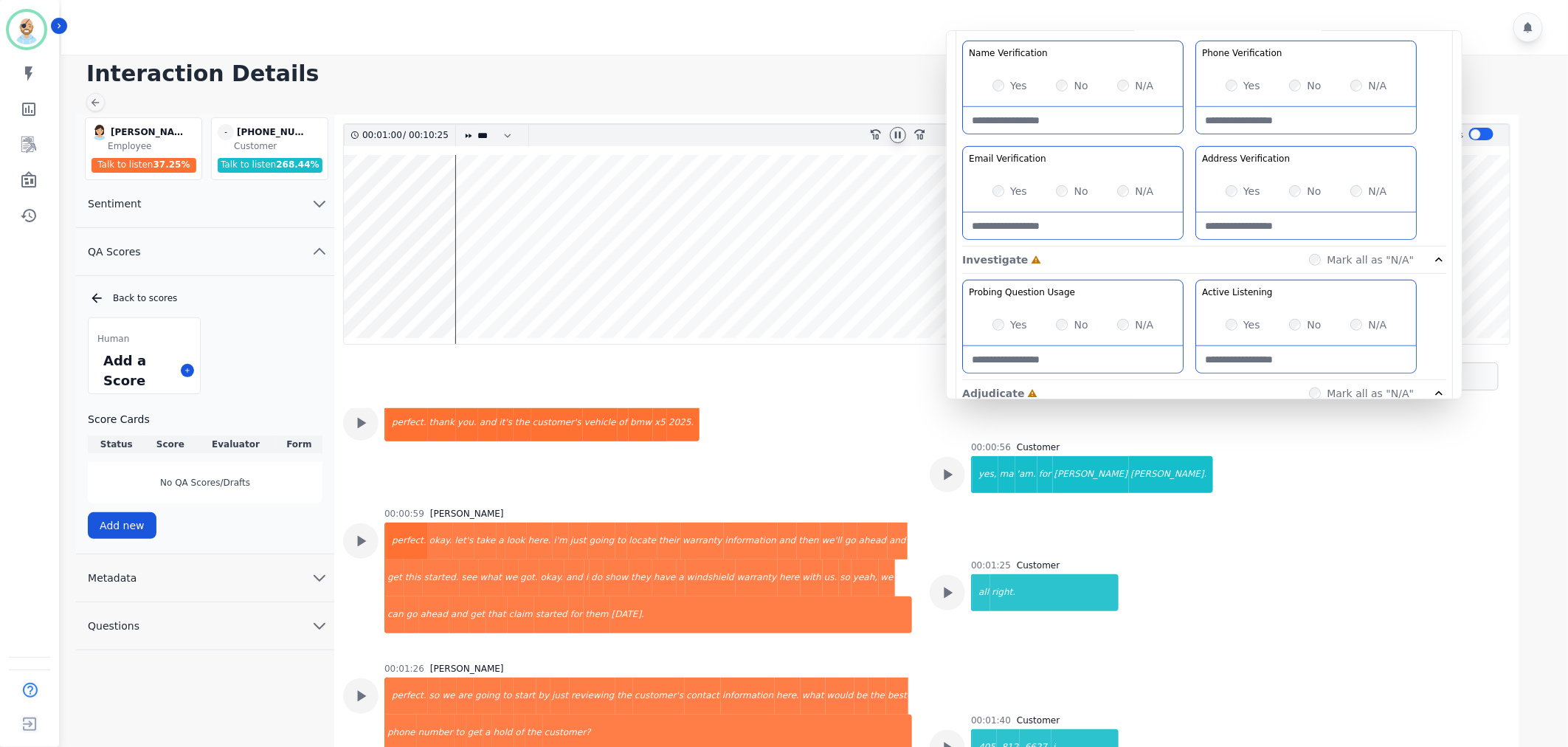
click at [992, 85] on div "Yes No N/A" at bounding box center [1073, 86] width 220 height 41
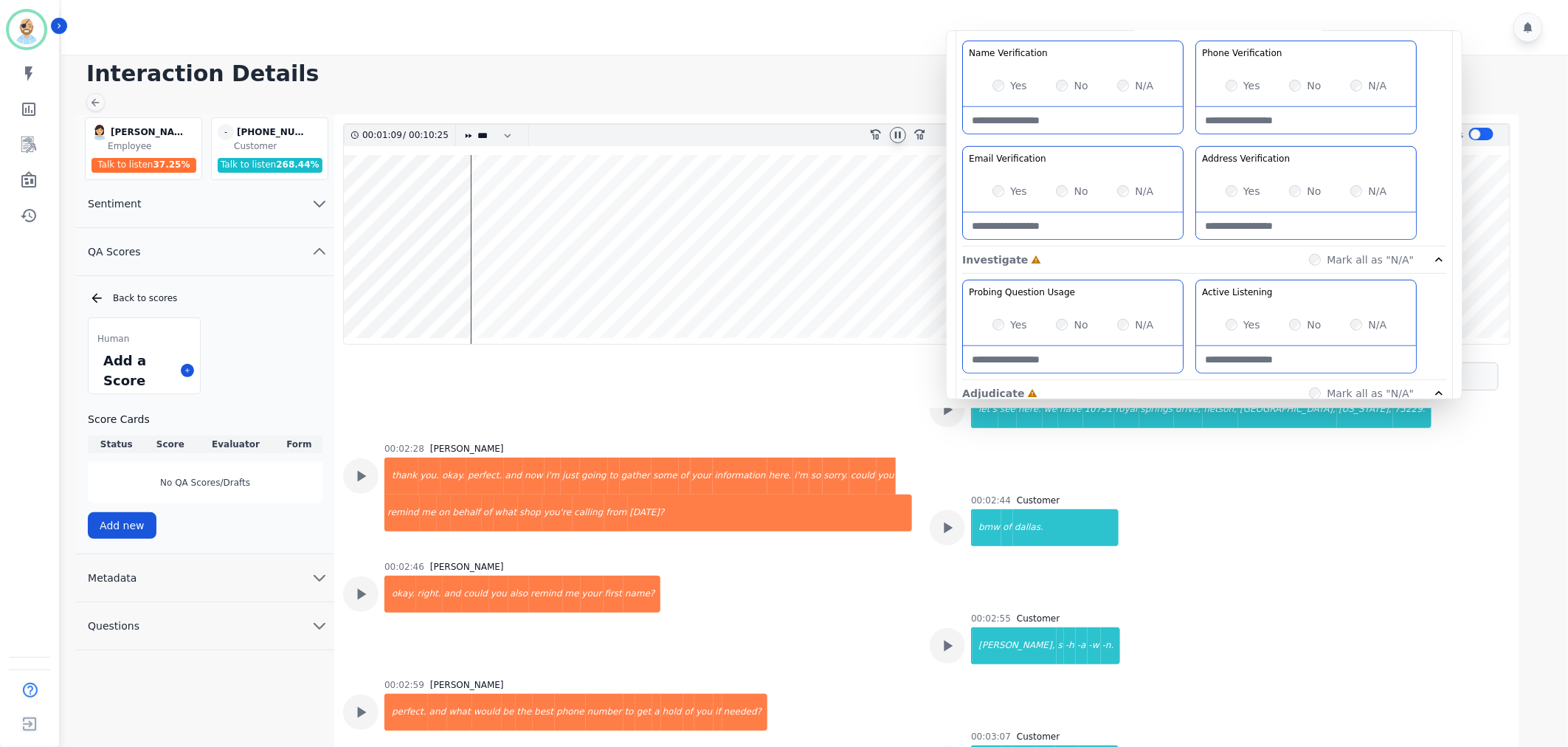
scroll to position [1066, 0]
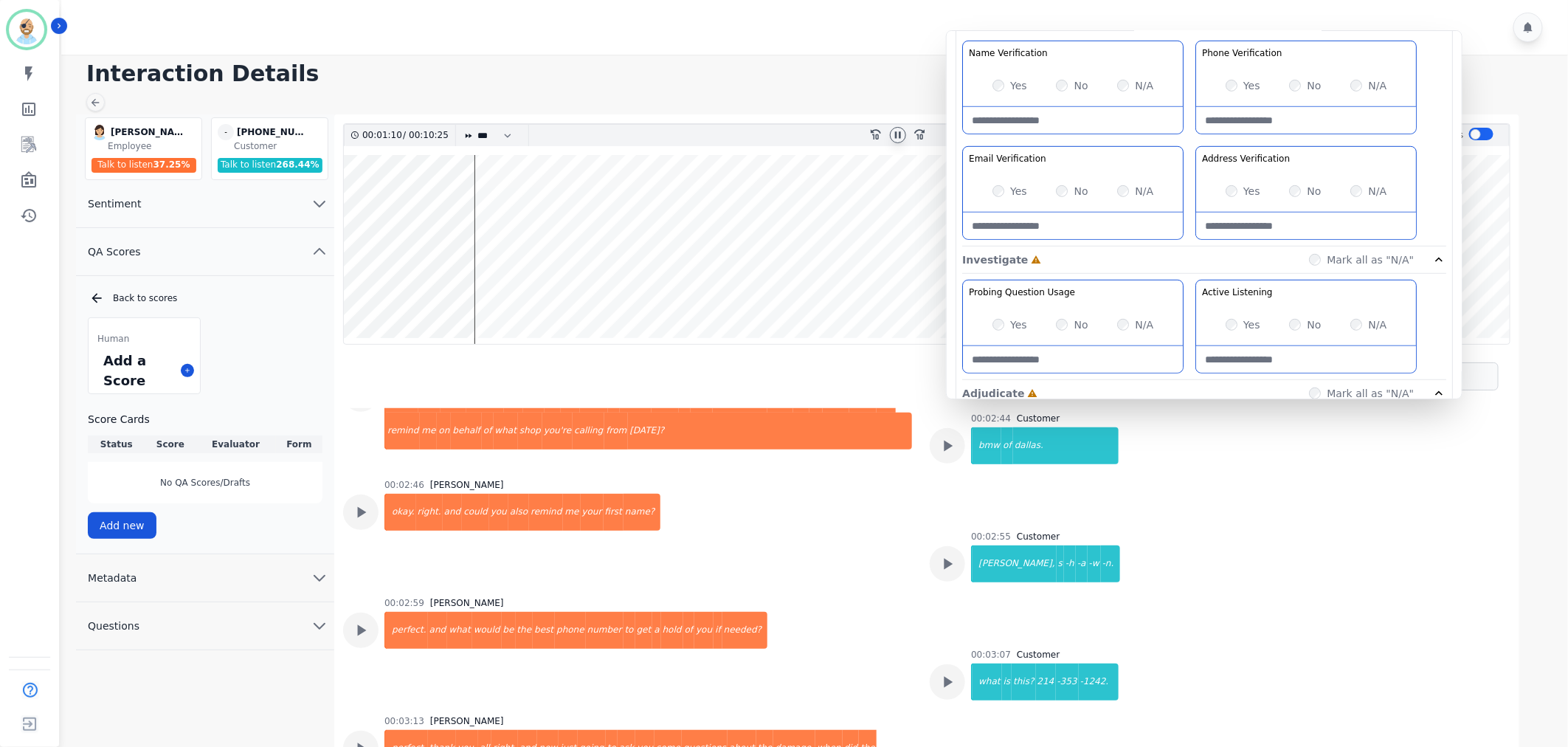
click at [1230, 184] on div "Yes" at bounding box center [1242, 191] width 34 height 15
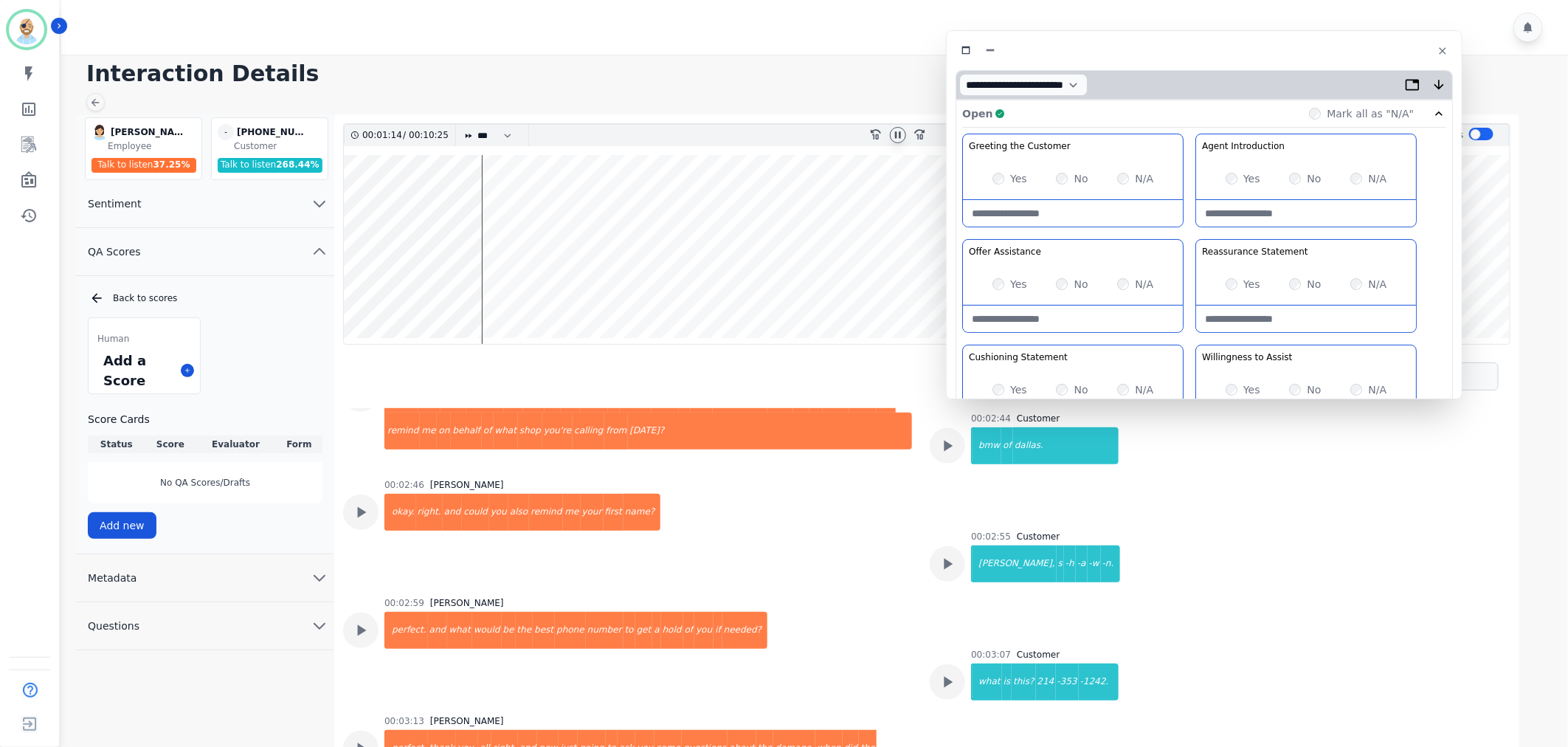
click at [1184, 111] on div "Open Complete Mark all as "N/A"" at bounding box center [1204, 114] width 484 height 28
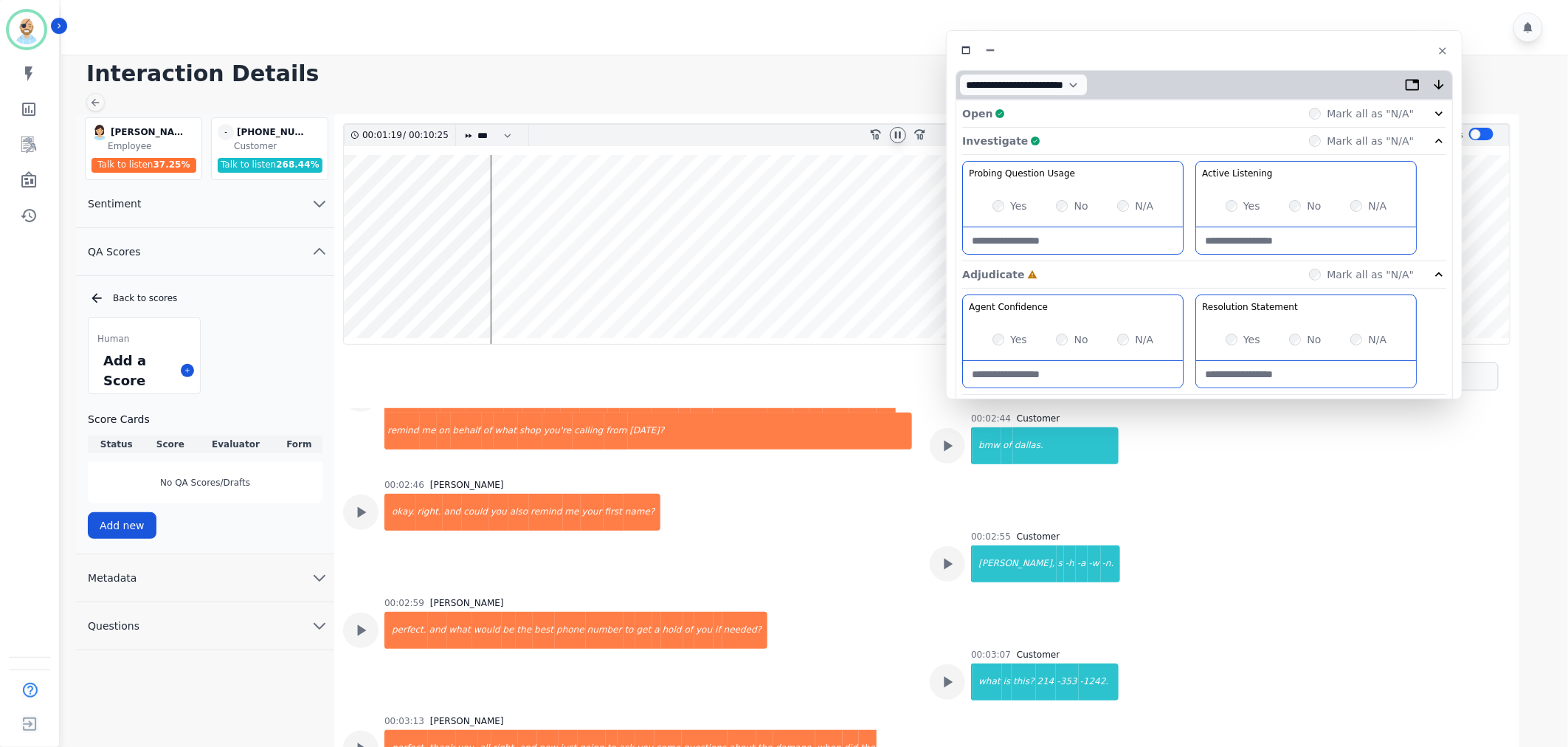
click at [1164, 142] on div "Investigate Complete Mark all as "N/A"" at bounding box center [1204, 142] width 484 height 28
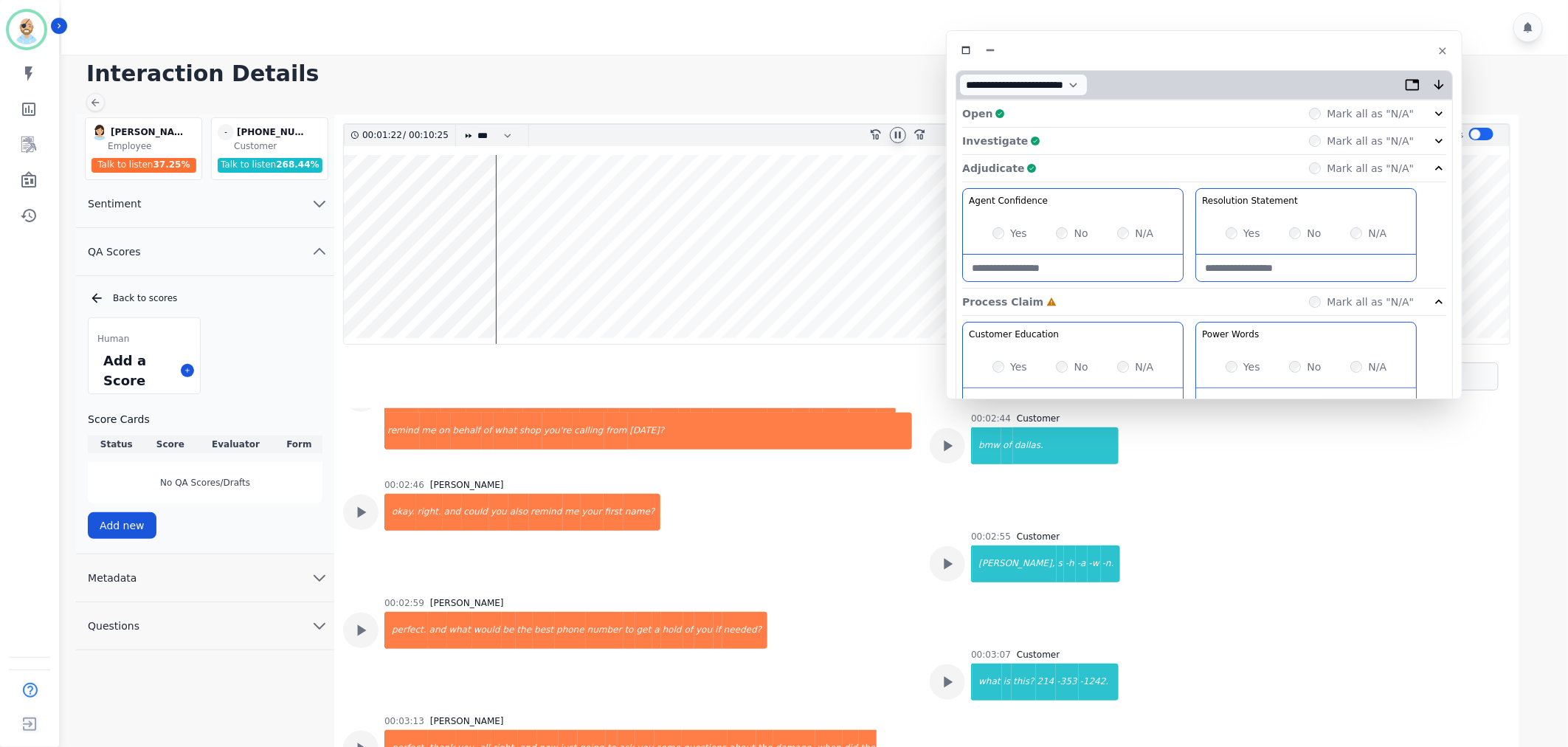
click at [1187, 288] on div "Adjudicate Complete Mark all as "N/A"" at bounding box center [1204, 302] width 484 height 28
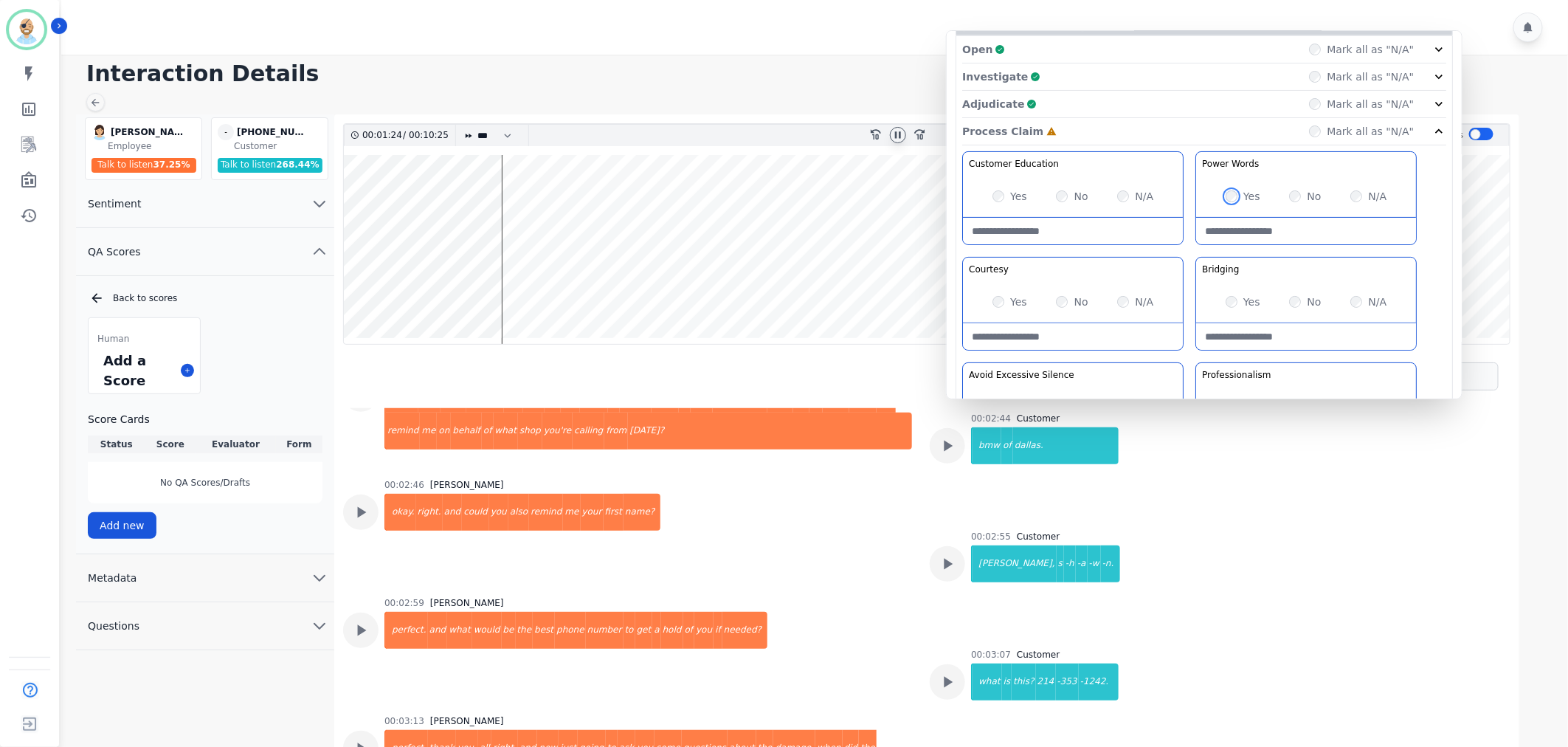
scroll to position [164, 0]
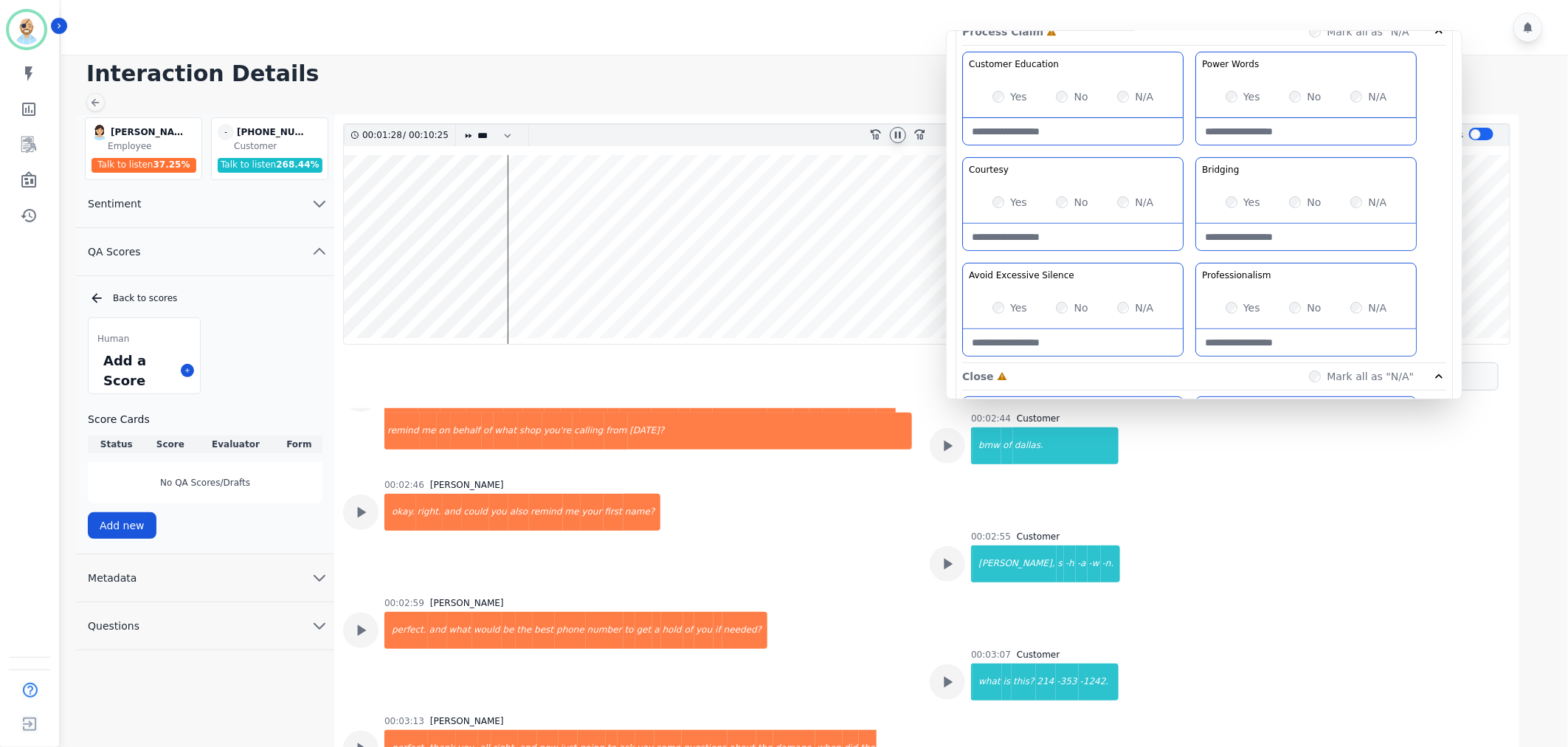
click at [1056, 303] on div "No" at bounding box center [1072, 307] width 31 height 15
click at [1204, 259] on div "Customer Education Educate your customer on how to get the information that the…" at bounding box center [1204, 208] width 484 height 312
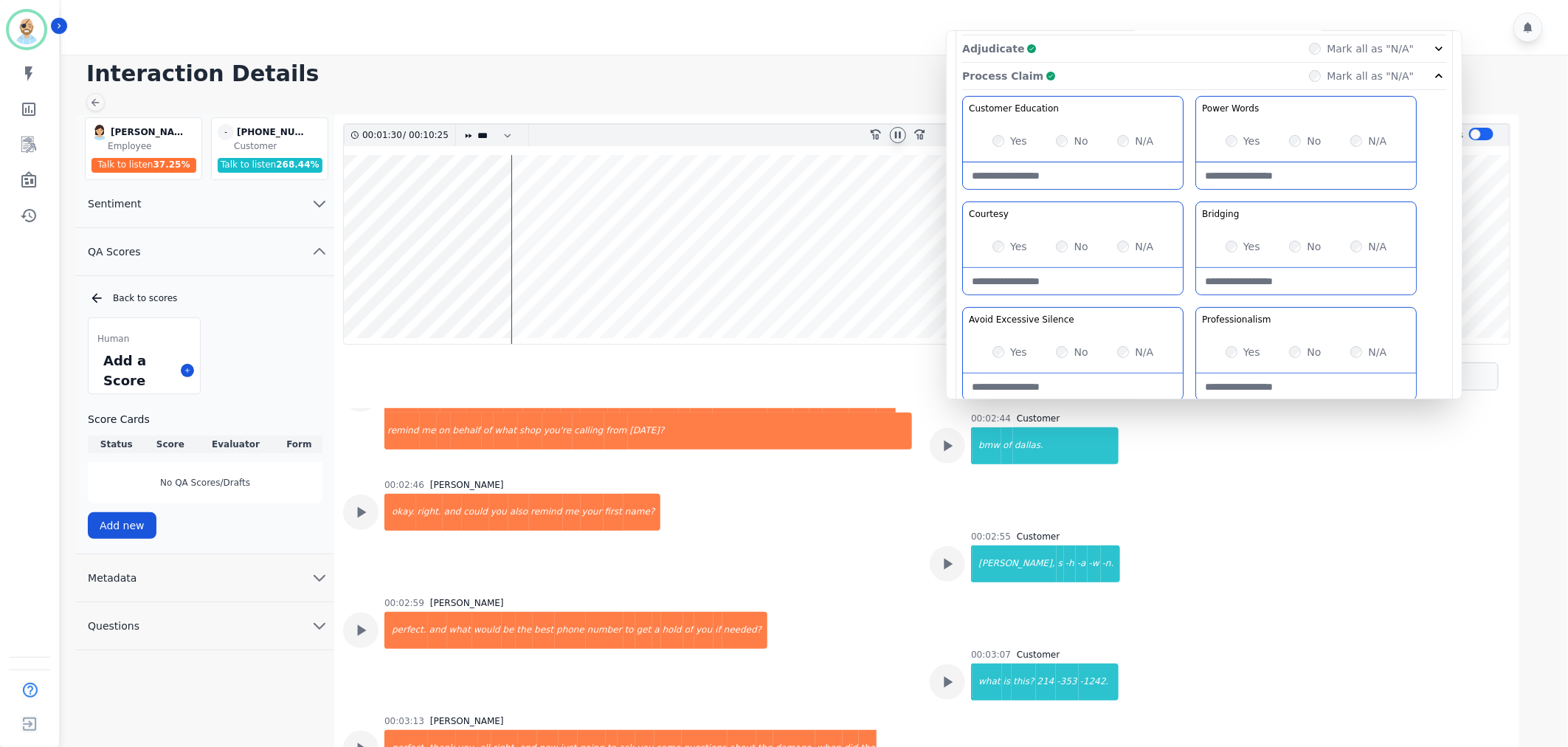
scroll to position [0, 0]
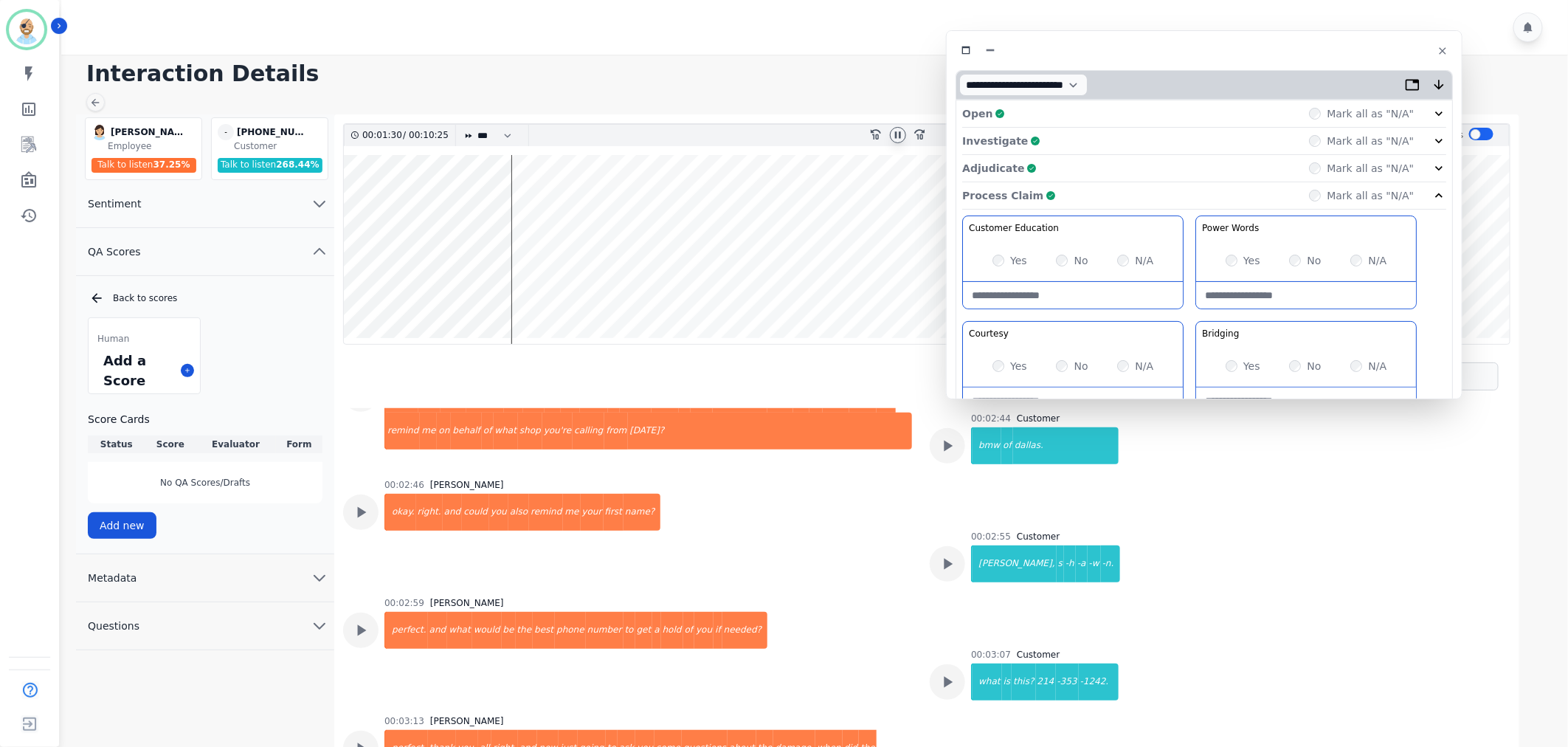
click at [1162, 192] on div "Process Claim Complete Mark all as "N/A"" at bounding box center [1204, 196] width 484 height 28
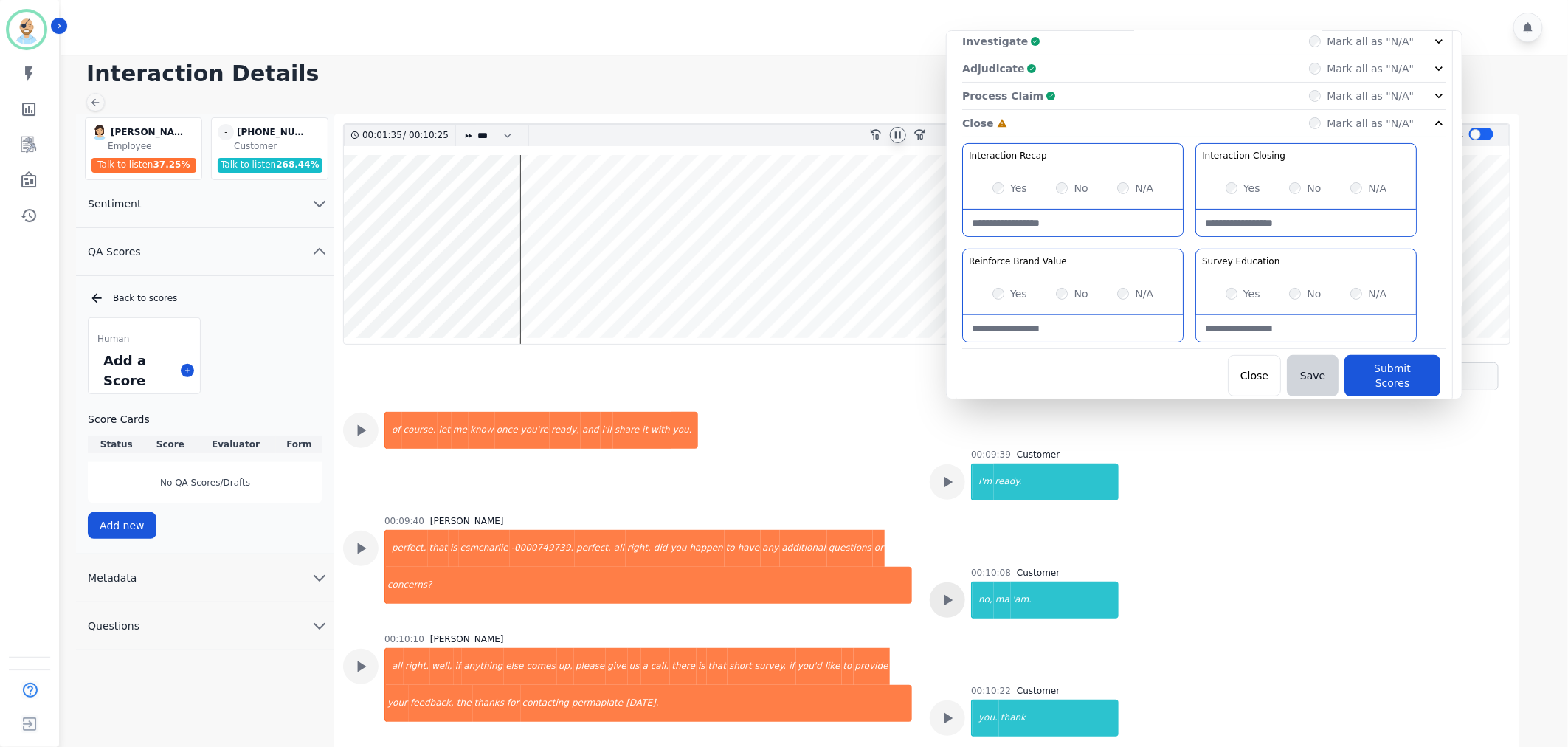
scroll to position [4514, 0]
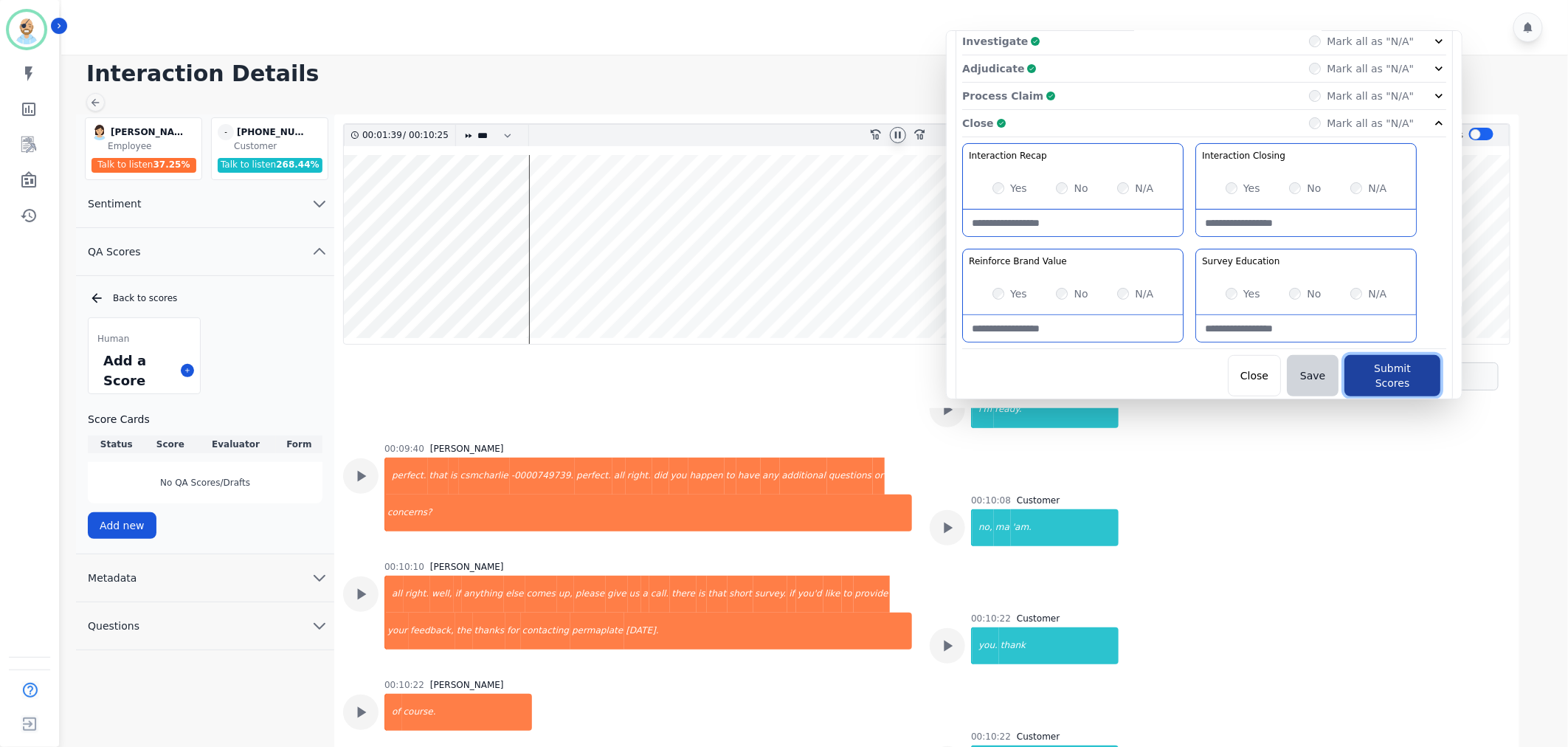
click at [1382, 371] on button "Submit Scores" at bounding box center [1393, 376] width 96 height 41
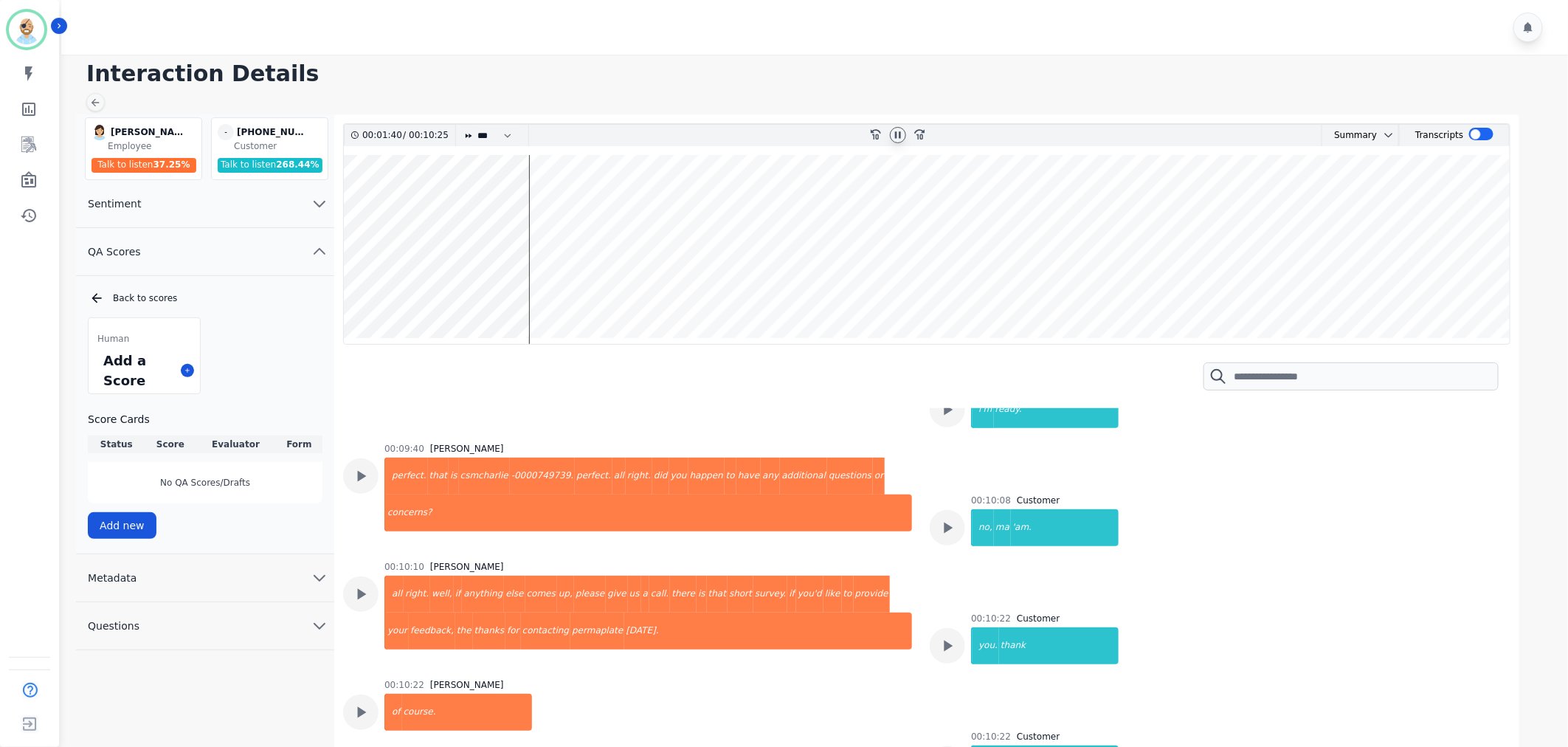
click at [736, 21] on div at bounding box center [816, 28] width 1512 height 55
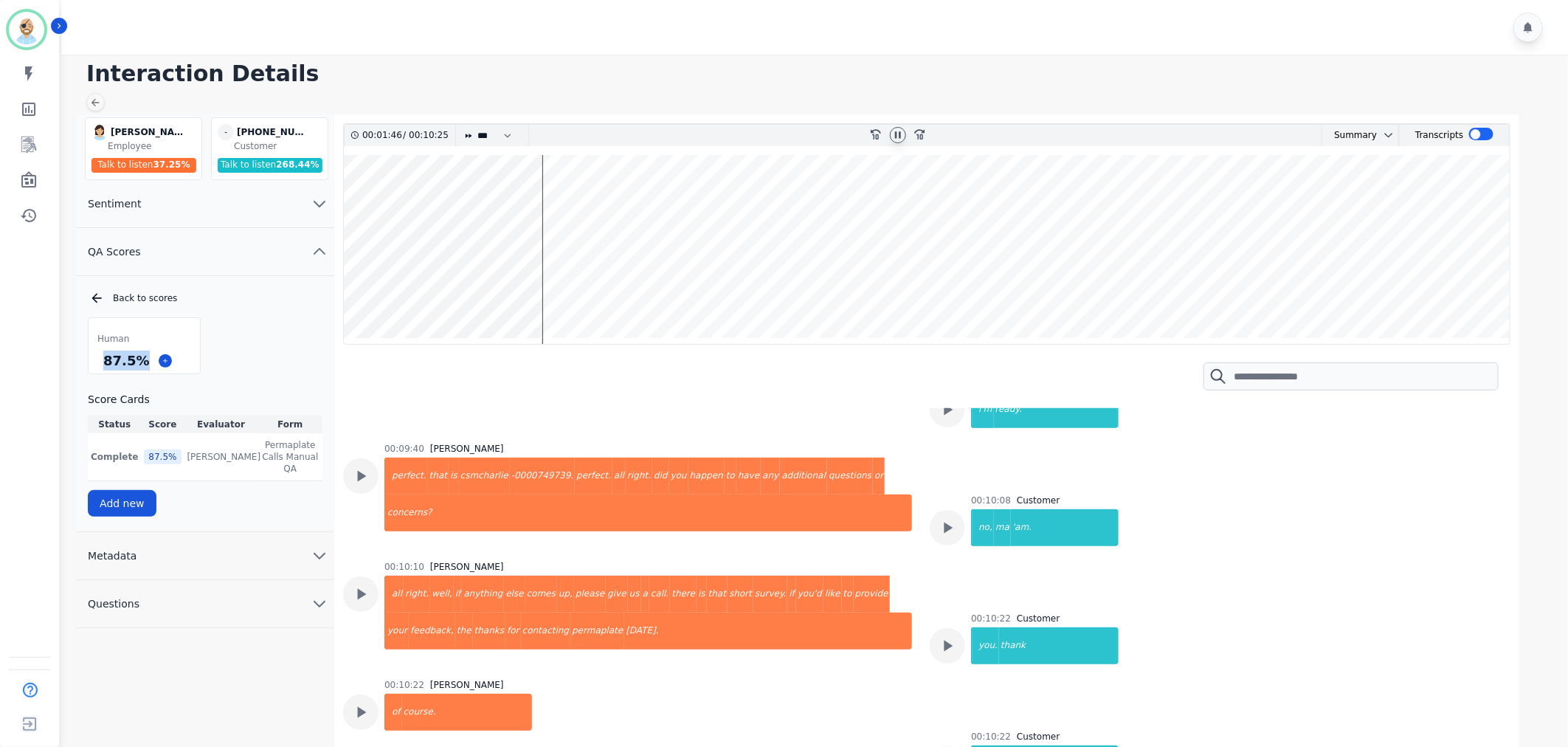
drag, startPoint x: 144, startPoint y: 360, endPoint x: 105, endPoint y: 360, distance: 39.0
click at [105, 360] on div "87.5 %" at bounding box center [126, 360] width 52 height 26
copy div "87.5 %"
click at [271, 356] on div "Human 87.5 % Score Cards Status Score Evaluator Form Complete 87.5 % Clint Huds…" at bounding box center [205, 417] width 235 height 200
click at [898, 130] on icon at bounding box center [898, 135] width 12 height 12
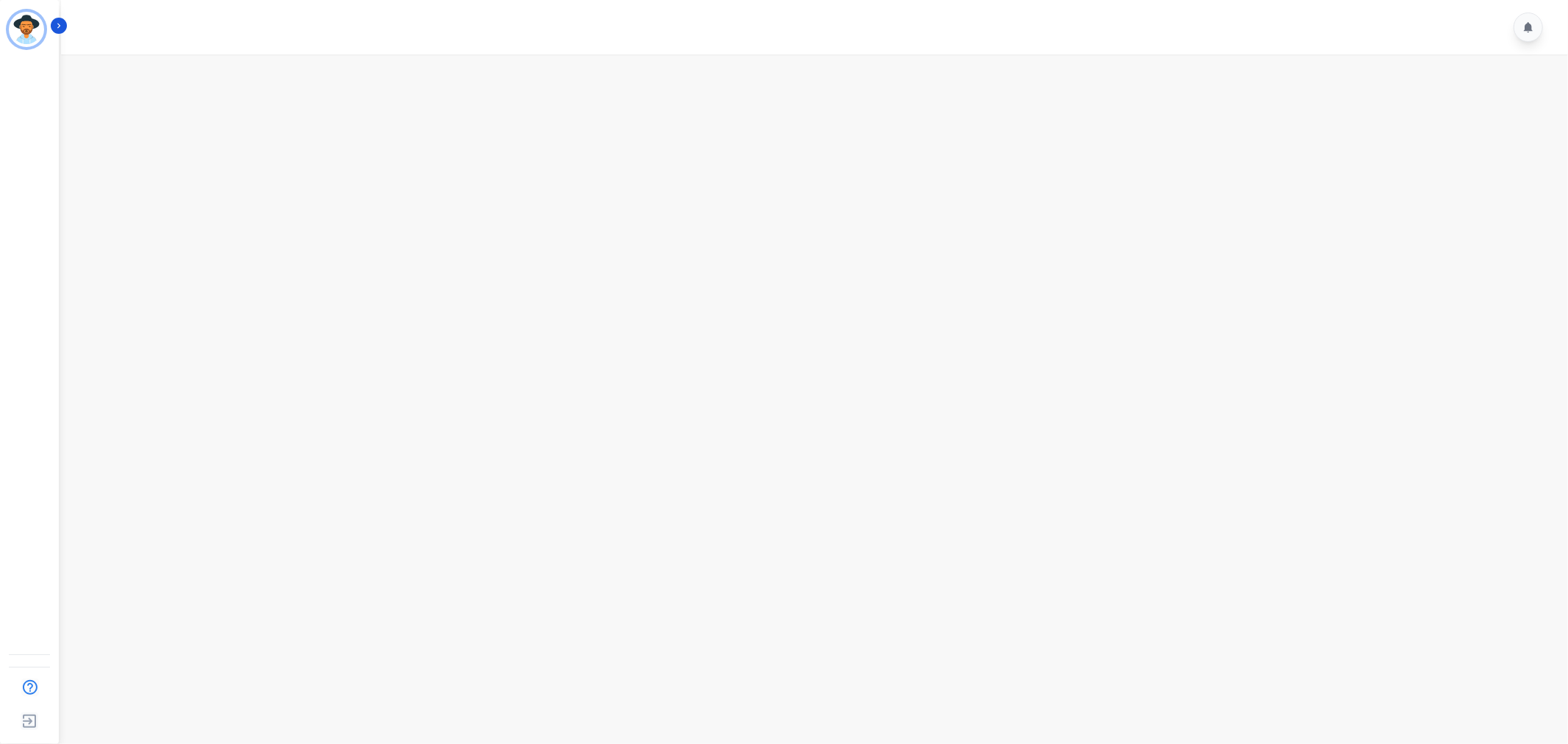
click at [587, 16] on div at bounding box center [816, 27] width 1512 height 55
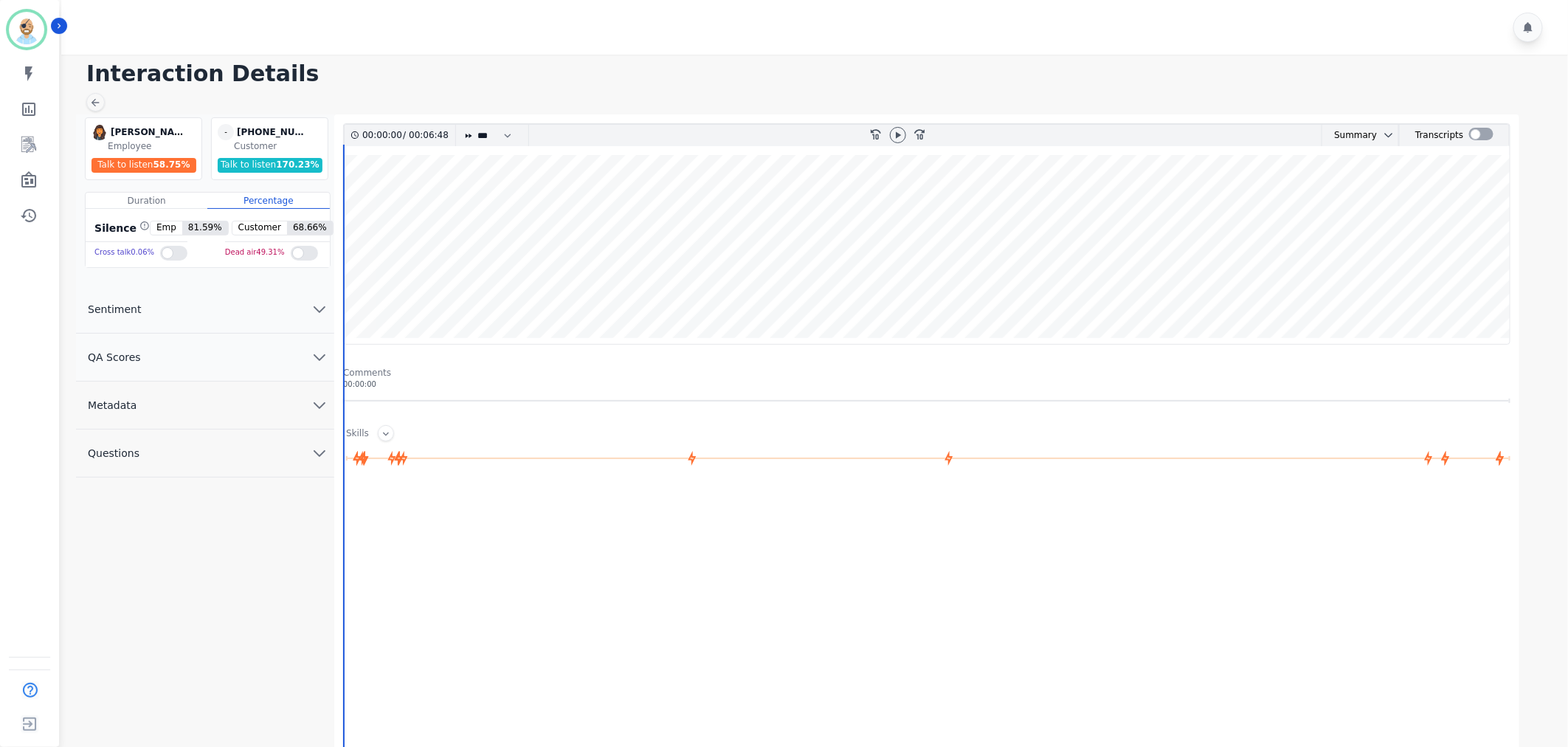
click at [266, 348] on button "QA Scores" at bounding box center [205, 357] width 259 height 48
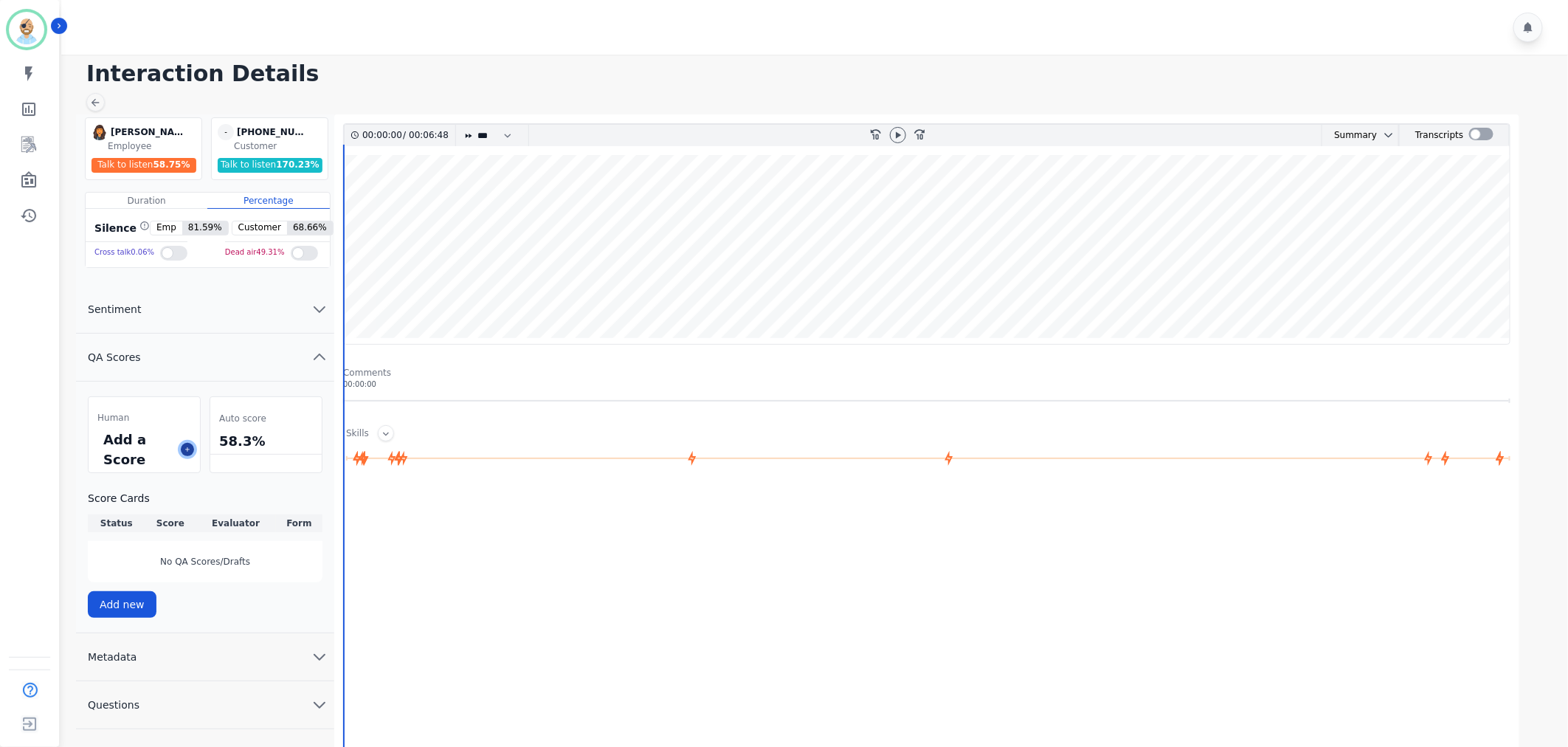
click at [188, 451] on icon at bounding box center [188, 450] width 8 height 8
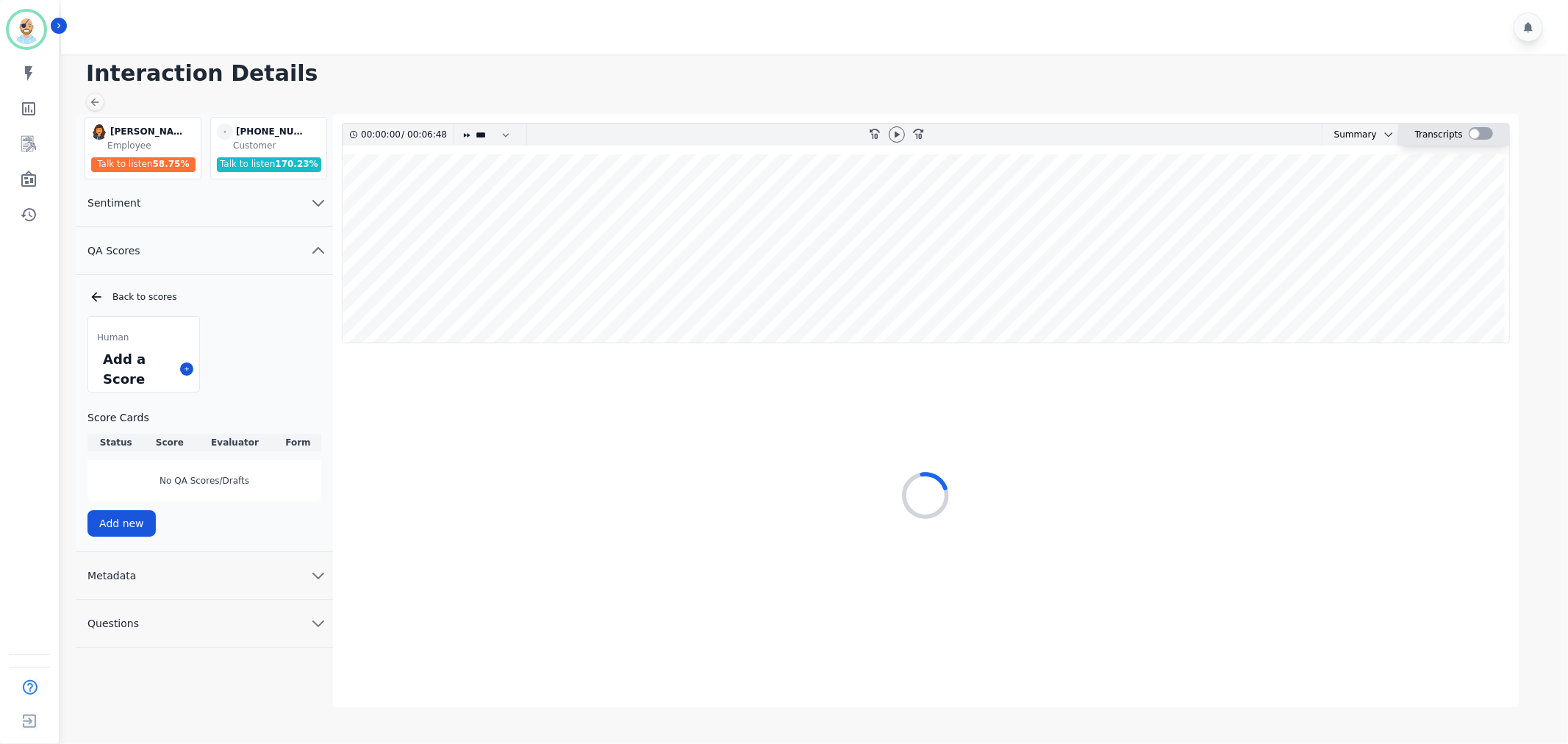
click at [1479, 132] on div at bounding box center [1481, 133] width 24 height 13
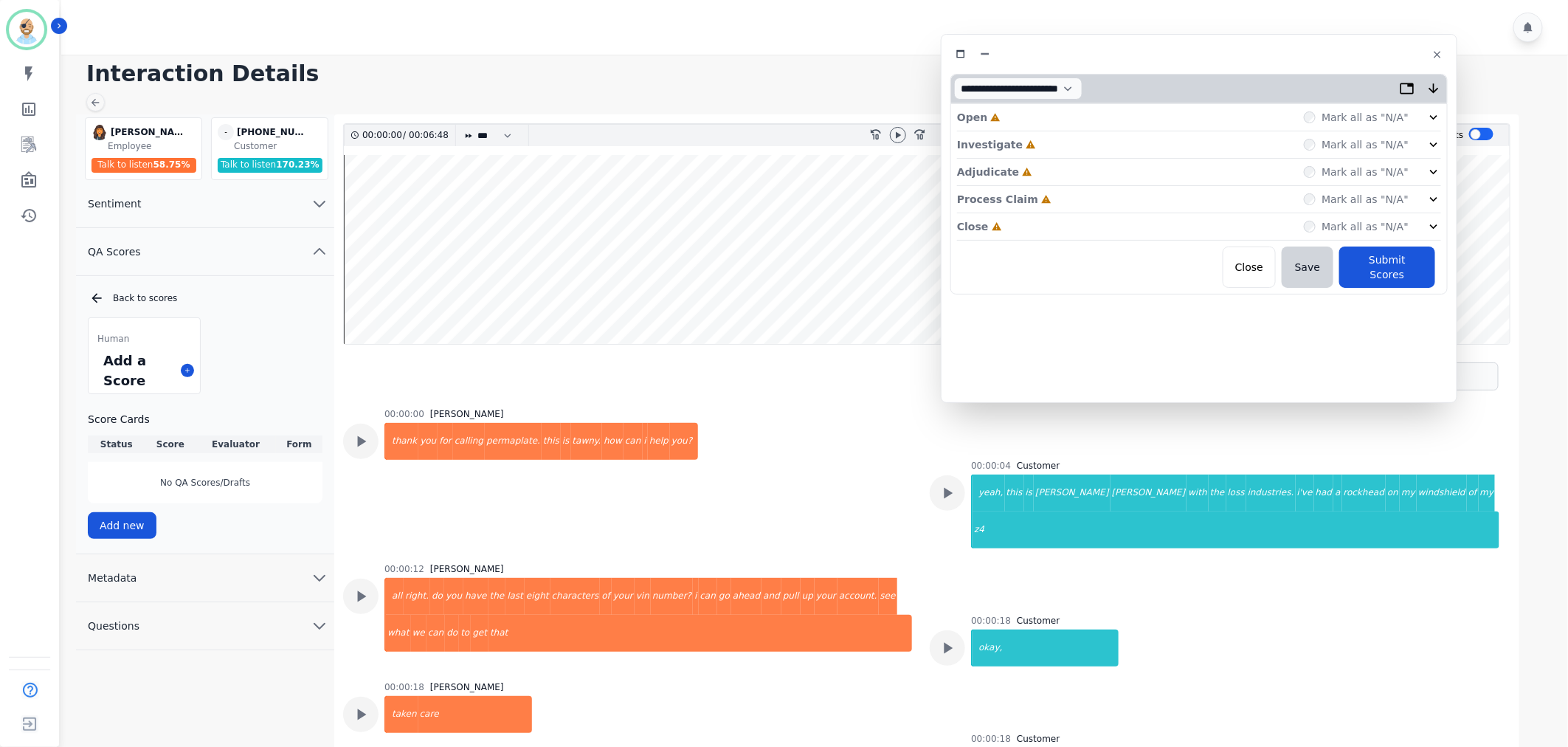
drag, startPoint x: 371, startPoint y: 73, endPoint x: 1248, endPoint y: 48, distance: 877.4
click at [1248, 48] on div at bounding box center [1199, 54] width 498 height 22
click at [1056, 229] on div "Close Incomplete Mark all as "N/A"" at bounding box center [1199, 231] width 484 height 28
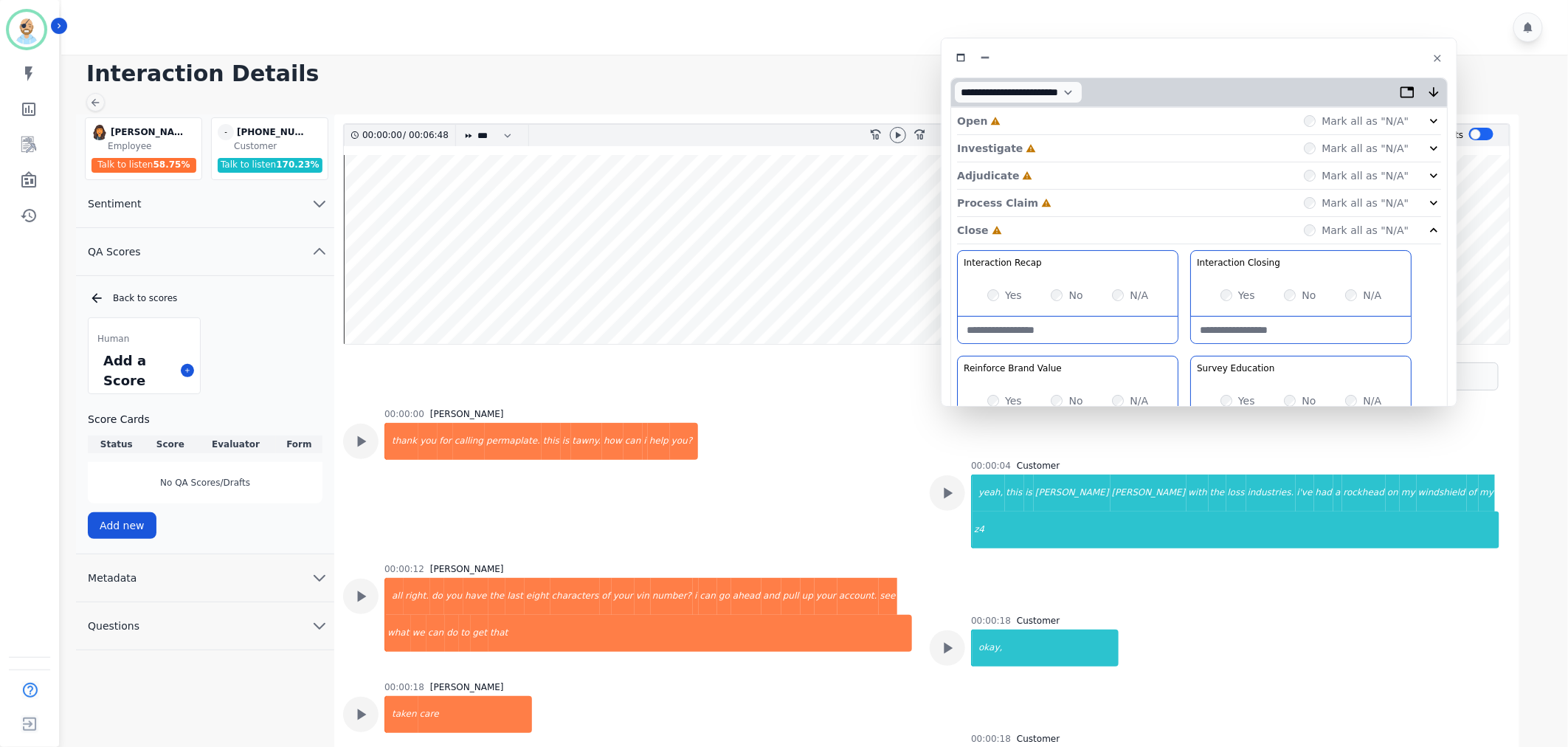
click at [1062, 194] on div "Process Claim Incomplete Mark all as "N/A"" at bounding box center [1199, 204] width 484 height 28
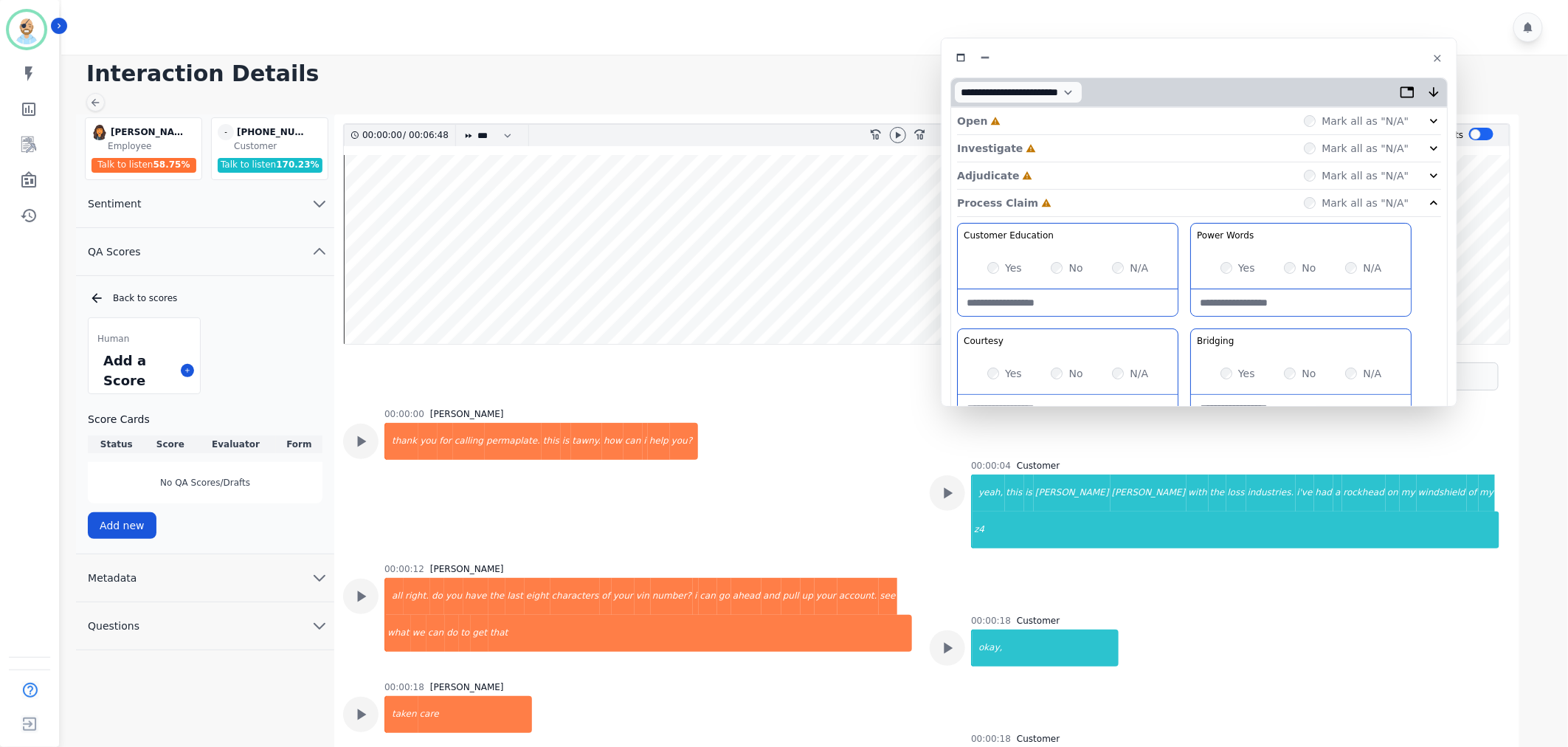
click at [1065, 168] on div "Adjudicate Incomplete Mark all as "N/A"" at bounding box center [1199, 176] width 484 height 28
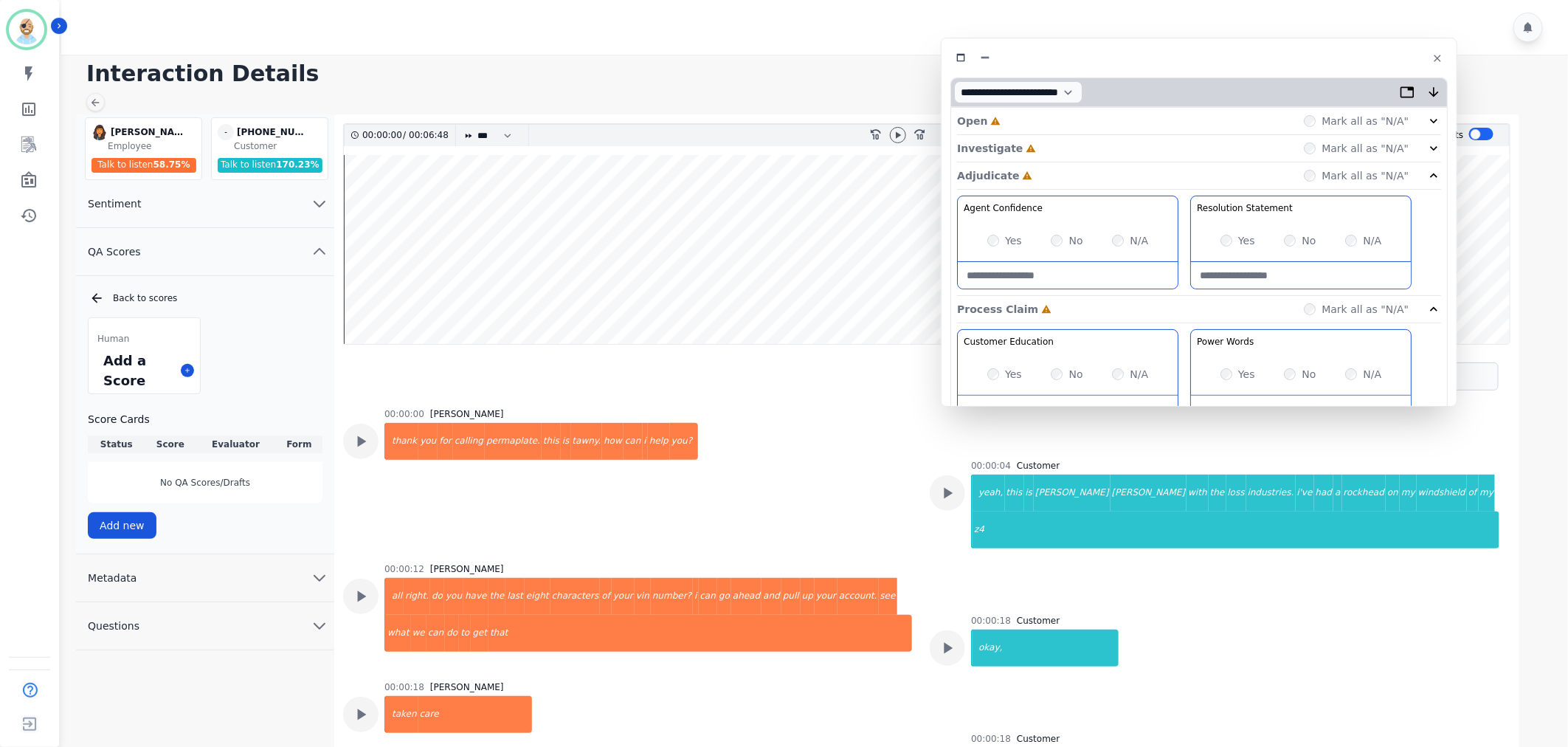
click at [1068, 162] on div "Investigate Incomplete Mark all as "N/A"" at bounding box center [1199, 176] width 484 height 28
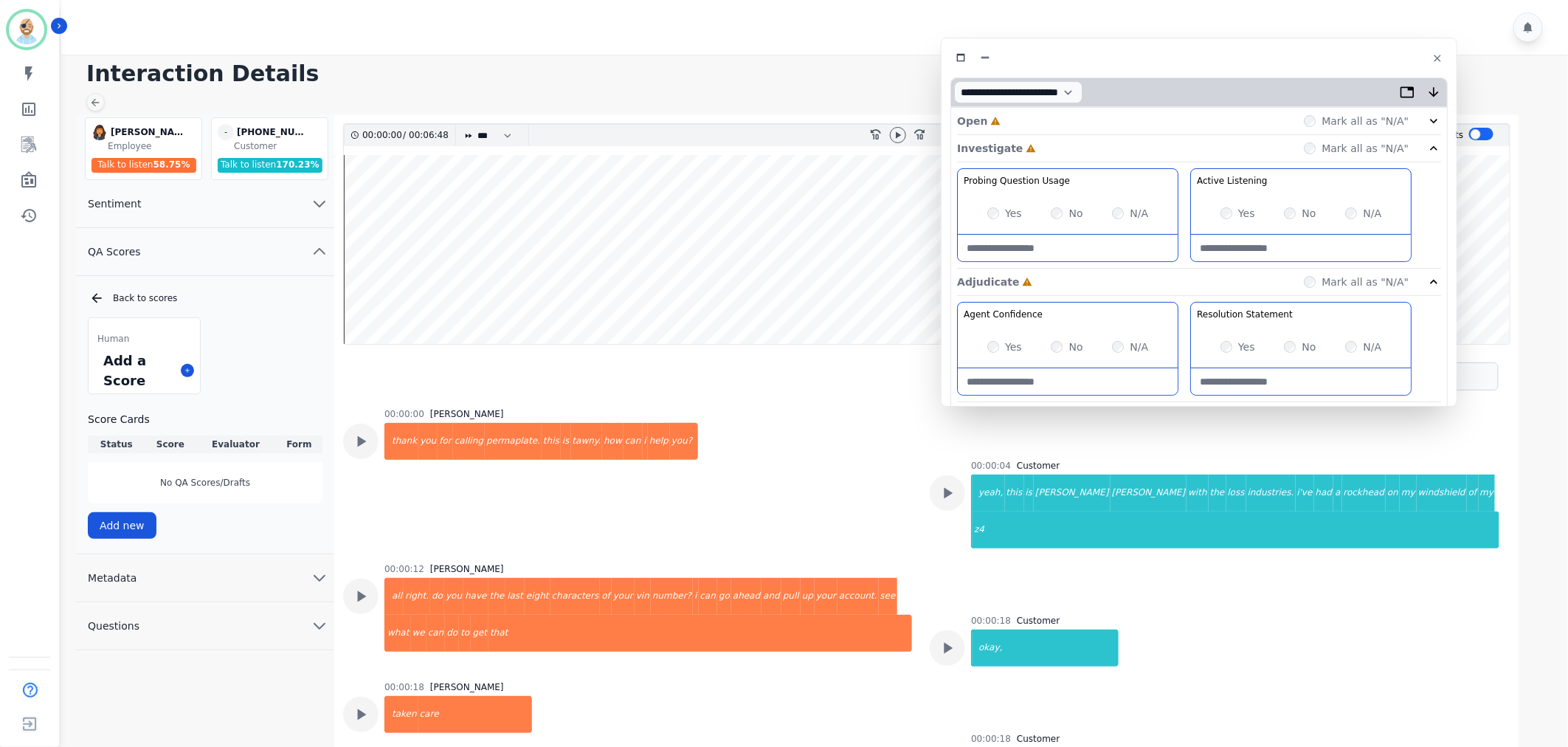
click at [1068, 123] on div "Open Incomplete Mark all as "N/A"" at bounding box center [1199, 122] width 484 height 28
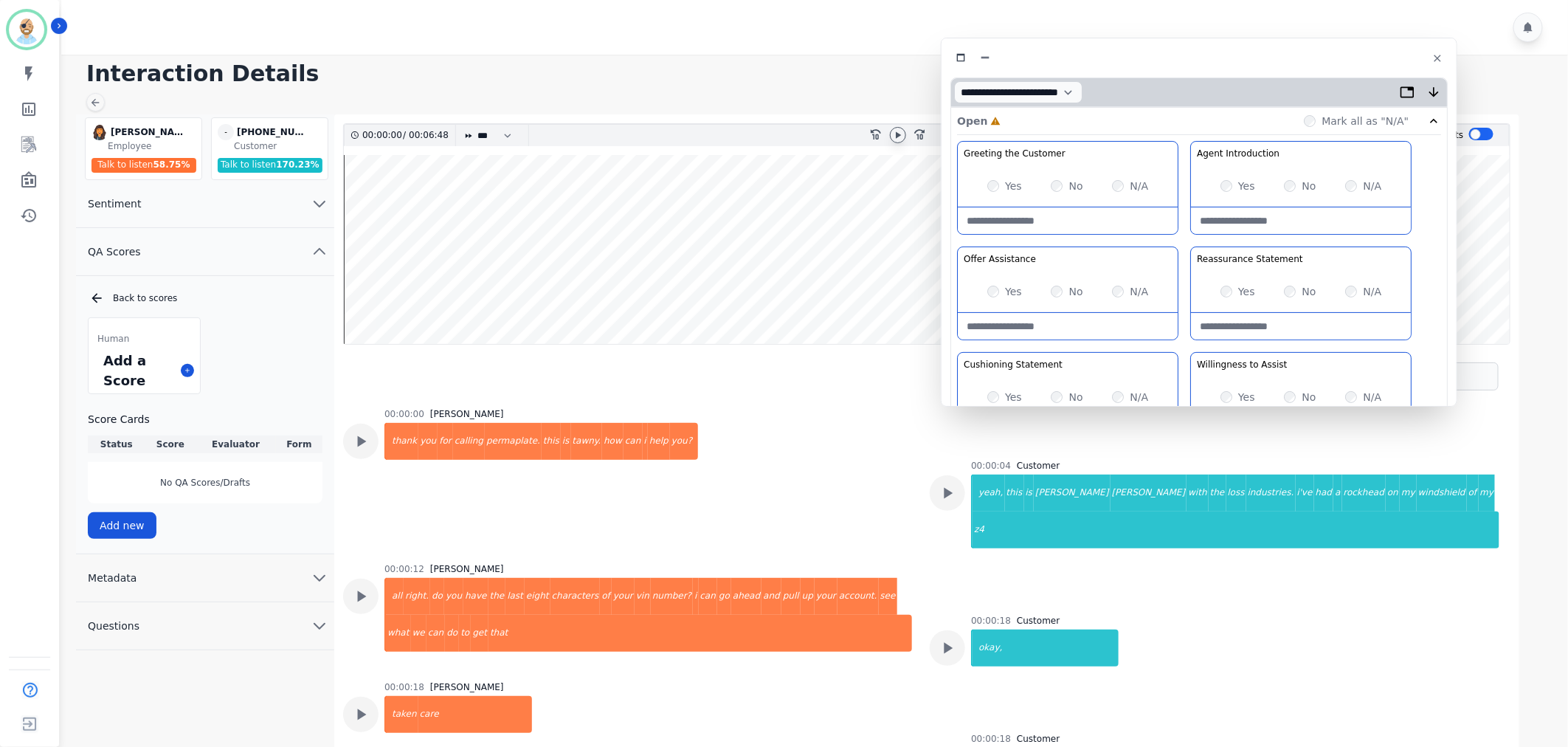
click at [897, 138] on icon at bounding box center [898, 135] width 12 height 12
click at [1000, 191] on div "Yes" at bounding box center [1004, 186] width 34 height 15
click at [994, 299] on div "Yes No N/A" at bounding box center [1068, 291] width 220 height 41
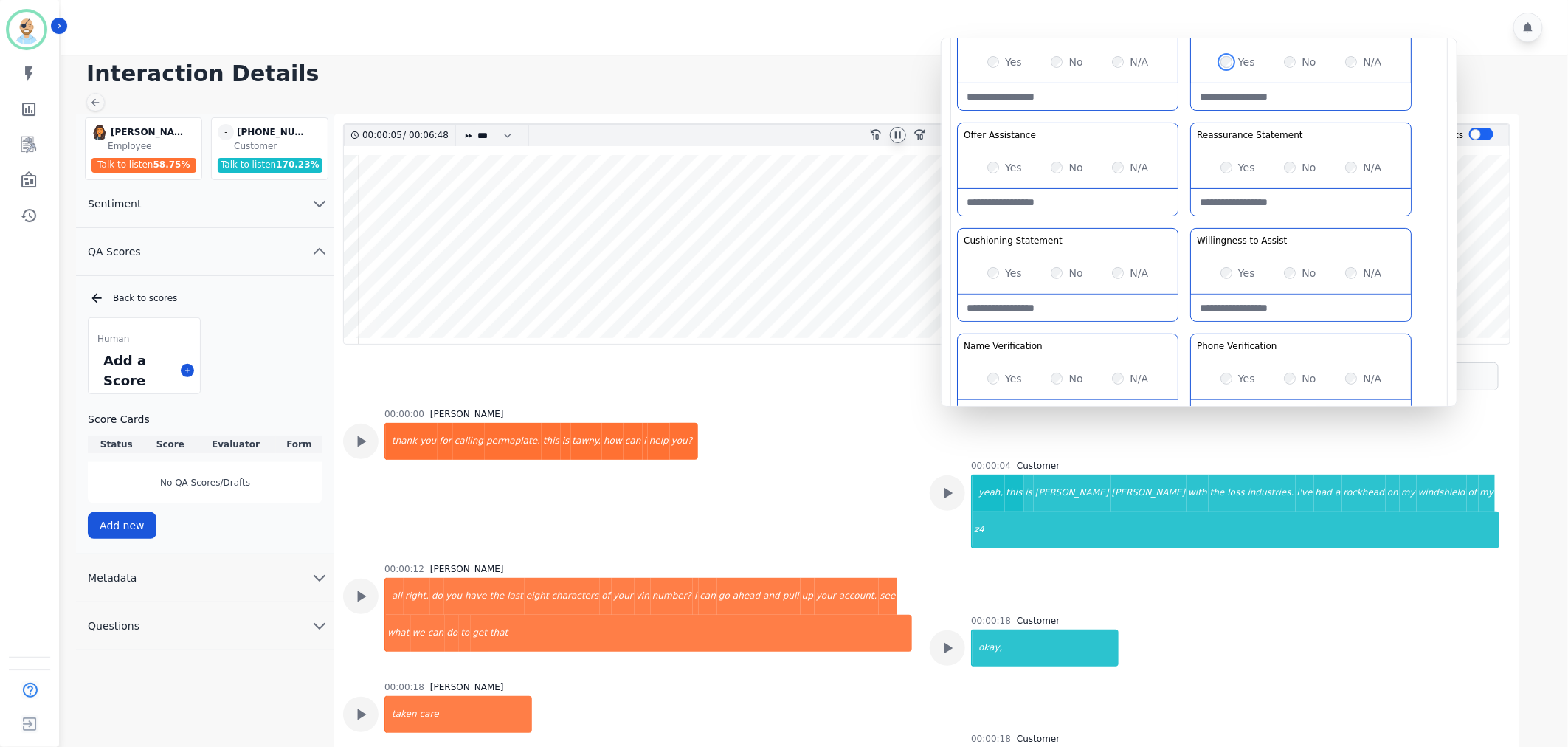
scroll to position [164, 0]
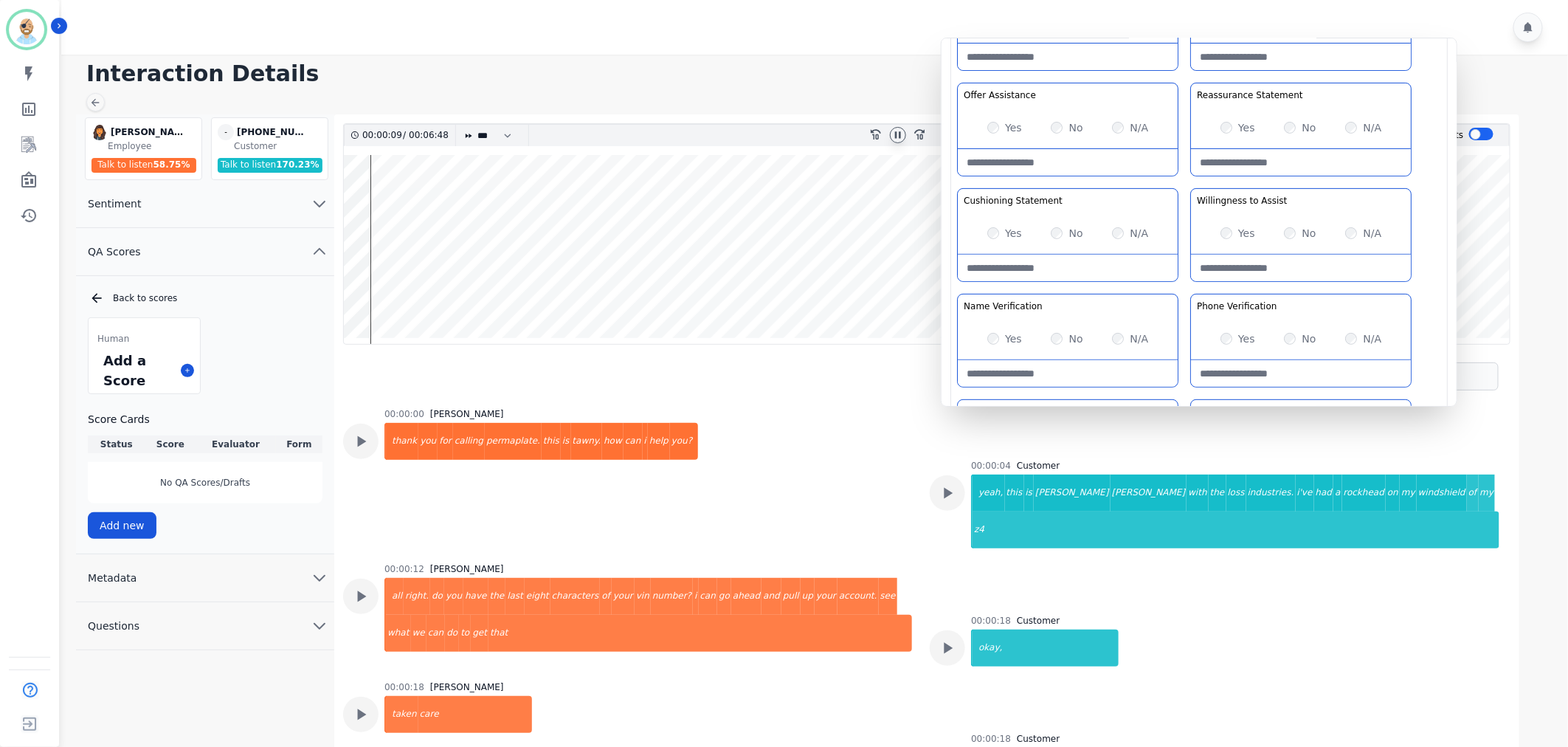
click at [1229, 117] on div "Yes No N/A" at bounding box center [1301, 128] width 220 height 41
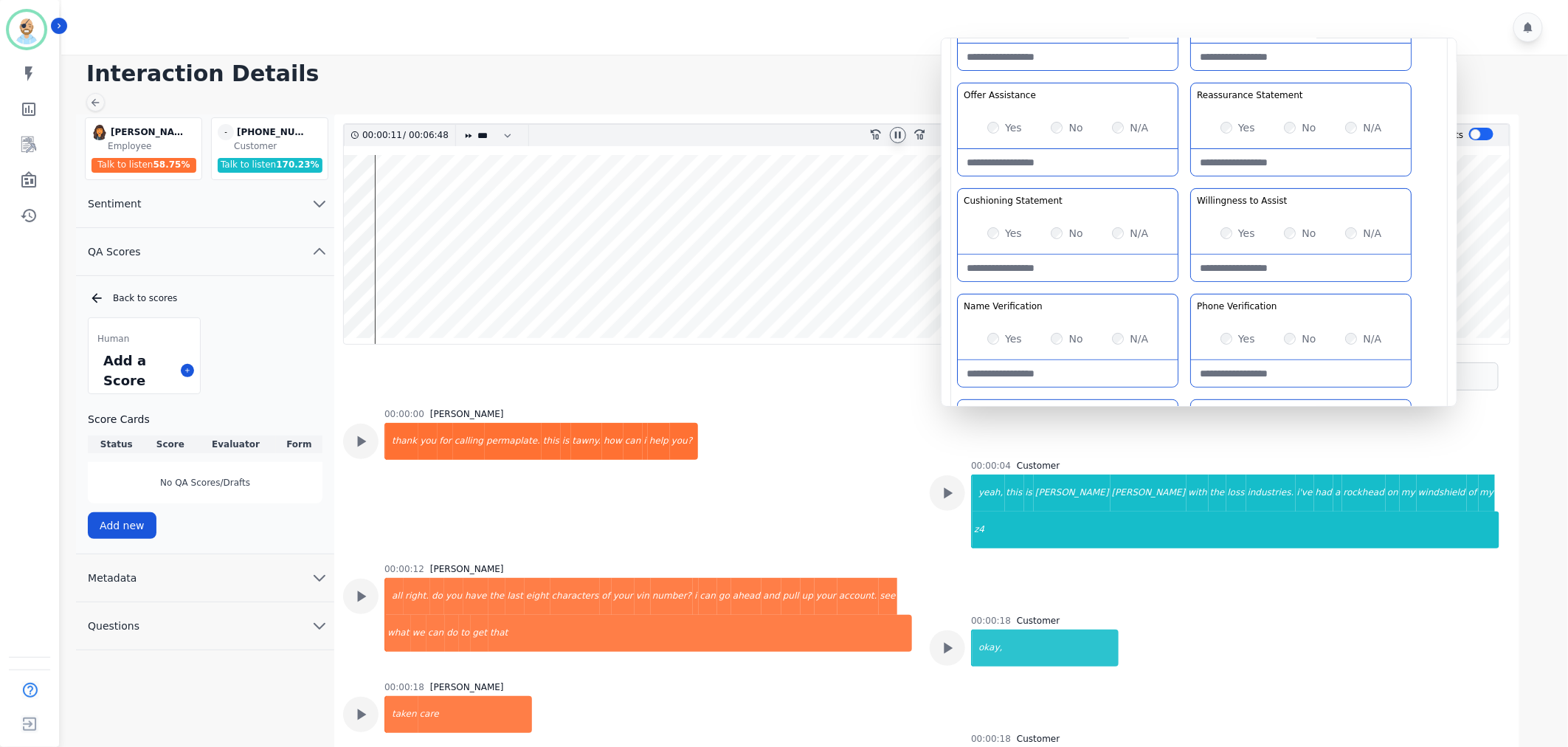
click at [1184, 183] on div "Greeting the Customer Welcome is where we quickly greet our customer as a known…" at bounding box center [1199, 238] width 484 height 523
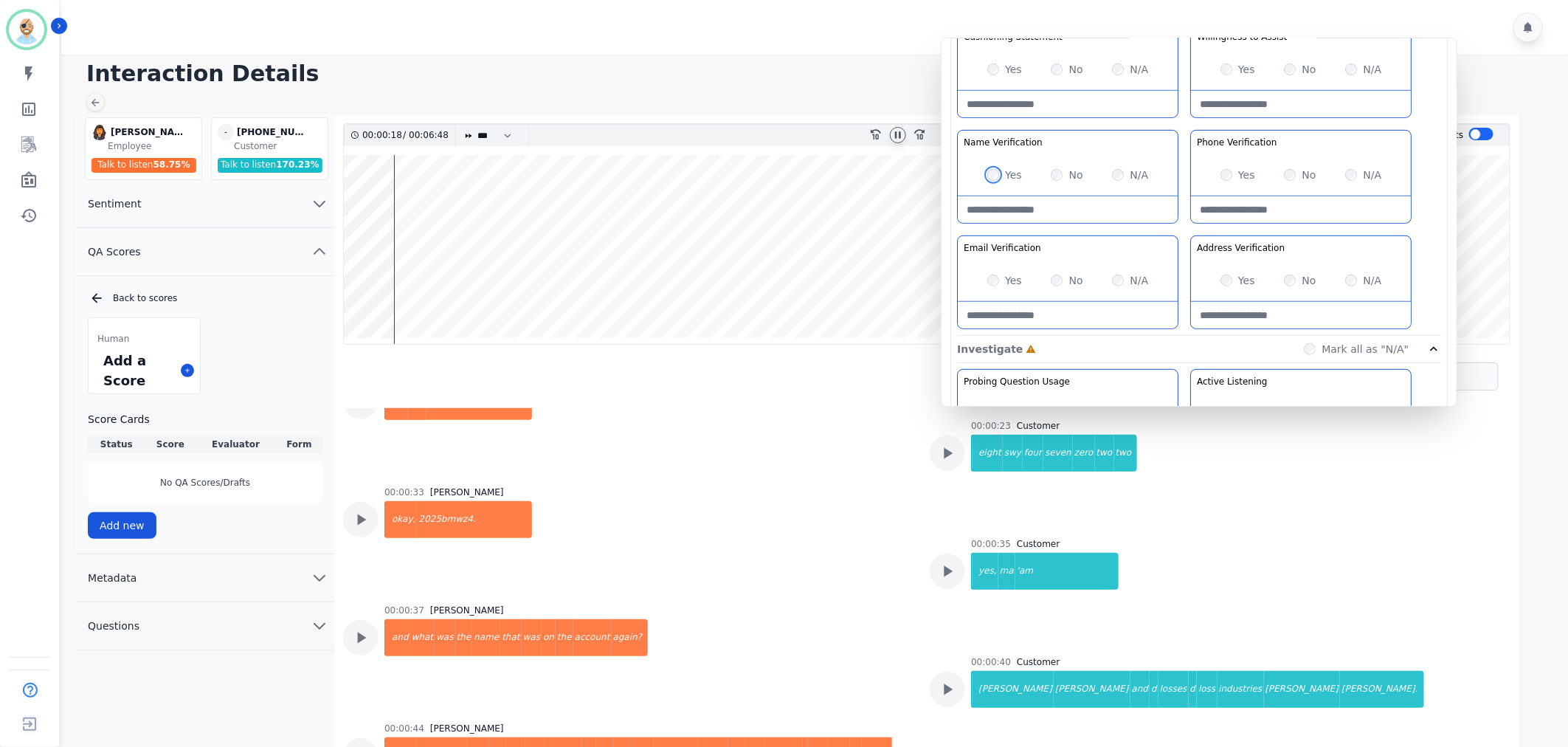
scroll to position [719, 0]
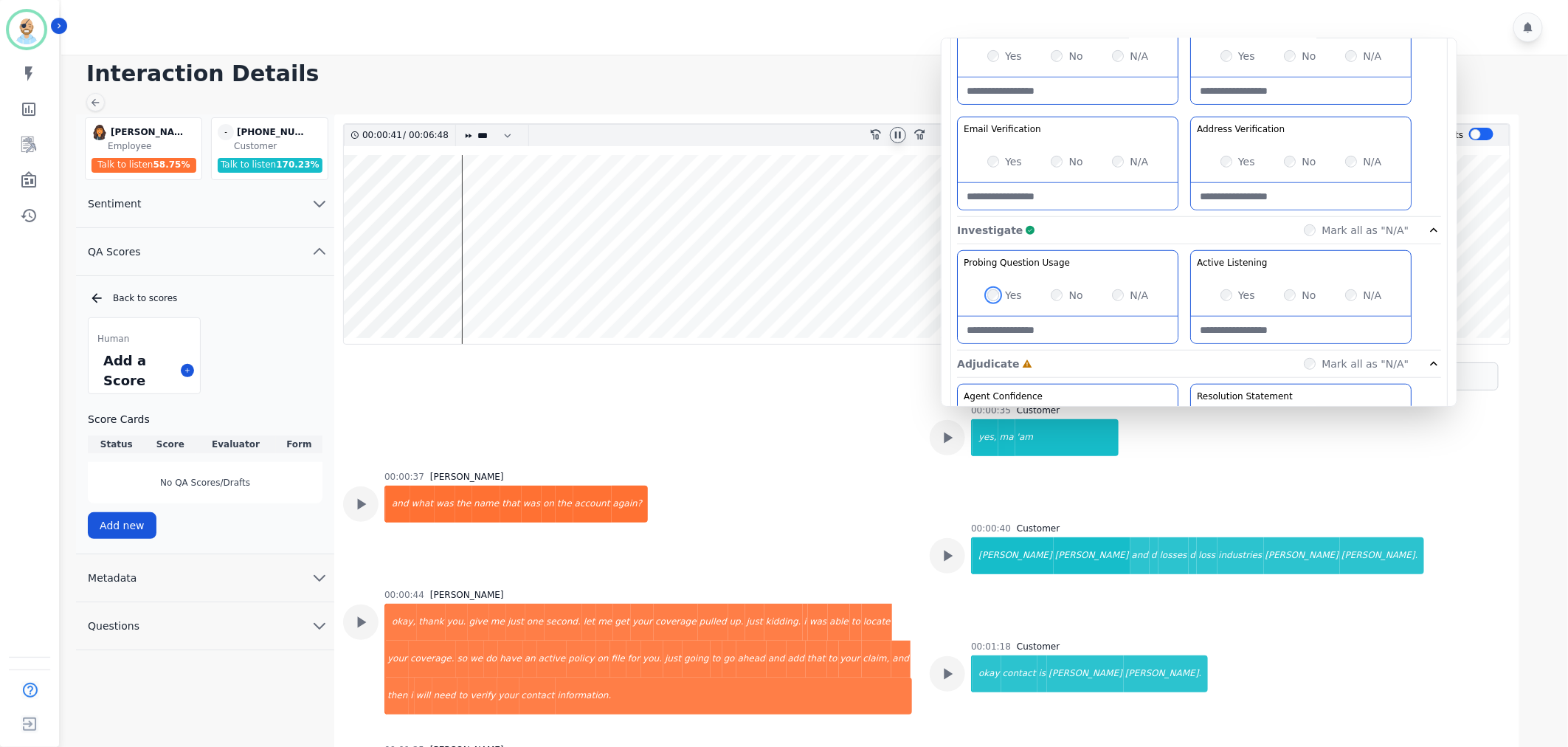
scroll to position [409, 0]
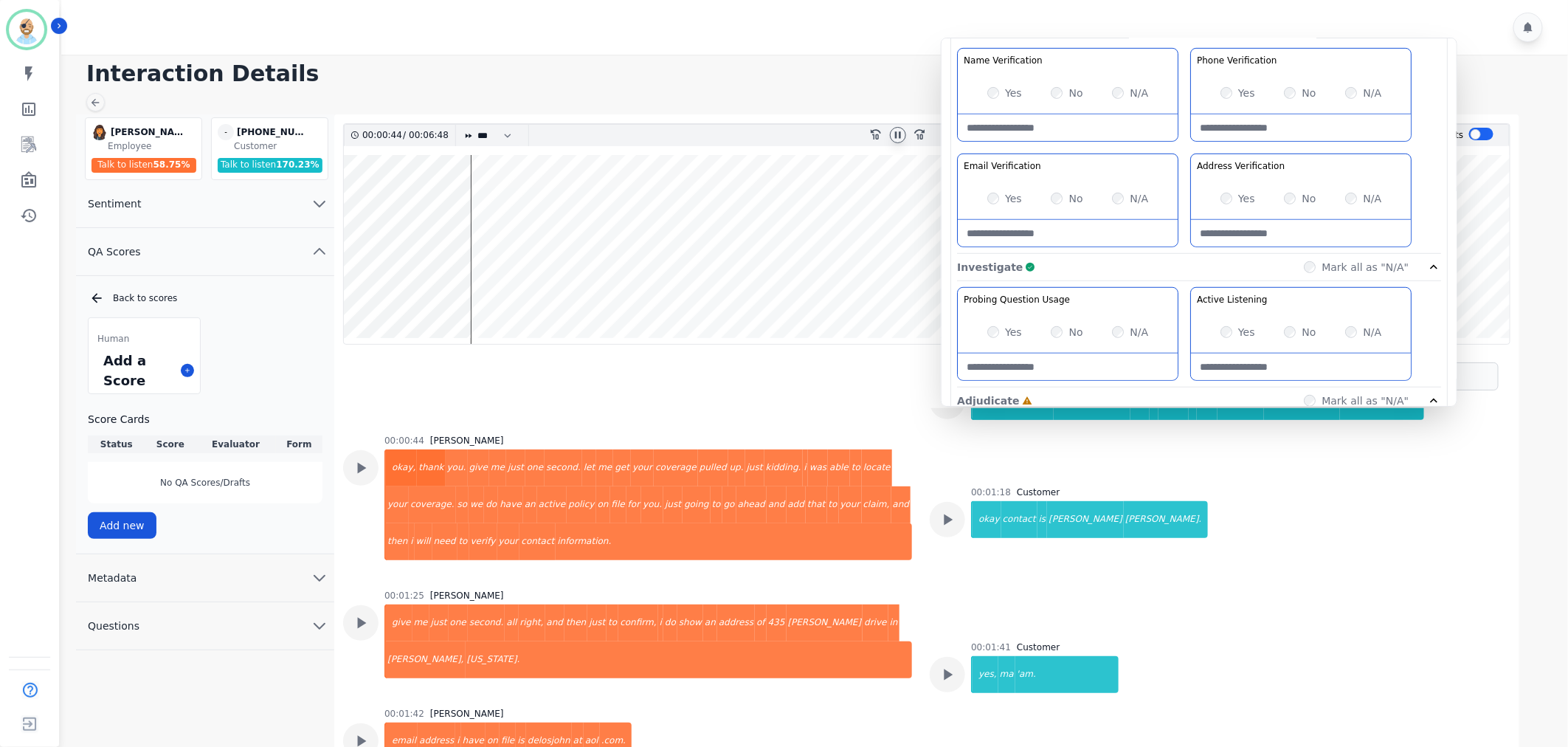
scroll to position [965, 0]
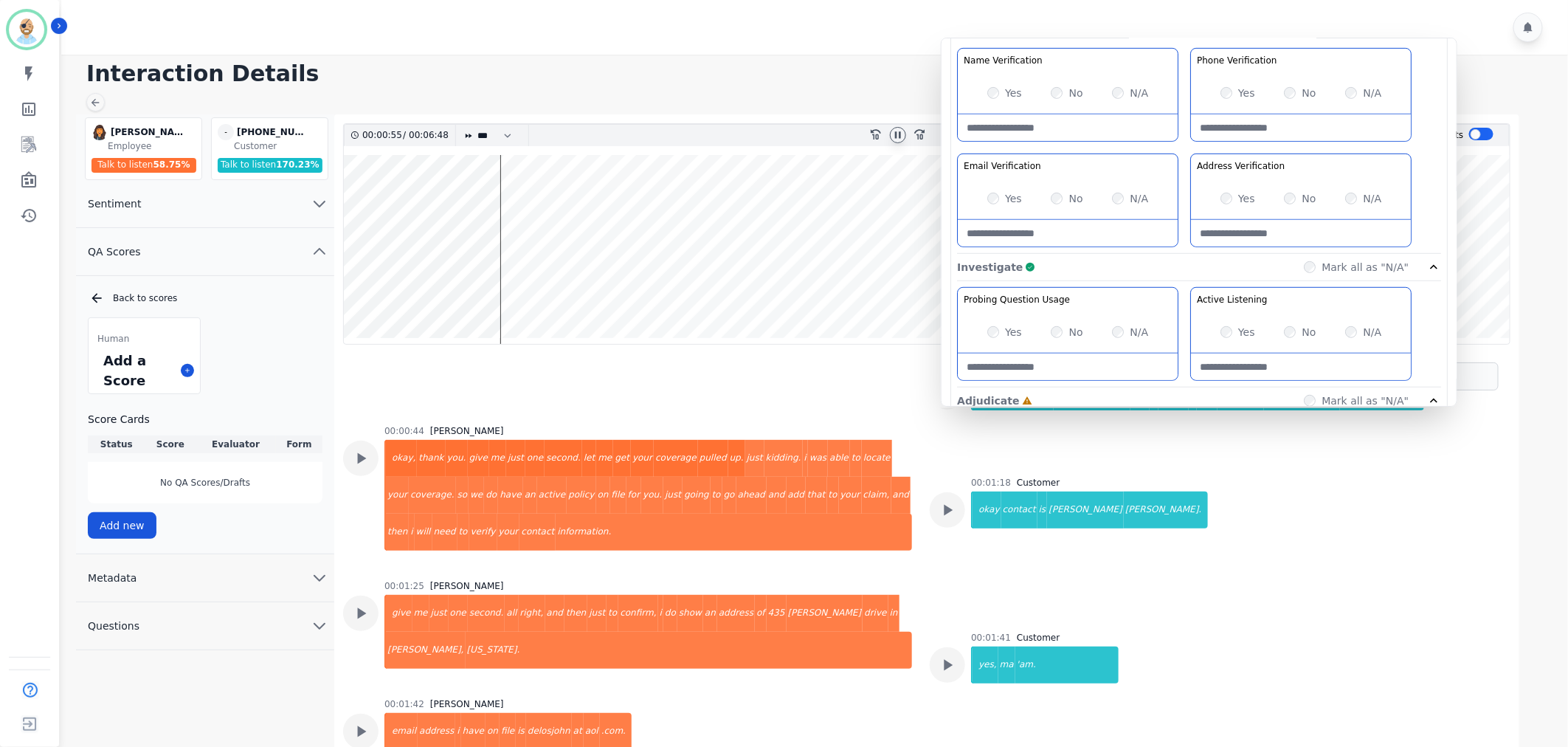
click at [1256, 232] on Verification-note at bounding box center [1301, 233] width 220 height 27
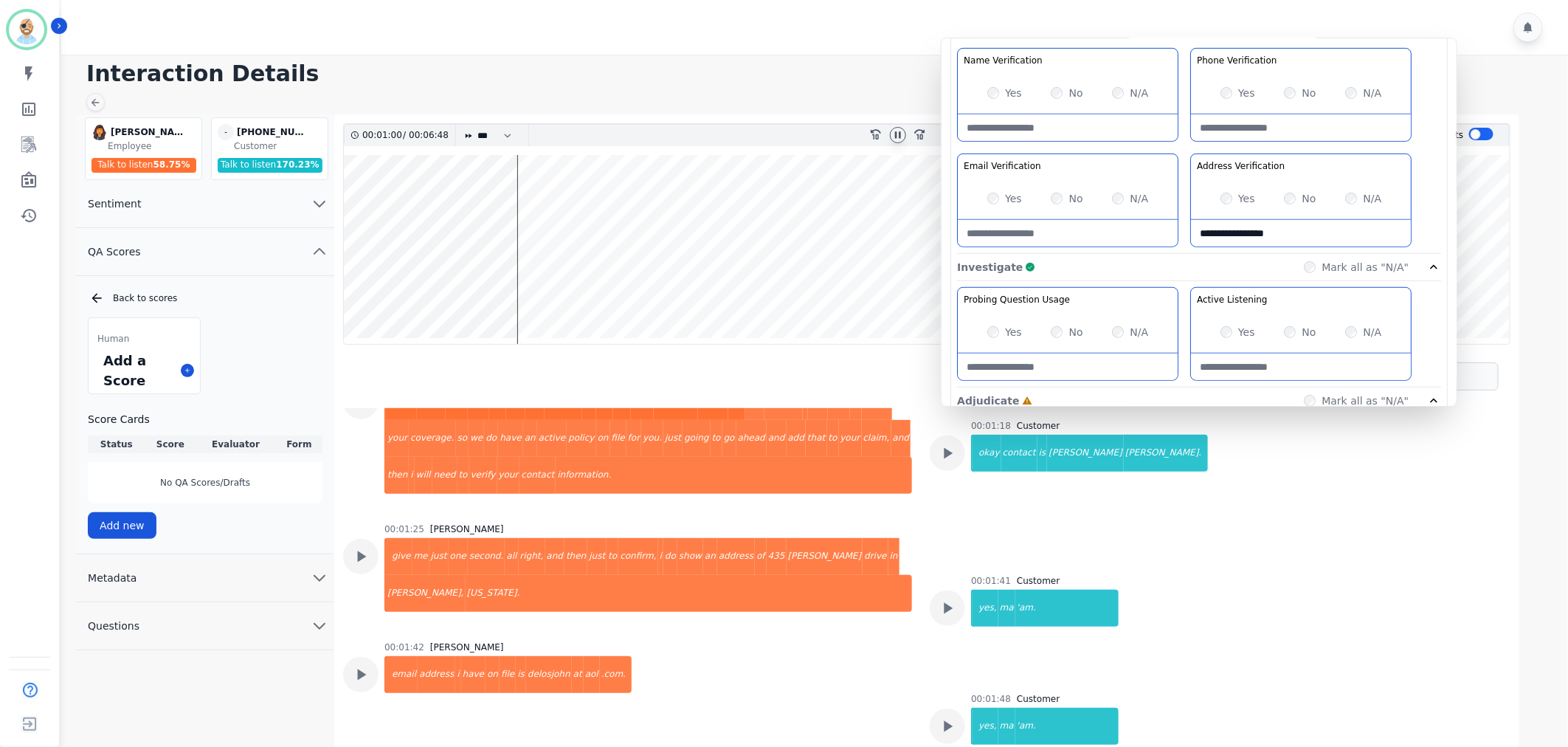
scroll to position [1047, 0]
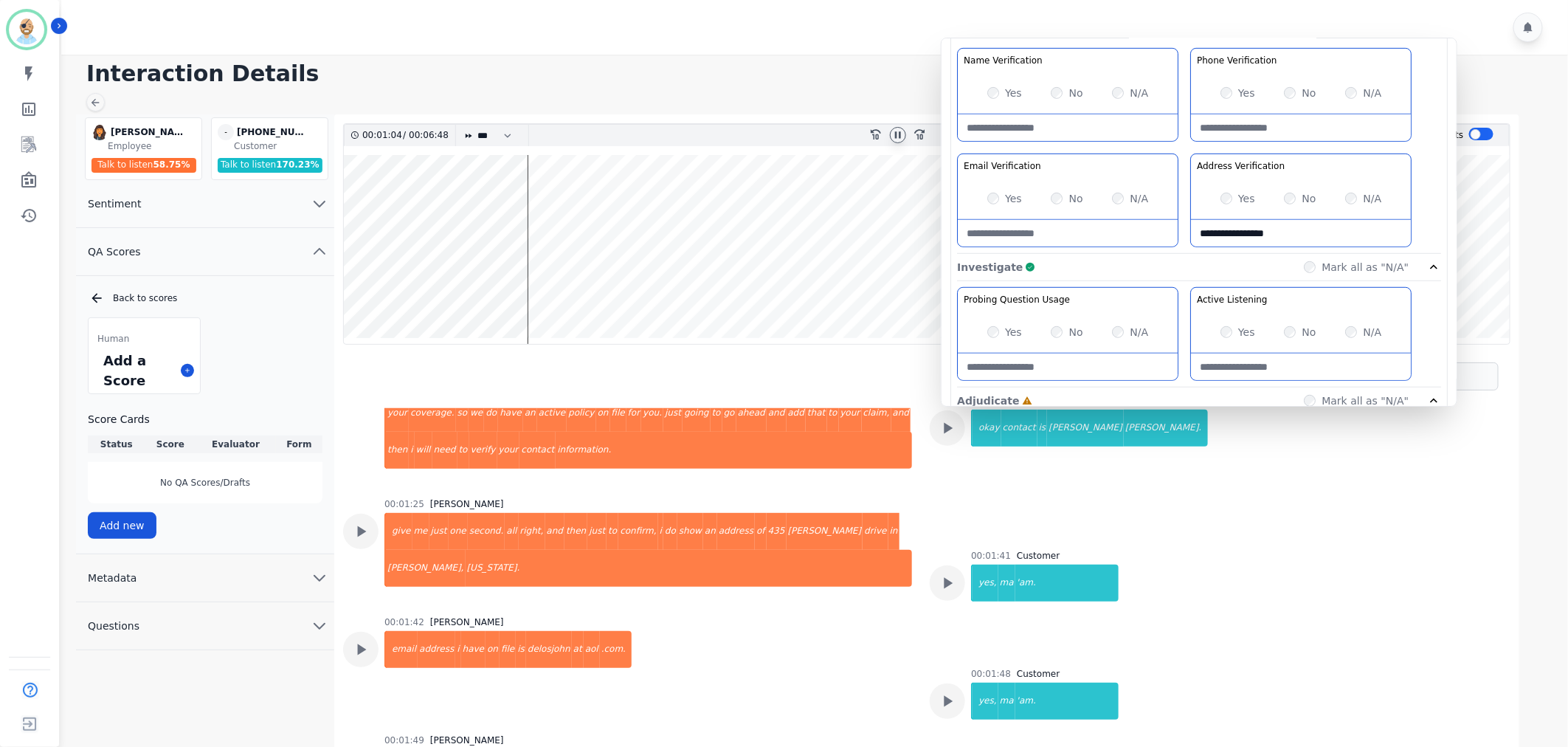
type Verification-note "**********"
click at [1091, 241] on Verification-note at bounding box center [1068, 233] width 220 height 27
paste Verification-note "**********"
type Verification-note "**********"
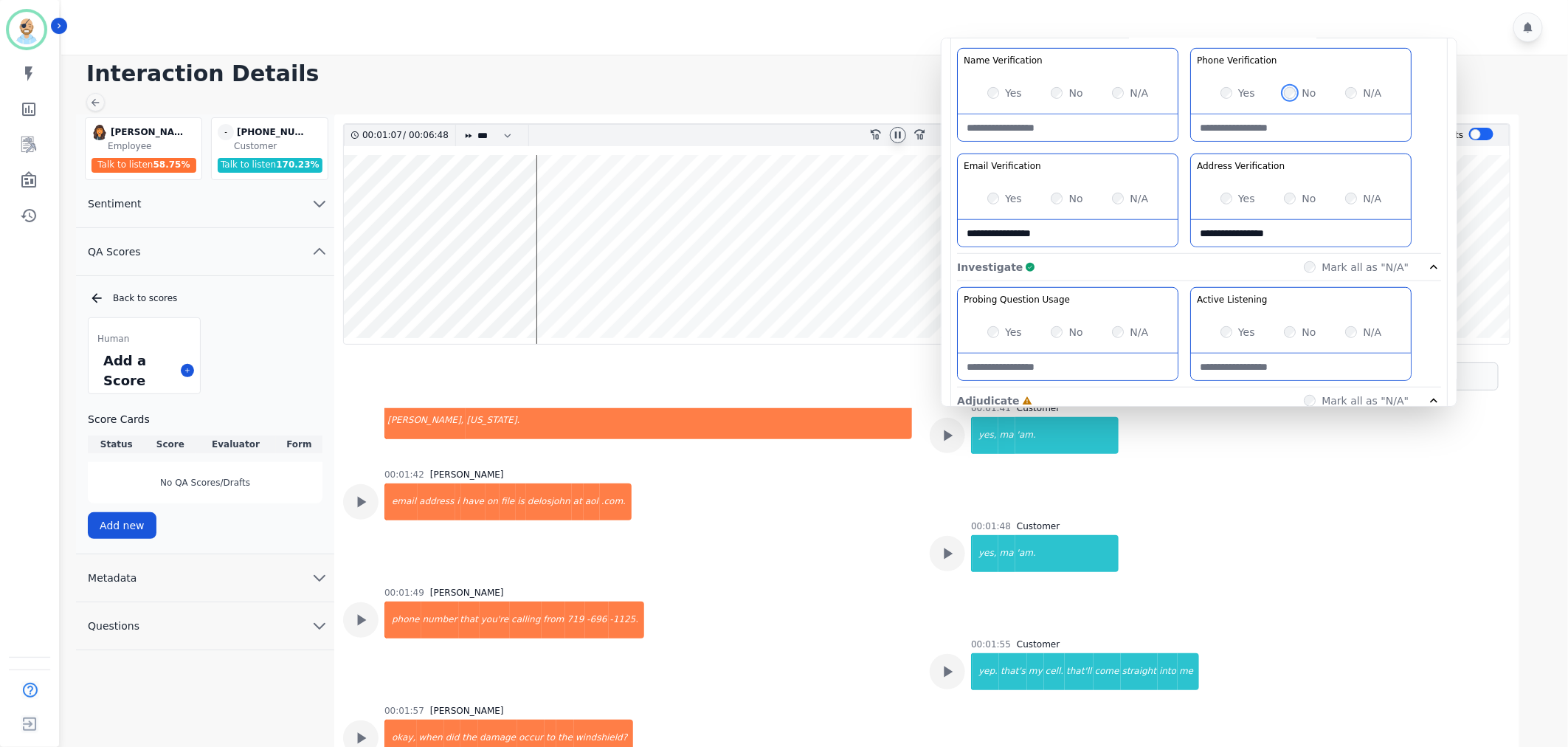
scroll to position [1212, 0]
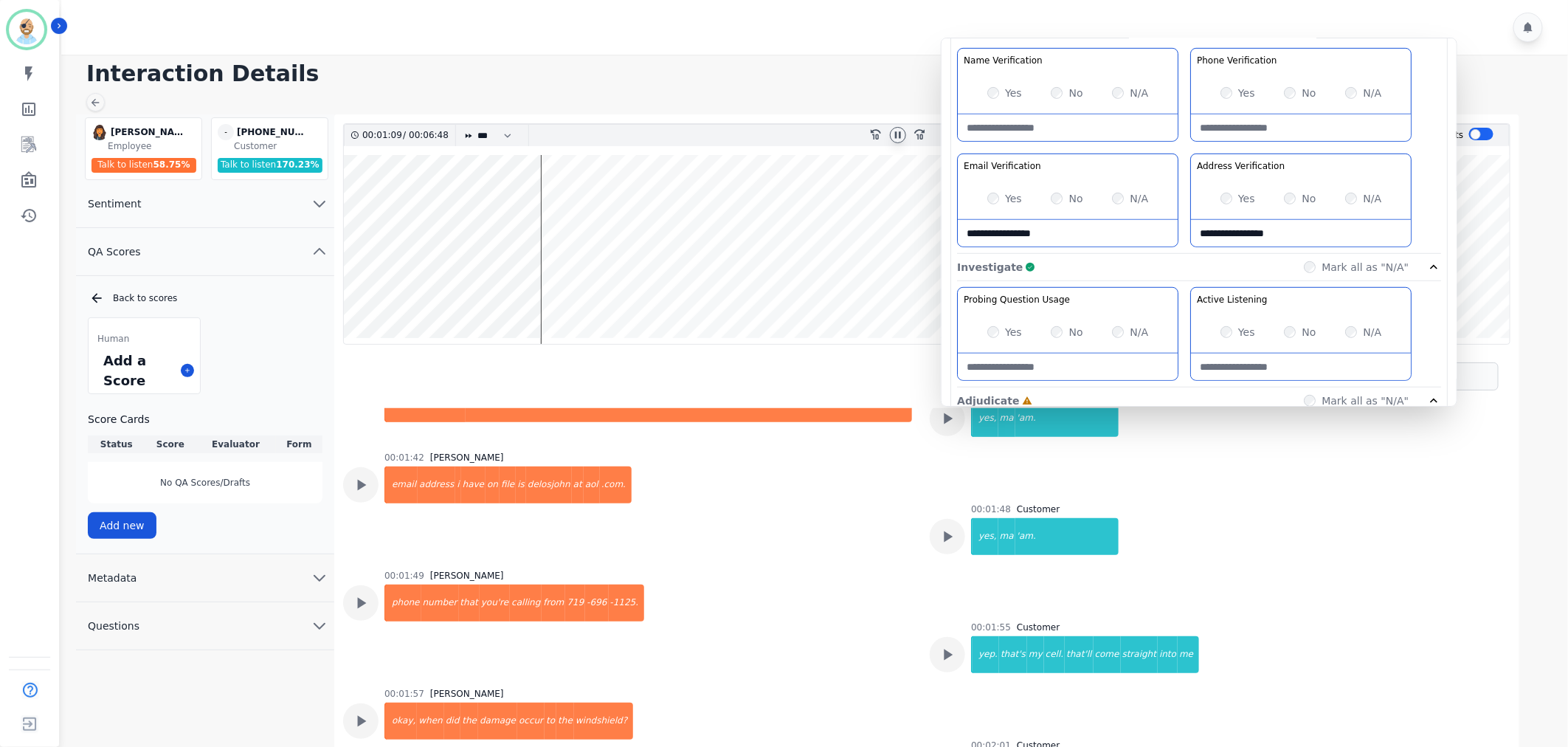
click at [1252, 124] on Verification-note at bounding box center [1301, 127] width 220 height 27
paste Verification-note "**********"
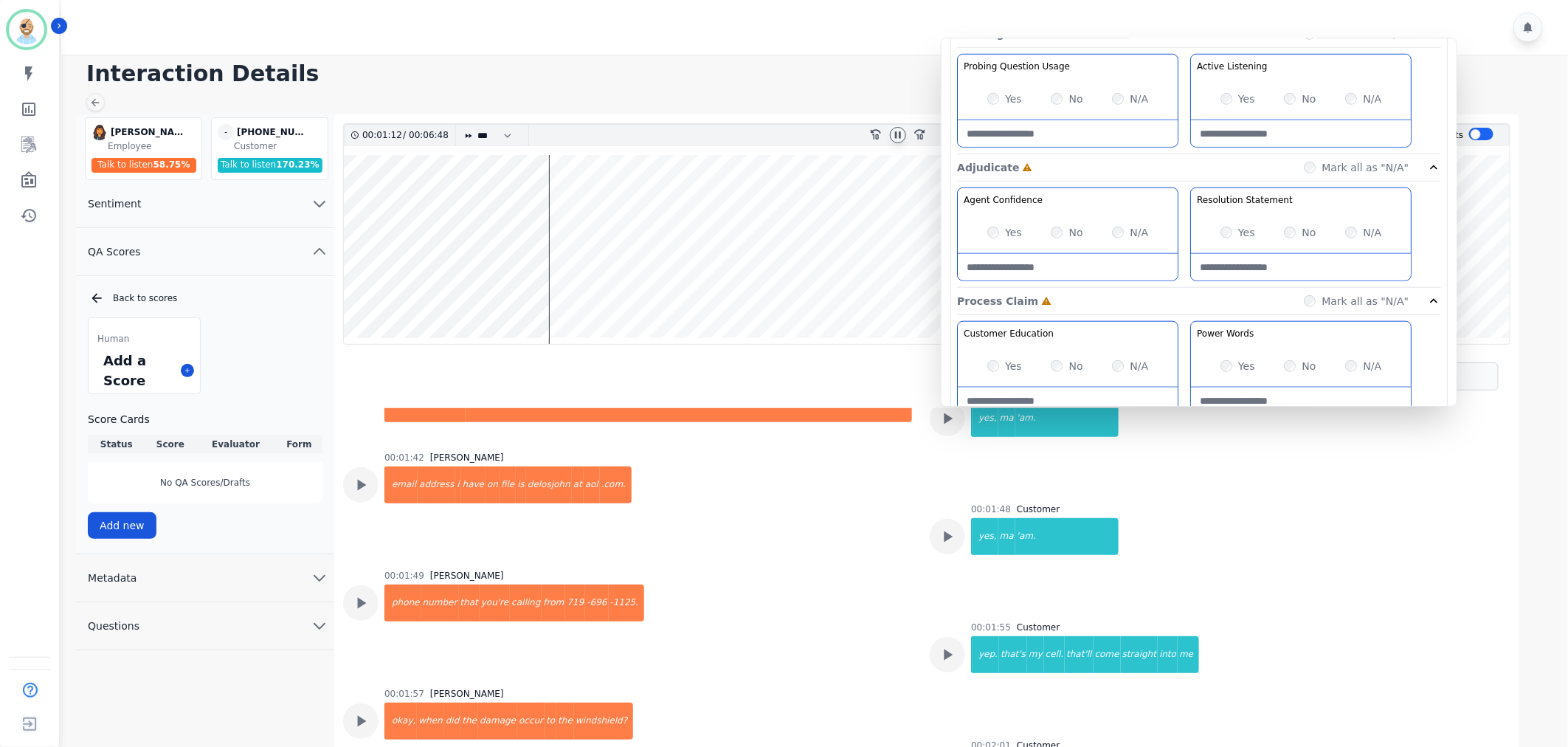
scroll to position [738, 0]
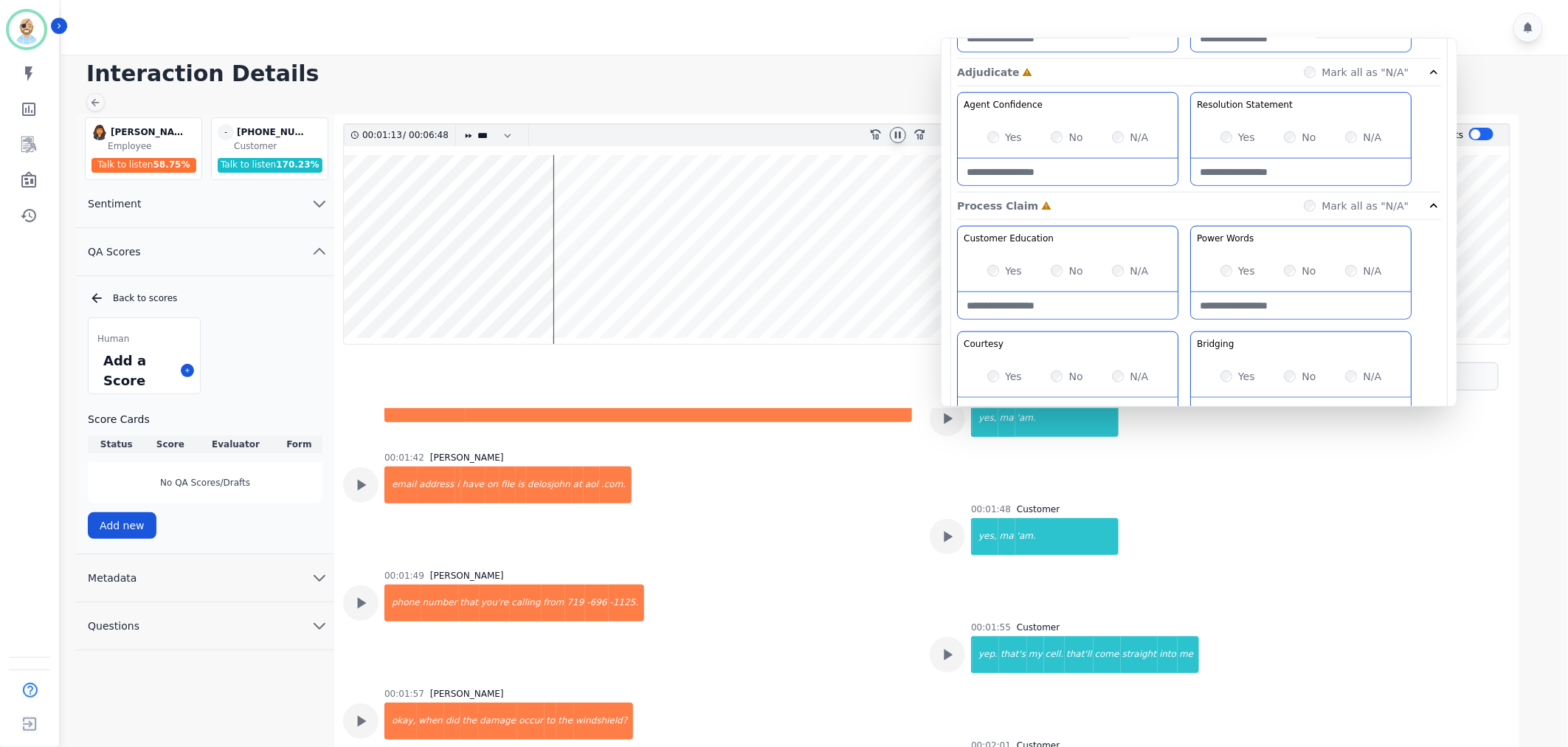
type Verification-note "**********"
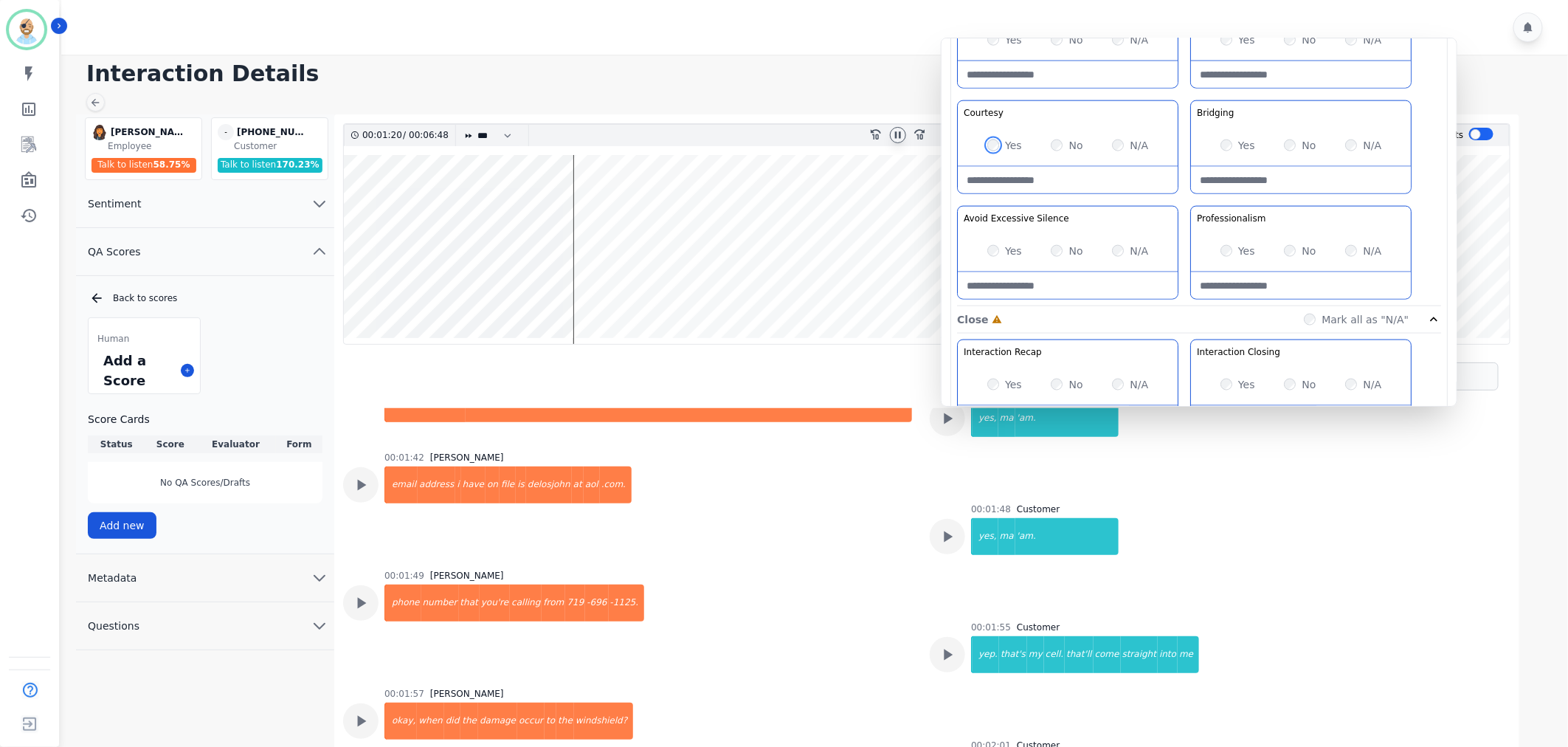
scroll to position [984, 0]
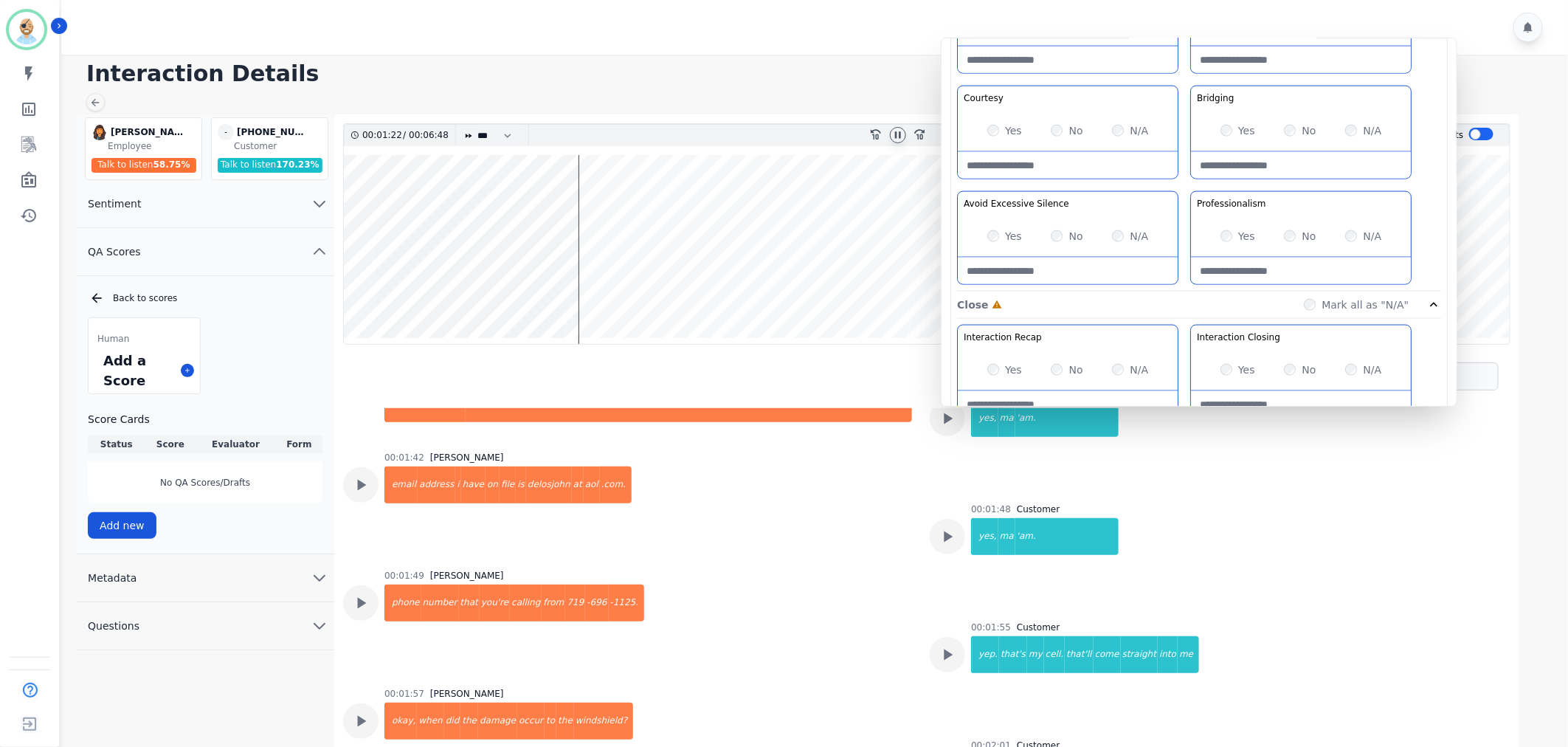
click at [1183, 185] on div "Customer Education Educate your customer on how to get the information that the…" at bounding box center [1199, 136] width 484 height 312
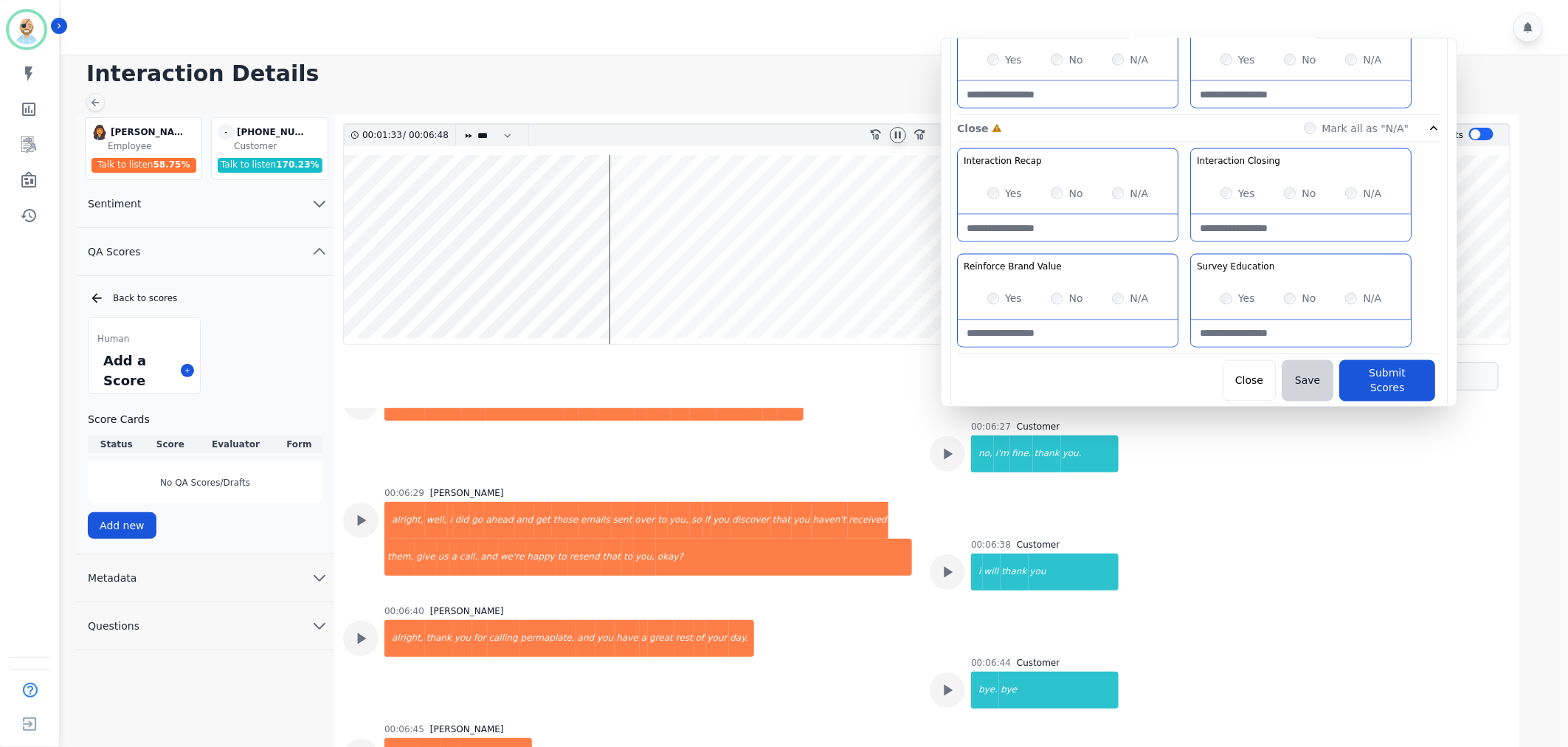
scroll to position [11, 0]
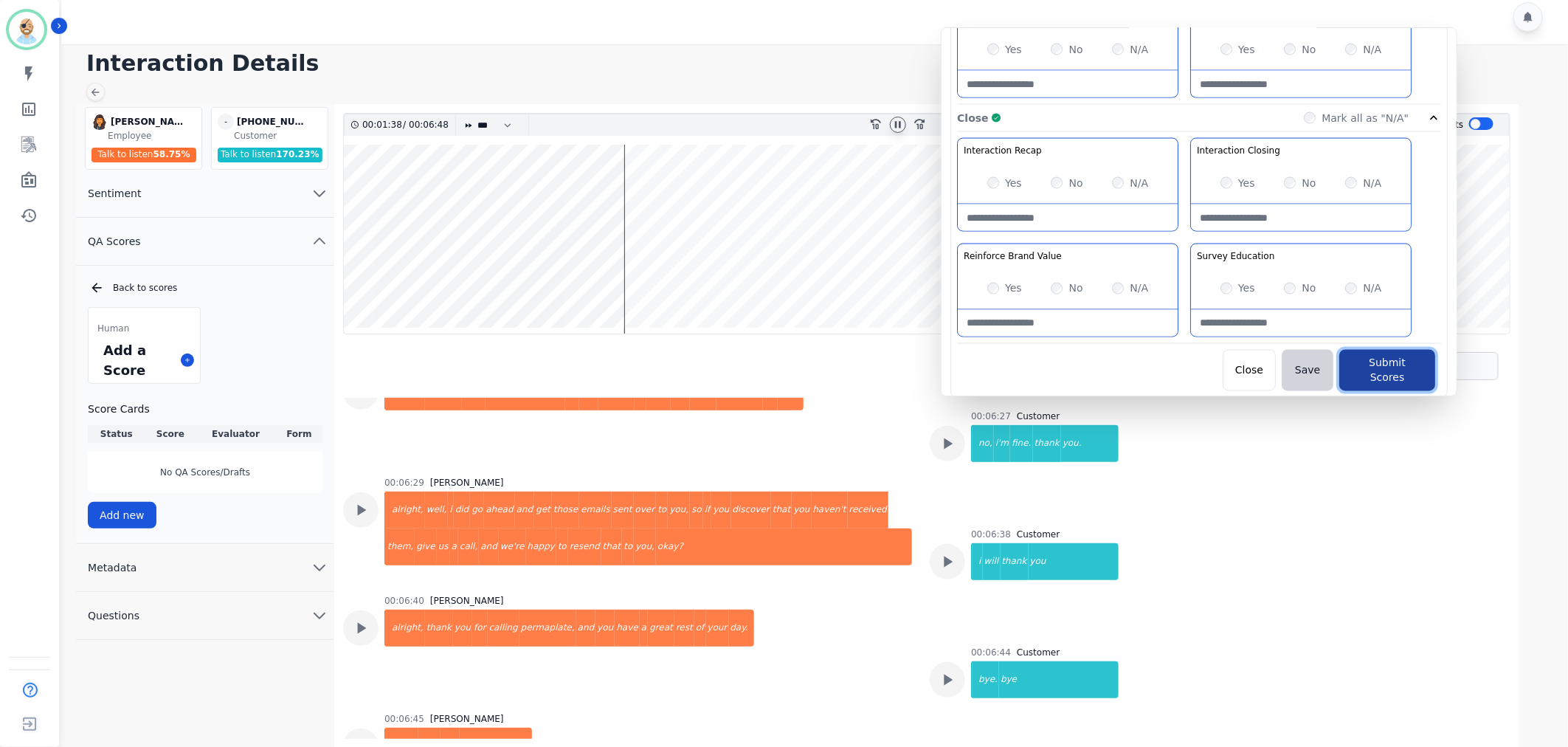
click at [1394, 363] on button "Submit Scores" at bounding box center [1388, 371] width 96 height 41
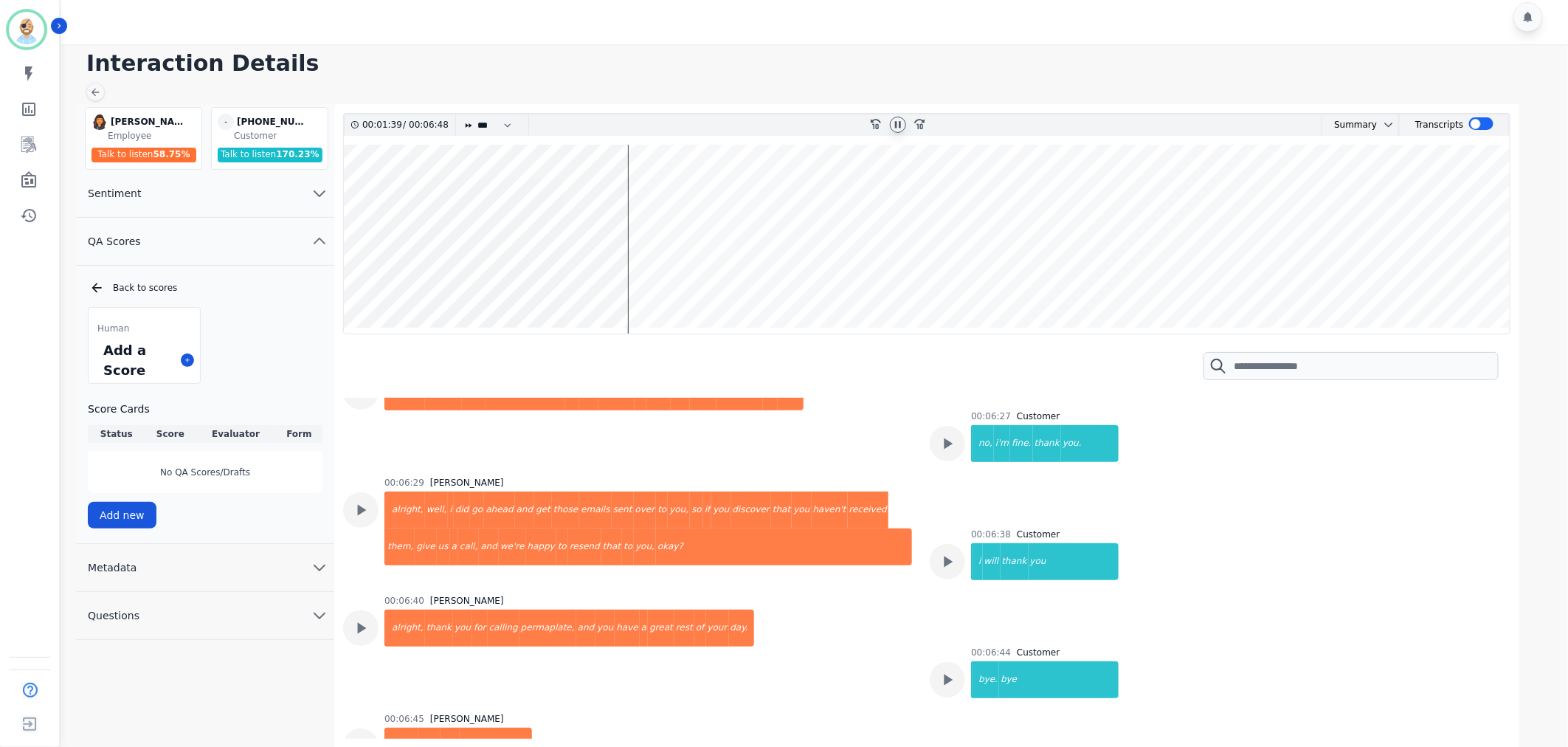
click at [795, 19] on div at bounding box center [816, 17] width 1512 height 55
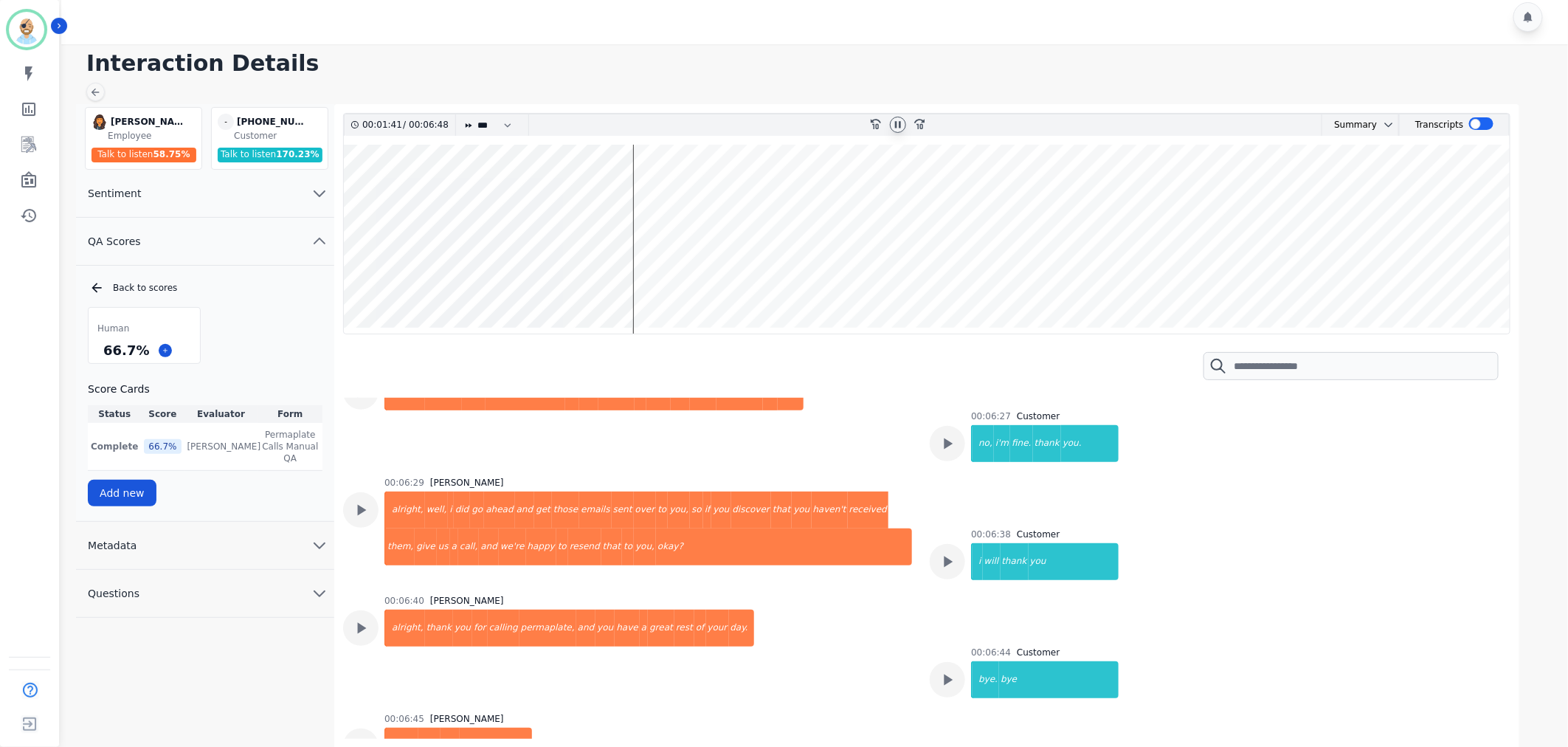
click at [263, 330] on div "Human 66.7 % Score Cards Status Score Evaluator Form Complete 66.7 % [PERSON_NA…" at bounding box center [205, 406] width 235 height 200
click at [900, 122] on icon at bounding box center [898, 124] width 6 height 7
click at [640, 16] on div at bounding box center [816, 17] width 1512 height 55
click at [516, 17] on div at bounding box center [816, 17] width 1512 height 55
drag, startPoint x: 143, startPoint y: 350, endPoint x: 104, endPoint y: 353, distance: 39.1
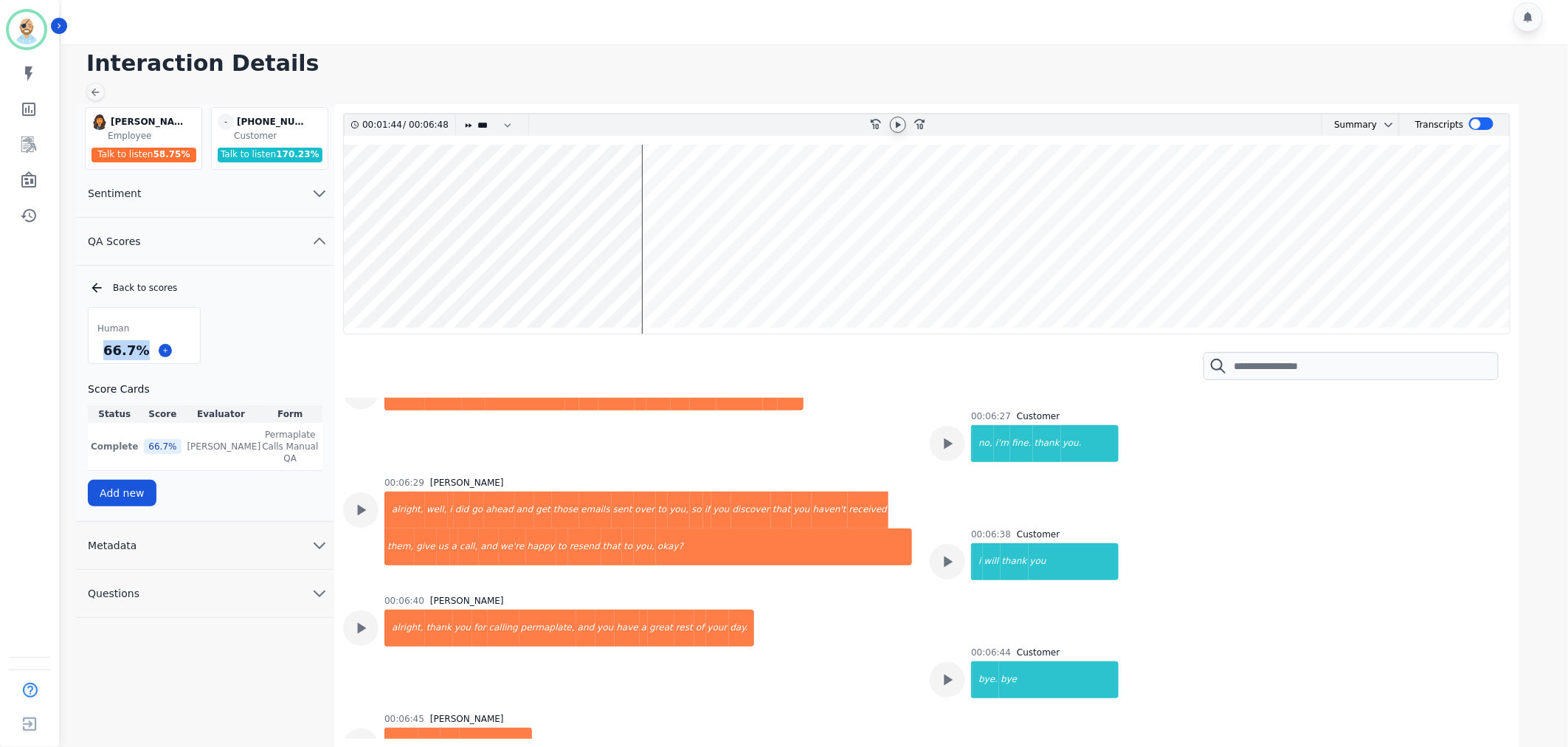
click at [104, 353] on div "66.7 %" at bounding box center [126, 350] width 52 height 26
copy div "66.7 %"
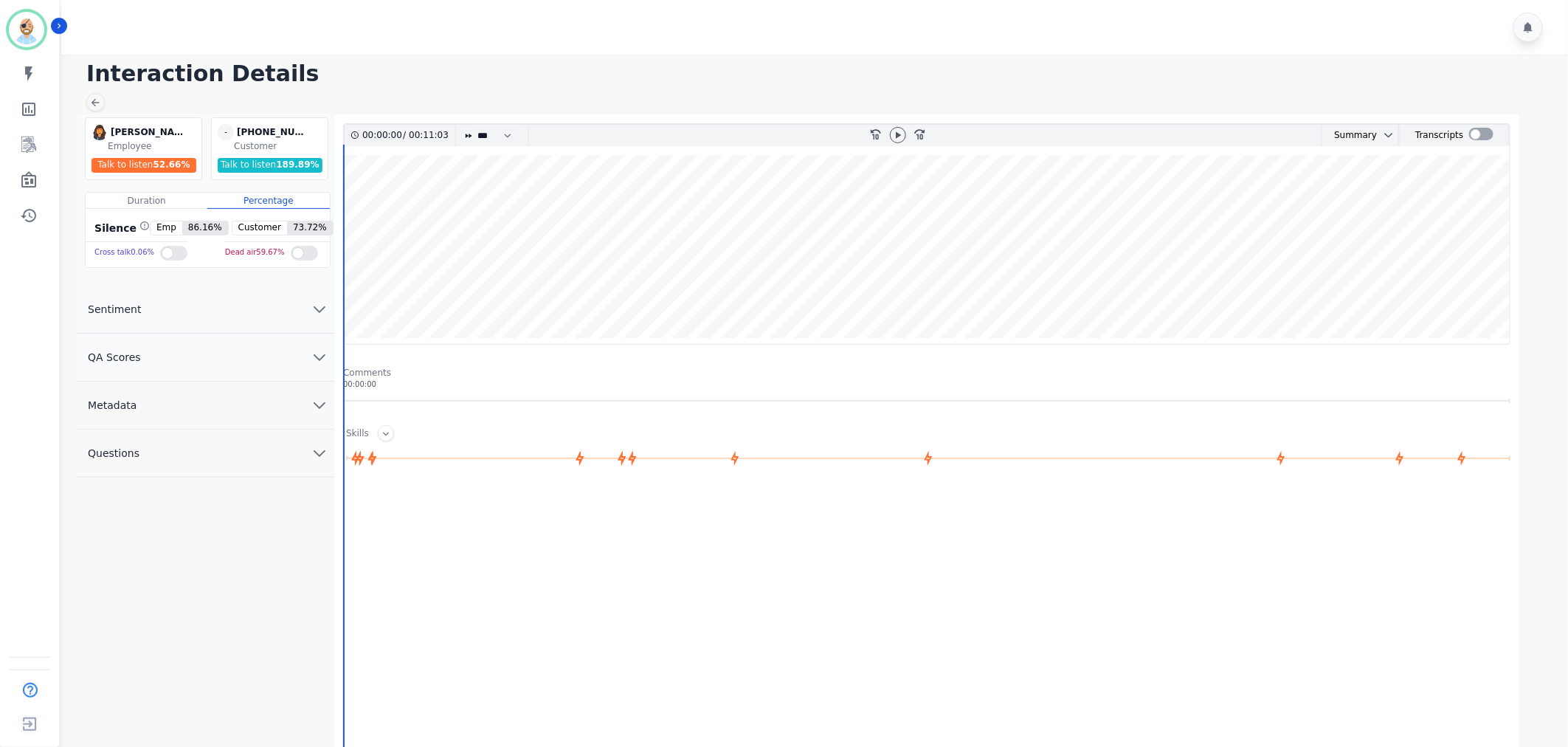
drag, startPoint x: 231, startPoint y: 359, endPoint x: 223, endPoint y: 362, distance: 8.5
click at [231, 359] on button "QA Scores" at bounding box center [205, 357] width 259 height 48
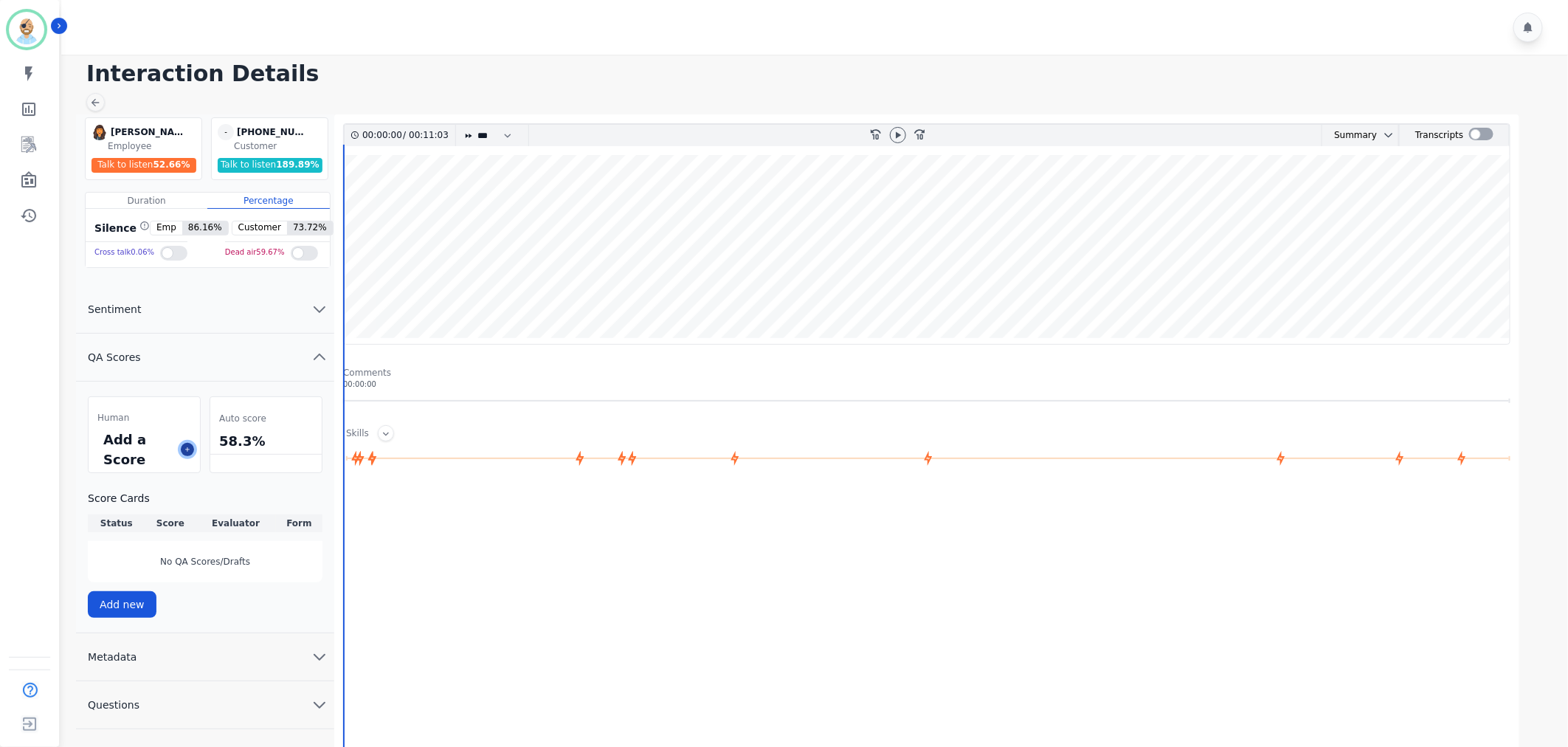
click at [188, 447] on icon at bounding box center [188, 450] width 8 height 8
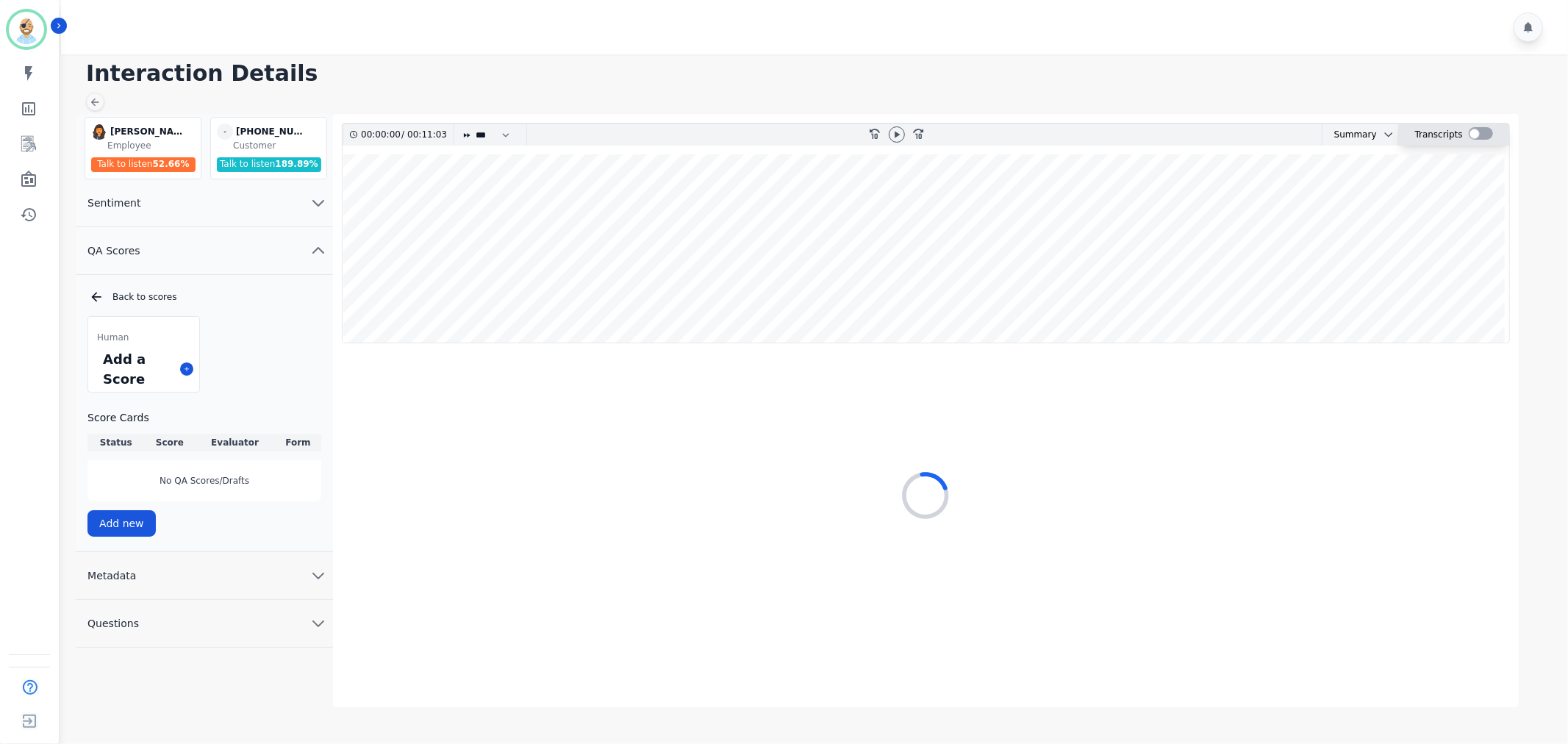
click at [1475, 130] on div at bounding box center [1481, 133] width 24 height 13
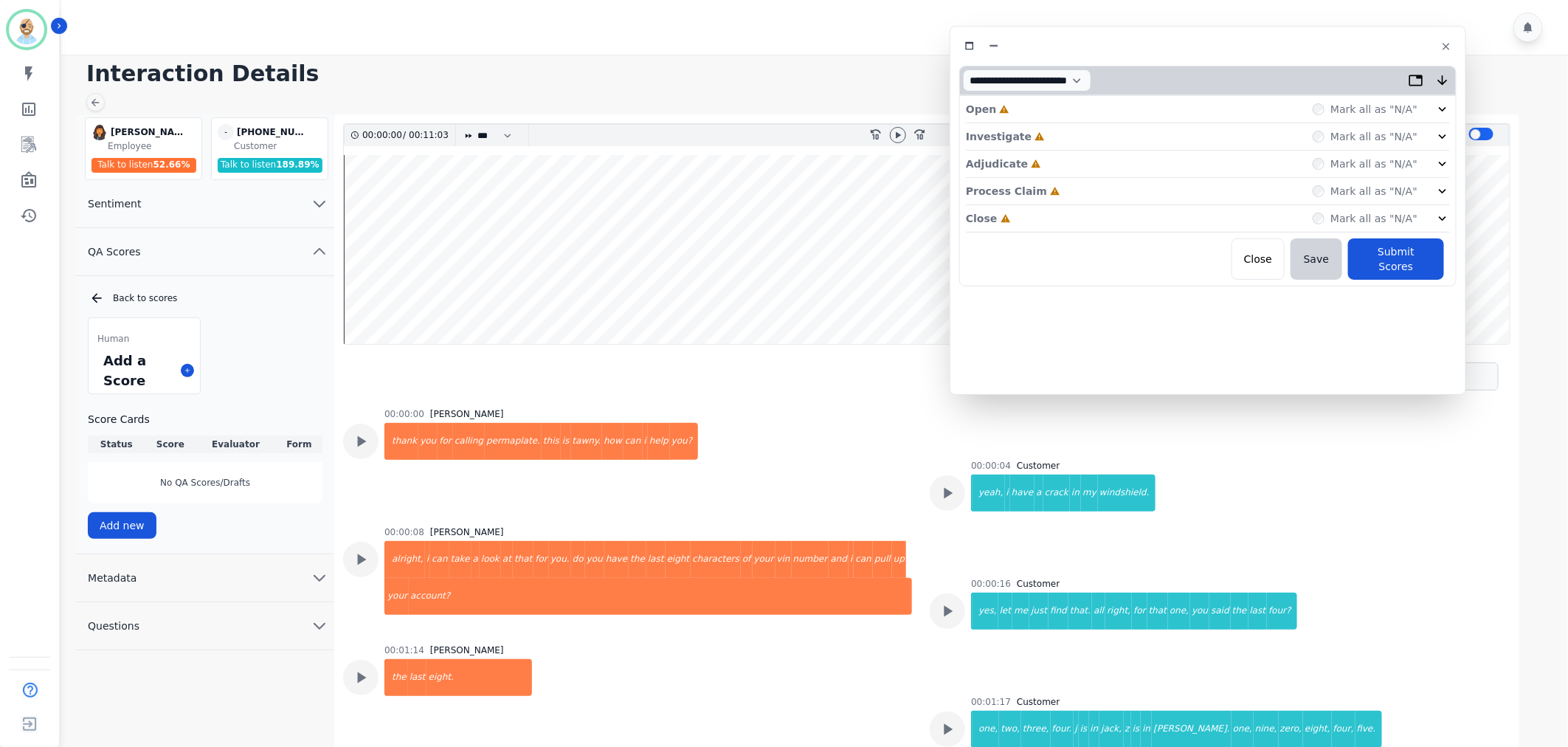
drag, startPoint x: 427, startPoint y: 103, endPoint x: 1312, endPoint y: 67, distance: 885.7
click at [1312, 67] on div "**********" at bounding box center [1208, 81] width 496 height 29
click at [1126, 223] on div "Close Incomplete Mark all as "N/A"" at bounding box center [1208, 219] width 484 height 28
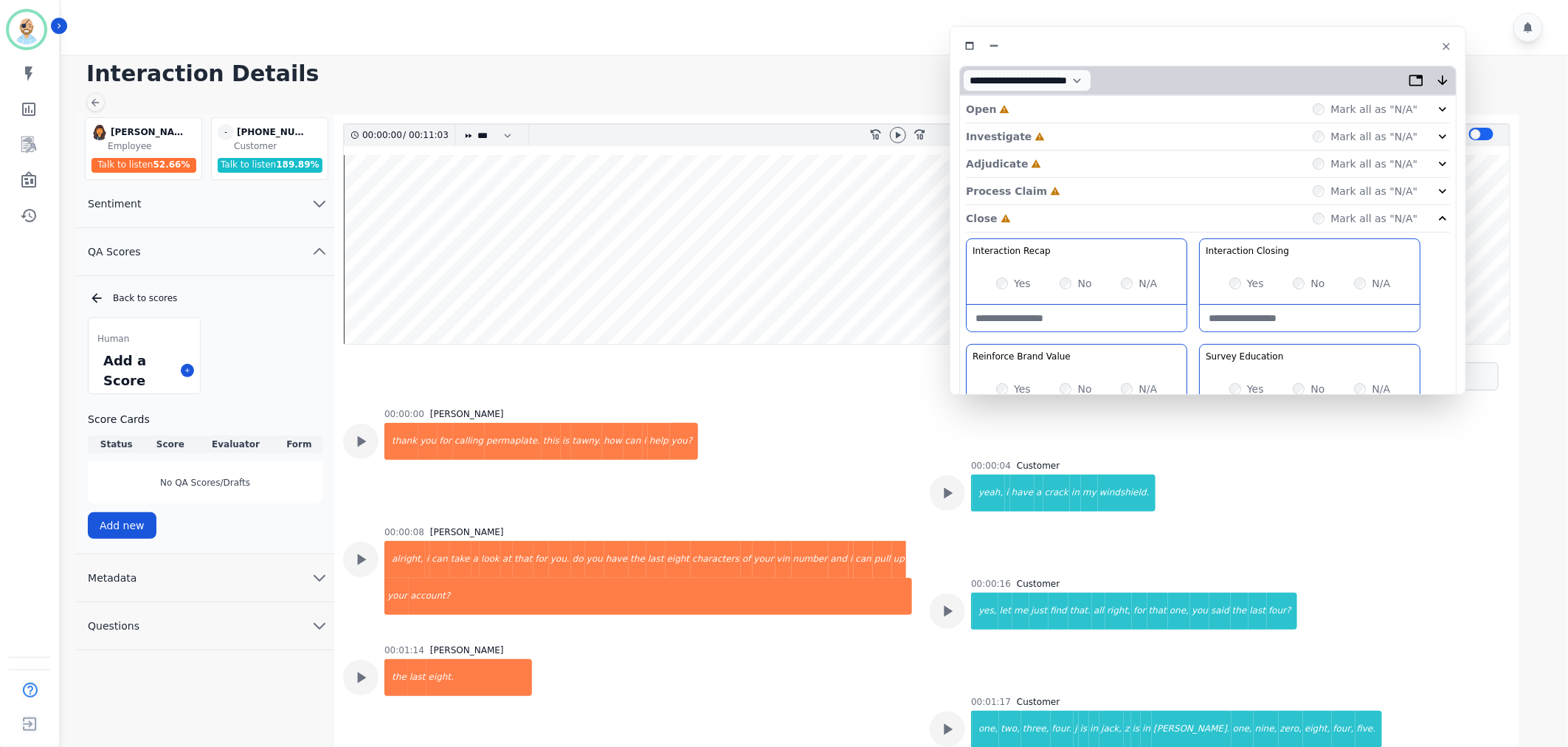
click at [1132, 195] on div "Process Claim Incomplete Mark all as "N/A"" at bounding box center [1208, 192] width 484 height 28
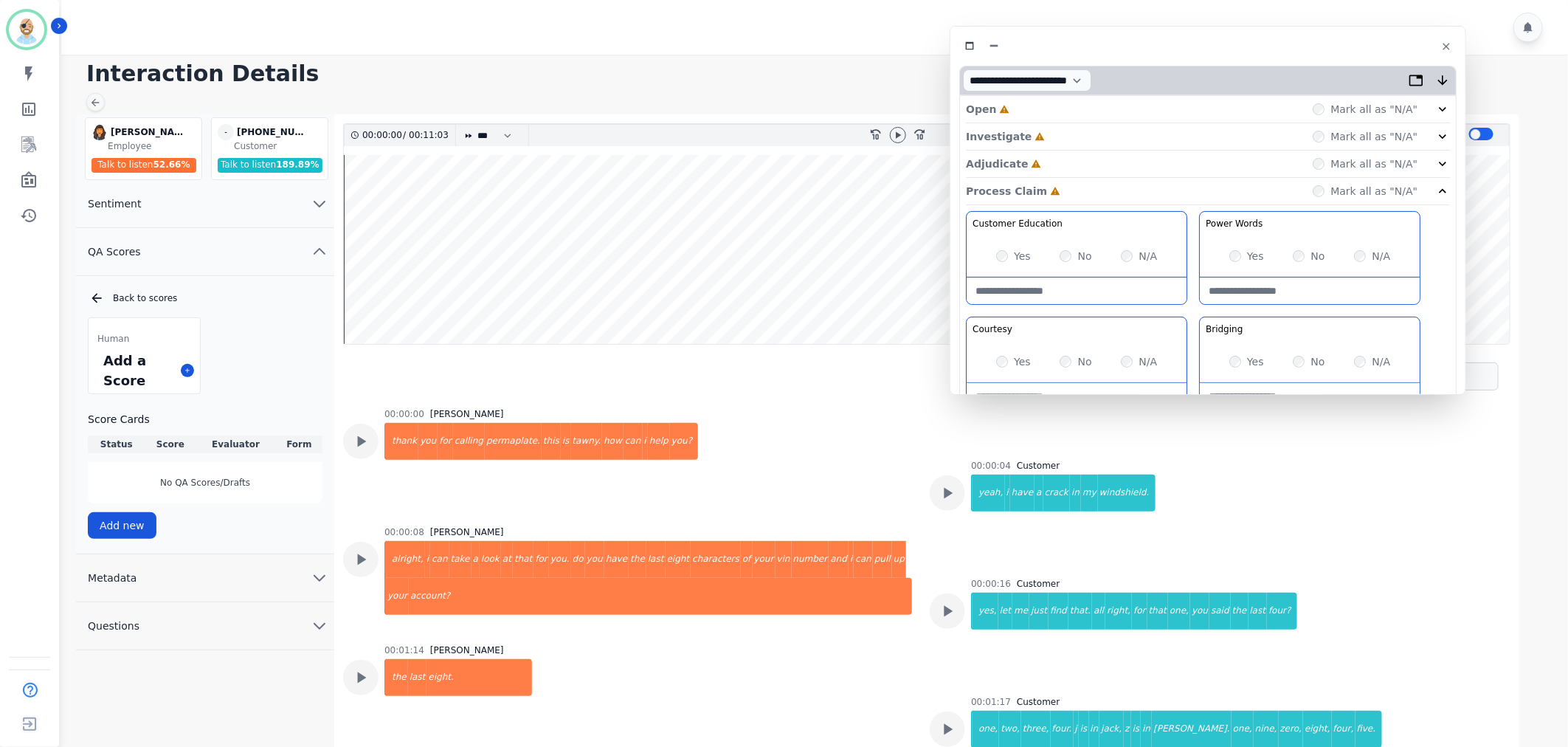
click at [1118, 158] on div "Adjudicate Incomplete Mark all as "N/A"" at bounding box center [1208, 164] width 484 height 28
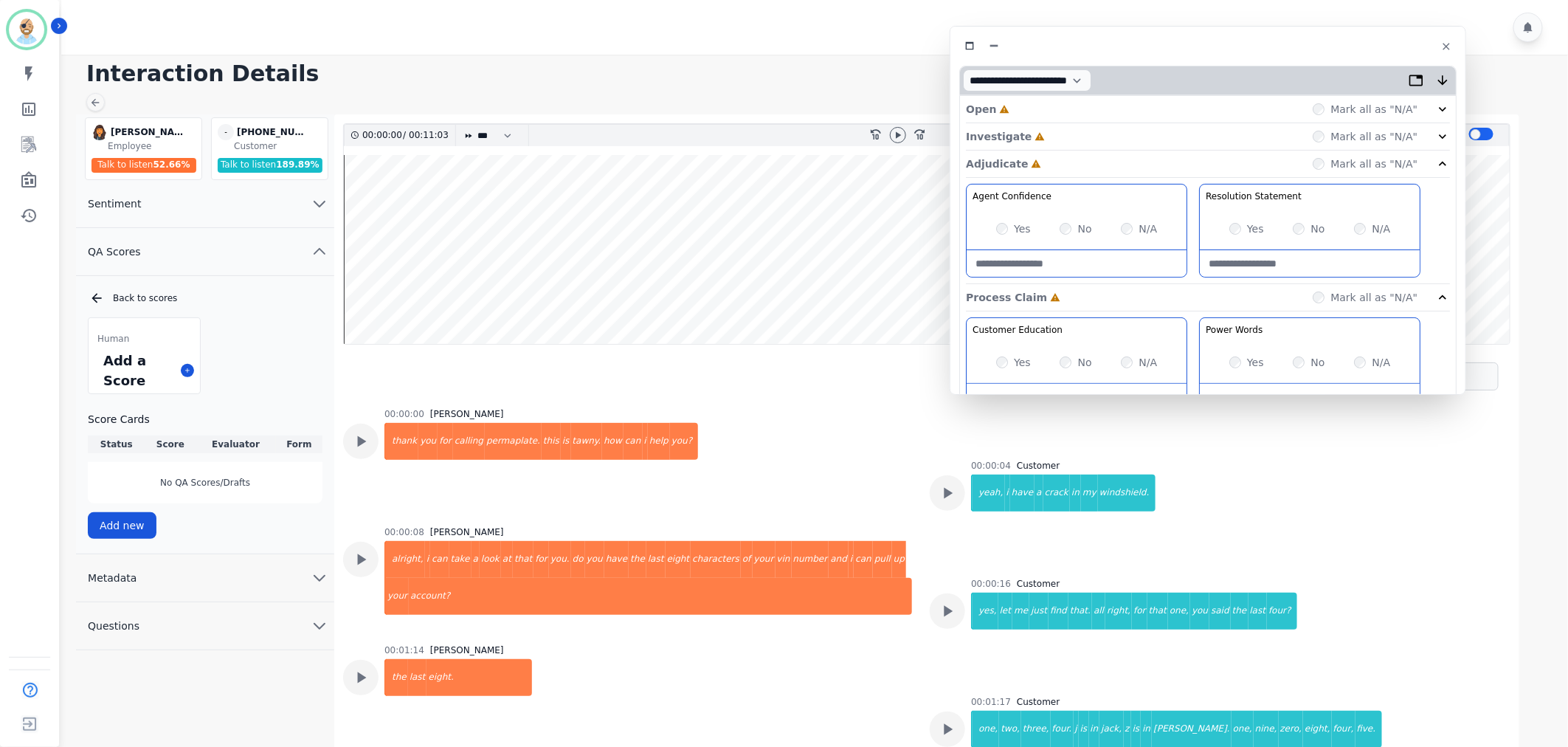
click at [1118, 151] on div "Investigate Incomplete Mark all as "N/A"" at bounding box center [1208, 164] width 484 height 28
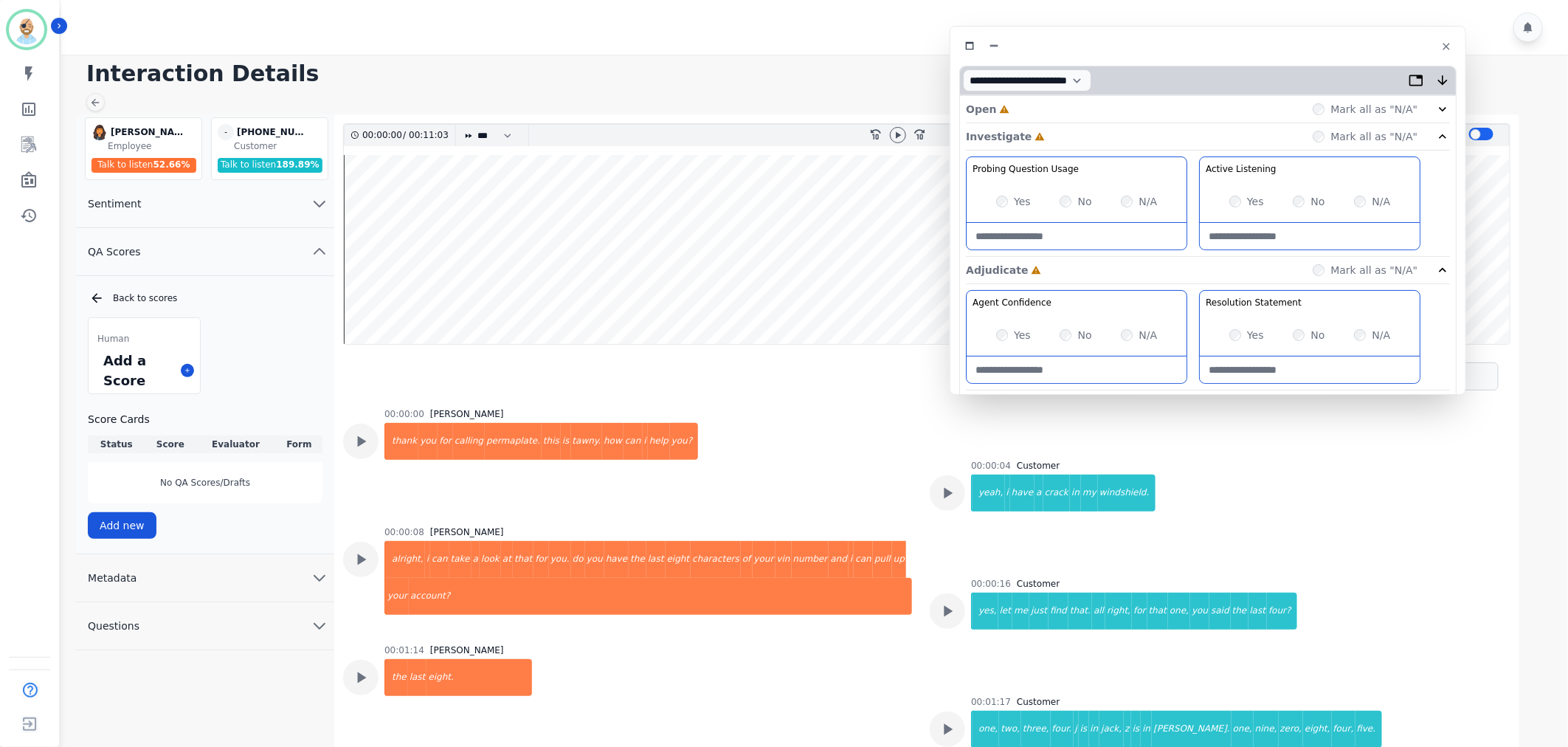
click at [1116, 108] on div "Open Incomplete Mark all as "N/A"" at bounding box center [1208, 110] width 484 height 28
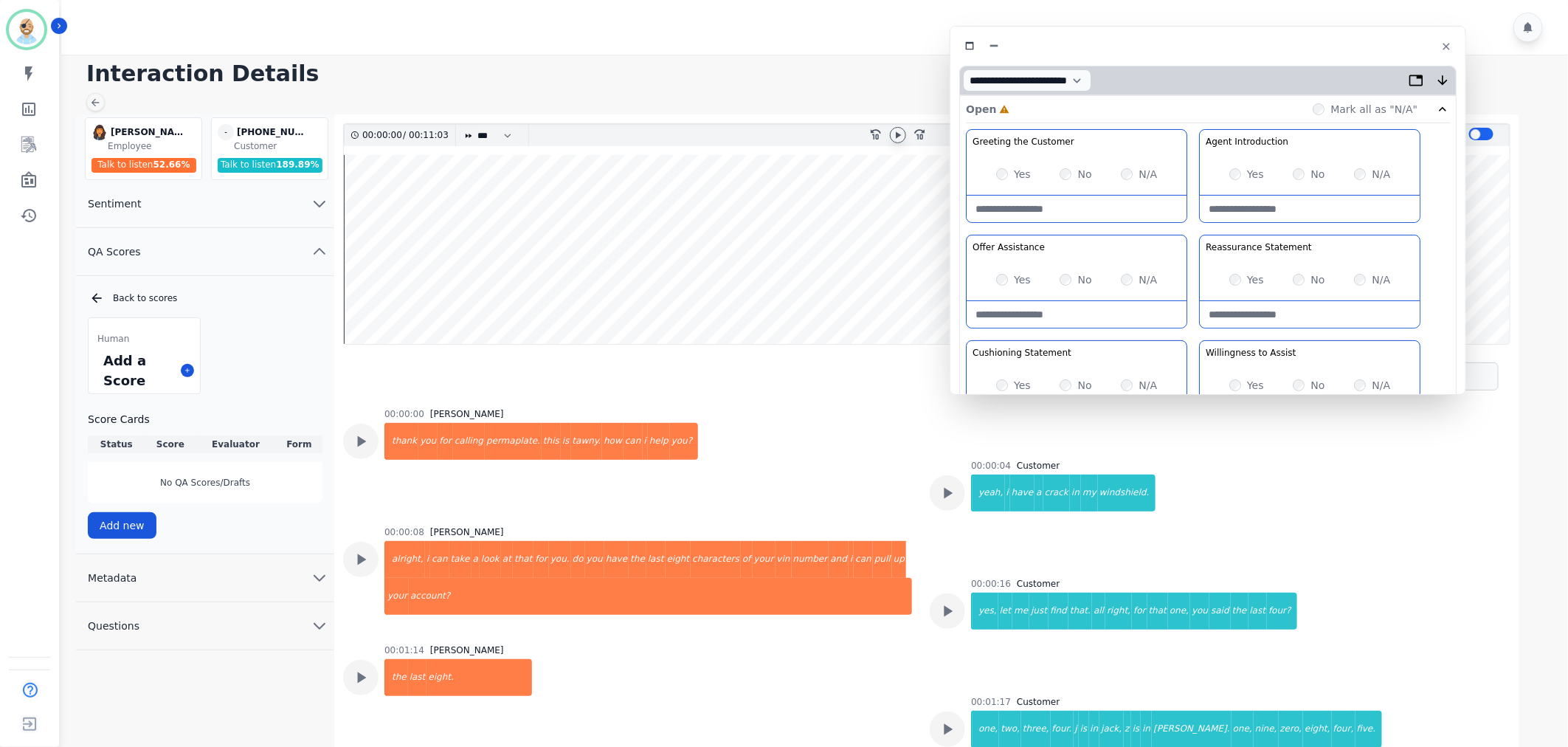
click at [896, 130] on icon at bounding box center [898, 135] width 12 height 12
click at [1008, 172] on div "Yes" at bounding box center [1013, 174] width 34 height 15
click at [1006, 271] on div "Yes No N/A" at bounding box center [1077, 280] width 220 height 41
click at [1009, 280] on div "Yes" at bounding box center [1013, 280] width 34 height 15
click at [1193, 229] on div "Greeting the Customer Welcome is where we quickly greet our customer as a known…" at bounding box center [1208, 390] width 484 height 523
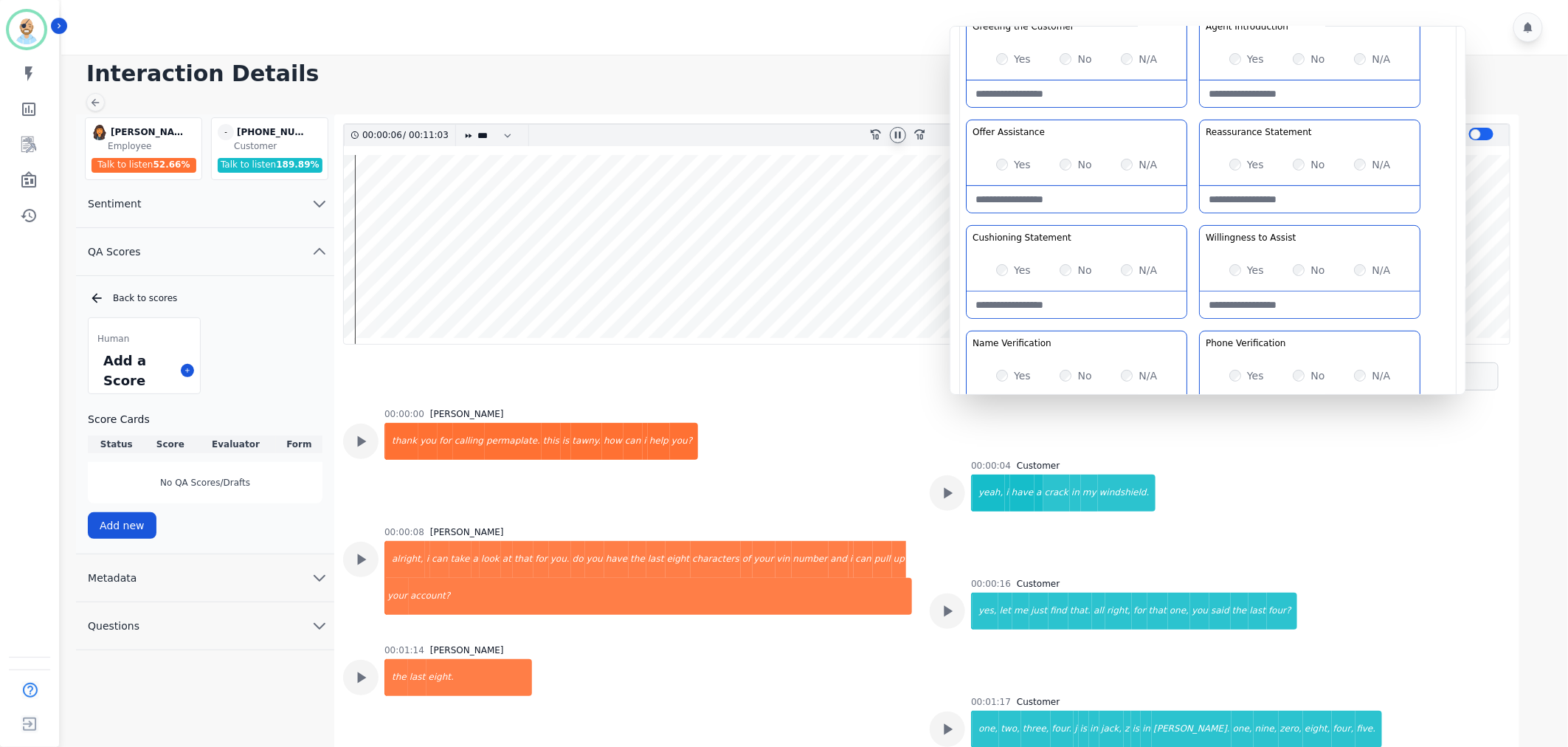
scroll to position [164, 0]
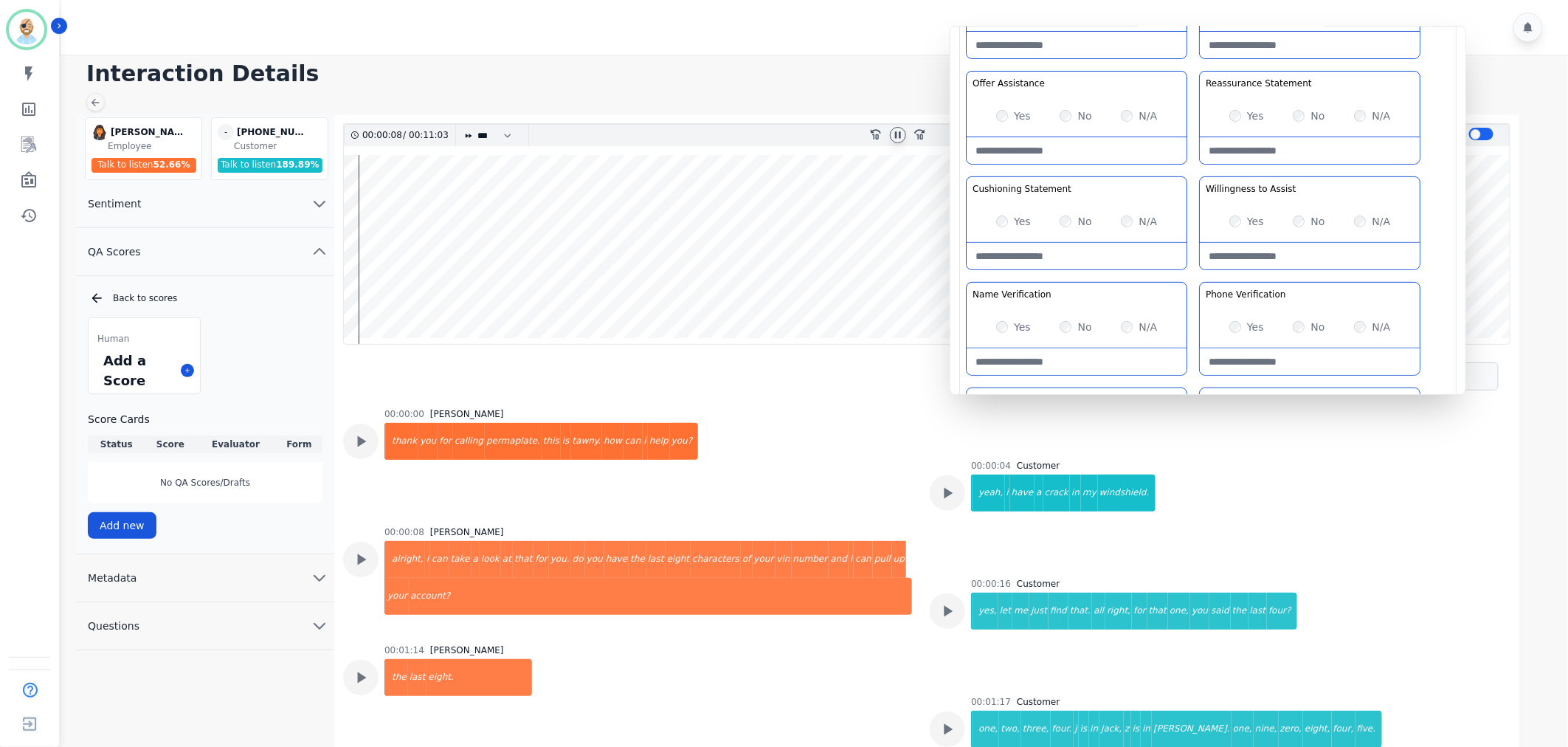
click at [1190, 168] on div "Greeting the Customer Welcome is where we quickly greet our customer as a known…" at bounding box center [1208, 226] width 484 height 523
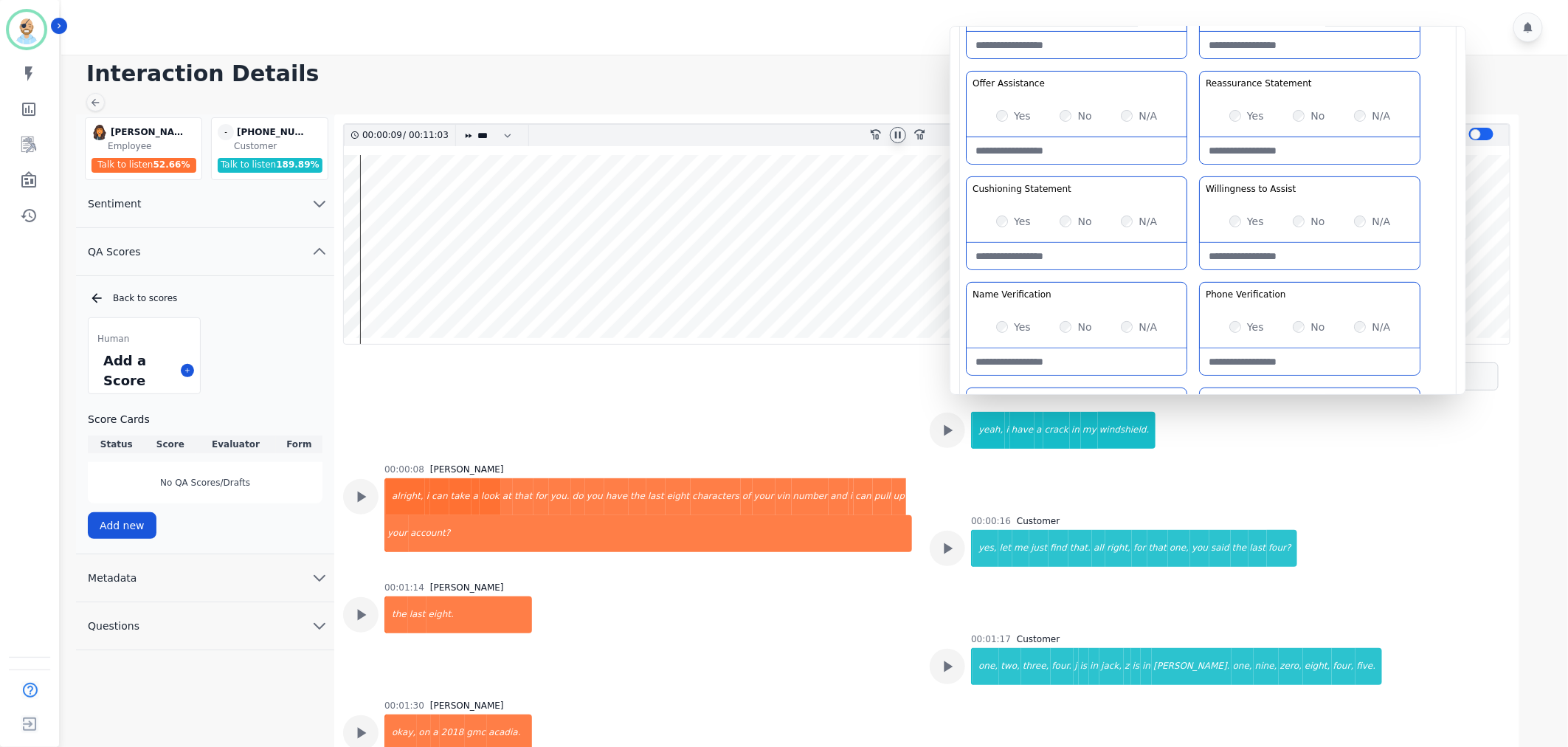
click at [1074, 219] on div "No" at bounding box center [1075, 221] width 31 height 15
click at [1188, 171] on div "Greeting the Customer Welcome is where we quickly greet our customer as a known…" at bounding box center [1208, 226] width 484 height 523
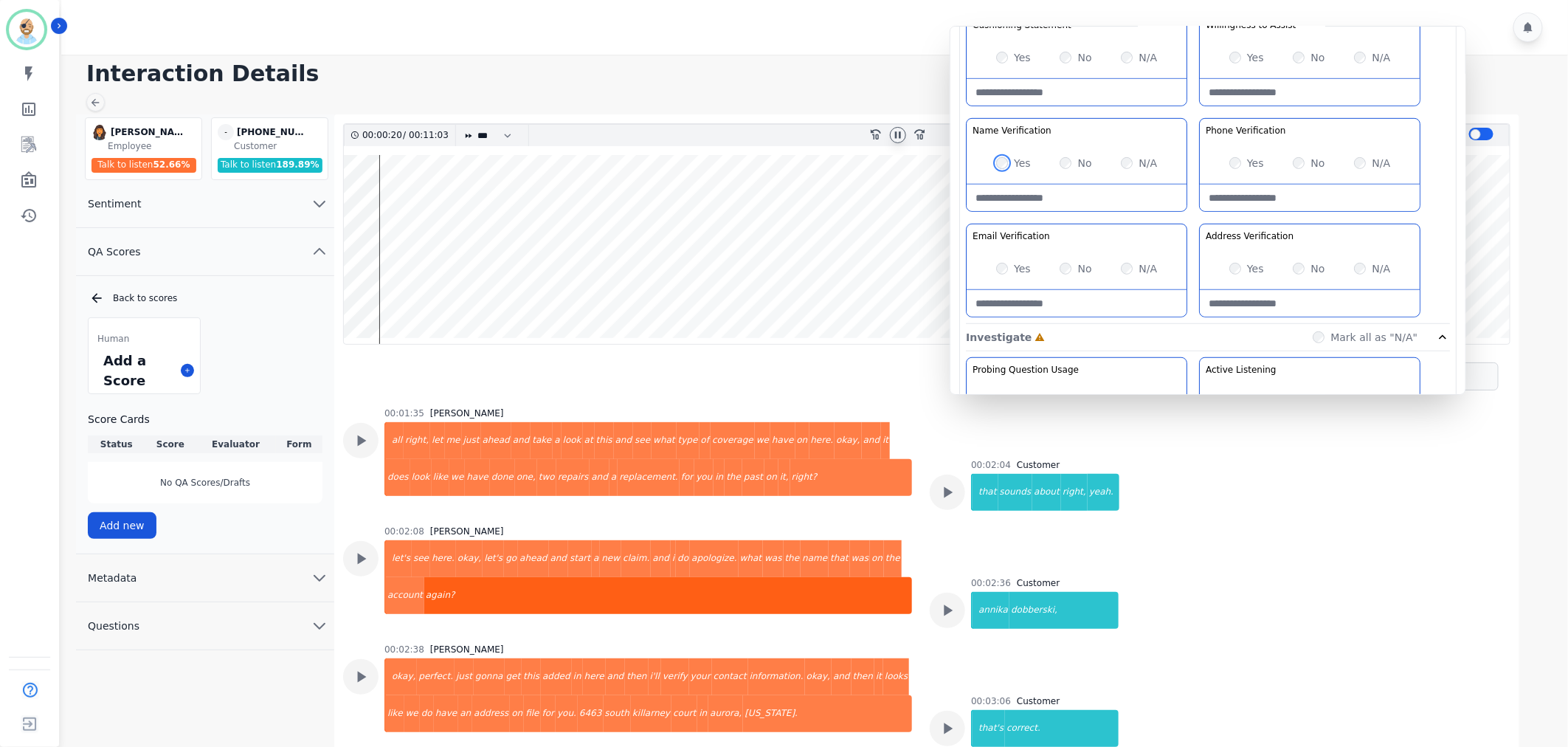
scroll to position [555, 0]
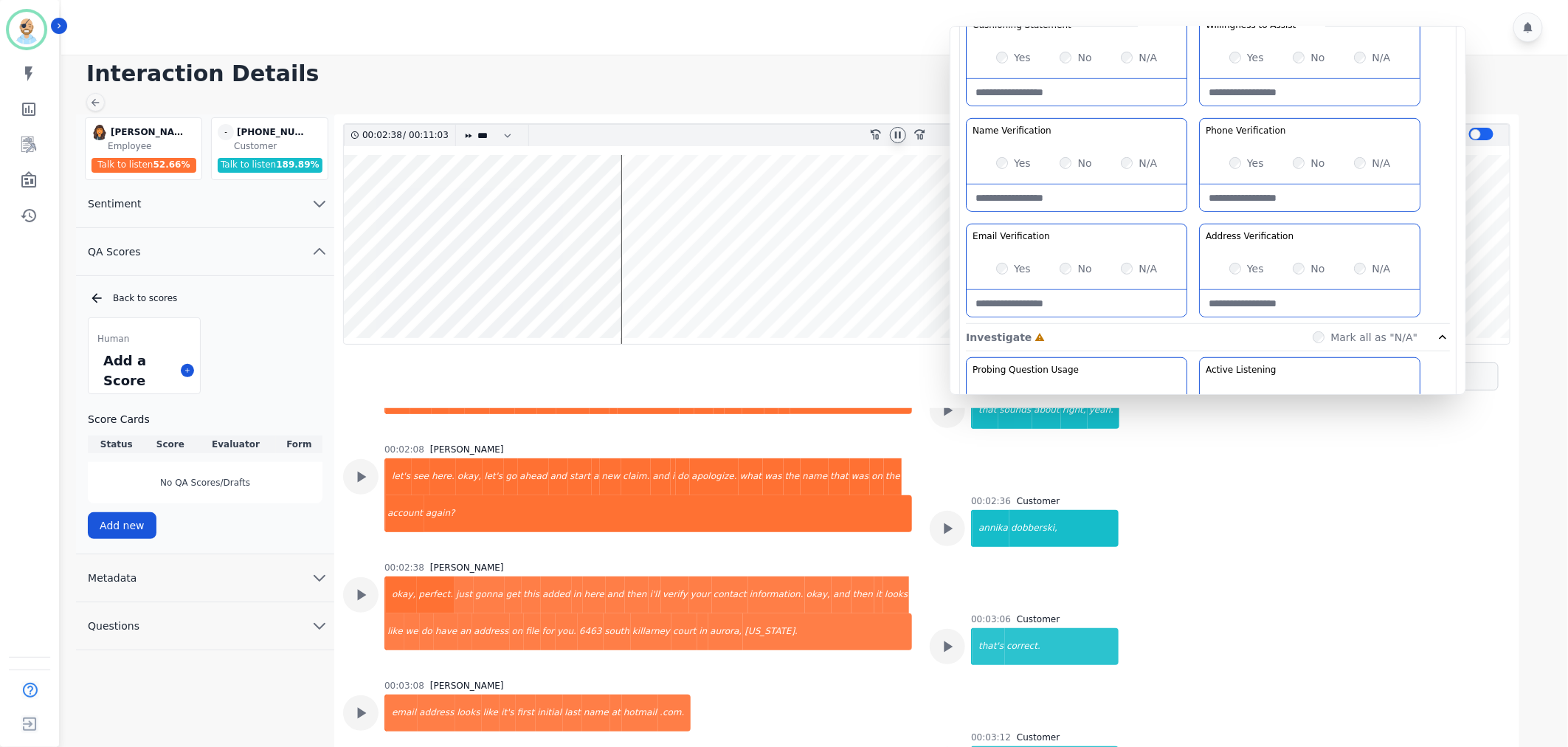
scroll to position [638, 0]
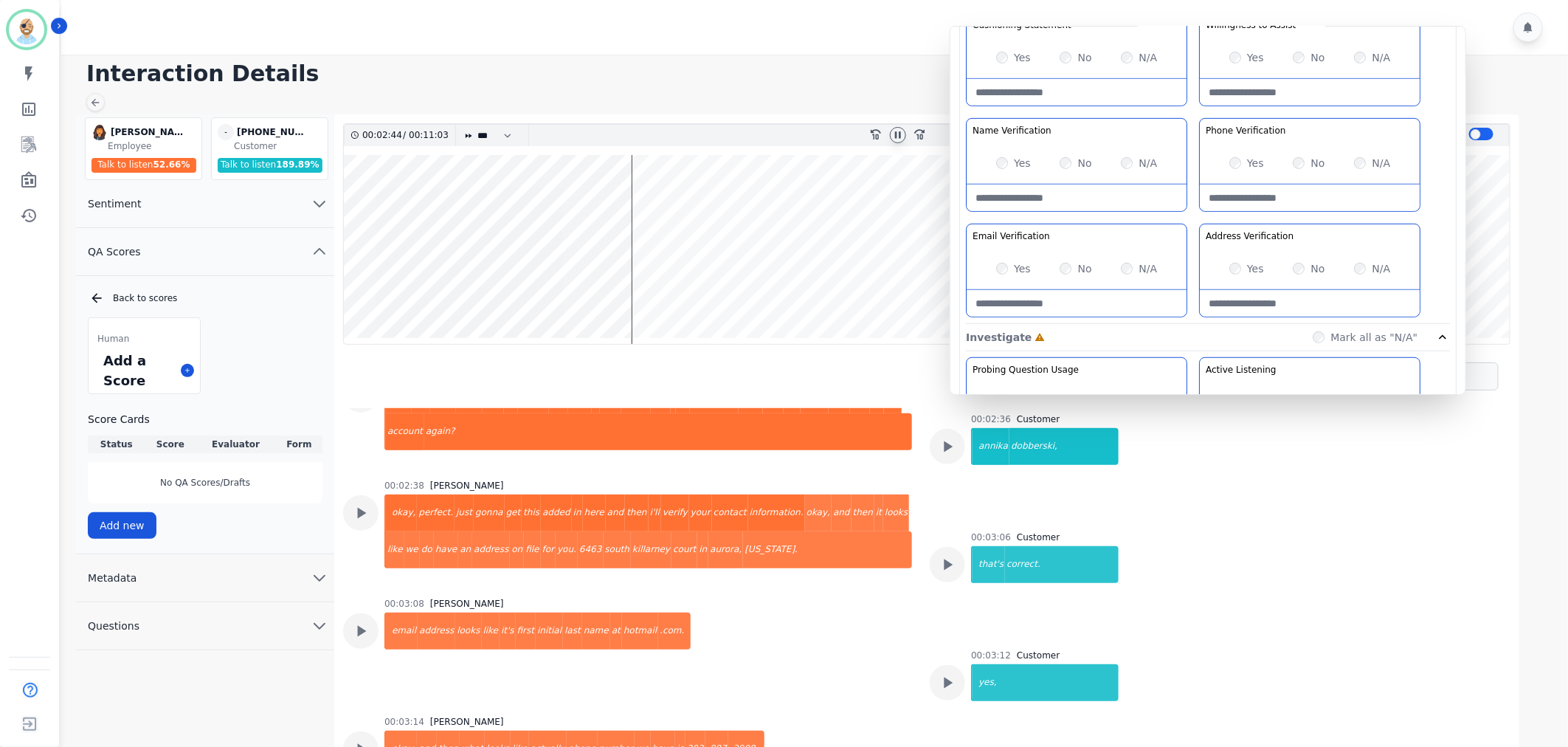
click at [1282, 296] on Verification-note at bounding box center [1310, 303] width 220 height 27
click at [1280, 301] on Verification-note at bounding box center [1310, 303] width 220 height 27
paste Verification-note "*****"
type Verification-note "****"
paste Verification-note "**********"
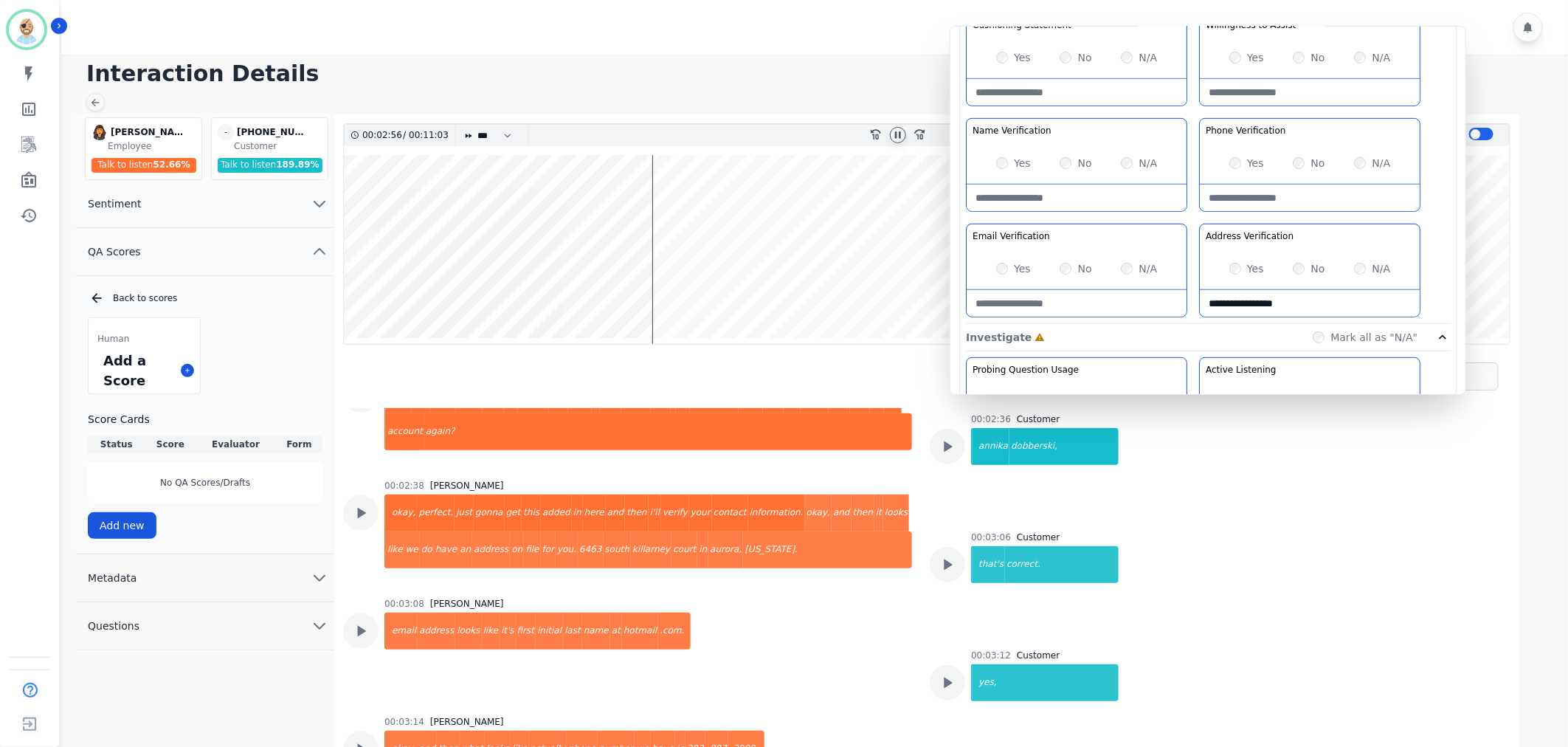
type Verification-note "**********"
click at [1060, 307] on Verification-note at bounding box center [1077, 303] width 220 height 27
paste Verification-note "**********"
type Verification-note "**********"
click at [1285, 202] on Verification-note at bounding box center [1310, 198] width 220 height 27
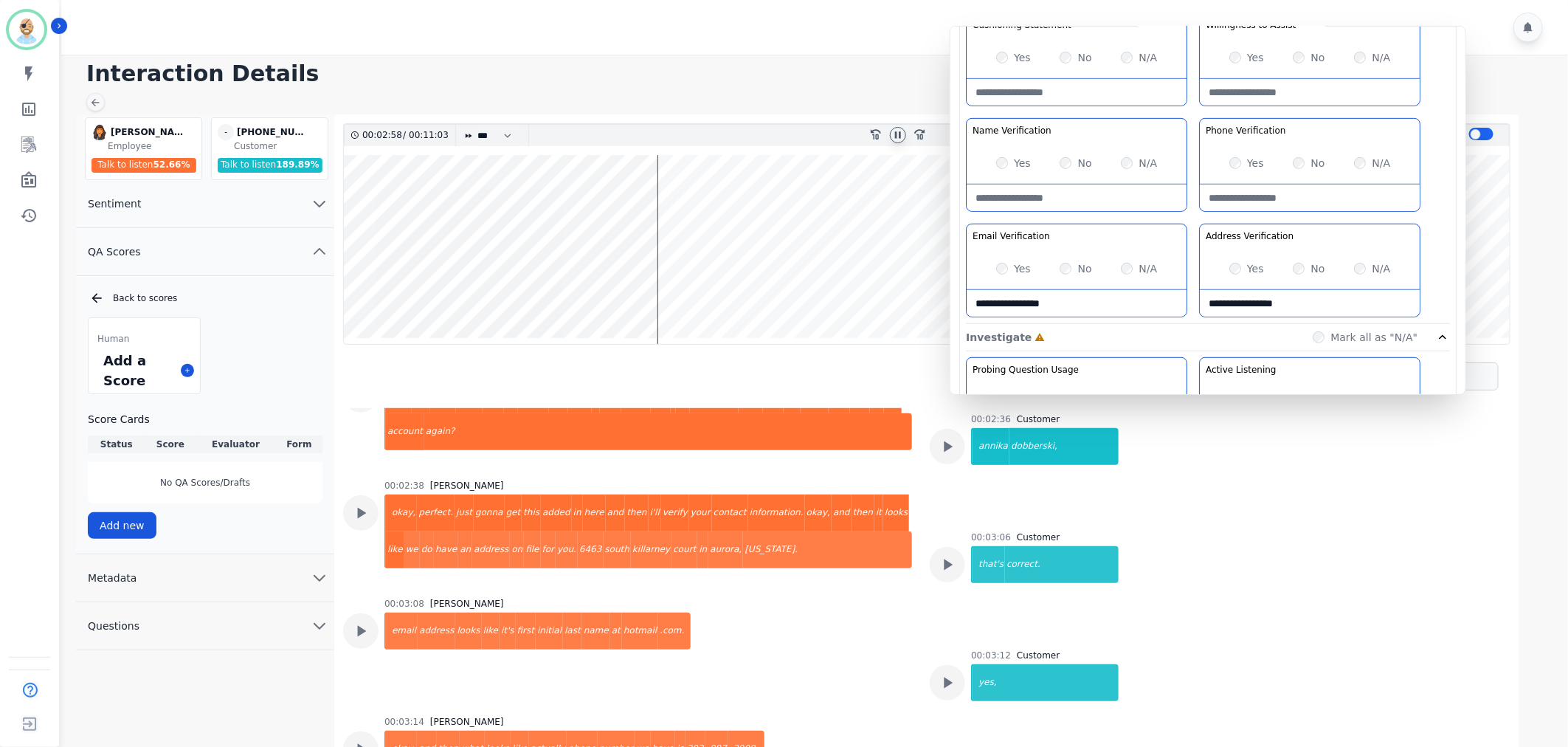
paste Verification-note "**********"
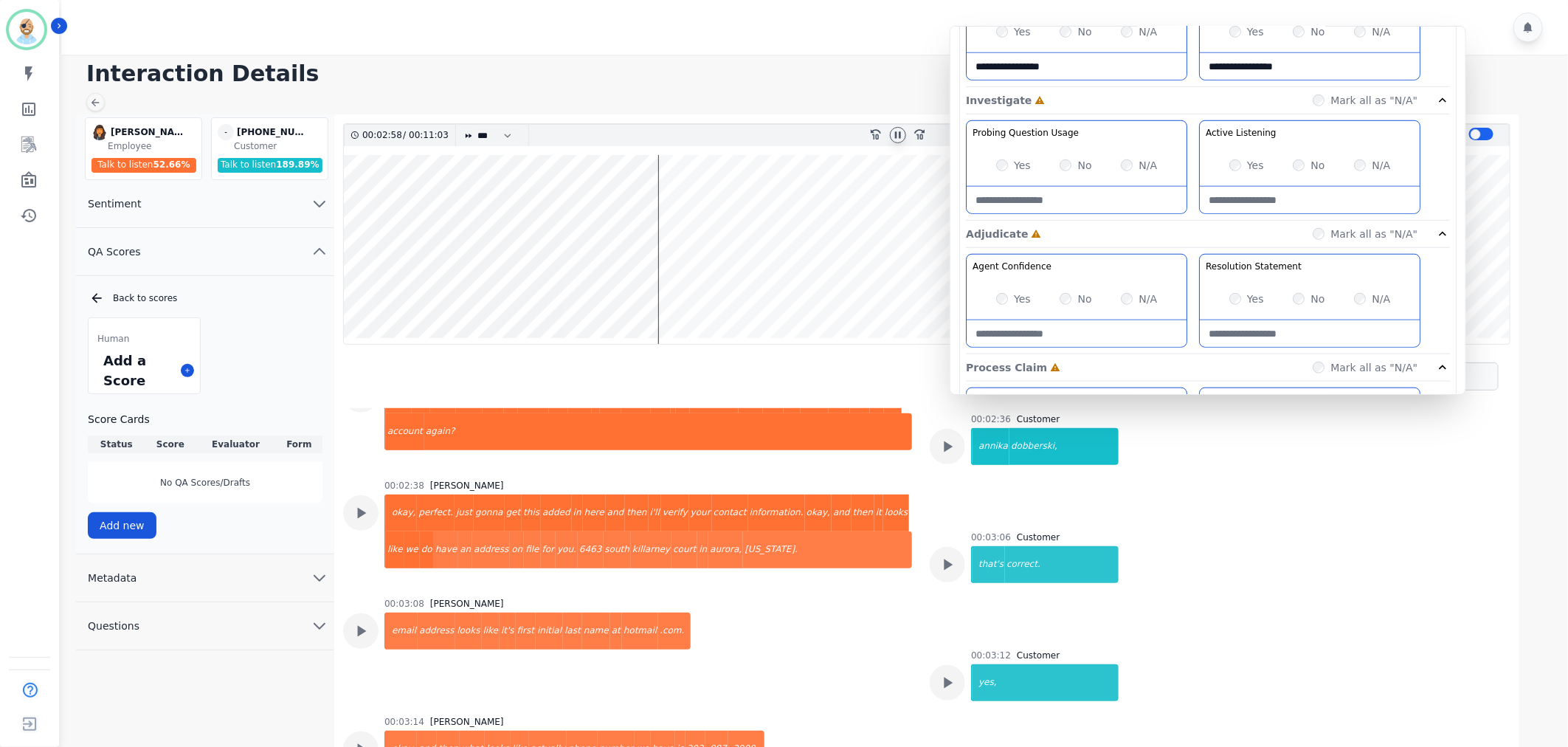
scroll to position [574, 0]
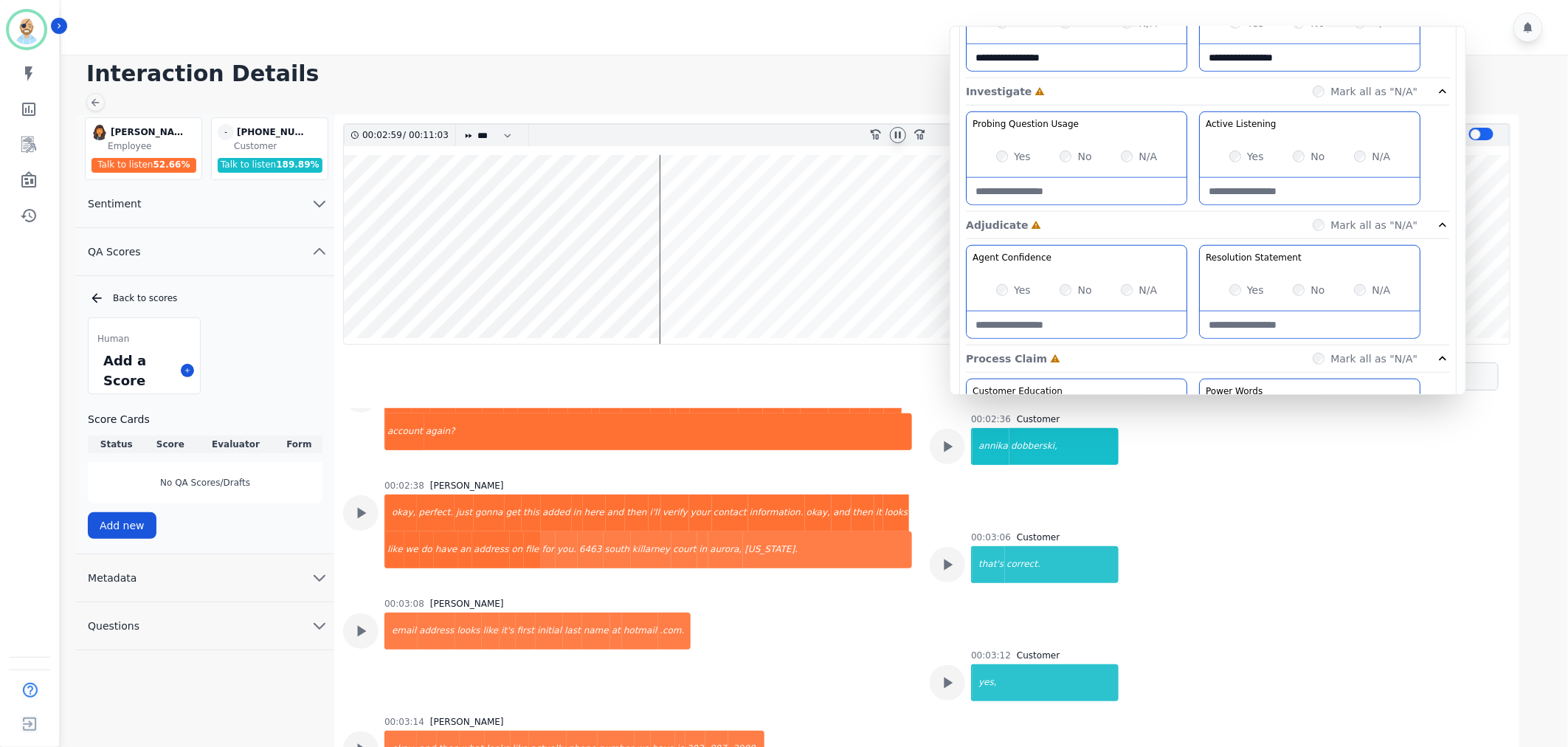
type Verification-note "**********"
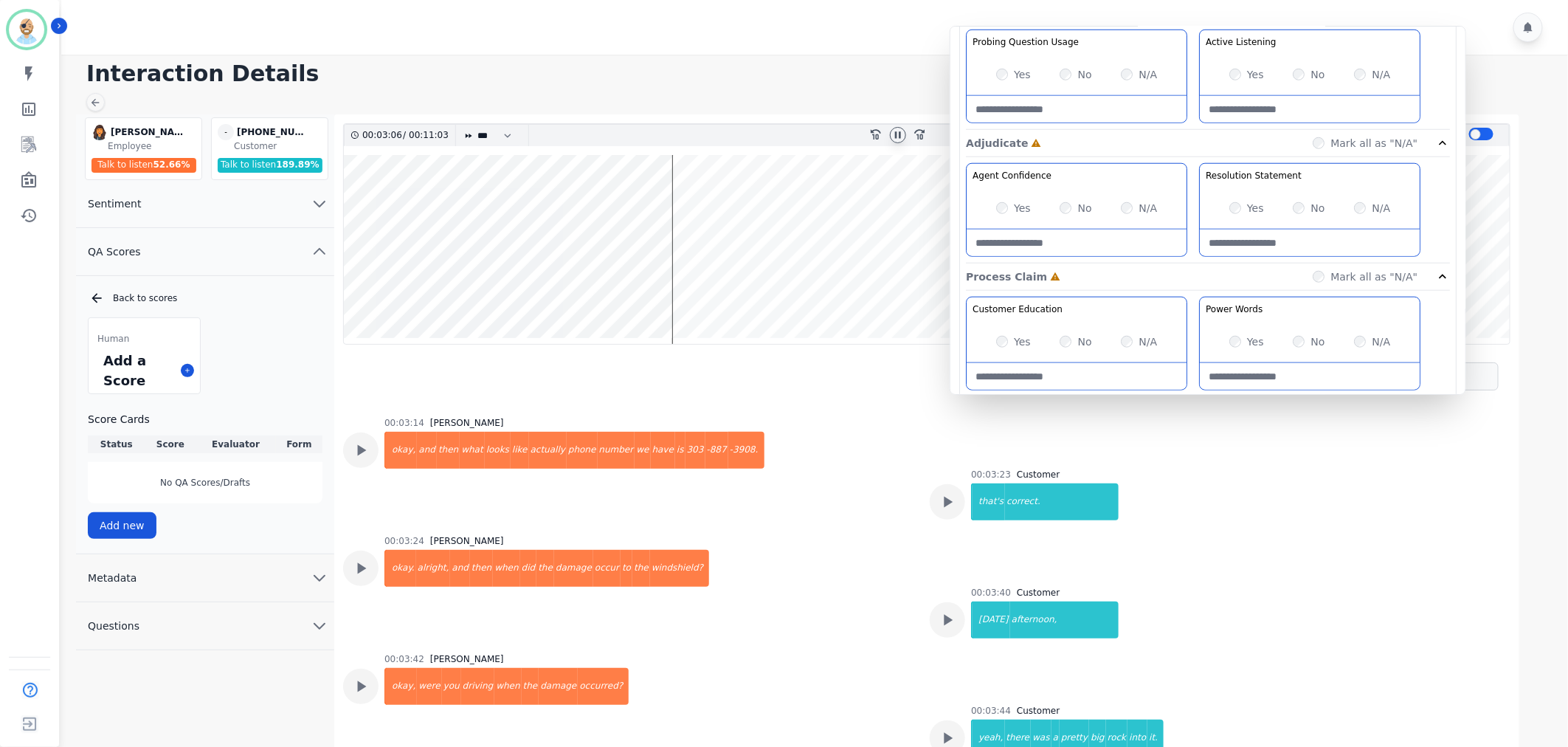
scroll to position [965, 0]
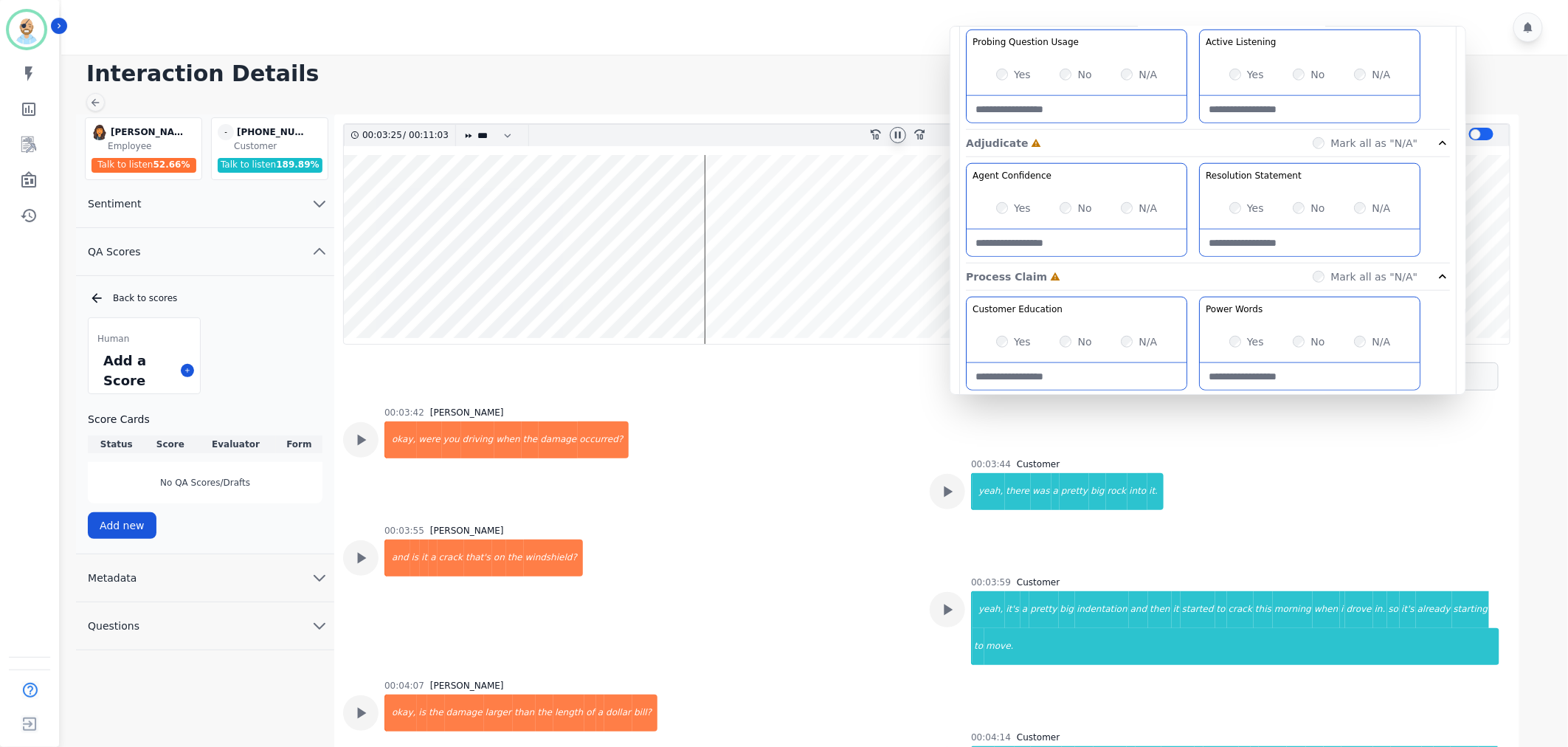
scroll to position [1212, 0]
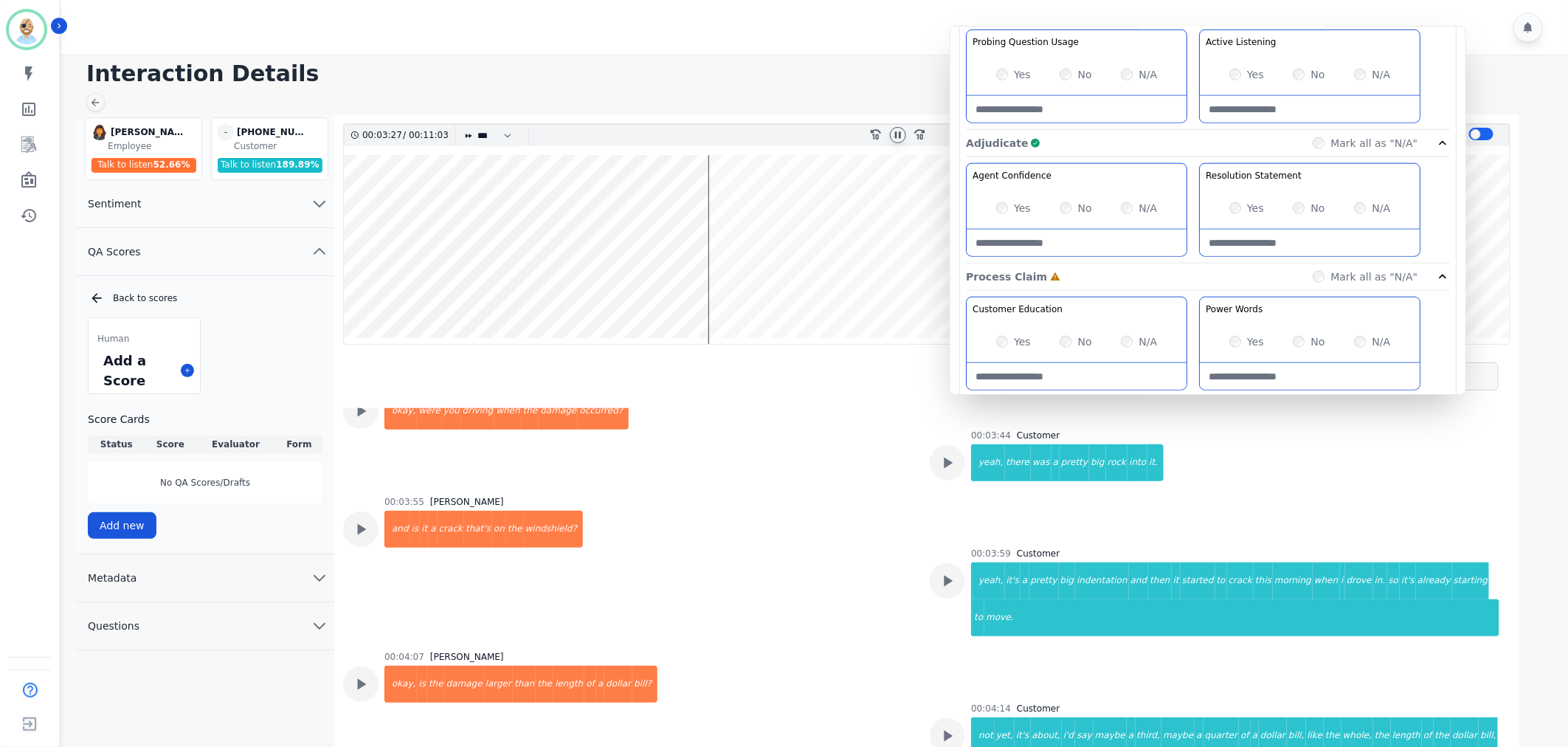
click at [1200, 264] on div "Adjudicate Complete Mark all as "N/A"" at bounding box center [1208, 278] width 484 height 28
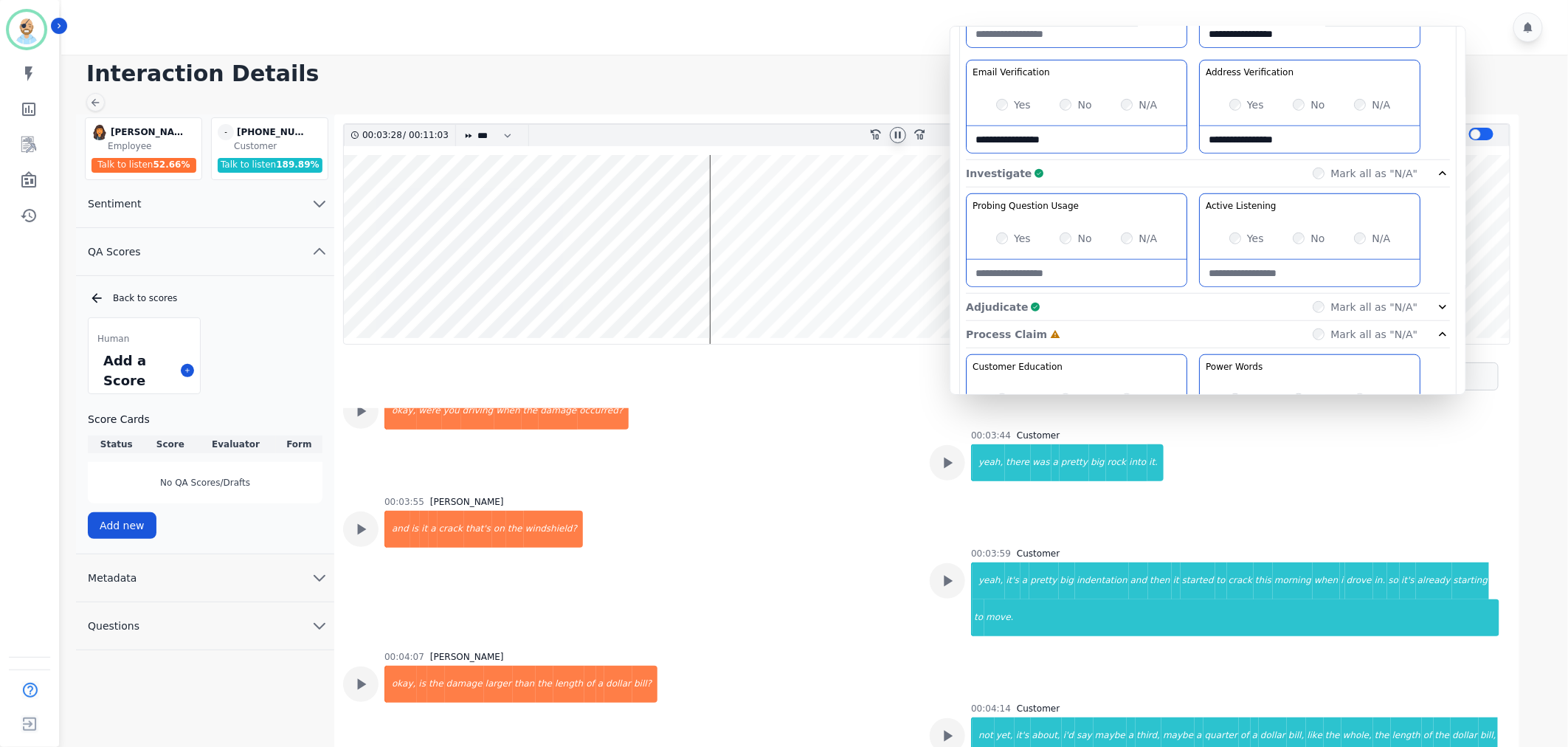
click at [1173, 167] on div "Investigate Complete Mark all as "N/A"" at bounding box center [1208, 174] width 484 height 28
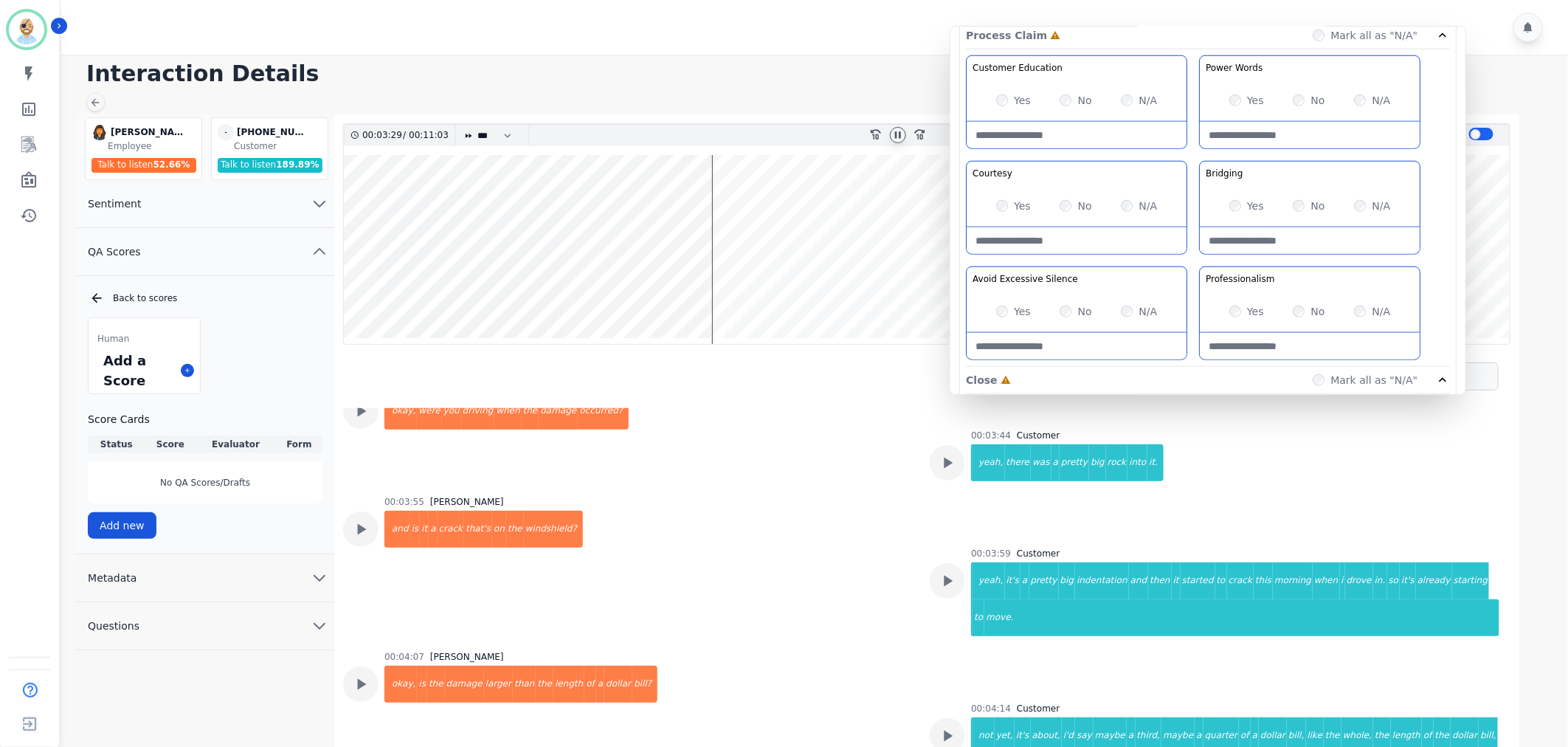
scroll to position [655, 0]
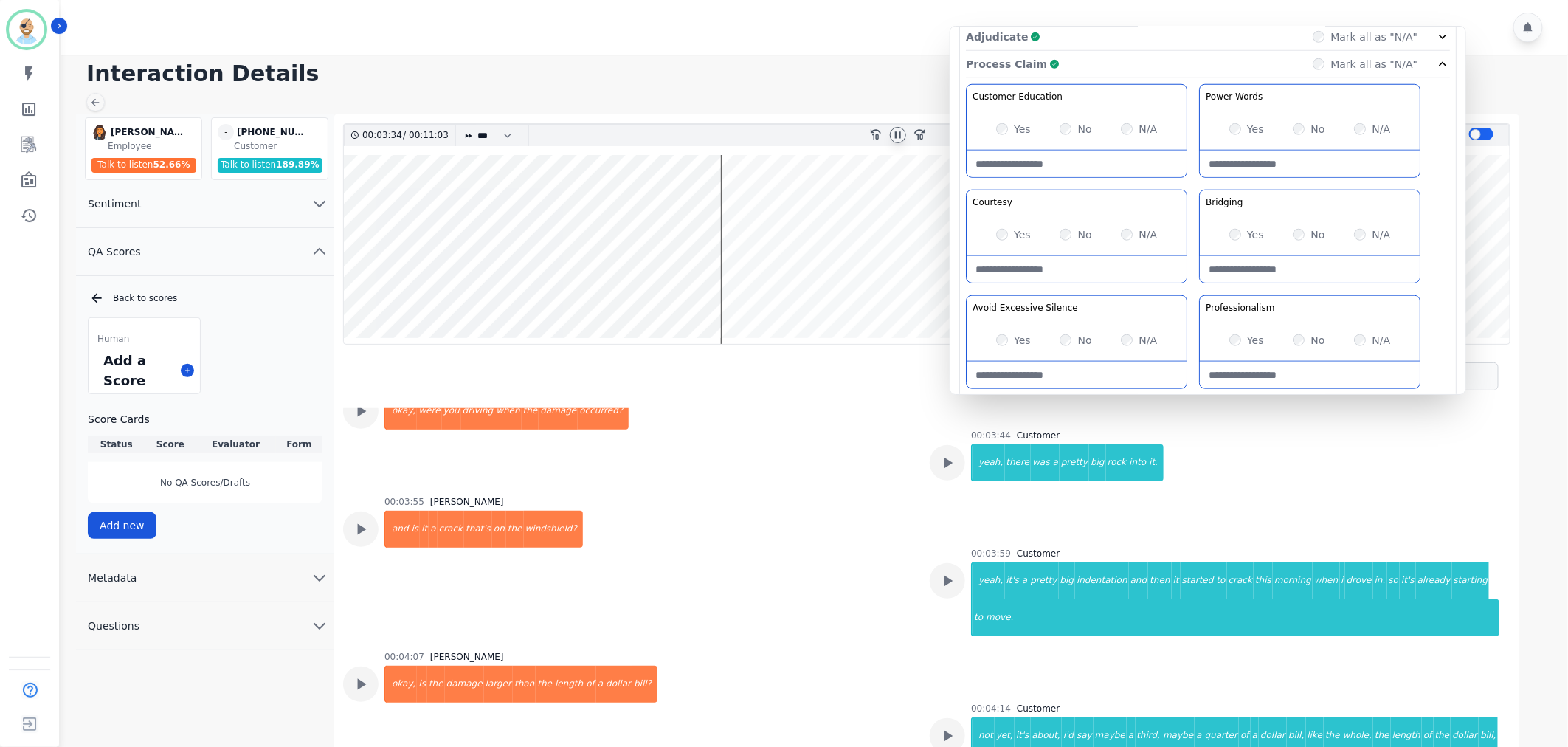
click at [1170, 61] on div "Process Claim Complete Mark all as "N/A"" at bounding box center [1208, 65] width 484 height 28
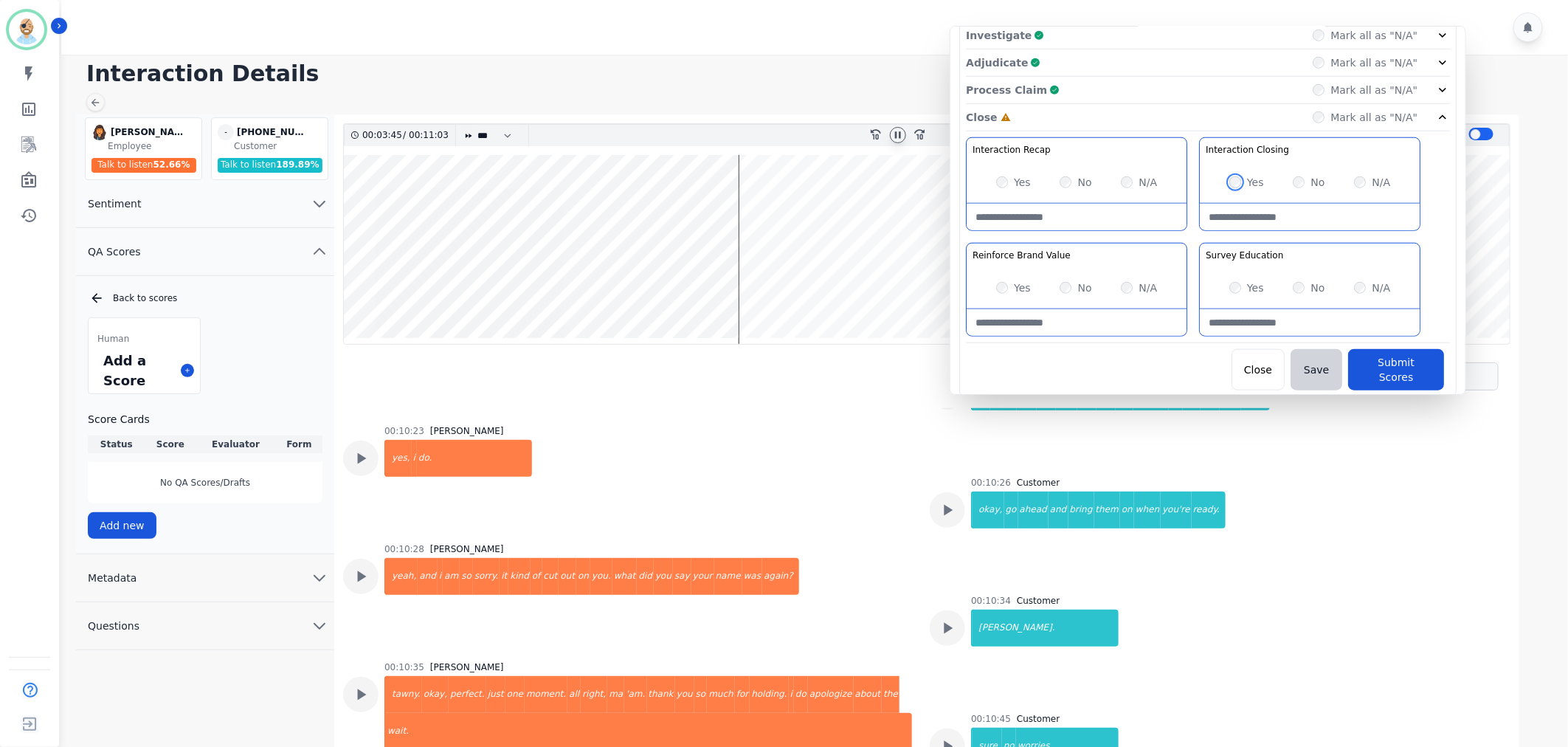
scroll to position [4905, 0]
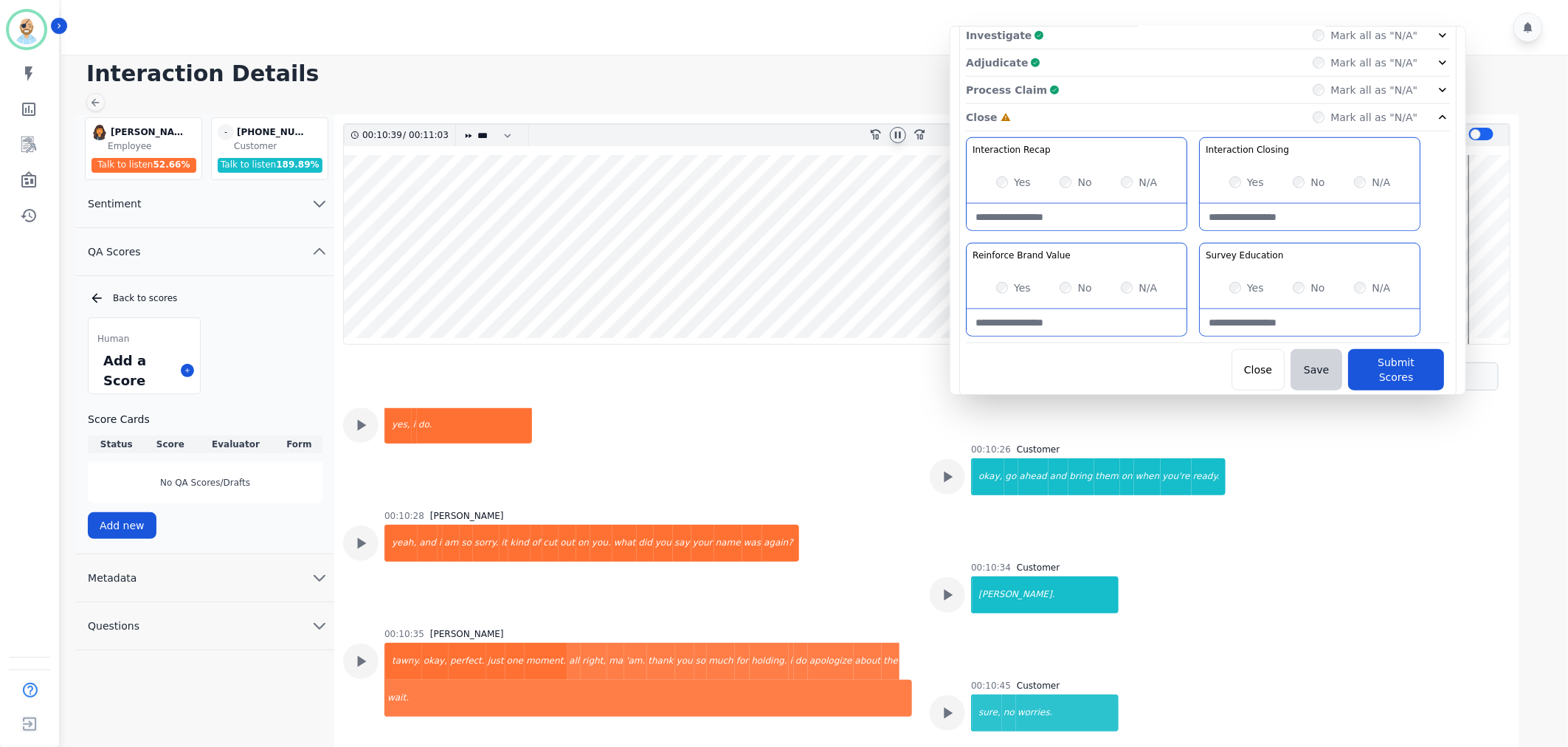
scroll to position [4987, 0]
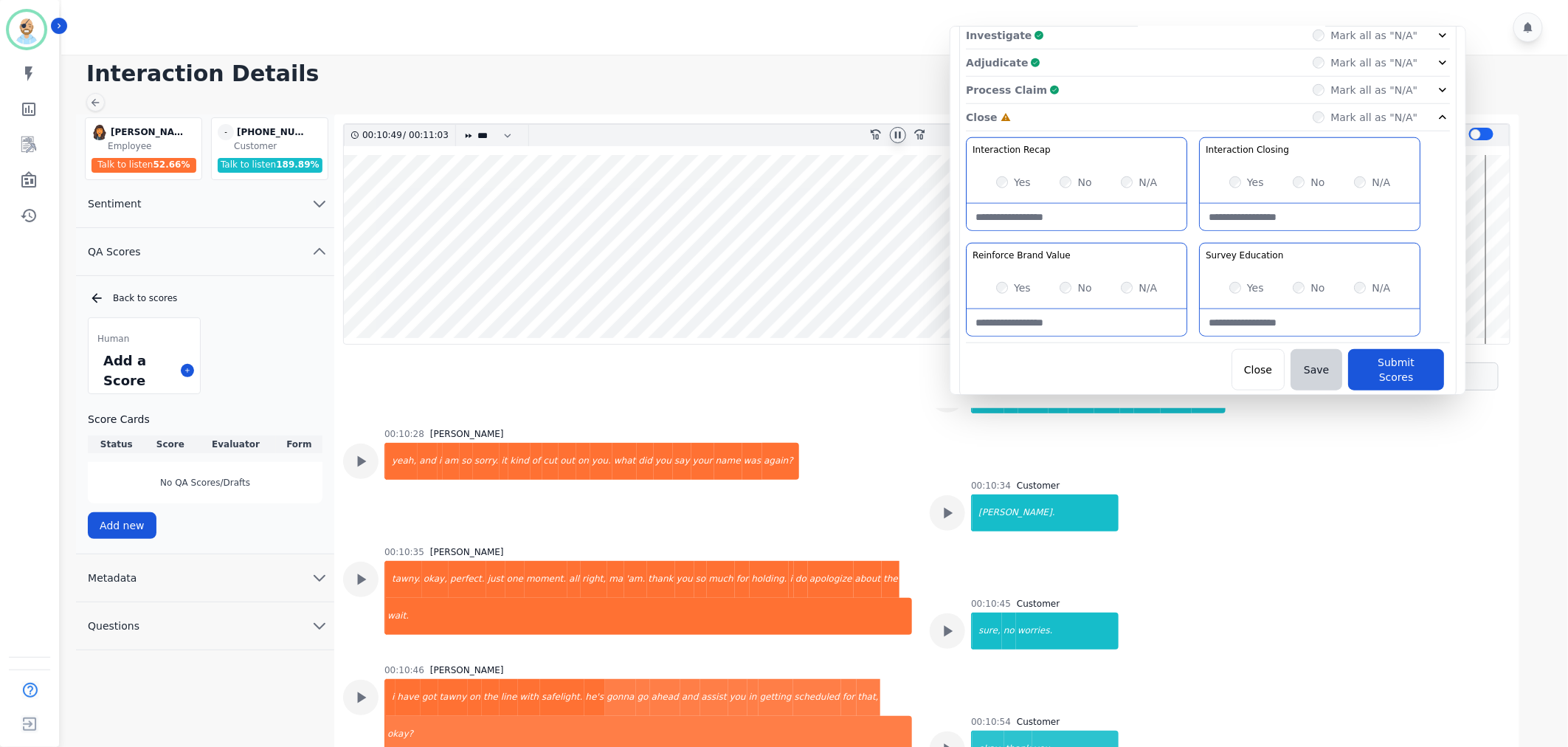
scroll to position [11, 0]
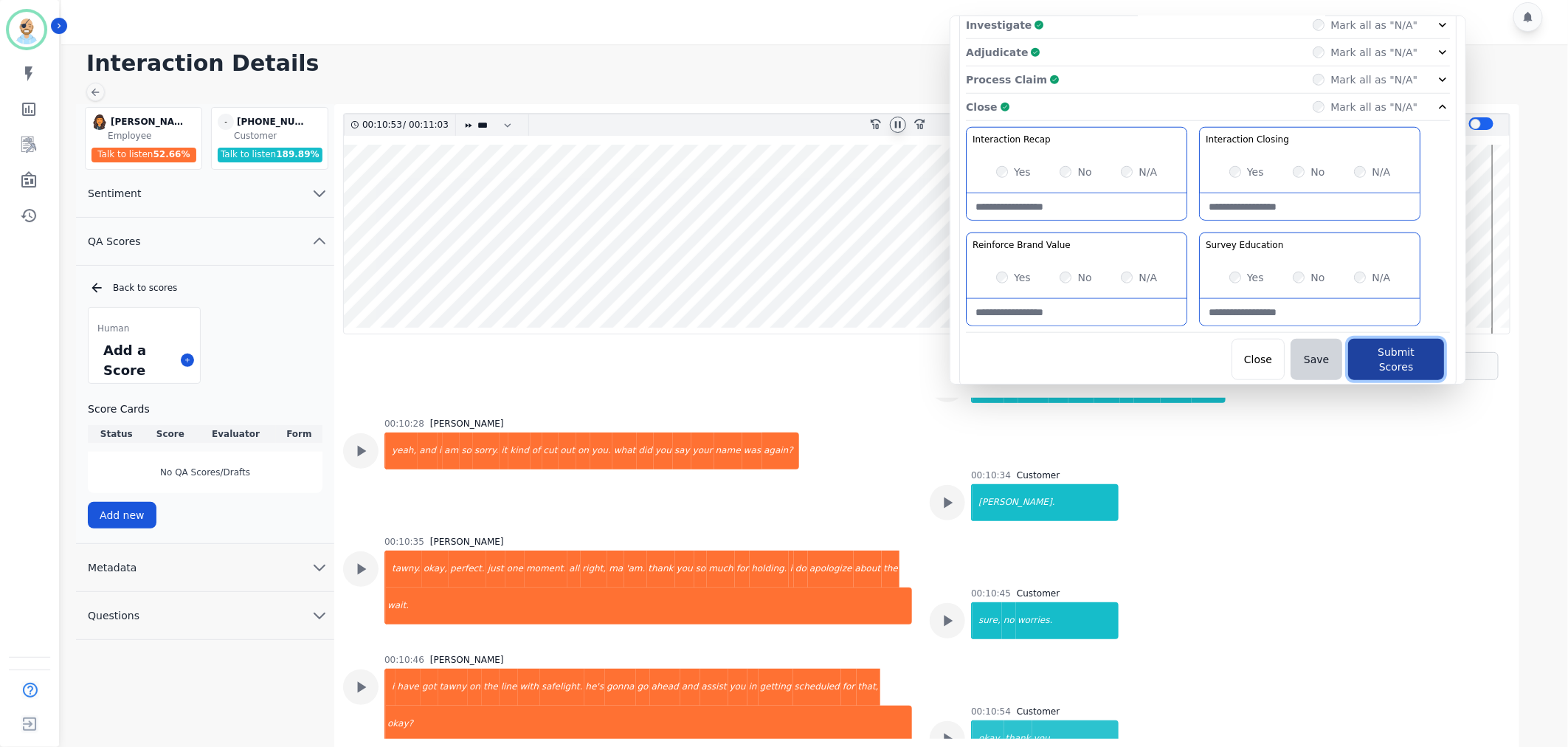
click at [1384, 354] on button "Submit Scores" at bounding box center [1397, 359] width 96 height 41
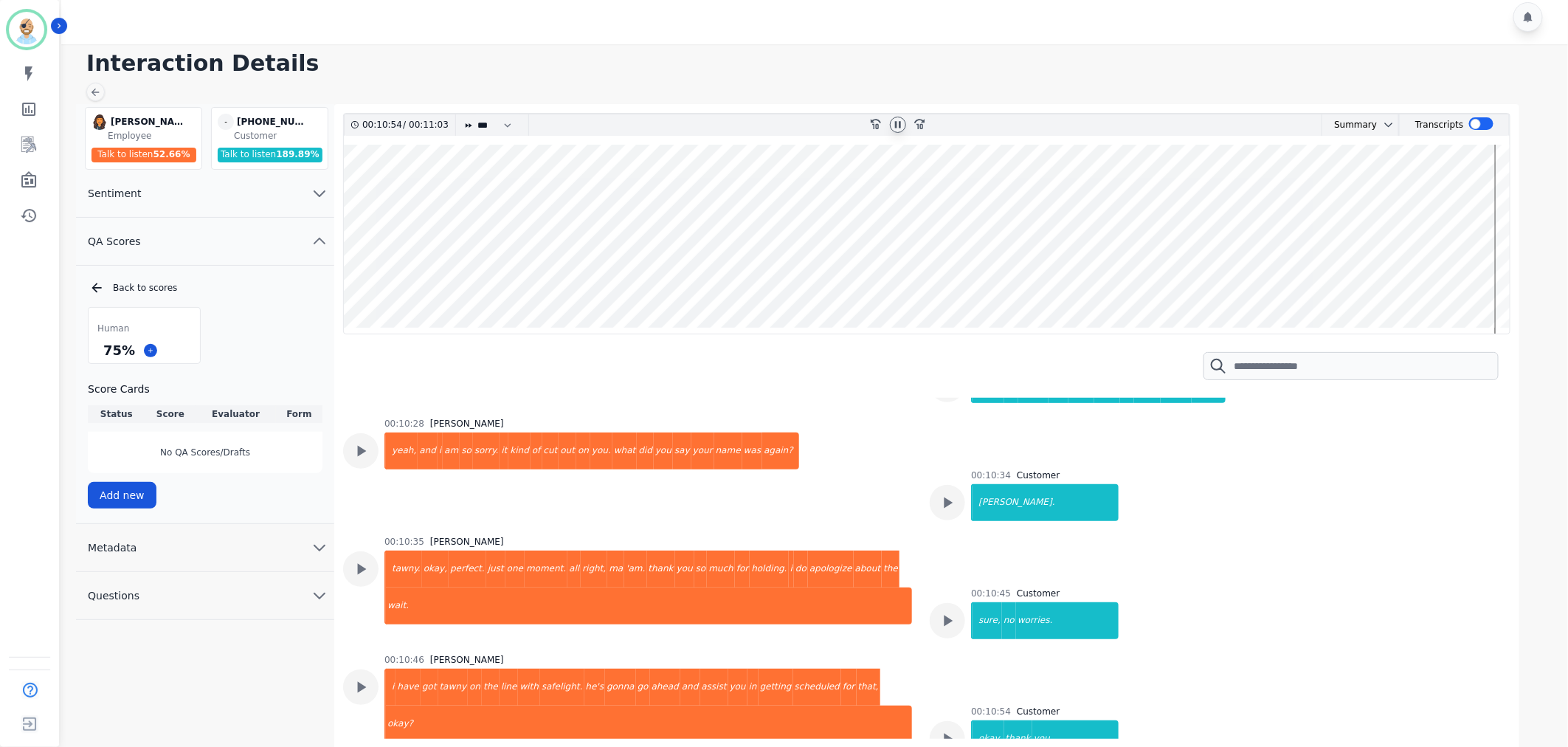
click at [657, 11] on div at bounding box center [816, 17] width 1512 height 55
drag, startPoint x: 129, startPoint y: 348, endPoint x: 96, endPoint y: 348, distance: 33.0
click at [96, 348] on div "75 %" at bounding box center [144, 350] width 111 height 26
copy div "75 %"
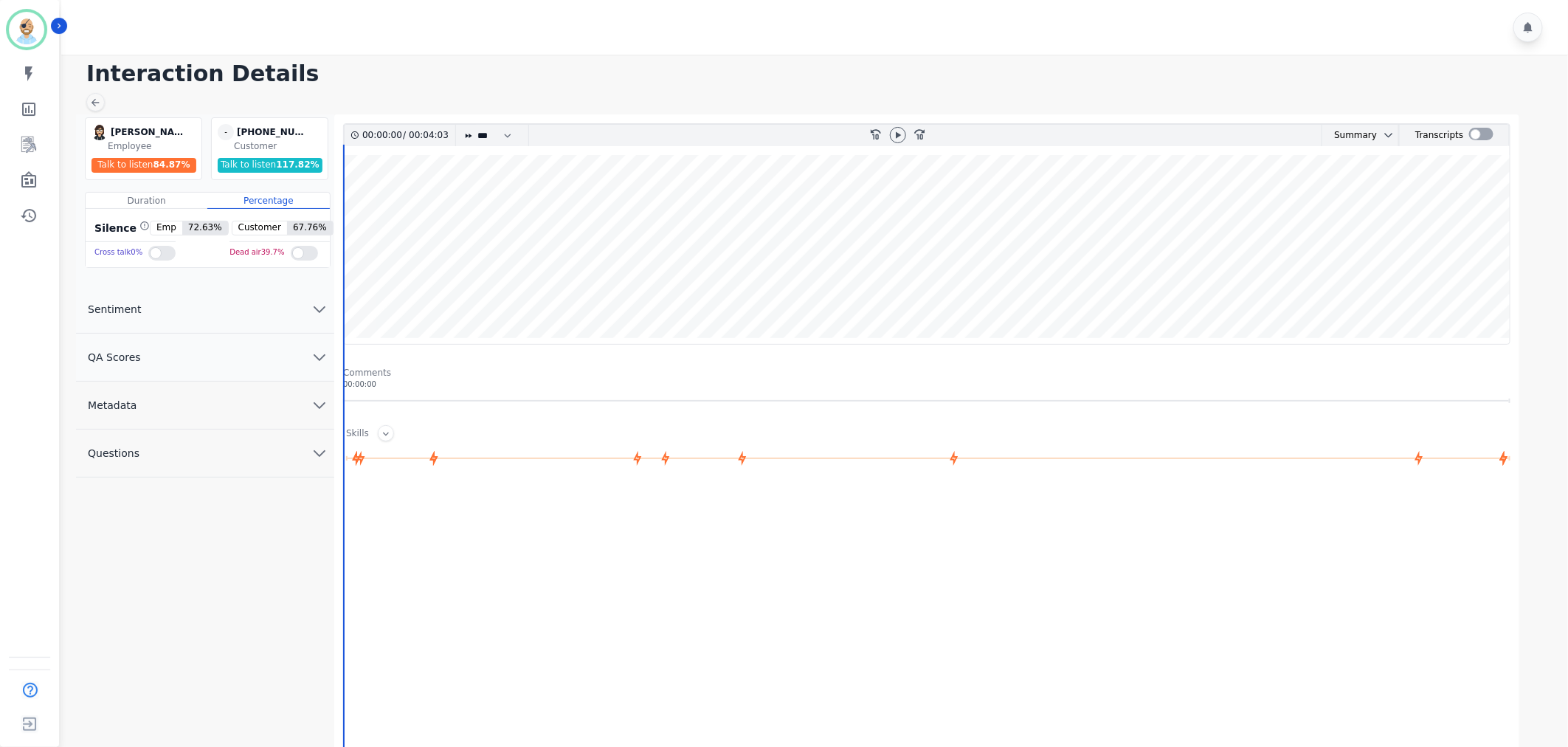
click at [762, 2] on div at bounding box center [816, 28] width 1512 height 55
click at [256, 368] on button "QA Scores" at bounding box center [205, 357] width 259 height 48
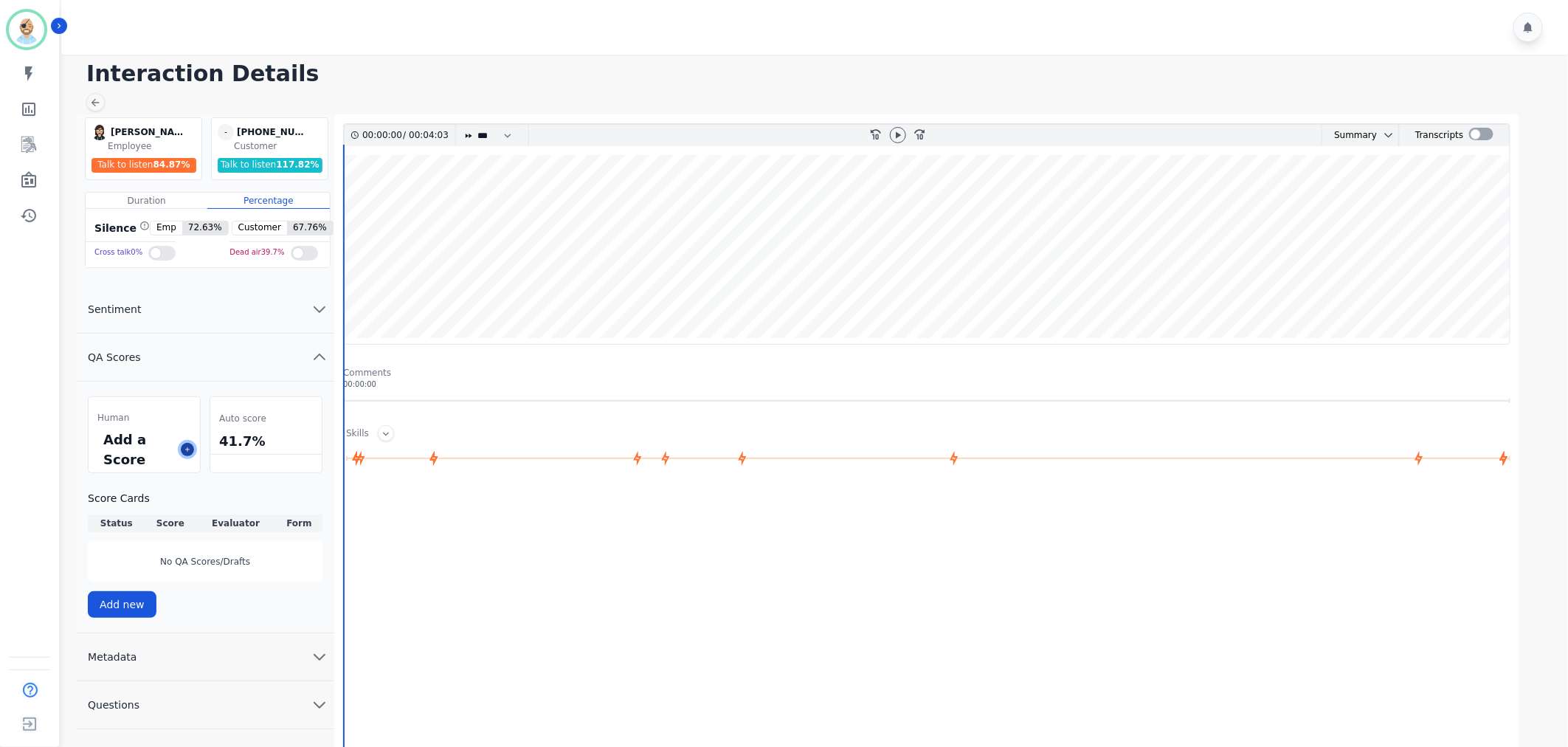
click at [193, 452] on button at bounding box center [188, 450] width 14 height 14
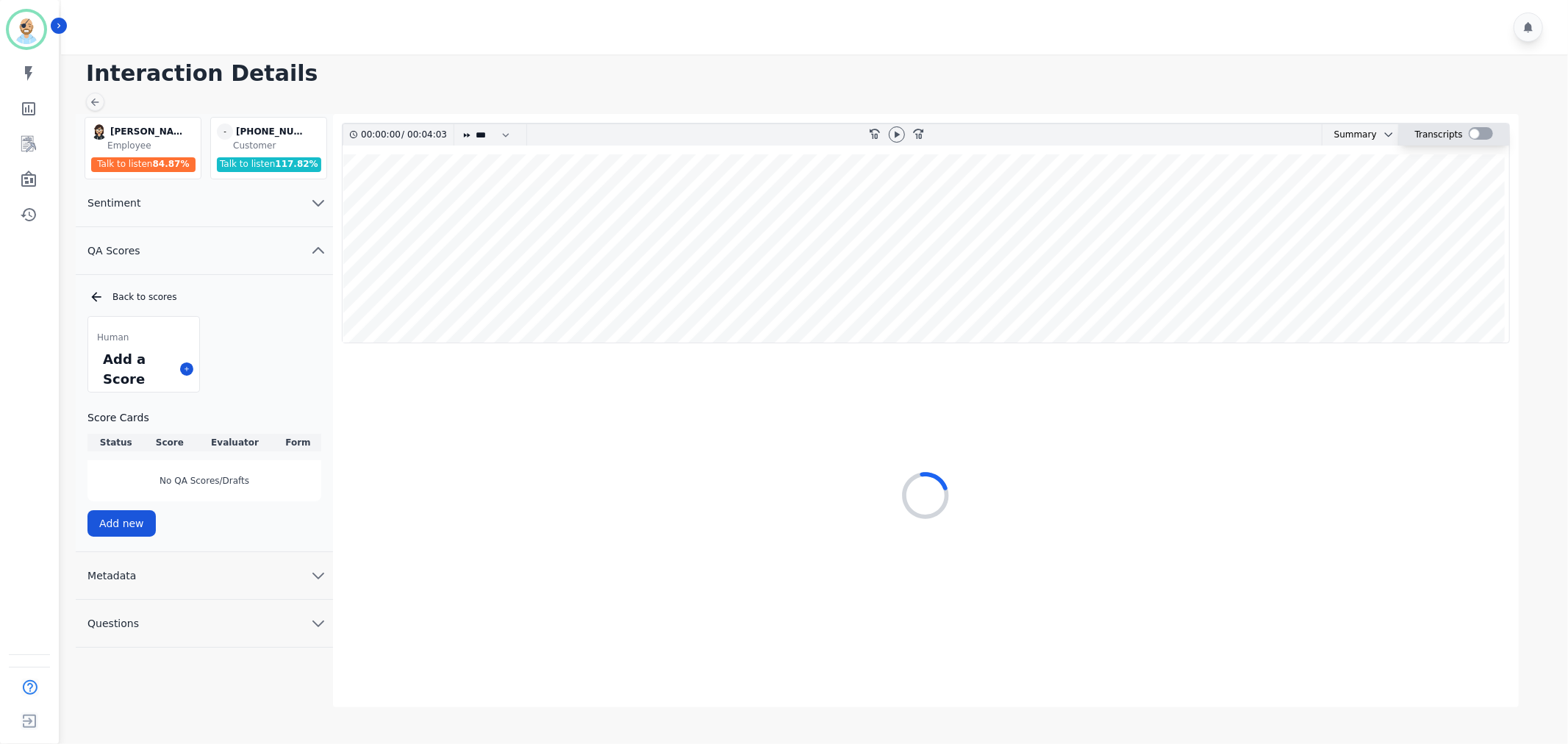
click at [1486, 134] on div at bounding box center [1481, 133] width 24 height 13
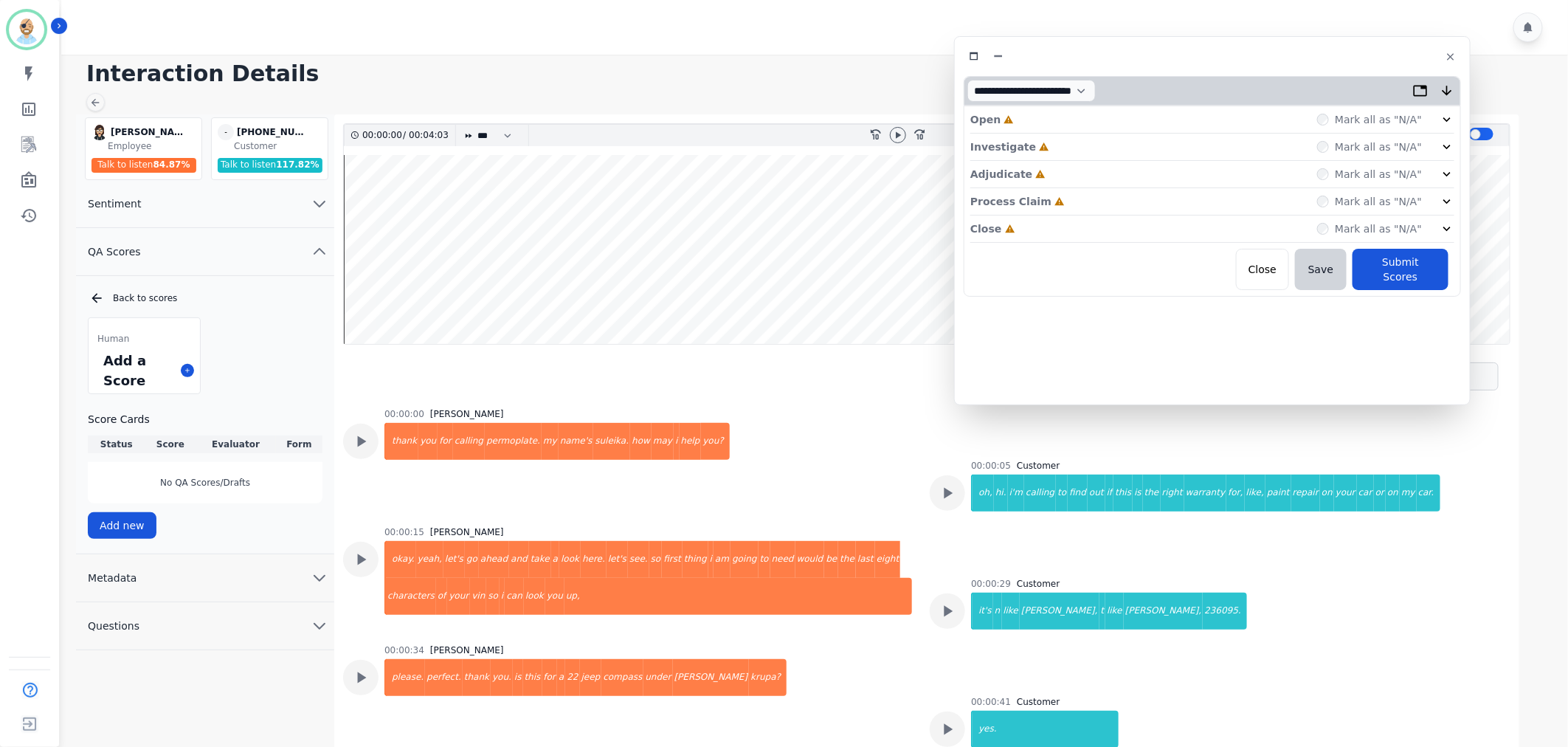
drag, startPoint x: 419, startPoint y: 76, endPoint x: 1309, endPoint y: 49, distance: 890.4
click at [1309, 49] on div at bounding box center [1213, 57] width 498 height 22
click at [1095, 218] on div "Close Incomplete Mark all as "N/A"" at bounding box center [1213, 229] width 484 height 28
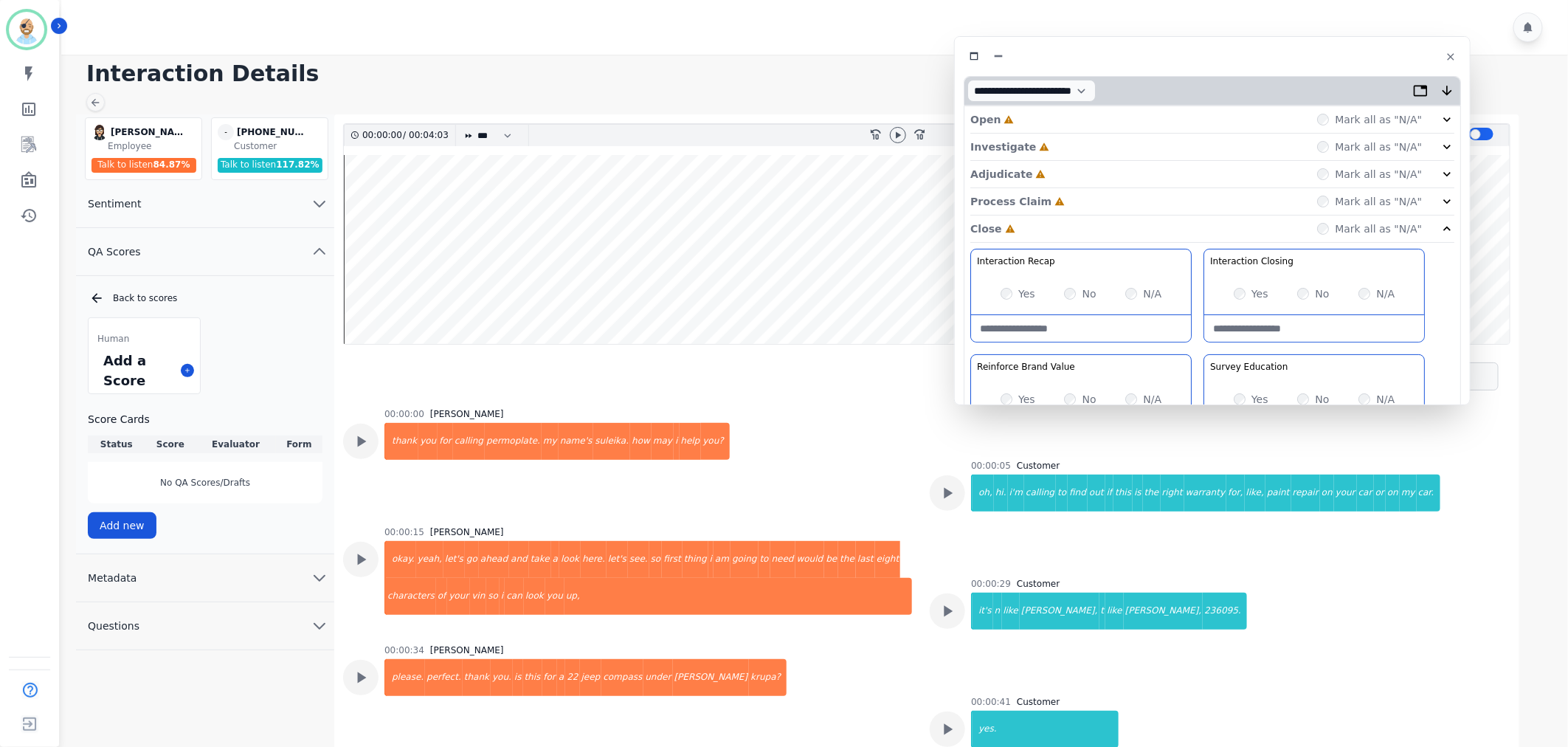
click at [1093, 198] on div "Process Claim Incomplete Mark all as "N/A"" at bounding box center [1213, 202] width 484 height 28
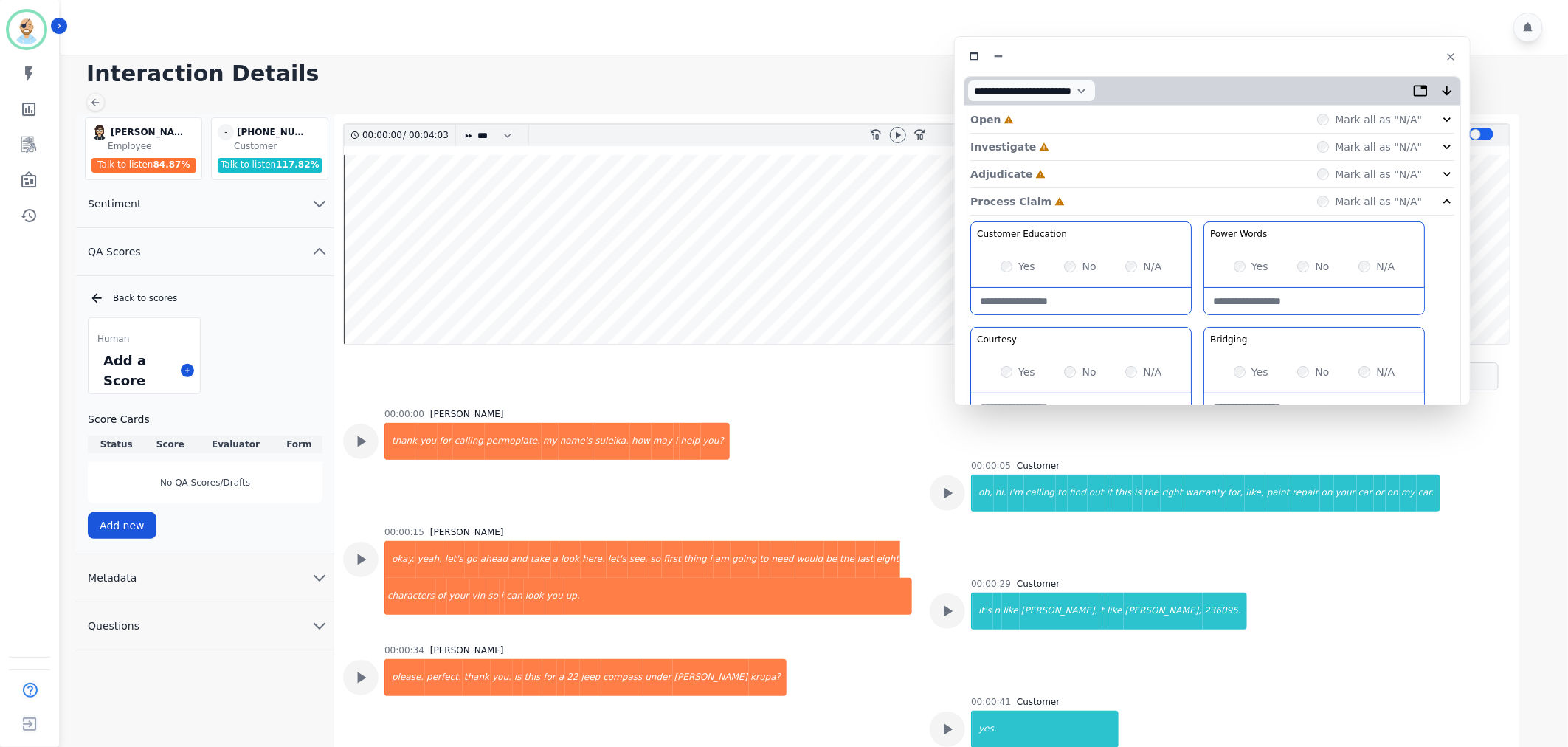
click at [1086, 165] on div "Adjudicate Incomplete Mark all as "N/A"" at bounding box center [1213, 175] width 484 height 28
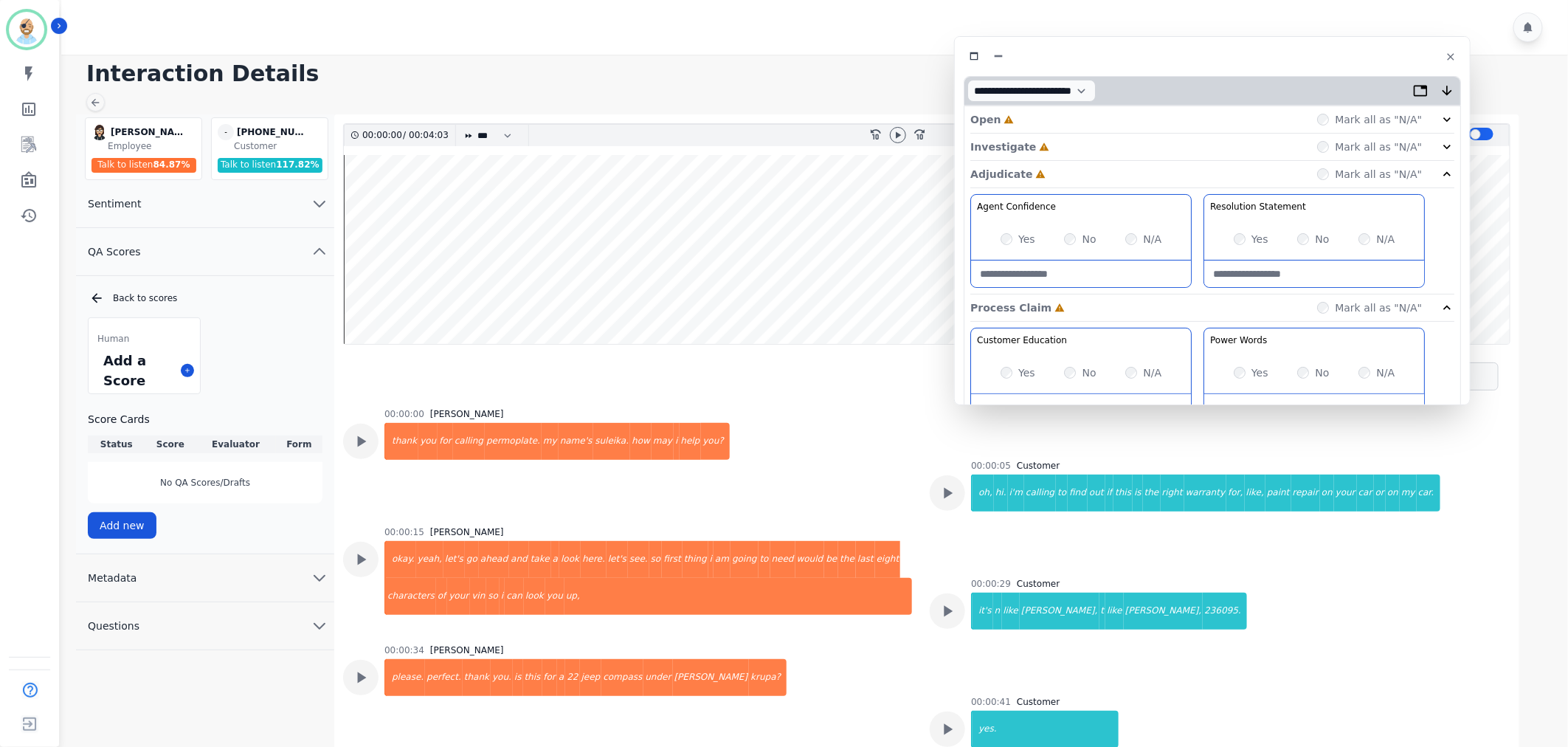
click at [1085, 161] on div "Investigate Incomplete Mark all as "N/A"" at bounding box center [1213, 175] width 484 height 28
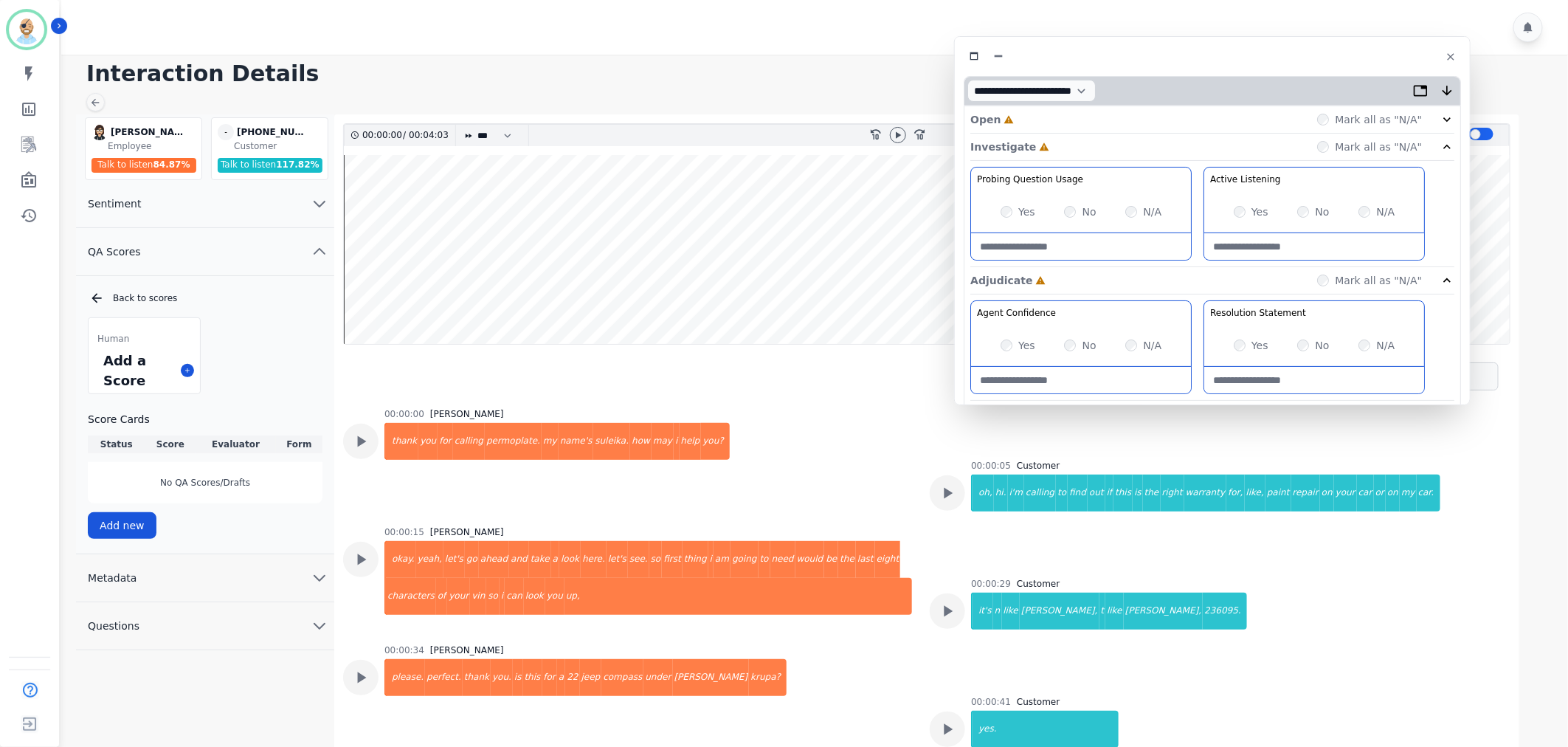
click at [1083, 112] on div "Open Incomplete Mark all as "N/A"" at bounding box center [1213, 120] width 484 height 28
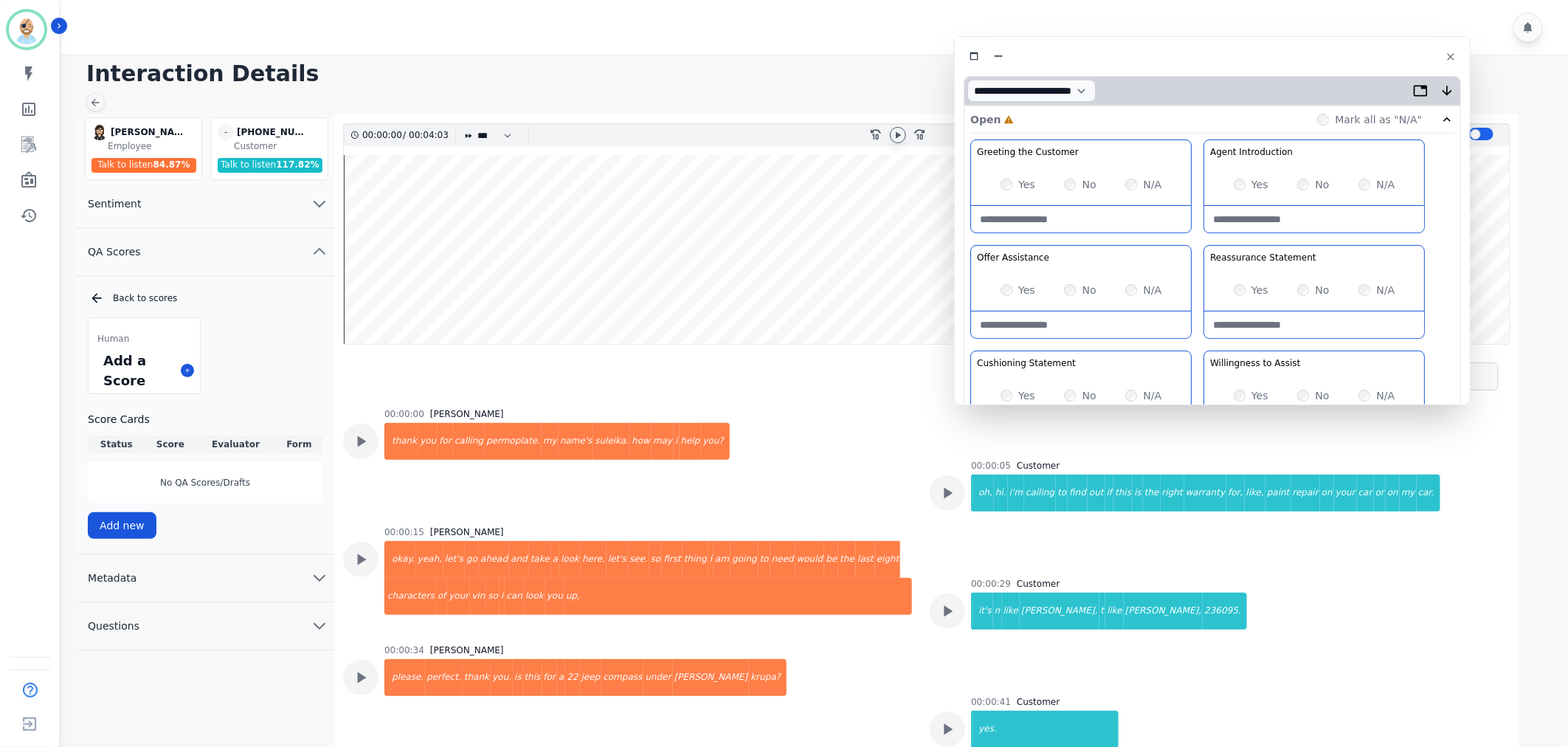
click at [900, 130] on icon at bounding box center [898, 135] width 12 height 12
click at [1197, 246] on div "Greeting the Customer Welcome is where we quickly greet our customer as a known…" at bounding box center [1213, 401] width 484 height 523
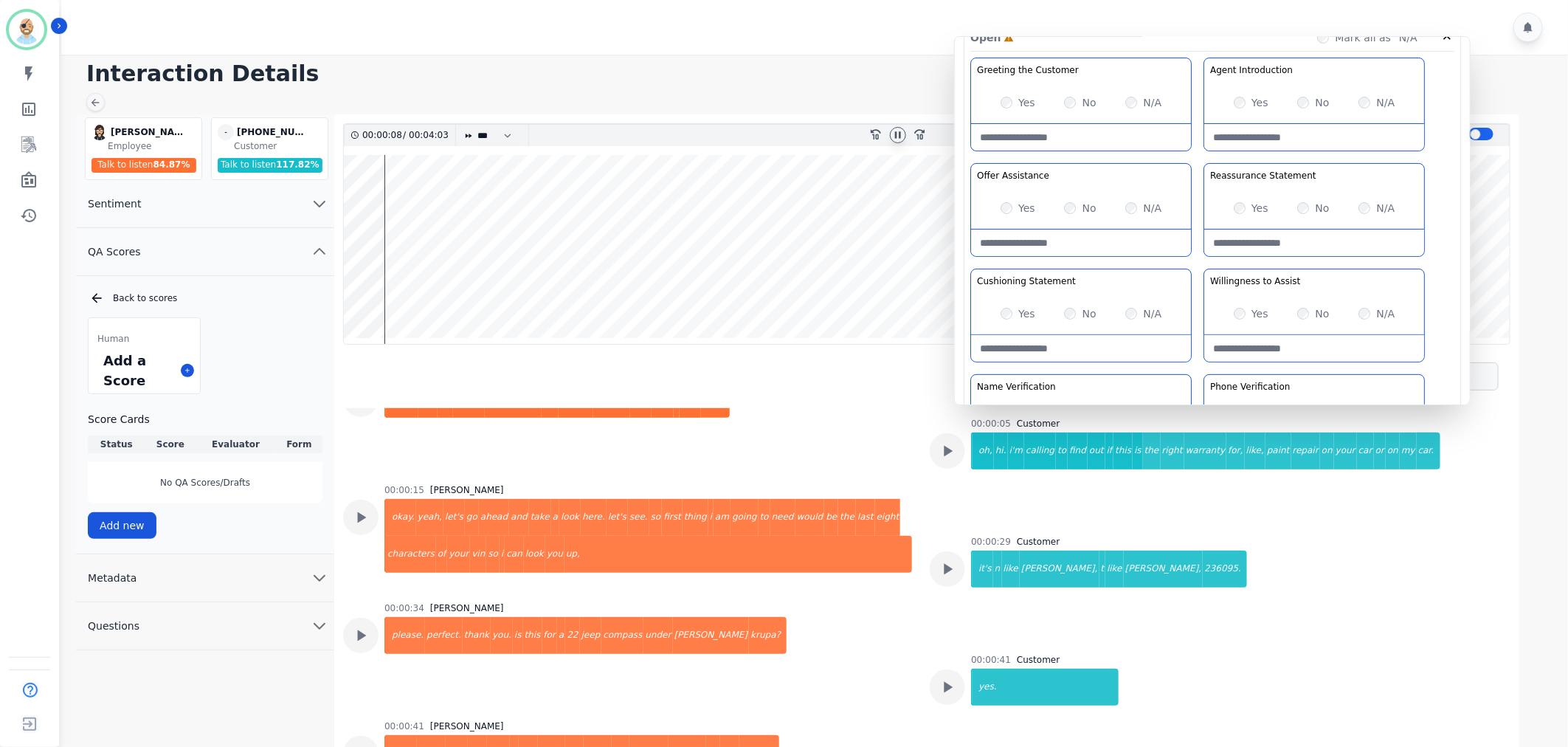
scroll to position [82, 0]
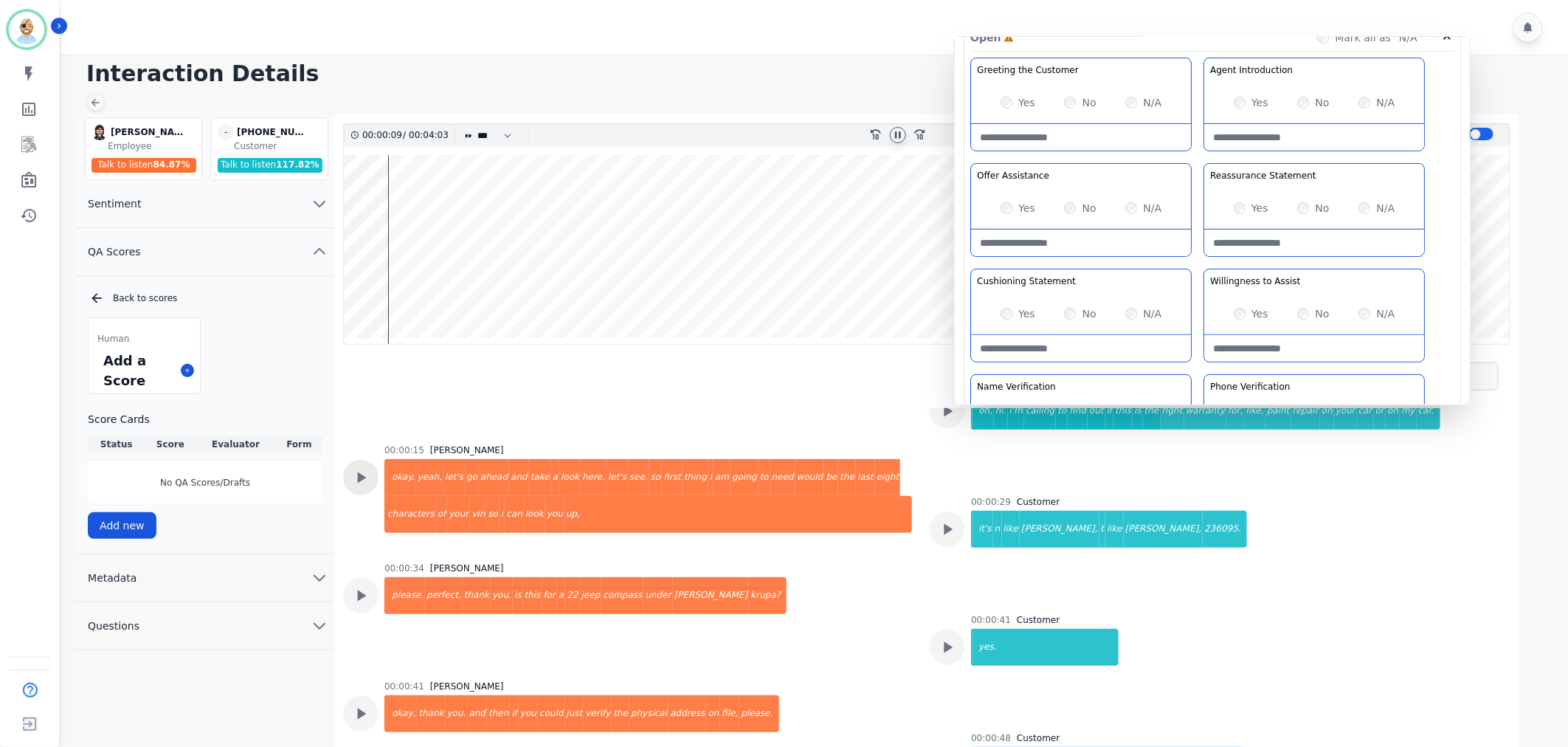
click at [371, 377] on div at bounding box center [361, 359] width 35 height 35
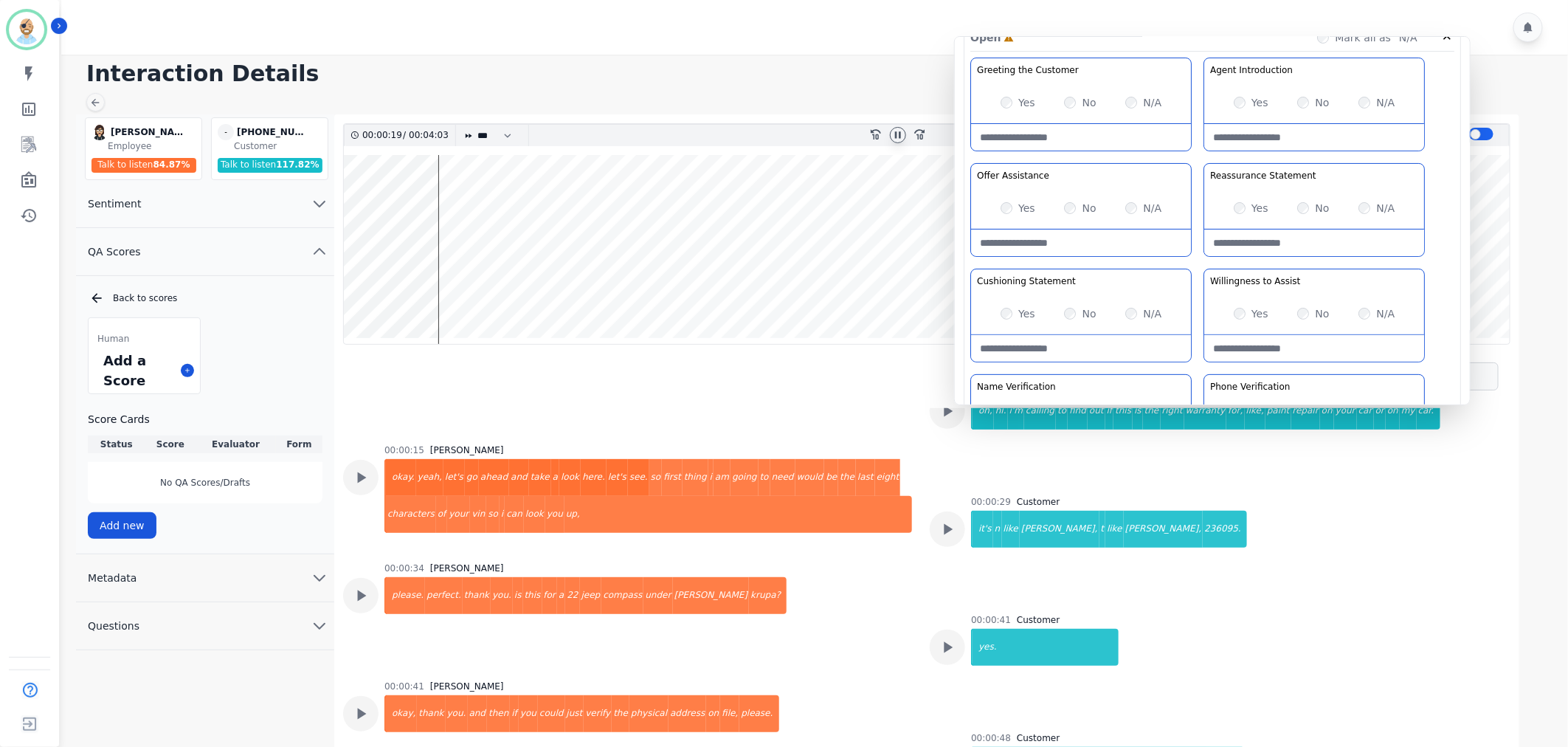
click at [1071, 306] on div "No" at bounding box center [1080, 313] width 31 height 15
click at [1197, 257] on div "Greeting the Customer Welcome is where we quickly greet our customer as a known…" at bounding box center [1213, 319] width 484 height 523
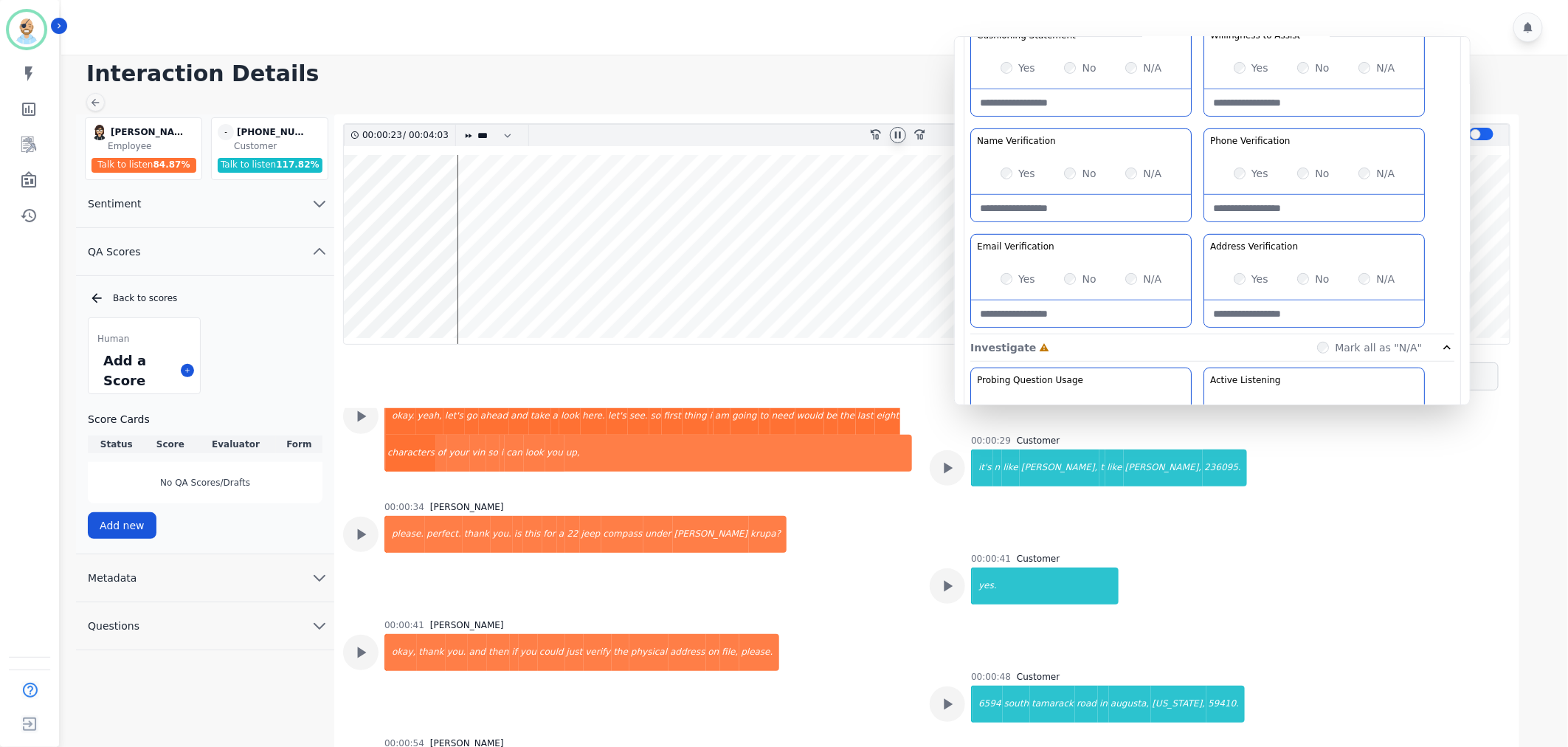
scroll to position [246, 0]
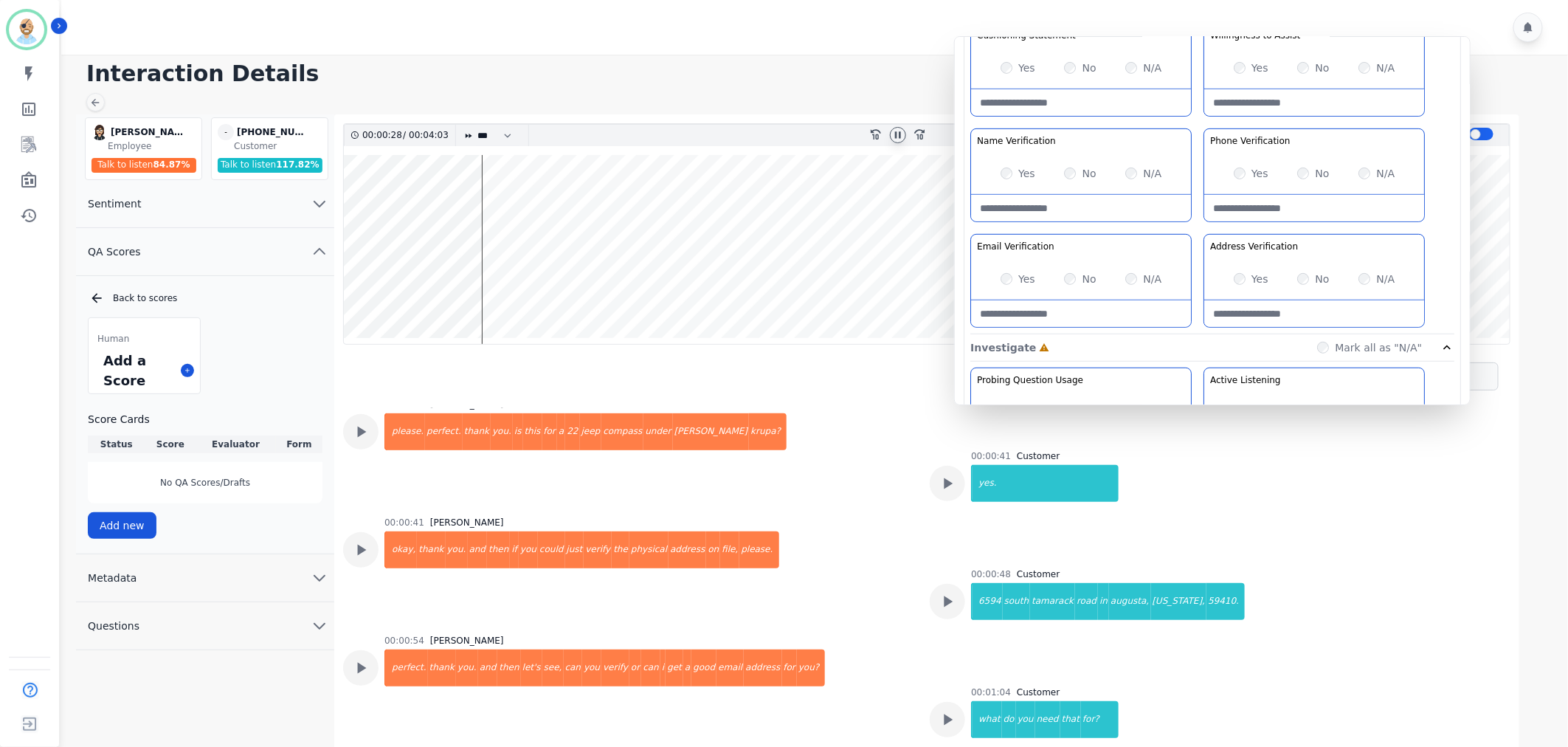
click at [1056, 212] on Verification-note at bounding box center [1081, 208] width 220 height 27
paste Verification-note "**********"
type Verification-note "**********"
click at [1259, 206] on Verification-note at bounding box center [1315, 208] width 220 height 27
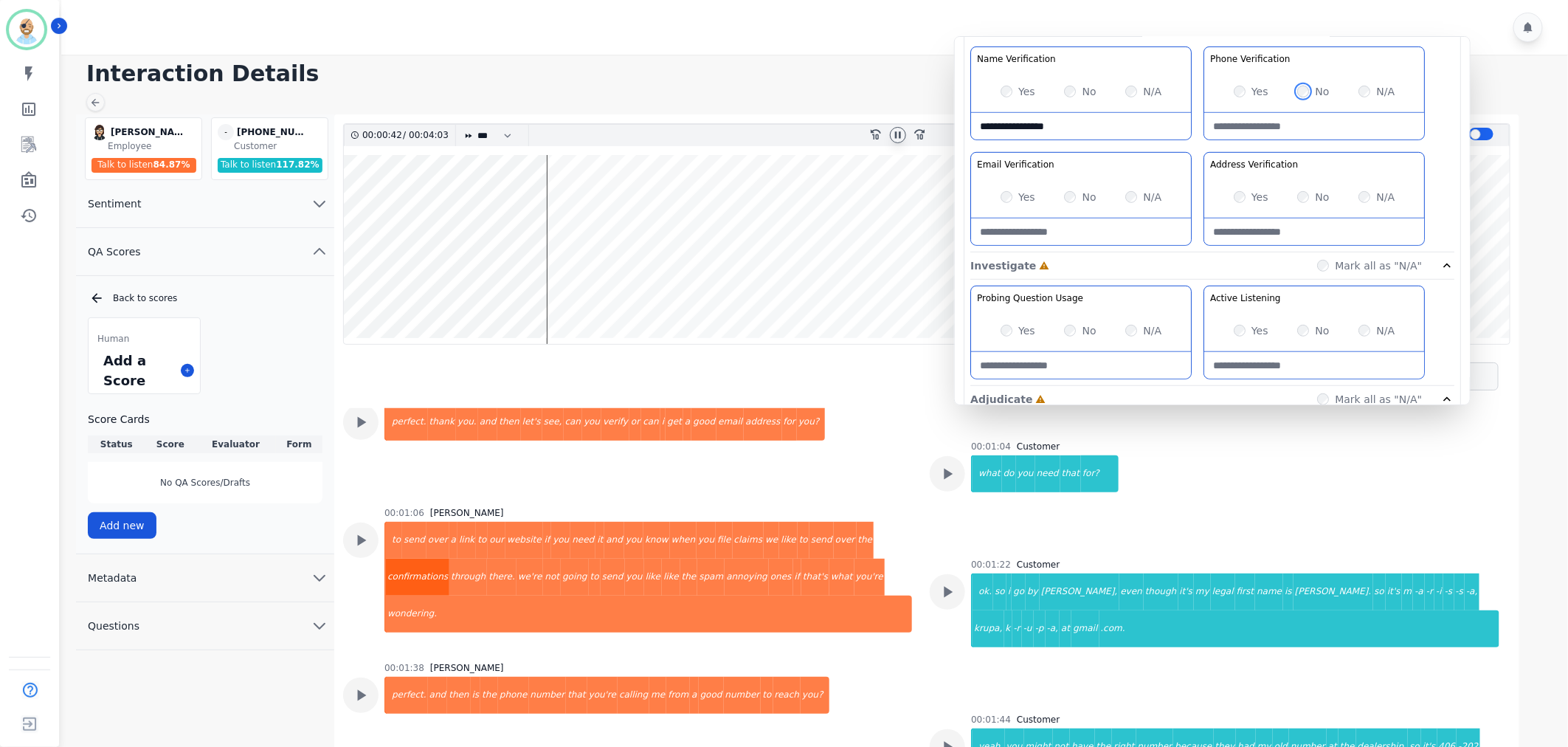
scroll to position [574, 0]
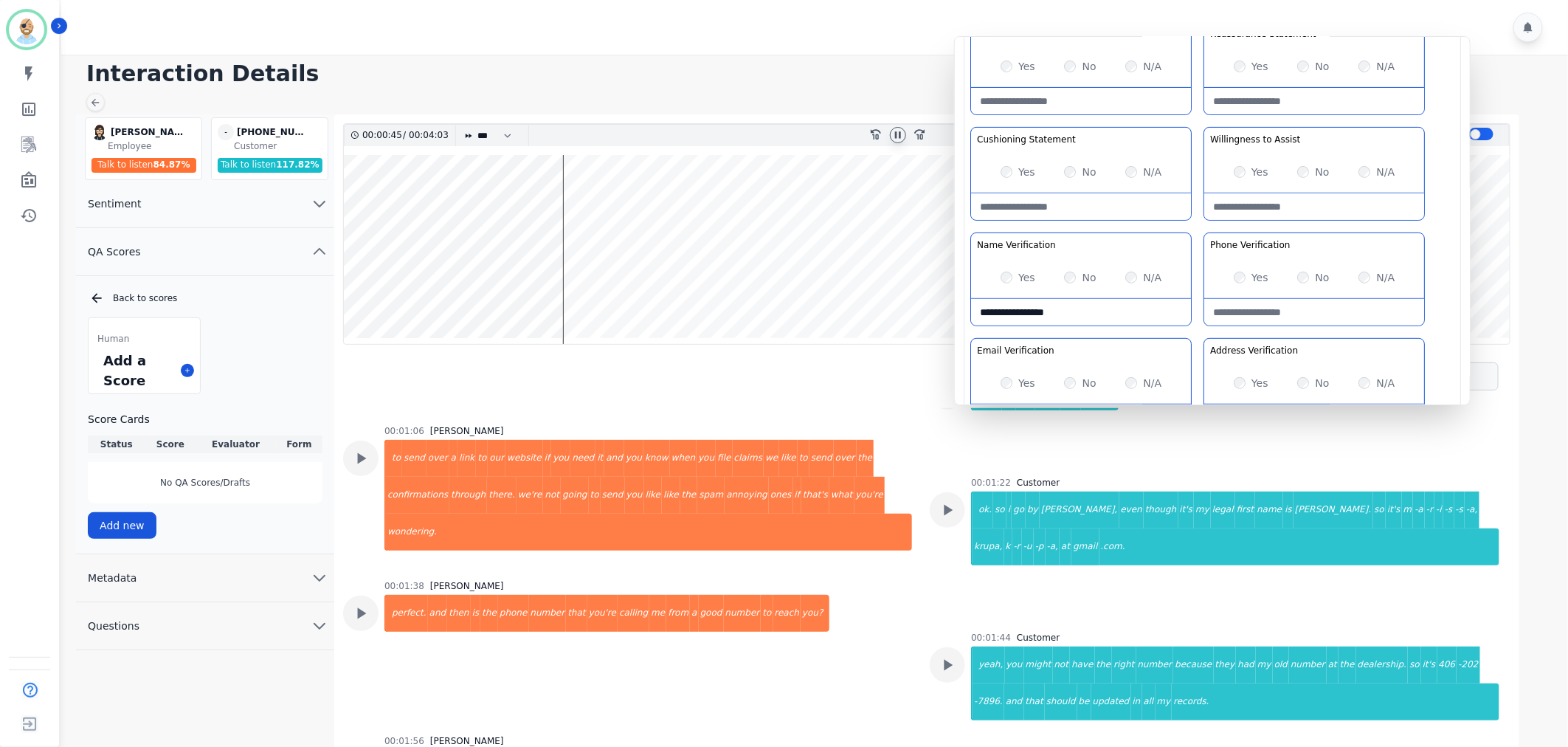
scroll to position [0, 0]
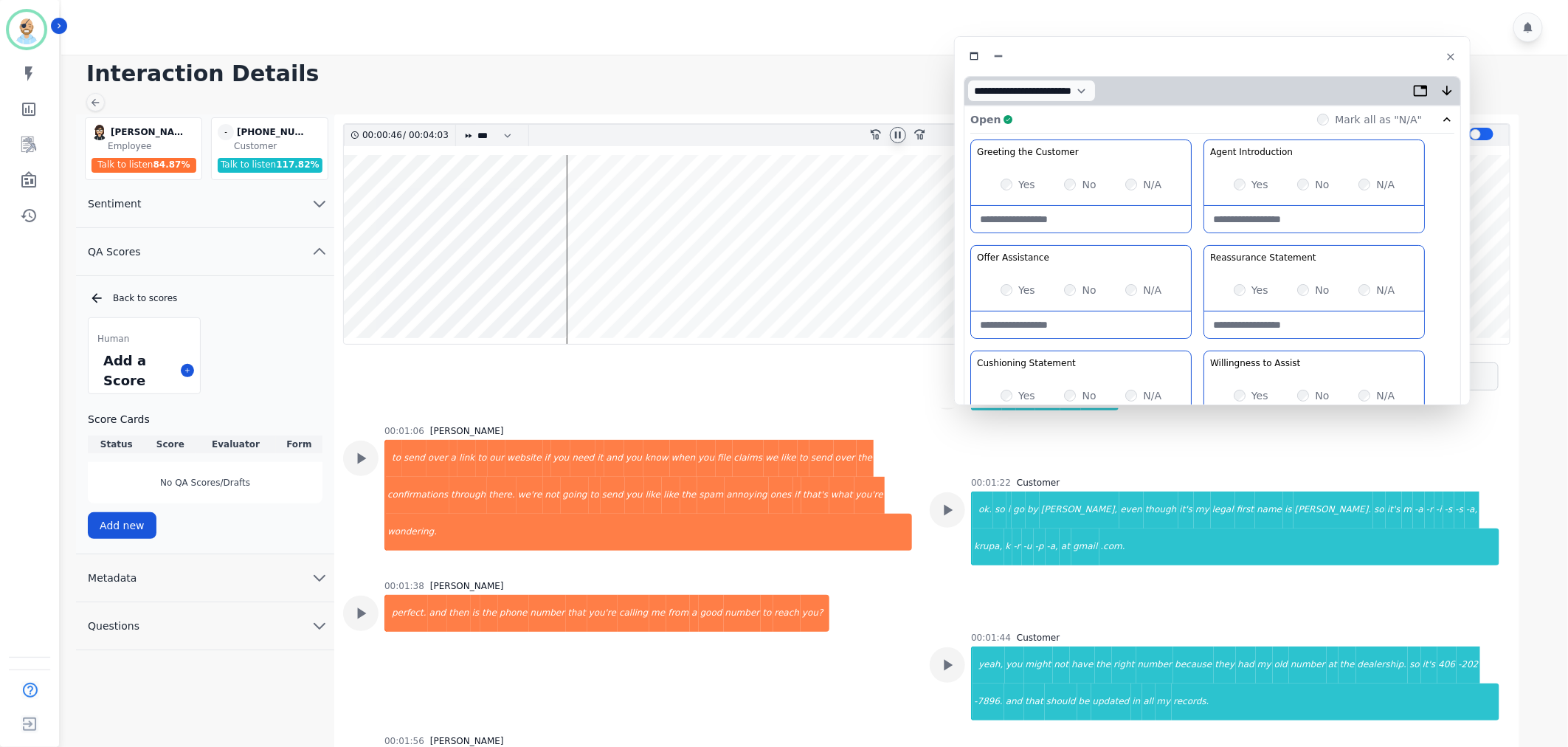
click at [1192, 114] on div "Open Complete Mark all as "N/A"" at bounding box center [1213, 120] width 484 height 28
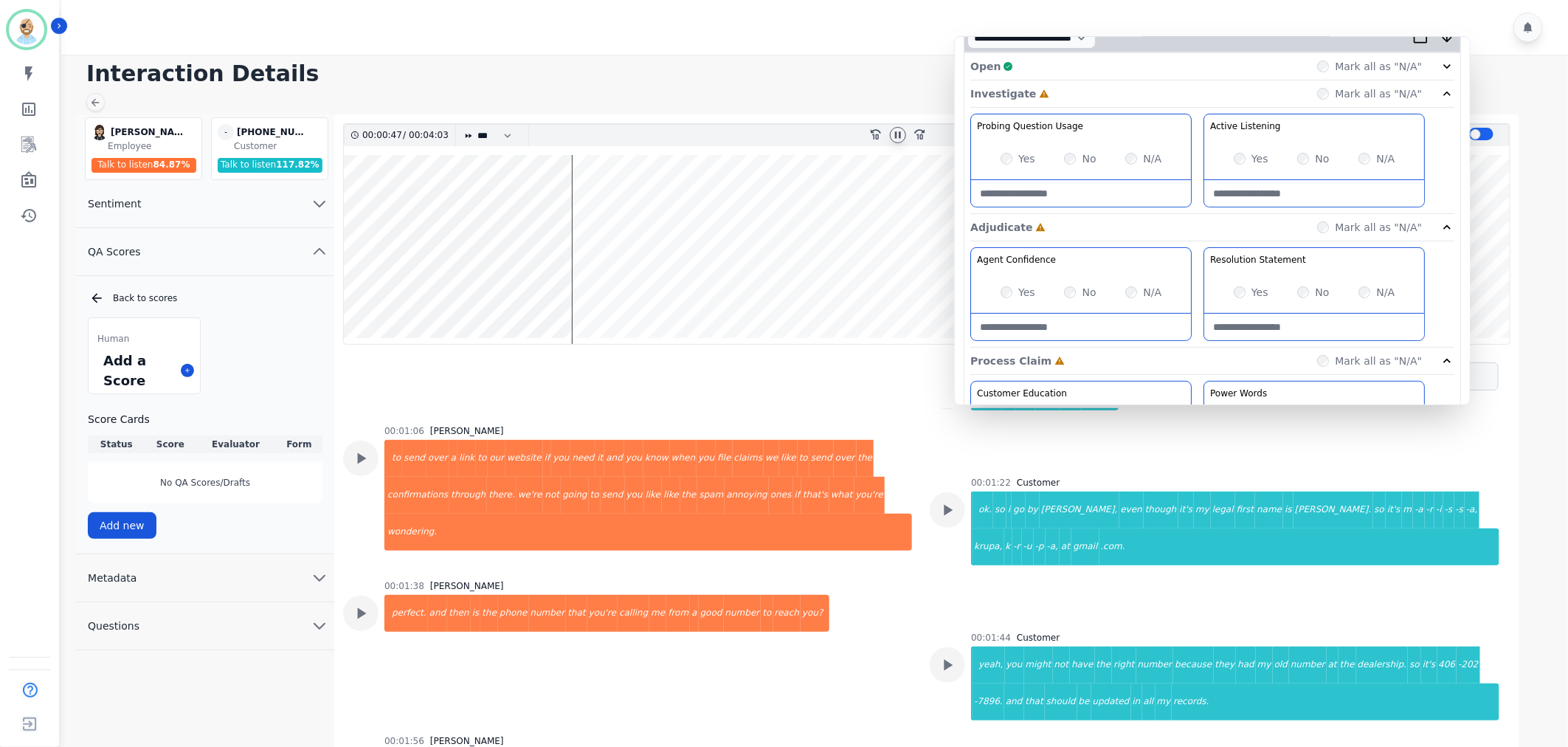
scroll to position [82, 0]
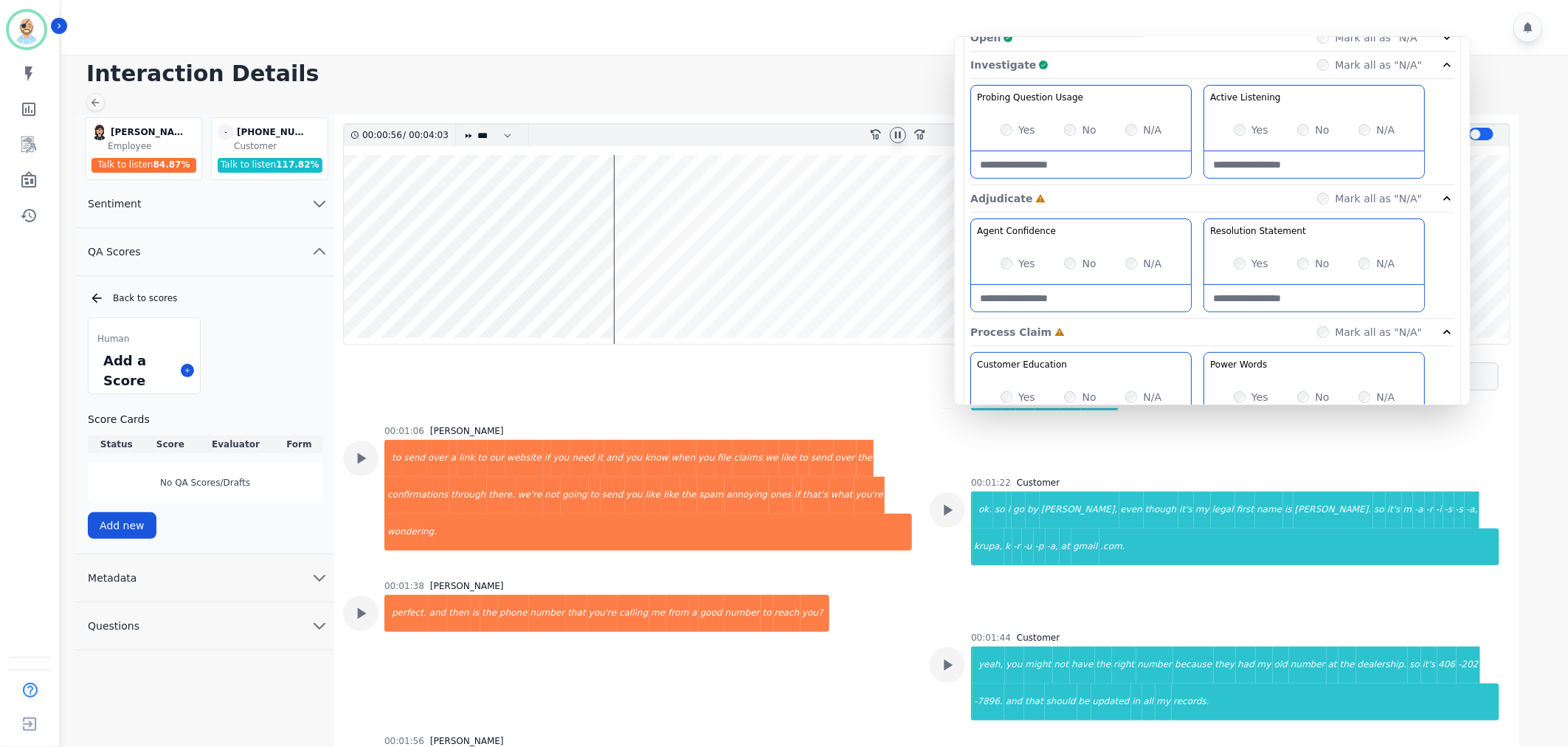
click at [1177, 78] on div "Investigate Complete Mark all as "N/A"" at bounding box center [1213, 66] width 484 height 28
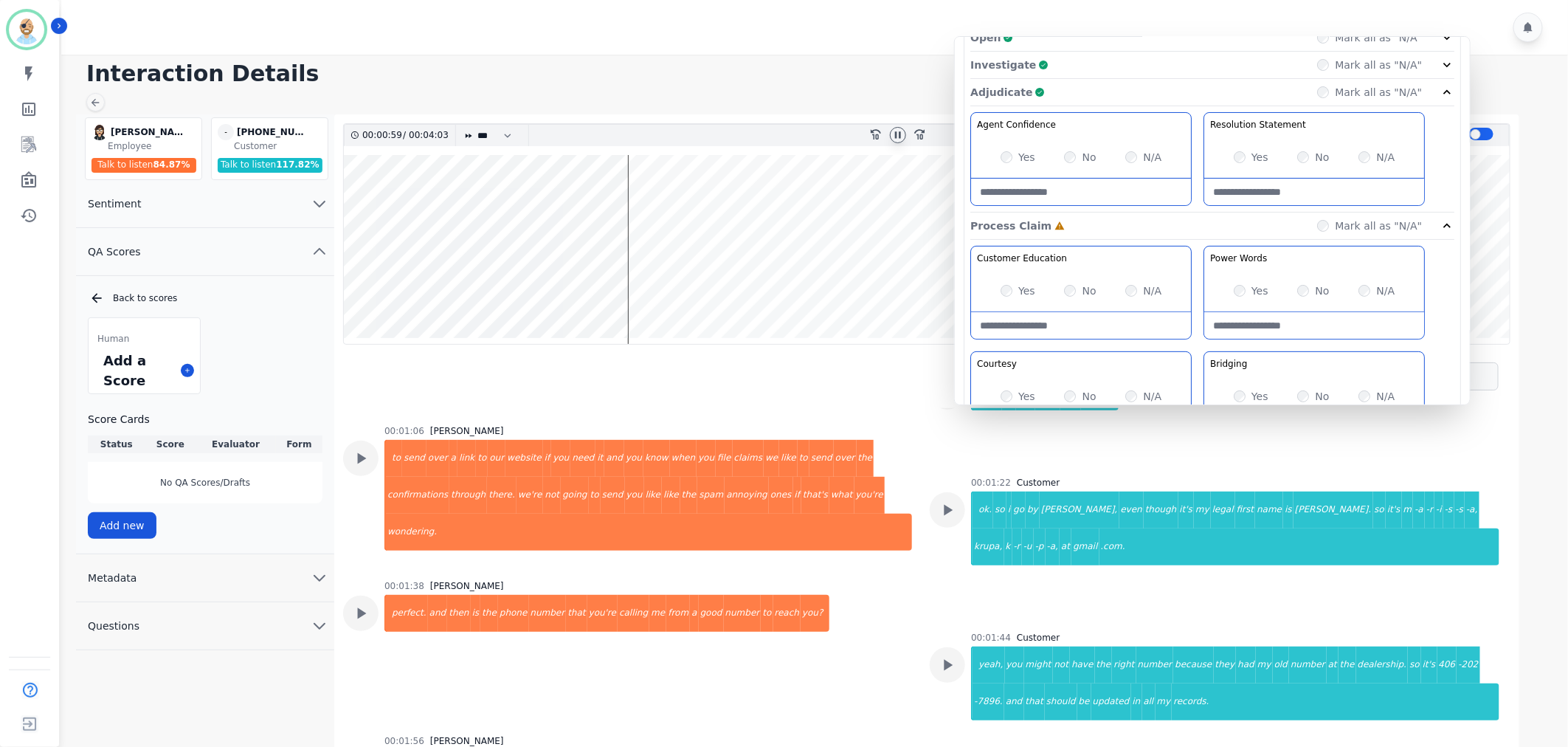
click at [1176, 213] on div "Adjudicate Complete Mark all as "N/A"" at bounding box center [1213, 226] width 484 height 28
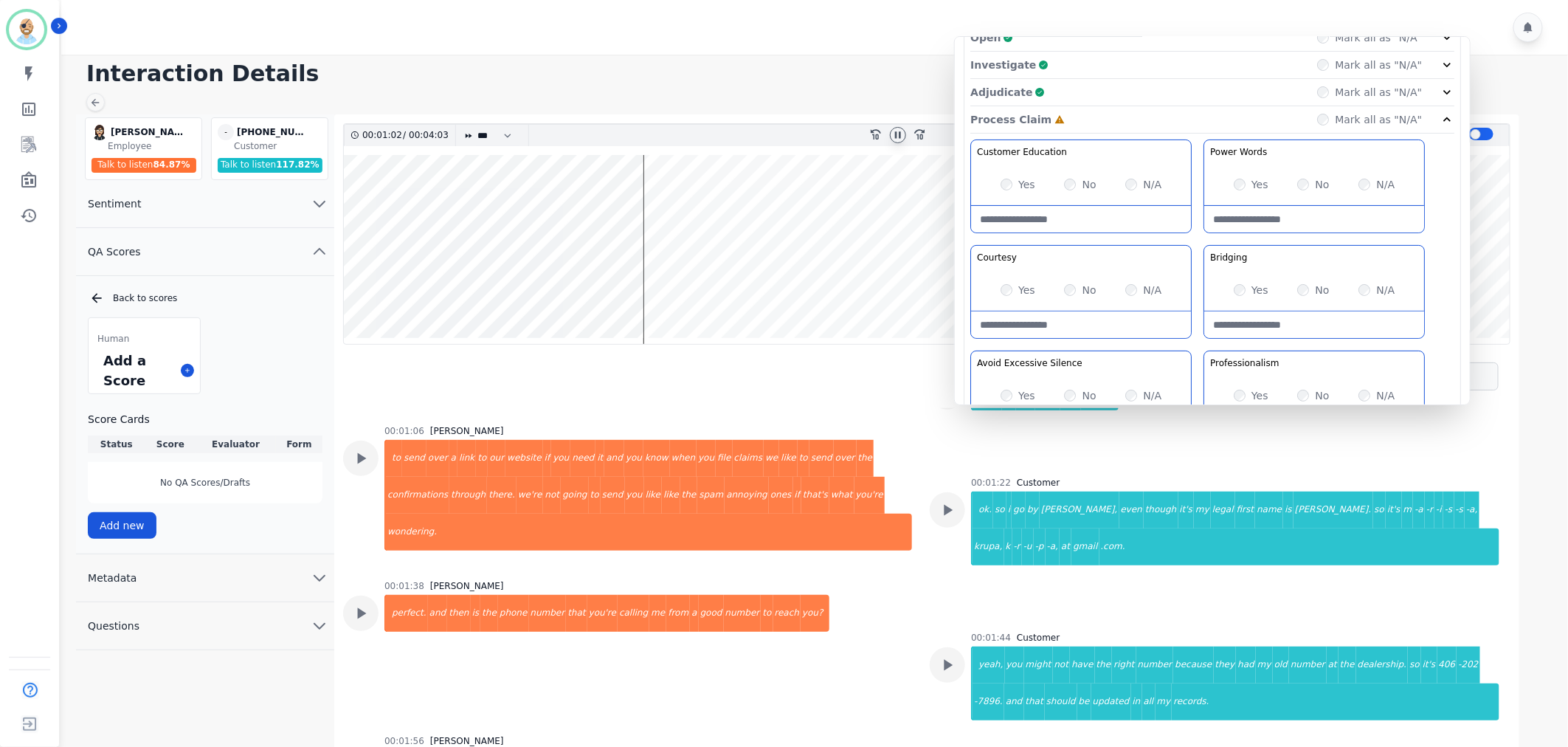
click at [1237, 389] on div "Yes" at bounding box center [1251, 396] width 34 height 15
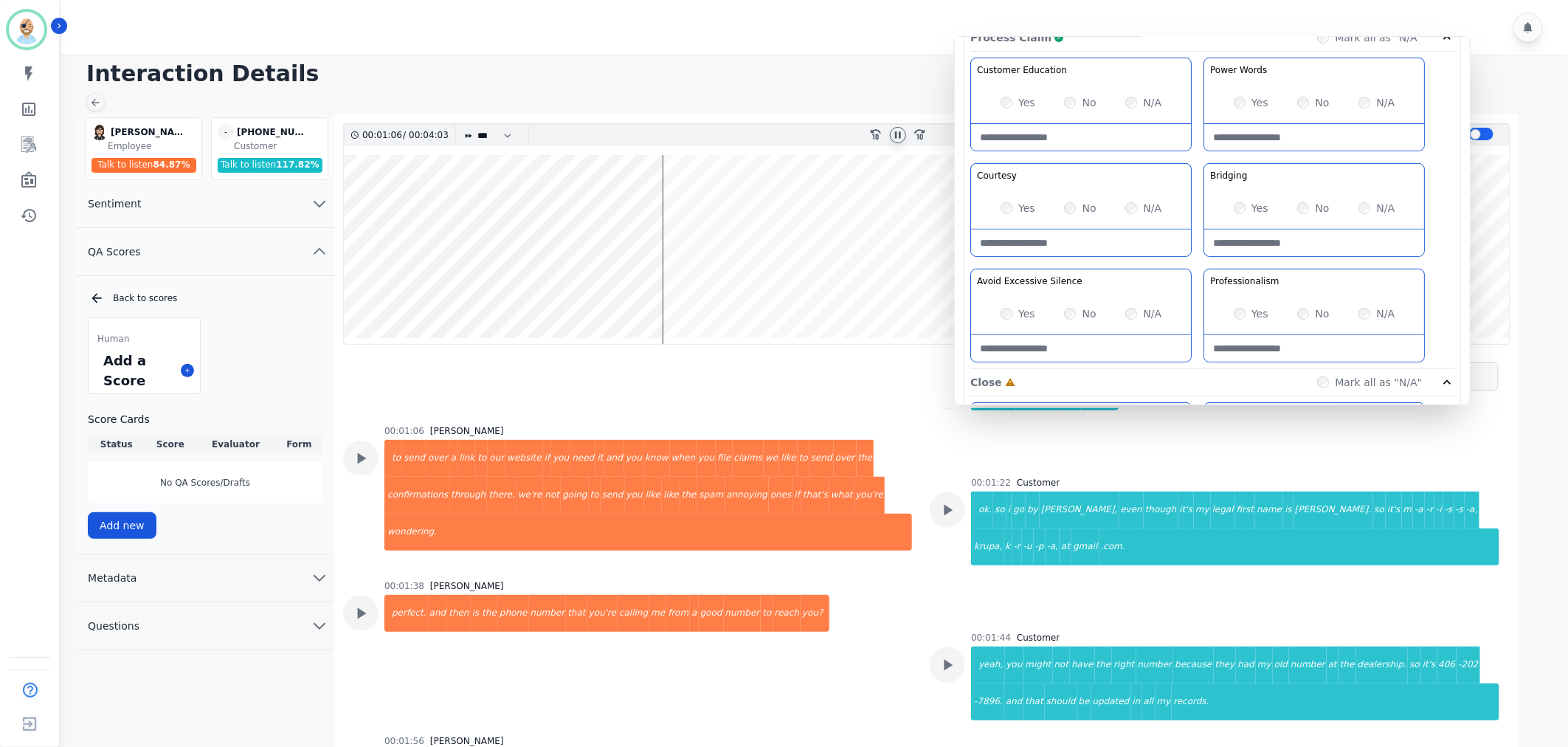
click at [1193, 158] on div "Customer Education Educate your customer on how to get the information that the…" at bounding box center [1213, 214] width 484 height 312
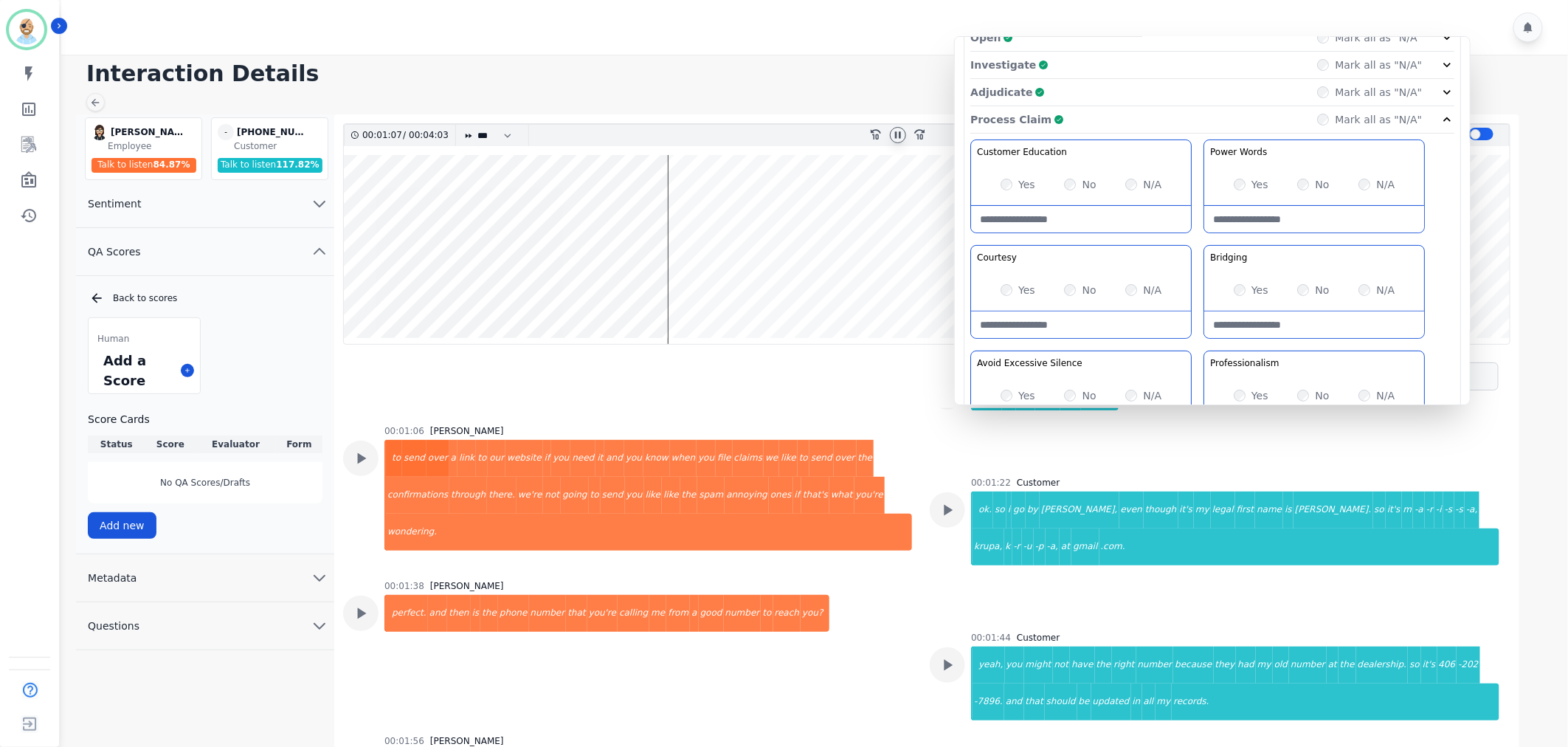
click at [1181, 120] on div "Process Claim Complete Mark all as "N/A"" at bounding box center [1213, 120] width 484 height 28
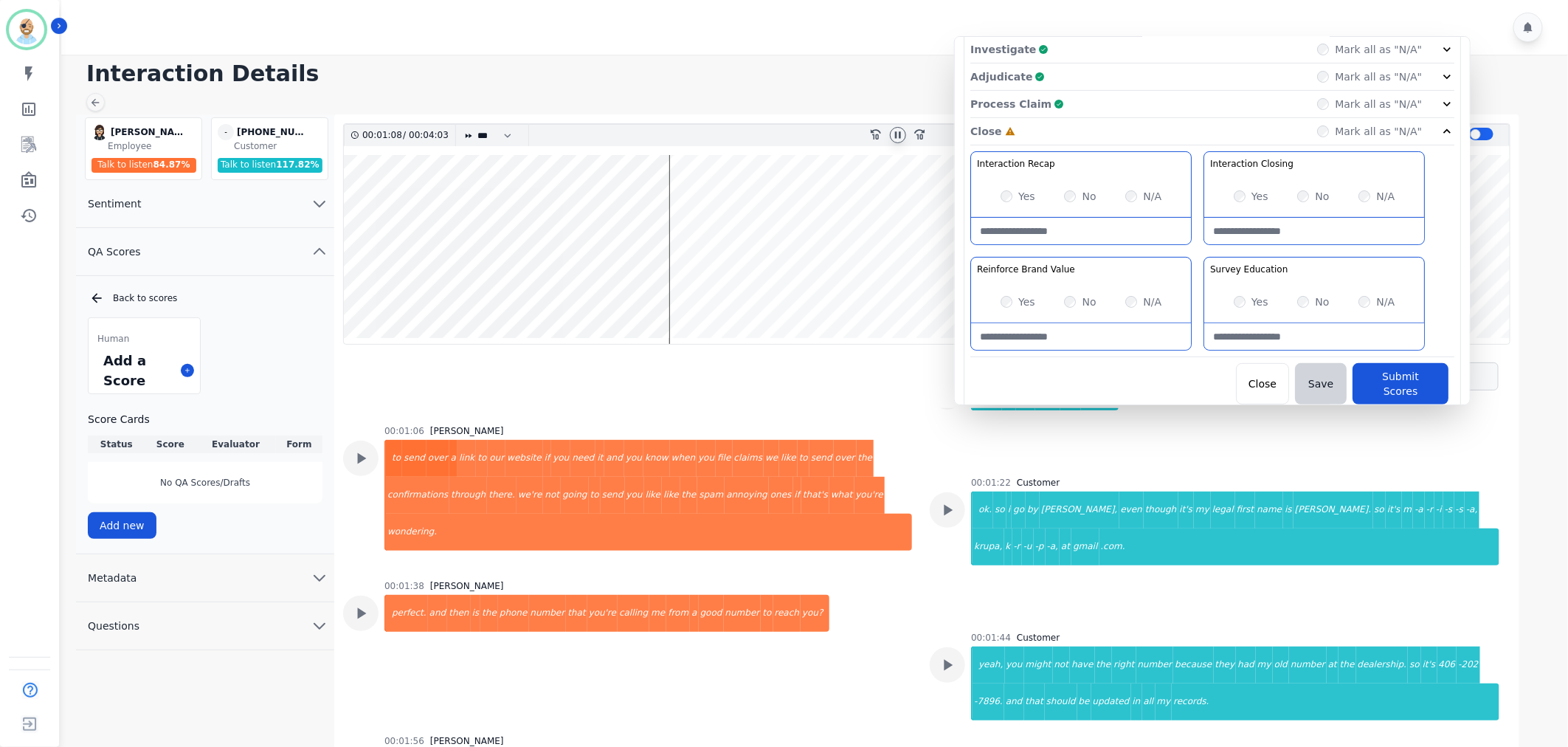
scroll to position [99, 0]
click at [1201, 245] on div "Interaction Recap Effectively summarize the conversation and set expectations f…" at bounding box center [1213, 252] width 484 height 206
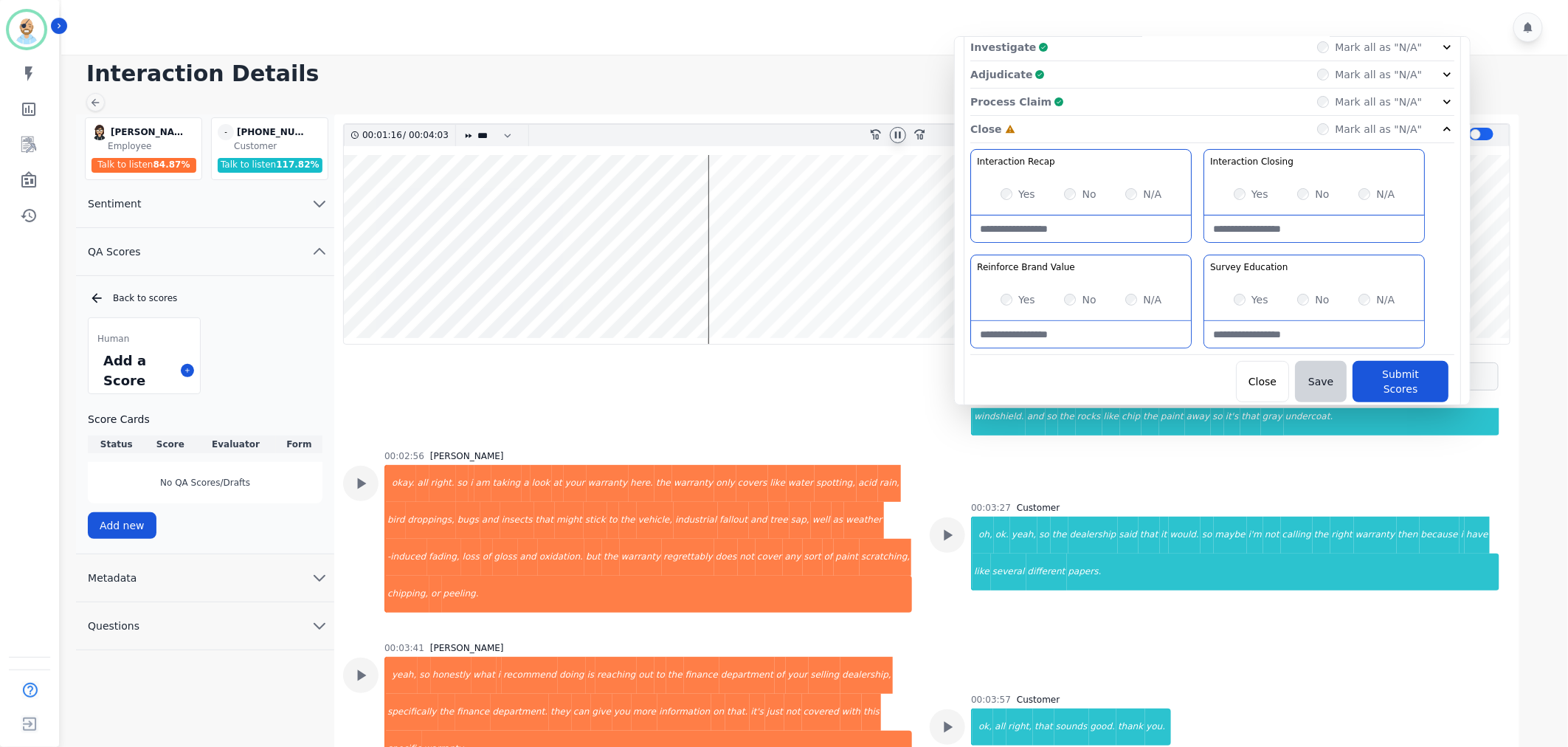
scroll to position [11, 0]
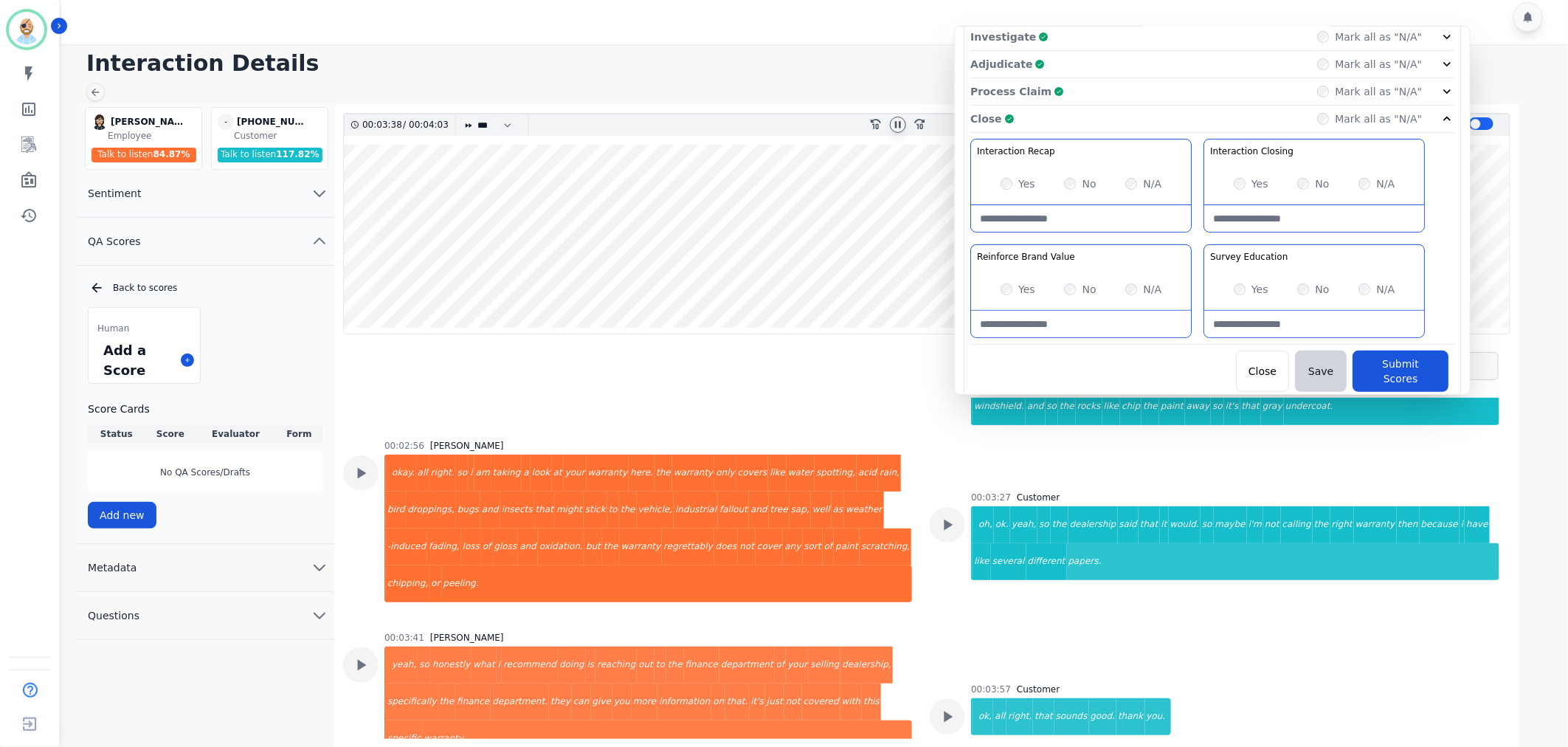
click at [1132, 114] on div "Close Complete Mark all as "N/A"" at bounding box center [1213, 119] width 484 height 28
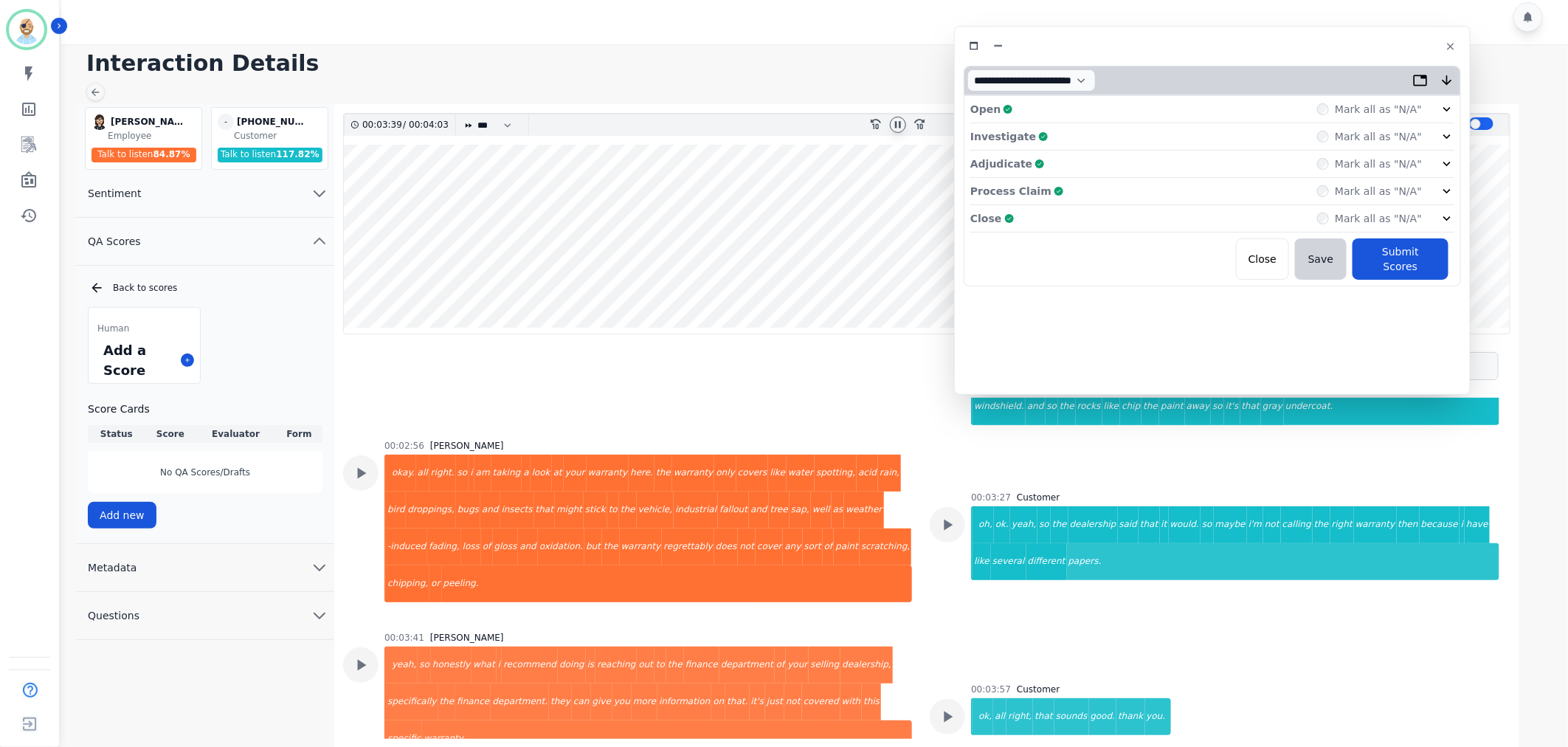
scroll to position [0, 0]
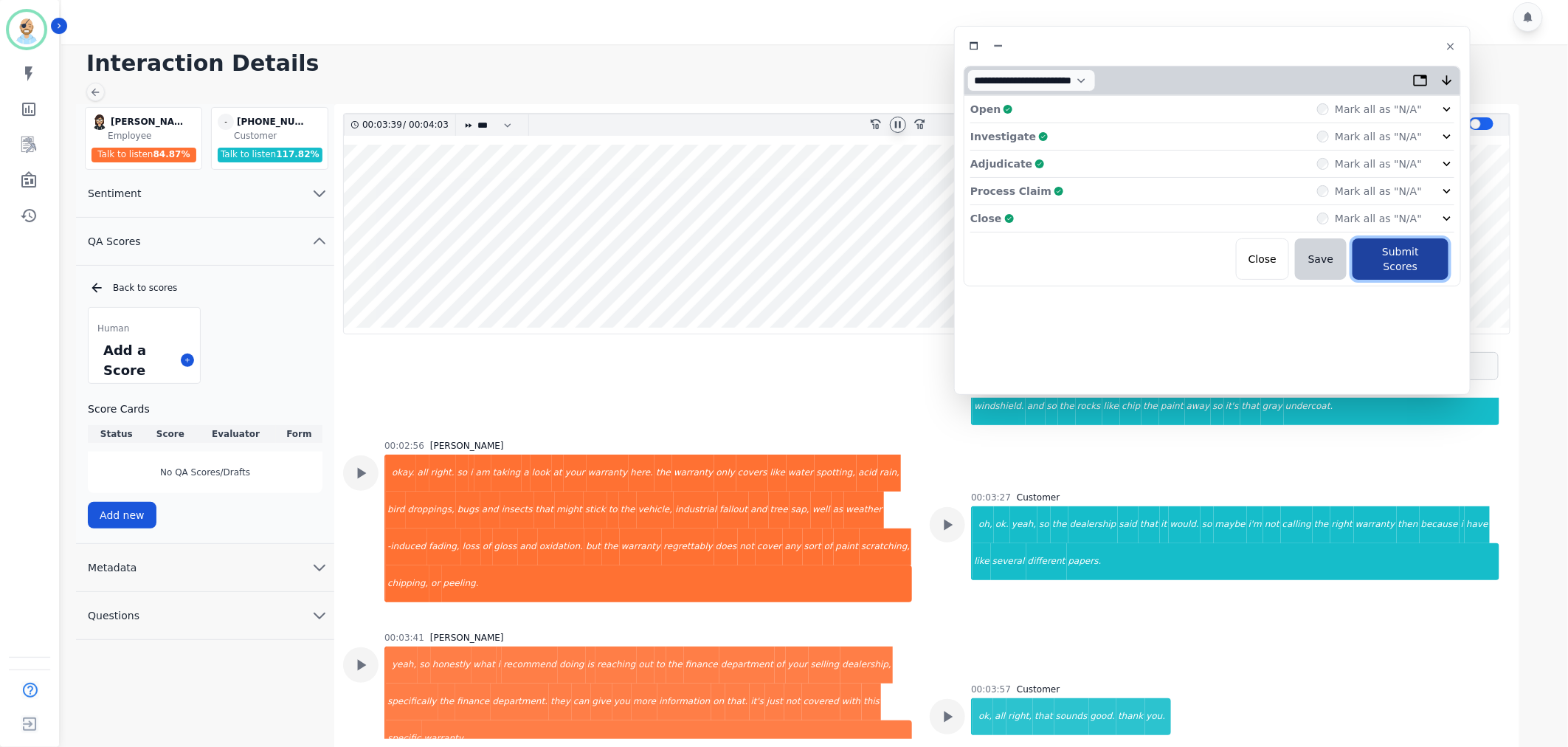
click at [1380, 252] on button "Submit Scores" at bounding box center [1401, 259] width 96 height 41
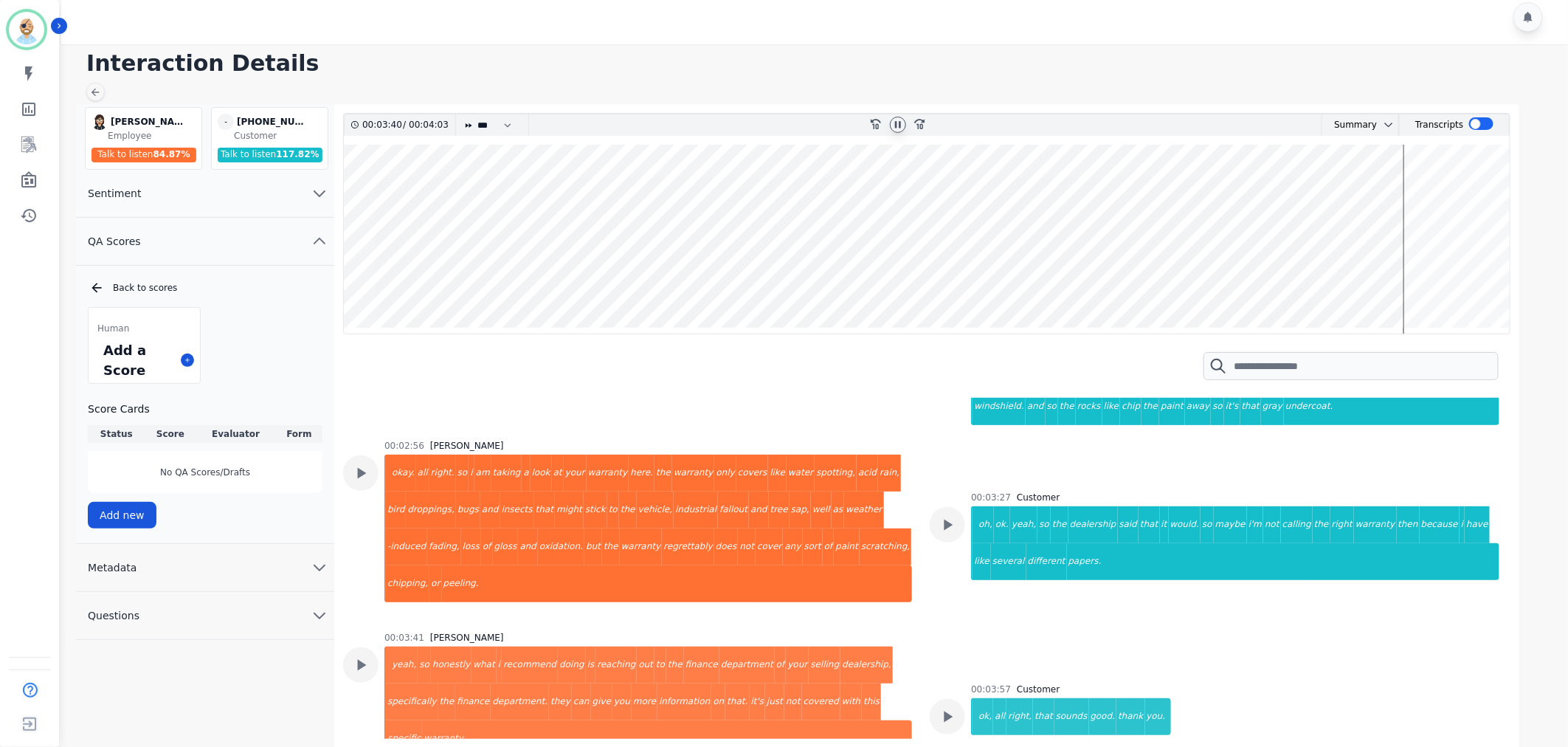
click at [770, 45] on div "Interaction Details Zuleica Ramirez Zuleica Ramirez Employee Talk to listen 84.…" at bounding box center [813, 396] width 1512 height 704
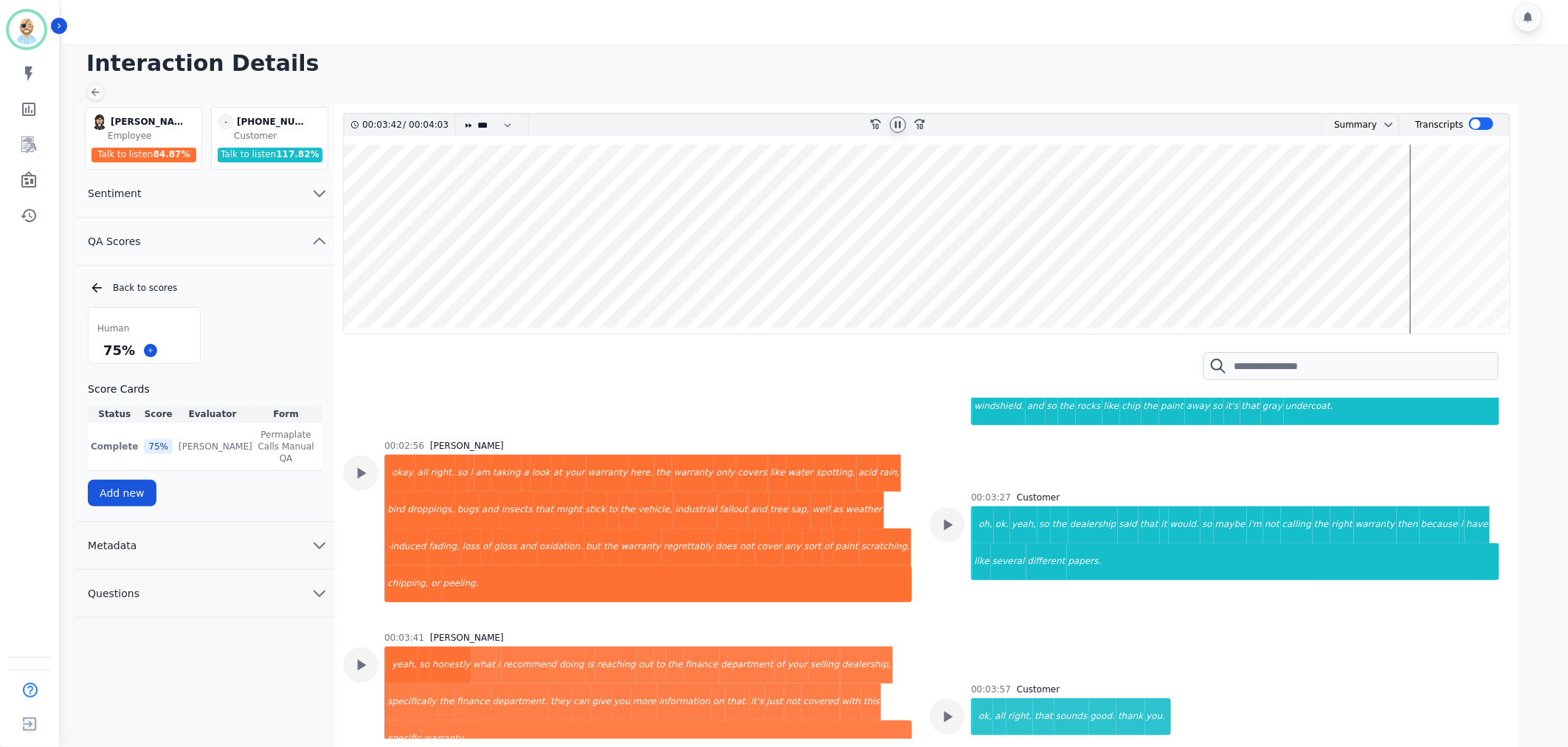
click at [259, 335] on div "Human 75 % Score Cards Status Score Evaluator Form Complete 75 % Clint Hudson C…" at bounding box center [205, 406] width 235 height 200
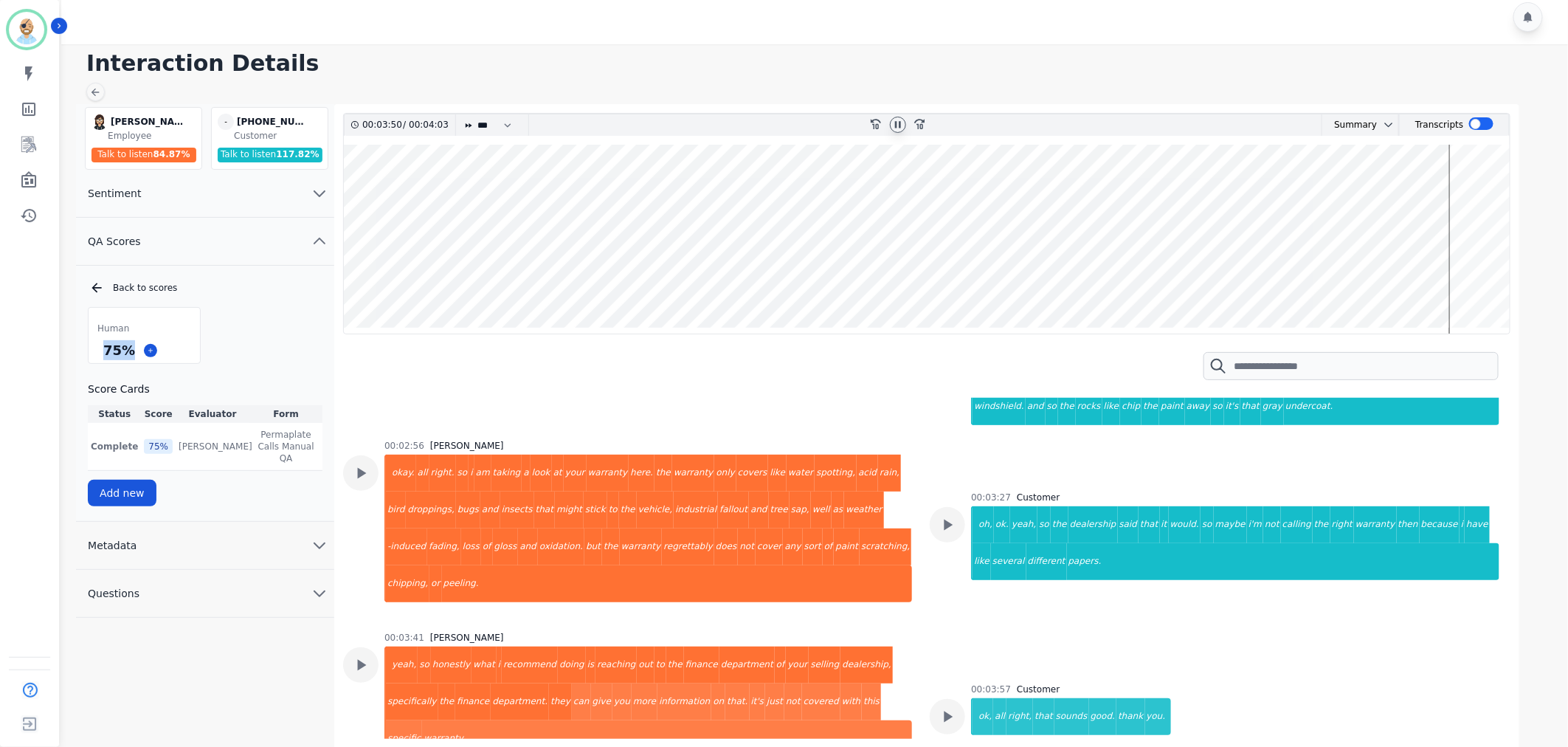
drag, startPoint x: 131, startPoint y: 347, endPoint x: 101, endPoint y: 347, distance: 30.0
click at [101, 347] on div "75 %" at bounding box center [119, 350] width 37 height 26
copy div "75 %"
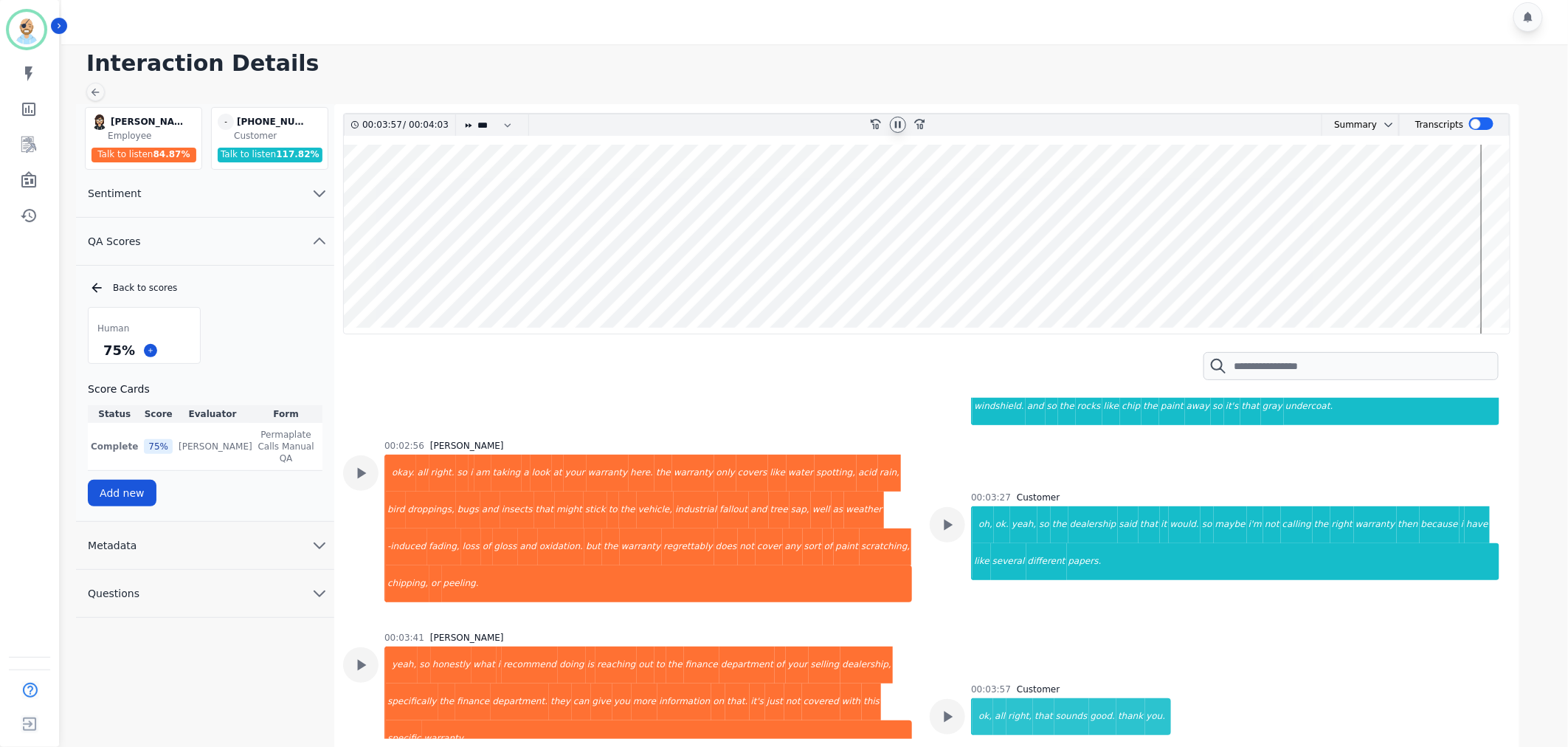
click at [901, 121] on icon at bounding box center [898, 125] width 12 height 12
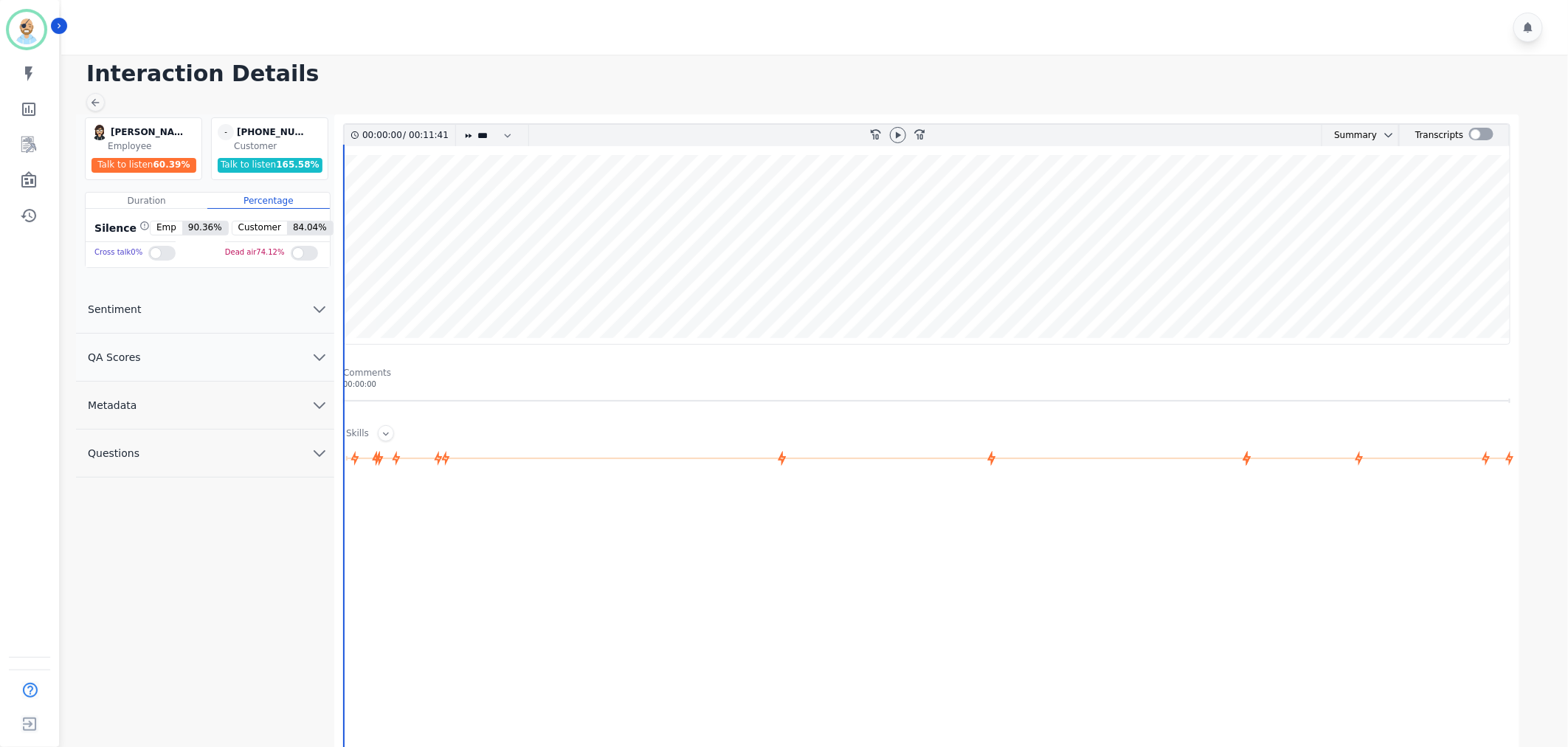
click at [567, 74] on h1 "Interaction Details" at bounding box center [820, 74] width 1468 height 27
click at [257, 360] on button "QA Scores" at bounding box center [205, 357] width 259 height 48
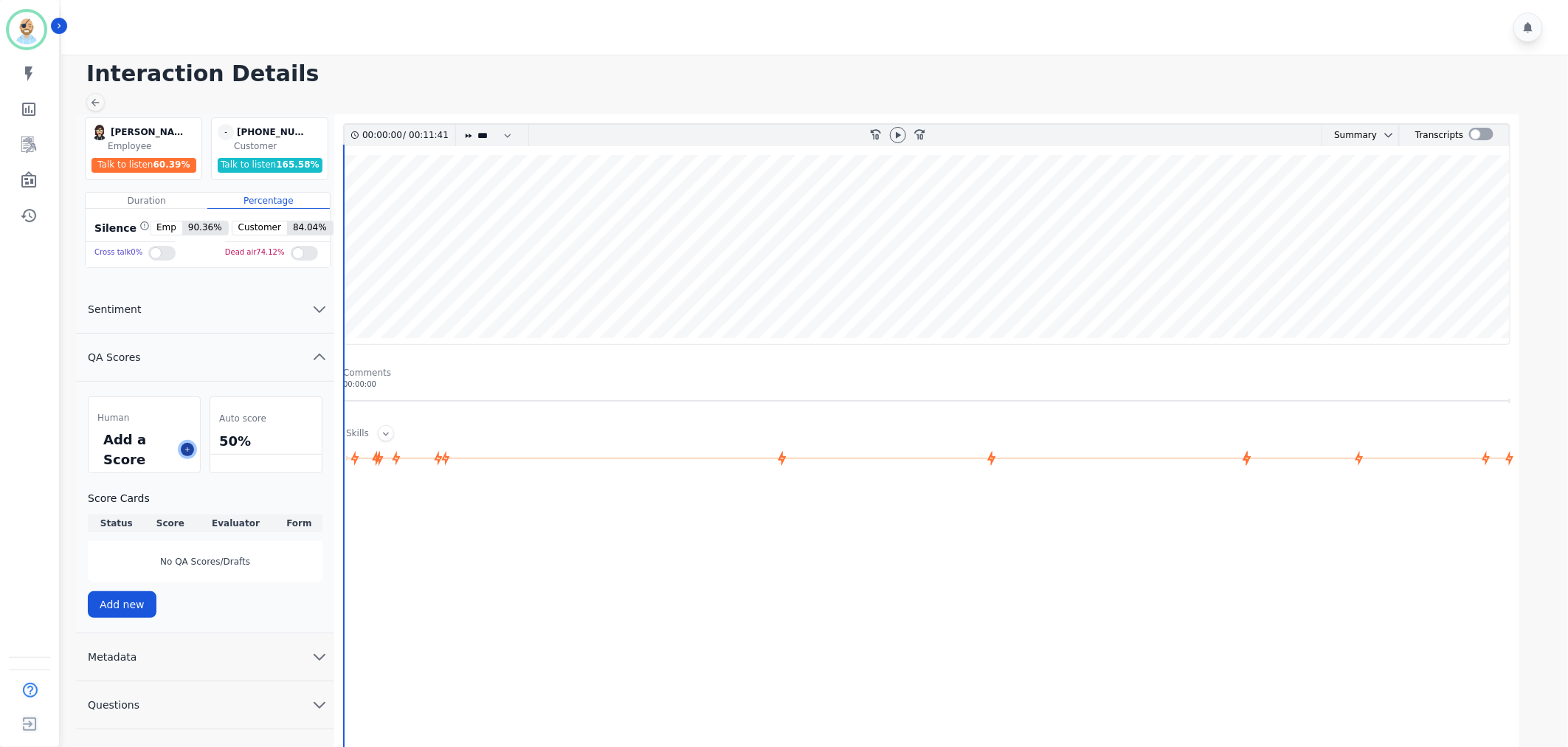
click at [182, 448] on button at bounding box center [188, 450] width 14 height 14
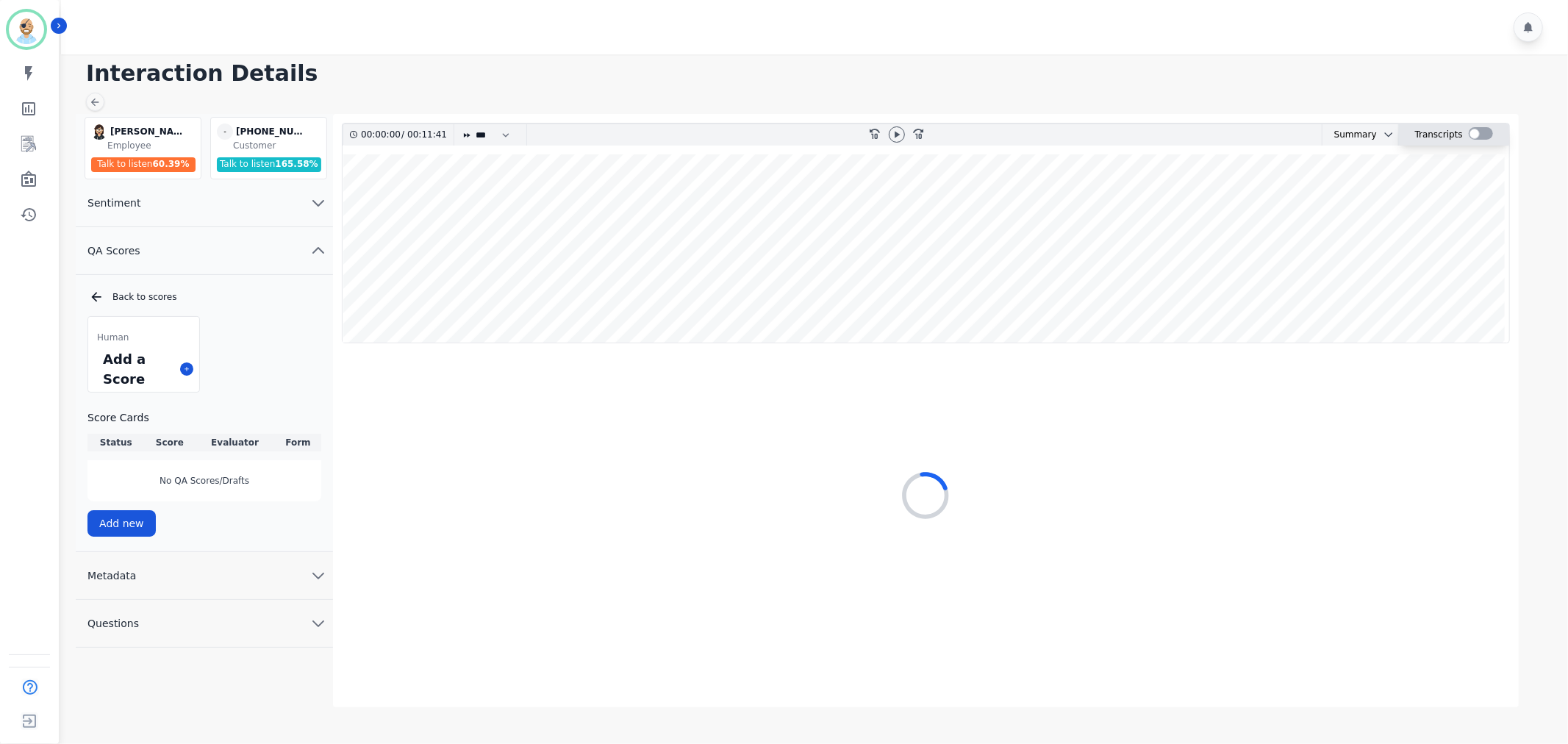
click at [1476, 131] on div at bounding box center [1481, 133] width 24 height 13
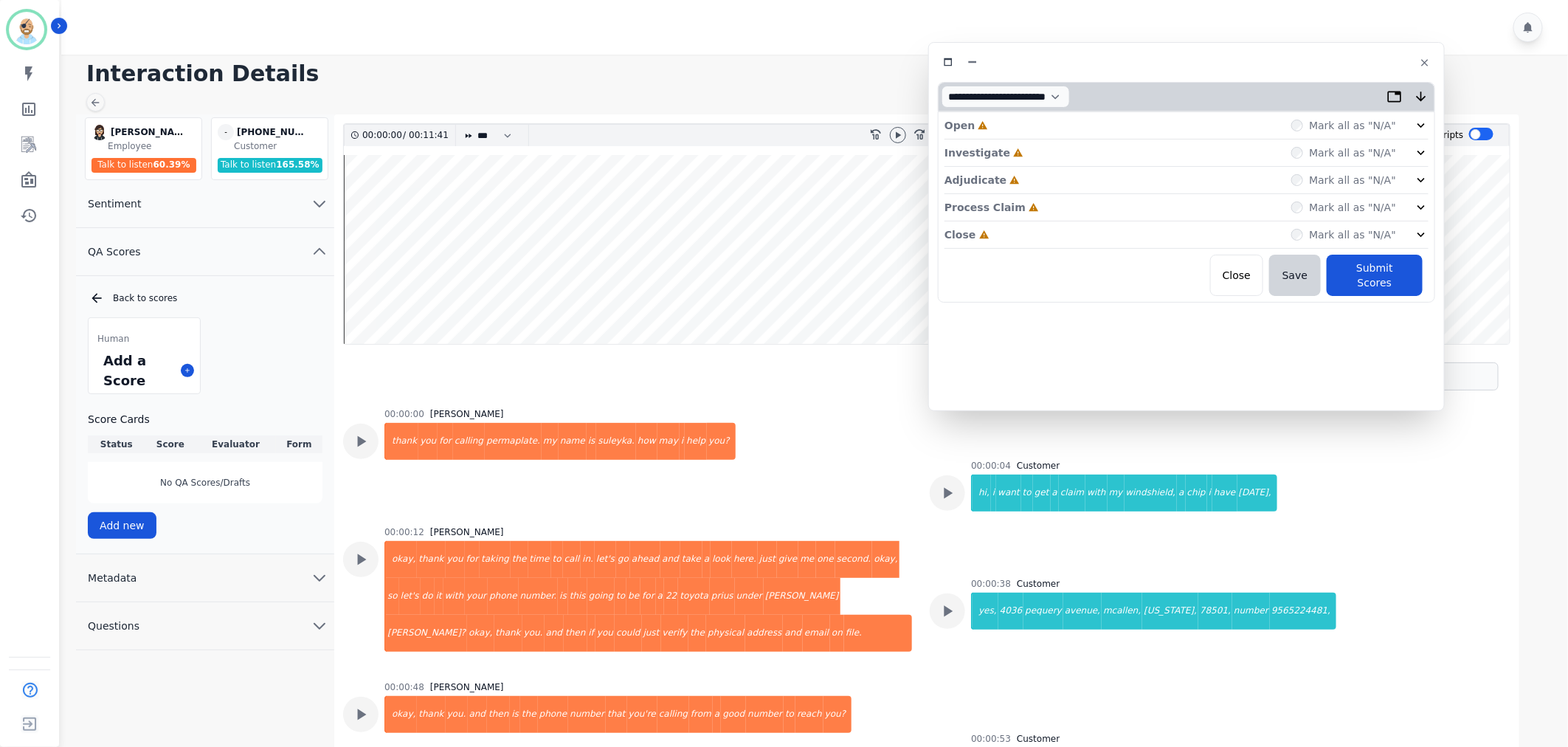
drag, startPoint x: 394, startPoint y: 82, endPoint x: 1267, endPoint y: 62, distance: 873.2
click at [1267, 62] on div at bounding box center [1187, 63] width 498 height 22
click at [902, 141] on icon at bounding box center [898, 135] width 12 height 12
click at [1070, 233] on div "Close Incomplete Mark all as "N/A"" at bounding box center [1195, 235] width 484 height 28
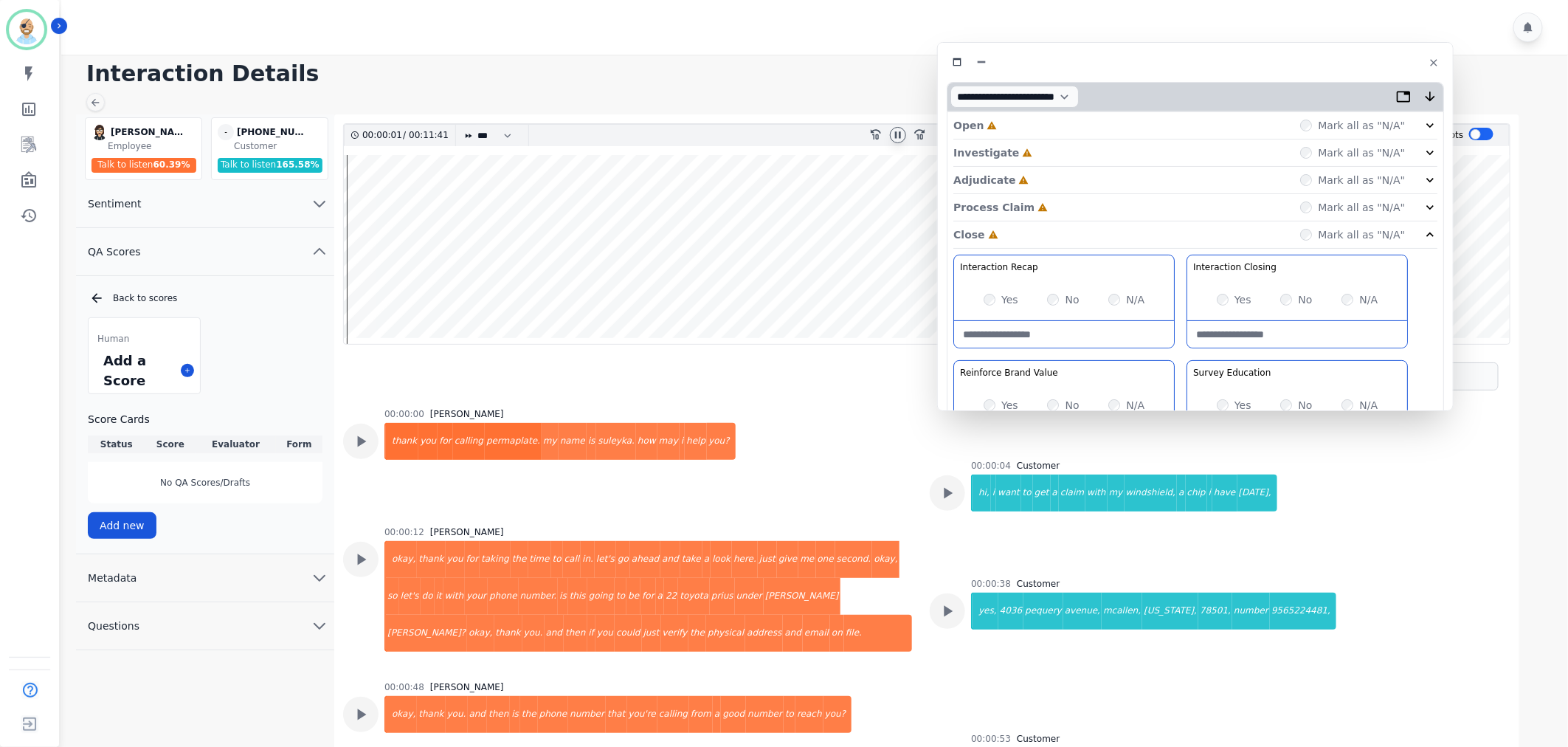
click at [1076, 208] on div "Process Claim Incomplete Mark all as "N/A"" at bounding box center [1195, 208] width 484 height 28
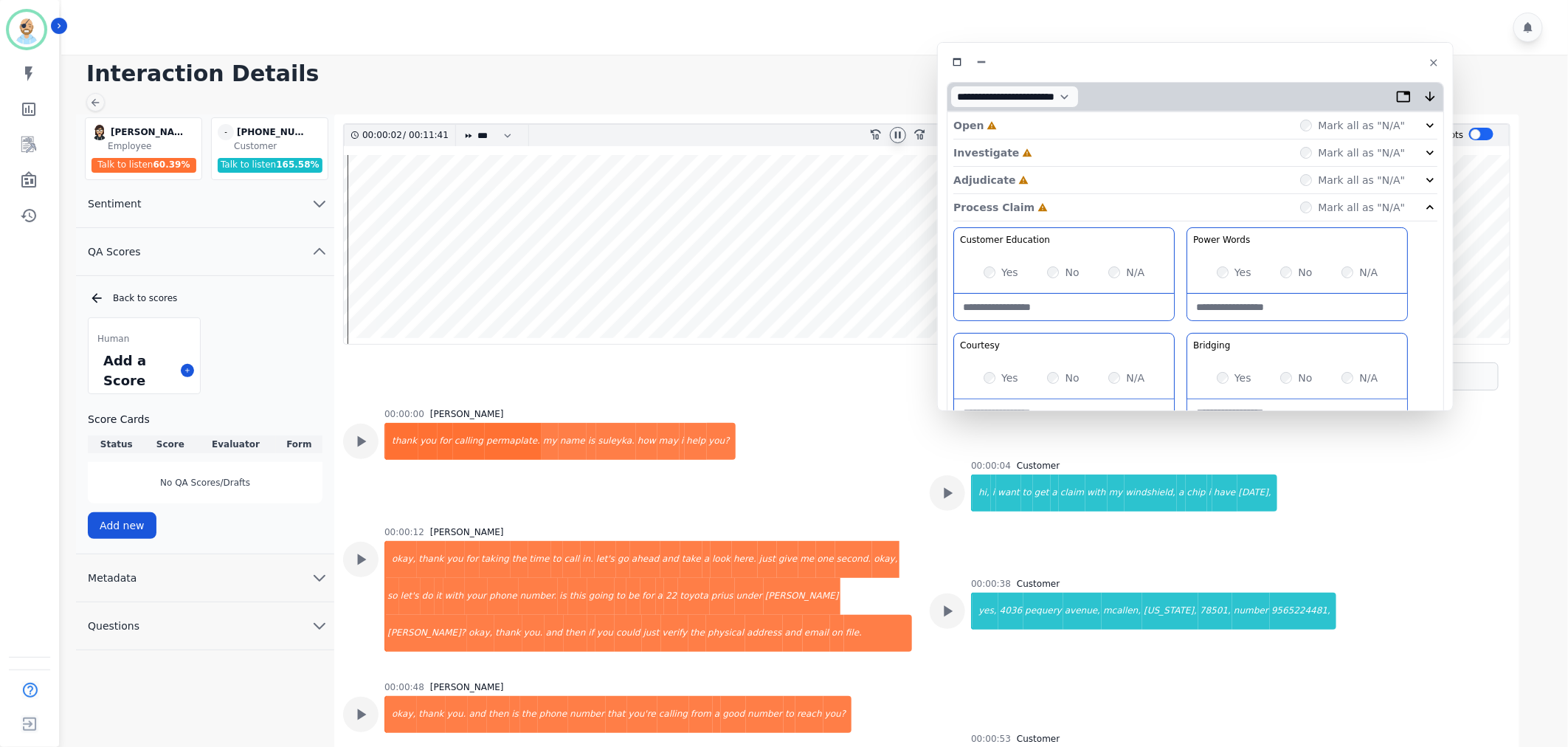
click at [1068, 180] on div "Adjudicate Incomplete Mark all as "N/A"" at bounding box center [1195, 181] width 484 height 28
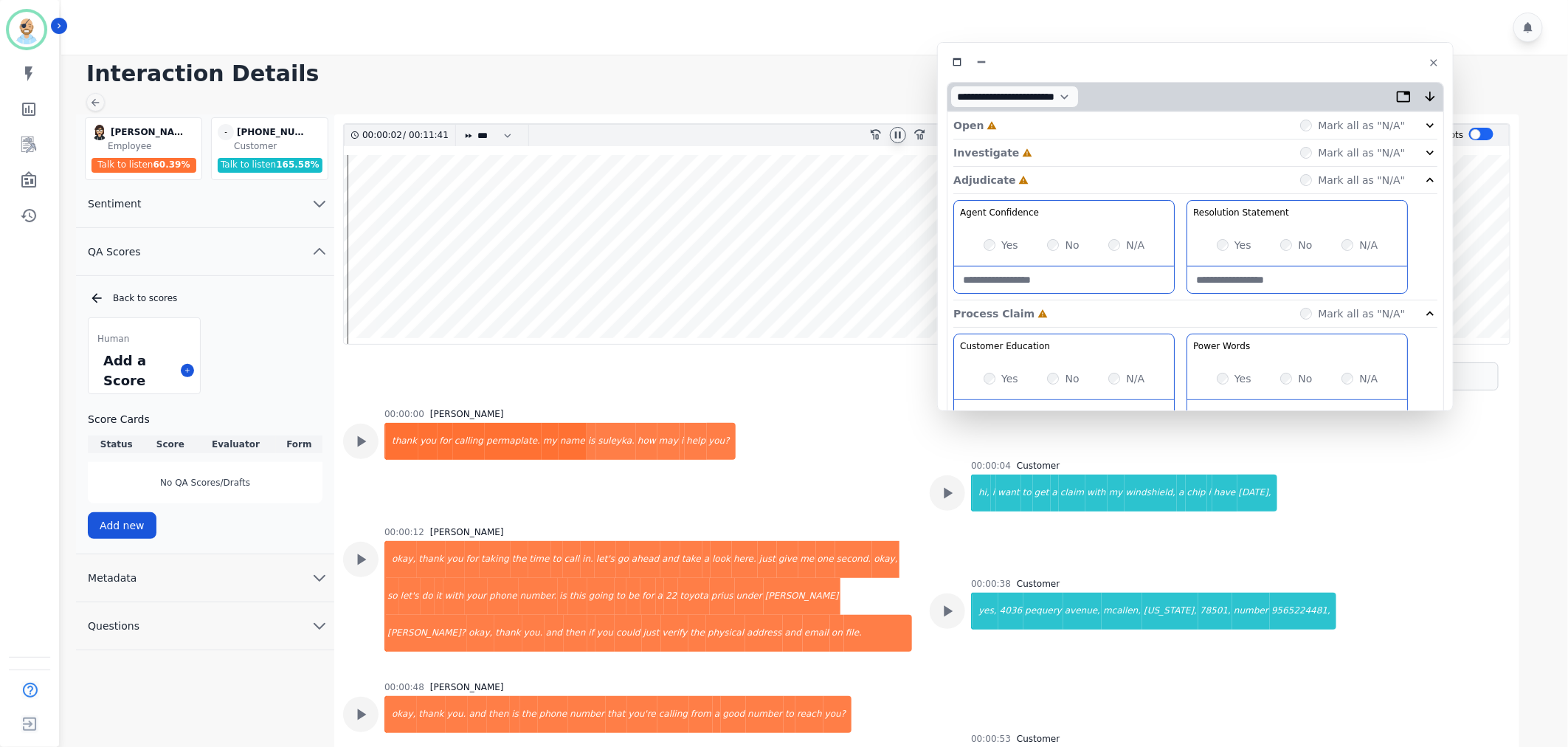
click at [1053, 167] on div "Investigate Incomplete Mark all as "N/A"" at bounding box center [1195, 181] width 484 height 28
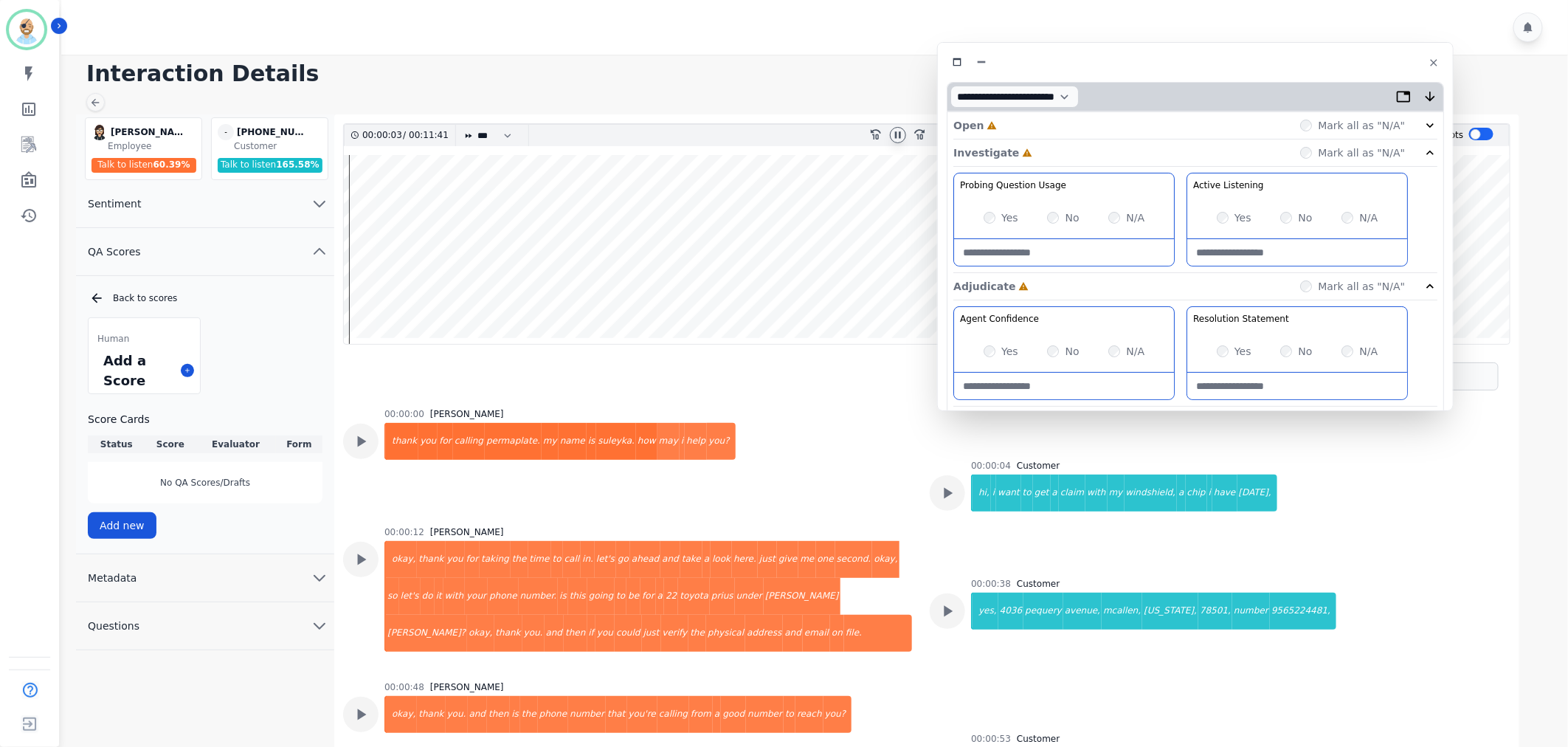
click at [1045, 123] on div "Open Incomplete Mark all as "N/A"" at bounding box center [1195, 126] width 484 height 28
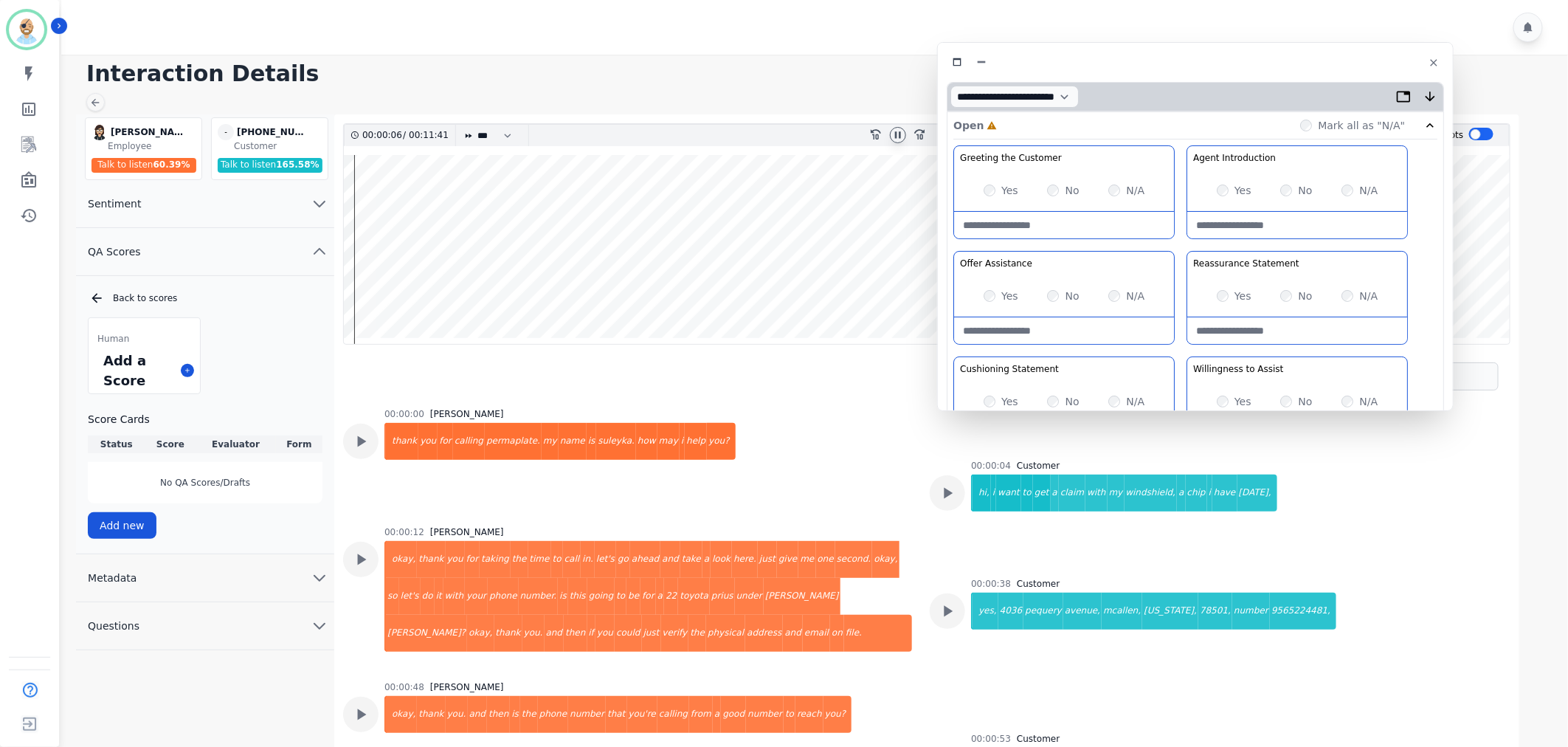
click at [1181, 247] on div "Greeting the Customer Welcome is where we quickly greet our customer as a known…" at bounding box center [1195, 406] width 484 height 523
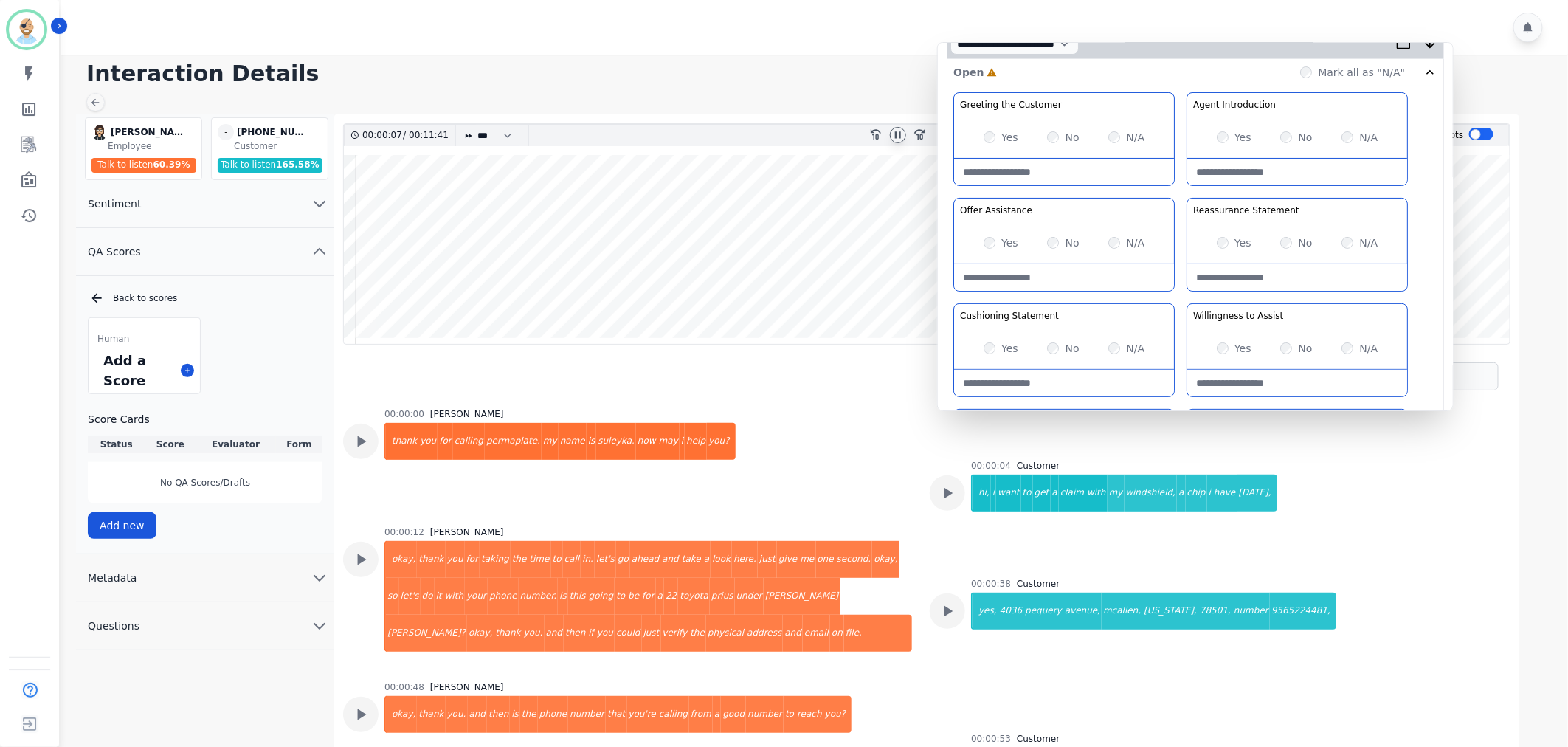
scroll to position [82, 0]
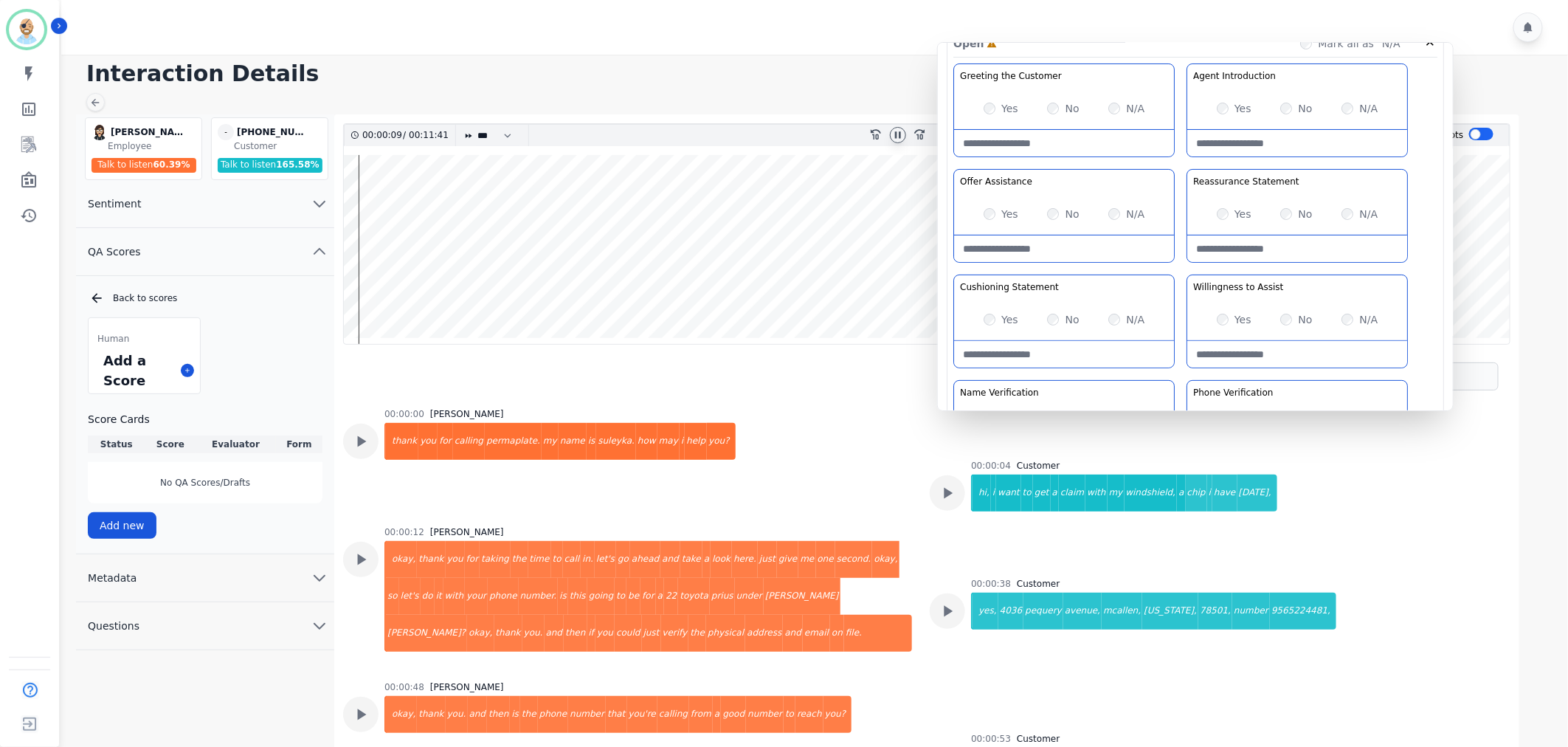
click at [1176, 266] on div "Greeting the Customer Welcome is where we quickly greet our customer as a known…" at bounding box center [1195, 325] width 484 height 523
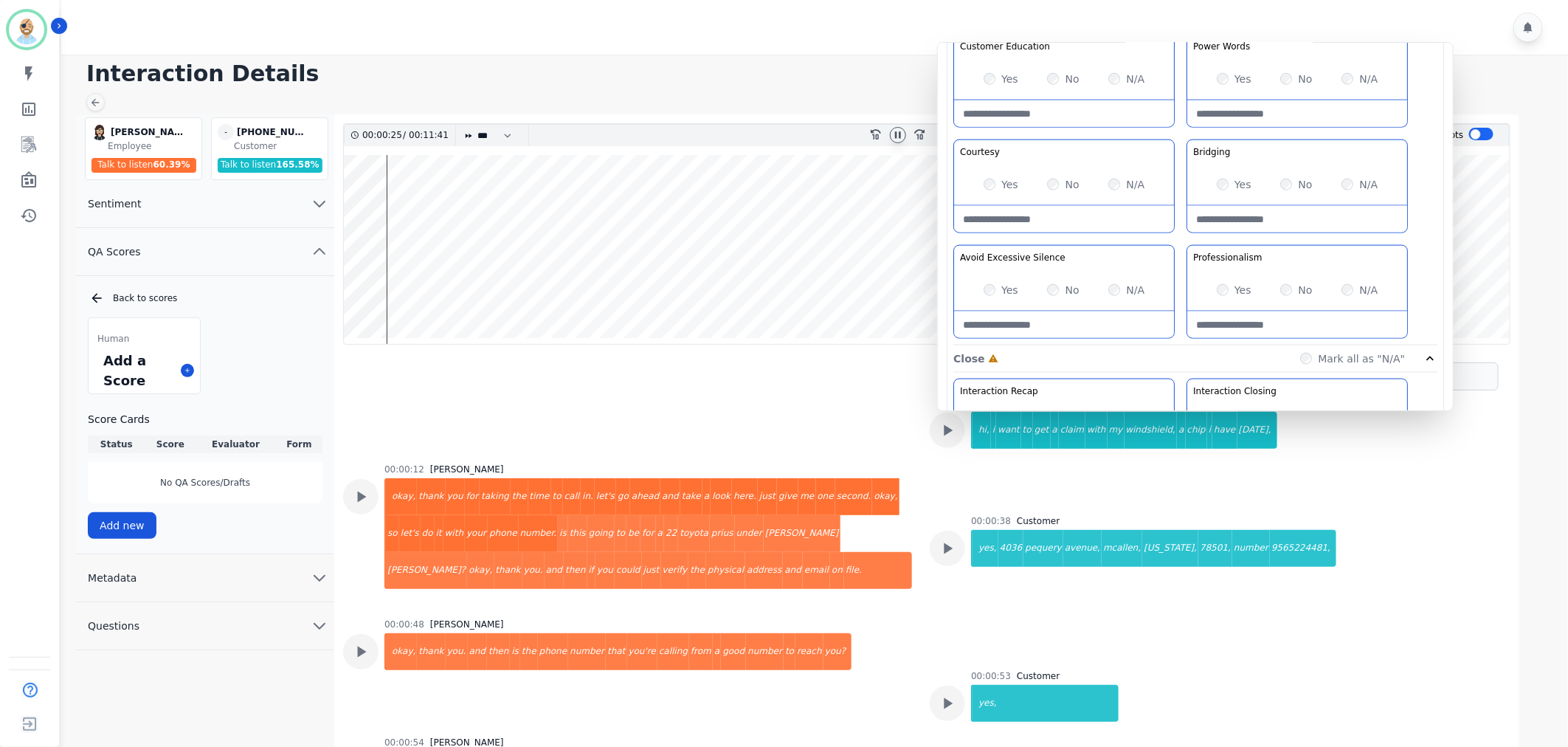
scroll to position [984, 0]
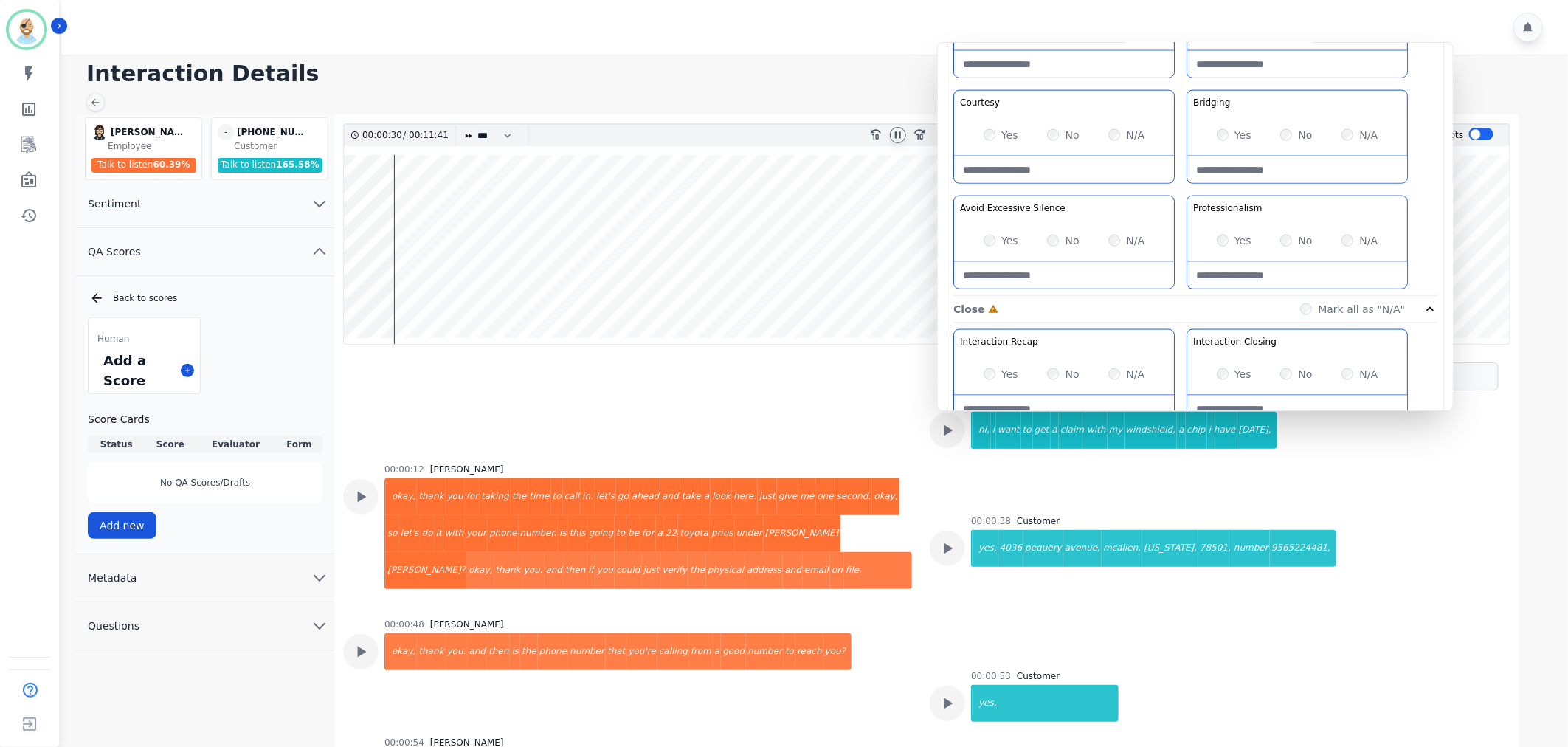
drag, startPoint x: 1182, startPoint y: 189, endPoint x: 1176, endPoint y: 181, distance: 10.0
click at [1176, 181] on div "Customer Education Educate your customer on how to get the information that the…" at bounding box center [1195, 140] width 484 height 312
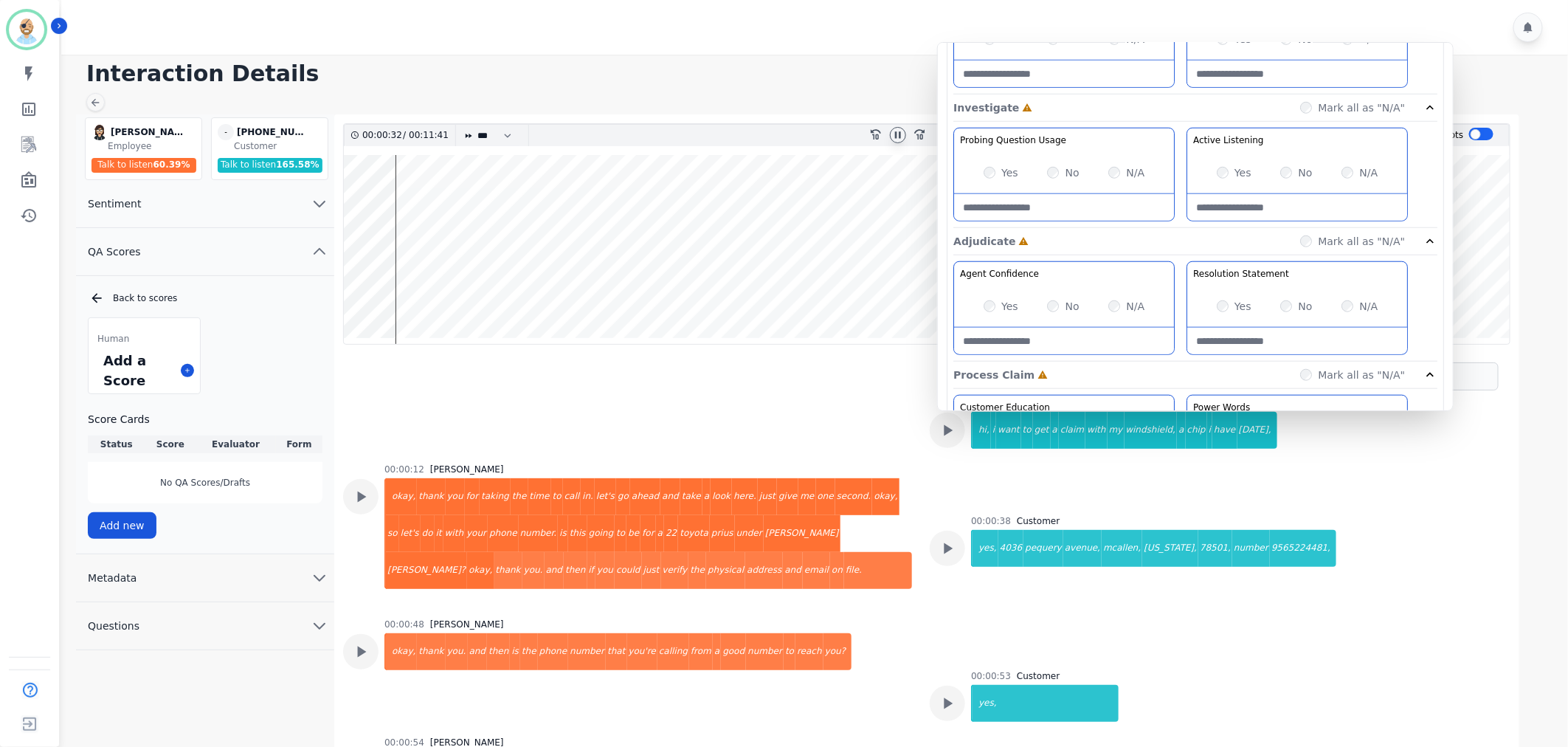
scroll to position [246, 0]
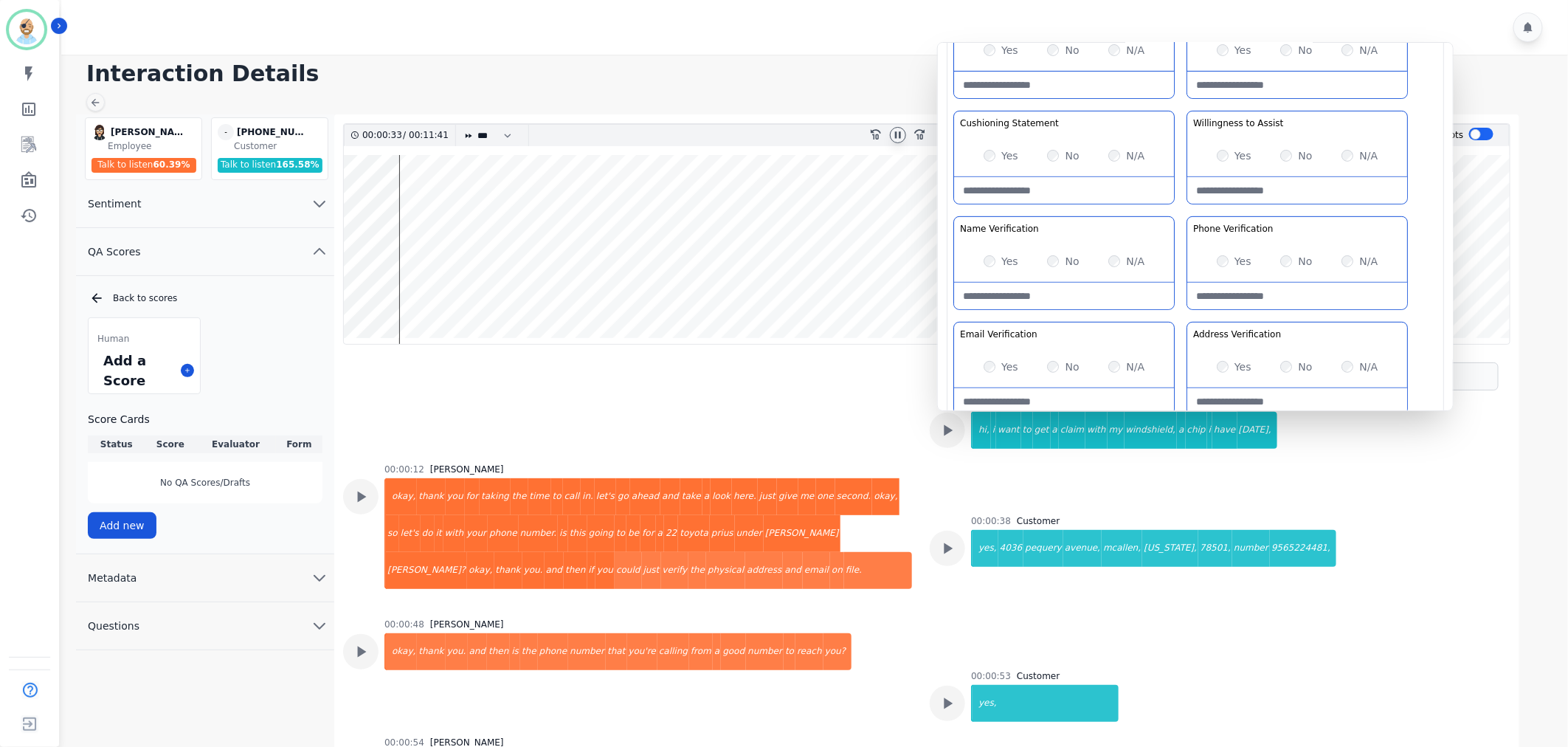
click at [1038, 291] on Verification-note at bounding box center [1064, 295] width 220 height 27
paste Verification-note "**********"
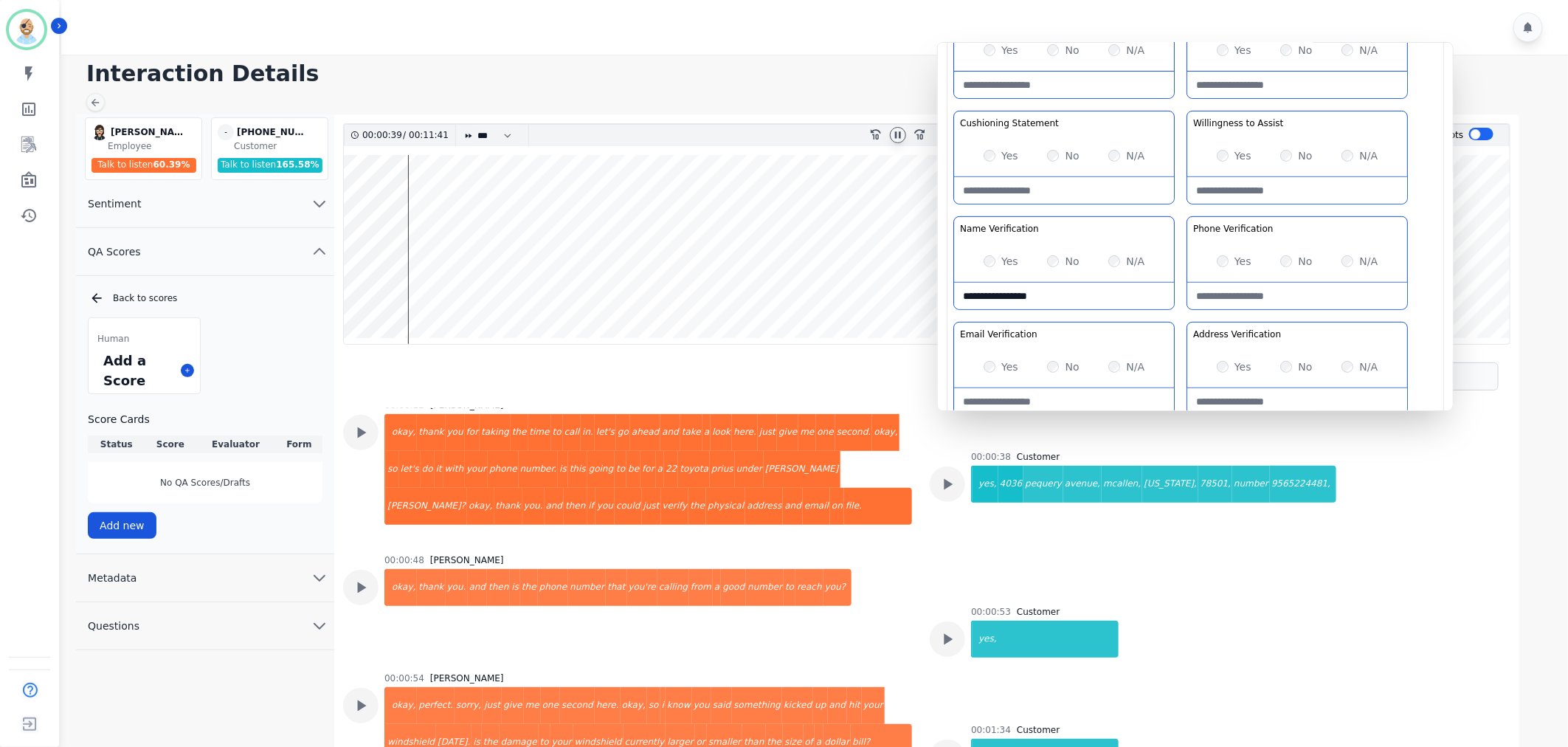
type Verification-note "**********"
click at [1185, 312] on div "Greeting the Customer Welcome is where we quickly greet our customer as a known…" at bounding box center [1195, 160] width 484 height 523
click at [1176, 328] on div "Email Verification Verify the caller/customer's email address. Yes No N/A" at bounding box center [1063, 368] width 221 height 93
click at [1184, 99] on div "Greeting the Customer Welcome is where we quickly greet our customer as a known…" at bounding box center [1195, 160] width 484 height 523
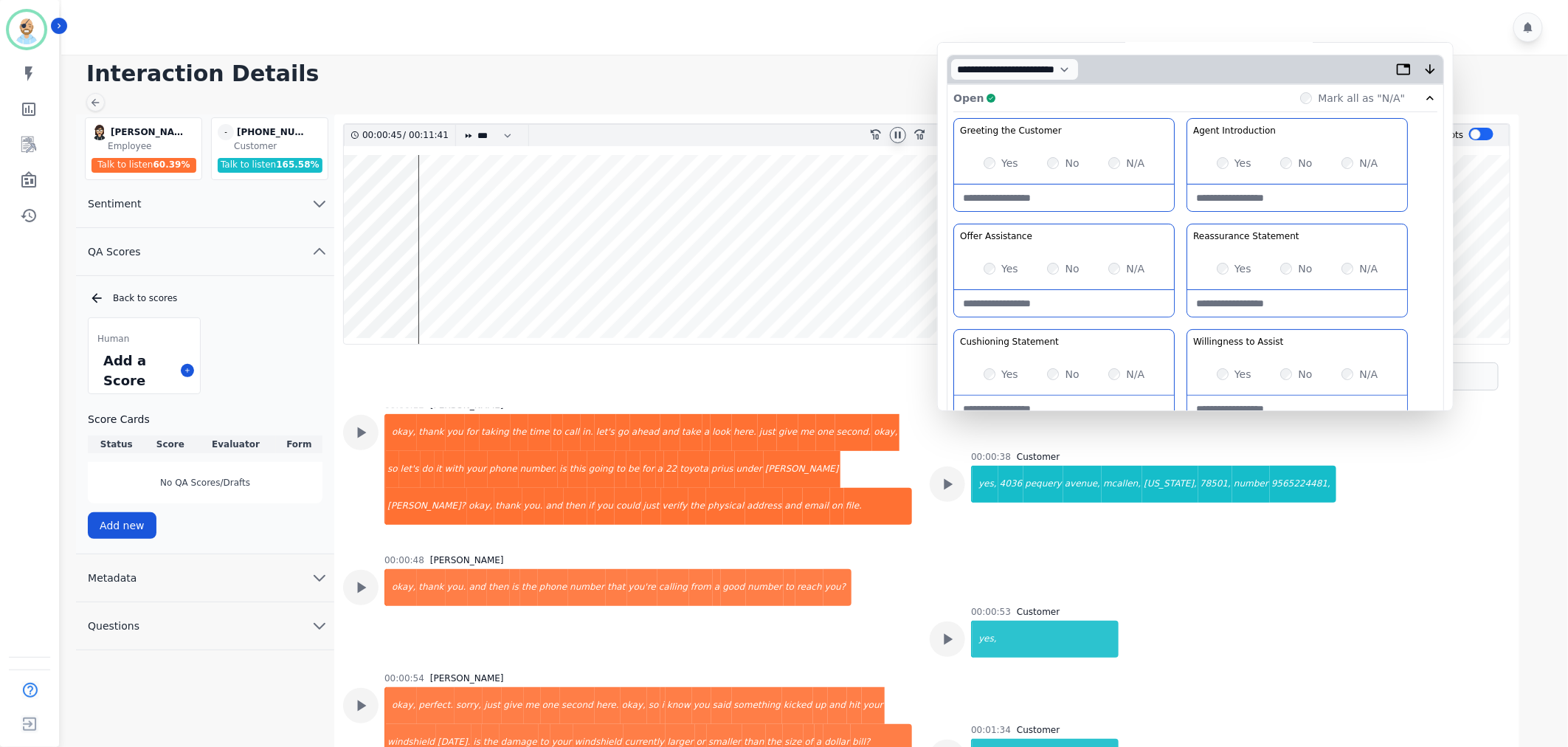
scroll to position [0, 0]
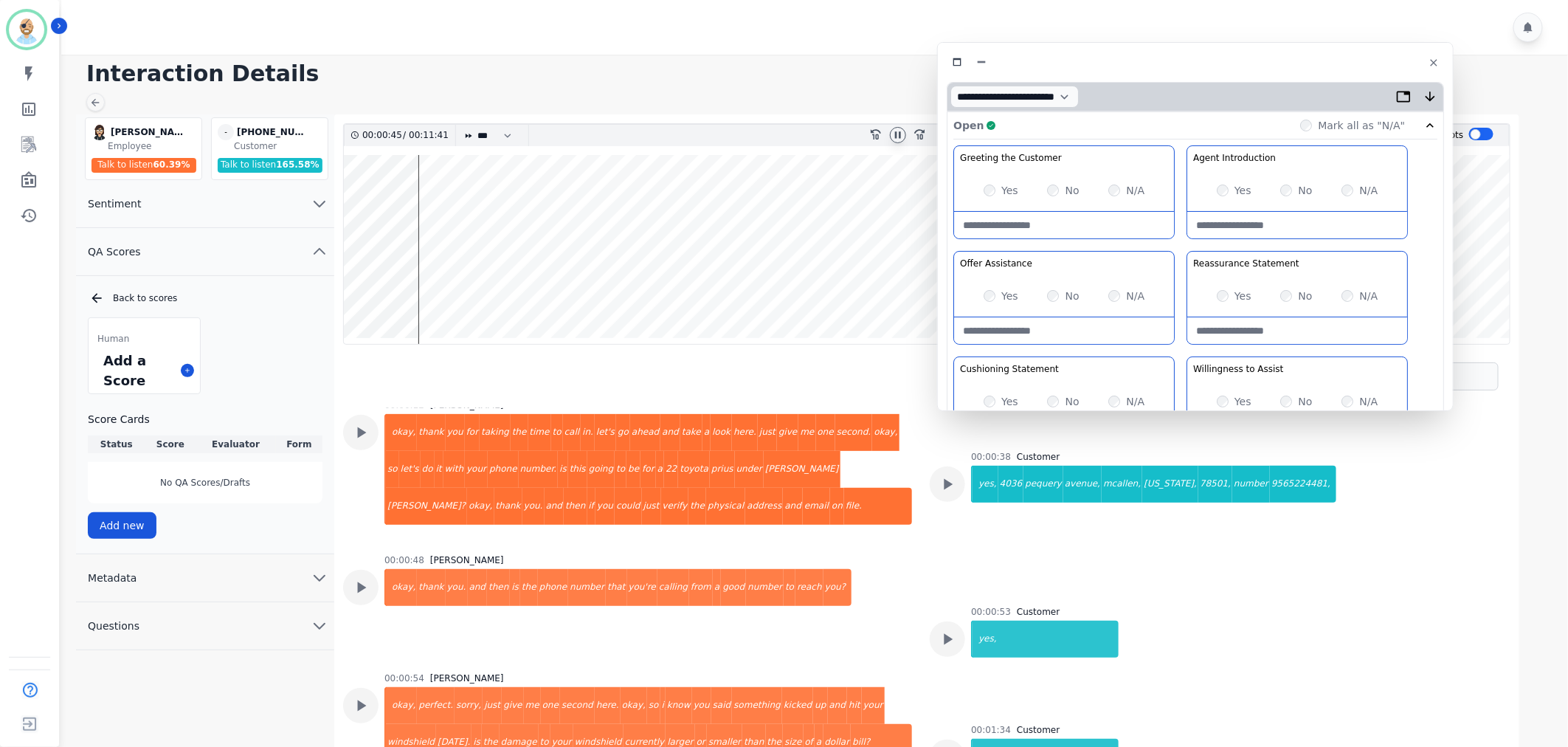
click at [1181, 117] on div "Open Complete Mark all as "N/A"" at bounding box center [1195, 126] width 484 height 28
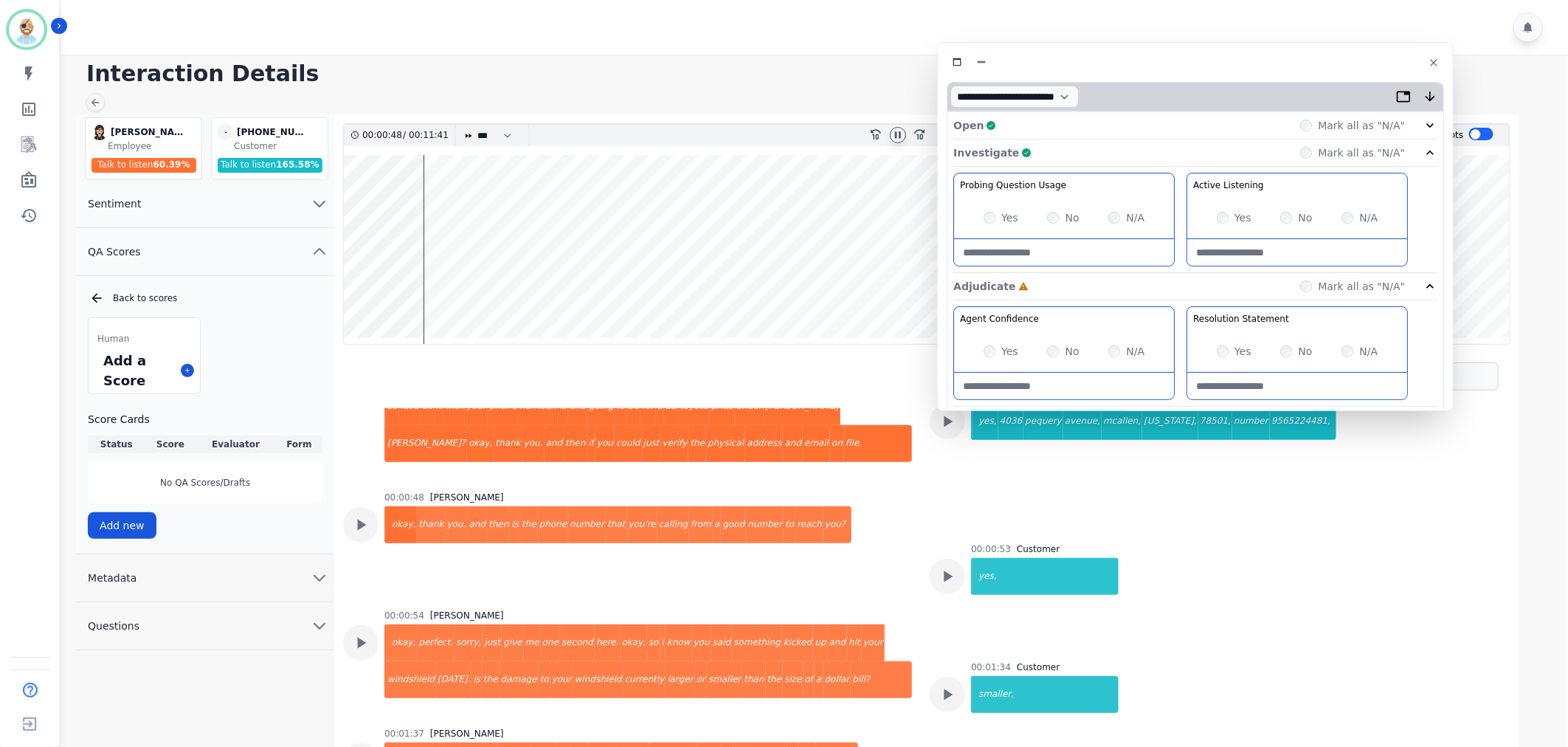
click at [1206, 147] on div "Investigate Complete Mark all as "N/A"" at bounding box center [1195, 154] width 484 height 28
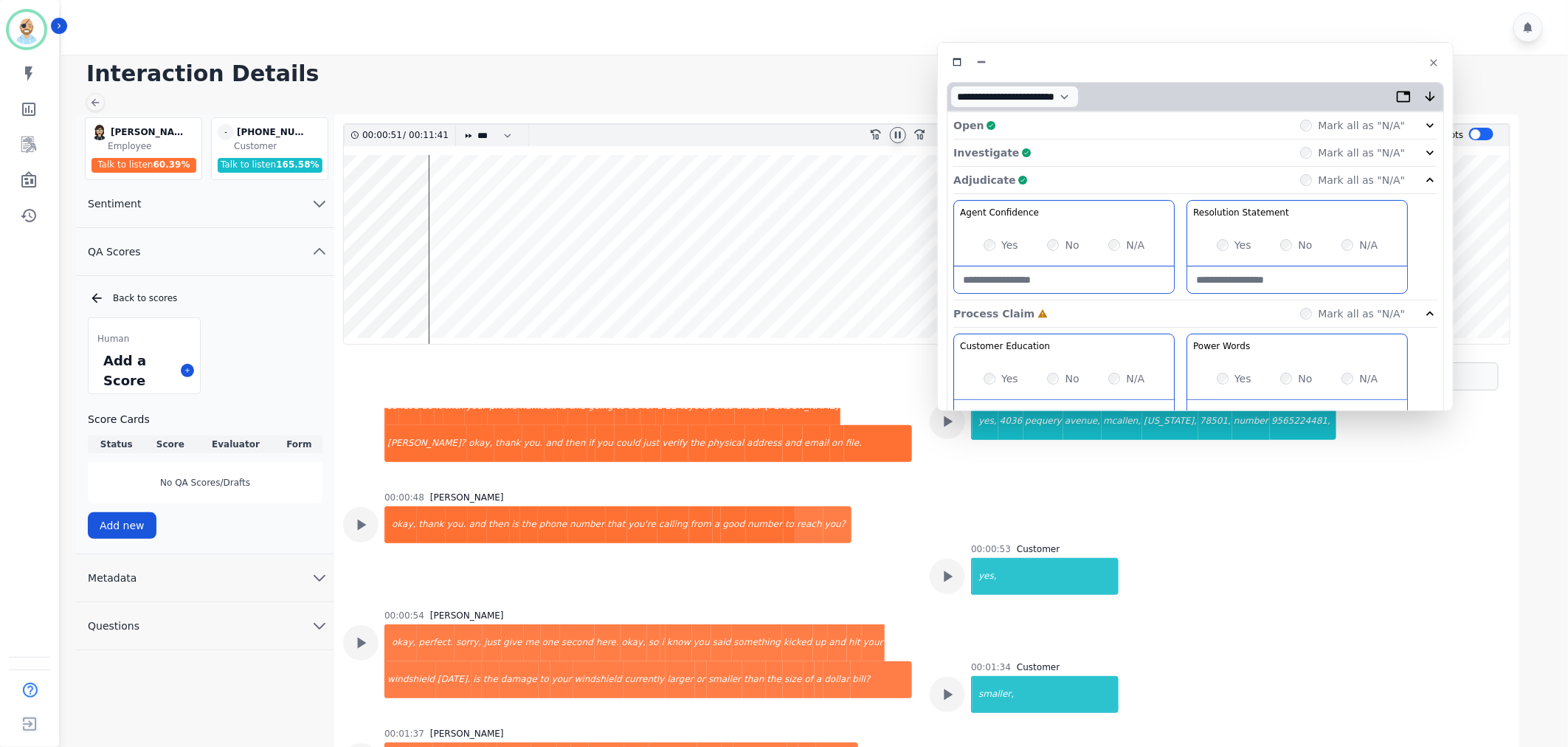
click at [1176, 300] on div "Adjudicate Complete Mark all as "N/A"" at bounding box center [1195, 314] width 484 height 28
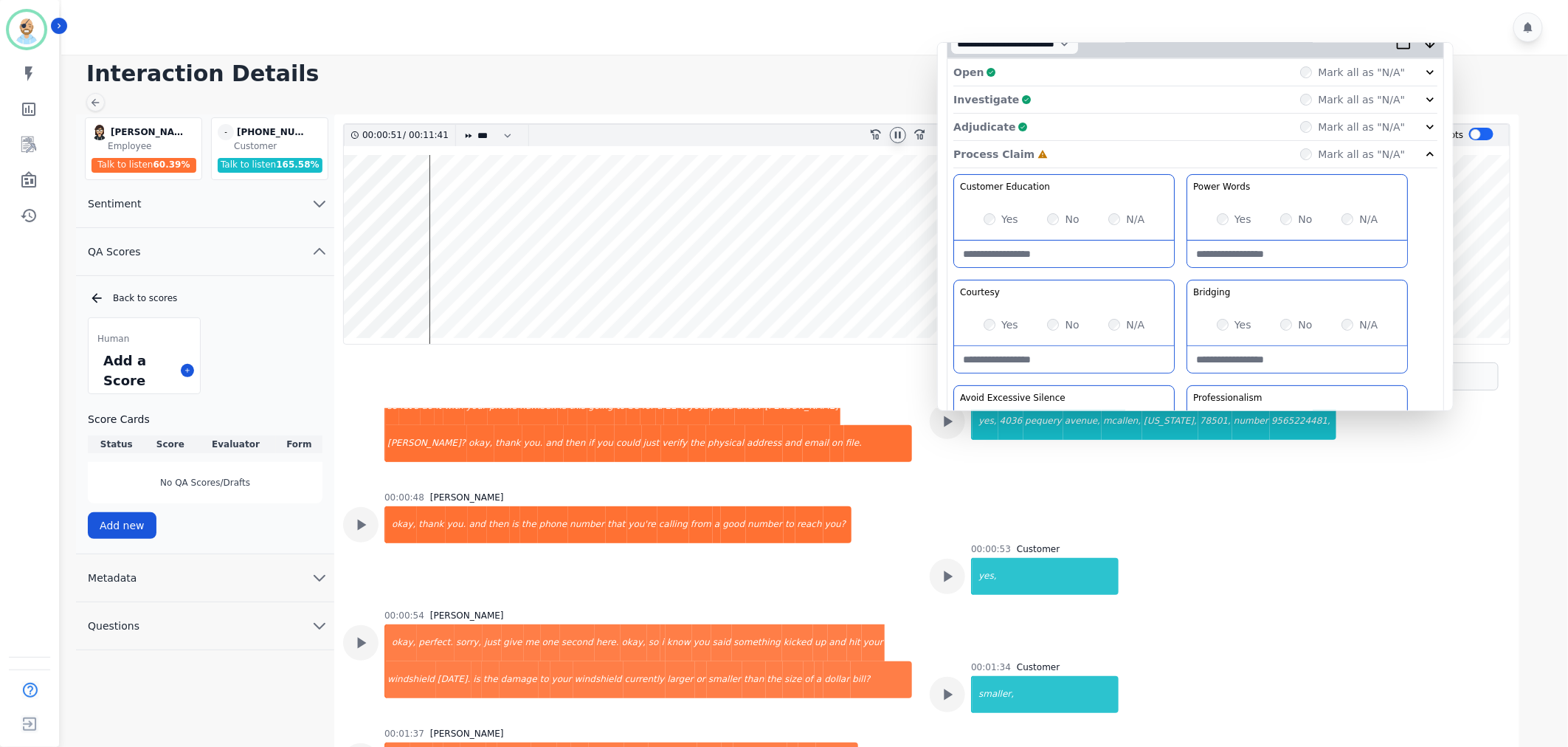
scroll to position [82, 0]
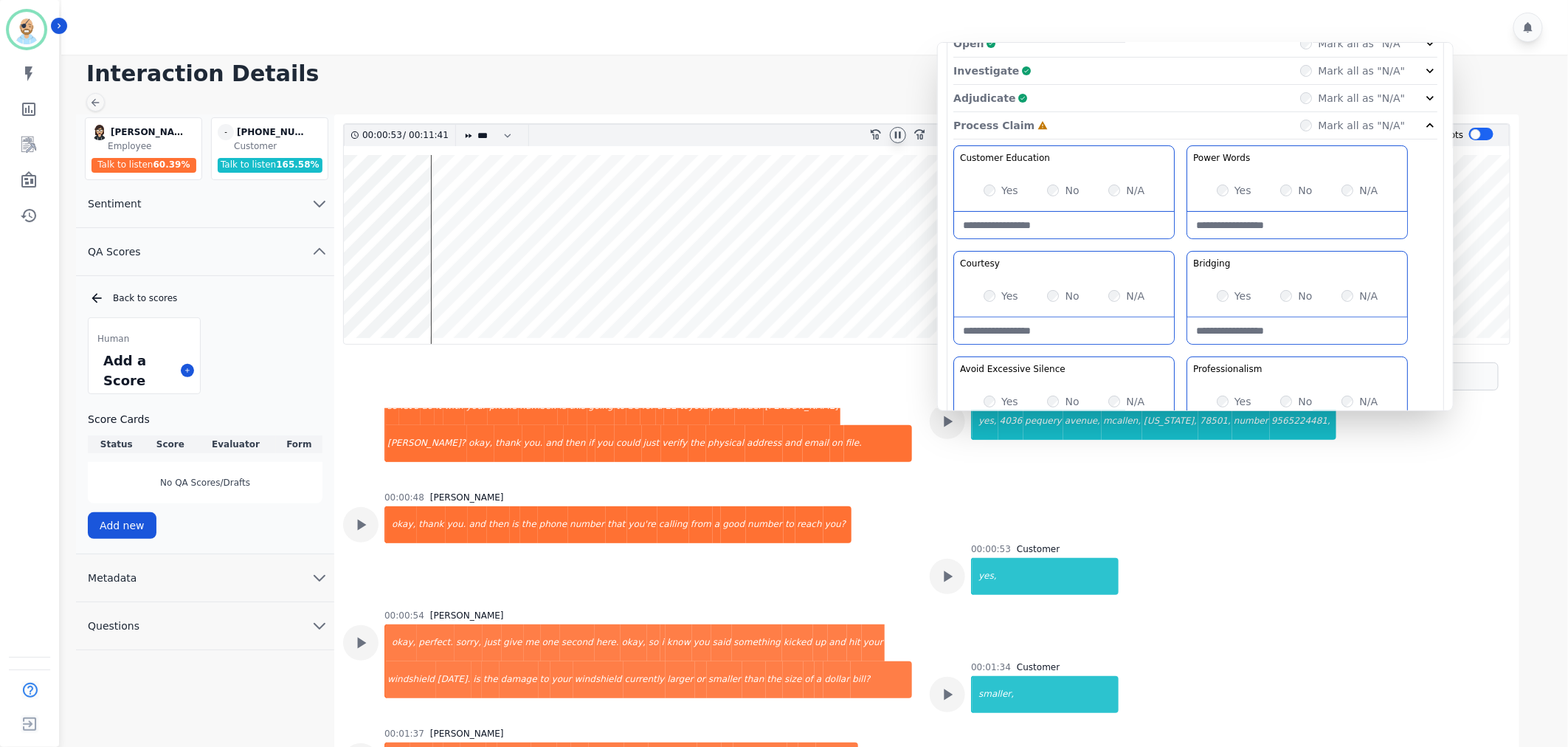
click at [997, 291] on div "Yes" at bounding box center [1000, 295] width 34 height 15
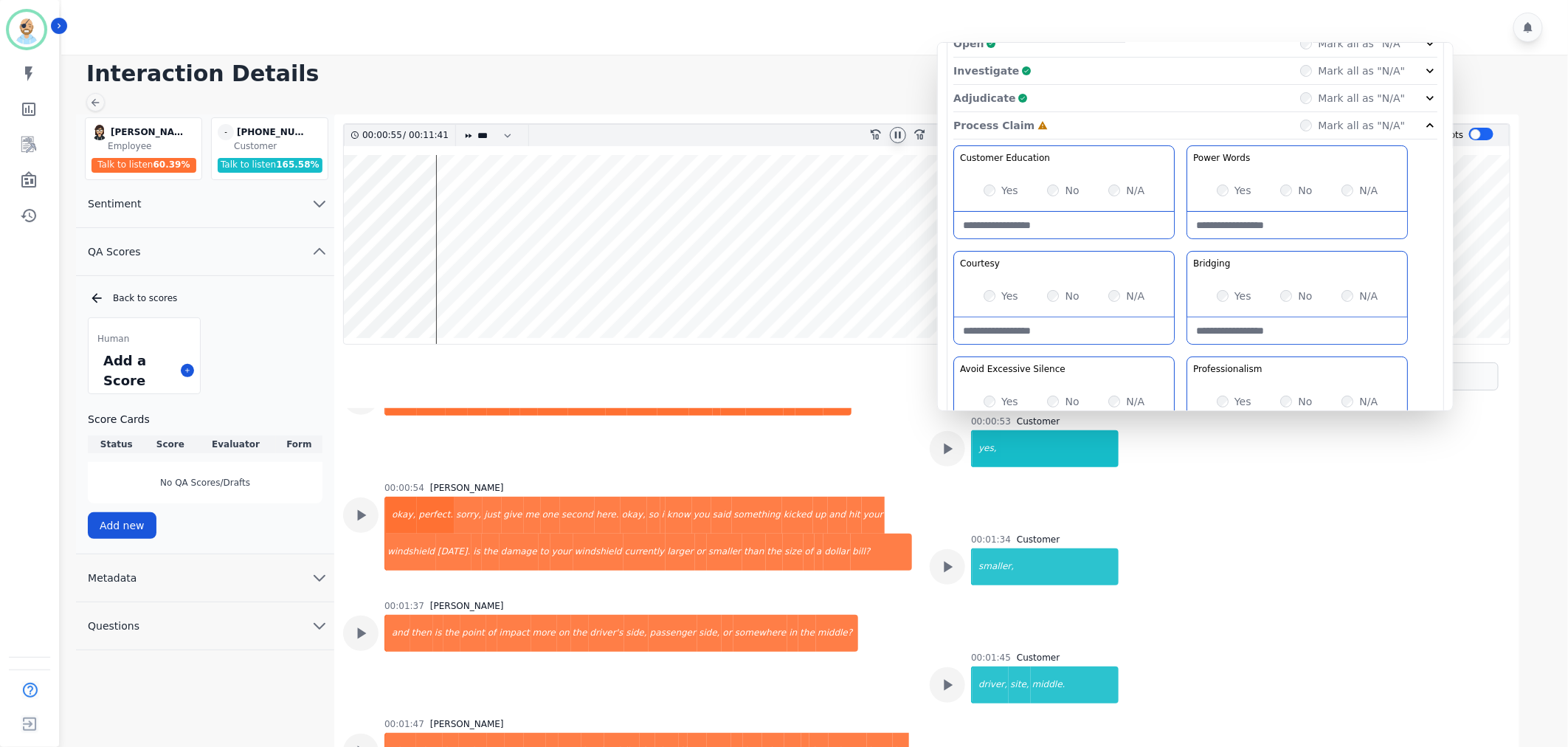
click at [1289, 289] on div "No" at bounding box center [1297, 295] width 31 height 15
click at [1147, 120] on div "Process Claim Complete Mark all as "N/A"" at bounding box center [1195, 126] width 484 height 28
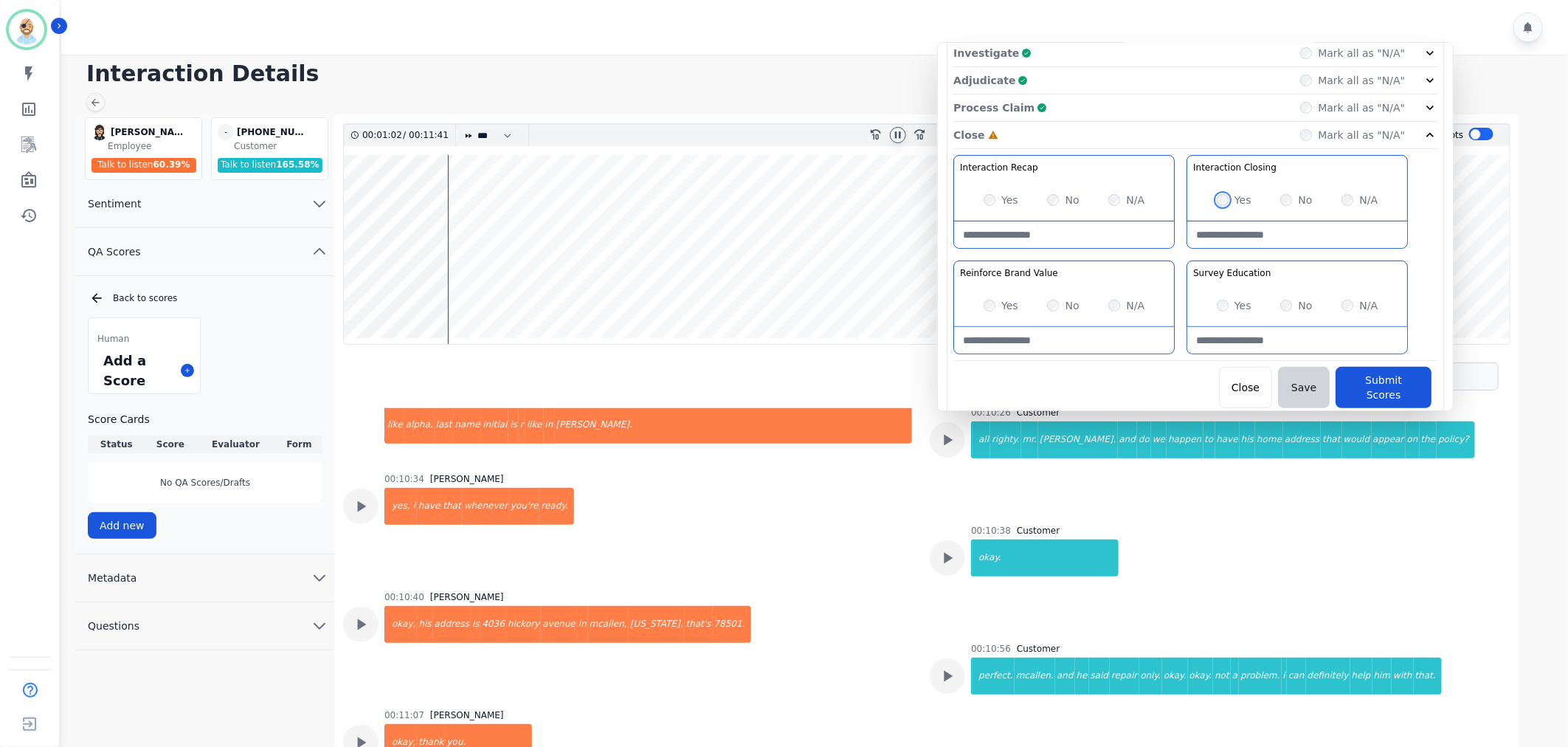
scroll to position [2276, 0]
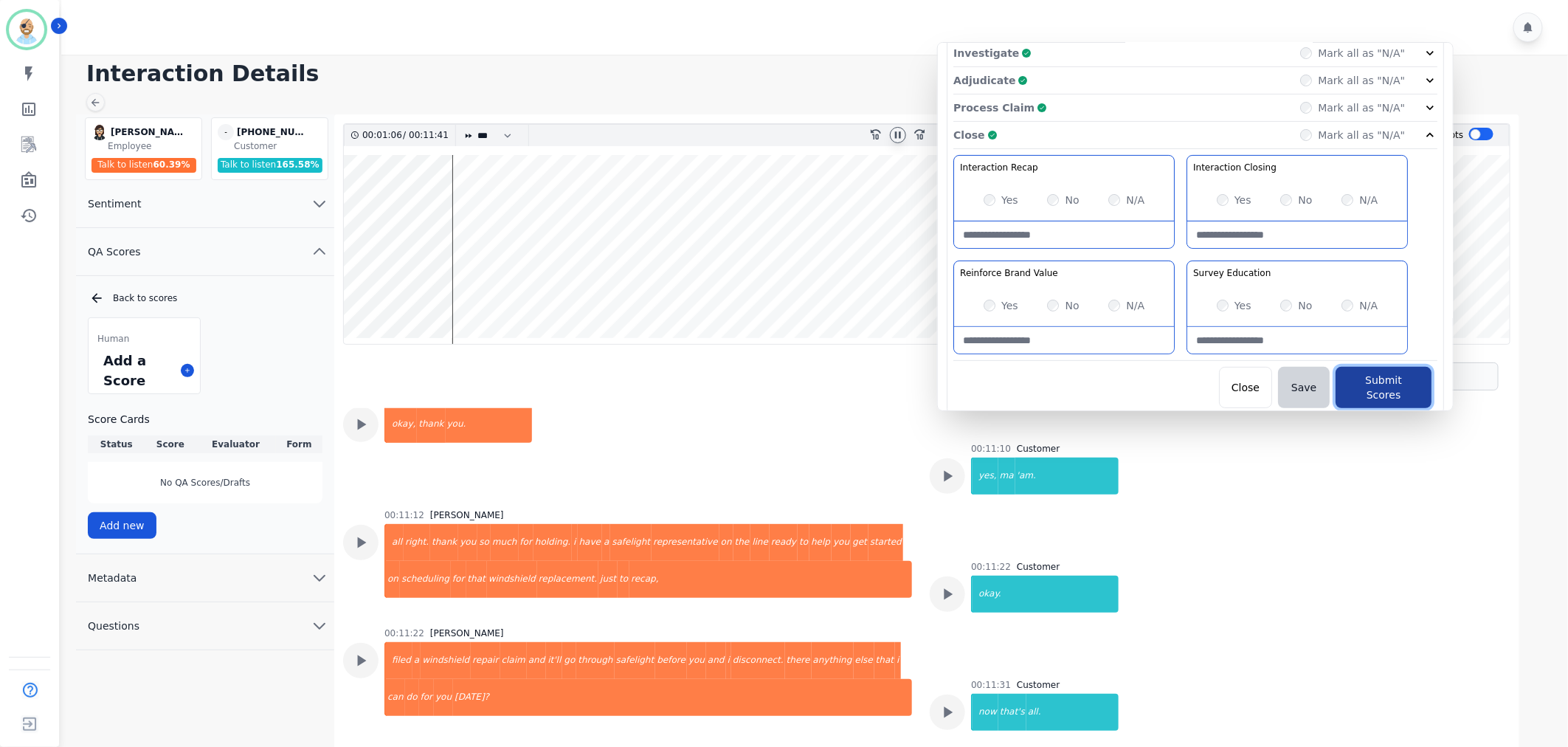
click at [1361, 379] on button "Submit Scores" at bounding box center [1384, 388] width 96 height 41
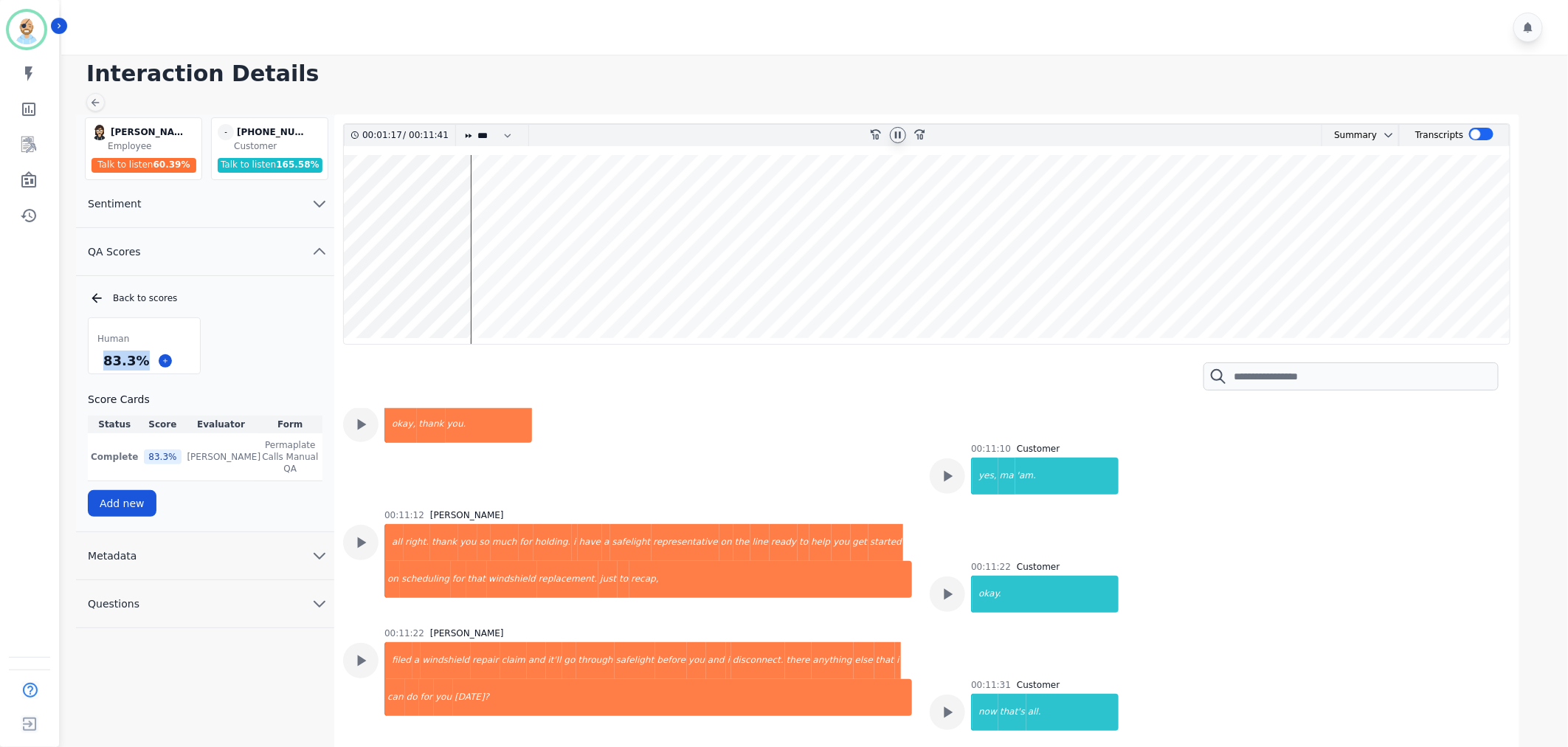
drag, startPoint x: 143, startPoint y: 359, endPoint x: 101, endPoint y: 362, distance: 42.1
click at [101, 362] on div "83.3 %" at bounding box center [126, 360] width 52 height 26
copy div "83.3 %"
click at [894, 134] on icon at bounding box center [898, 135] width 12 height 12
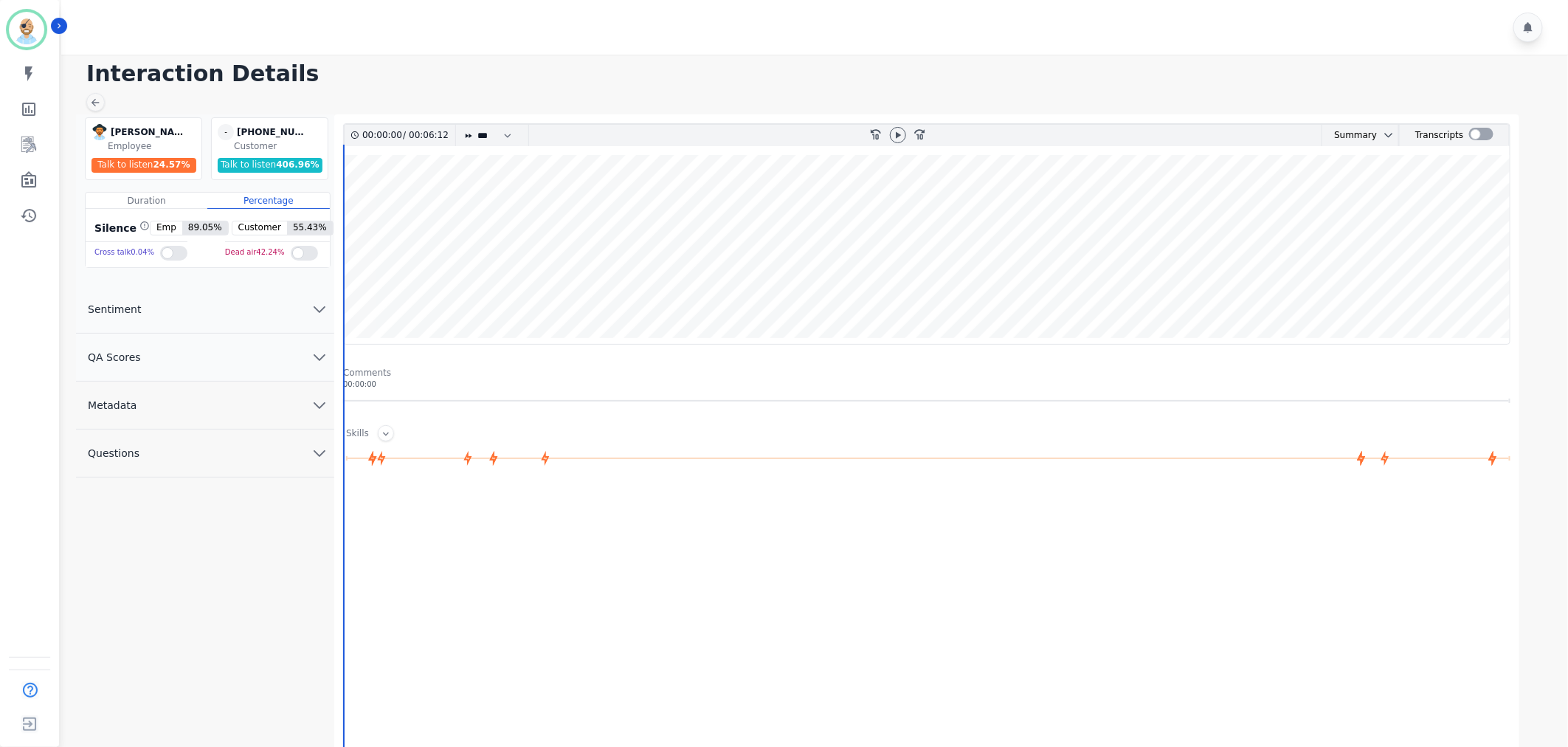
click at [219, 350] on button "QA Scores" at bounding box center [205, 357] width 259 height 48
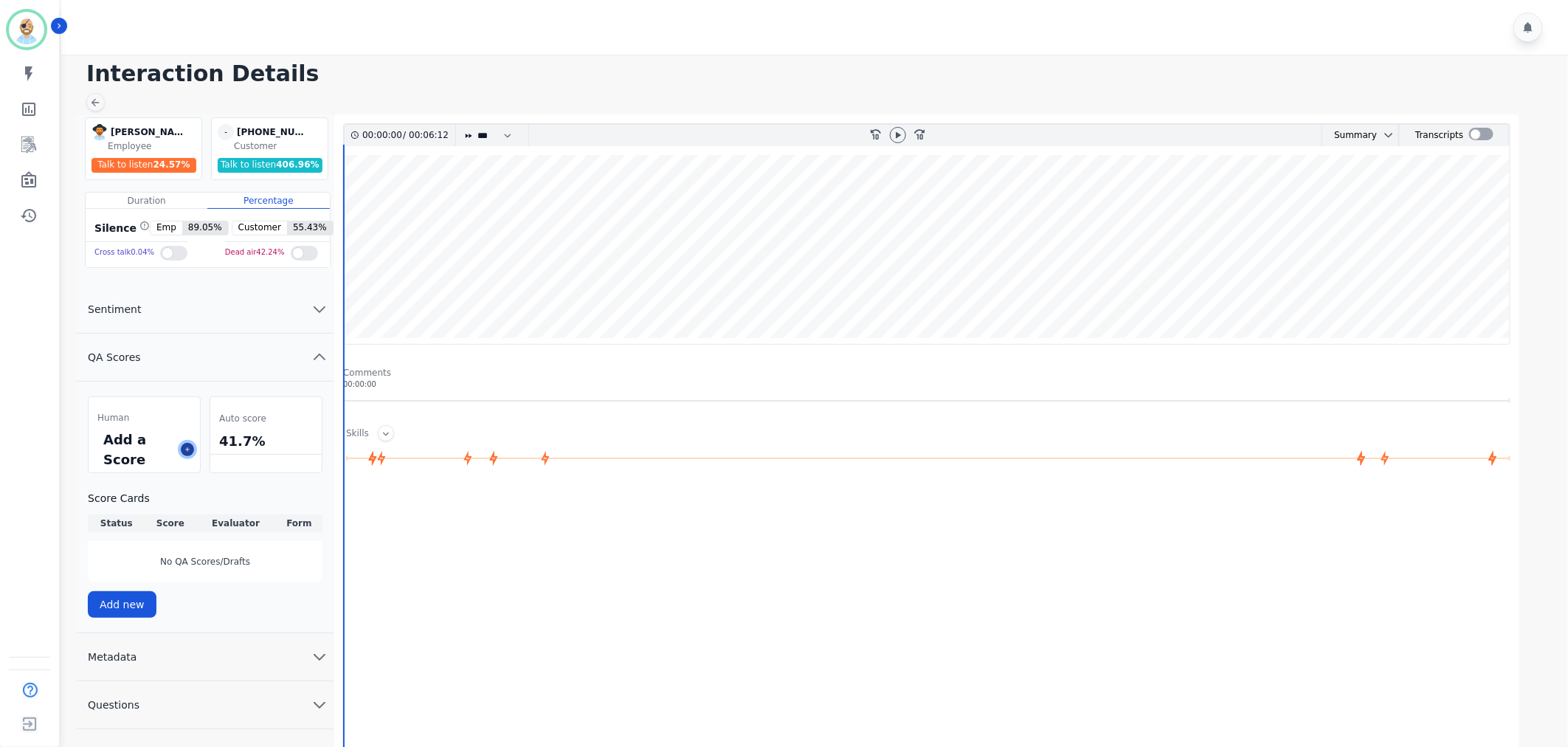
click at [188, 447] on icon at bounding box center [188, 450] width 8 height 8
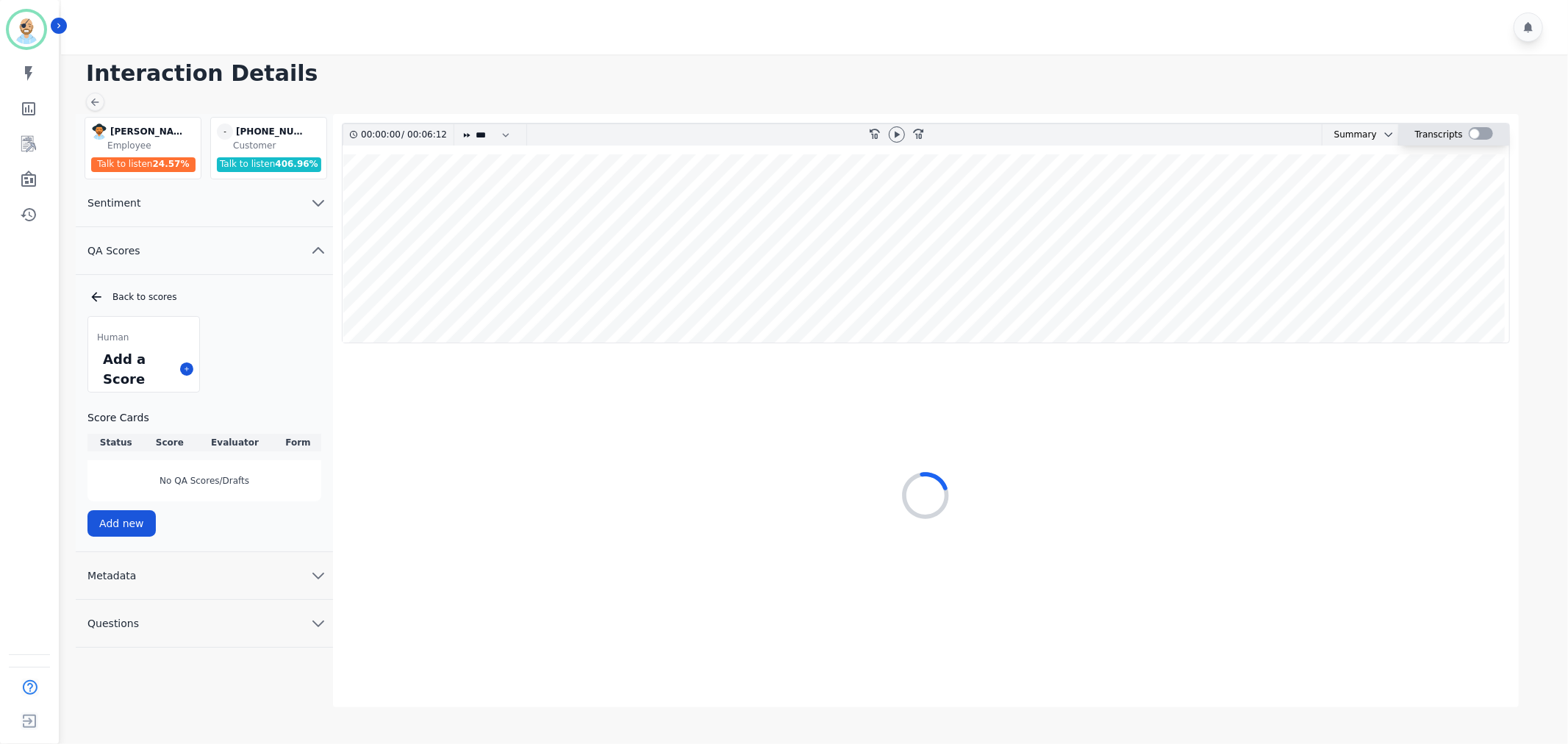
click at [1481, 129] on div at bounding box center [1481, 133] width 24 height 13
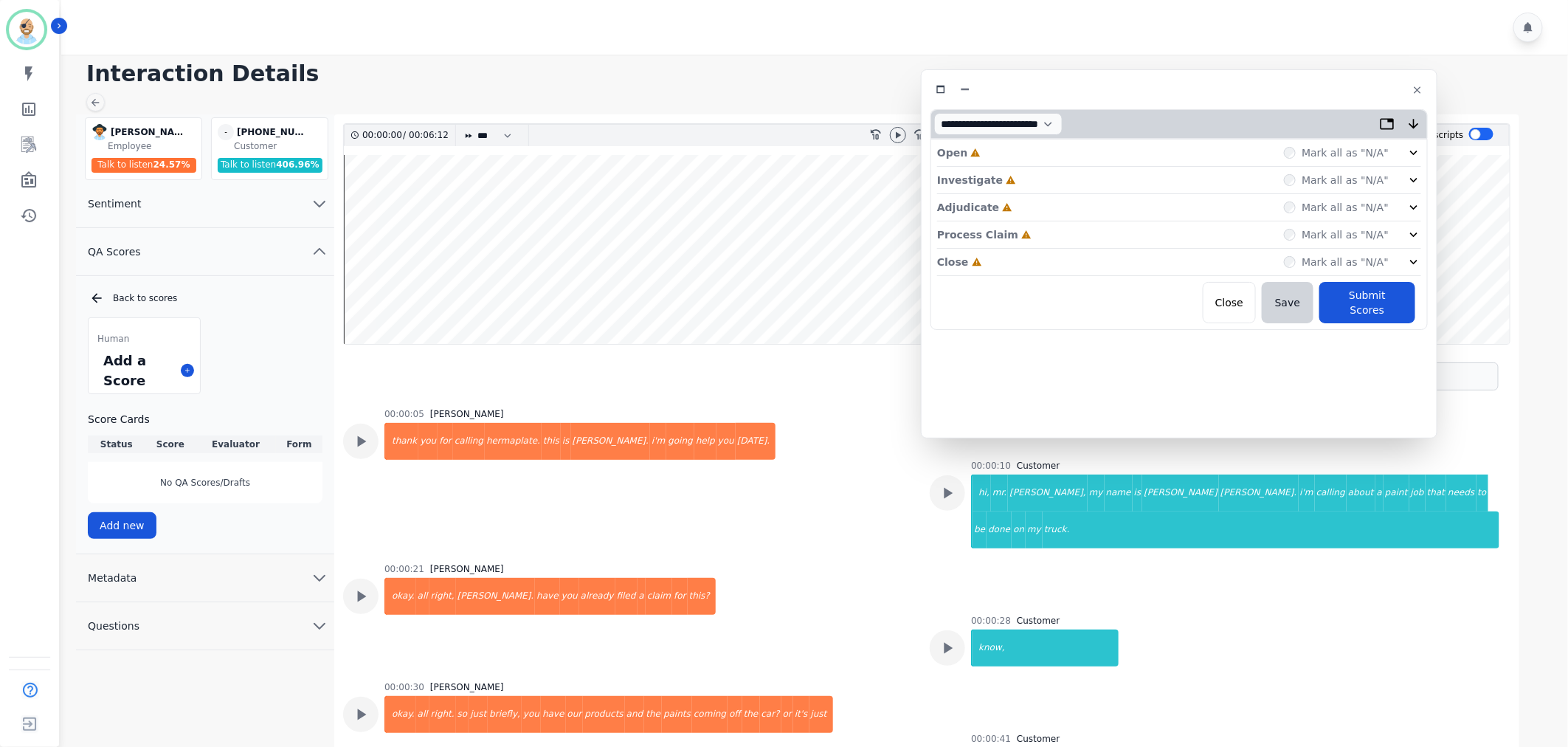
drag, startPoint x: 354, startPoint y: 73, endPoint x: 1222, endPoint y: 80, distance: 868.0
click at [1222, 80] on div at bounding box center [1179, 90] width 498 height 22
click at [1044, 257] on div "Close Incomplete Mark all as "N/A"" at bounding box center [1189, 263] width 484 height 28
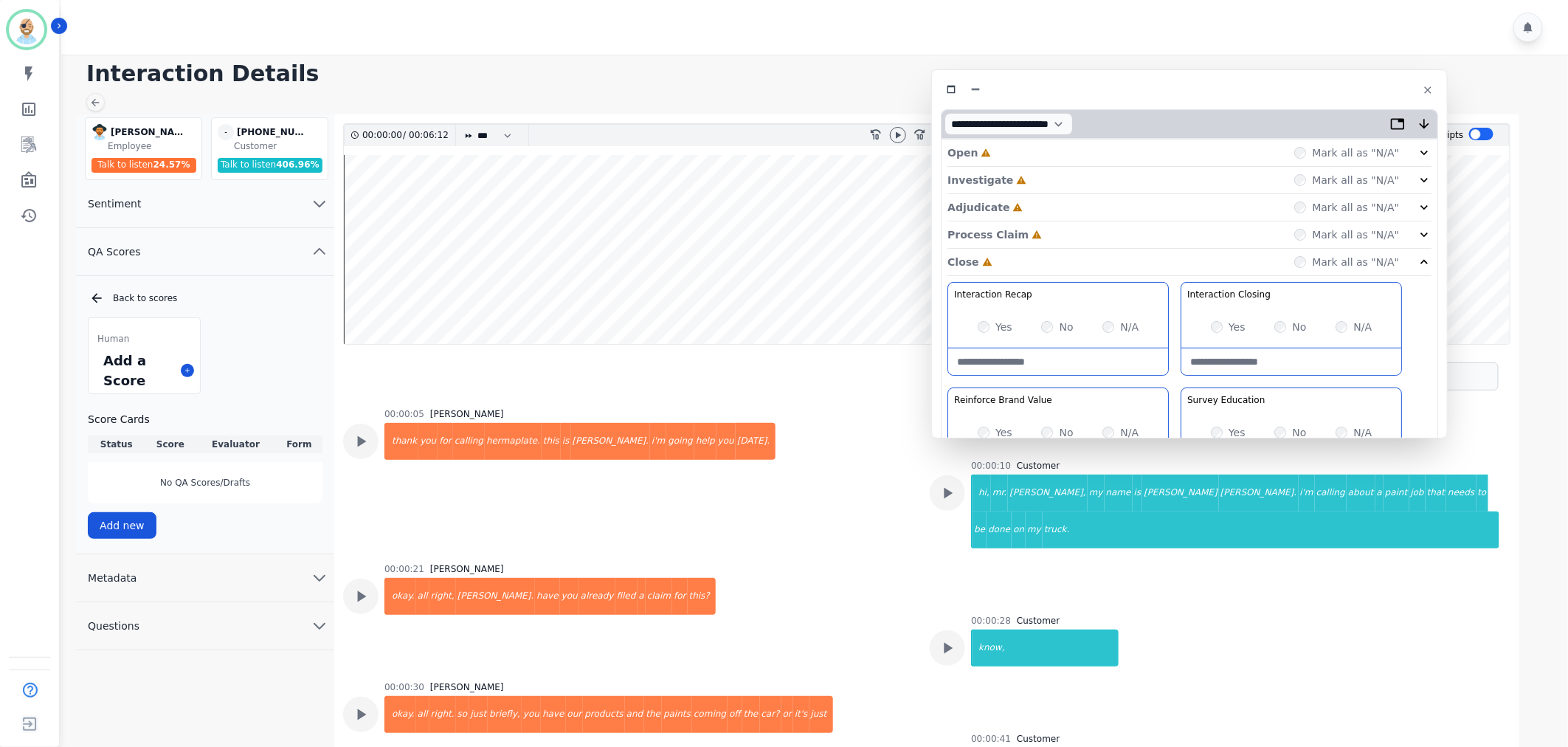
drag, startPoint x: 1045, startPoint y: 230, endPoint x: 1046, endPoint y: 218, distance: 12.0
click at [1045, 229] on div "Process Claim Incomplete Mark all as "N/A"" at bounding box center [1189, 235] width 484 height 28
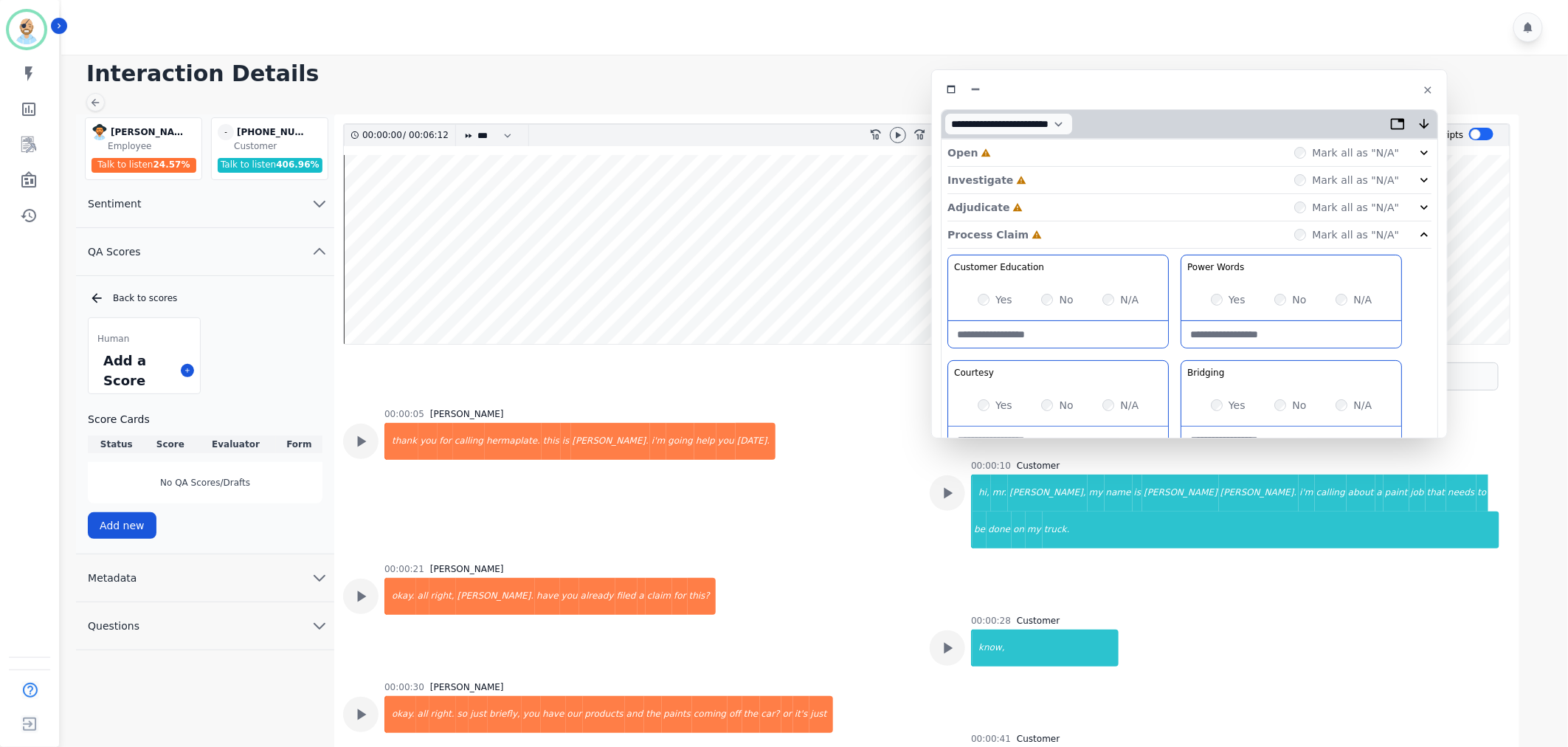
click at [1048, 201] on div "Adjudicate Incomplete Mark all as "N/A"" at bounding box center [1189, 208] width 484 height 28
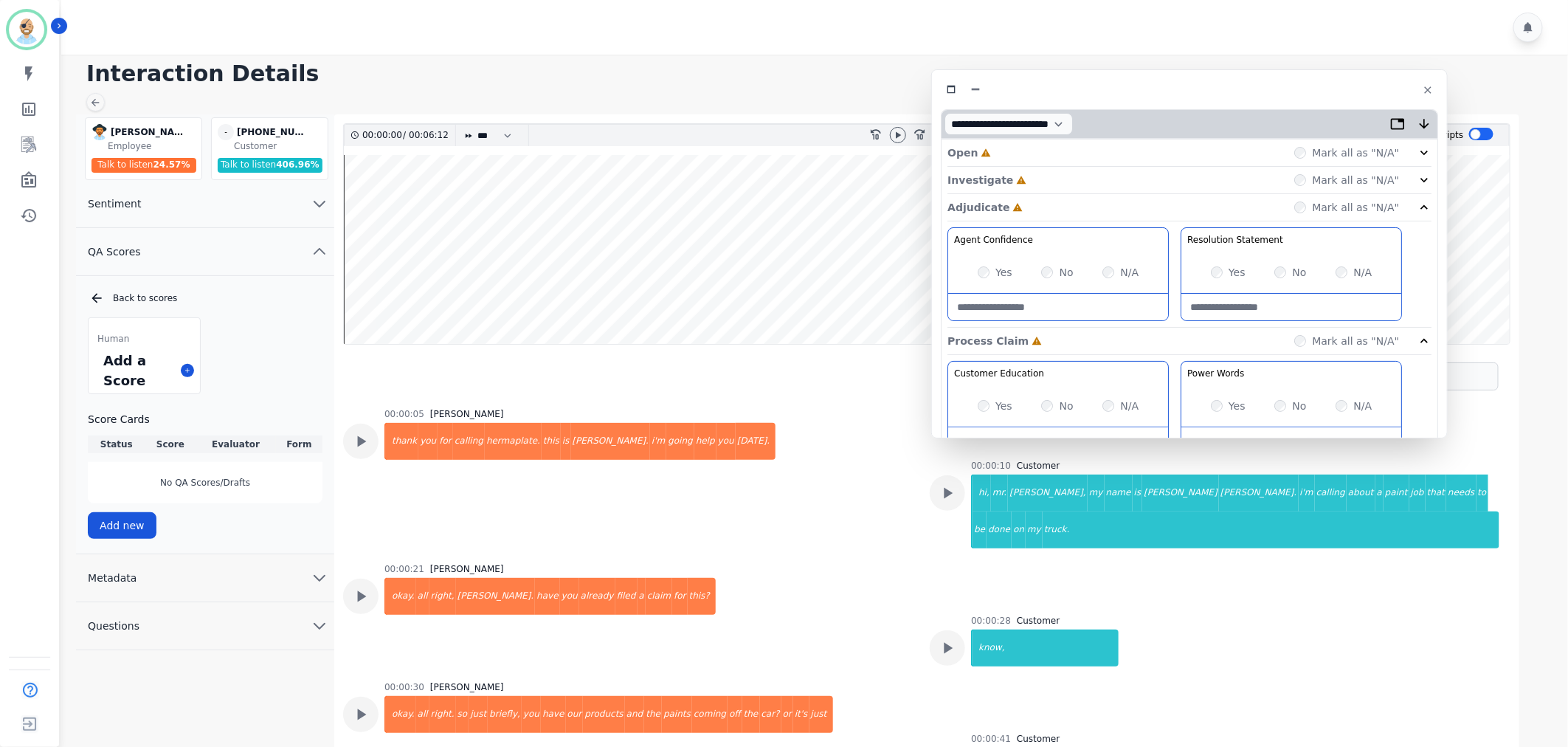
drag, startPoint x: 1053, startPoint y: 176, endPoint x: 1055, endPoint y: 150, distance: 26.1
click at [1054, 194] on div "Investigate Incomplete Mark all as "N/A"" at bounding box center [1189, 208] width 484 height 28
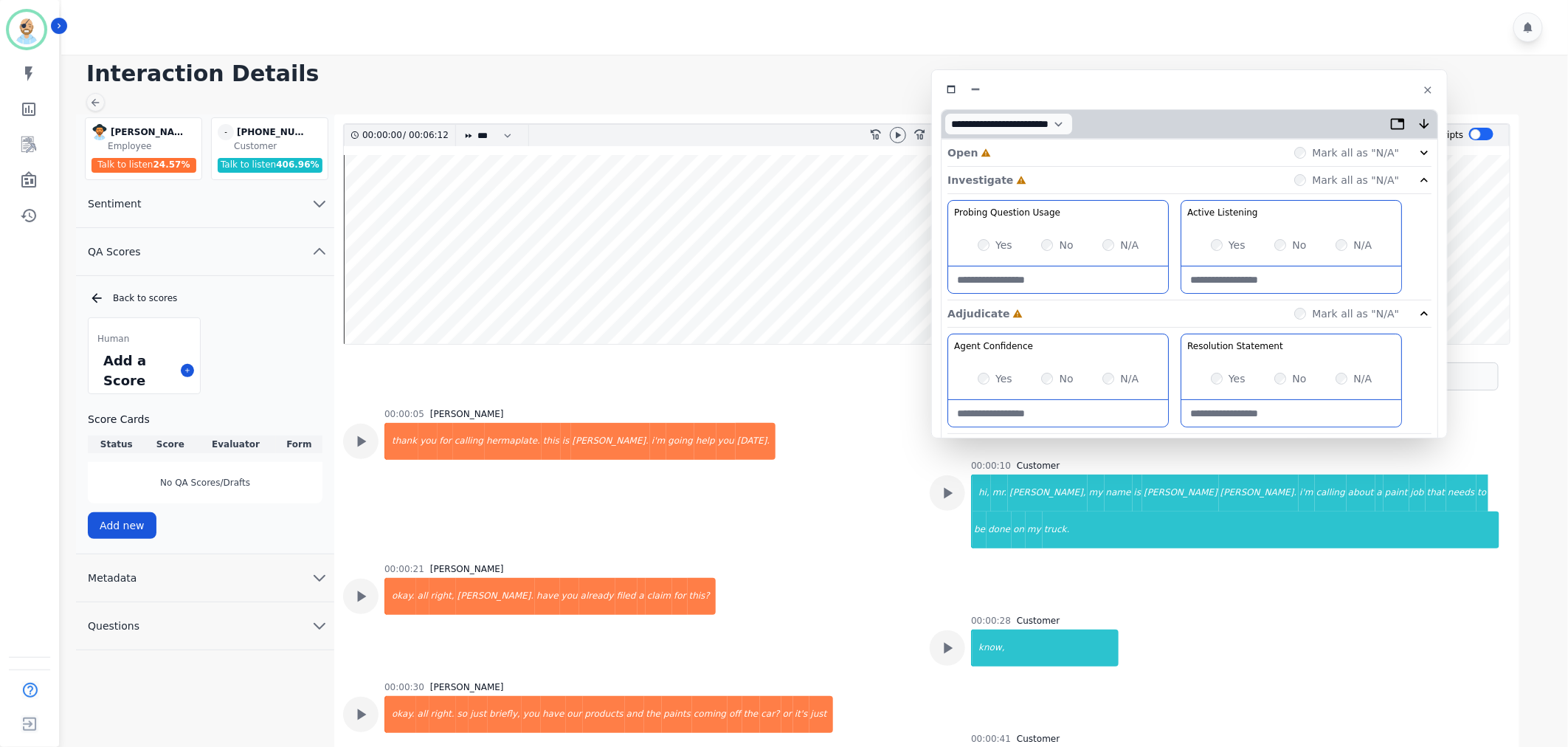
click at [1056, 149] on div "Open Incomplete Mark all as "N/A"" at bounding box center [1189, 154] width 484 height 28
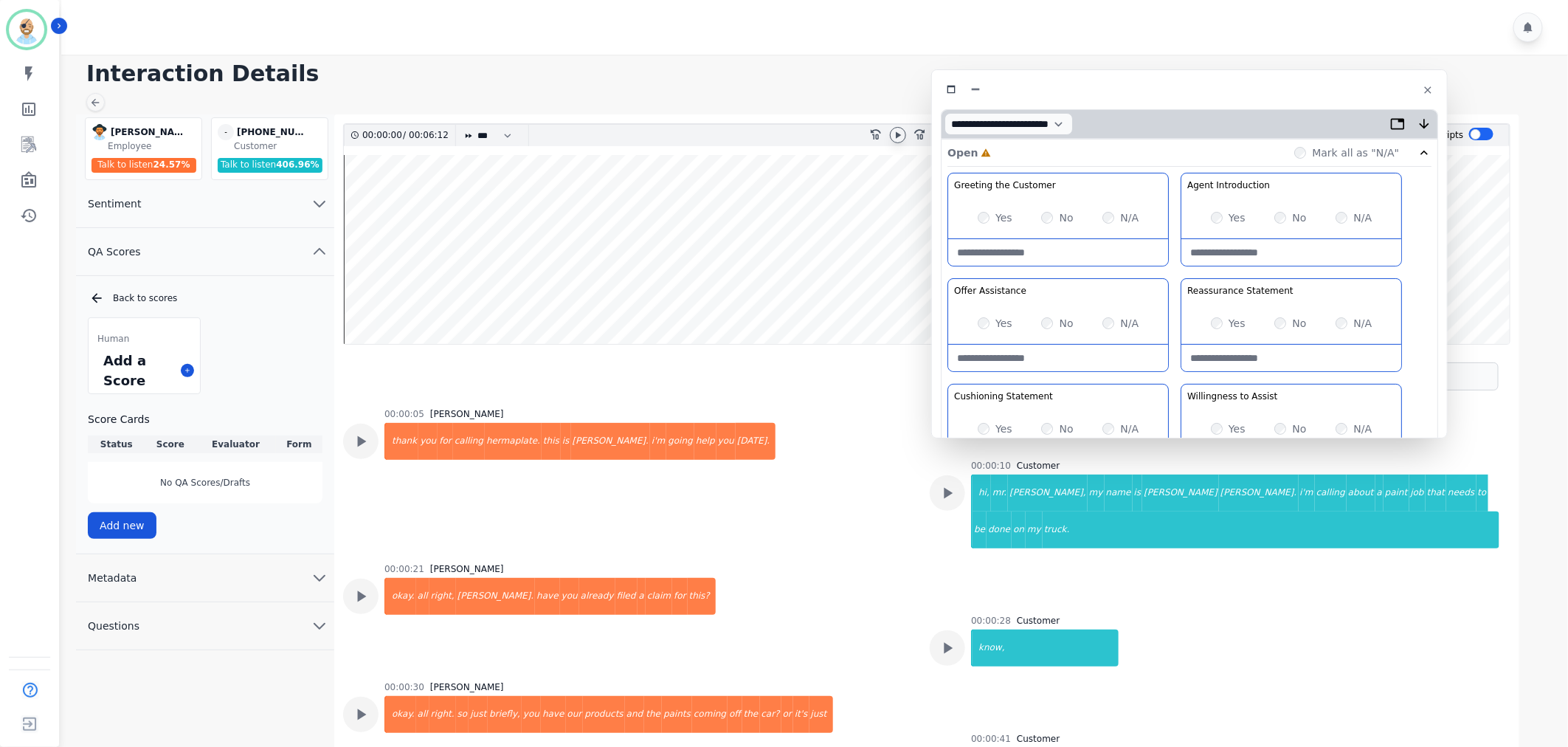
click at [890, 135] on div at bounding box center [898, 135] width 17 height 17
click at [953, 491] on icon at bounding box center [948, 493] width 20 height 20
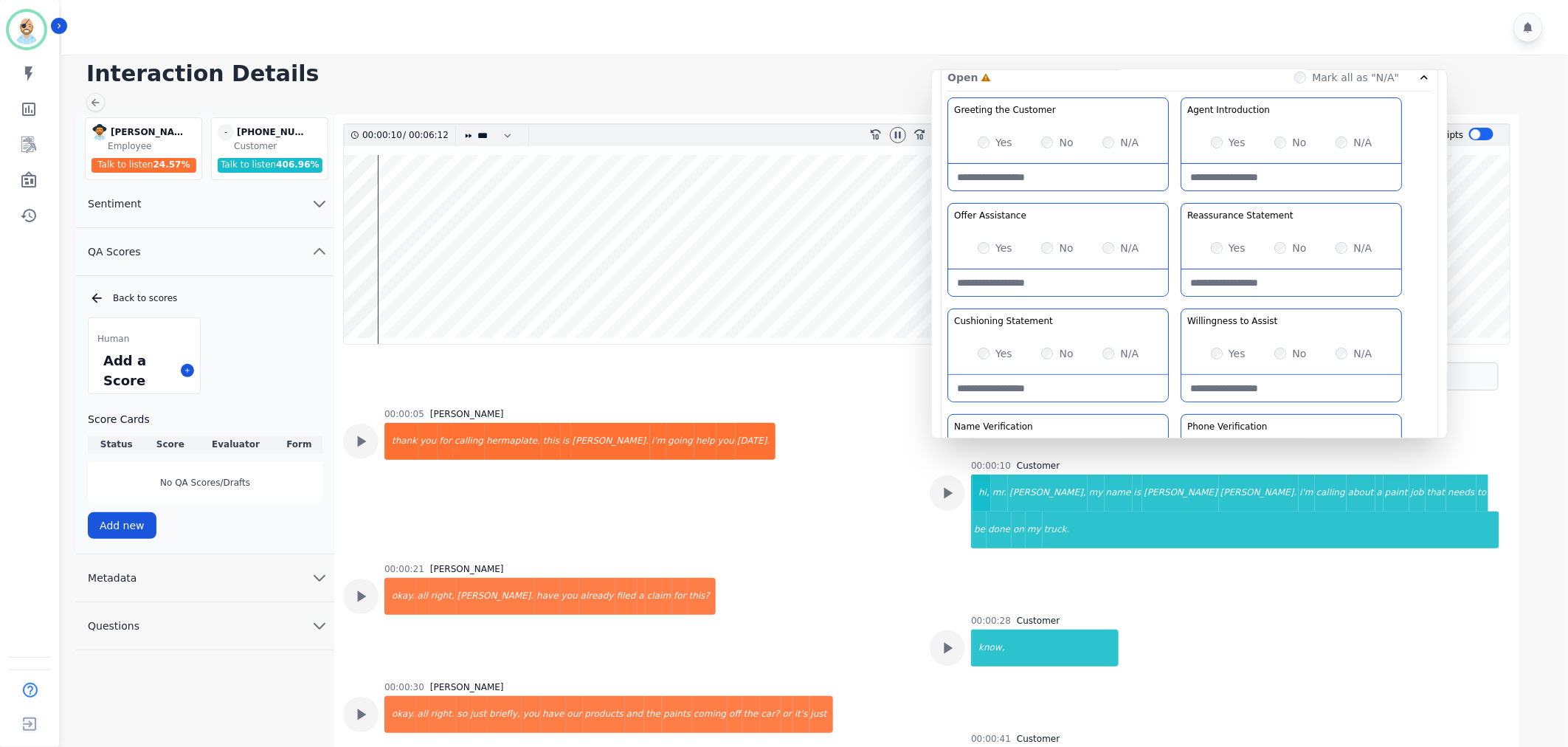
scroll to position [164, 0]
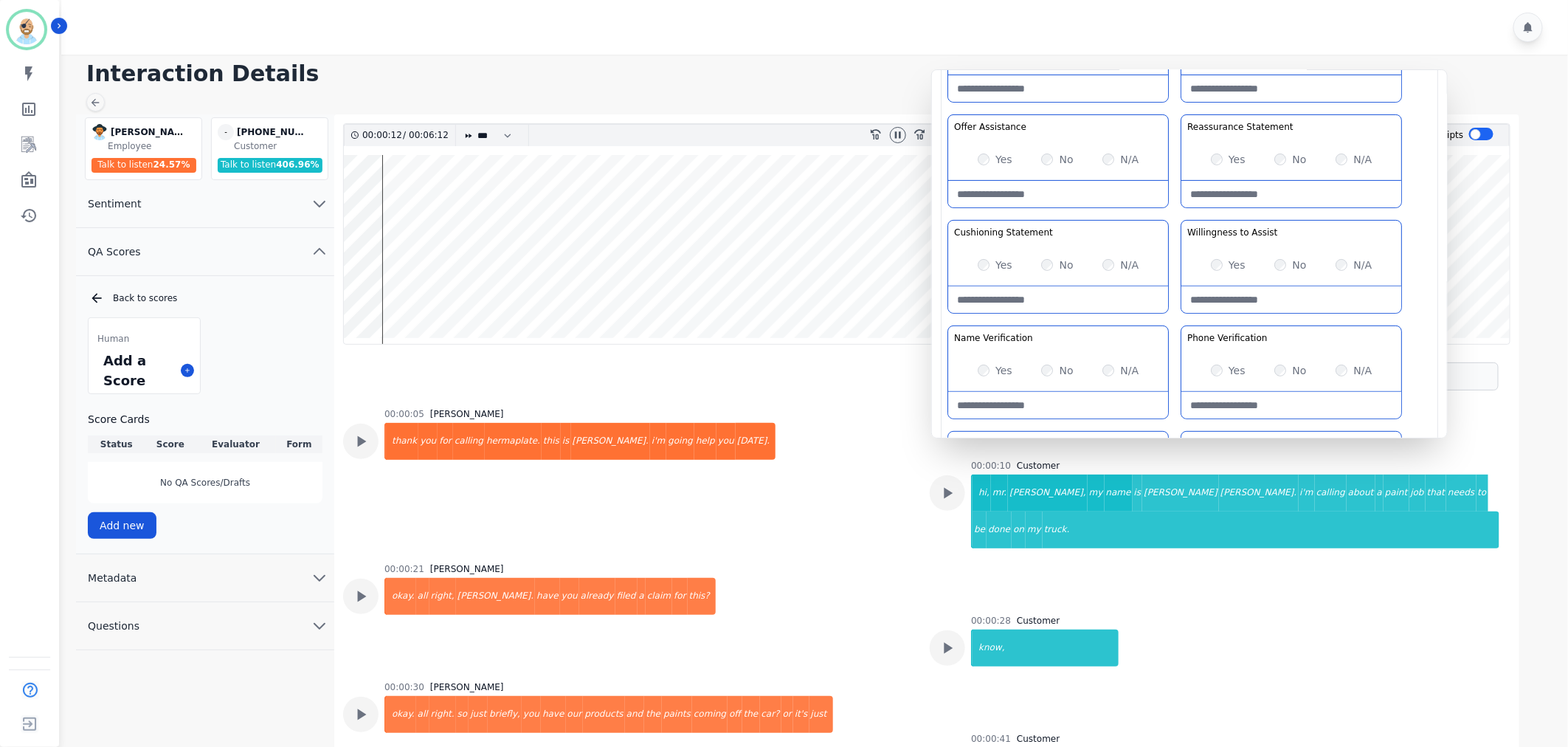
click at [1176, 318] on div "Greeting the Customer Welcome is where we quickly greet our customer as a known…" at bounding box center [1189, 270] width 484 height 523
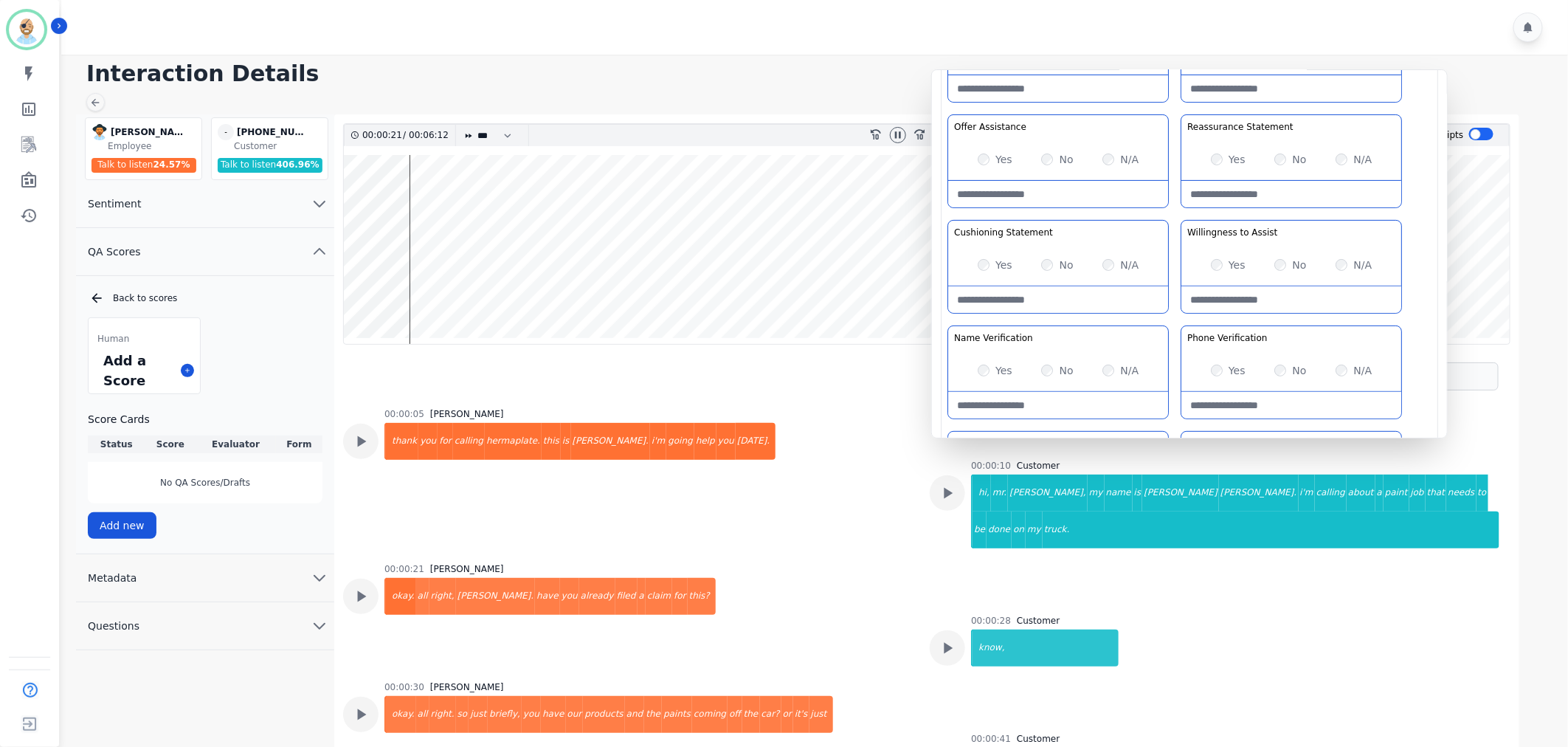
scroll to position [63, 0]
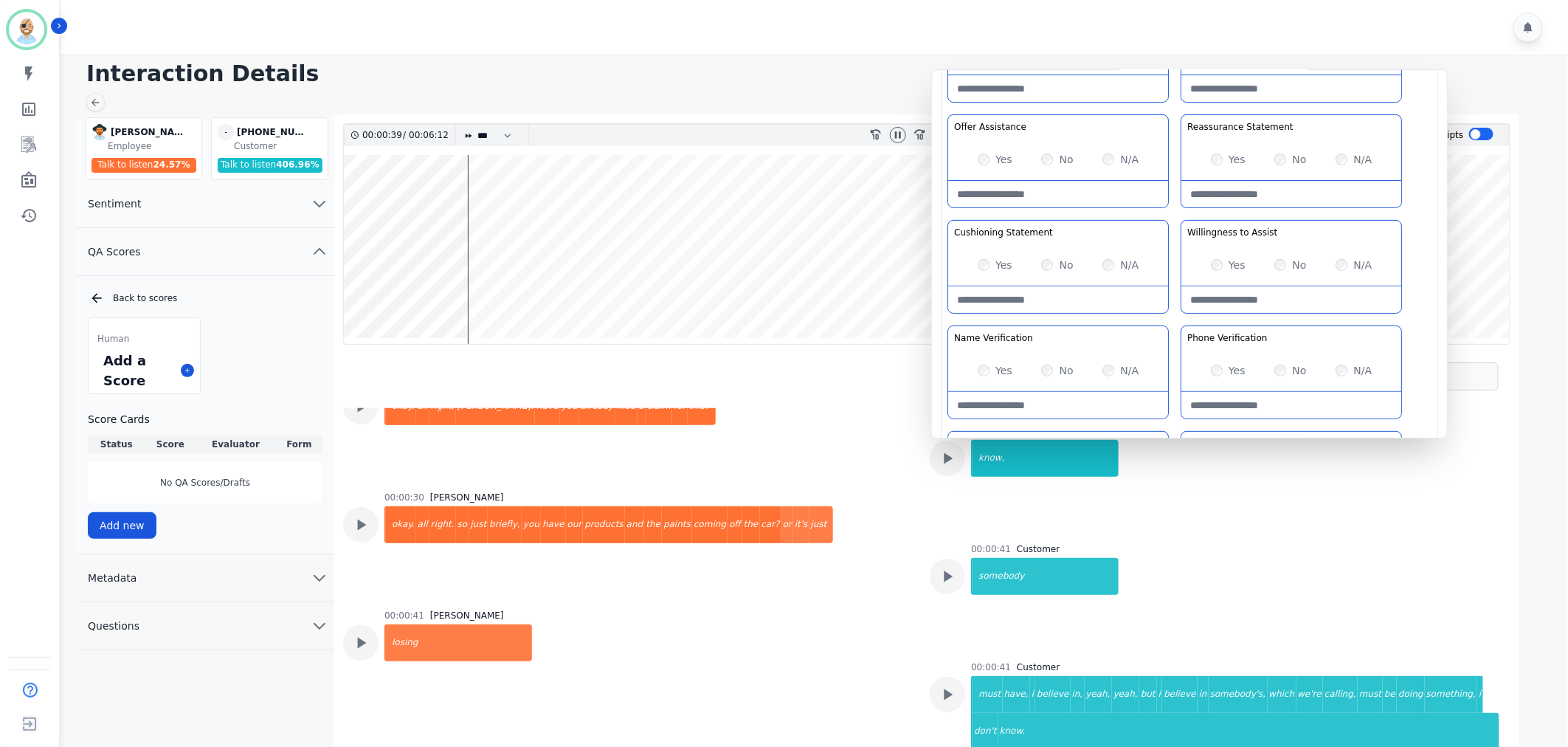
click at [805, 610] on div "00:00:41 Chris Anderson losing" at bounding box center [628, 679] width 569 height 138
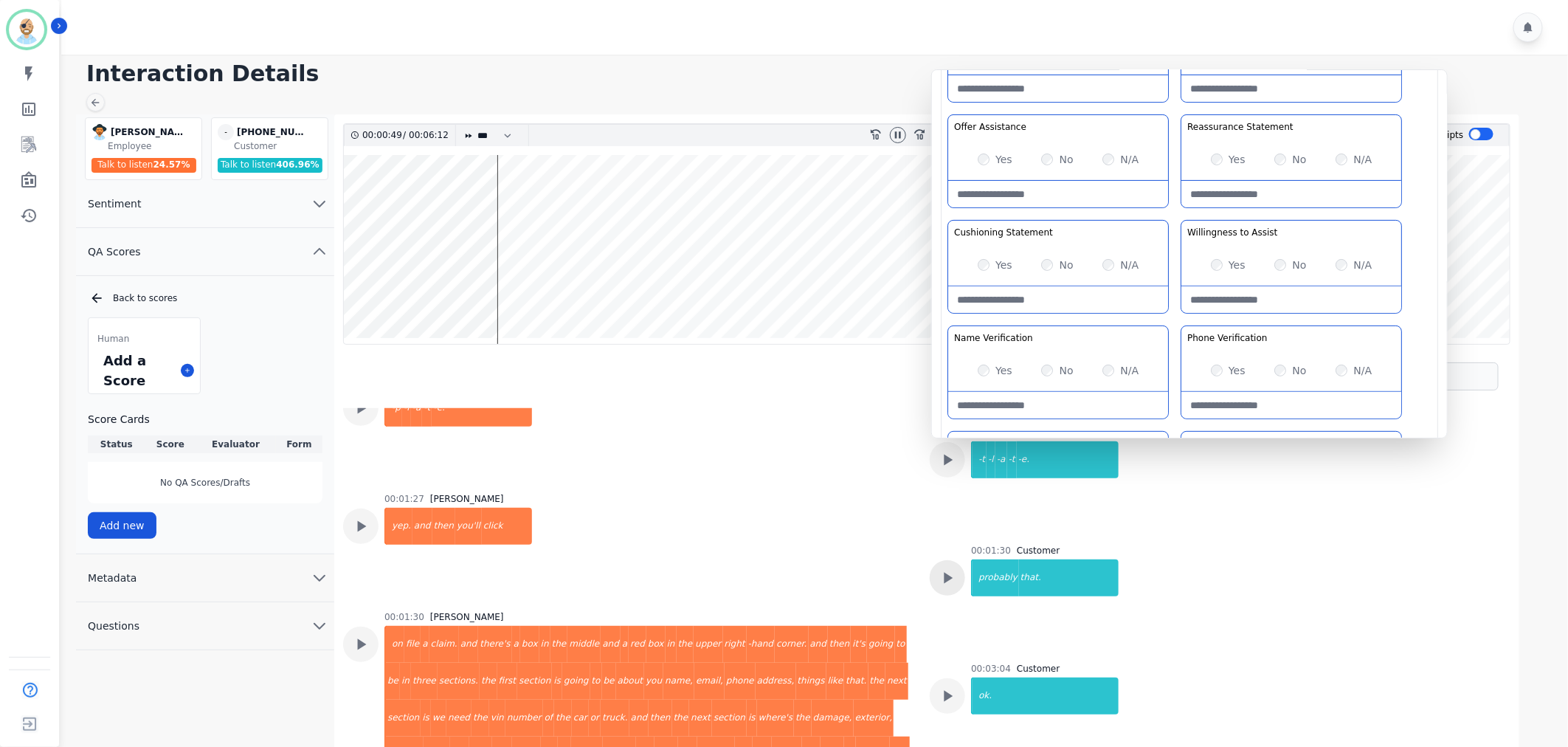
scroll to position [1092, 0]
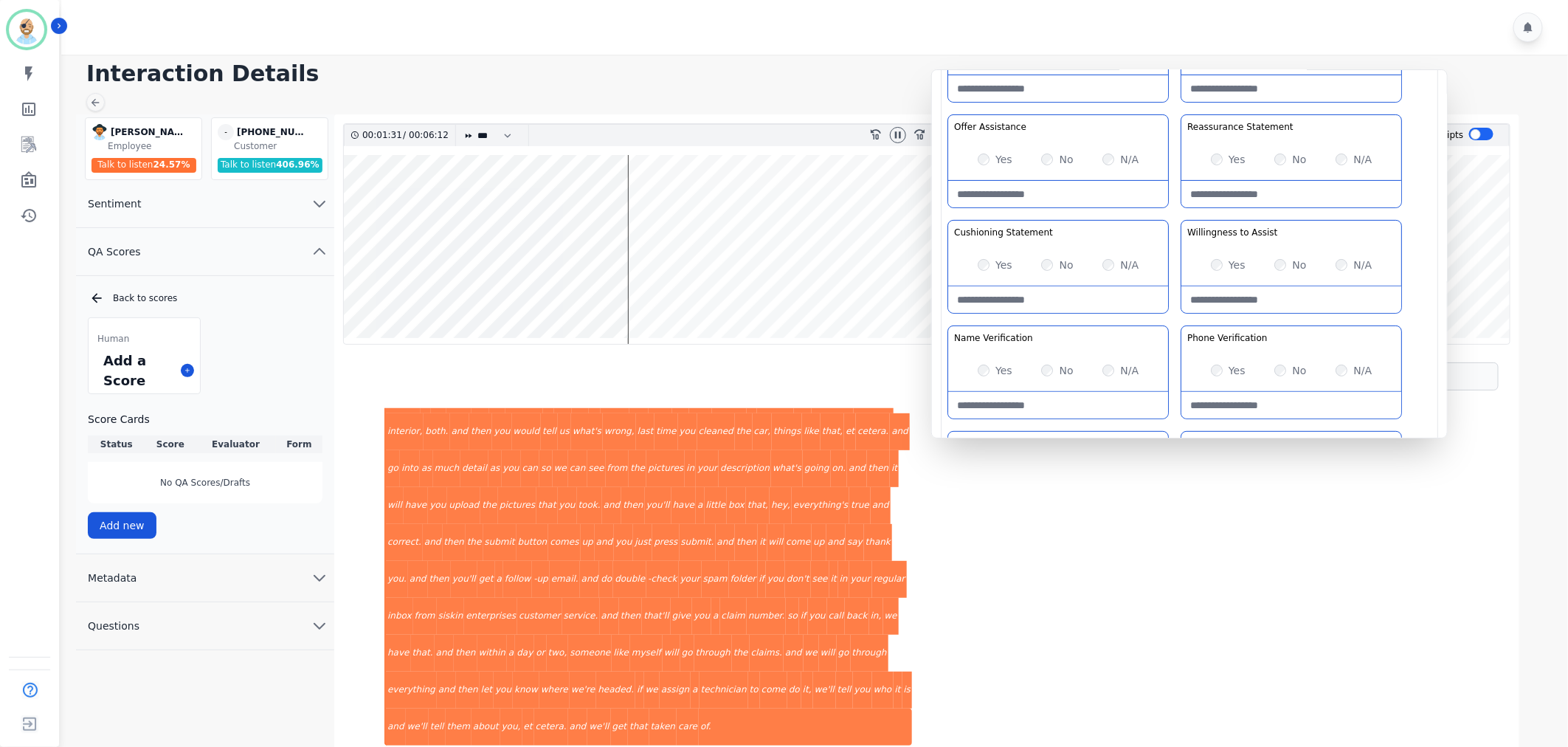
scroll to position [1585, 0]
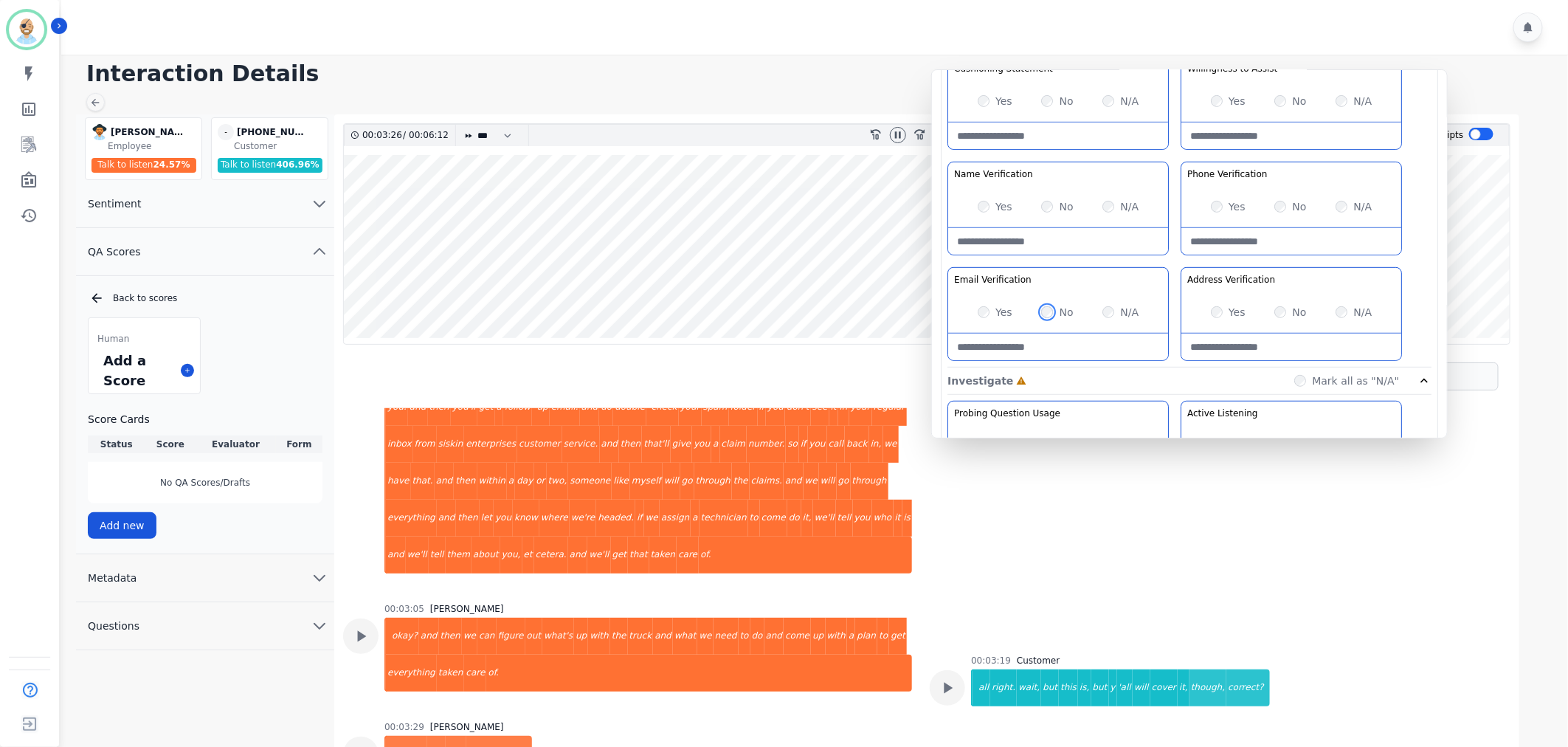
scroll to position [246, 0]
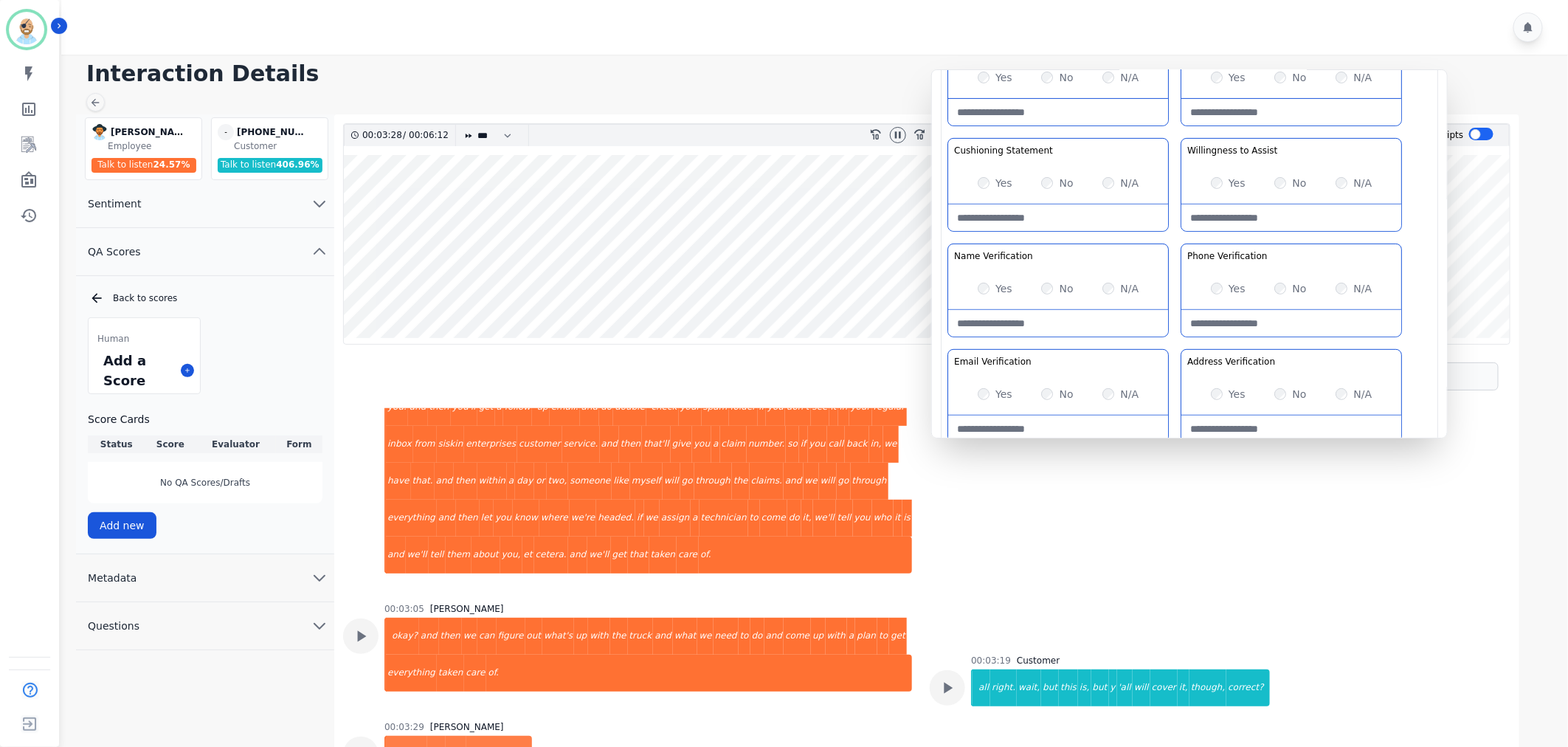
click at [1172, 129] on div "Greeting the Customer Welcome is where we quickly greet our customer as a known…" at bounding box center [1189, 188] width 484 height 523
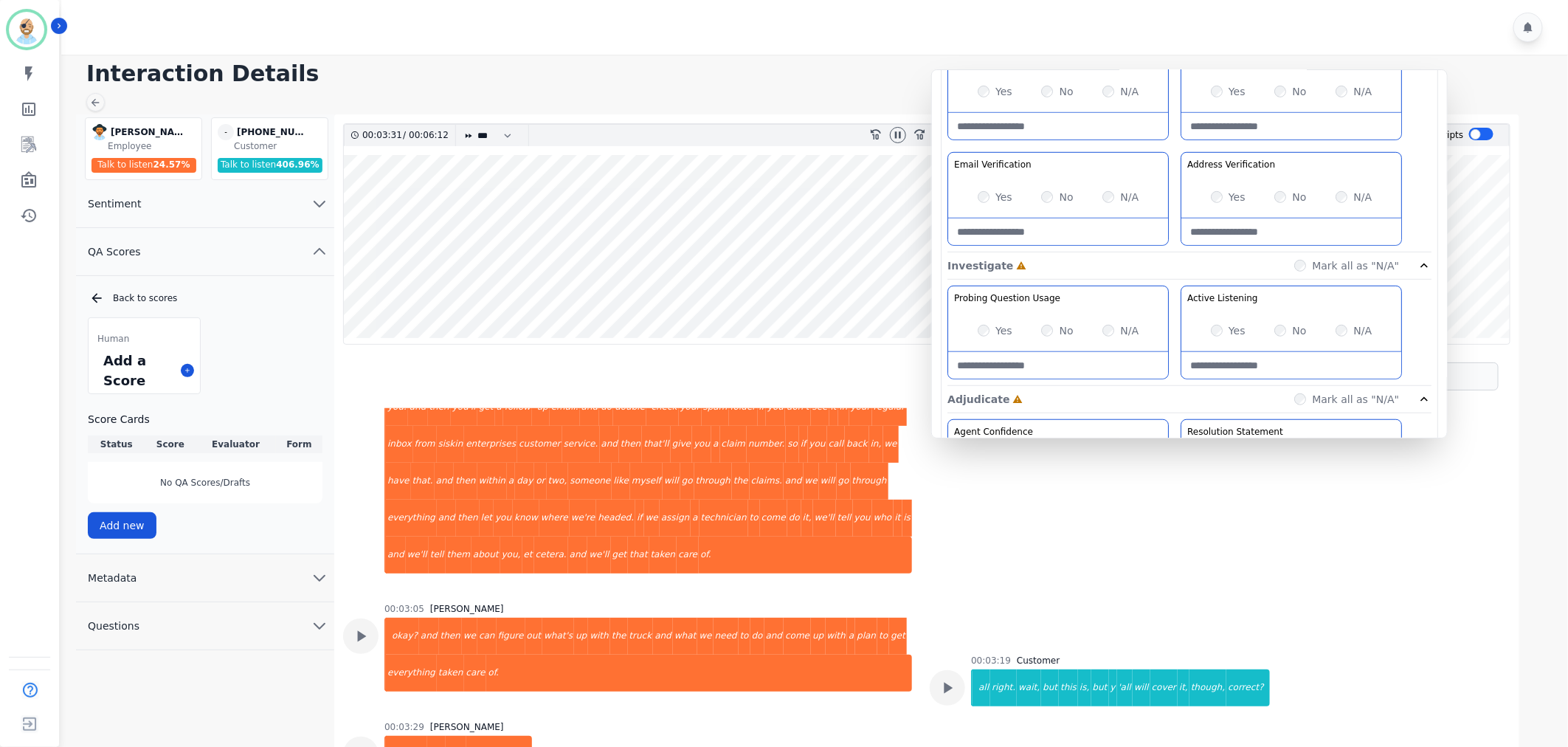
scroll to position [655, 0]
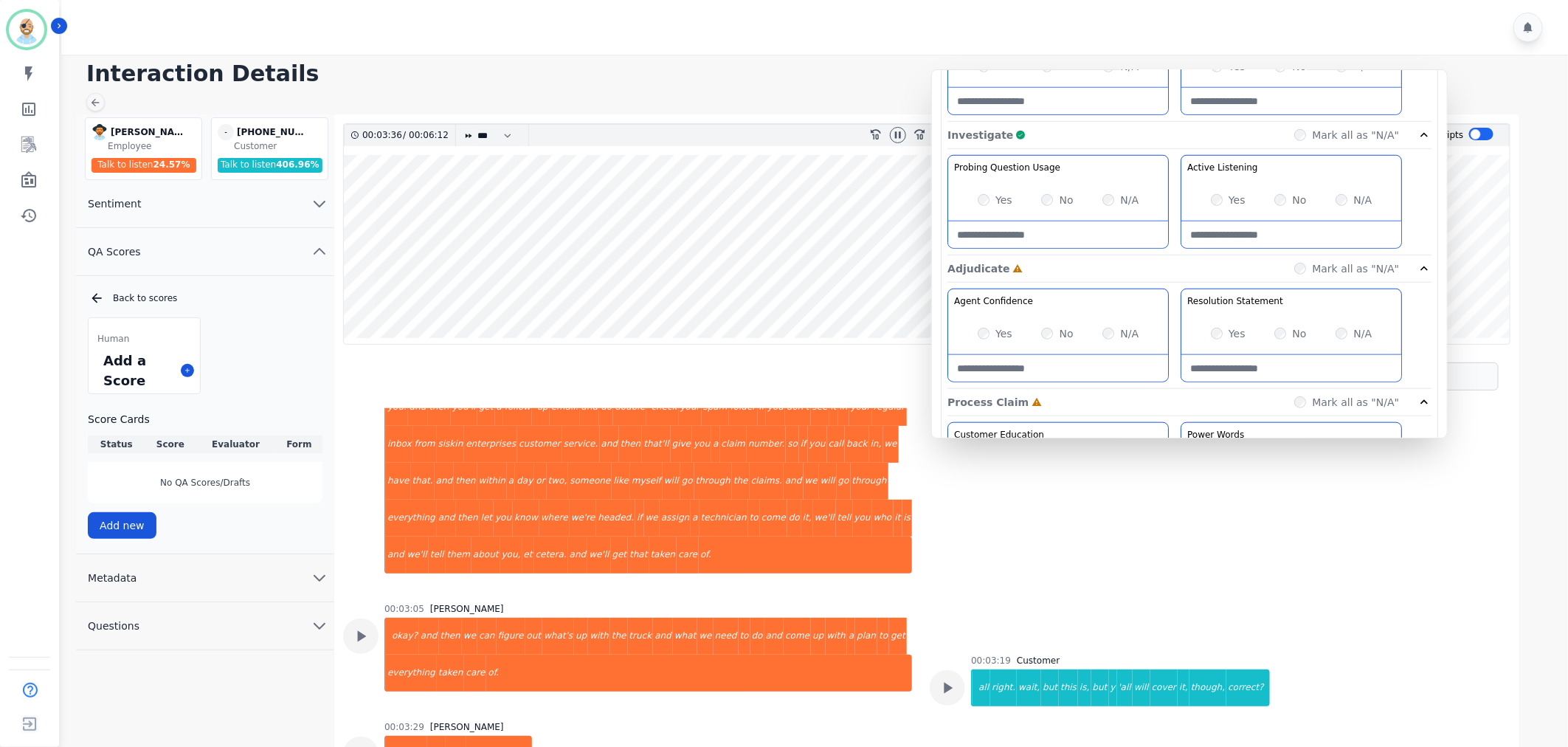
click at [1178, 144] on div "Investigate Complete Mark all as "N/A"" at bounding box center [1189, 136] width 484 height 28
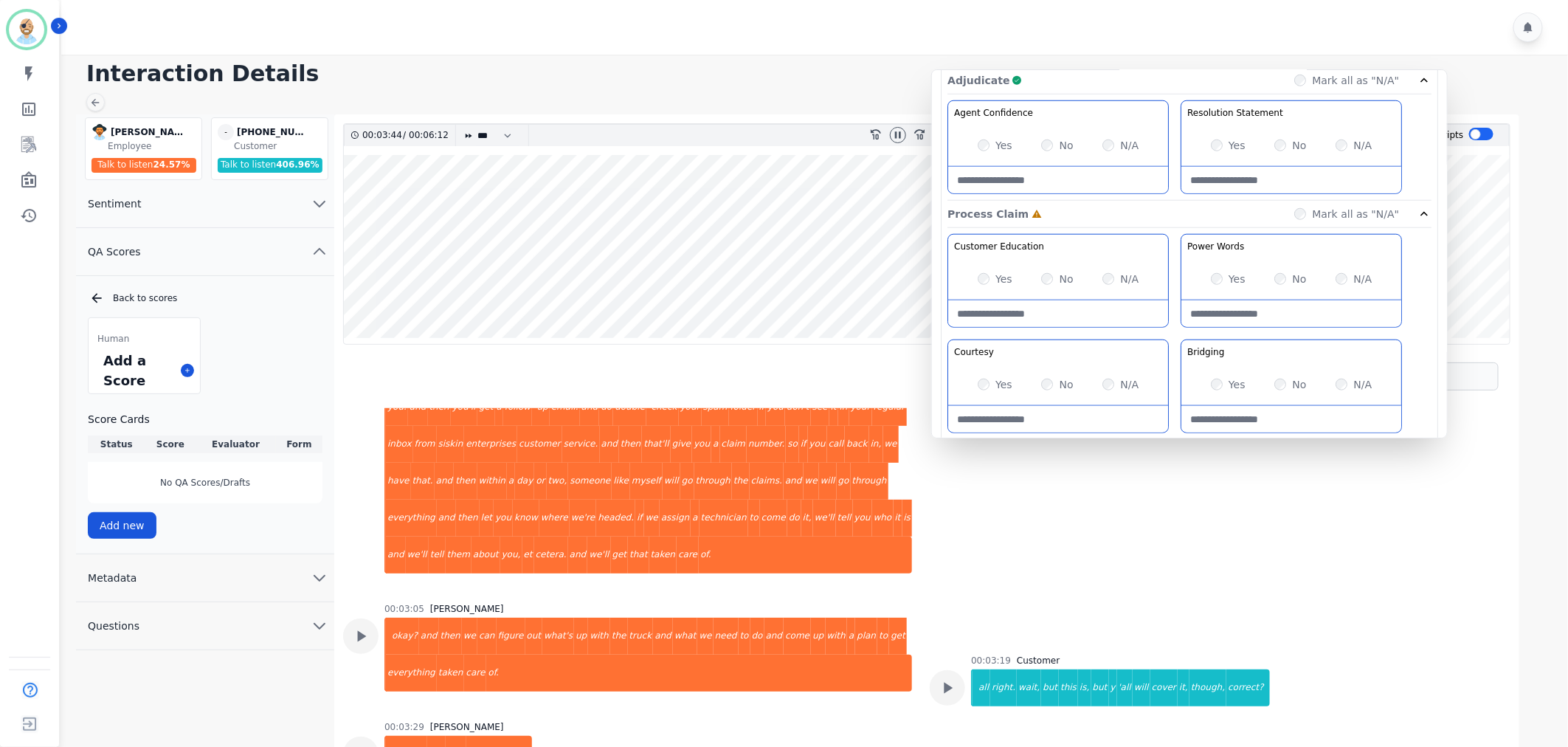
click at [1175, 234] on div "Agent Confidence Gain your customers trust by being knowledgeable and confident…" at bounding box center [1189, 390] width 484 height 312
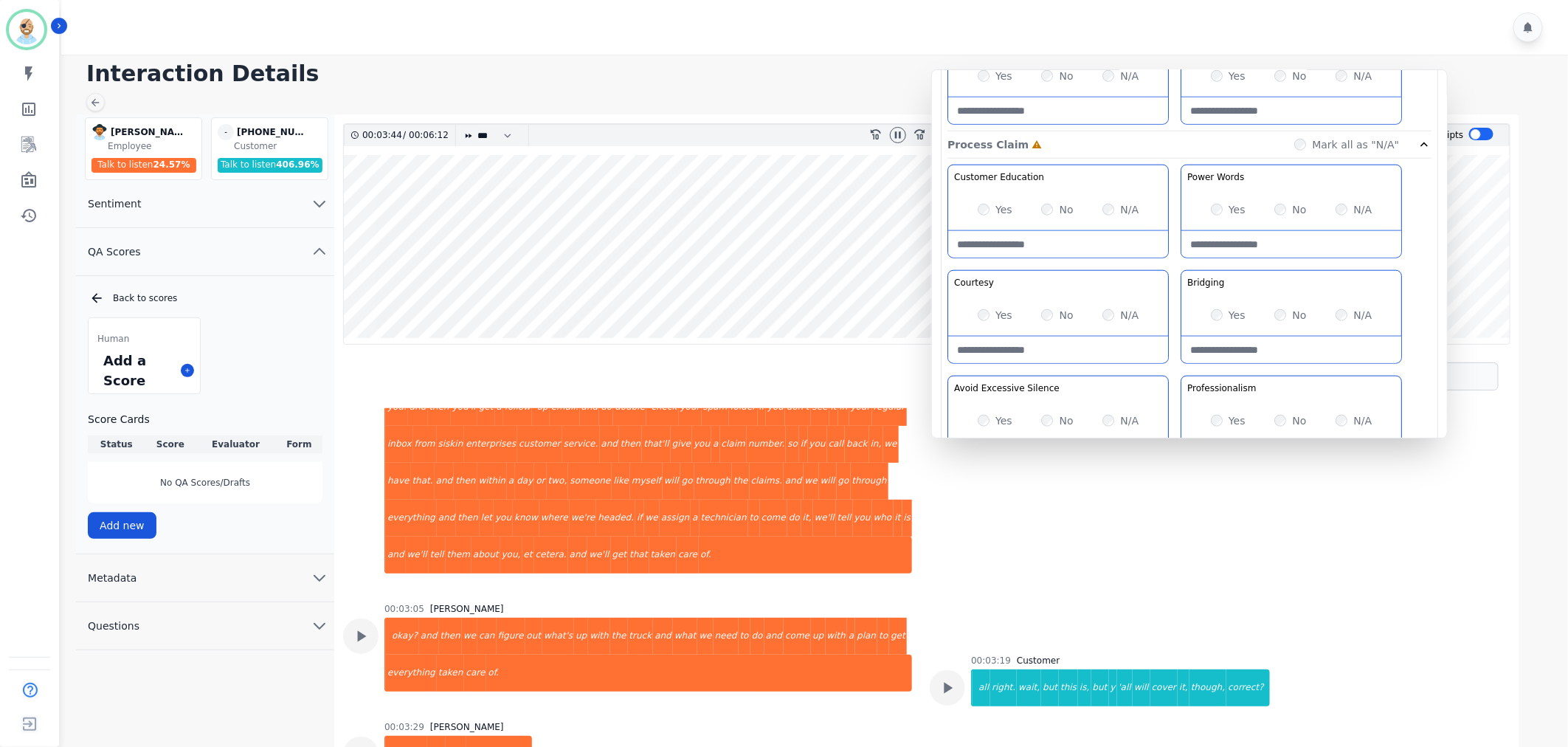
scroll to position [821, 0]
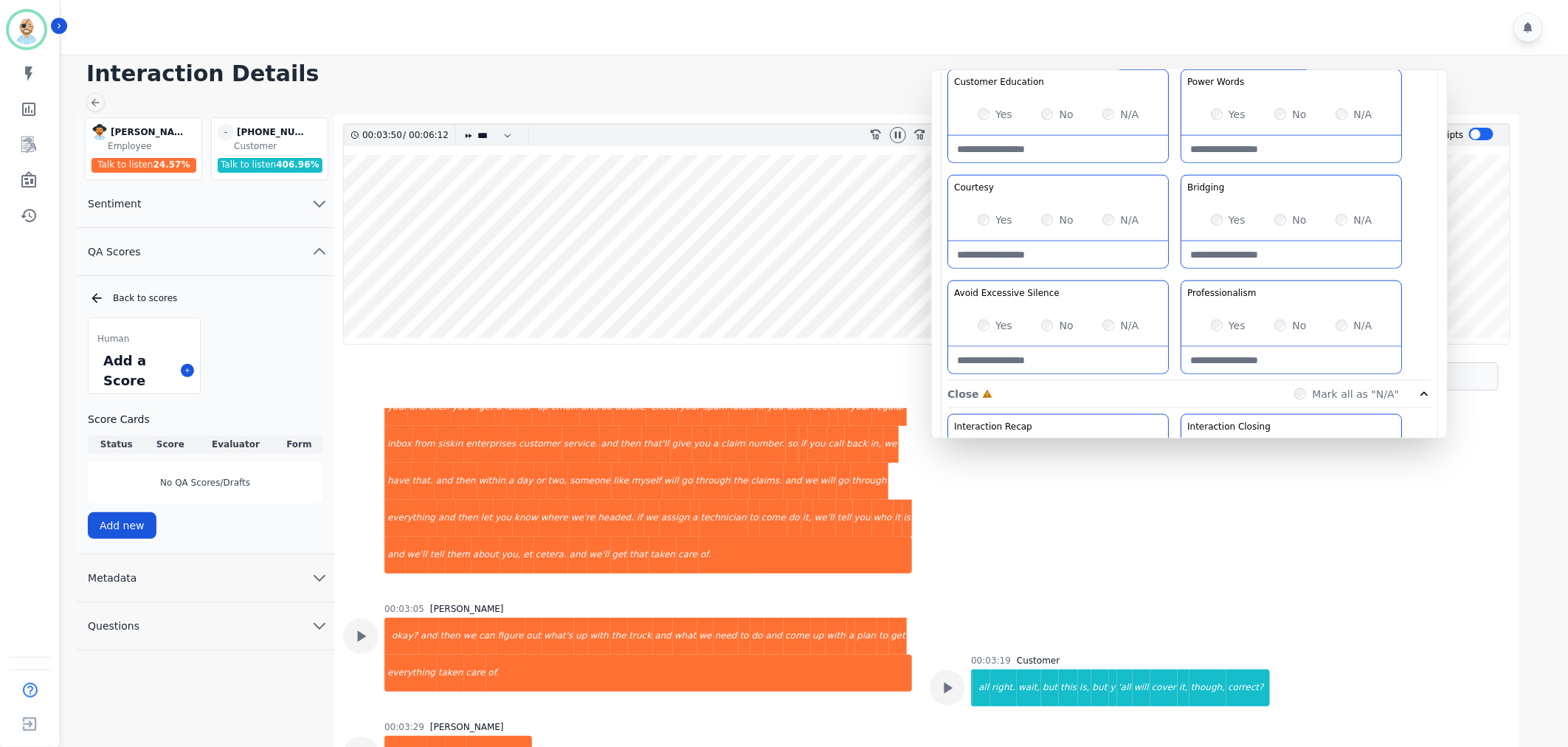
click at [1169, 274] on div "Customer Education Educate your customer on how to get the information that the…" at bounding box center [1189, 225] width 484 height 312
click at [1172, 274] on div "Customer Education Educate your customer on how to get the information that the…" at bounding box center [1189, 225] width 484 height 312
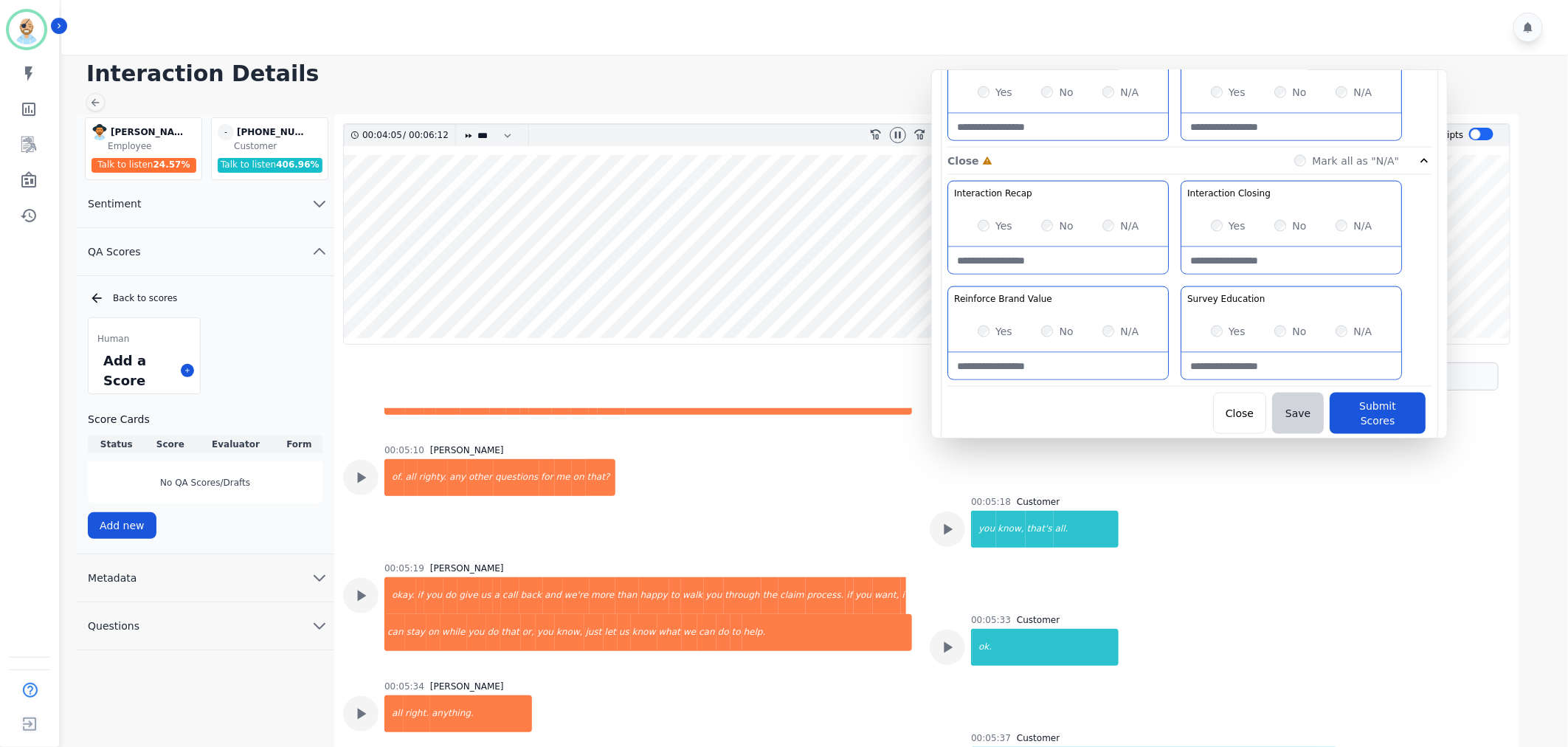
scroll to position [2736, 0]
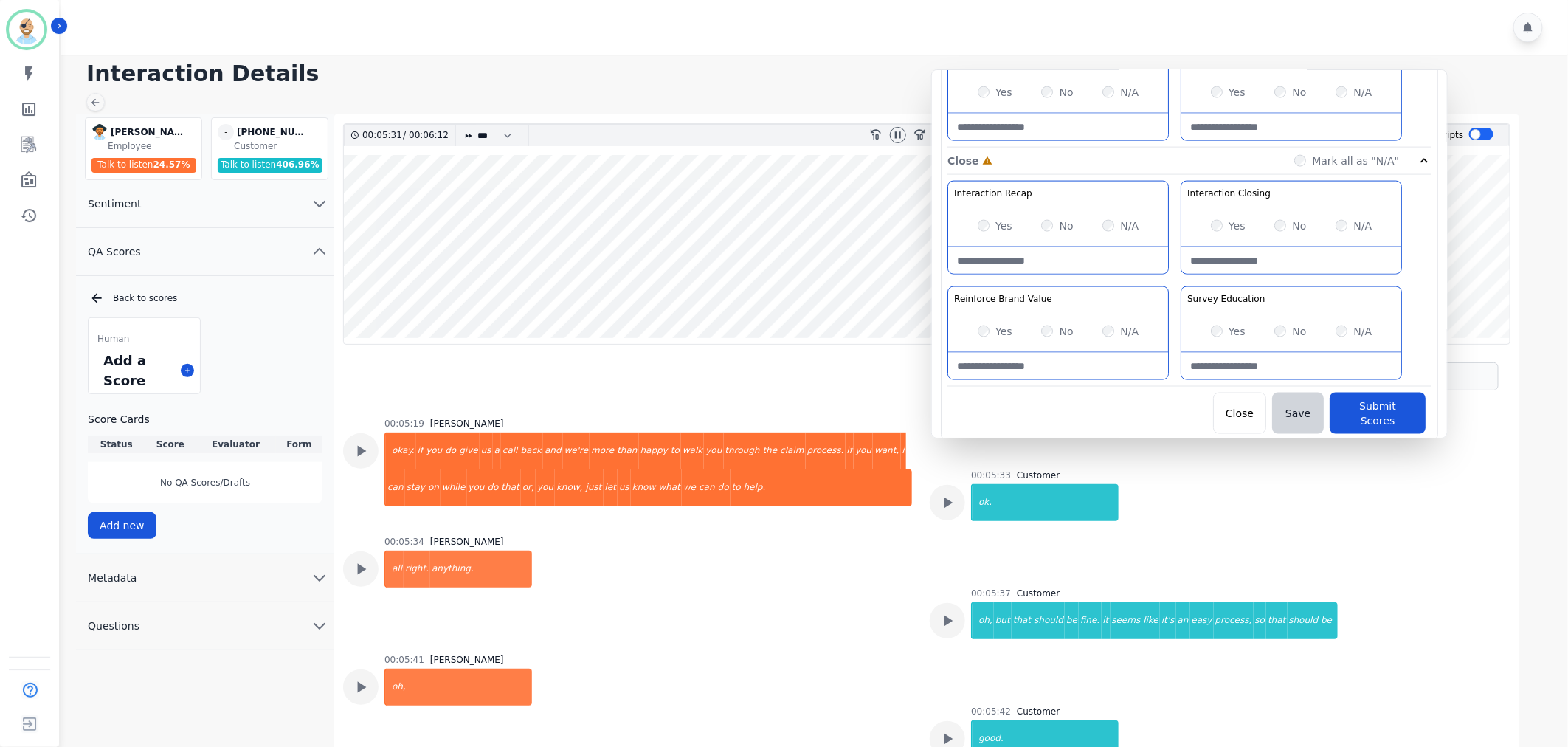
scroll to position [2982, 0]
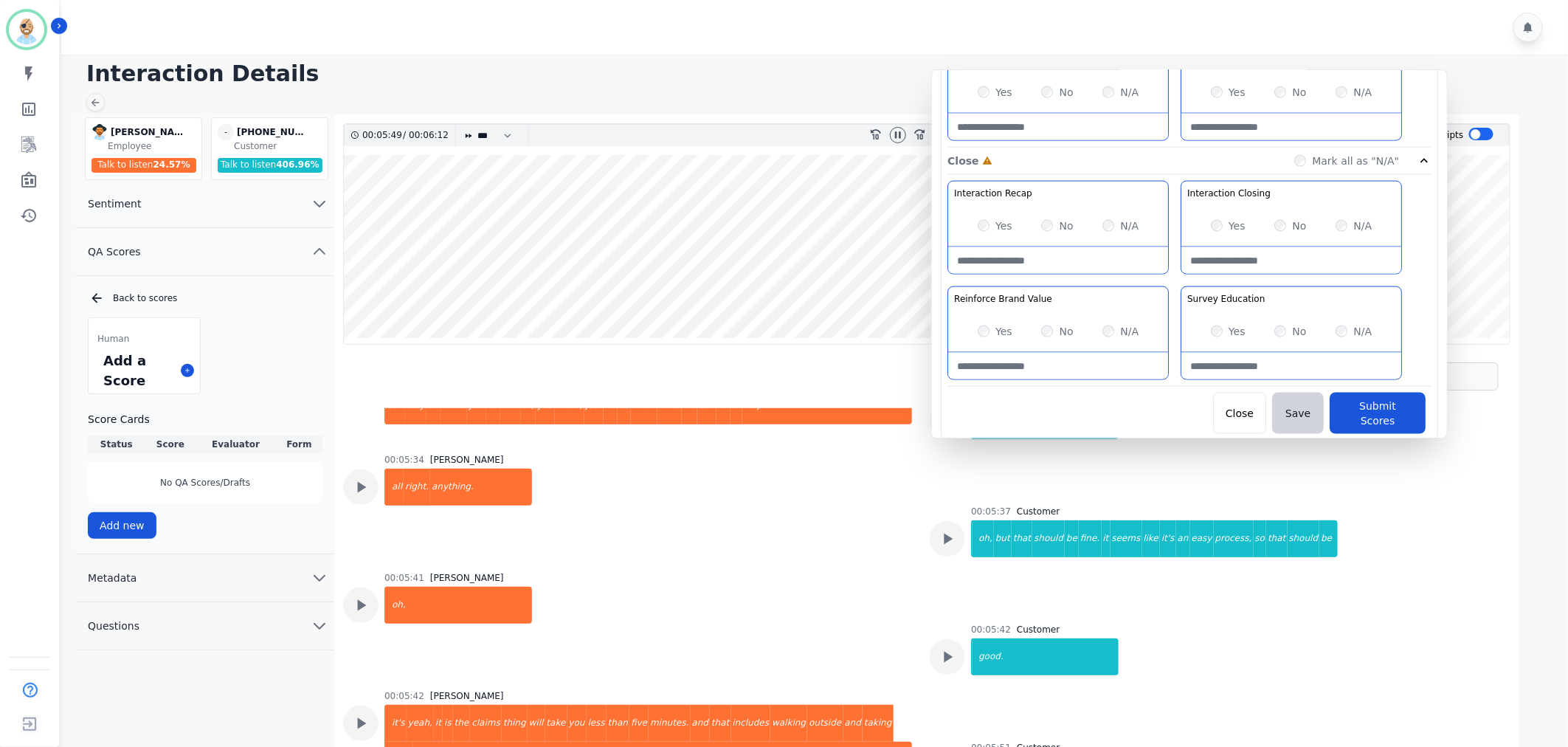
scroll to position [3146, 0]
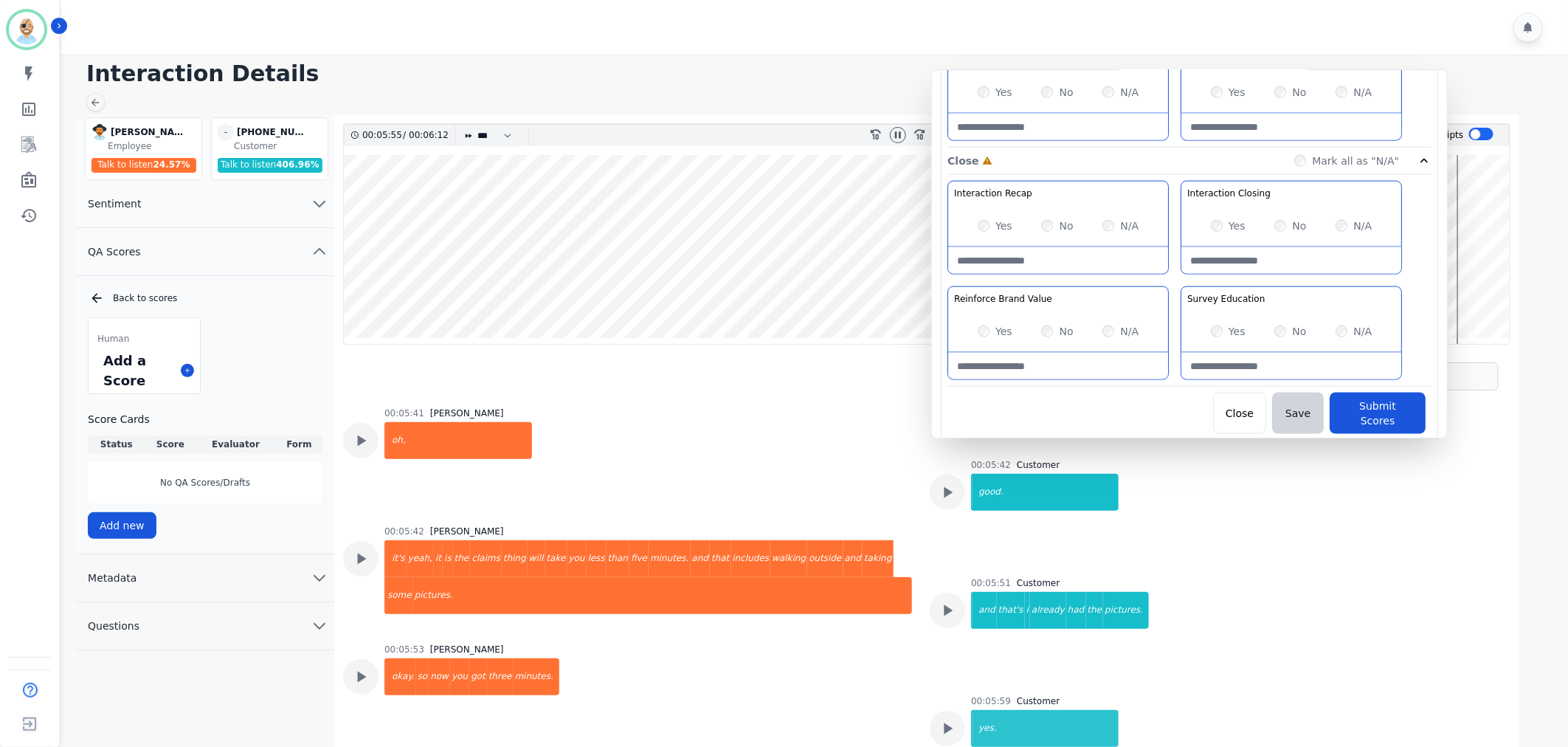
click at [985, 219] on div "Yes" at bounding box center [995, 225] width 34 height 15
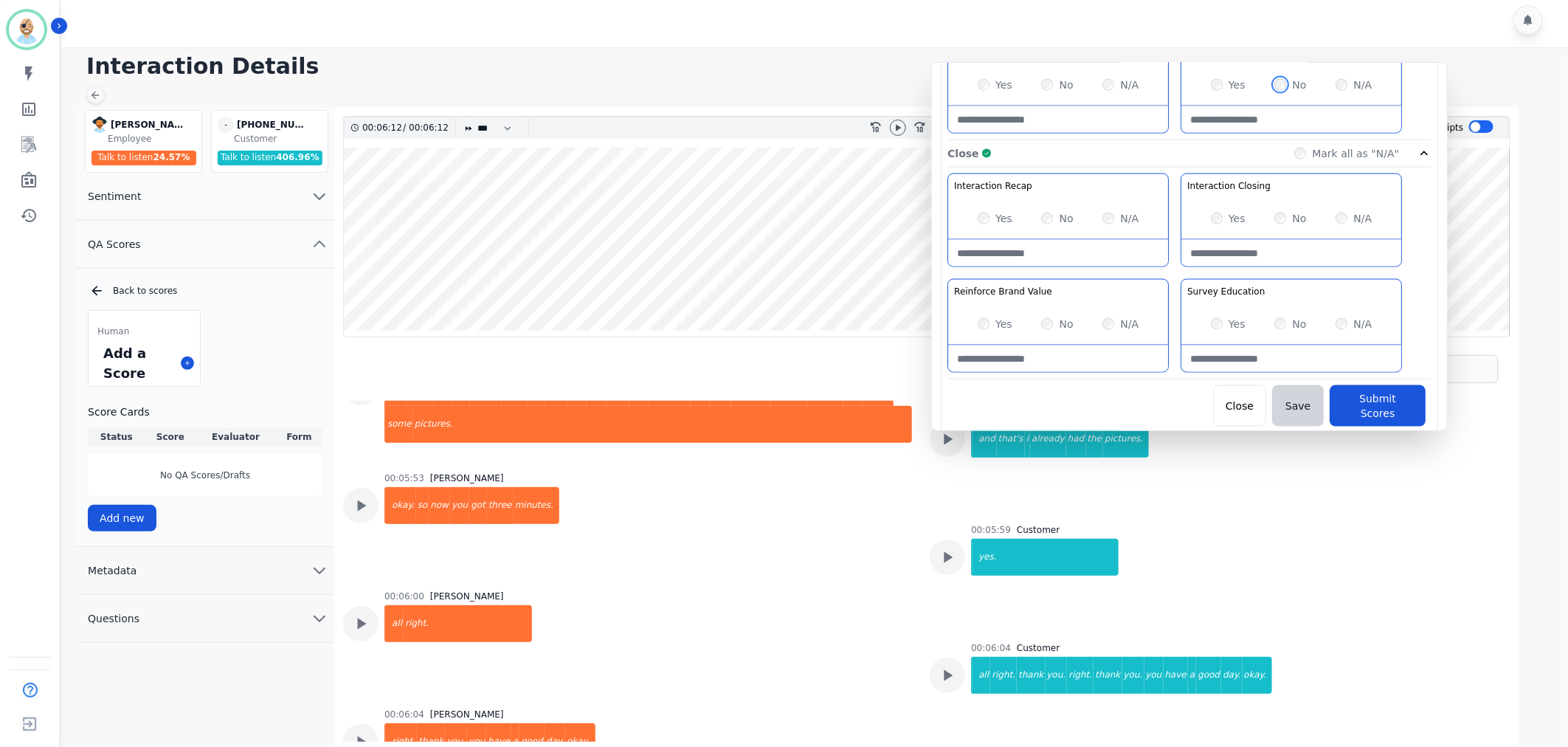
scroll to position [11, 0]
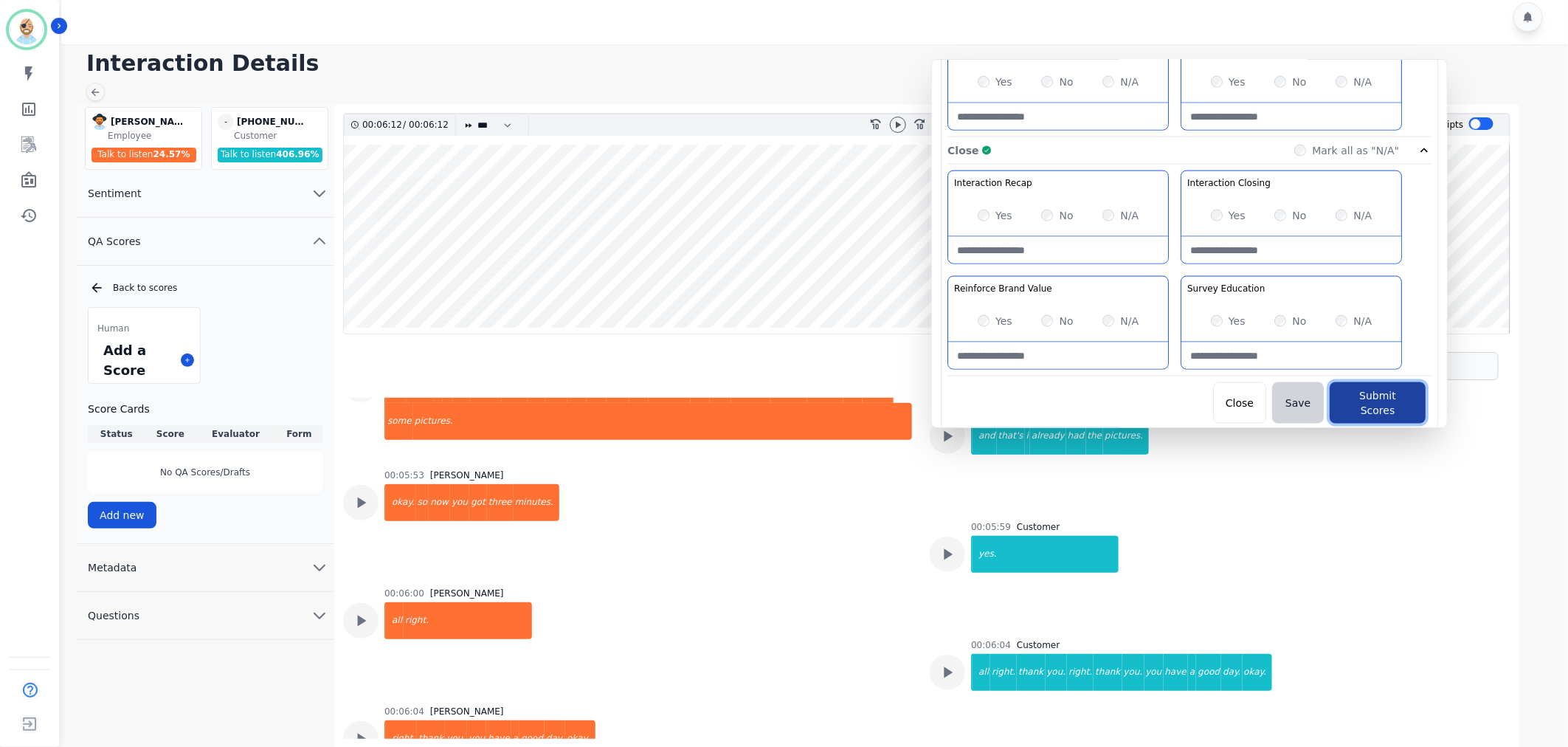
click at [1361, 395] on button "Submit Scores" at bounding box center [1378, 404] width 96 height 41
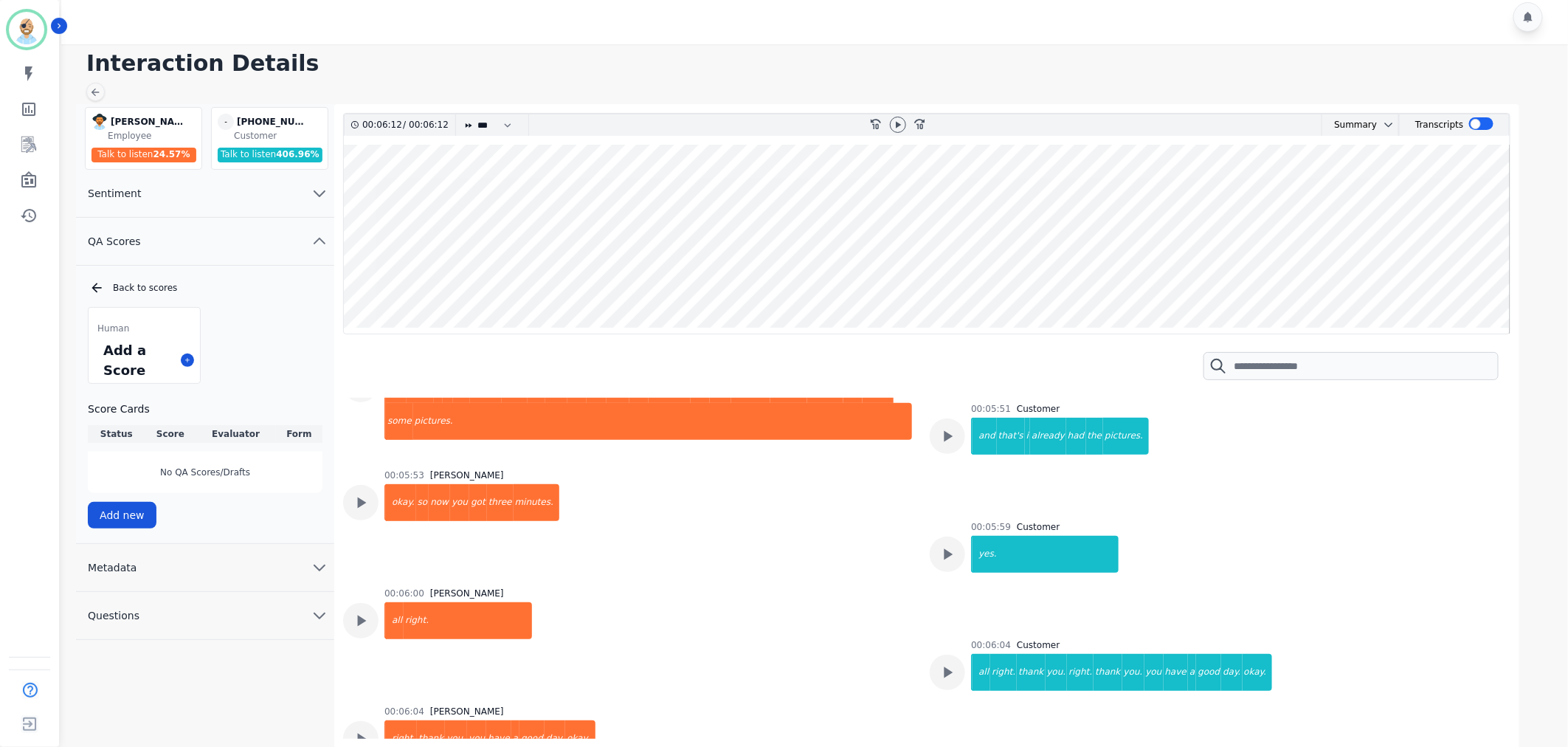
click at [701, 20] on div at bounding box center [816, 17] width 1512 height 55
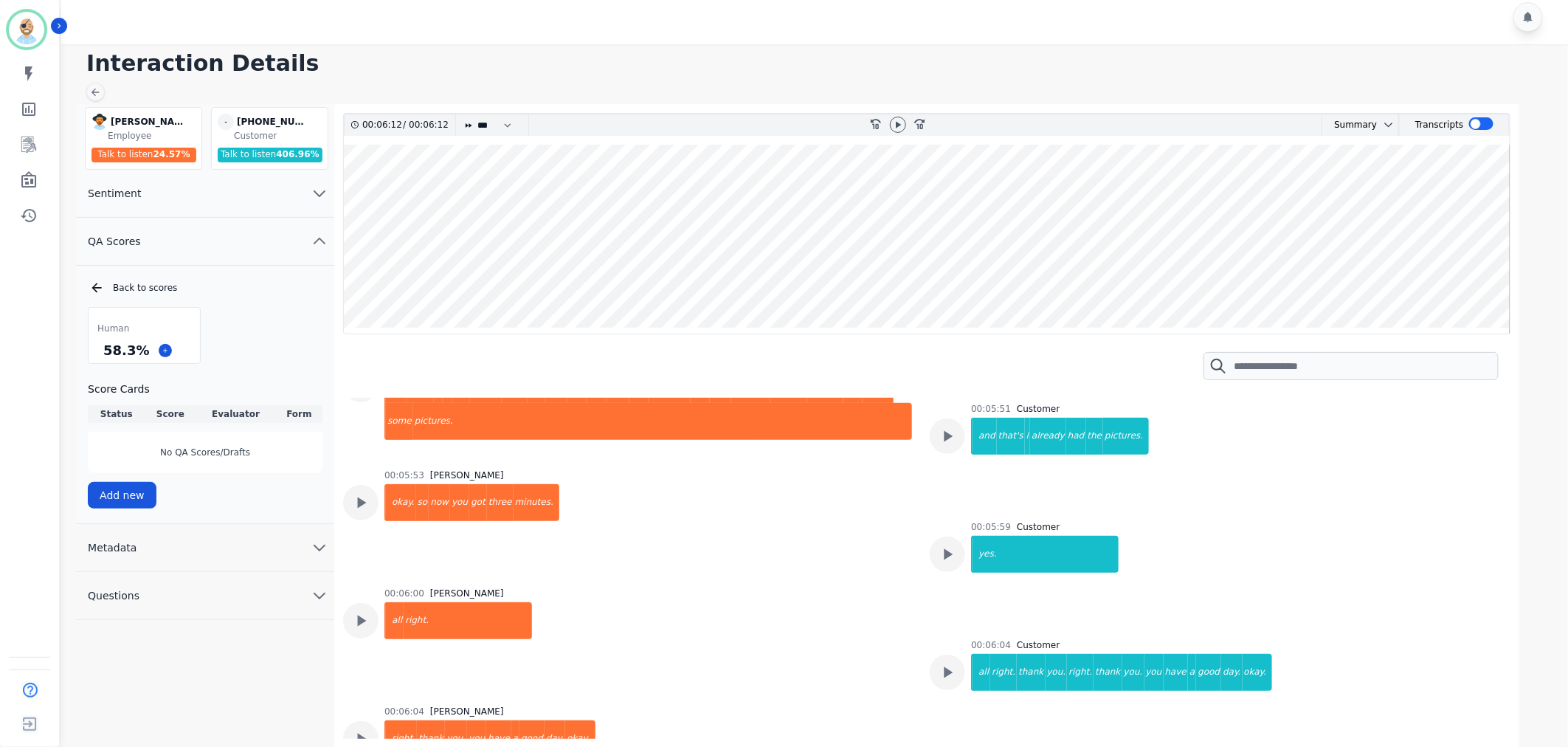
click at [246, 323] on div "Human 58.3 % Score Cards Status Score Evaluator Form No QA Scores/Drafts Add new" at bounding box center [205, 407] width 235 height 202
drag, startPoint x: 141, startPoint y: 350, endPoint x: 105, endPoint y: 352, distance: 36.1
click at [105, 352] on div "58.3 %" at bounding box center [126, 350] width 52 height 26
copy div "58.3 %"
click at [233, 345] on div "Human 58.3 % Score Cards Status Score Evaluator Form Complete 58.3 % Clint Huds…" at bounding box center [205, 406] width 235 height 200
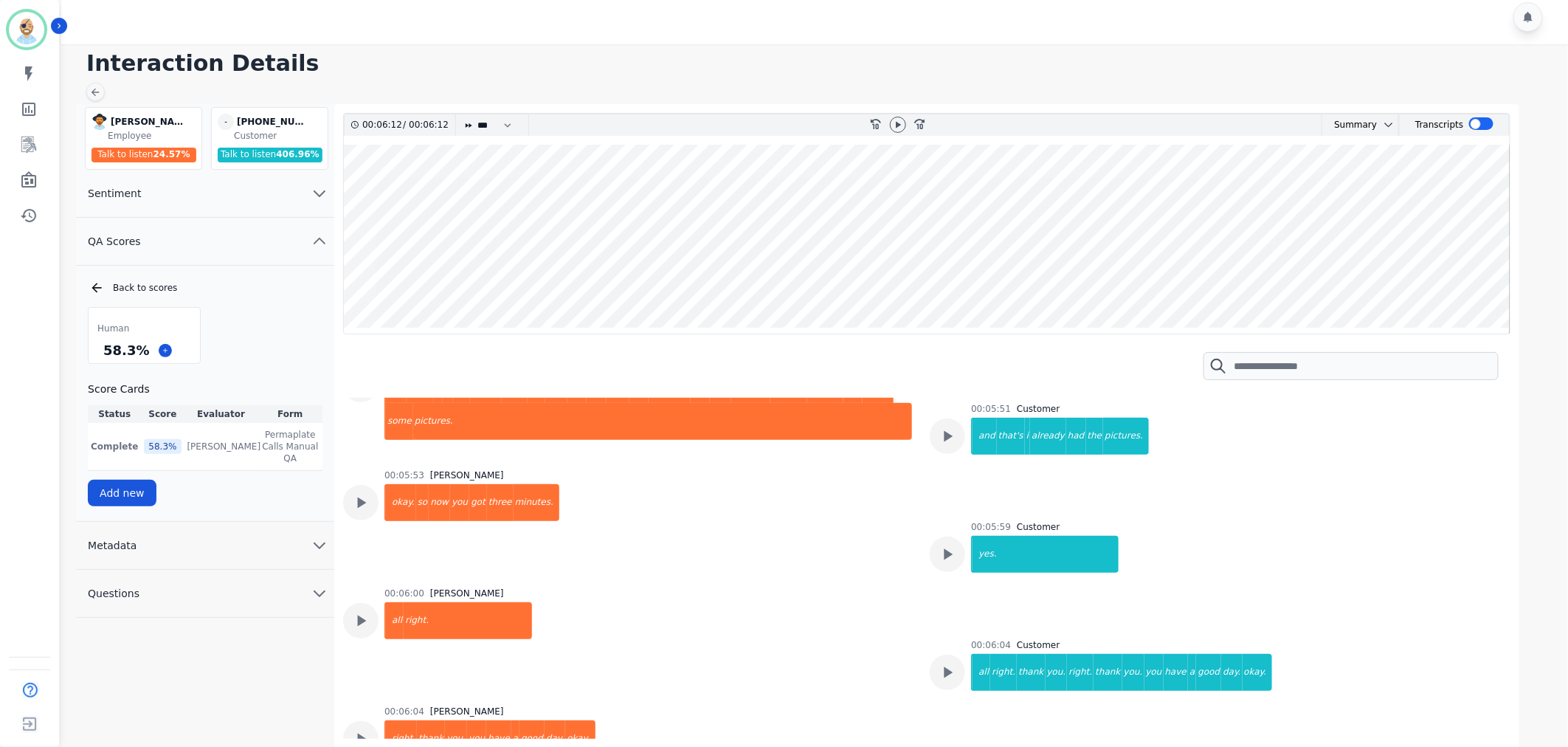
click at [109, 325] on span "Human" at bounding box center [113, 329] width 31 height 12
click at [105, 282] on div "Back to scores" at bounding box center [206, 287] width 233 height 15
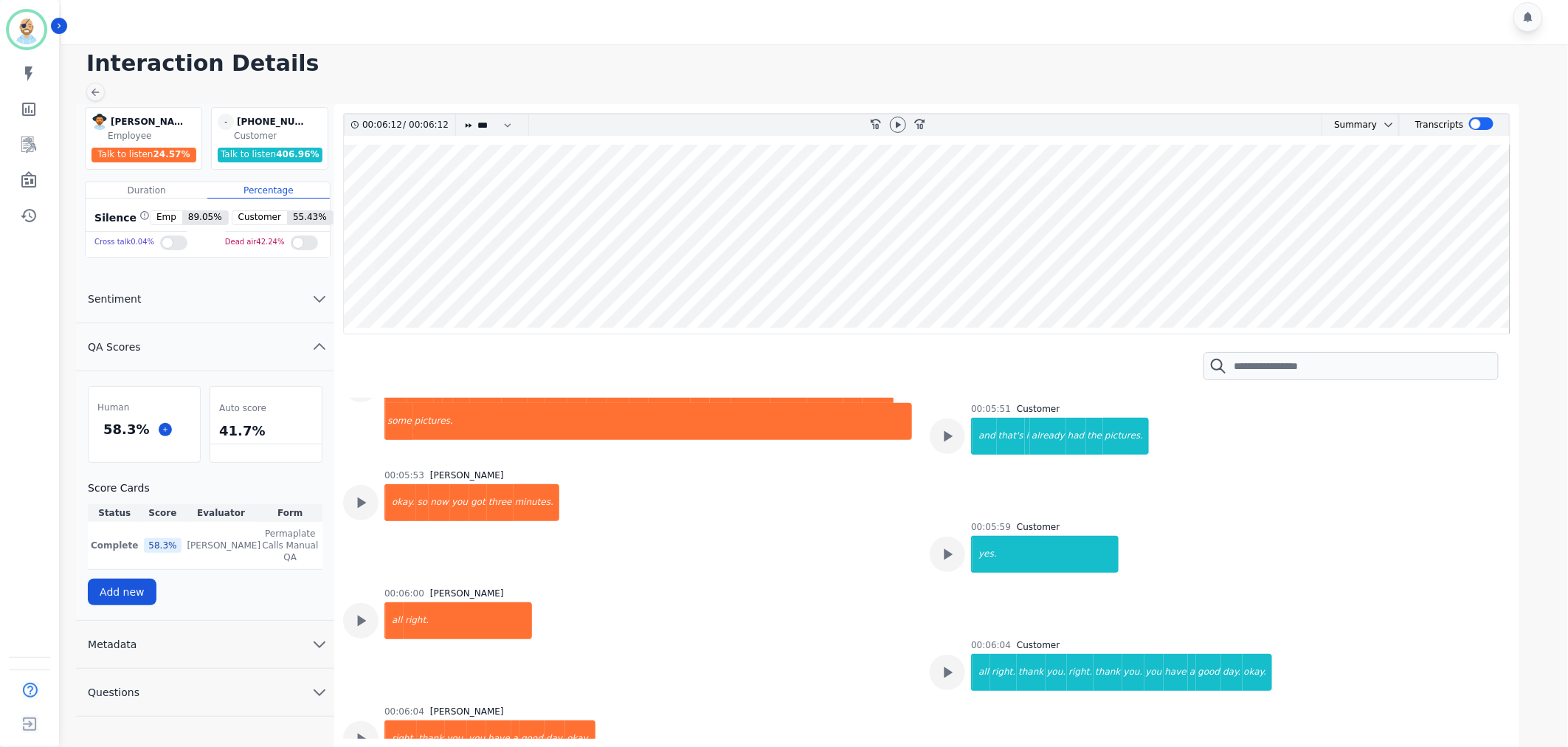
click at [119, 427] on div "58.3 %" at bounding box center [126, 429] width 52 height 26
click at [118, 403] on span "Human" at bounding box center [113, 407] width 31 height 12
click at [118, 433] on div "58.3 %" at bounding box center [126, 429] width 52 height 26
click at [105, 539] on p "Complete" at bounding box center [114, 545] width 47 height 12
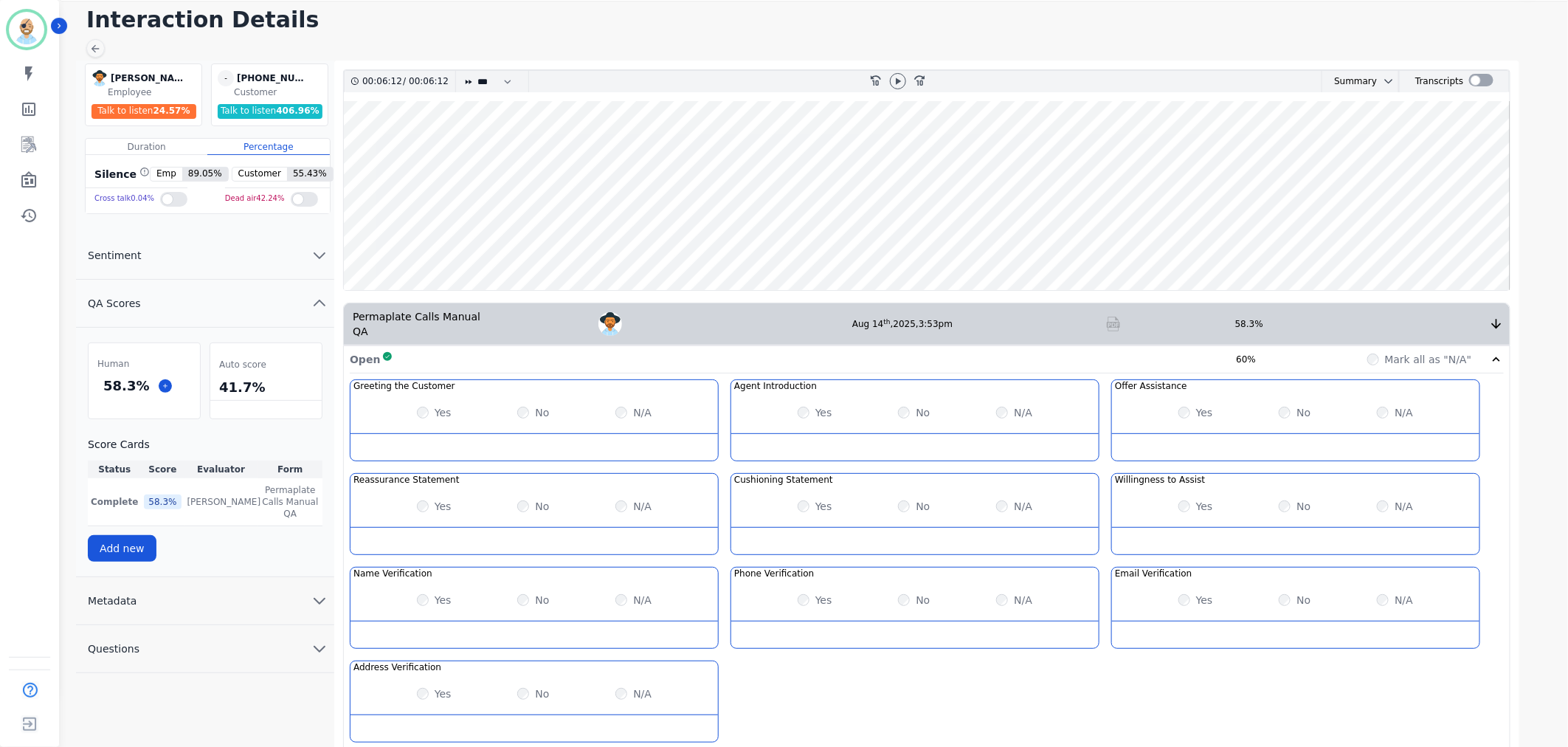
scroll to position [161, 0]
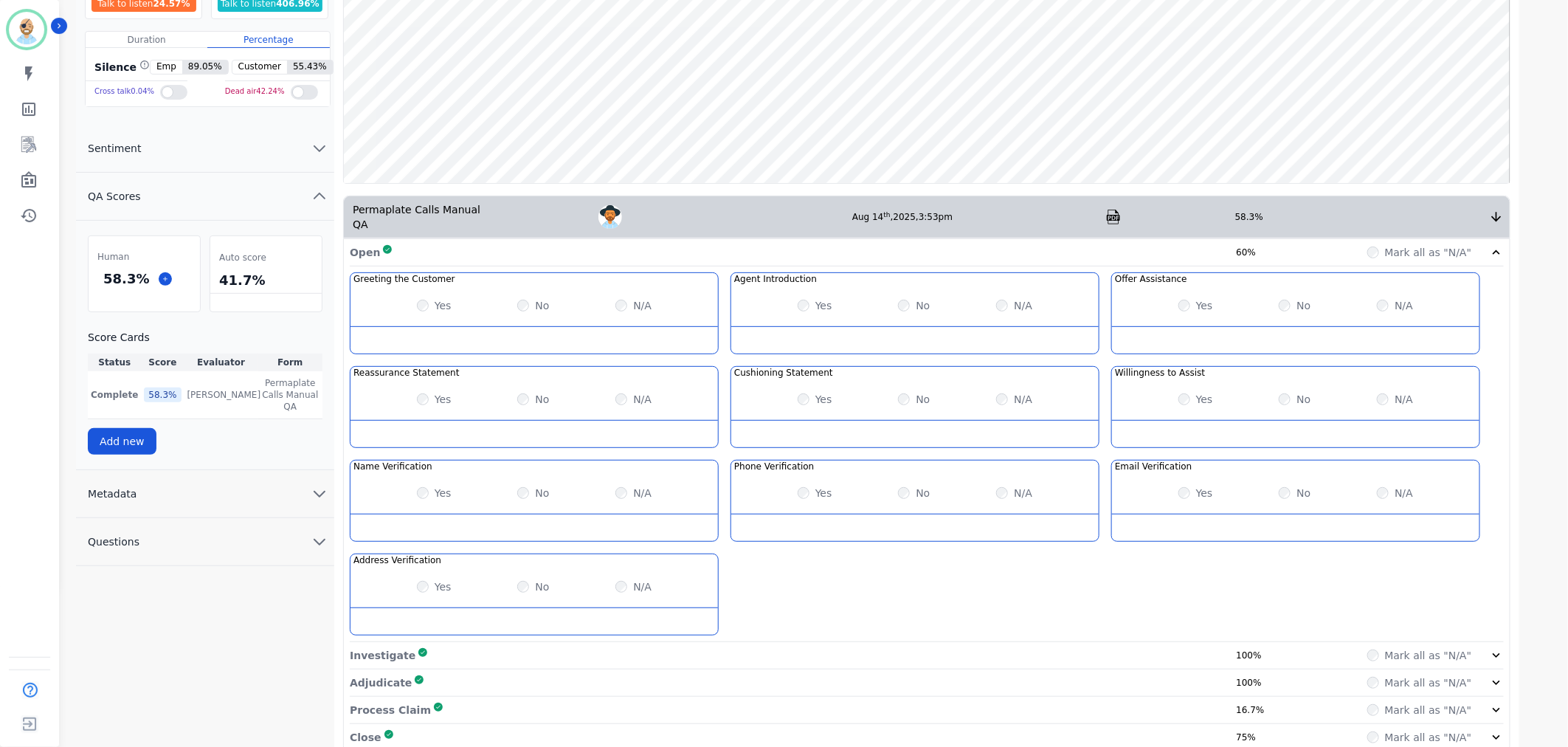
click at [692, 703] on div "Process Claim Complete 16.7%" at bounding box center [812, 710] width 924 height 15
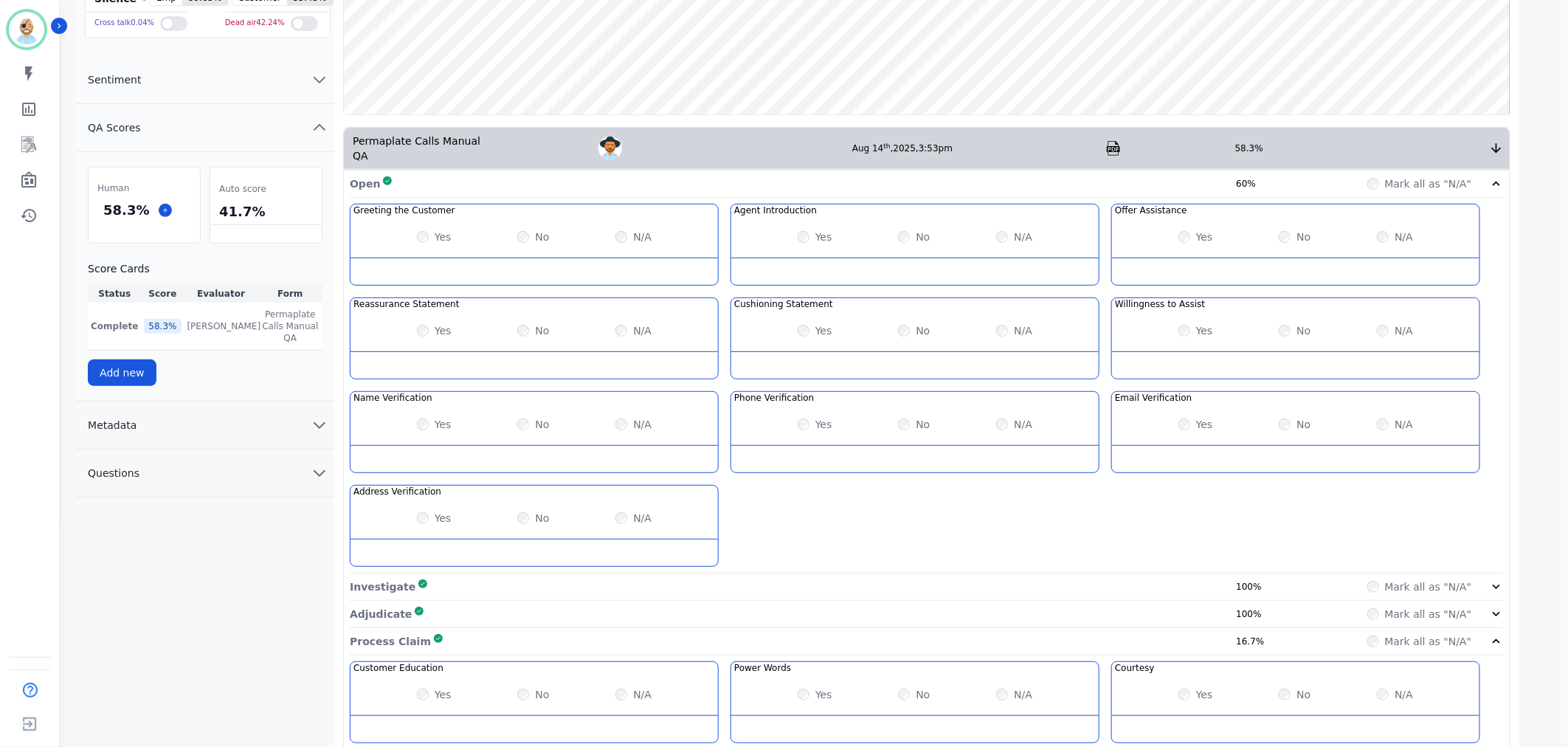
scroll to position [350, 0]
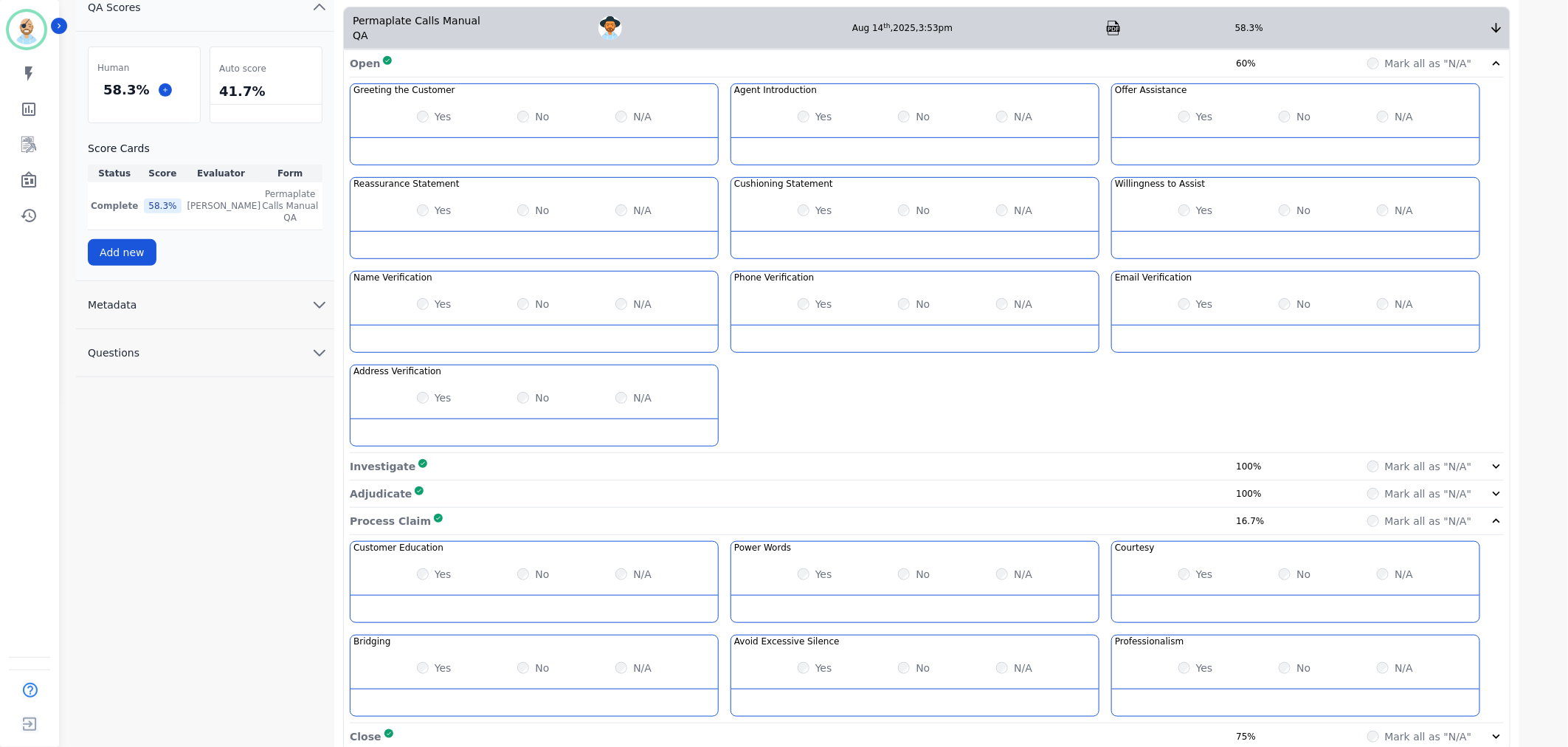
click at [831, 373] on div "Greeting the Customer Welcome is where we quickly greet our customer as a known…" at bounding box center [928, 269] width 1155 height 370
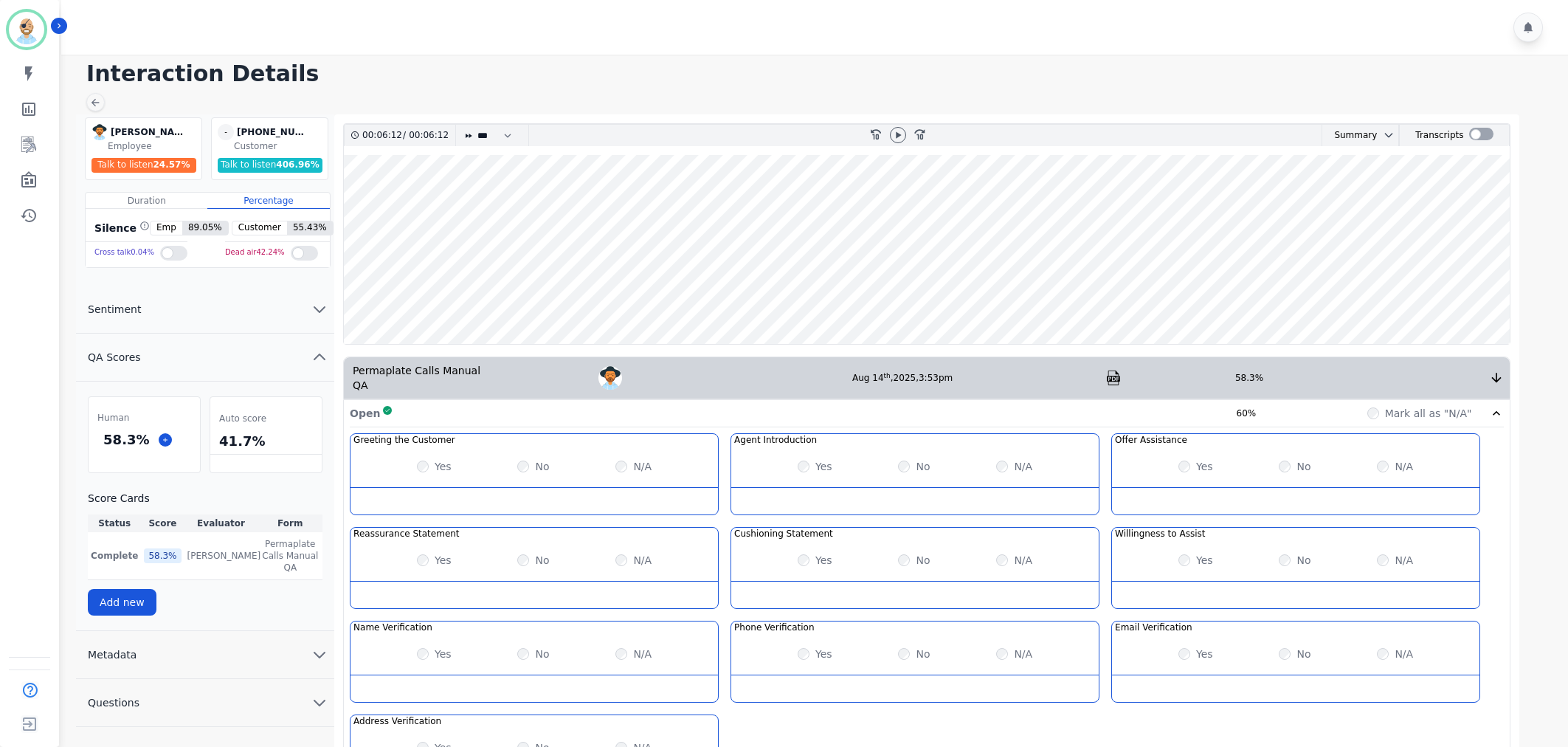
scroll to position [350, 0]
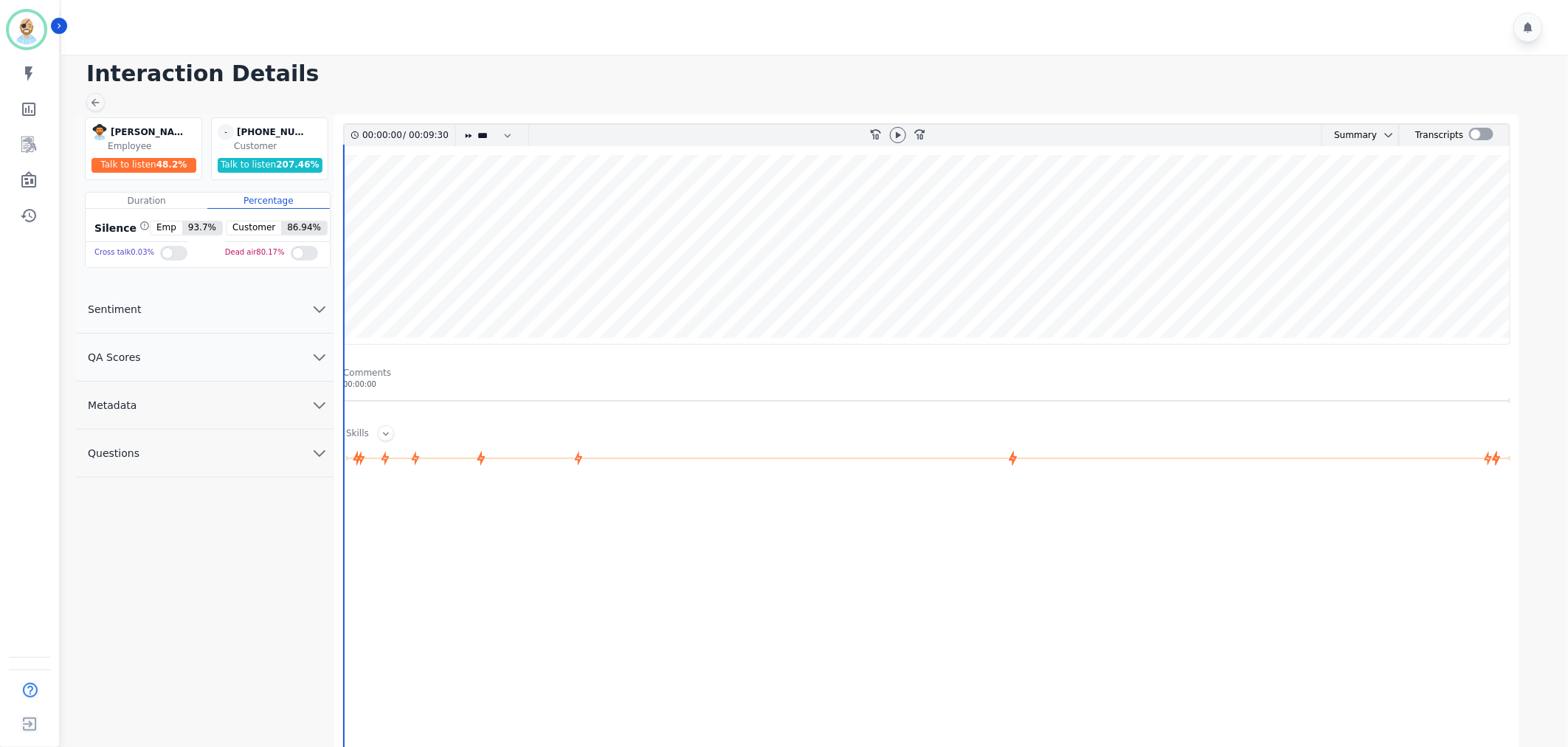
click at [633, 31] on div at bounding box center [816, 28] width 1512 height 55
click at [226, 343] on button "QA Scores" at bounding box center [205, 357] width 259 height 48
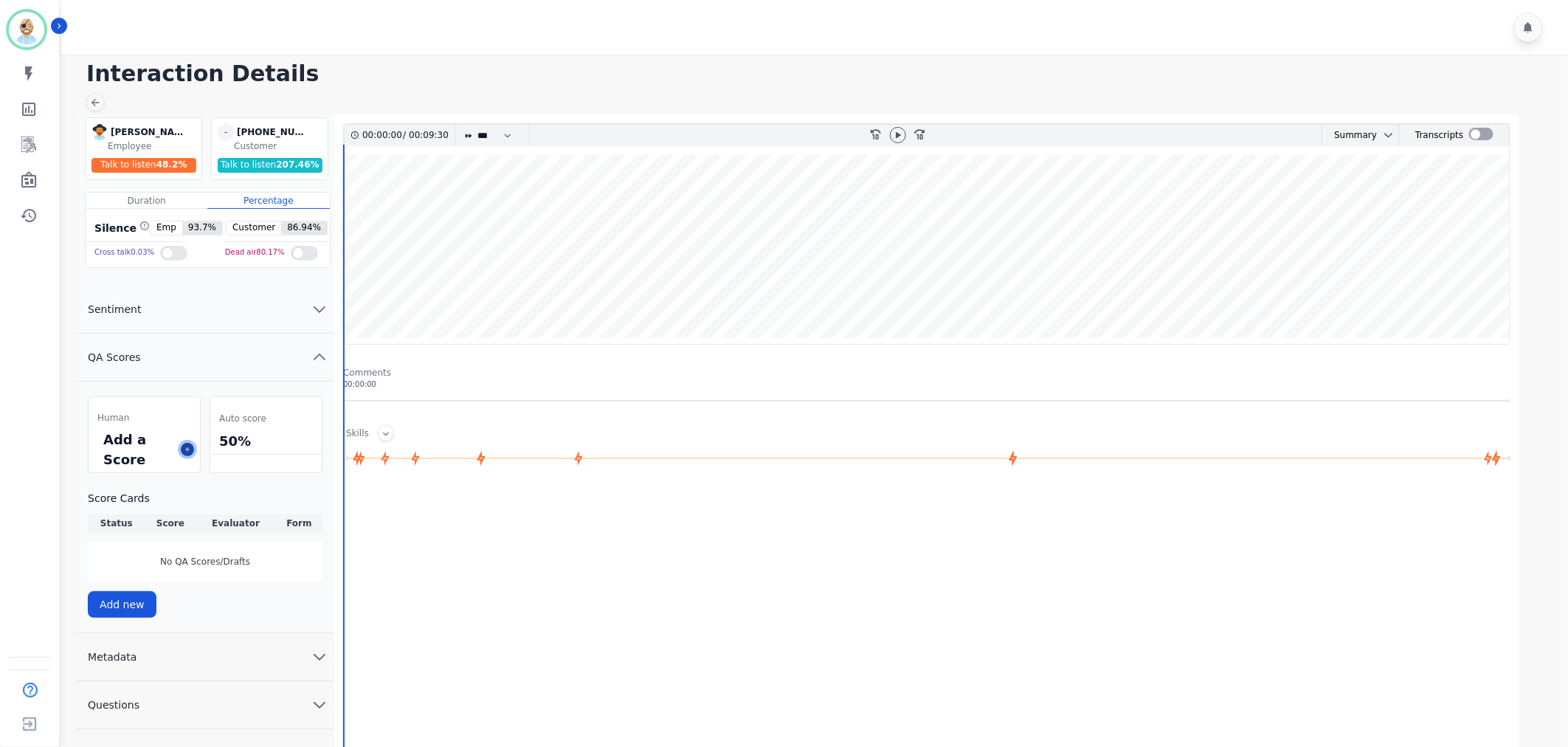
click at [185, 447] on icon at bounding box center [188, 450] width 8 height 8
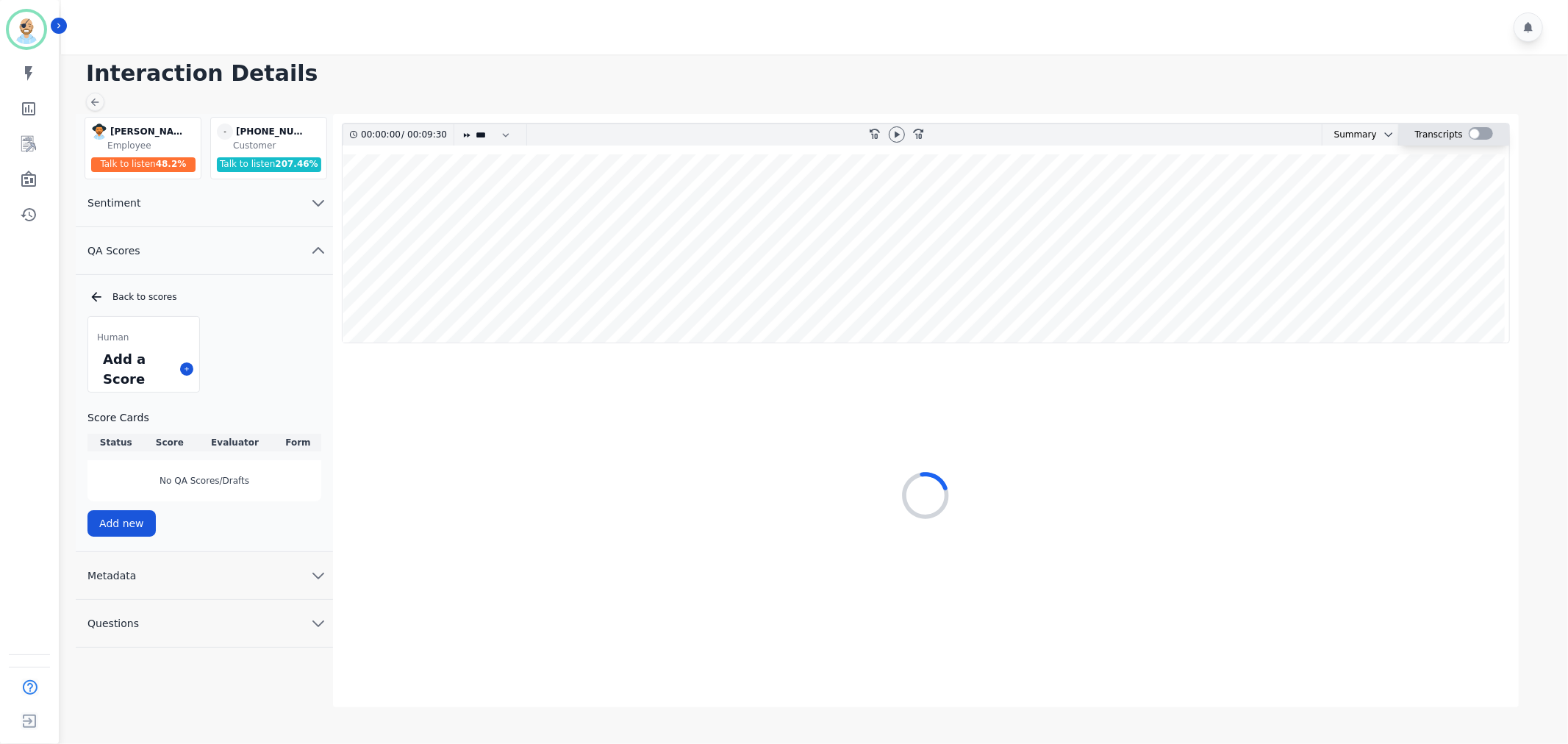
click at [1477, 134] on div at bounding box center [1481, 133] width 24 height 13
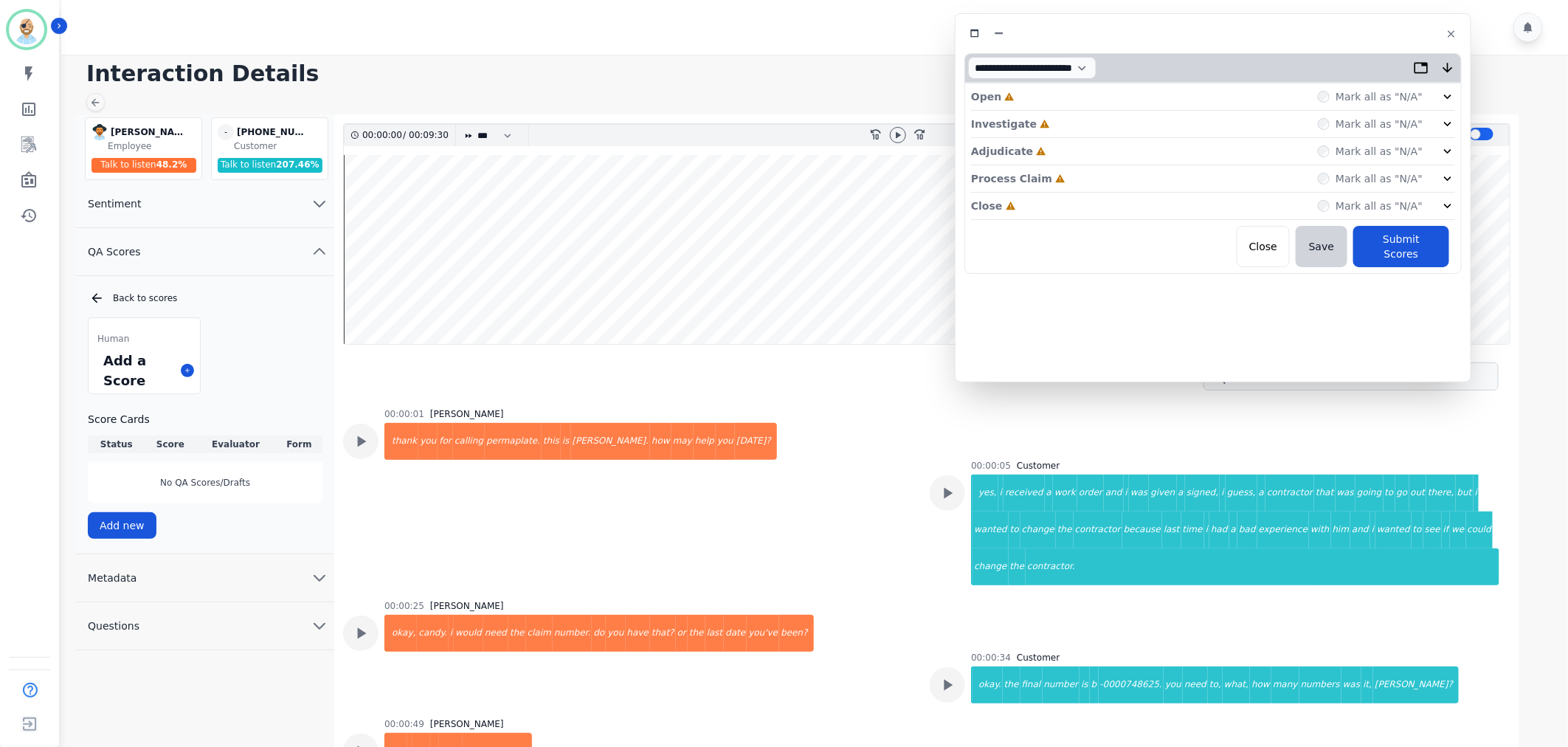
drag, startPoint x: 386, startPoint y: 90, endPoint x: 1279, endPoint y: 41, distance: 894.3
click at [1279, 41] on div at bounding box center [1214, 33] width 498 height 22
click at [1104, 203] on div "Close Incomplete Mark all as "N/A"" at bounding box center [1218, 207] width 484 height 28
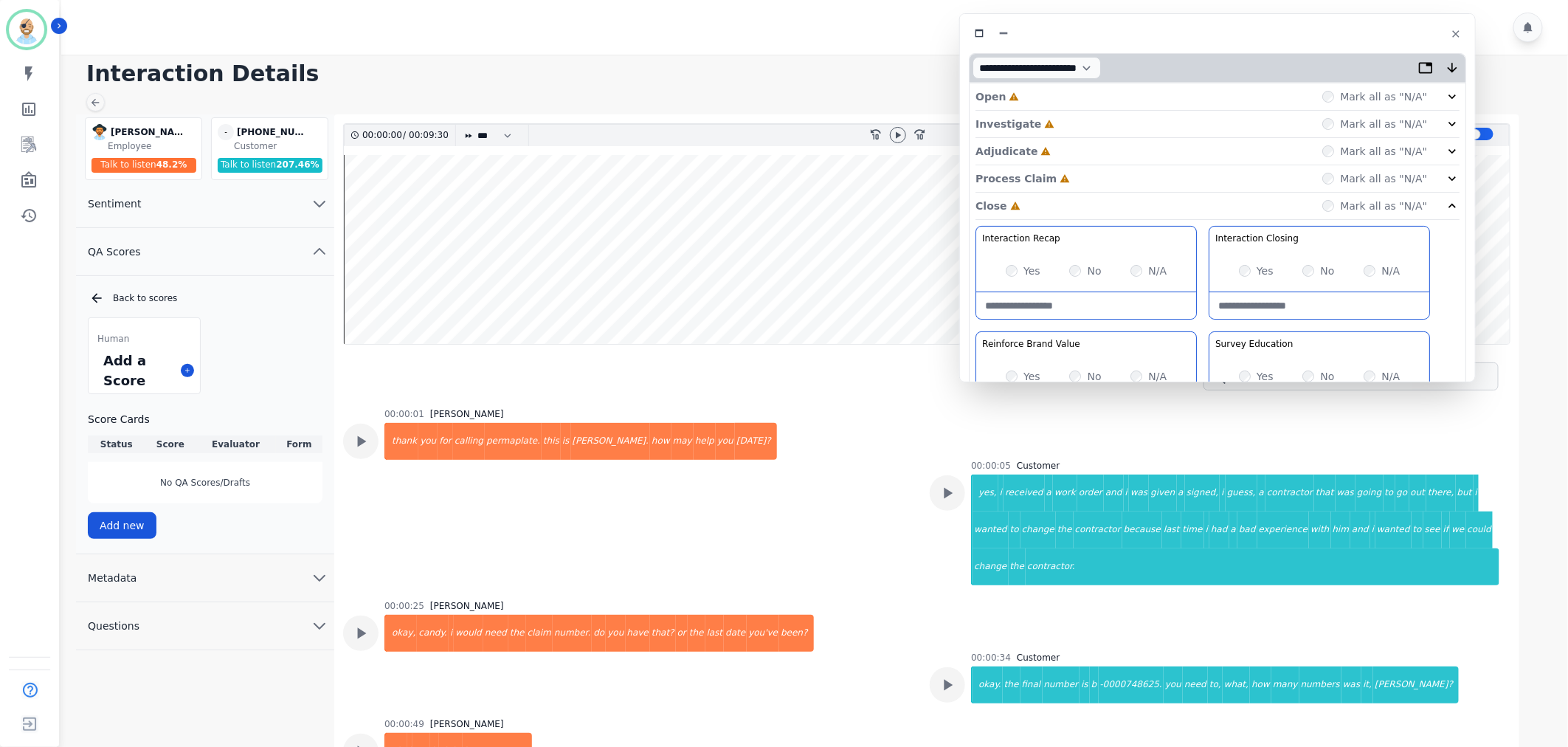
click at [1101, 179] on div "Process Claim Incomplete Mark all as "N/A"" at bounding box center [1218, 179] width 484 height 28
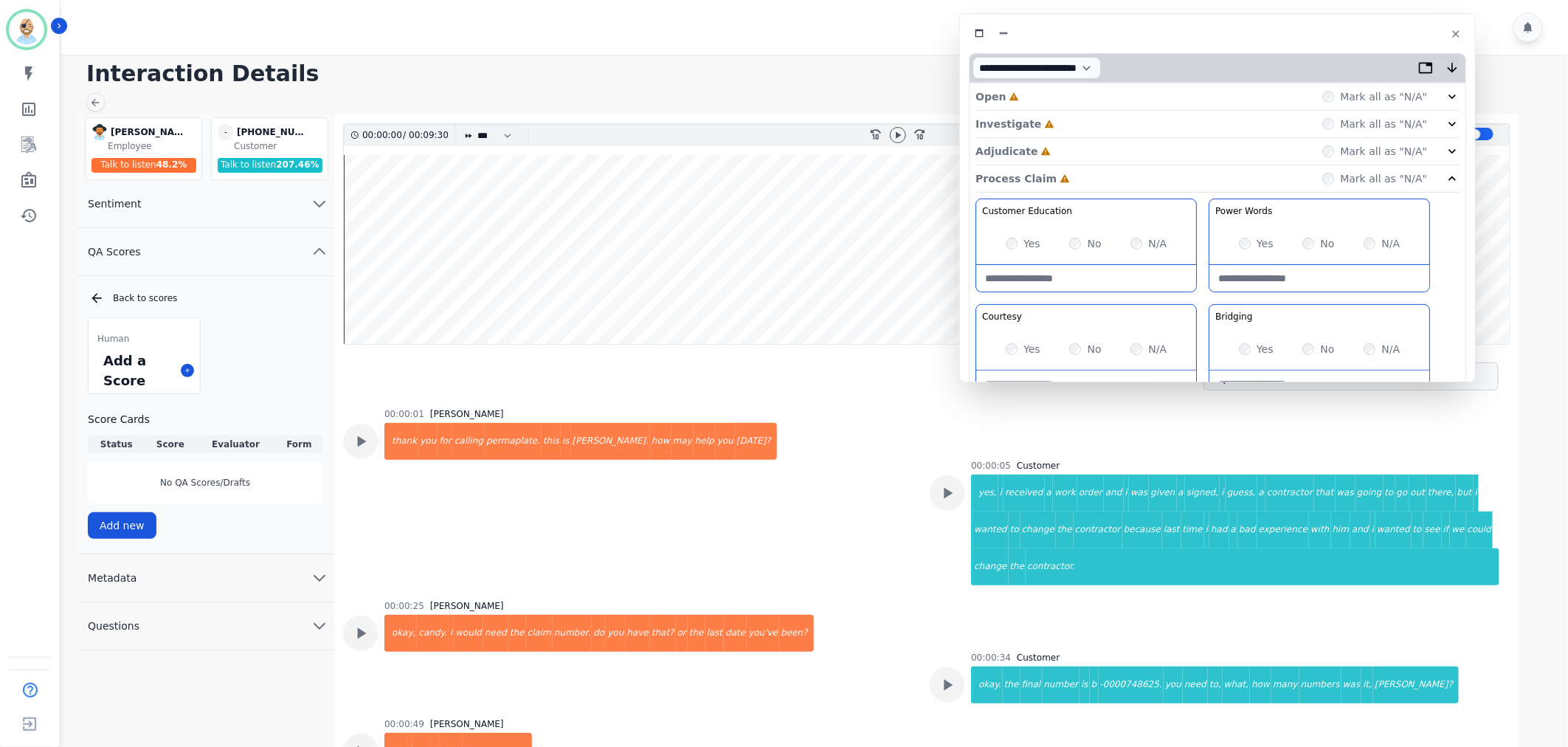
click at [1105, 142] on div "Adjudicate Incomplete Mark all as "N/A"" at bounding box center [1218, 152] width 484 height 28
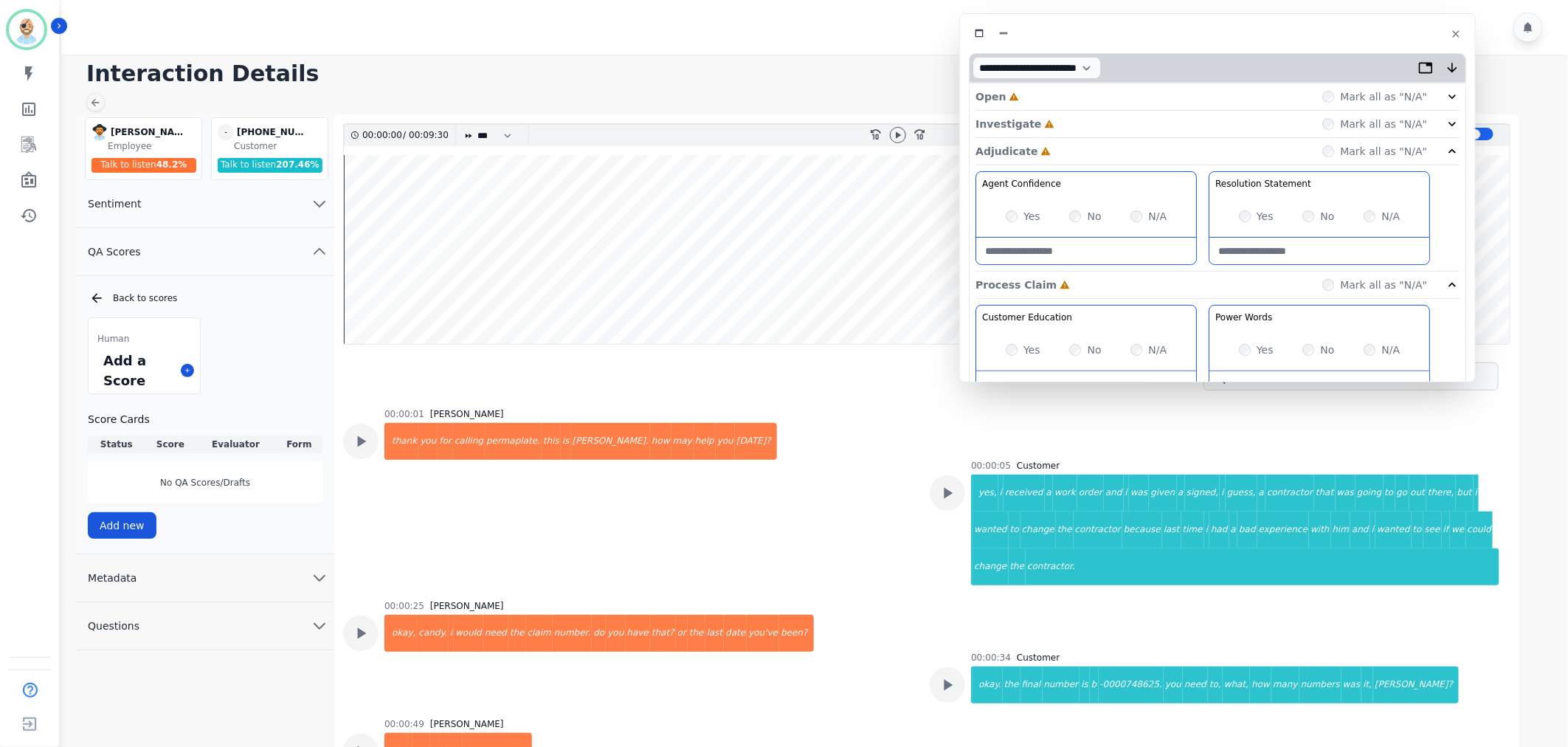
click at [1108, 138] on div "Investigate Incomplete Mark all as "N/A"" at bounding box center [1218, 152] width 484 height 28
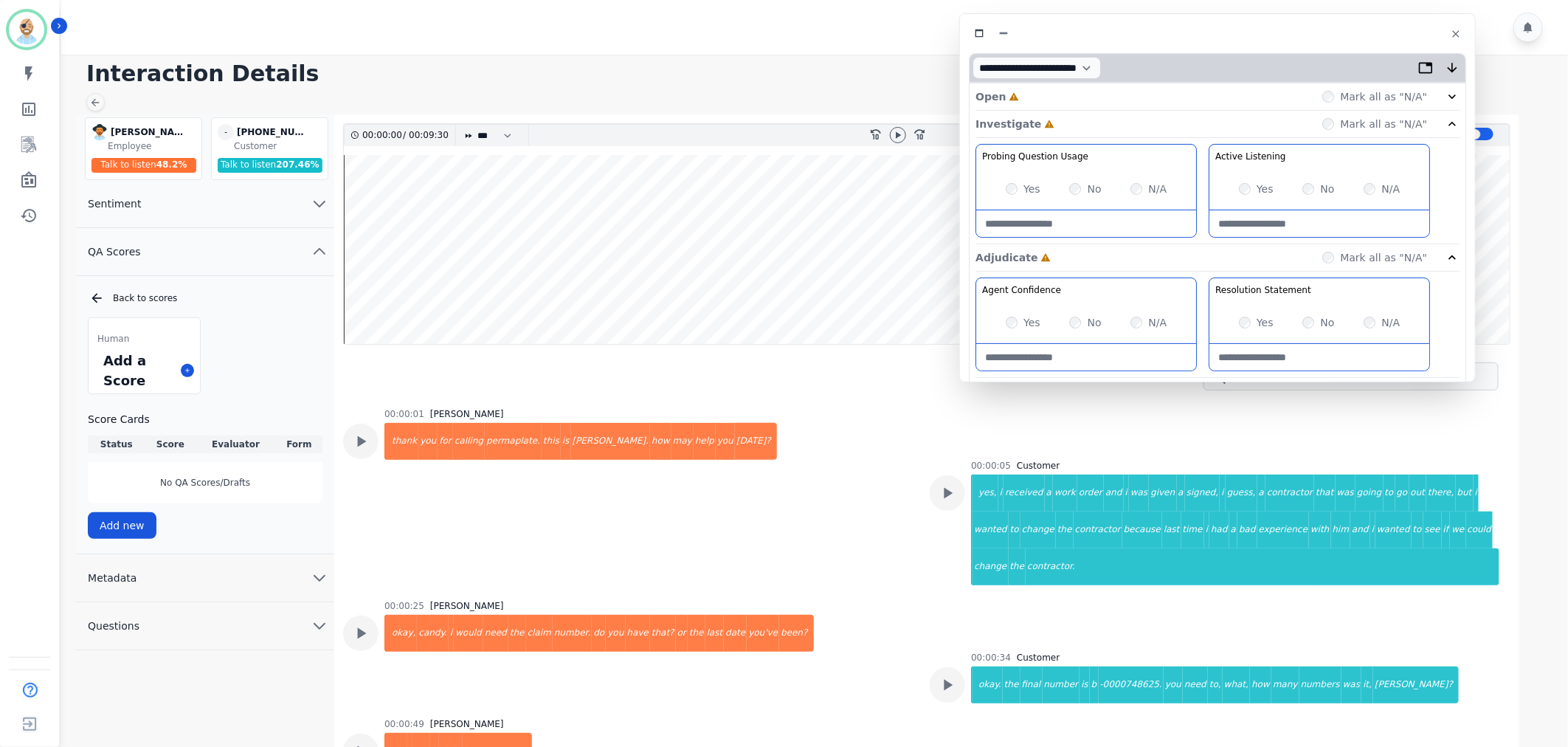
click at [1107, 101] on div "Open Incomplete Mark all as "N/A"" at bounding box center [1218, 97] width 484 height 28
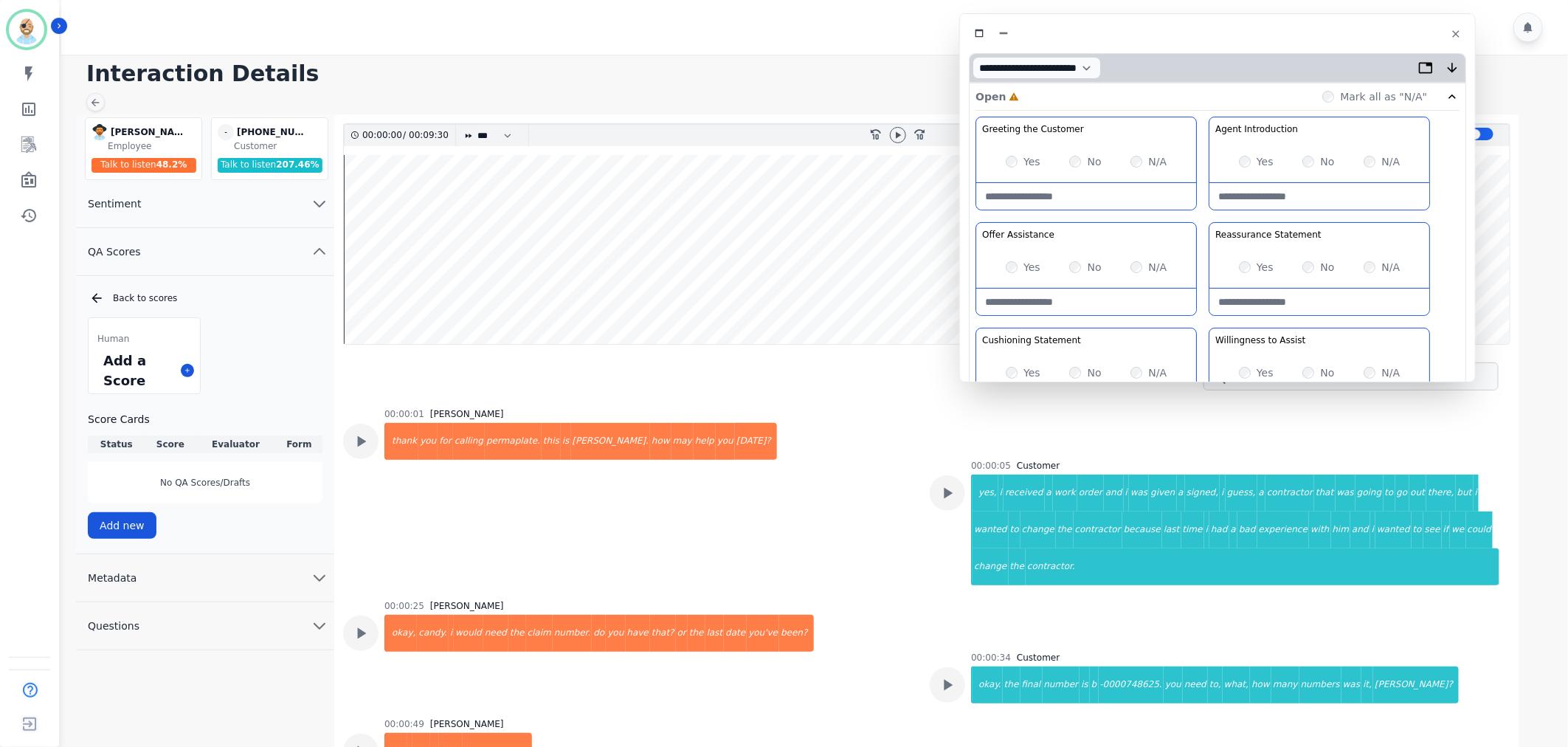
click at [887, 131] on div at bounding box center [898, 136] width 23 height 22
click at [893, 131] on icon at bounding box center [898, 135] width 12 height 12
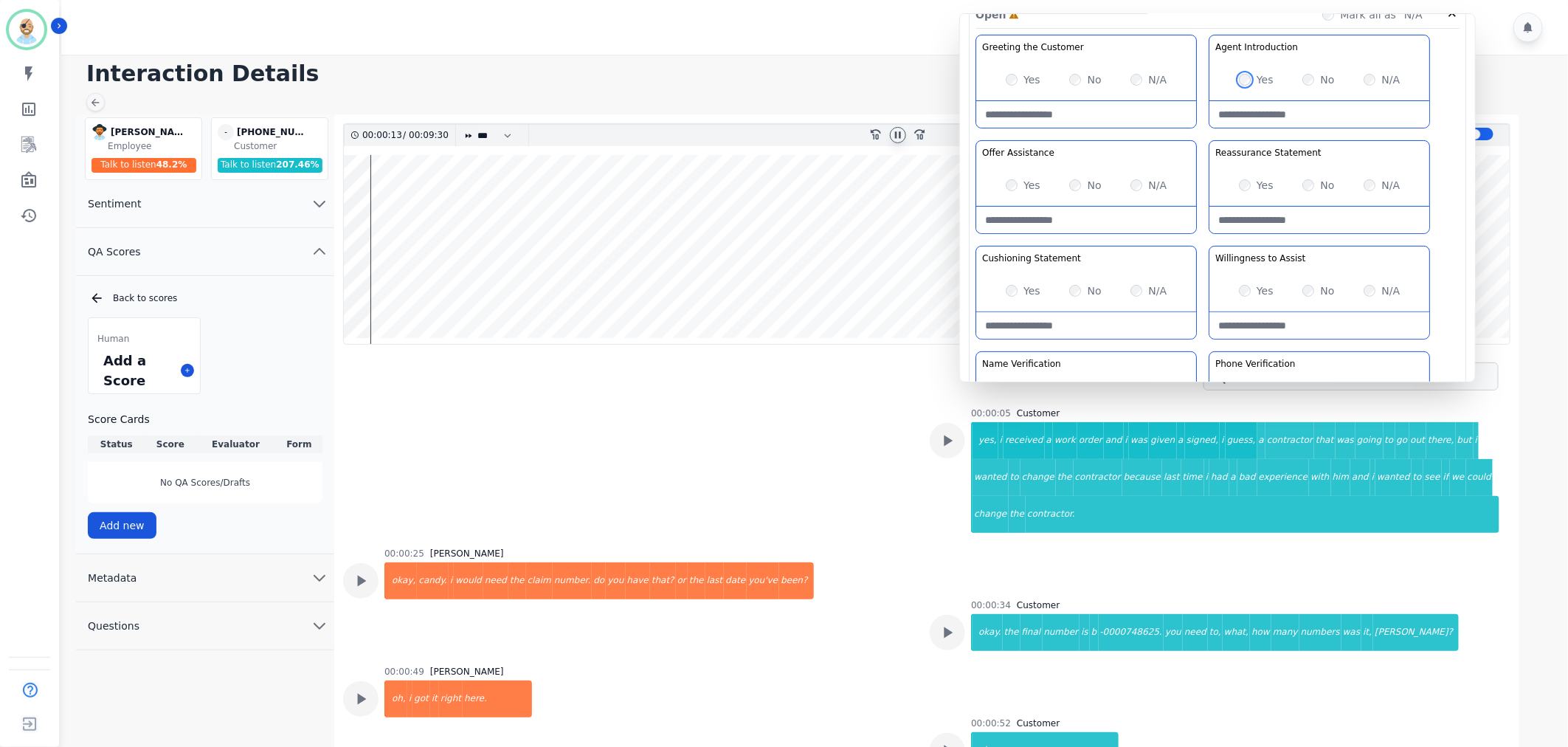
scroll to position [82, 0]
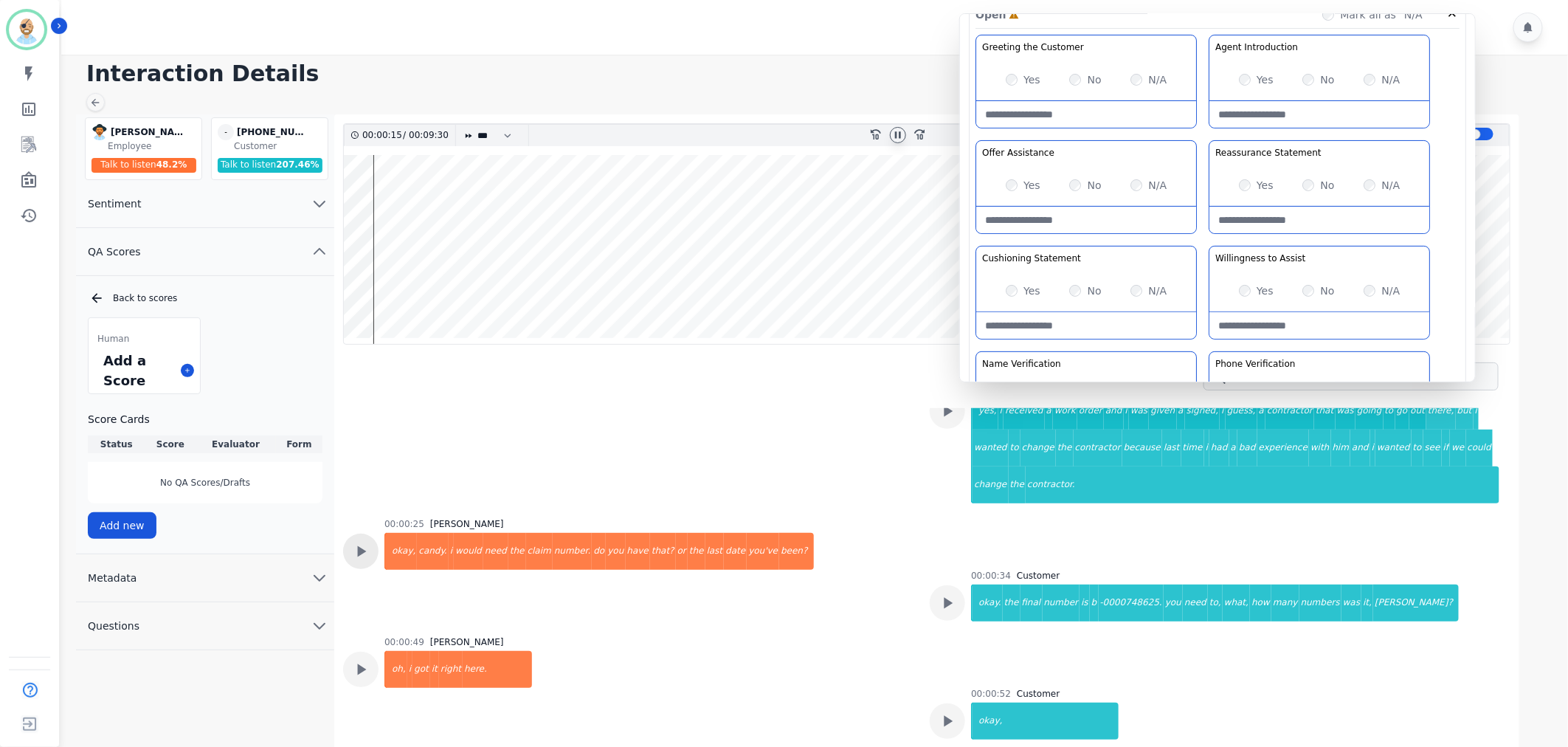
click at [352, 369] on icon at bounding box center [361, 360] width 20 height 20
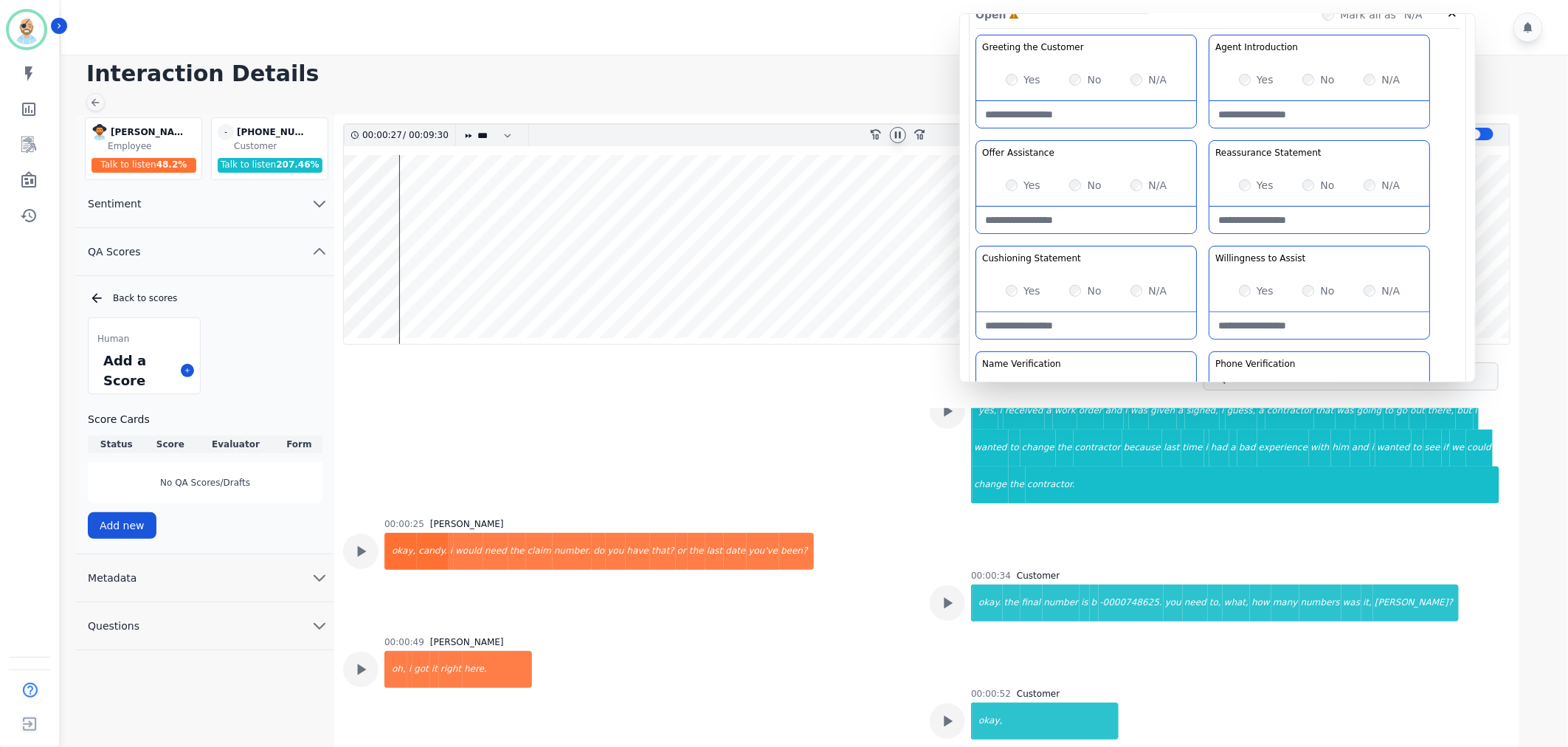
click at [1200, 236] on div "Greeting the Customer Welcome is where we quickly greet our customer as a known…" at bounding box center [1218, 295] width 484 height 523
click at [1203, 240] on div "Greeting the Customer Welcome is where we quickly greet our customer as a known…" at bounding box center [1218, 295] width 484 height 523
click at [1199, 236] on div "Greeting the Customer Welcome is where we quickly greet our customer as a known…" at bounding box center [1218, 295] width 484 height 523
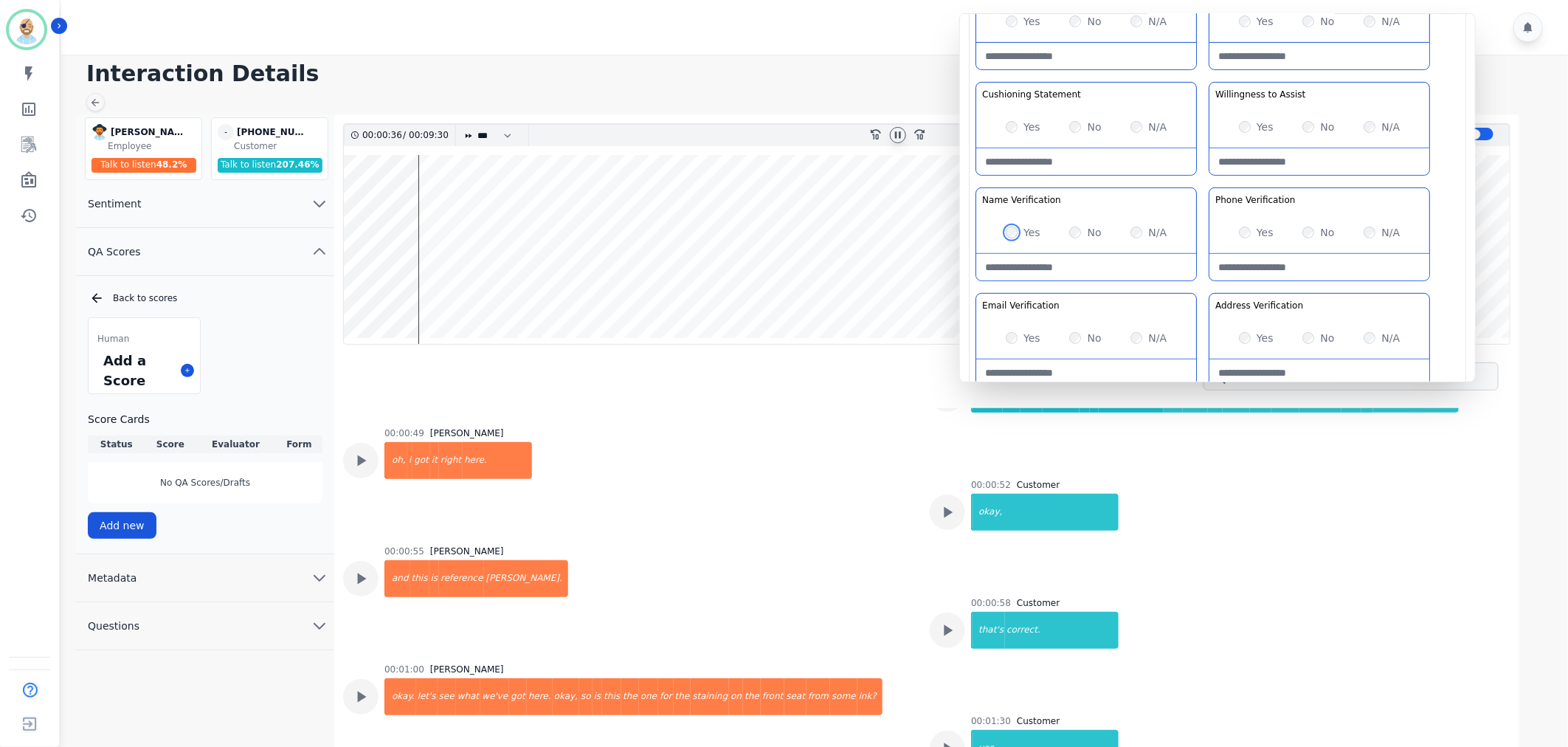
scroll to position [328, 0]
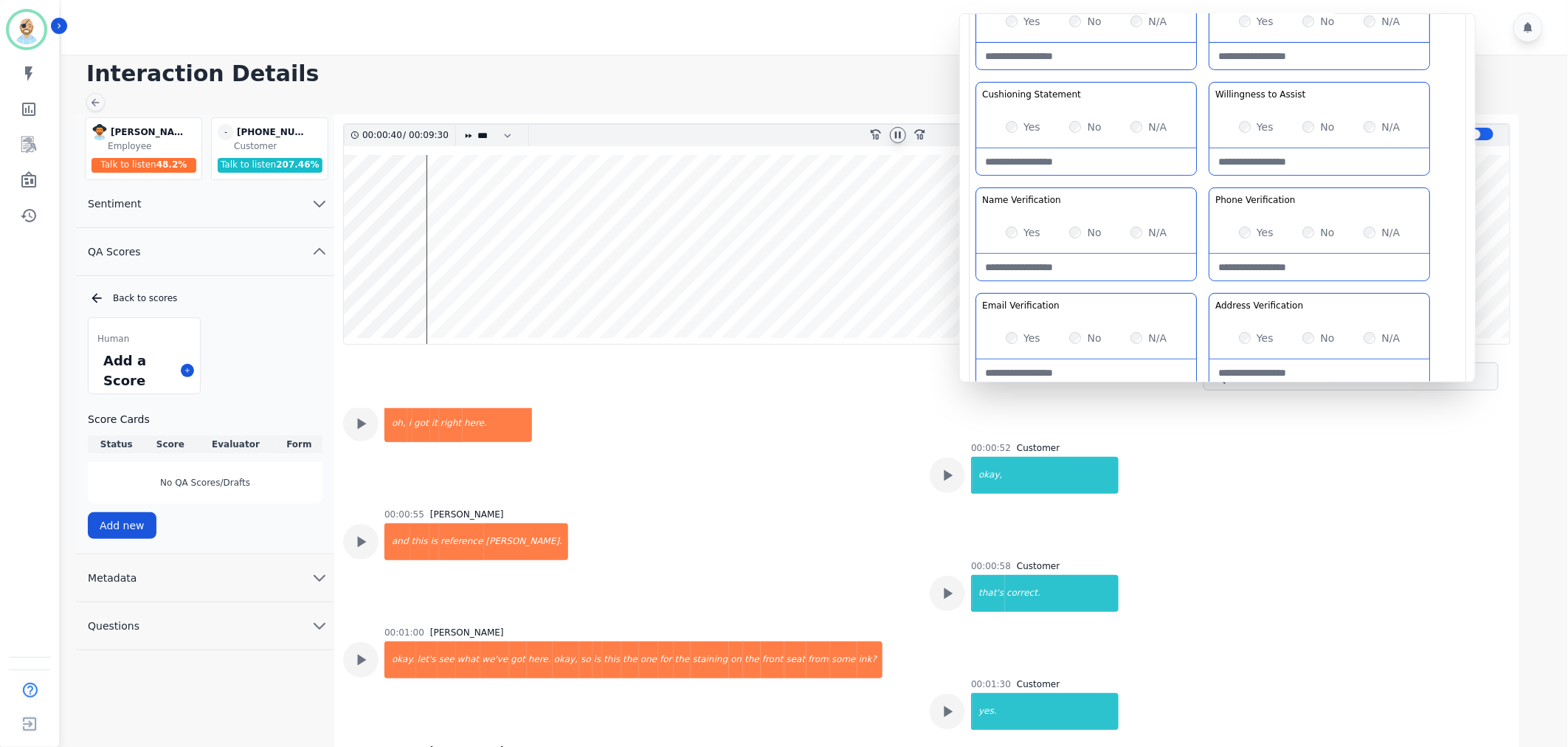
click at [1042, 271] on Verification-note at bounding box center [1087, 267] width 220 height 27
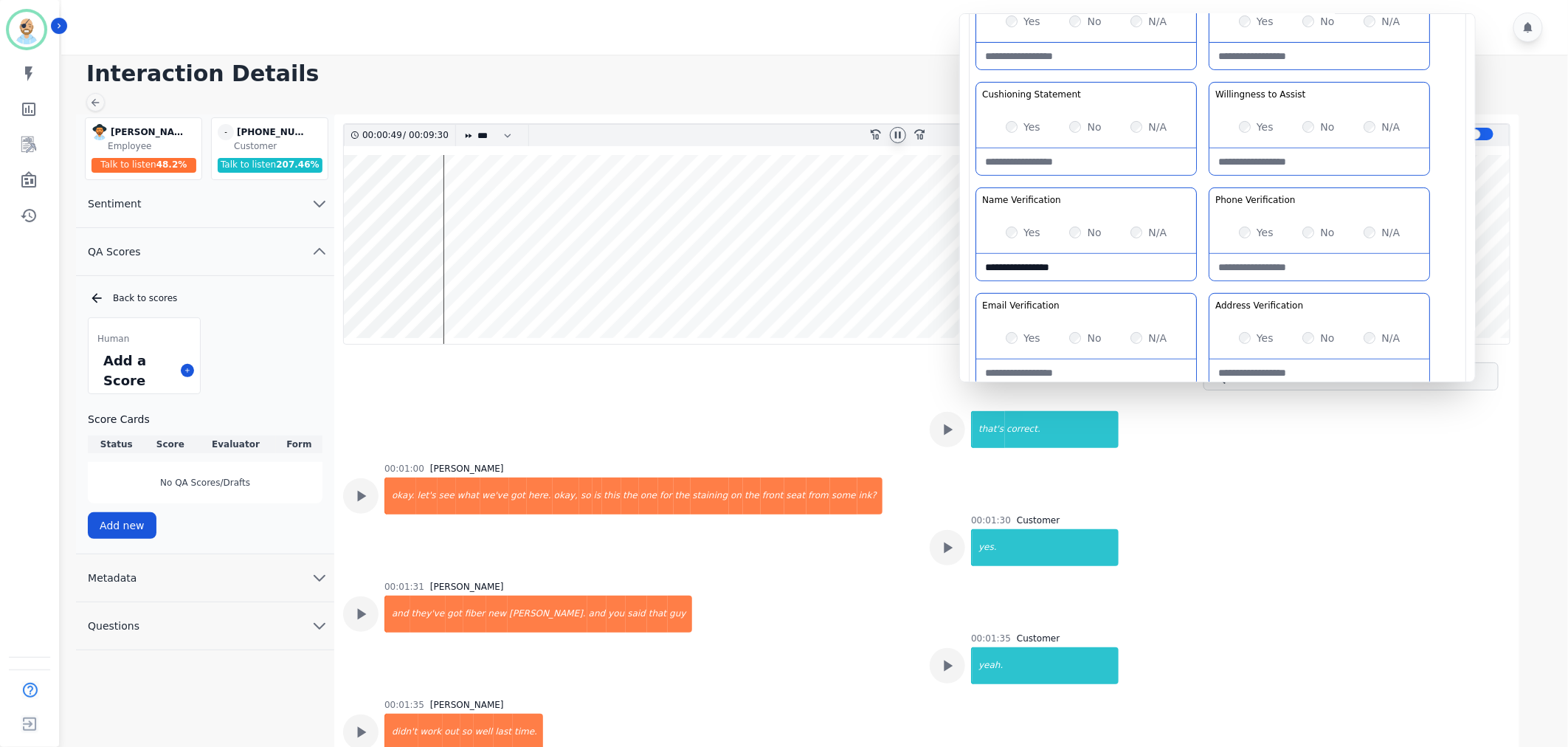
scroll to position [574, 0]
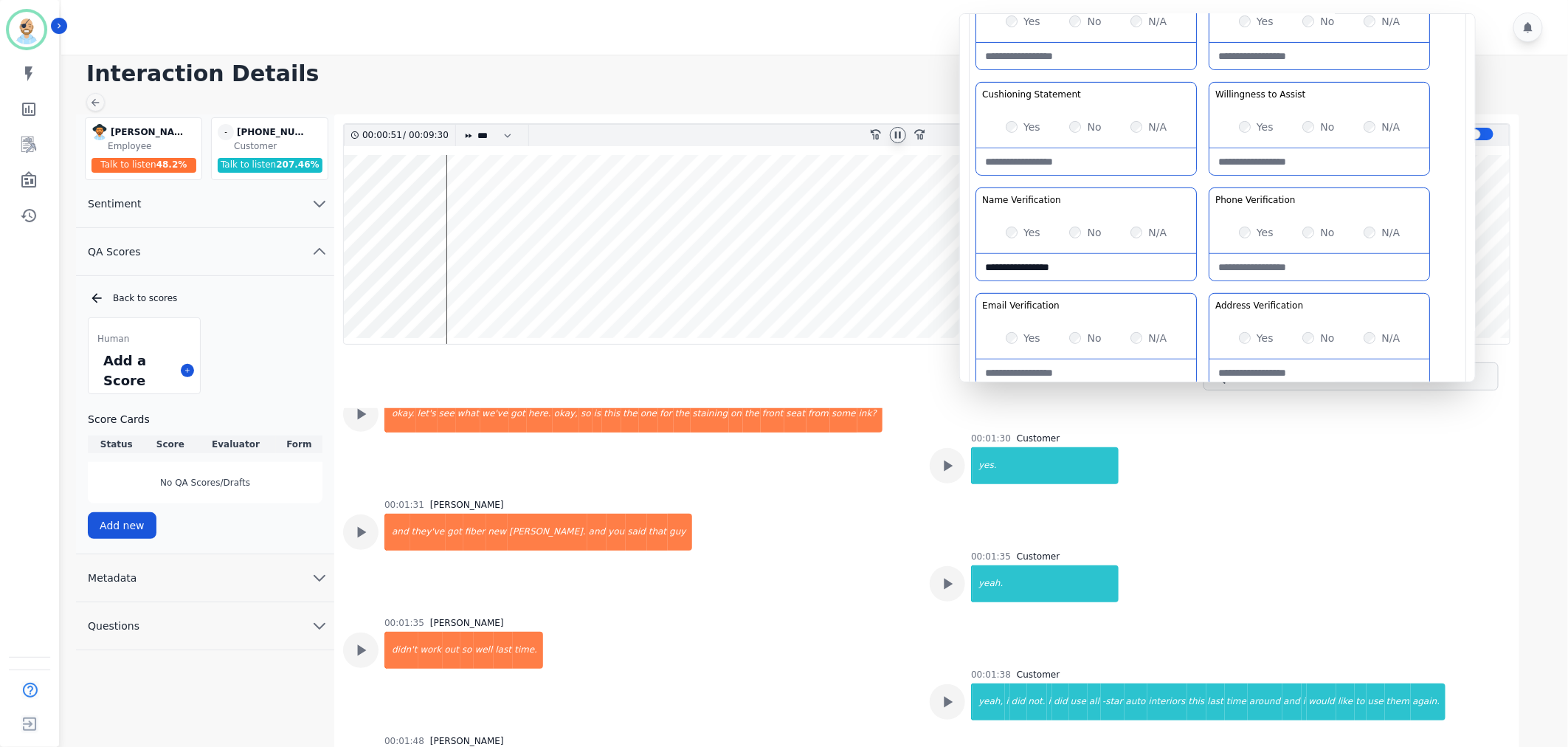
type Verification-note "**********"
click at [1199, 285] on div "Greeting the Customer Welcome is where we quickly greet our customer as a known…" at bounding box center [1218, 132] width 484 height 523
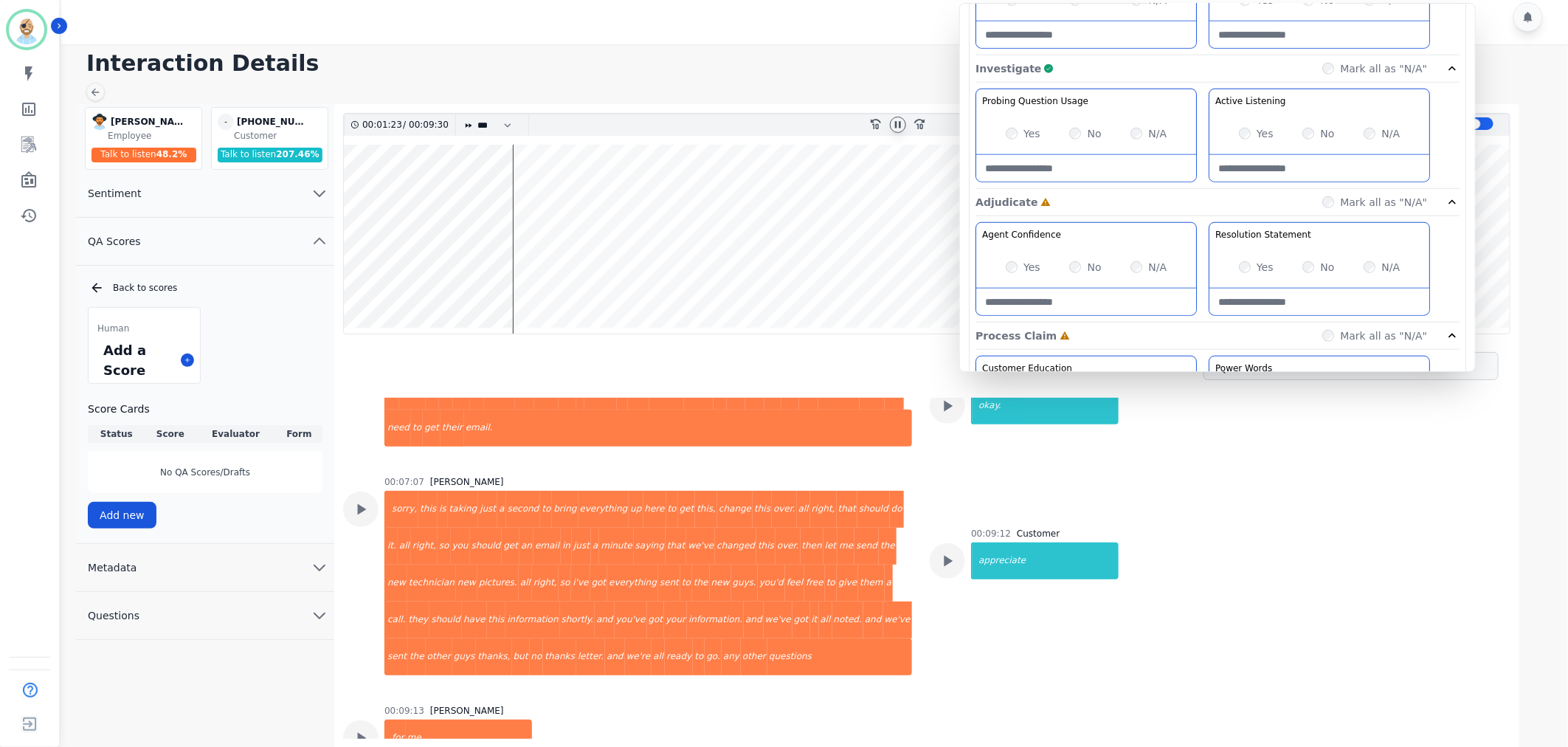
click at [1005, 267] on div "Yes No N/A" at bounding box center [1087, 268] width 220 height 41
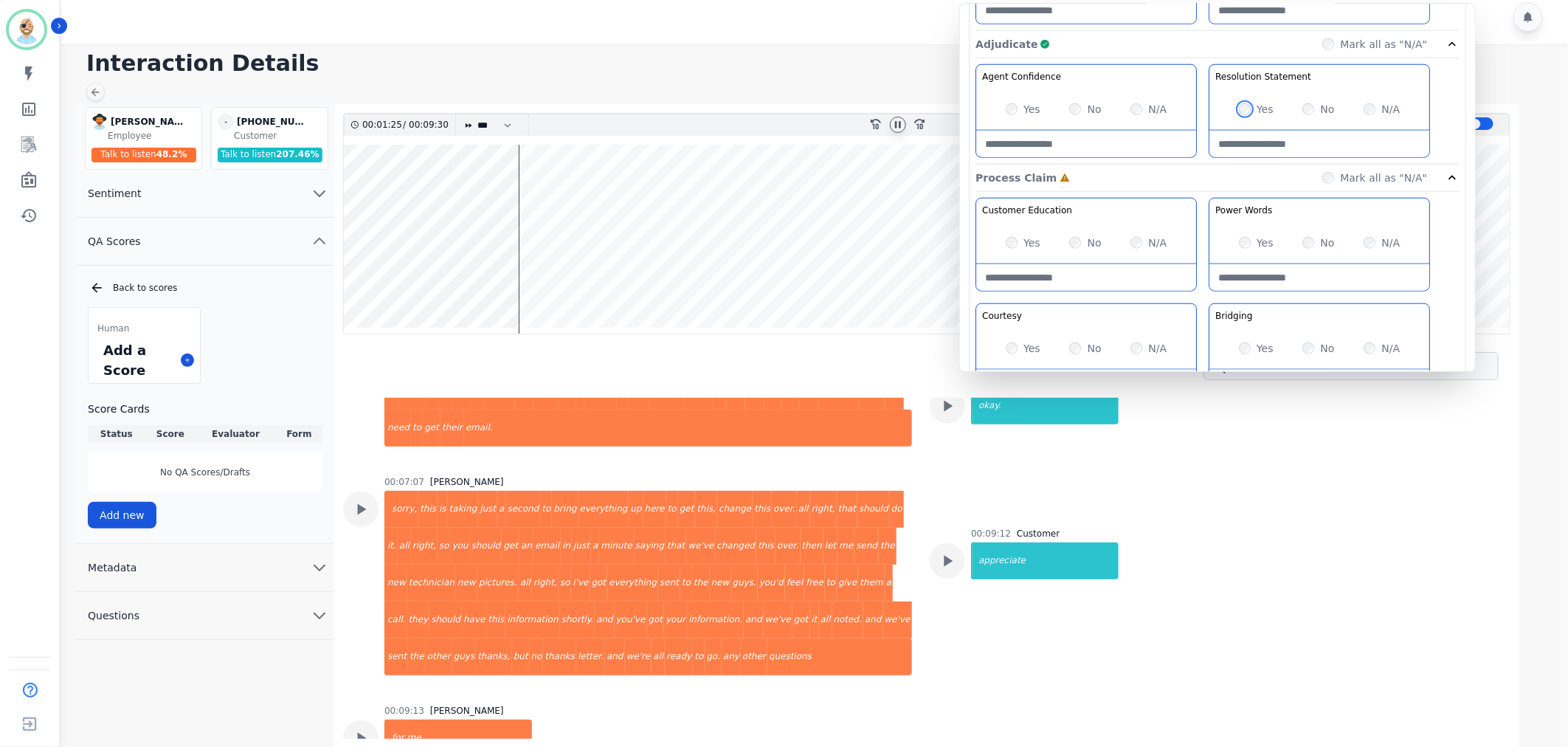
scroll to position [738, 0]
click at [1257, 551] on div "00:09:12 Customer appreciate" at bounding box center [1214, 614] width 569 height 174
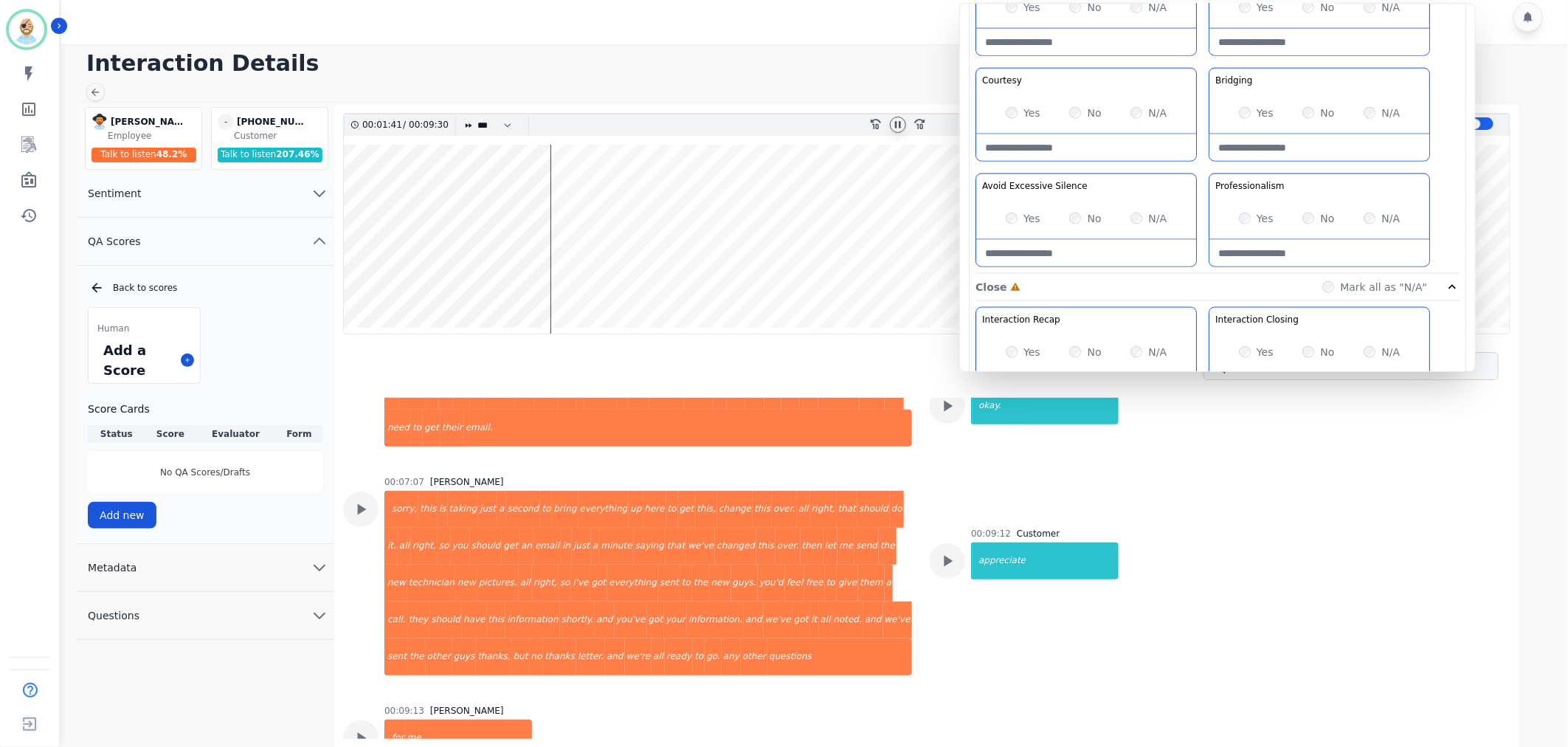
scroll to position [885, 0]
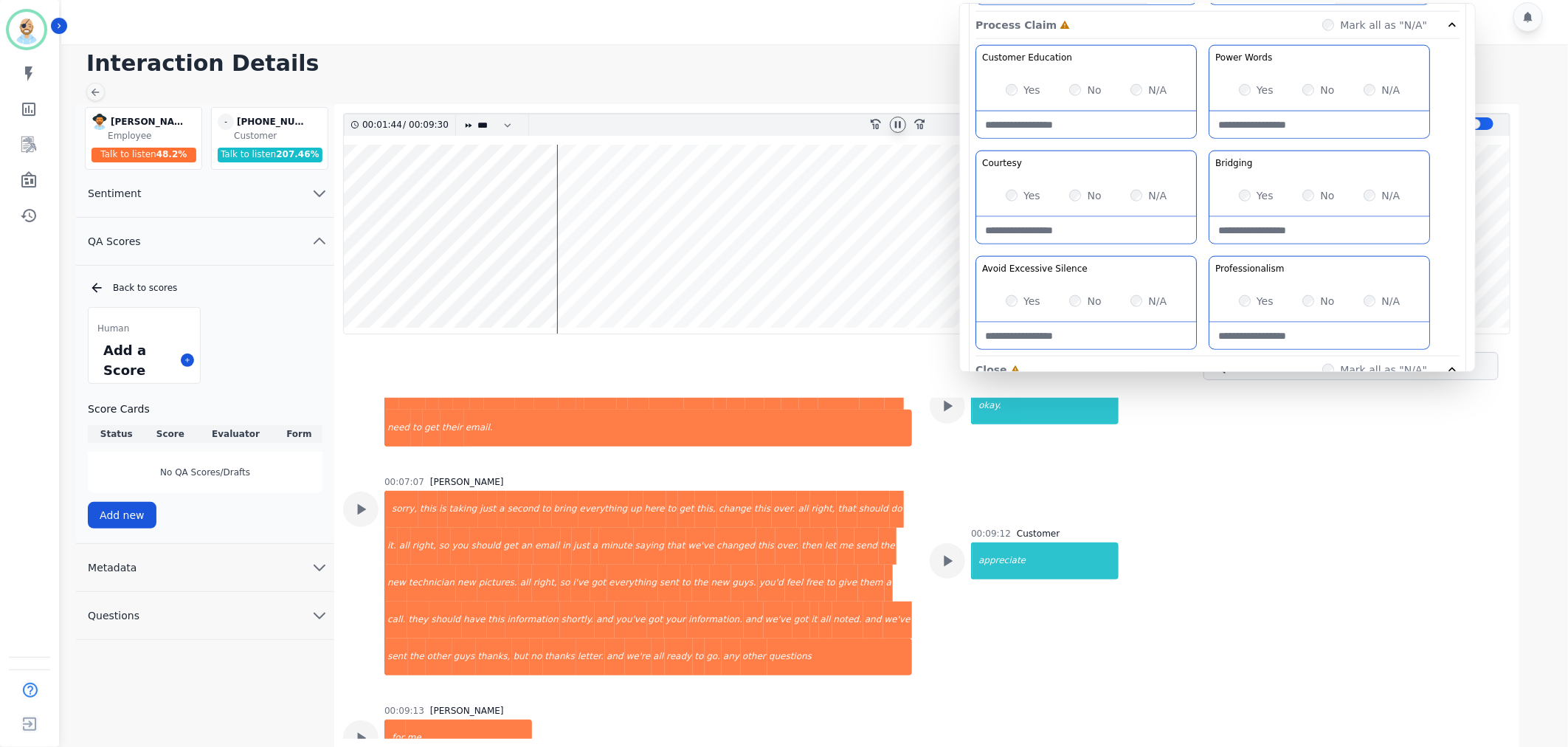
click at [1207, 144] on div "Customer Education Educate your customer on how to get the information that the…" at bounding box center [1218, 201] width 484 height 312
click at [1199, 244] on div "Customer Education Educate your customer on how to get the information that the…" at bounding box center [1218, 201] width 484 height 312
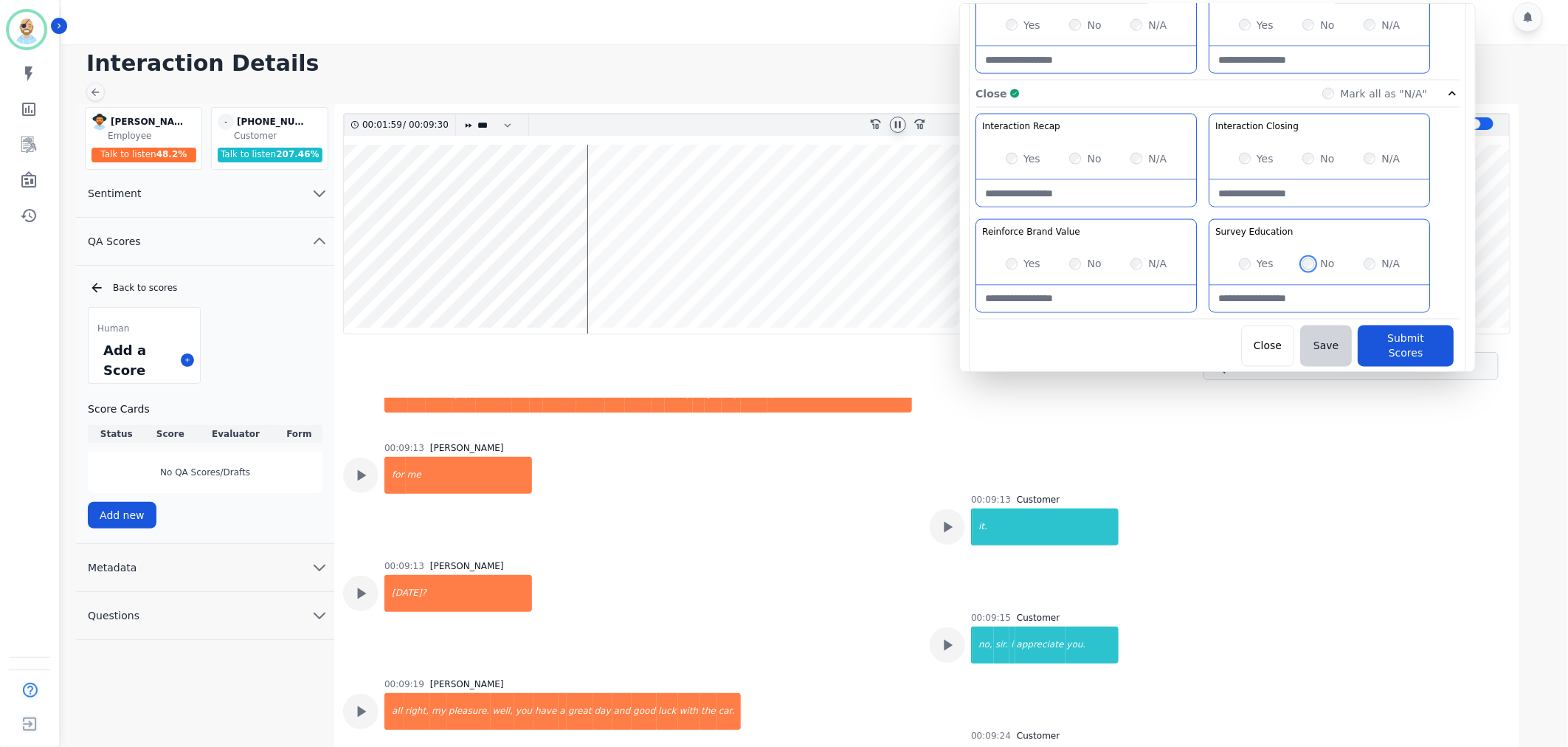
scroll to position [2166, 0]
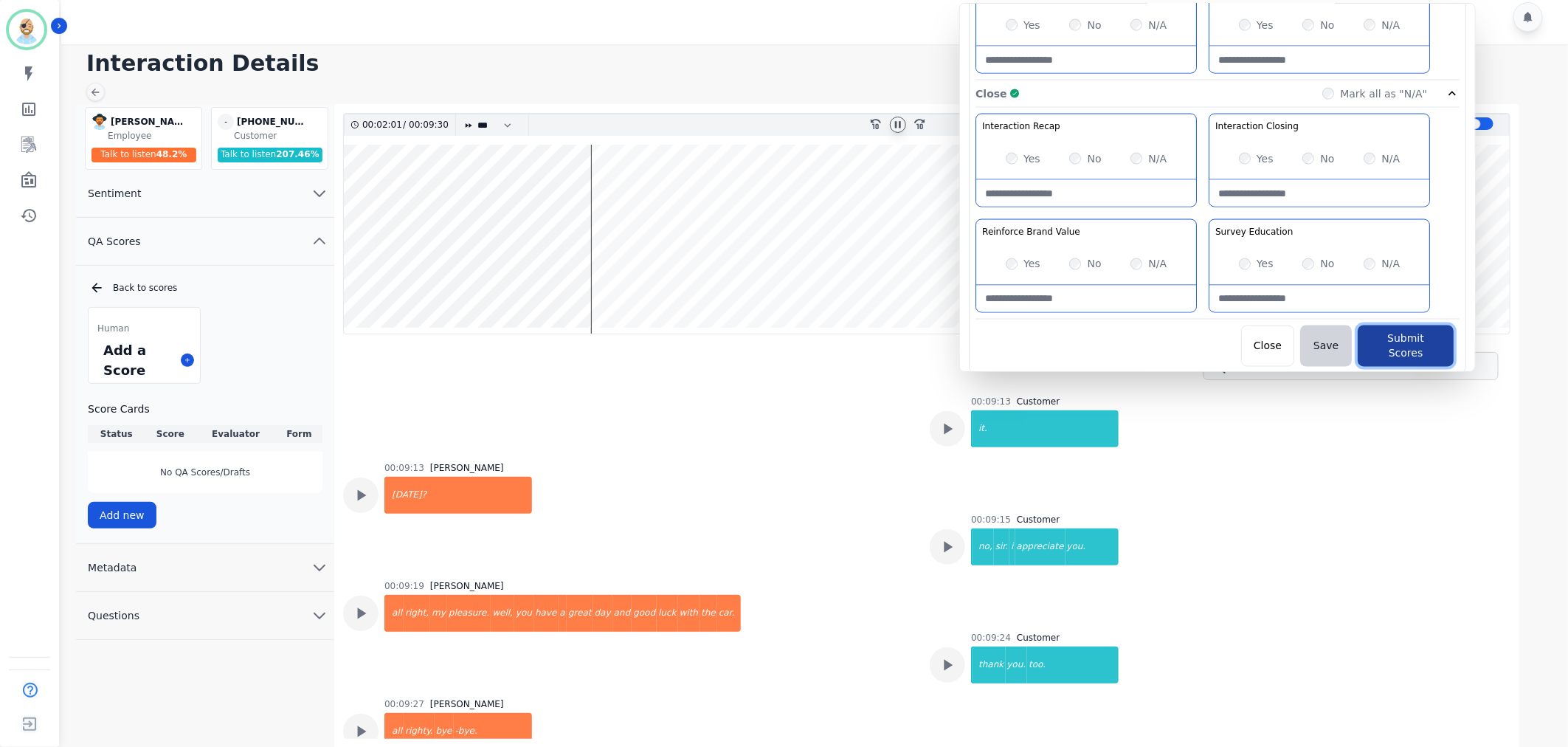
click at [1429, 337] on button "Submit Scores" at bounding box center [1407, 346] width 96 height 41
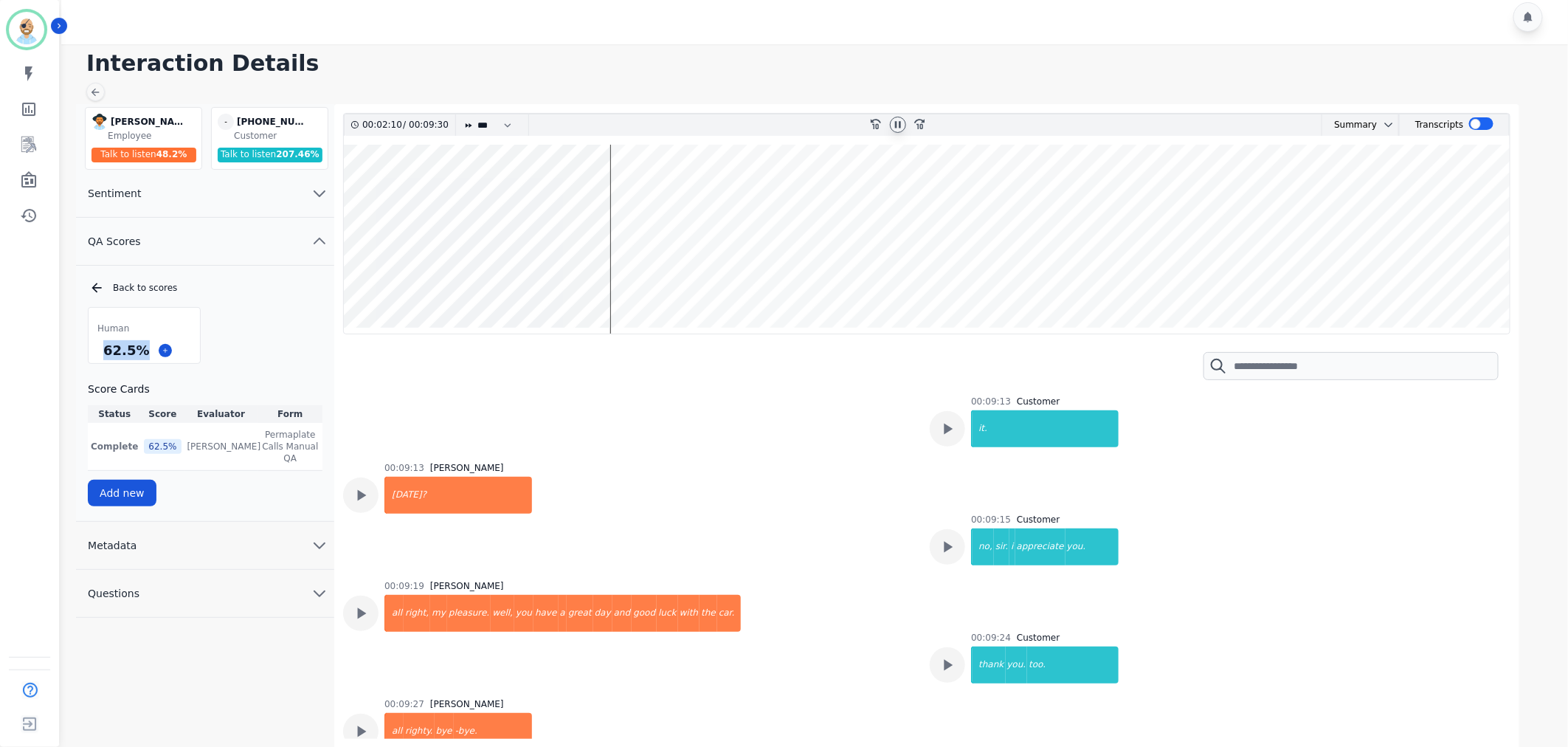
drag, startPoint x: 142, startPoint y: 344, endPoint x: 104, endPoint y: 349, distance: 38.3
click at [104, 349] on div "62.5 %" at bounding box center [126, 350] width 52 height 26
copy div "62.5 %"
drag, startPoint x: 559, startPoint y: 56, endPoint x: 581, endPoint y: 59, distance: 22.2
click at [560, 56] on h1 "Interaction Details" at bounding box center [820, 63] width 1468 height 27
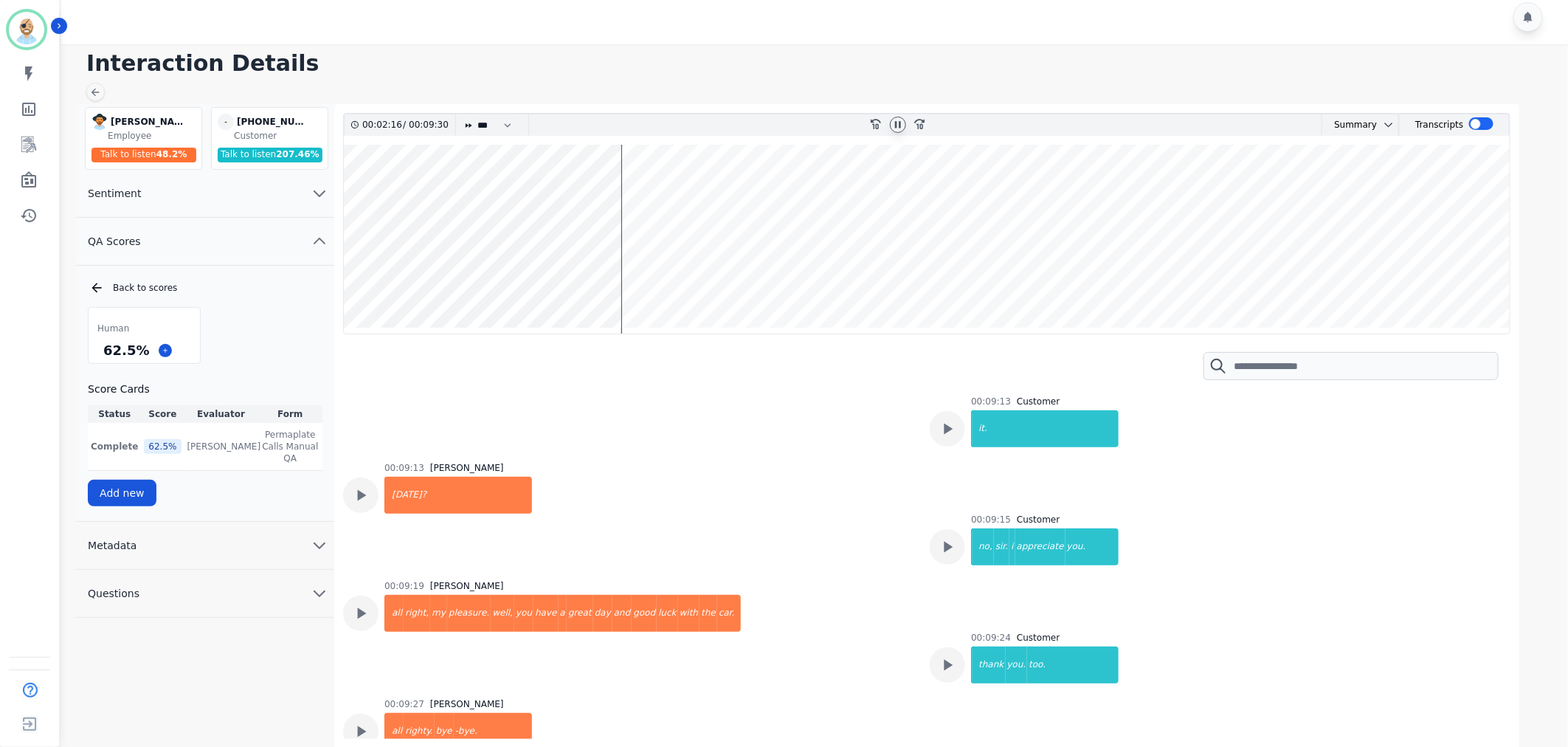
click at [896, 123] on icon at bounding box center [898, 124] width 6 height 7
click at [712, 8] on div at bounding box center [816, 17] width 1512 height 55
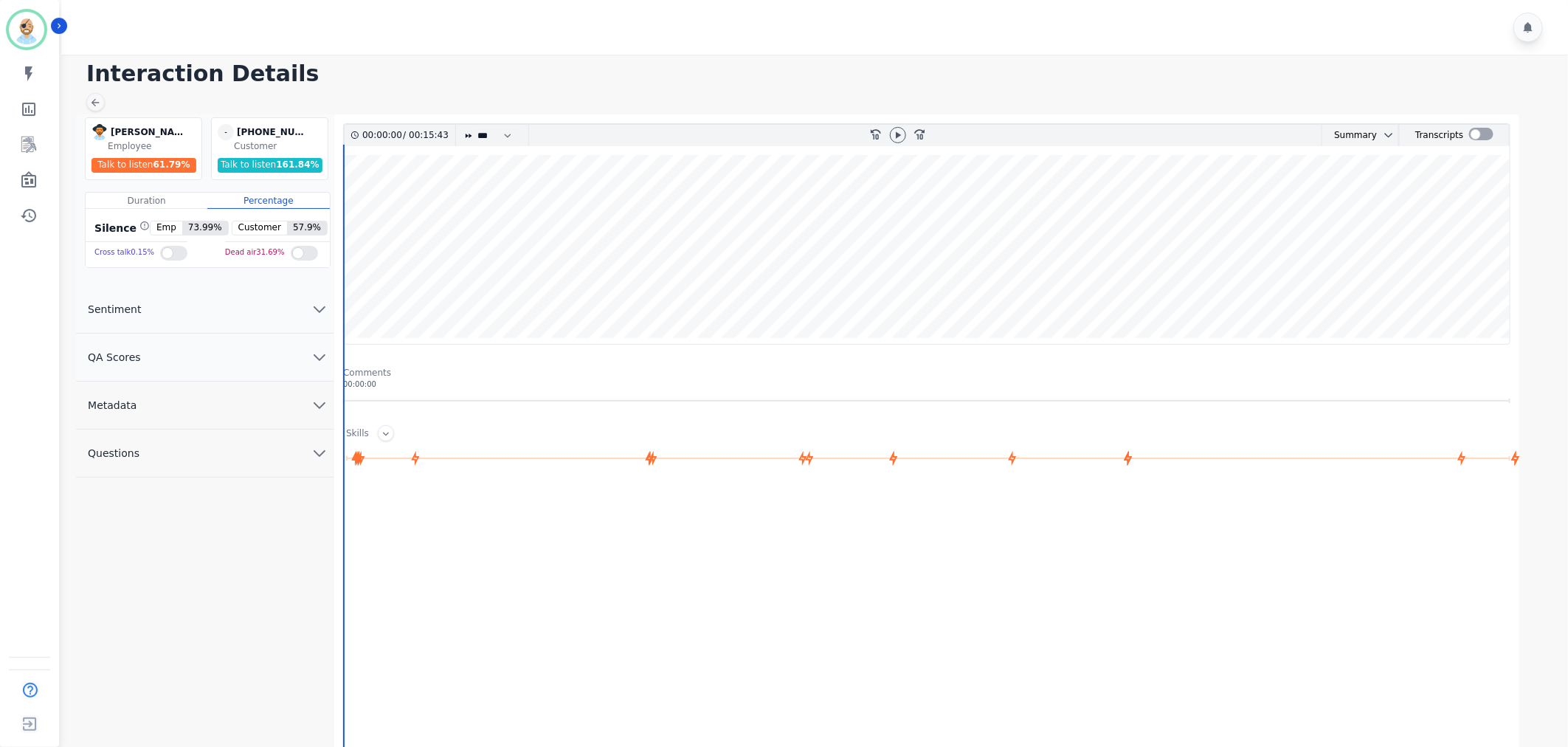
click at [256, 352] on button "QA Scores" at bounding box center [205, 357] width 259 height 48
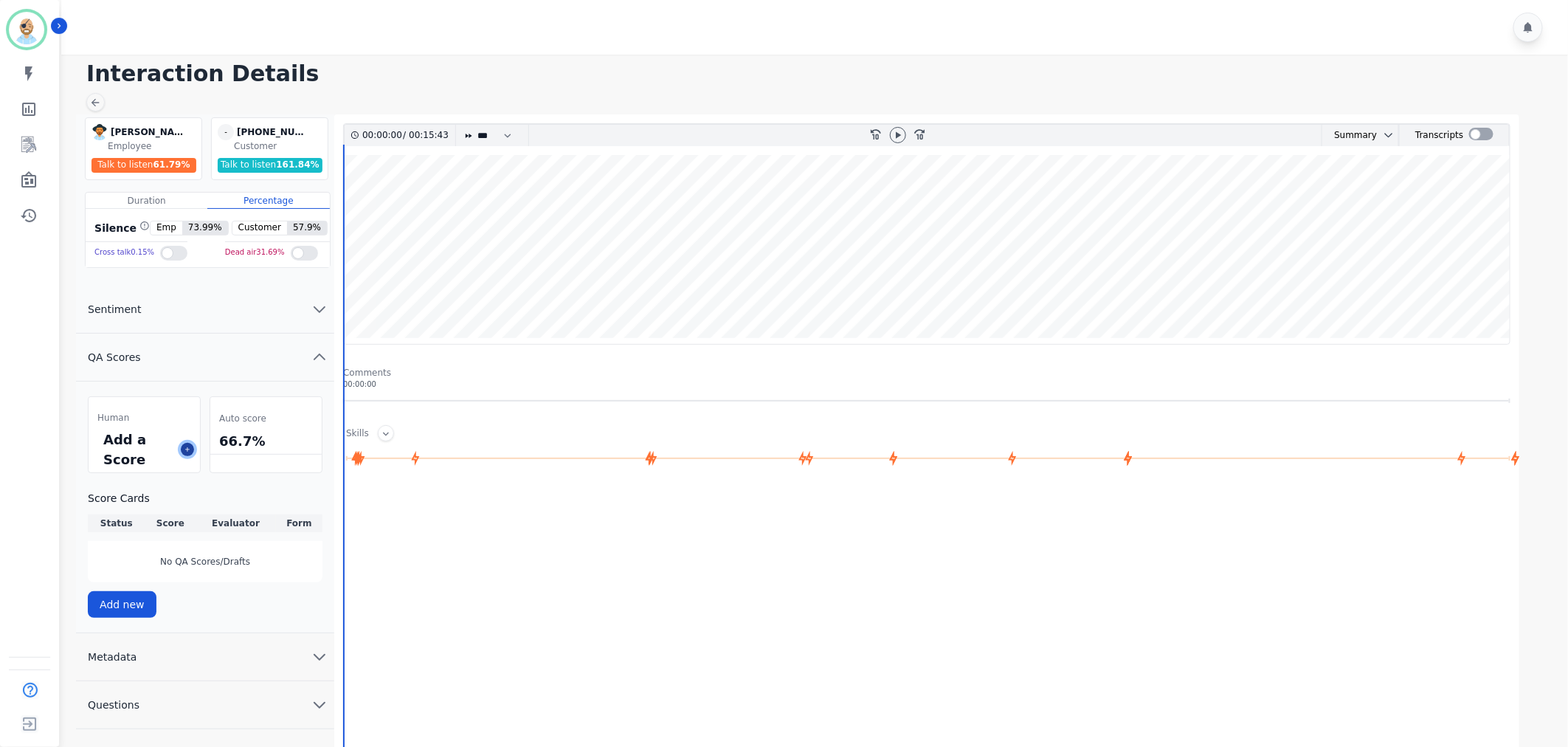
click at [191, 446] on icon at bounding box center [188, 450] width 8 height 8
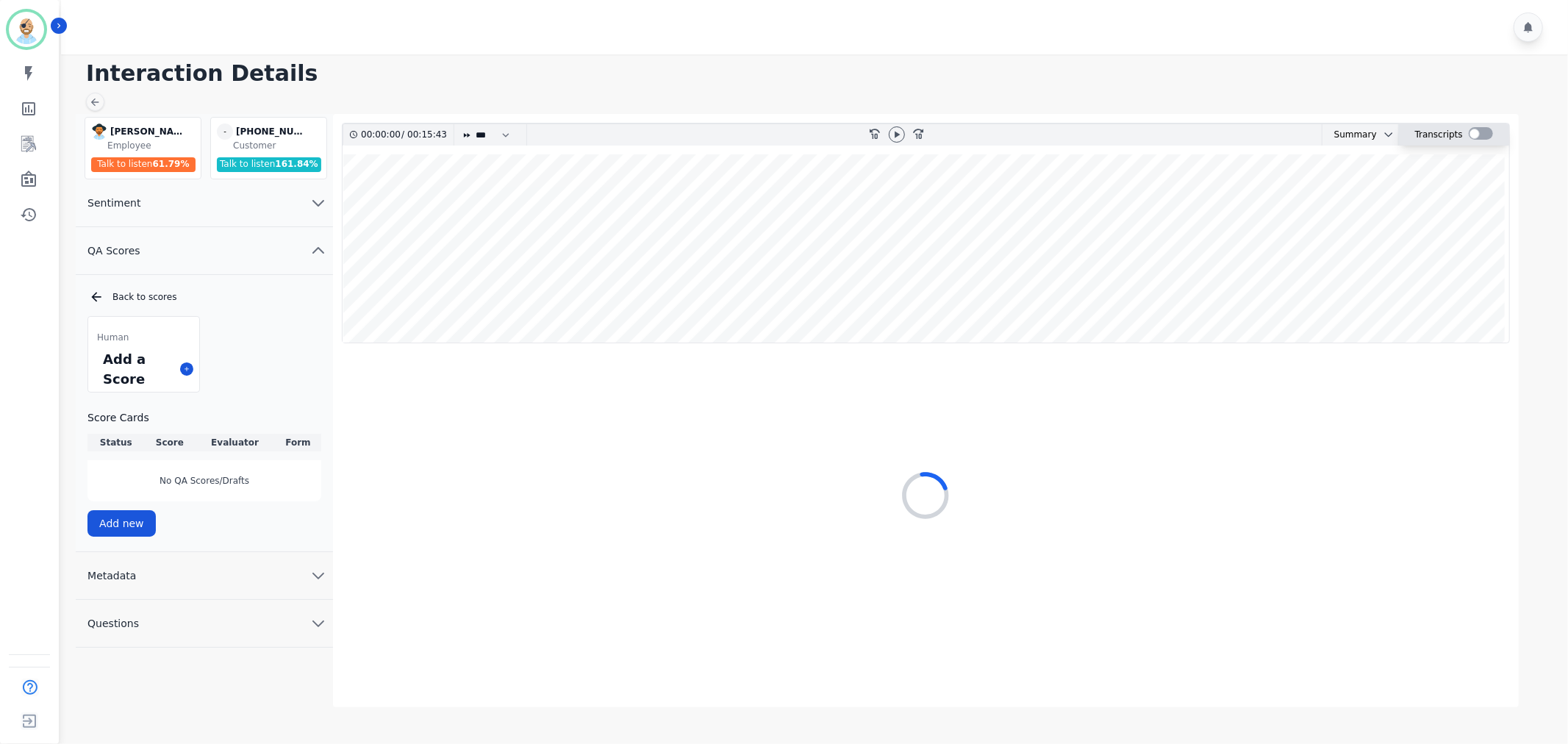
click at [1474, 136] on div at bounding box center [1481, 133] width 24 height 13
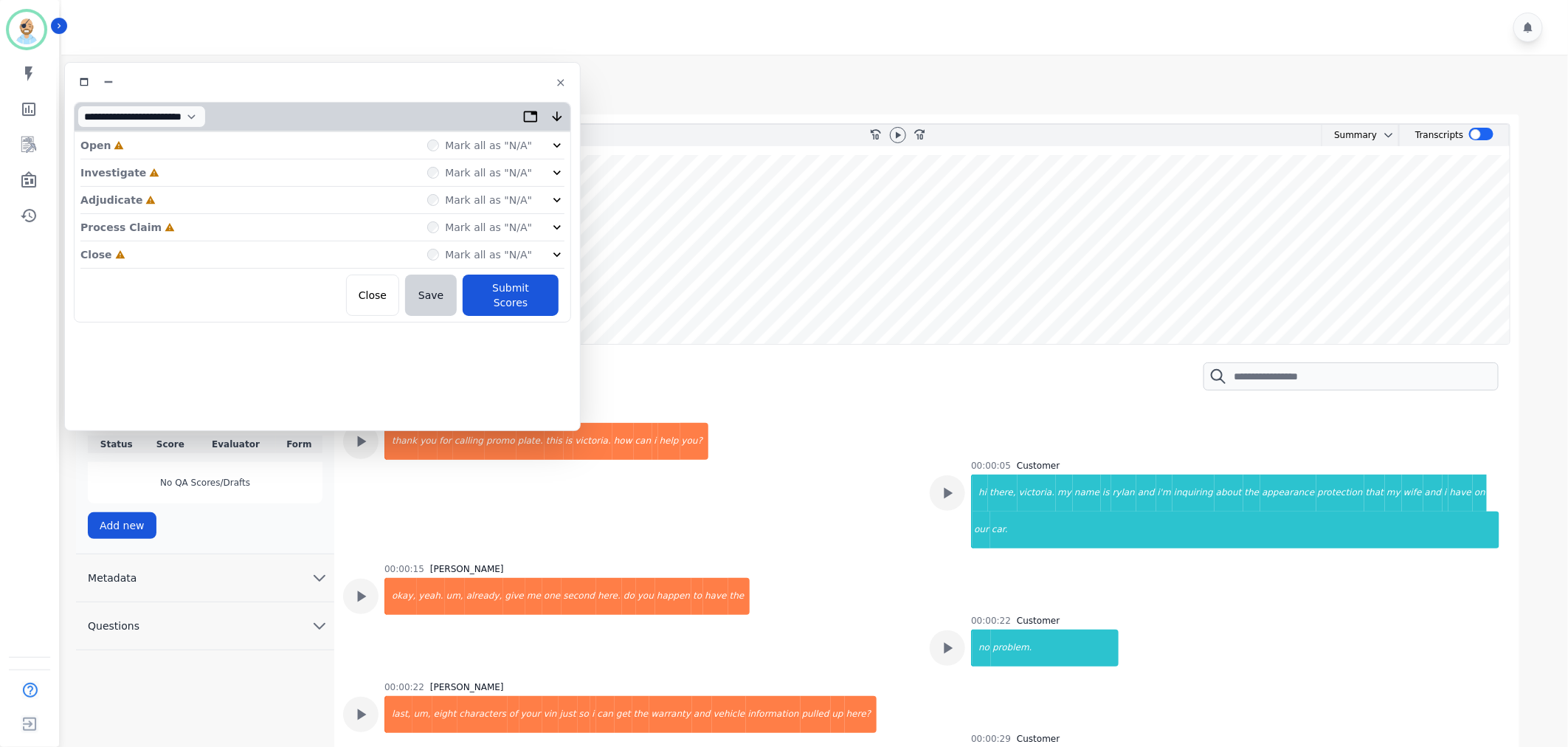
drag, startPoint x: 203, startPoint y: 247, endPoint x: 203, endPoint y: 235, distance: 12.0
click at [203, 247] on div "Close Incomplete Mark all as "N/A"" at bounding box center [323, 255] width 484 height 28
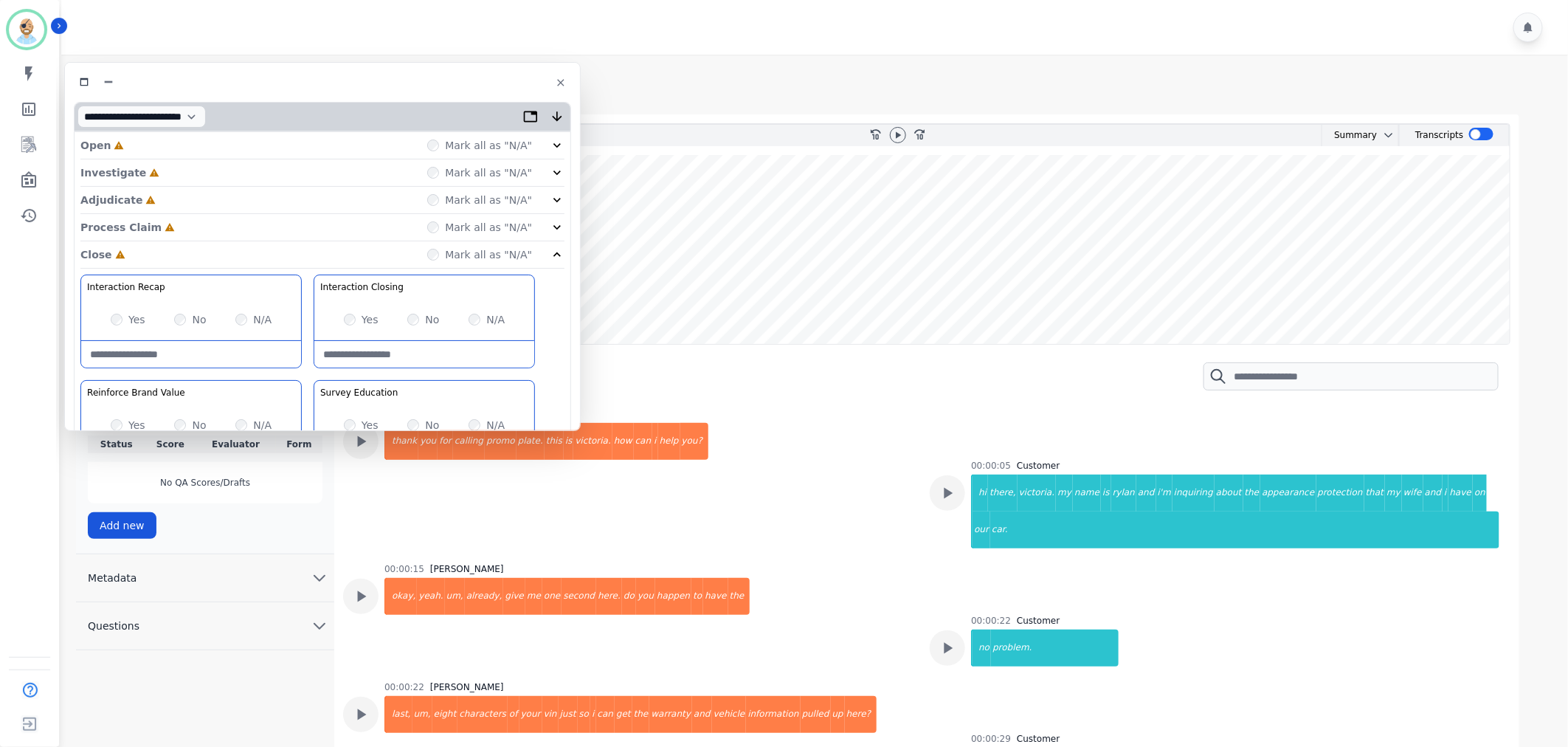
click at [206, 226] on div "Process Claim Incomplete Mark all as "N/A"" at bounding box center [323, 228] width 484 height 28
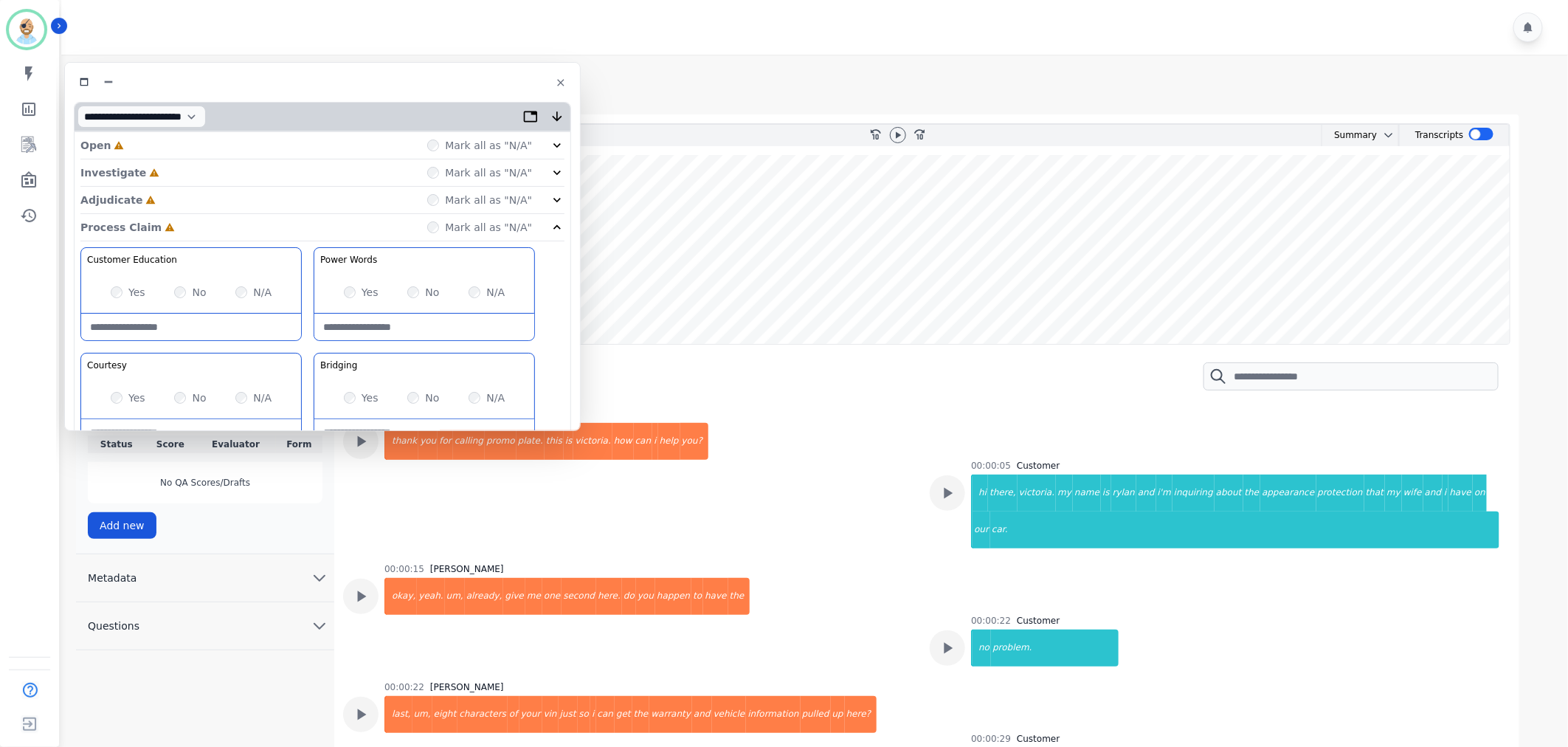
drag, startPoint x: 210, startPoint y: 198, endPoint x: 219, endPoint y: 171, distance: 28.5
click at [211, 196] on div "Adjudicate Incomplete Mark all as "N/A"" at bounding box center [323, 201] width 484 height 28
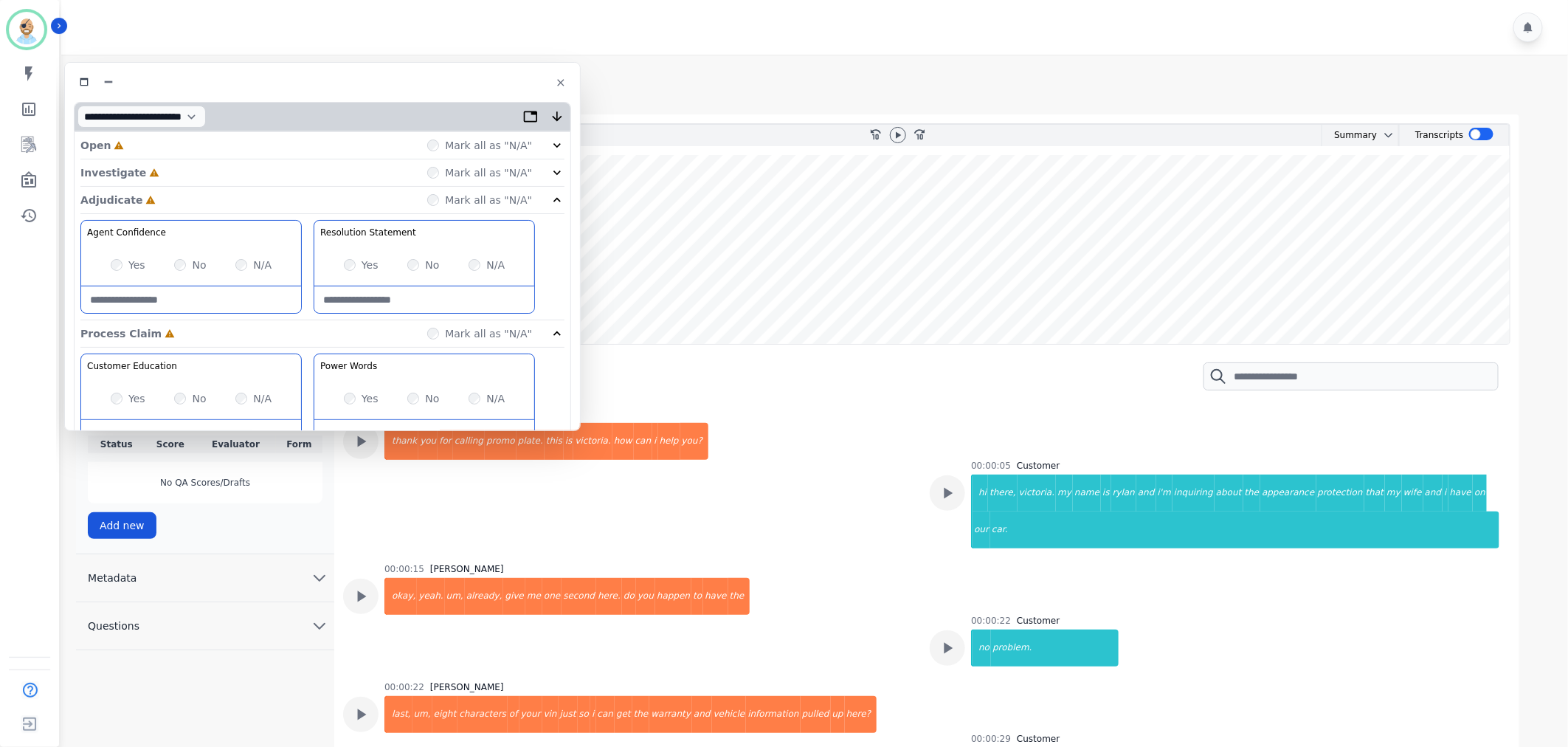
drag, startPoint x: 220, startPoint y: 170, endPoint x: 223, endPoint y: 160, distance: 10.4
click at [220, 187] on div "Investigate Incomplete Mark all as "N/A"" at bounding box center [323, 201] width 484 height 28
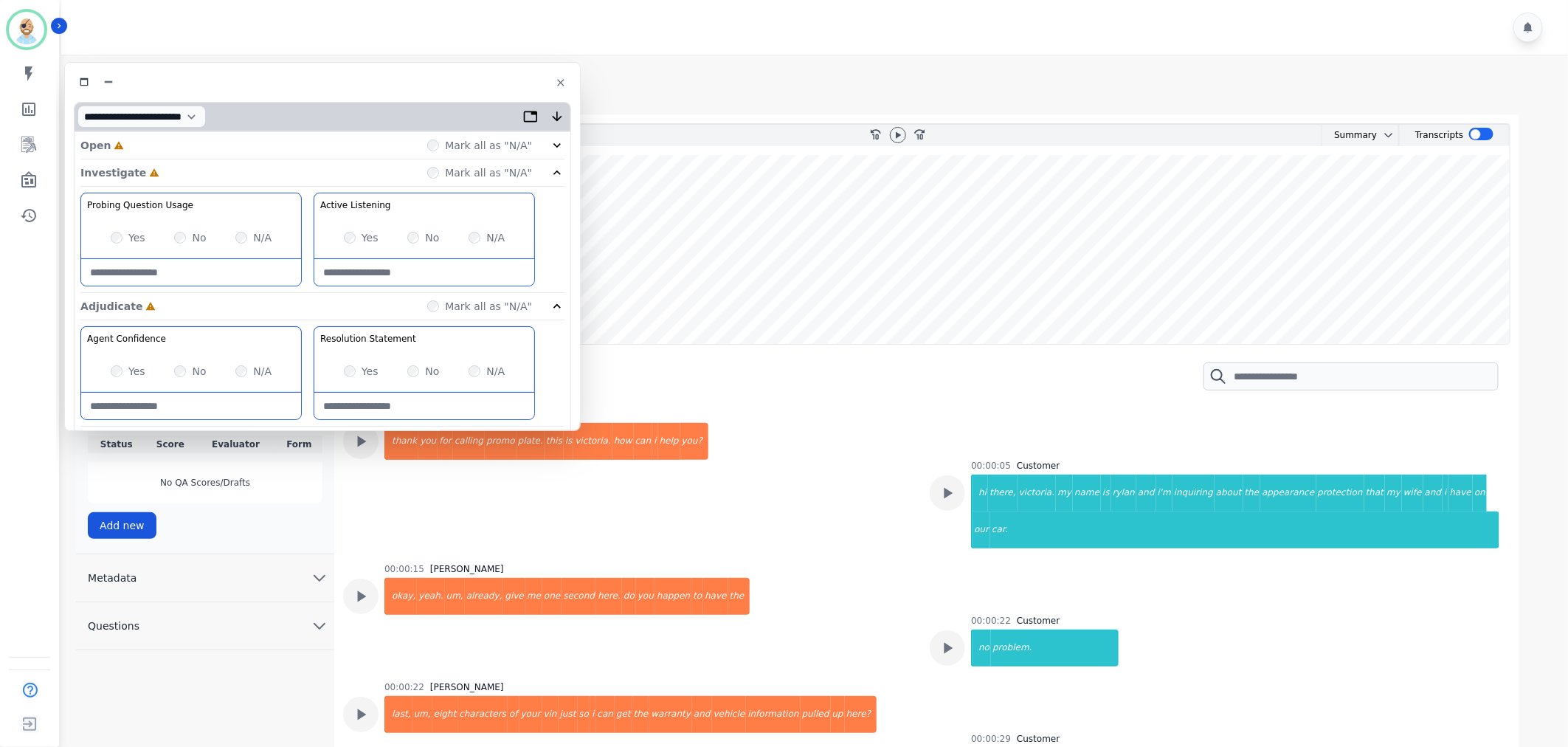
click at [229, 142] on div "Open Incomplete Mark all as "N/A"" at bounding box center [323, 146] width 484 height 28
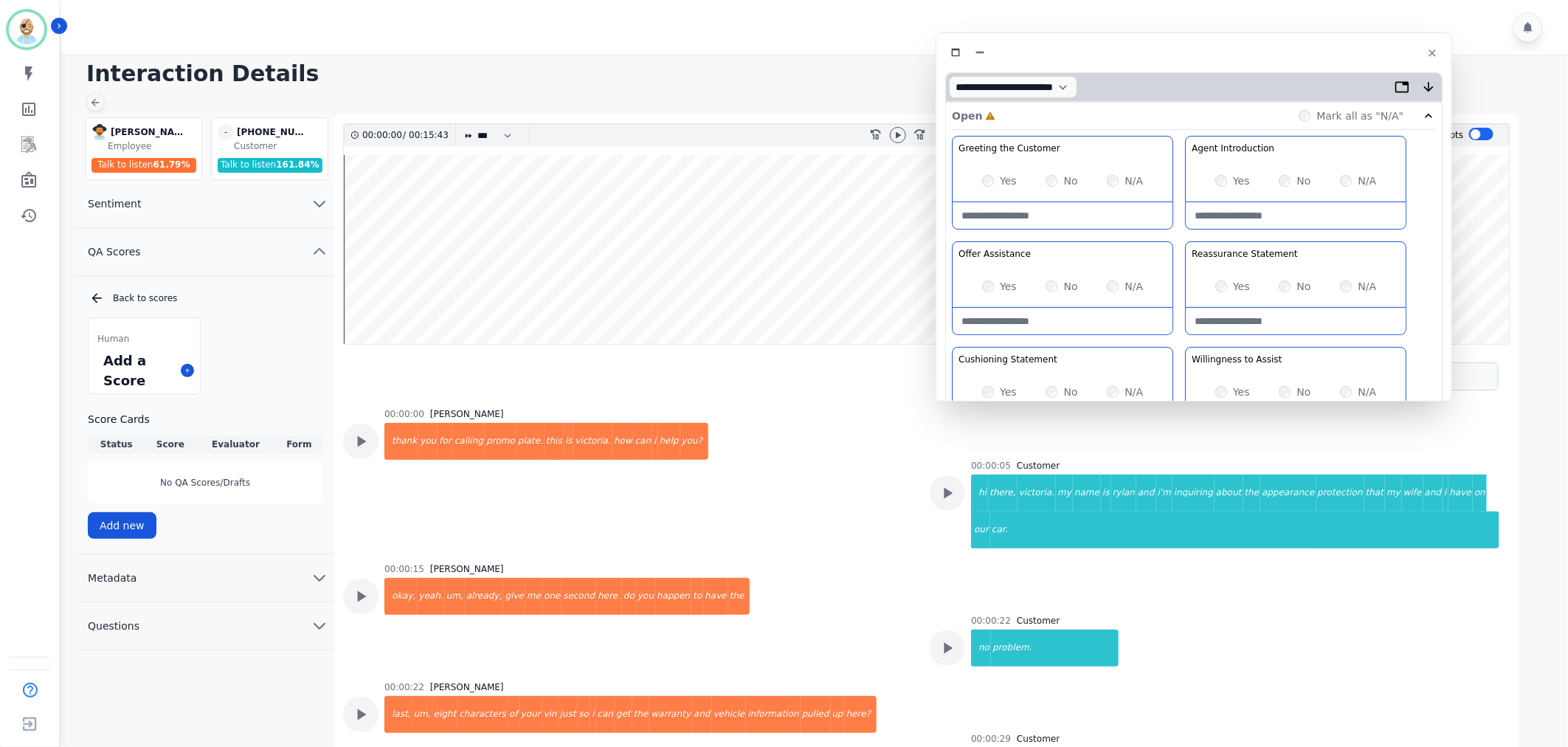
drag, startPoint x: 278, startPoint y: 82, endPoint x: 1150, endPoint y: 52, distance: 872.5
click at [1150, 52] on div at bounding box center [1194, 53] width 498 height 22
click at [896, 134] on icon at bounding box center [898, 135] width 5 height 7
click at [1177, 233] on div "Greeting the Customer Welcome is where we quickly greet our customer as a known…" at bounding box center [1194, 397] width 484 height 523
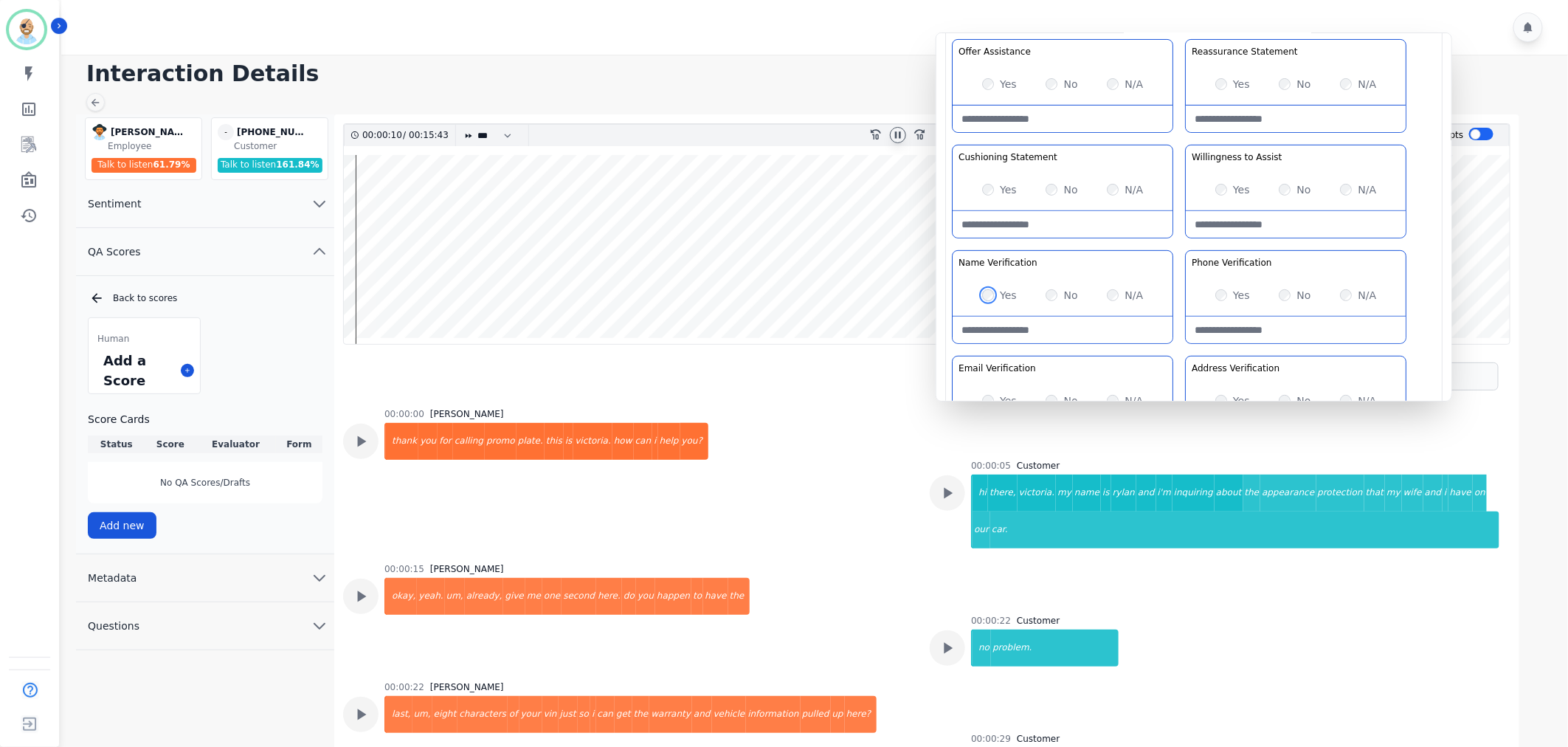
scroll to position [164, 0]
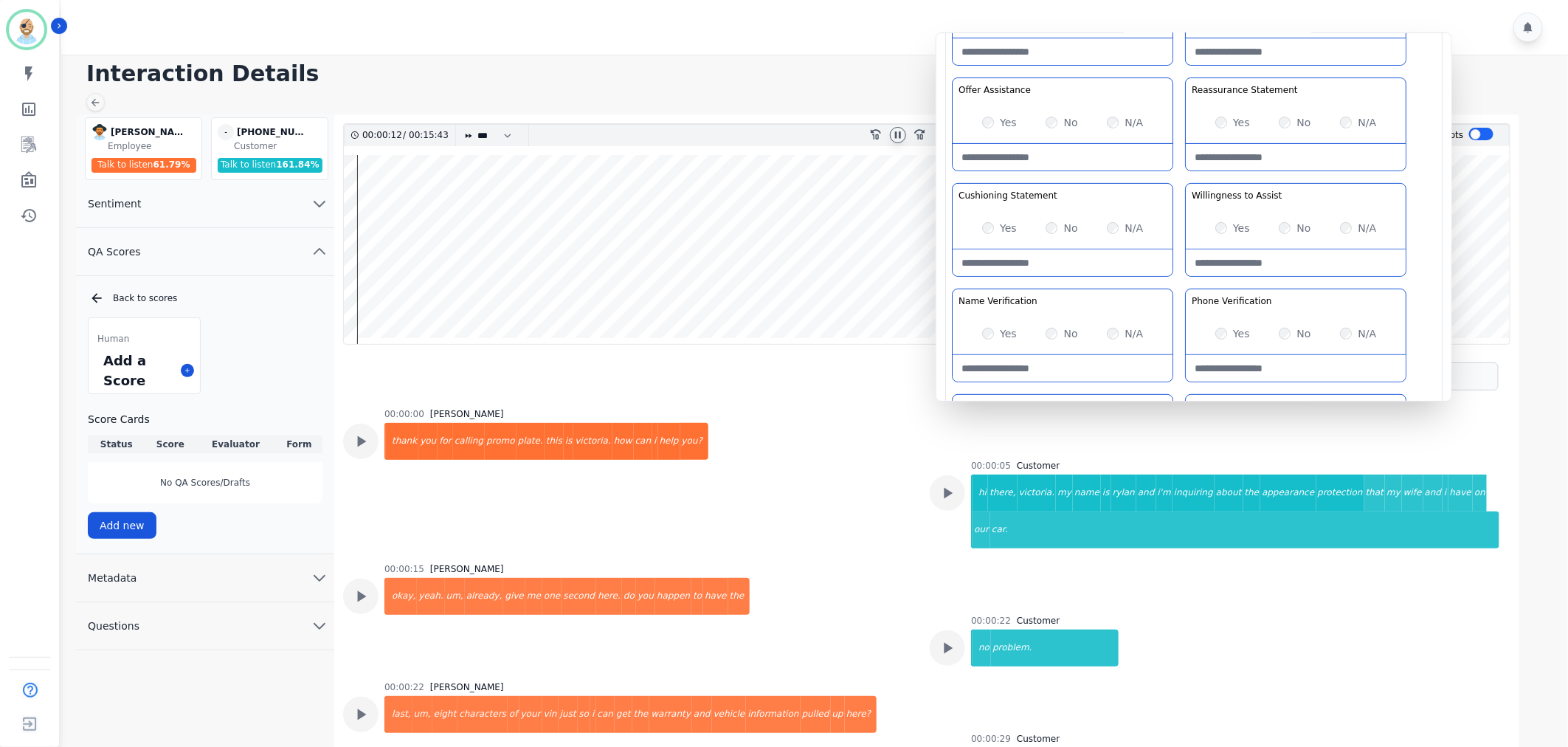
click at [1181, 170] on div "Greeting the Customer Welcome is where we quickly greet our customer as a known…" at bounding box center [1194, 232] width 484 height 523
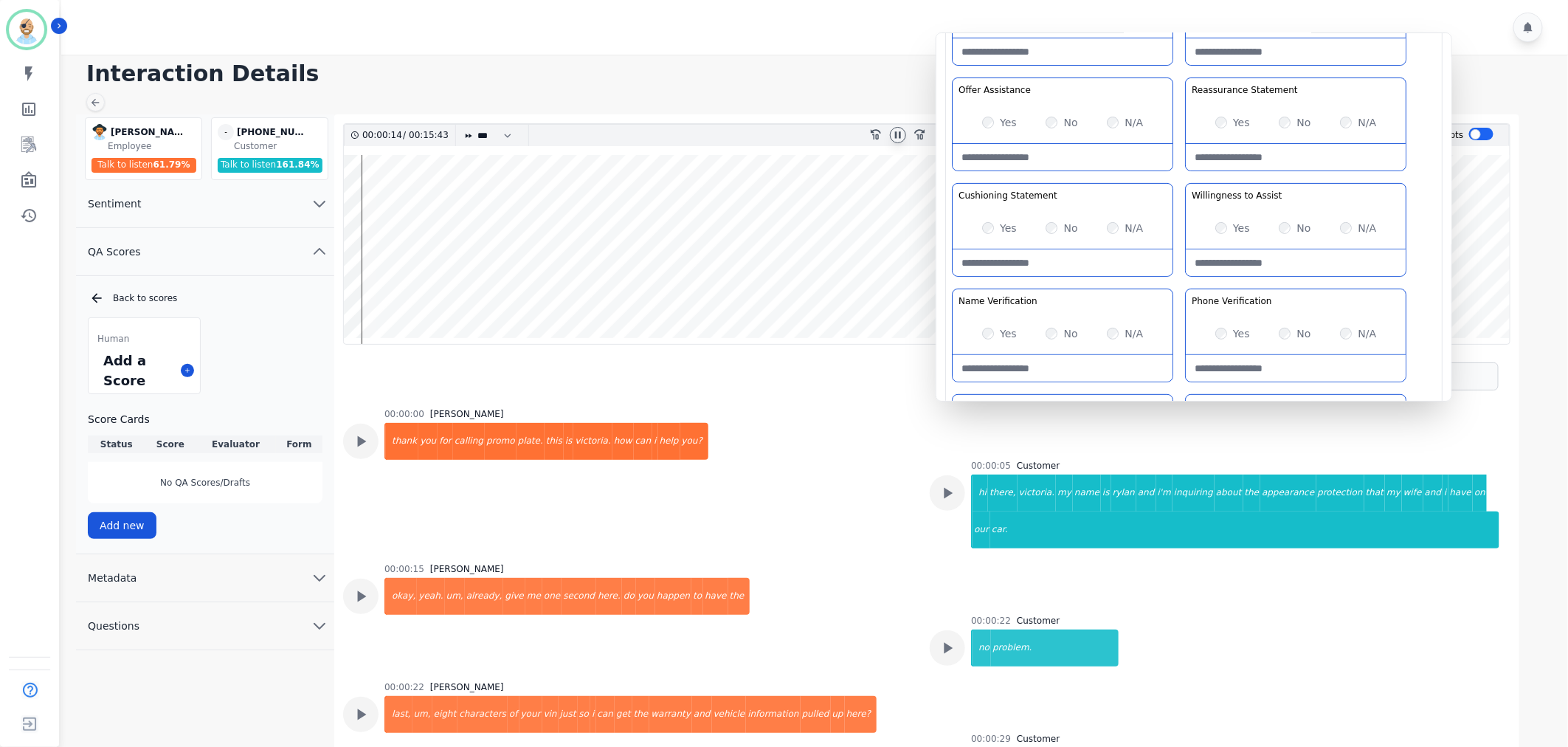
click at [1184, 180] on div "Greeting the Customer Welcome is where we quickly greet our customer as a known…" at bounding box center [1194, 232] width 484 height 523
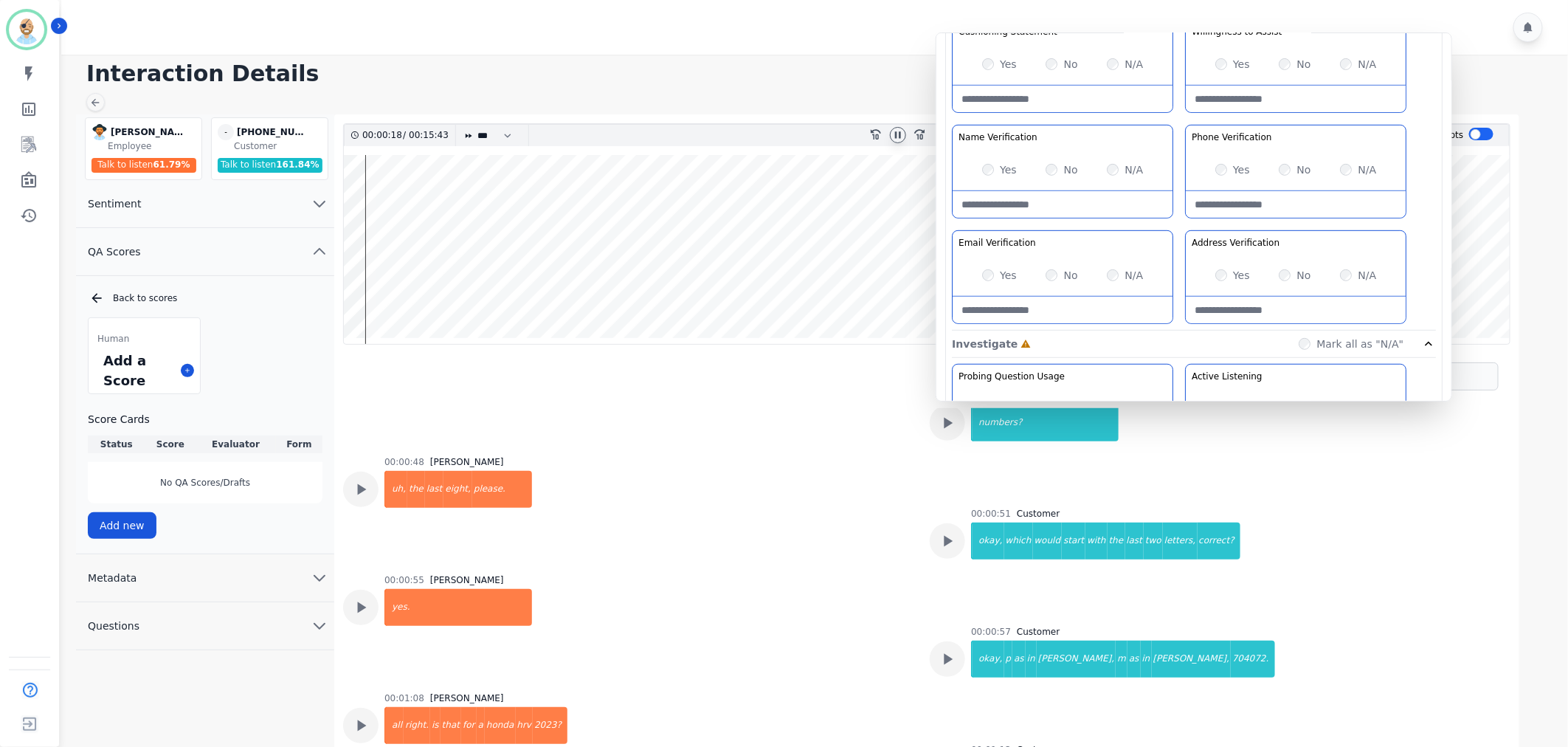
scroll to position [883, 0]
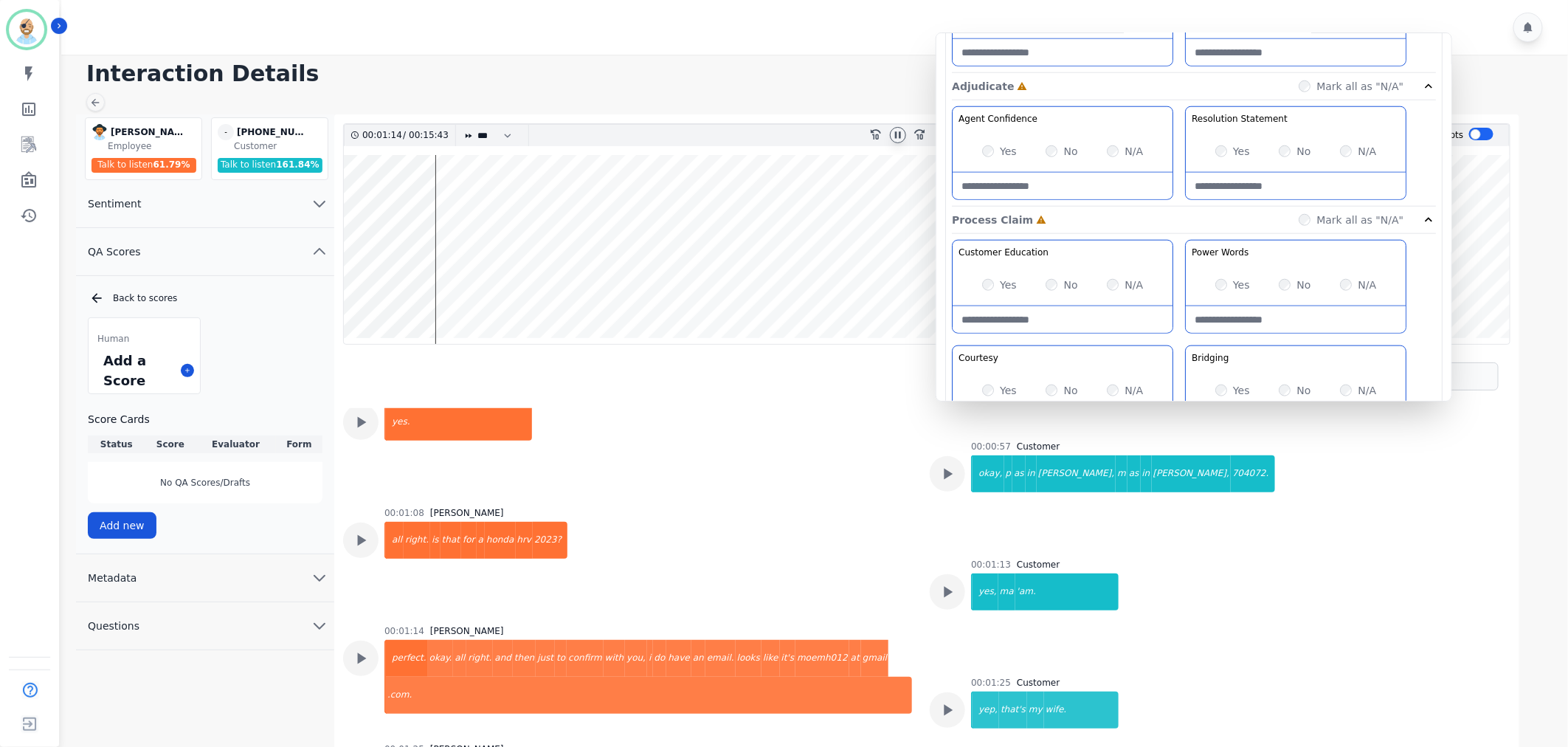
scroll to position [821, 0]
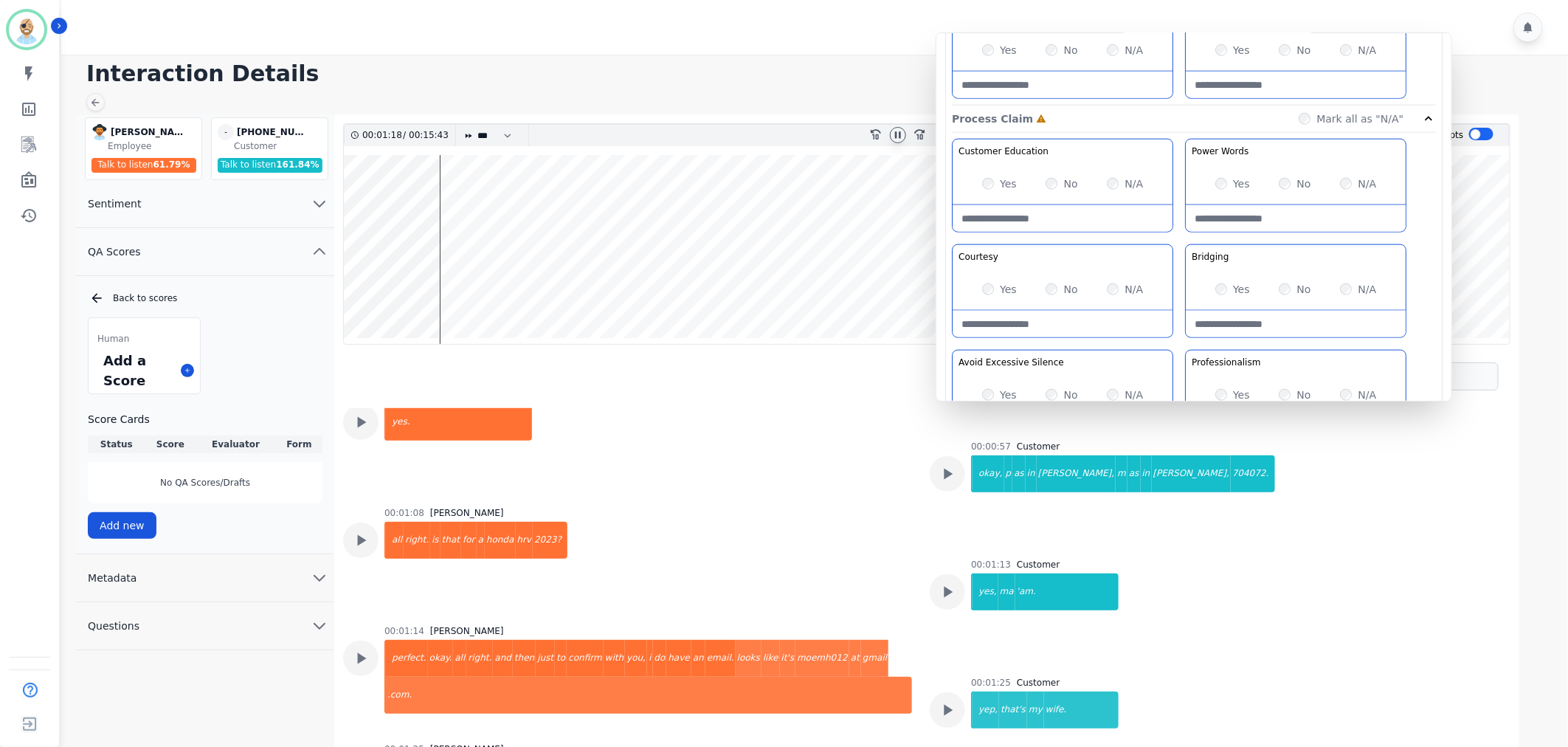
click at [1176, 242] on div "Customer Education Educate your customer on how to get the information that the…" at bounding box center [1194, 294] width 484 height 312
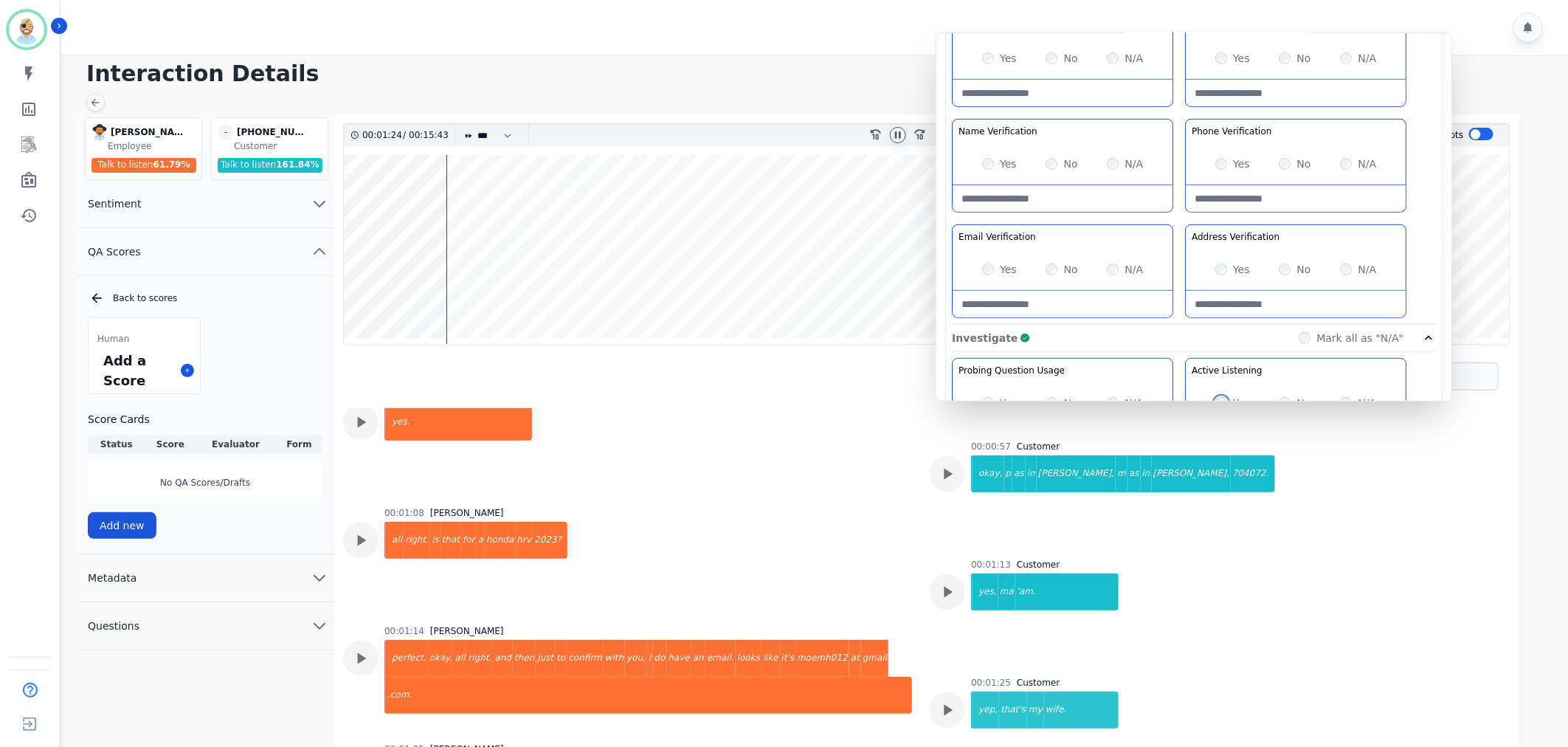
scroll to position [328, 0]
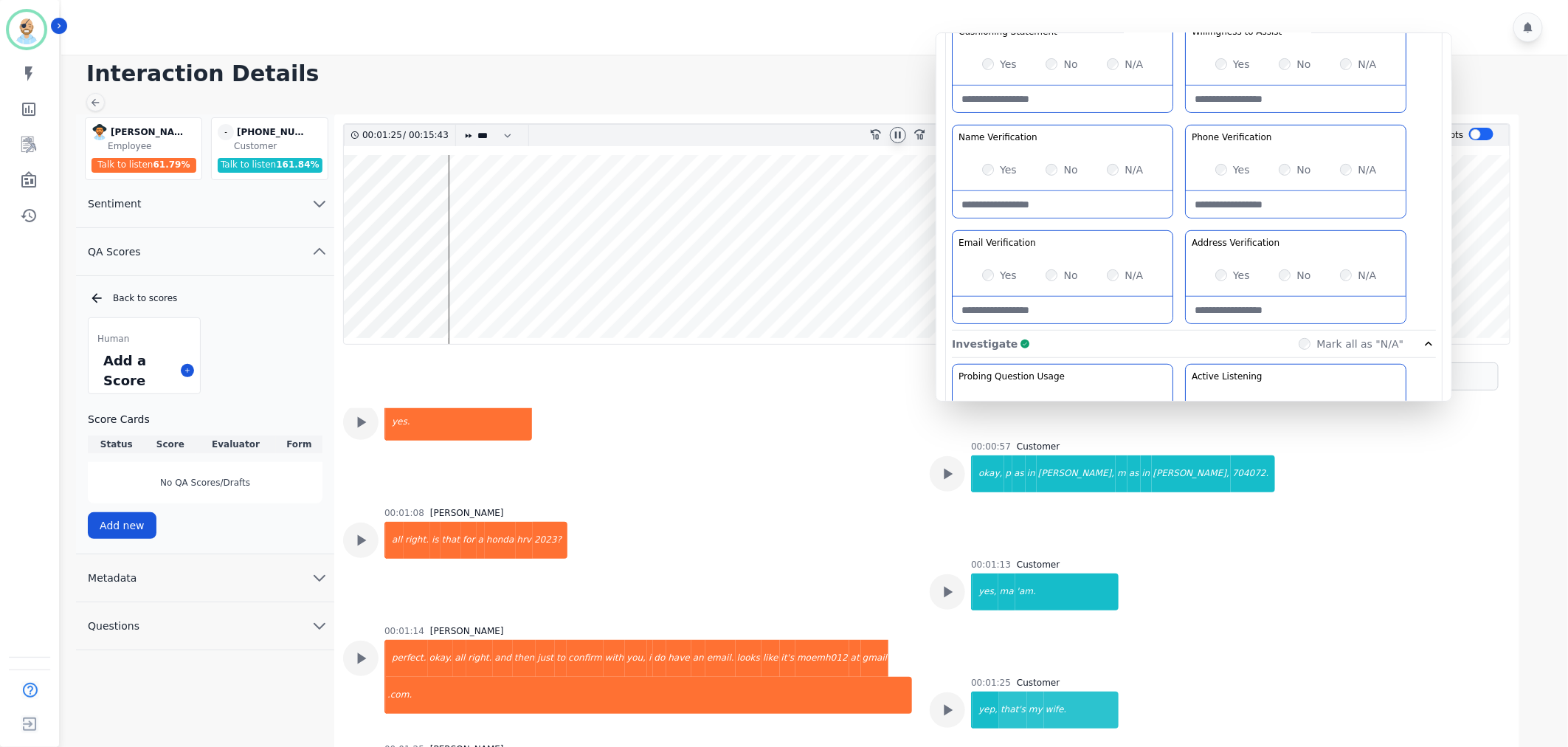
click at [1049, 305] on Verification-note at bounding box center [1063, 310] width 220 height 27
paste Verification-note "**********"
type Verification-note "**********"
click at [1176, 218] on div "Greeting the Customer Welcome is where we quickly greet our customer as a known…" at bounding box center [1194, 69] width 484 height 523
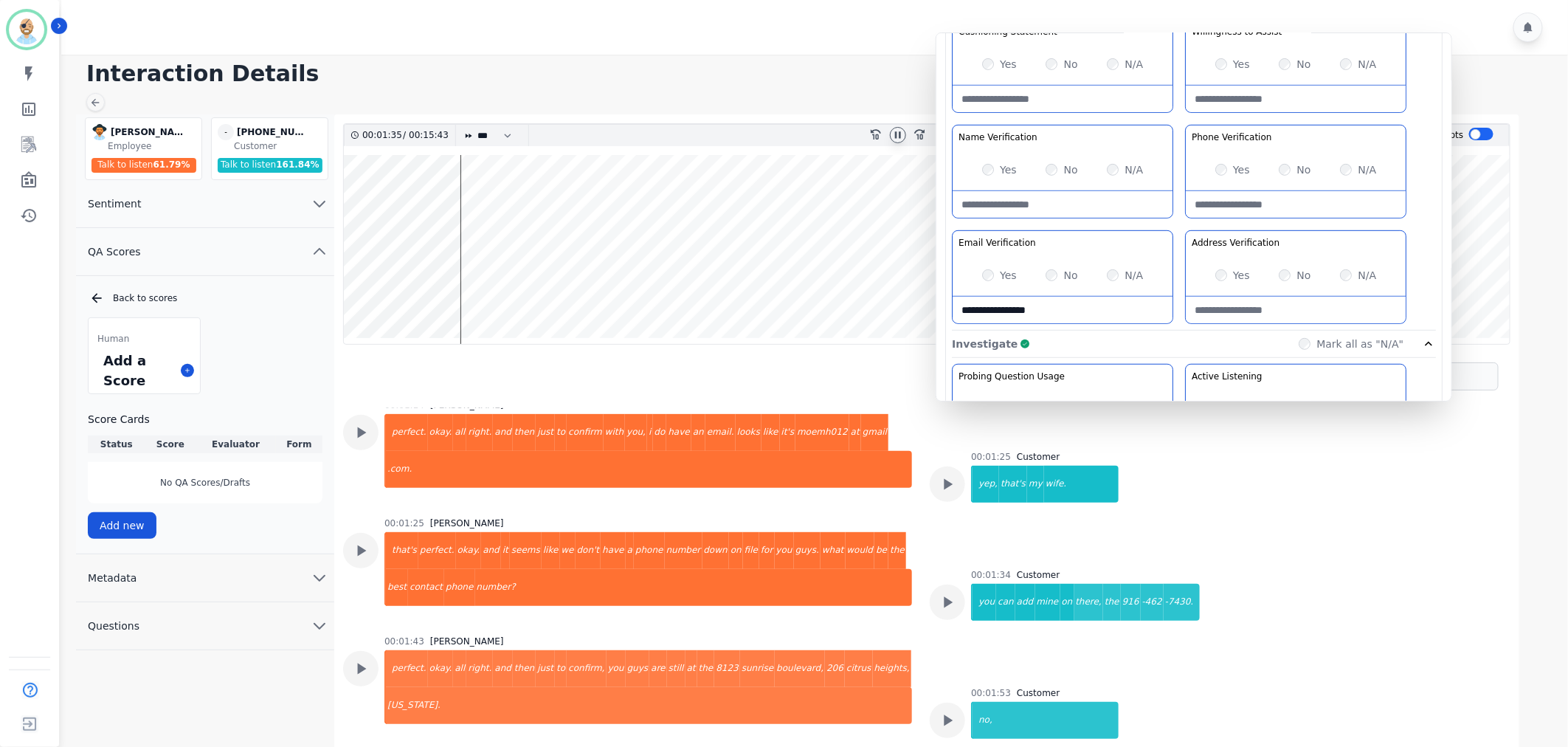
scroll to position [1130, 0]
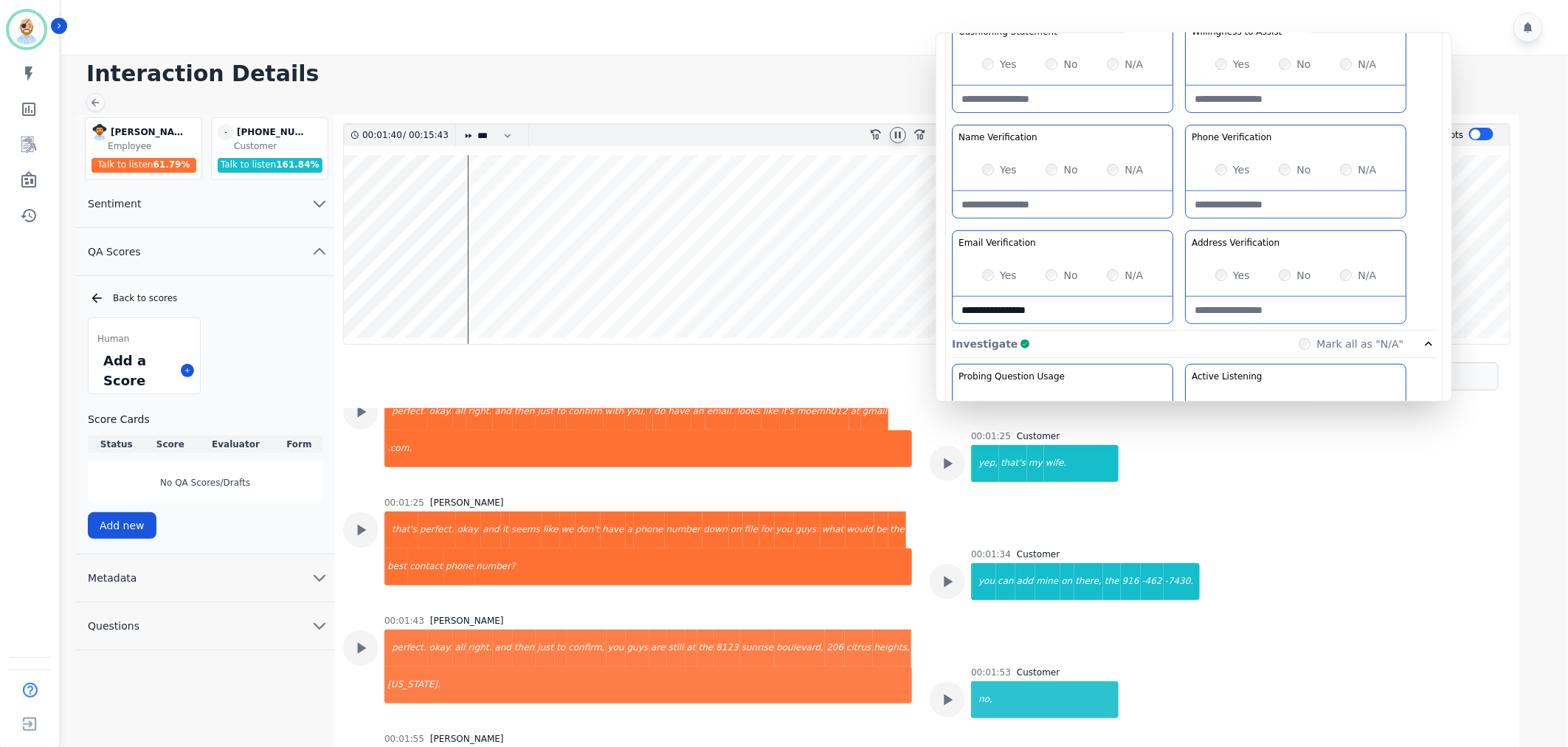
click at [1236, 307] on Verification-note at bounding box center [1297, 310] width 220 height 27
paste Verification-note "**********"
click at [1179, 224] on div "Greeting the Customer Welcome is where we quickly greet our customer as a known…" at bounding box center [1194, 69] width 484 height 523
click at [1175, 221] on div "Greeting the Customer Welcome is where we quickly greet our customer as a known…" at bounding box center [1194, 69] width 484 height 523
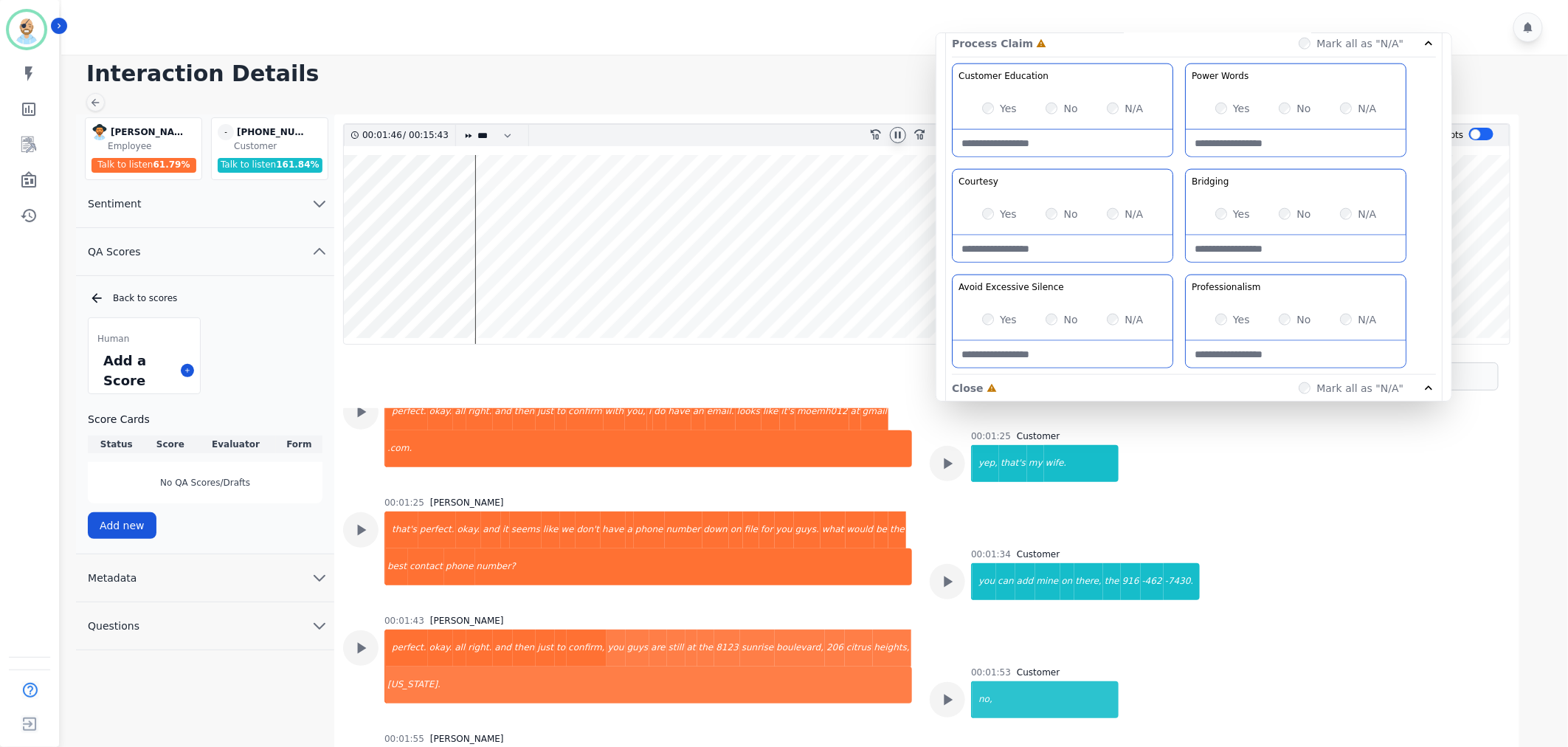
scroll to position [903, 0]
click at [1183, 260] on div "Customer Education Educate your customer on how to get the information that the…" at bounding box center [1194, 213] width 484 height 312
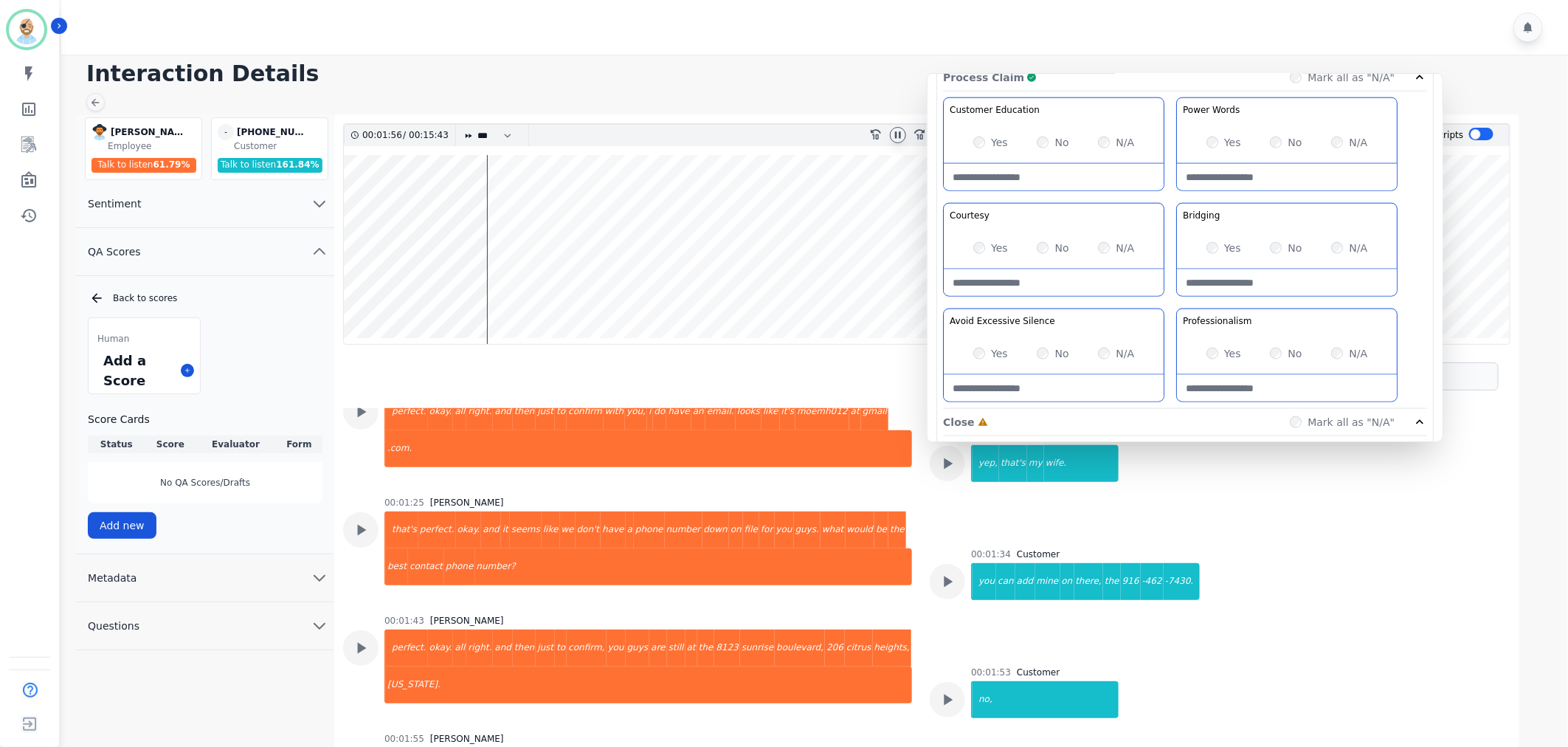
drag, startPoint x: 1178, startPoint y: 256, endPoint x: 1171, endPoint y: 294, distance: 38.6
click at [1171, 294] on div "Customer Education Educate your customer on how to get the information that the…" at bounding box center [1185, 253] width 484 height 312
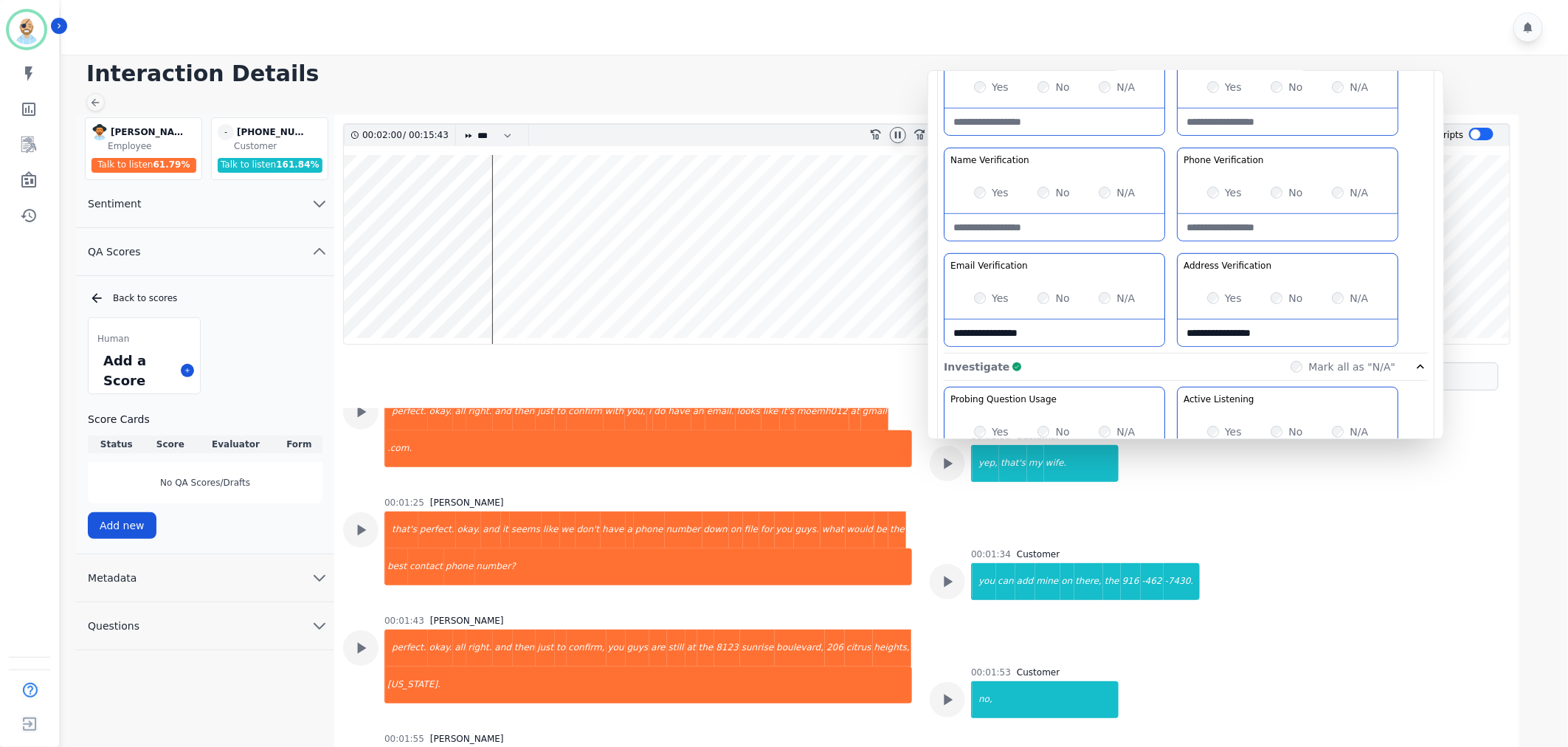
scroll to position [342, 0]
drag, startPoint x: 1270, startPoint y: 334, endPoint x: 1278, endPoint y: 329, distance: 9.4
click at [1278, 329] on Verification-note "**********" at bounding box center [1296, 329] width 220 height 27
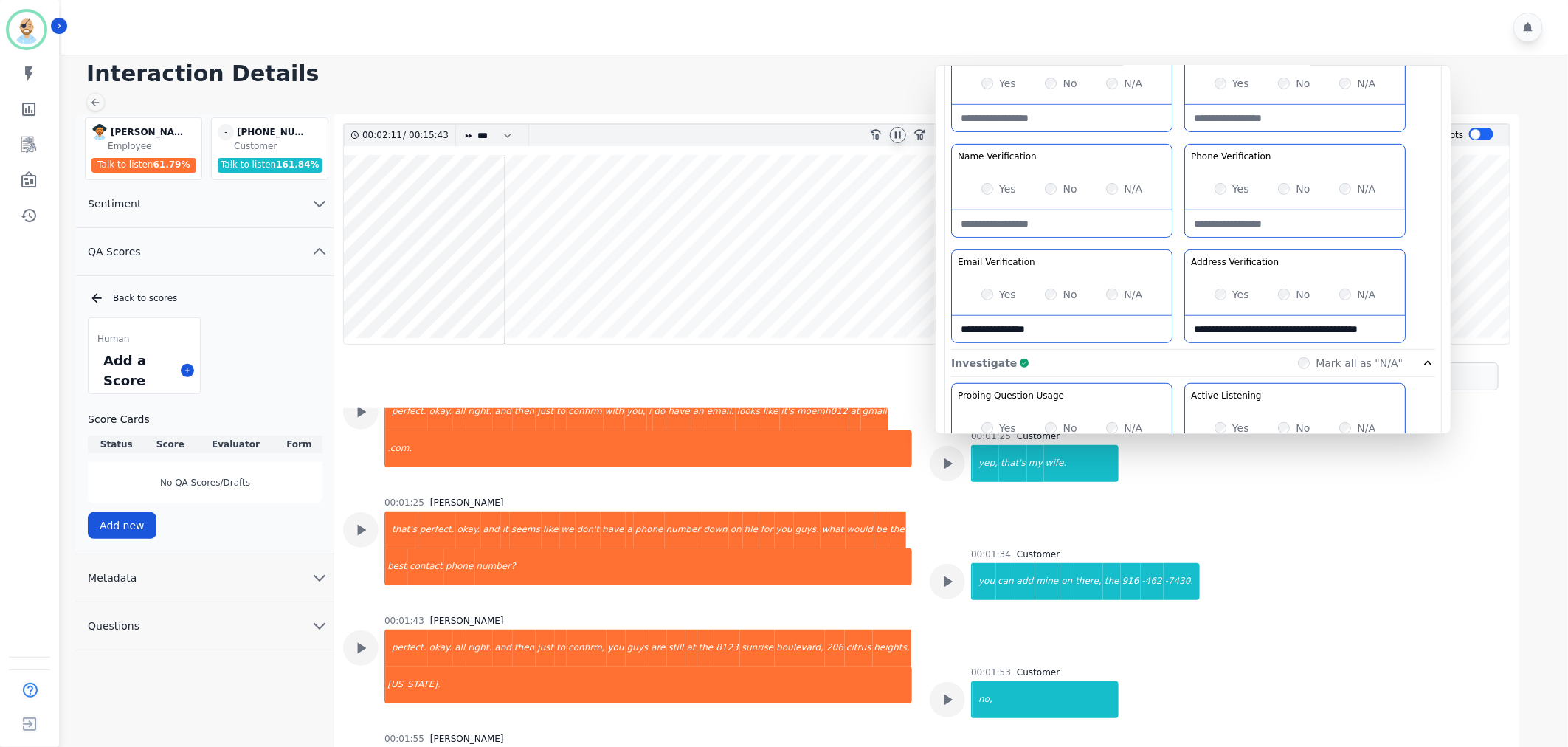
type Verification-note "**********"
click at [1181, 238] on div "Greeting the Customer Welcome is where we quickly greet our customer as a known…" at bounding box center [1193, 88] width 484 height 523
click at [1181, 244] on div "Greeting the Customer Welcome is where we quickly greet our customer as a known…" at bounding box center [1193, 88] width 484 height 523
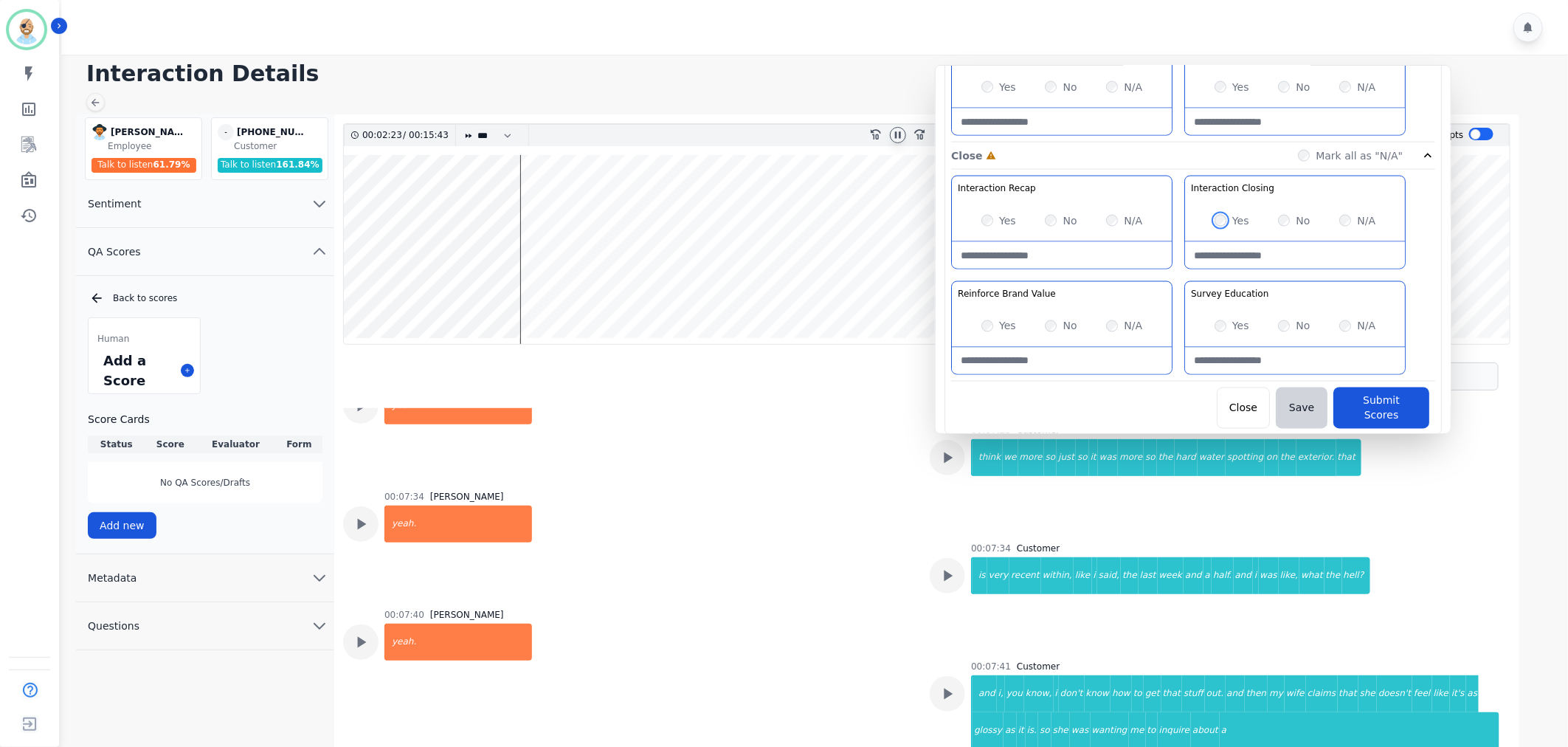
scroll to position [6381, 0]
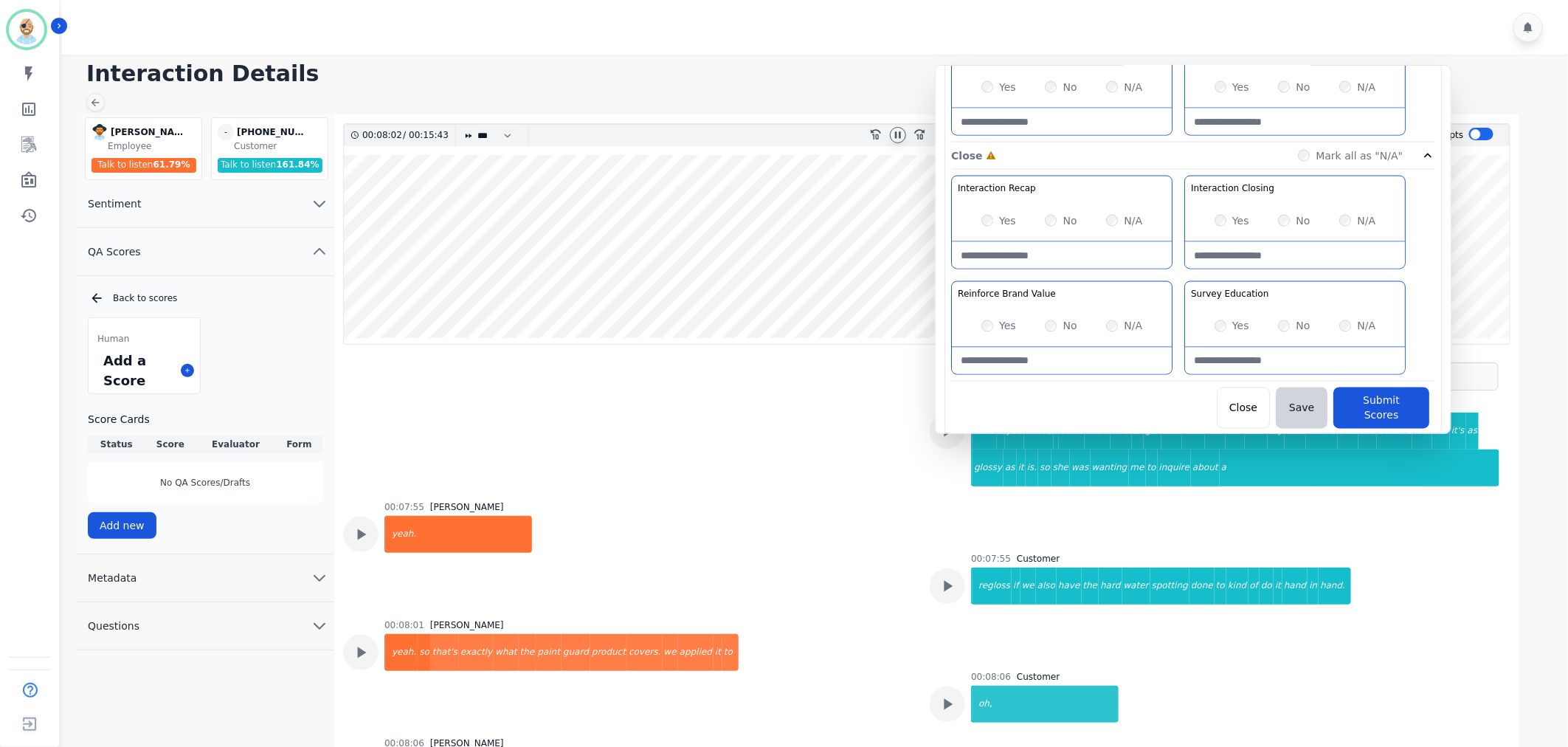
scroll to position [6627, 0]
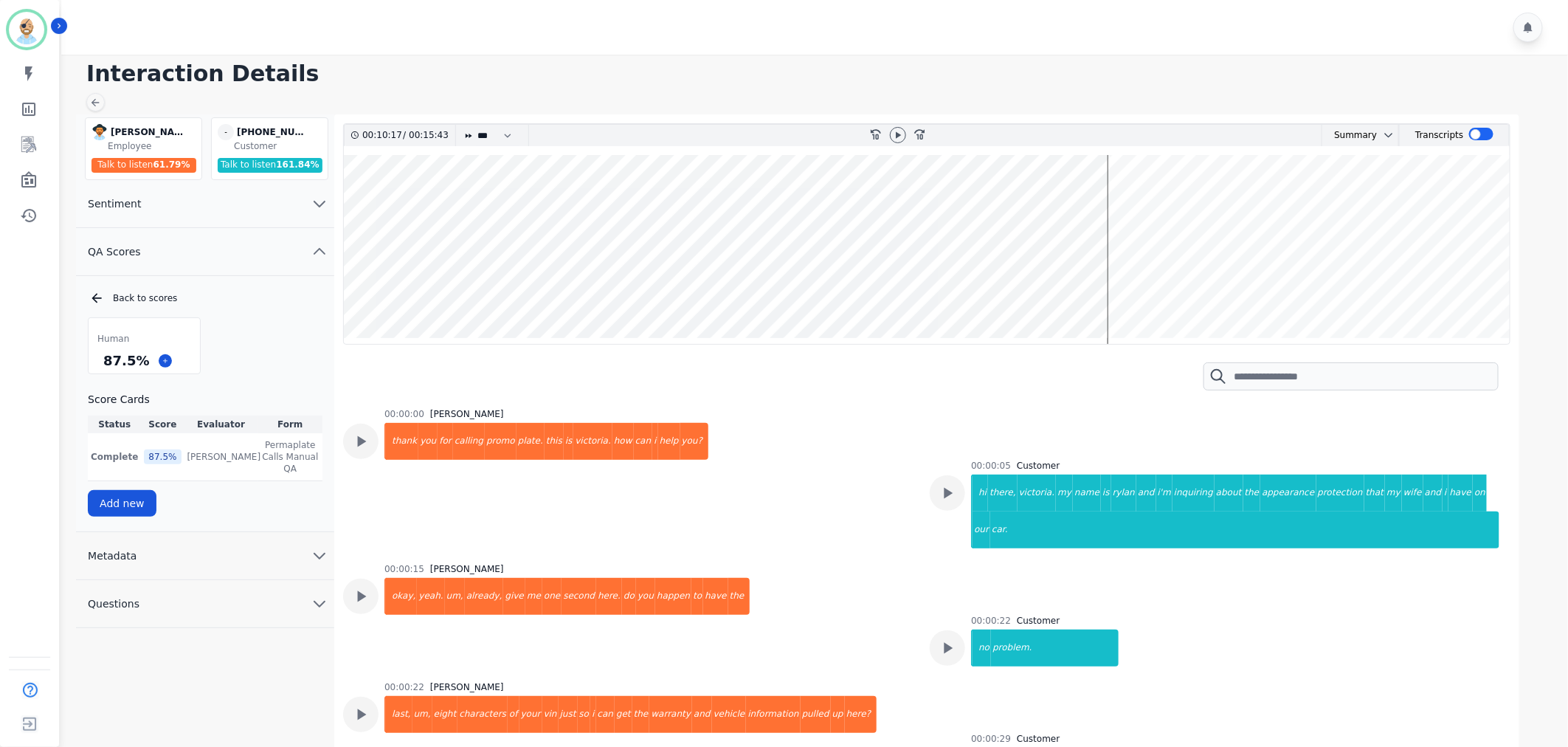
scroll to position [14302, 0]
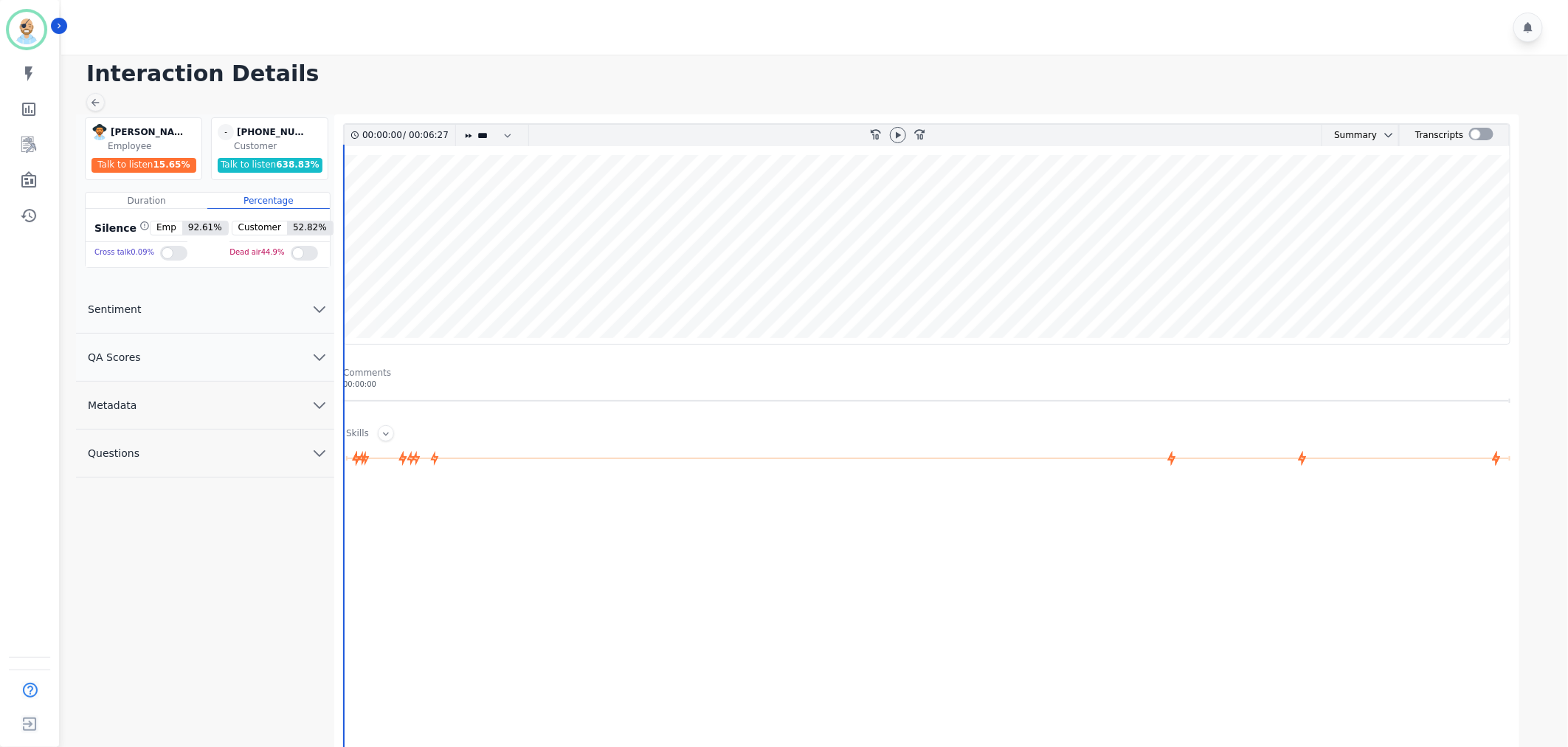
click at [149, 358] on button "QA Scores" at bounding box center [205, 357] width 259 height 48
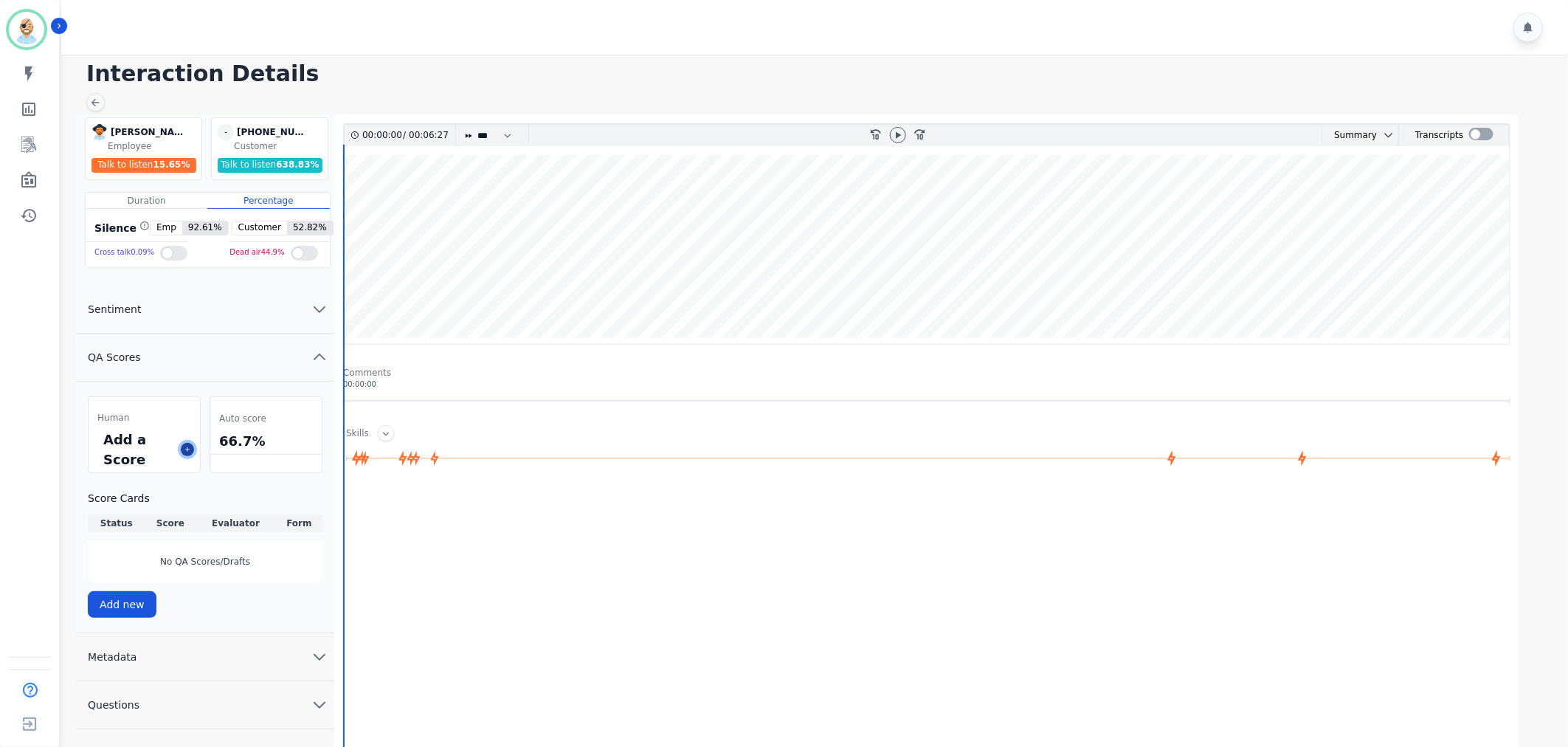
click at [185, 449] on icon at bounding box center [188, 450] width 8 height 8
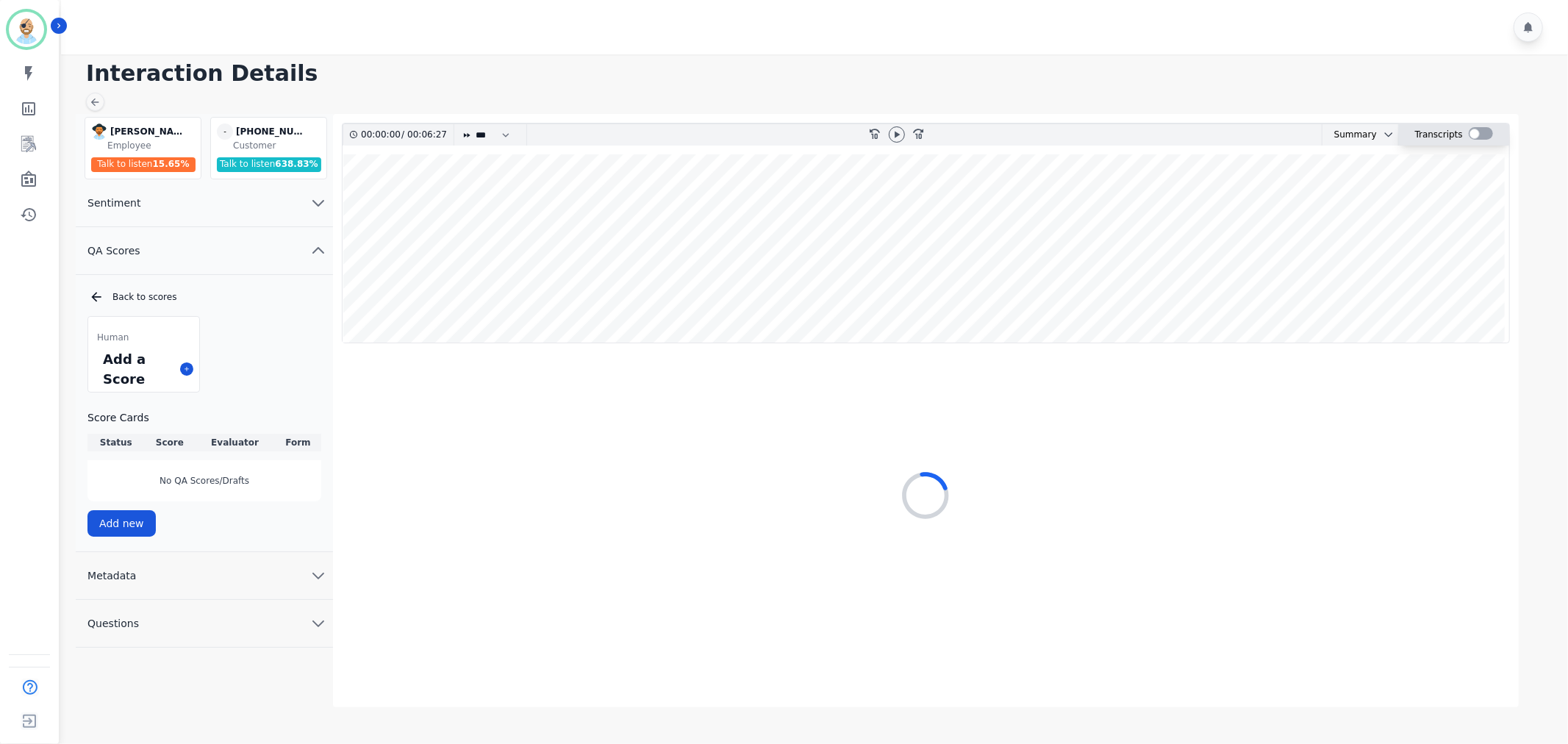
click at [1476, 134] on div at bounding box center [1481, 133] width 24 height 13
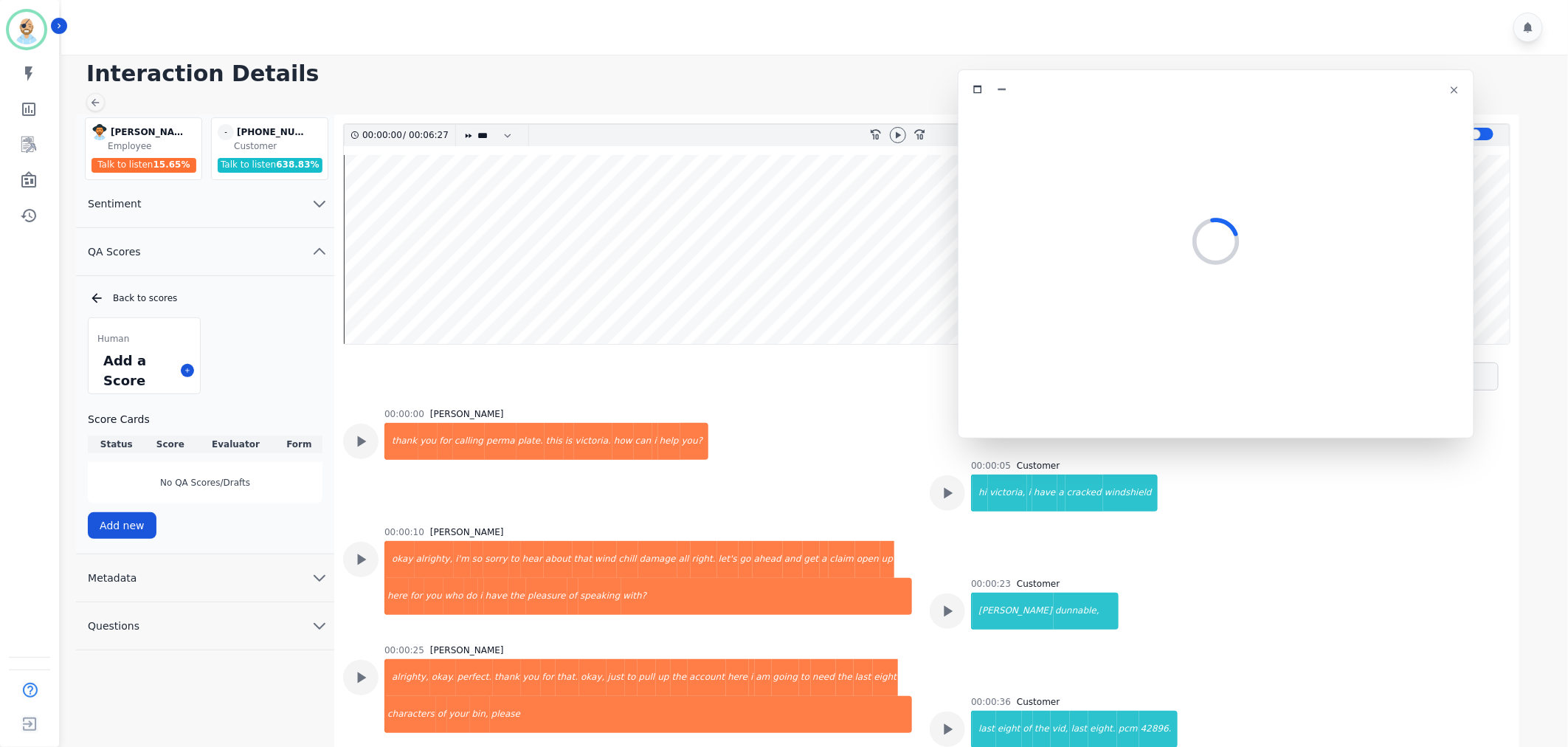
drag, startPoint x: 411, startPoint y: 82, endPoint x: 1305, endPoint y: 90, distance: 894.0
click at [1305, 90] on div at bounding box center [1217, 90] width 498 height 22
click at [891, 138] on div at bounding box center [898, 135] width 17 height 17
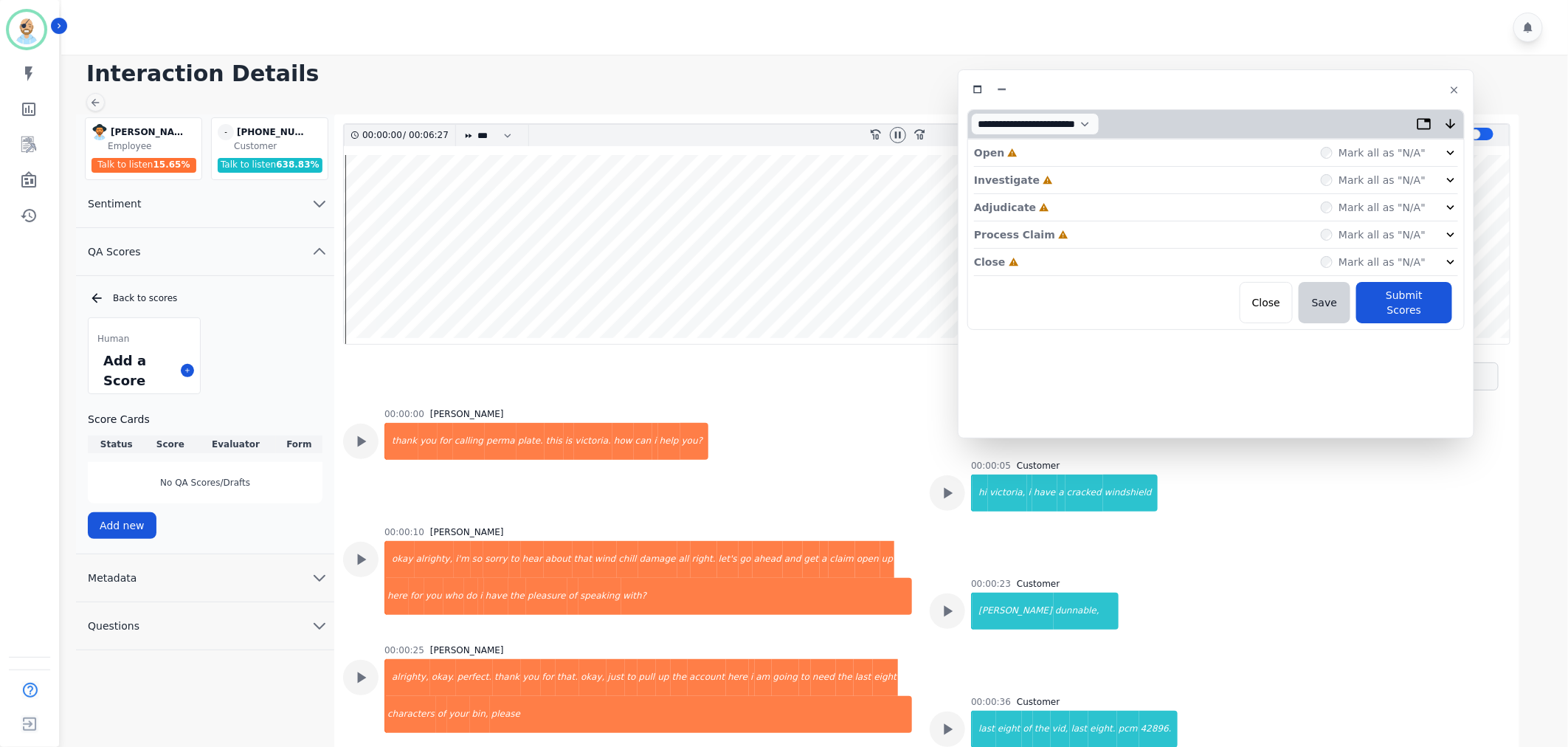
click at [1061, 265] on div "Close Incomplete Mark all as "N/A"" at bounding box center [1216, 263] width 484 height 28
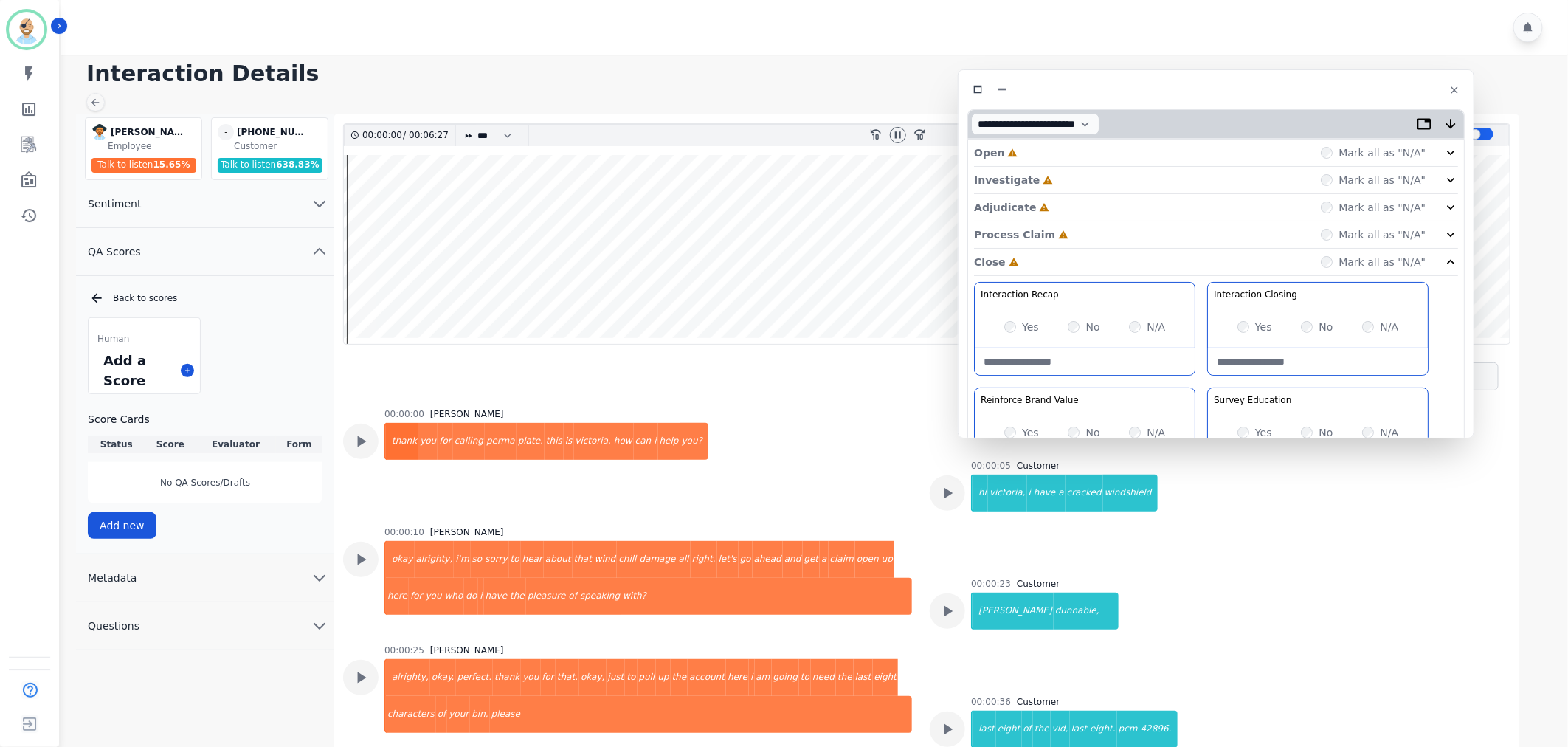
click at [1088, 234] on div "Process Claim Incomplete Mark all as "N/A"" at bounding box center [1216, 235] width 484 height 28
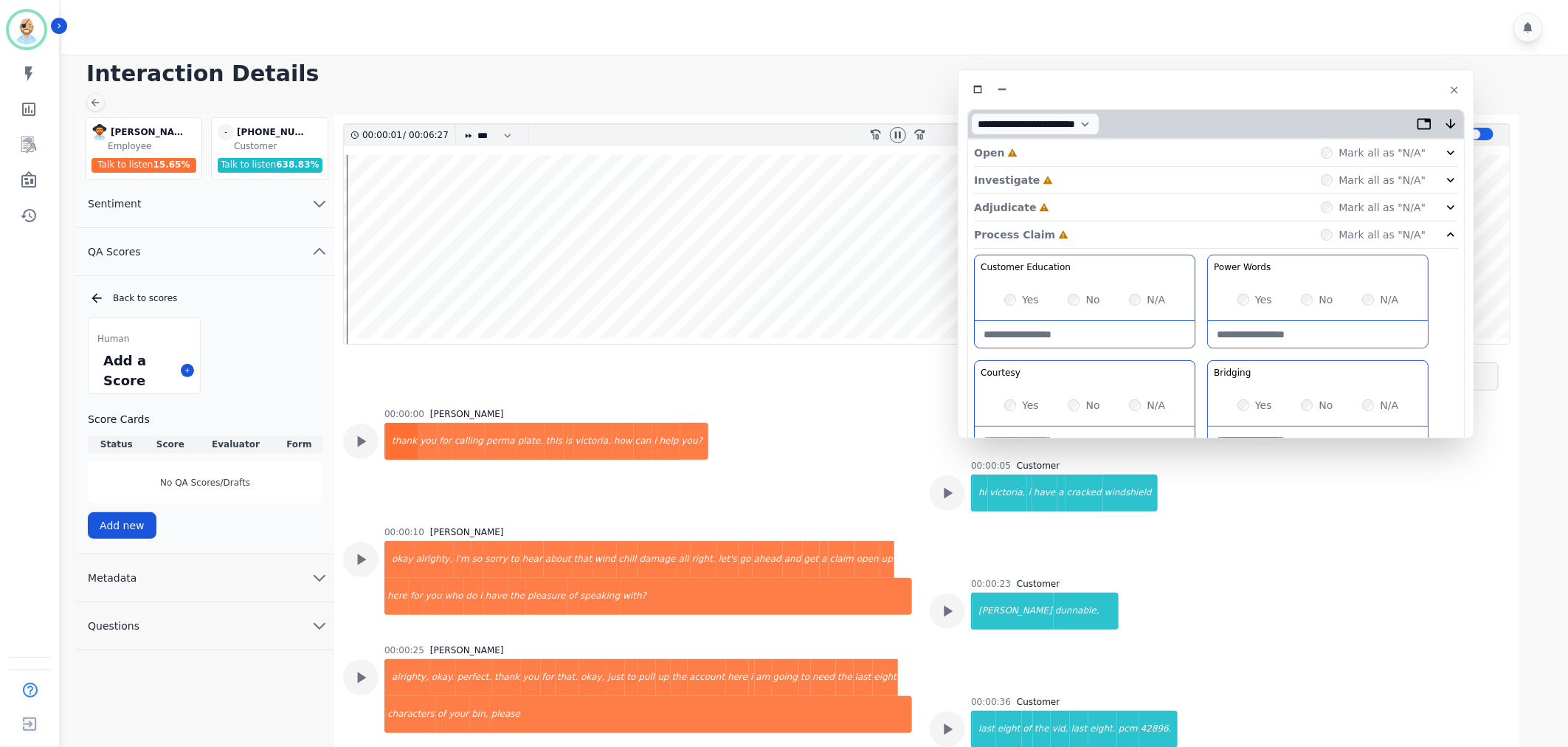
click at [1092, 209] on div "Adjudicate Incomplete Mark all as "N/A"" at bounding box center [1216, 208] width 484 height 28
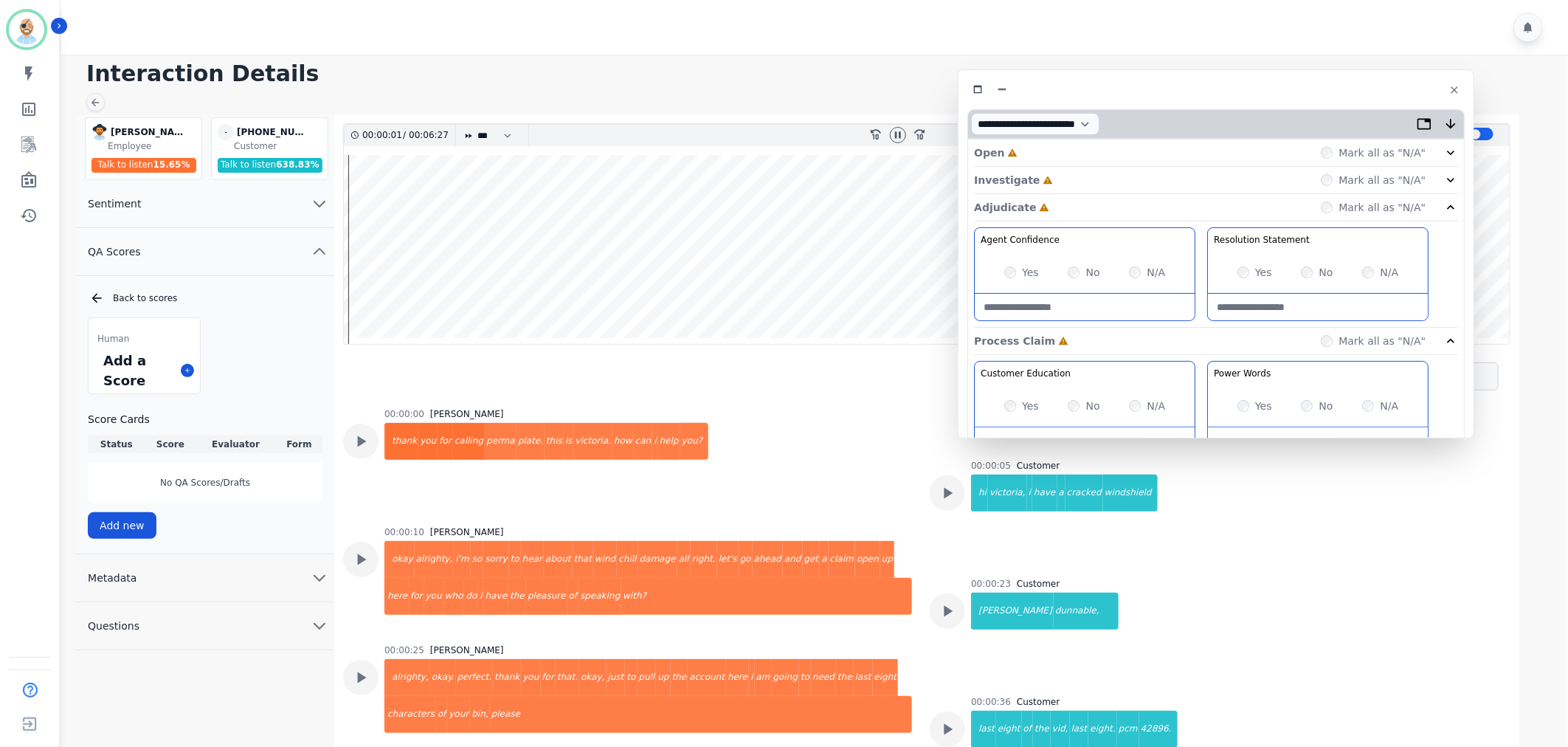
click at [1097, 194] on div "Investigate Incomplete Mark all as "N/A"" at bounding box center [1216, 208] width 484 height 28
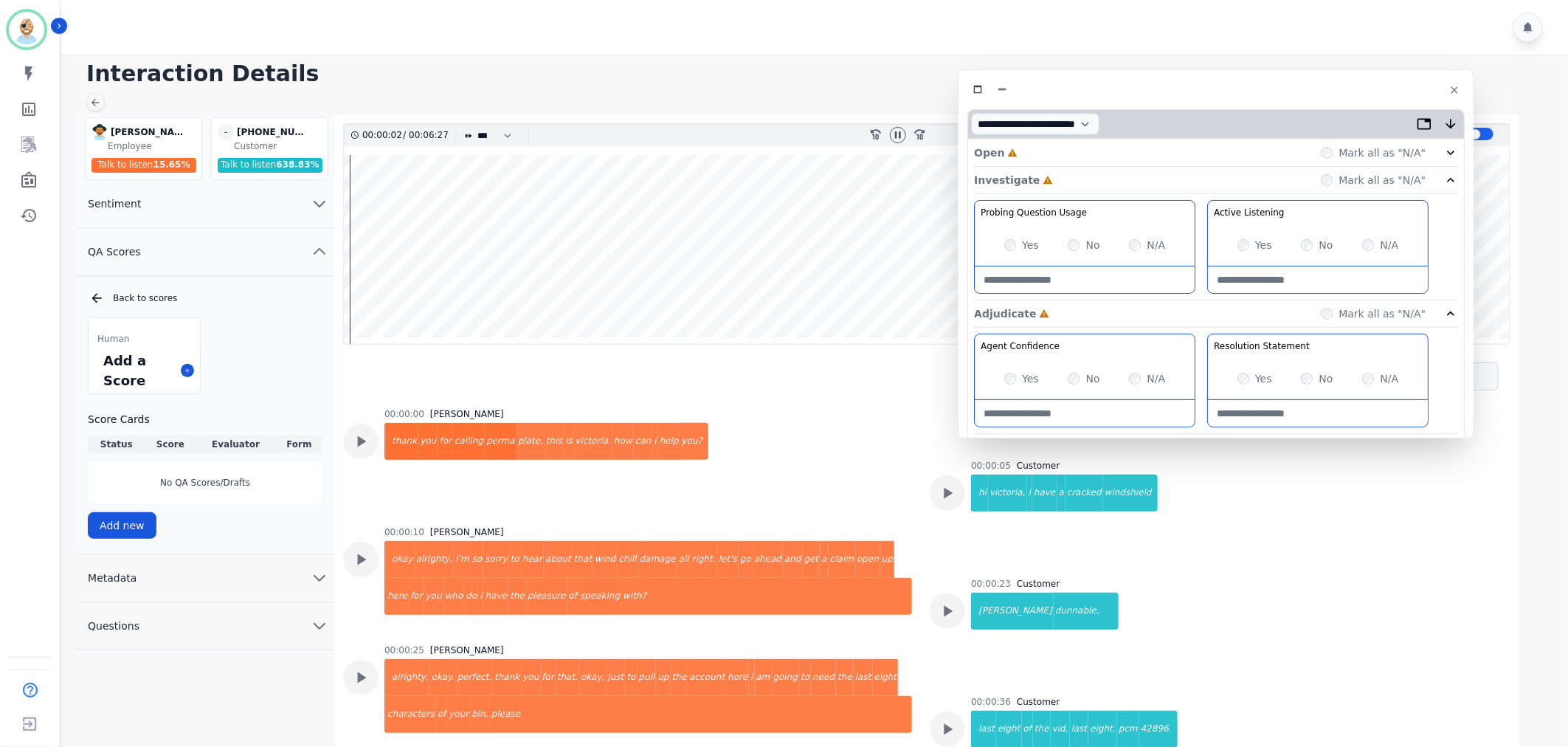
click at [1098, 154] on div "Open Incomplete Mark all as "N/A"" at bounding box center [1216, 154] width 484 height 28
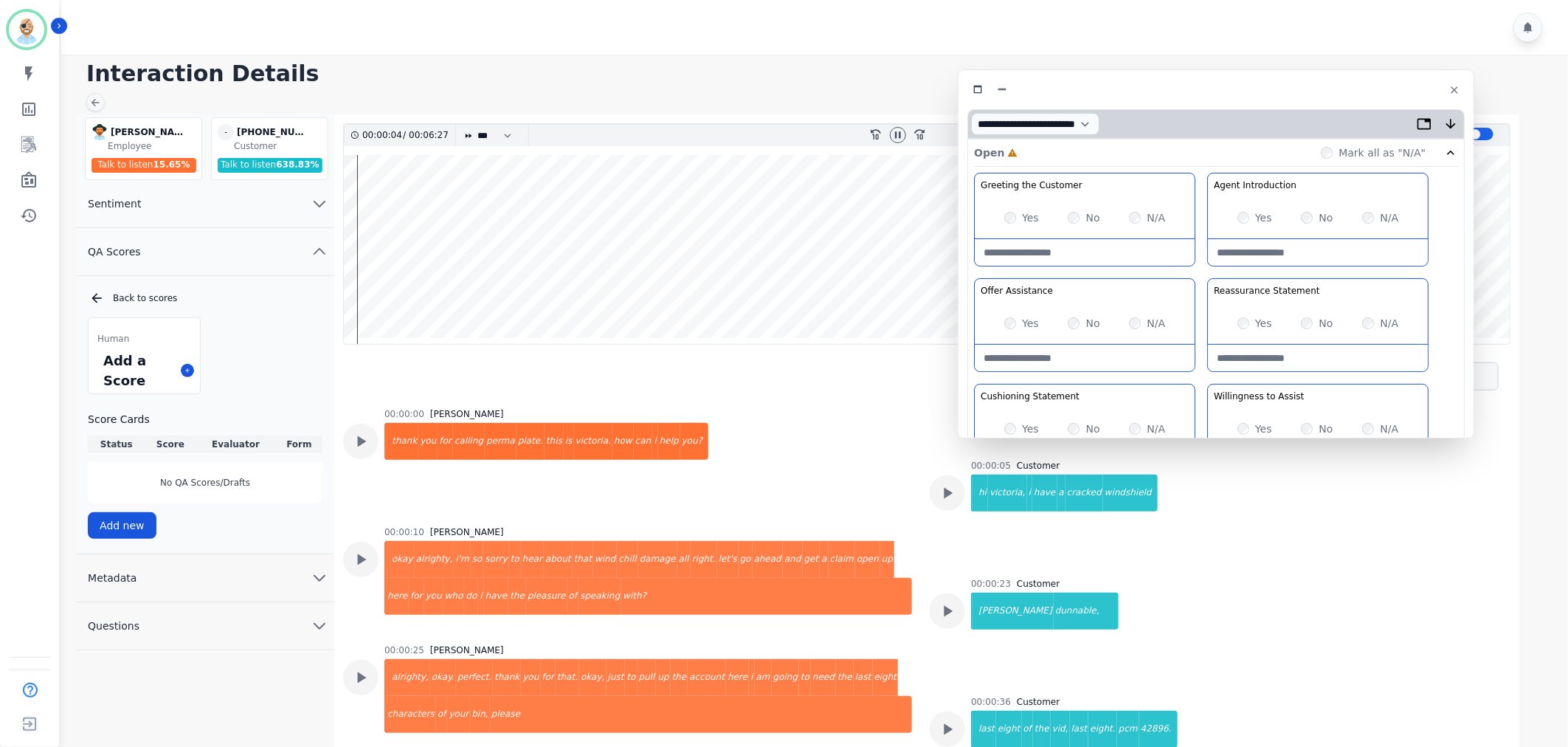
click at [1202, 265] on div "Greeting the Customer Welcome is where we quickly greet our customer as a known…" at bounding box center [1216, 434] width 484 height 523
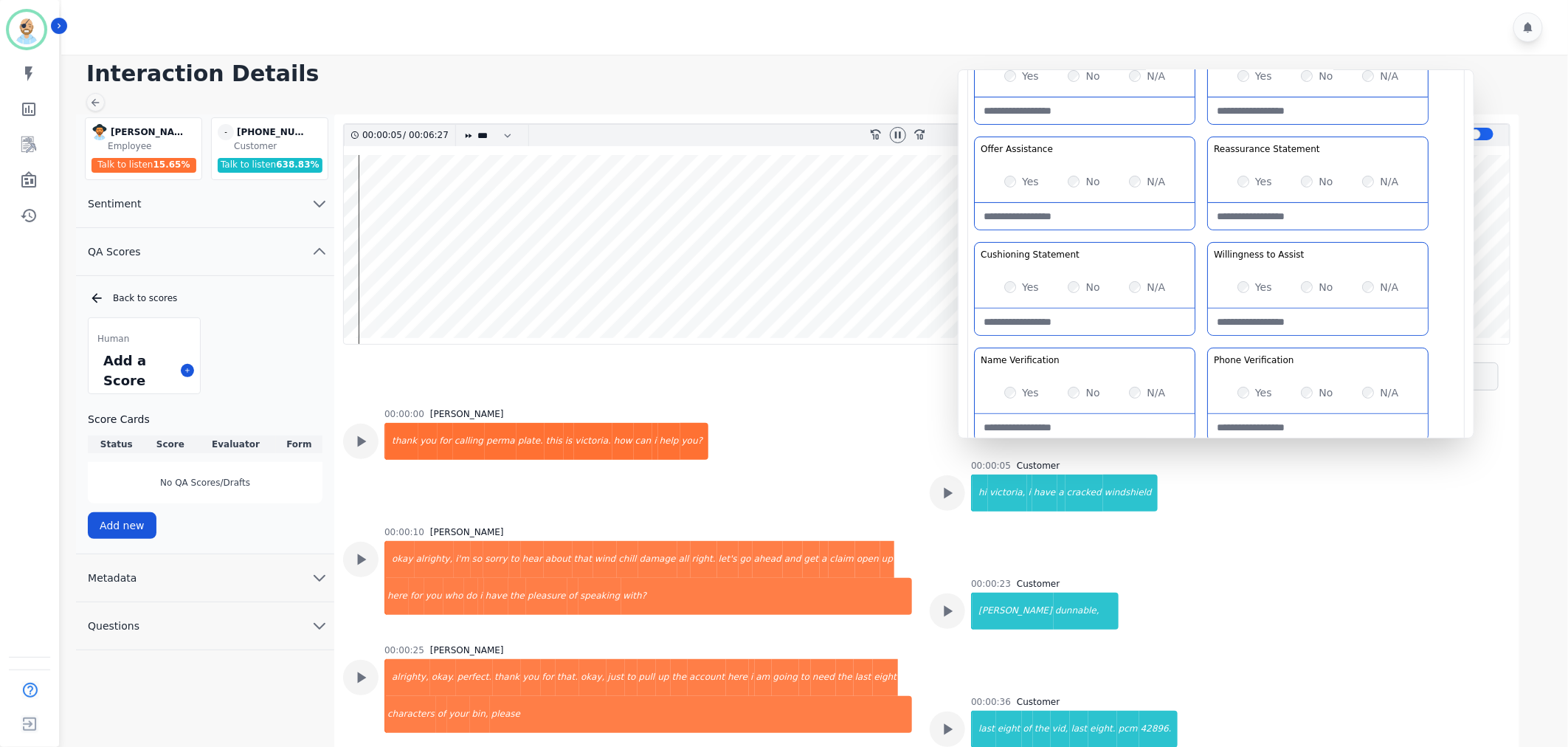
scroll to position [164, 0]
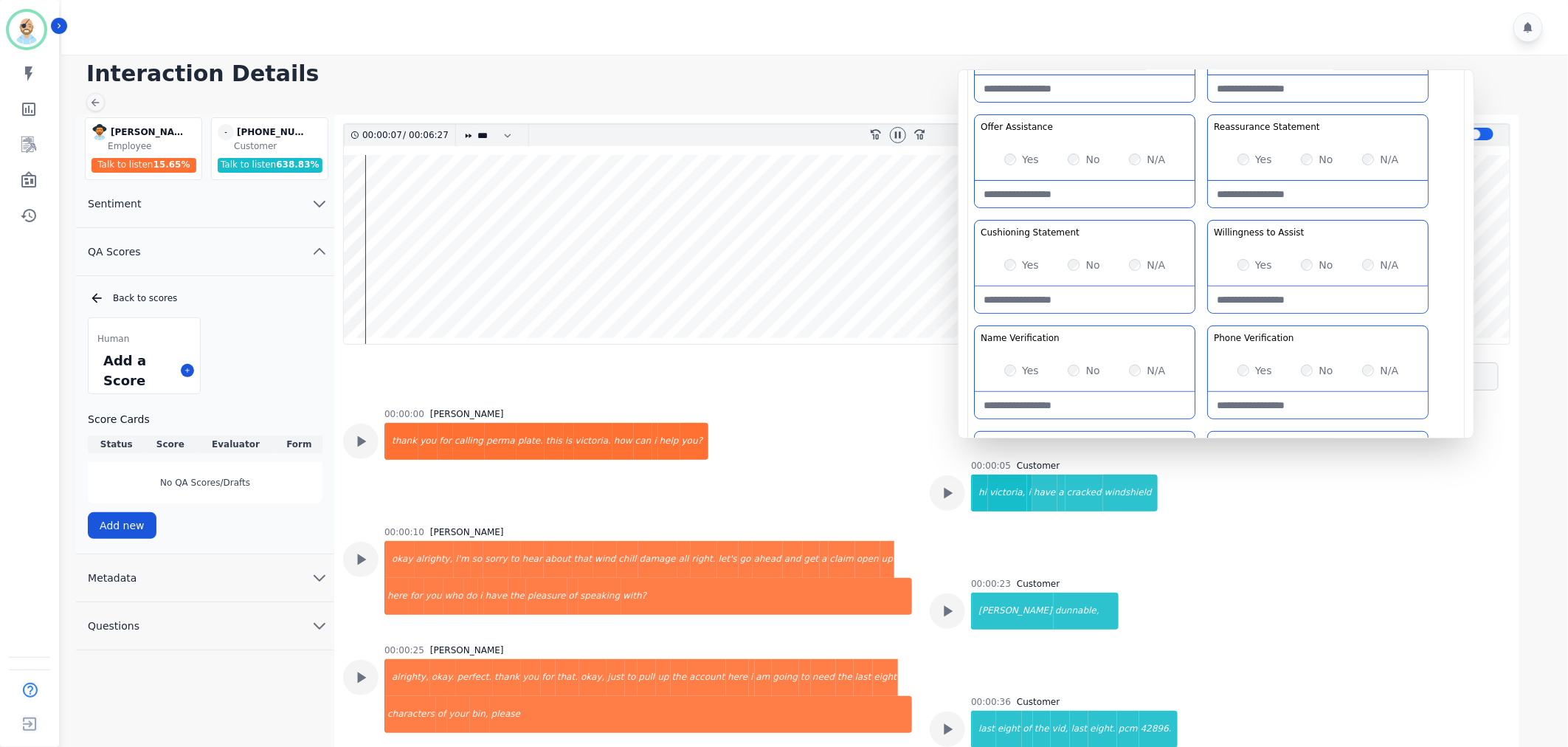
click at [1205, 212] on div "Greeting the Customer Welcome is where we quickly greet our customer as a known…" at bounding box center [1216, 270] width 484 height 523
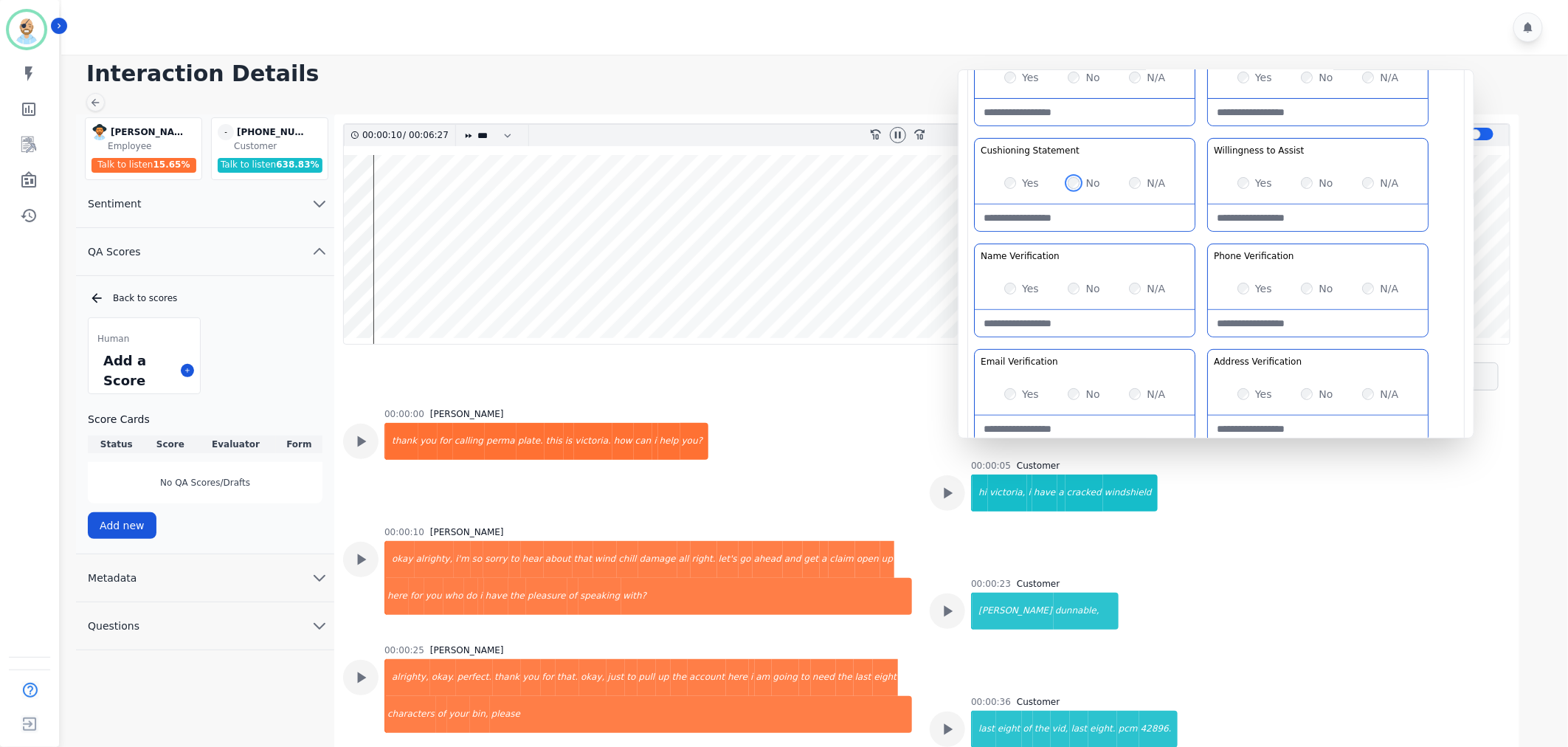
scroll to position [63, 0]
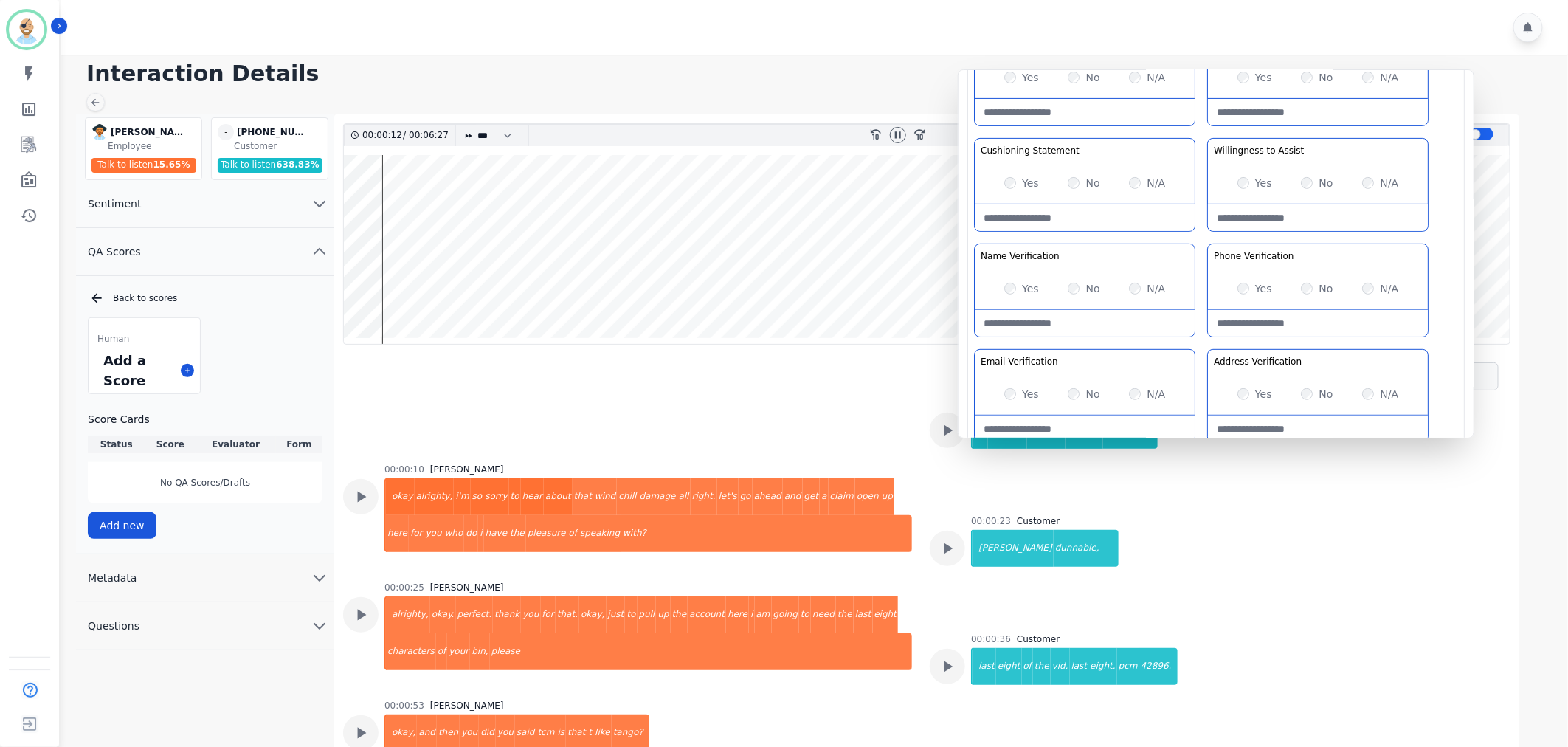
click at [1200, 235] on div "Greeting the Customer Welcome is where we quickly greet our customer as a known…" at bounding box center [1216, 188] width 484 height 523
click at [938, 440] on icon at bounding box center [948, 431] width 20 height 20
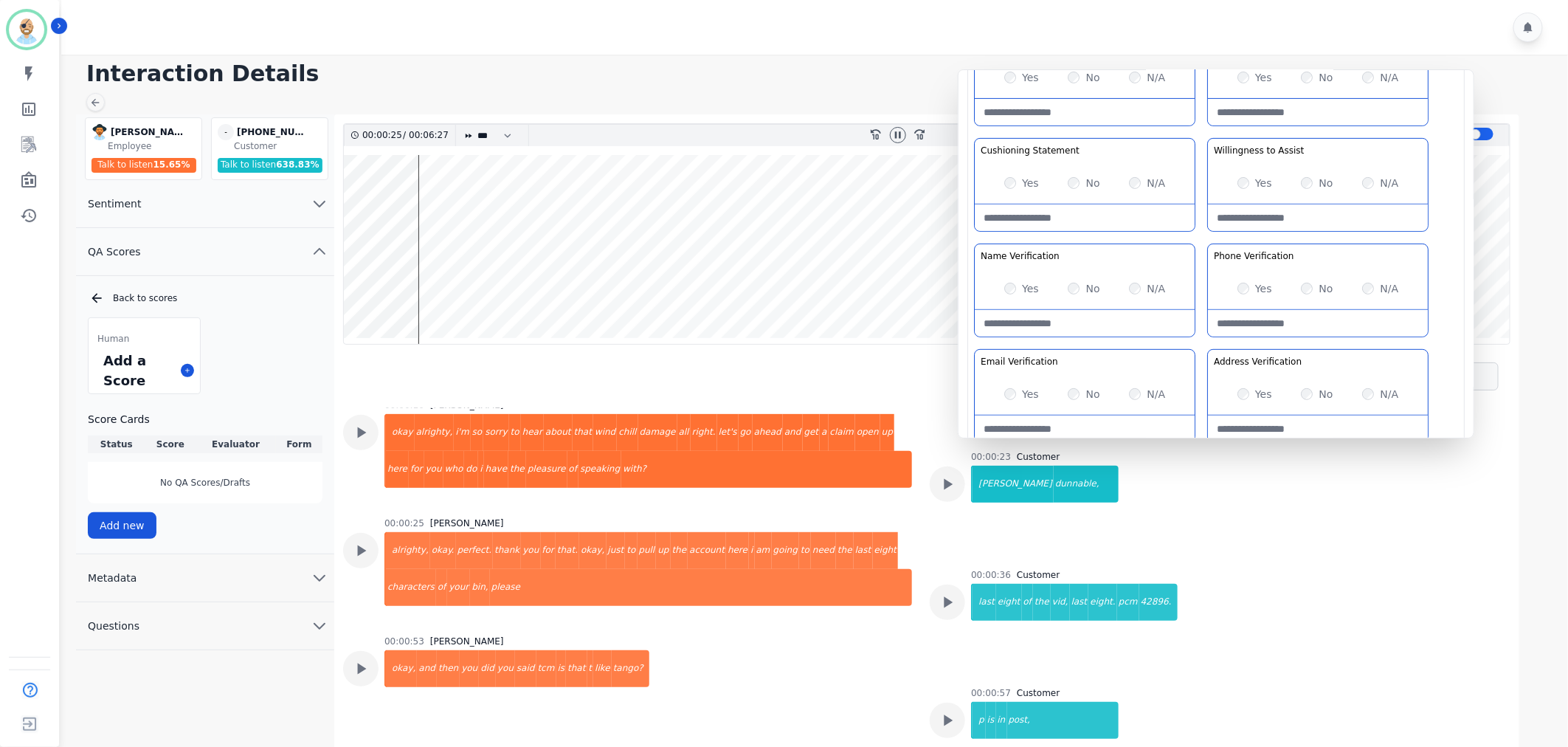
click at [1006, 280] on div "Yes No N/A" at bounding box center [1085, 288] width 220 height 41
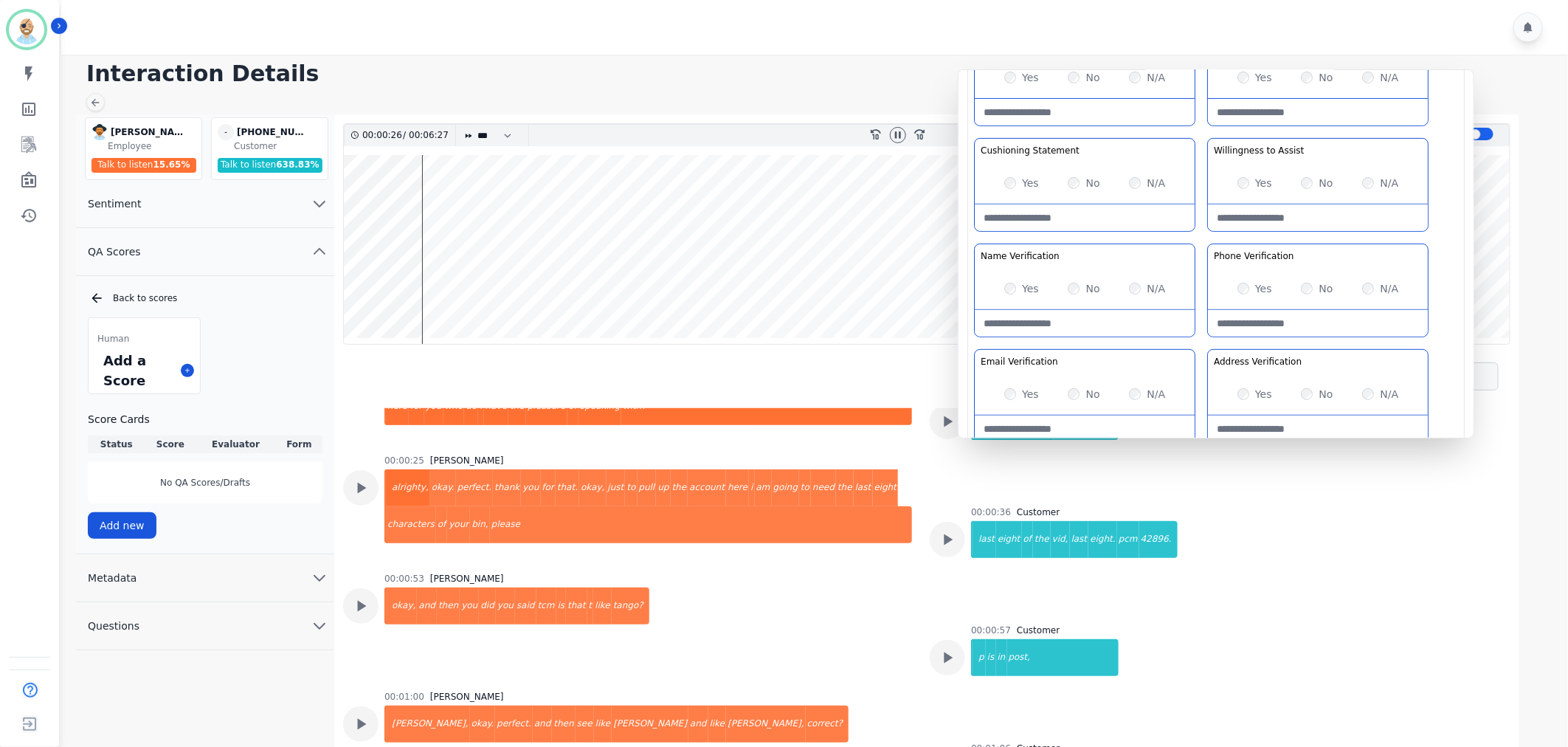
click at [1203, 239] on div "Greeting the Customer Welcome is where we quickly greet our customer as a known…" at bounding box center [1216, 188] width 484 height 523
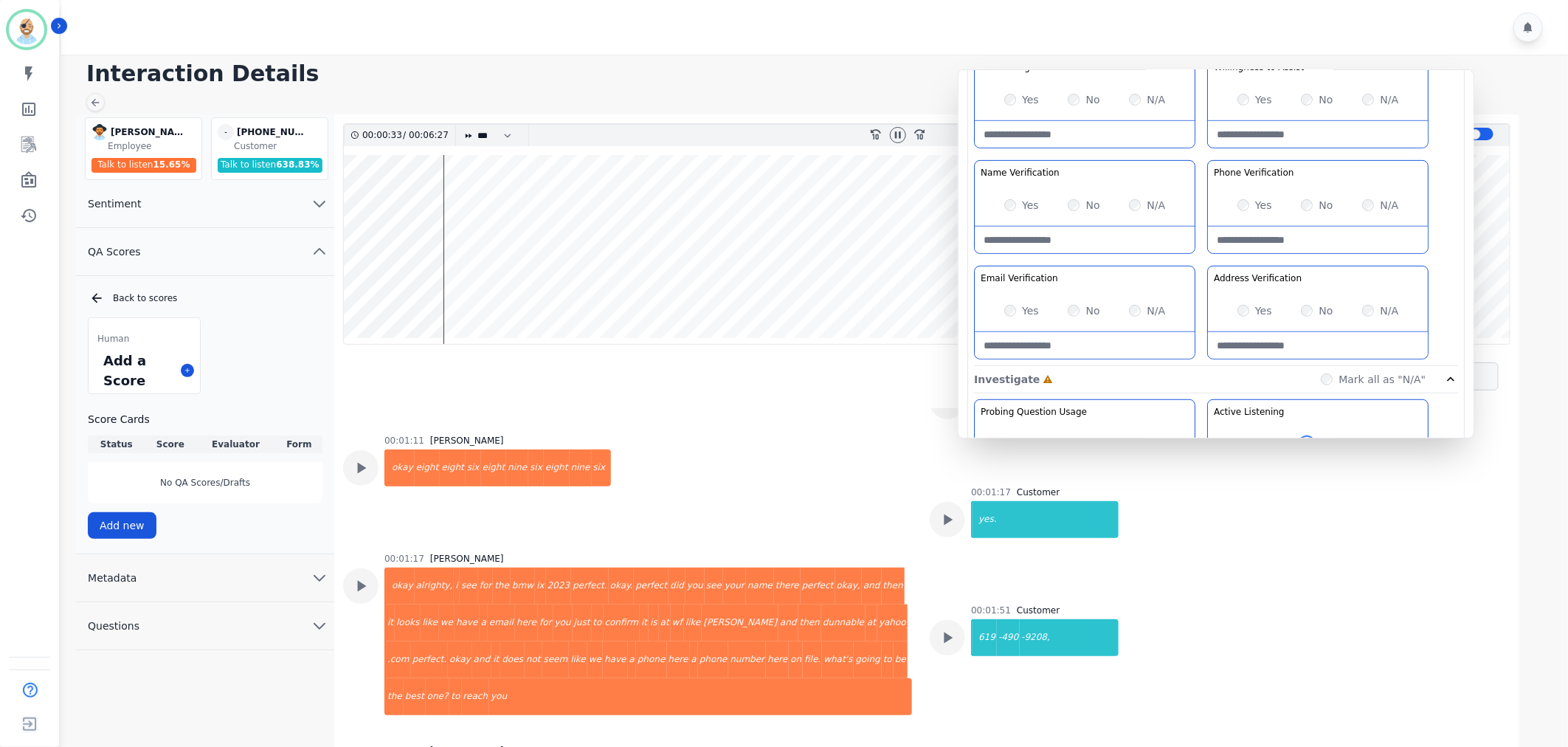
scroll to position [328, 0]
click at [1199, 253] on div "Greeting the Customer Welcome is where we quickly greet our customer as a known…" at bounding box center [1216, 105] width 484 height 523
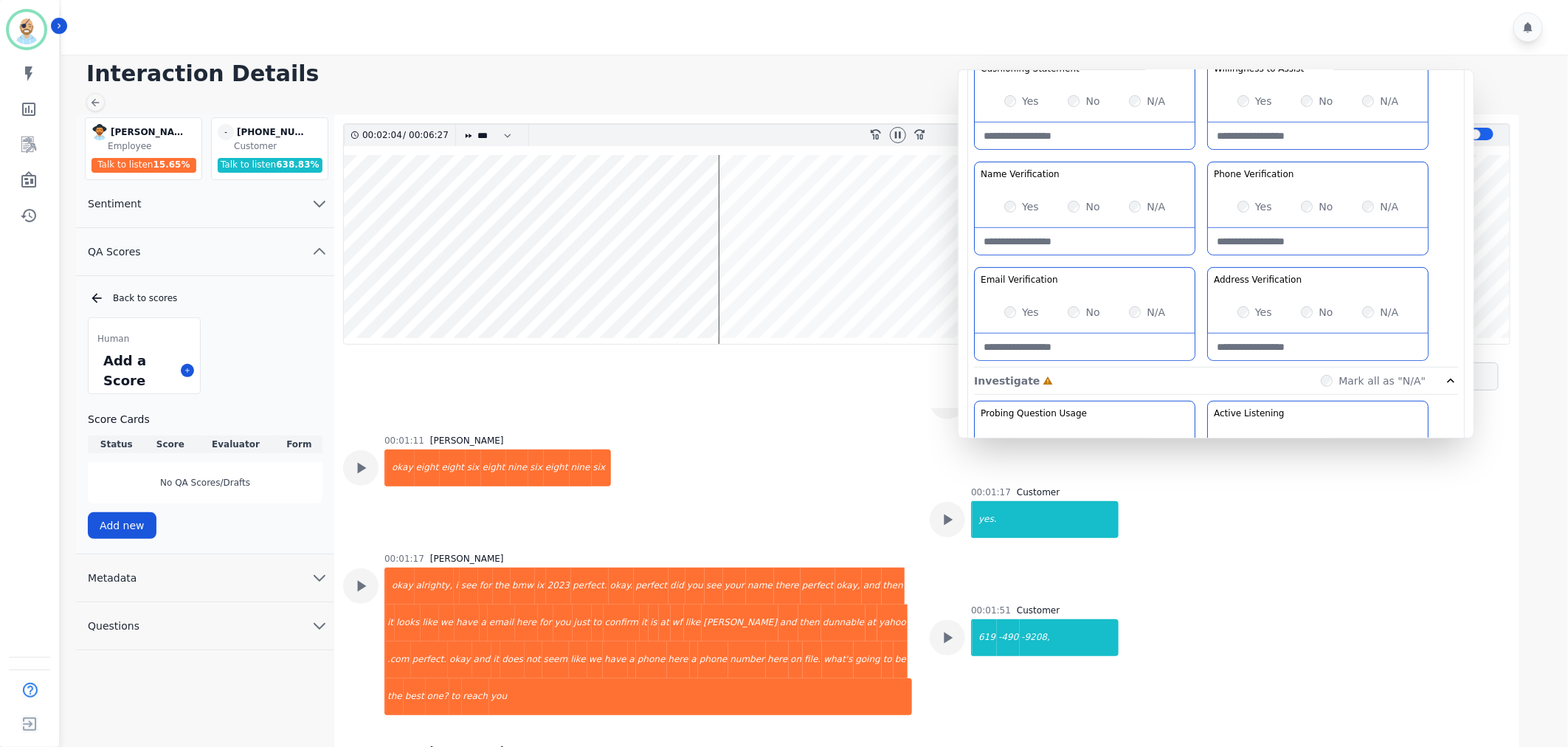
click at [1200, 259] on div "Greeting the Customer Welcome is where we quickly greet our customer as a known…" at bounding box center [1216, 105] width 484 height 523
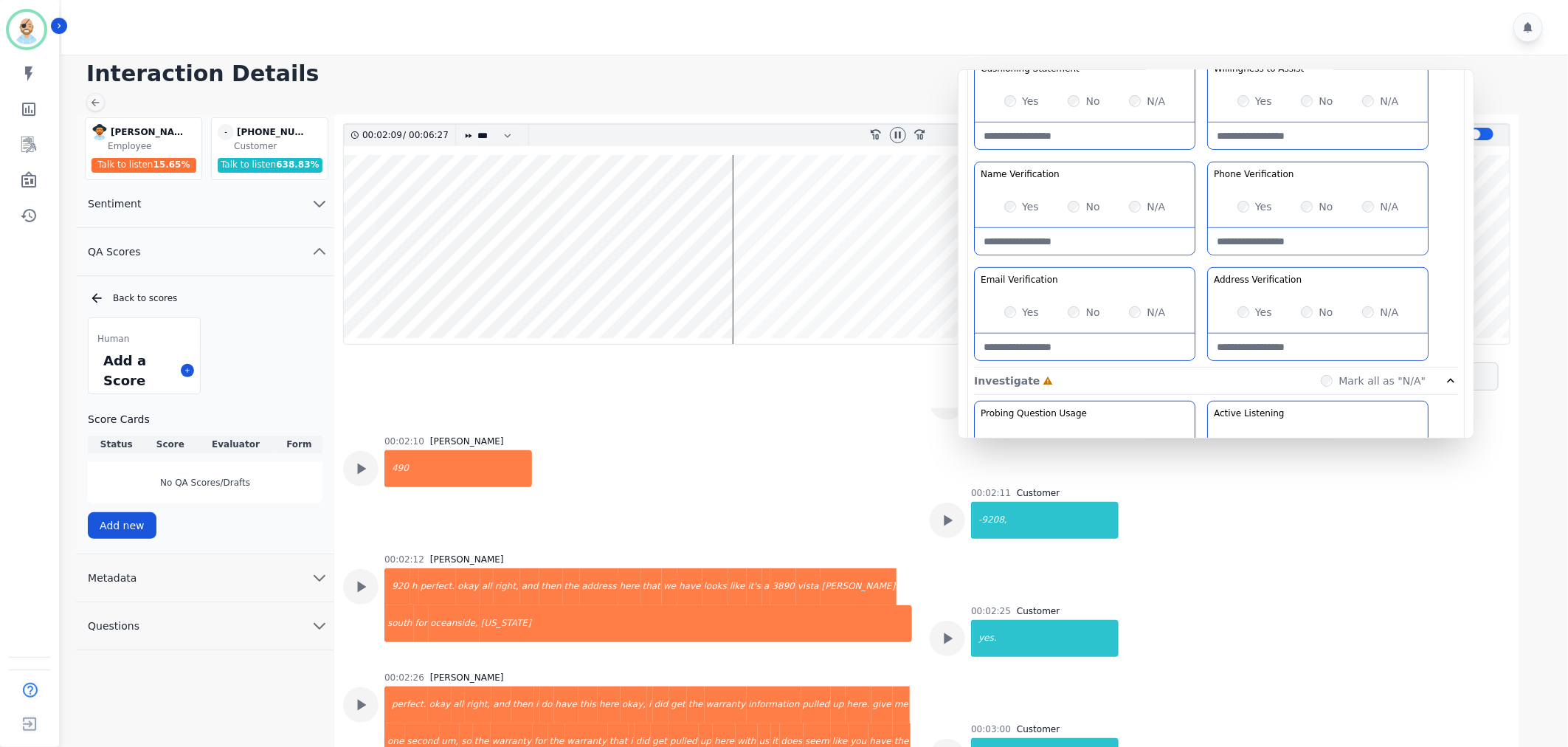
scroll to position [1257, 0]
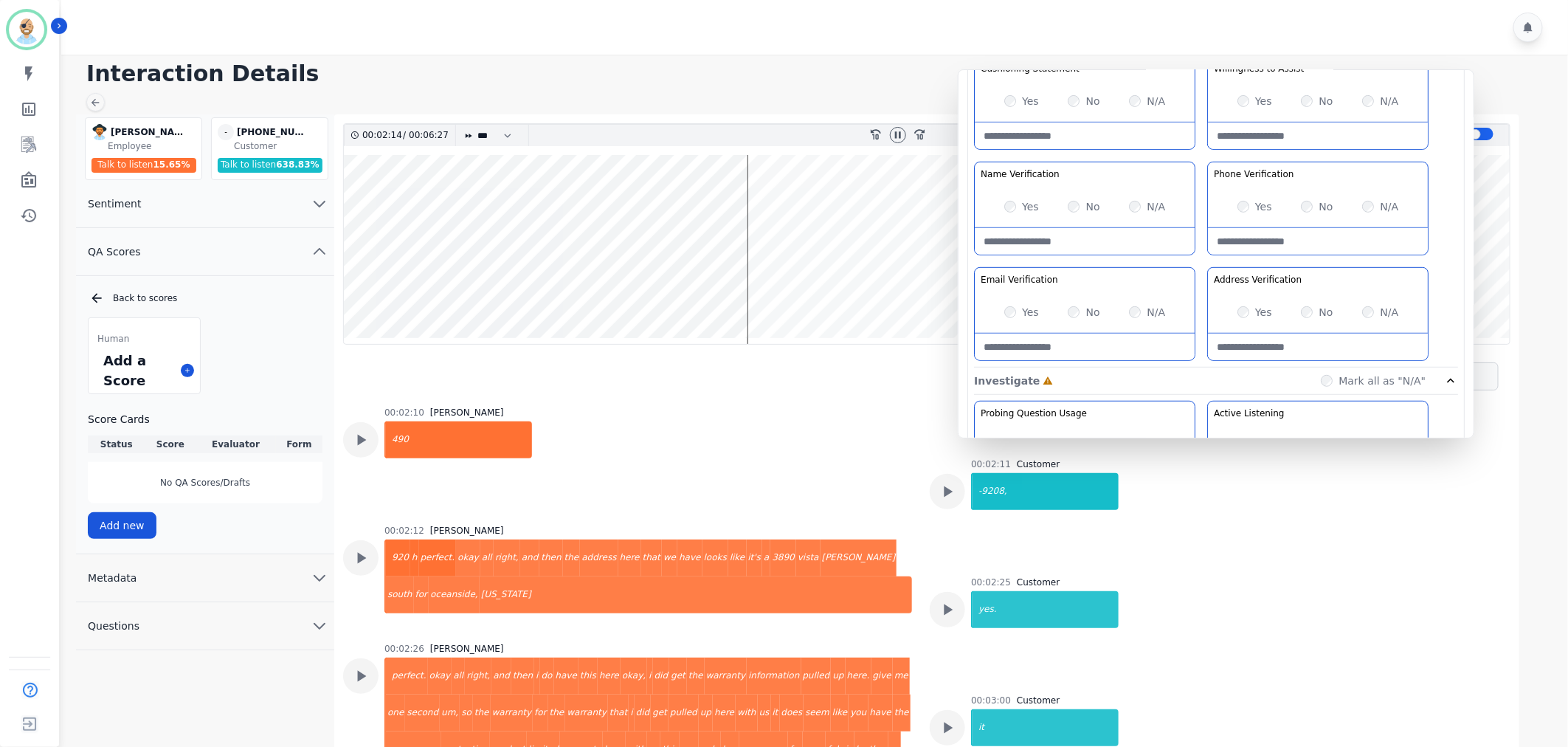
click at [1288, 342] on Verification-note at bounding box center [1318, 346] width 220 height 27
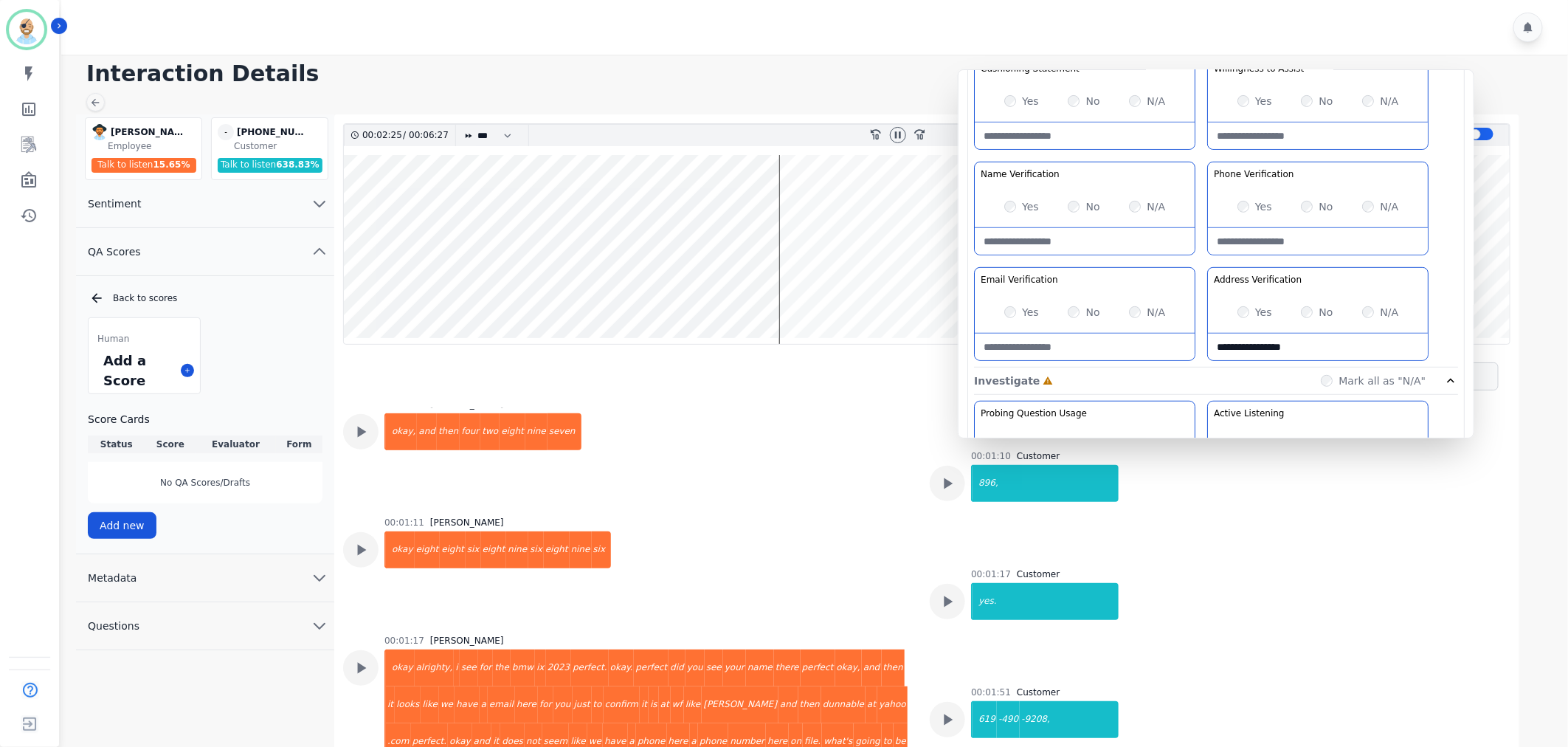
scroll to position [682, 0]
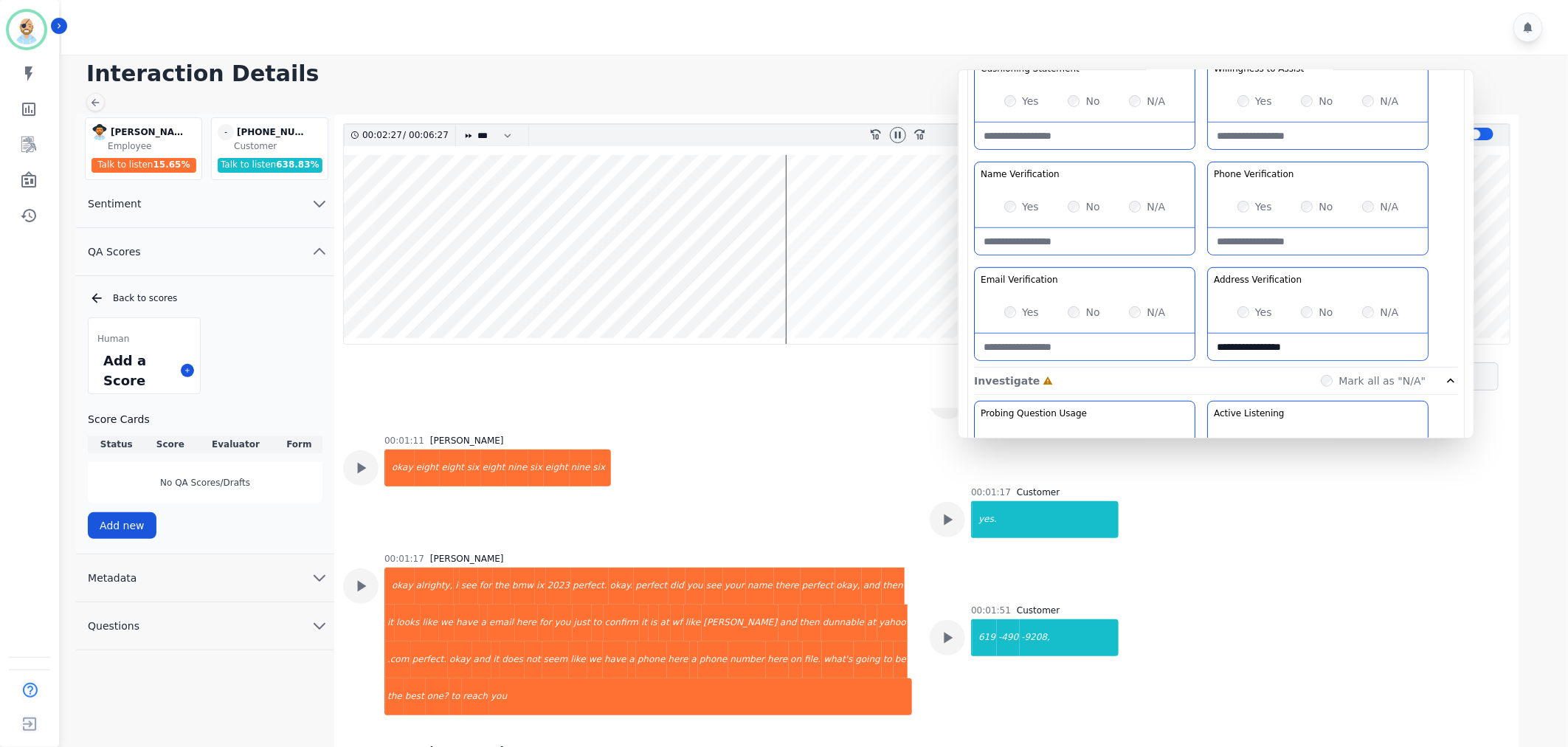
type Verification-note "**********"
click at [1060, 344] on Verification-note at bounding box center [1085, 346] width 220 height 27
type Verification-note "**********"
click at [1205, 262] on div "Greeting the Customer Welcome is where we quickly greet our customer as a known…" at bounding box center [1216, 105] width 484 height 523
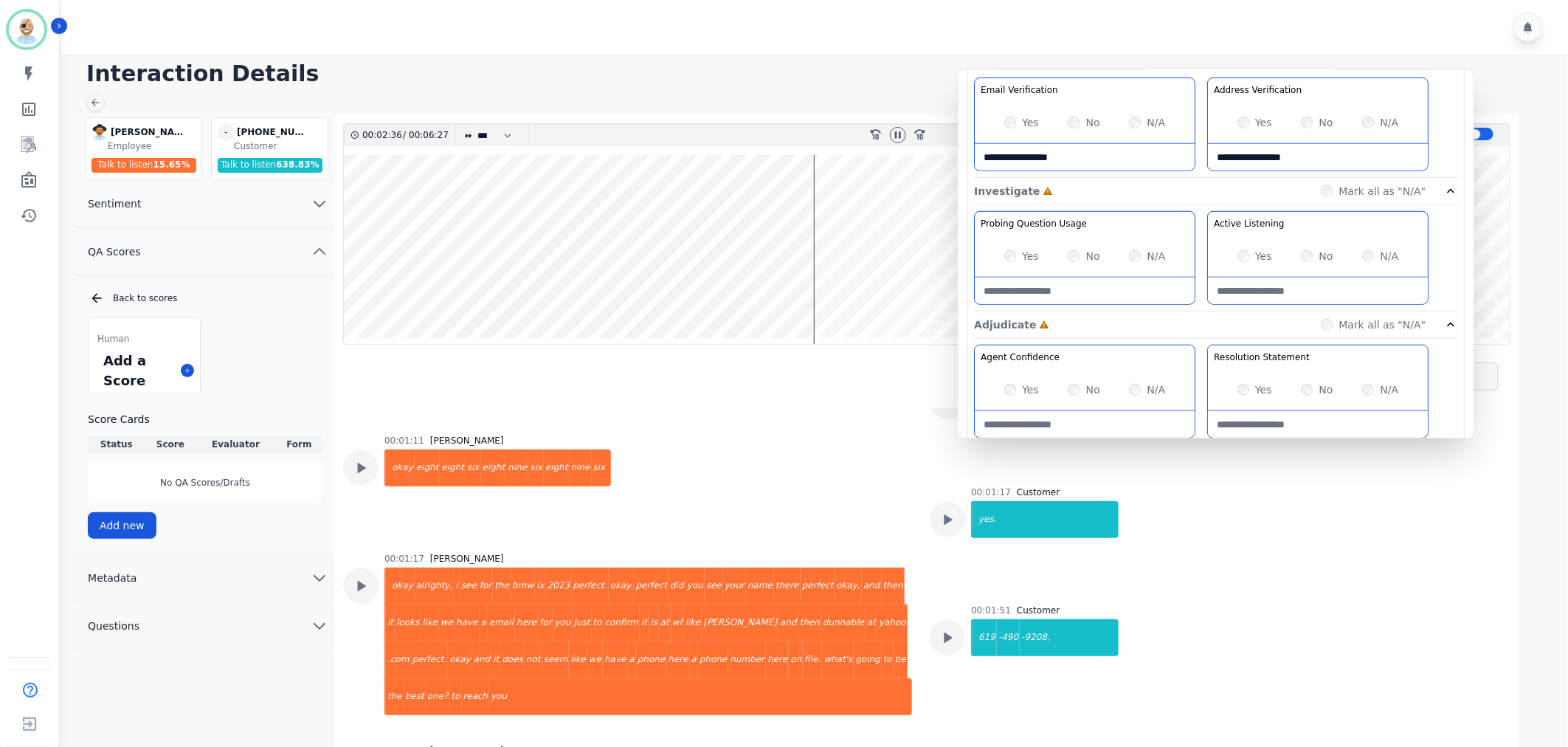
scroll to position [574, 0]
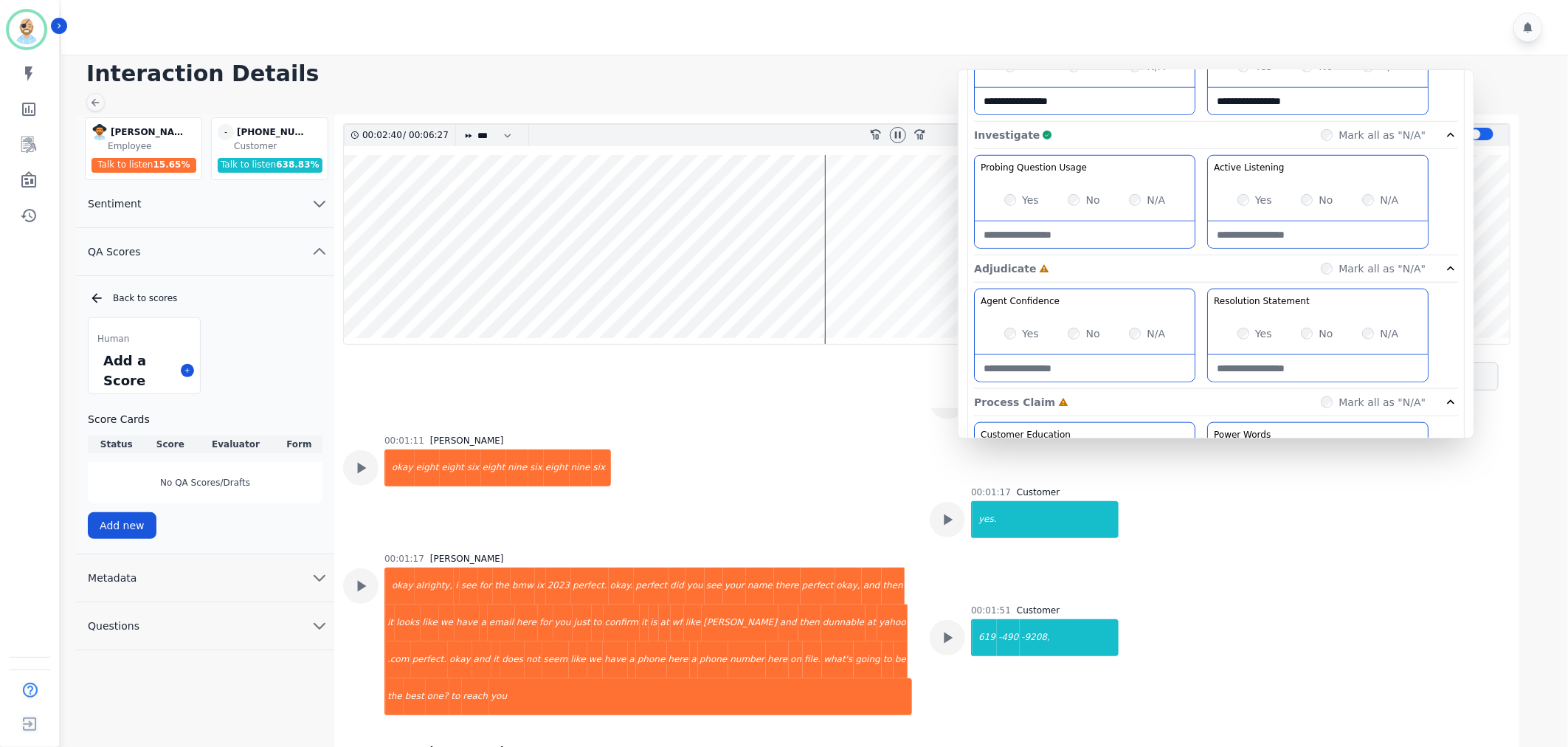
click at [1204, 130] on div "Investigate Complete Mark all as "N/A"" at bounding box center [1216, 136] width 484 height 28
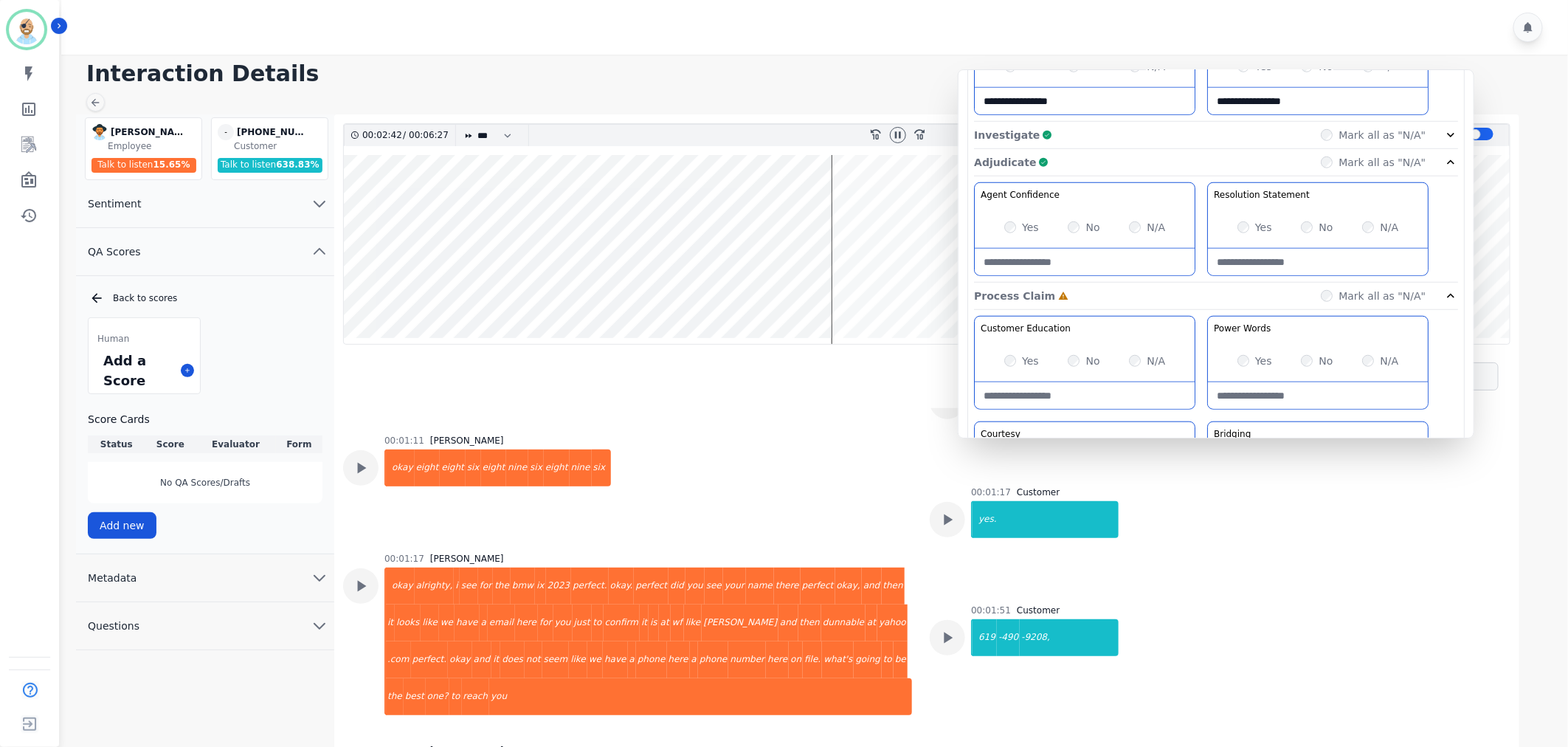
click at [1187, 282] on div "Adjudicate Complete Mark all as "N/A"" at bounding box center [1216, 296] width 484 height 28
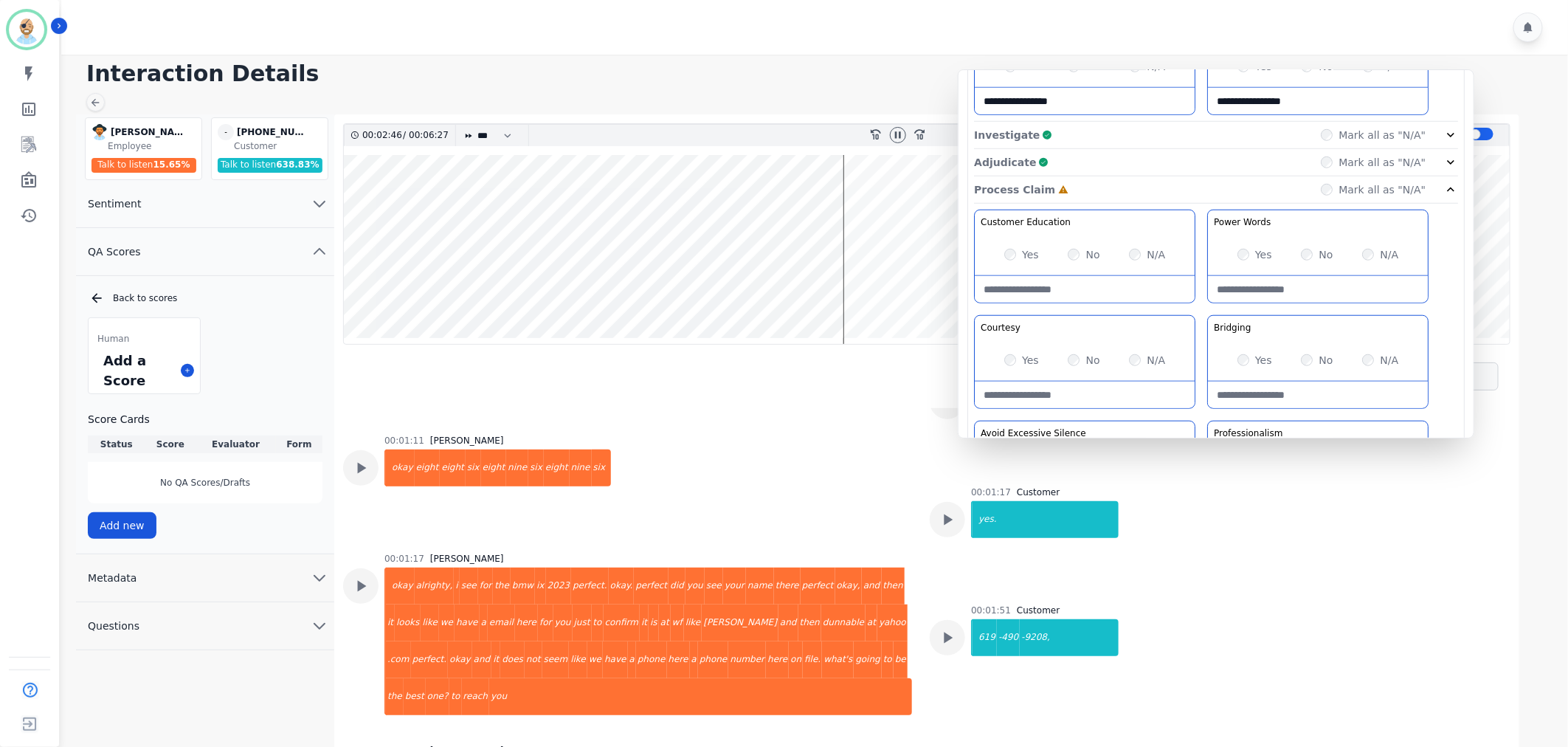
click at [1004, 365] on div "Yes" at bounding box center [1021, 360] width 34 height 15
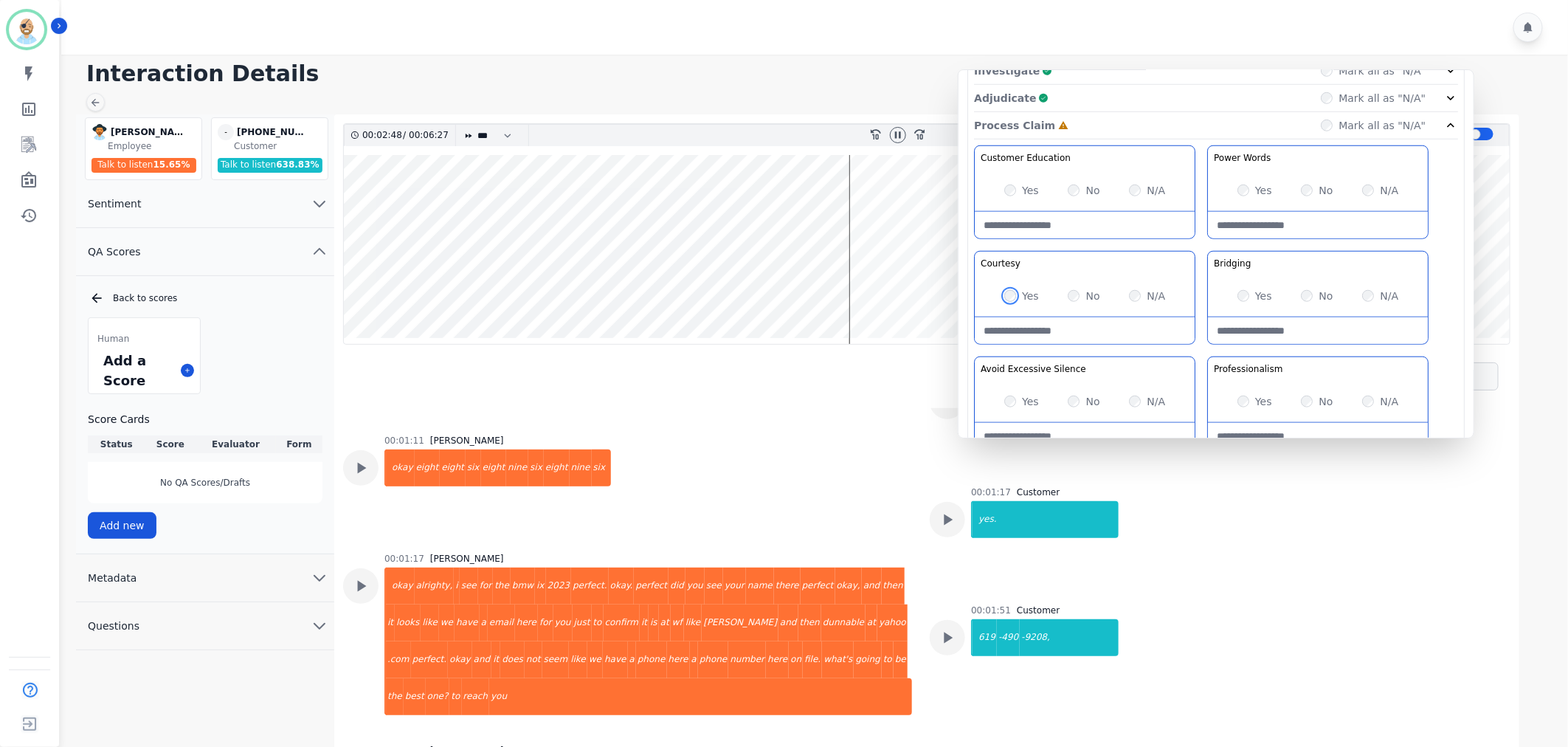
scroll to position [738, 0]
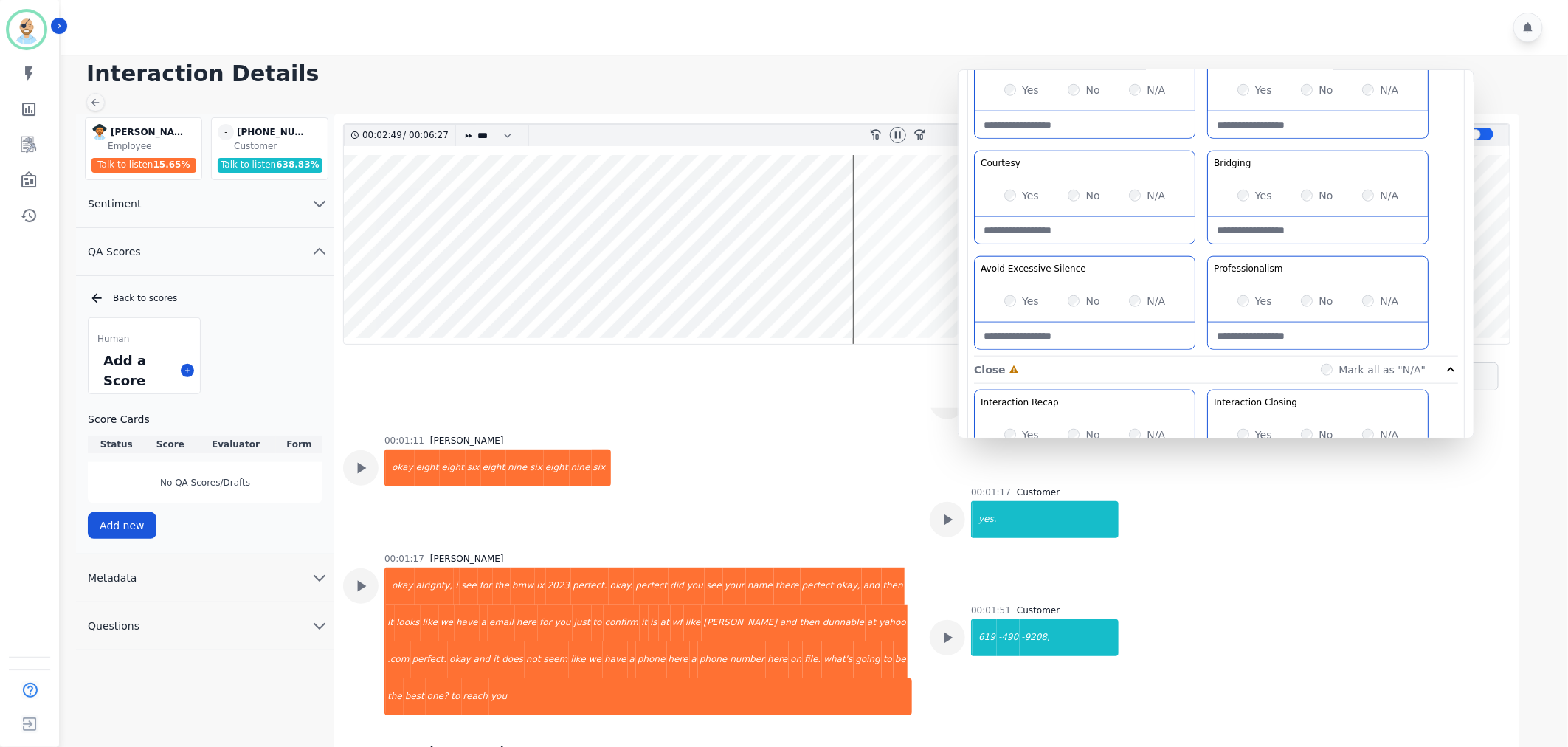
click at [1203, 253] on div "Customer Education Educate your customer on how to get the information that the…" at bounding box center [1216, 201] width 484 height 312
drag, startPoint x: 1193, startPoint y: 144, endPoint x: 1201, endPoint y: 139, distance: 9.4
click at [1201, 139] on div "Customer Education Educate your customer on how to get the information that the…" at bounding box center [1224, 196] width 484 height 312
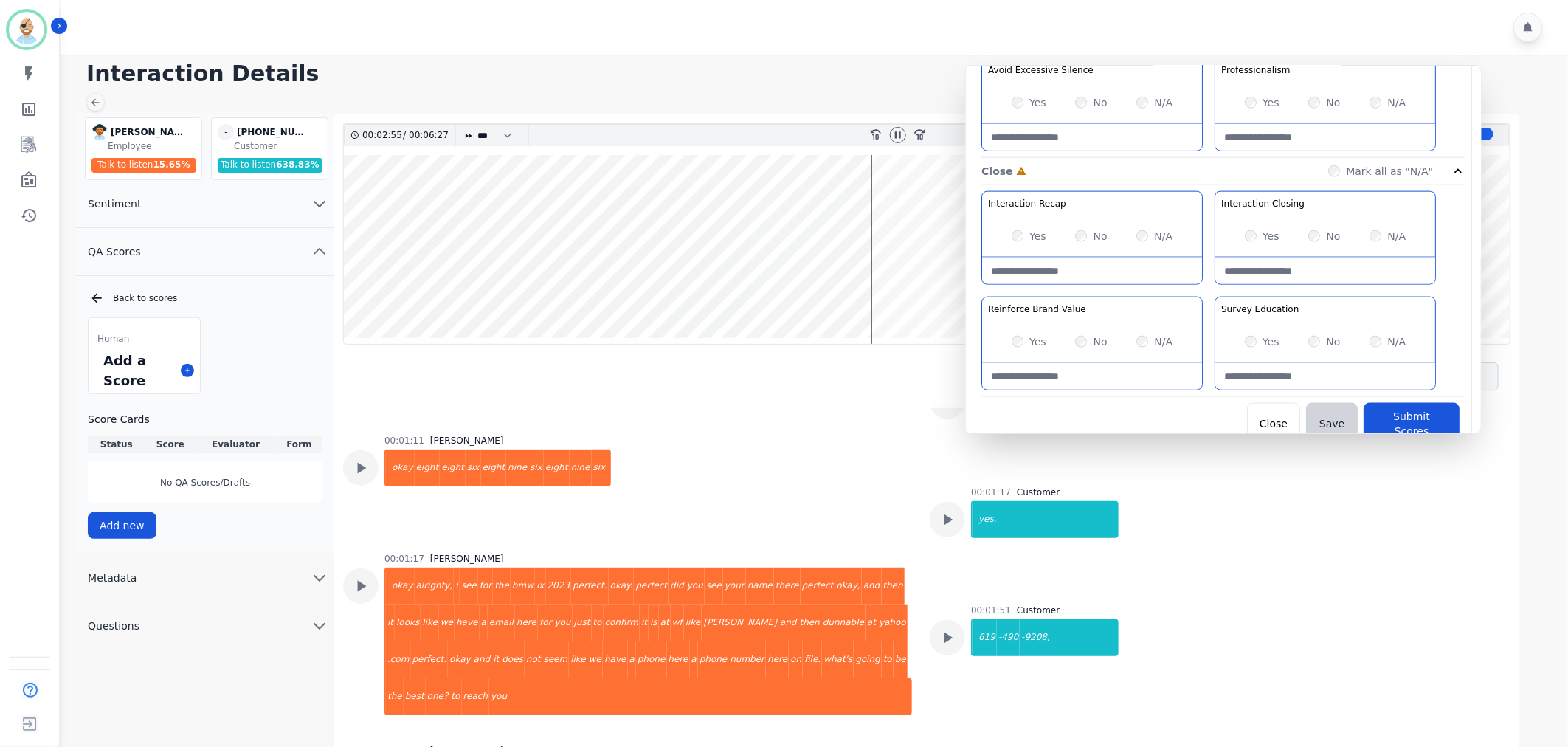
scroll to position [948, 0]
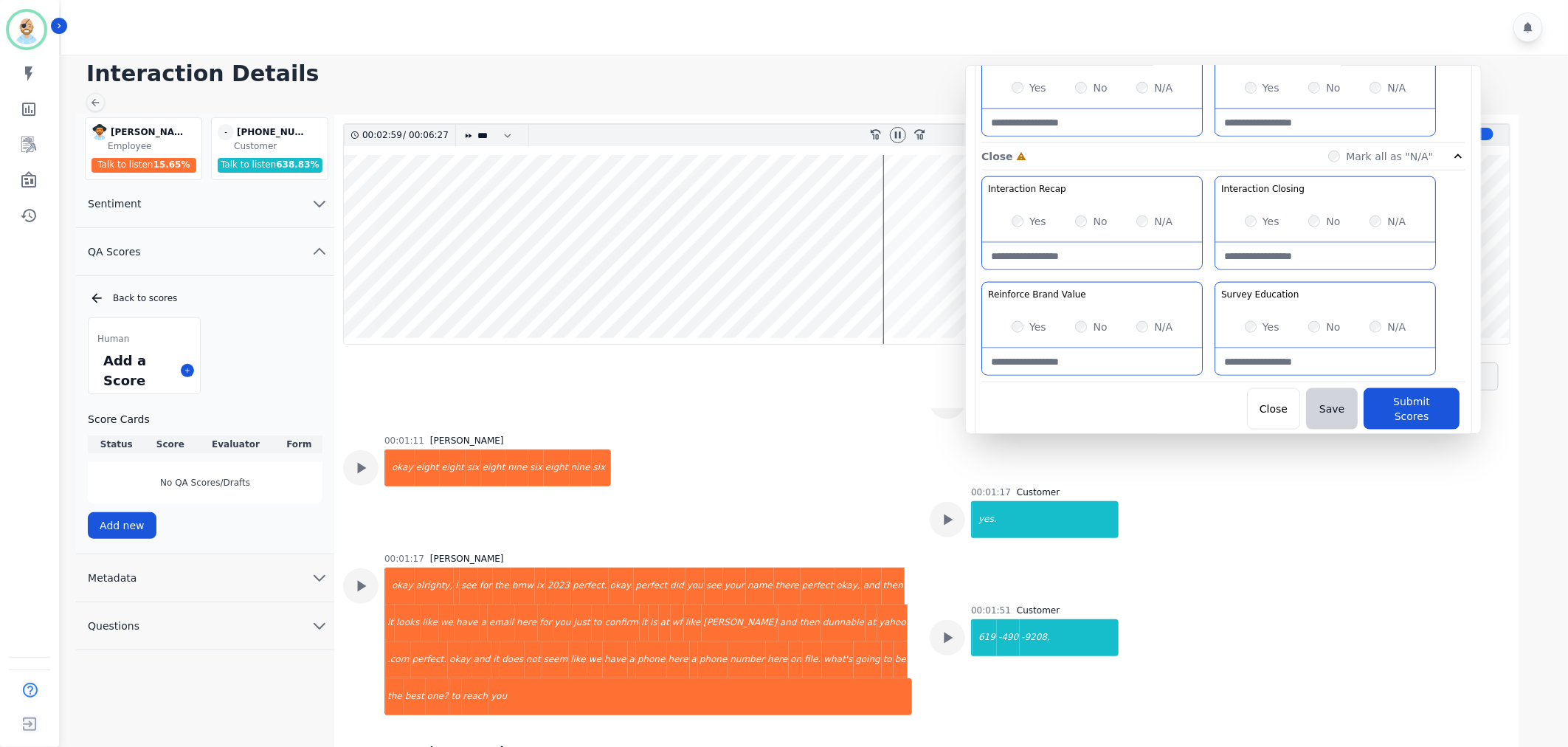
click at [1208, 271] on div "Interaction Recap Effectively summarize the conversation and set expectations f…" at bounding box center [1224, 279] width 484 height 206
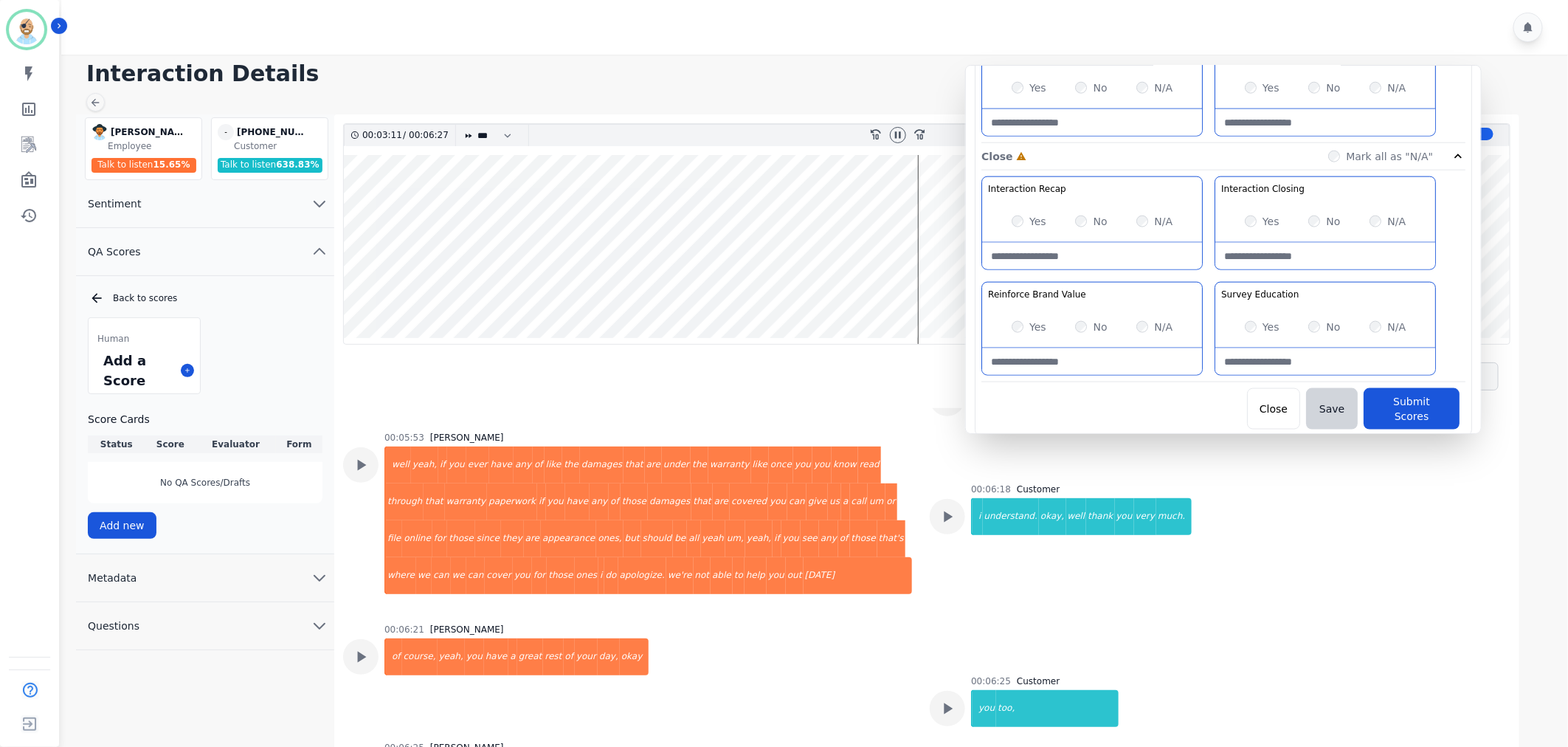
scroll to position [3990, 0]
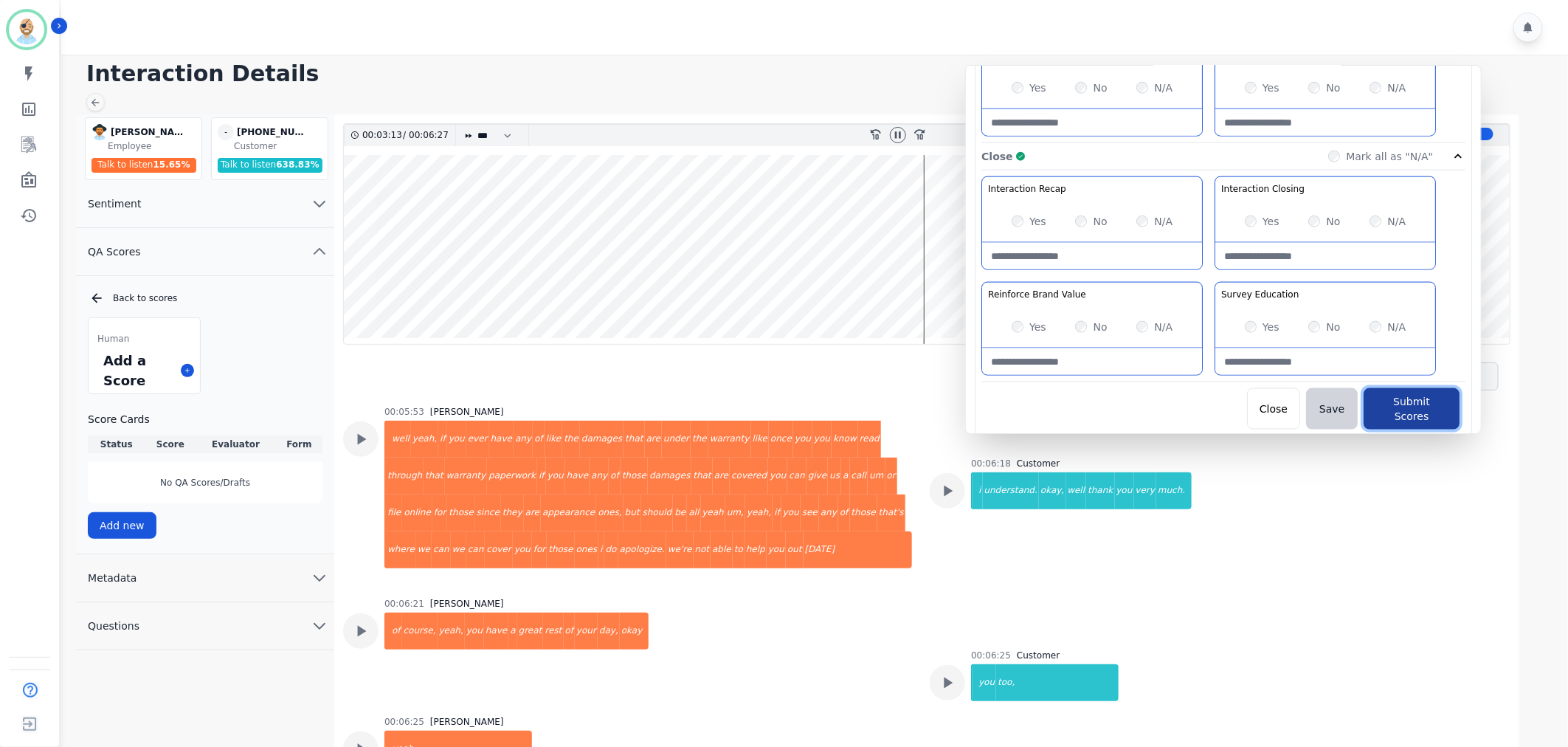
click at [1424, 401] on button "Submit Scores" at bounding box center [1413, 409] width 96 height 41
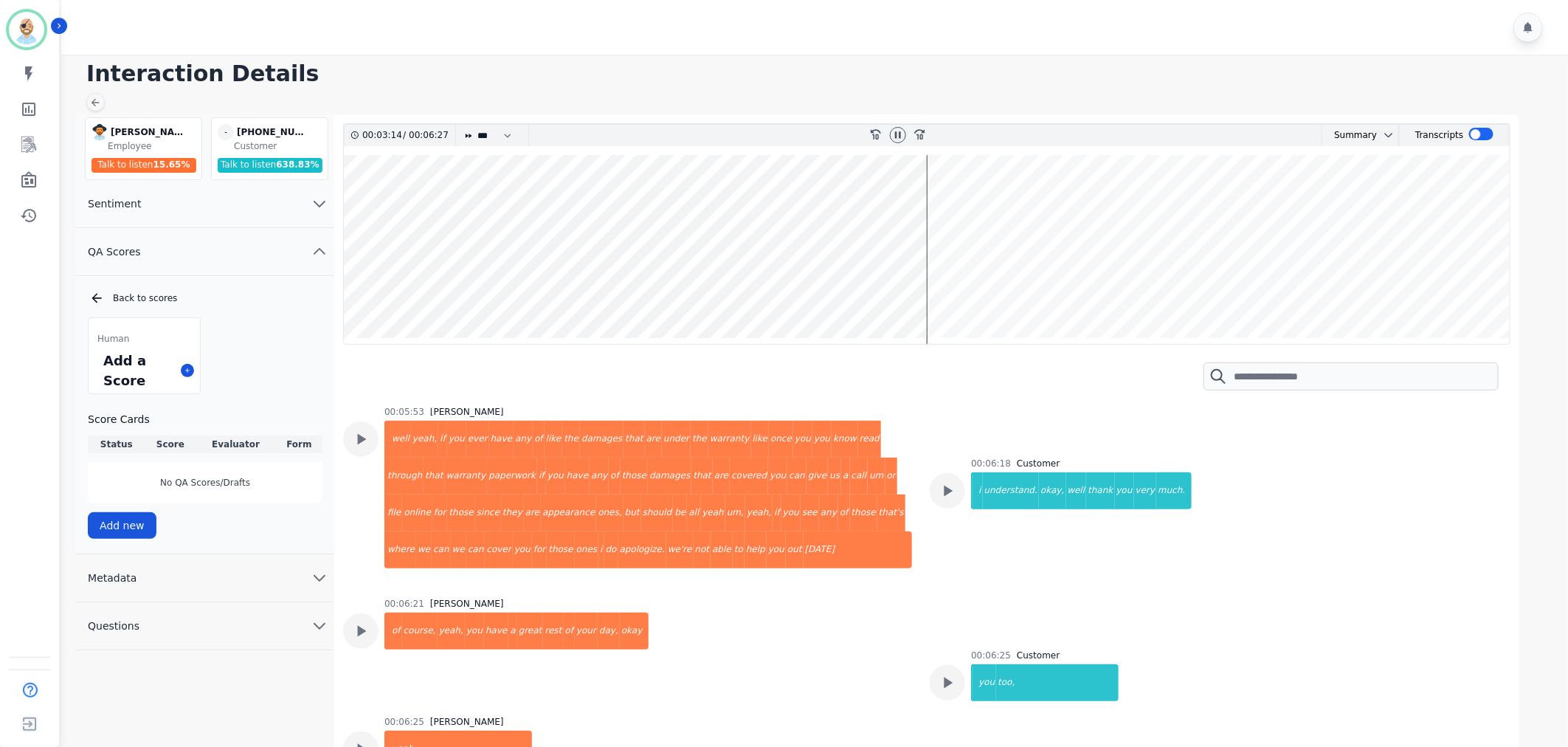
click at [808, 77] on h1 "Interaction Details" at bounding box center [820, 74] width 1468 height 27
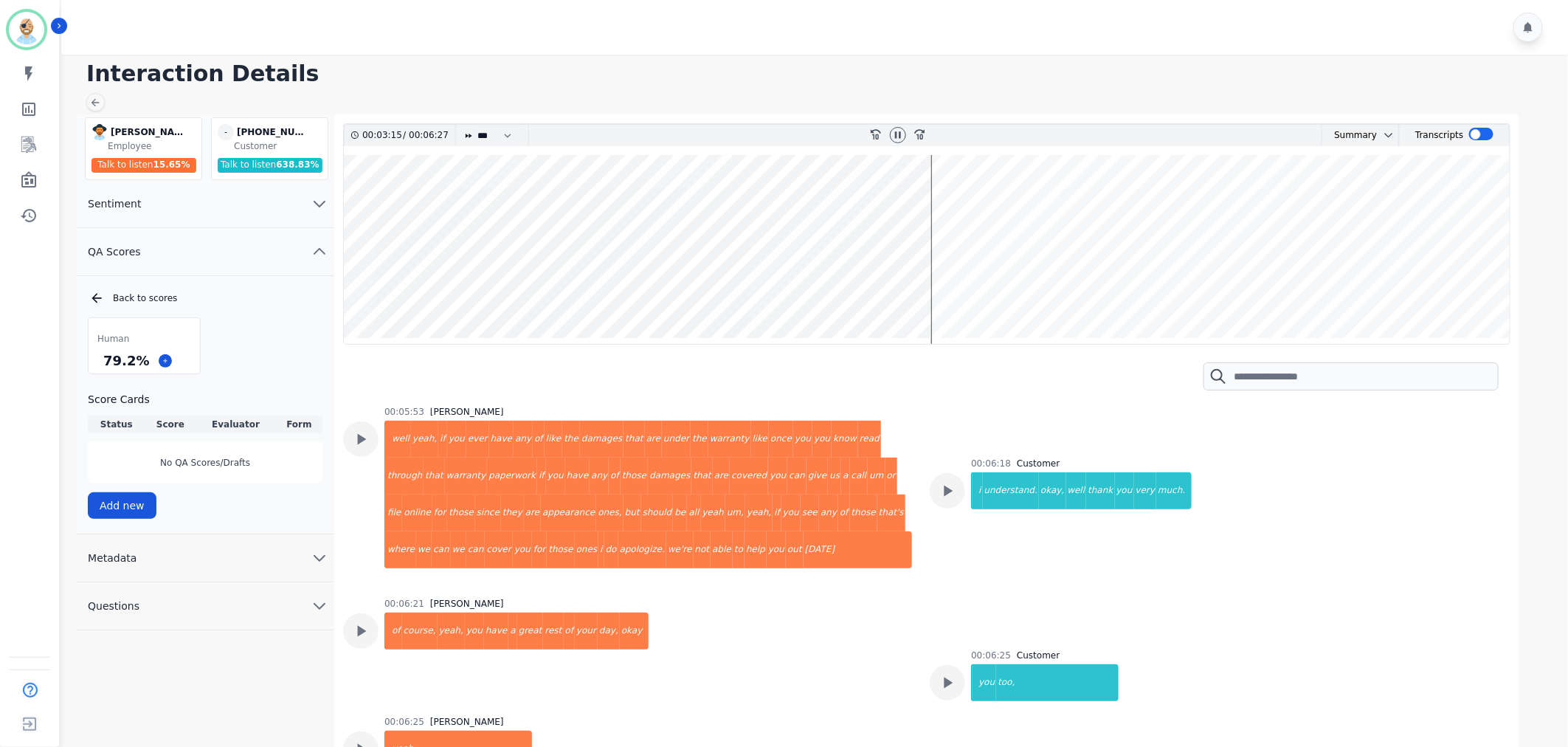
click at [249, 326] on div "Human 79.2 % Score Cards Status Score Evaluator Form No QA Scores/Drafts Add new" at bounding box center [205, 418] width 235 height 202
drag, startPoint x: 145, startPoint y: 362, endPoint x: 105, endPoint y: 364, distance: 40.0
click at [105, 364] on div "79.2 %" at bounding box center [126, 360] width 52 height 26
copy div "79.2 %"
click at [890, 128] on div at bounding box center [898, 136] width 23 height 22
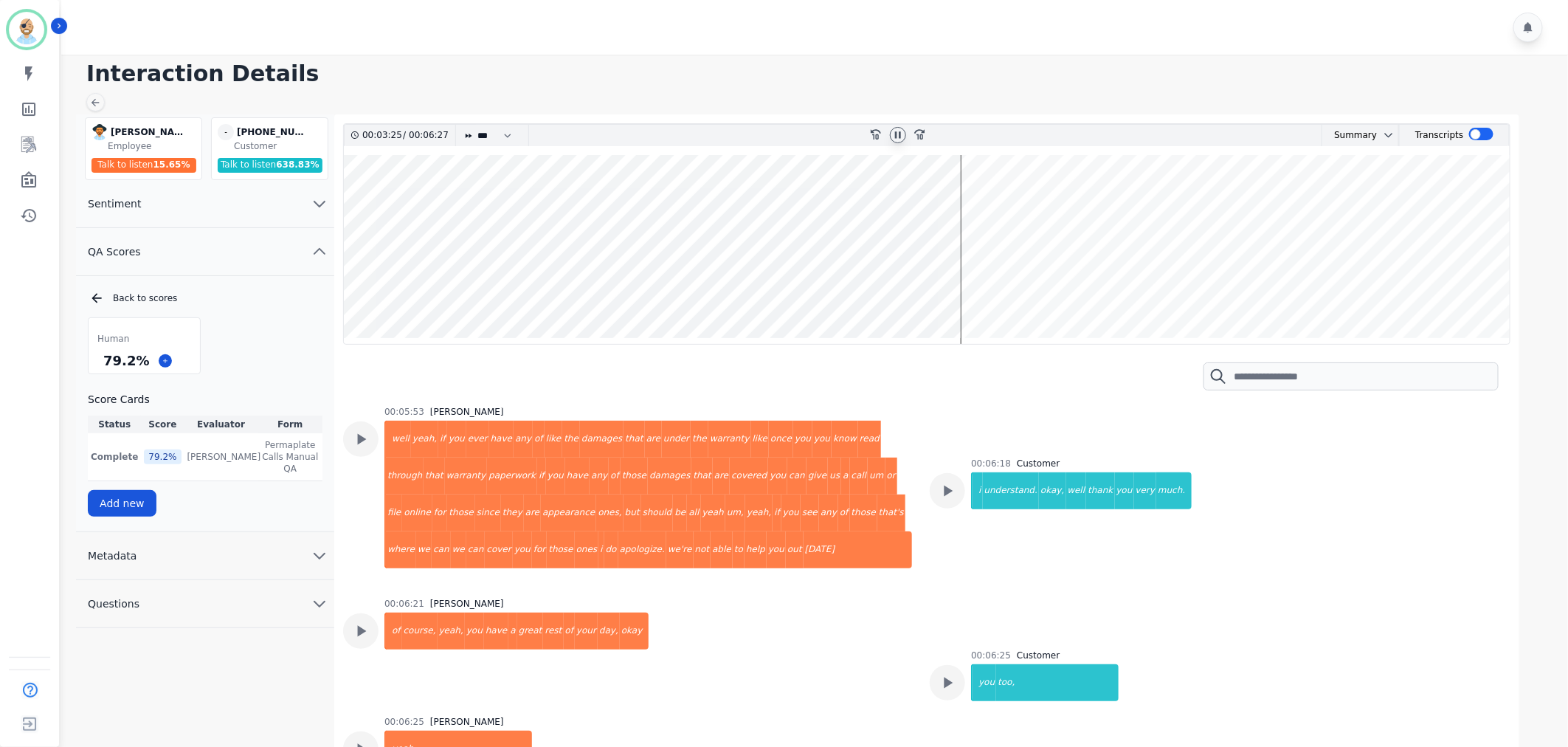
click at [898, 138] on icon at bounding box center [898, 135] width 12 height 12
click at [614, 13] on div at bounding box center [816, 28] width 1512 height 55
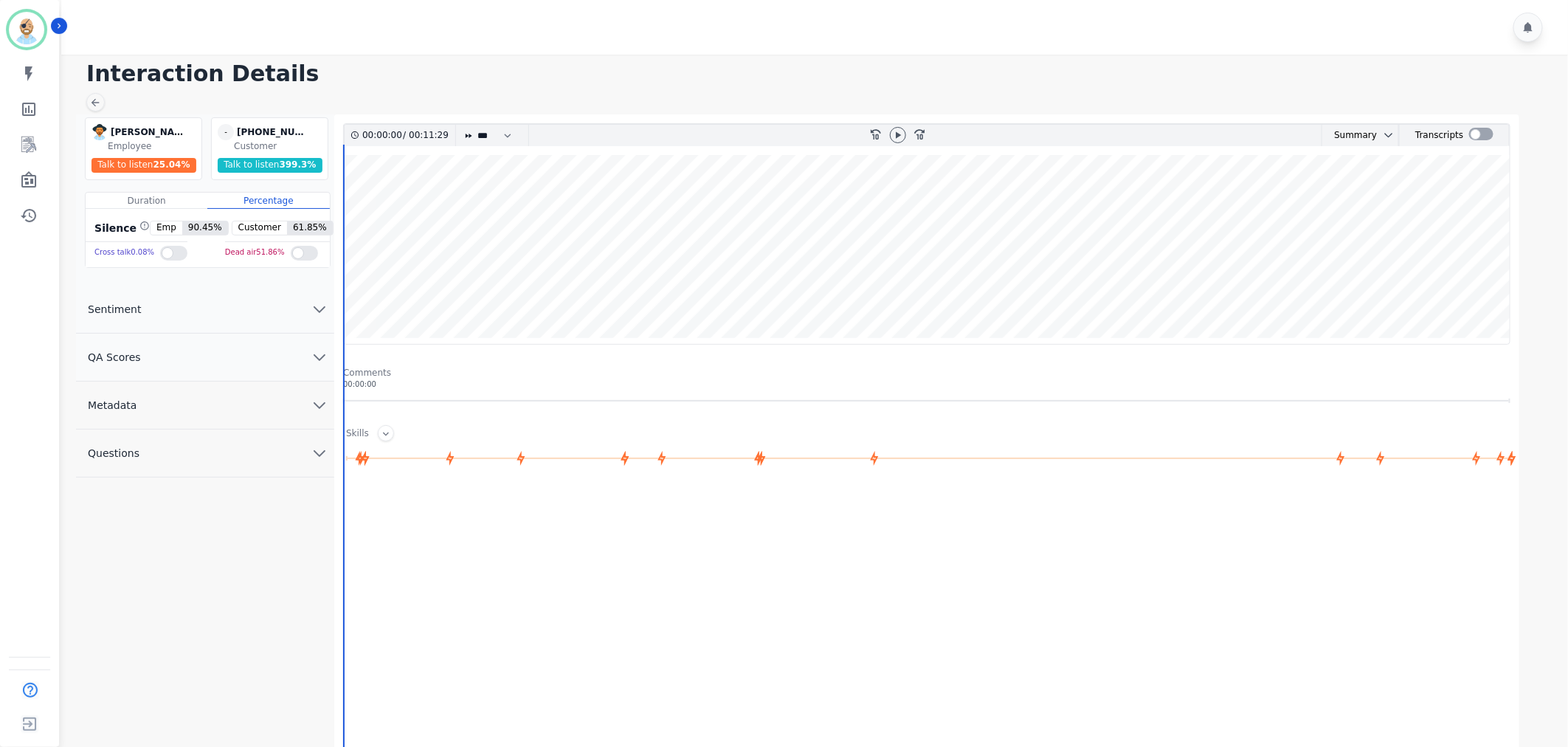
click at [217, 356] on button "QA Scores" at bounding box center [205, 357] width 259 height 48
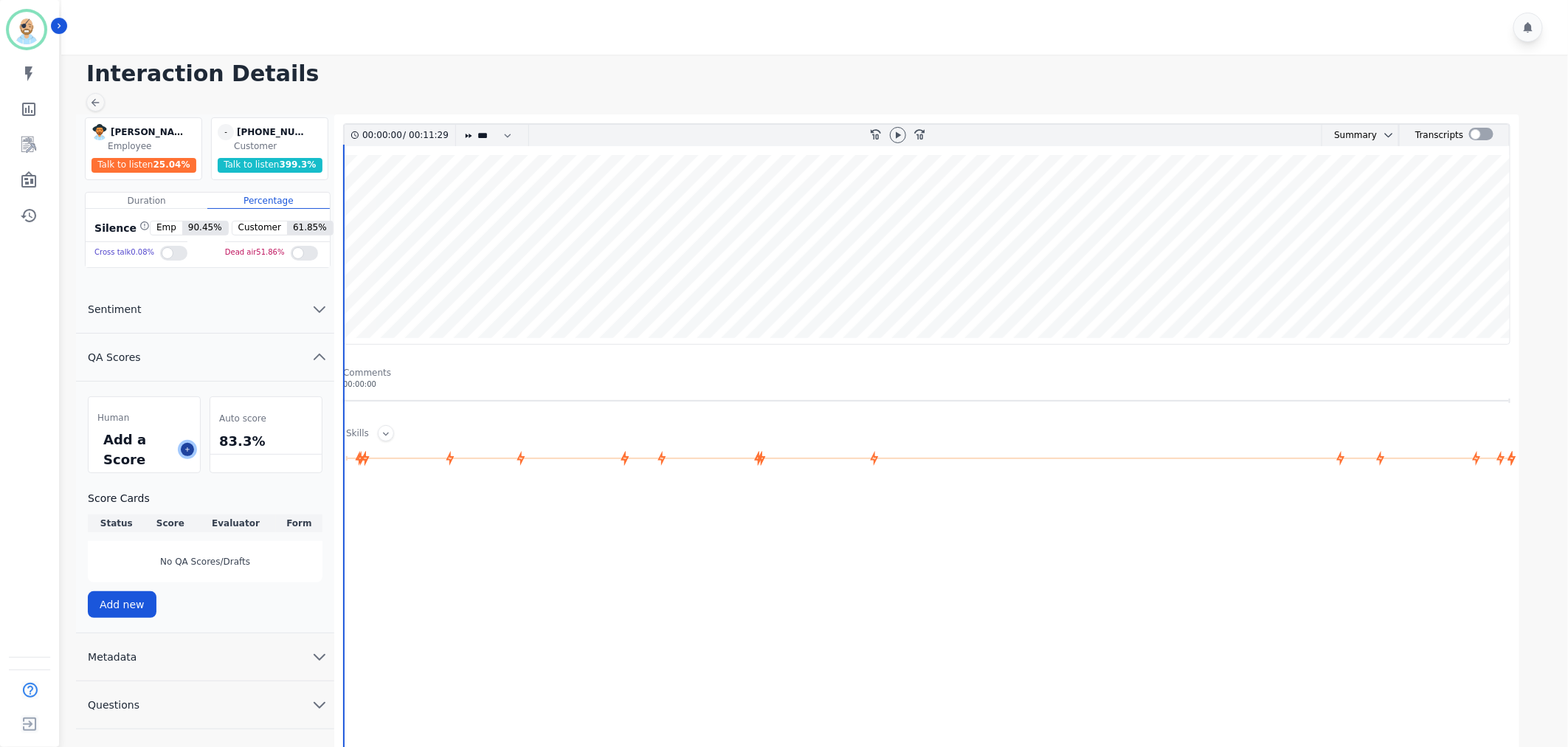
click at [190, 451] on icon at bounding box center [188, 450] width 8 height 8
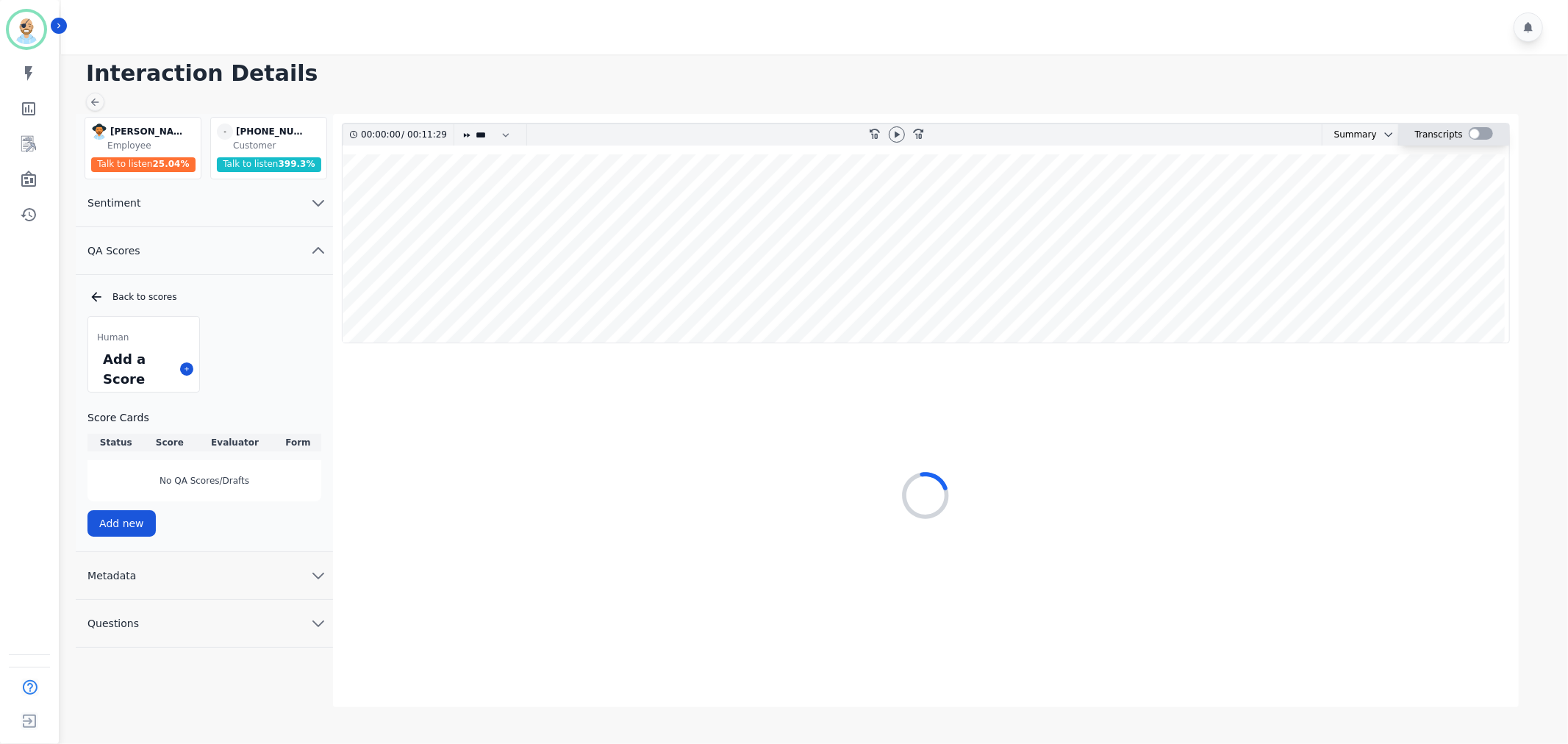
click at [1477, 133] on div at bounding box center [1481, 133] width 24 height 13
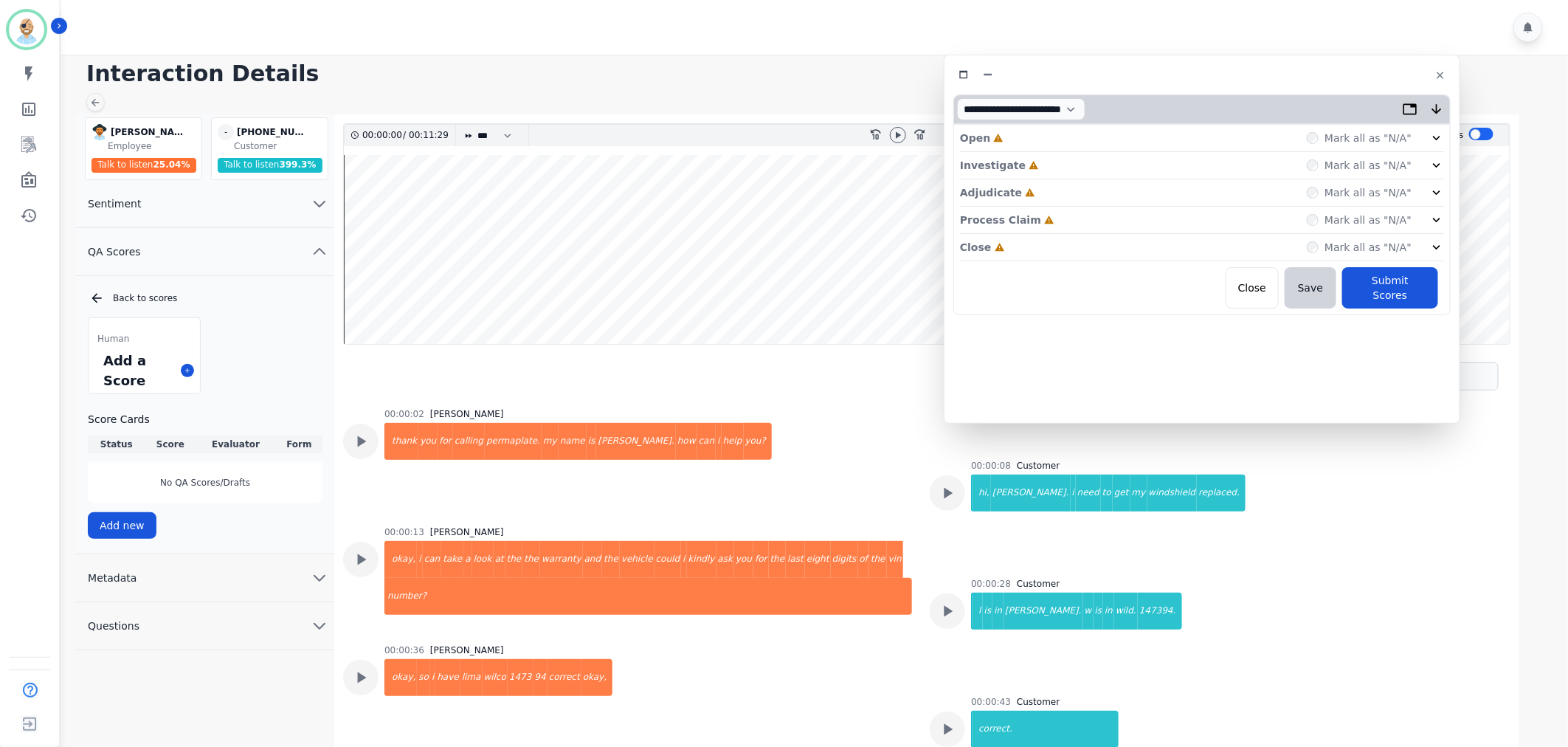
drag, startPoint x: 436, startPoint y: 92, endPoint x: 1323, endPoint y: 86, distance: 887.0
click at [1323, 86] on div at bounding box center [1202, 75] width 498 height 22
click at [1088, 246] on div "Close Incomplete Mark all as "N/A"" at bounding box center [1210, 249] width 484 height 28
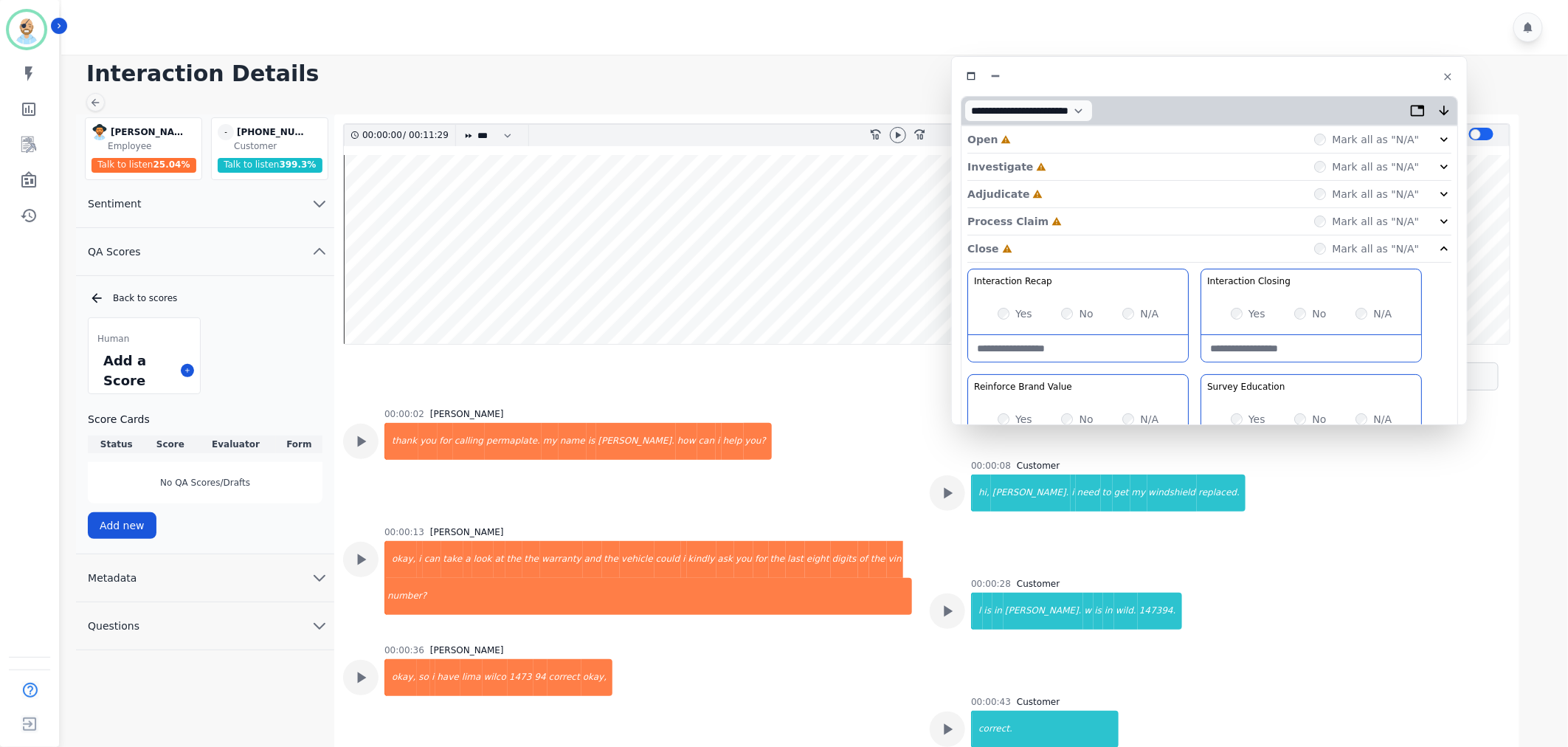
click at [1083, 220] on div "Process Claim Incomplete Mark all as "N/A"" at bounding box center [1210, 222] width 484 height 28
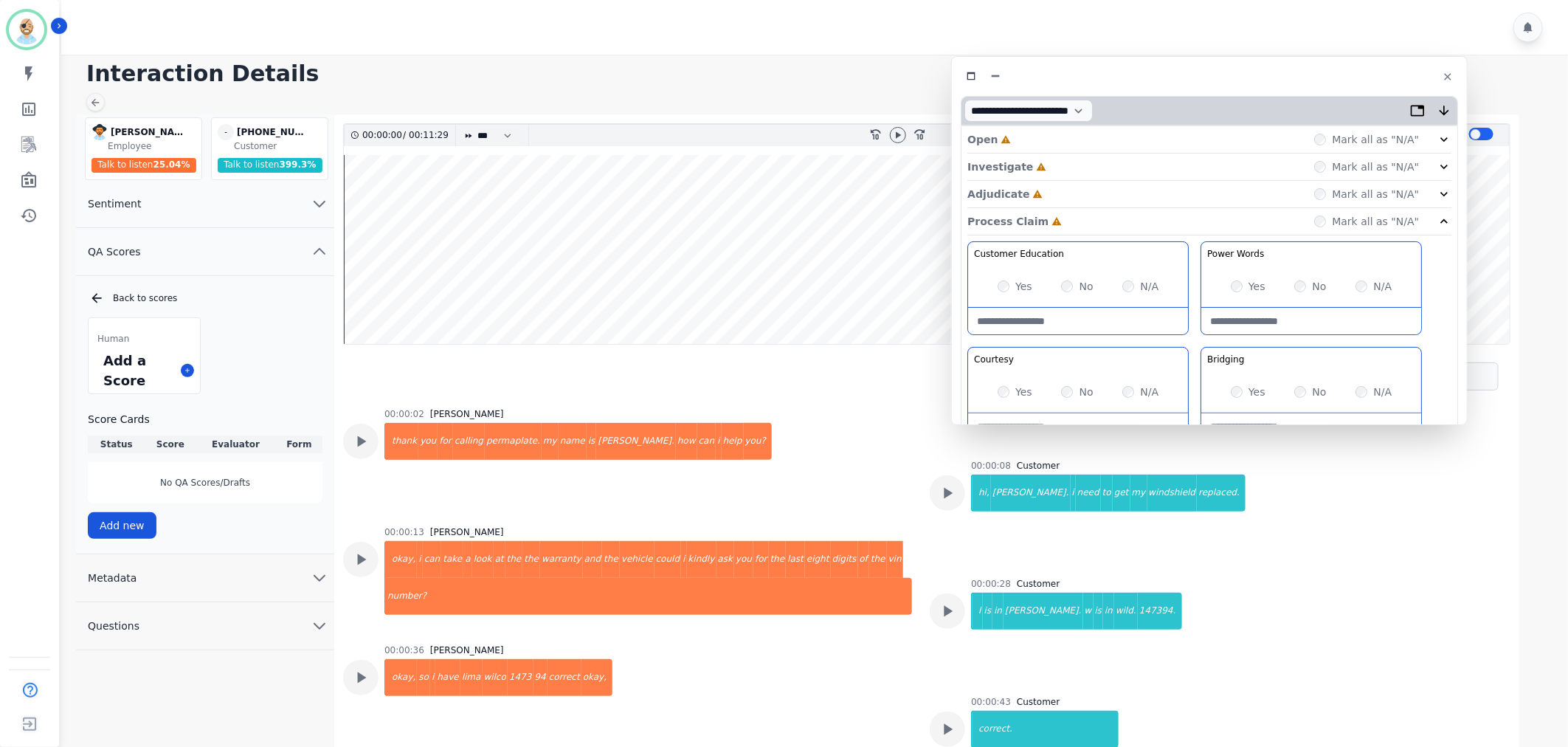
click at [1075, 190] on div "Adjudicate Incomplete Mark all as "N/A"" at bounding box center [1210, 195] width 484 height 28
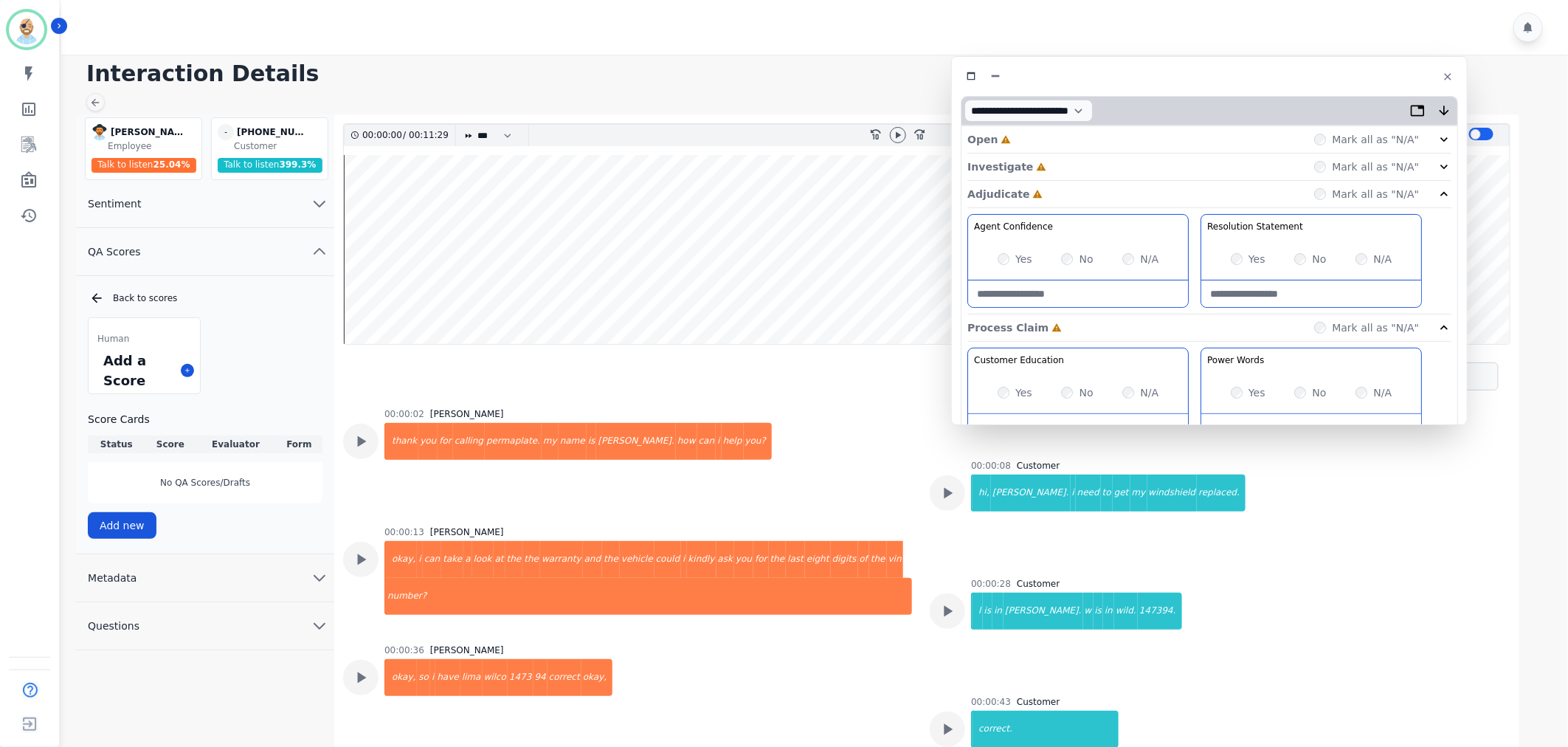
click at [1066, 181] on div "Investigate Incomplete Mark all as "N/A"" at bounding box center [1210, 195] width 484 height 28
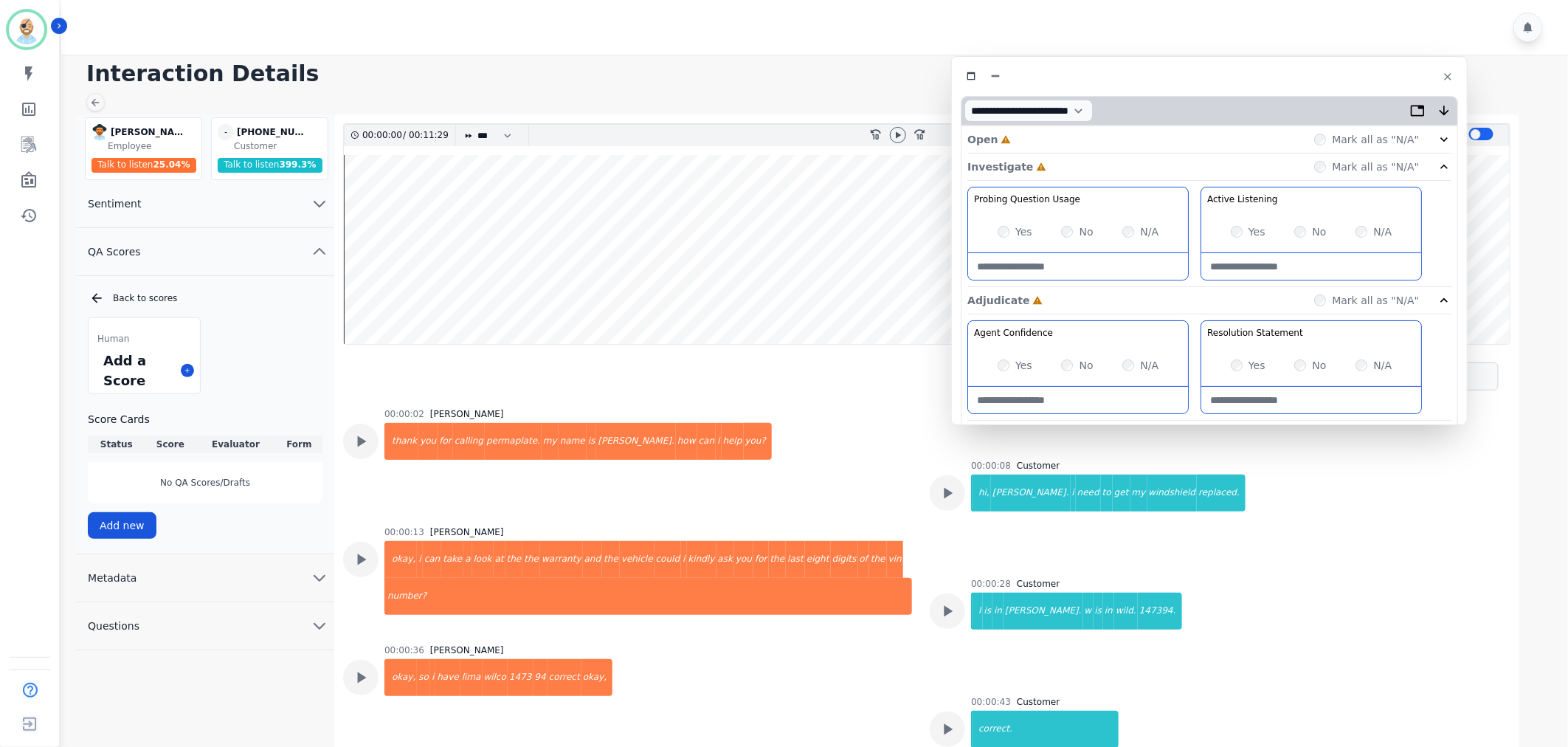
click at [1059, 138] on div "Open Incomplete Mark all as "N/A"" at bounding box center [1210, 140] width 484 height 28
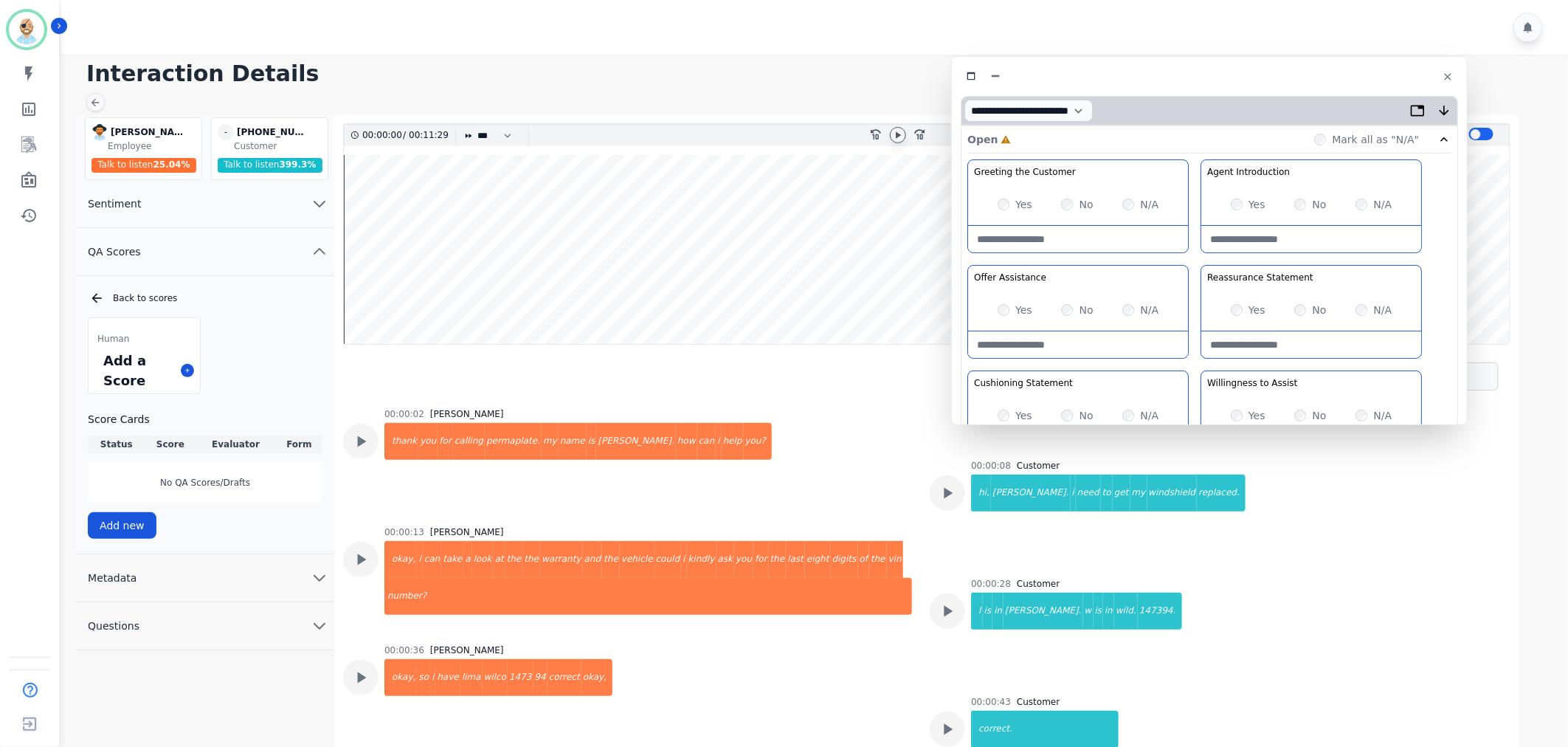
click at [894, 137] on icon at bounding box center [898, 135] width 12 height 12
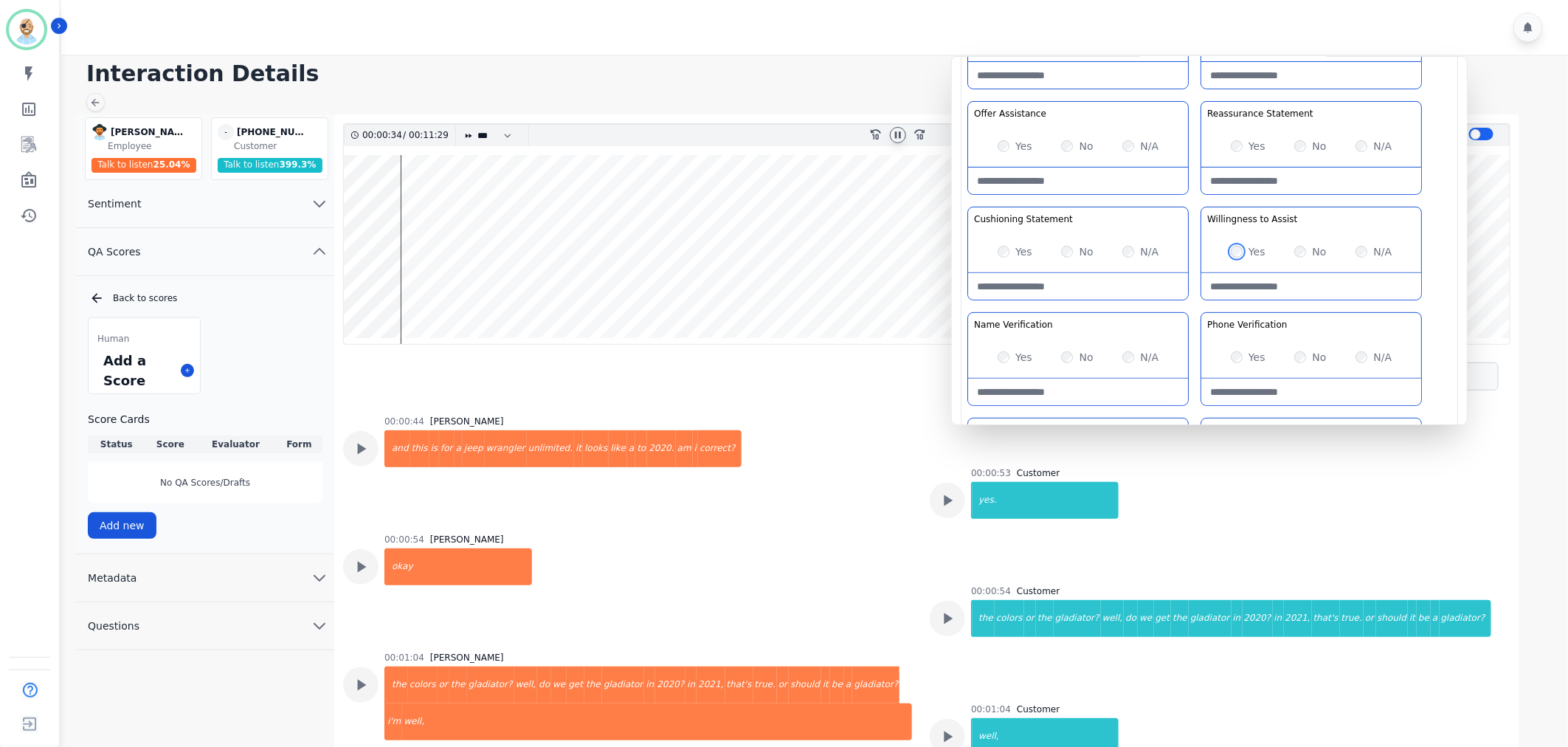
scroll to position [309, 0]
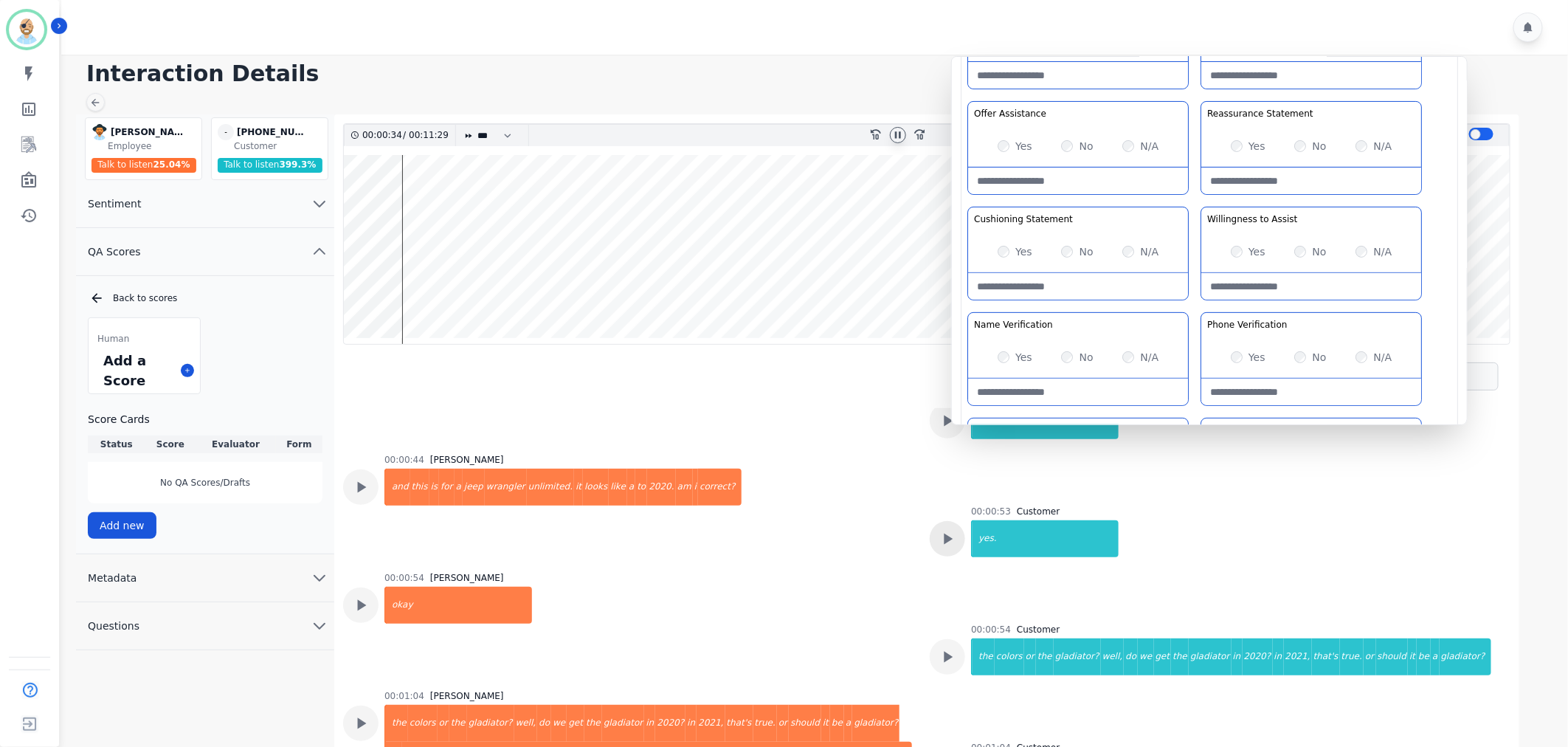
click at [952, 194] on icon at bounding box center [948, 185] width 20 height 20
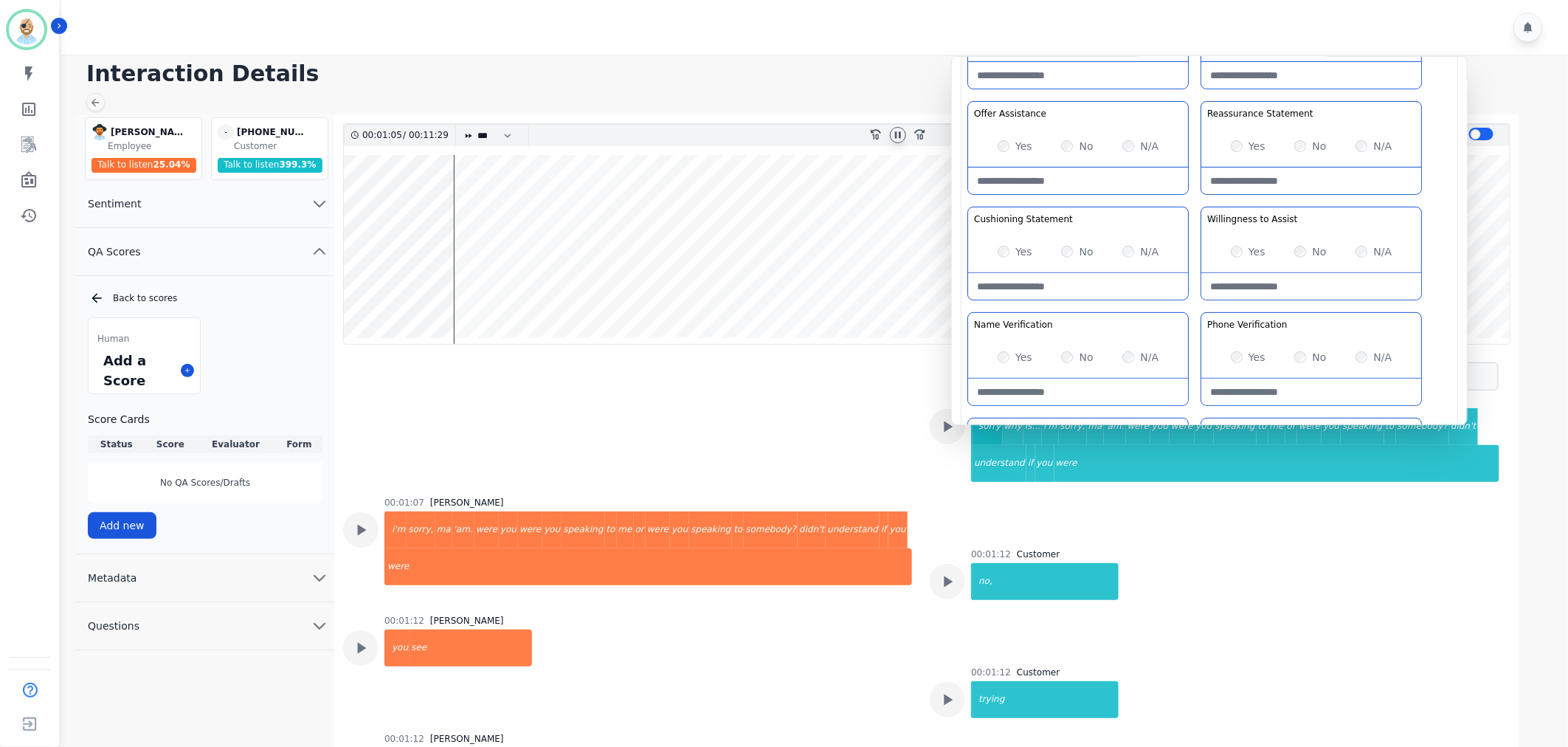
scroll to position [801, 0]
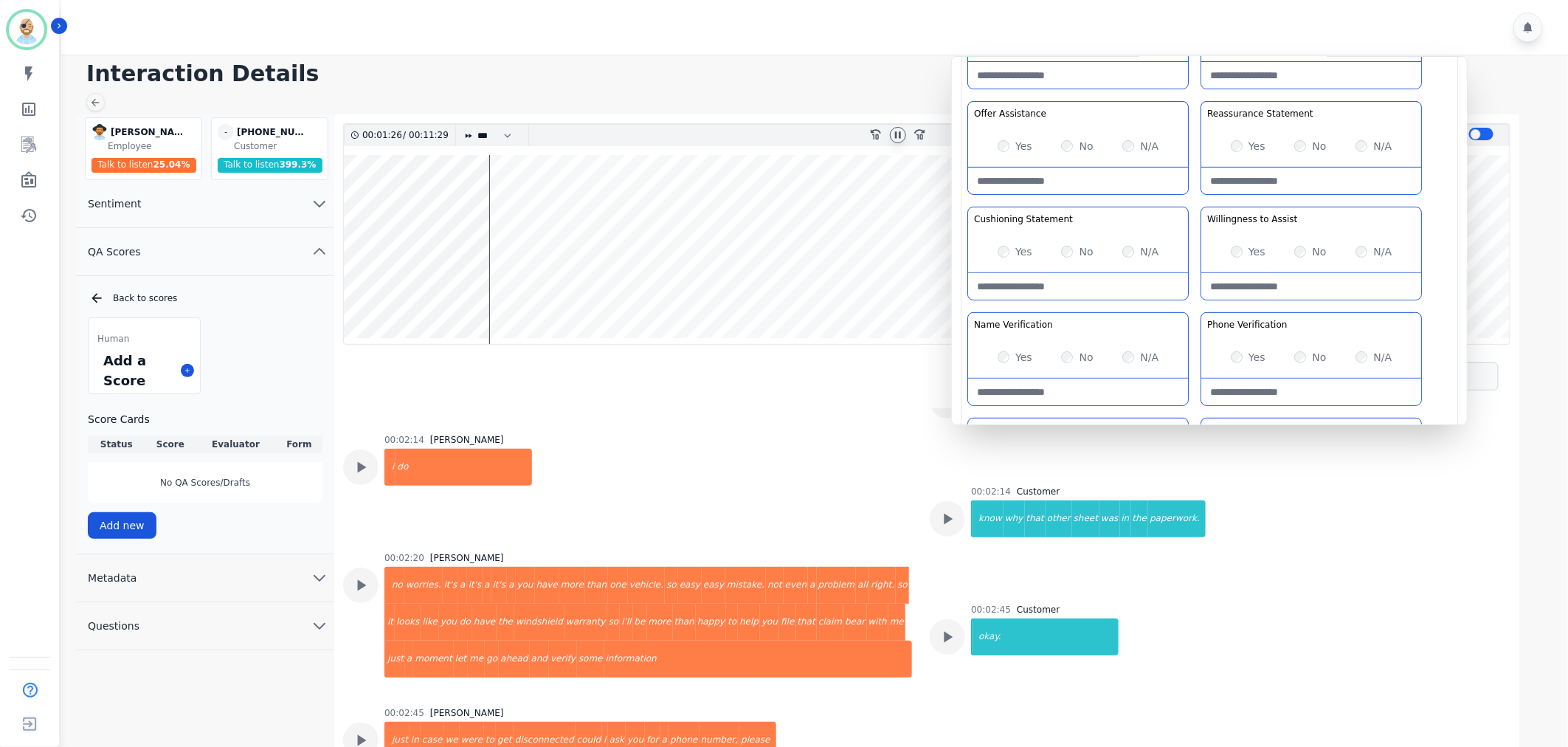
scroll to position [2278, 0]
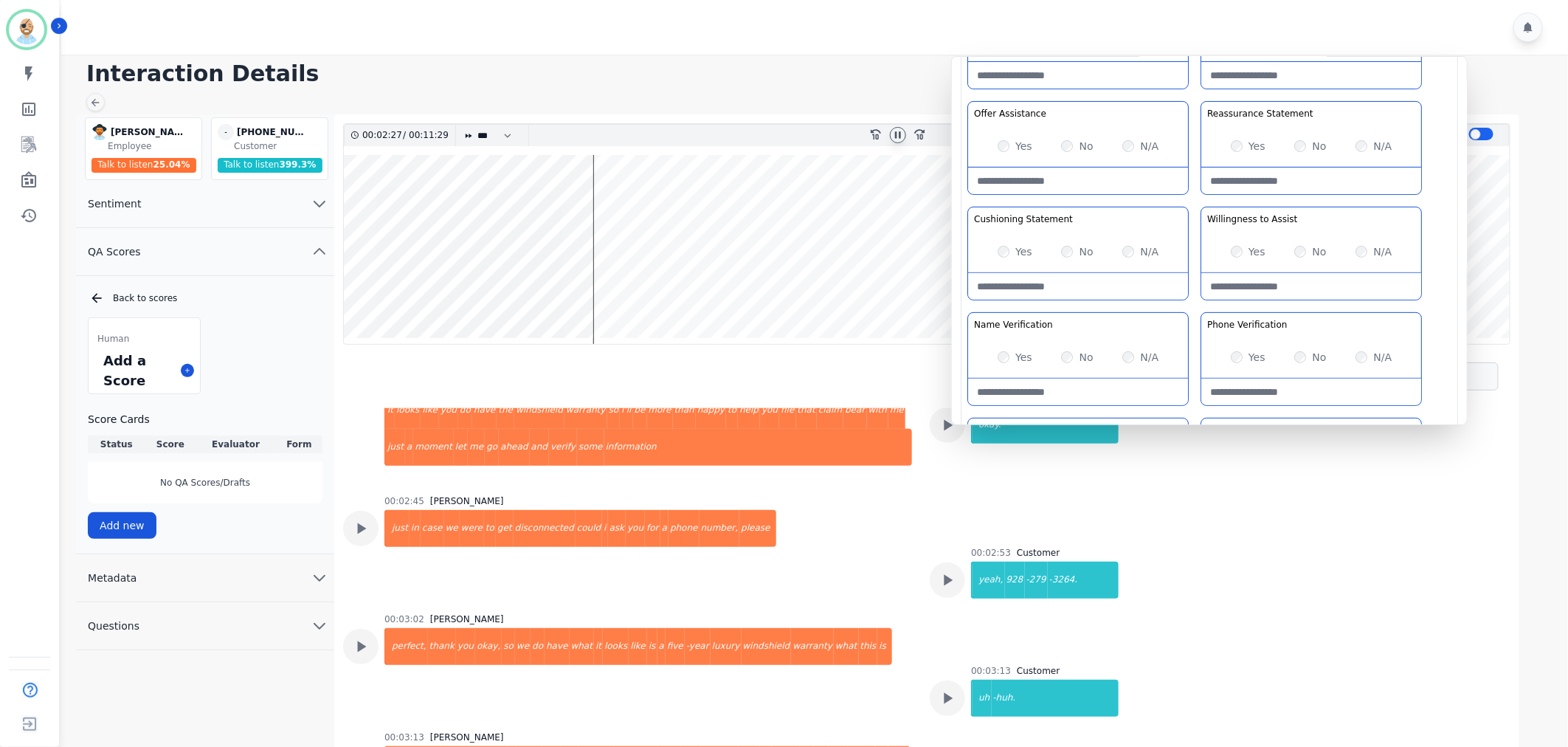
scroll to position [2524, 0]
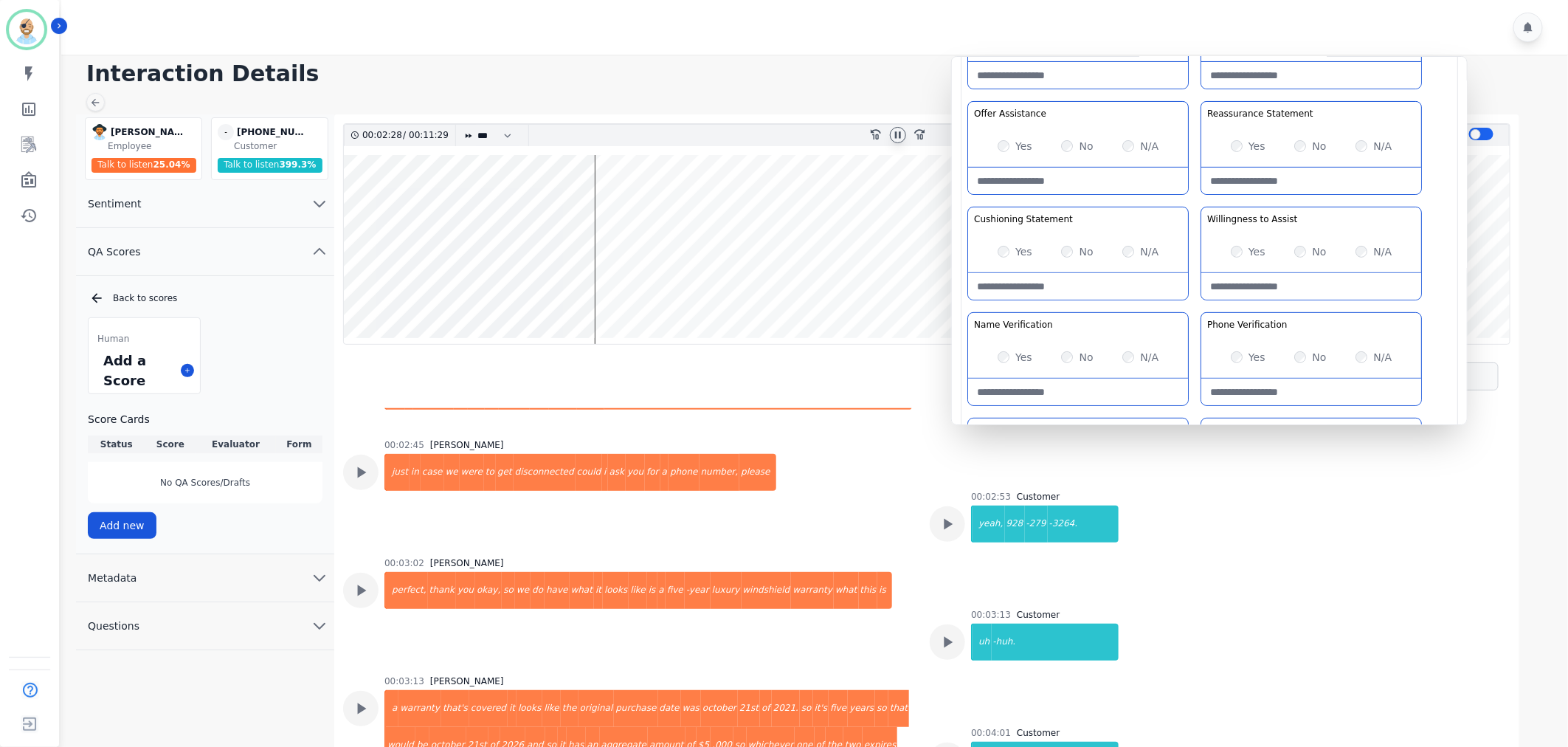
click at [606, 525] on div "00:02:45 George Bidwell just in case we were to get disconnected could i ask yo…" at bounding box center [580, 489] width 392 height 100
click at [785, 471] on div "00:02:45 George Bidwell just in case we were to get disconnected could i ask yo…" at bounding box center [628, 489] width 569 height 100
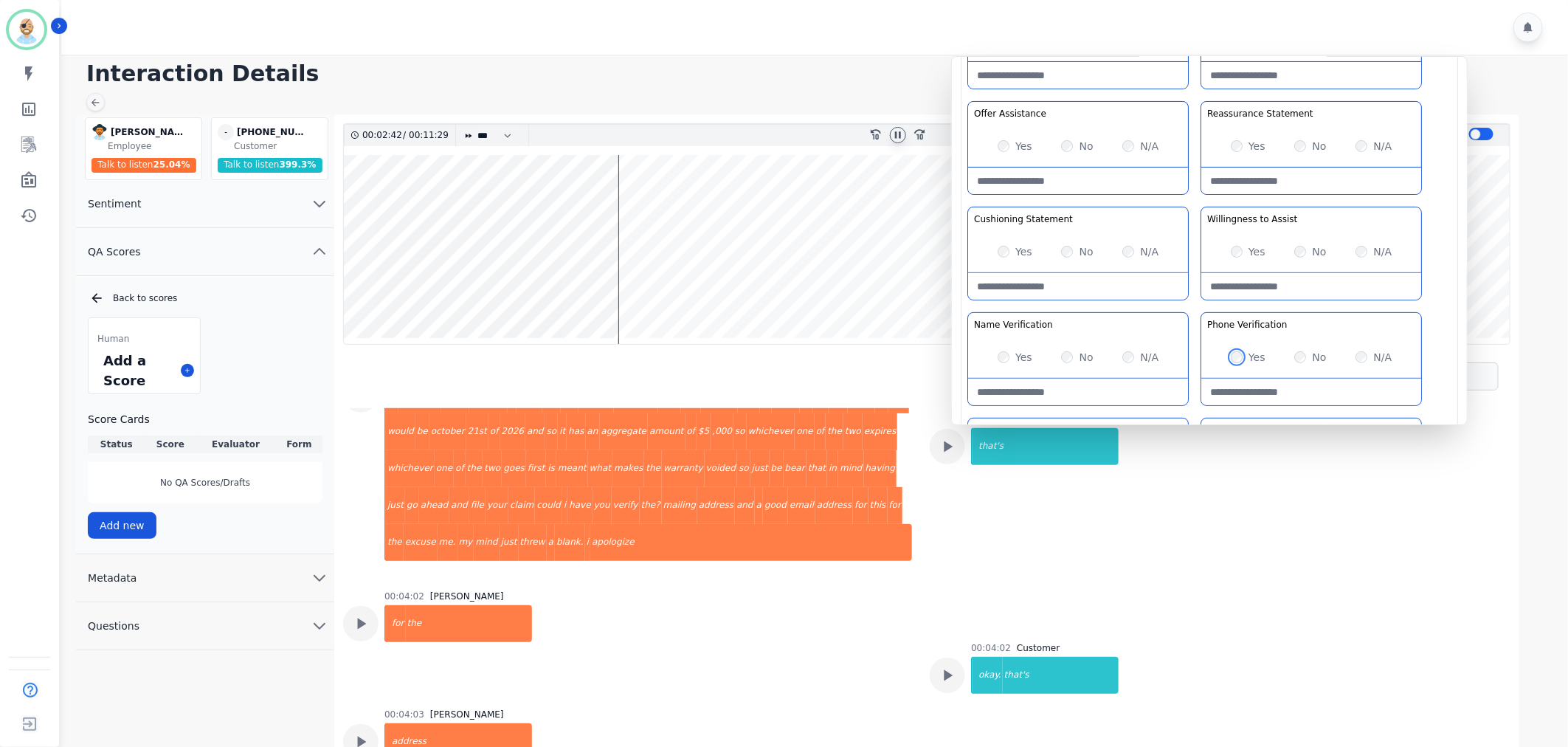
scroll to position [2852, 0]
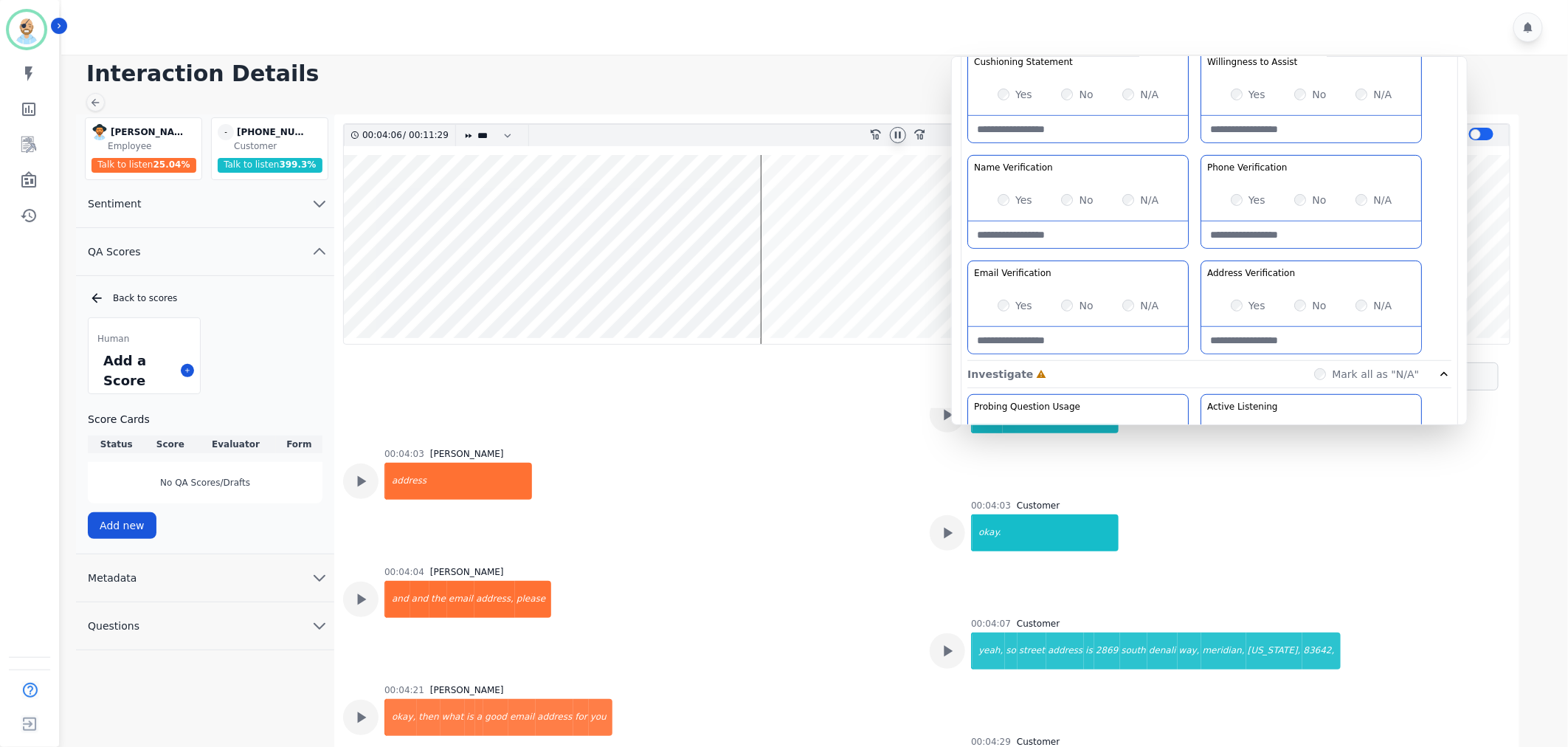
scroll to position [328, 0]
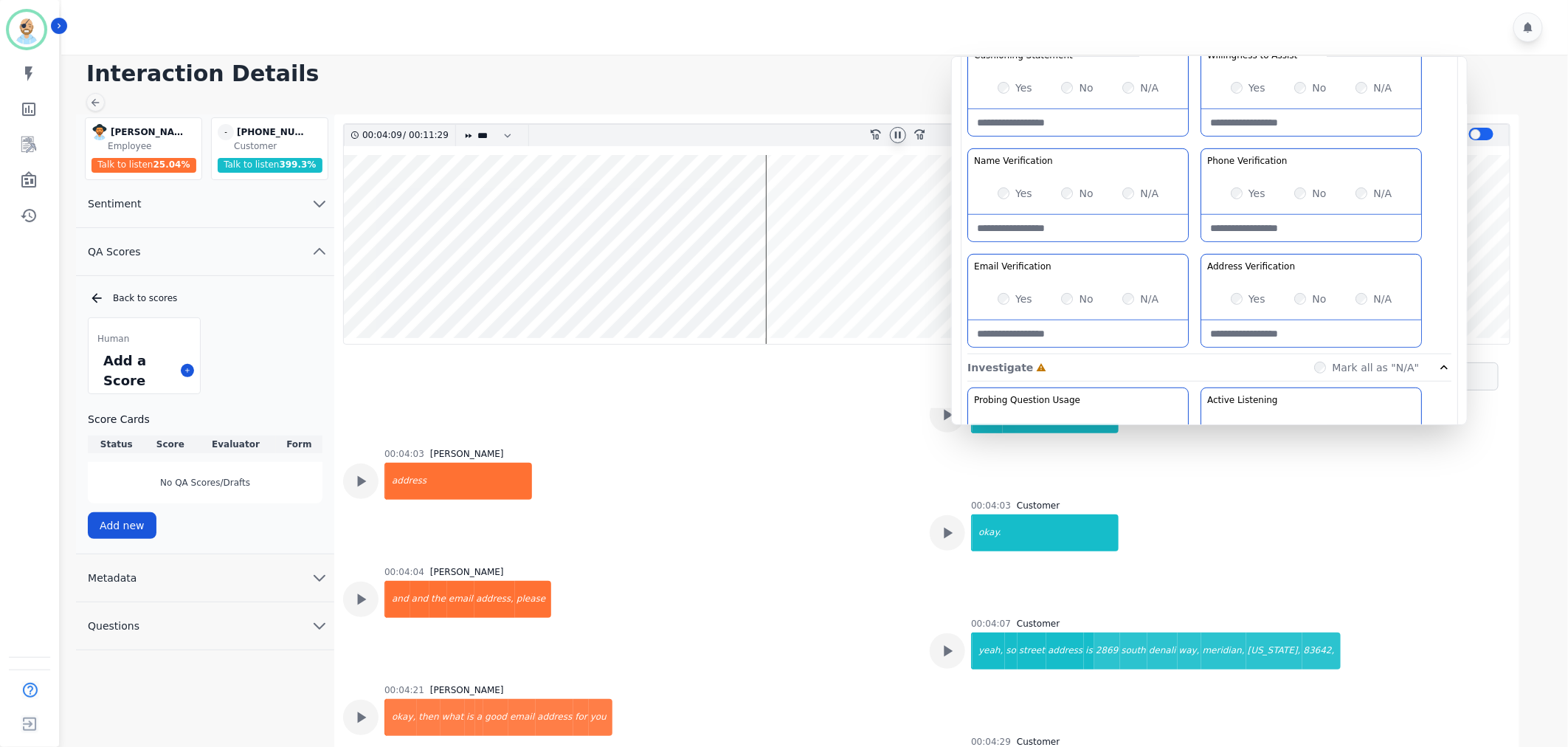
click at [1199, 144] on div "Greeting the Customer Welcome is where we quickly greet our customer as a known…" at bounding box center [1210, 93] width 484 height 523
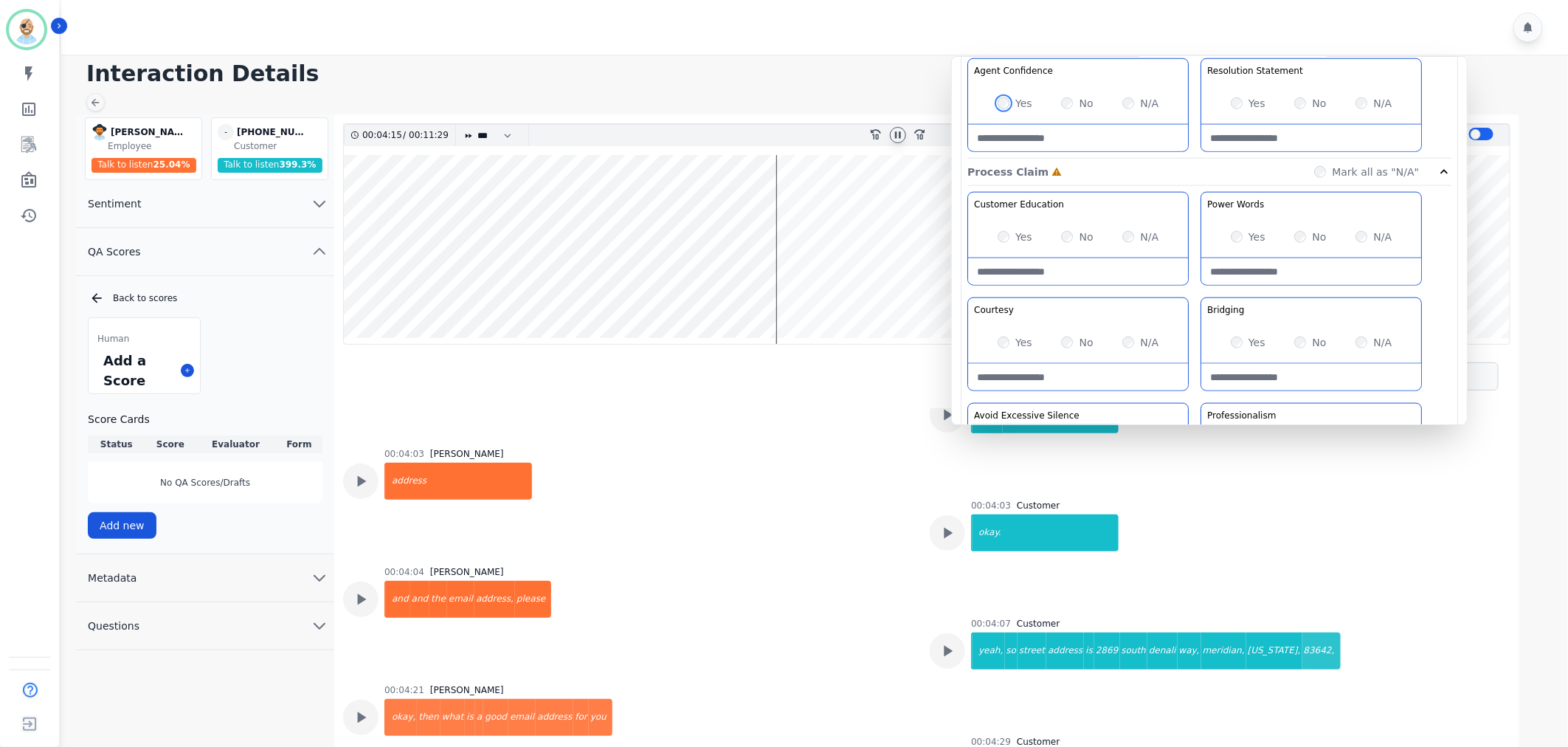
scroll to position [821, 0]
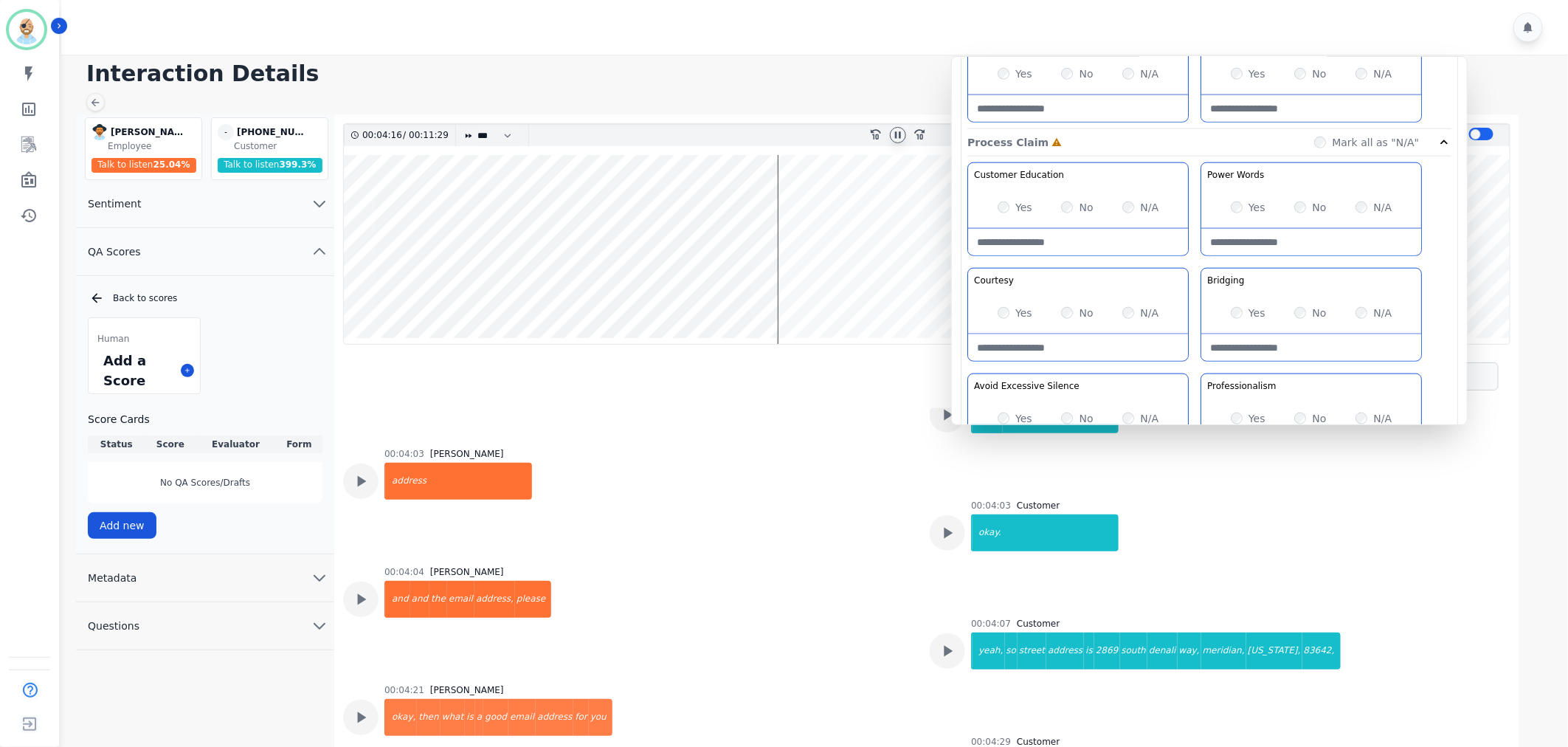
click at [1004, 215] on div "Yes" at bounding box center [1014, 207] width 34 height 15
click at [1199, 367] on div "Customer Education Educate your customer on how to get the information that the…" at bounding box center [1210, 318] width 484 height 312
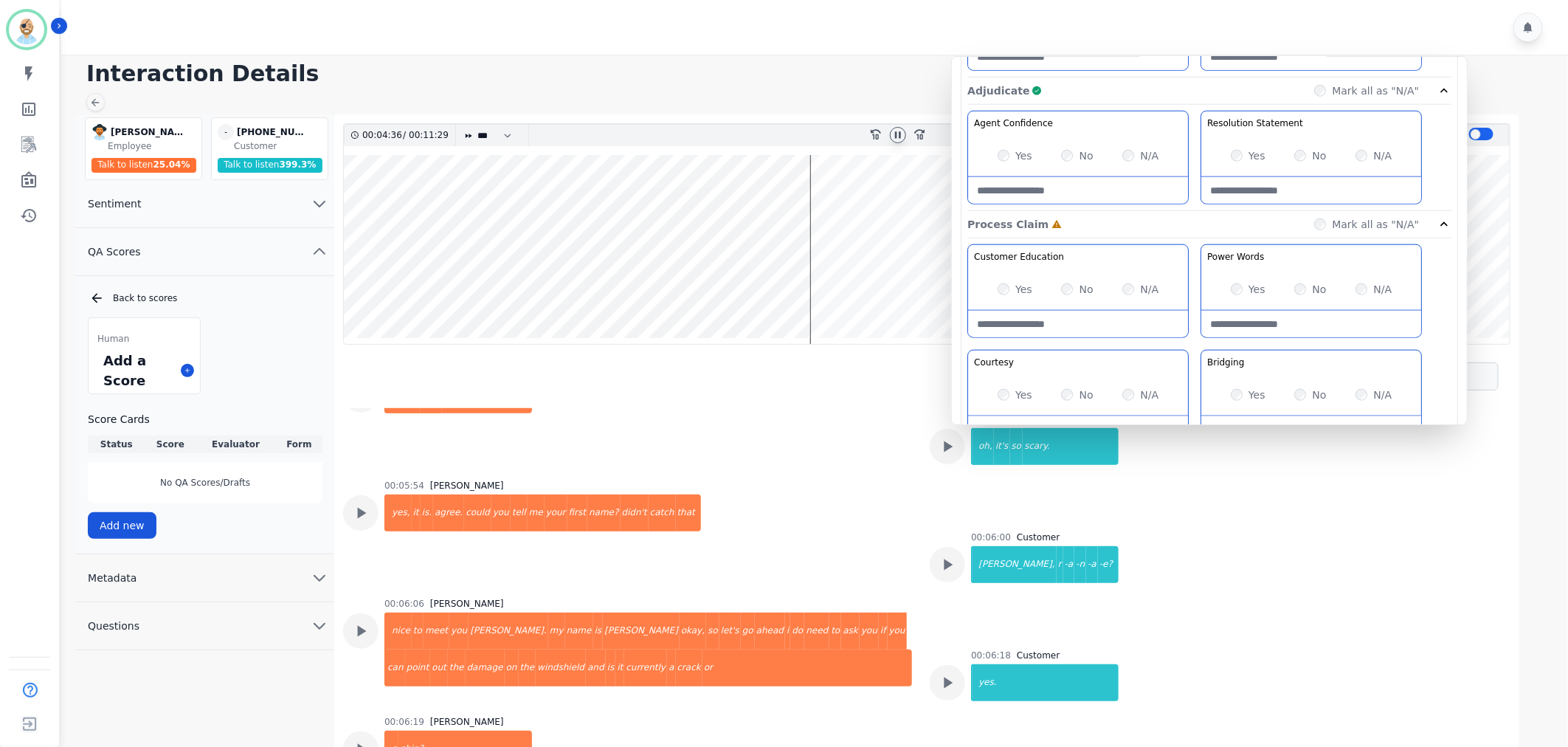
scroll to position [4740, 0]
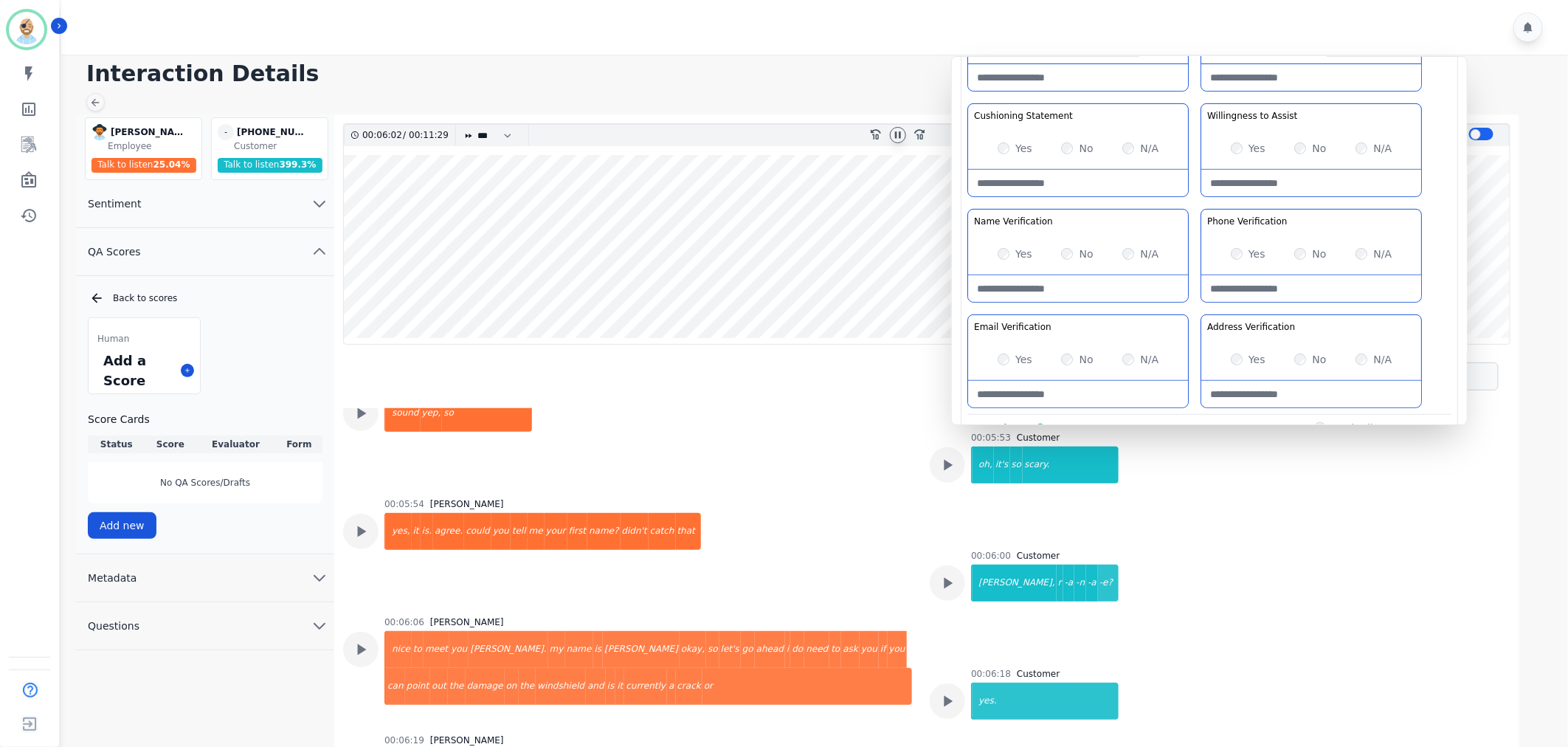
scroll to position [246, 0]
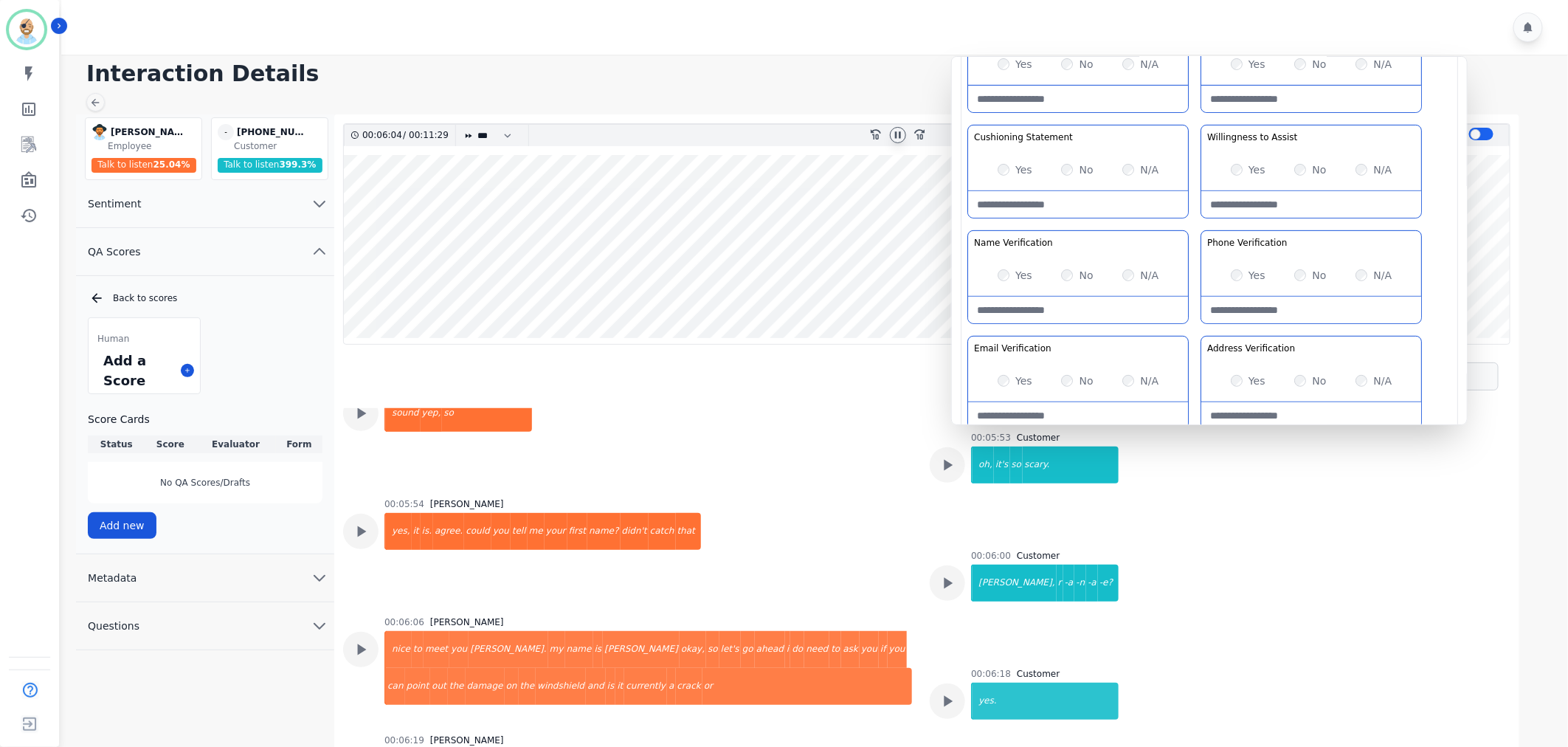
click at [1196, 229] on div "Greeting the Customer Welcome is where we quickly greet our customer as a known…" at bounding box center [1210, 174] width 484 height 523
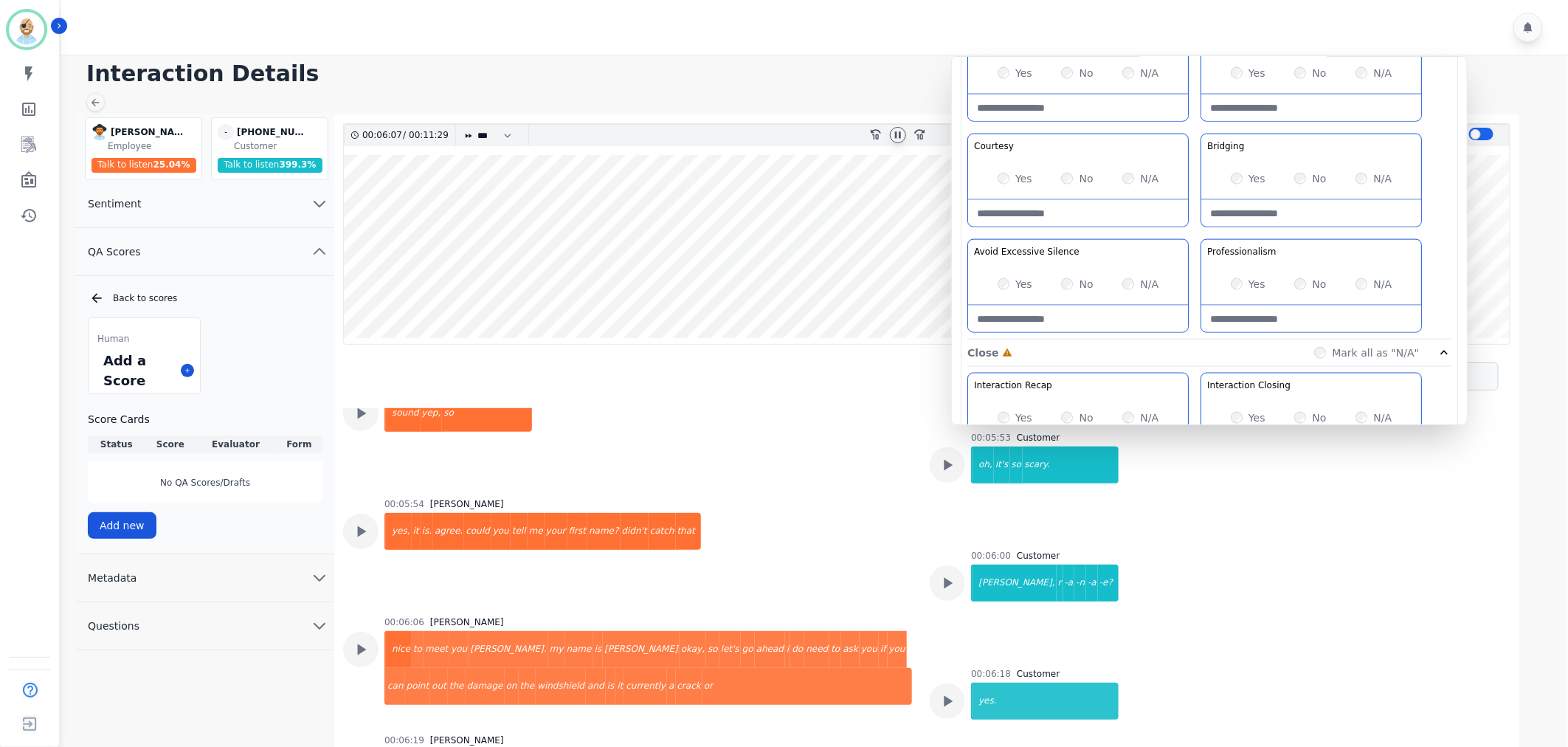
scroll to position [984, 0]
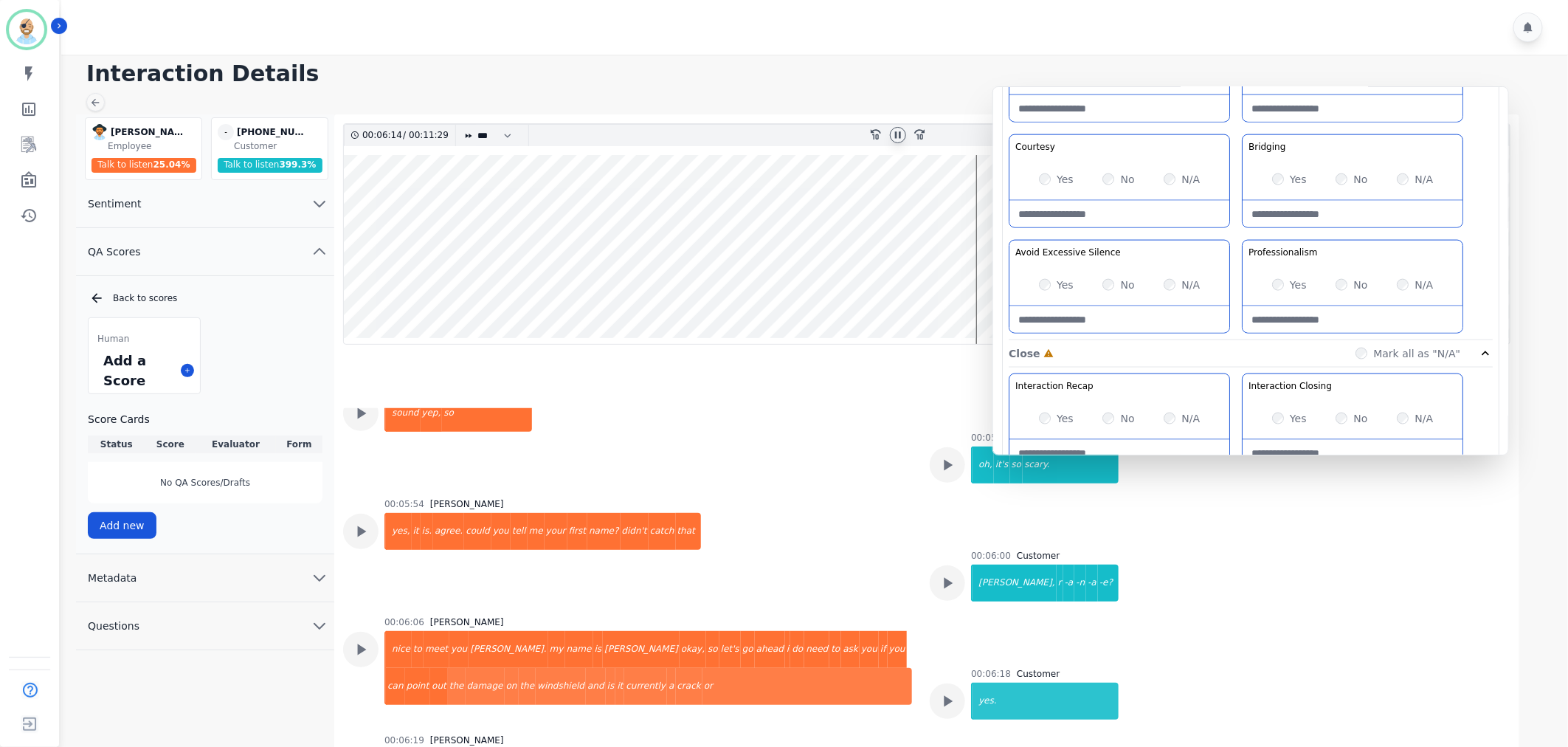
drag, startPoint x: 1201, startPoint y: 206, endPoint x: 1242, endPoint y: 230, distance: 47.5
click at [1242, 230] on div "Customer Education Educate your customer on how to get the information that the…" at bounding box center [1251, 184] width 484 height 312
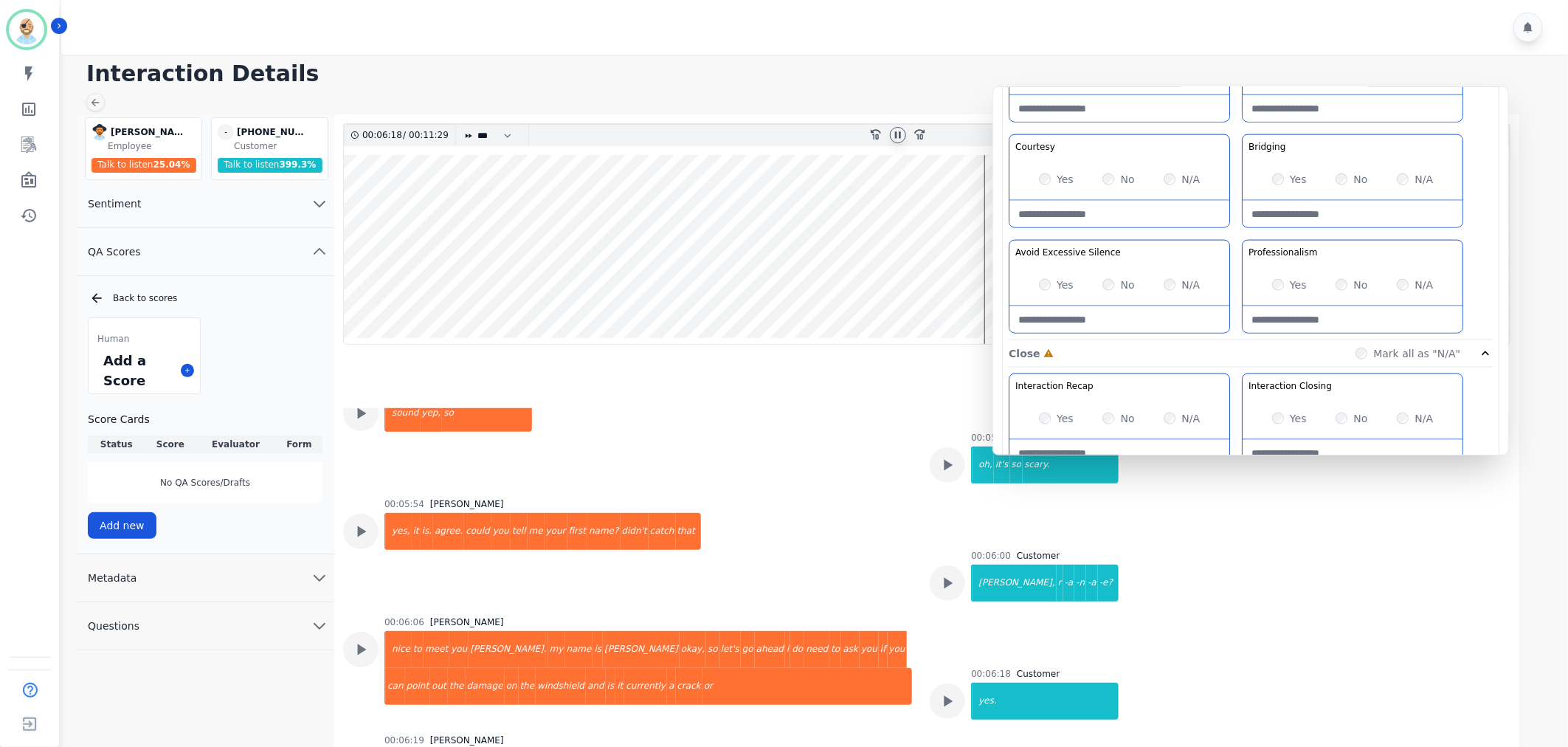
click at [1237, 232] on div "Customer Education Educate your customer on how to get the information that the…" at bounding box center [1251, 184] width 484 height 312
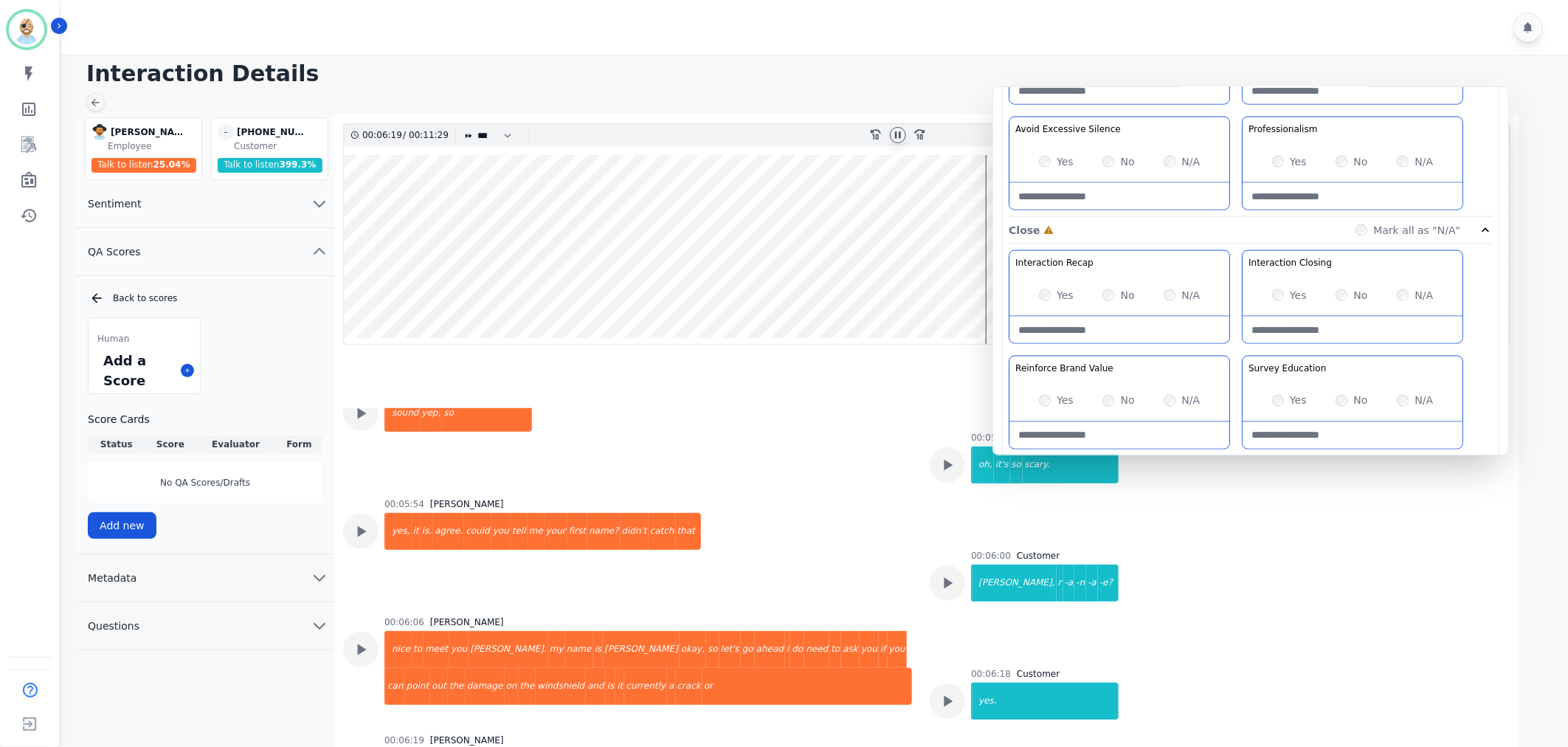
scroll to position [1149, 0]
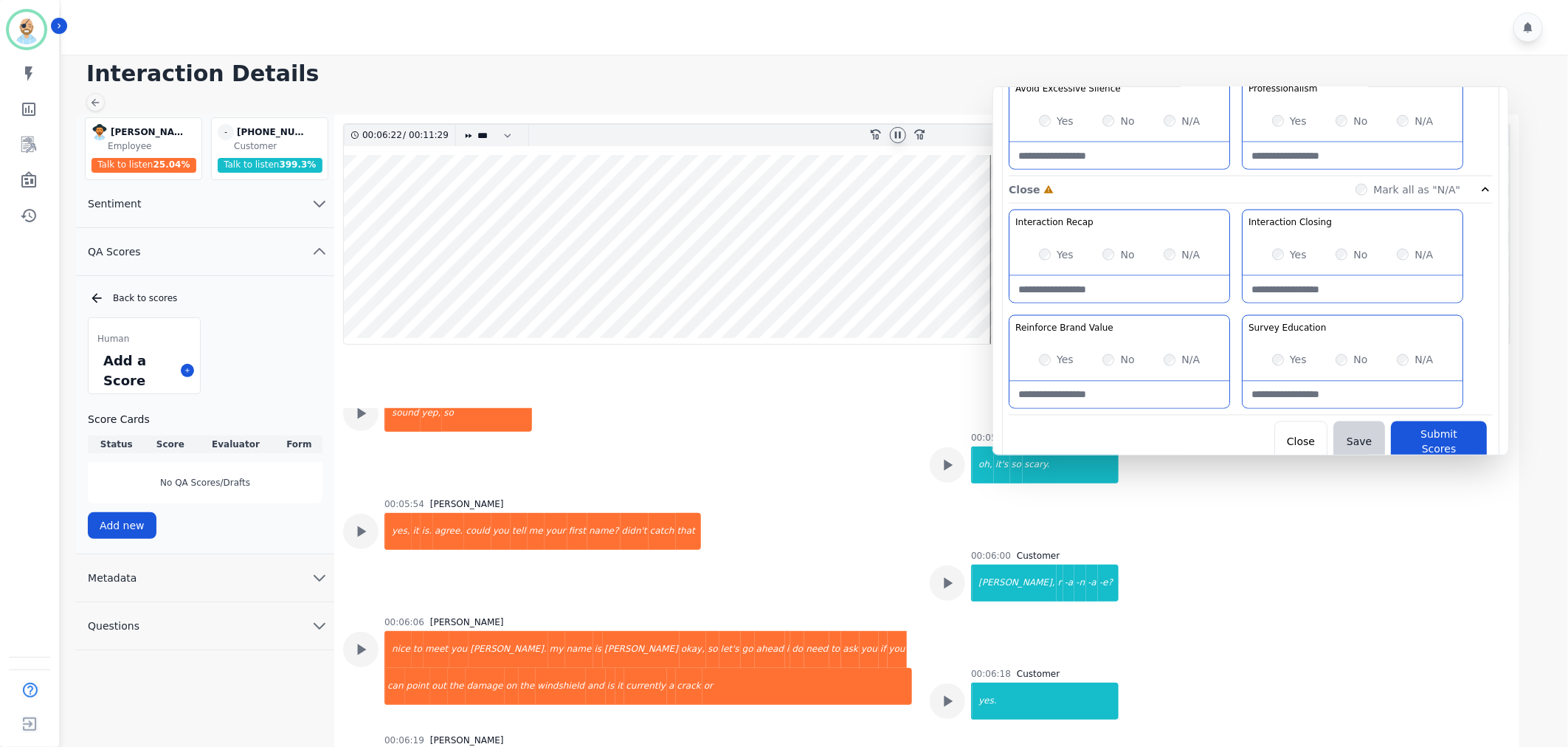
click at [1229, 308] on div "Interaction Recap Effectively summarize the conversation and set expectations f…" at bounding box center [1251, 312] width 484 height 206
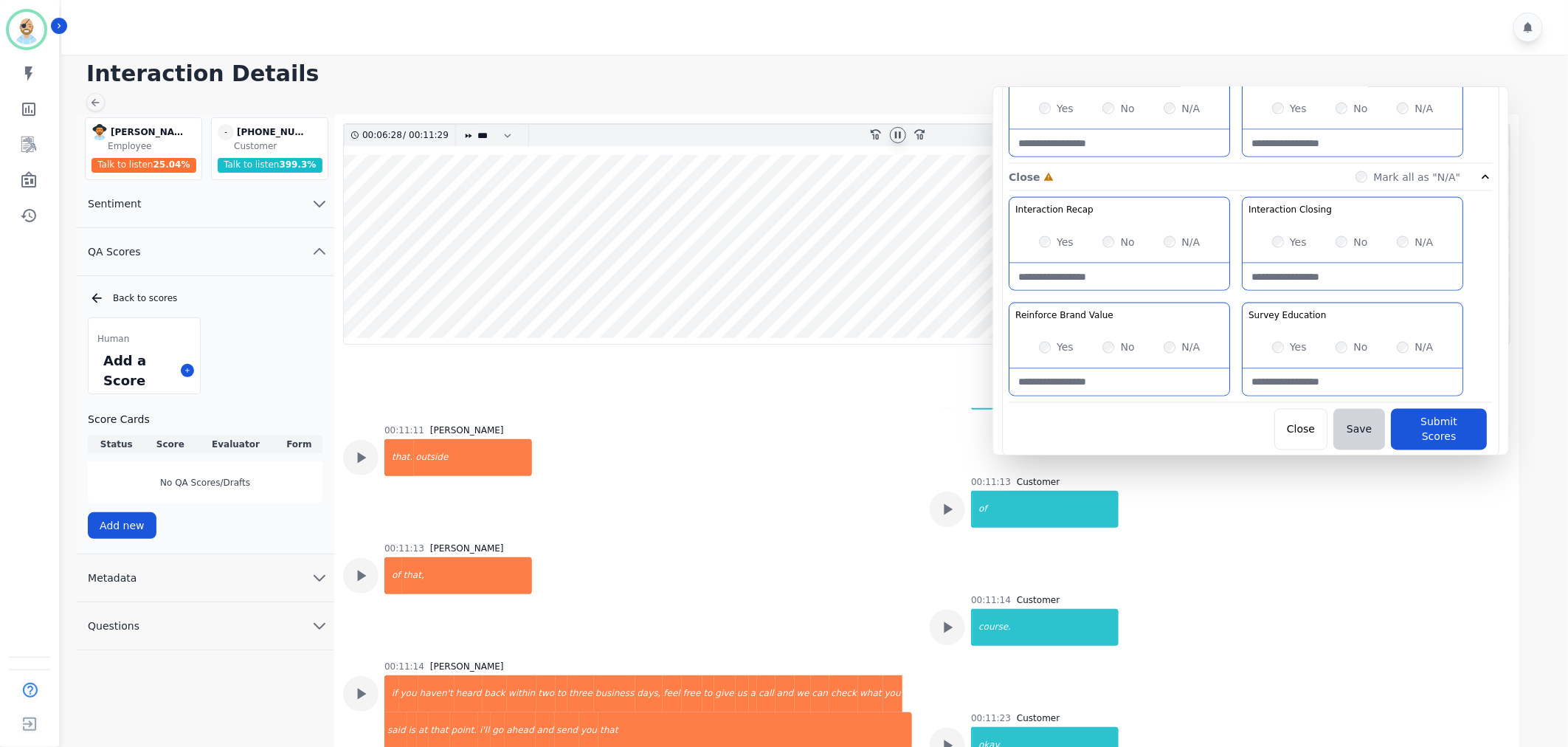
scroll to position [7947, 0]
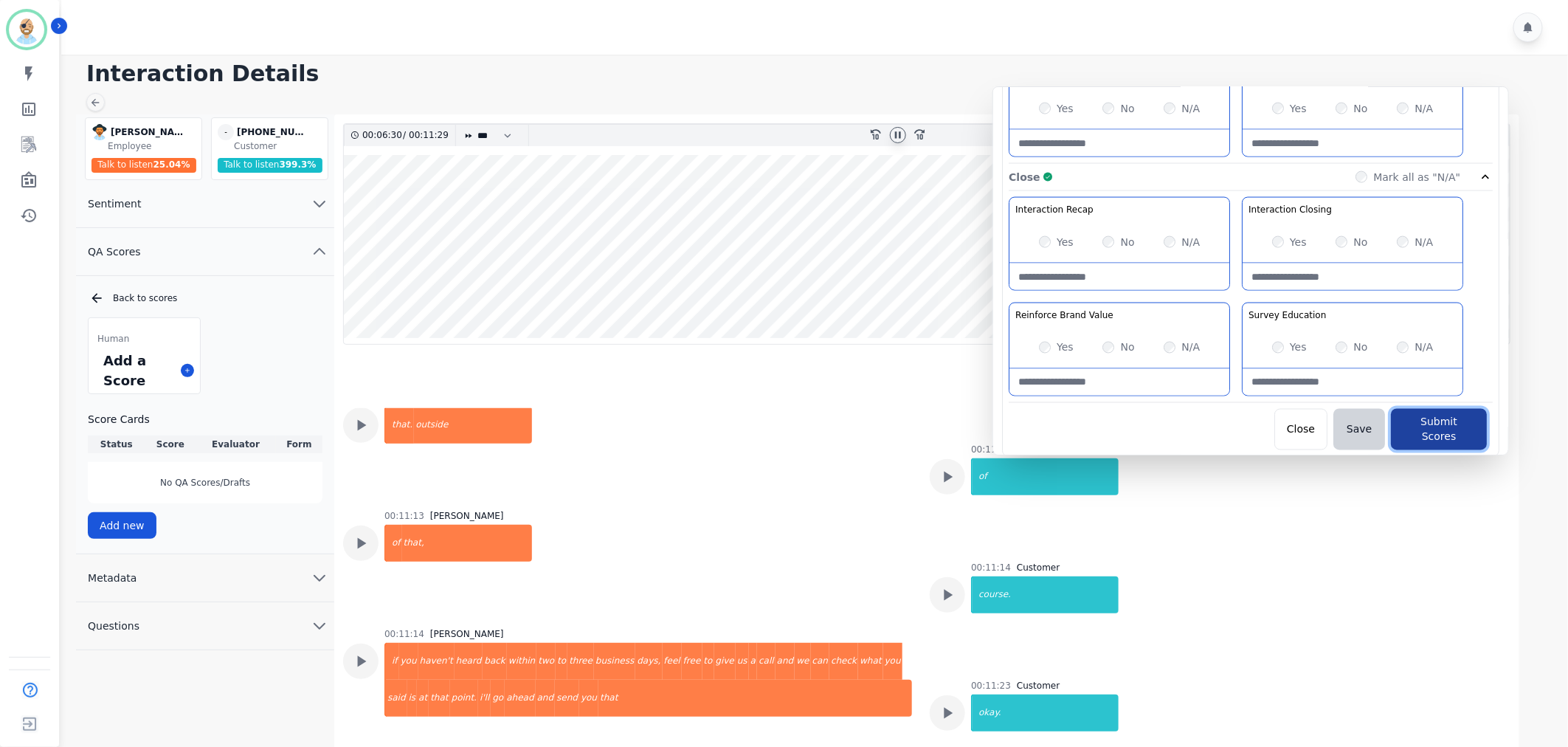
click at [1412, 418] on button "Submit Scores" at bounding box center [1439, 430] width 96 height 41
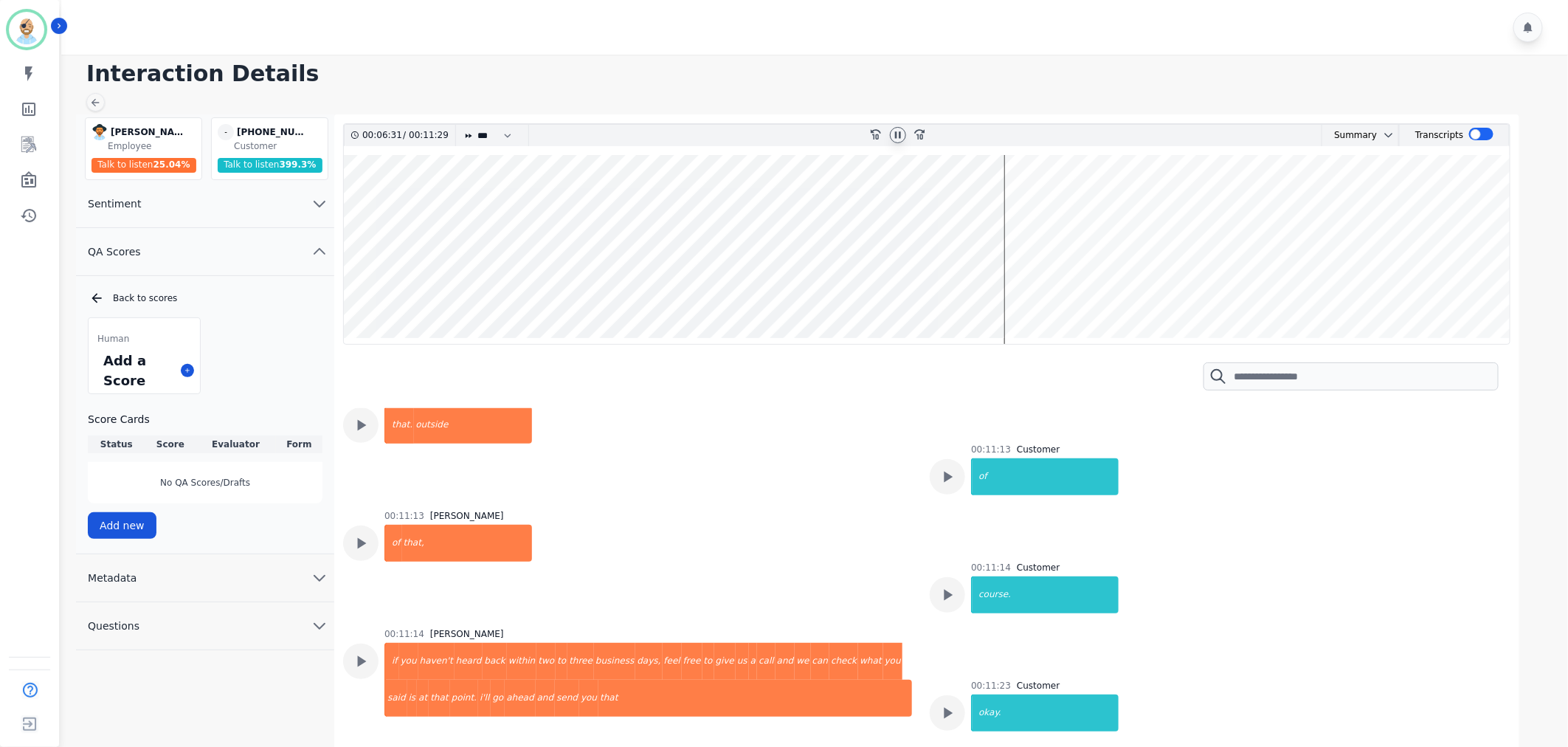
click at [882, 50] on div at bounding box center [816, 28] width 1512 height 55
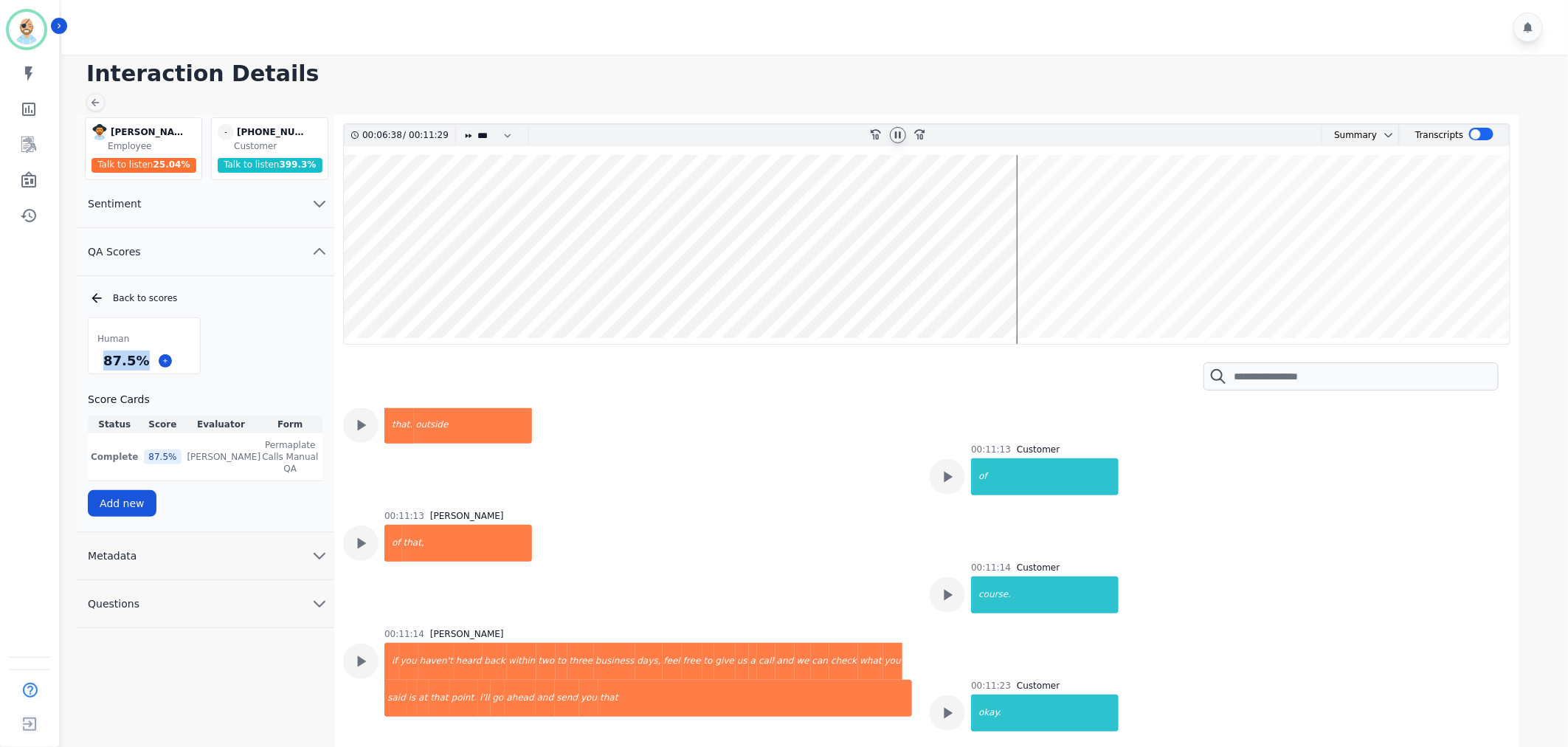
drag, startPoint x: 141, startPoint y: 362, endPoint x: 99, endPoint y: 362, distance: 42.0
click at [100, 362] on div "87.5 %" at bounding box center [126, 360] width 52 height 26
copy div "87.5 %"
click at [895, 136] on icon at bounding box center [898, 135] width 6 height 7
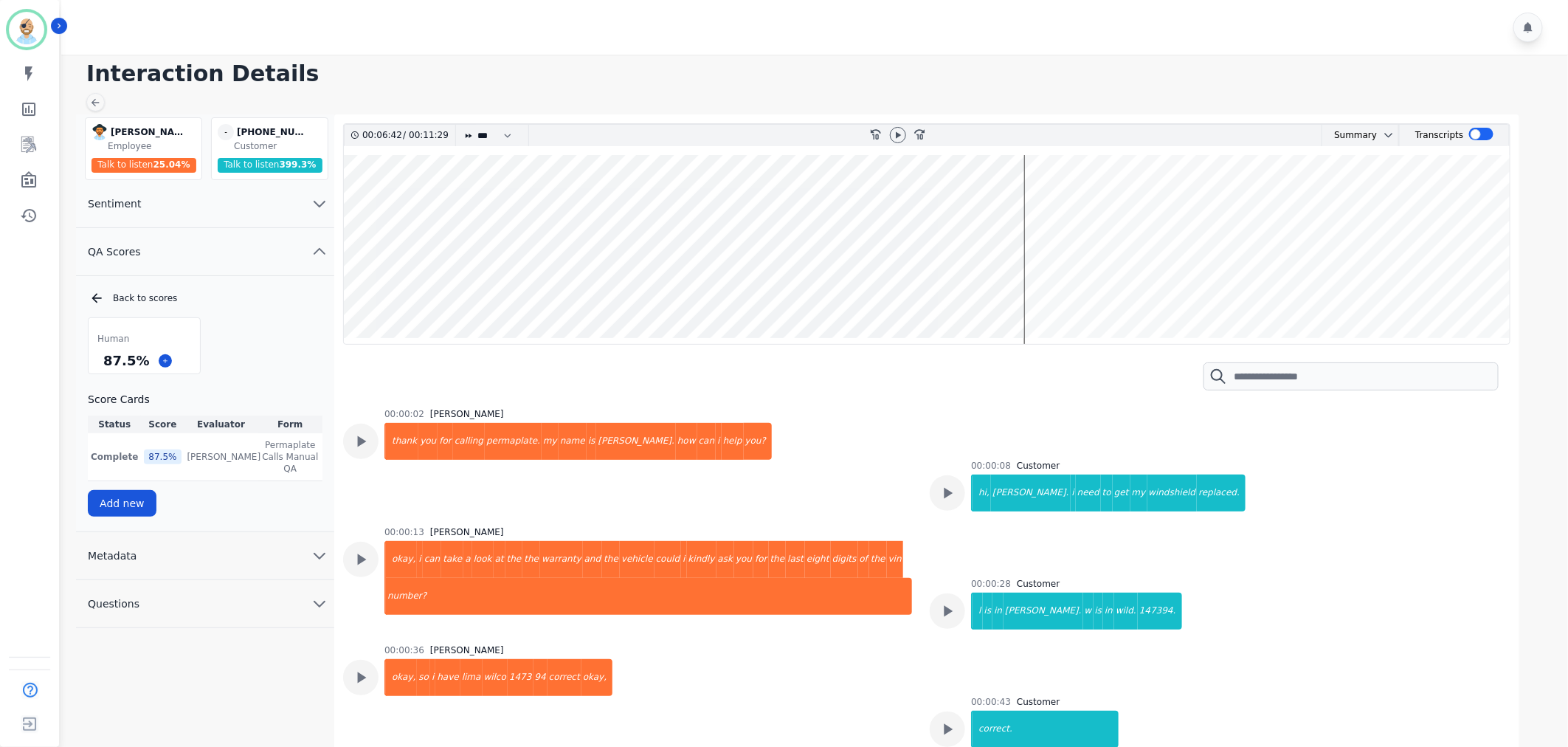
scroll to position [7947, 0]
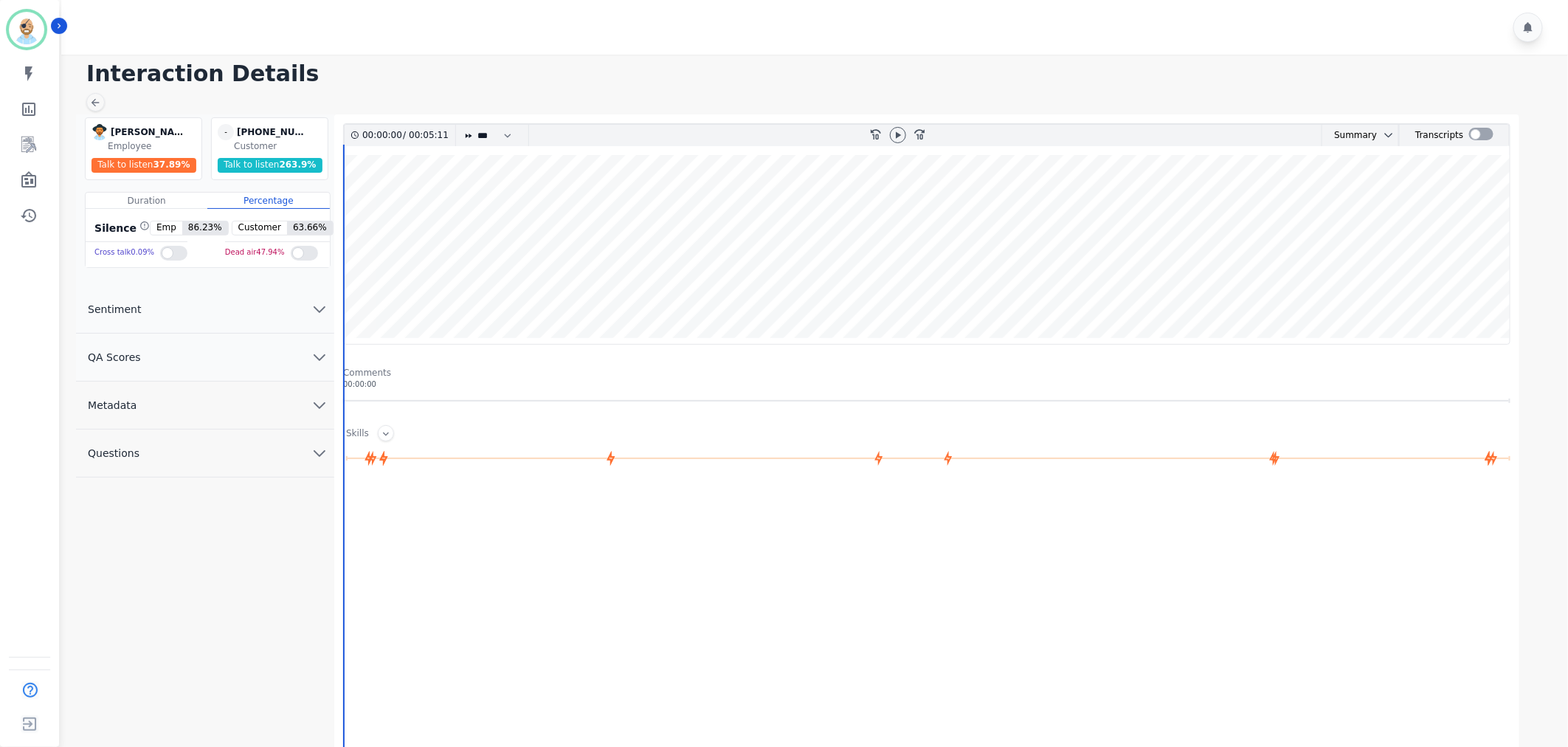
drag, startPoint x: 282, startPoint y: 351, endPoint x: 274, endPoint y: 356, distance: 9.4
click at [282, 351] on button "QA Scores" at bounding box center [205, 357] width 259 height 48
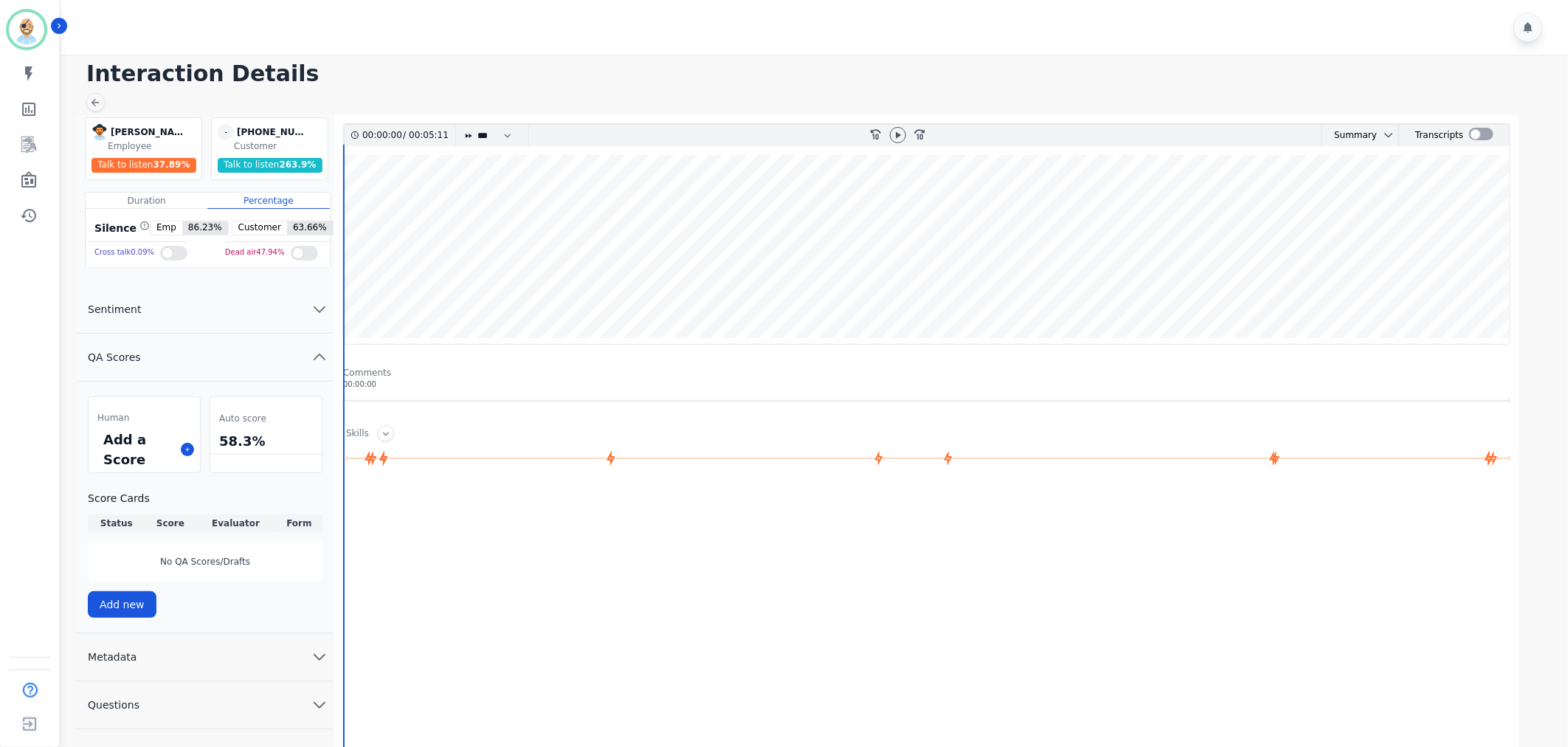
click at [194, 448] on div "Add a Score" at bounding box center [144, 450] width 111 height 46
click at [188, 449] on icon at bounding box center [188, 450] width 8 height 8
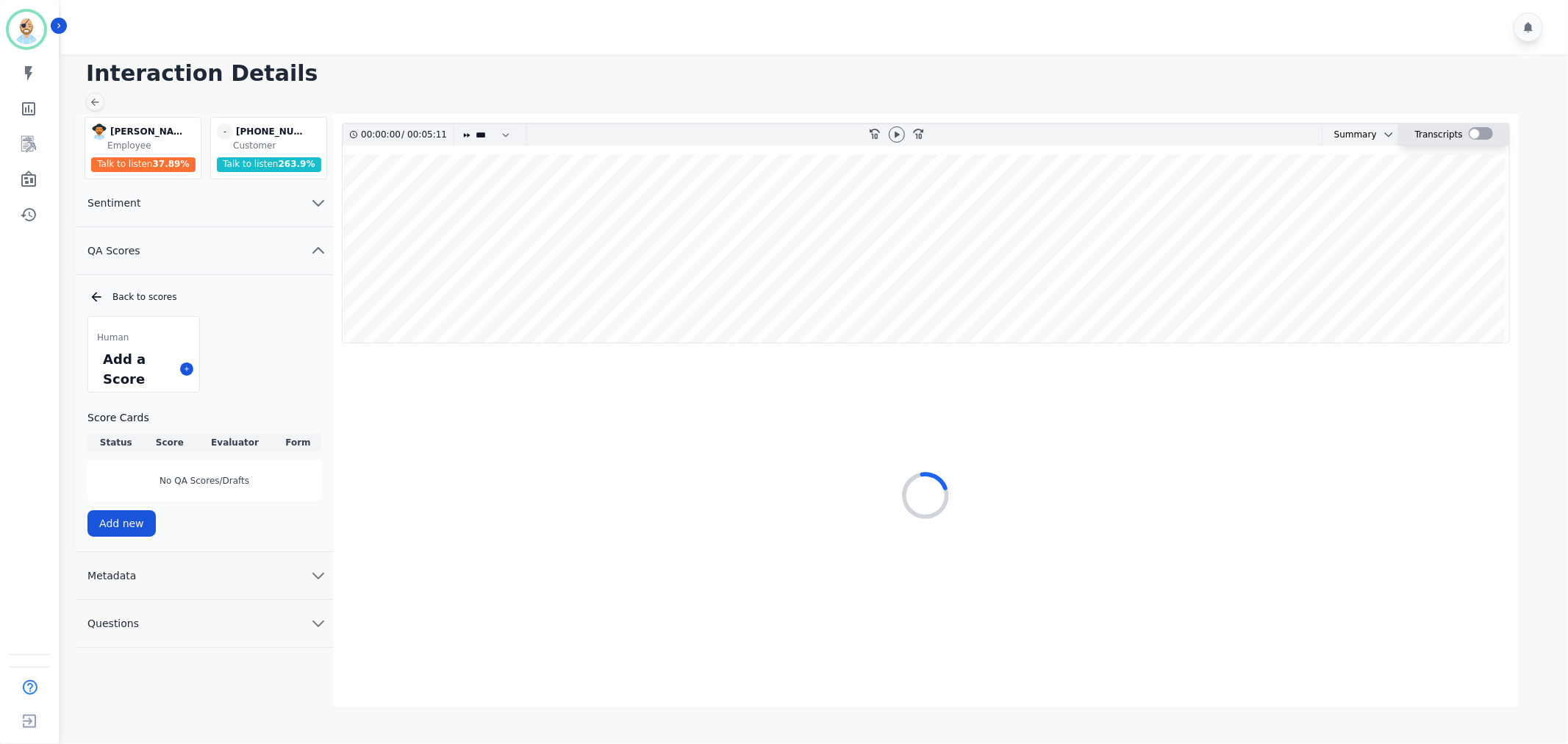
click at [1483, 133] on div at bounding box center [1481, 133] width 24 height 13
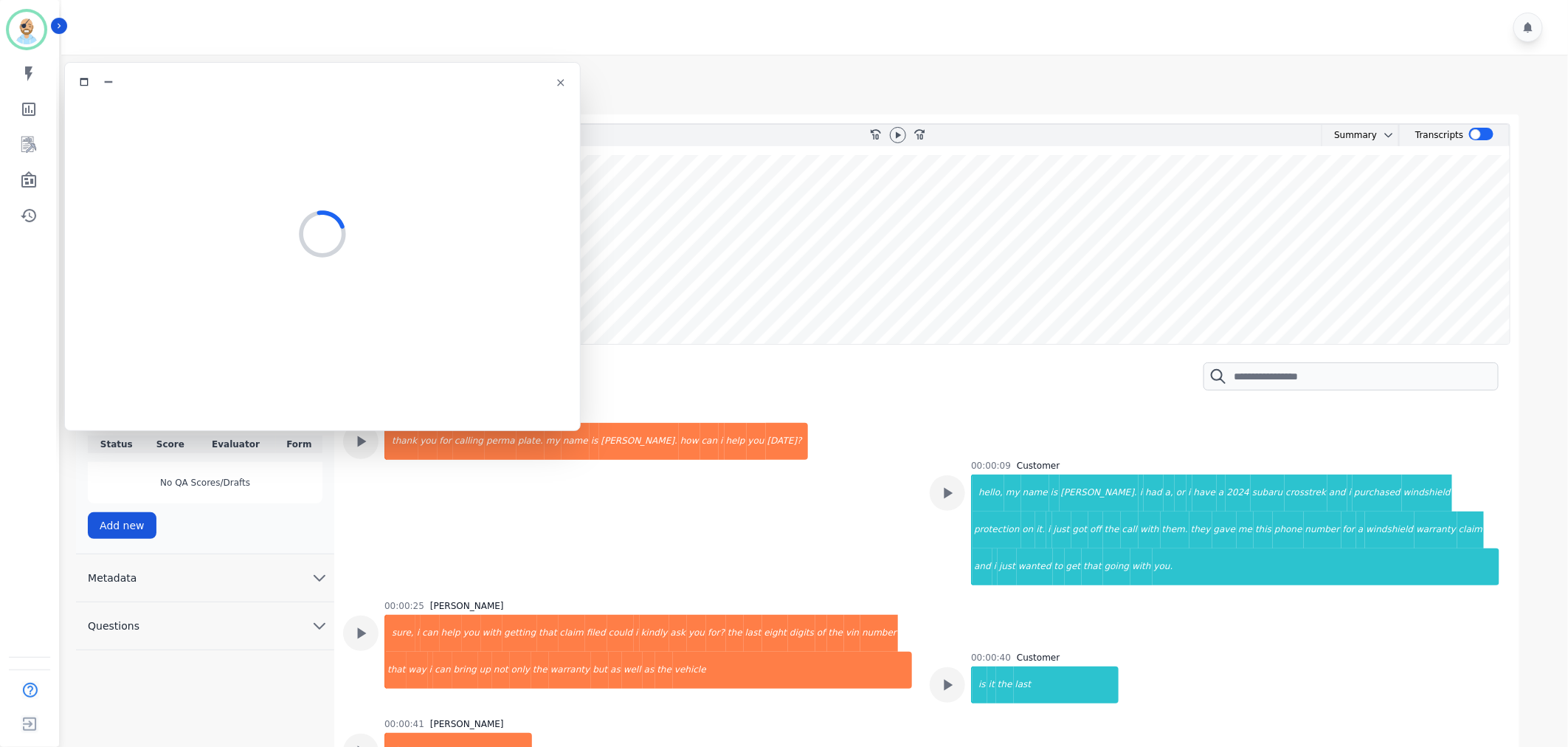
click at [978, 76] on h1 "Interaction Details" at bounding box center [820, 74] width 1468 height 27
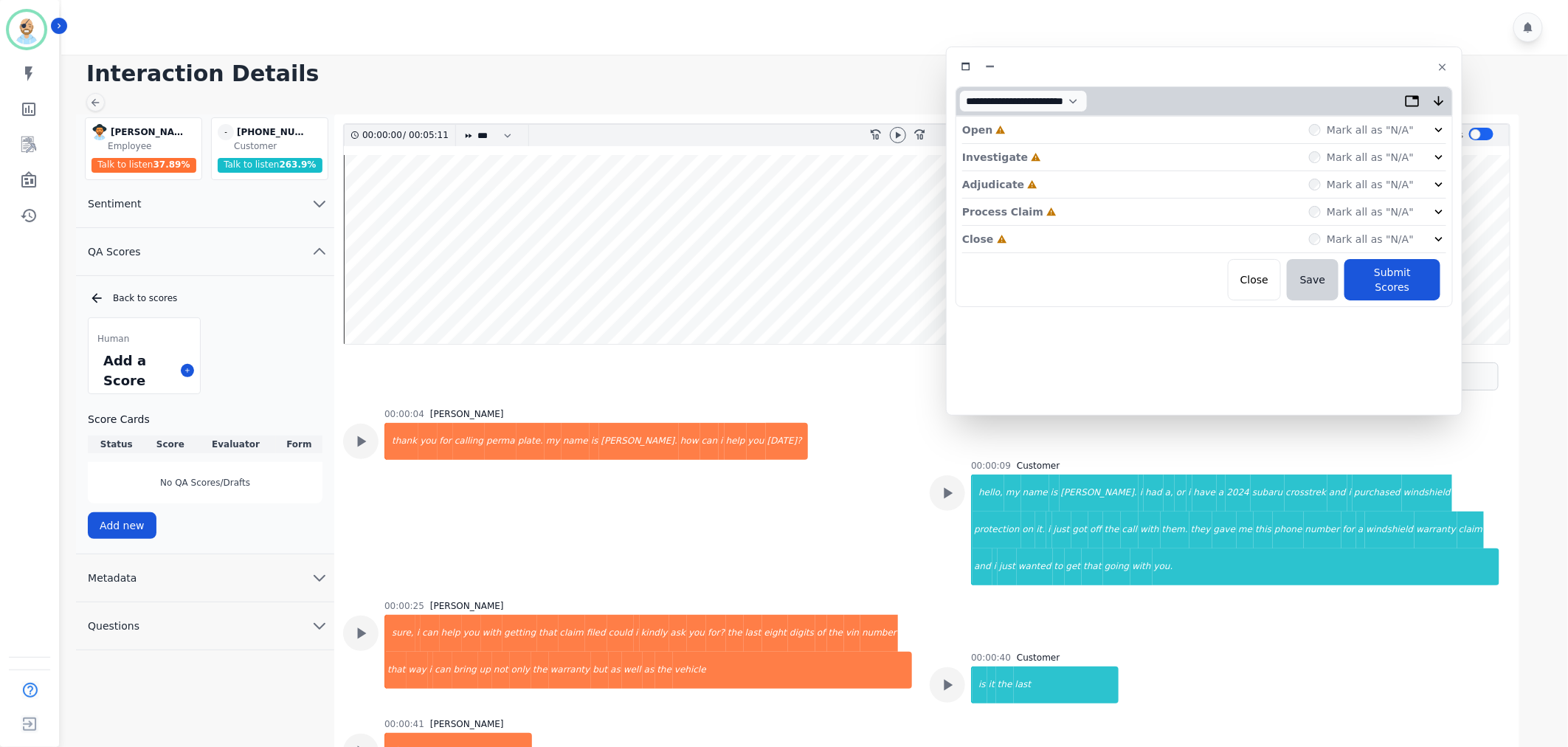
drag, startPoint x: 396, startPoint y: 88, endPoint x: 1288, endPoint y: 72, distance: 892.1
click at [1288, 72] on div at bounding box center [1205, 67] width 498 height 22
click at [1097, 241] on div "Close Incomplete Mark all as "N/A"" at bounding box center [1214, 240] width 484 height 28
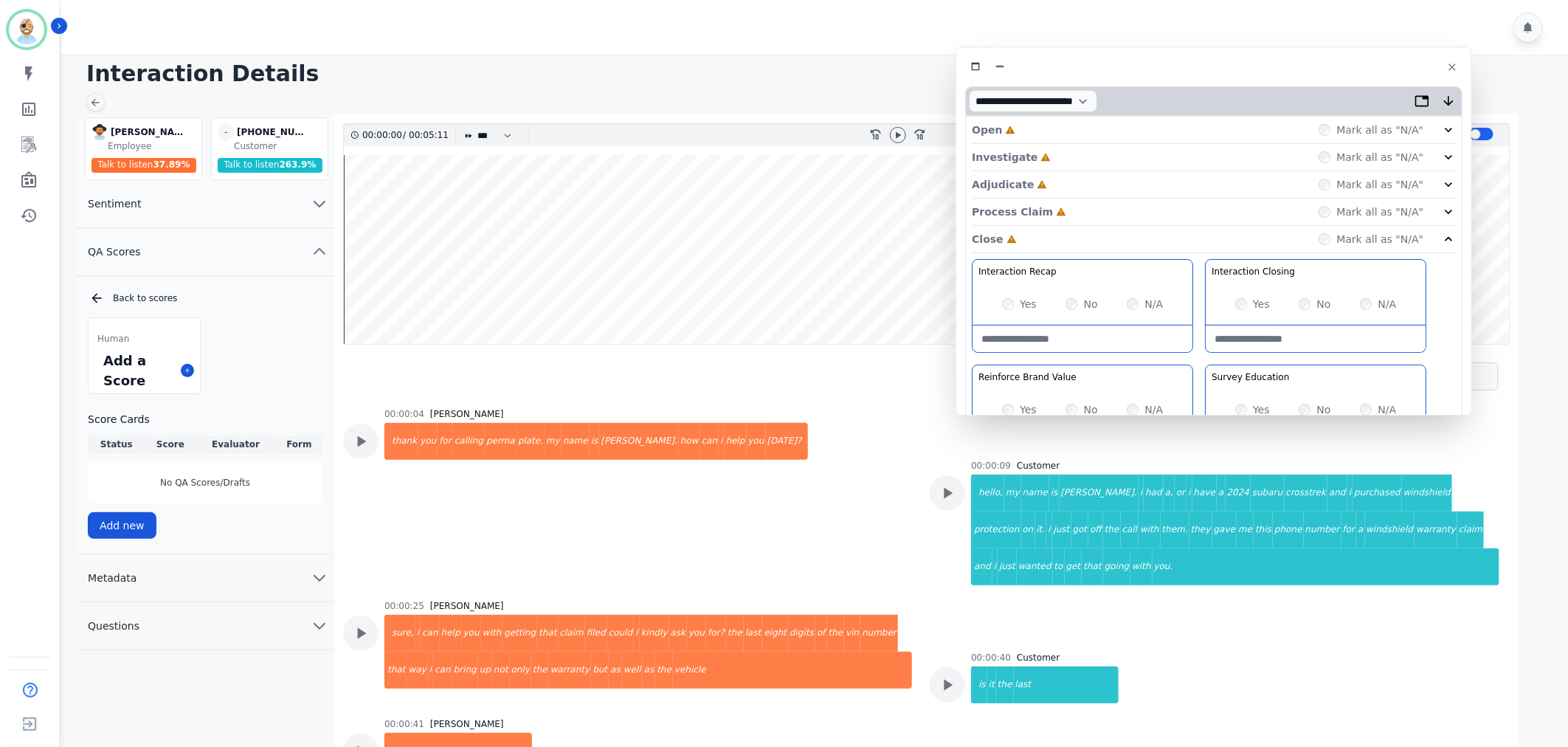
click at [1092, 212] on div "Process Claim Incomplete Mark all as "N/A"" at bounding box center [1214, 213] width 484 height 28
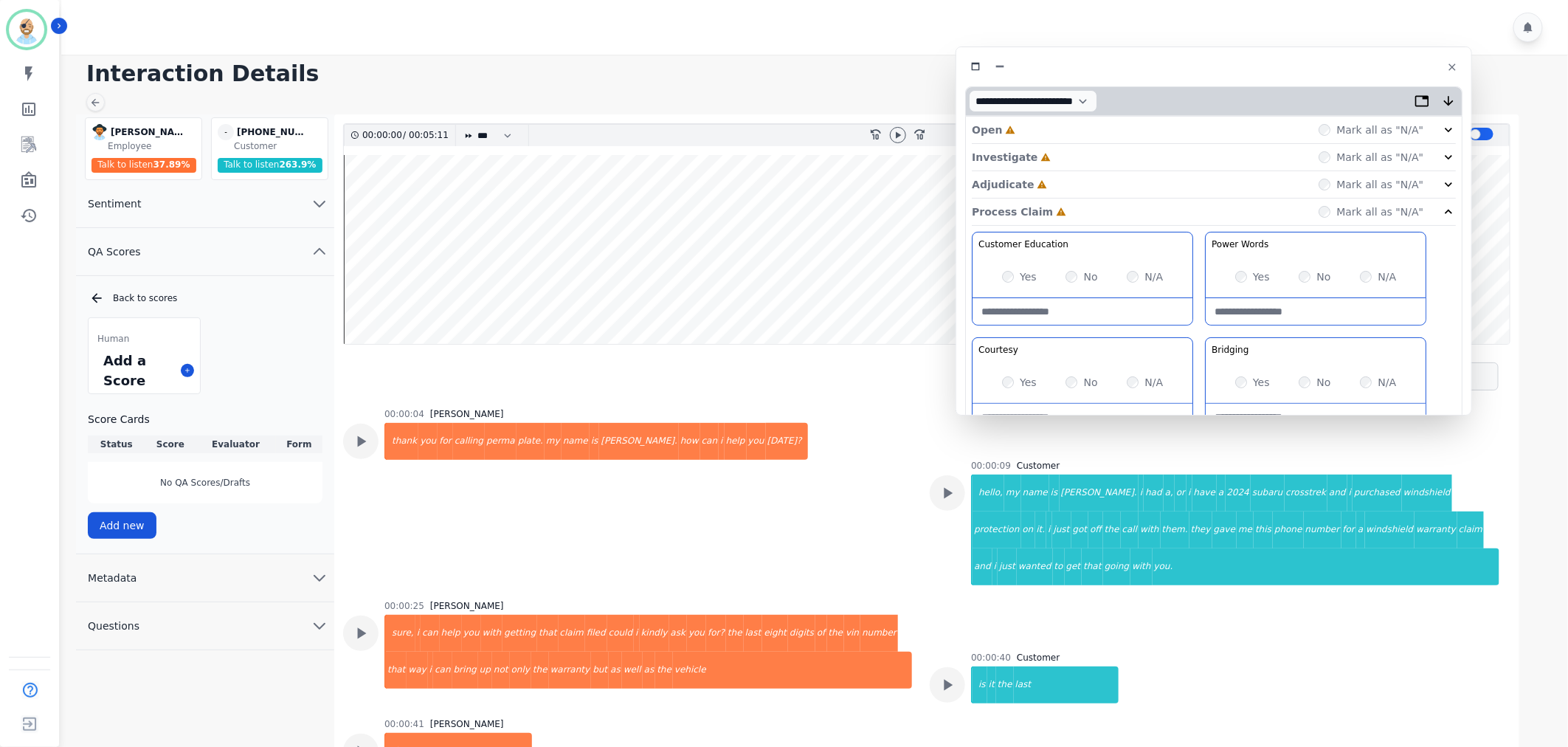
click at [1094, 179] on div "Adjudicate Incomplete Mark all as "N/A"" at bounding box center [1214, 185] width 484 height 28
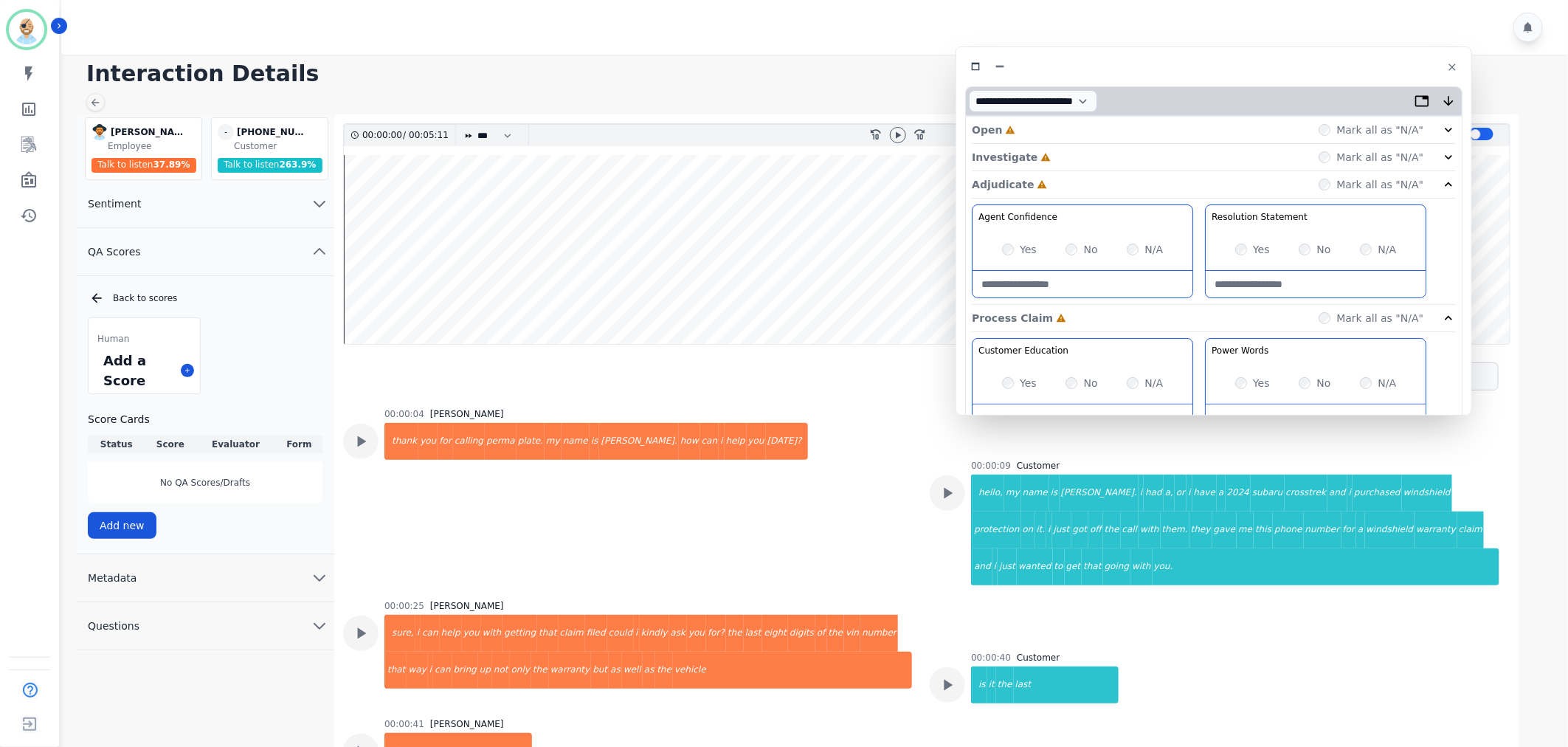
click at [1095, 171] on div "Investigate Incomplete Mark all as "N/A"" at bounding box center [1214, 185] width 484 height 28
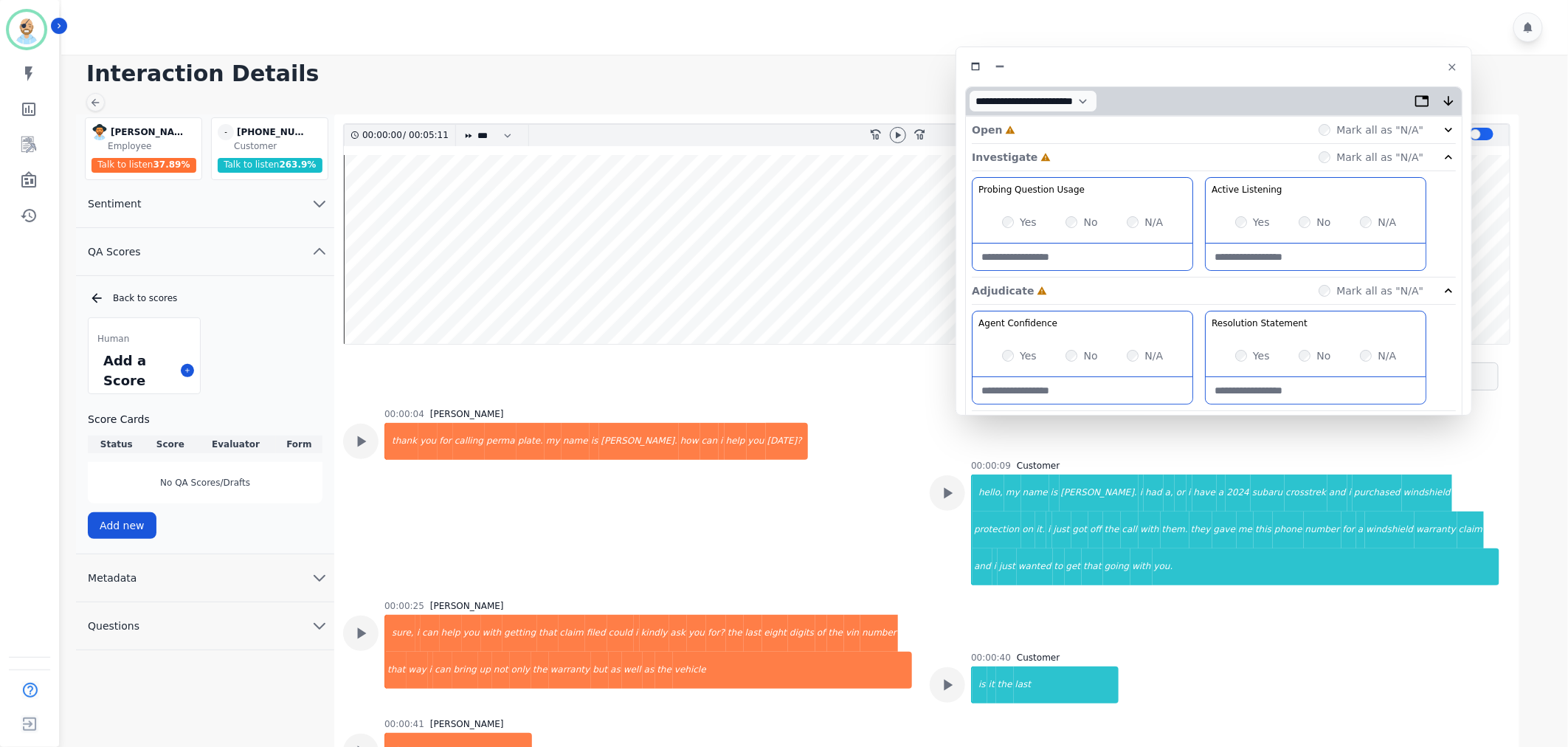
click at [1093, 124] on div "Open Incomplete Mark all as "N/A"" at bounding box center [1214, 131] width 484 height 28
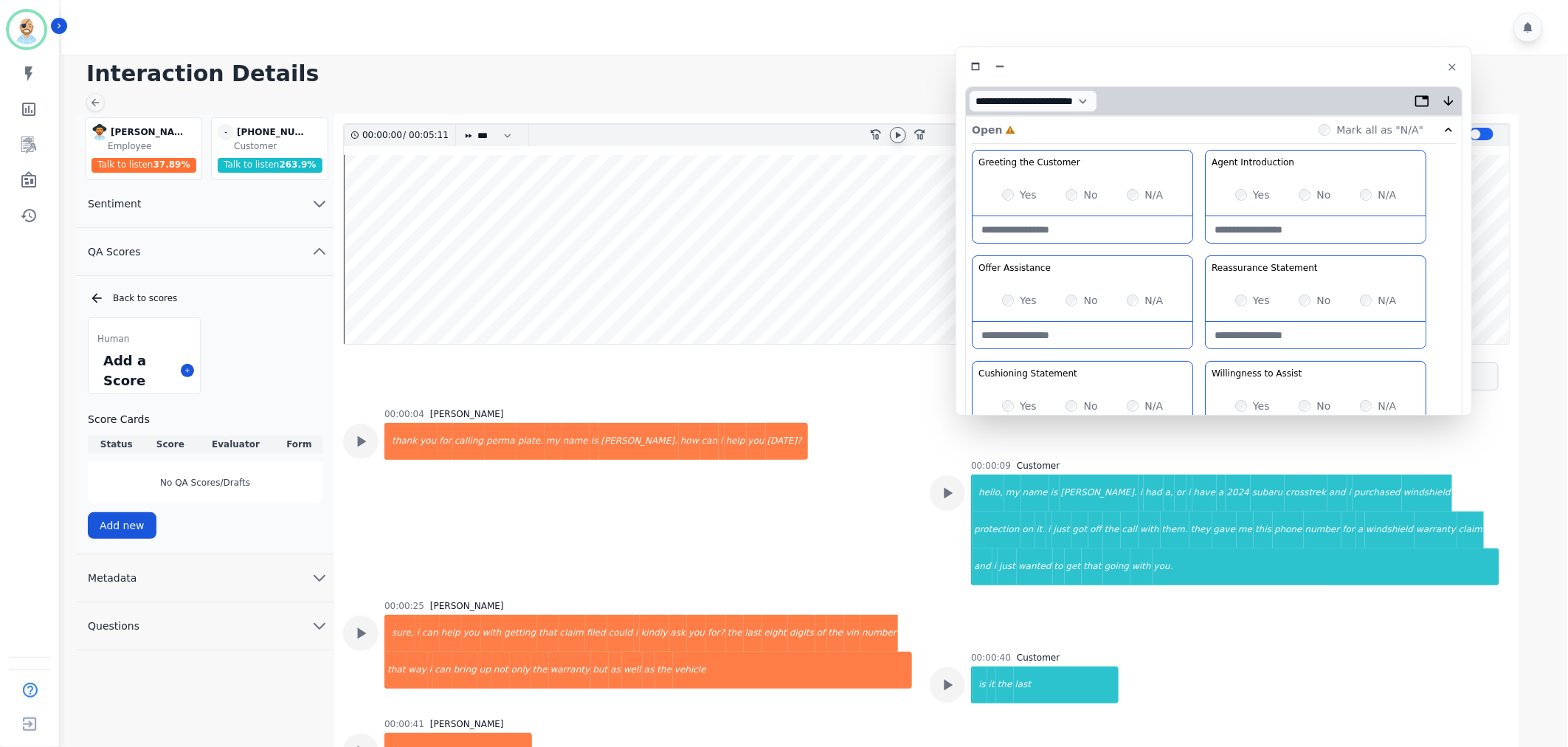
click at [897, 135] on icon at bounding box center [898, 135] width 5 height 7
click at [1197, 253] on div "Greeting the Customer Welcome is where we quickly greet our customer as a known…" at bounding box center [1214, 410] width 484 height 523
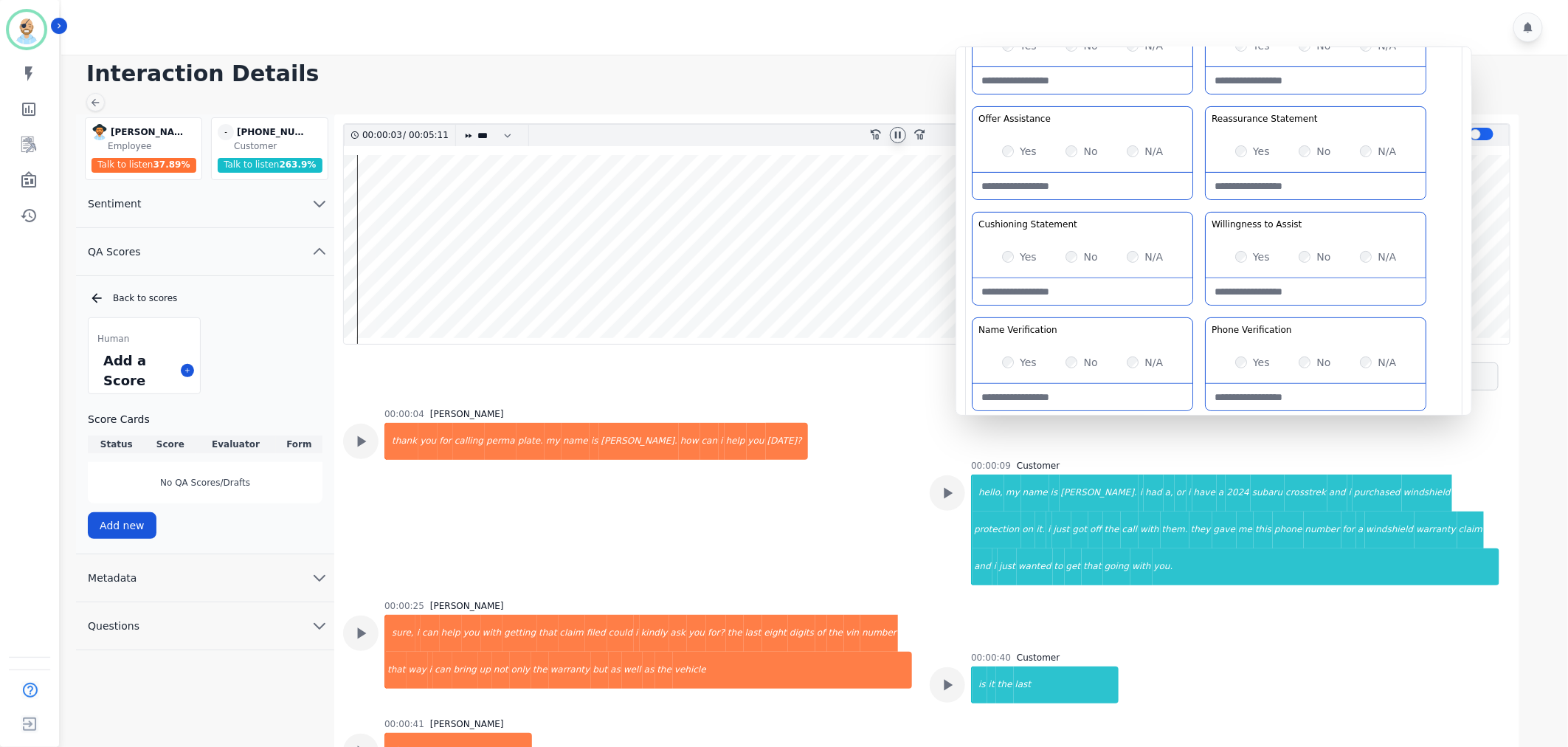
scroll to position [164, 0]
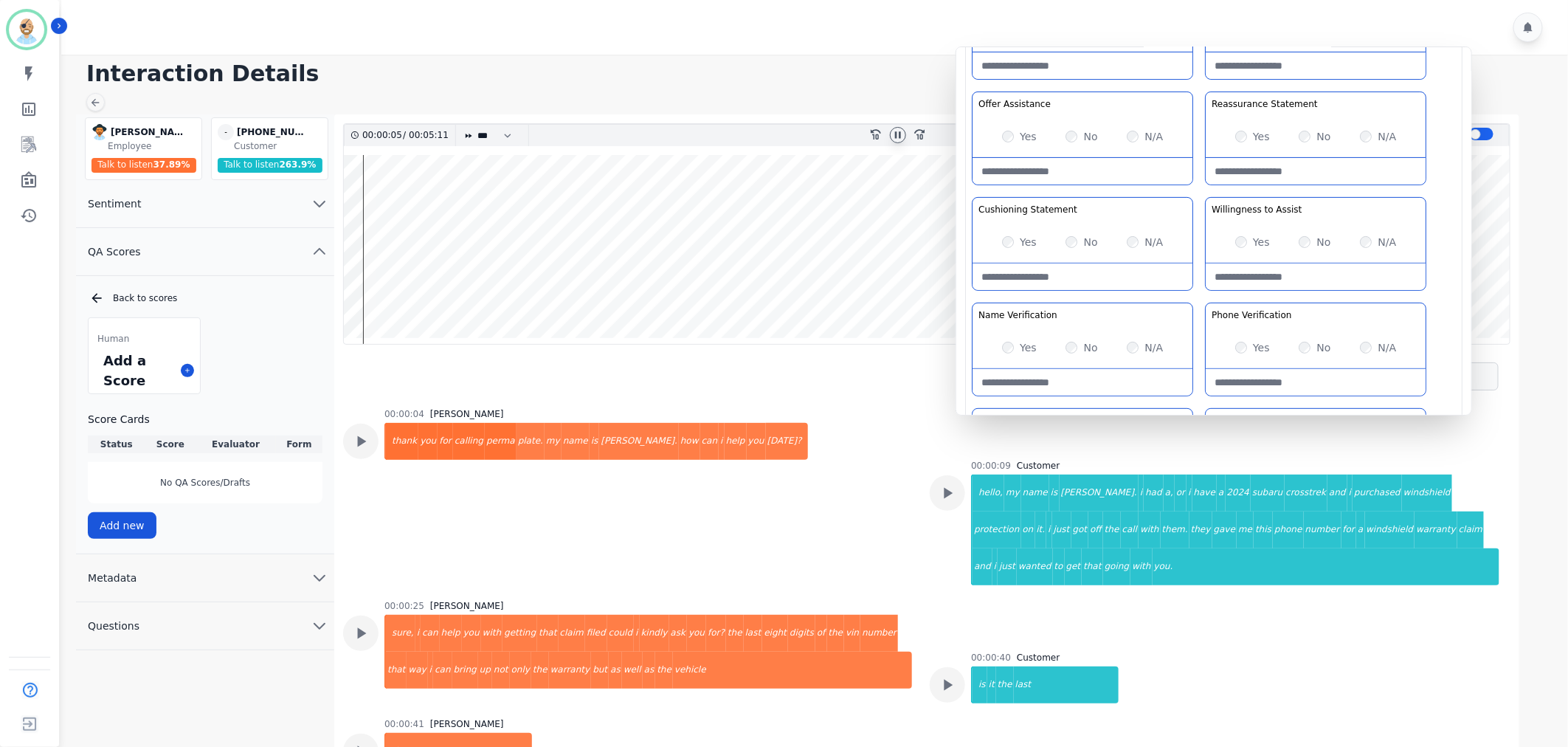
click at [1203, 193] on div "Greeting the Customer Welcome is where we quickly greet our customer as a known…" at bounding box center [1214, 247] width 484 height 523
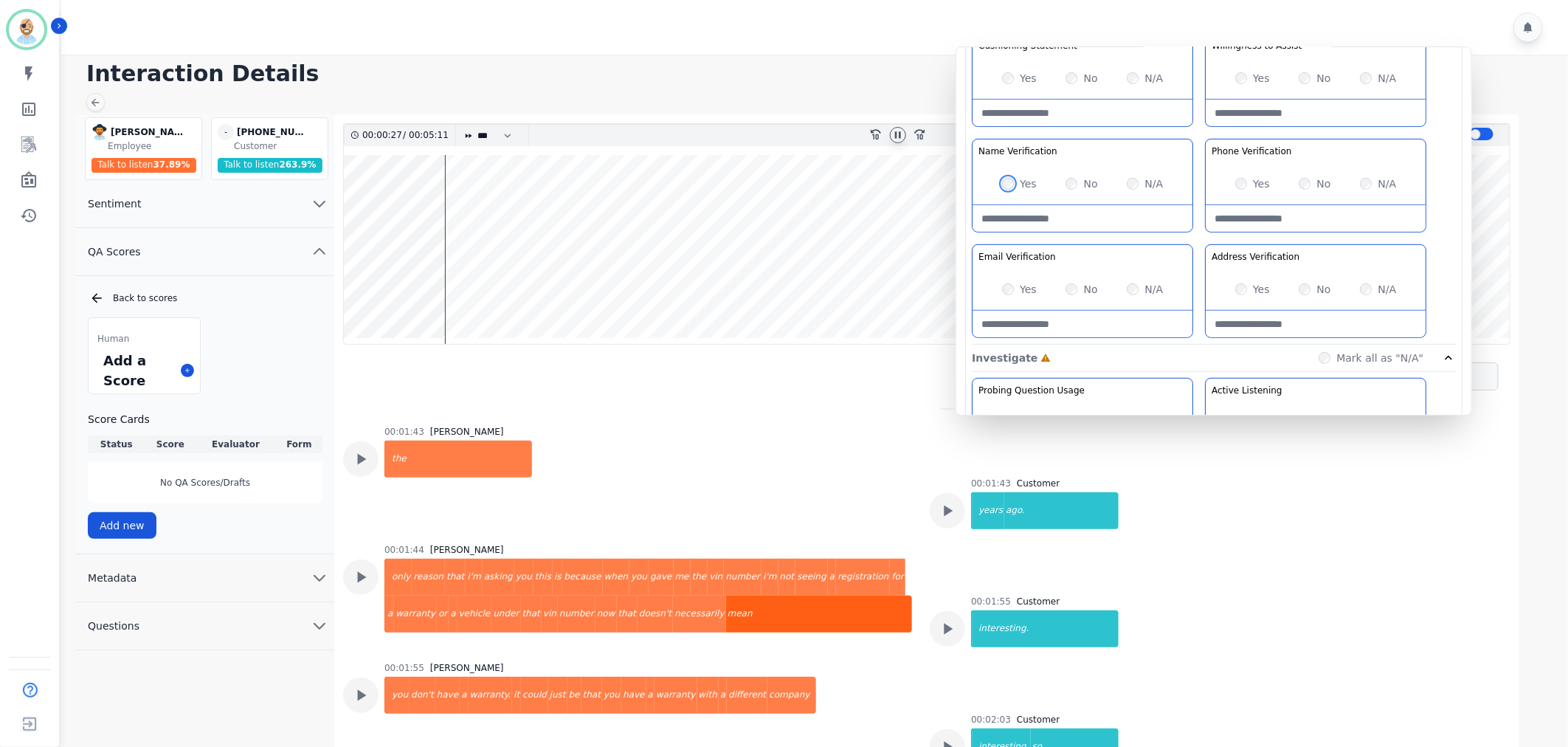
scroll to position [1477, 0]
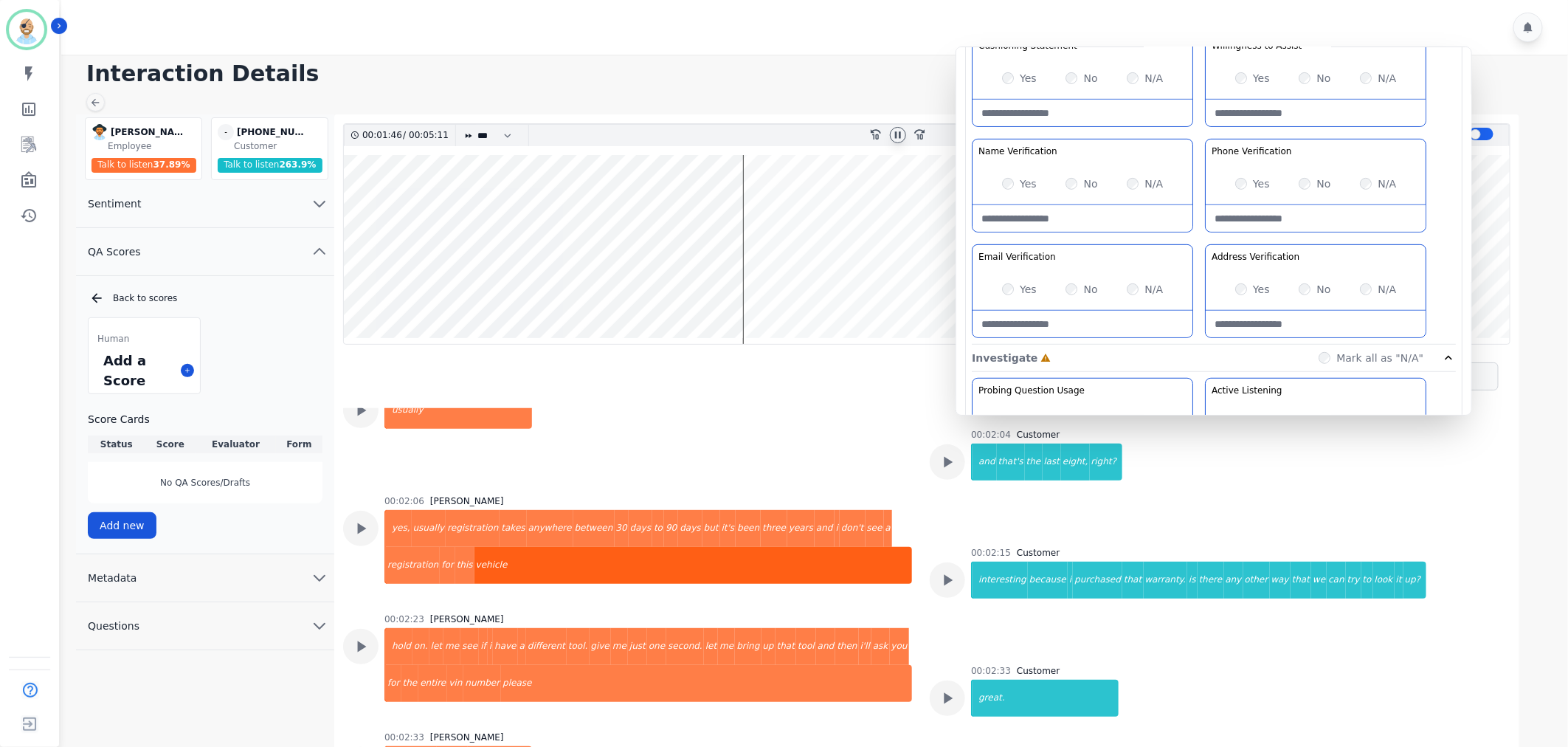
scroll to position [1887, 0]
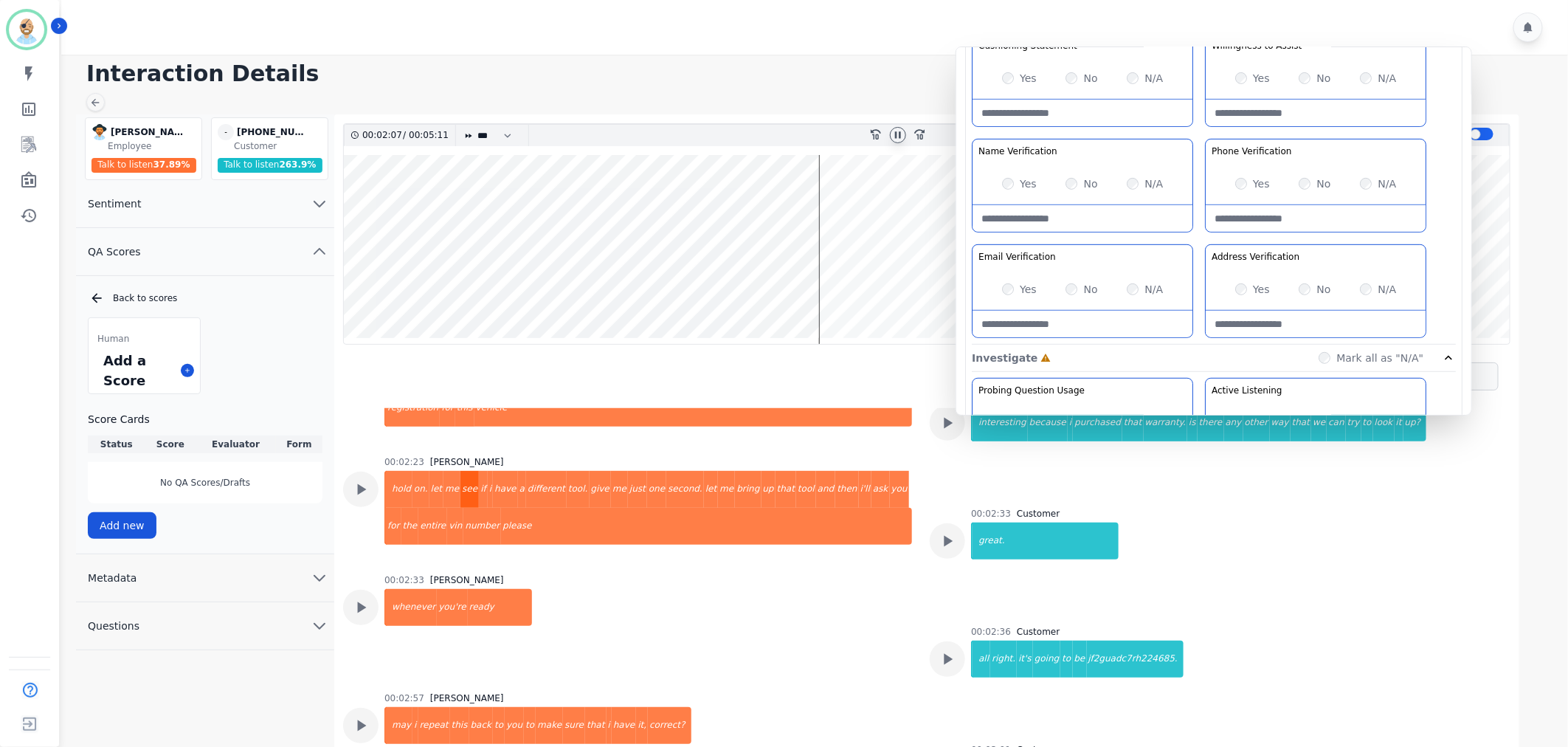
scroll to position [2051, 0]
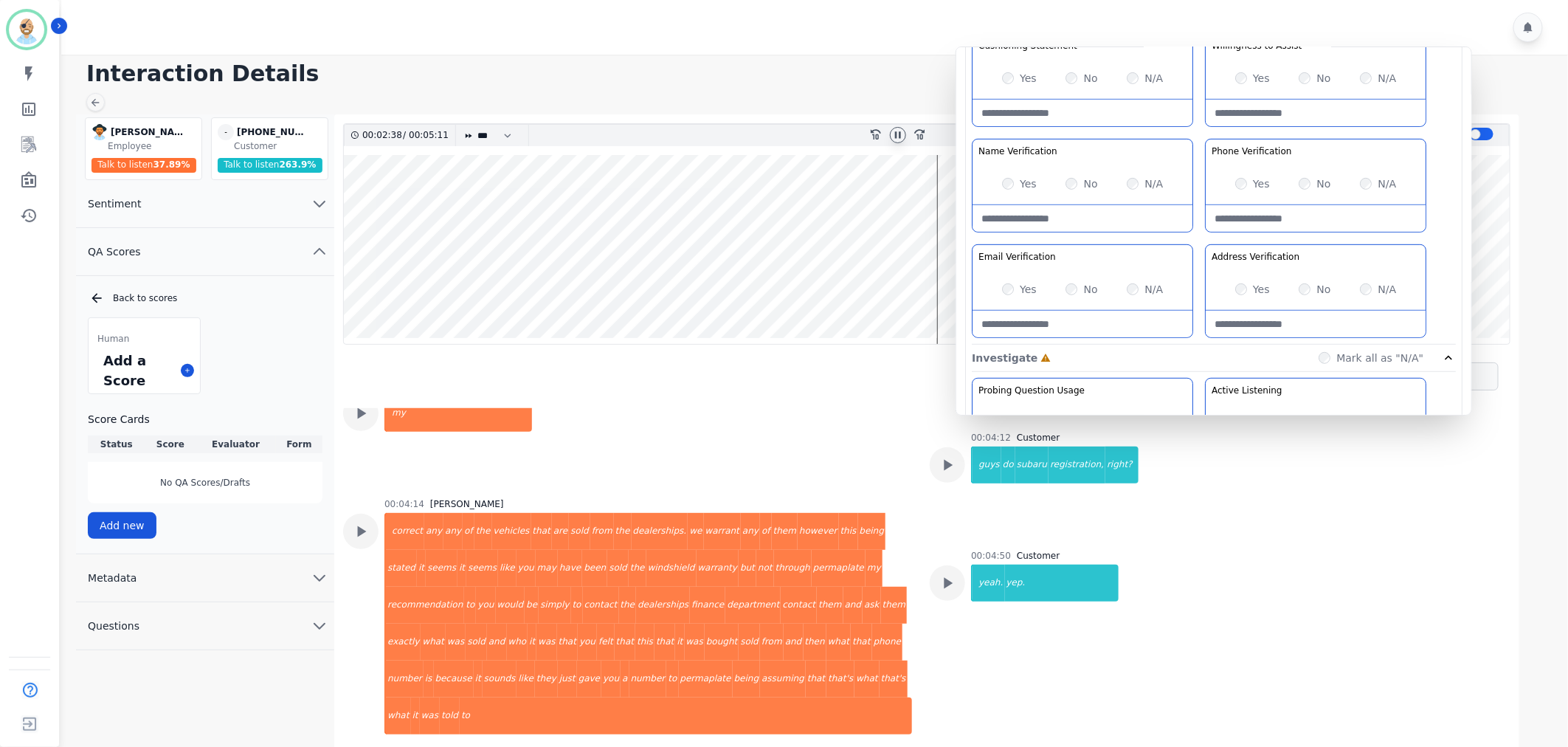
scroll to position [3693, 0]
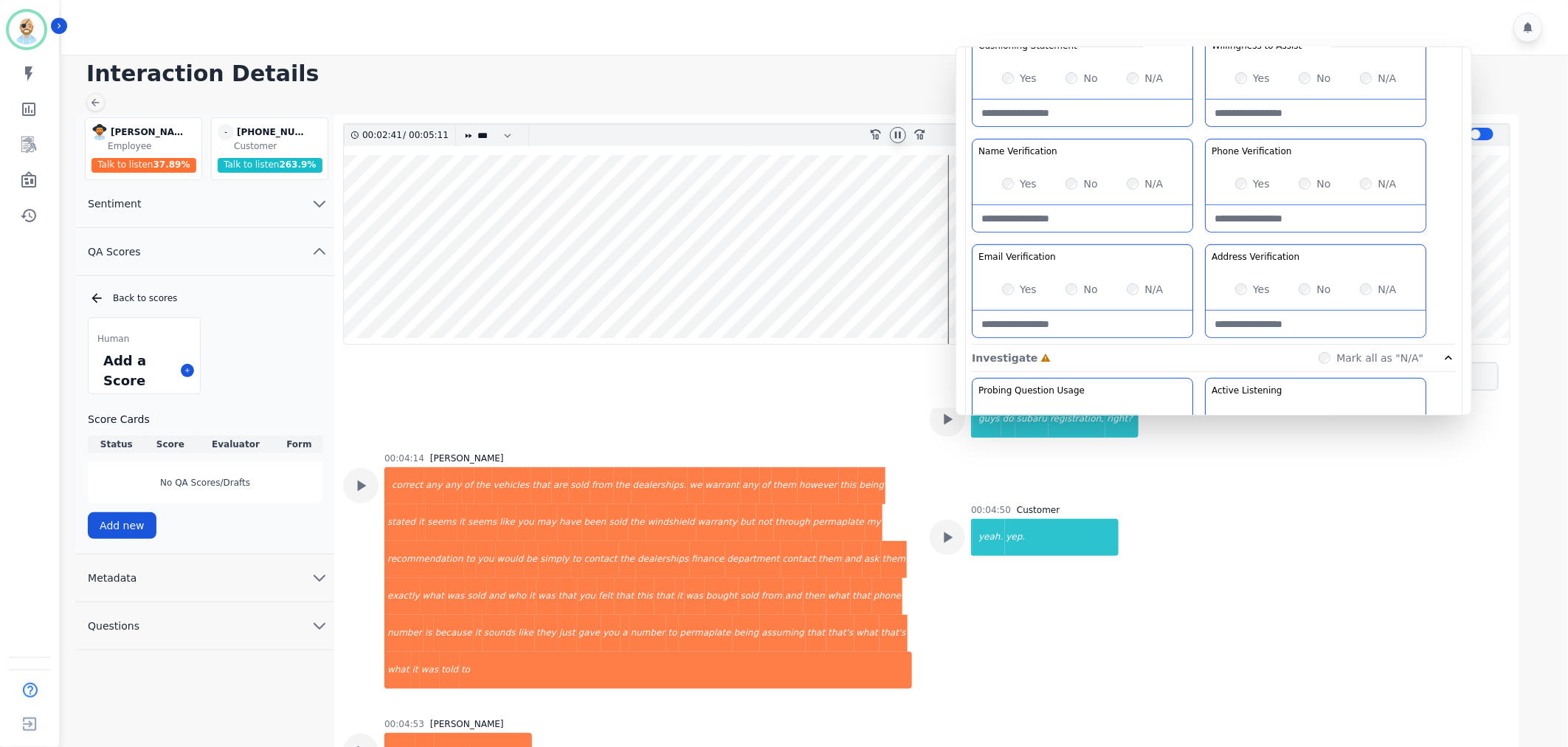
click at [900, 133] on icon at bounding box center [898, 135] width 6 height 7
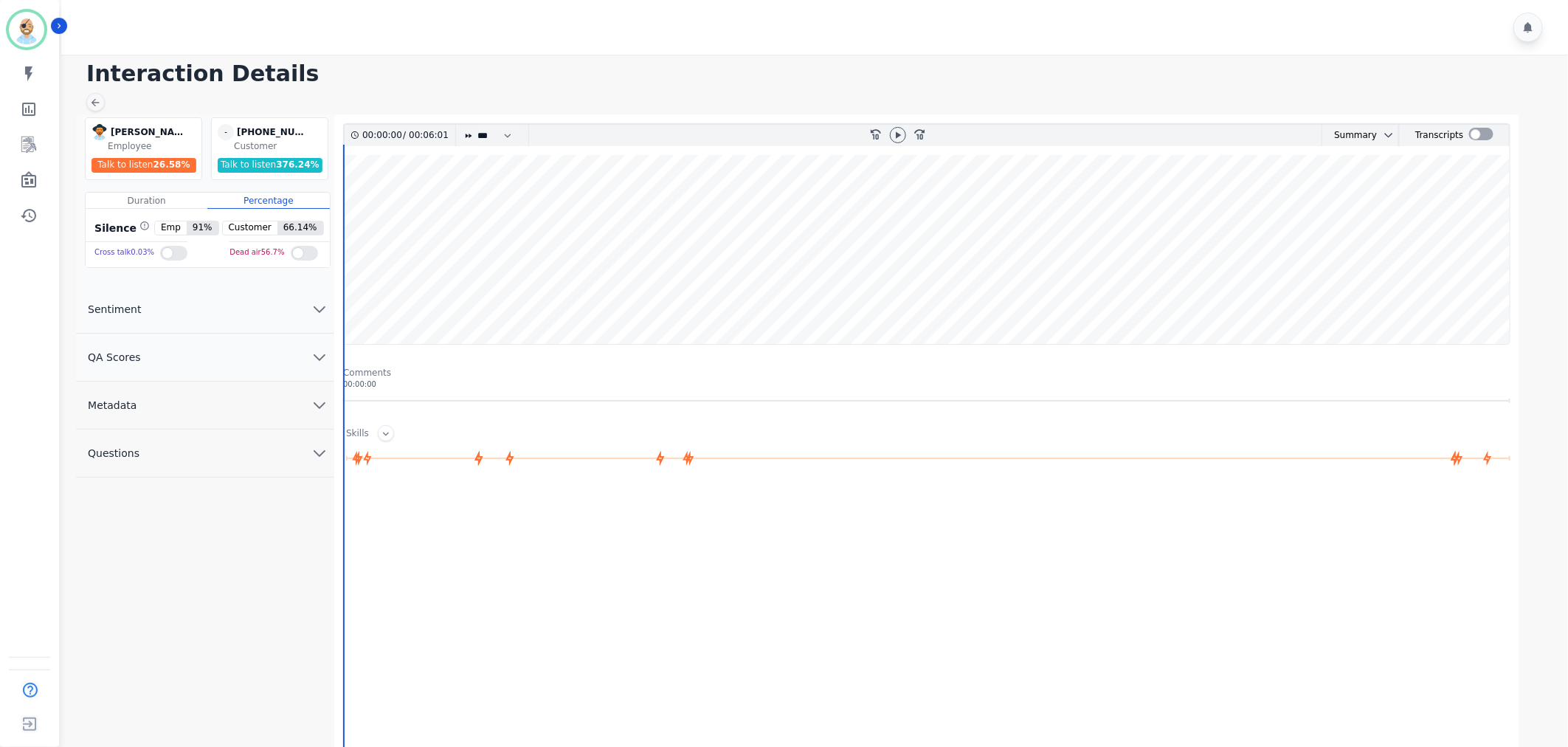
click at [202, 356] on button "QA Scores" at bounding box center [205, 357] width 259 height 48
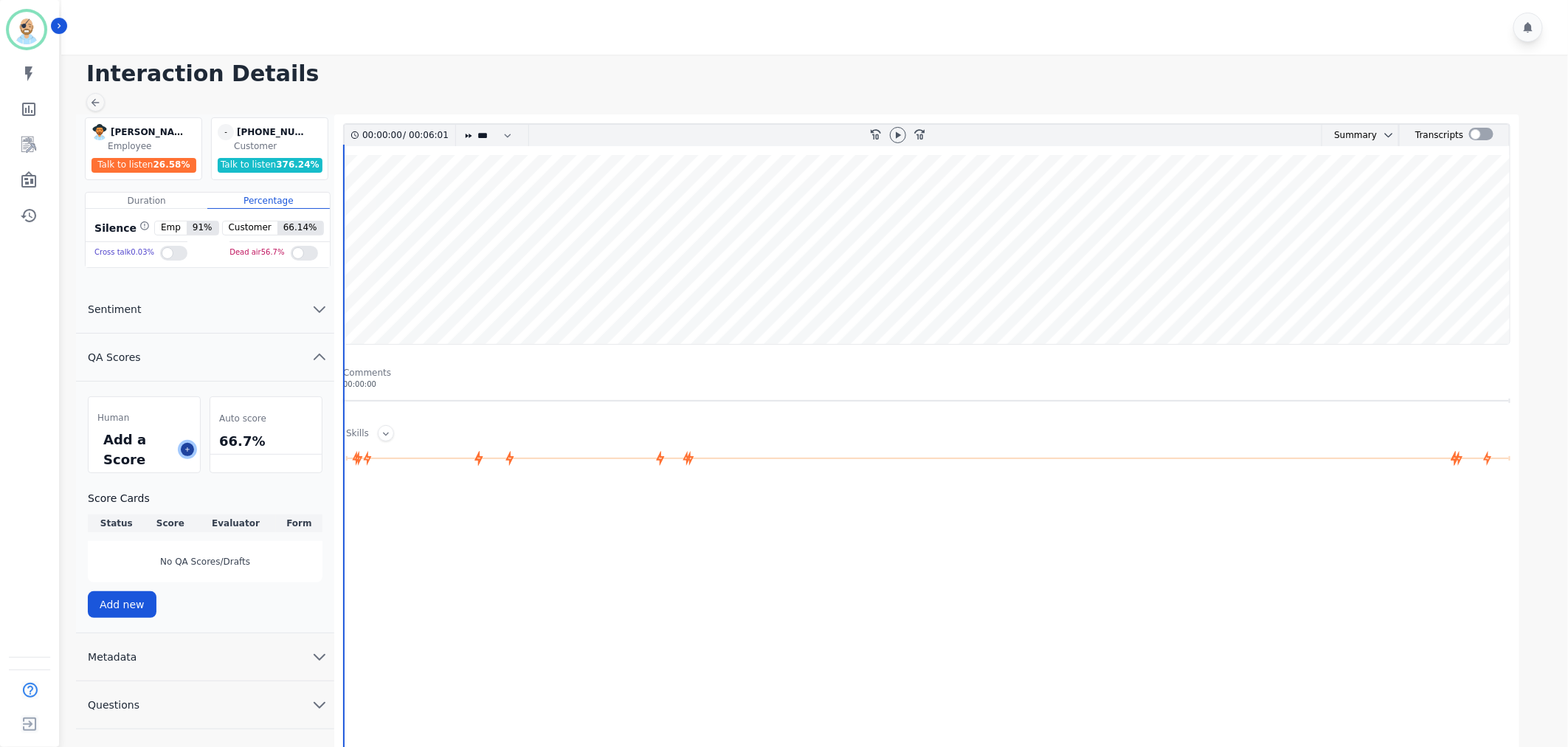
click at [184, 449] on icon at bounding box center [188, 450] width 8 height 8
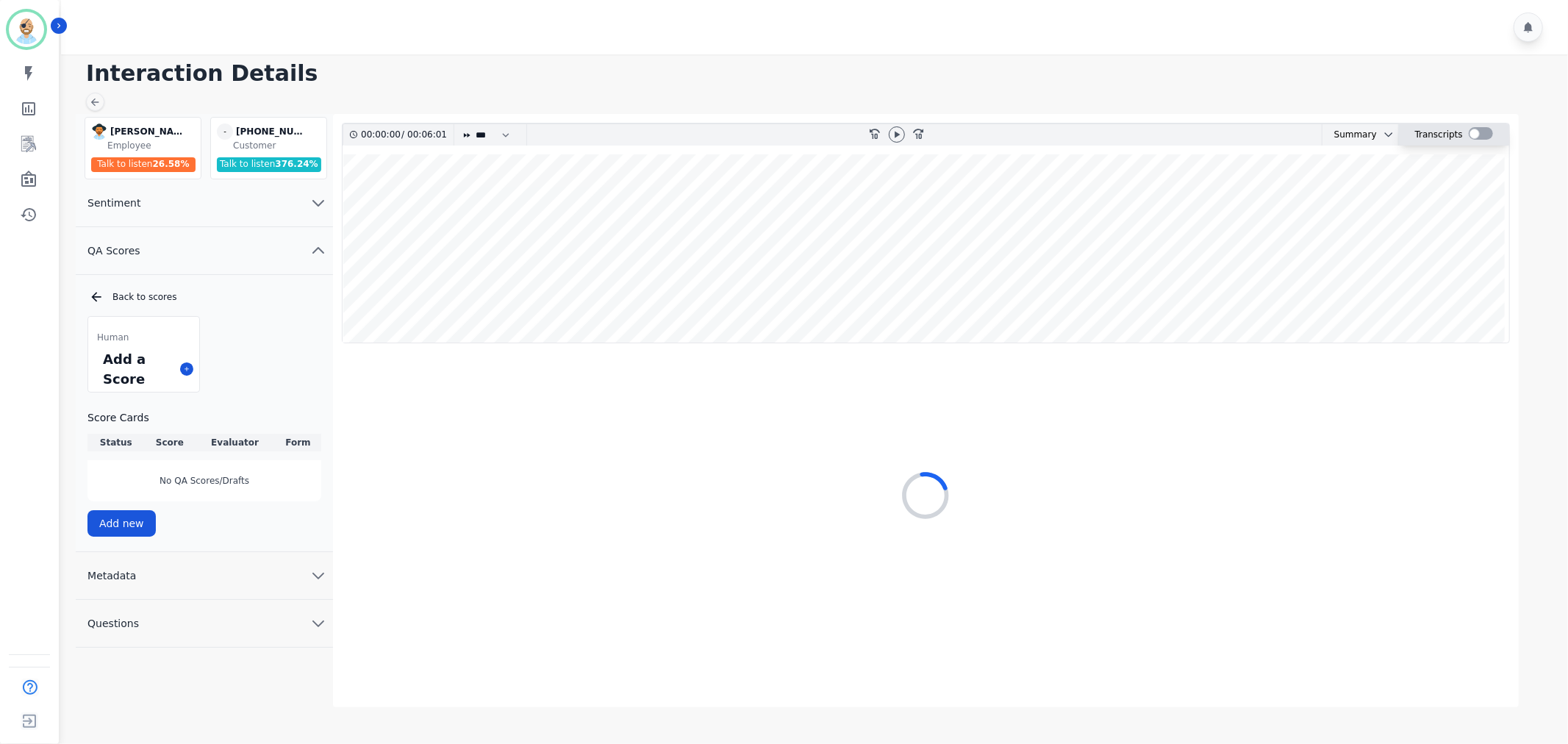
click at [1480, 134] on div at bounding box center [1481, 133] width 24 height 13
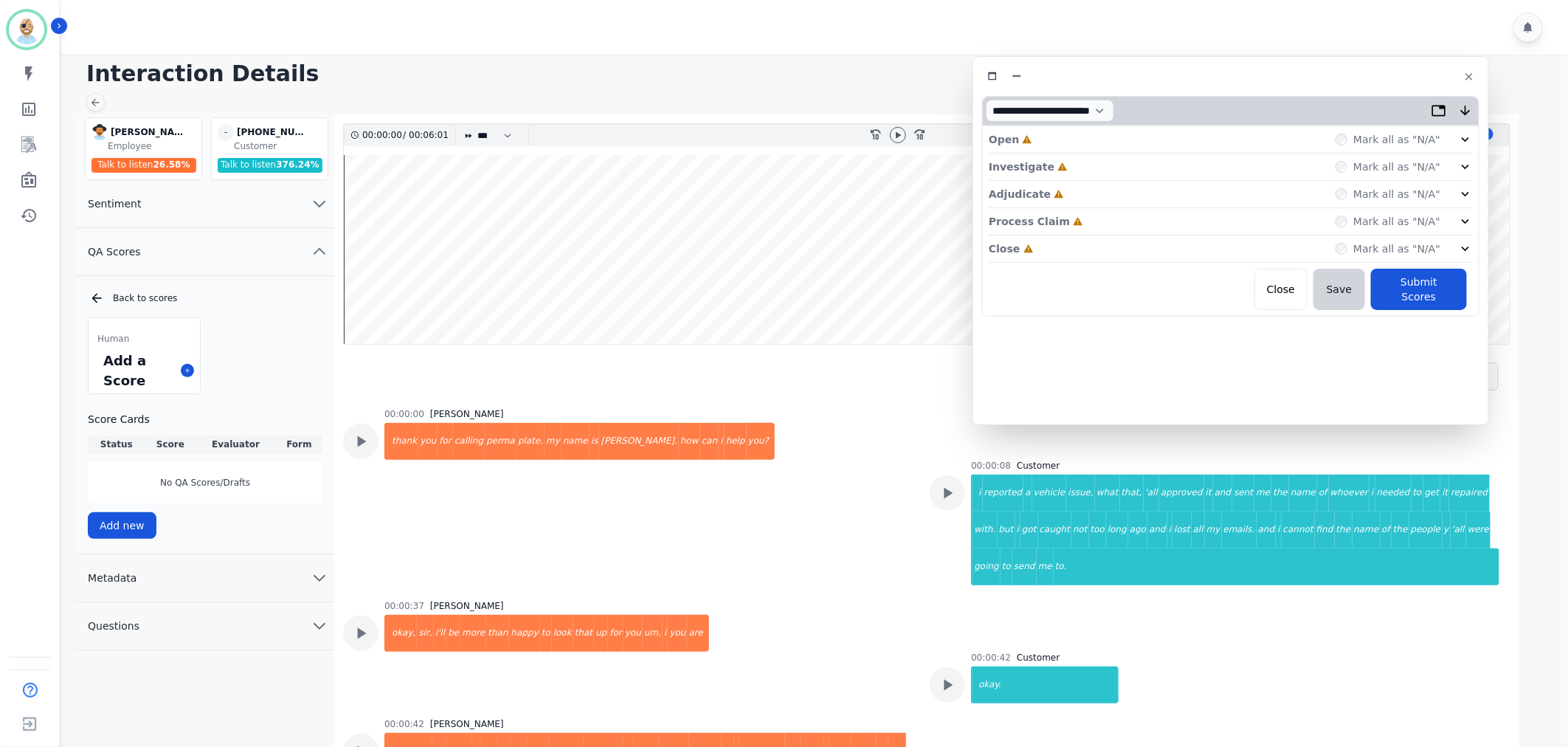
drag, startPoint x: 437, startPoint y: 86, endPoint x: 1345, endPoint y: 80, distance: 908.0
click at [1345, 80] on div at bounding box center [1232, 77] width 498 height 22
click at [1101, 248] on div "Close Incomplete Mark all as "N/A"" at bounding box center [1231, 249] width 484 height 28
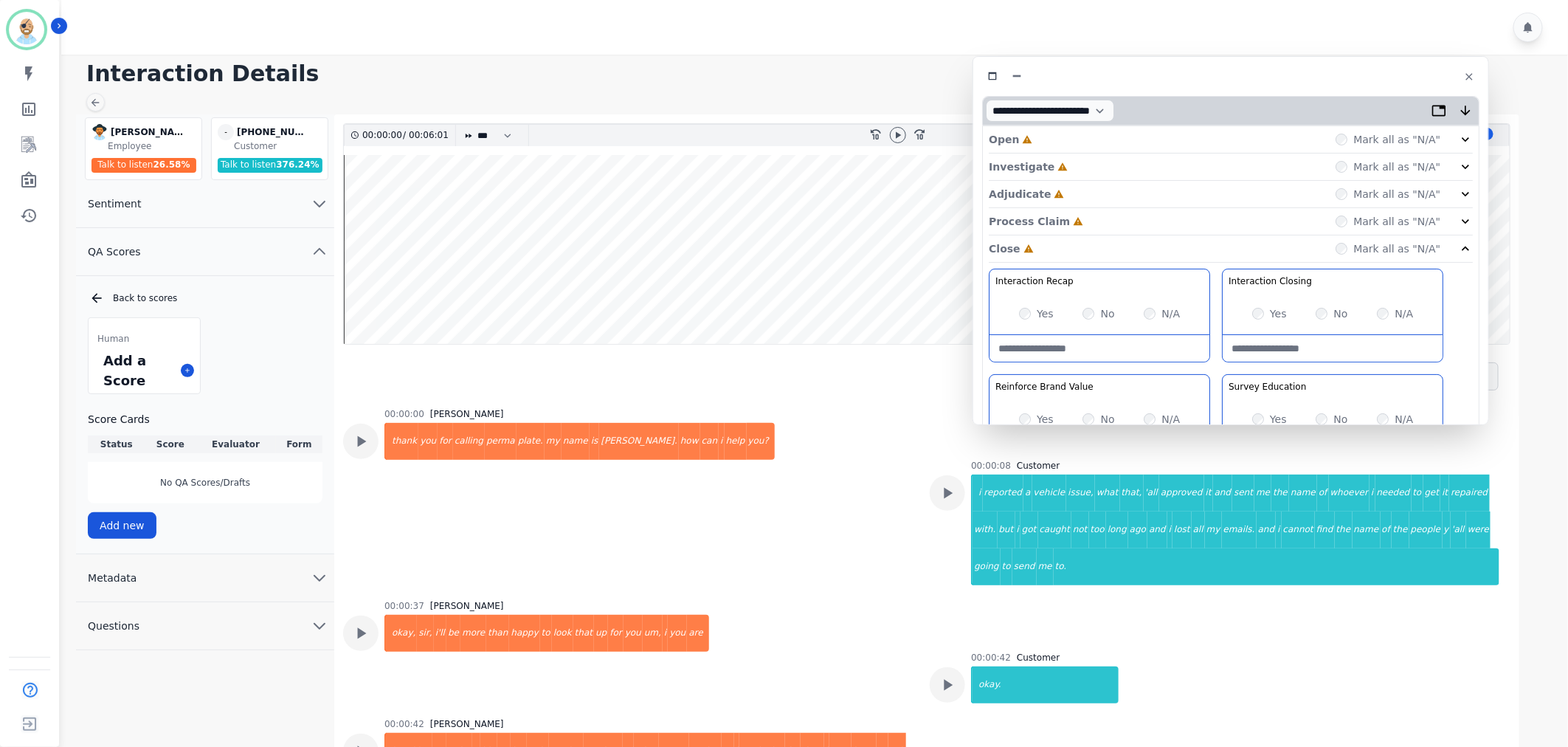
click at [1104, 212] on div "Process Claim Incomplete Mark all as "N/A"" at bounding box center [1231, 222] width 484 height 28
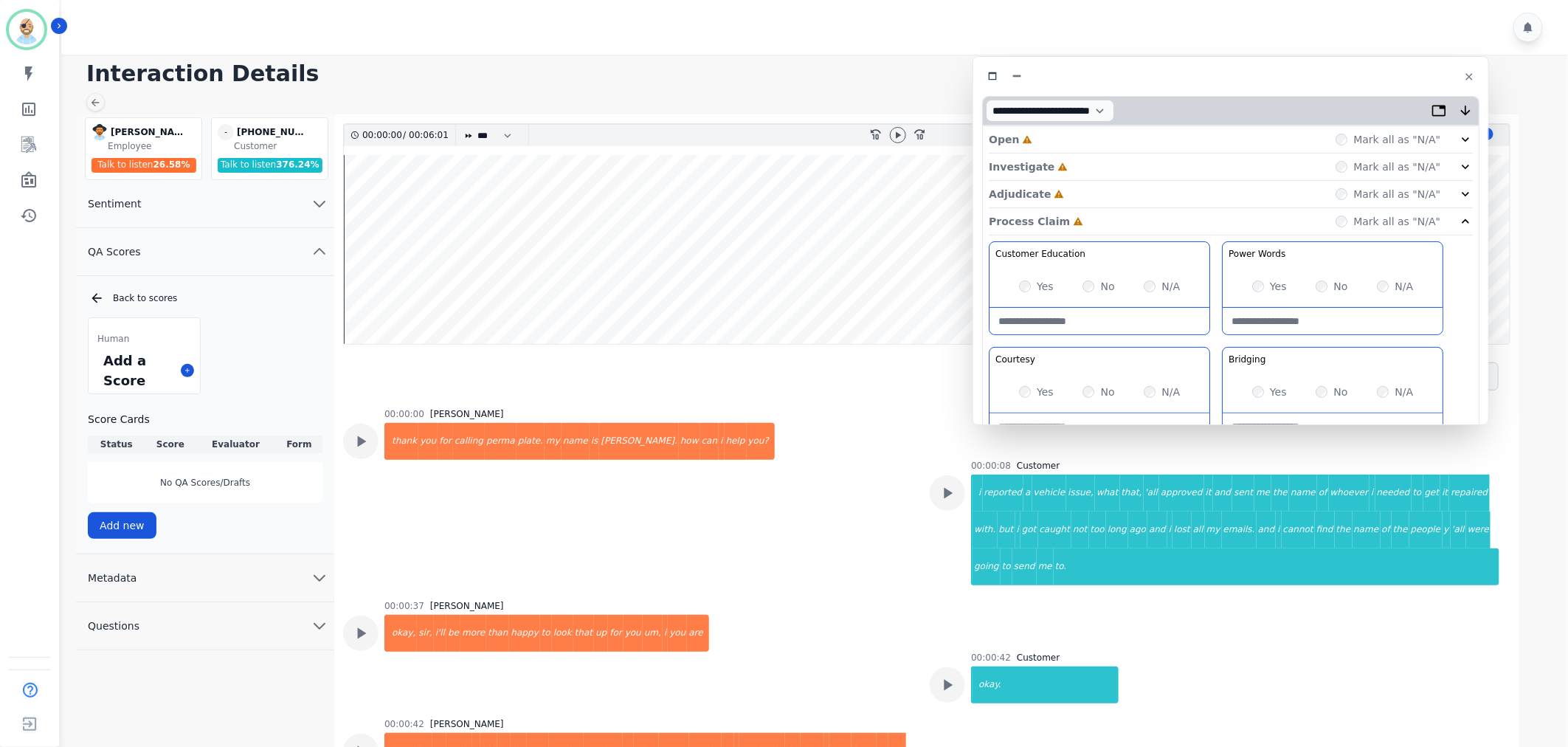
click at [1110, 181] on div "Adjudicate Incomplete Mark all as "N/A"" at bounding box center [1231, 195] width 484 height 28
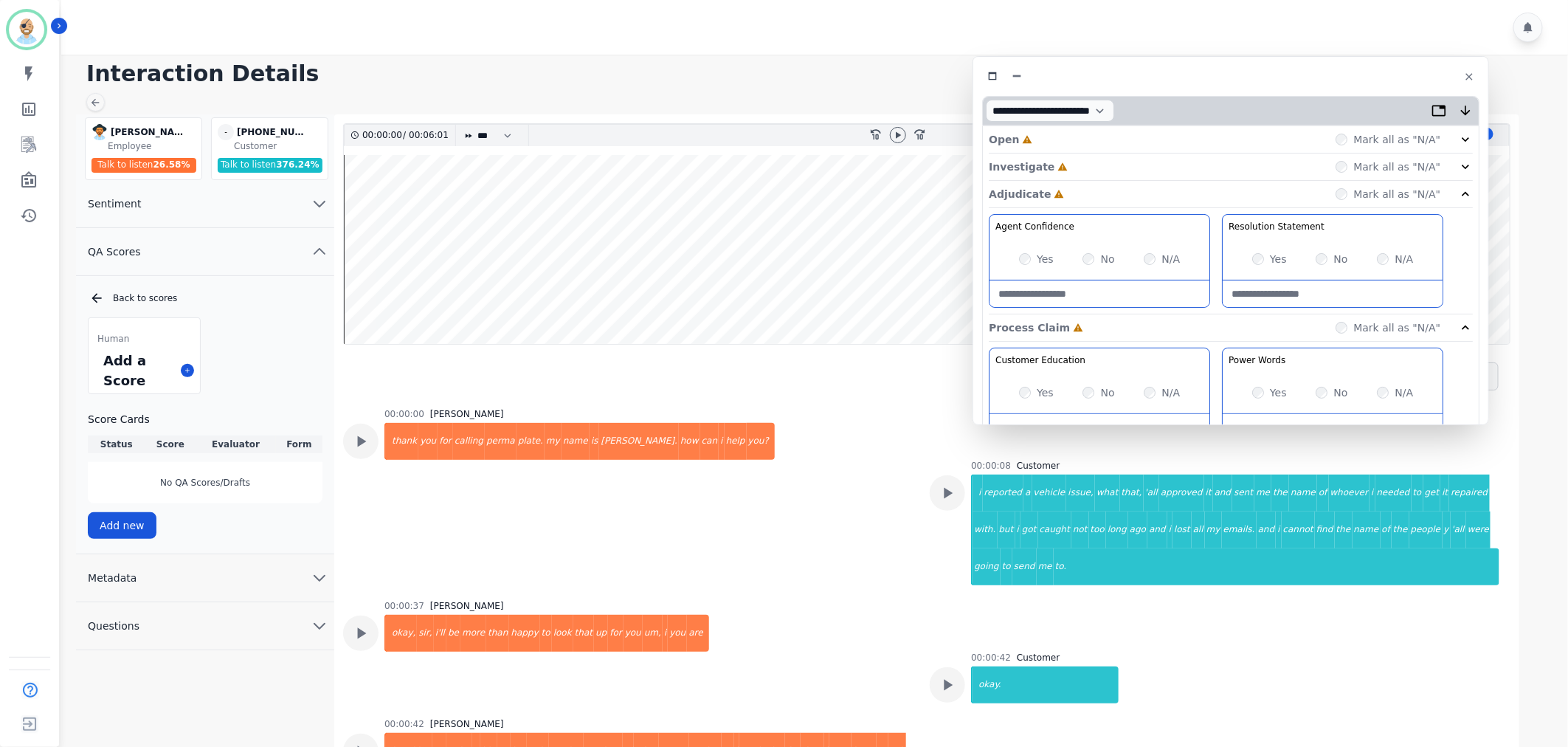
click at [1110, 181] on div "Investigate Incomplete Mark all as "N/A"" at bounding box center [1231, 195] width 484 height 28
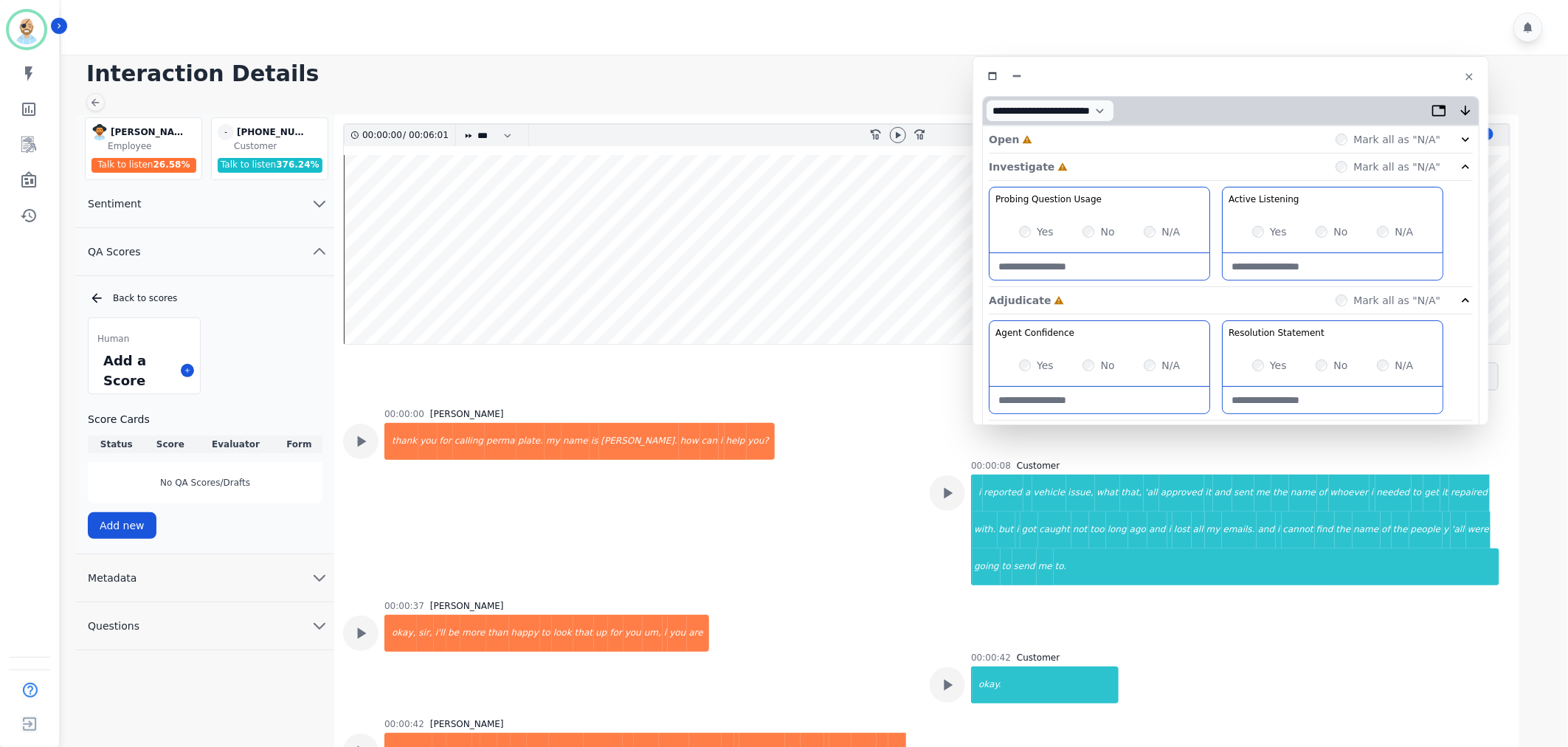
click at [1110, 138] on div "Open Incomplete Mark all as "N/A"" at bounding box center [1231, 140] width 484 height 28
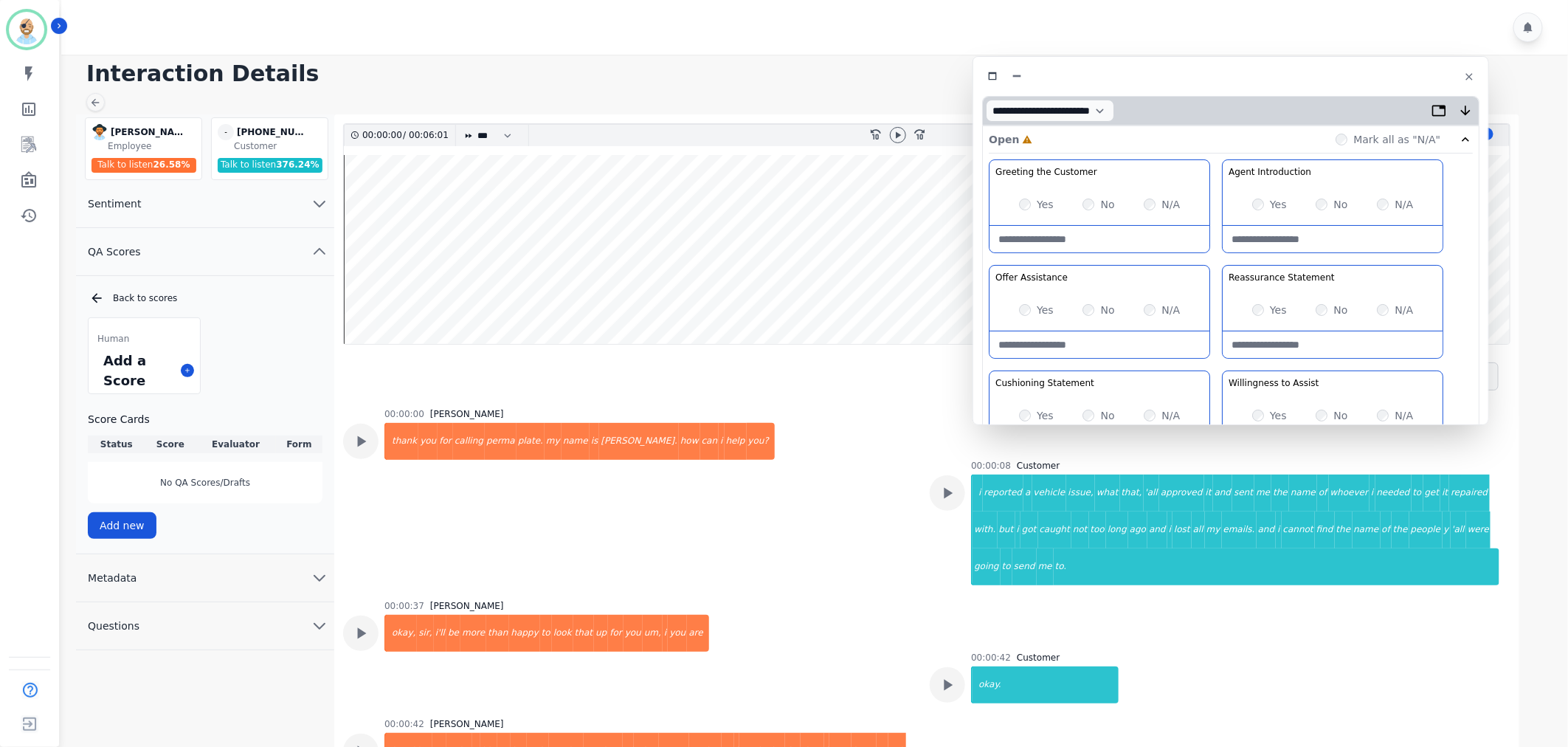
click at [1221, 247] on div "Greeting the Customer Welcome is where we quickly greet our customer as a known…" at bounding box center [1231, 420] width 484 height 523
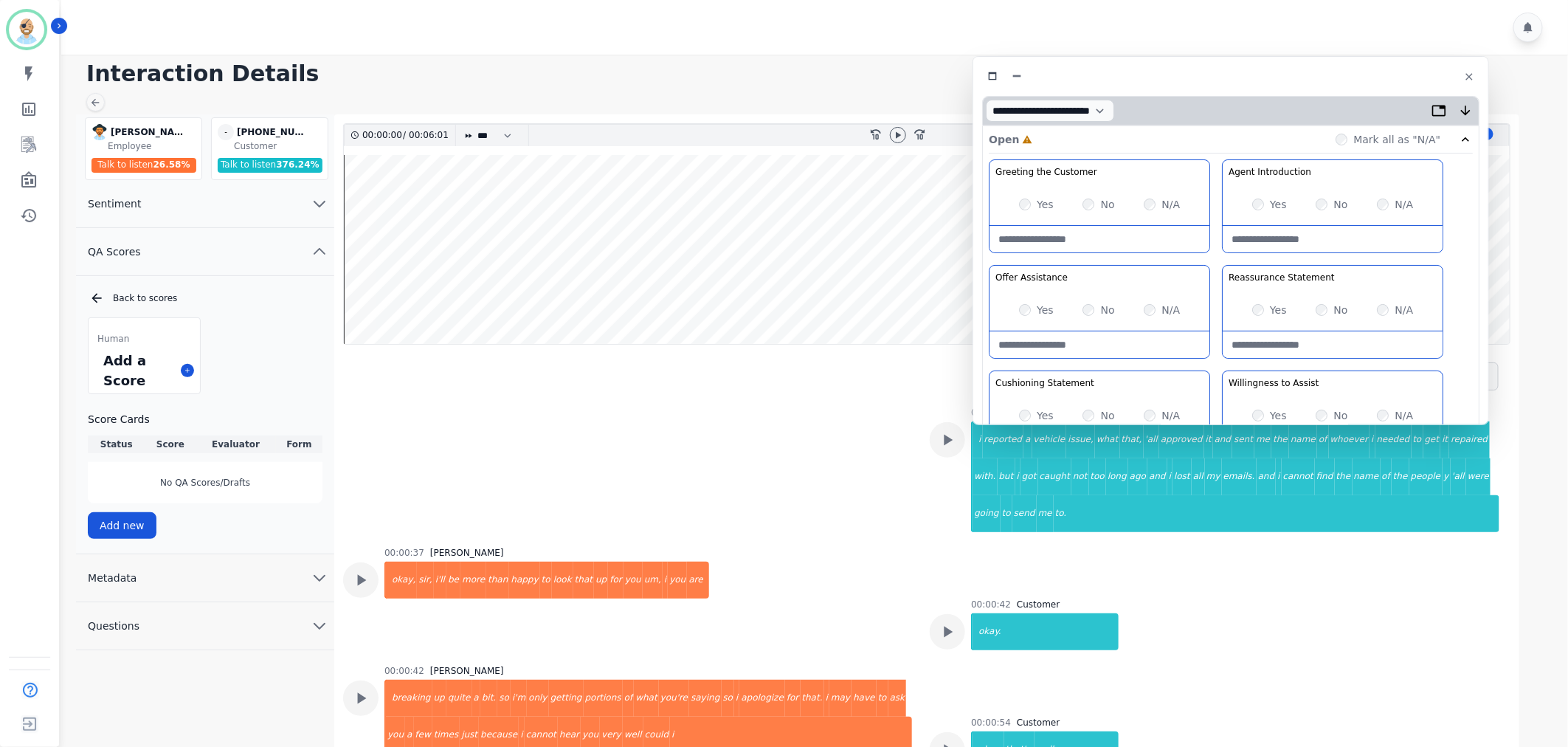
scroll to position [82, 0]
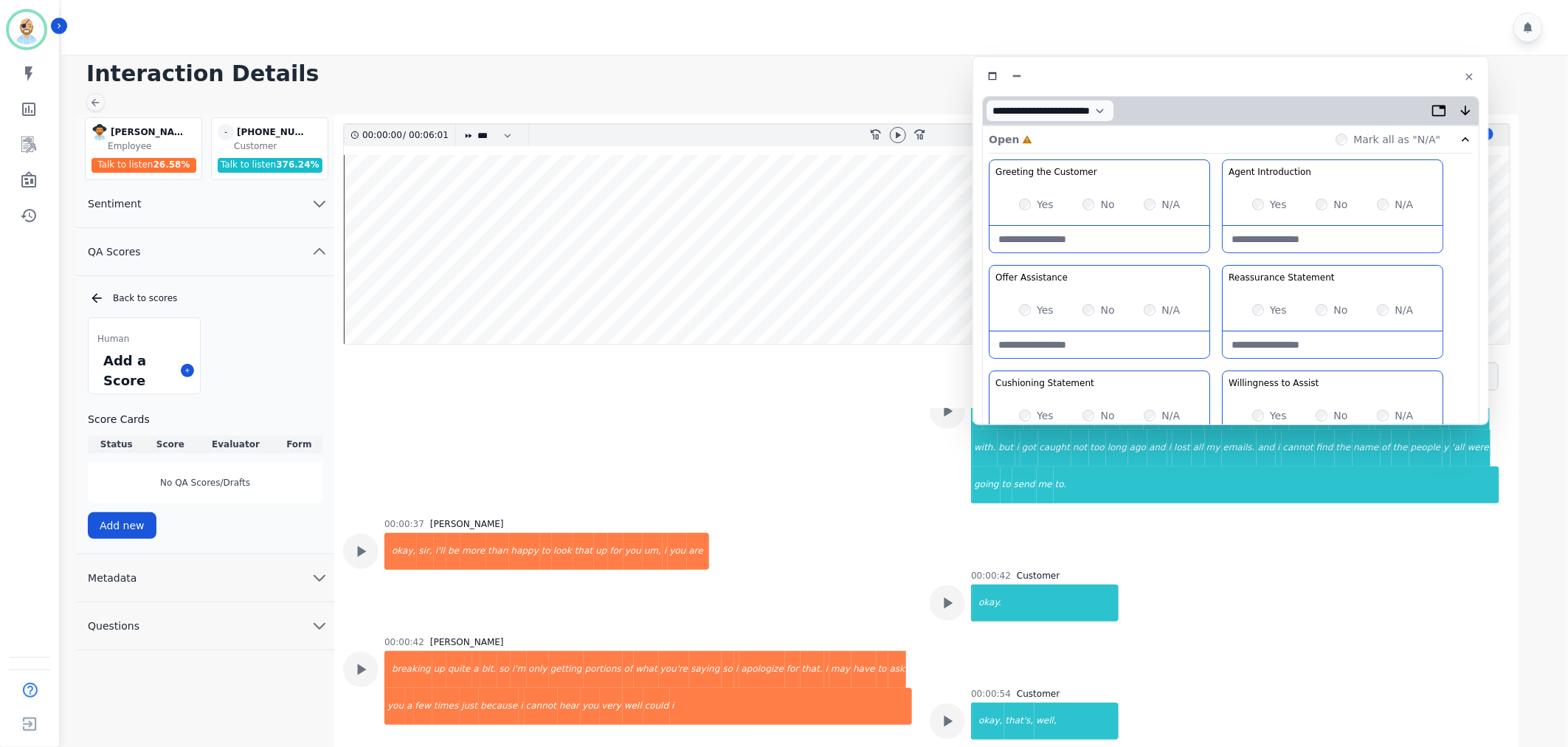
click at [1212, 362] on div "Greeting the Customer Welcome is where we quickly greet our customer as a known…" at bounding box center [1231, 420] width 484 height 523
click at [1220, 364] on div "Greeting the Customer Welcome is where we quickly greet our customer as a known…" at bounding box center [1231, 420] width 484 height 523
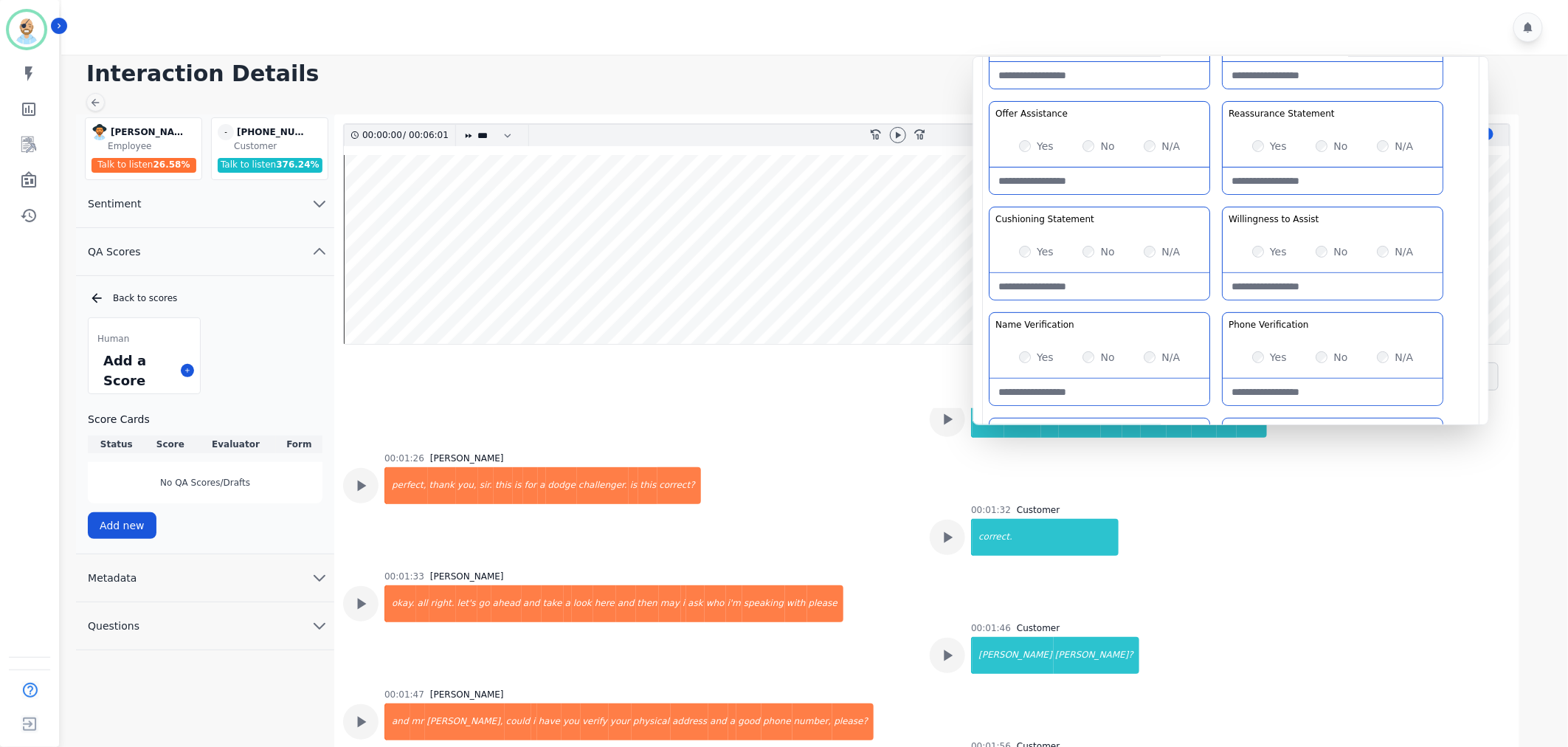
scroll to position [821, 0]
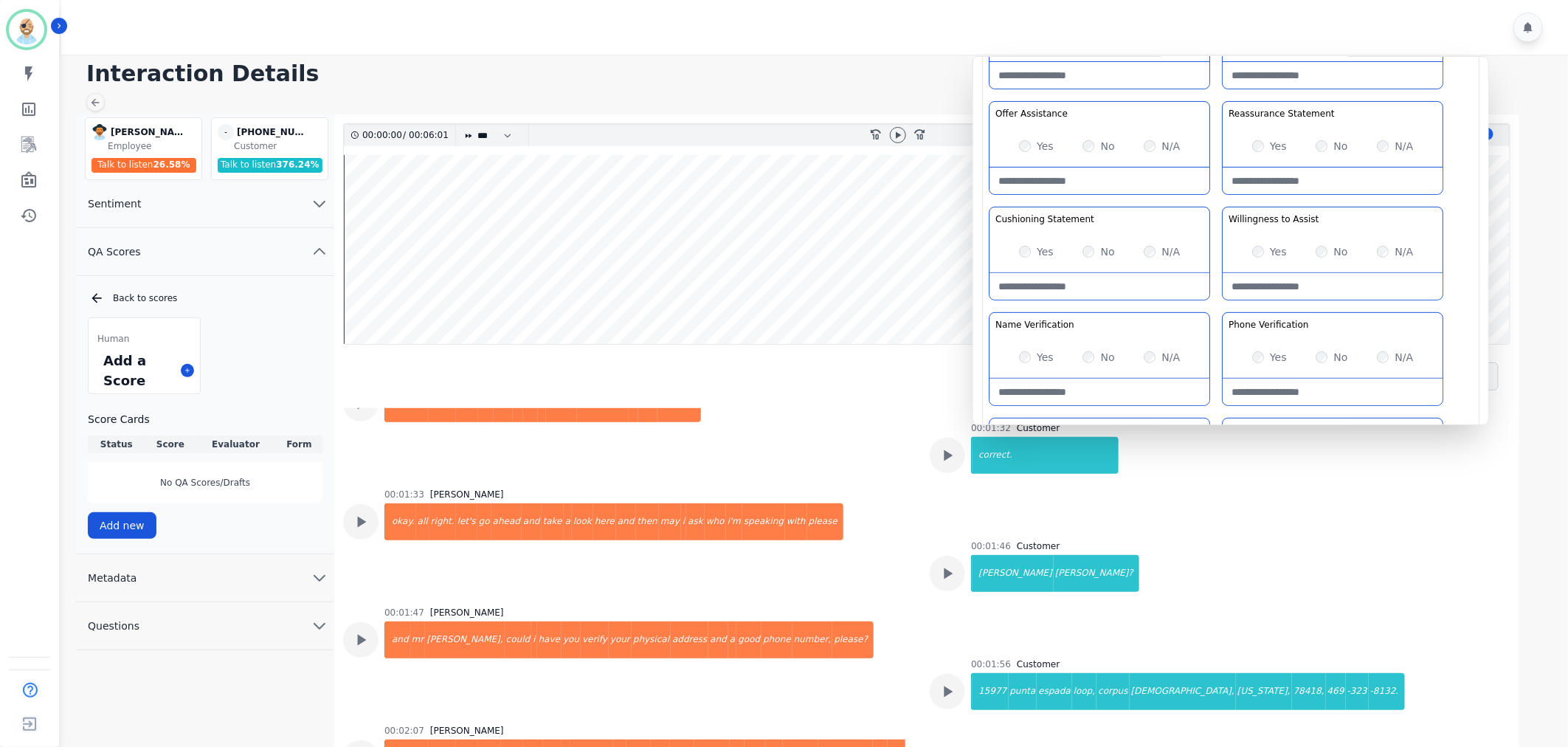
click at [1226, 300] on div "Greeting the Customer Welcome is where we quickly greet our customer as a known…" at bounding box center [1231, 256] width 484 height 523
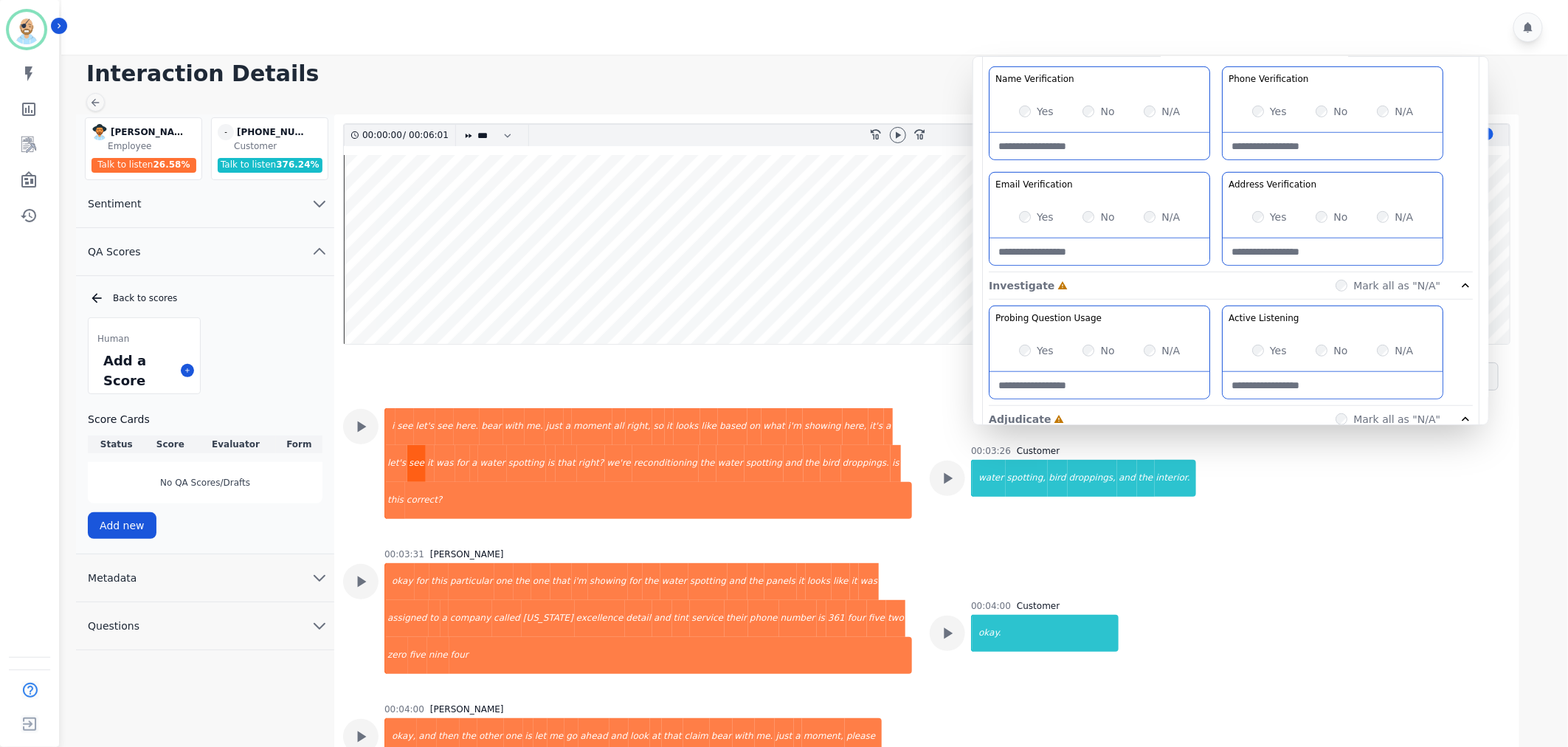
scroll to position [1312, 0]
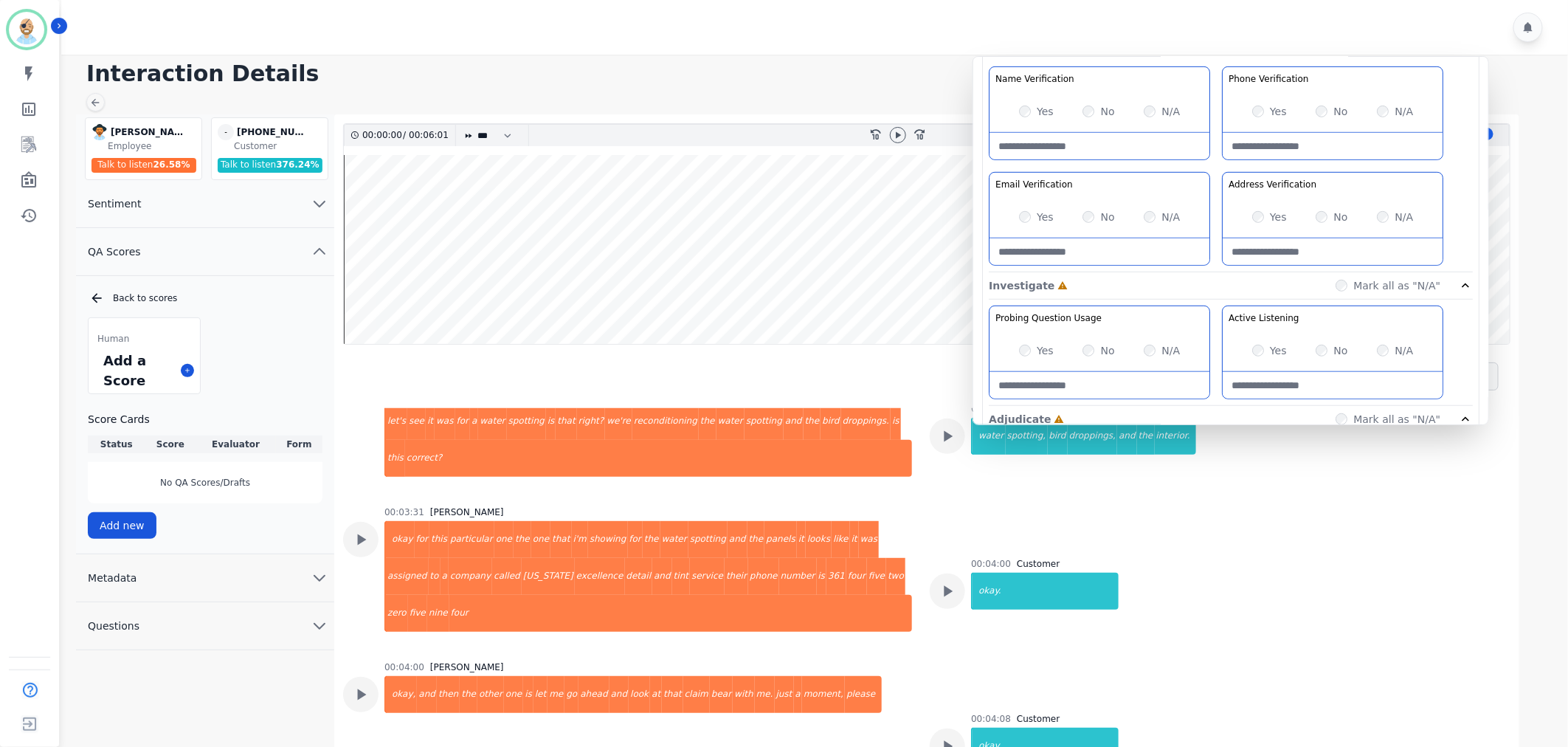
click at [882, 661] on div "00:04:00 [PERSON_NAME], and then the other one is let me go ahead and look at t…" at bounding box center [628, 712] width 569 height 100
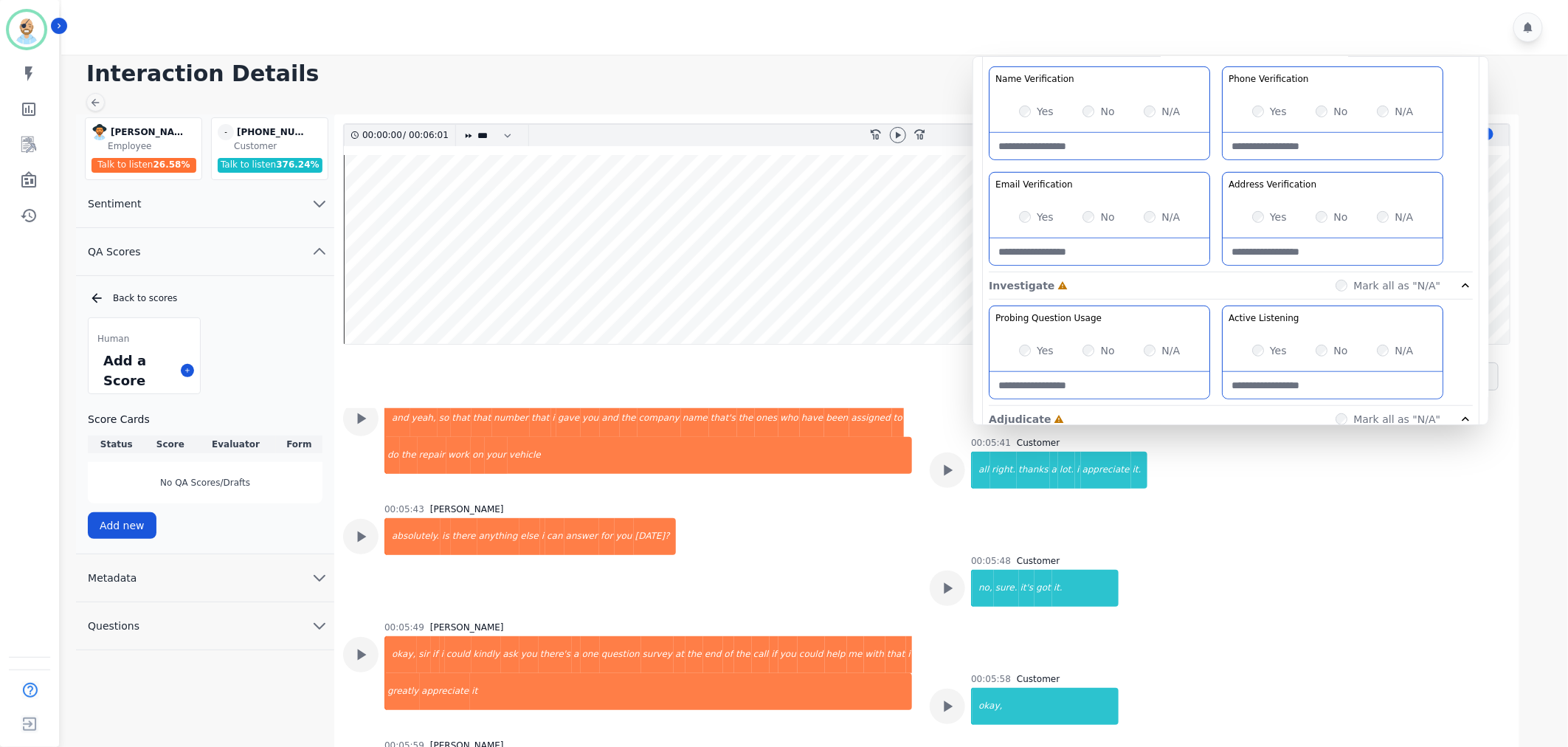
scroll to position [2358, 0]
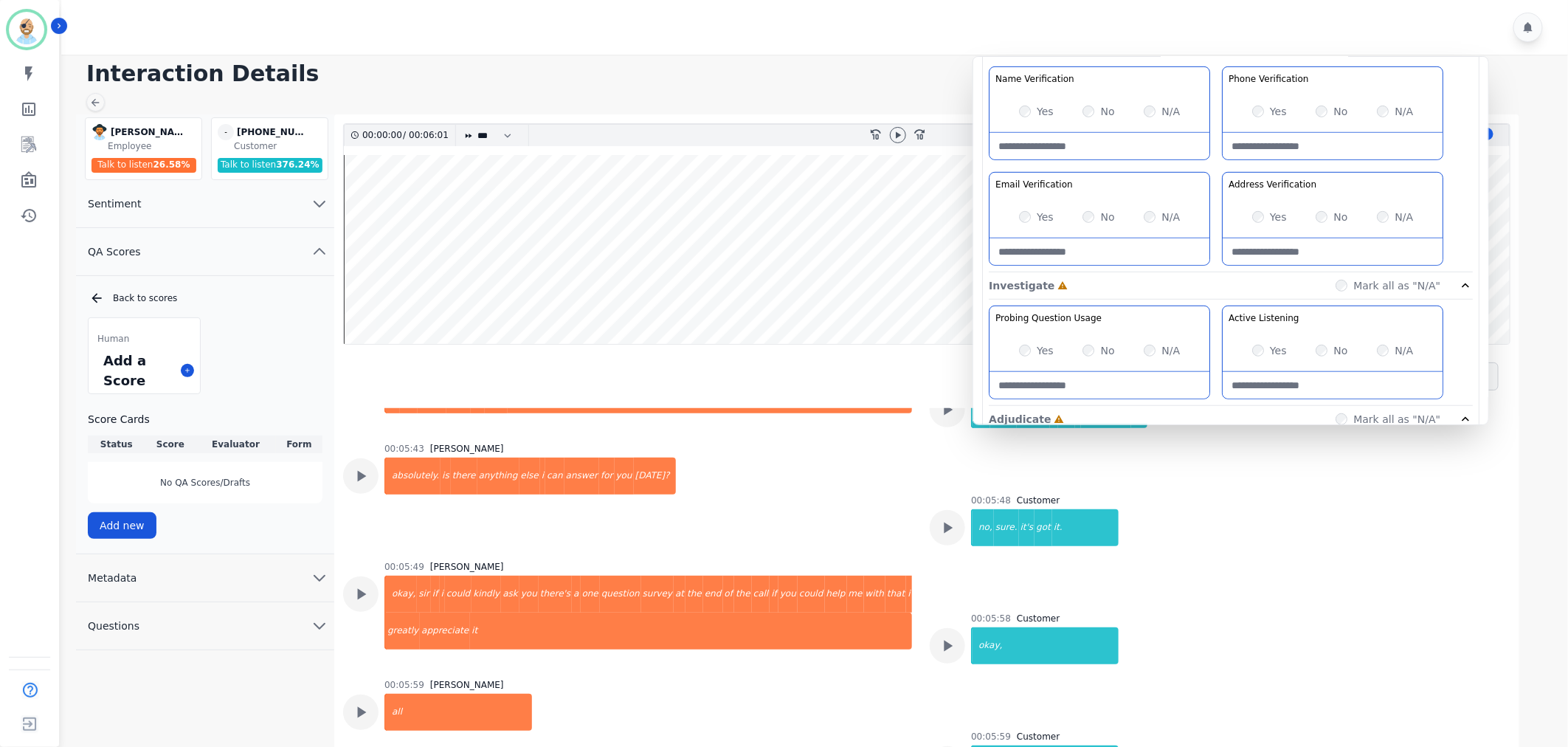
click at [1217, 166] on div "Greeting the Customer Welcome is where we quickly greet our customer as a known…" at bounding box center [1231, 11] width 484 height 523
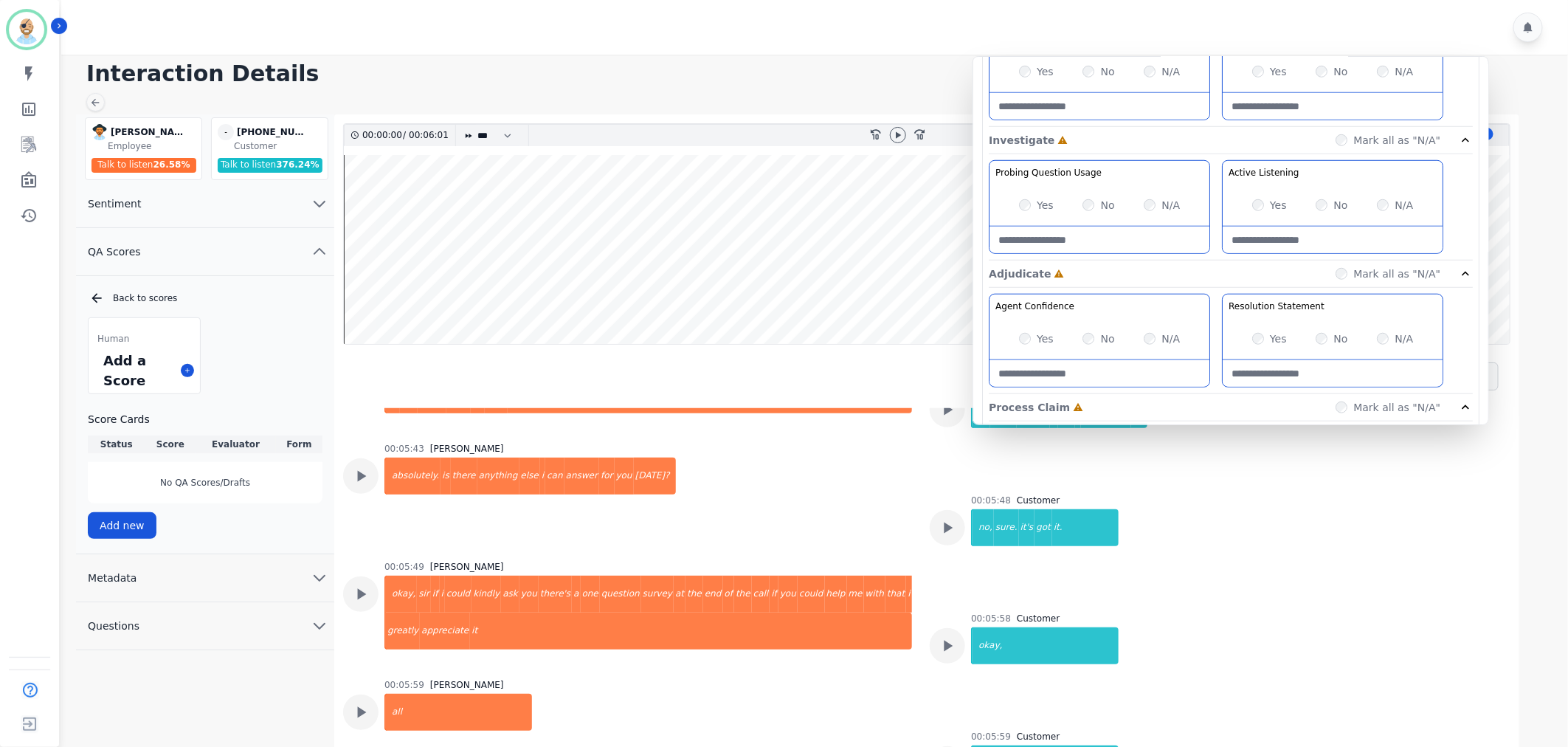
scroll to position [574, 0]
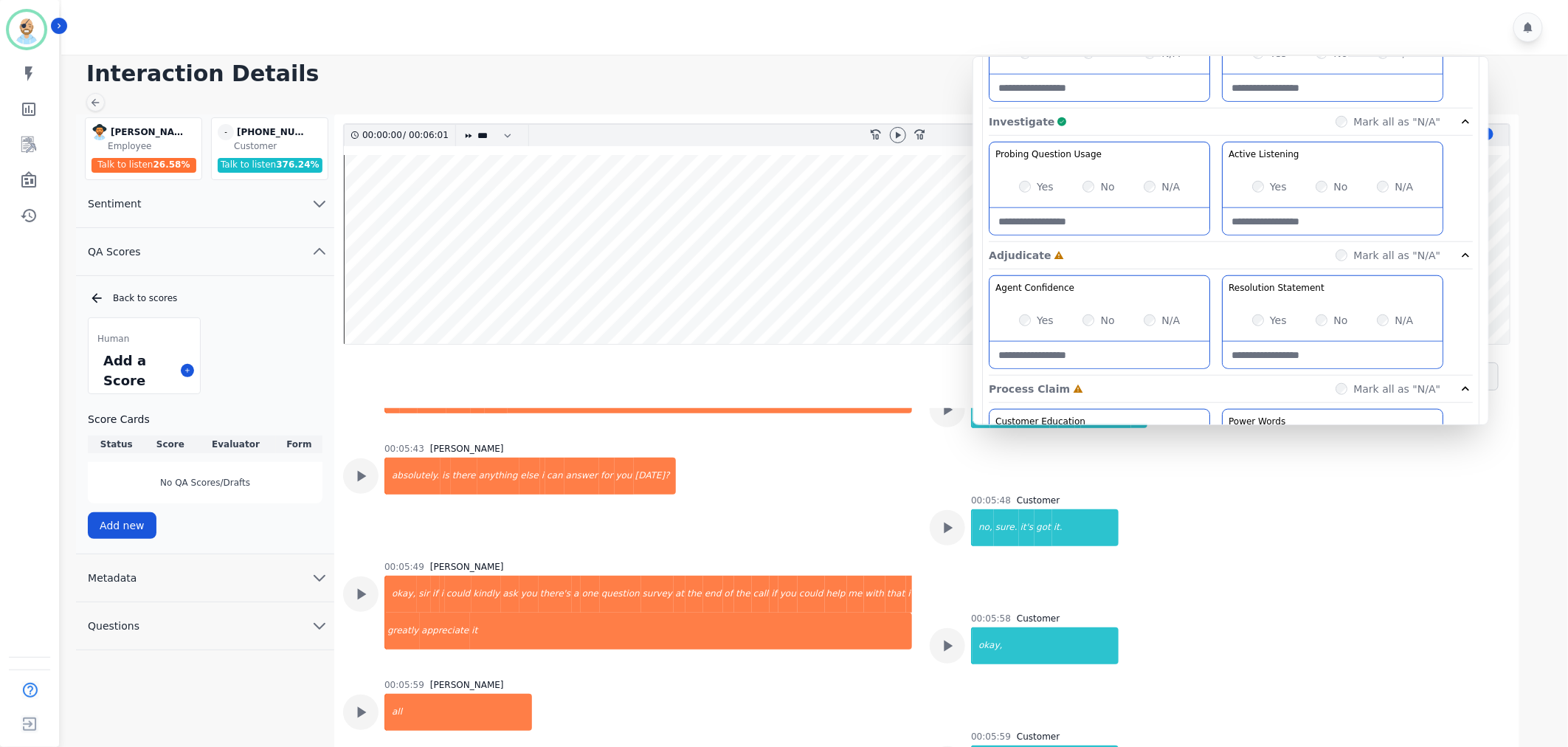
click at [1218, 171] on div "Probing Question Usage Probing through asking open-ended questions will allow y…" at bounding box center [1231, 192] width 484 height 100
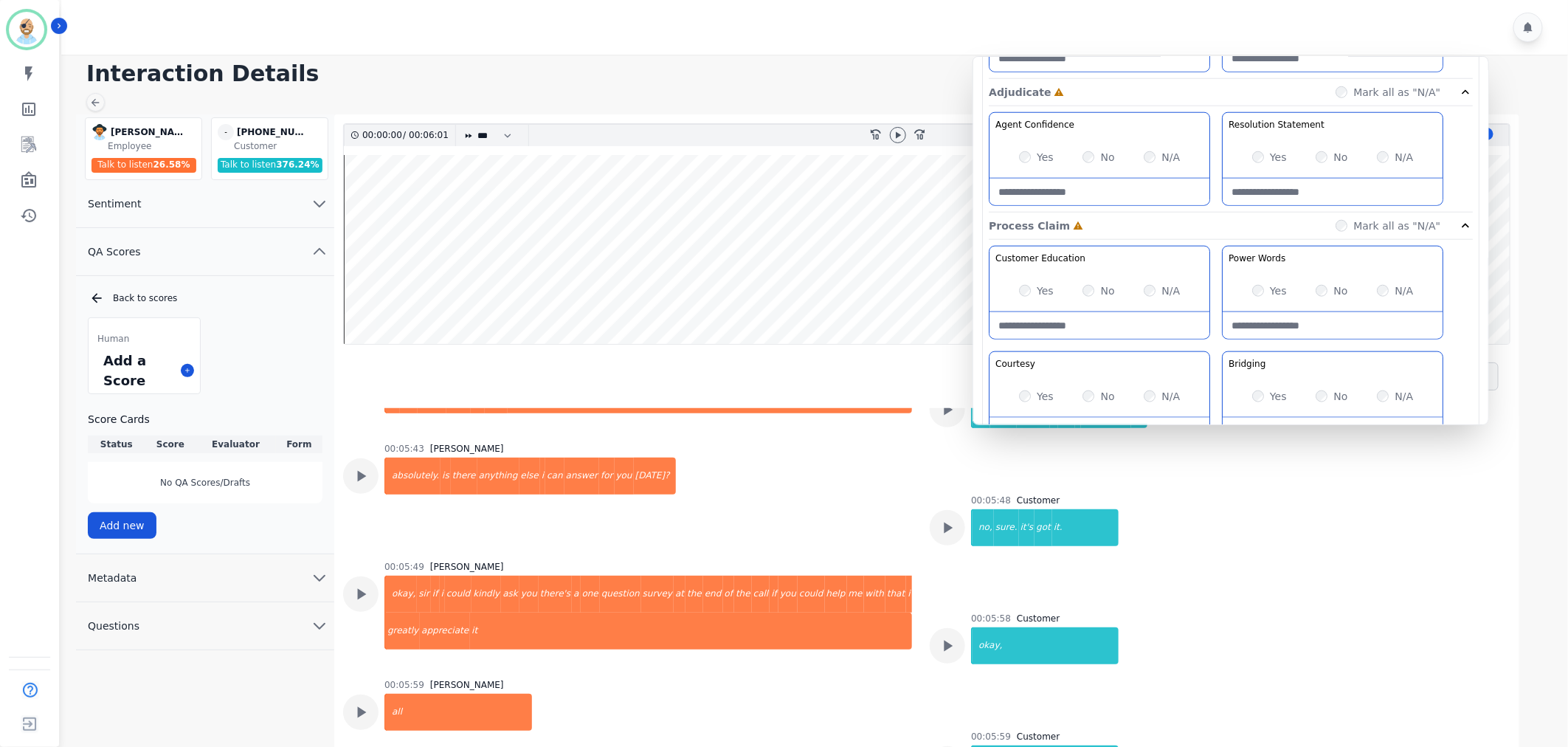
scroll to position [738, 0]
click at [1213, 244] on div "Agent Confidence Gain your customers trust by being knowledgeable and confident…" at bounding box center [1231, 400] width 484 height 312
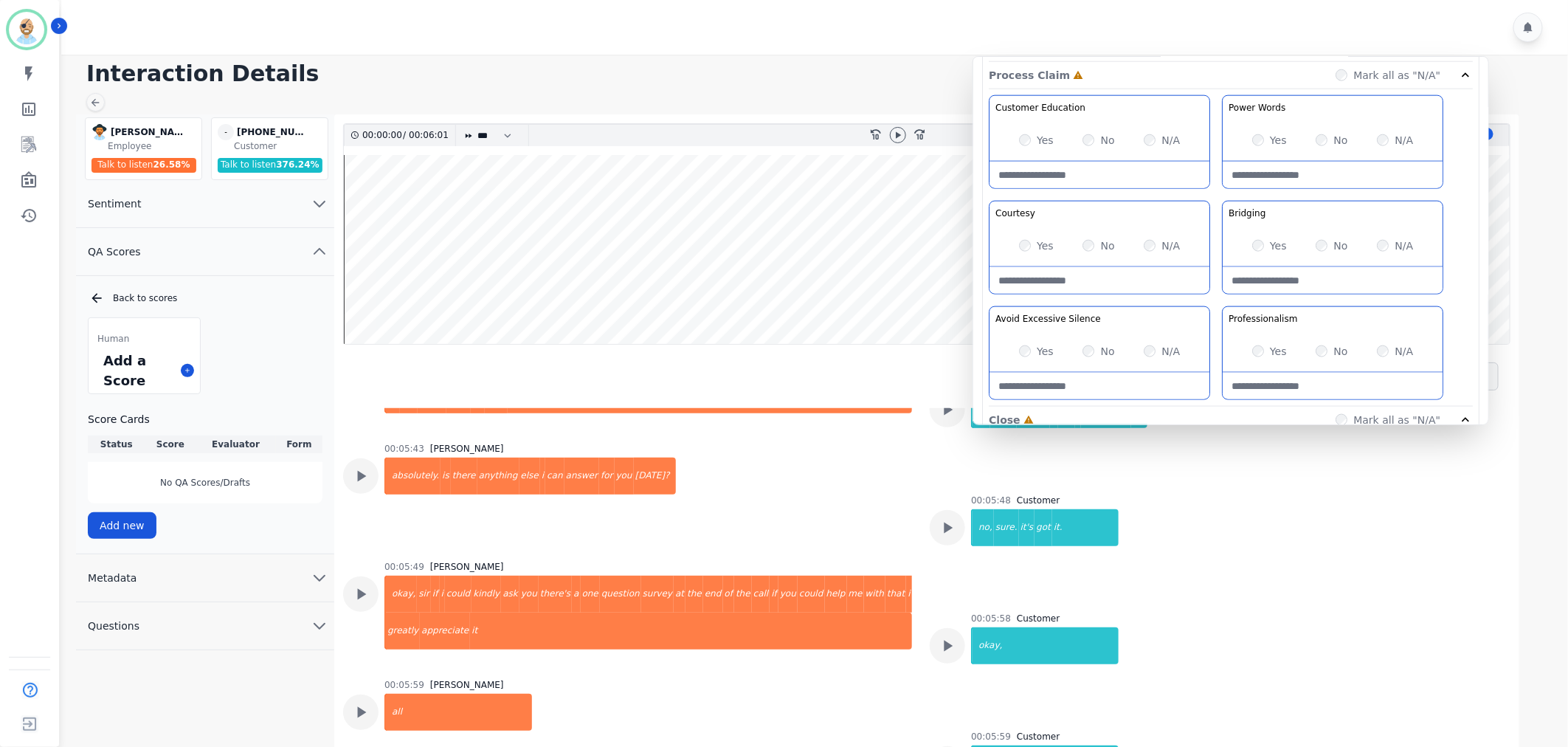
scroll to position [903, 0]
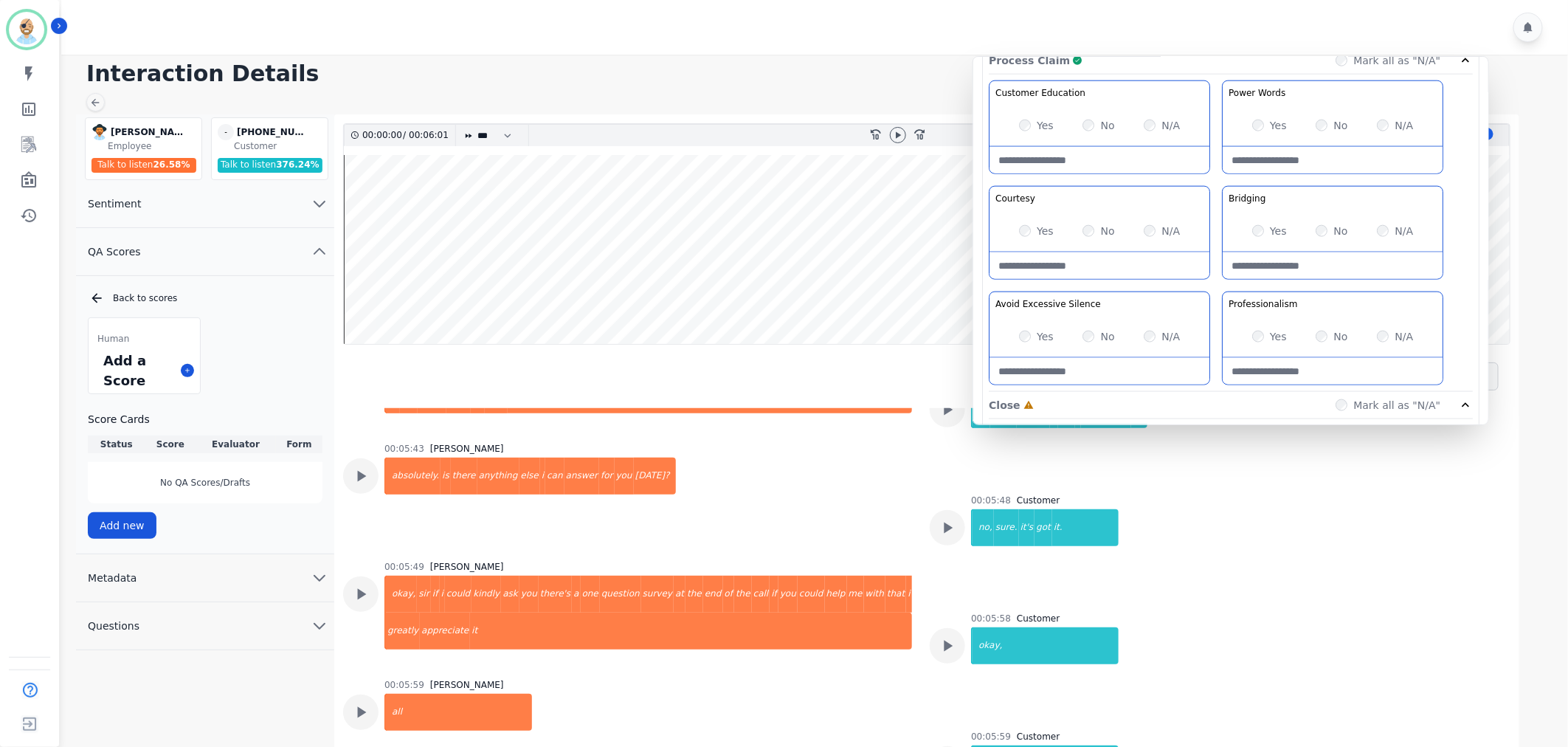
click at [1217, 281] on div "Customer Education Educate your customer on how to get the information that the…" at bounding box center [1231, 236] width 484 height 312
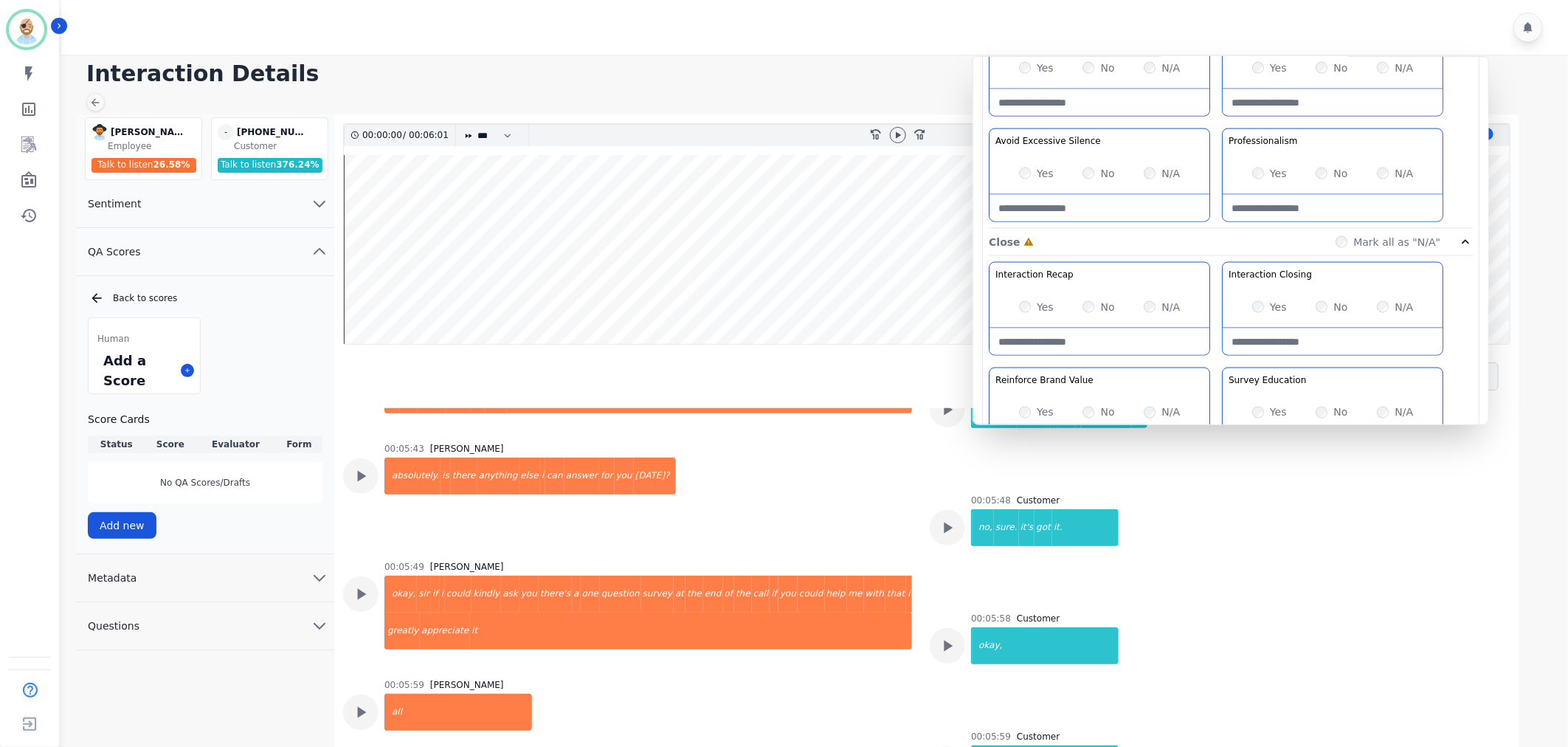
scroll to position [1066, 0]
click at [1265, 305] on div "Yes" at bounding box center [1269, 306] width 34 height 15
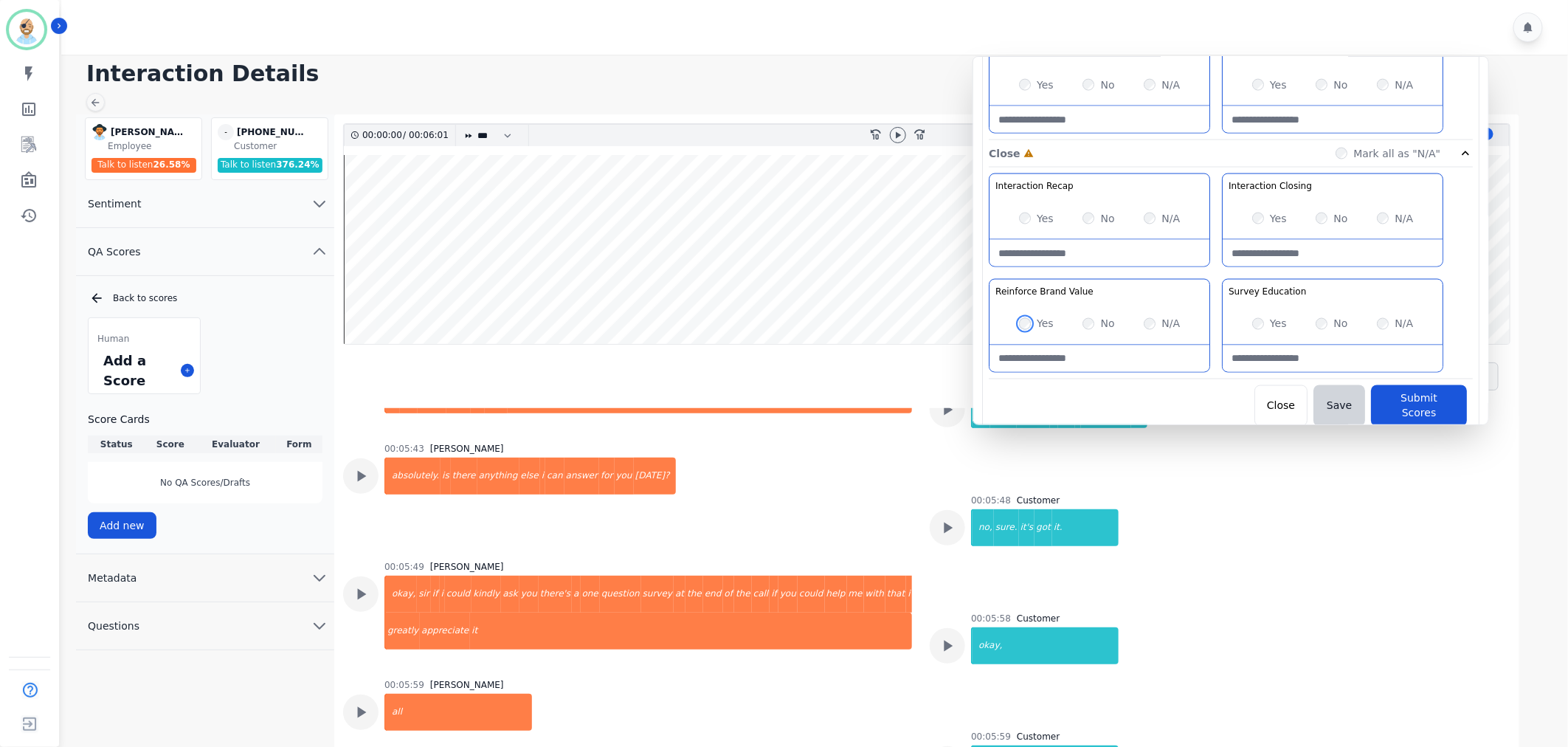
scroll to position [1161, 0]
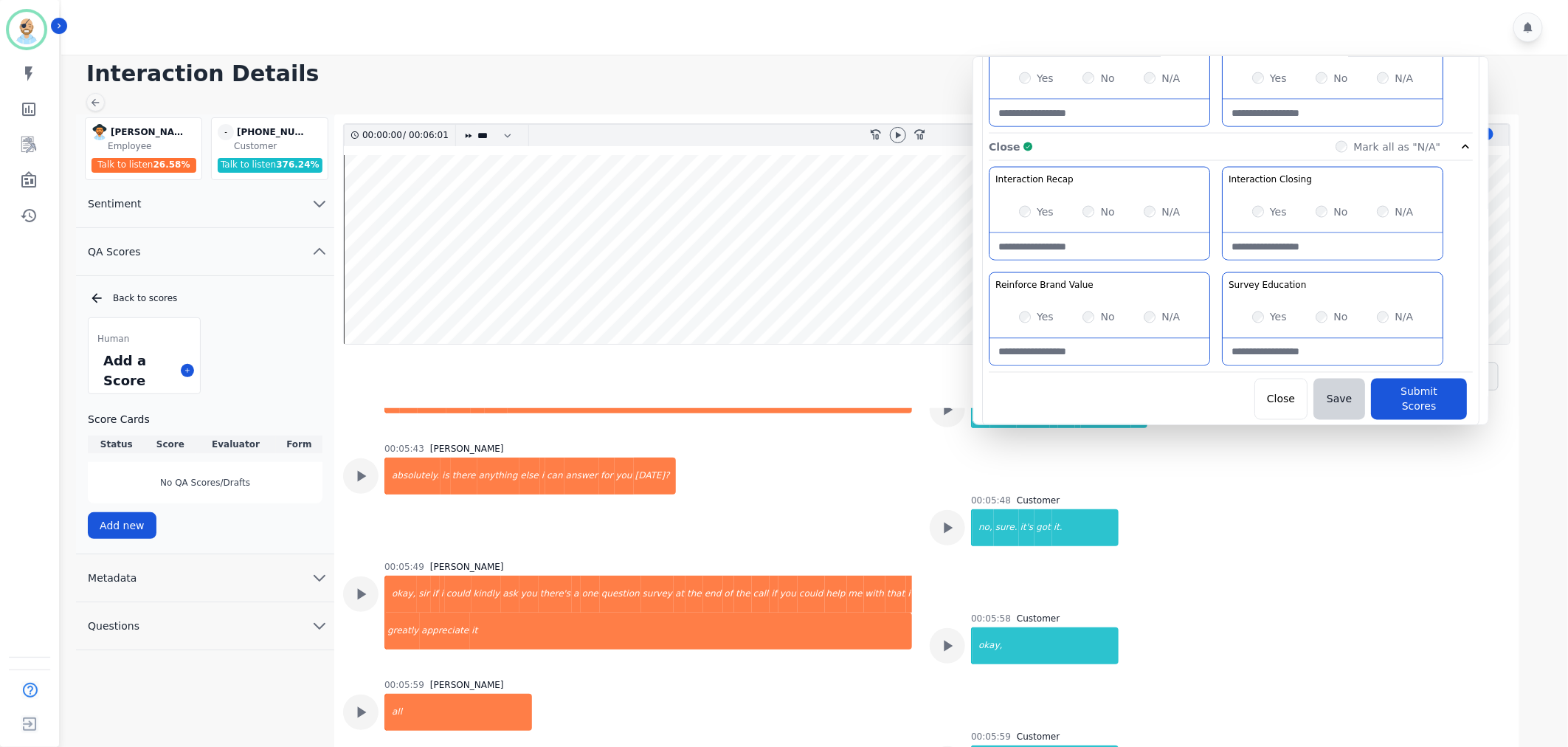
click at [1207, 394] on div "Close Save Submit Scores" at bounding box center [1231, 400] width 472 height 41
click at [1405, 392] on button "Submit Scores" at bounding box center [1419, 400] width 96 height 41
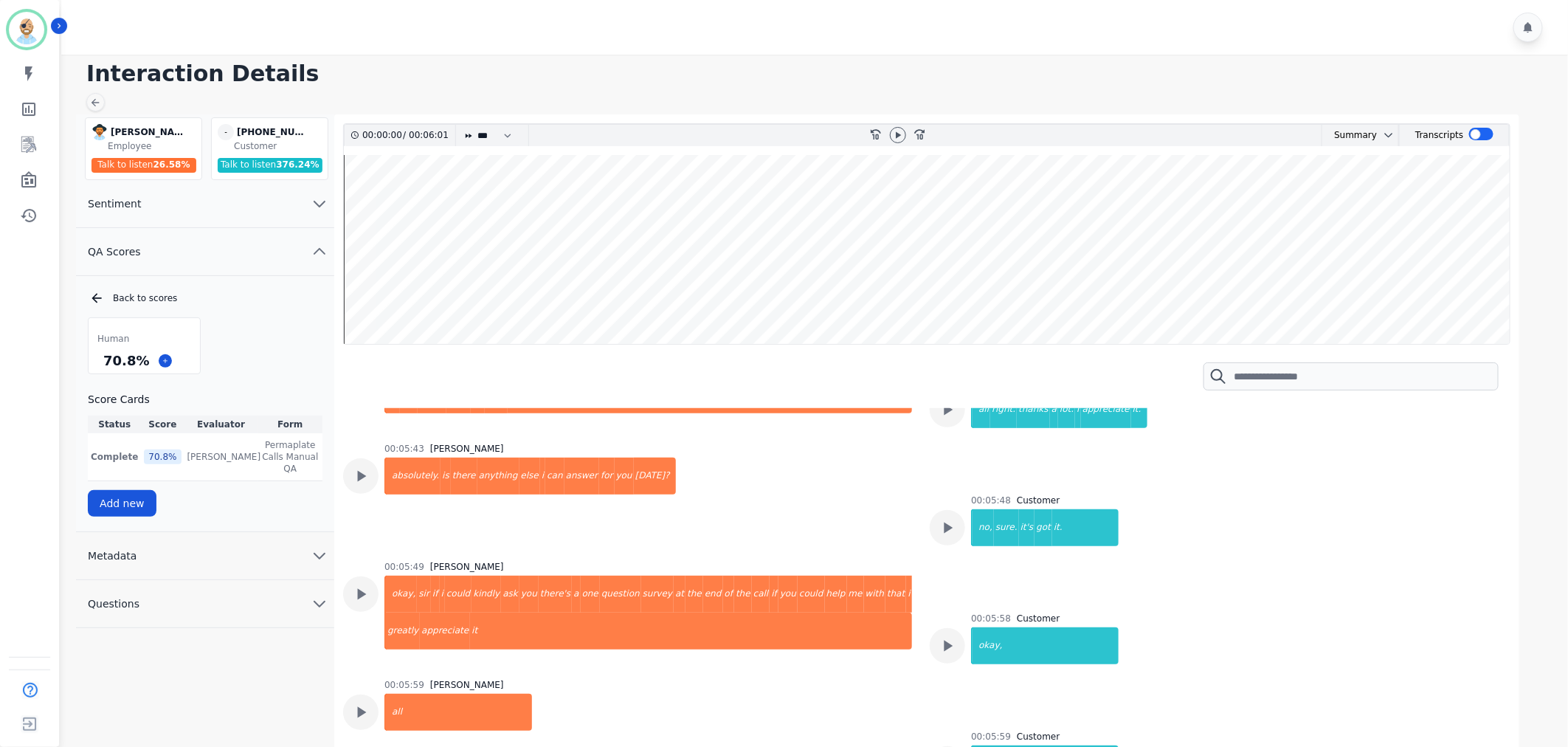
click at [291, 373] on div "Human 70.8 % Score Cards Status Score Evaluator Form Complete 70.8 % [PERSON_NA…" at bounding box center [205, 417] width 235 height 200
drag, startPoint x: 144, startPoint y: 363, endPoint x: 106, endPoint y: 363, distance: 38.0
click at [106, 363] on div "70.8 %" at bounding box center [126, 360] width 52 height 26
copy div "70.8 %"
click at [262, 333] on div "Human 70.8 % Score Cards Status Score Evaluator Form Complete 70.8 % [PERSON_NA…" at bounding box center [205, 417] width 235 height 200
